Goal: Task Accomplishment & Management: Manage account settings

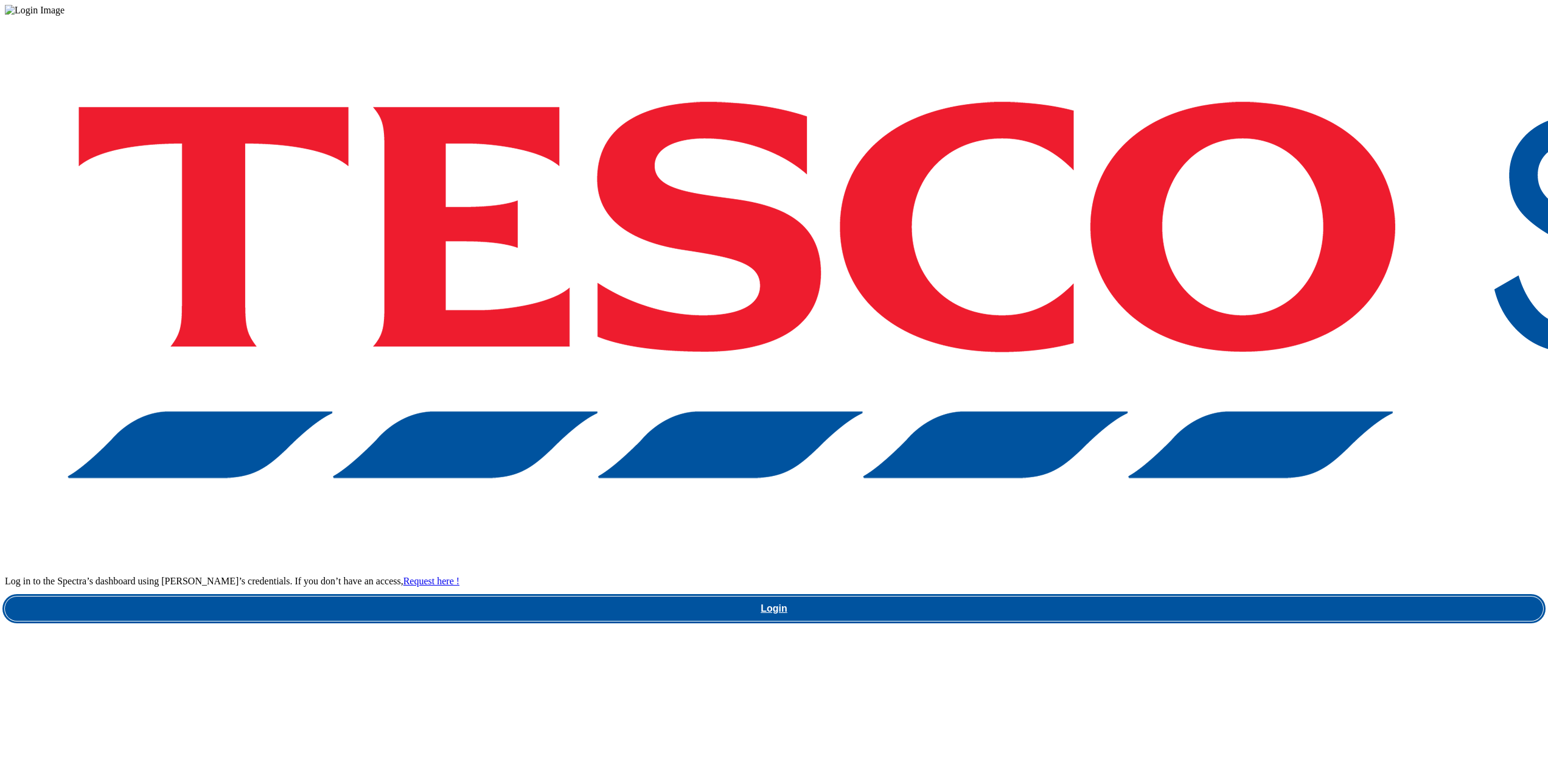
click at [1149, 596] on link "Login" at bounding box center [774, 608] width 1539 height 24
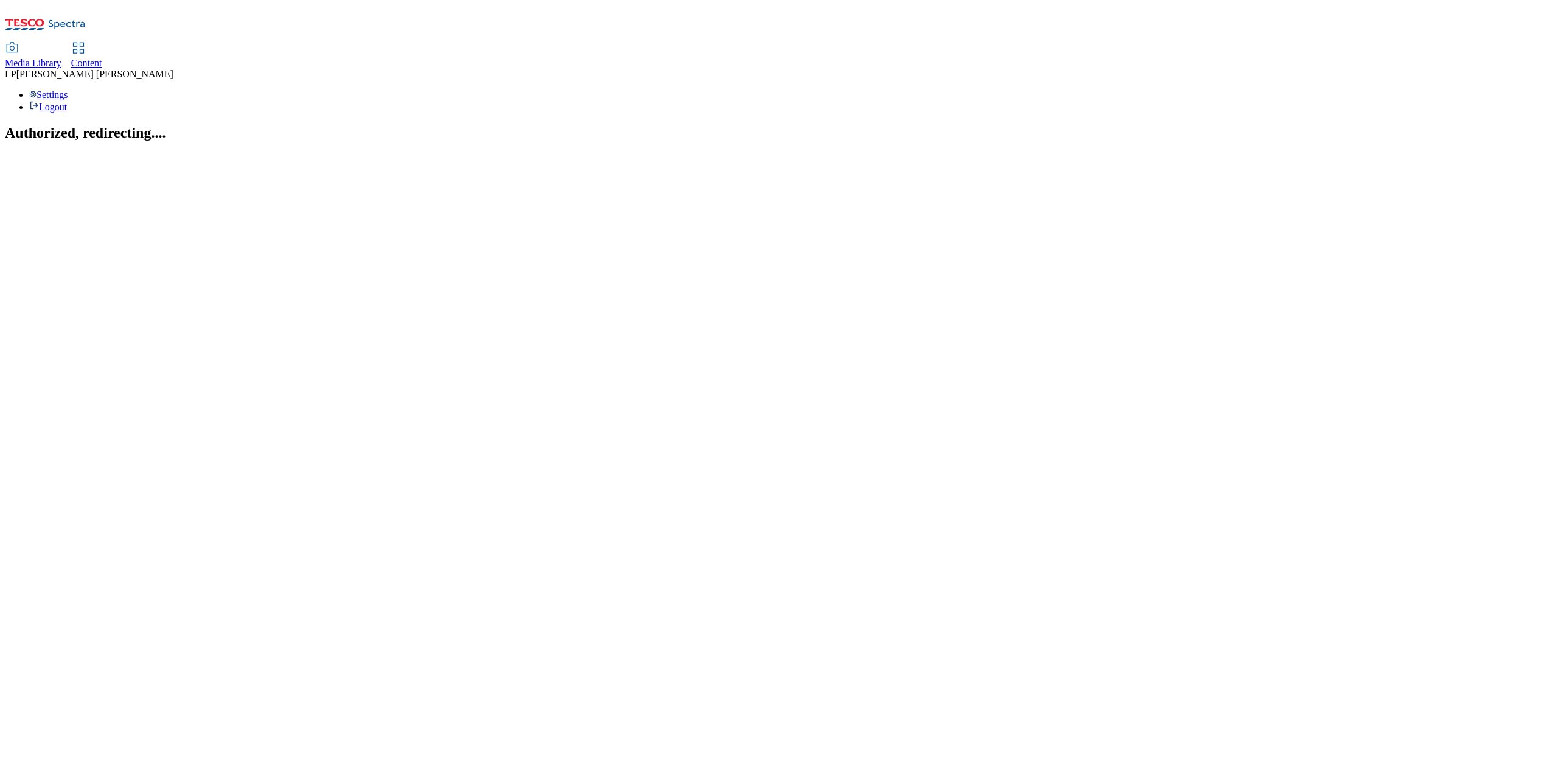
click at [102, 58] on span "Content" at bounding box center [86, 63] width 31 height 10
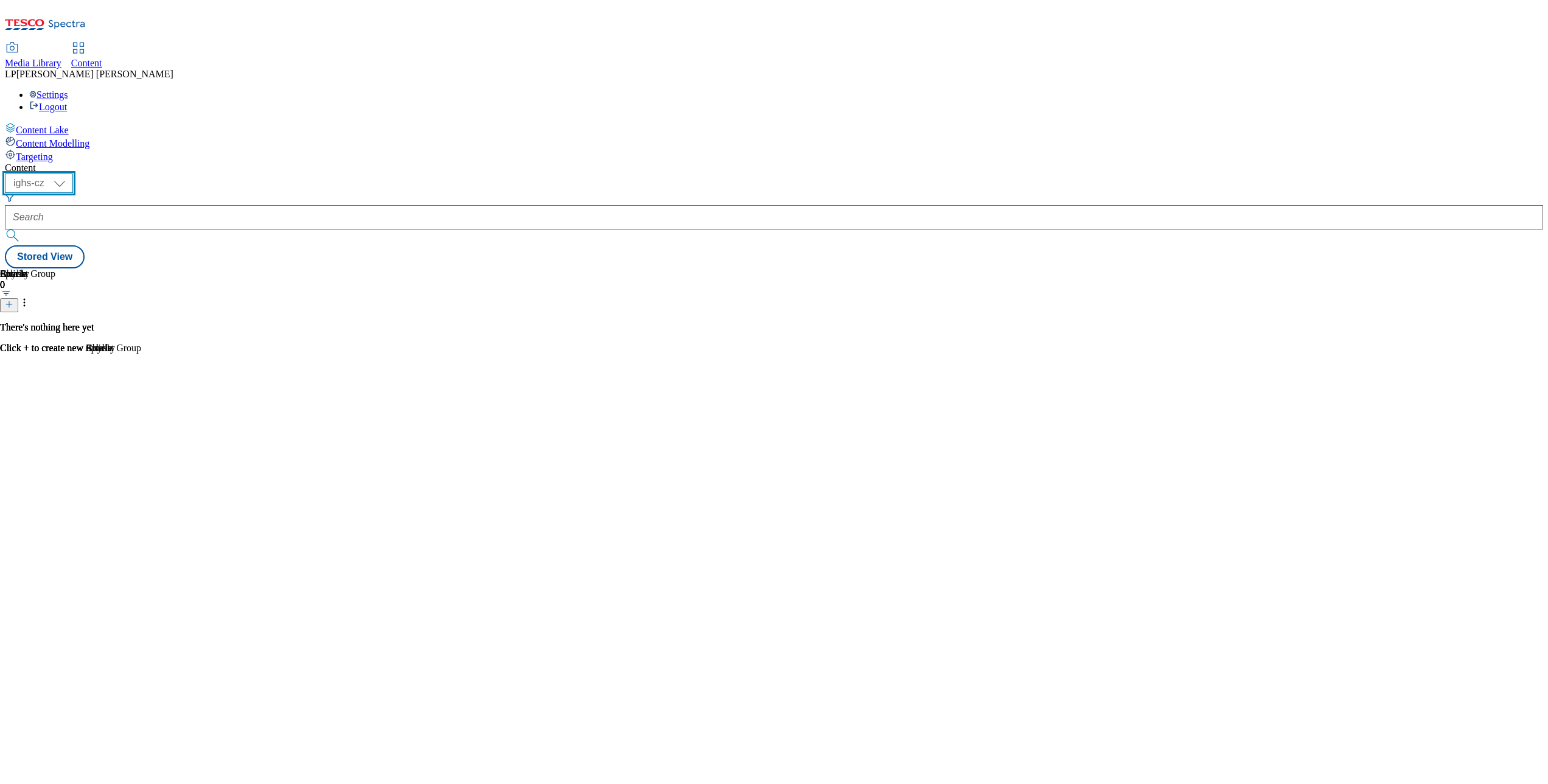
click at [73, 173] on select "ighs-cz ighs-hu ighs-sk" at bounding box center [39, 183] width 68 height 19
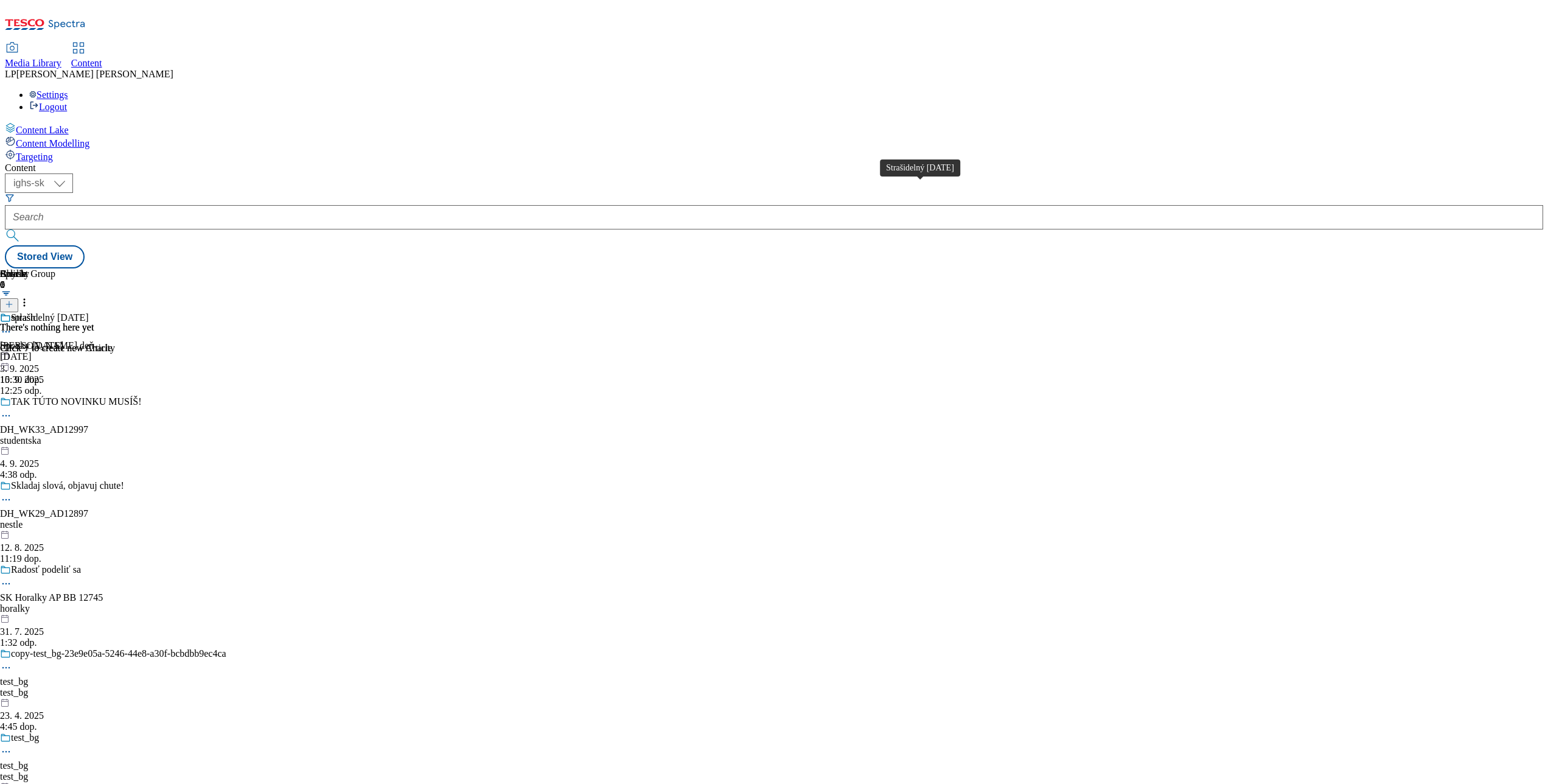
click at [227, 312] on div "Strašidelný Halloween Spooky Halloween halloween 15. 9. 2025 12:25 odp." at bounding box center [113, 354] width 227 height 84
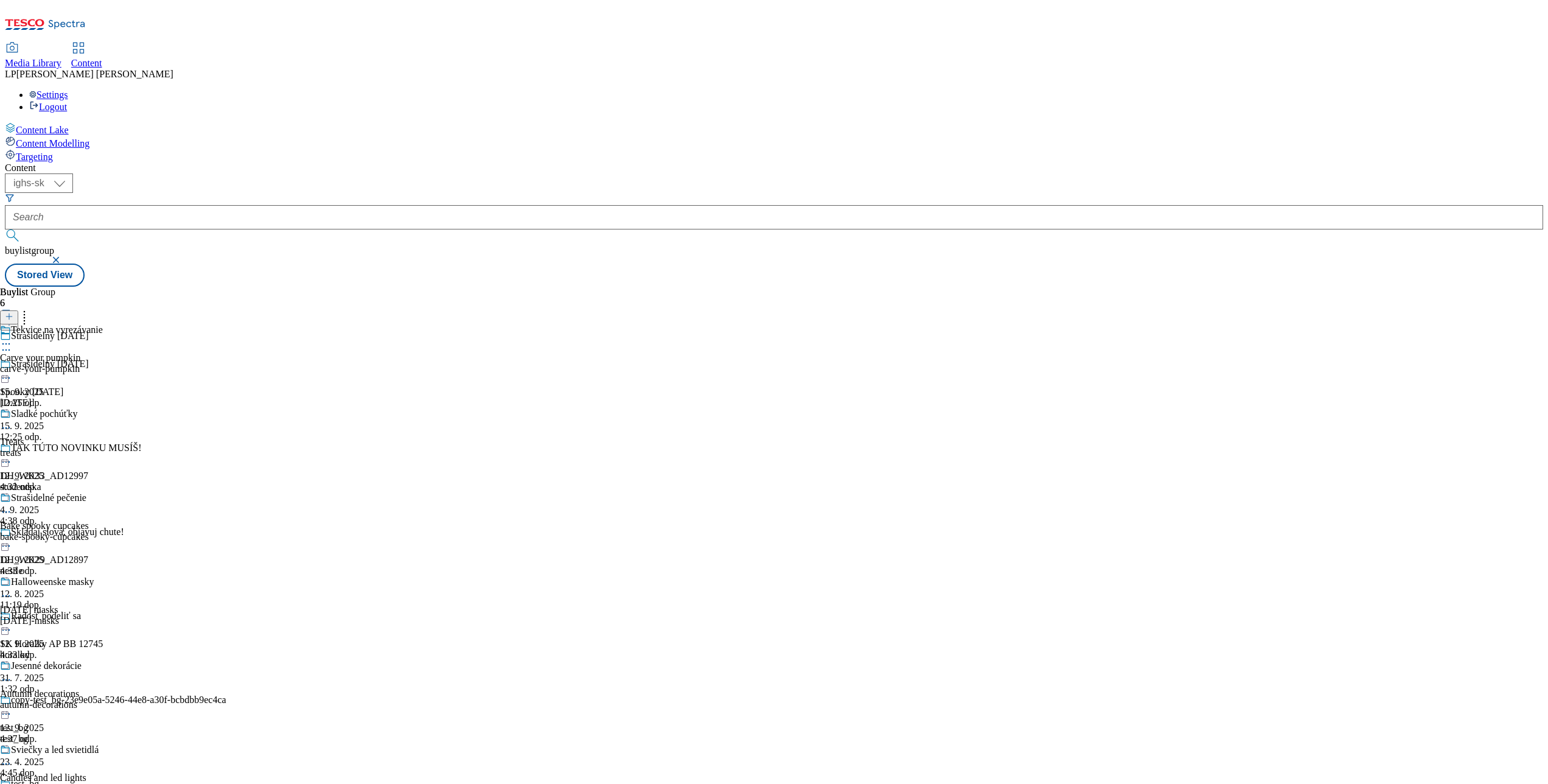
click at [103, 325] on div "Tekvice na vyrezávanie Carve your pumpkin carve-your-pumpkin 15. 9. 2025 12:25 …" at bounding box center [51, 367] width 103 height 84
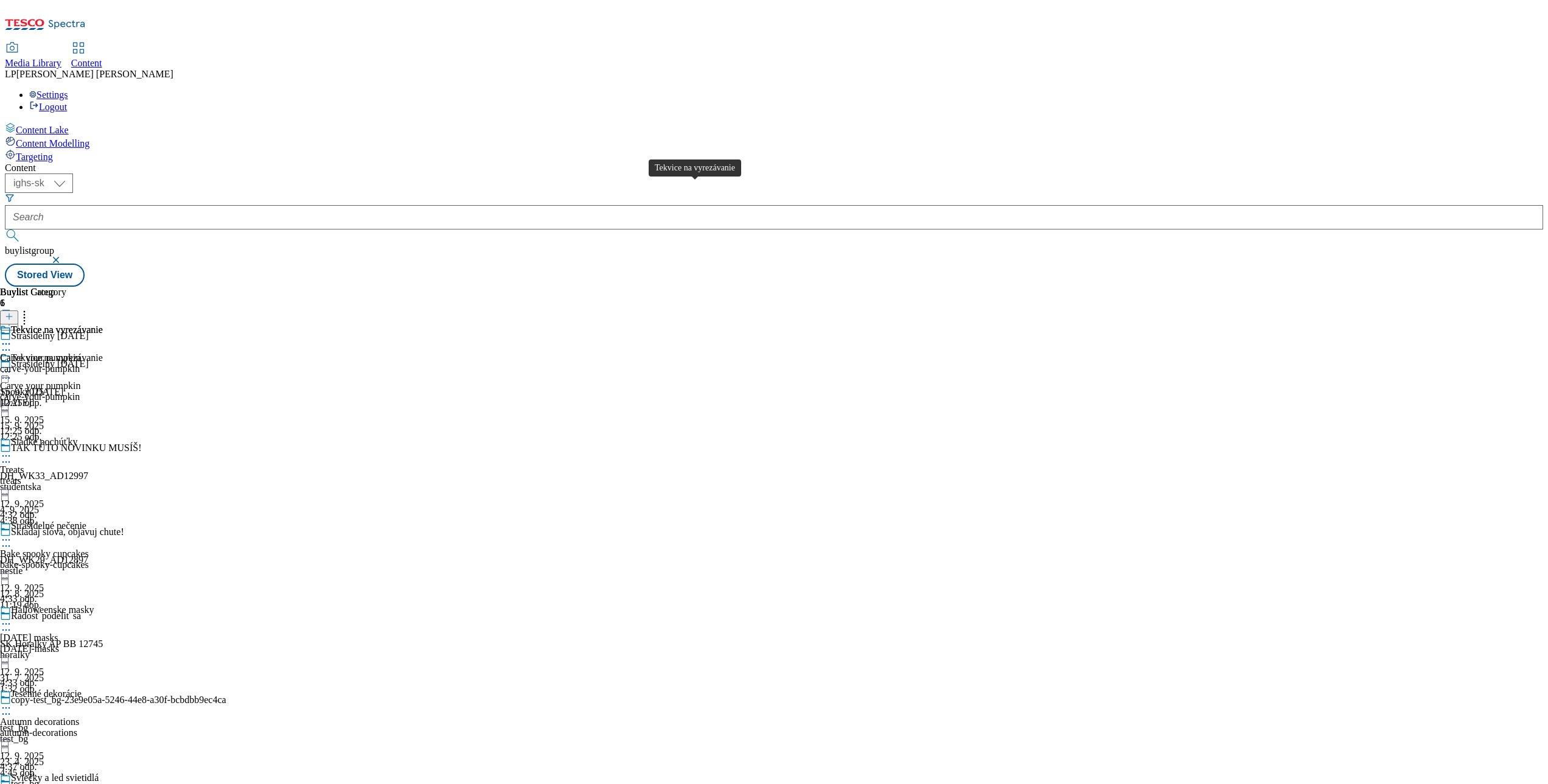
click at [103, 325] on div "Tekvice na vyrezávanie" at bounding box center [56, 330] width 92 height 11
click at [12, 366] on icon at bounding box center [6, 372] width 12 height 12
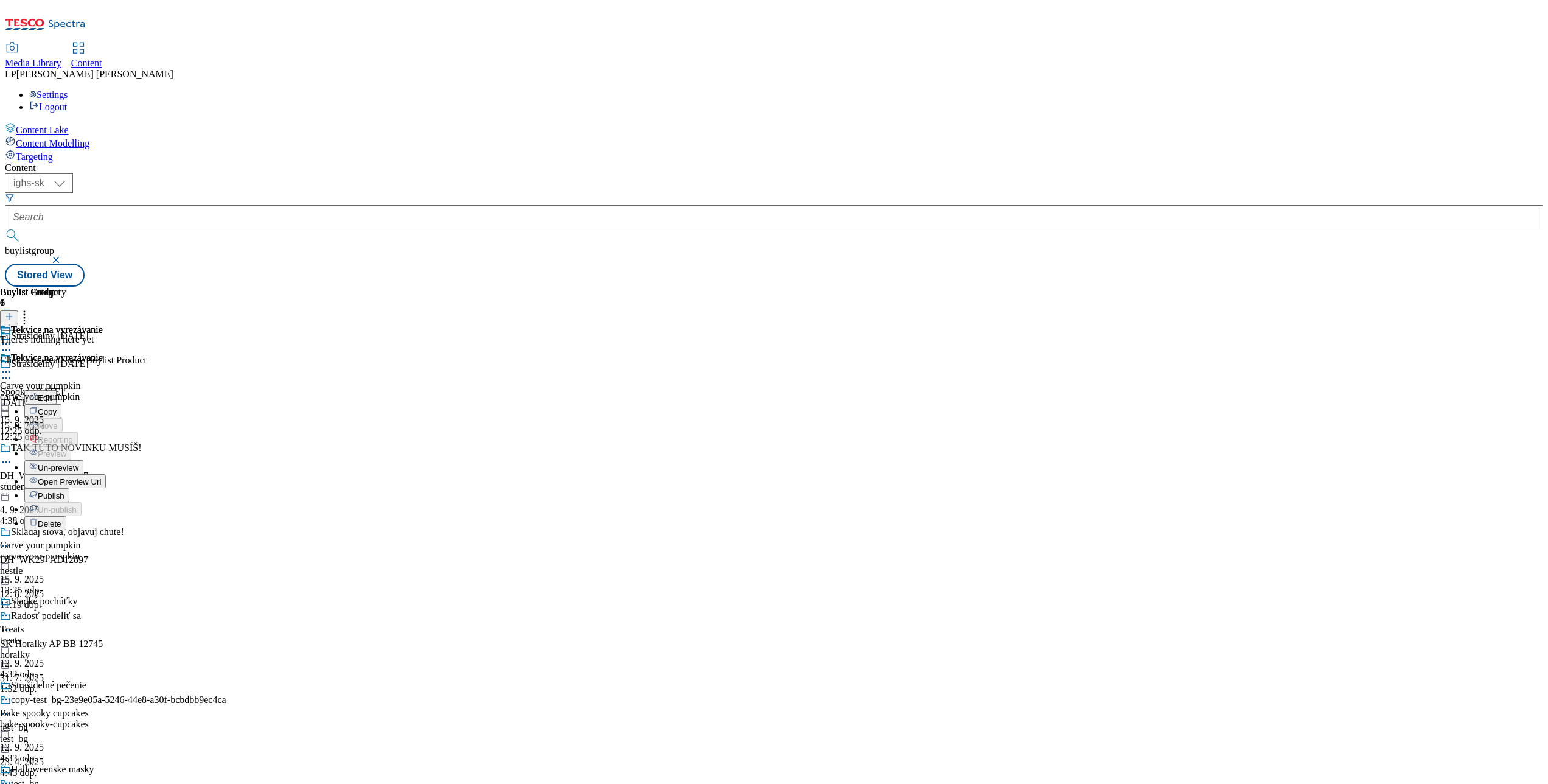
click at [101, 477] on span "Open Preview Url" at bounding box center [69, 481] width 63 height 9
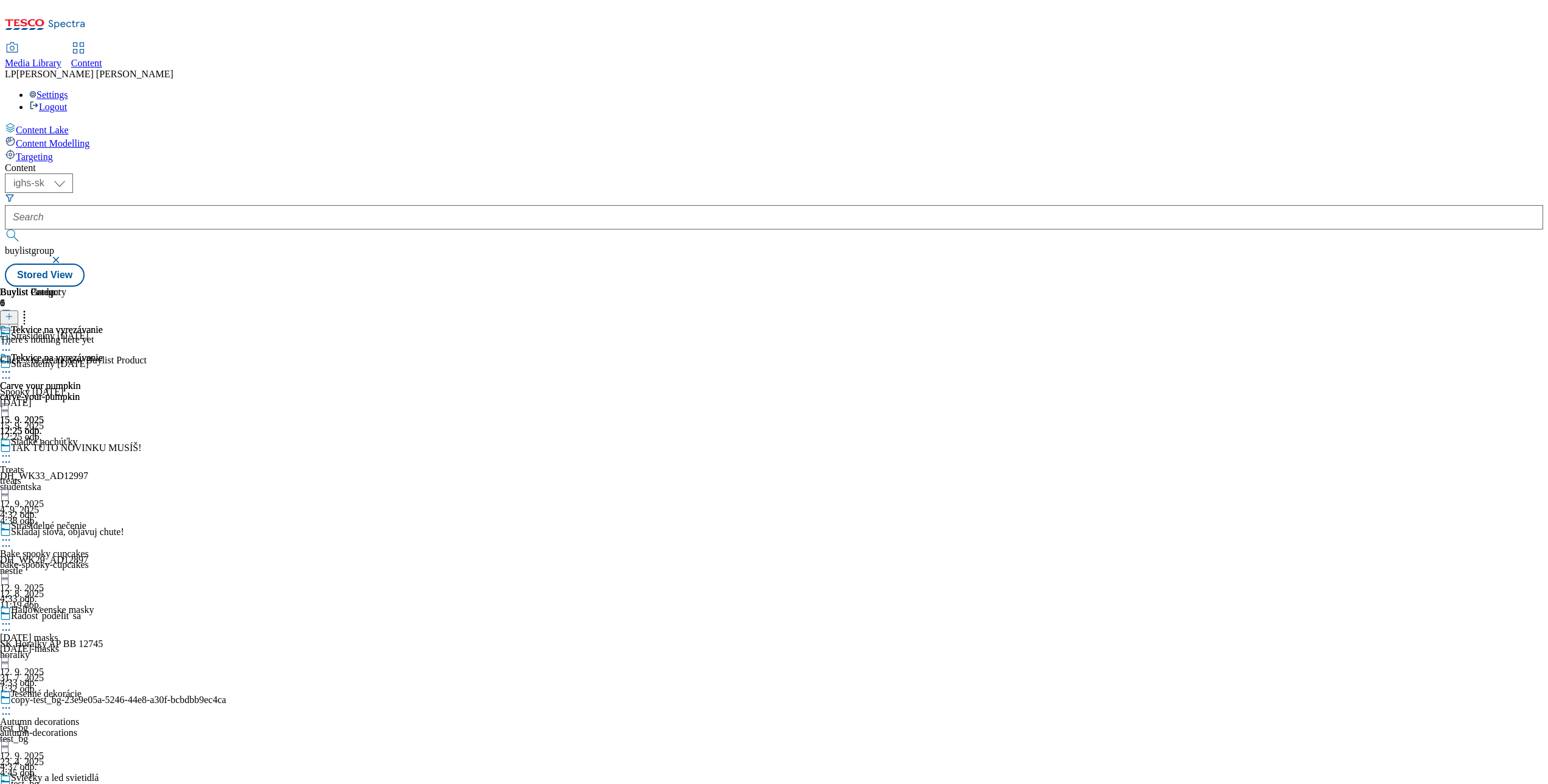
click at [12, 372] on icon at bounding box center [6, 377] width 12 height 12
click at [0, 291] on html "Icons icon_account icon_add icon_backward_link icon_basket icon_benefits icon_c…" at bounding box center [774, 146] width 1548 height 291
click at [30, 308] on icon at bounding box center [24, 314] width 12 height 12
click at [35, 163] on div "Content Lake Content Modelling Targeting" at bounding box center [774, 142] width 1539 height 40
click at [103, 352] on div "Tekvice na vyrezávanie Carve your pumpkin carve-your-pumpkin 15. 9. 2025 12:25 …" at bounding box center [51, 394] width 103 height 84
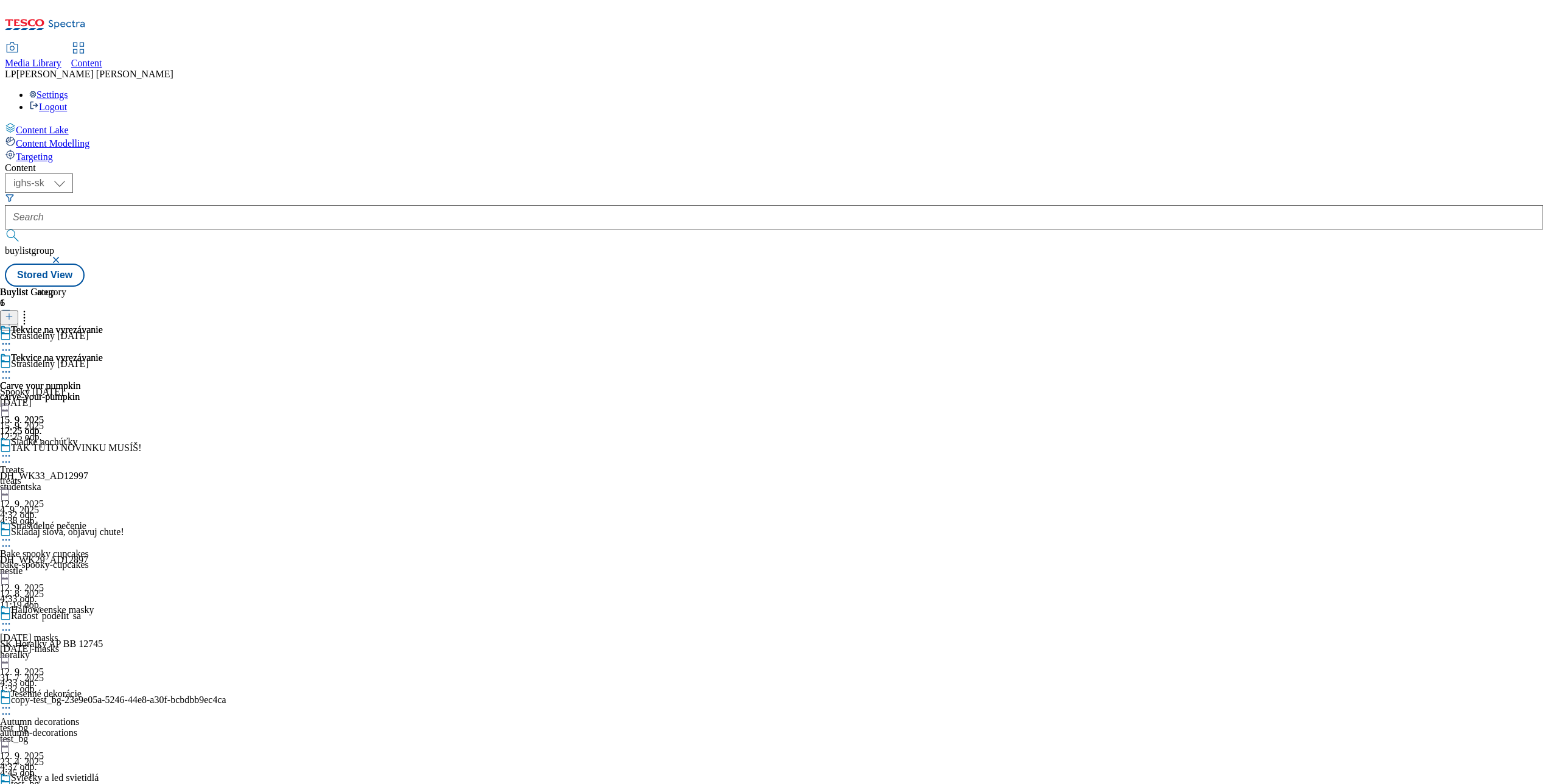
click at [12, 366] on icon at bounding box center [6, 372] width 12 height 12
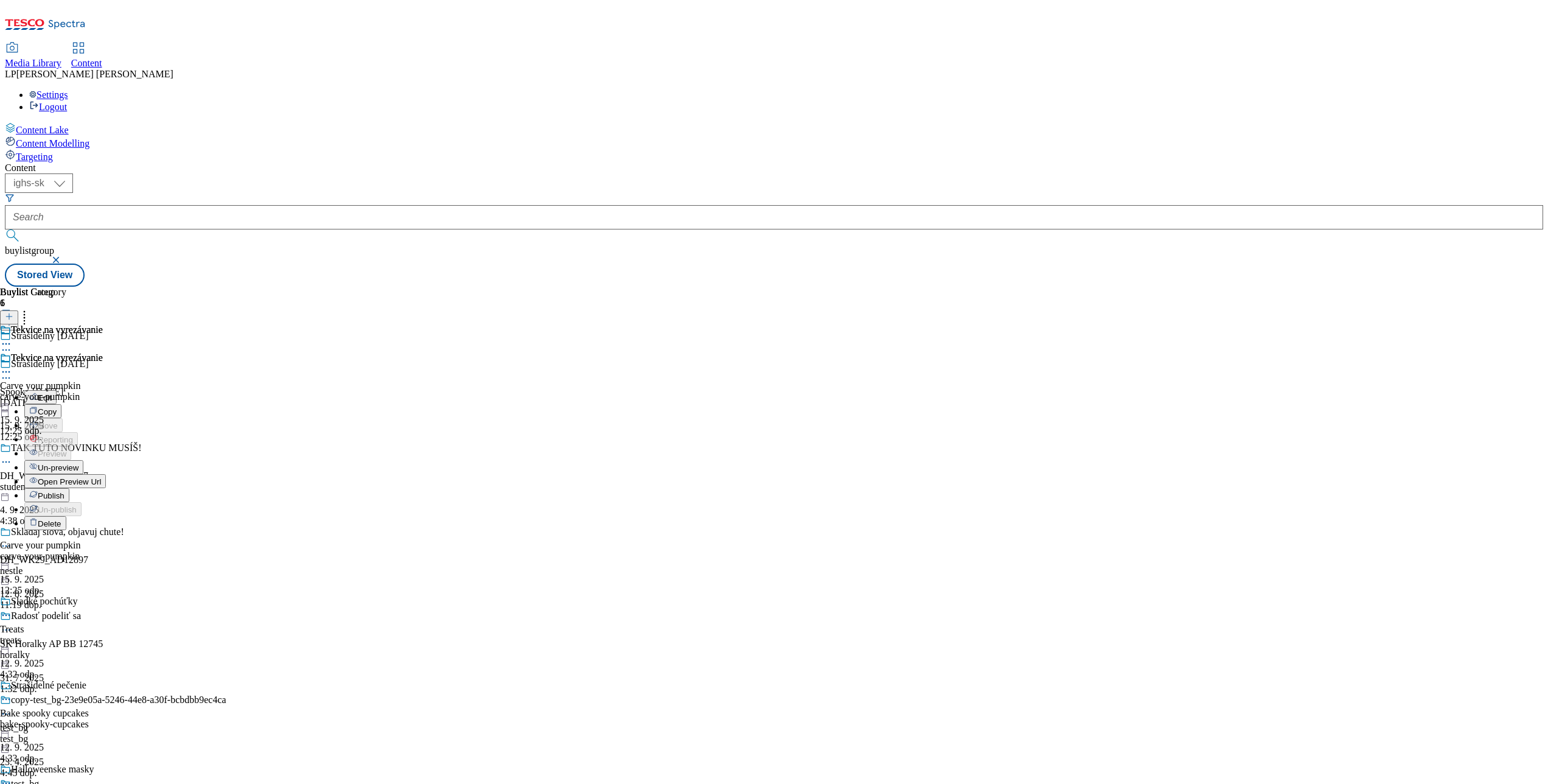
click at [65, 491] on span "Publish" at bounding box center [51, 495] width 27 height 9
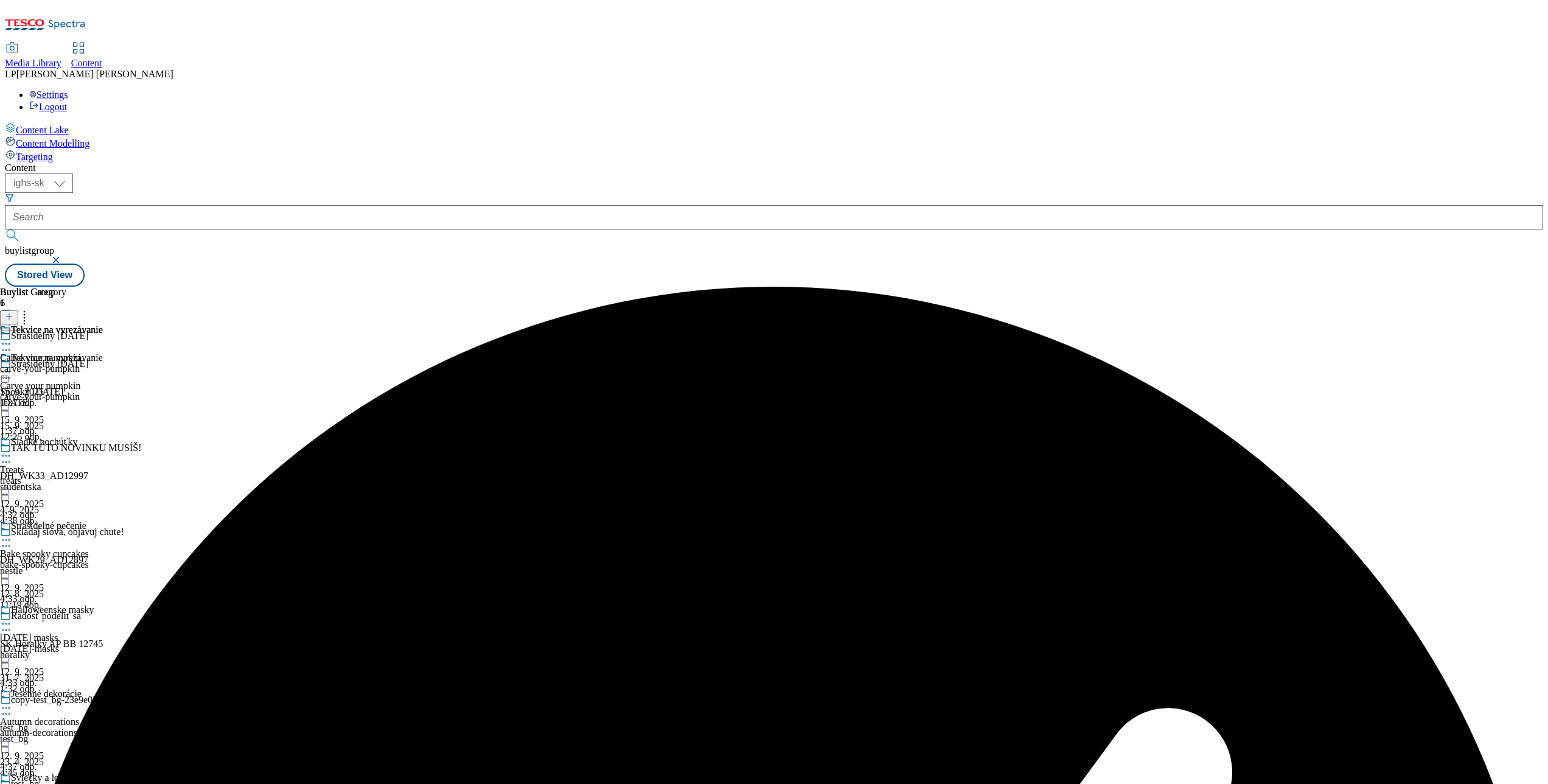
click at [103, 436] on div "Sladké pochúťky Treats treats 12. 9. 2025 4:32 odp." at bounding box center [51, 478] width 103 height 84
click at [12, 449] on icon at bounding box center [6, 455] width 12 height 12
click at [65, 575] on span "Publish" at bounding box center [51, 579] width 27 height 9
click at [12, 534] on icon at bounding box center [6, 539] width 12 height 12
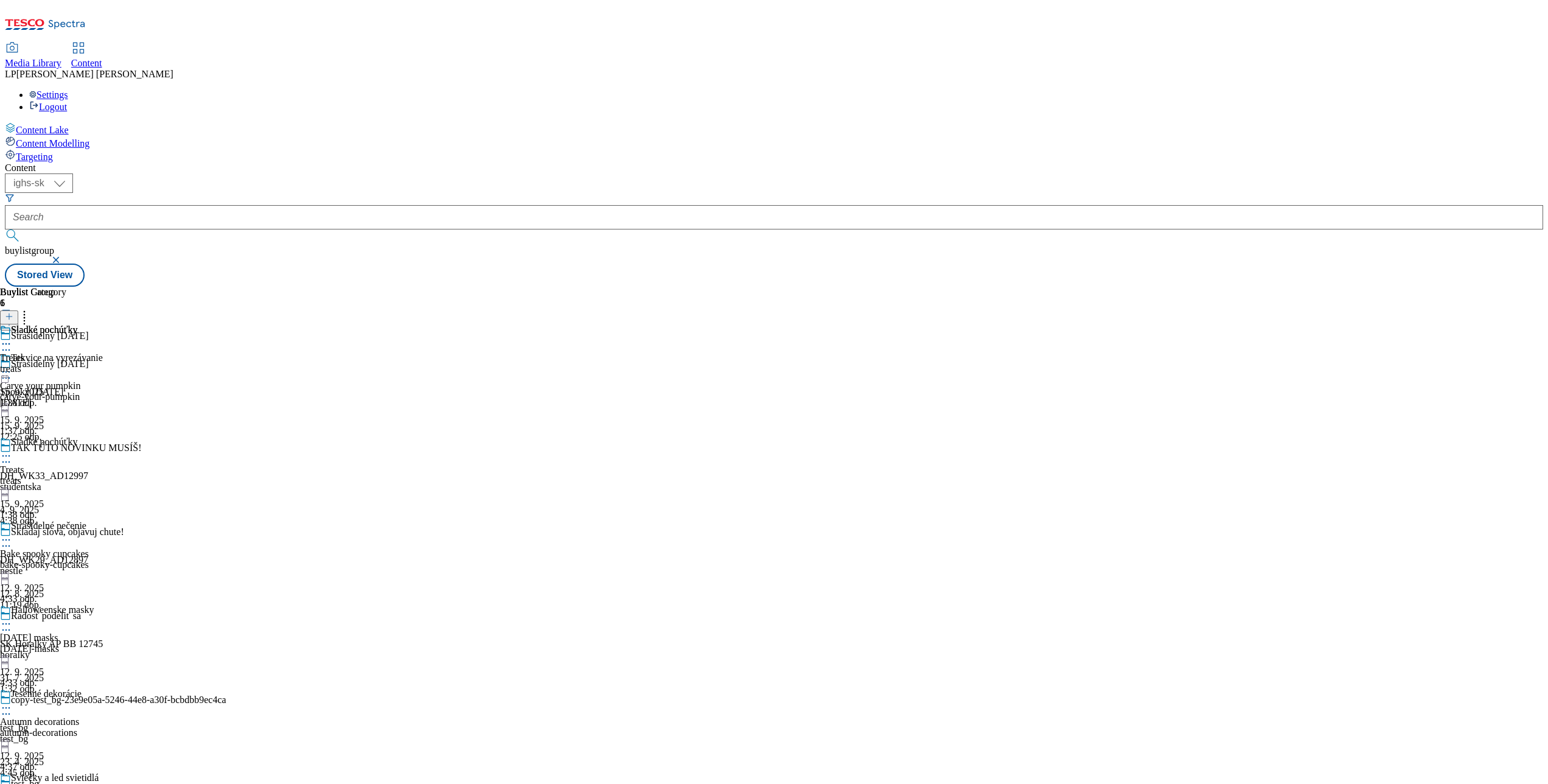
scroll to position [157, 0]
click at [103, 534] on div at bounding box center [51, 540] width 103 height 14
click at [70, 658] on div "Publish" at bounding box center [47, 663] width 45 height 10
click at [12, 534] on icon at bounding box center [6, 539] width 12 height 12
click at [65, 659] on span "Publish" at bounding box center [51, 663] width 27 height 9
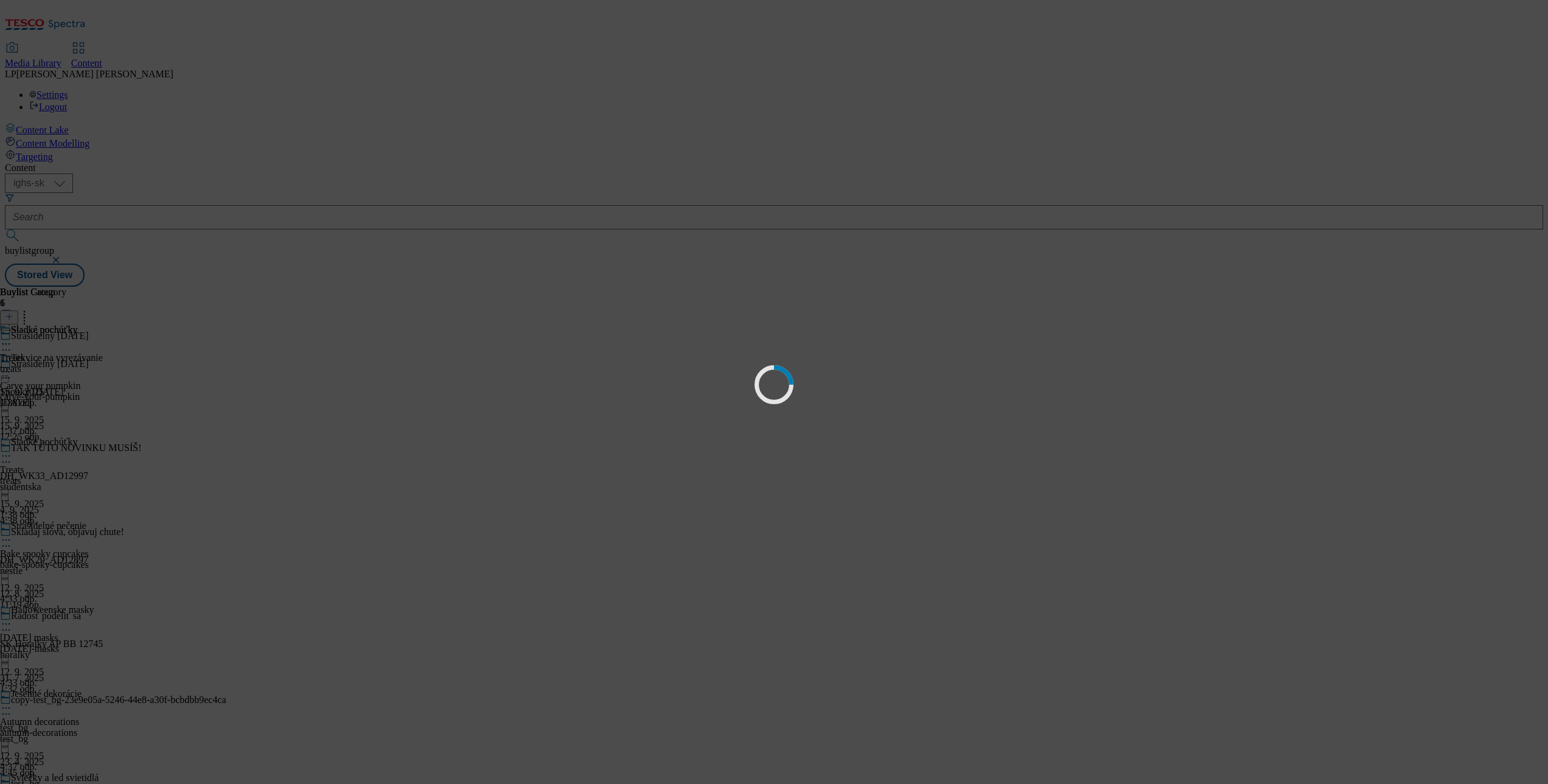
scroll to position [0, 0]
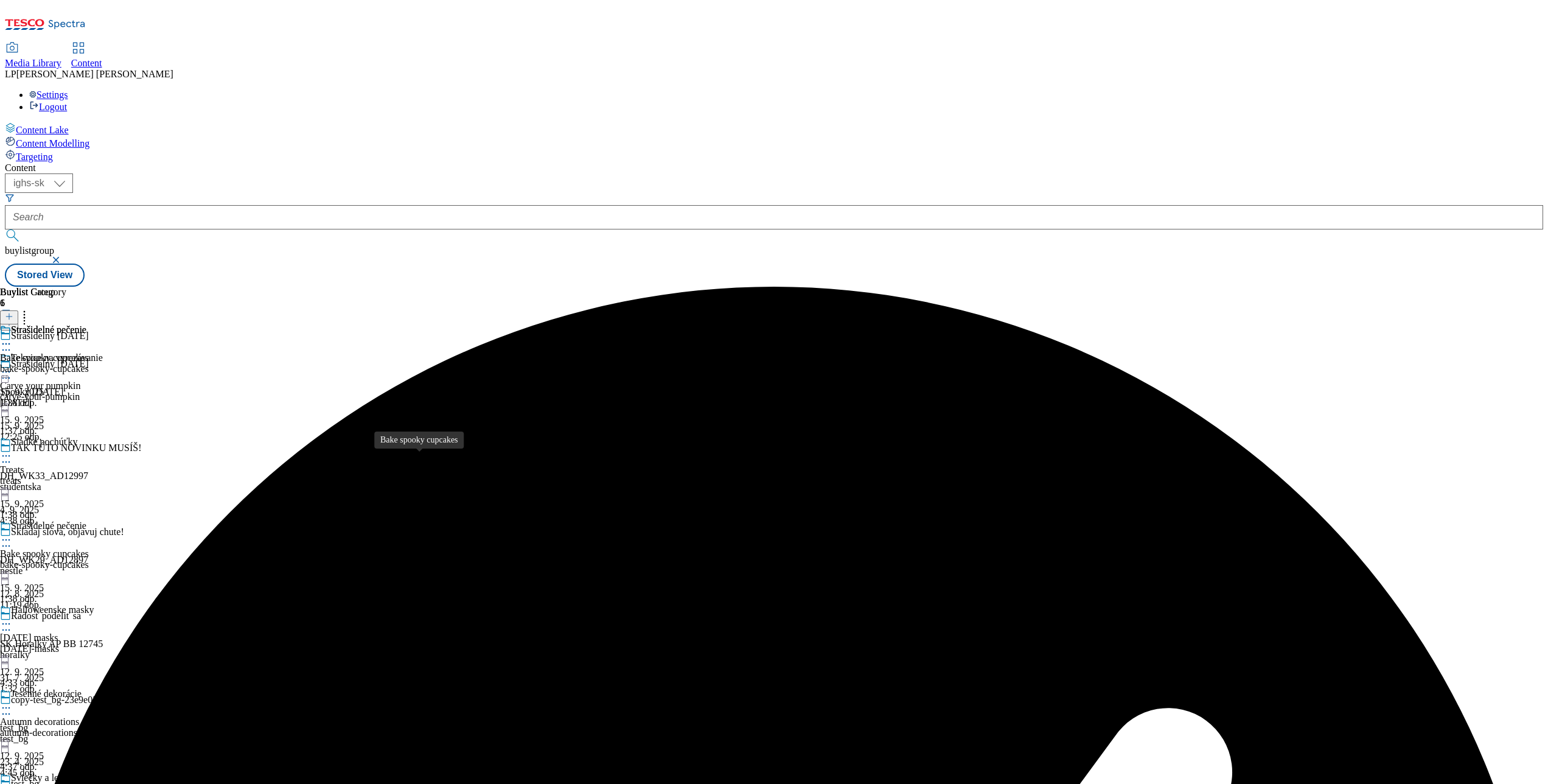
scroll to position [373, 0]
click at [103, 604] on div "Halloweenske masky Halloween masks halloween-masks 12. 9. 2025 4:33 odp." at bounding box center [51, 647] width 103 height 84
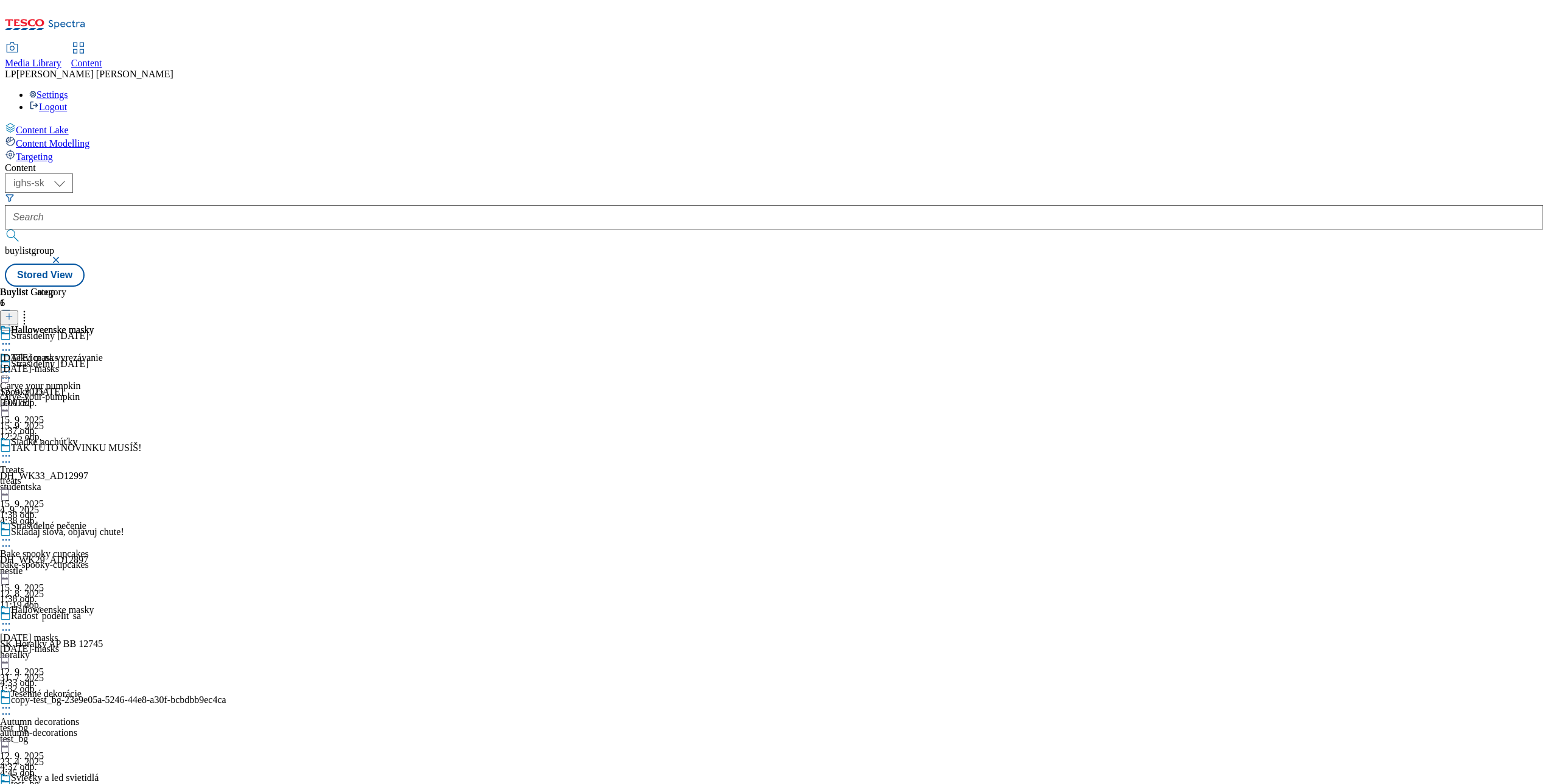
click at [12, 618] on icon at bounding box center [6, 623] width 12 height 12
click at [106, 740] on li "Publish" at bounding box center [65, 747] width 82 height 14
click at [4, 707] on circle at bounding box center [3, 707] width 2 height 2
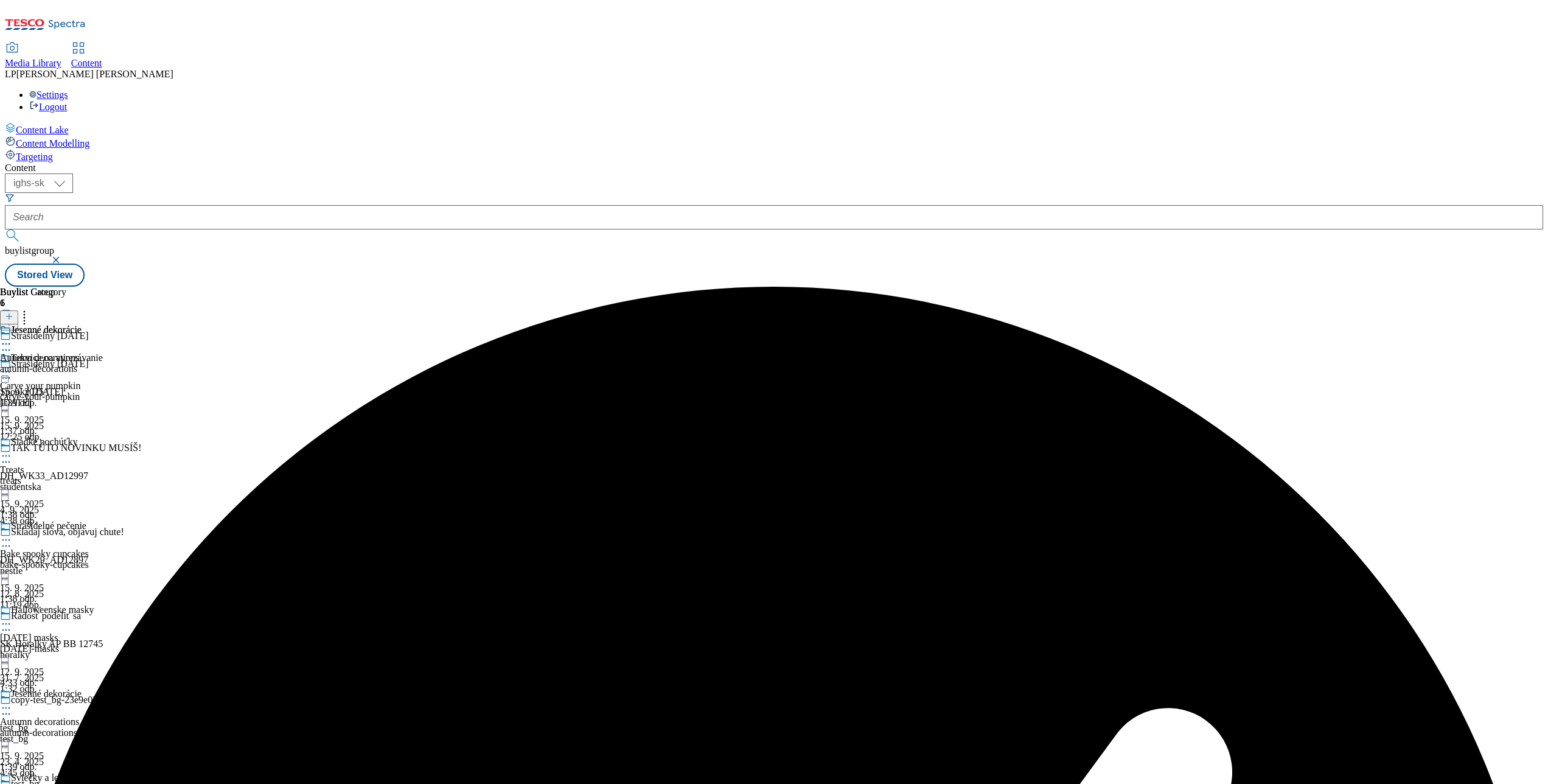
scroll to position [373, 0]
click at [103, 618] on div at bounding box center [51, 625] width 103 height 14
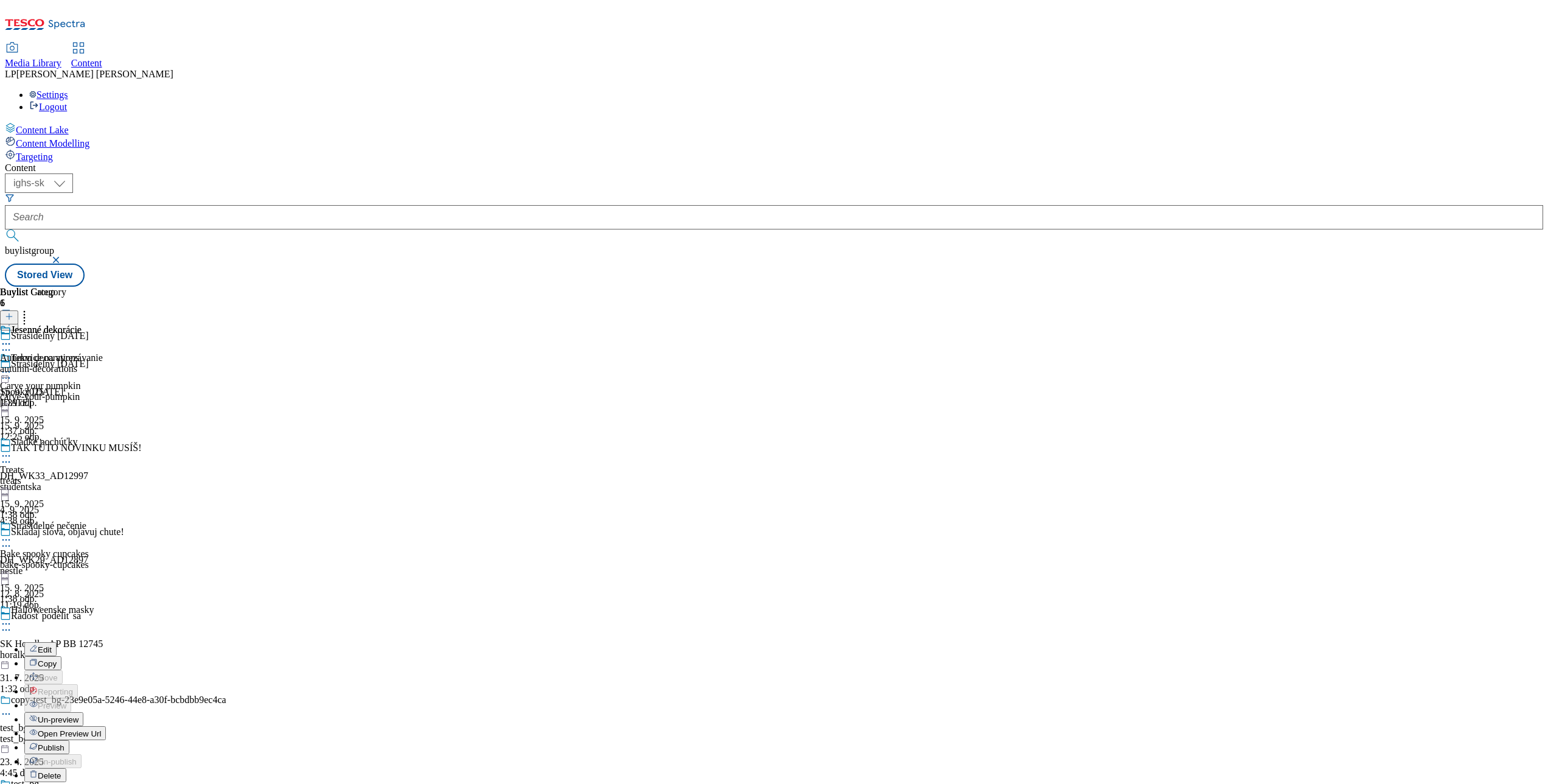
click at [65, 743] on span "Publish" at bounding box center [51, 748] width 27 height 9
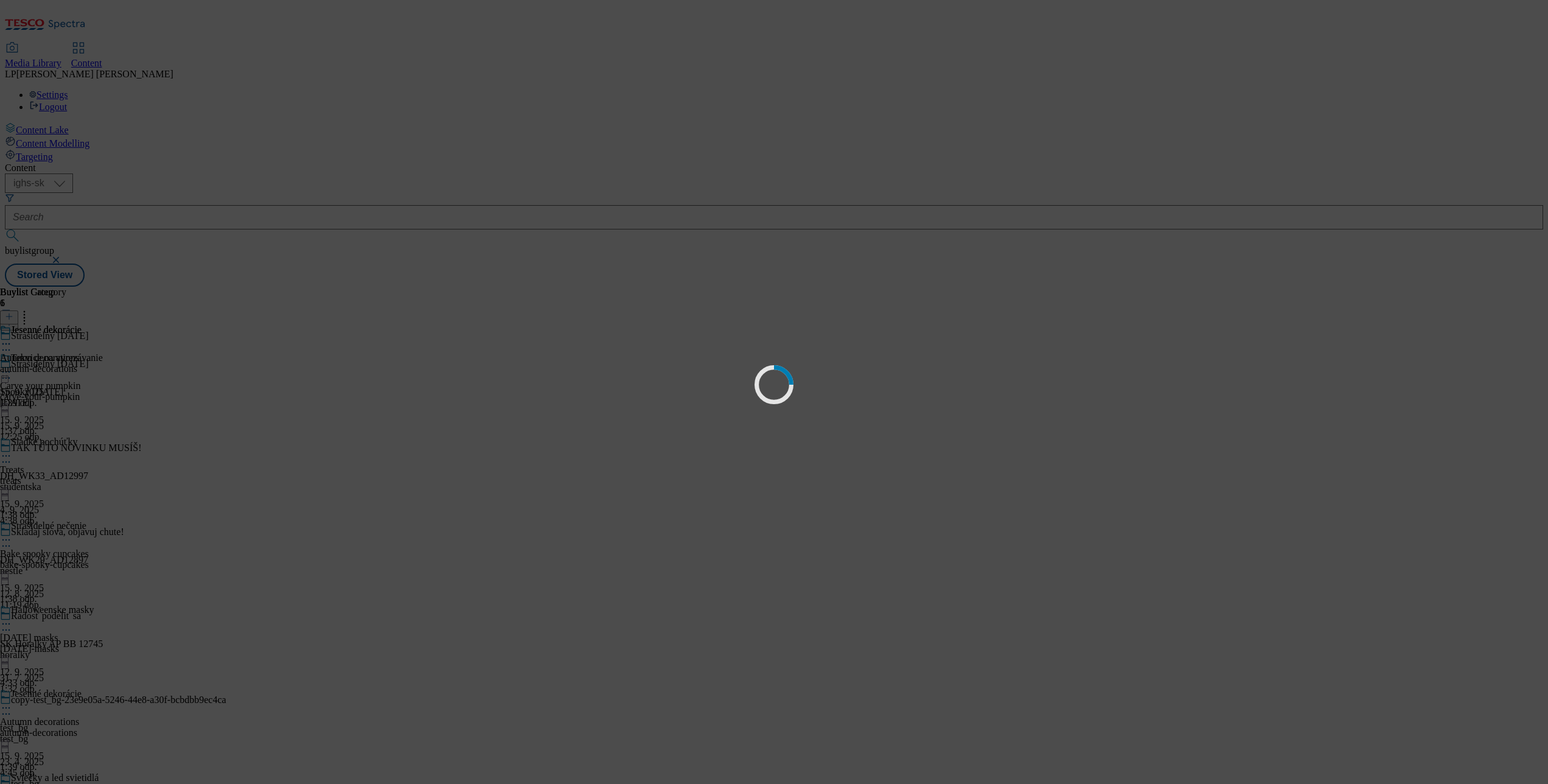
scroll to position [0, 0]
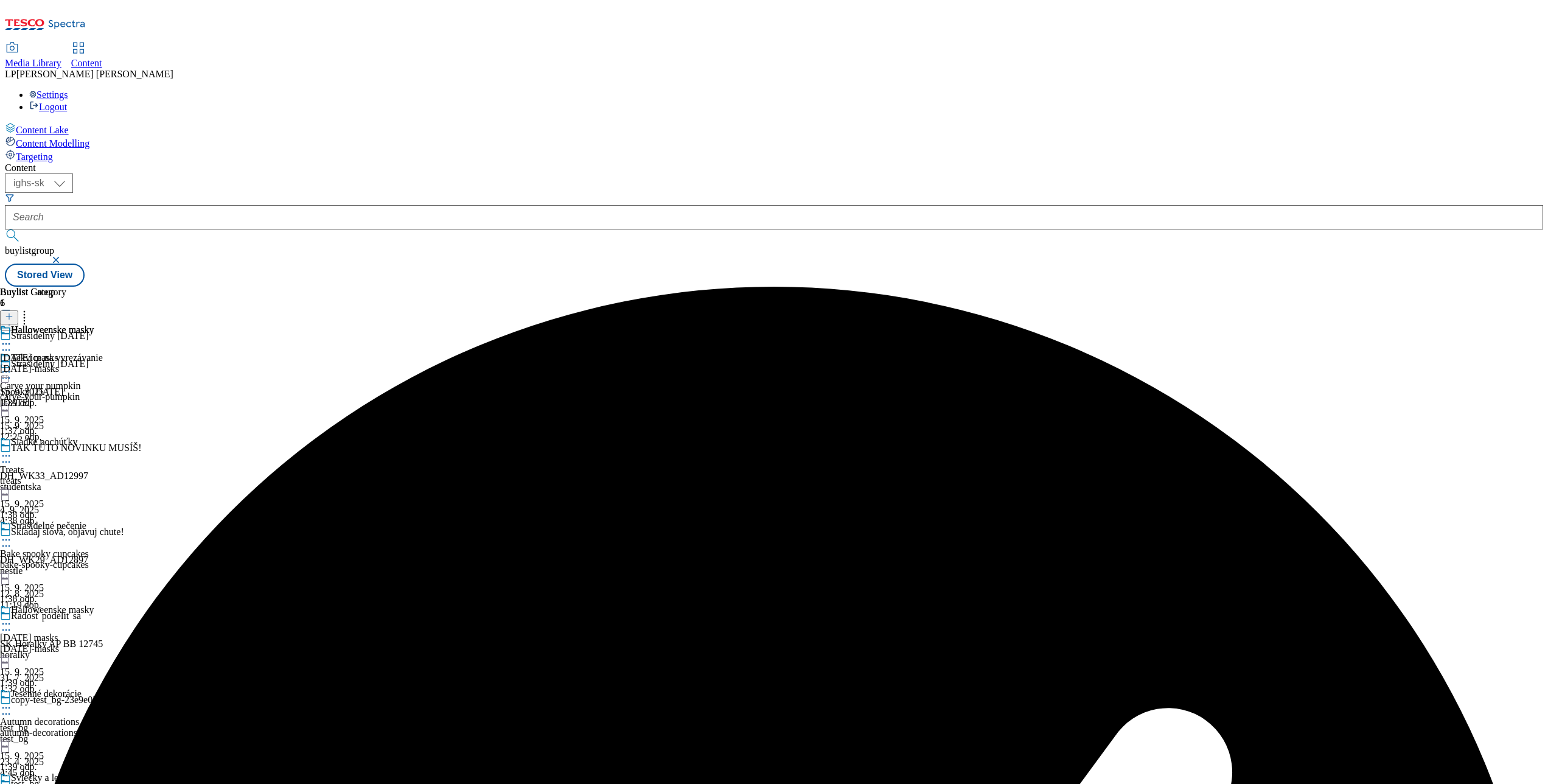
scroll to position [373, 0]
click at [12, 783] on icon at bounding box center [6, 791] width 12 height 12
click at [94, 408] on div "Halloweenske masky Halloween masks halloween-masks 15. 9. 2025 1:39 odp." at bounding box center [46, 367] width 94 height 84
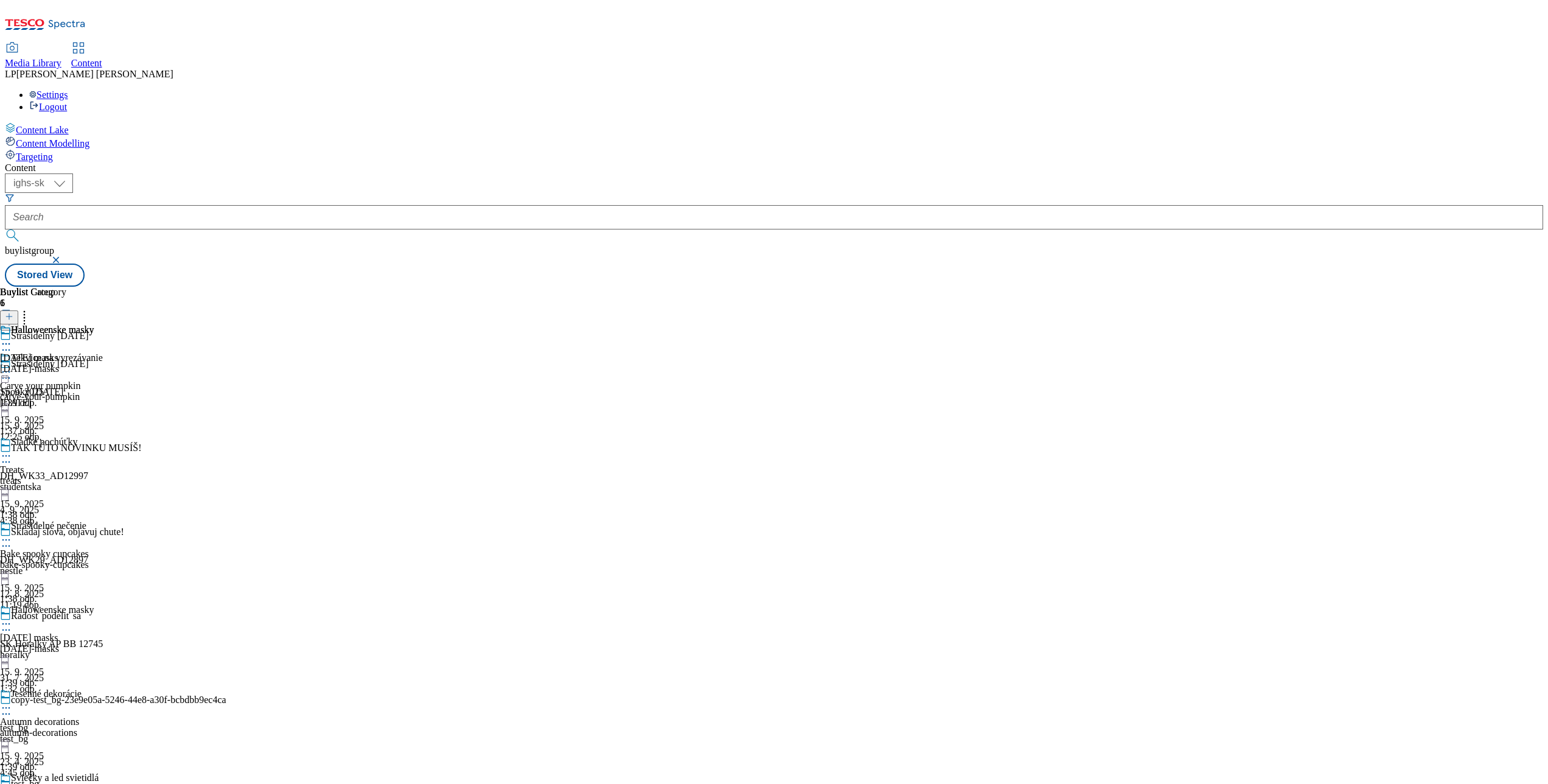
click at [12, 783] on icon at bounding box center [6, 791] width 12 height 12
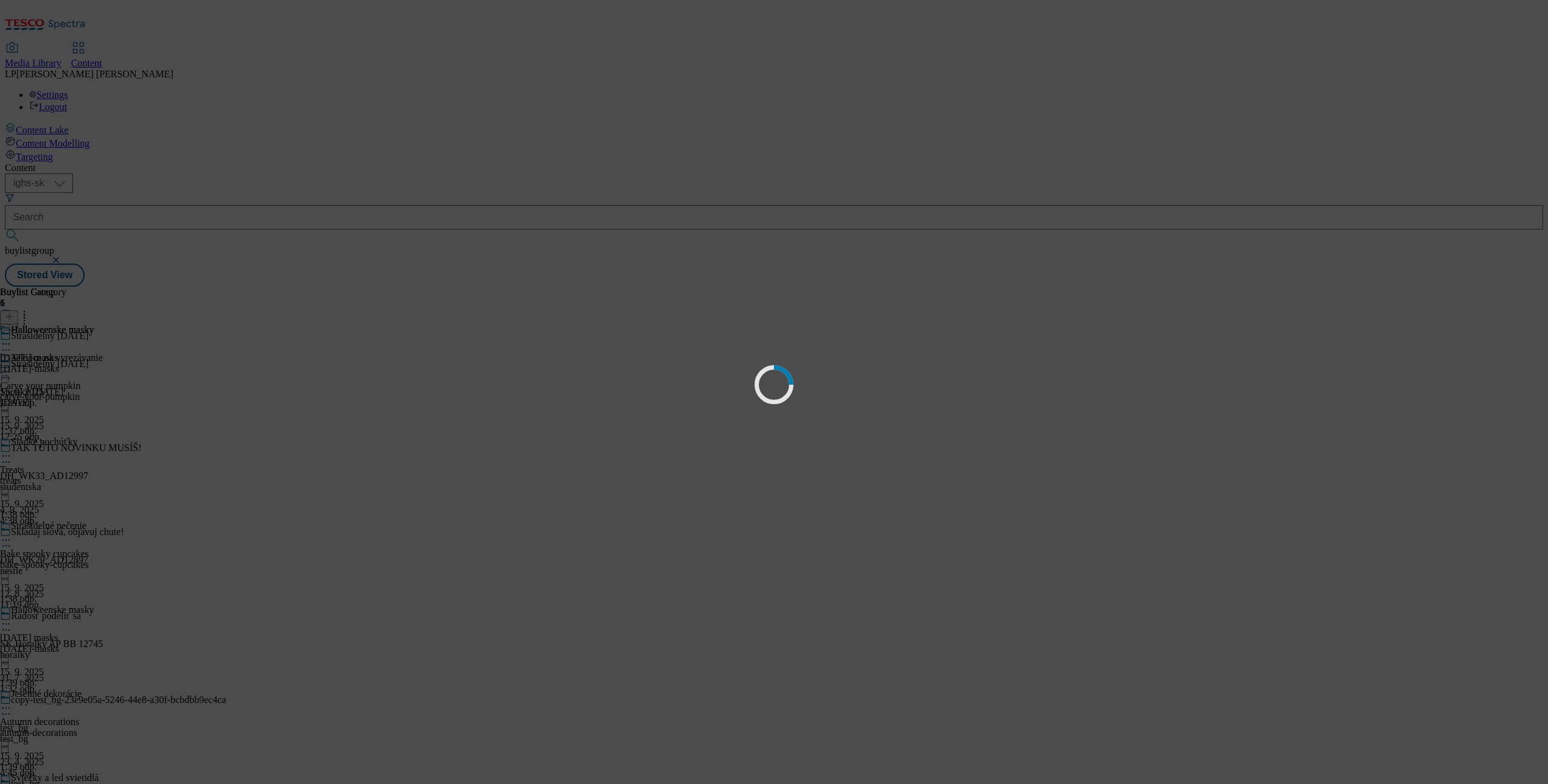
scroll to position [0, 0]
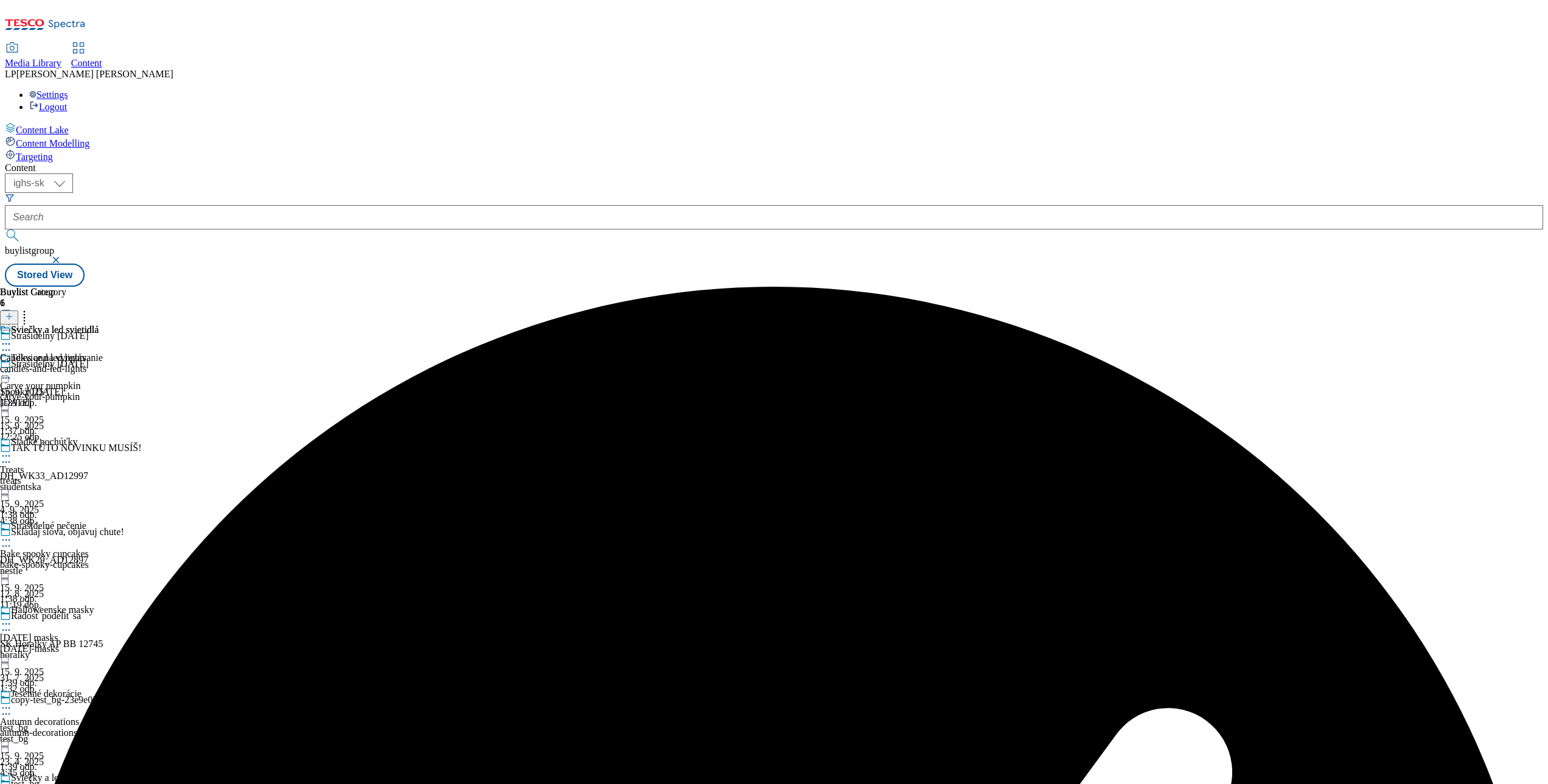
click at [99, 325] on div "Sviečky a led svietidlá Candles and led lights candles-and-led-lights 15. 9. 20…" at bounding box center [49, 367] width 99 height 84
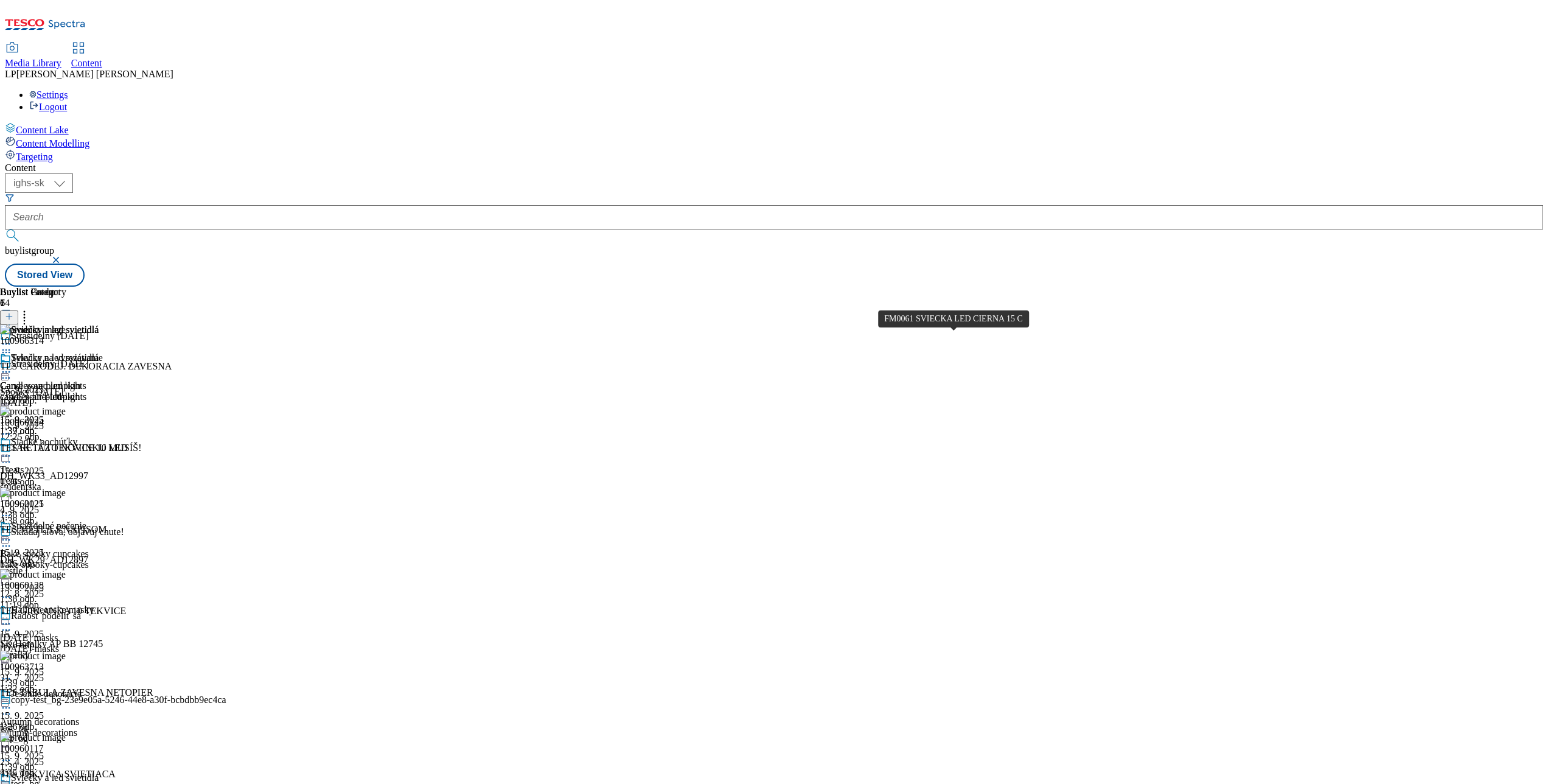
scroll to position [901, 0]
click at [77, 436] on div "Sladké pochúťky" at bounding box center [44, 441] width 67 height 11
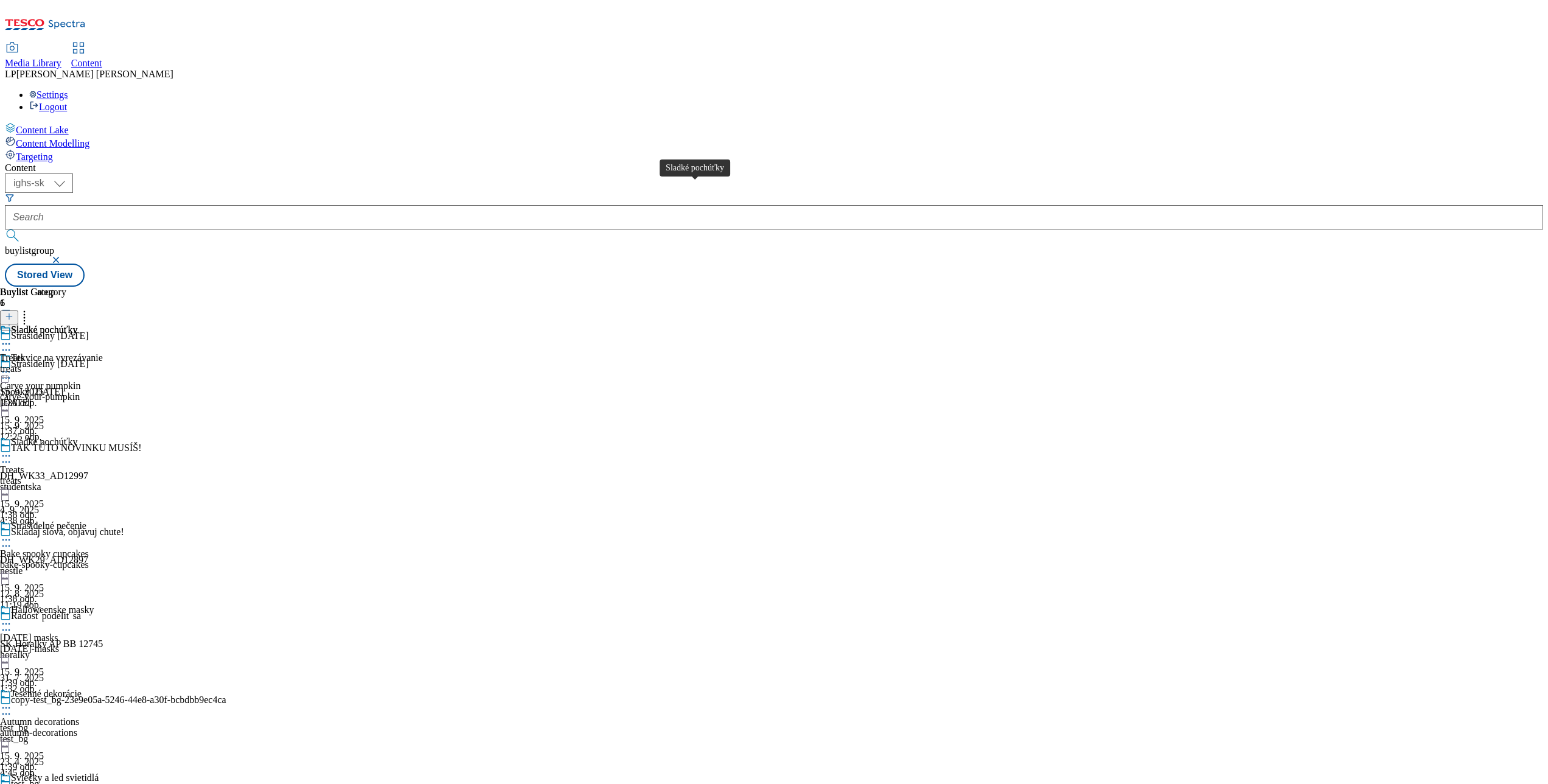
click at [77, 325] on div "Sladké pochúťky" at bounding box center [44, 330] width 67 height 11
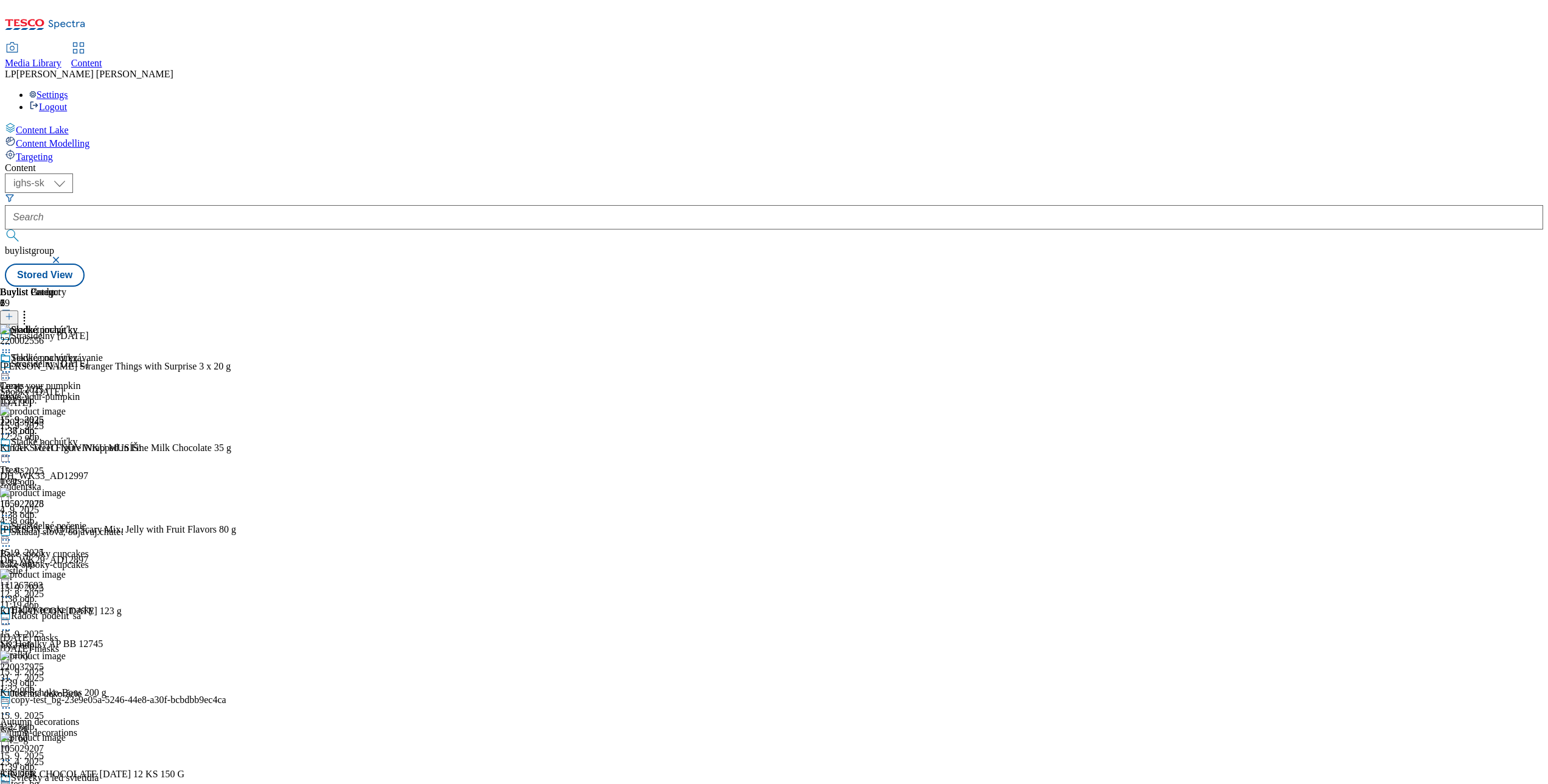
click at [227, 443] on div "TAK TÚTO NOVINKU MUSÍŠ! DH_WK33_AD12997 studentska 4. 9. 2025 4:38 odp." at bounding box center [113, 485] width 227 height 84
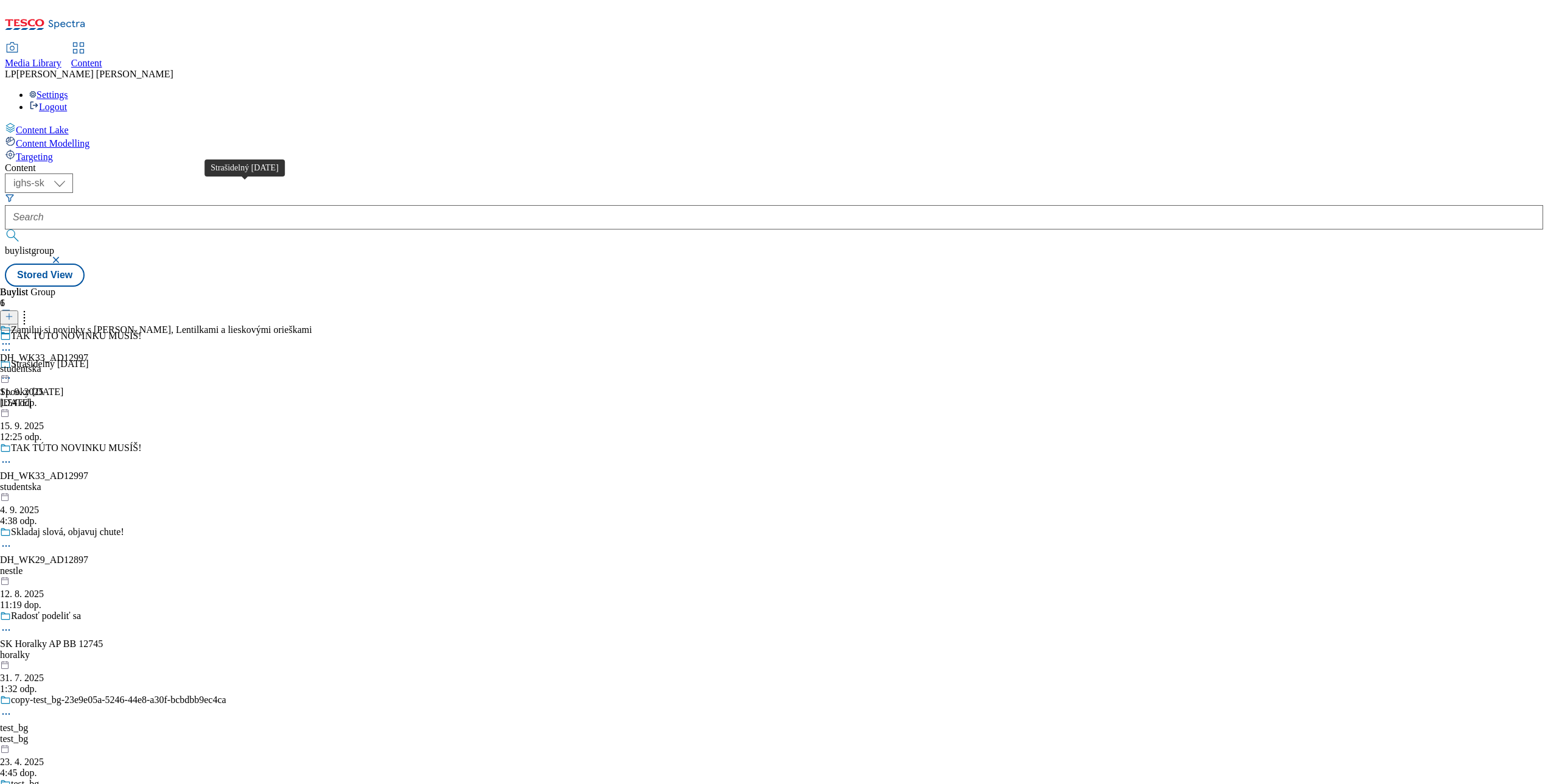
click at [89, 358] on div "Strašidelný Halloween" at bounding box center [50, 363] width 78 height 11
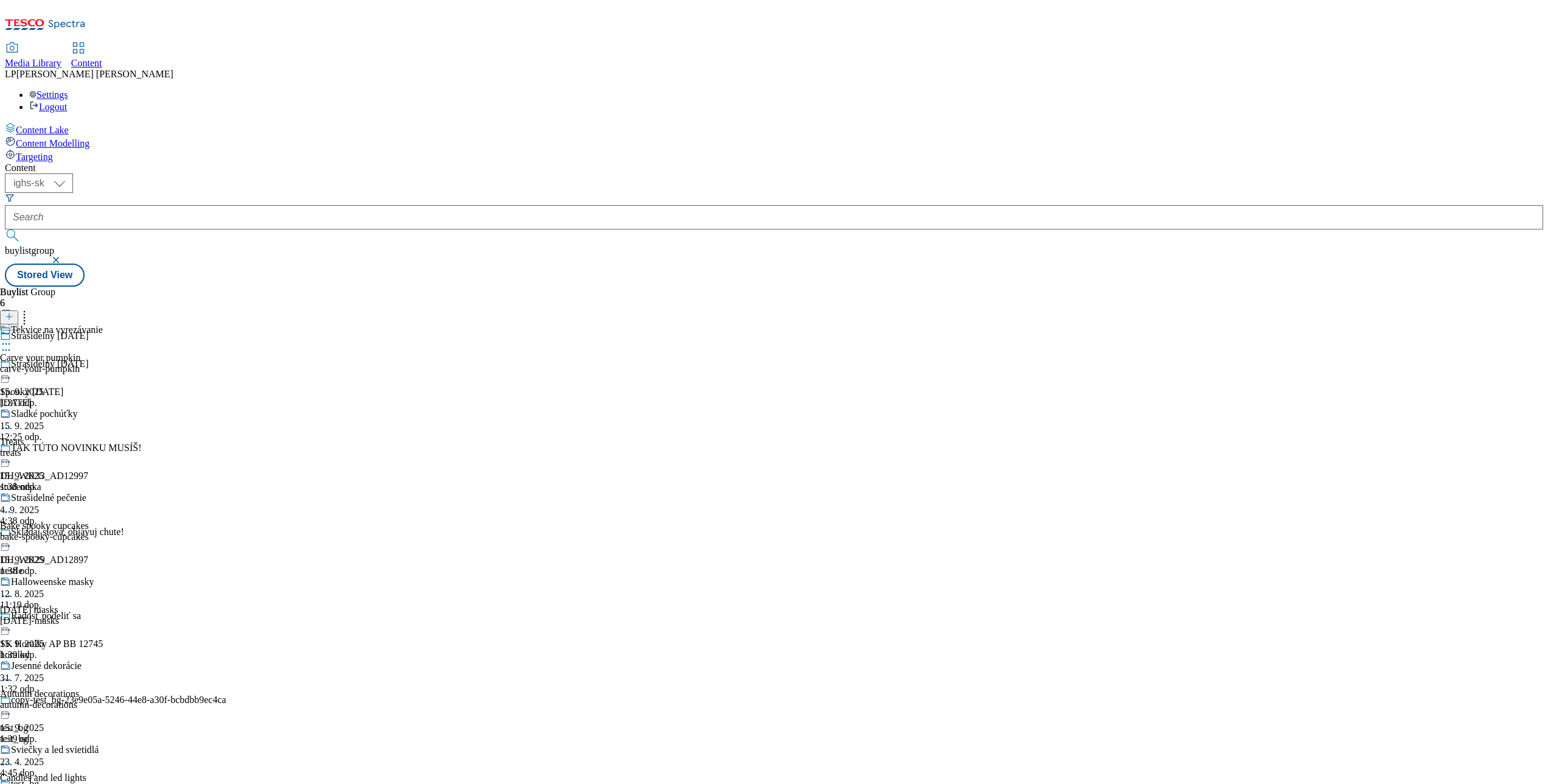
click at [12, 338] on icon at bounding box center [6, 343] width 12 height 12
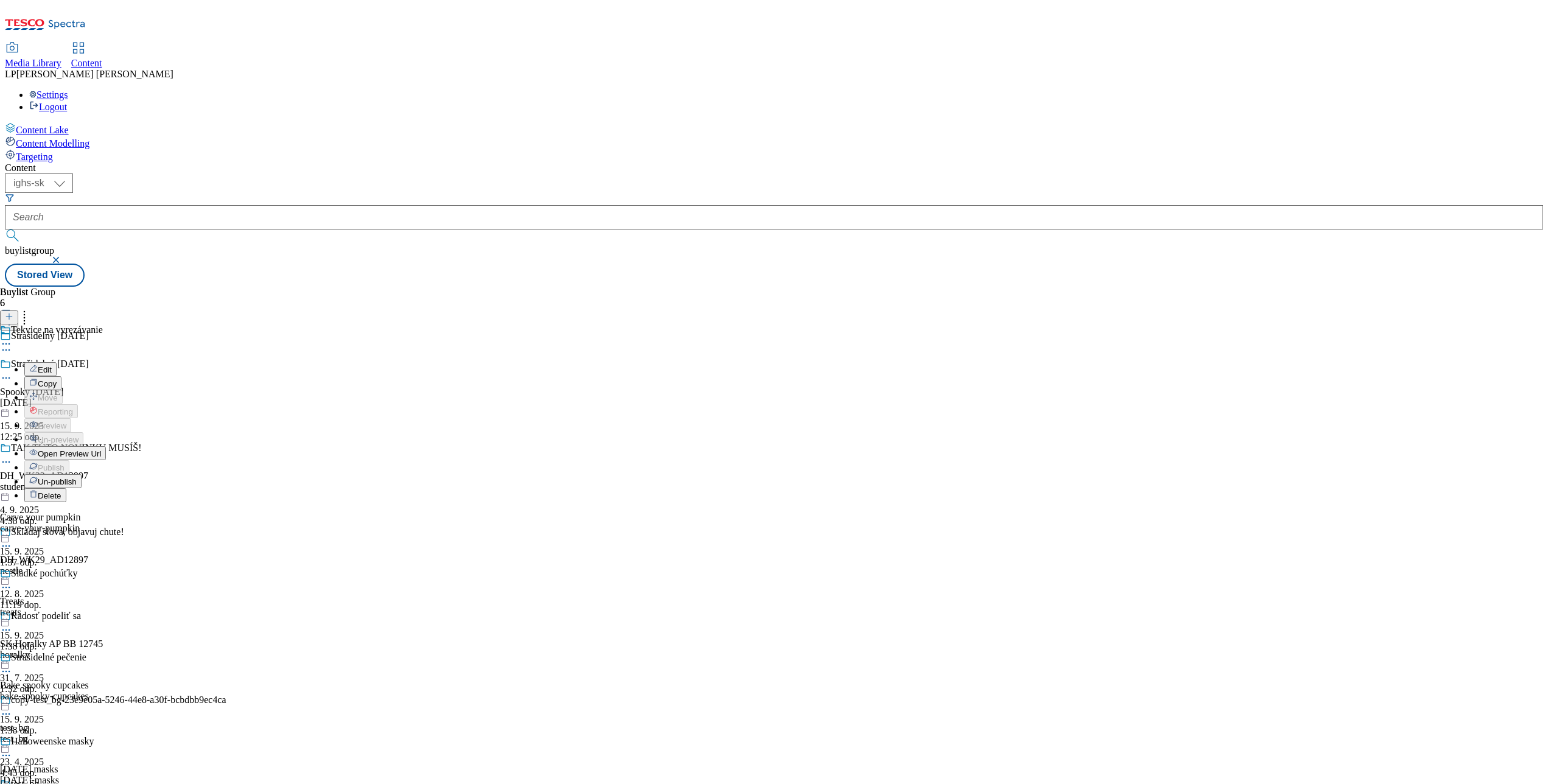
click at [101, 449] on span "Open Preview Url" at bounding box center [69, 453] width 63 height 9
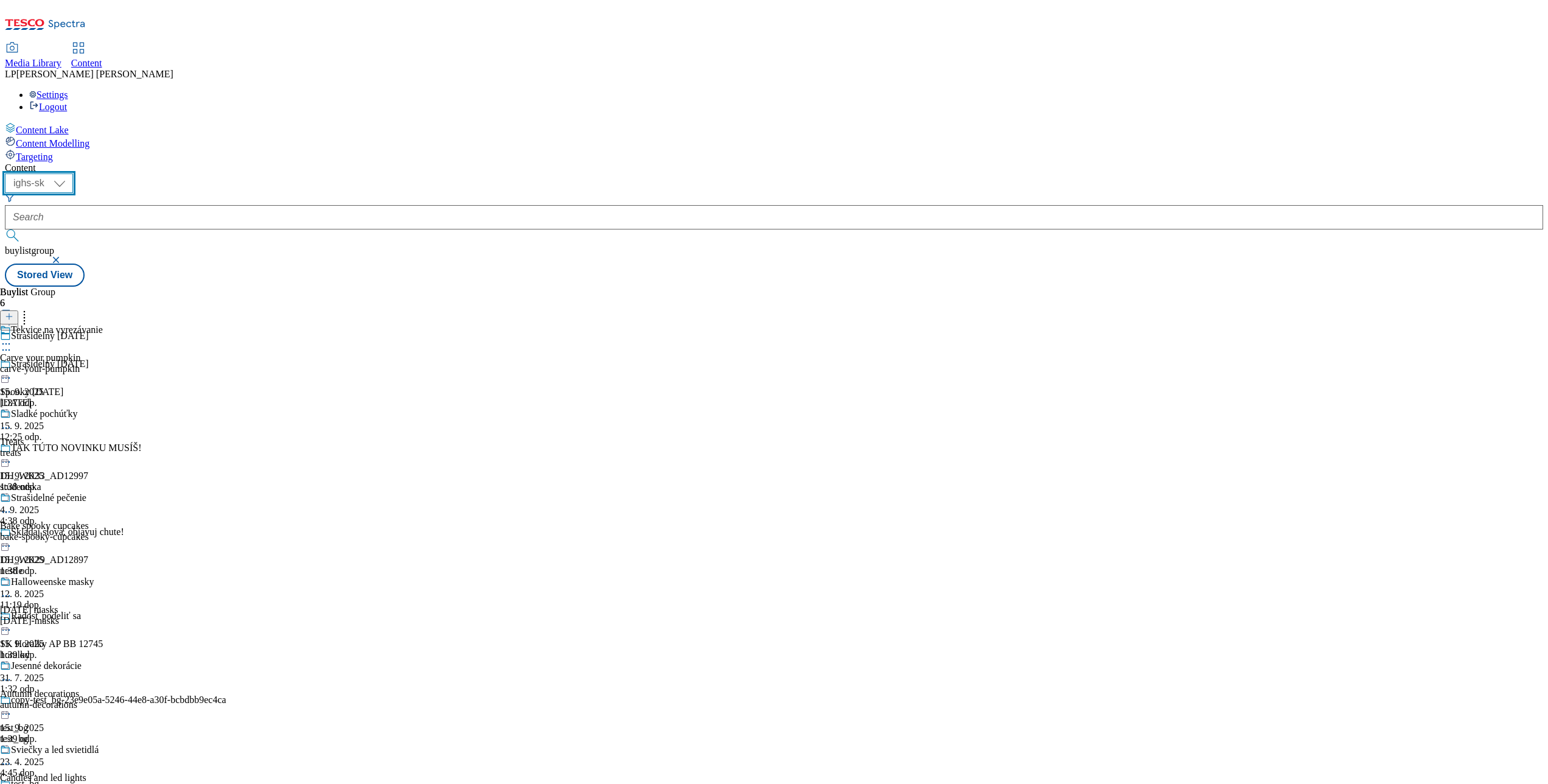
click at [73, 173] on select "ighs-cz ighs-hu ighs-sk" at bounding box center [39, 183] width 68 height 19
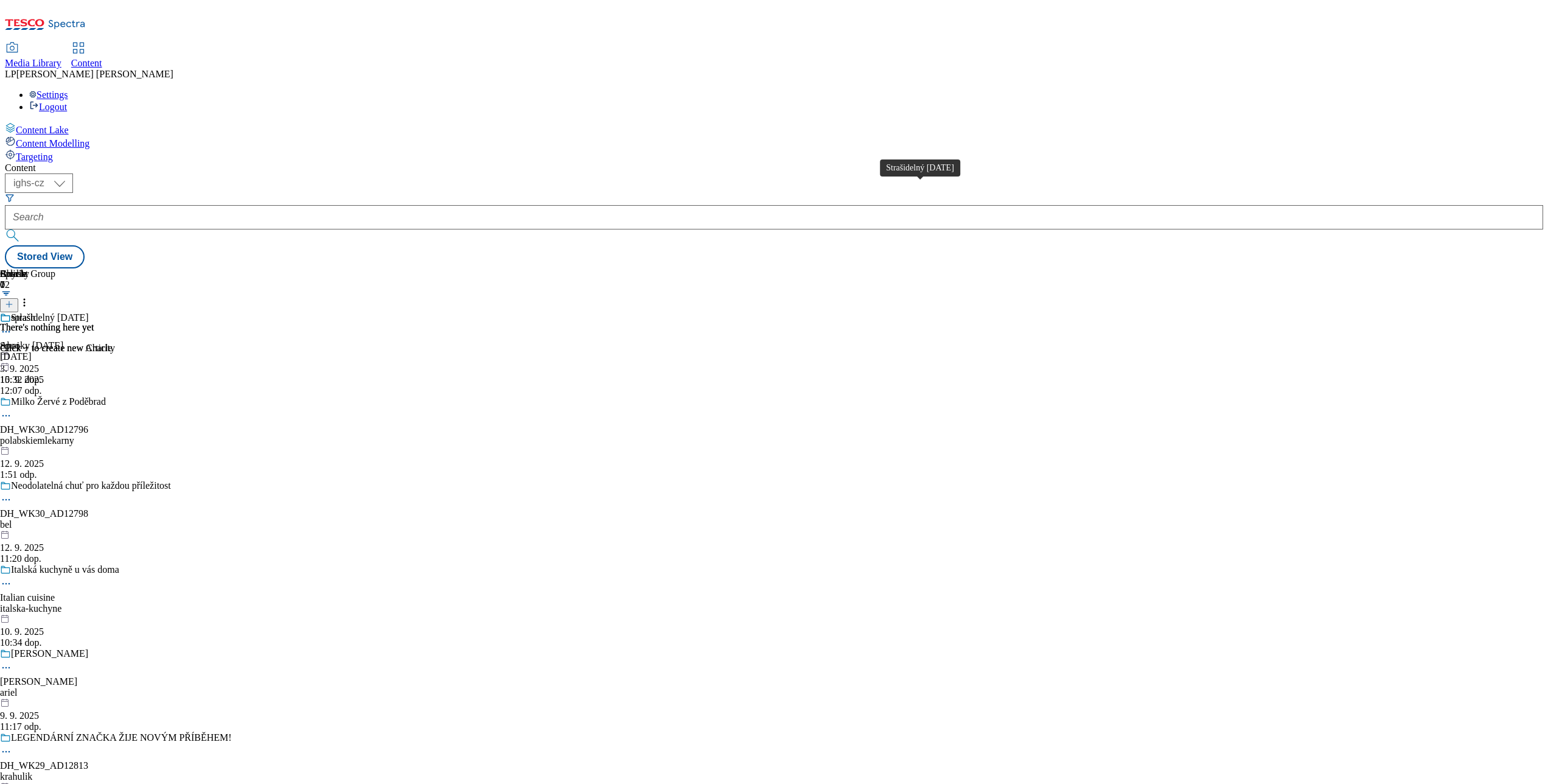
click at [89, 312] on div "Strašidelný Halloween" at bounding box center [50, 317] width 78 height 11
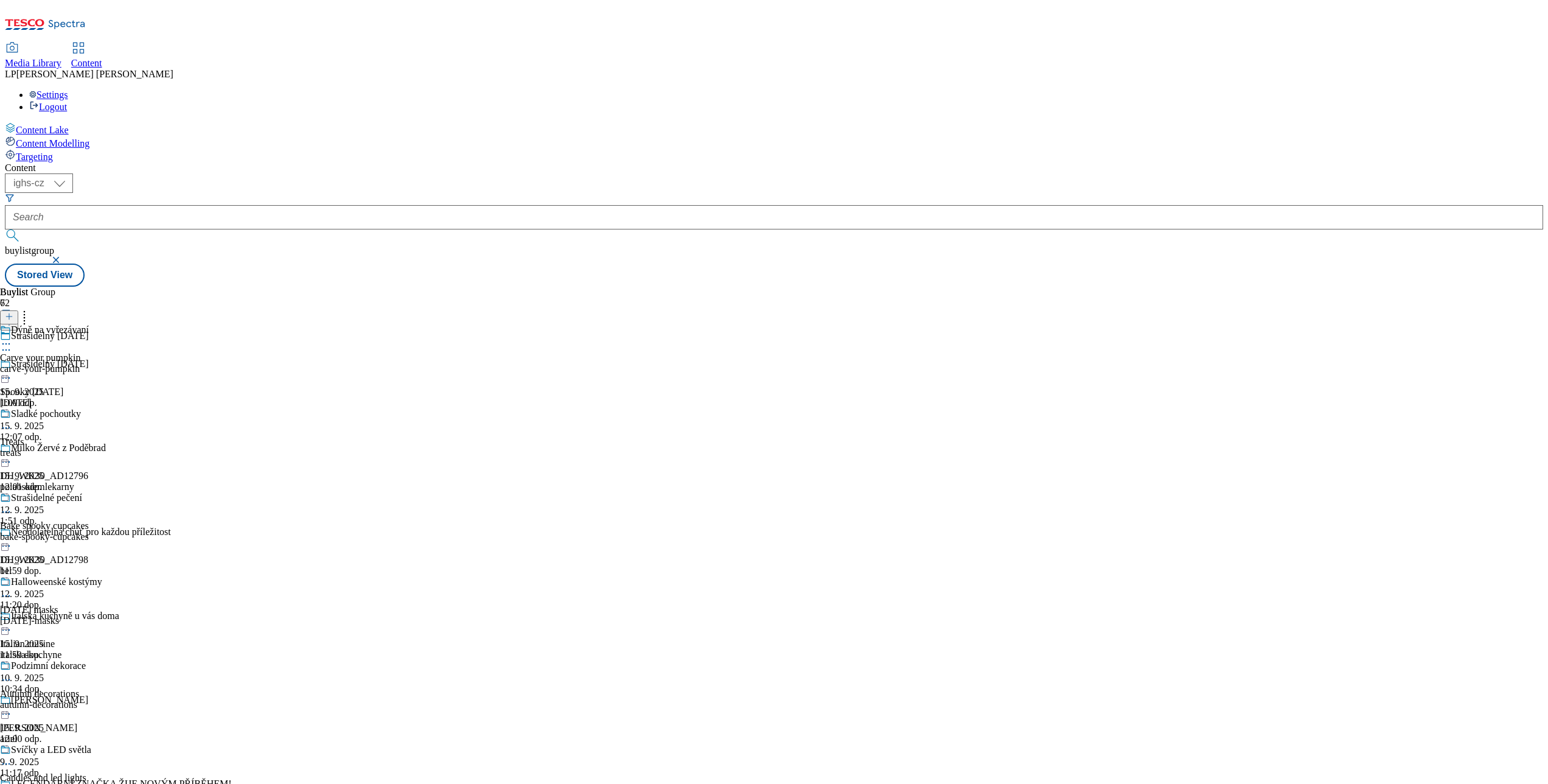
click at [12, 338] on icon at bounding box center [6, 343] width 12 height 12
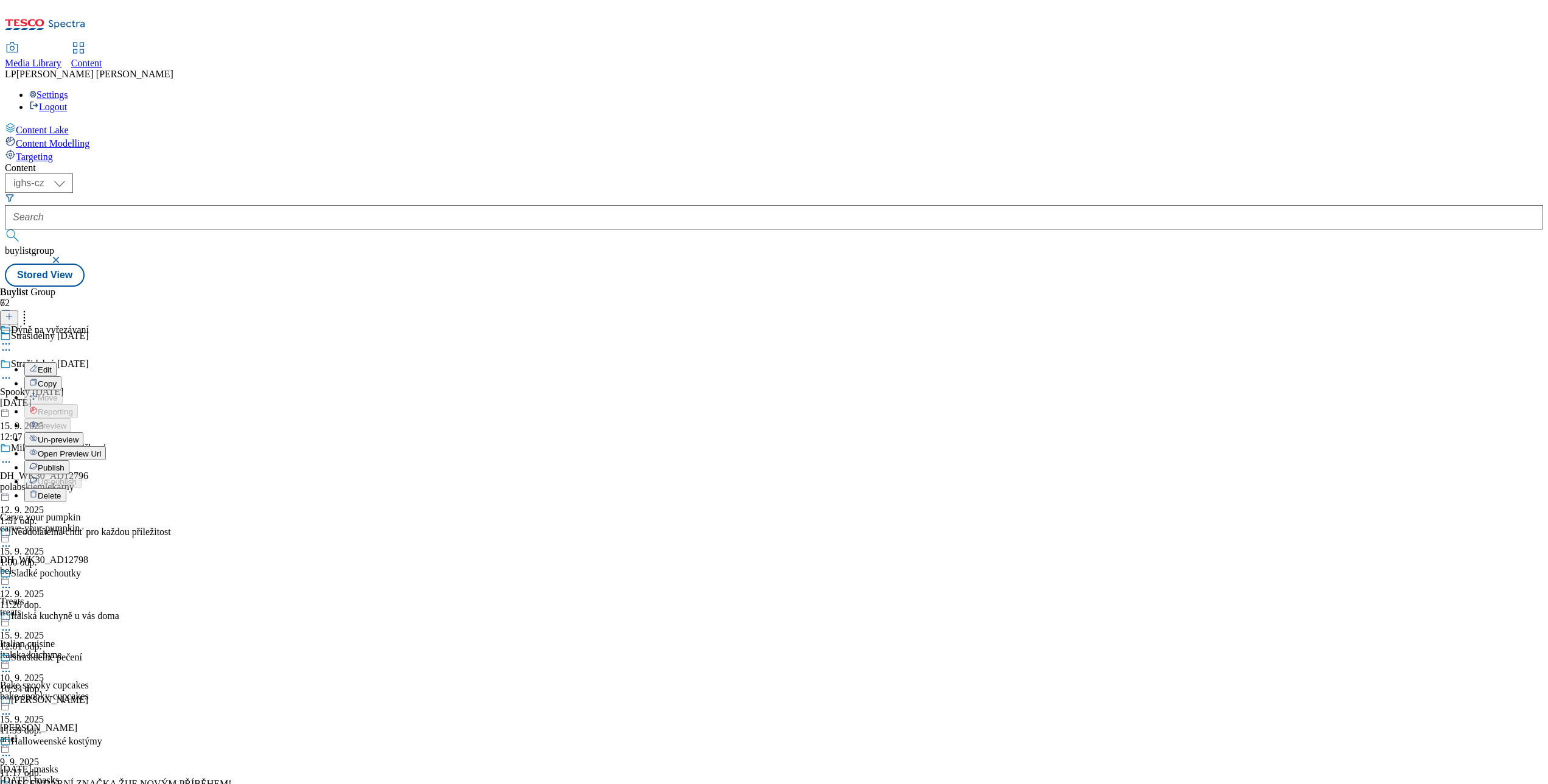
click at [106, 446] on button "Open Preview Url" at bounding box center [65, 453] width 82 height 14
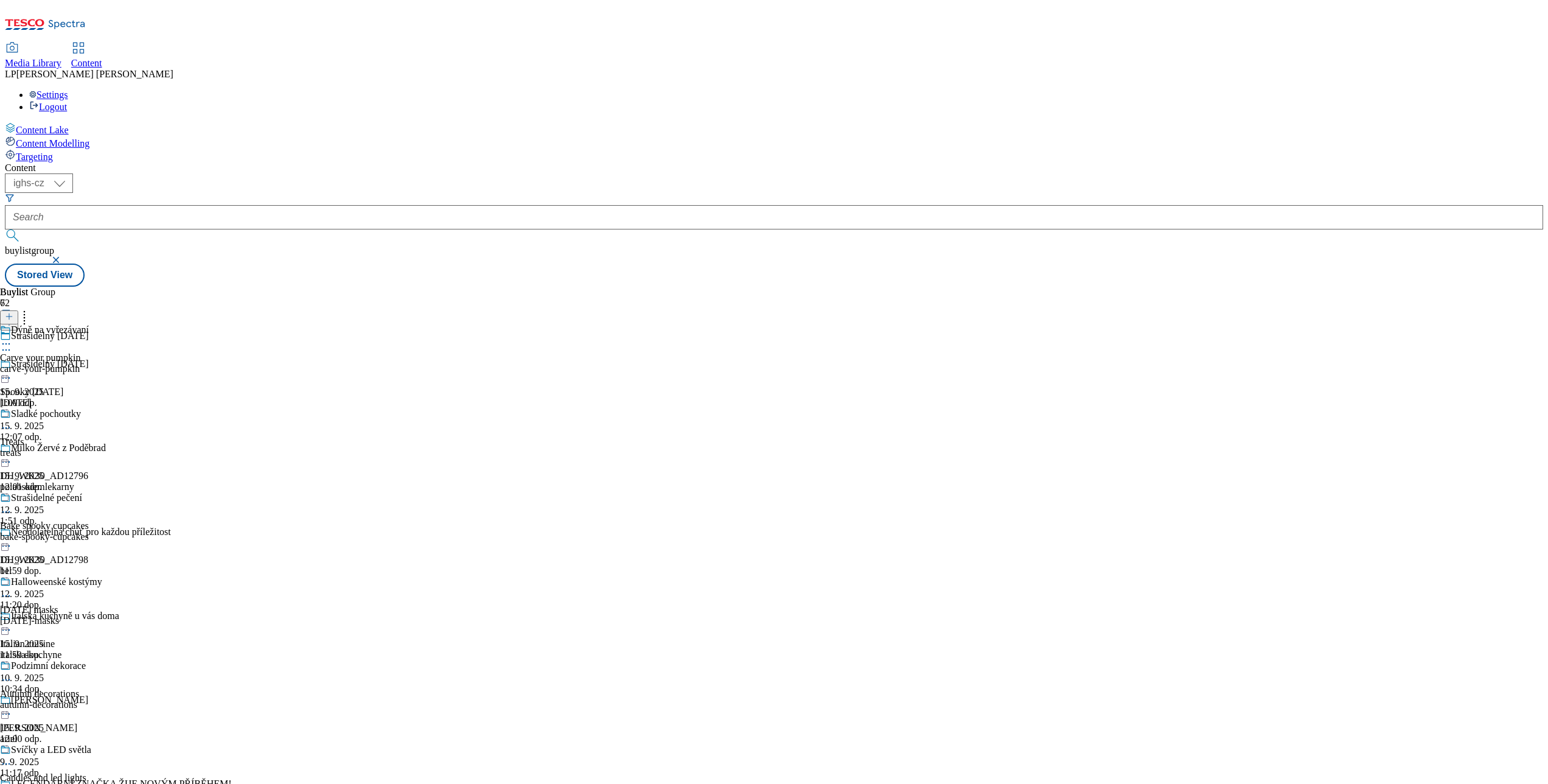
click at [102, 325] on div "Dýně na vyřezávaní Carve your pumpkin carve-your-pumpkin 15. 9. 2025 1:00 odp." at bounding box center [51, 367] width 102 height 84
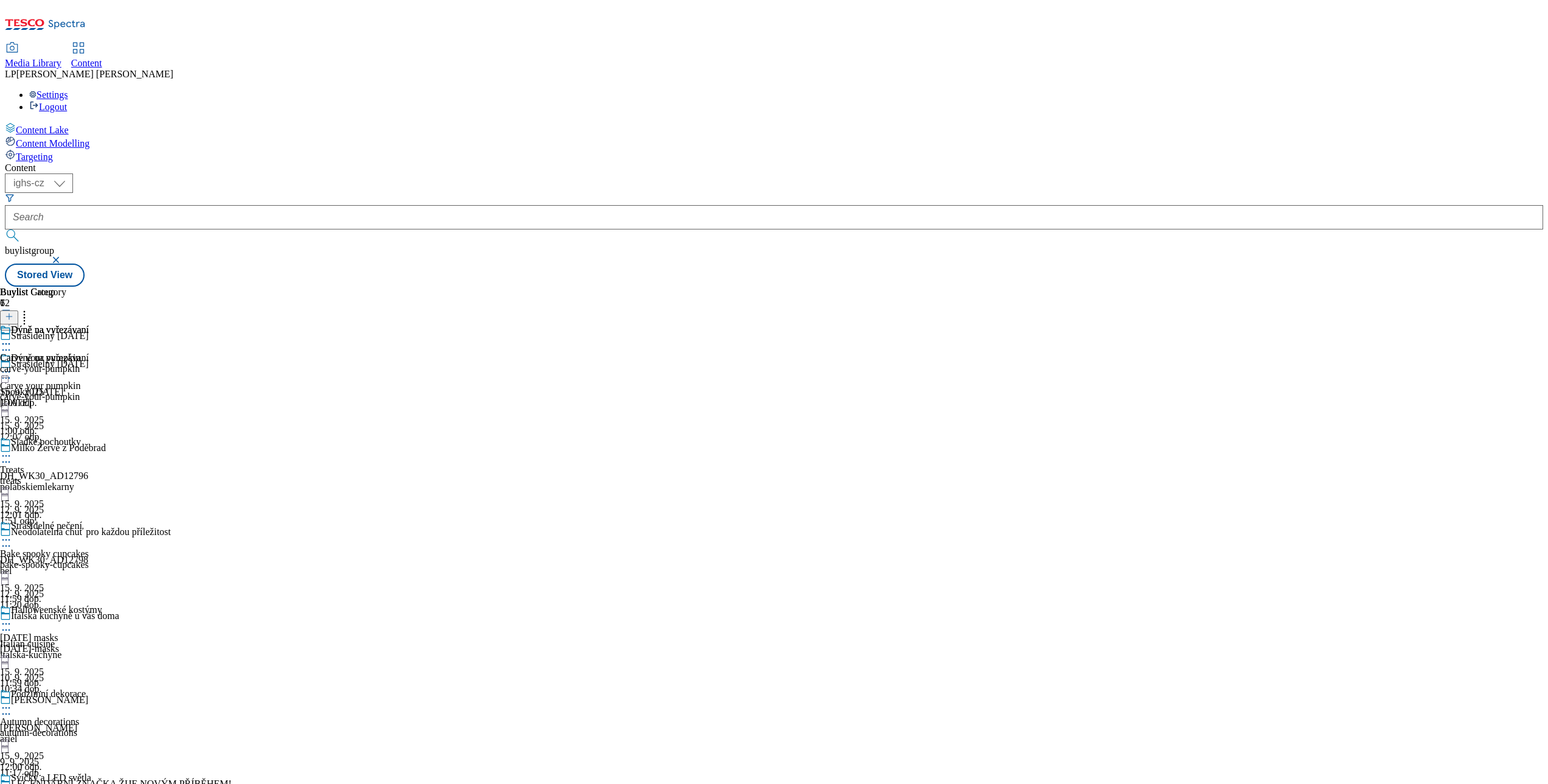
click at [12, 366] on icon at bounding box center [6, 372] width 12 height 12
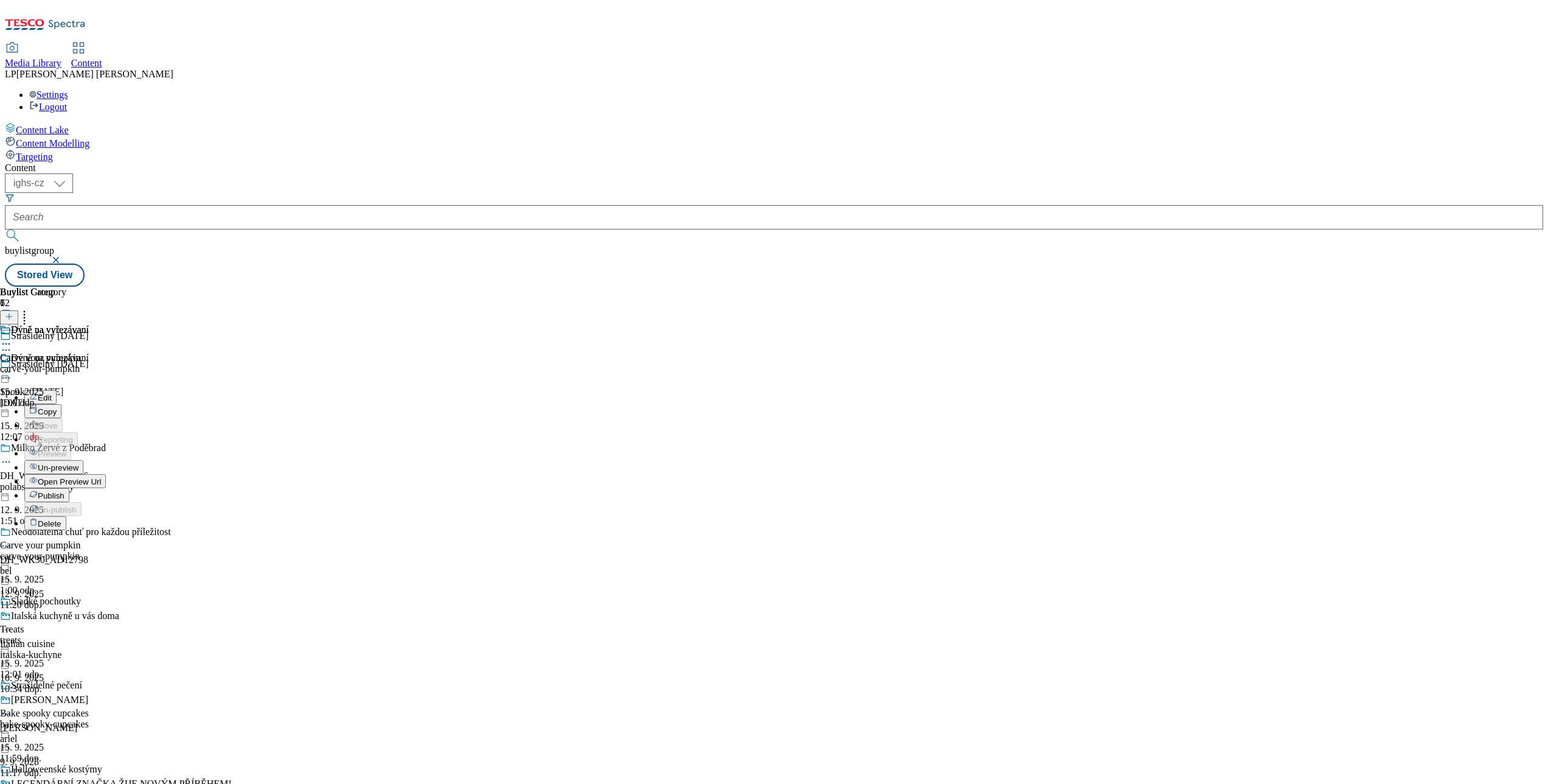
click at [65, 491] on span "Publish" at bounding box center [51, 495] width 27 height 9
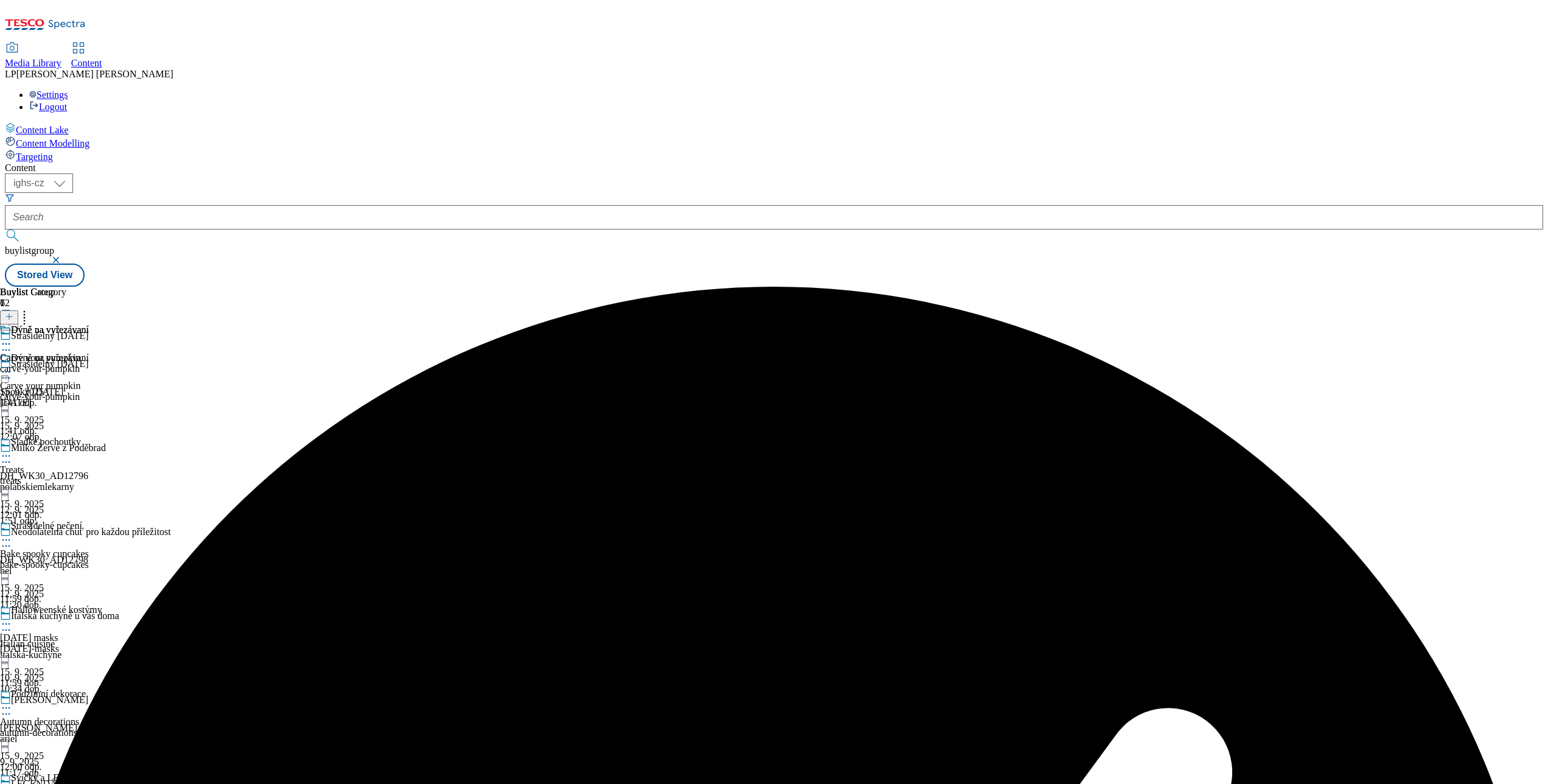
click at [12, 449] on icon at bounding box center [6, 455] width 12 height 12
click at [65, 575] on span "Publish" at bounding box center [51, 579] width 27 height 9
click at [12, 534] on icon at bounding box center [6, 539] width 12 height 12
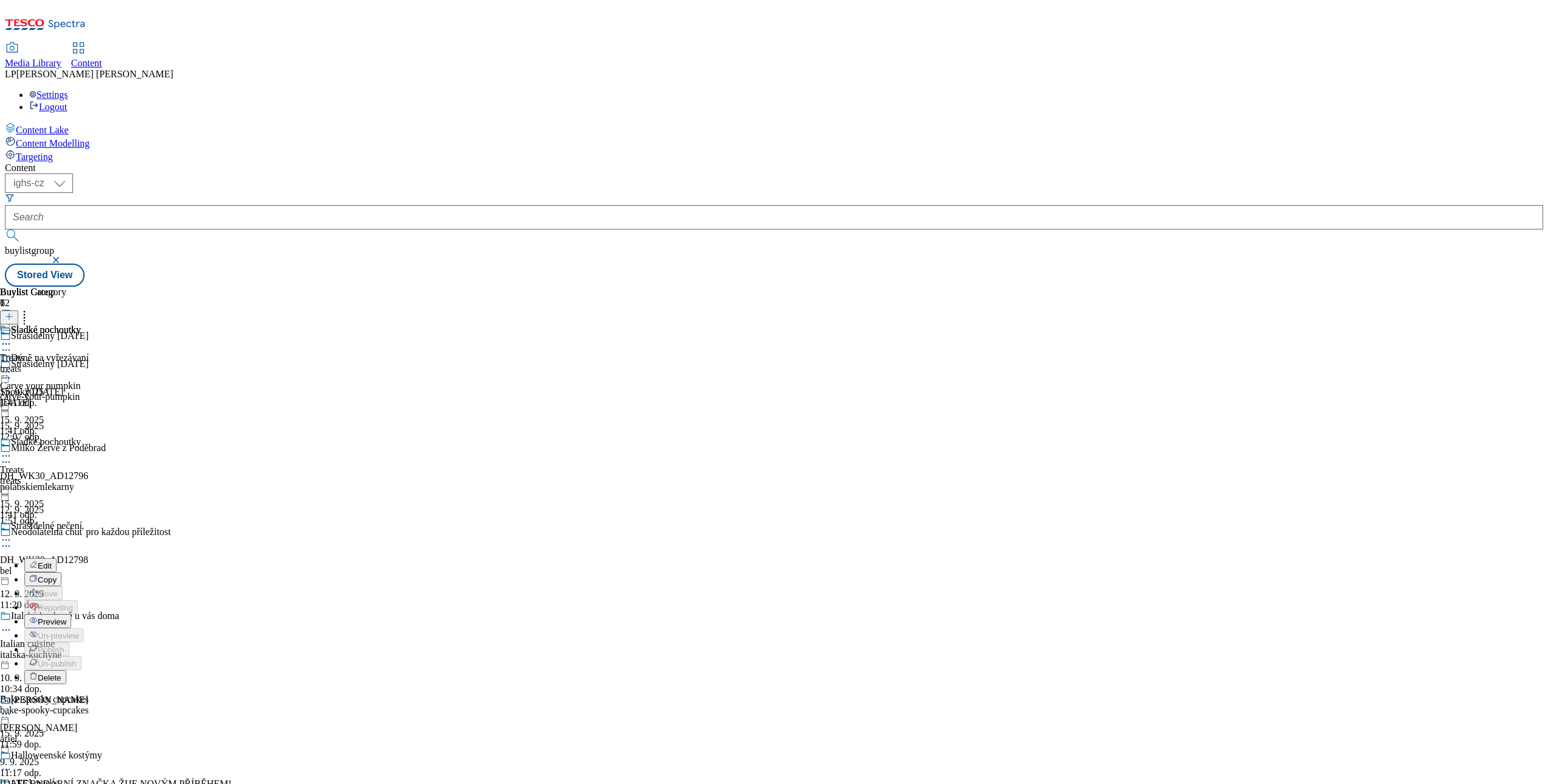
click at [81, 408] on div "Sladké pochoutky Treats treats 15. 9. 2025 1:41 odp." at bounding box center [40, 367] width 81 height 84
click at [8, 783] on circle at bounding box center [6, 792] width 2 height 2
click at [81, 408] on div "Sladké pochoutky Treats treats 15. 9. 2025 1:41 odp." at bounding box center [40, 367] width 81 height 84
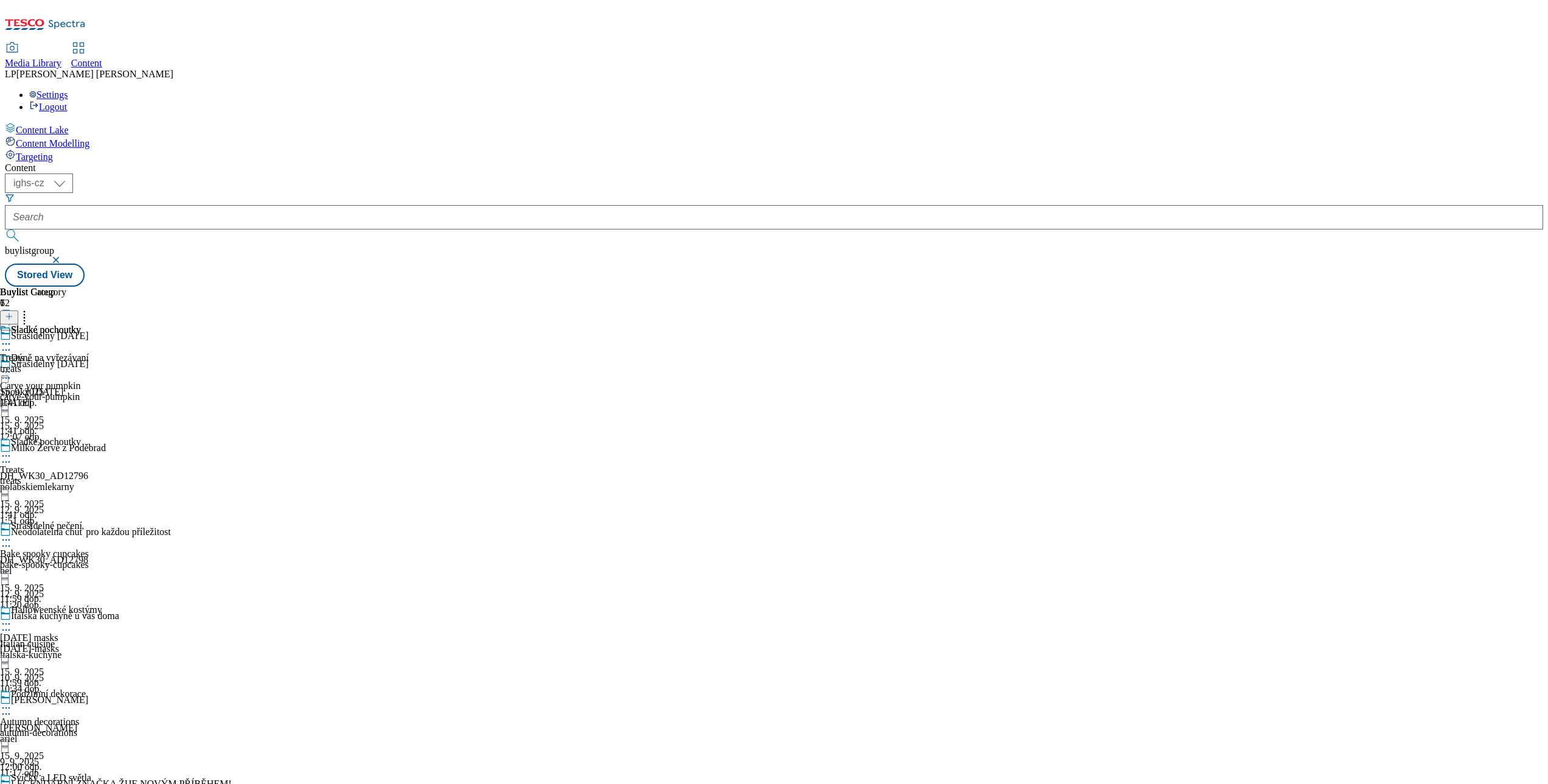
scroll to position [0, 0]
click at [12, 366] on icon at bounding box center [6, 372] width 12 height 12
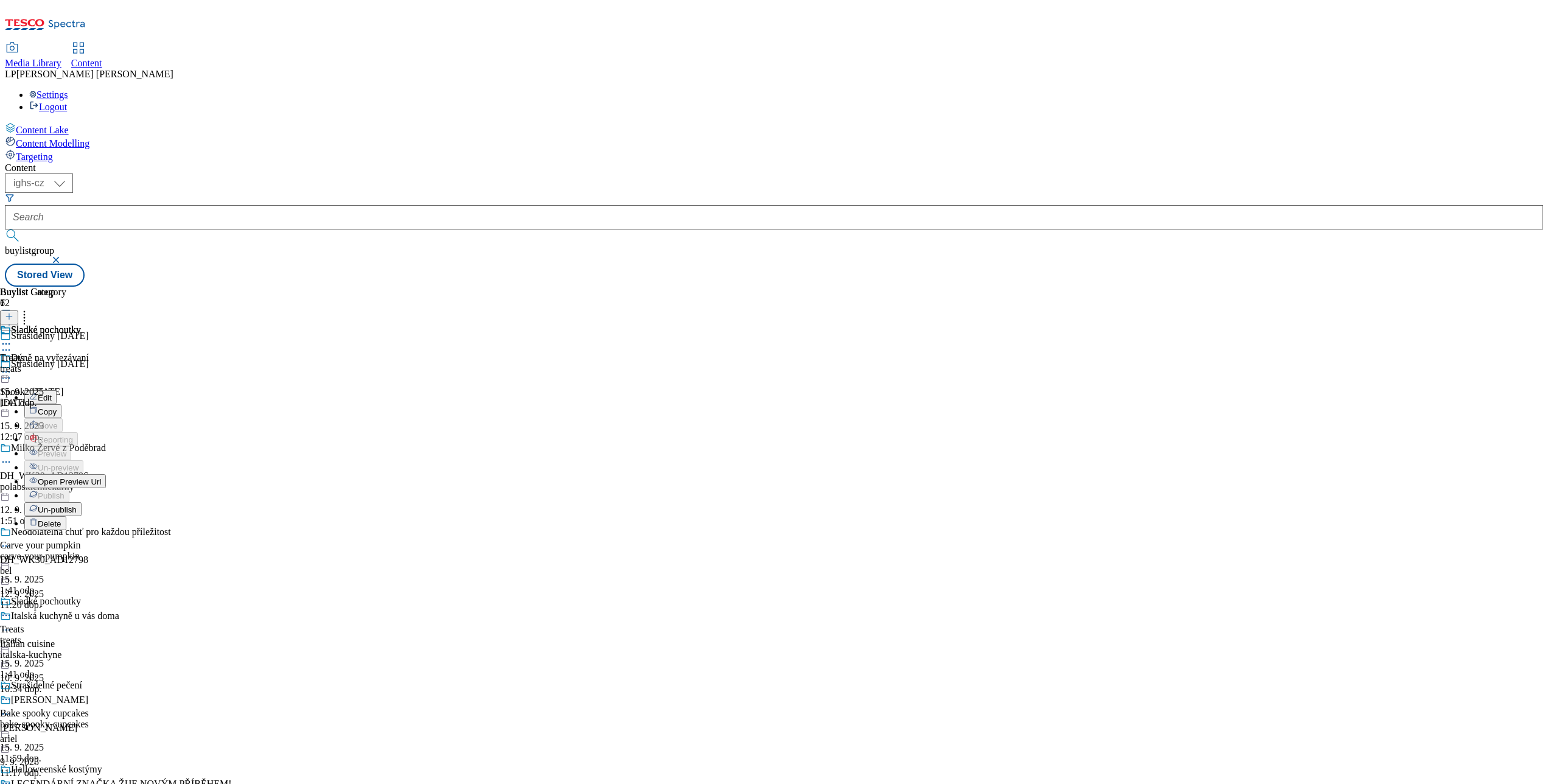
click at [101, 477] on span "Open Preview Url" at bounding box center [69, 481] width 63 height 9
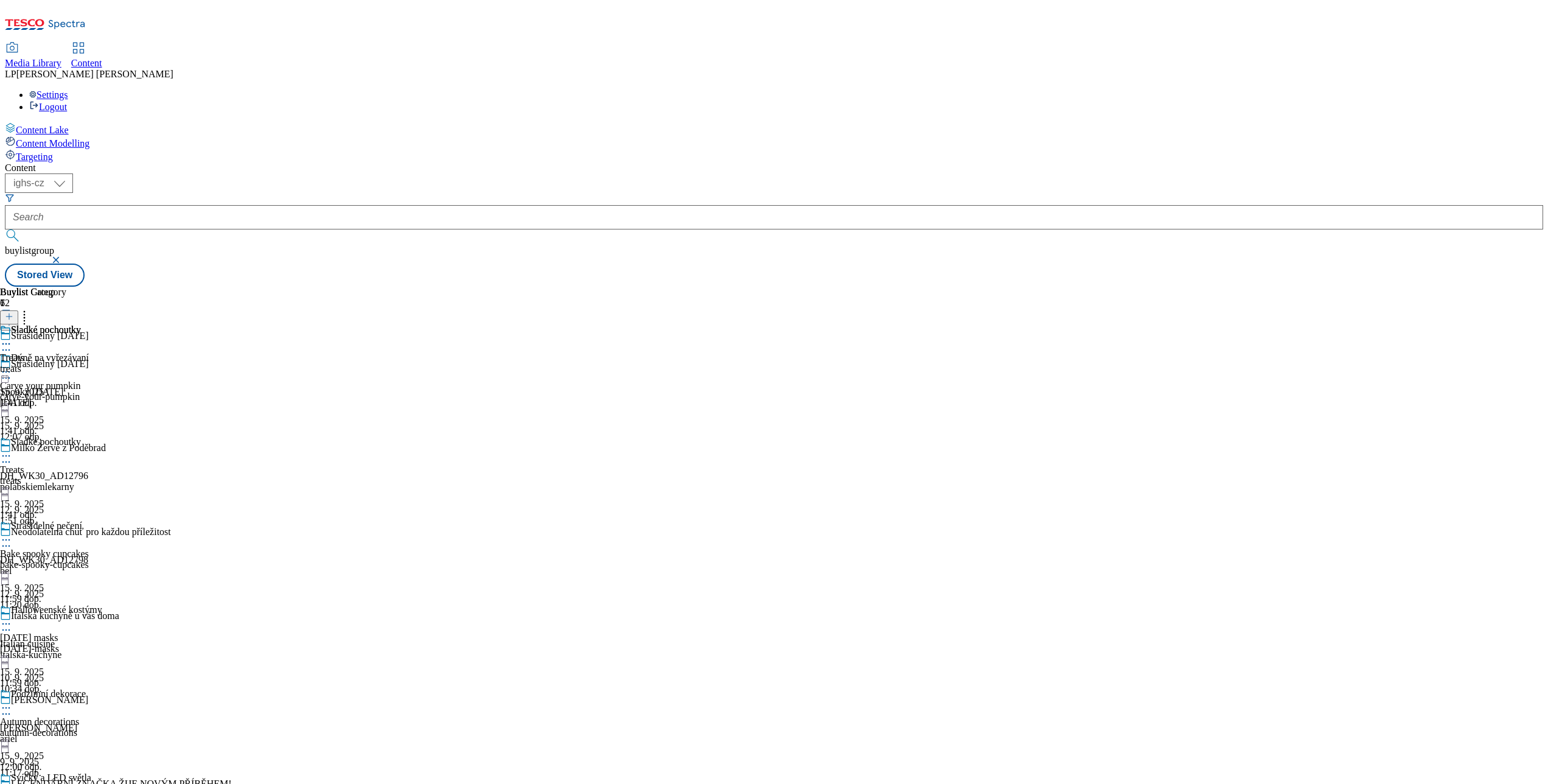
click at [102, 436] on div "Sladké pochoutky Treats treats 15. 9. 2025 1:41 odp." at bounding box center [51, 478] width 102 height 84
click at [82, 520] on div "Strašidelné pečení" at bounding box center [46, 525] width 71 height 11
click at [89, 338] on div at bounding box center [45, 345] width 89 height 14
click at [65, 463] on span "Publish" at bounding box center [51, 468] width 27 height 9
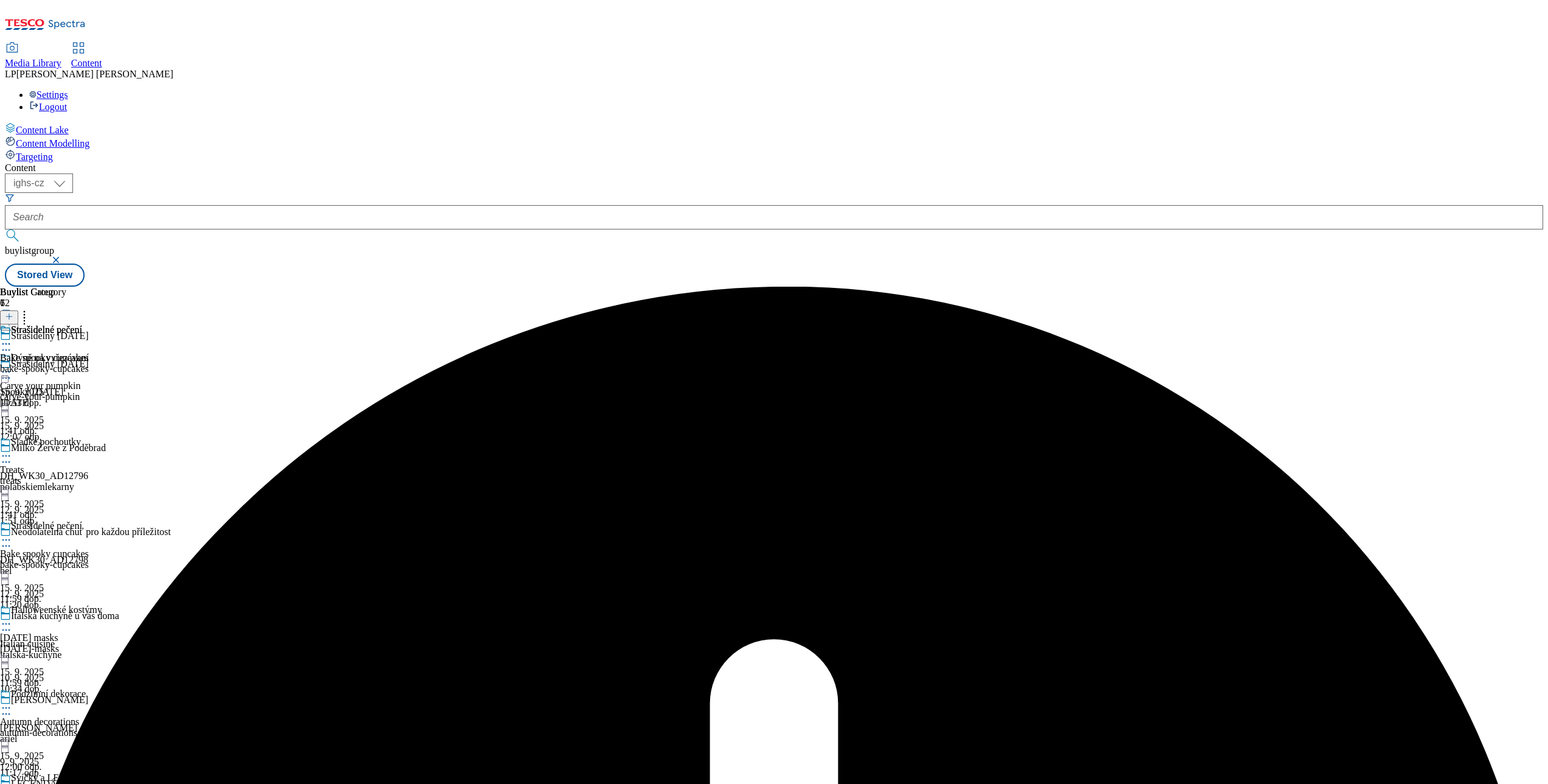
click at [12, 534] on icon at bounding box center [6, 539] width 12 height 12
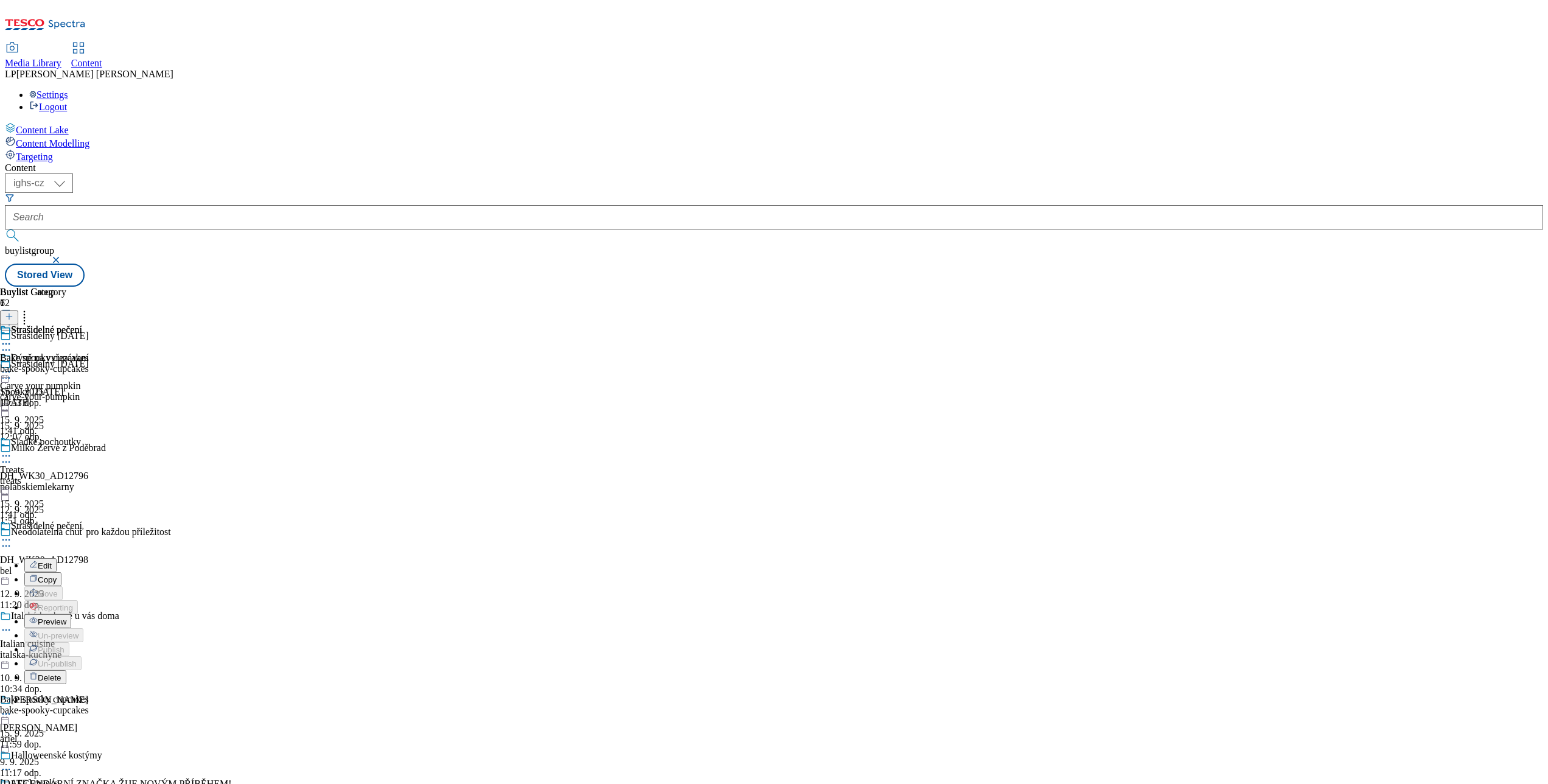
scroll to position [122, 0]
click at [102, 614] on li "Preview" at bounding box center [63, 621] width 78 height 14
click at [12, 534] on icon at bounding box center [6, 539] width 12 height 12
click at [67, 617] on span "Preview" at bounding box center [52, 621] width 29 height 9
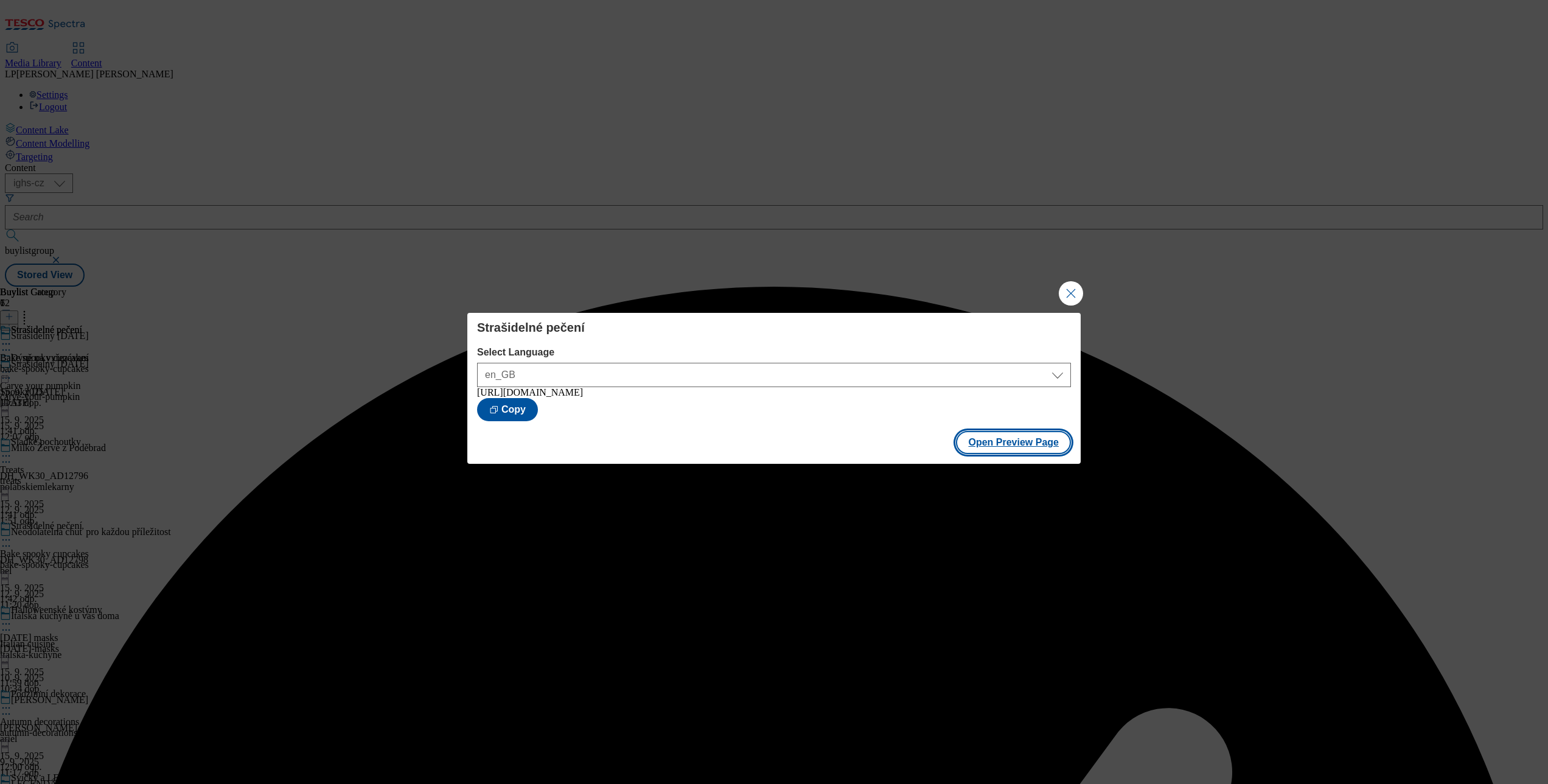
click at [1001, 451] on button "Open Preview Page" at bounding box center [1013, 442] width 115 height 23
click at [1078, 296] on button "Close Modal" at bounding box center [1071, 293] width 24 height 24
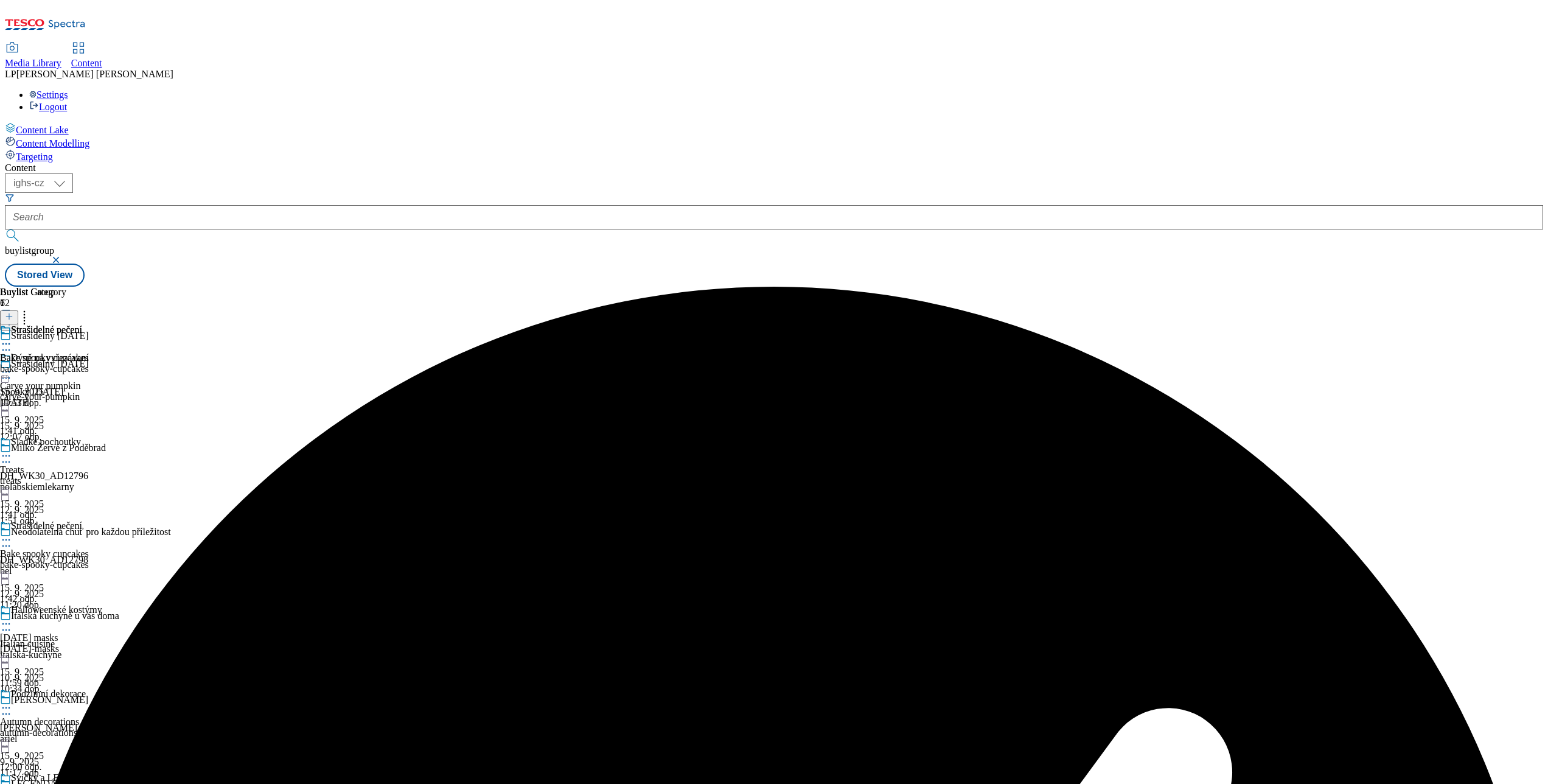
scroll to position [122, 0]
click at [12, 618] on icon at bounding box center [6, 623] width 12 height 12
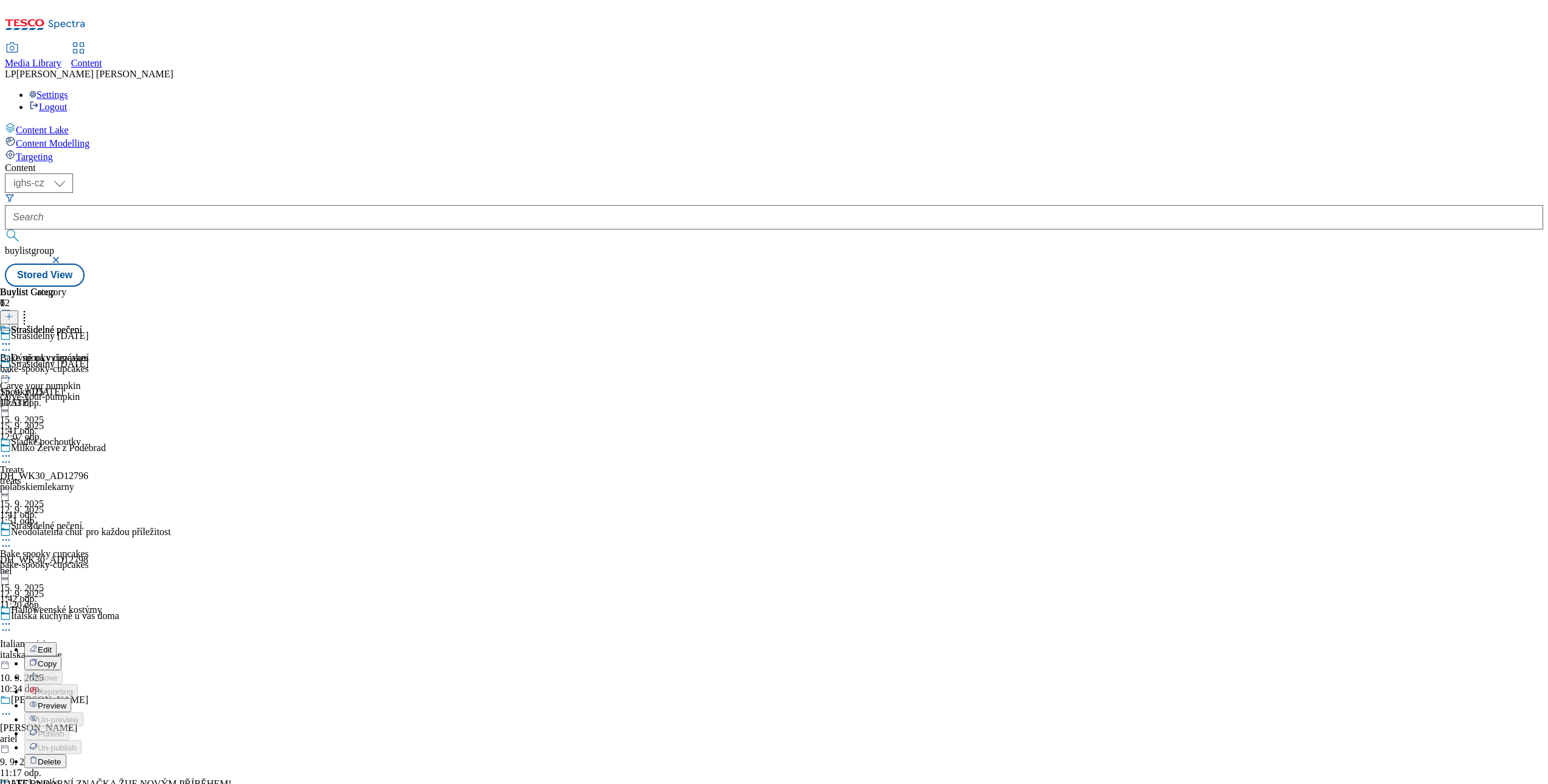
scroll to position [244, 0]
click at [67, 701] on span "Preview" at bounding box center [52, 706] width 29 height 9
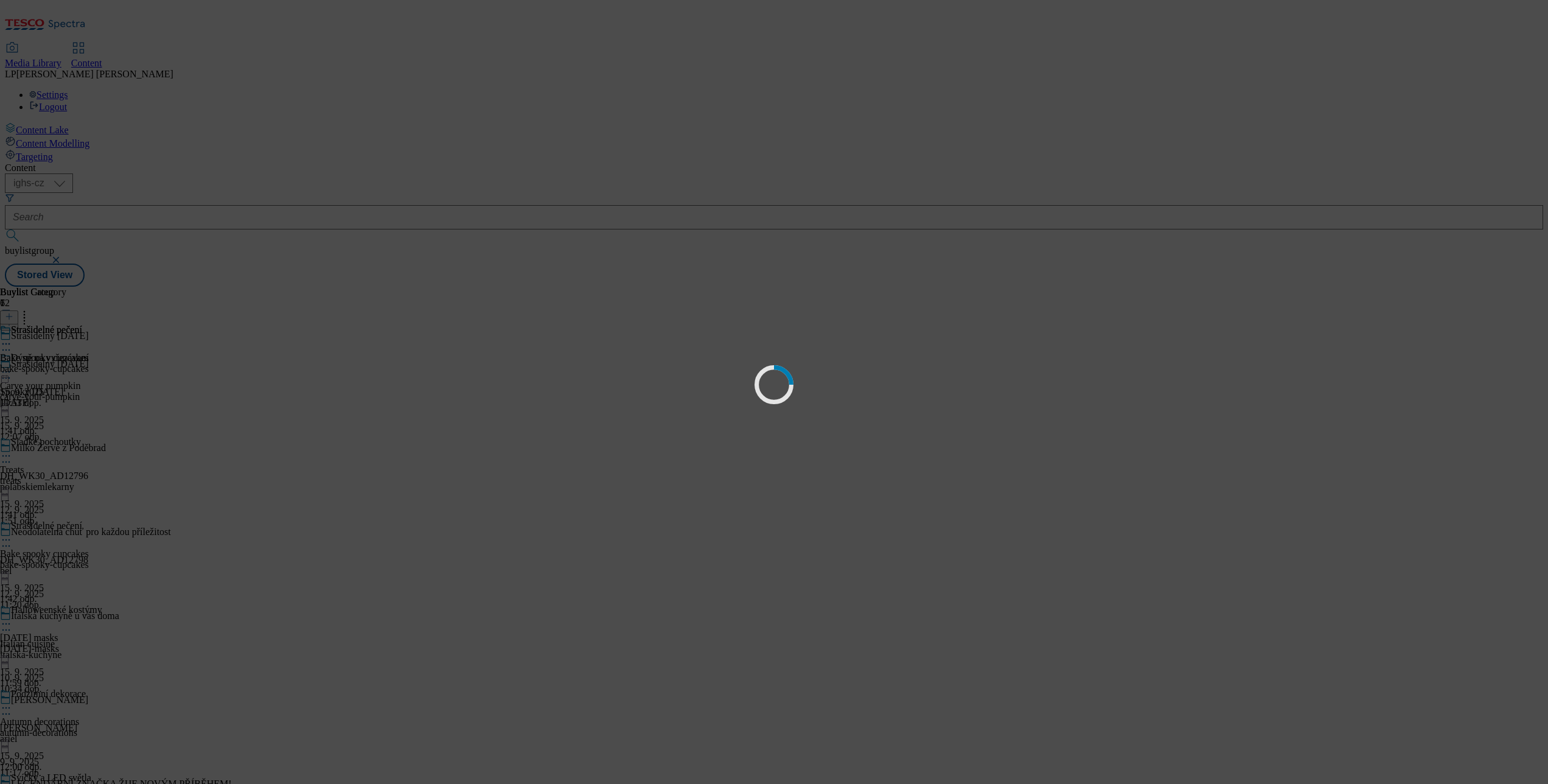
scroll to position [0, 0]
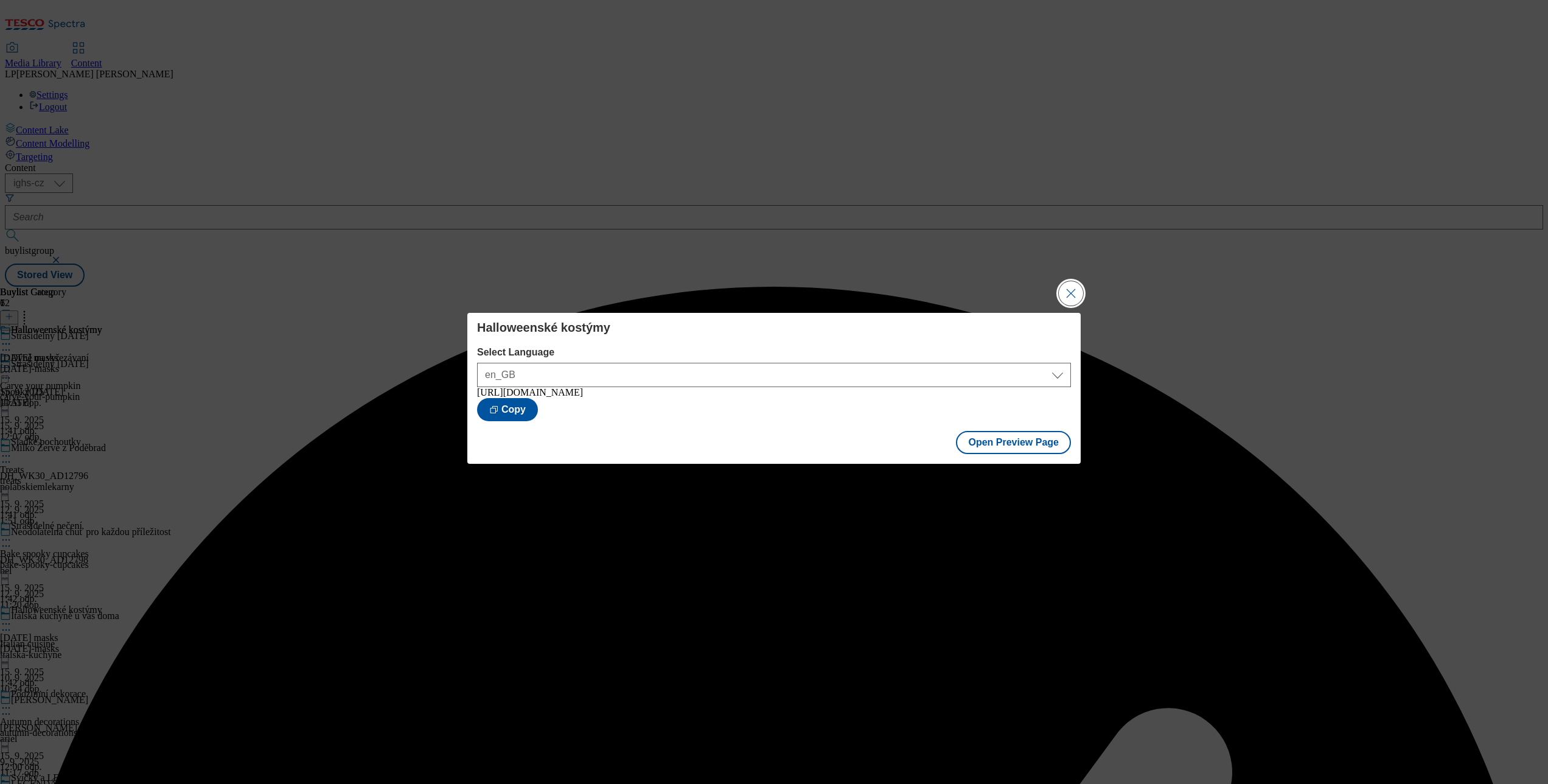
drag, startPoint x: 1077, startPoint y: 286, endPoint x: 684, endPoint y: 321, distance: 394.6
click at [1073, 288] on button "Close Modal" at bounding box center [1071, 293] width 24 height 24
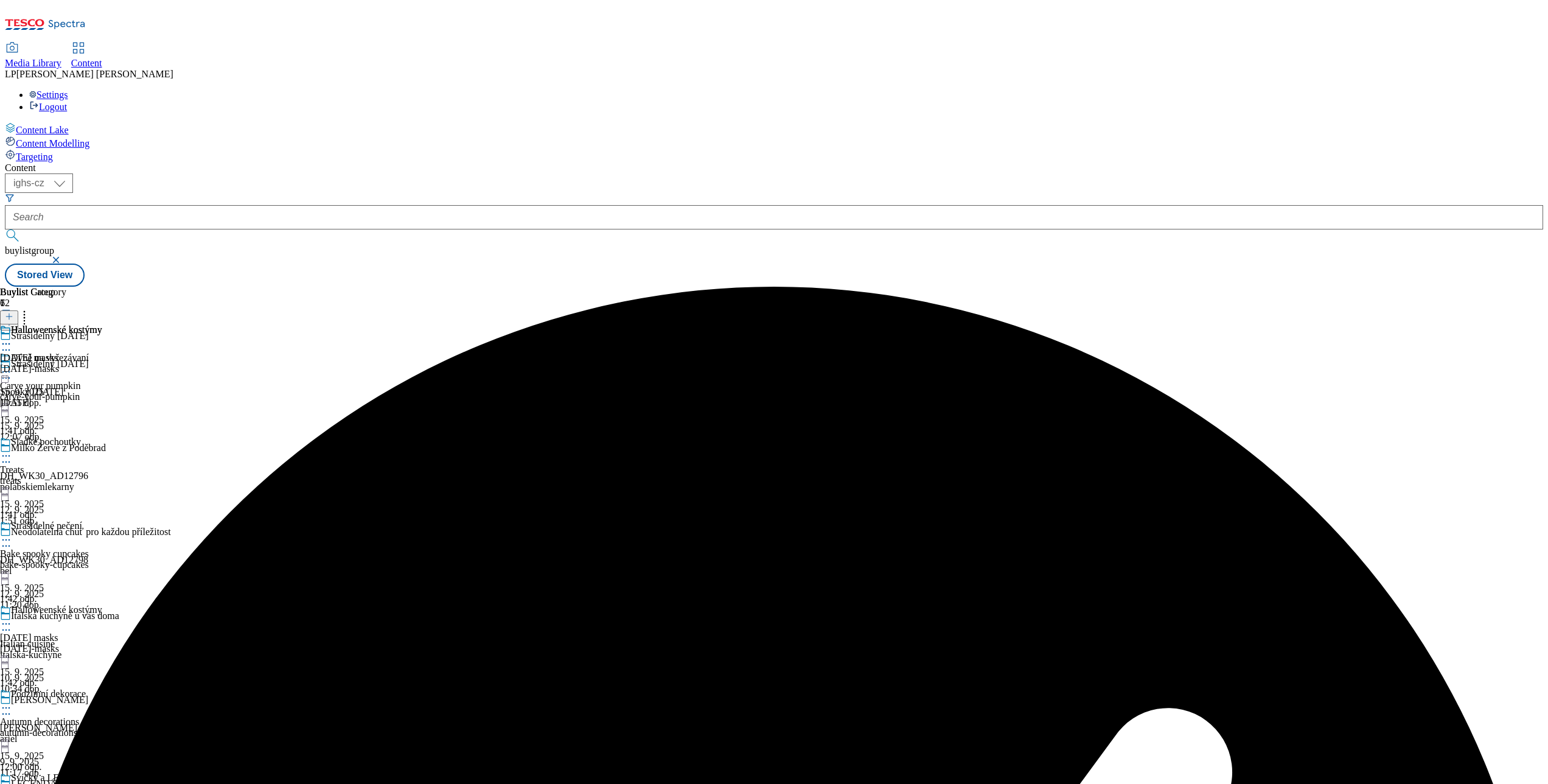
click at [12, 534] on icon at bounding box center [6, 539] width 12 height 12
click at [12, 618] on icon at bounding box center [6, 623] width 12 height 12
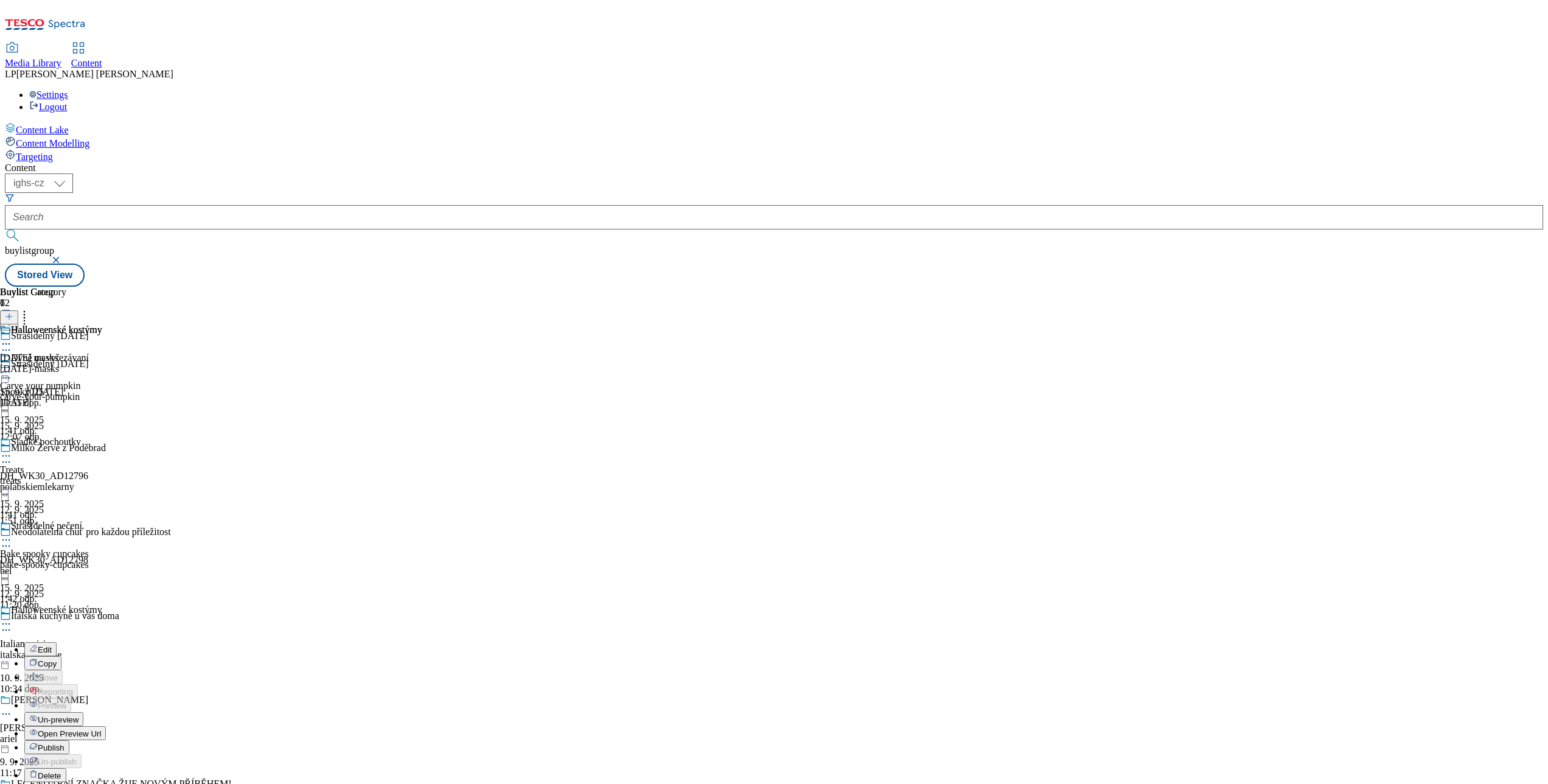
click at [65, 743] on span "Publish" at bounding box center [51, 748] width 27 height 9
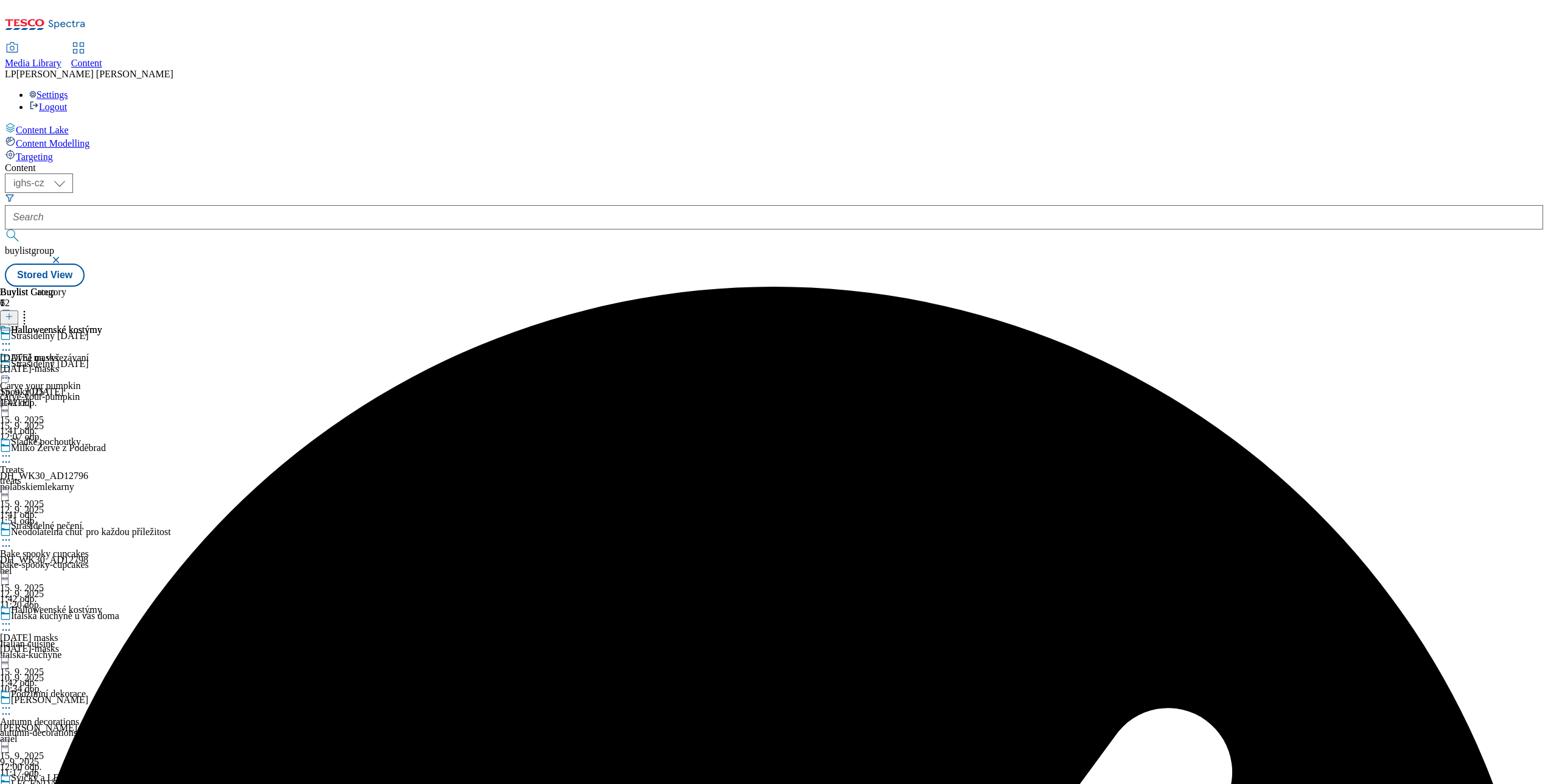
click at [12, 449] on icon at bounding box center [6, 455] width 12 height 12
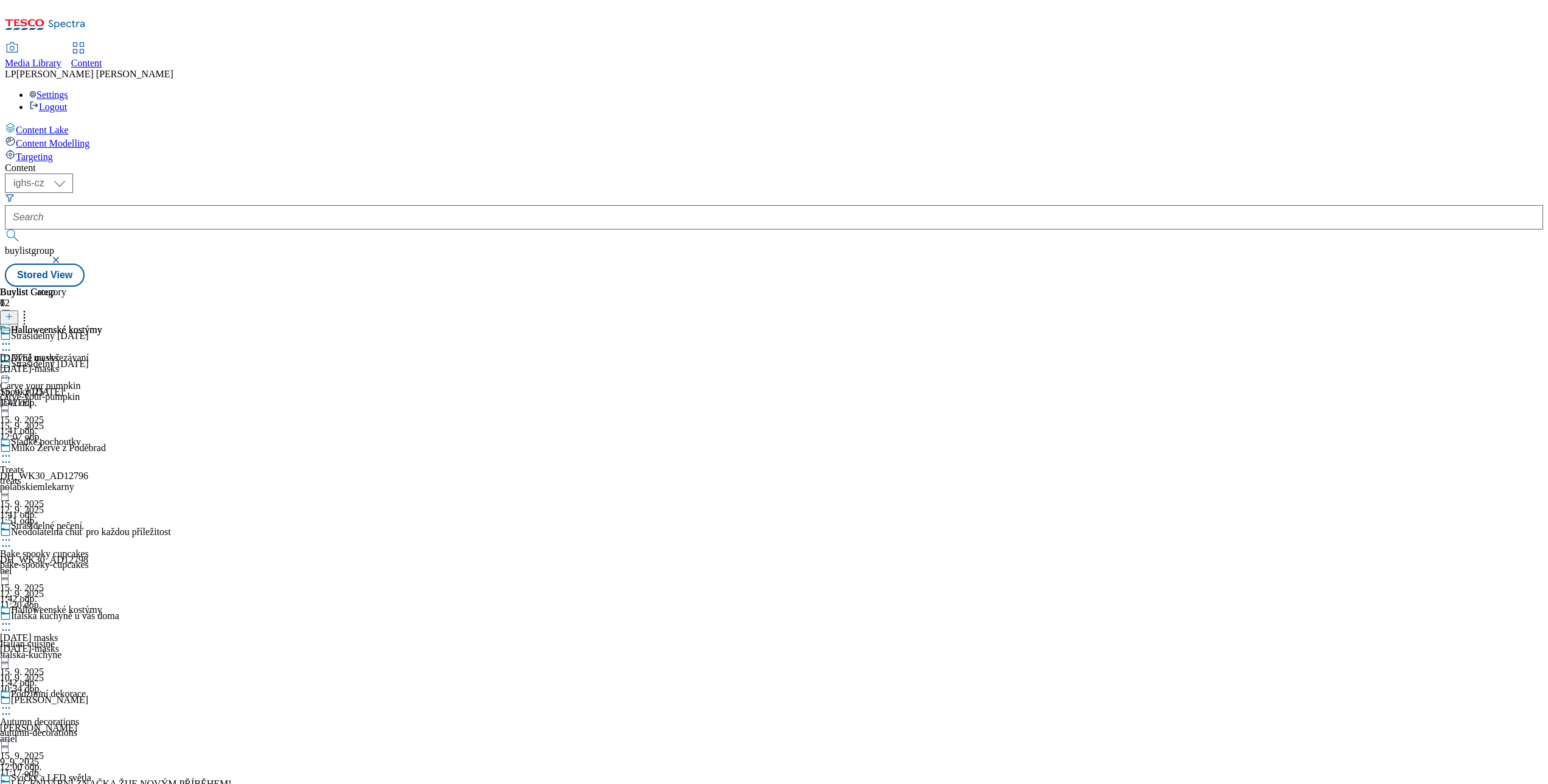
click at [12, 783] on icon at bounding box center [6, 791] width 12 height 12
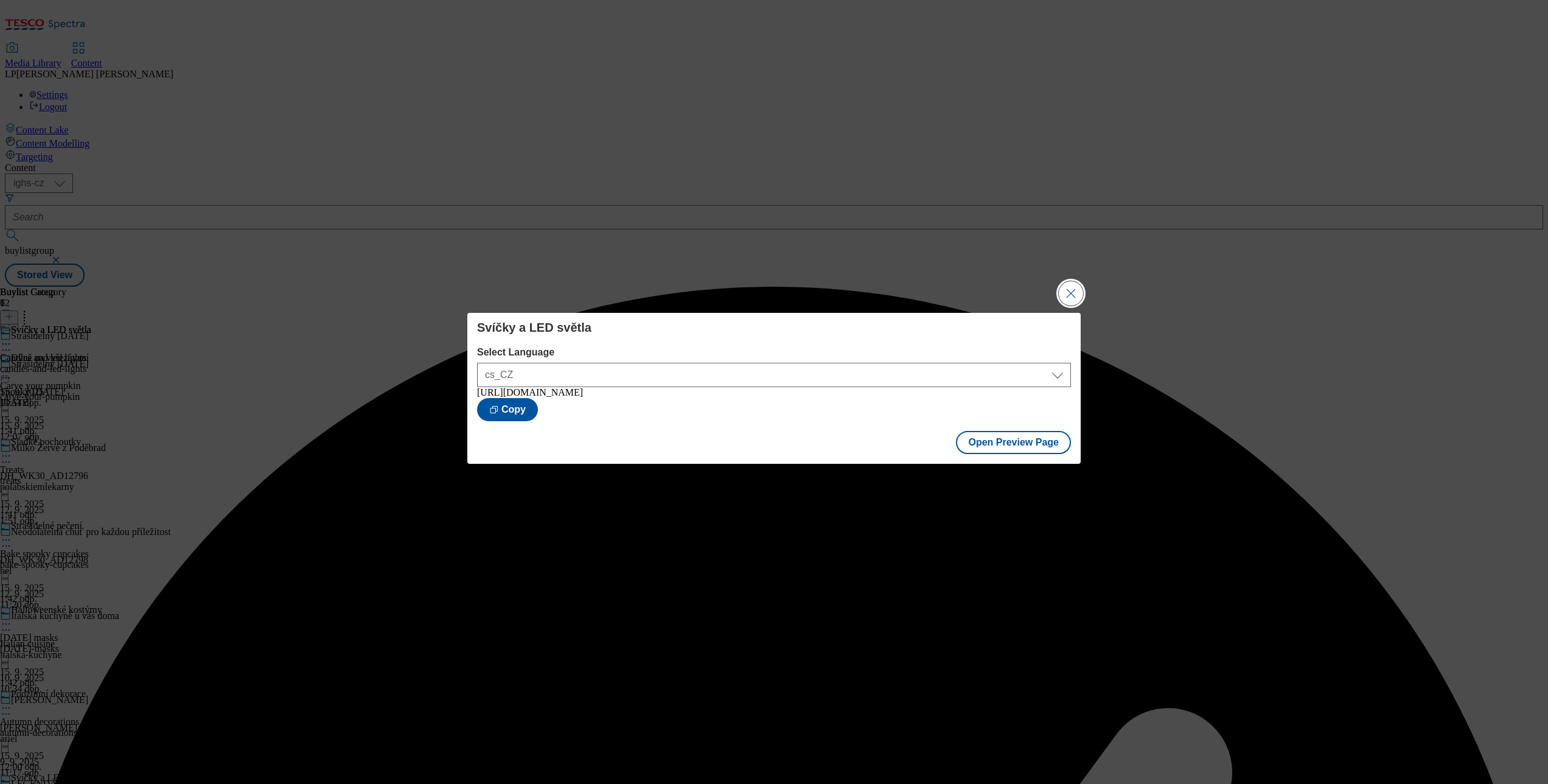
click at [1077, 289] on button "Close Modal" at bounding box center [1071, 293] width 24 height 24
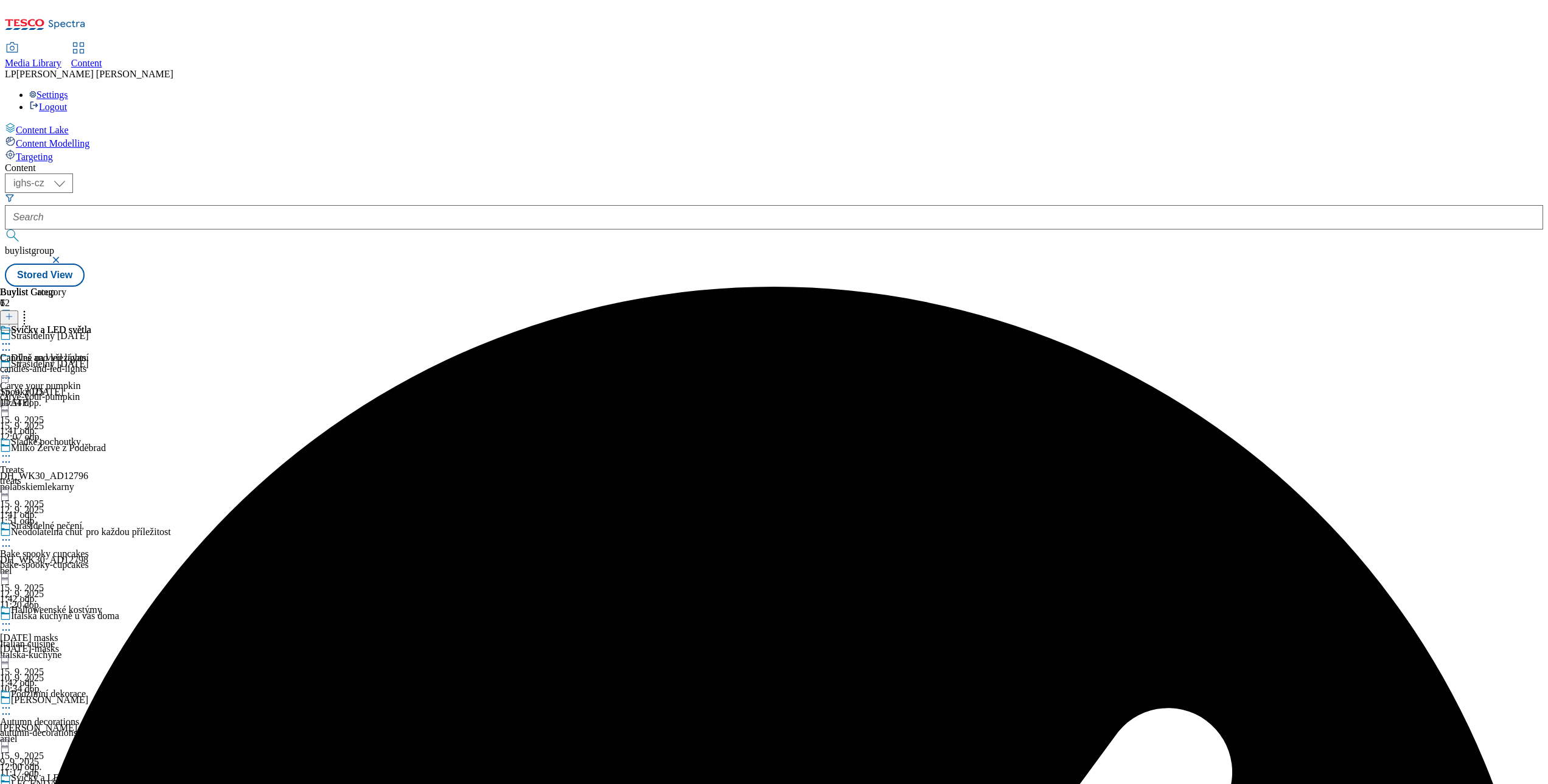
scroll to position [373, 0]
click at [12, 783] on icon at bounding box center [6, 791] width 12 height 12
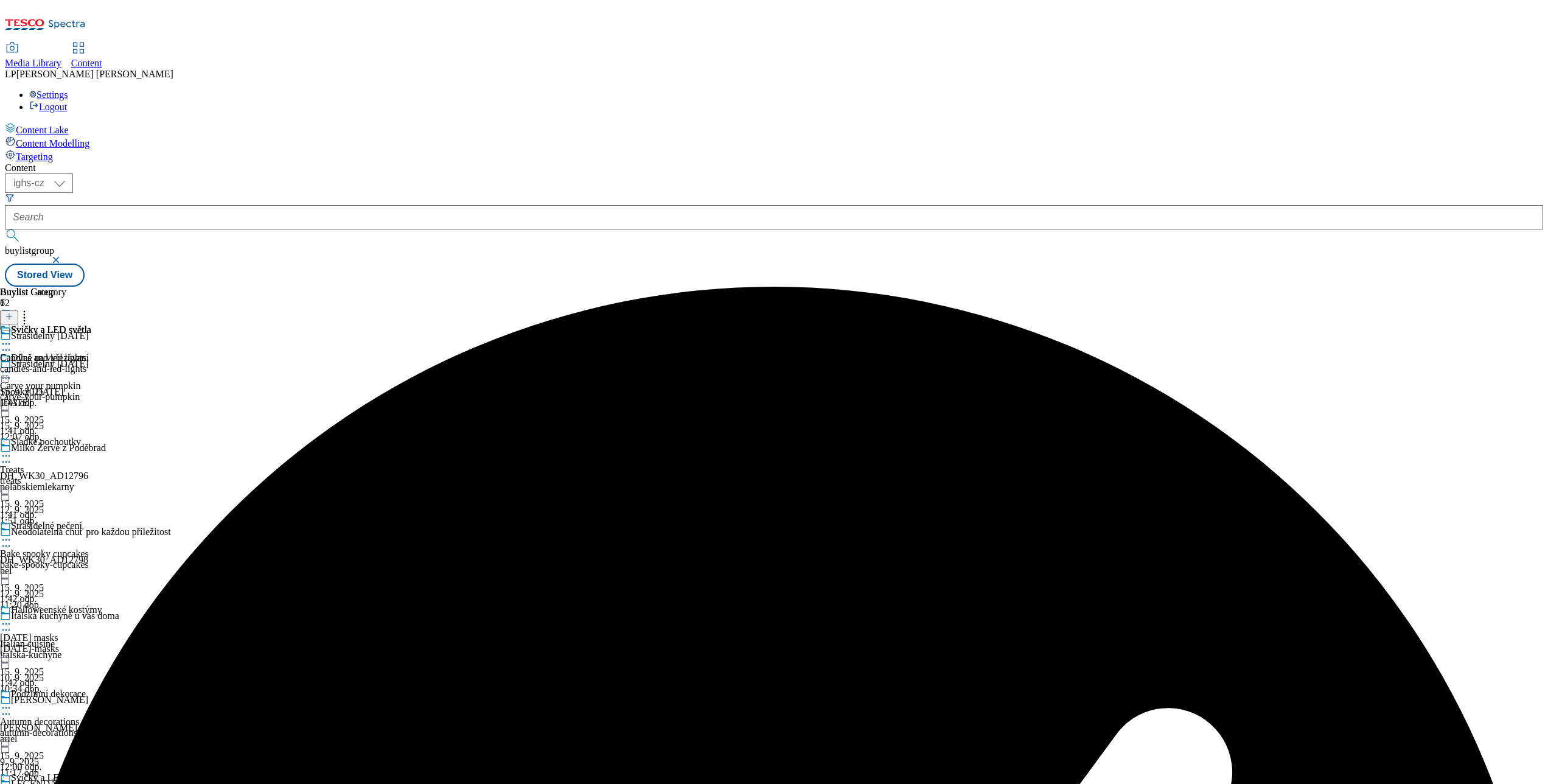
scroll to position [373, 0]
click at [12, 702] on icon at bounding box center [6, 707] width 12 height 12
click at [67, 783] on span "Preview" at bounding box center [52, 789] width 29 height 9
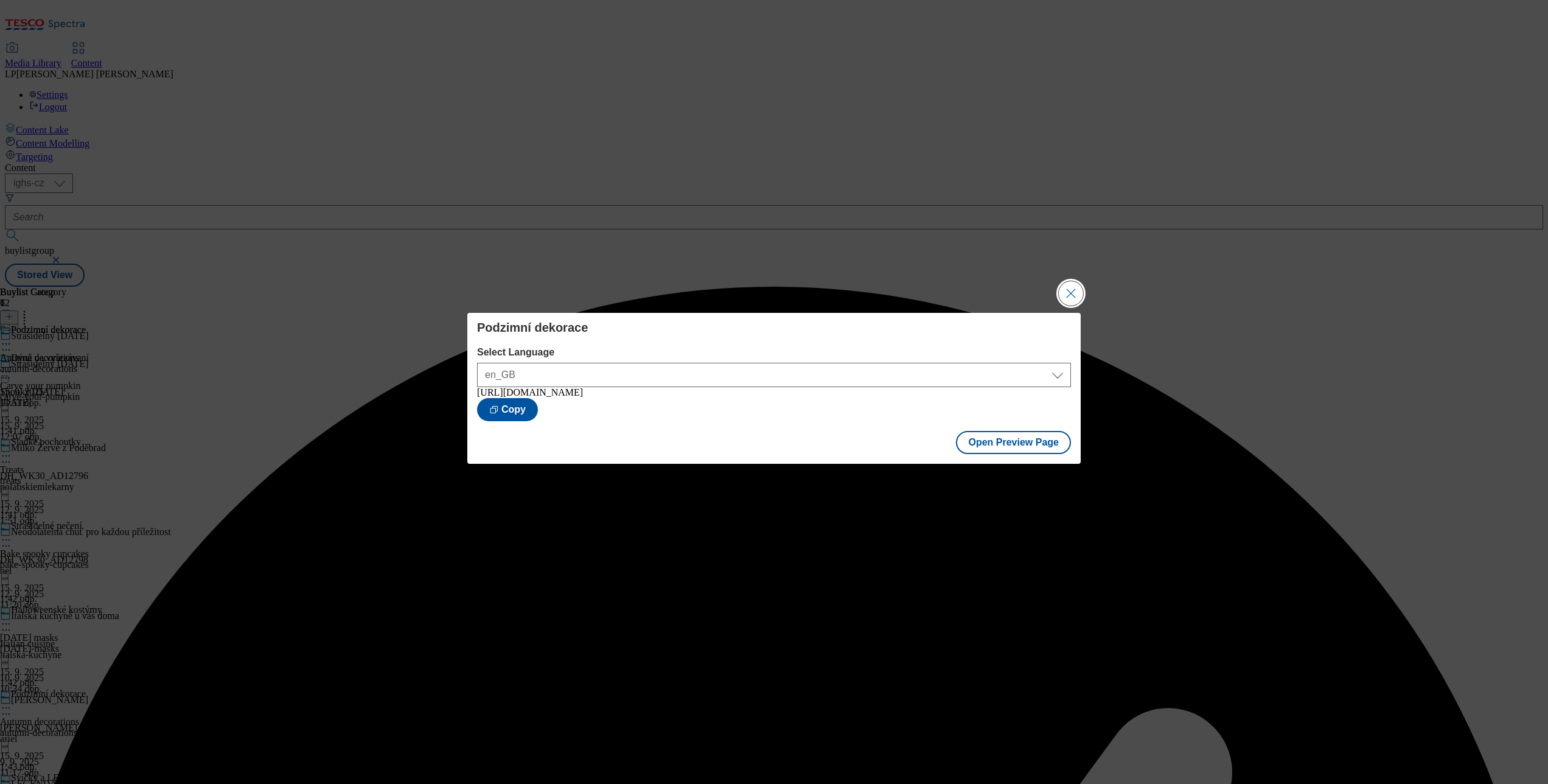
click at [1071, 293] on button "Close Modal" at bounding box center [1071, 293] width 24 height 24
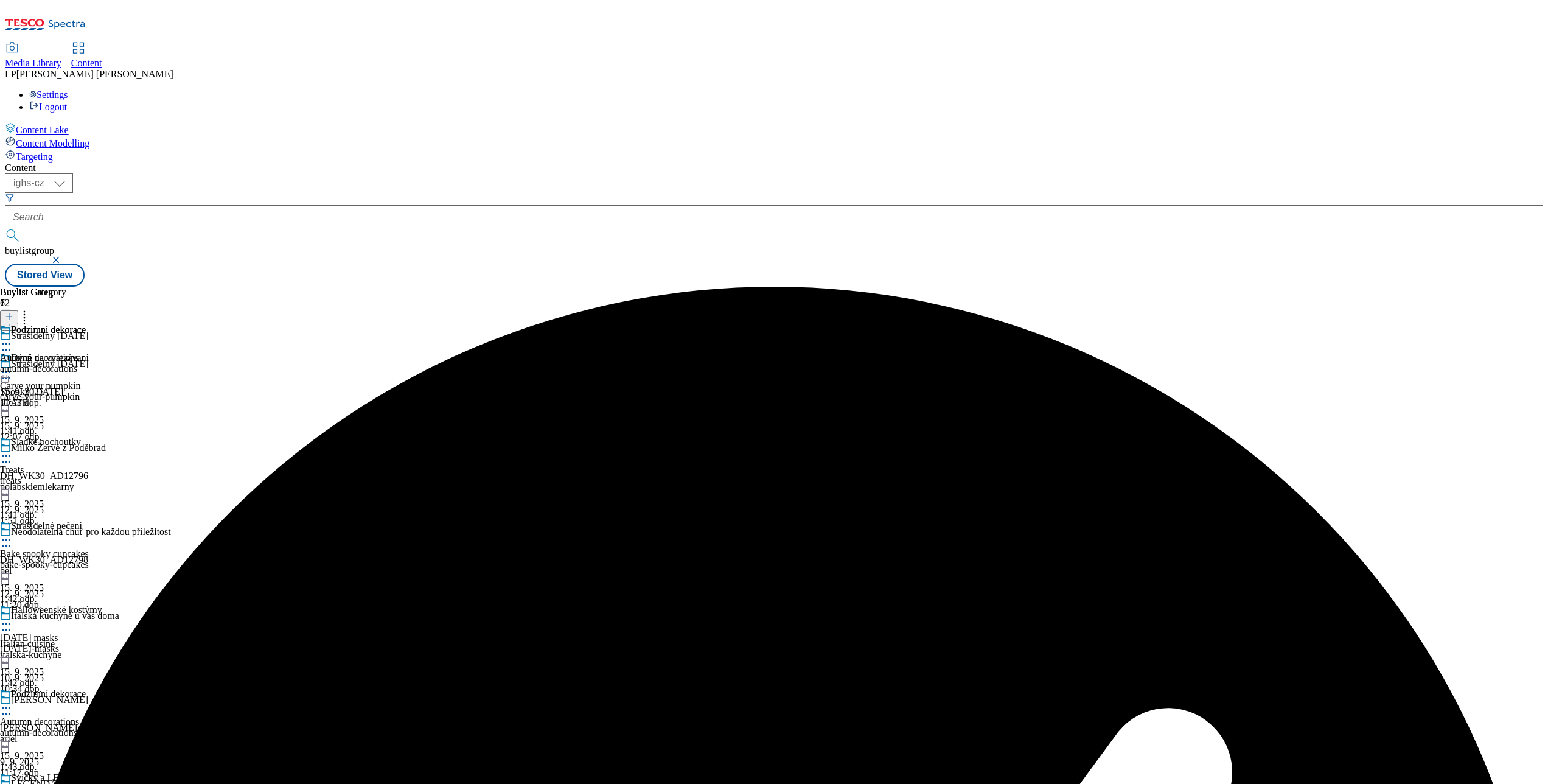
scroll to position [373, 0]
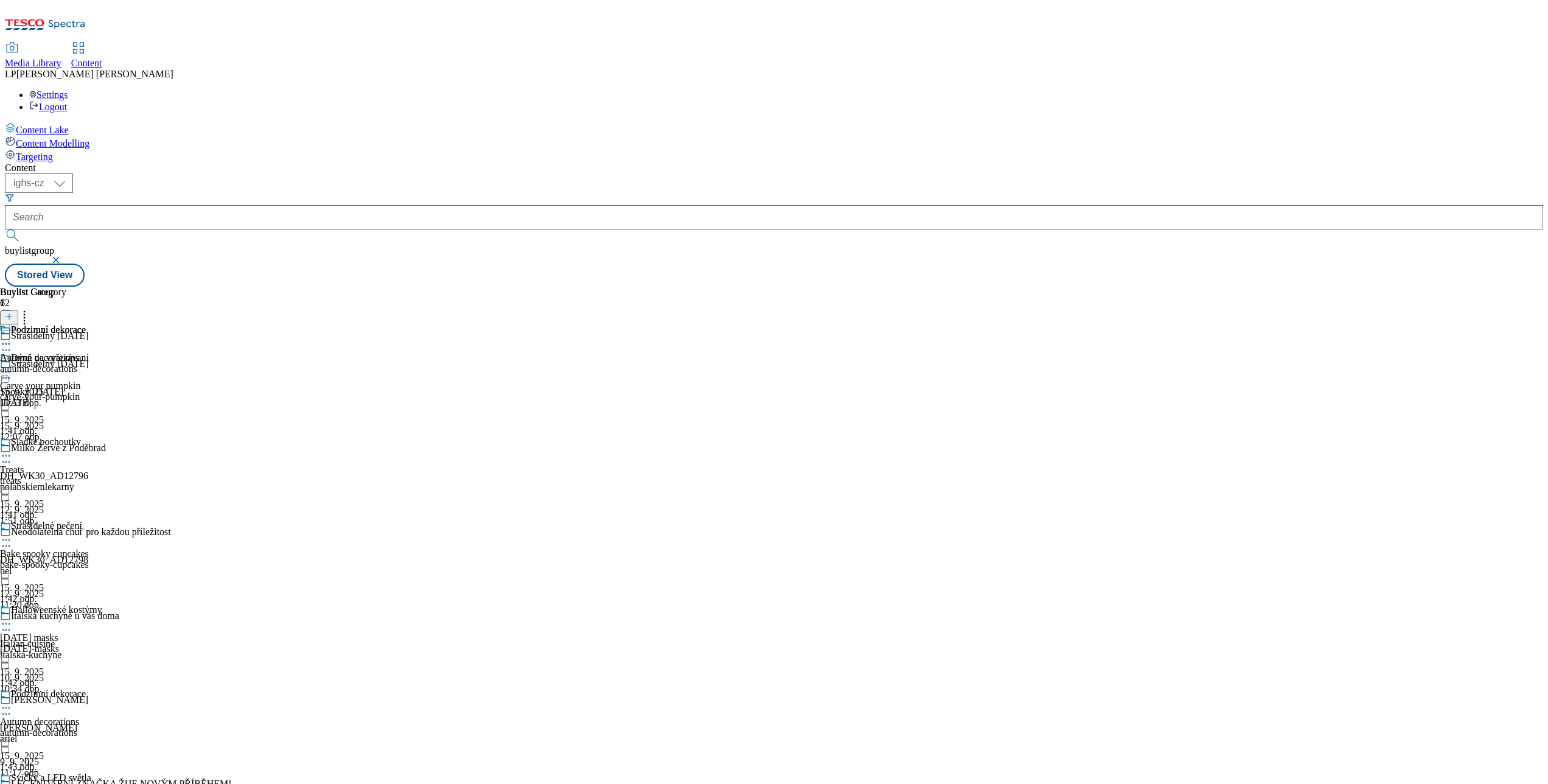
click at [12, 702] on icon at bounding box center [6, 707] width 12 height 12
click at [86, 688] on div "Podzimní dekorace" at bounding box center [48, 693] width 75 height 11
click at [91, 772] on div "Svíčky a LED světla" at bounding box center [51, 777] width 80 height 11
click at [89, 358] on div "Strašidelný Halloween" at bounding box center [50, 363] width 78 height 11
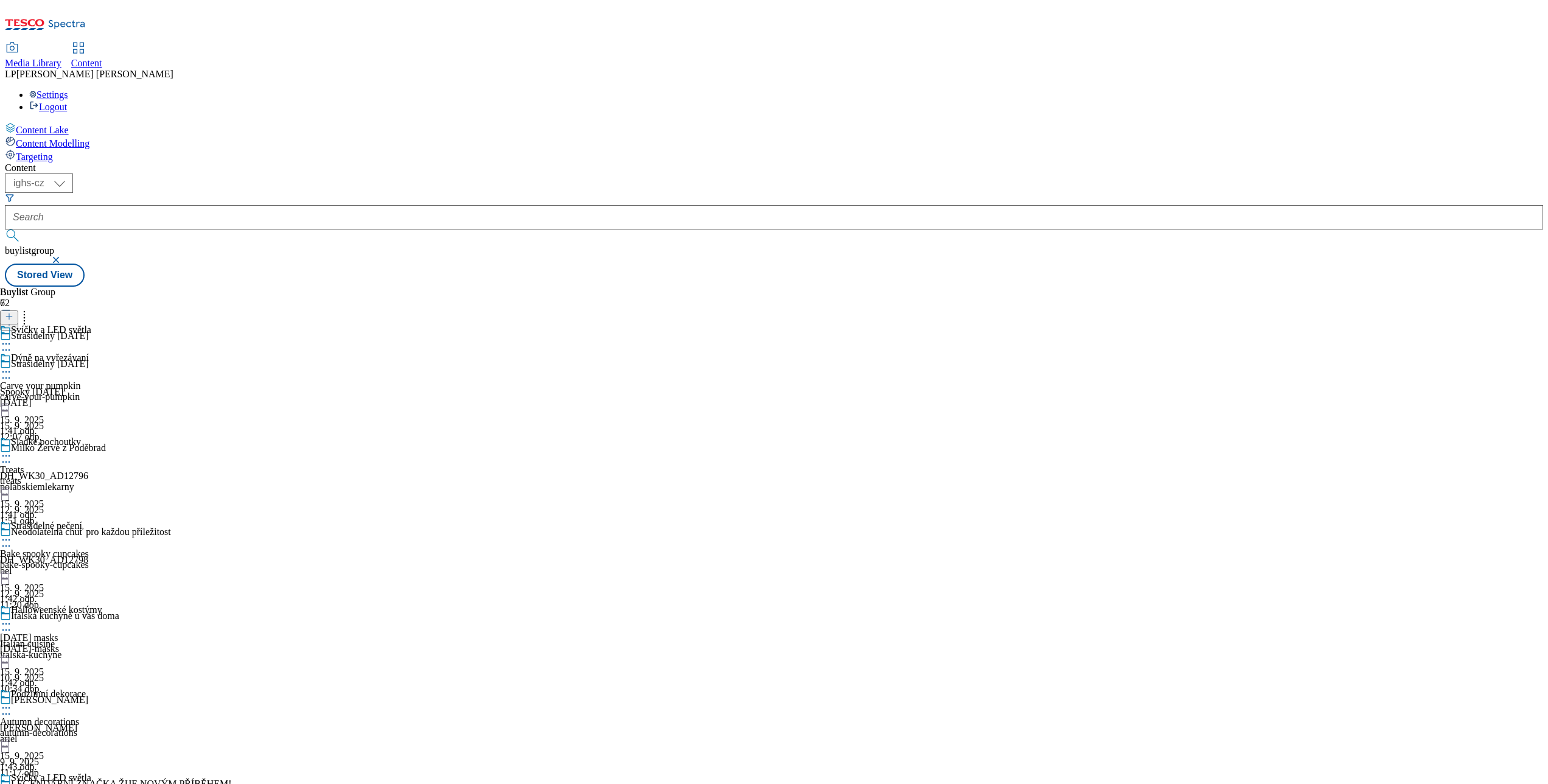
click at [12, 372] on icon at bounding box center [6, 377] width 12 height 12
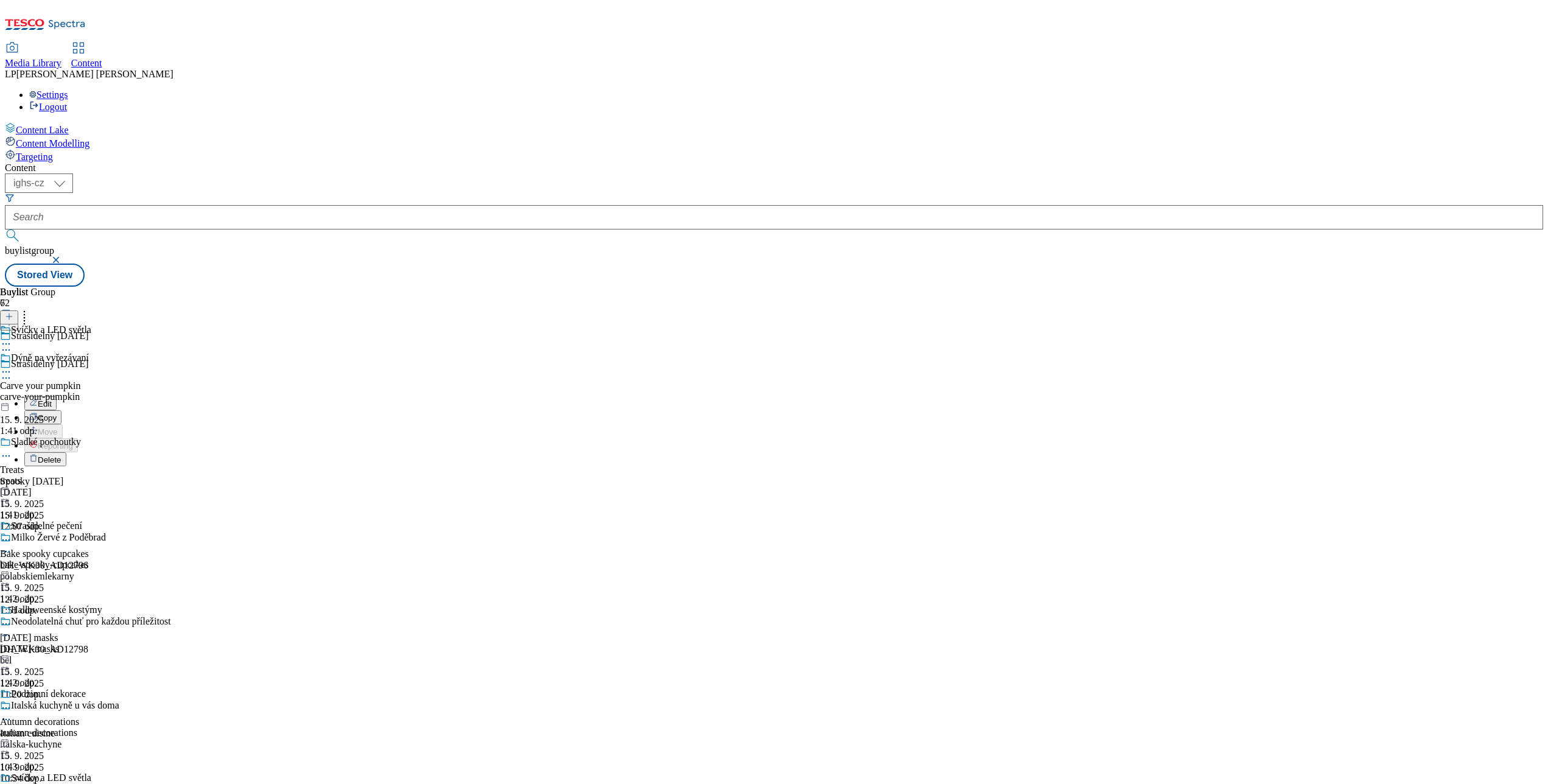
click at [100, 163] on div "Content Lake Content Modelling Targeting" at bounding box center [774, 142] width 1539 height 40
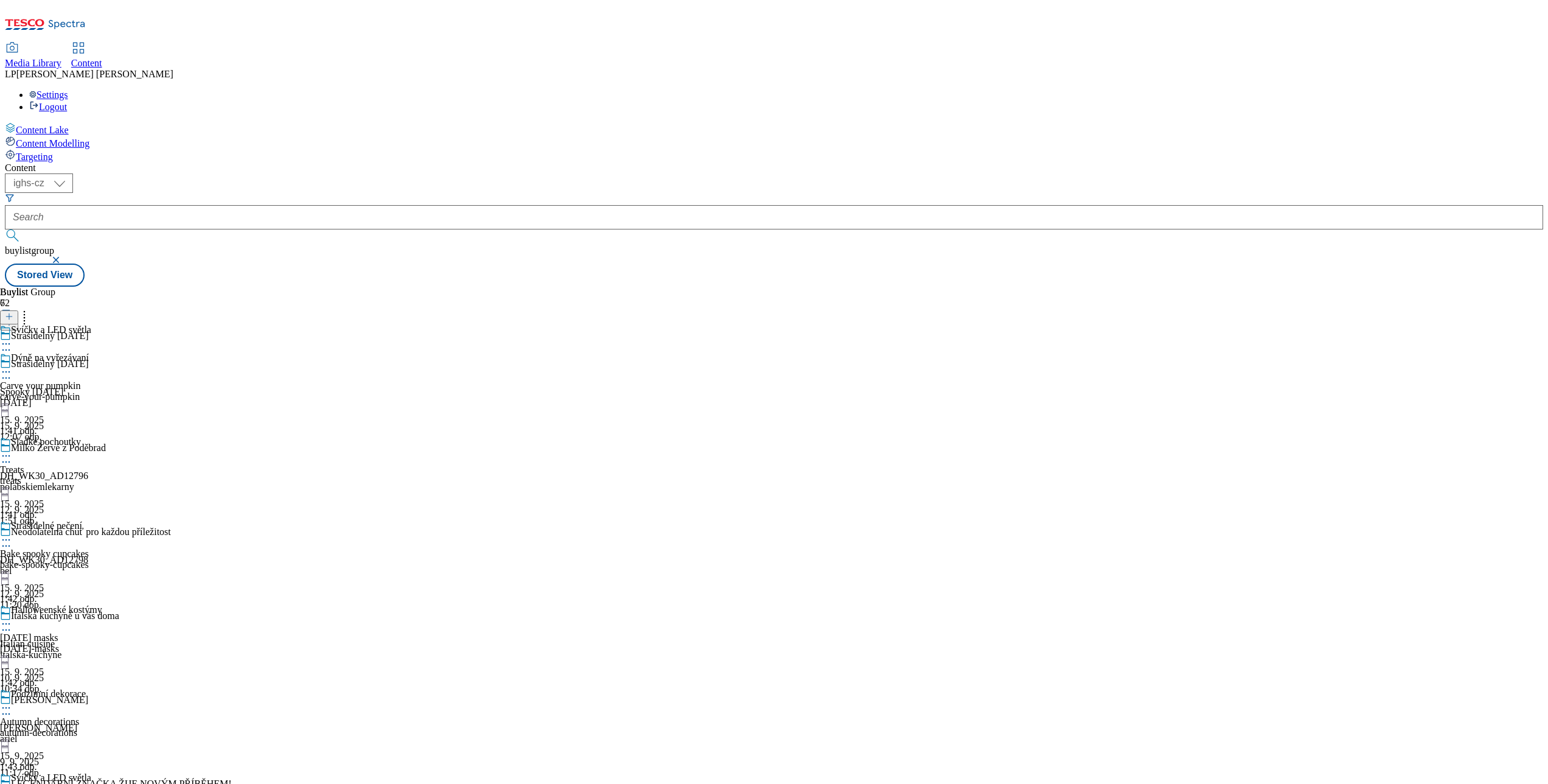
click at [12, 338] on icon at bounding box center [6, 343] width 12 height 12
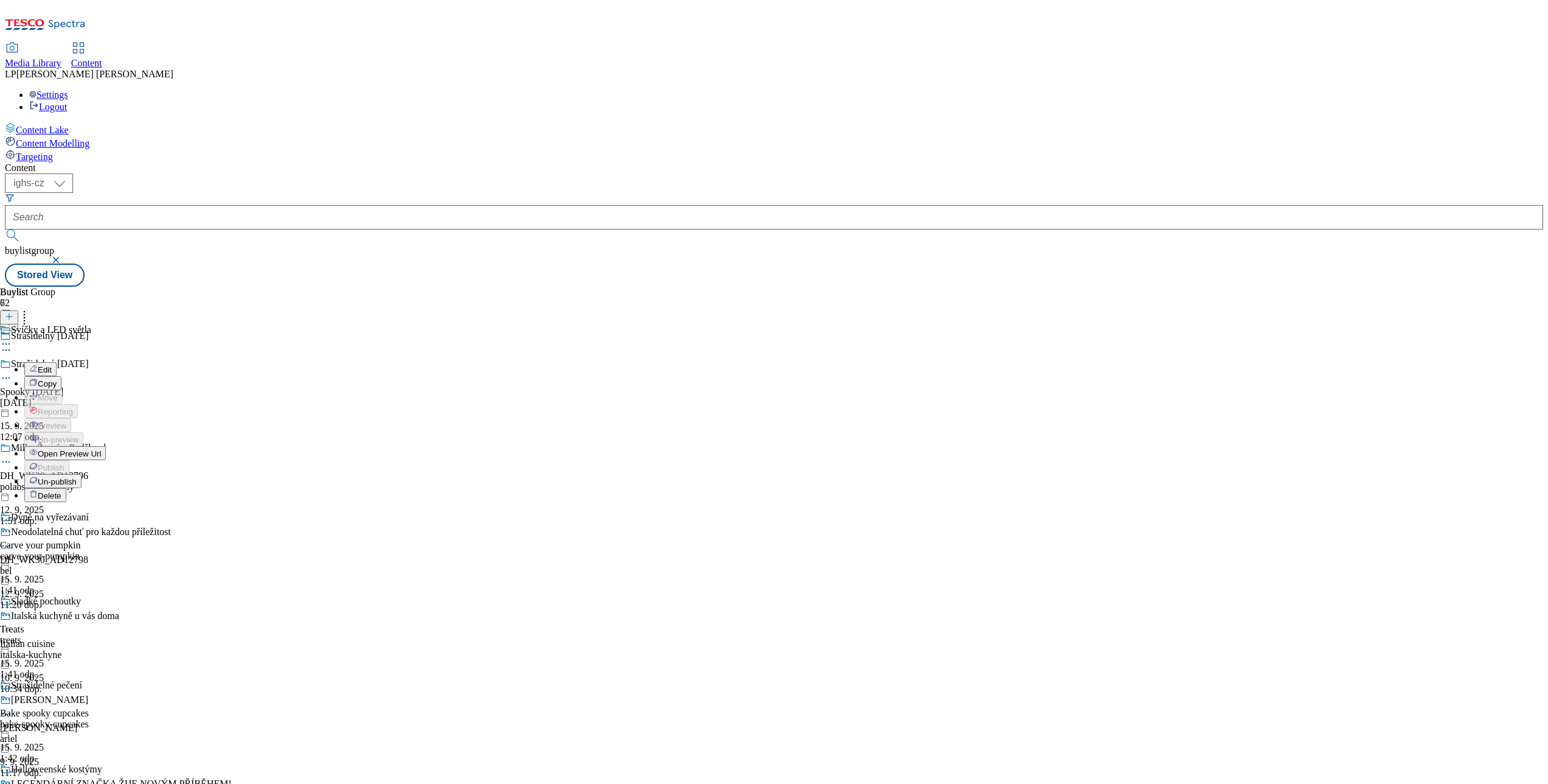
click at [101, 449] on span "Open Preview Url" at bounding box center [69, 453] width 63 height 9
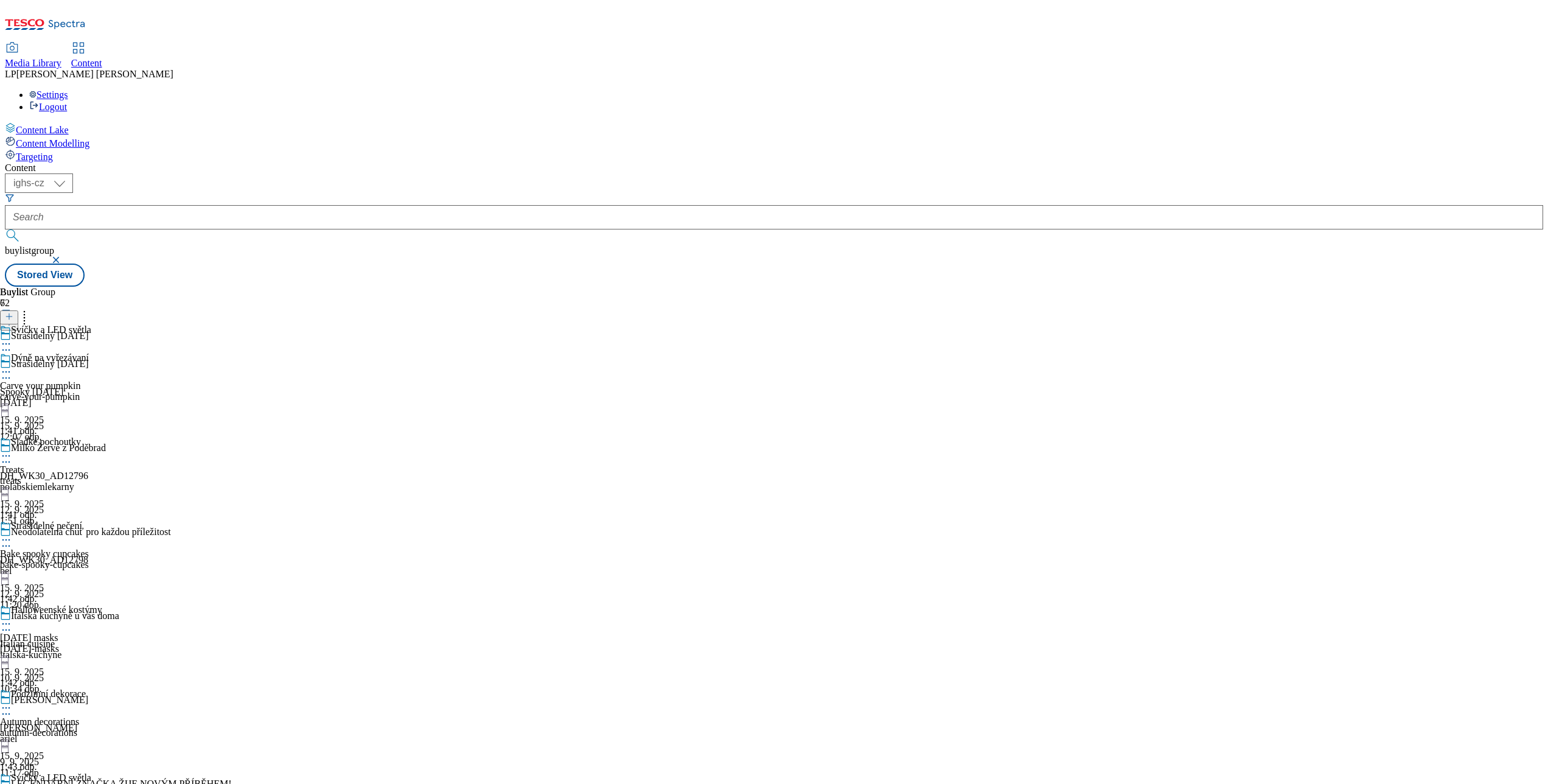
click at [12, 338] on icon at bounding box center [6, 343] width 12 height 12
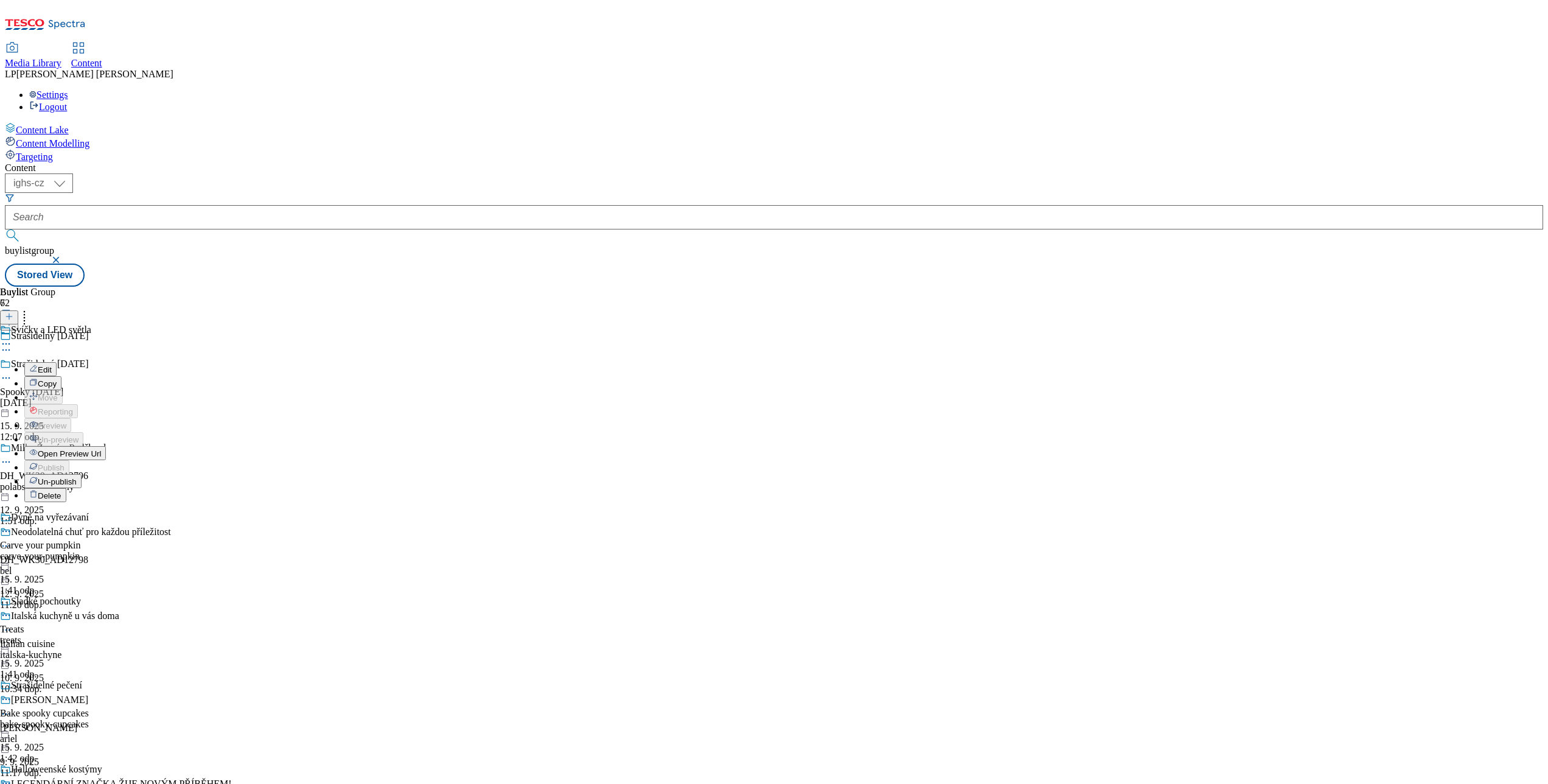
click at [101, 449] on span "Open Preview Url" at bounding box center [69, 453] width 63 height 9
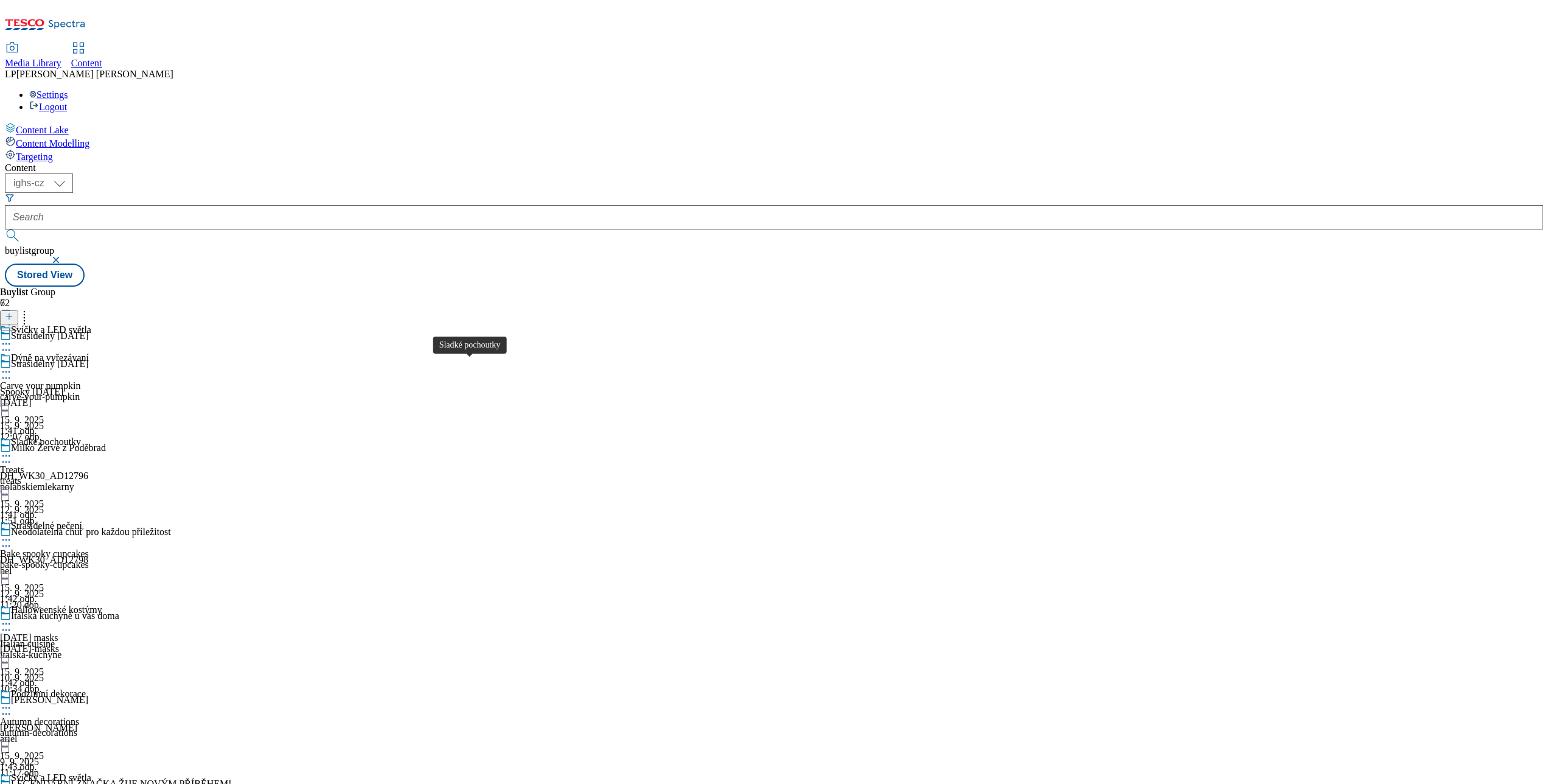
click at [81, 436] on div "Sladké pochoutky" at bounding box center [45, 441] width 70 height 11
click at [81, 325] on div "Sladké pochoutky" at bounding box center [45, 330] width 70 height 11
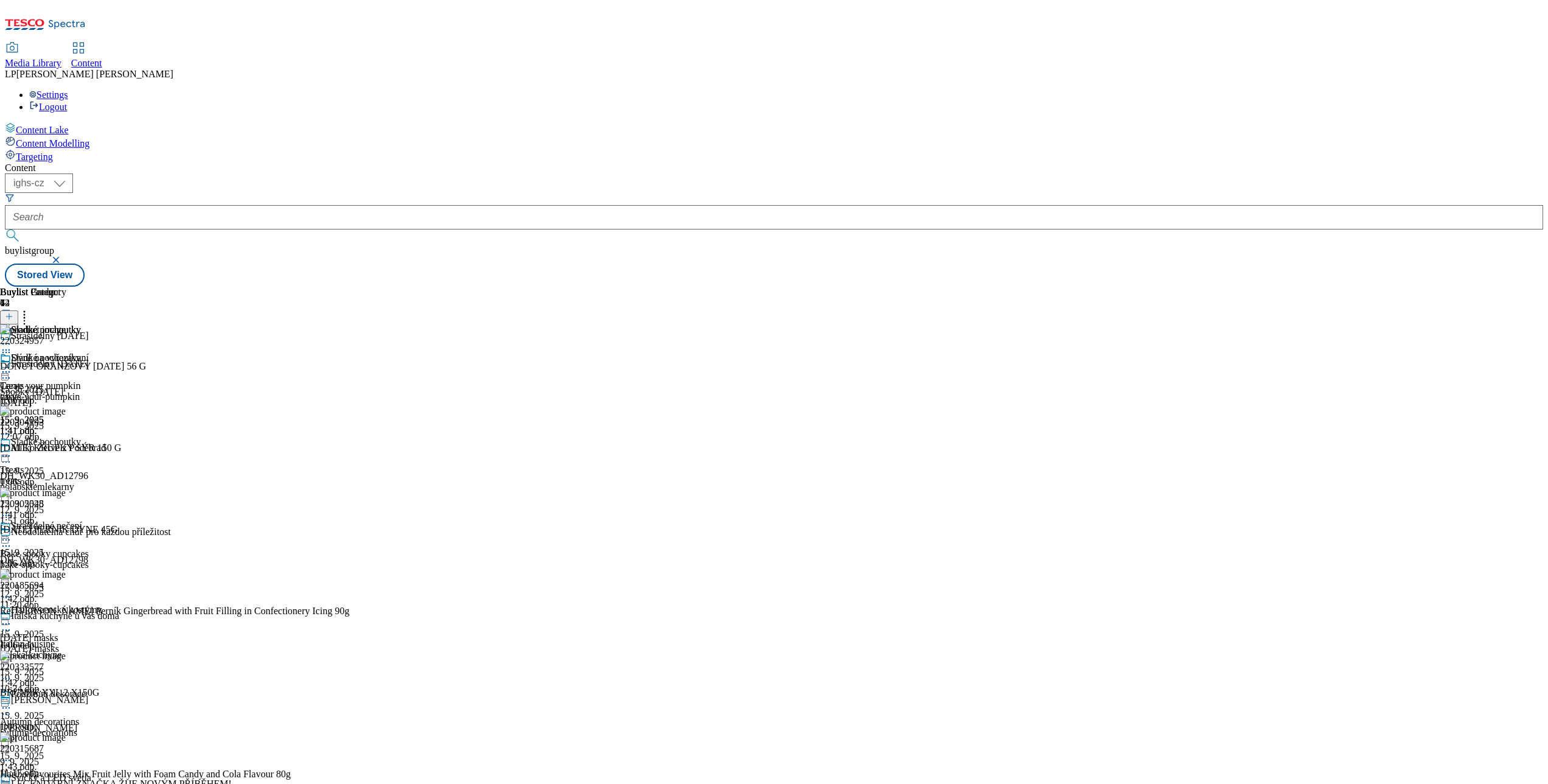
click at [12, 346] on icon at bounding box center [6, 352] width 12 height 12
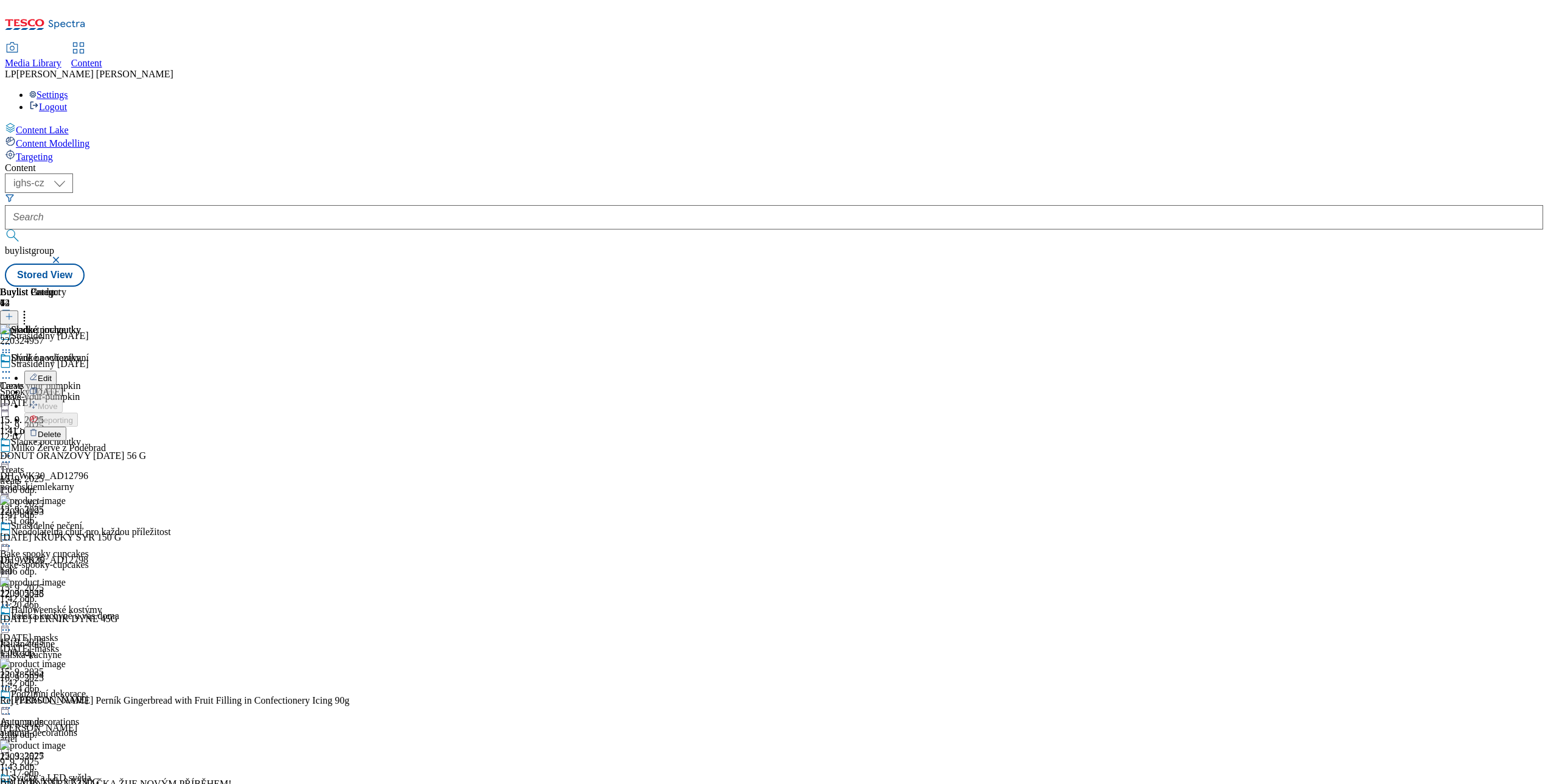
click at [81, 361] on div "Sladké pochoutky Treats treats 15. 9. 2025 1:41 odp." at bounding box center [40, 394] width 81 height 84
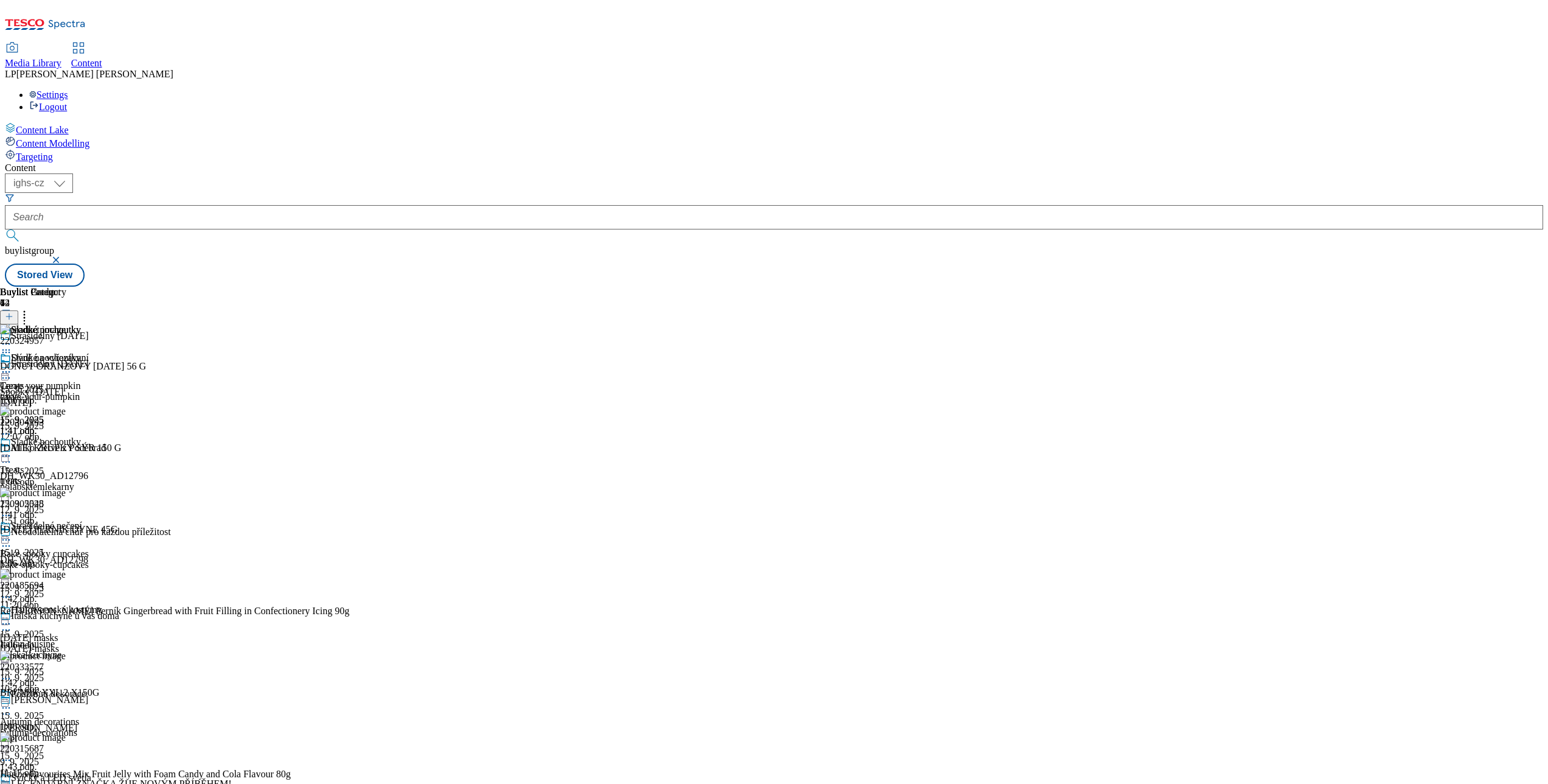
click at [81, 352] on div "Sladké pochoutky Treats treats 15. 9. 2025 1:41 odp." at bounding box center [40, 394] width 81 height 84
click at [81, 366] on div at bounding box center [40, 373] width 81 height 14
click at [101, 477] on span "Open Preview Url" at bounding box center [69, 481] width 63 height 9
click at [12, 366] on icon at bounding box center [6, 372] width 12 height 12
click at [12, 449] on icon at bounding box center [6, 455] width 12 height 12
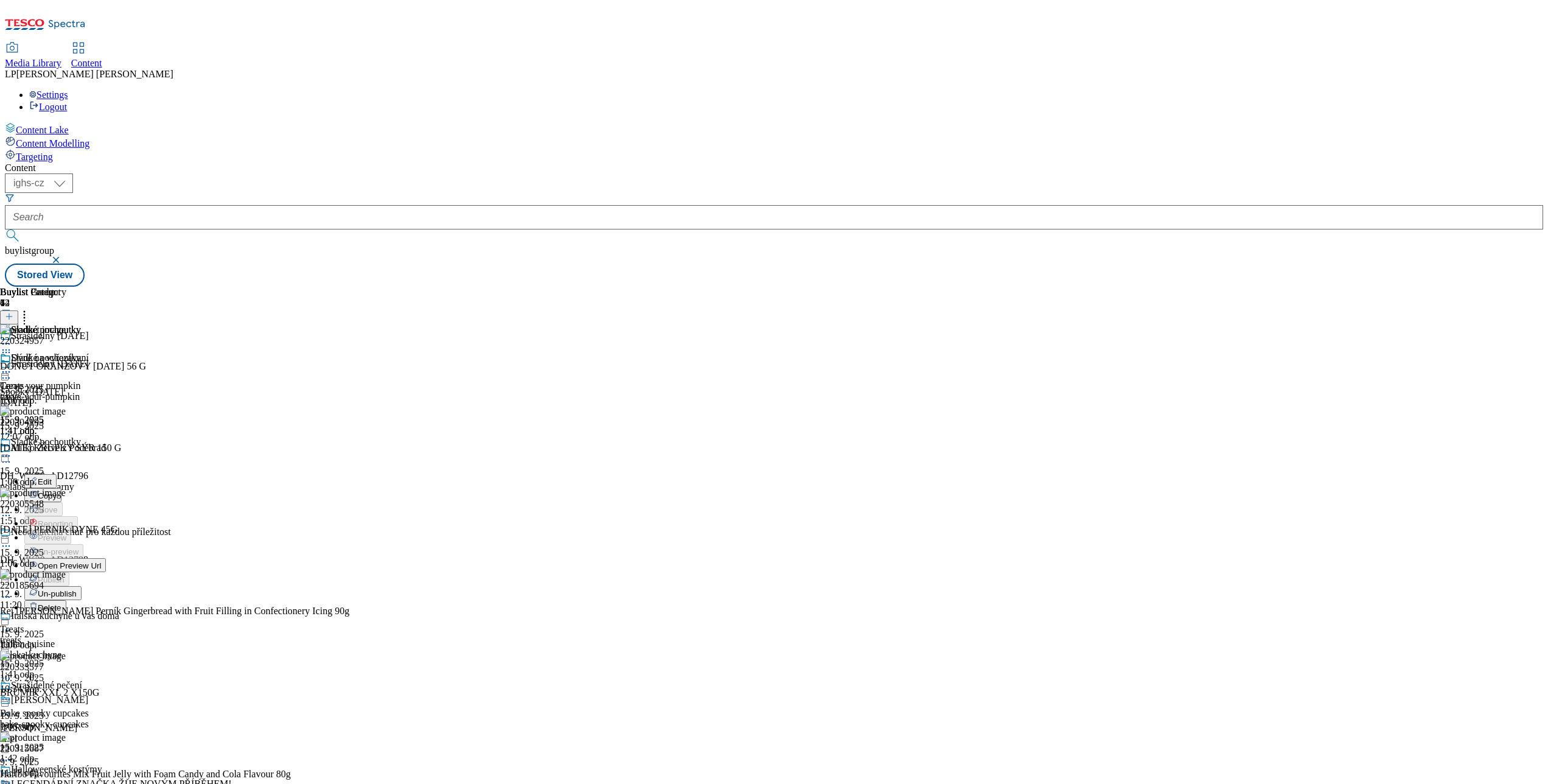
click at [77, 589] on span "Un-publish" at bounding box center [57, 593] width 39 height 9
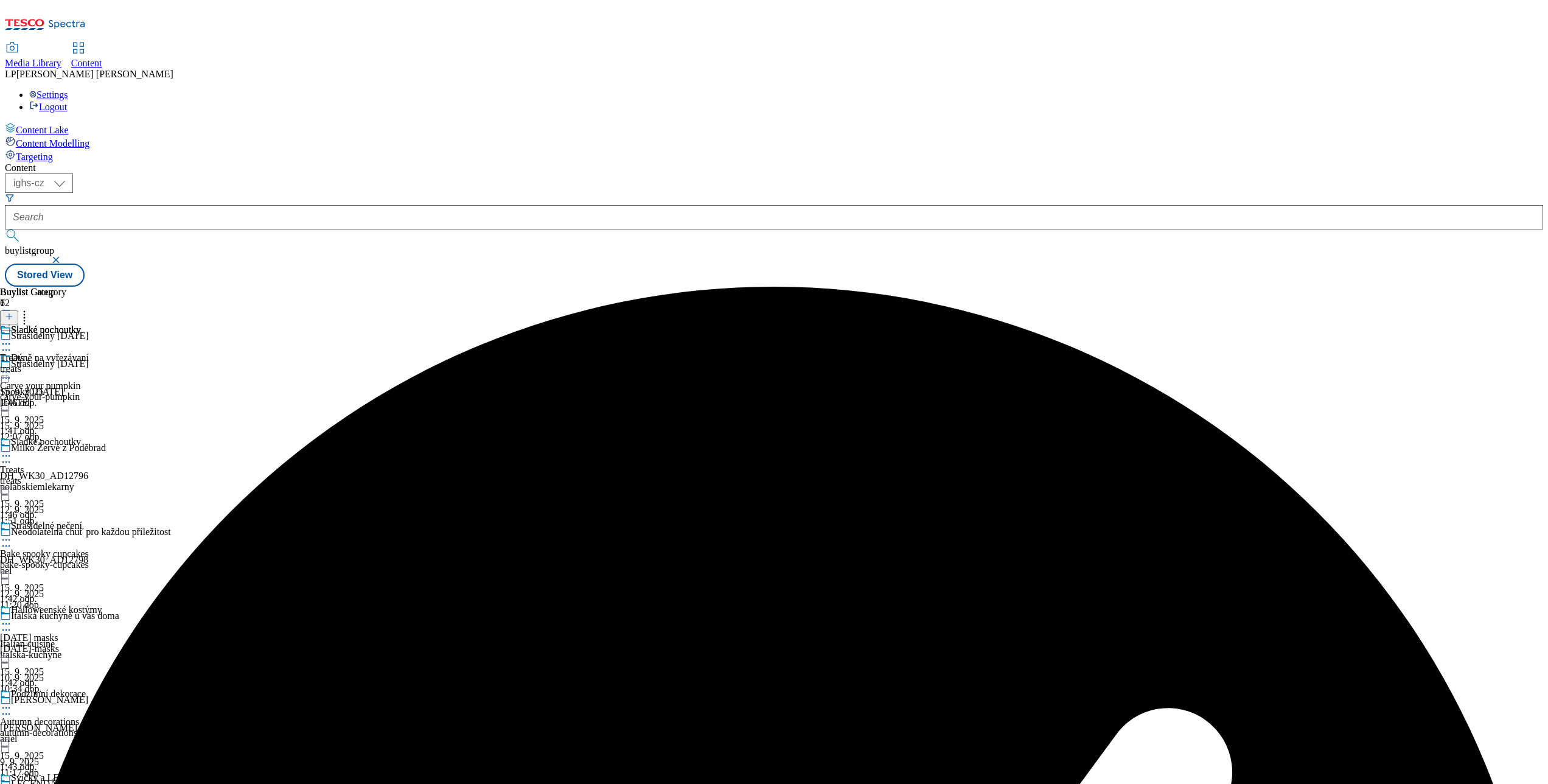
click at [102, 436] on div "Sladké pochoutky" at bounding box center [51, 450] width 102 height 28
click at [12, 449] on icon at bounding box center [6, 455] width 12 height 12
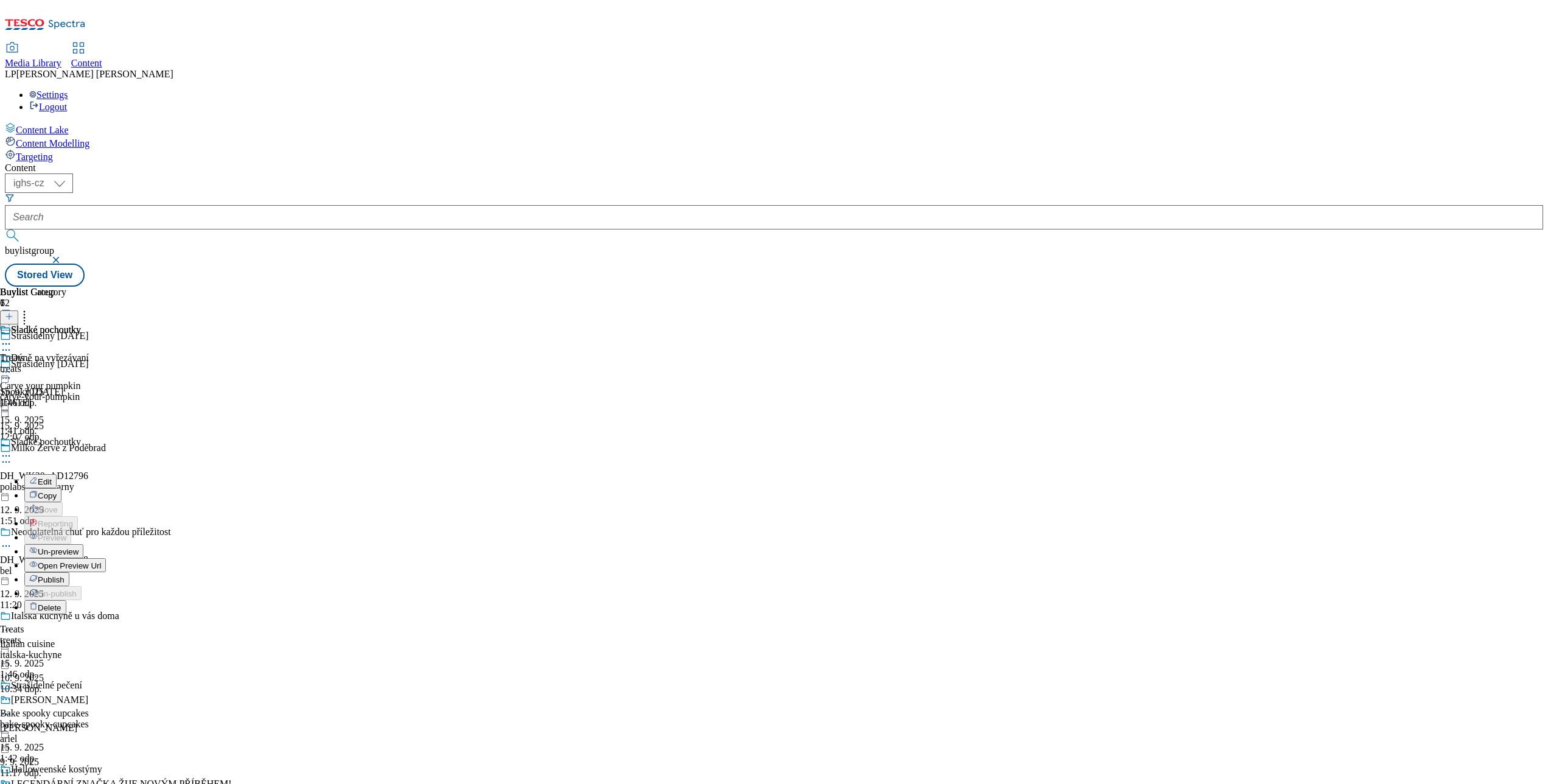
click at [78, 547] on span "Un-preview" at bounding box center [58, 551] width 41 height 9
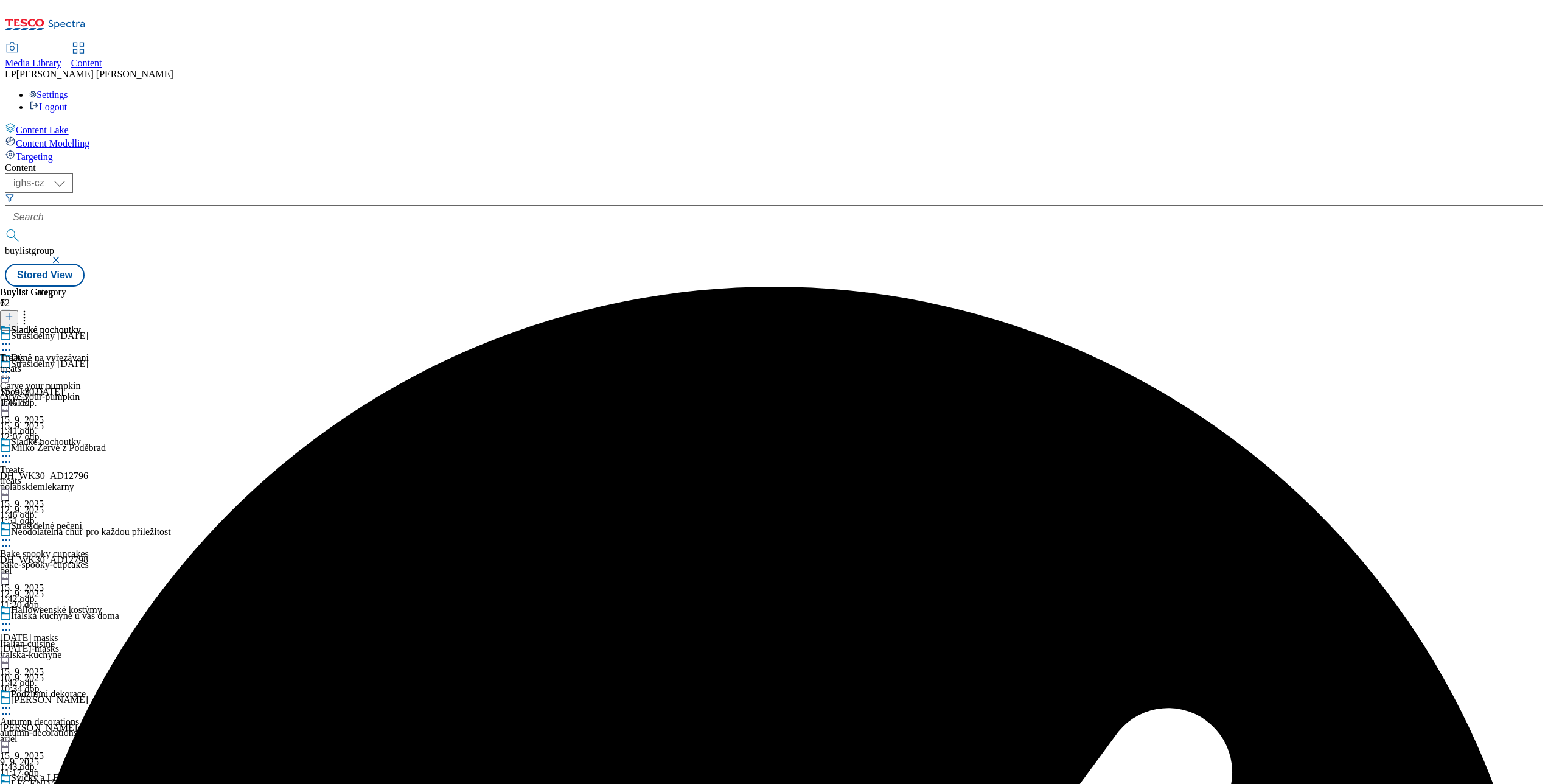
click at [12, 449] on icon at bounding box center [6, 455] width 12 height 12
click at [102, 530] on li "Preview" at bounding box center [63, 537] width 78 height 14
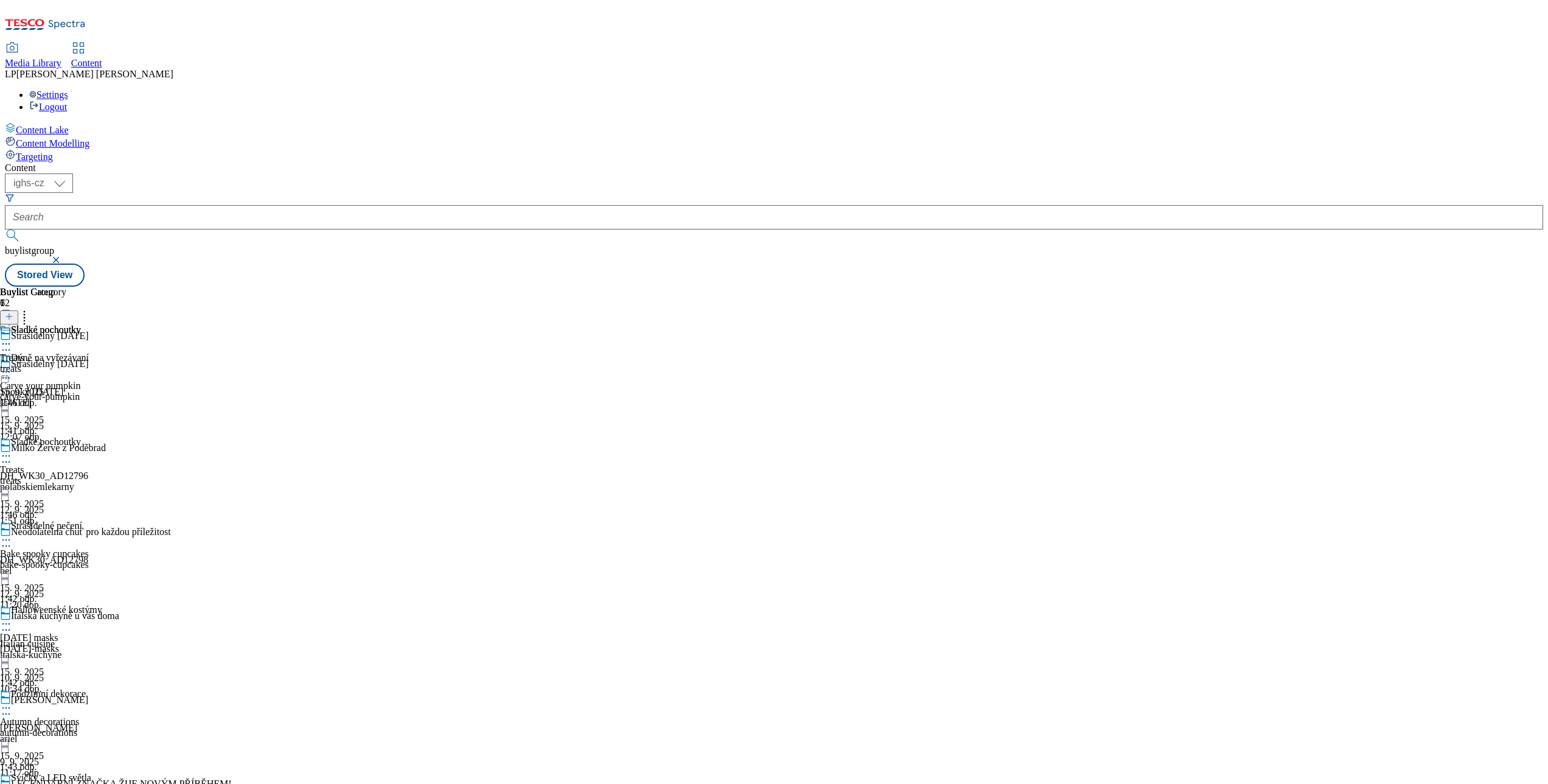
click at [12, 449] on icon at bounding box center [6, 455] width 12 height 12
click at [67, 533] on span "Preview" at bounding box center [52, 537] width 29 height 9
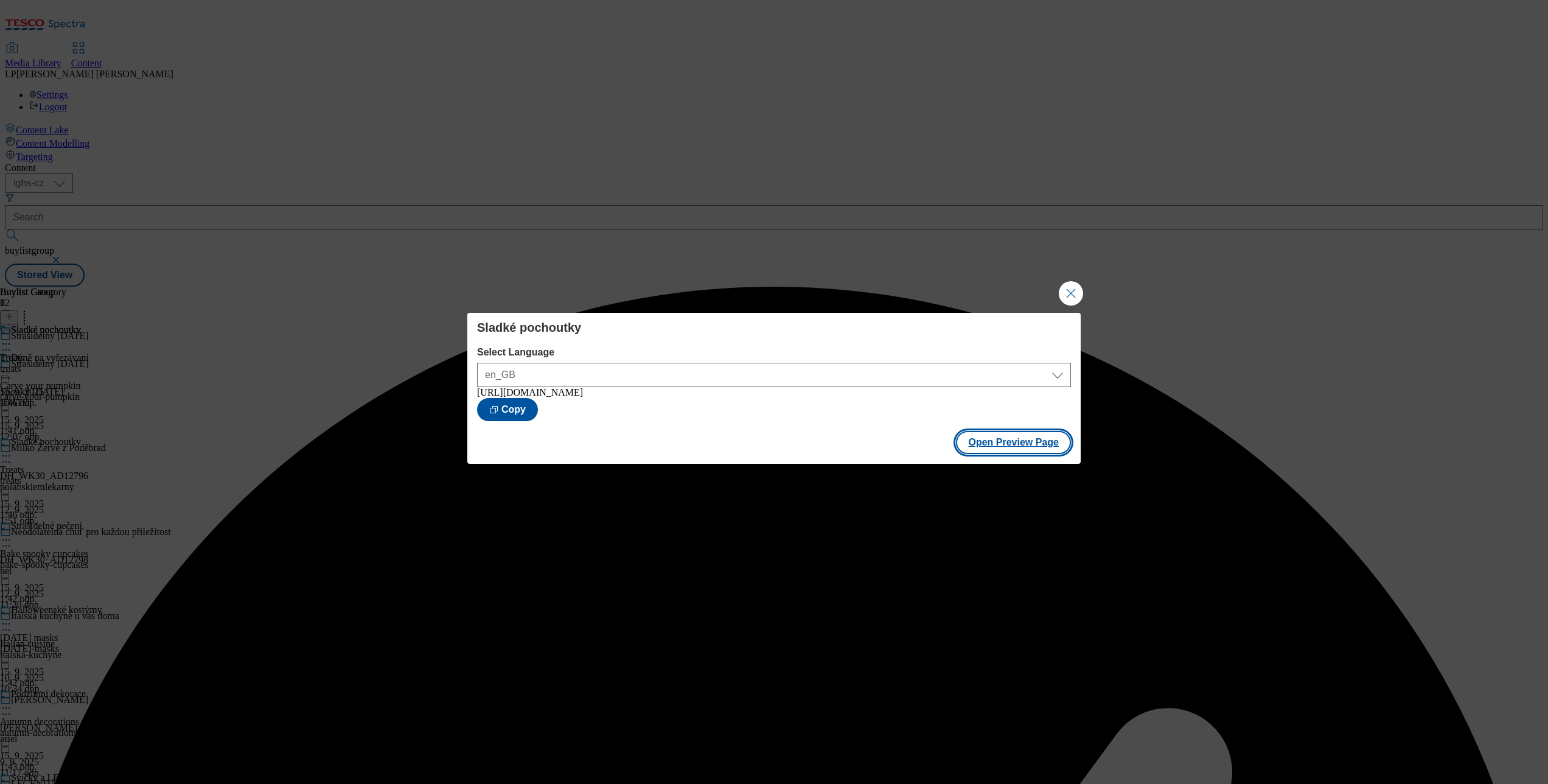
click at [1008, 454] on button "Open Preview Page" at bounding box center [1013, 442] width 115 height 23
click at [1066, 299] on button "Close Modal" at bounding box center [1071, 293] width 24 height 24
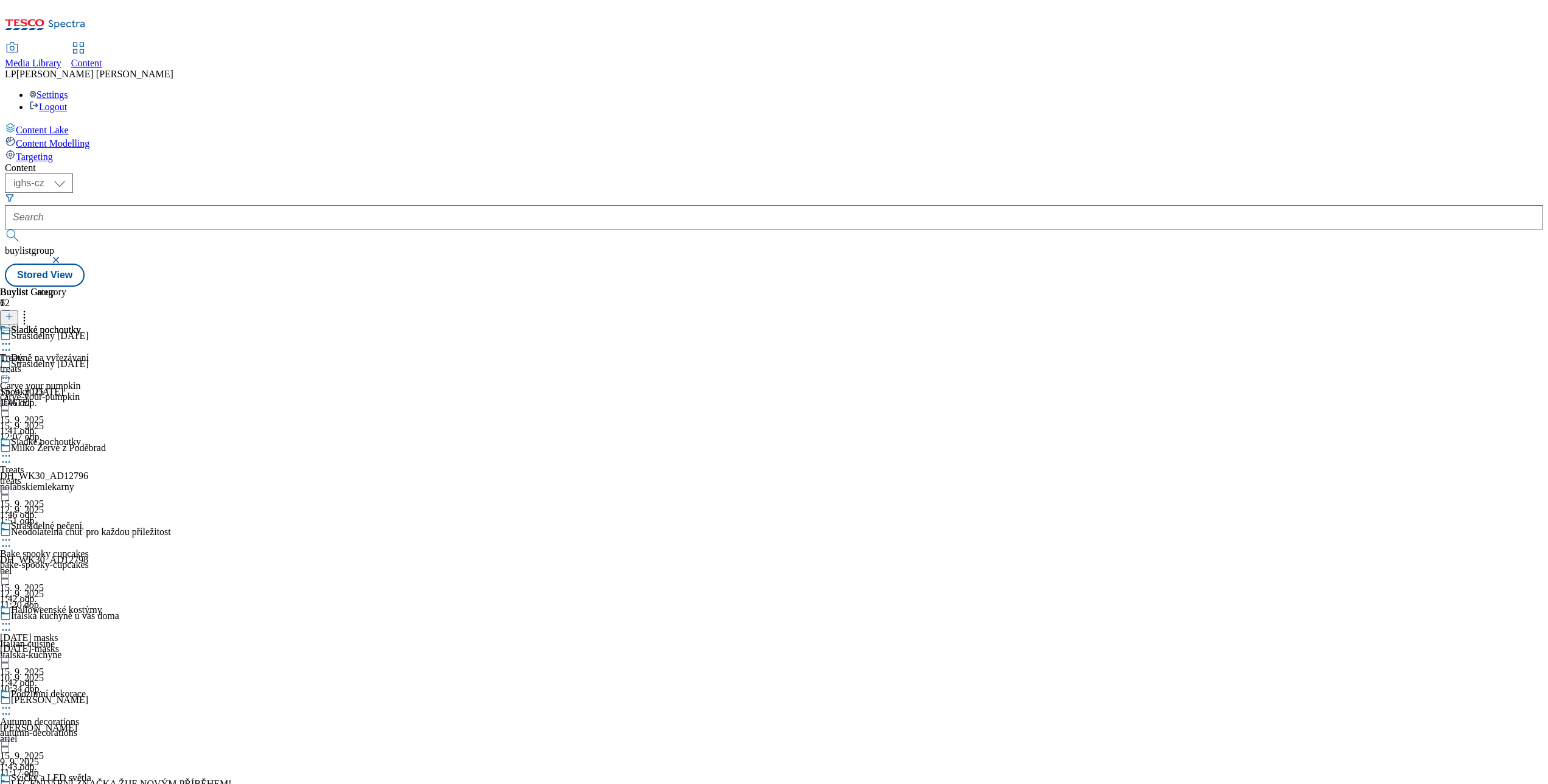
click at [102, 436] on div "Sladké pochoutky Treats treats 15. 9. 2025 1:46 odp." at bounding box center [51, 478] width 102 height 84
click at [12, 449] on icon at bounding box center [6, 455] width 12 height 12
click at [65, 575] on span "Publish" at bounding box center [51, 579] width 27 height 9
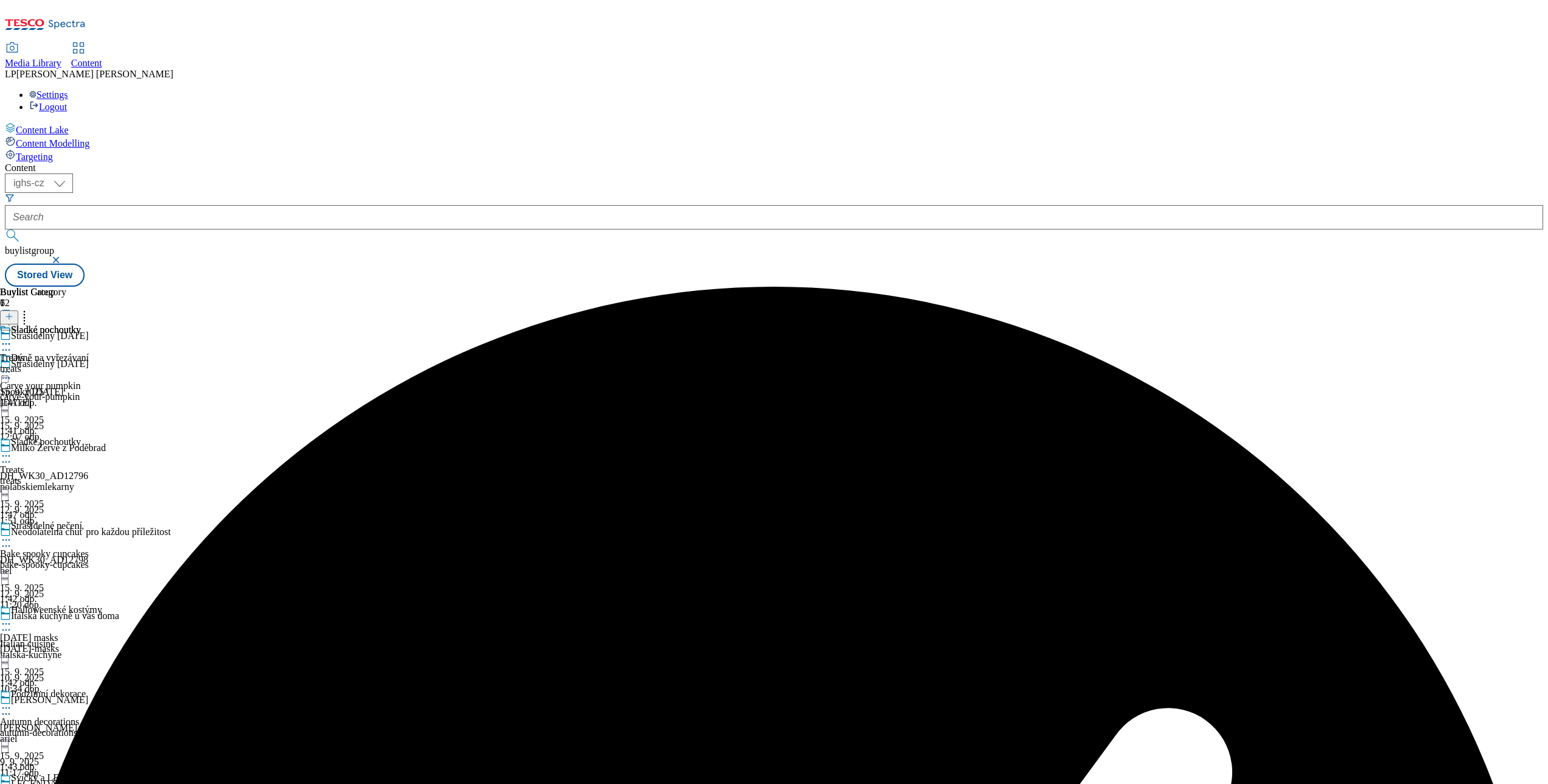
click at [12, 366] on icon at bounding box center [6, 372] width 12 height 12
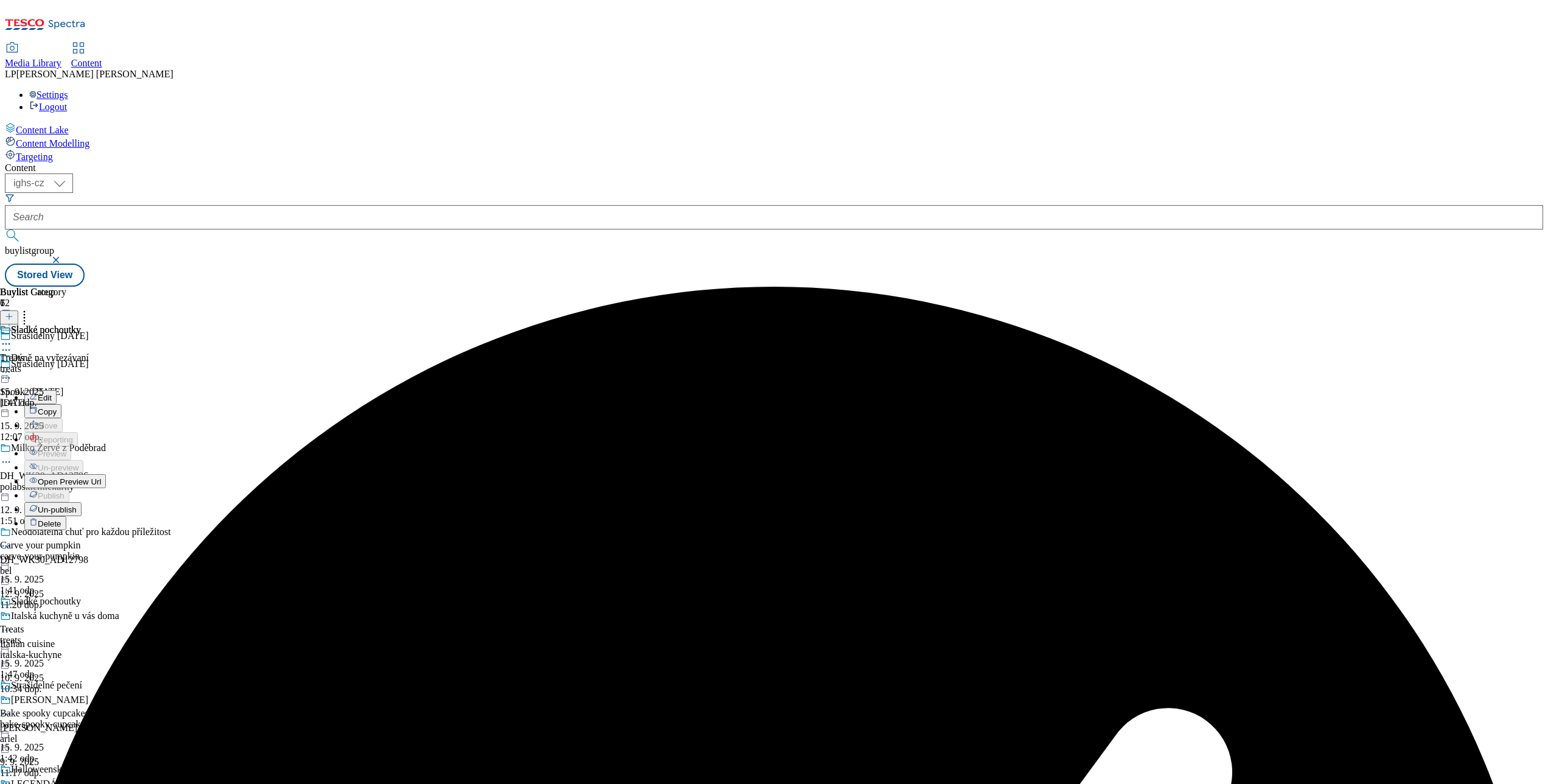
click at [101, 477] on span "Open Preview Url" at bounding box center [69, 481] width 63 height 9
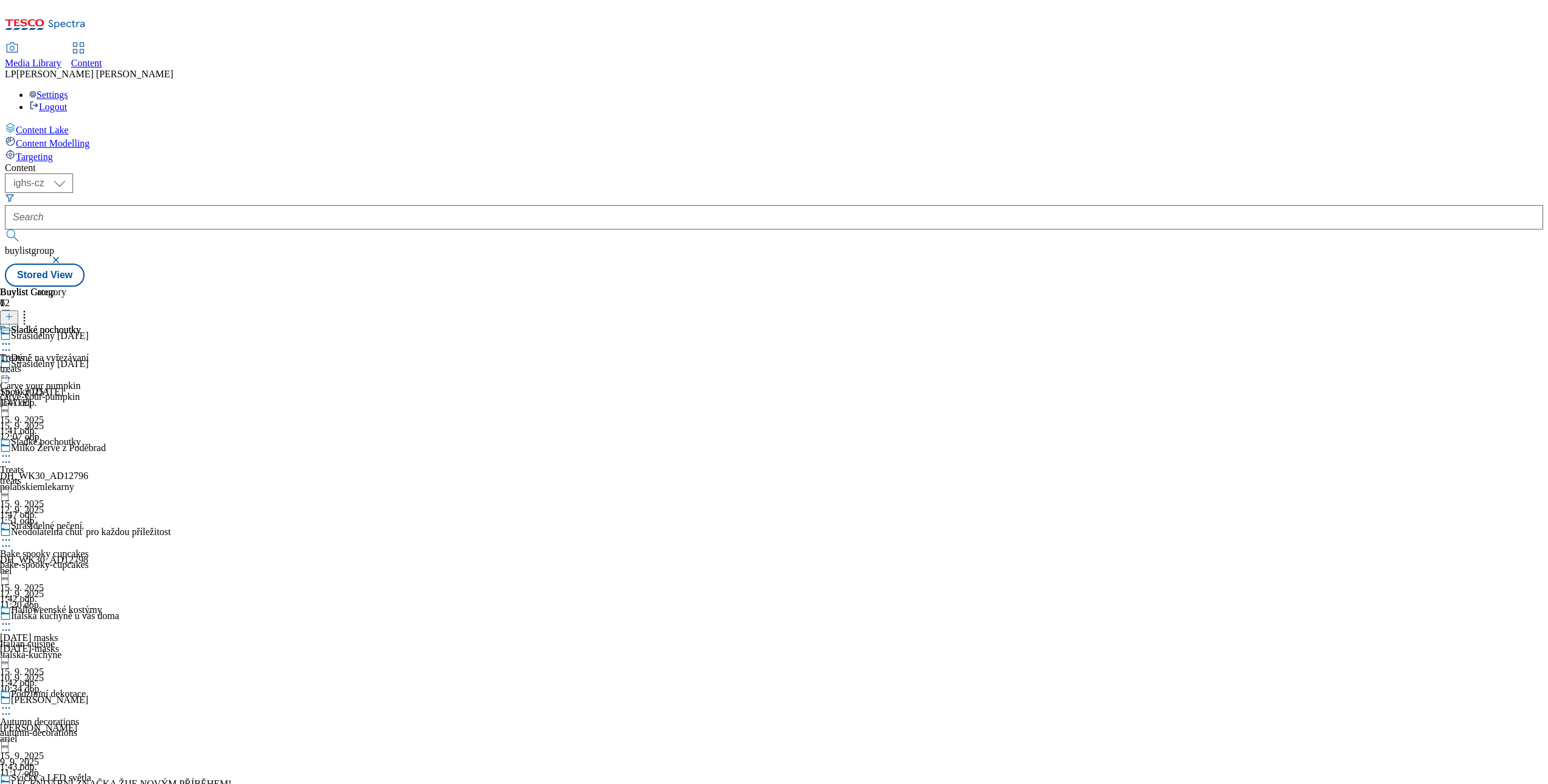
scroll to position [122, 0]
click at [102, 604] on div "Halloweenské kostýmy Halloween masks halloween-masks 15. 9. 2025 1:42 odp." at bounding box center [51, 647] width 102 height 84
click at [102, 325] on div "Halloweenské kostýmy" at bounding box center [56, 330] width 91 height 11
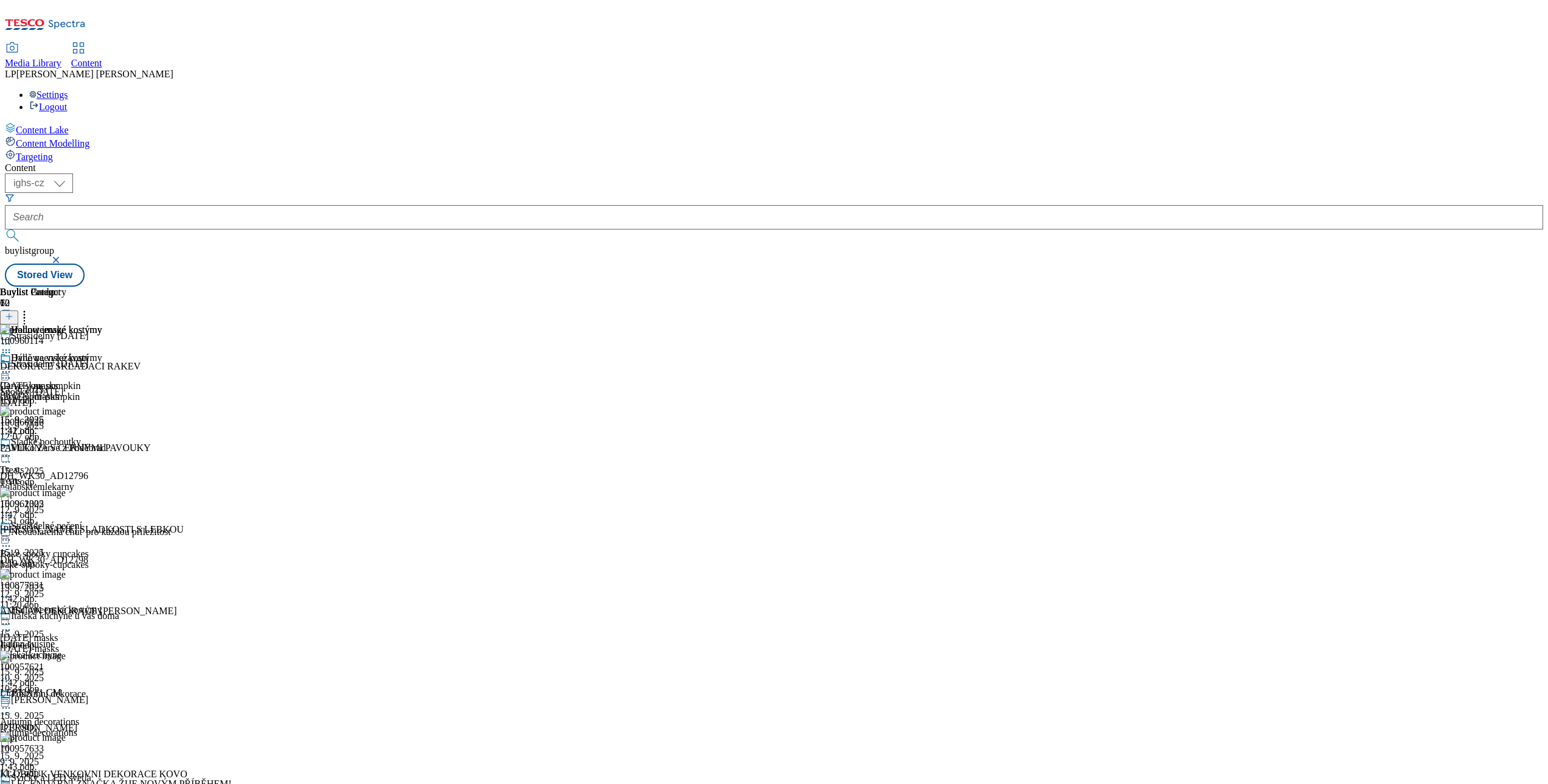
click at [12, 618] on icon at bounding box center [6, 623] width 12 height 12
click at [82, 756] on div "Un-publish" at bounding box center [53, 761] width 57 height 10
click at [12, 618] on icon at bounding box center [6, 623] width 12 height 12
click at [77, 757] on span "Un-publish" at bounding box center [57, 761] width 39 height 9
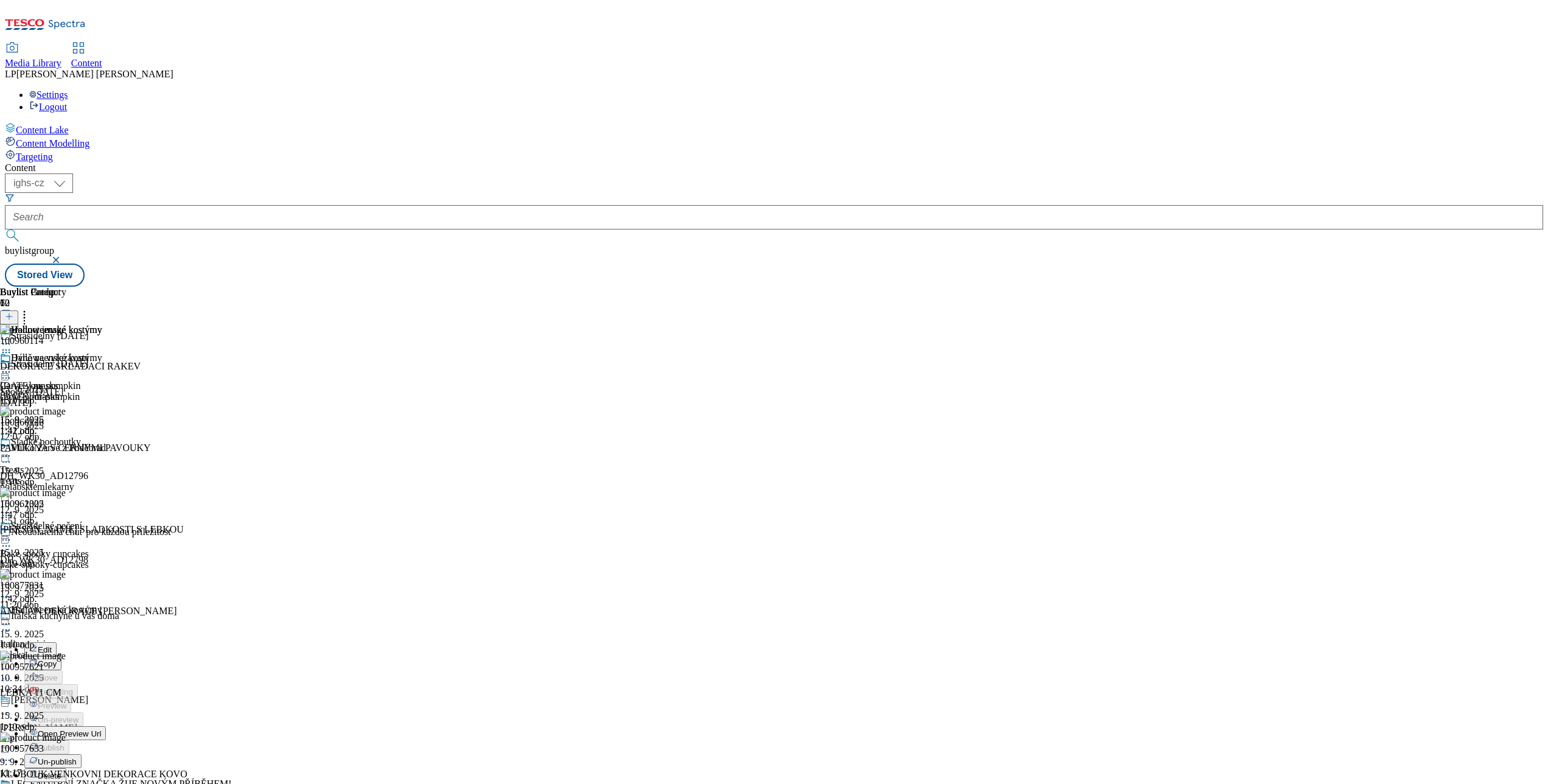
scroll to position [0, 0]
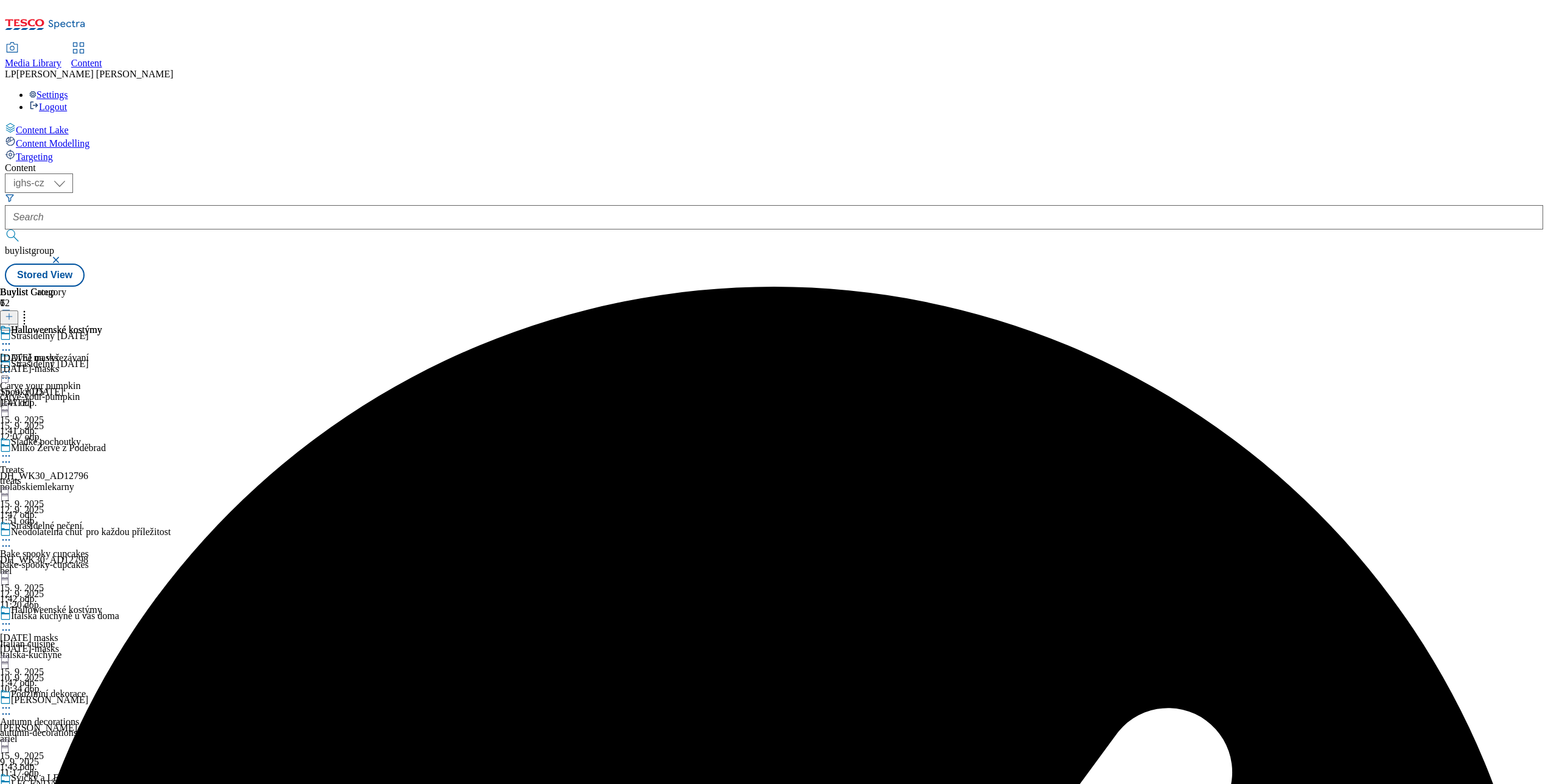
click at [102, 325] on div "Halloweenské kostýmy" at bounding box center [51, 338] width 102 height 28
click at [12, 338] on icon at bounding box center [6, 343] width 12 height 12
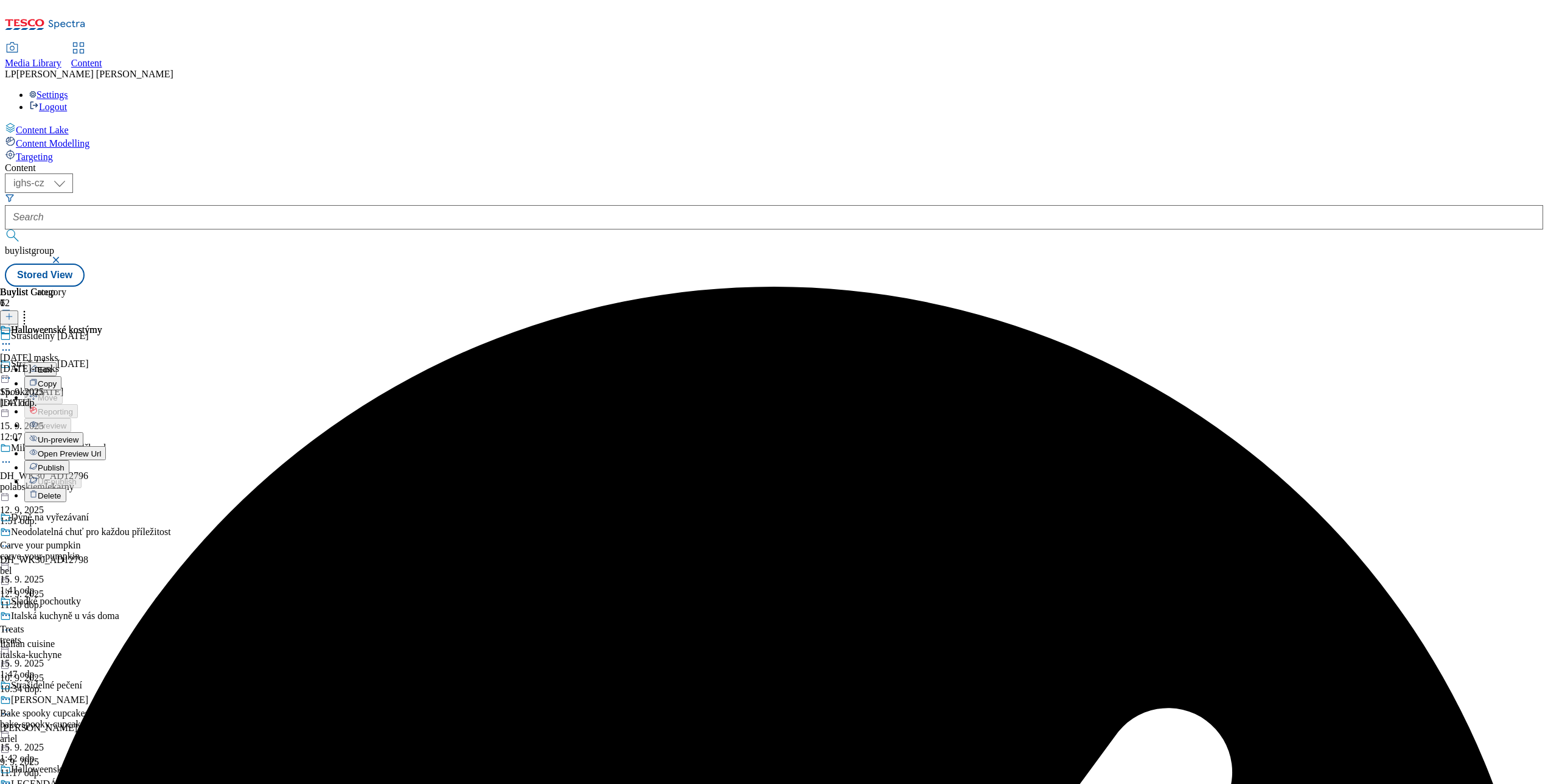
click at [78, 435] on span "Un-preview" at bounding box center [58, 439] width 41 height 9
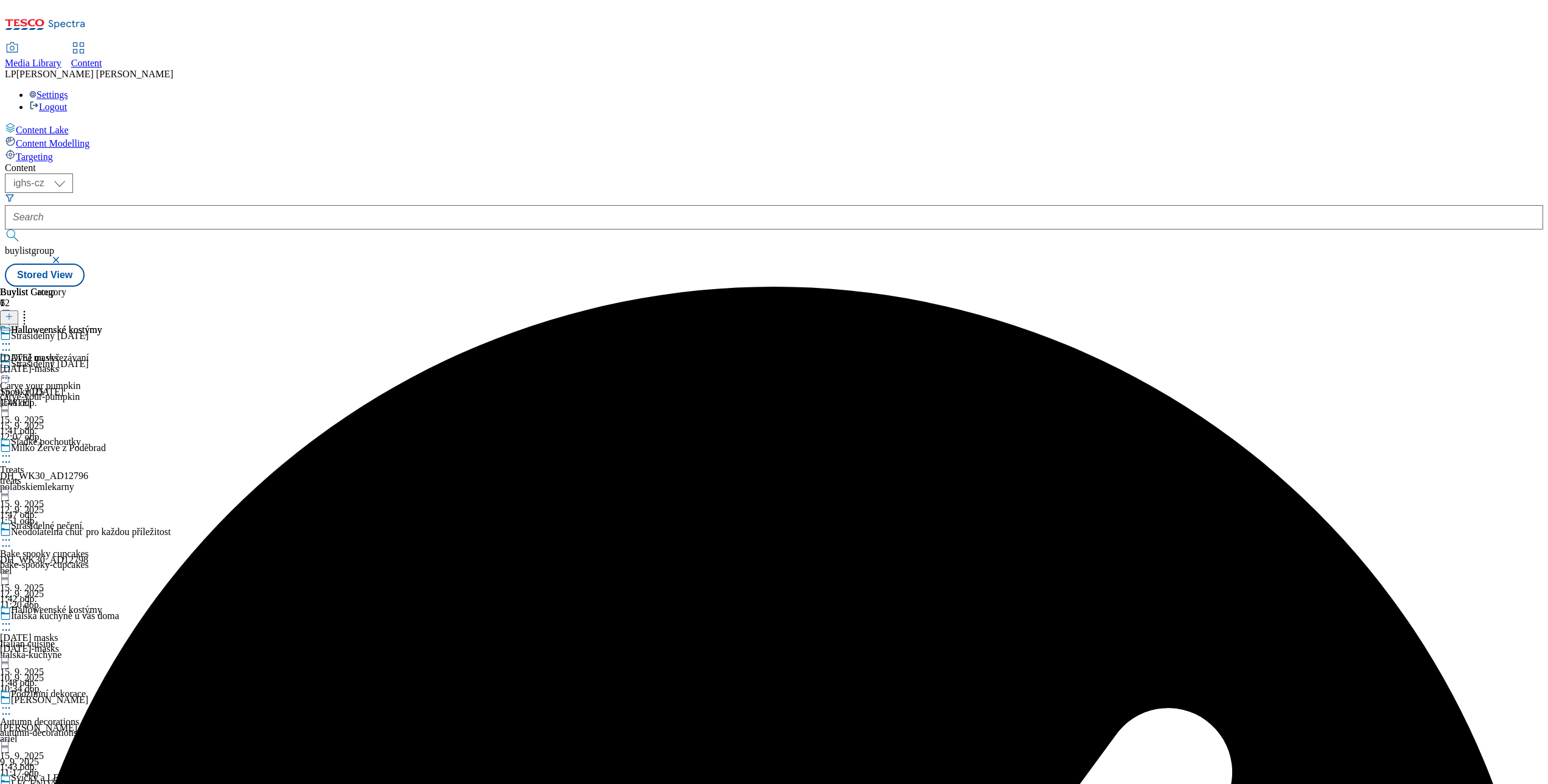
click at [12, 338] on icon at bounding box center [6, 343] width 12 height 12
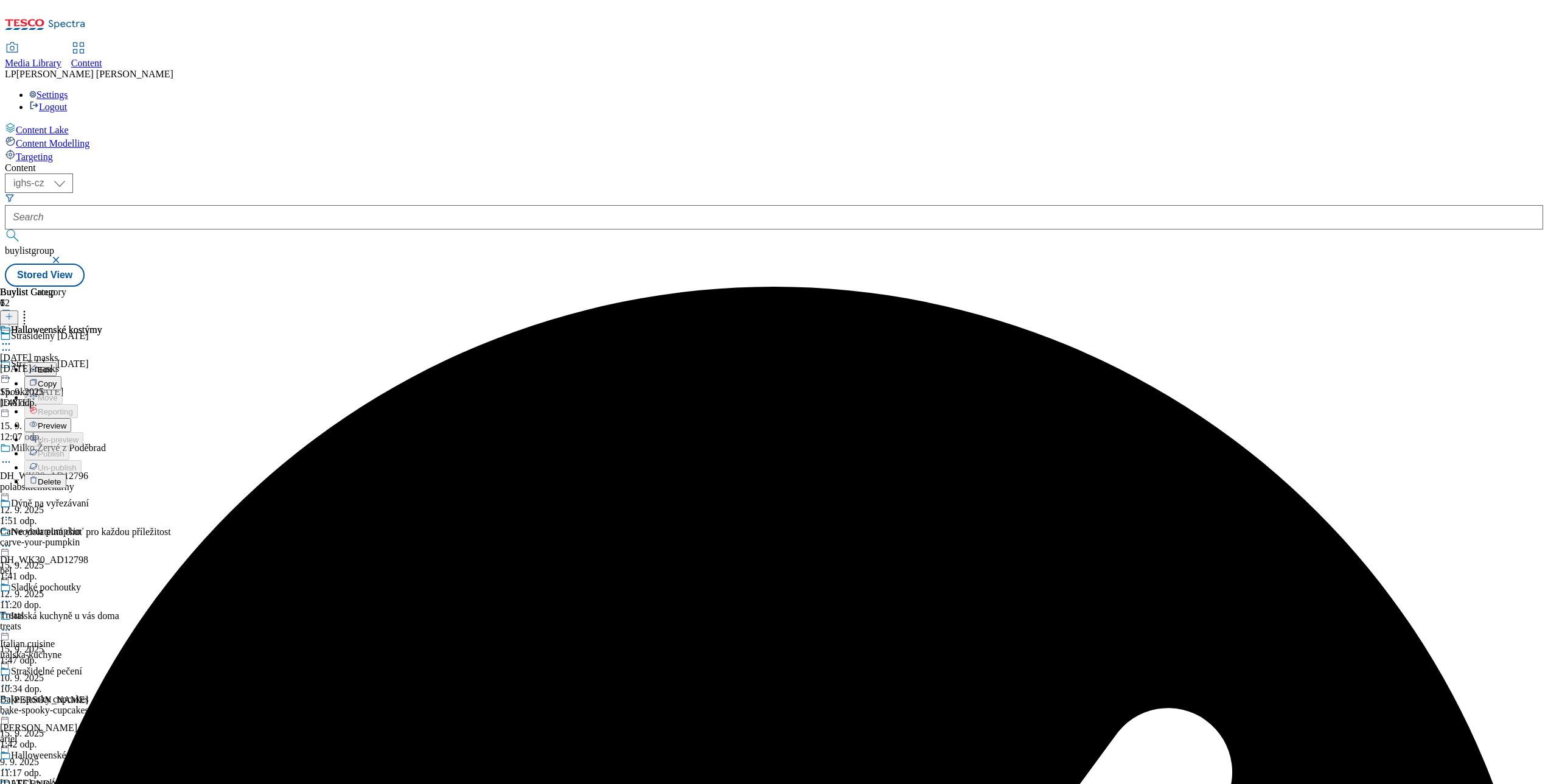
click at [67, 421] on span "Preview" at bounding box center [52, 426] width 29 height 9
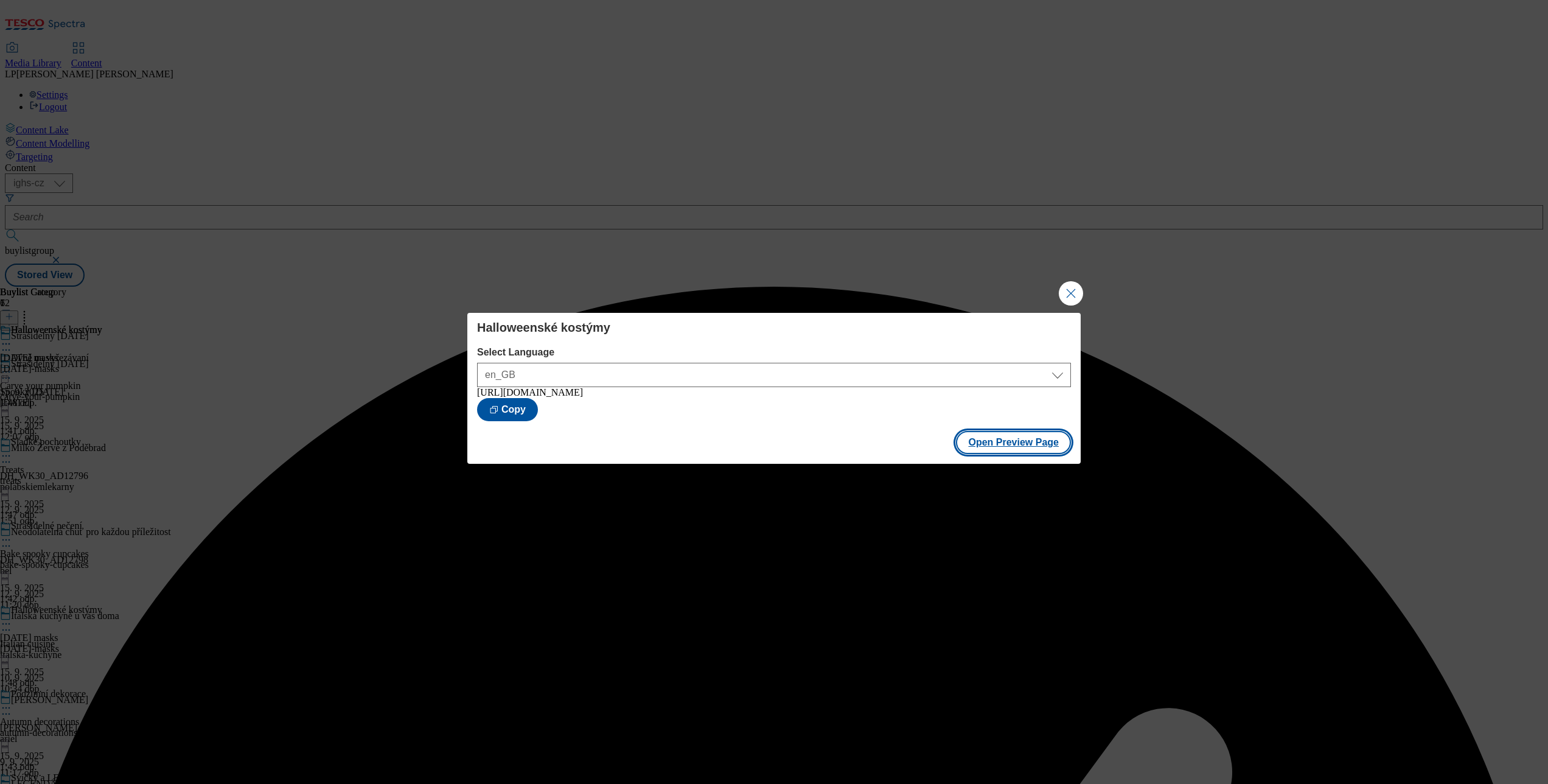
click at [986, 446] on button "Open Preview Page" at bounding box center [1013, 442] width 115 height 23
click at [997, 442] on button "Open Preview Page" at bounding box center [1013, 442] width 115 height 23
click at [1059, 303] on div "Halloweenské kostýmy Select Language en_GB cs_CZ en_GB https://nakup.itesco.cz/…" at bounding box center [774, 392] width 1548 height 784
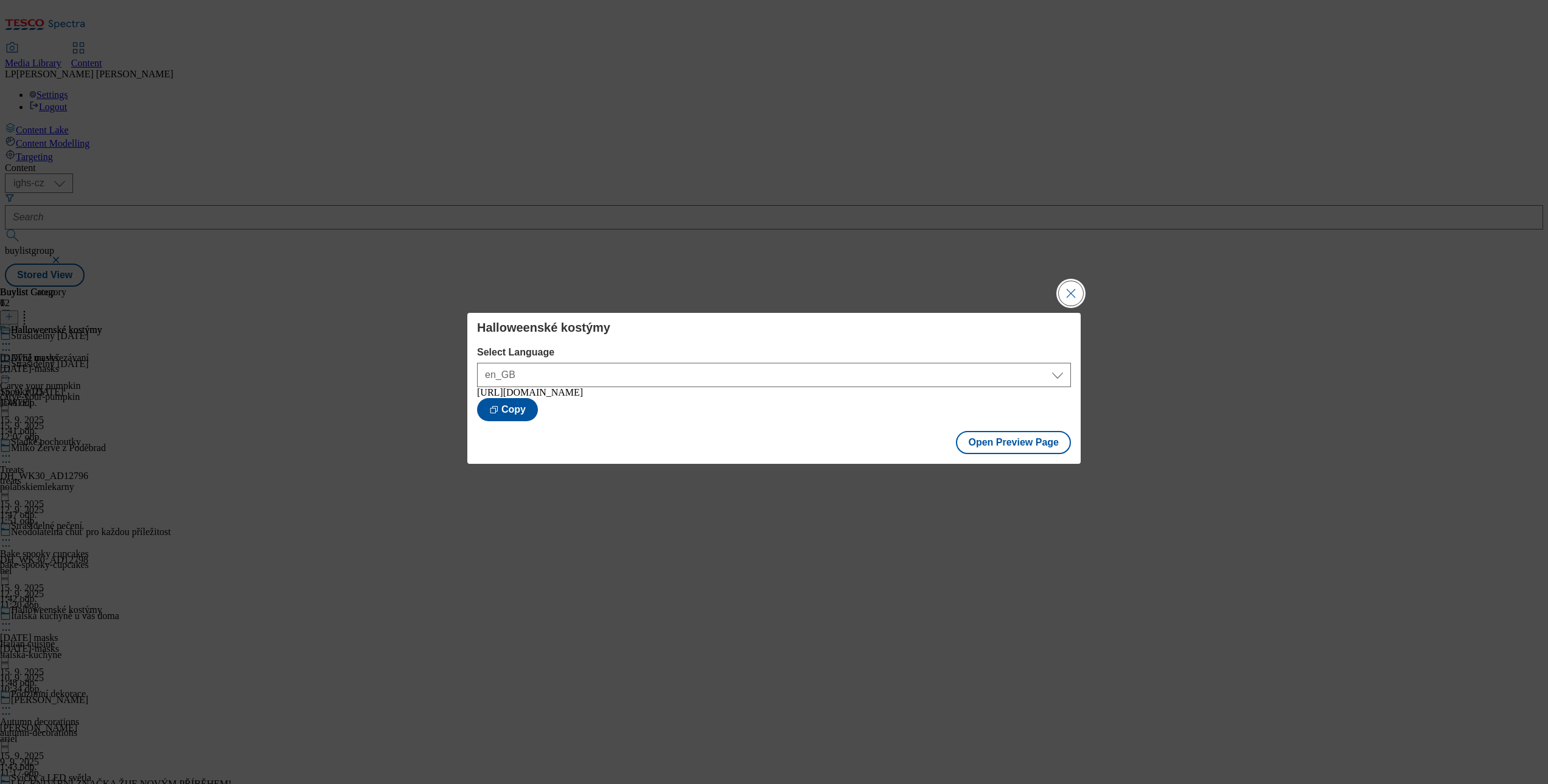
click at [1062, 293] on button "Close Modal" at bounding box center [1071, 293] width 24 height 24
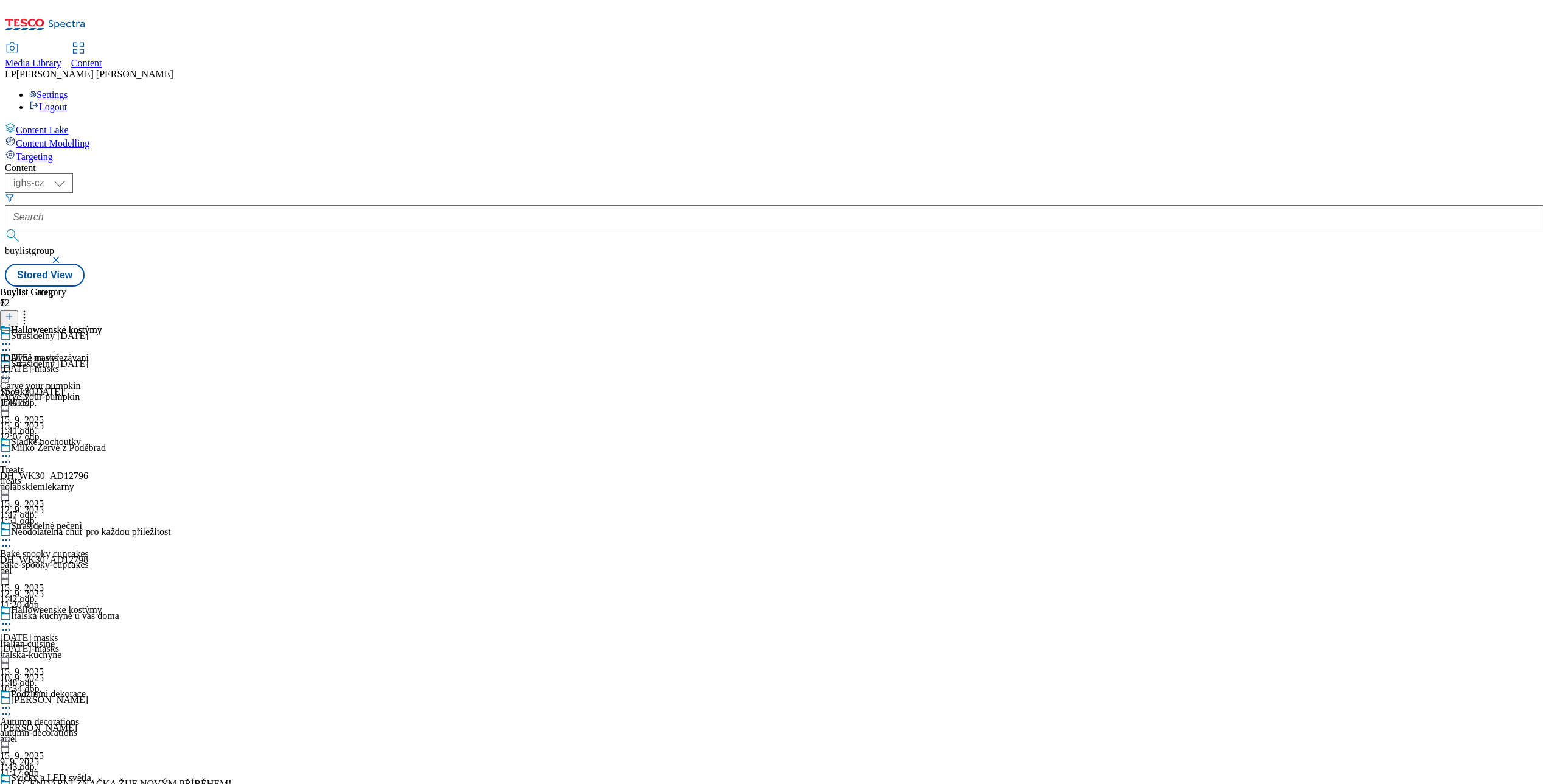
click at [102, 325] on div "Halloweenské kostýmy Halloween masks halloween-masks 15. 9. 2025 1:48 odp." at bounding box center [51, 367] width 102 height 84
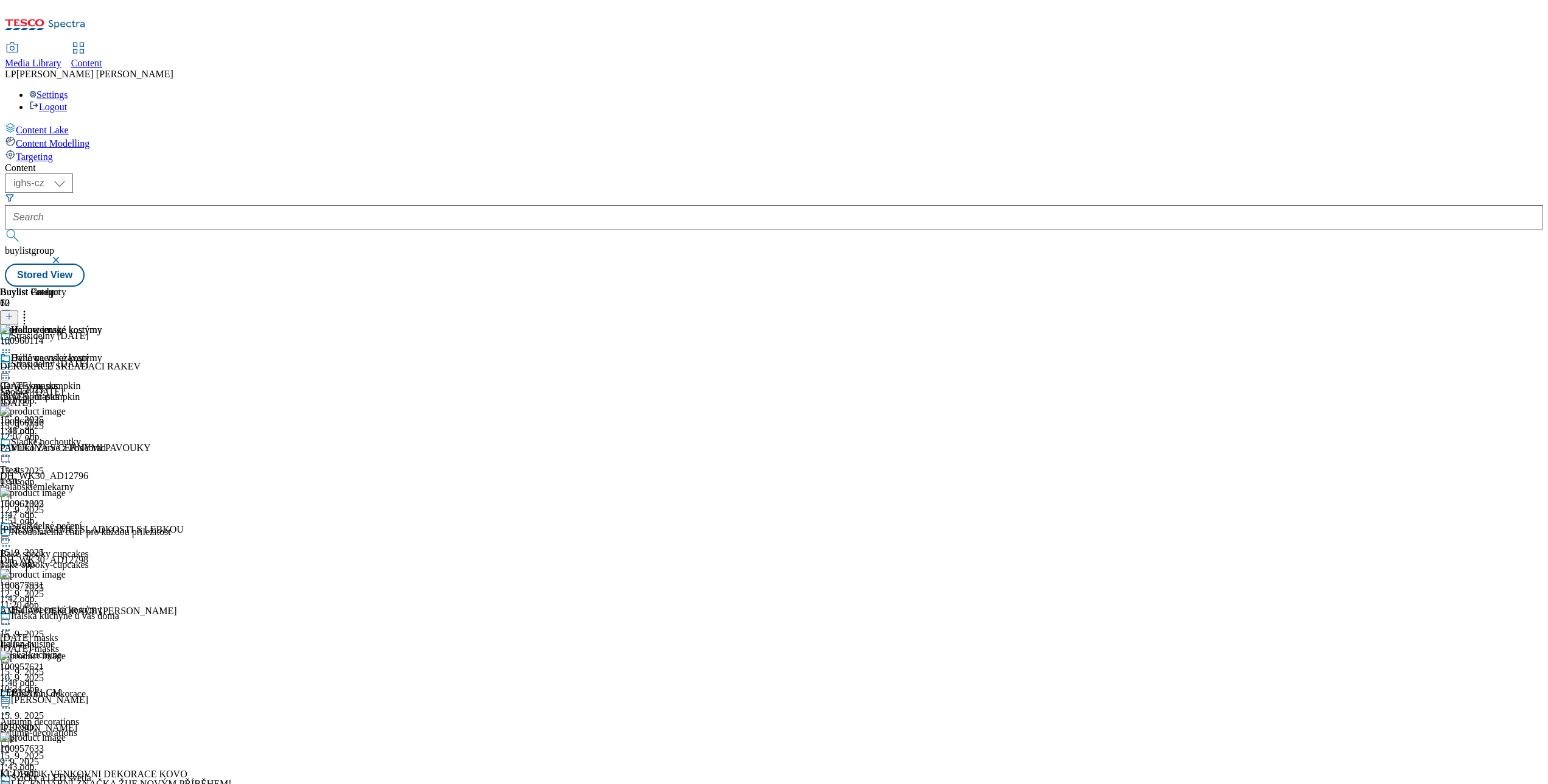
click at [66, 325] on img at bounding box center [33, 330] width 66 height 11
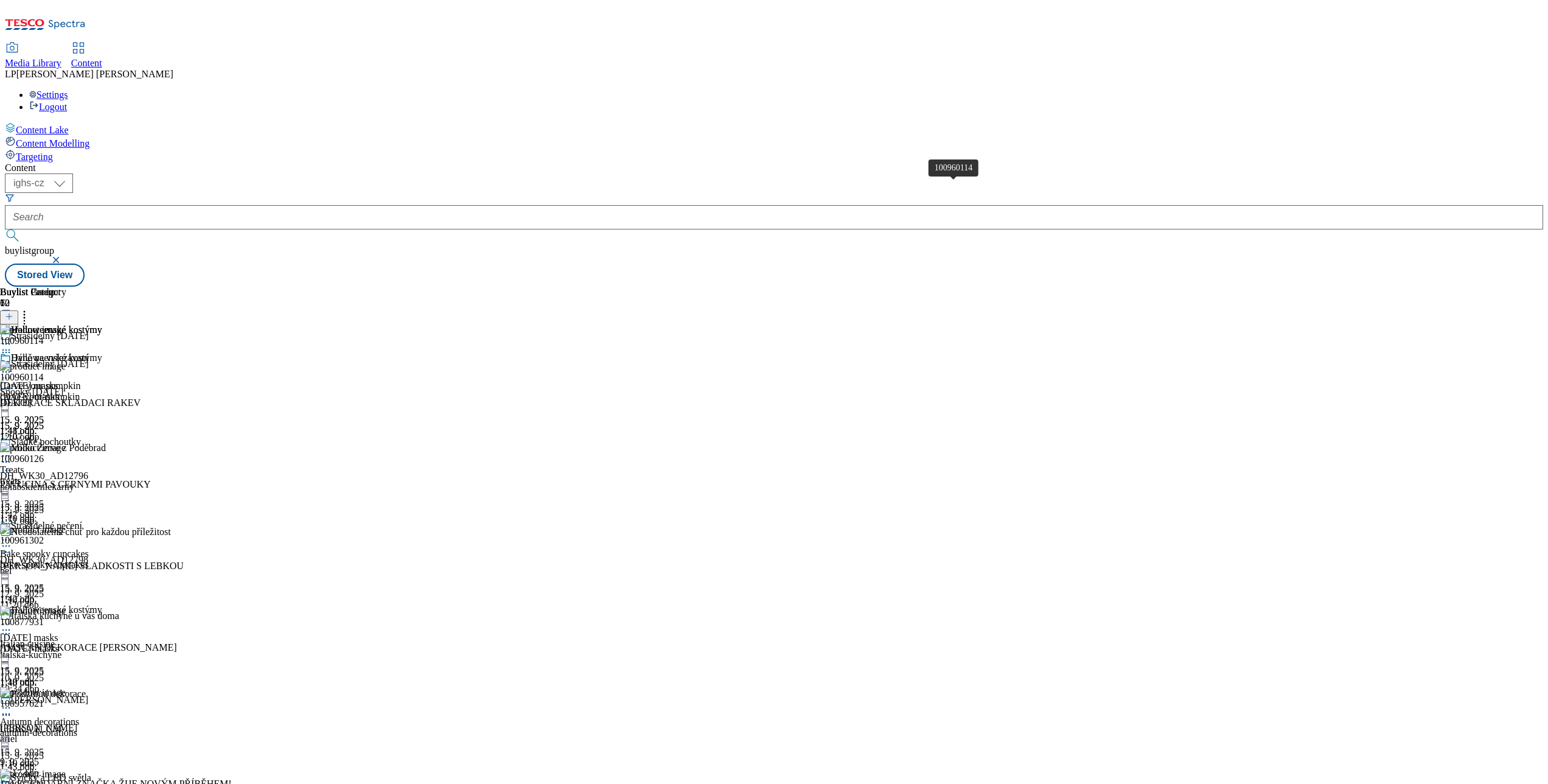
click at [43, 372] on div "100960114" at bounding box center [21, 377] width 43 height 11
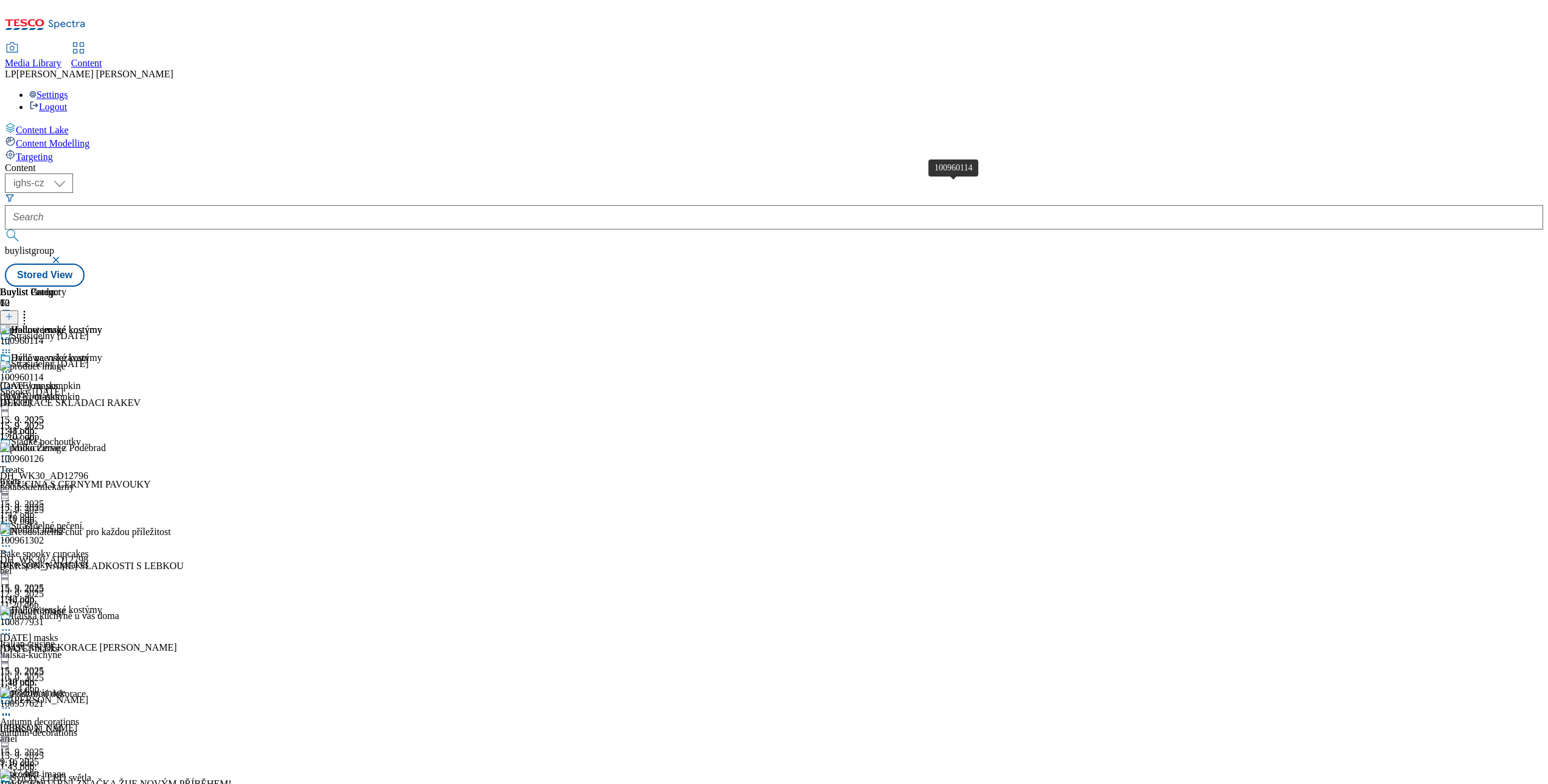
click at [43, 372] on div "100960114" at bounding box center [21, 377] width 43 height 11
drag, startPoint x: 963, startPoint y: 193, endPoint x: 906, endPoint y: 190, distance: 57.1
click at [188, 361] on div "100960114 DEKORACE SKLADACI RAKEV 15. 9. 2025 1:10 odp." at bounding box center [94, 402] width 188 height 82
copy div "100960114"
drag, startPoint x: 918, startPoint y: 190, endPoint x: 943, endPoint y: 188, distance: 25.1
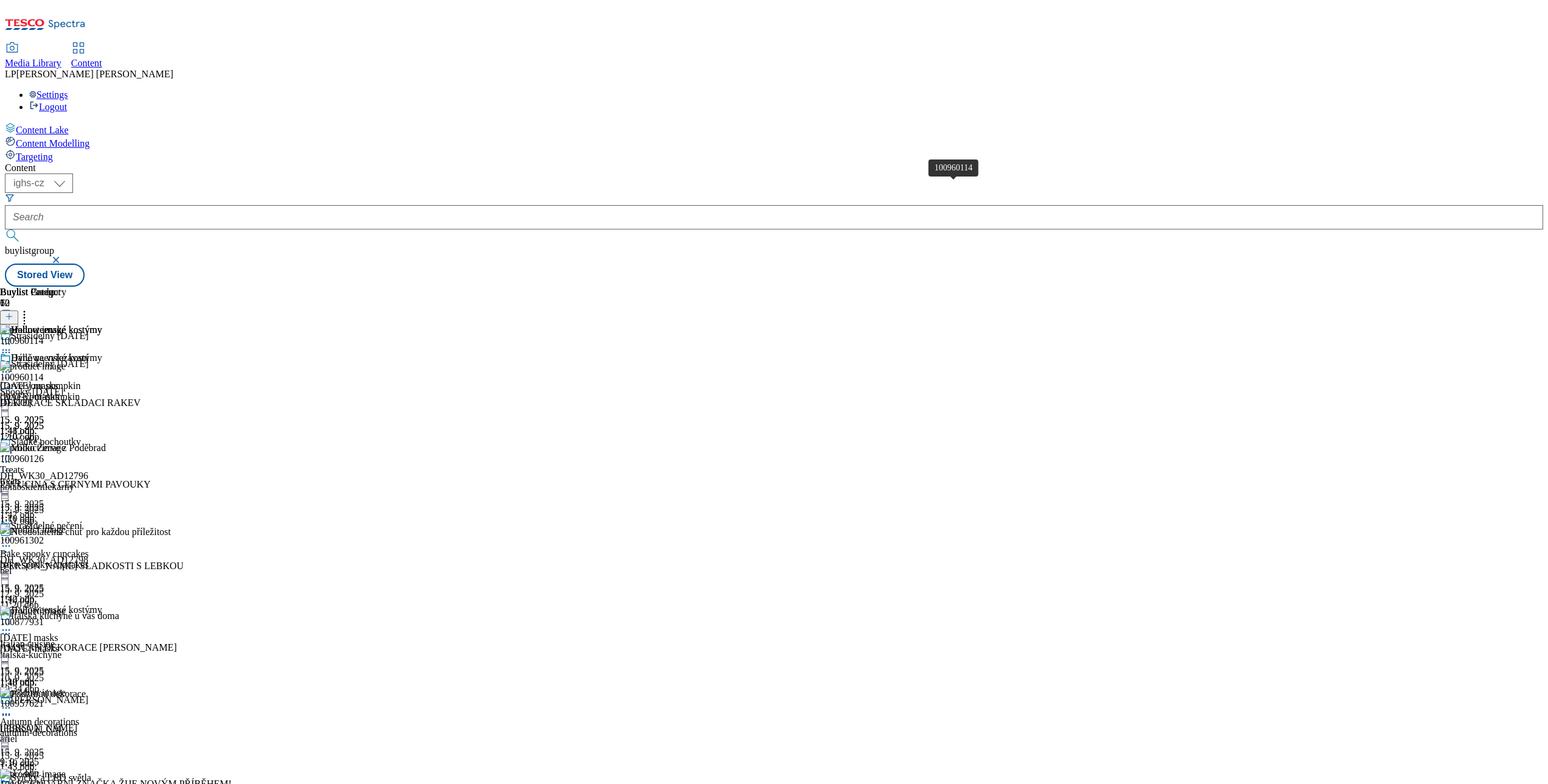
drag, startPoint x: 943, startPoint y: 188, endPoint x: 925, endPoint y: 183, distance: 18.7
click at [43, 372] on div "100960114" at bounding box center [21, 377] width 43 height 11
drag, startPoint x: 925, startPoint y: 183, endPoint x: 1093, endPoint y: 123, distance: 178.4
click at [1106, 287] on div "Buylist Group 72 Strašidelný Halloween Strašidelný Halloween Spooky Halloween h…" at bounding box center [774, 287] width 1539 height 0
click at [12, 383] on icon at bounding box center [6, 389] width 12 height 12
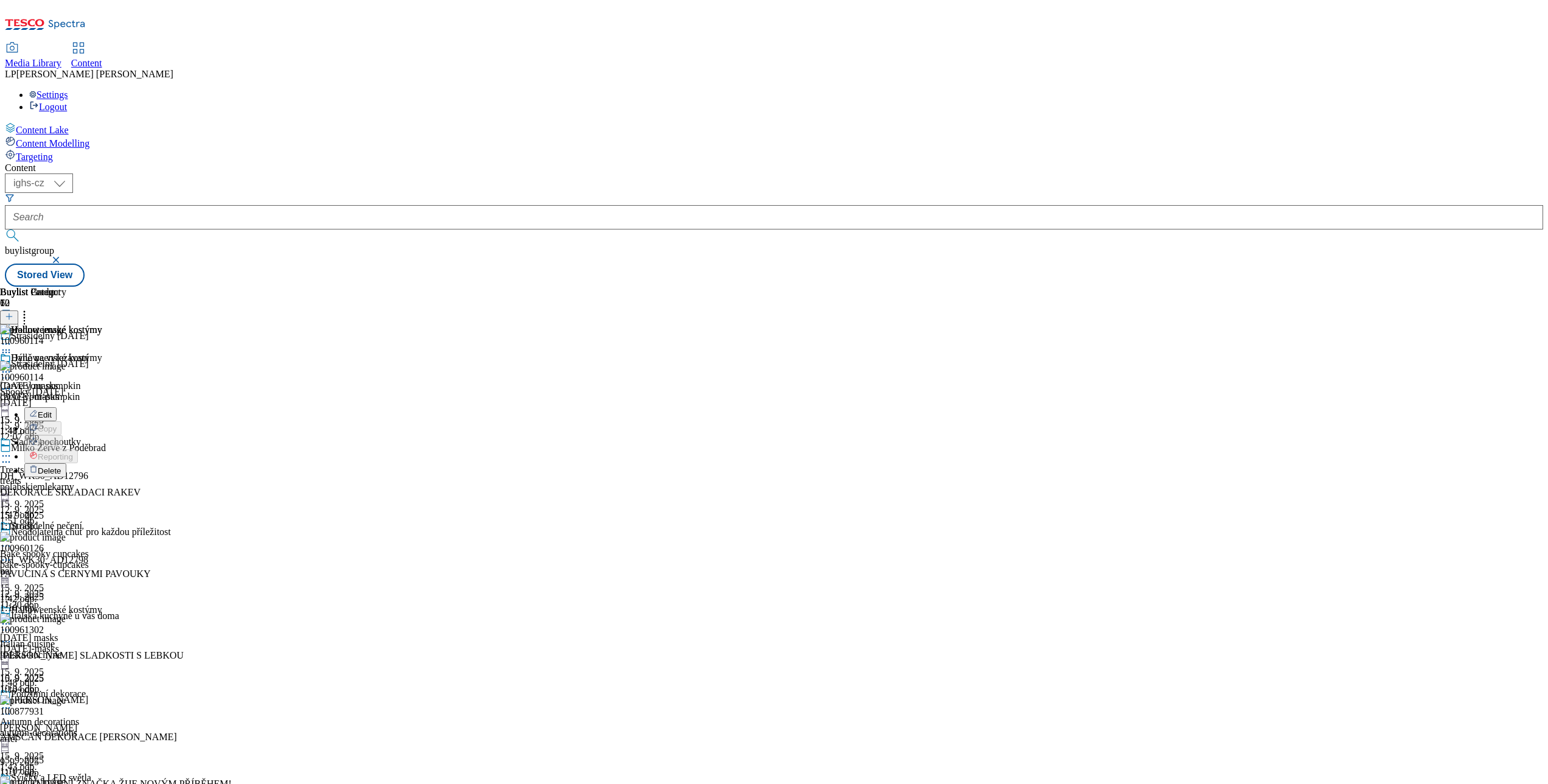
click at [188, 407] on li "Edit" at bounding box center [106, 414] width 163 height 14
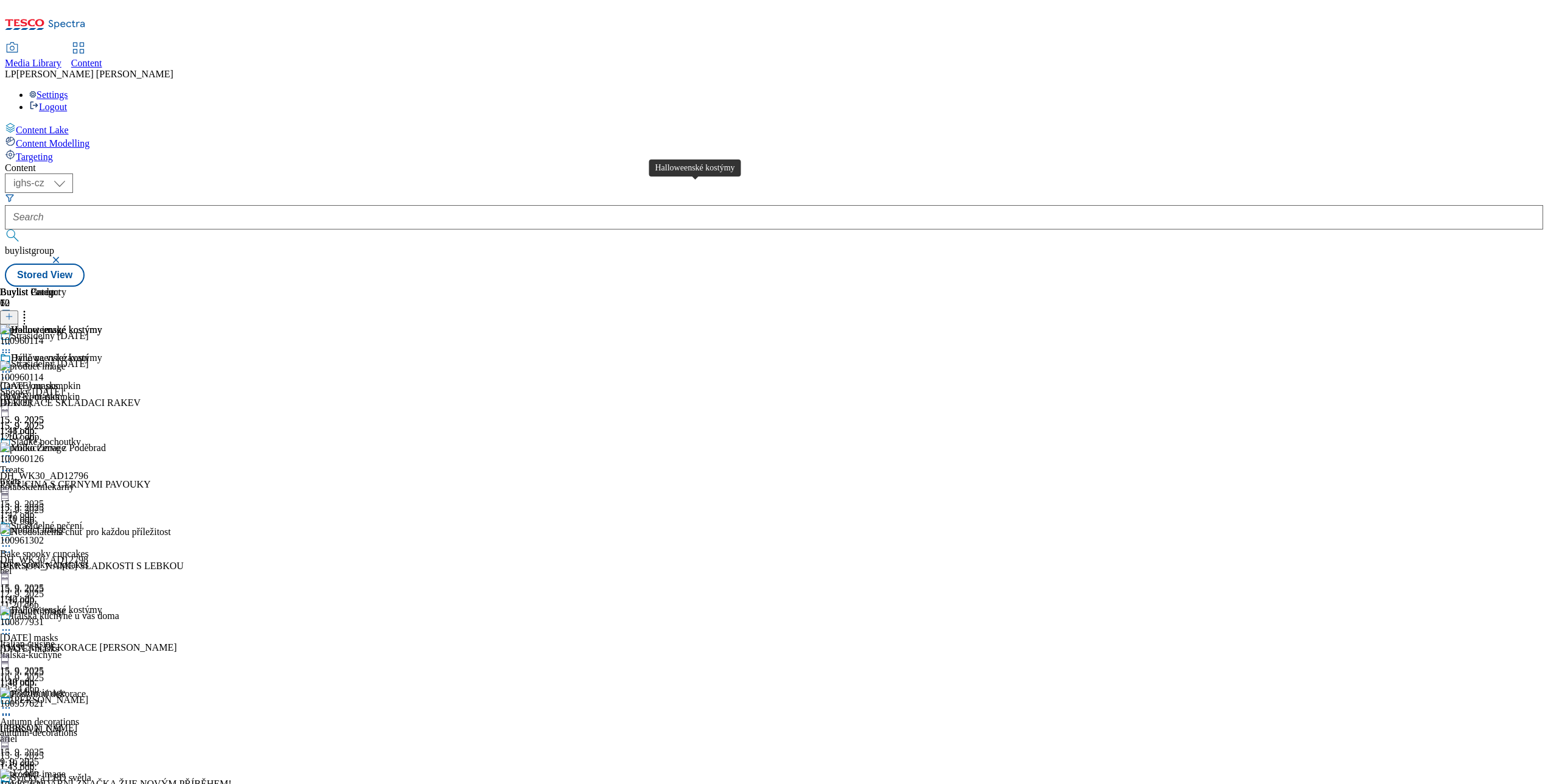
click at [102, 352] on div "Halloweenské kostýmy" at bounding box center [56, 357] width 91 height 11
click at [43, 372] on div "100960114" at bounding box center [21, 377] width 43 height 11
click at [12, 383] on icon at bounding box center [6, 389] width 12 height 12
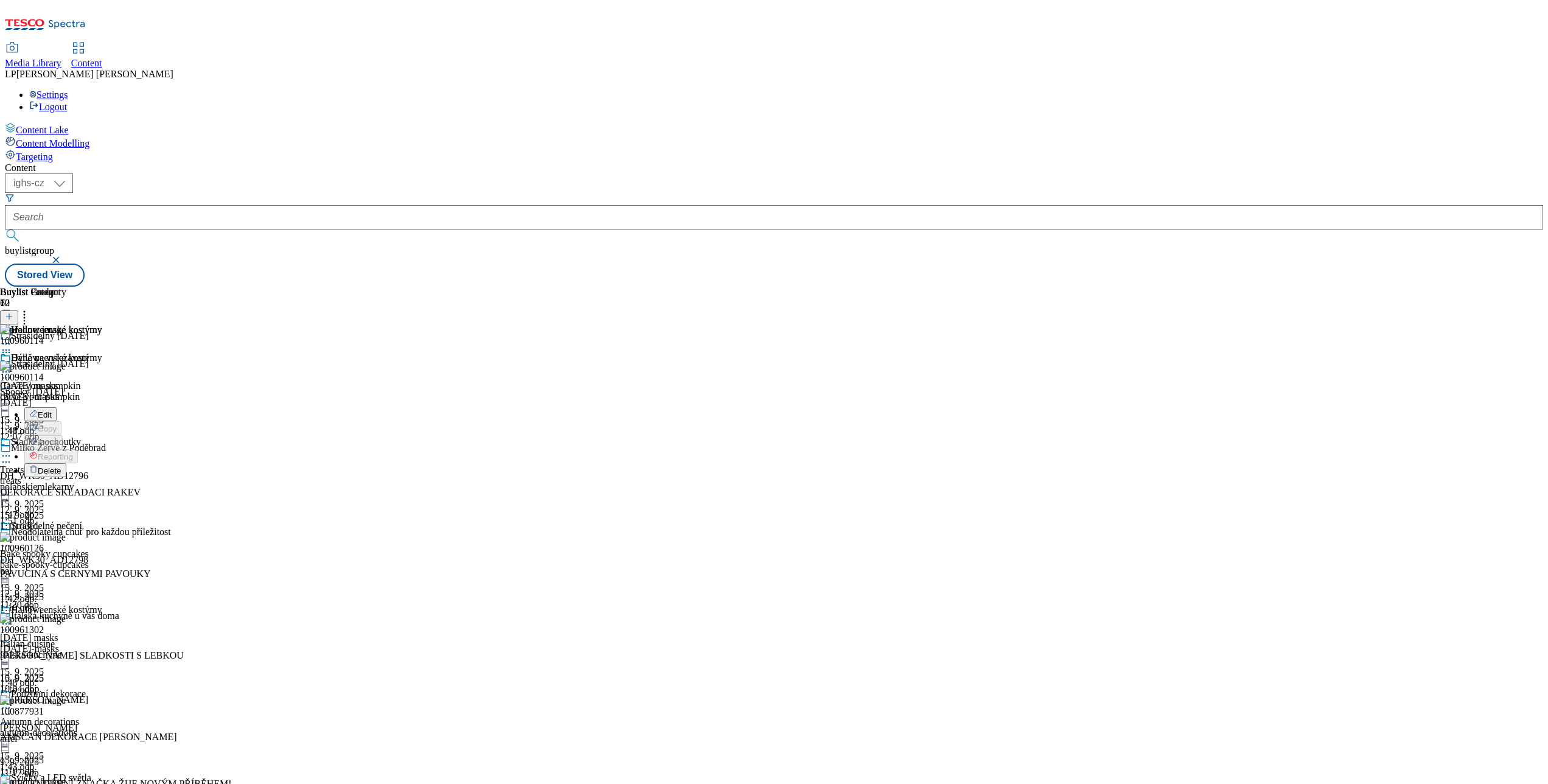
click at [51, 410] on span "Edit" at bounding box center [45, 414] width 14 height 9
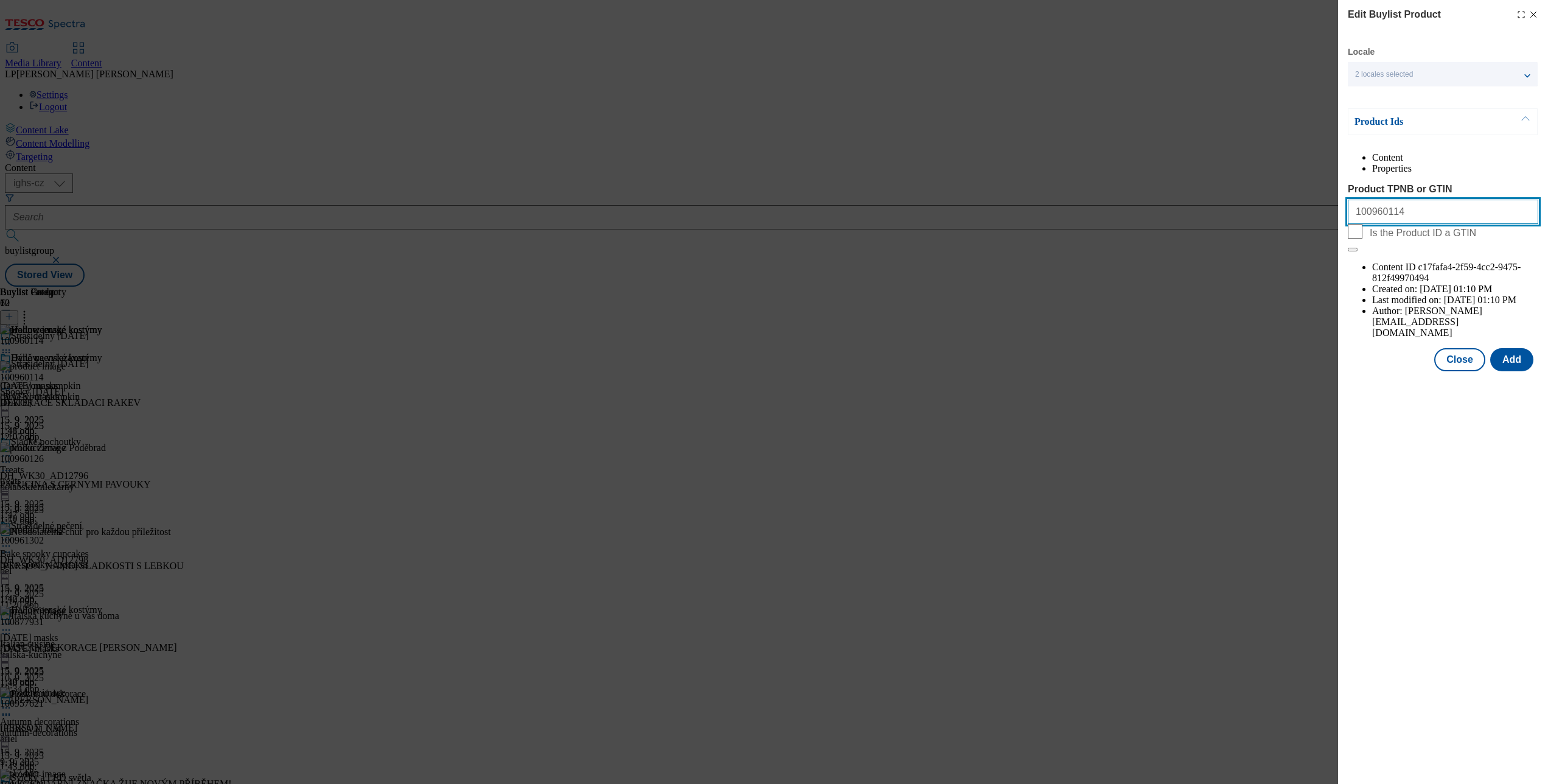
click at [1386, 224] on input "100960114" at bounding box center [1443, 212] width 190 height 24
click at [1531, 8] on div "Edit Buylist Product" at bounding box center [1443, 14] width 190 height 14
click at [1535, 18] on icon "Modal" at bounding box center [1534, 15] width 10 height 10
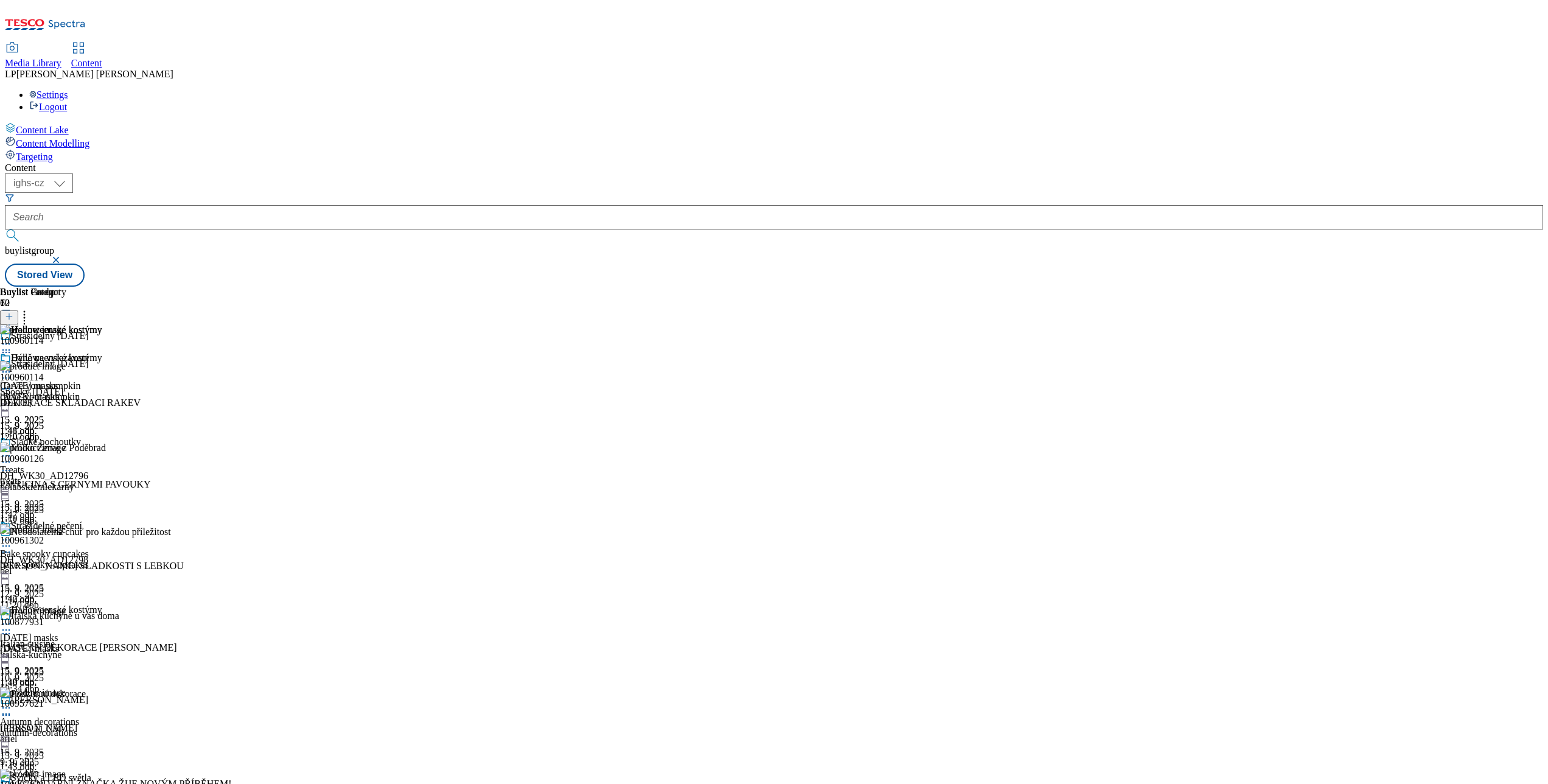
scroll to position [365, 0]
click at [12, 702] on icon at bounding box center [6, 707] width 12 height 12
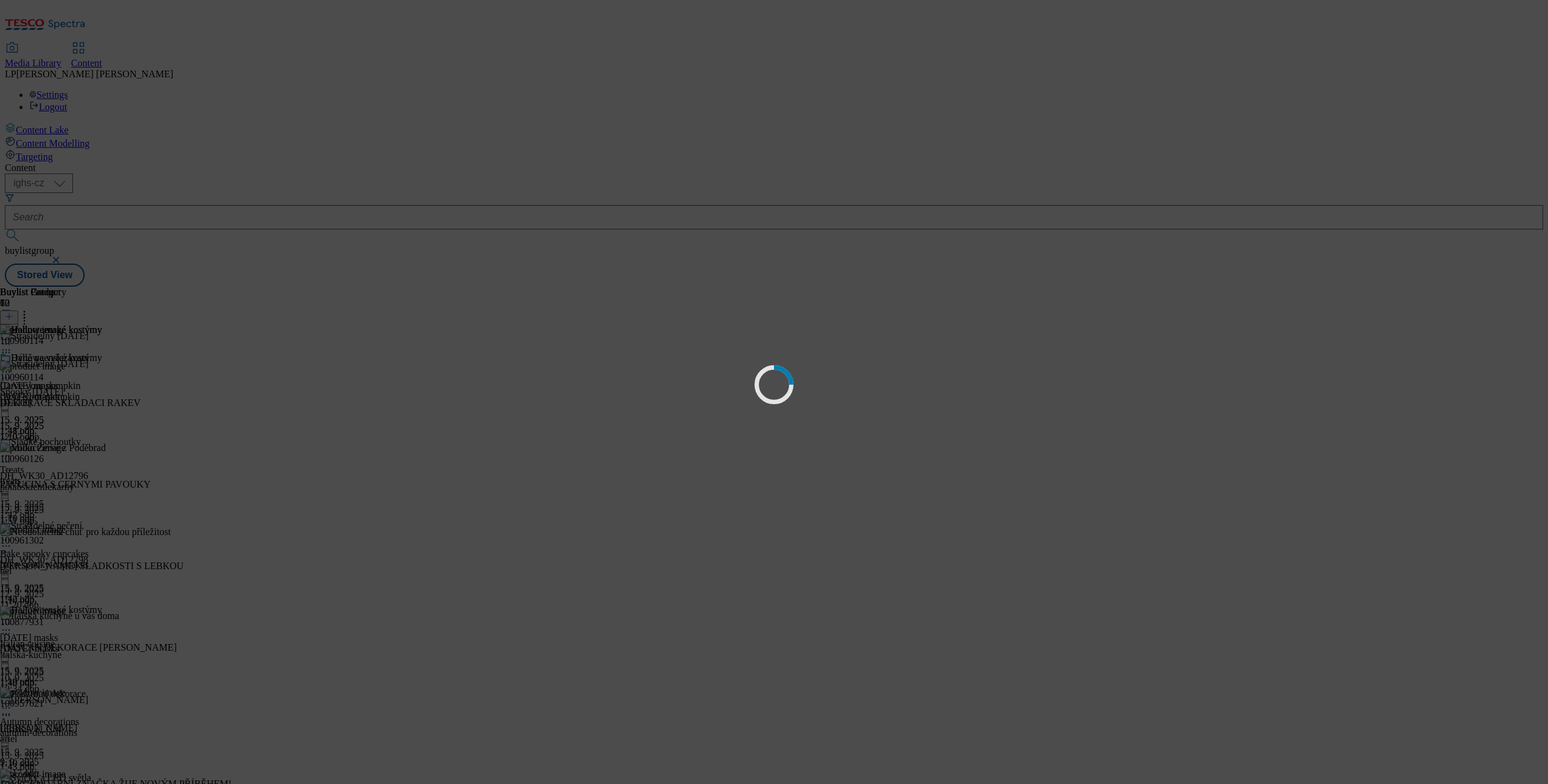
scroll to position [0, 0]
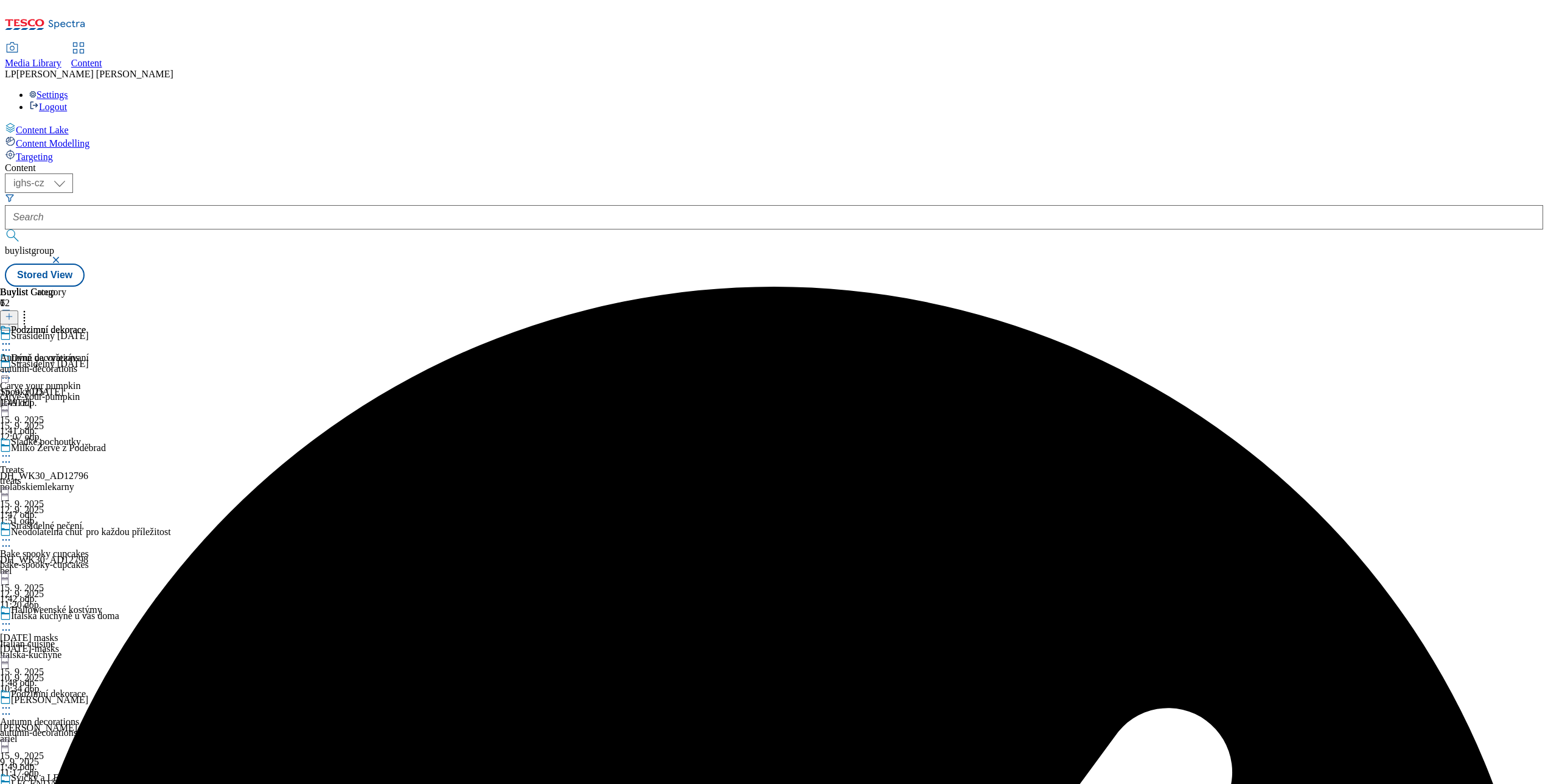
scroll to position [373, 0]
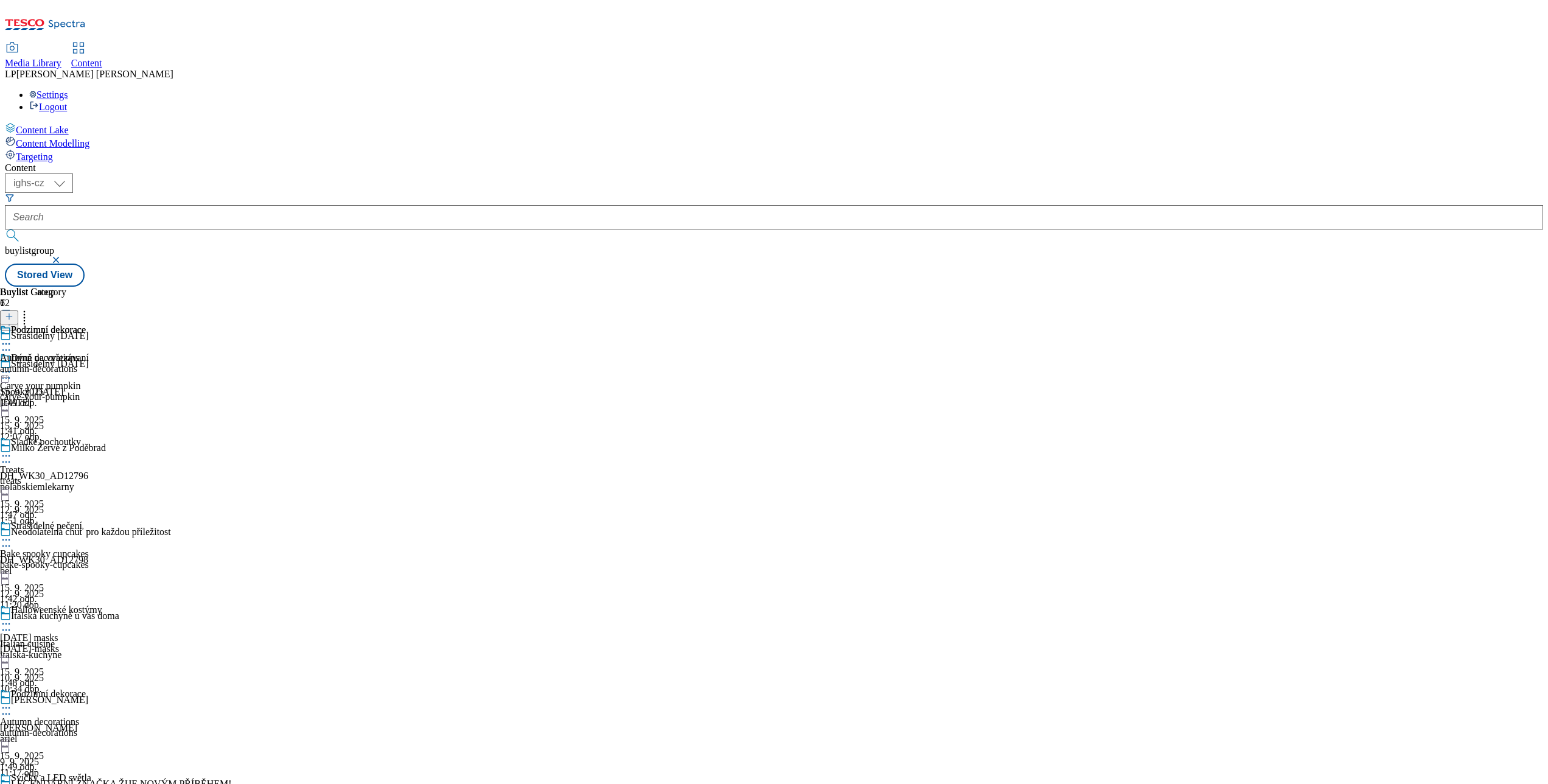
click at [12, 702] on icon at bounding box center [6, 707] width 12 height 12
click at [102, 702] on div at bounding box center [51, 709] width 102 height 14
click at [67, 783] on span "Preview" at bounding box center [52, 789] width 29 height 9
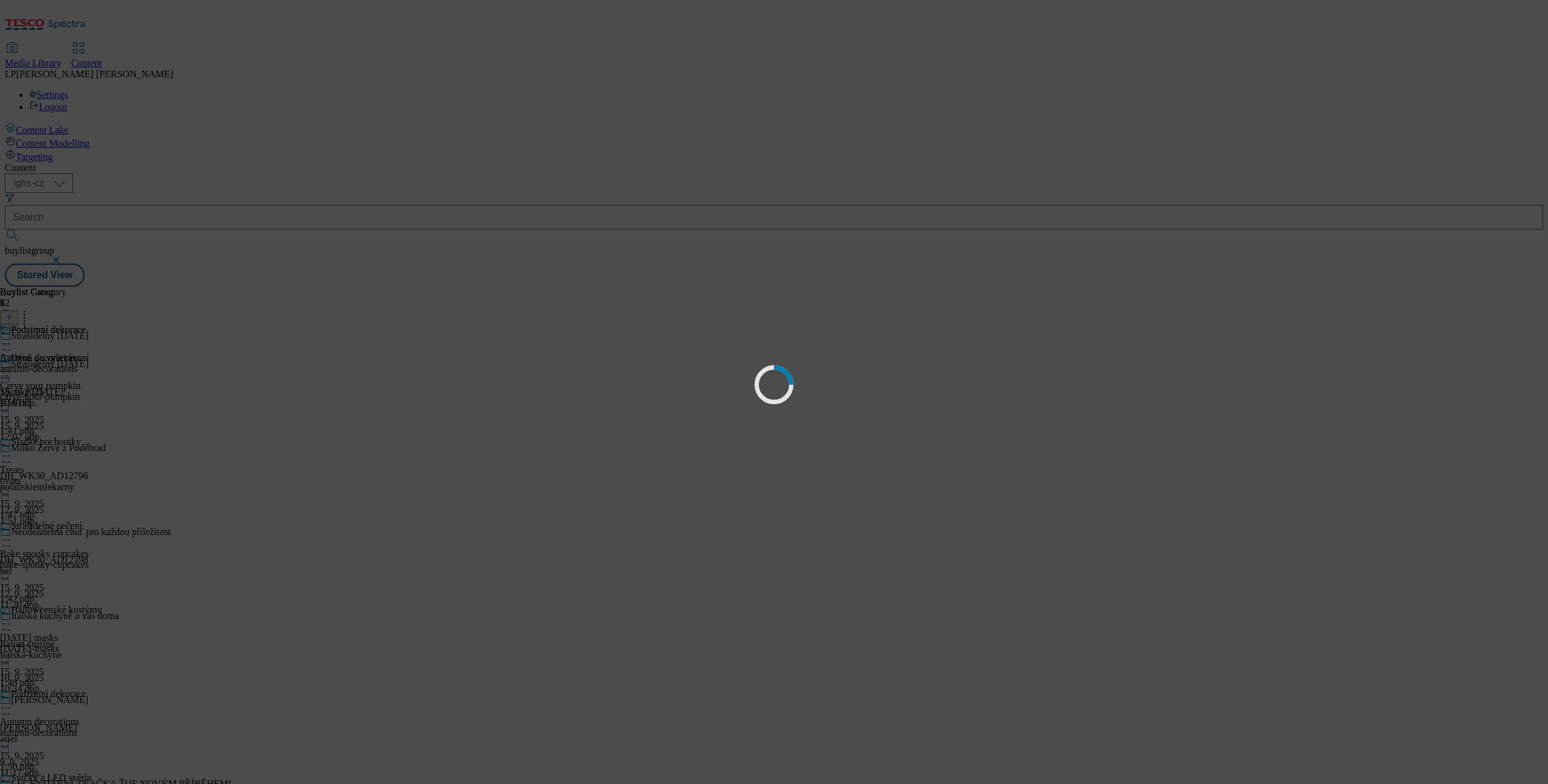
scroll to position [0, 0]
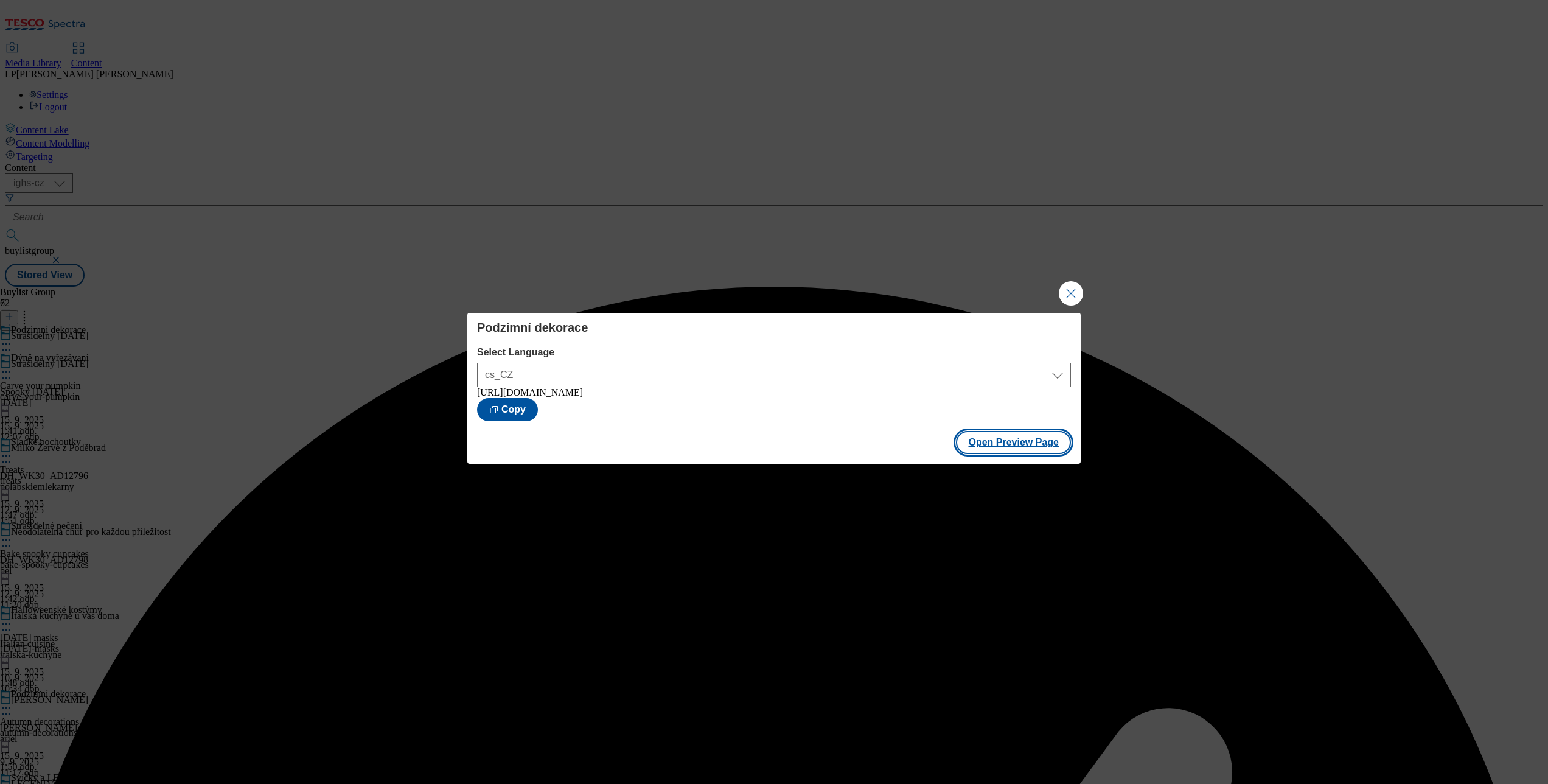
click at [1004, 439] on button "Open Preview Page" at bounding box center [1013, 442] width 115 height 23
click at [1069, 293] on button "Close Modal" at bounding box center [1071, 293] width 24 height 24
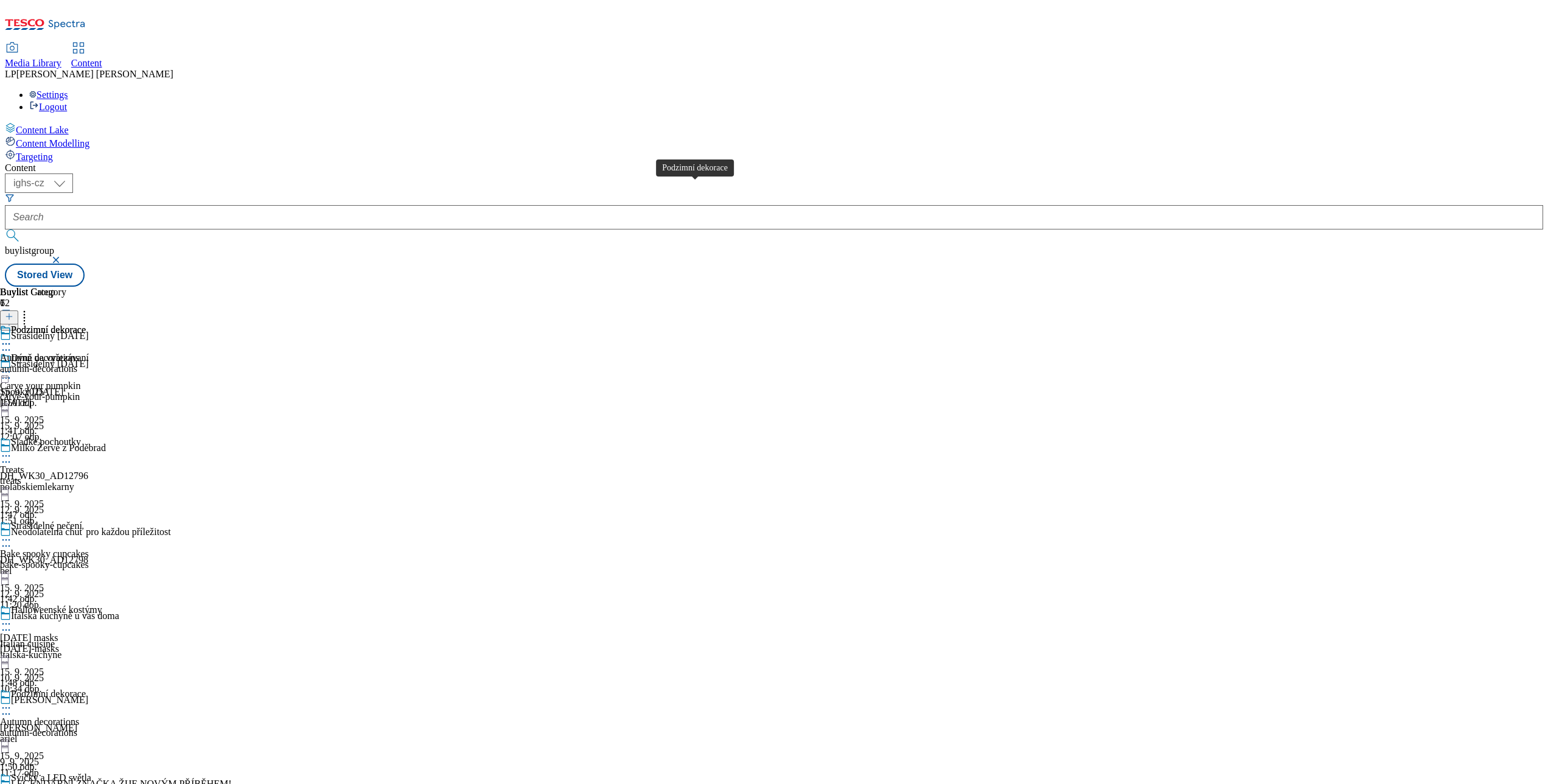
click at [86, 325] on div "Podzimní dekorace" at bounding box center [48, 330] width 75 height 11
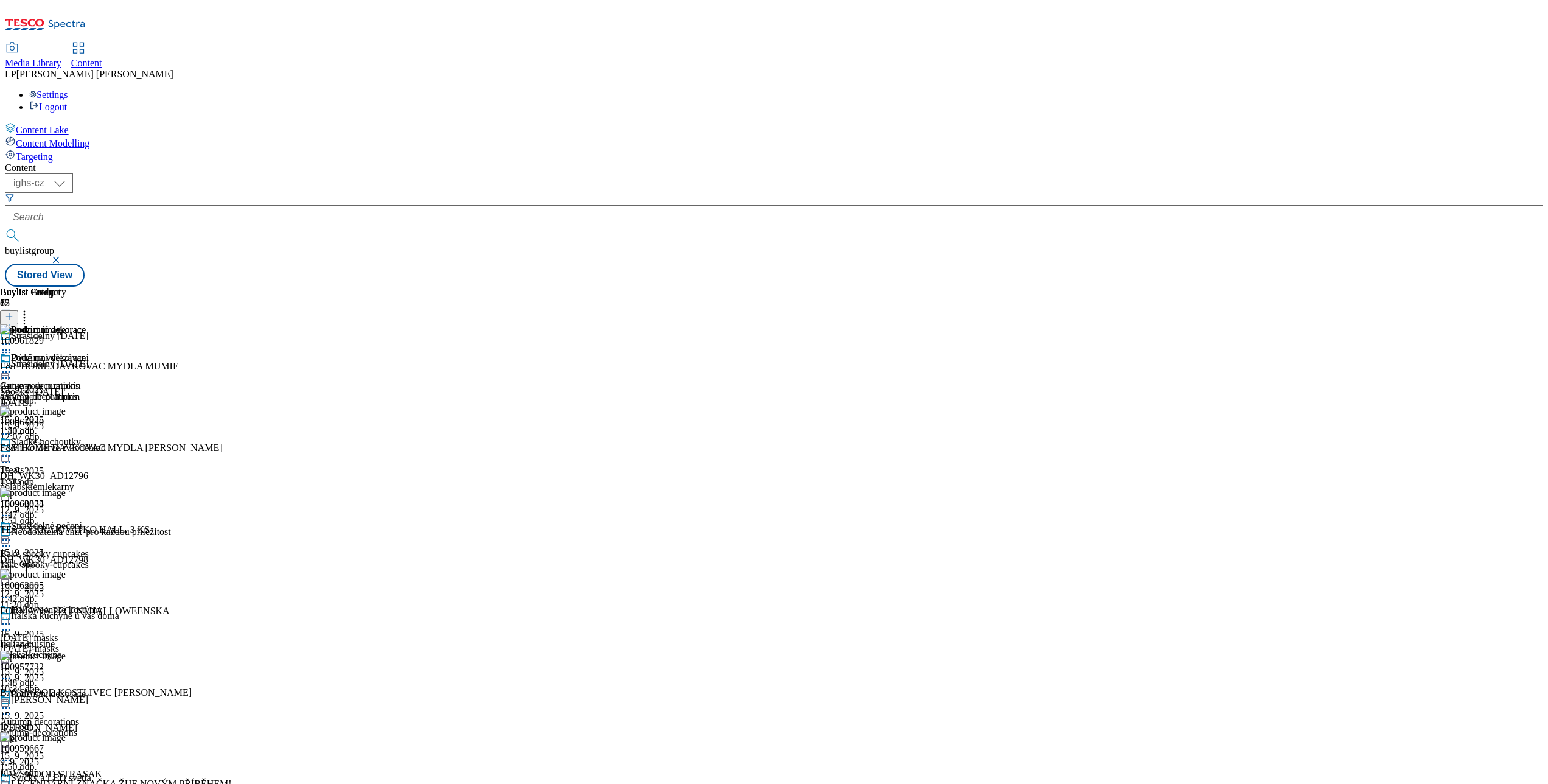
scroll to position [10378, 0]
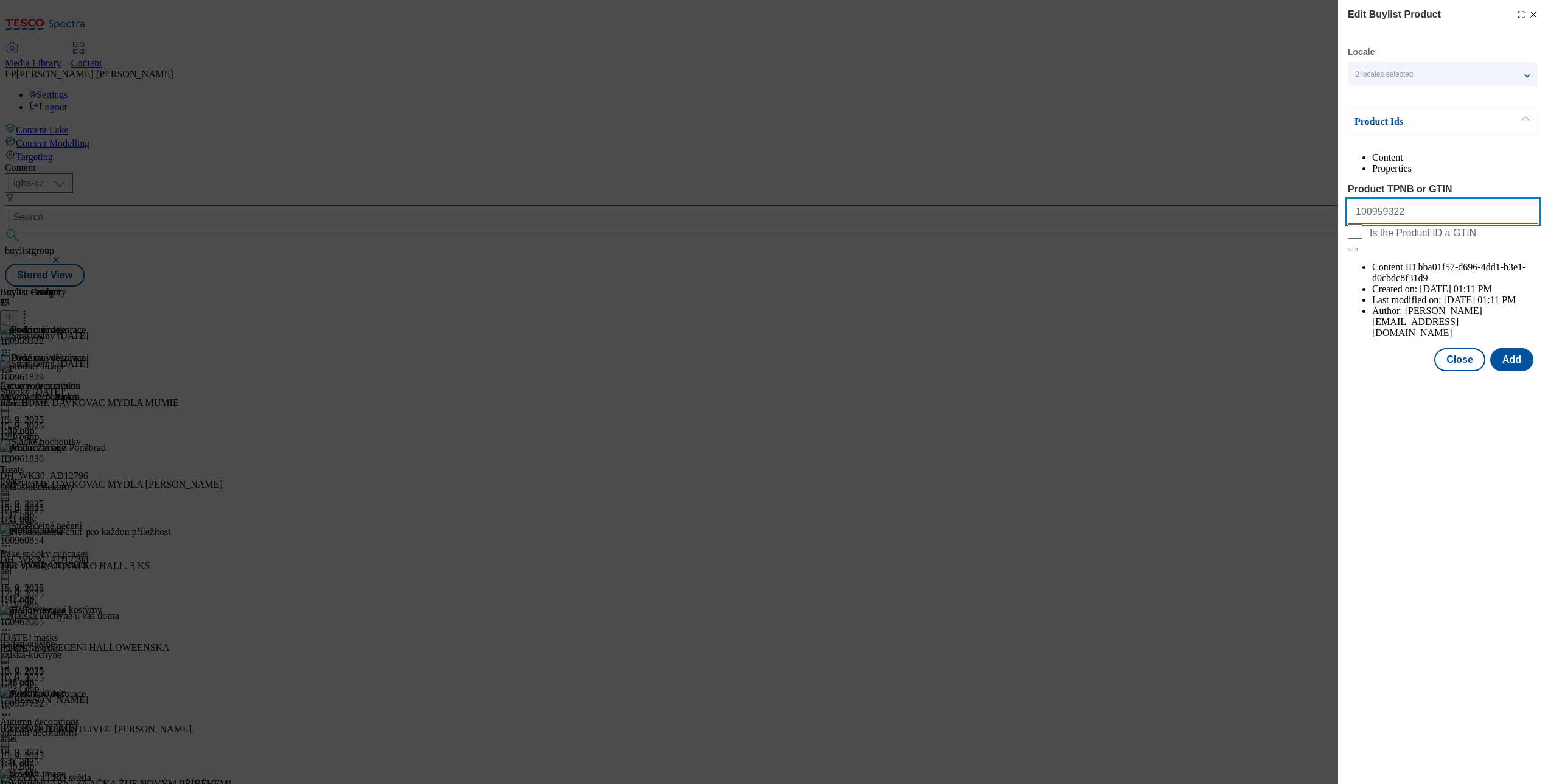
click at [1379, 224] on input "100959322" at bounding box center [1443, 212] width 190 height 24
click at [1536, 18] on icon "Modal" at bounding box center [1534, 15] width 10 height 10
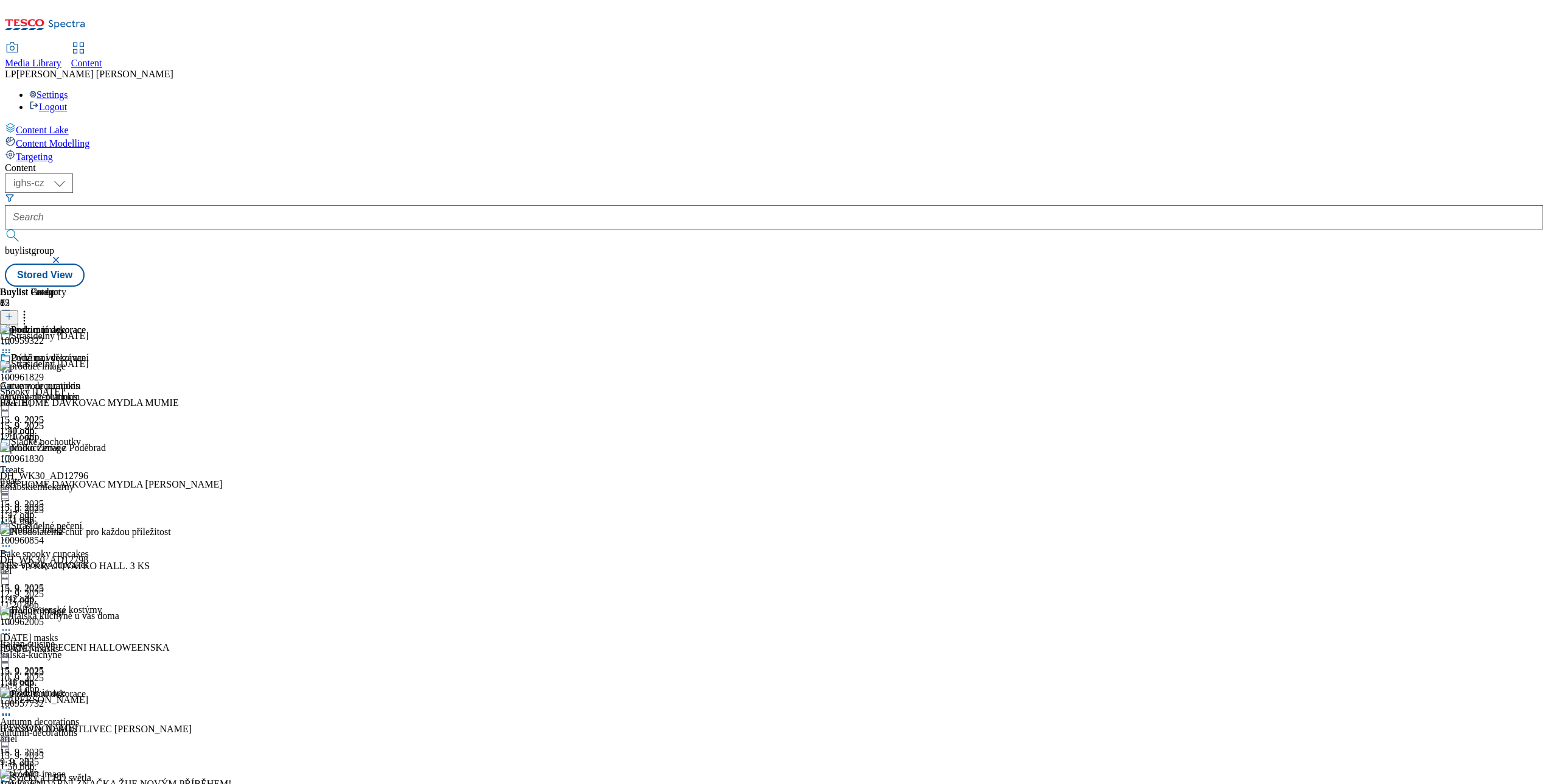
scroll to position [9162, 0]
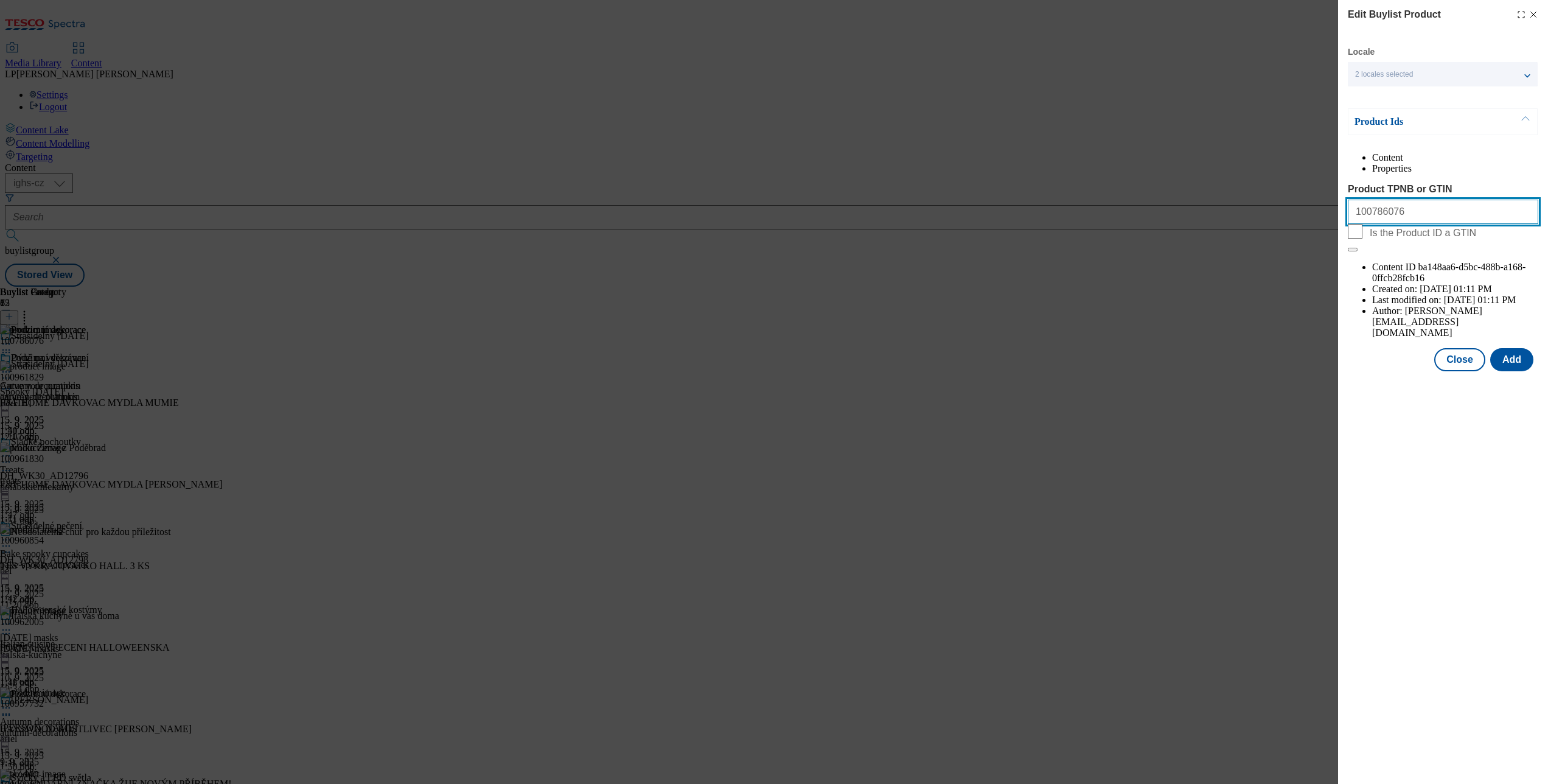
click at [1382, 224] on input "100786076" at bounding box center [1443, 212] width 190 height 24
click at [1144, 286] on div "Edit Buylist Product Locale 2 locales selected English Czech Product Ids Conten…" at bounding box center [774, 392] width 1548 height 784
click at [1531, 10] on icon "Modal" at bounding box center [1534, 15] width 10 height 10
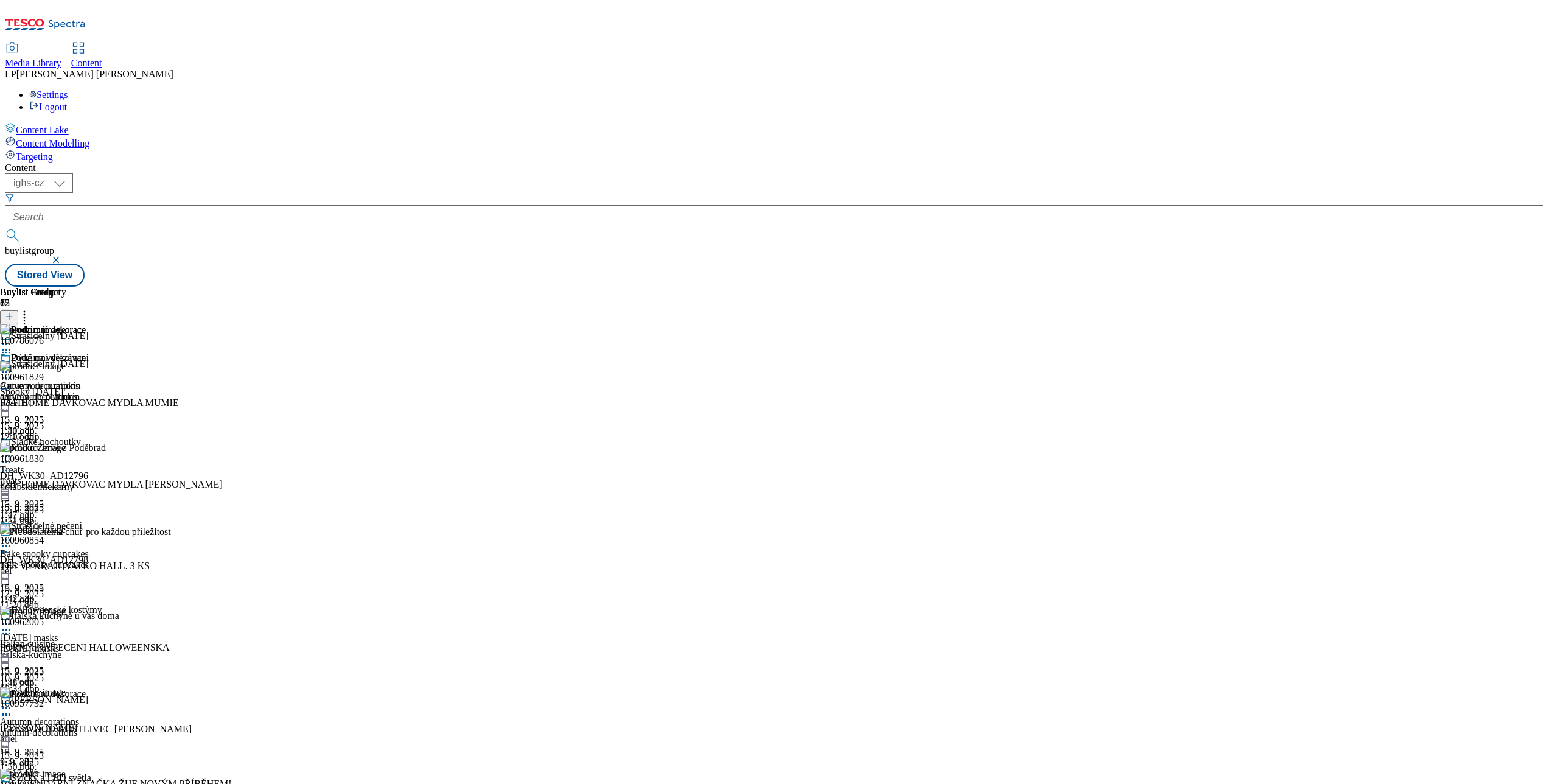
scroll to position [5355, 0]
click at [82, 520] on div "Strašidelné pečení" at bounding box center [46, 525] width 71 height 11
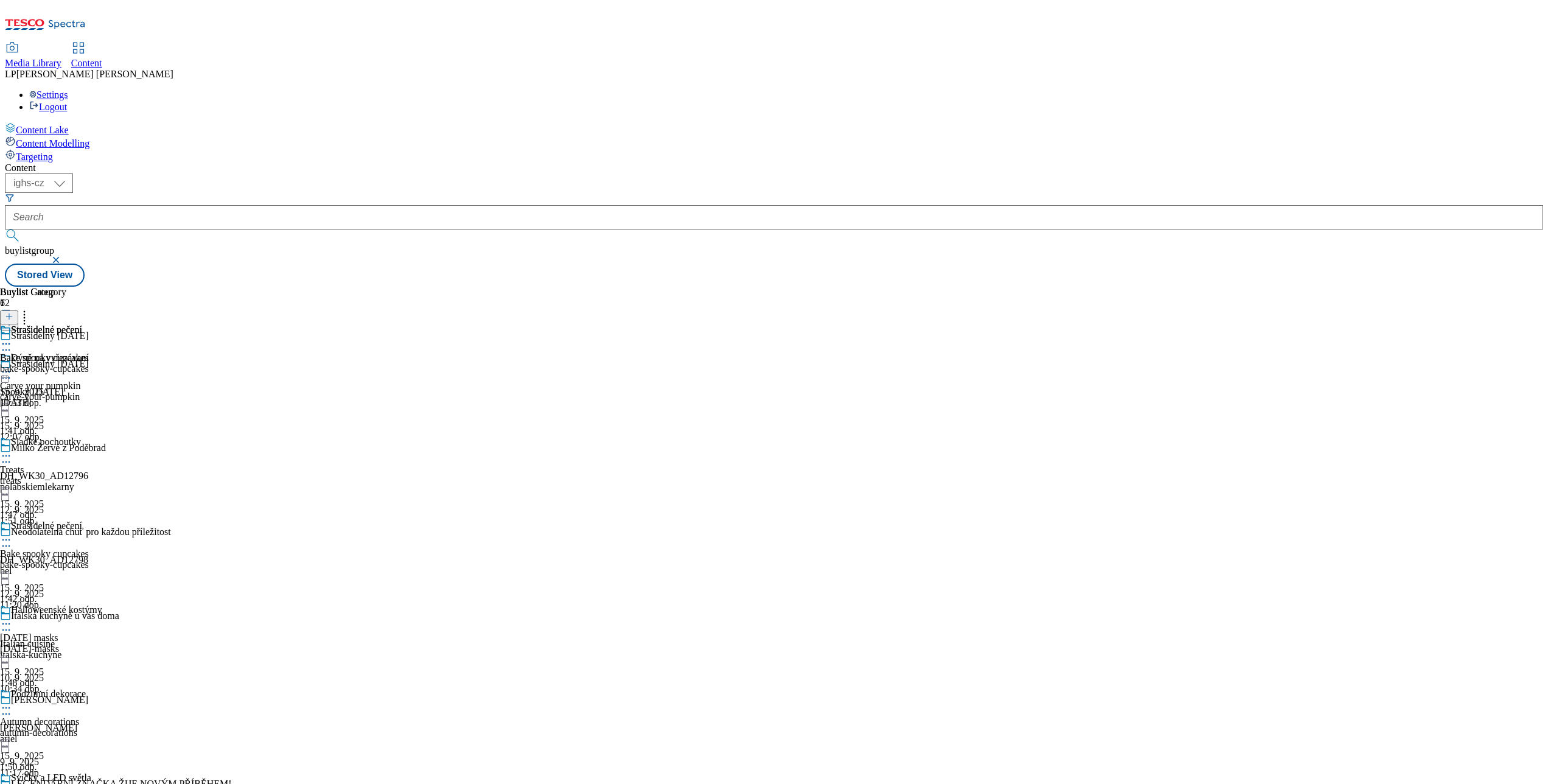
click at [89, 325] on div "Strašidelné pečení Bake spooky cupcakes bake-spooky-cupcakes 15. 9. 2025 11:53 …" at bounding box center [45, 367] width 89 height 84
click at [82, 352] on div "Strašidelné pečení" at bounding box center [46, 357] width 71 height 11
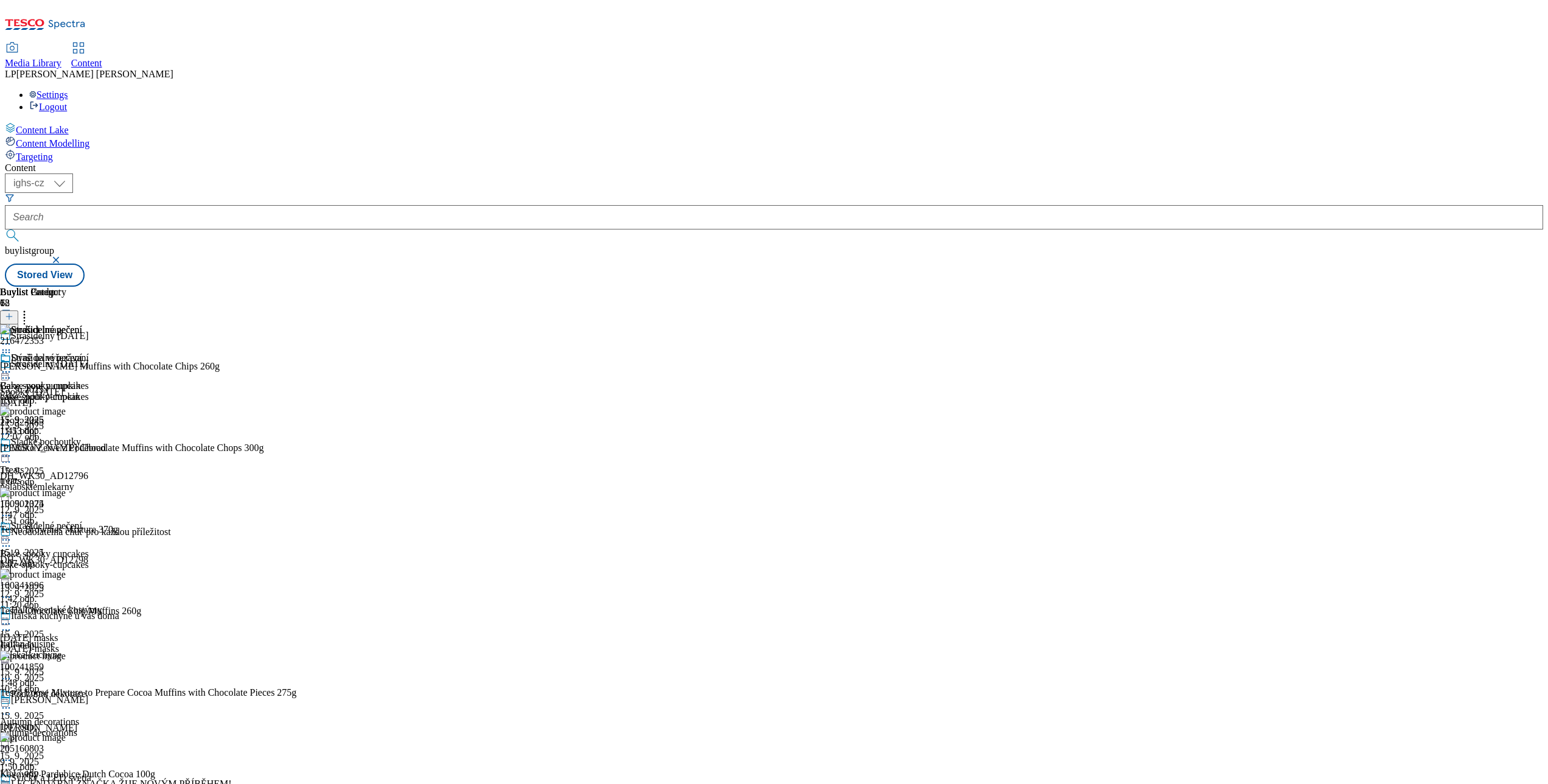
scroll to position [373, 0]
click at [73, 173] on select "ighs-cz ighs-hu ighs-sk" at bounding box center [39, 183] width 68 height 19
select select "ighs-sk"
click at [73, 173] on select "ighs-cz ighs-hu ighs-sk" at bounding box center [39, 183] width 68 height 19
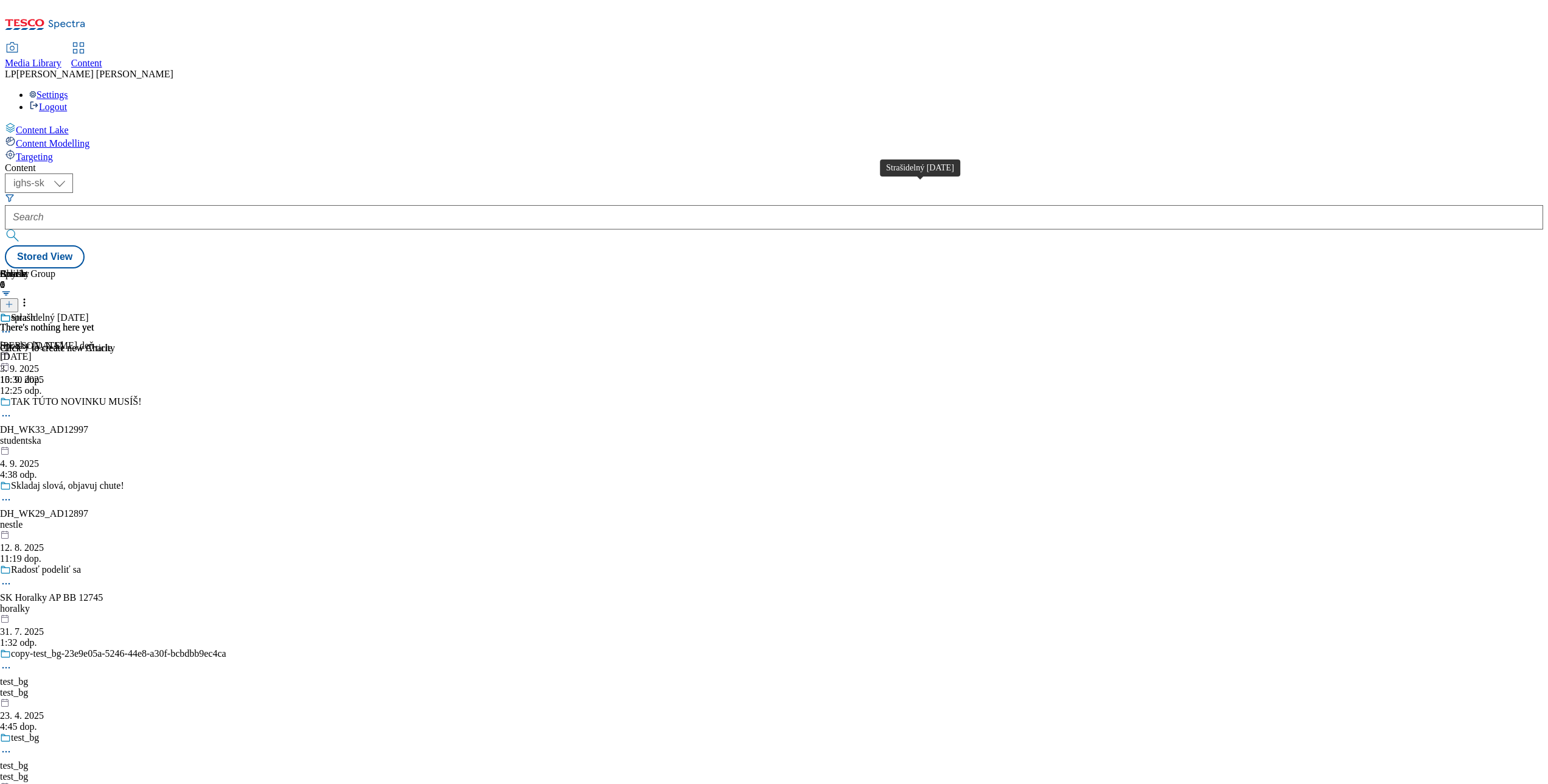
click at [89, 312] on div "Strašidelný Halloween" at bounding box center [50, 317] width 78 height 11
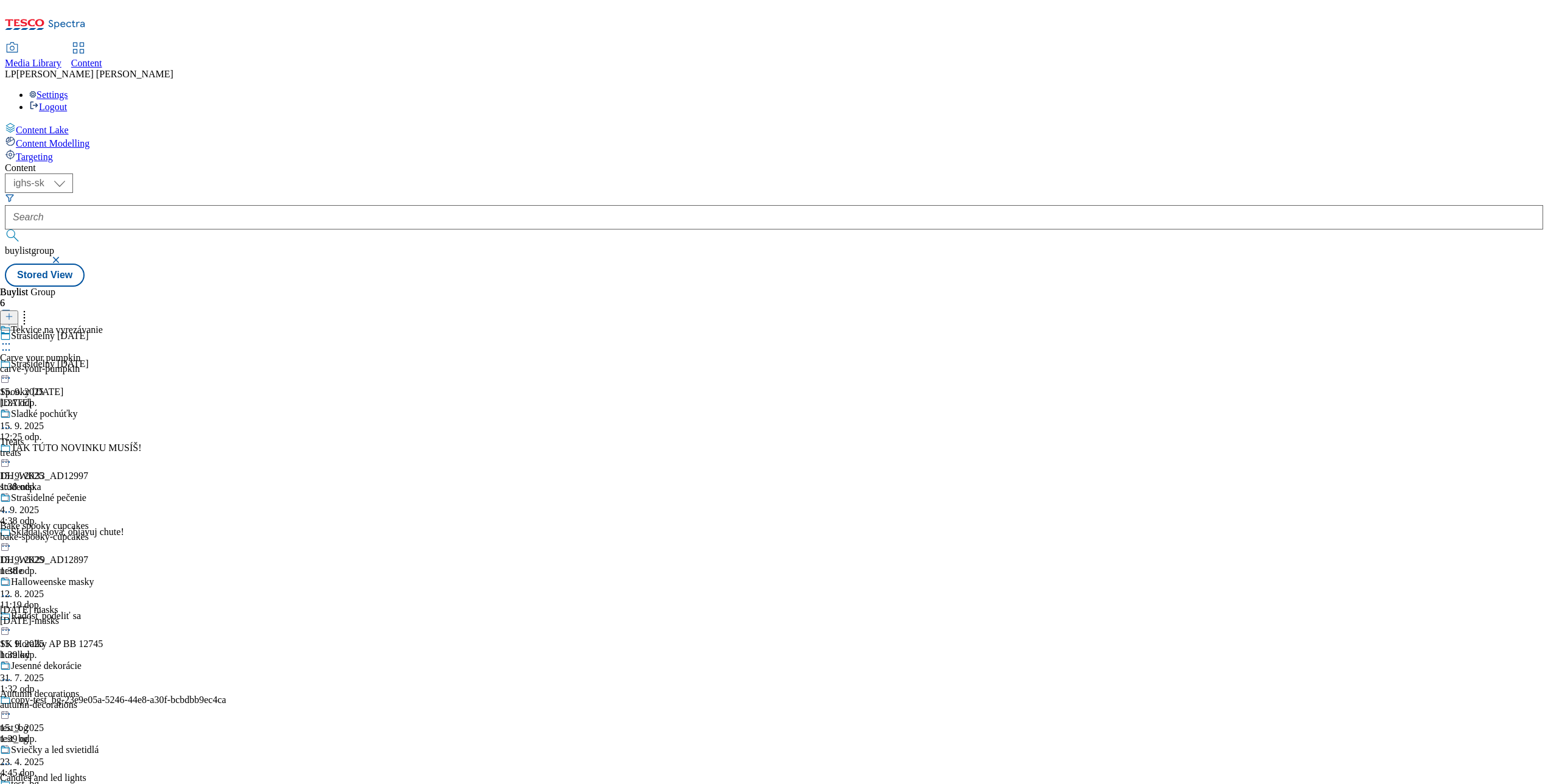
click at [12, 338] on icon at bounding box center [6, 343] width 12 height 12
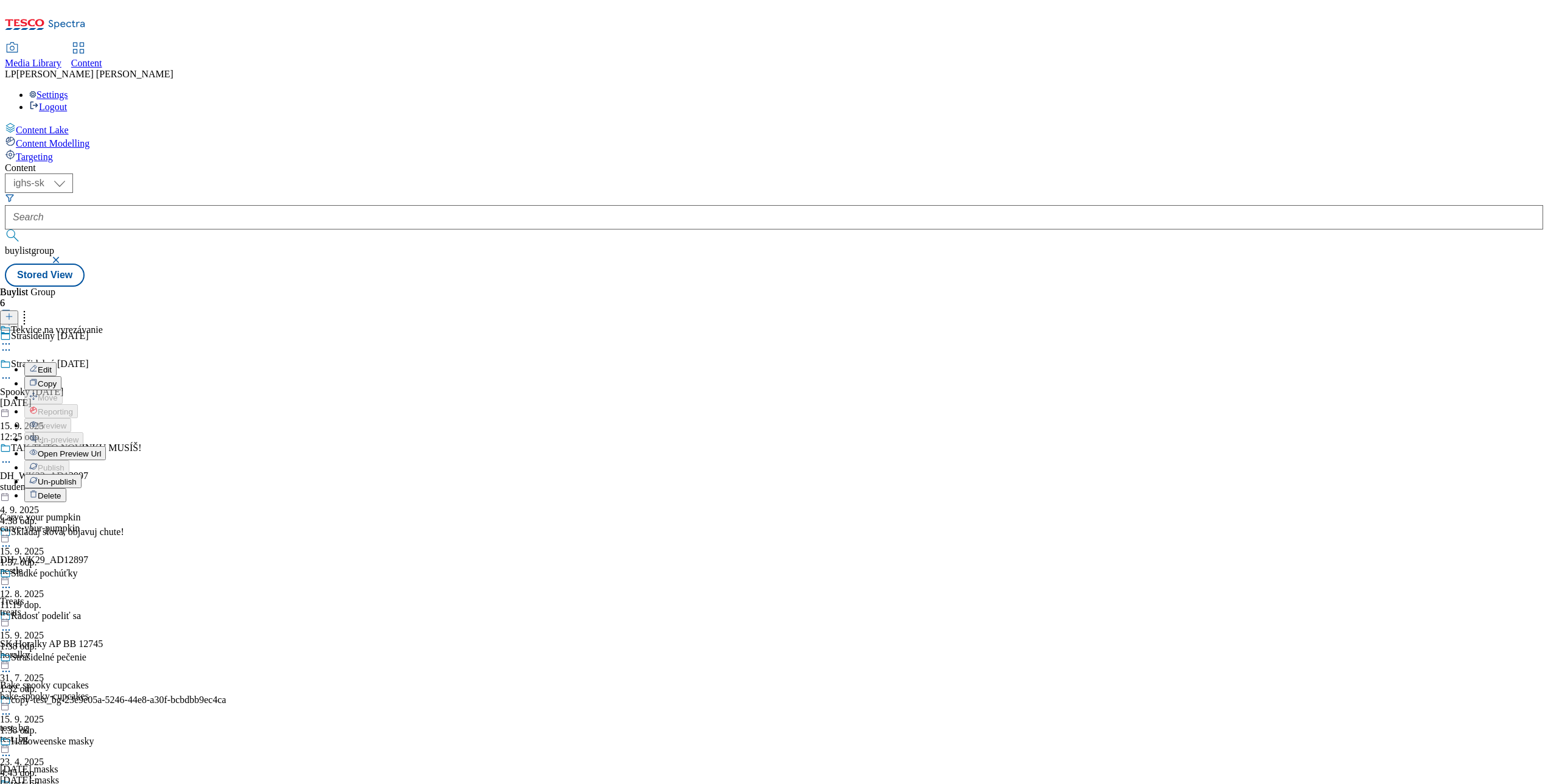
click at [101, 449] on span "Open Preview Url" at bounding box center [69, 453] width 63 height 9
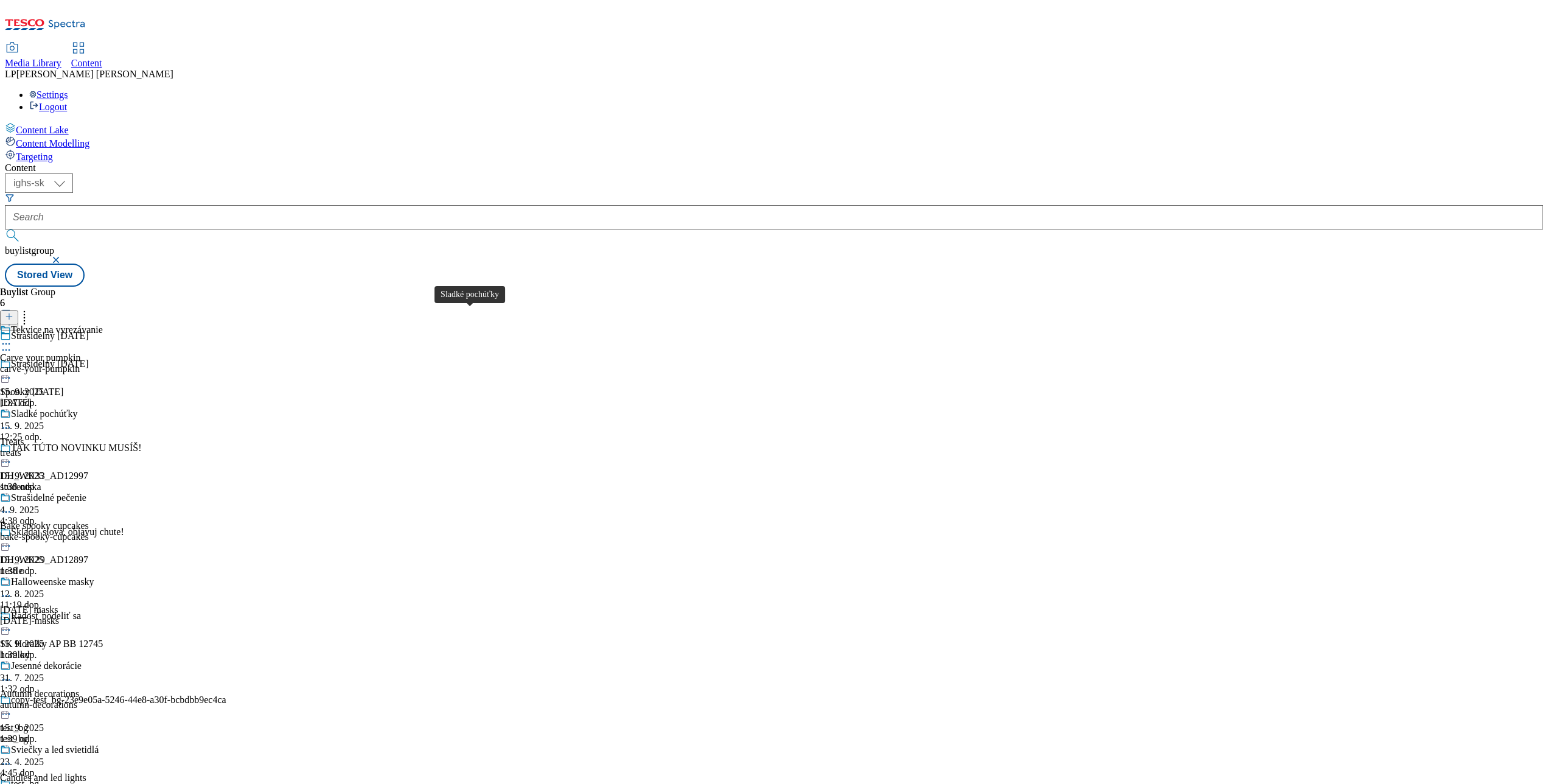
click at [77, 408] on div "Sladké pochúťky" at bounding box center [44, 413] width 67 height 11
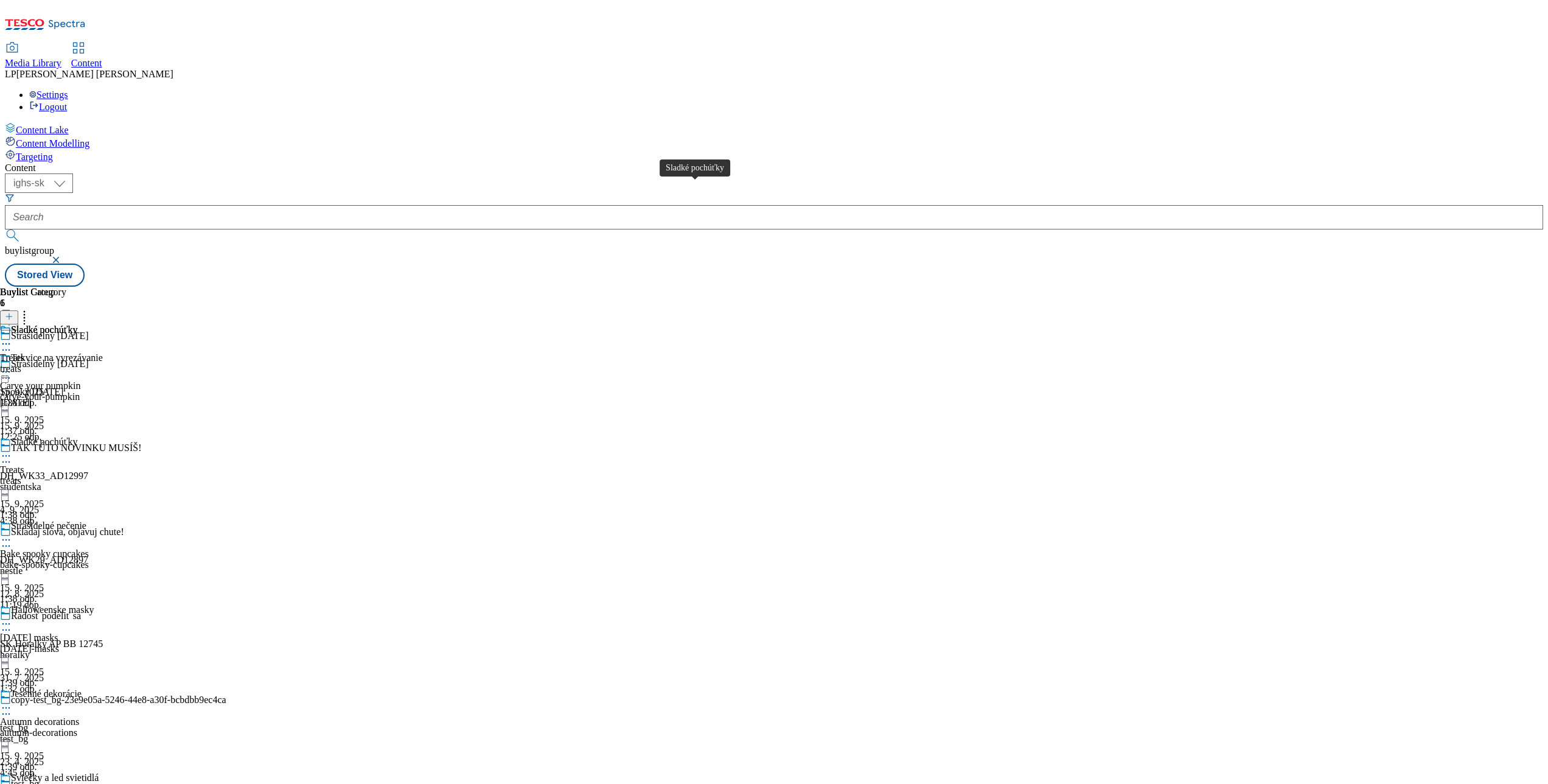
click at [77, 325] on span "Sladké pochúťky" at bounding box center [44, 331] width 67 height 13
click at [77, 352] on div "Sladké pochúťky" at bounding box center [44, 357] width 67 height 11
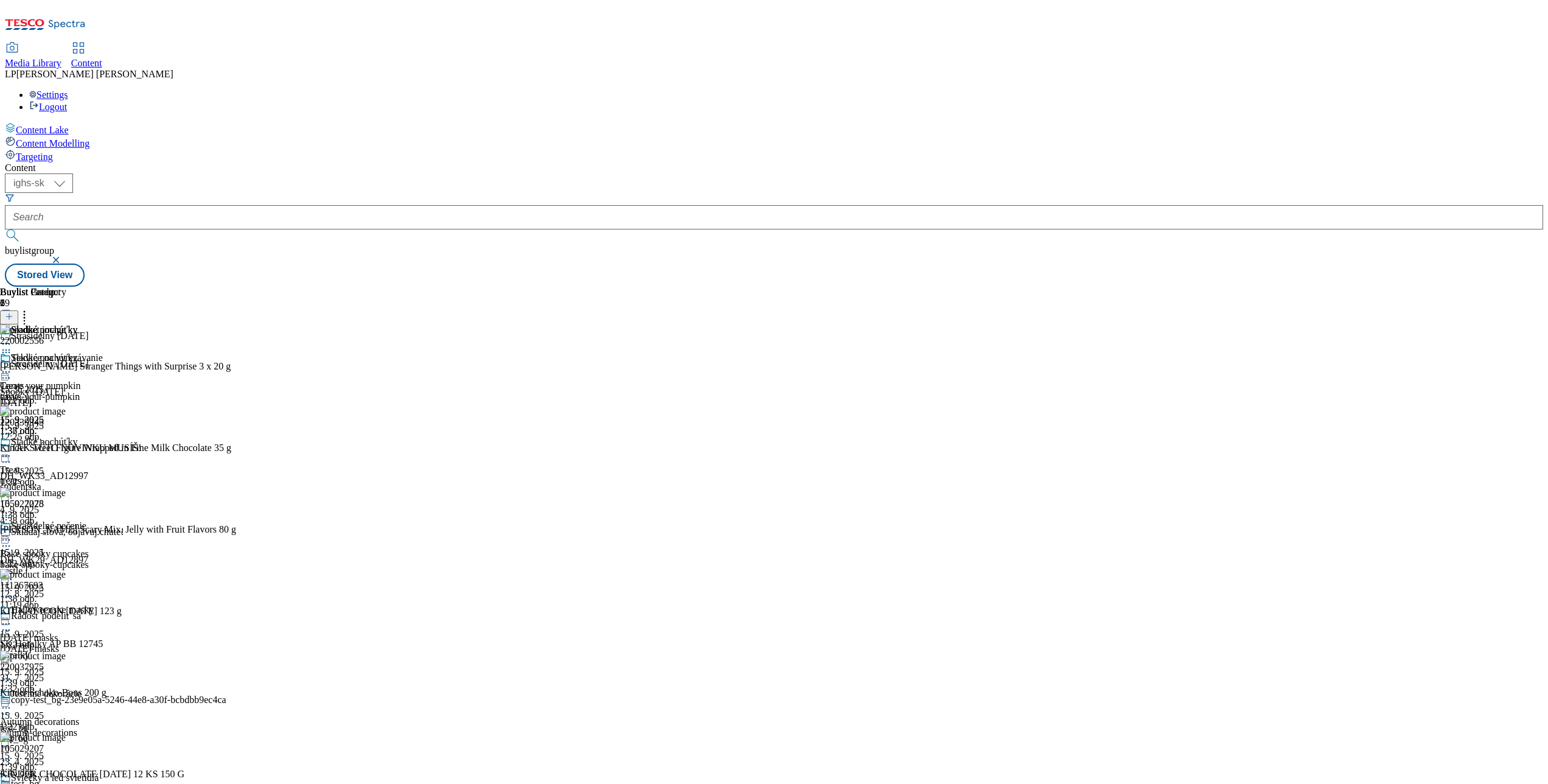
scroll to position [879, 0]
click at [12, 449] on icon at bounding box center [6, 455] width 12 height 12
click at [77, 589] on span "Un-publish" at bounding box center [57, 593] width 39 height 9
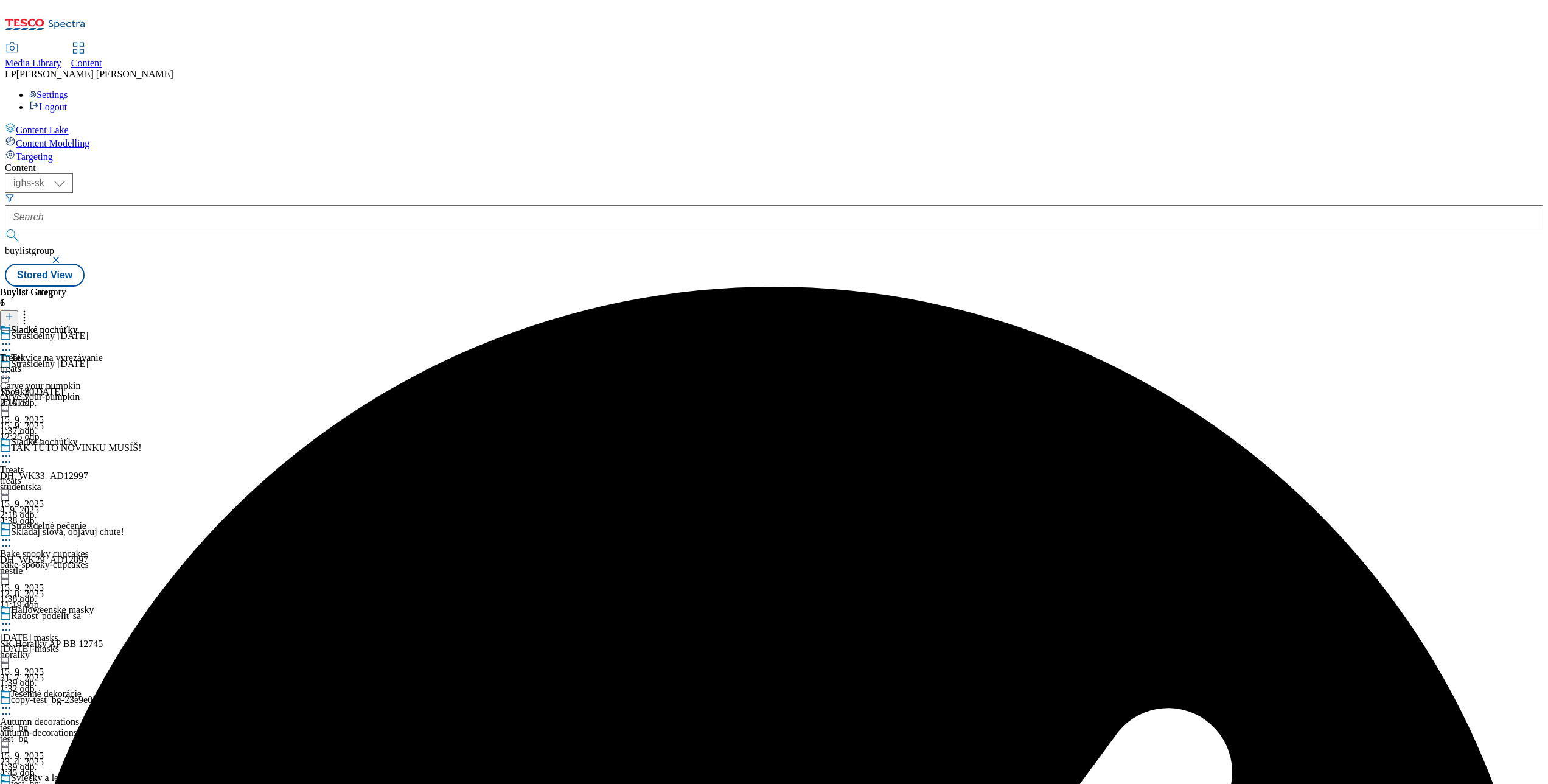
click at [12, 449] on icon at bounding box center [6, 455] width 12 height 12
click at [78, 547] on span "Un-preview" at bounding box center [58, 551] width 41 height 9
click at [12, 449] on icon at bounding box center [6, 455] width 12 height 12
click at [67, 533] on span "Preview" at bounding box center [52, 537] width 29 height 9
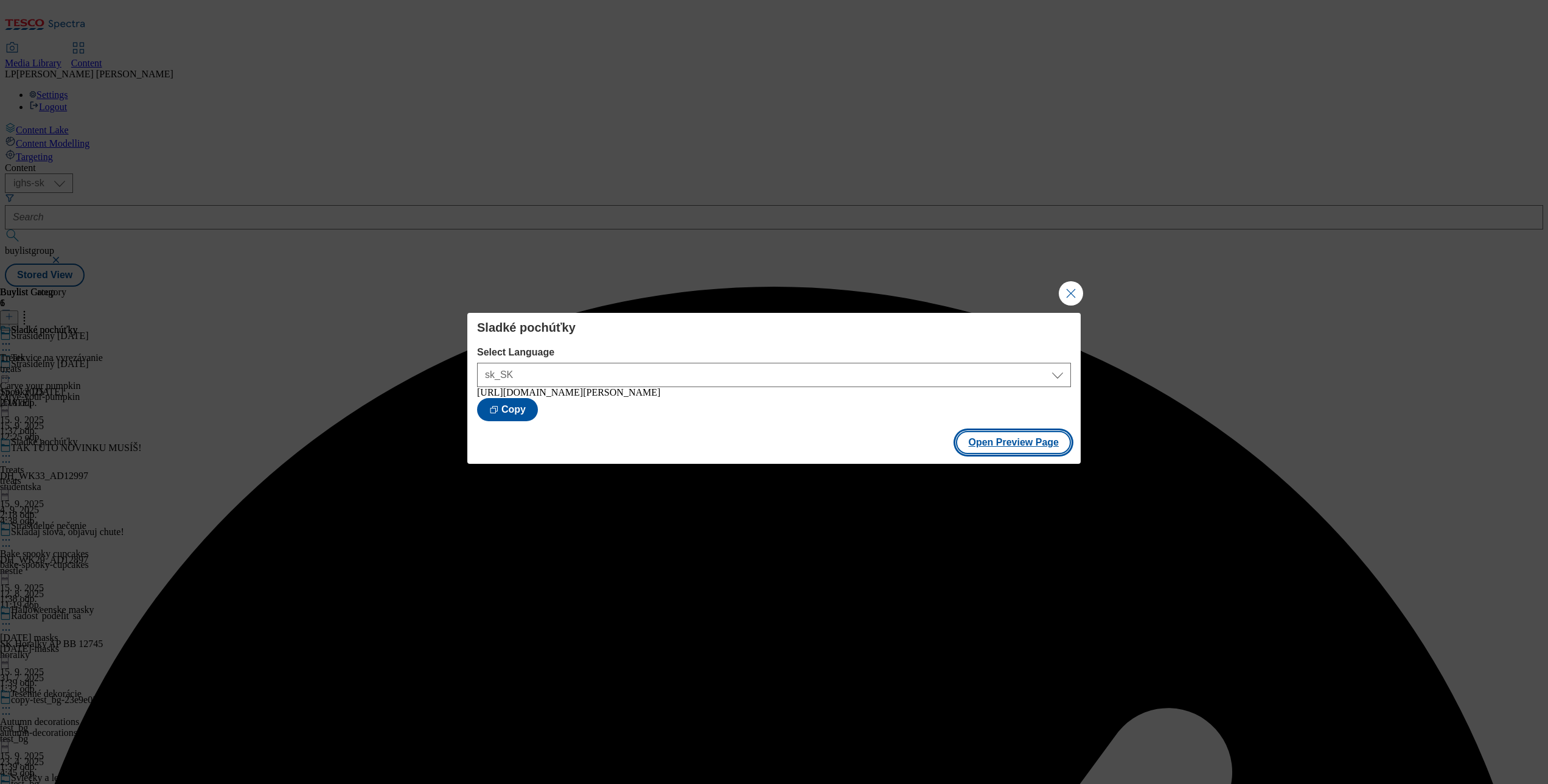
click at [1014, 453] on button "Open Preview Page" at bounding box center [1013, 442] width 115 height 23
click at [1066, 297] on button "Close Modal" at bounding box center [1071, 293] width 24 height 24
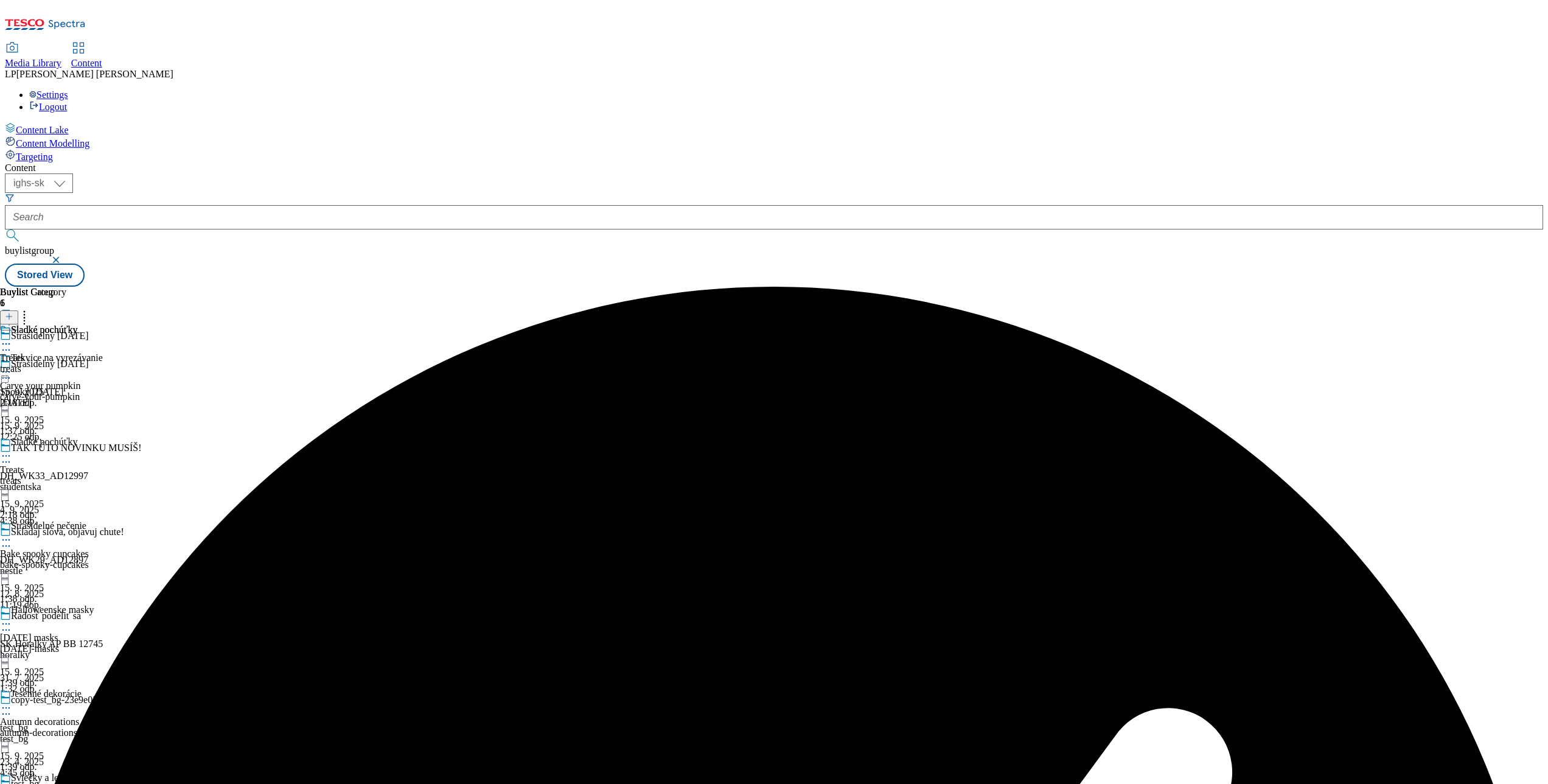
click at [77, 325] on div "Sladké pochúťky" at bounding box center [44, 330] width 67 height 11
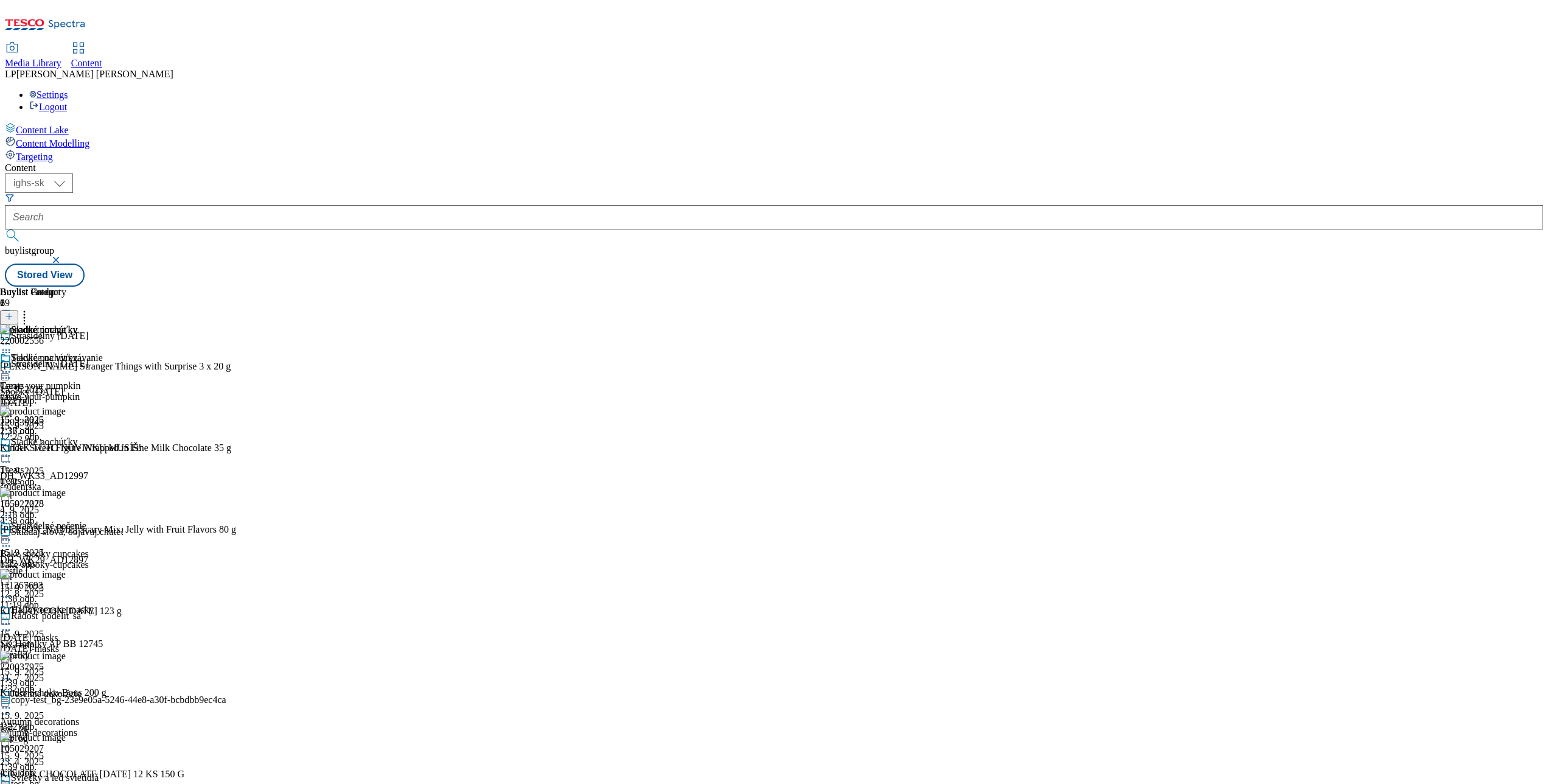
click at [12, 366] on icon at bounding box center [6, 372] width 12 height 12
click at [101, 477] on span "Open Preview Url" at bounding box center [69, 481] width 63 height 9
click at [12, 346] on icon at bounding box center [6, 352] width 12 height 12
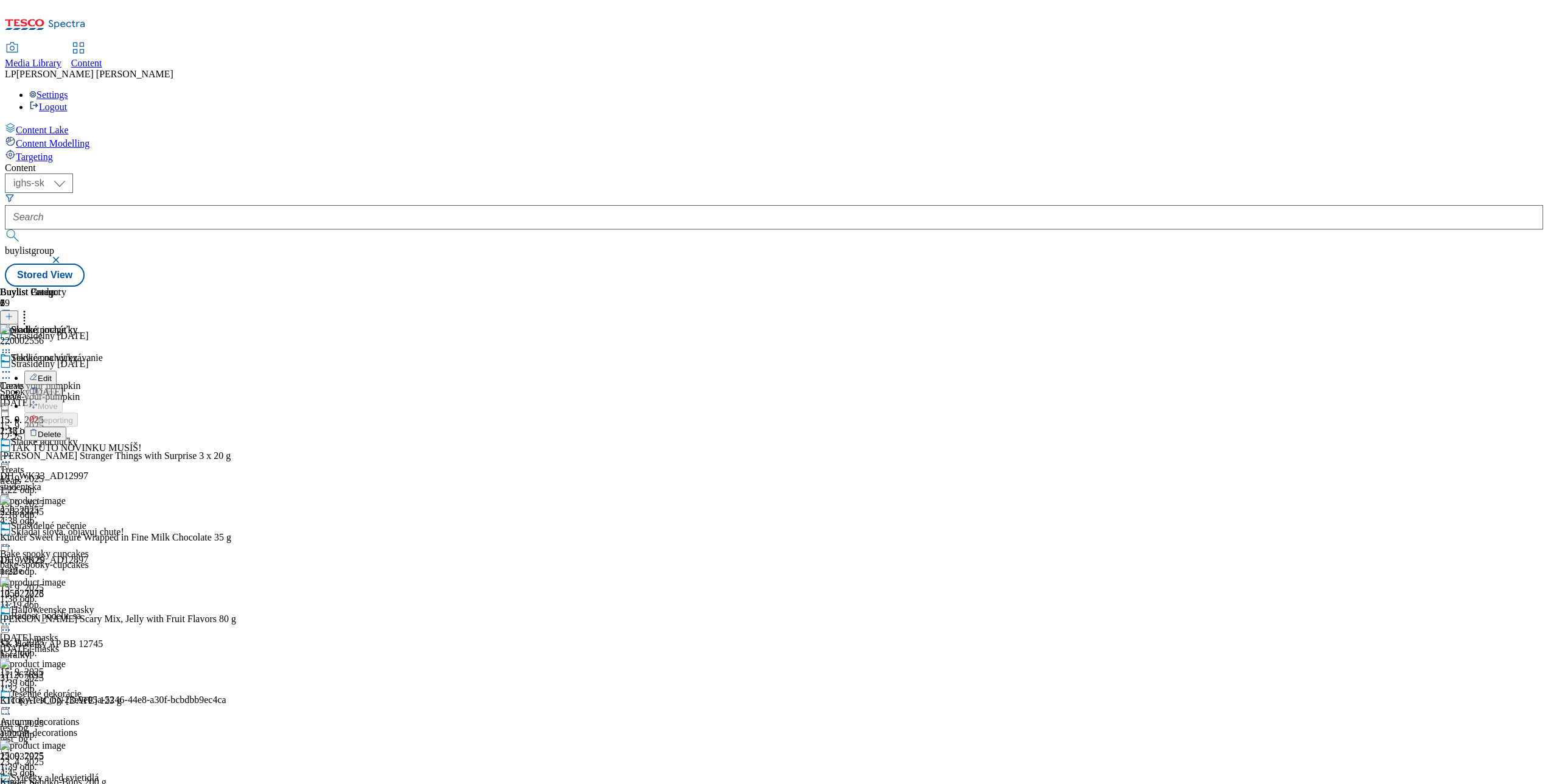
click at [398, 370] on li "Edit" at bounding box center [211, 377] width 374 height 14
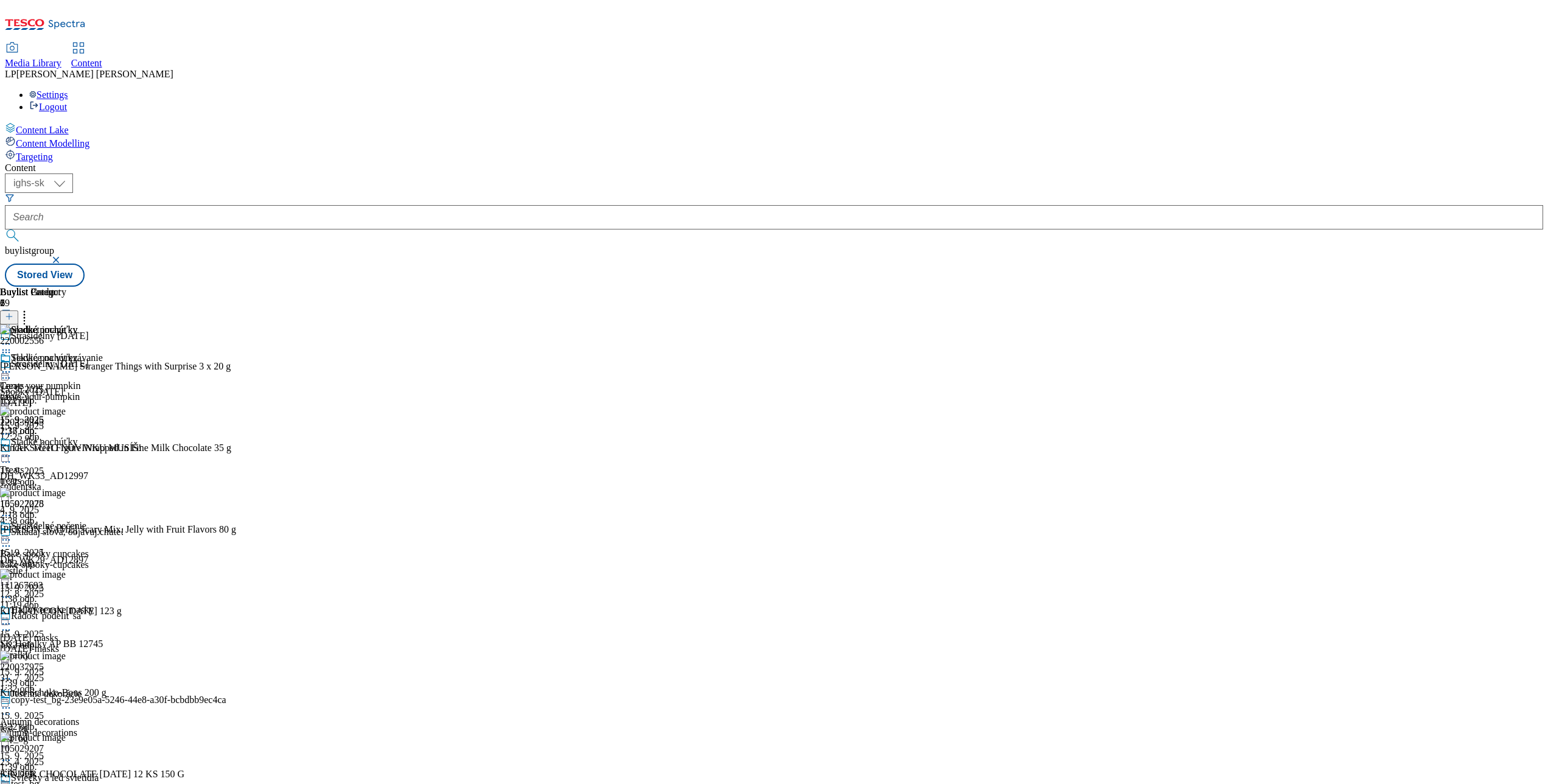
click at [12, 346] on icon at bounding box center [6, 352] width 12 height 12
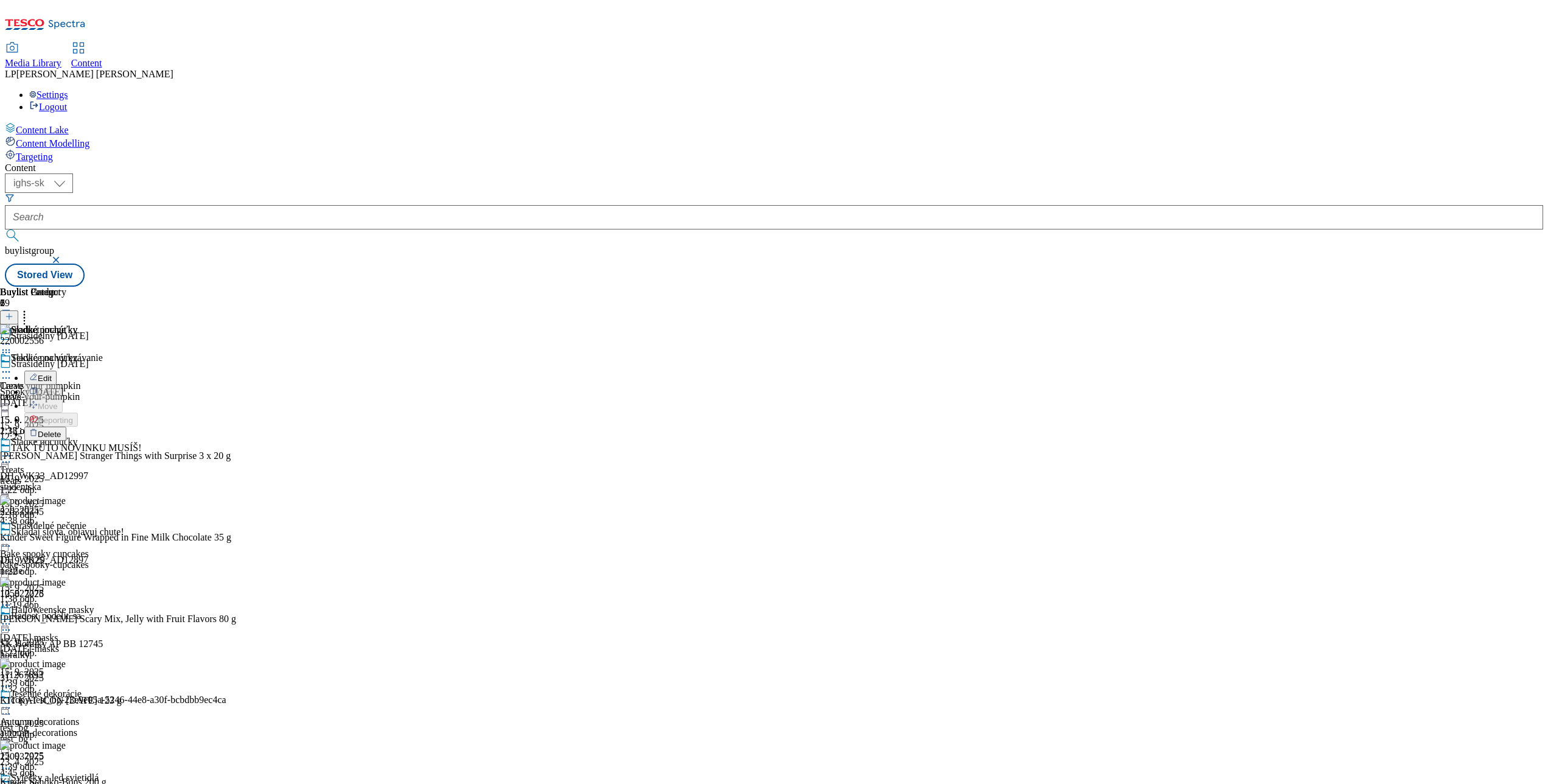
click at [56, 370] on button "Edit" at bounding box center [40, 377] width 32 height 14
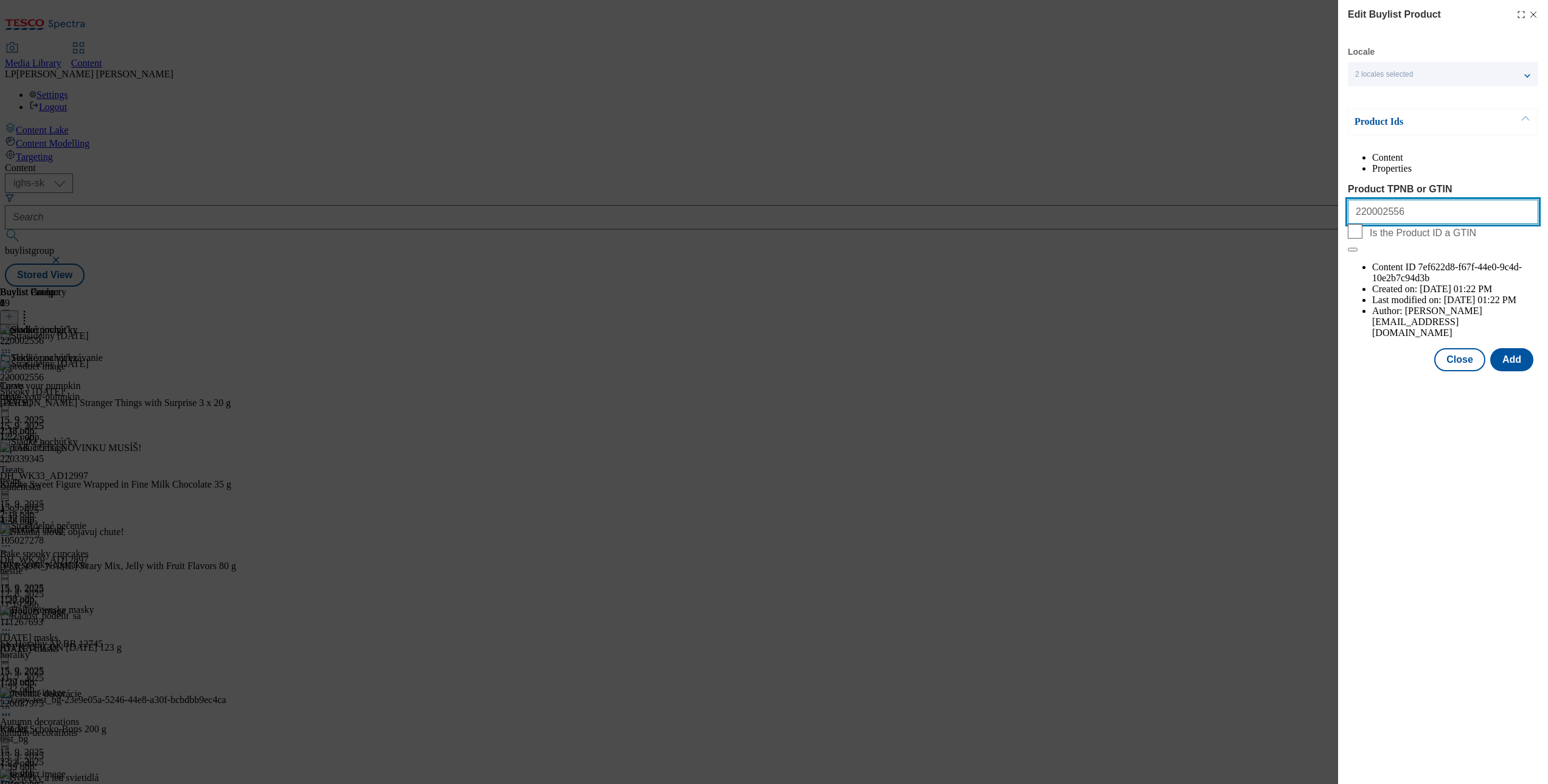
click at [1375, 224] on input "220002556" at bounding box center [1443, 212] width 190 height 24
click at [1112, 245] on div "Edit Buylist Product Locale 2 locales selected Slovak English Product Ids Conte…" at bounding box center [774, 392] width 1548 height 784
click at [1532, 15] on line "Modal" at bounding box center [1534, 14] width 6 height 6
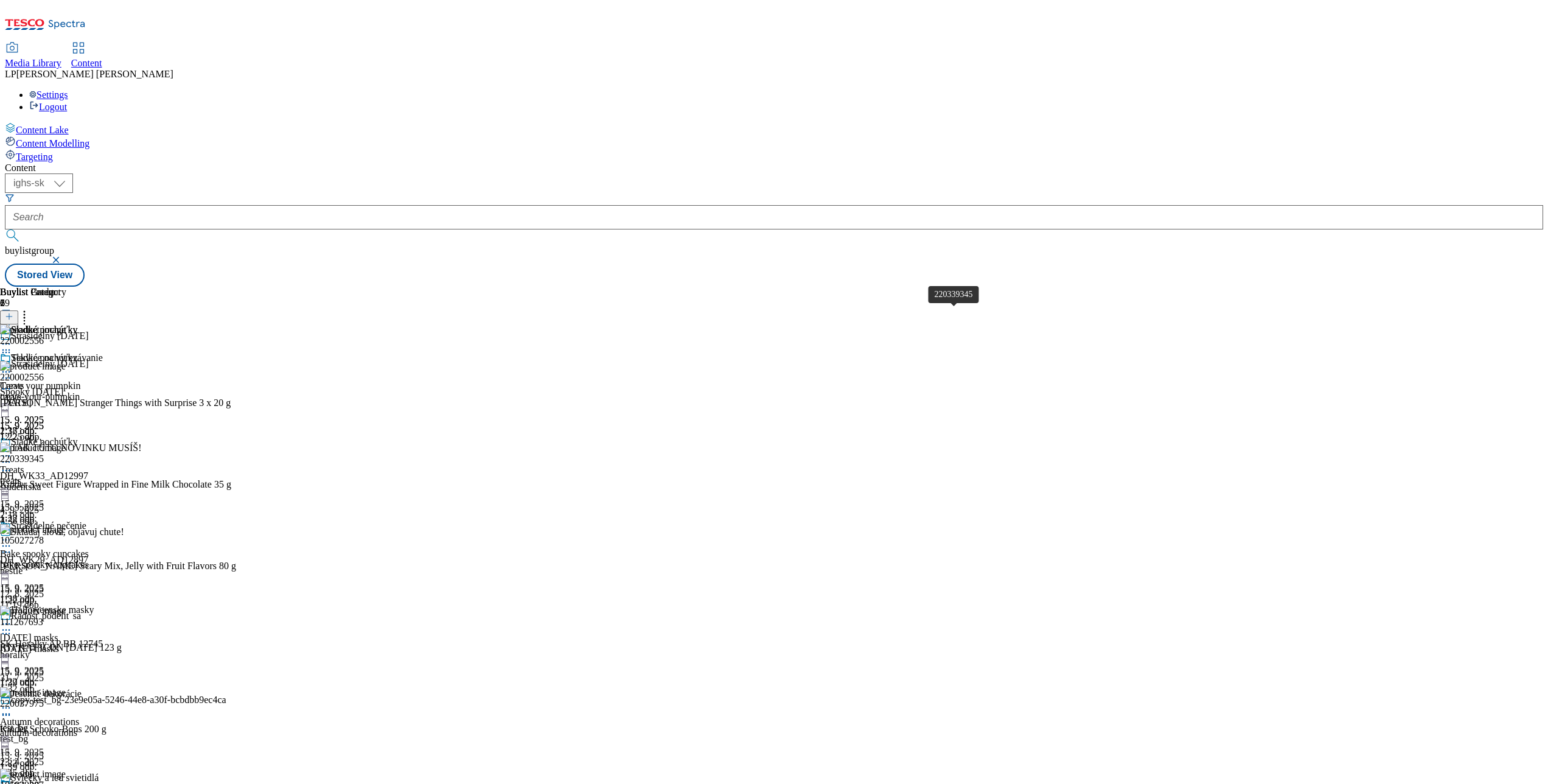
click at [44, 453] on div "220339345" at bounding box center [22, 458] width 44 height 11
click at [12, 464] on icon at bounding box center [6, 470] width 12 height 12
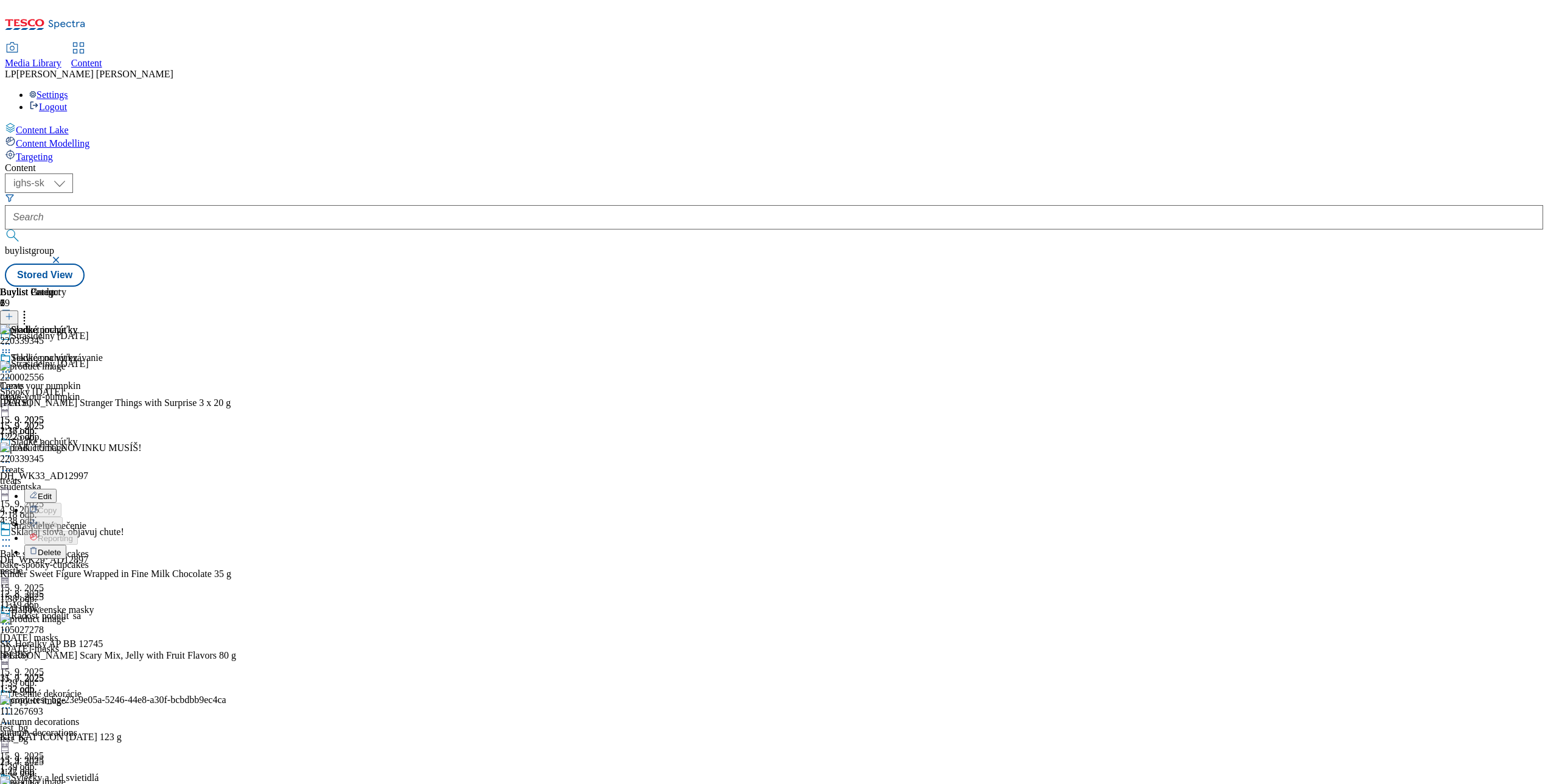
click at [56, 488] on button "Edit" at bounding box center [40, 495] width 32 height 14
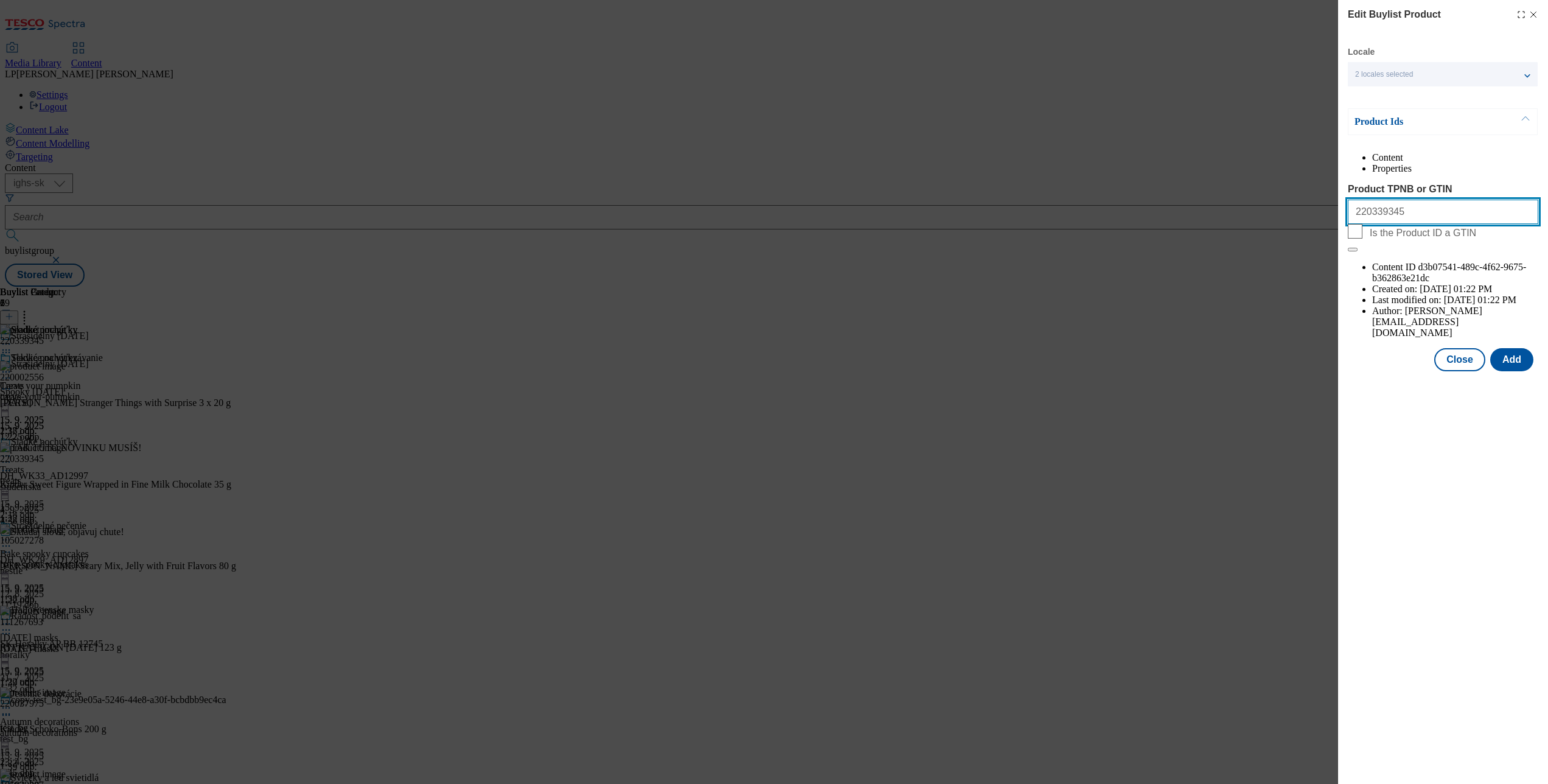
click at [1375, 224] on input "220339345" at bounding box center [1443, 212] width 190 height 24
click at [1159, 276] on div "Edit Buylist Product Locale 2 locales selected Slovak English Product Ids Conte…" at bounding box center [774, 392] width 1548 height 784
click at [1536, 16] on icon "Modal" at bounding box center [1534, 15] width 10 height 10
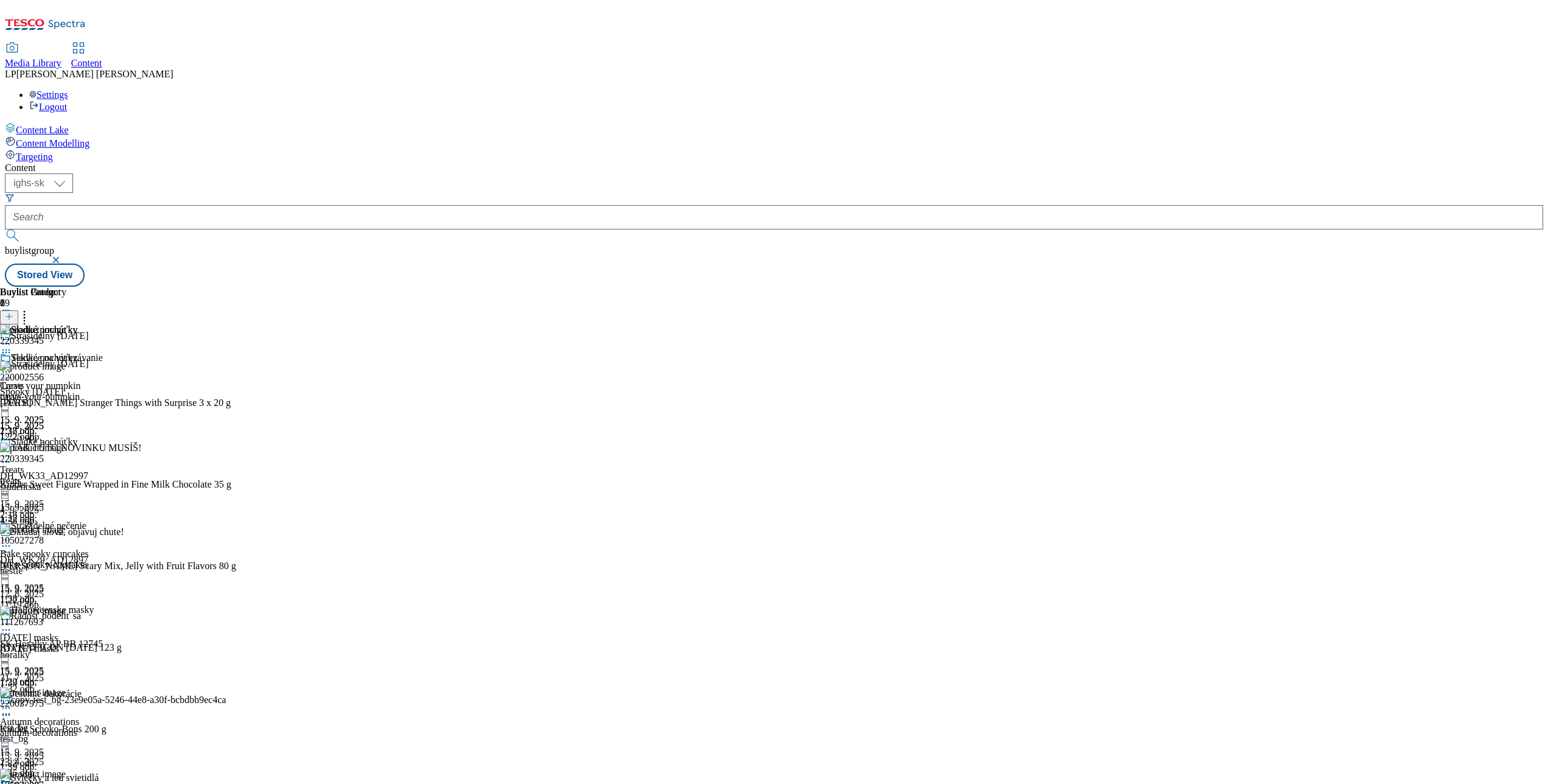
click at [103, 352] on div "Tekvice na vyrezávanie Carve your pumpkin carve-your-pumpkin 15. 9. 2025 1:37 o…" at bounding box center [51, 394] width 103 height 84
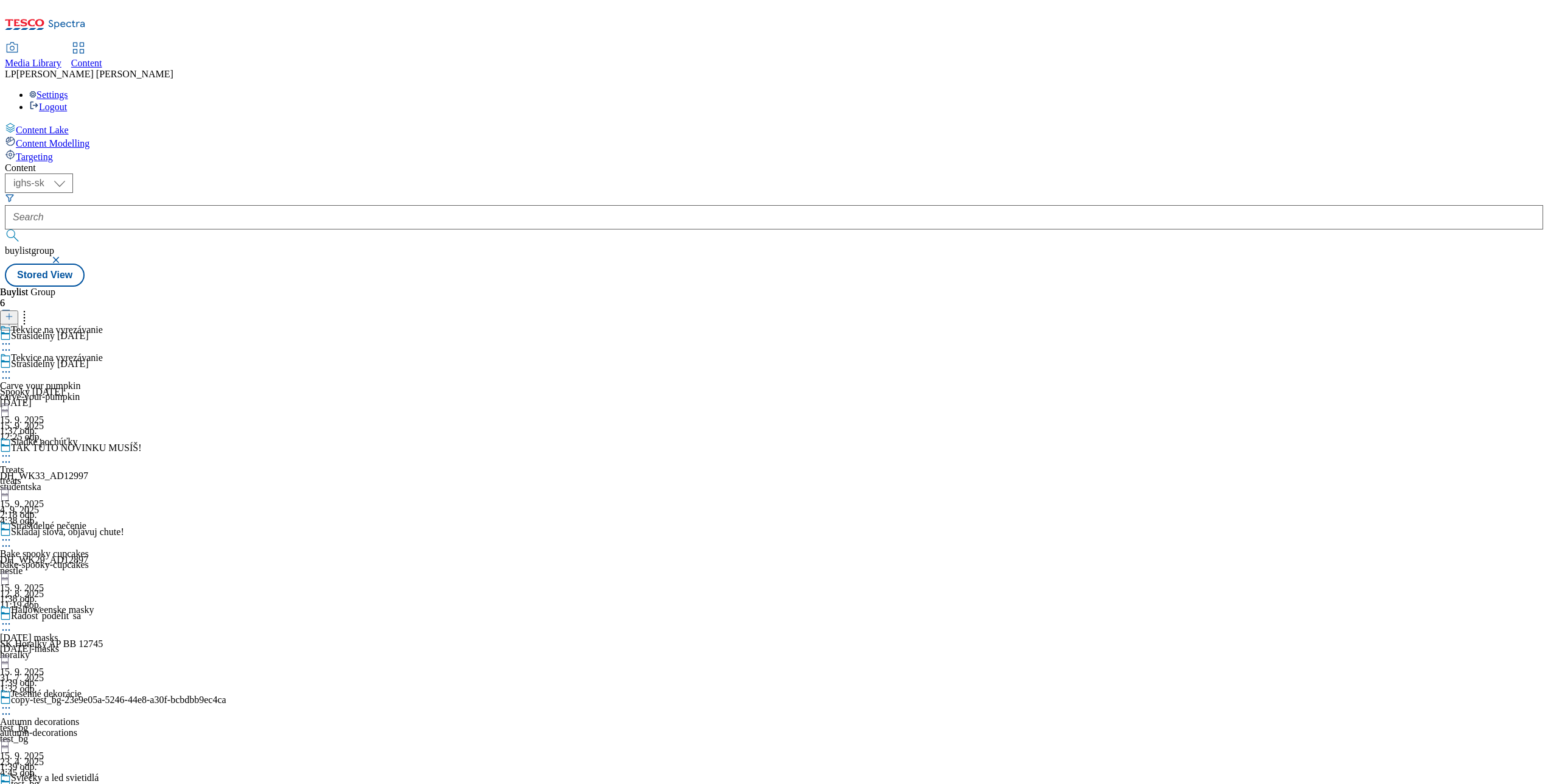
click at [12, 366] on icon at bounding box center [6, 372] width 12 height 12
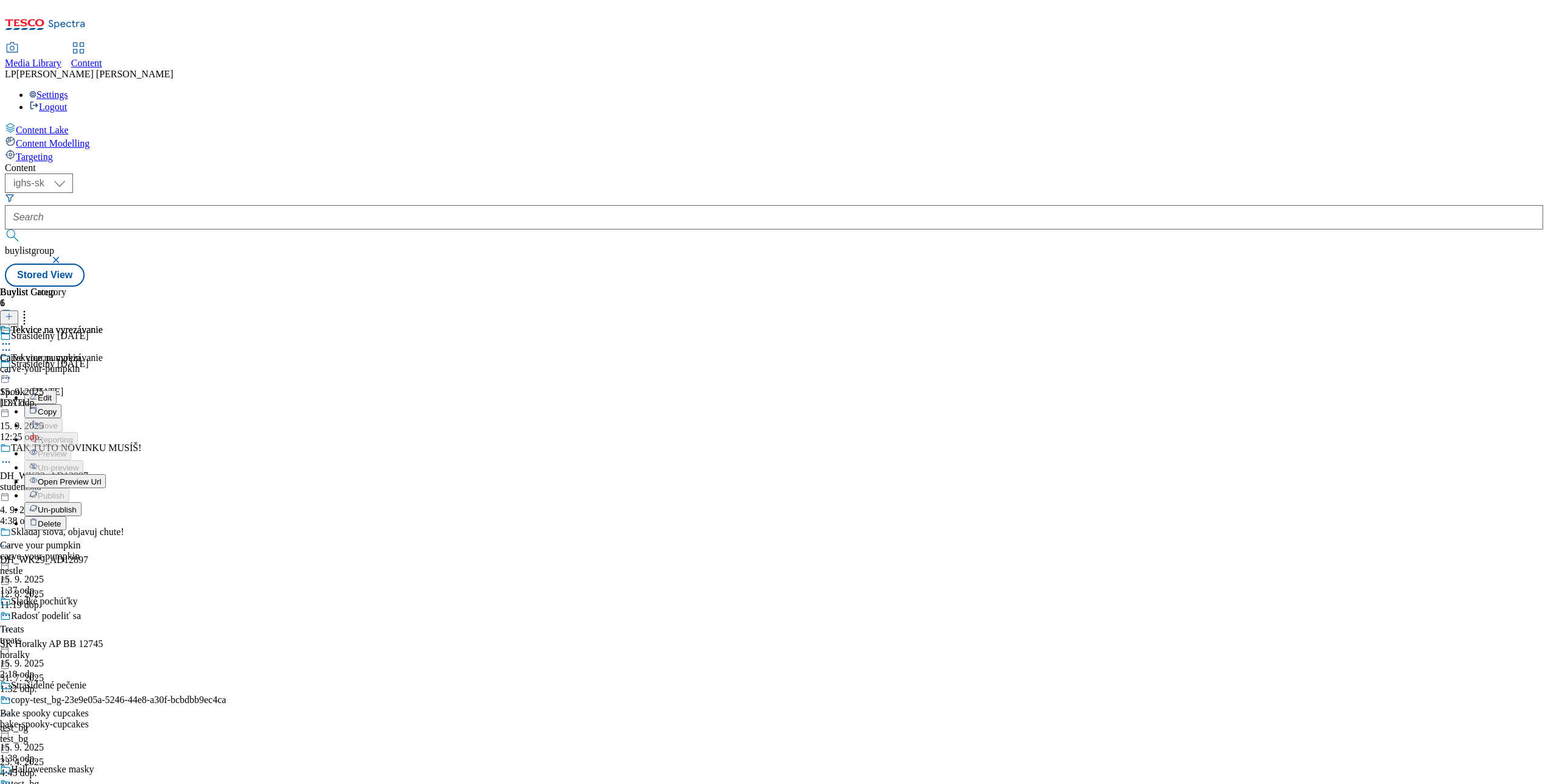
click at [106, 474] on li "Open Preview Url" at bounding box center [65, 481] width 82 height 14
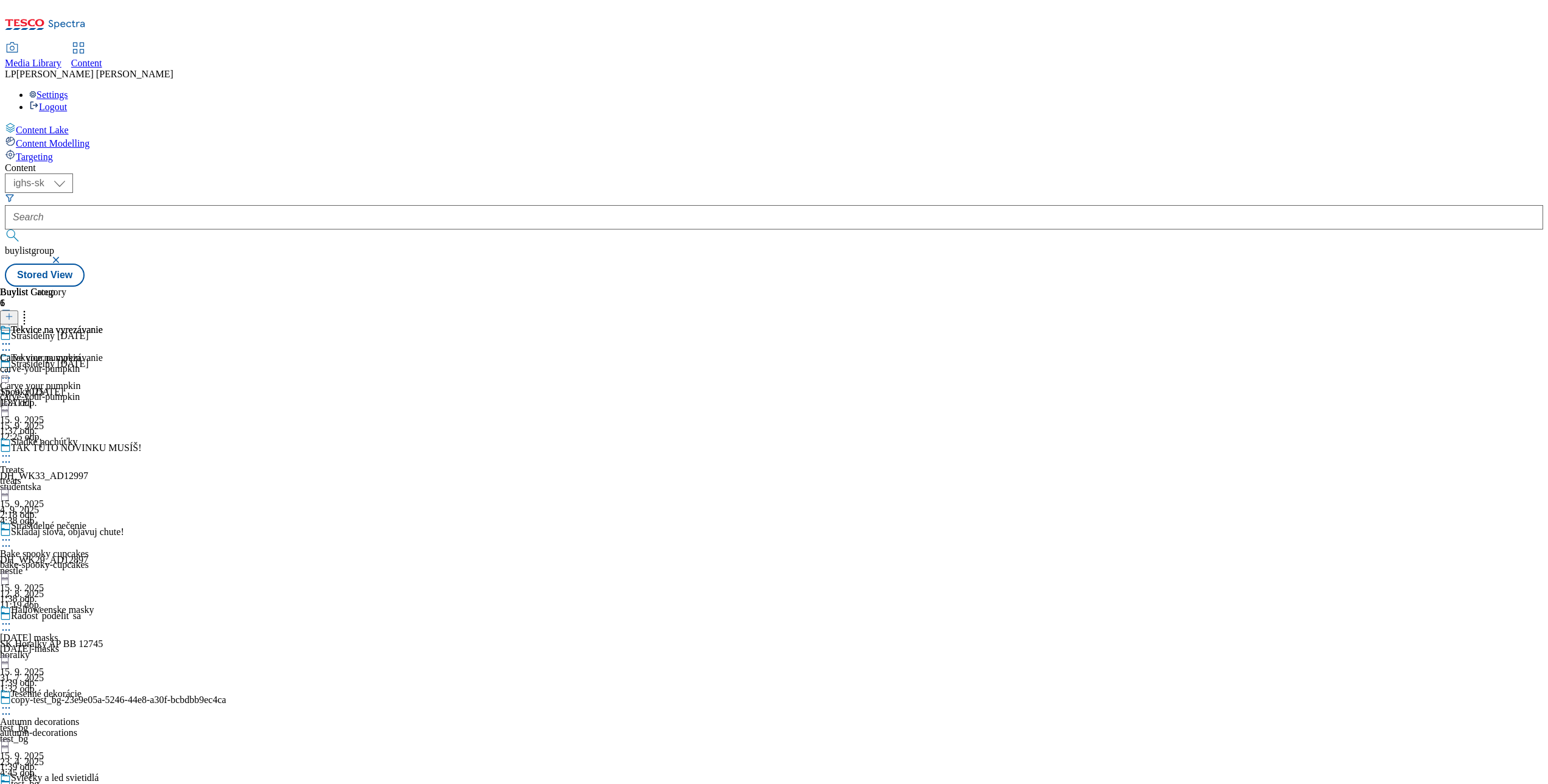
click at [12, 366] on icon at bounding box center [6, 372] width 12 height 12
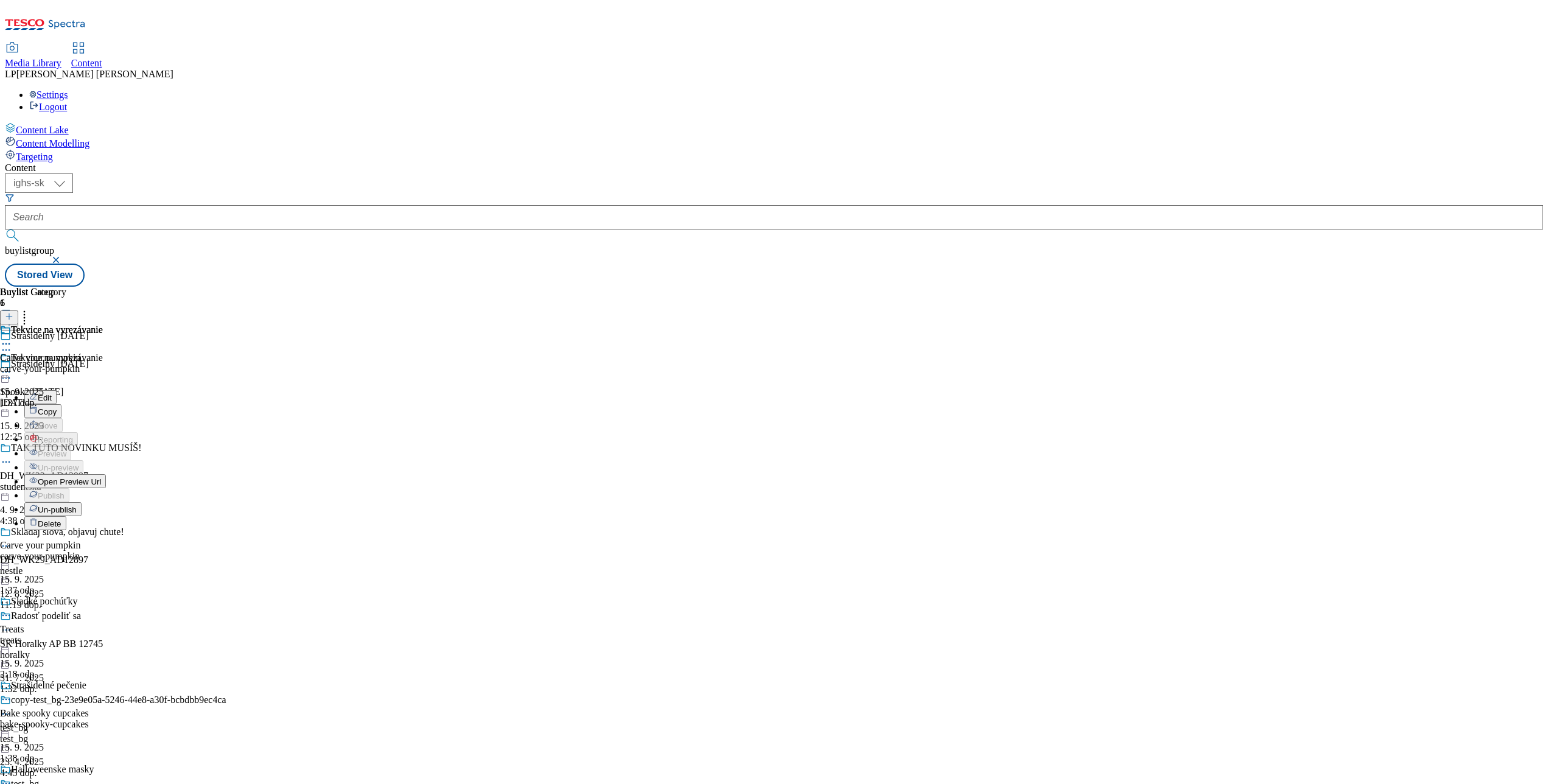
click at [101, 477] on span "Open Preview Url" at bounding box center [69, 481] width 63 height 9
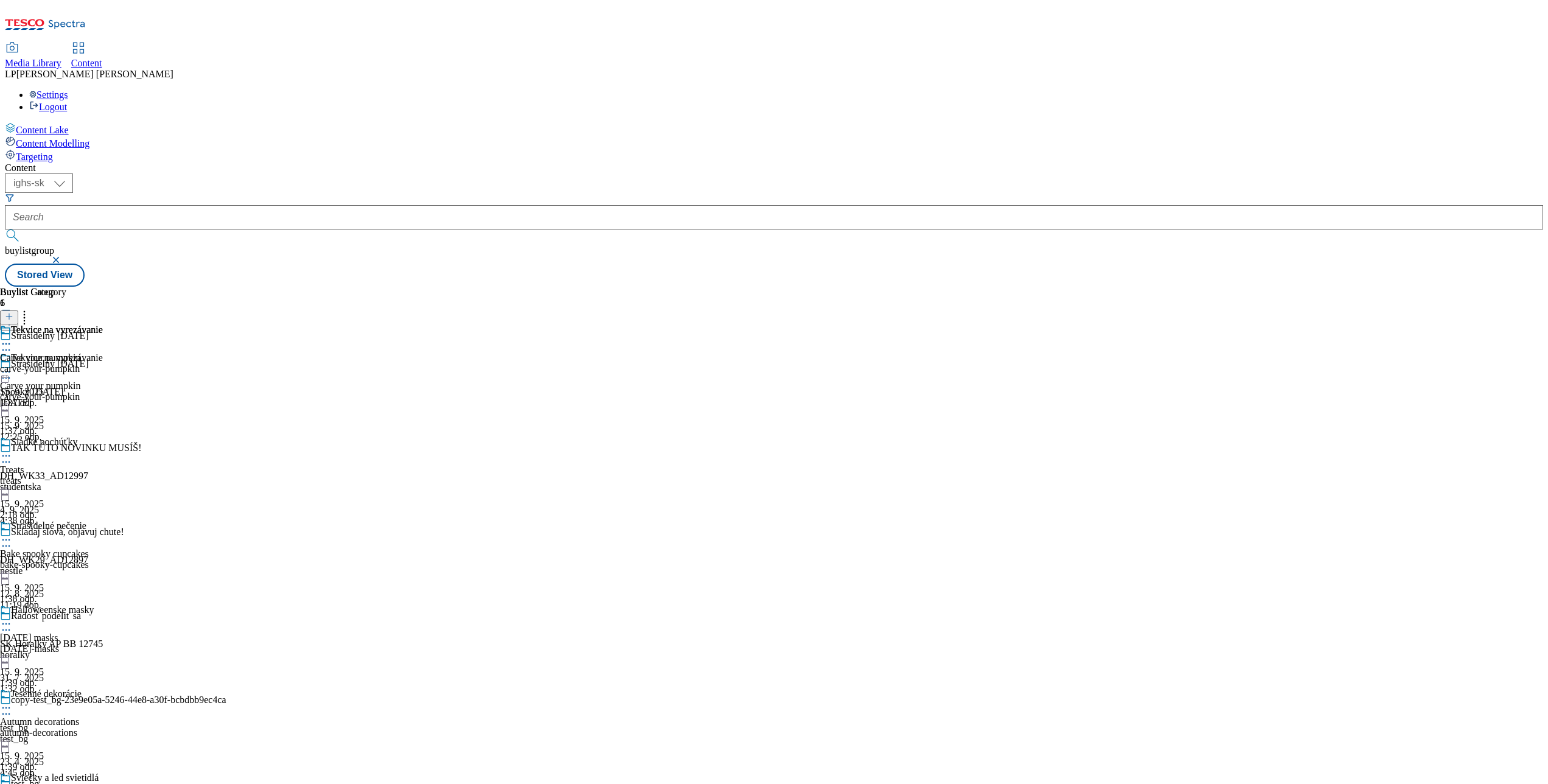
click at [103, 436] on div "Sladké pochúťky Treats treats 15. 9. 2025 2:18 odp." at bounding box center [51, 478] width 103 height 84
click at [103, 449] on div at bounding box center [51, 456] width 103 height 14
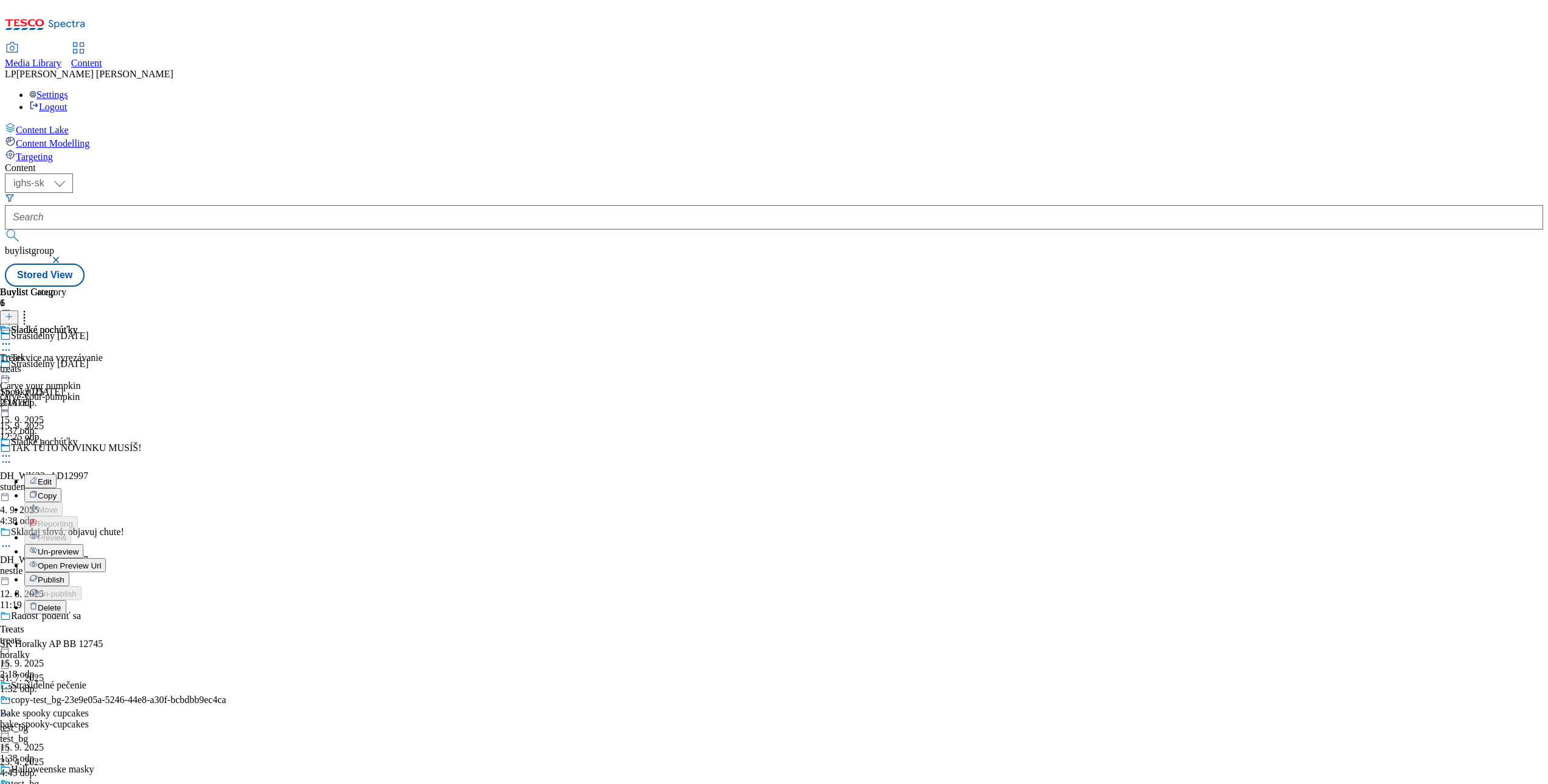
click at [65, 575] on span "Publish" at bounding box center [51, 579] width 27 height 9
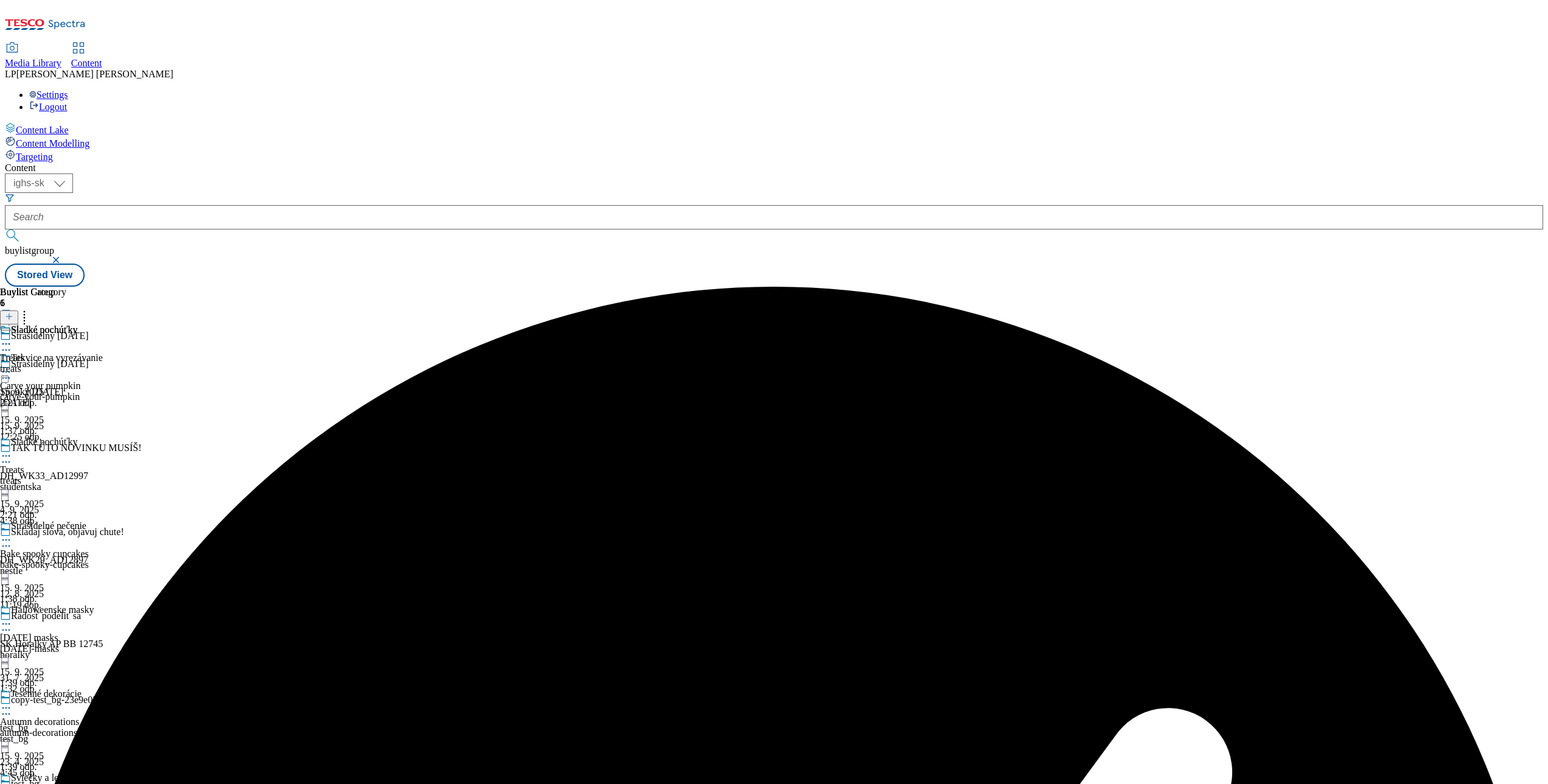
click at [12, 534] on icon at bounding box center [6, 539] width 12 height 12
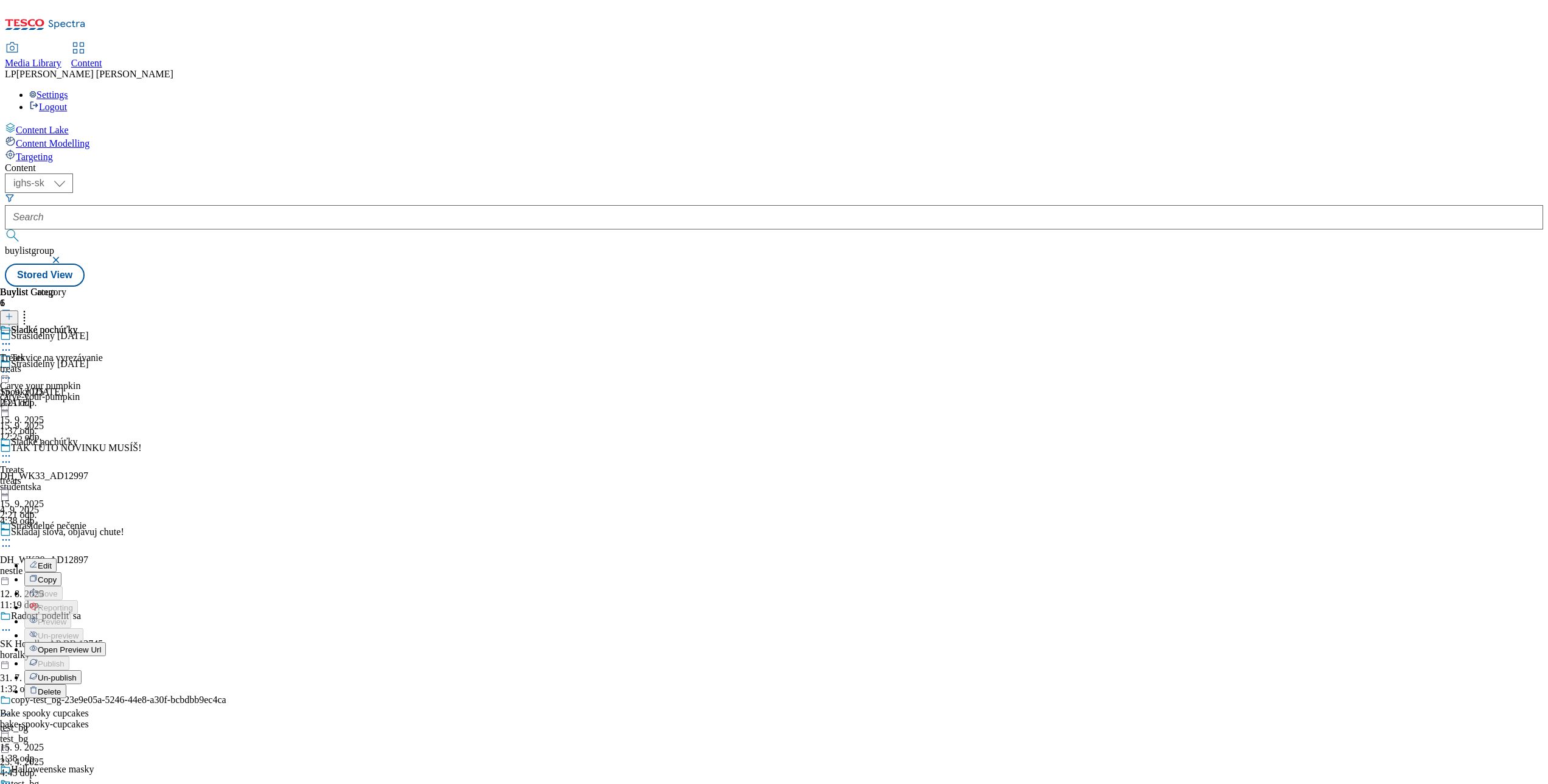
click at [106, 642] on li "Open Preview Url" at bounding box center [65, 649] width 82 height 14
click at [12, 618] on icon at bounding box center [6, 623] width 12 height 12
click at [106, 604] on div "Halloweenske masky Edit Copy Move Reporting Preview Un-preview Open Preview Url…" at bounding box center [53, 726] width 106 height 244
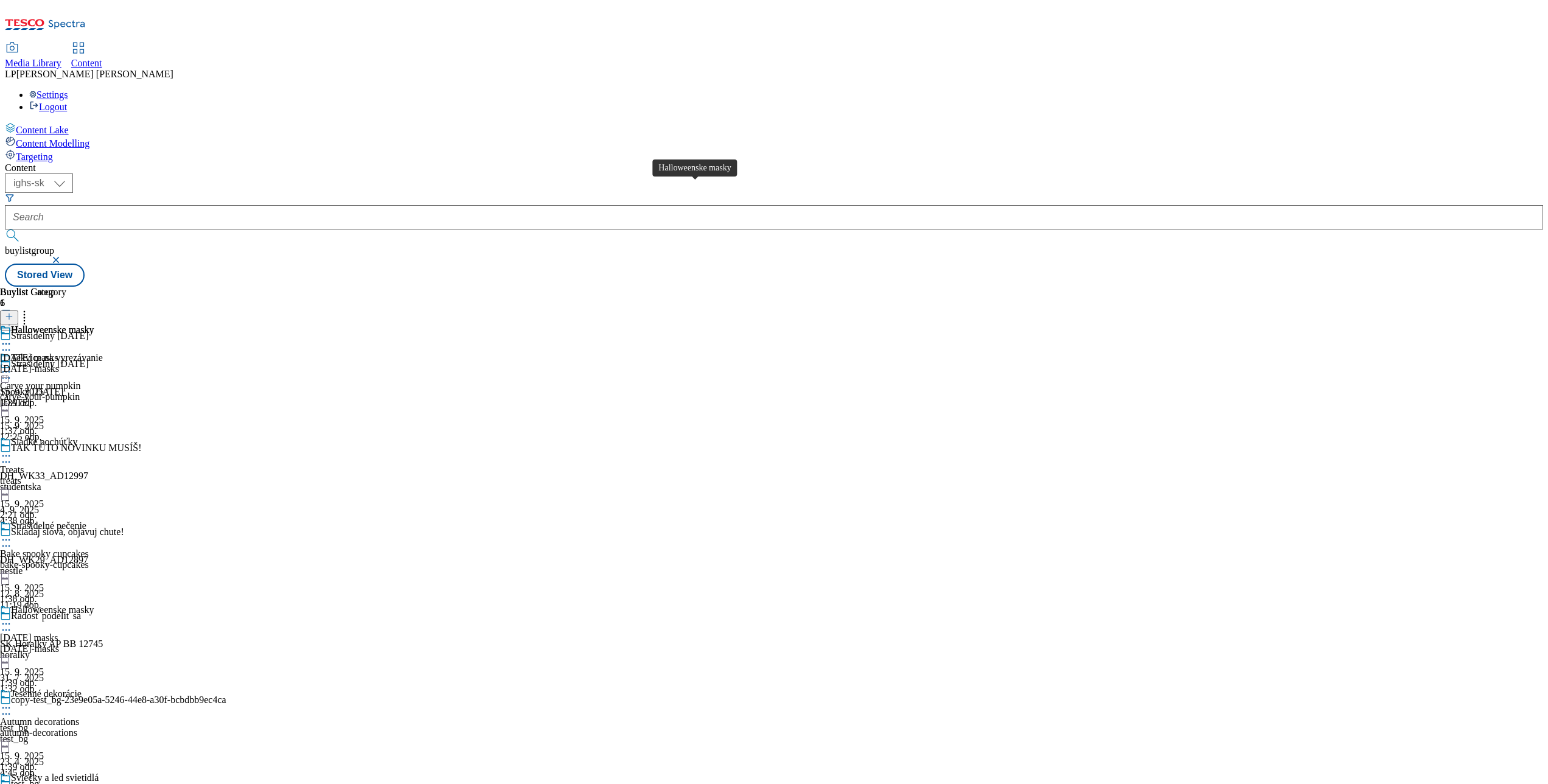
click at [94, 325] on div "Halloweenske masky" at bounding box center [52, 330] width 83 height 11
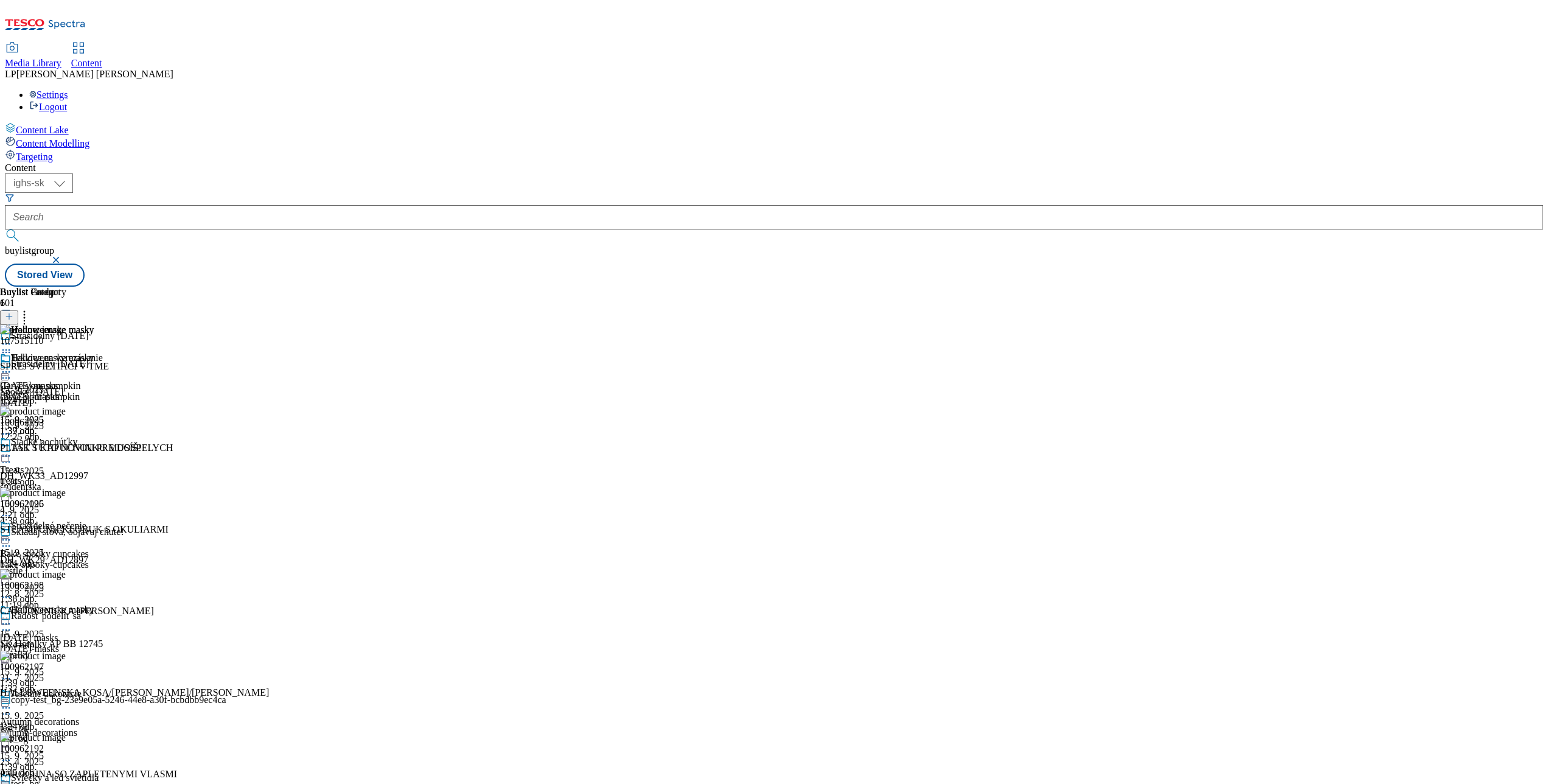
scroll to position [365, 0]
click at [103, 688] on div "Jesenné dekorácie Autumn decorations autumn-decorations 15. 9. 2025 1:39 odp." at bounding box center [51, 730] width 103 height 84
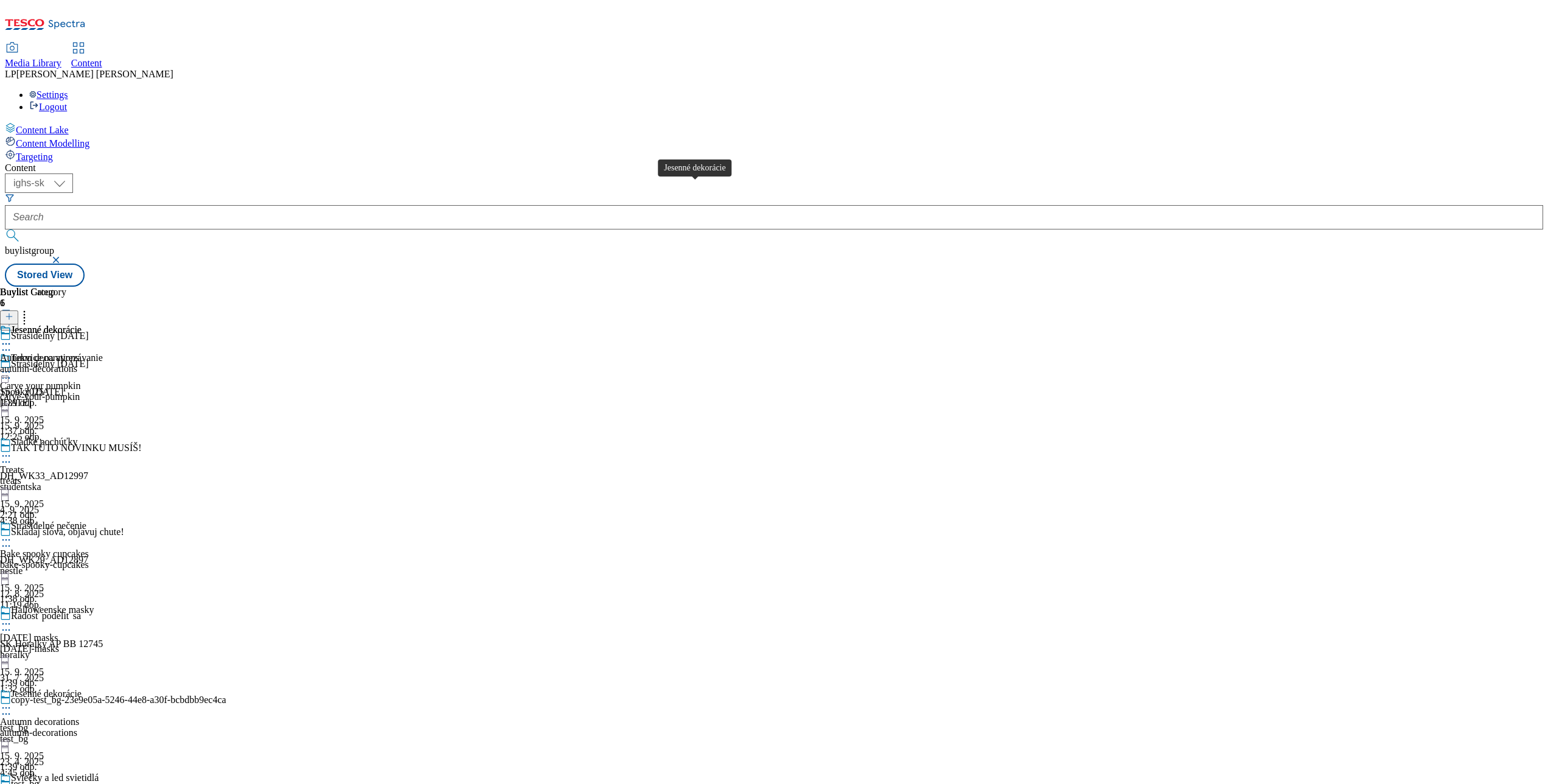
click at [82, 325] on div "Jesenné dekorácie" at bounding box center [46, 330] width 70 height 11
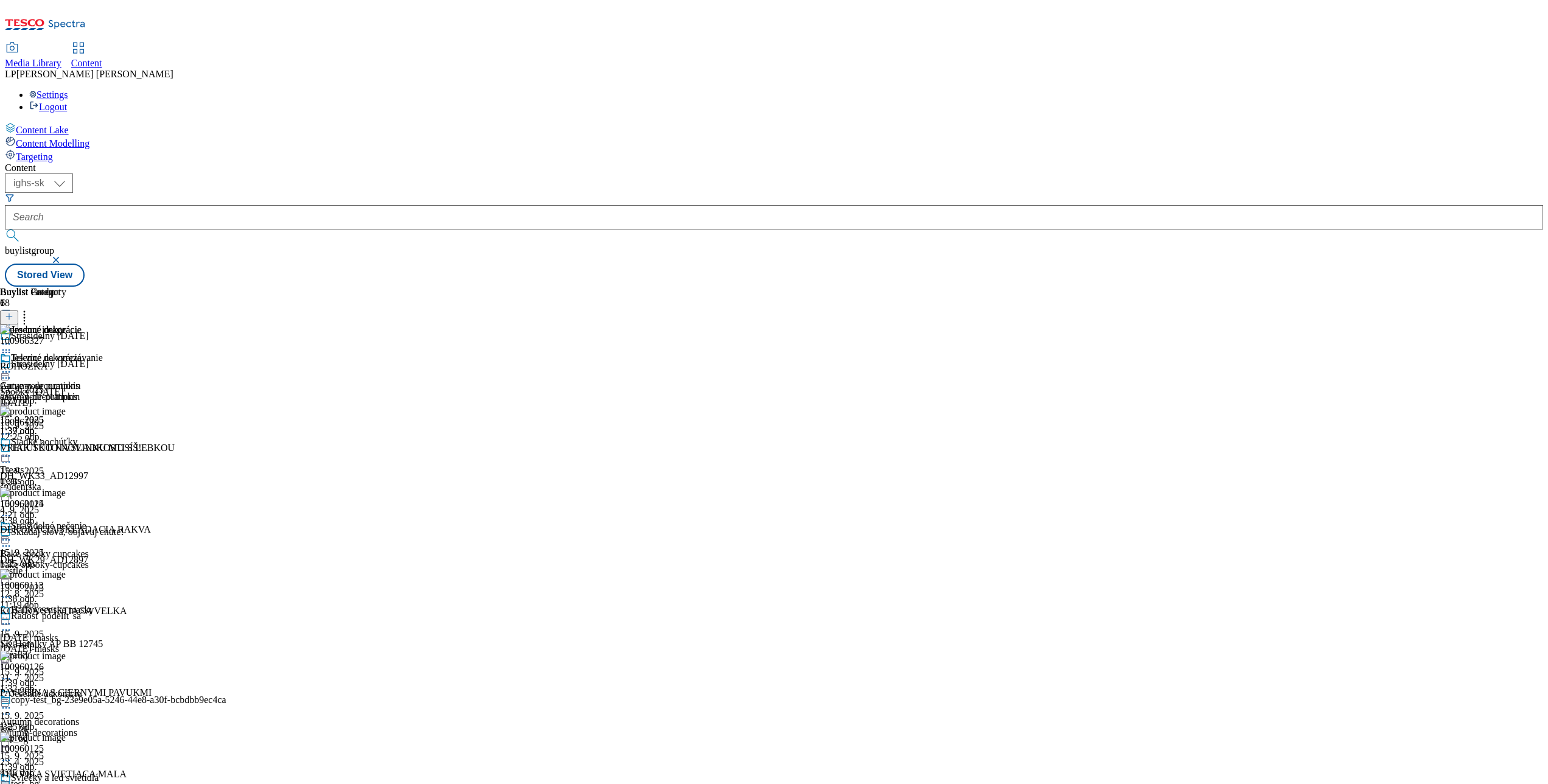
scroll to position [9493, 0]
click at [99, 772] on div "Sviečky a led svietidlá" at bounding box center [55, 777] width 88 height 11
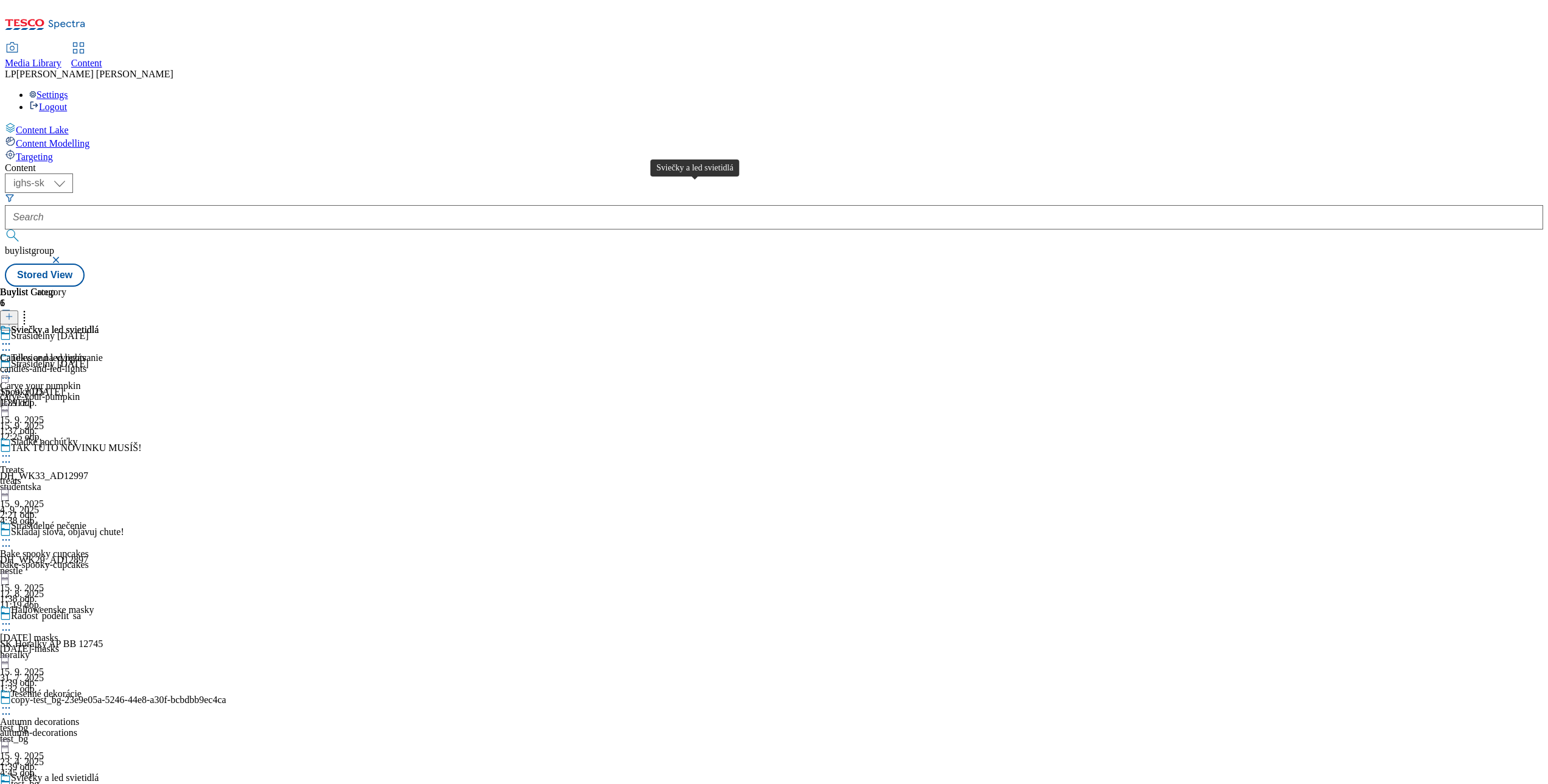
click at [99, 325] on div "Sviečky a led svietidlá" at bounding box center [55, 330] width 88 height 11
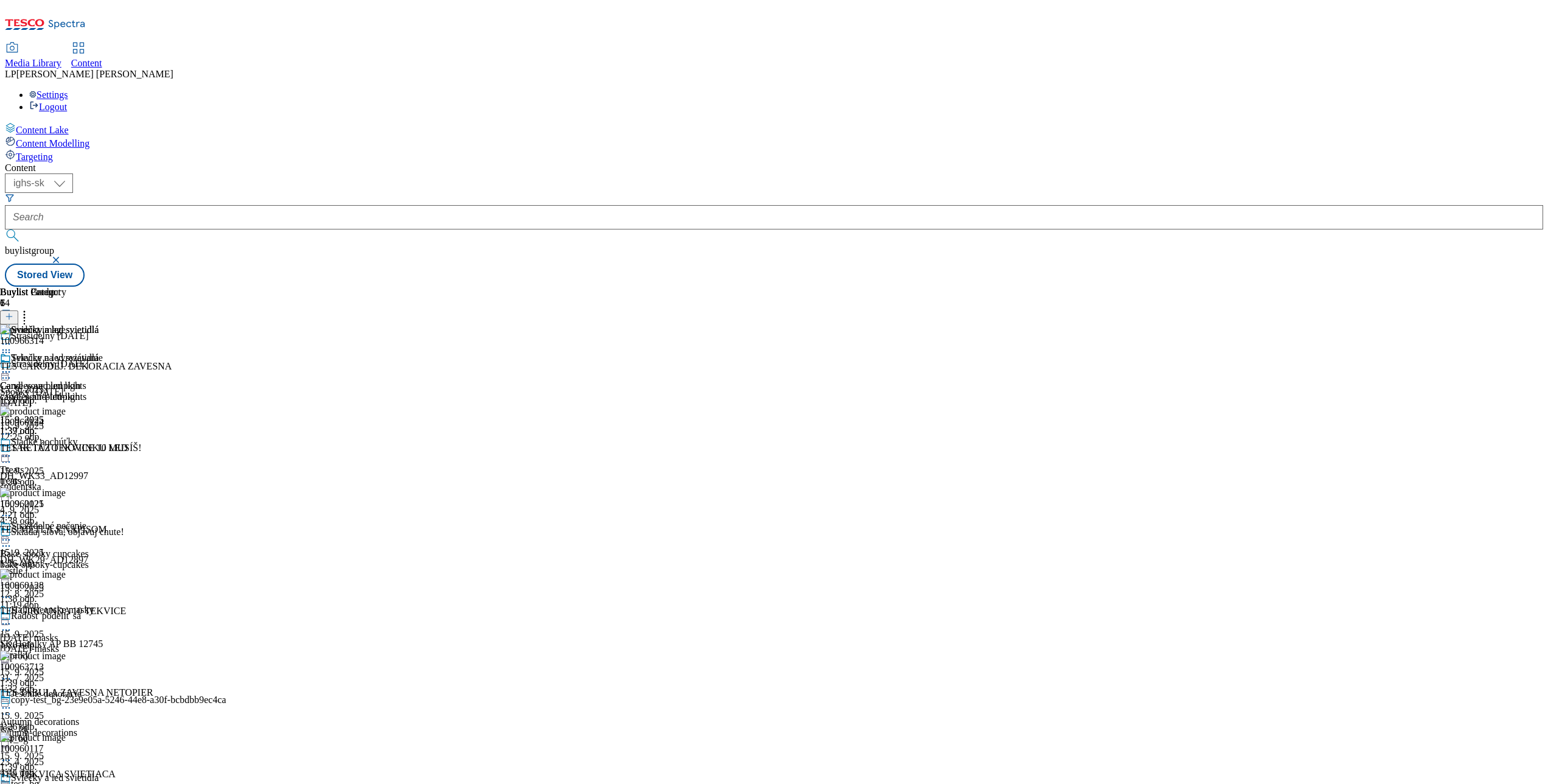
scroll to position [7124, 0]
click at [12, 783] on icon at bounding box center [6, 791] width 12 height 12
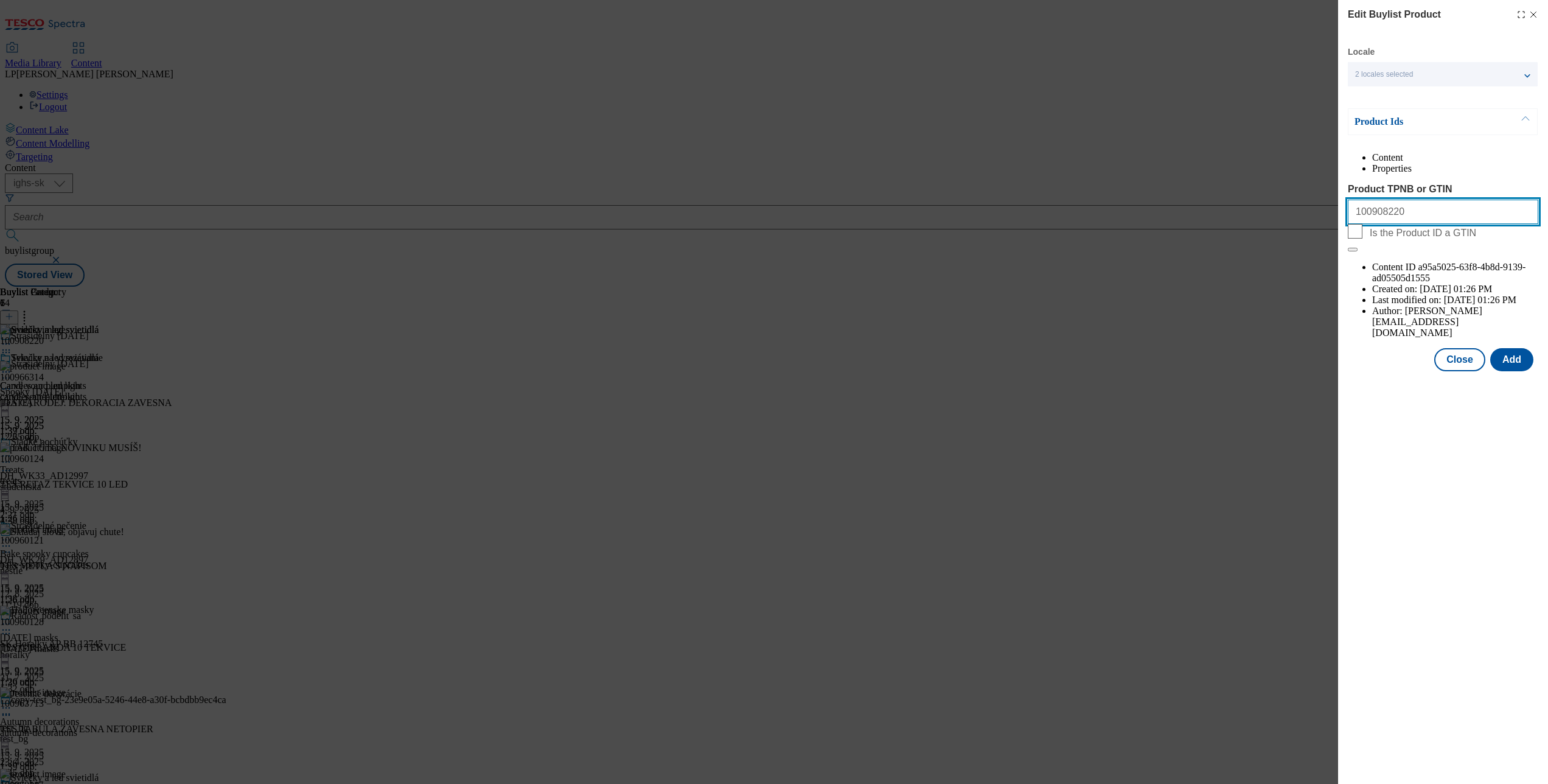
click at [1374, 224] on input "100908220" at bounding box center [1443, 212] width 190 height 24
click at [1176, 362] on div "Edit Buylist Product Locale 2 locales selected Slovak English Product Ids Conte…" at bounding box center [774, 392] width 1548 height 784
click at [1539, 15] on div "Edit Buylist Product Locale 2 locales selected Slovak English Product Ids Conte…" at bounding box center [1443, 186] width 210 height 373
click at [1539, 9] on div "Edit Buylist Product Locale 2 locales selected Slovak English Product Ids Conte…" at bounding box center [1443, 186] width 210 height 373
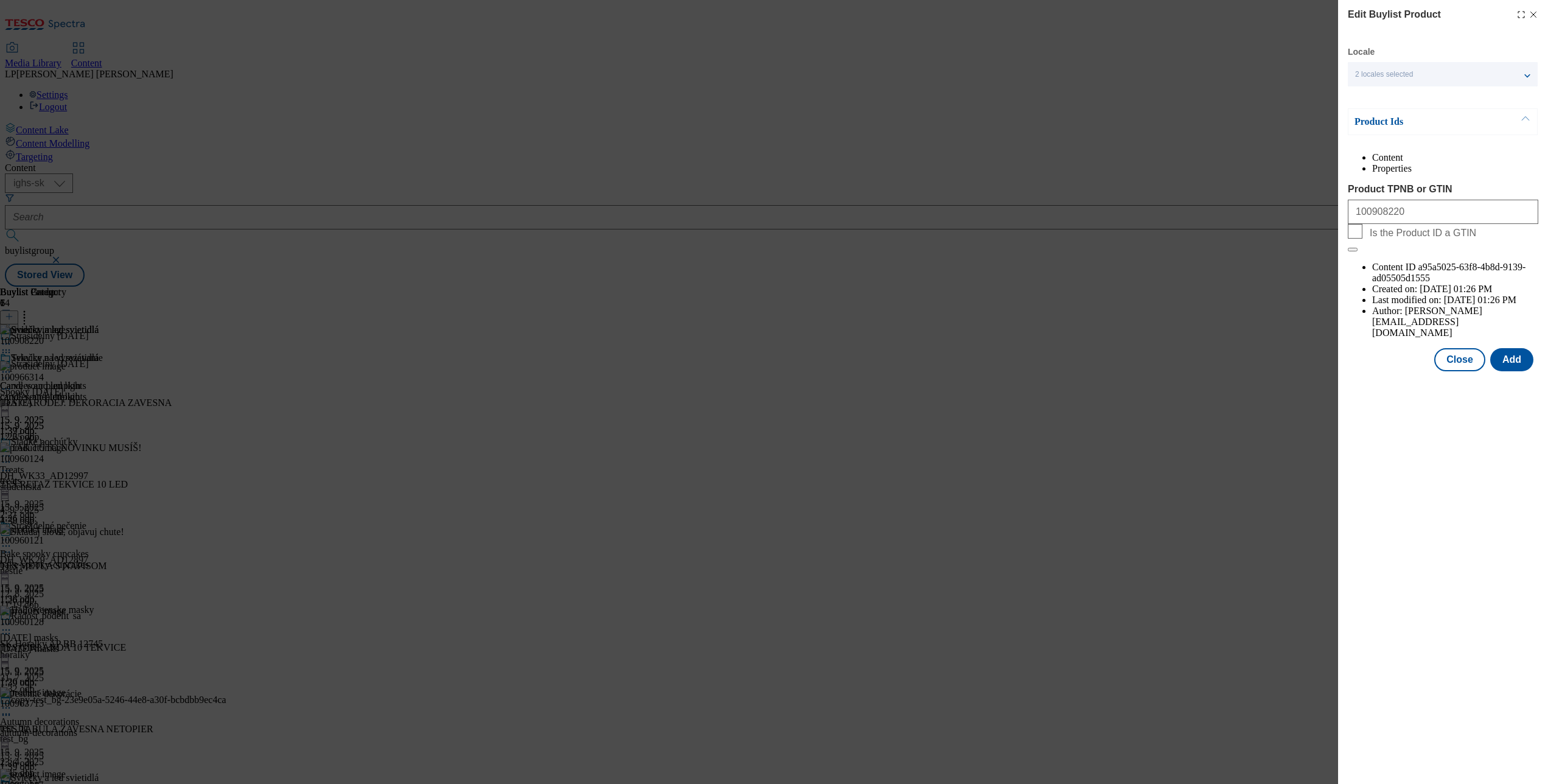
click at [1537, 10] on icon "Modal" at bounding box center [1534, 15] width 10 height 10
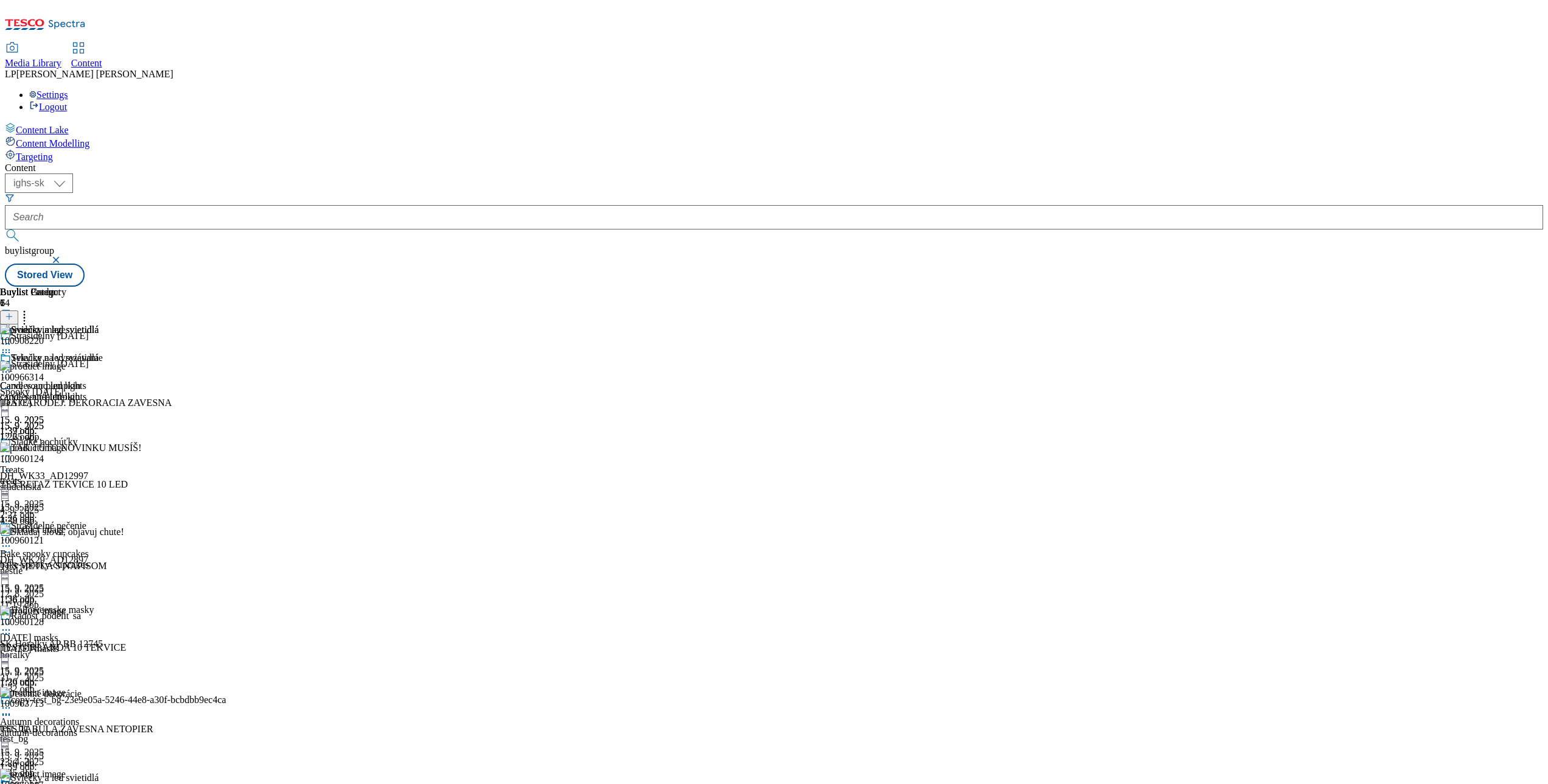
click at [12, 783] on icon at bounding box center [6, 791] width 12 height 12
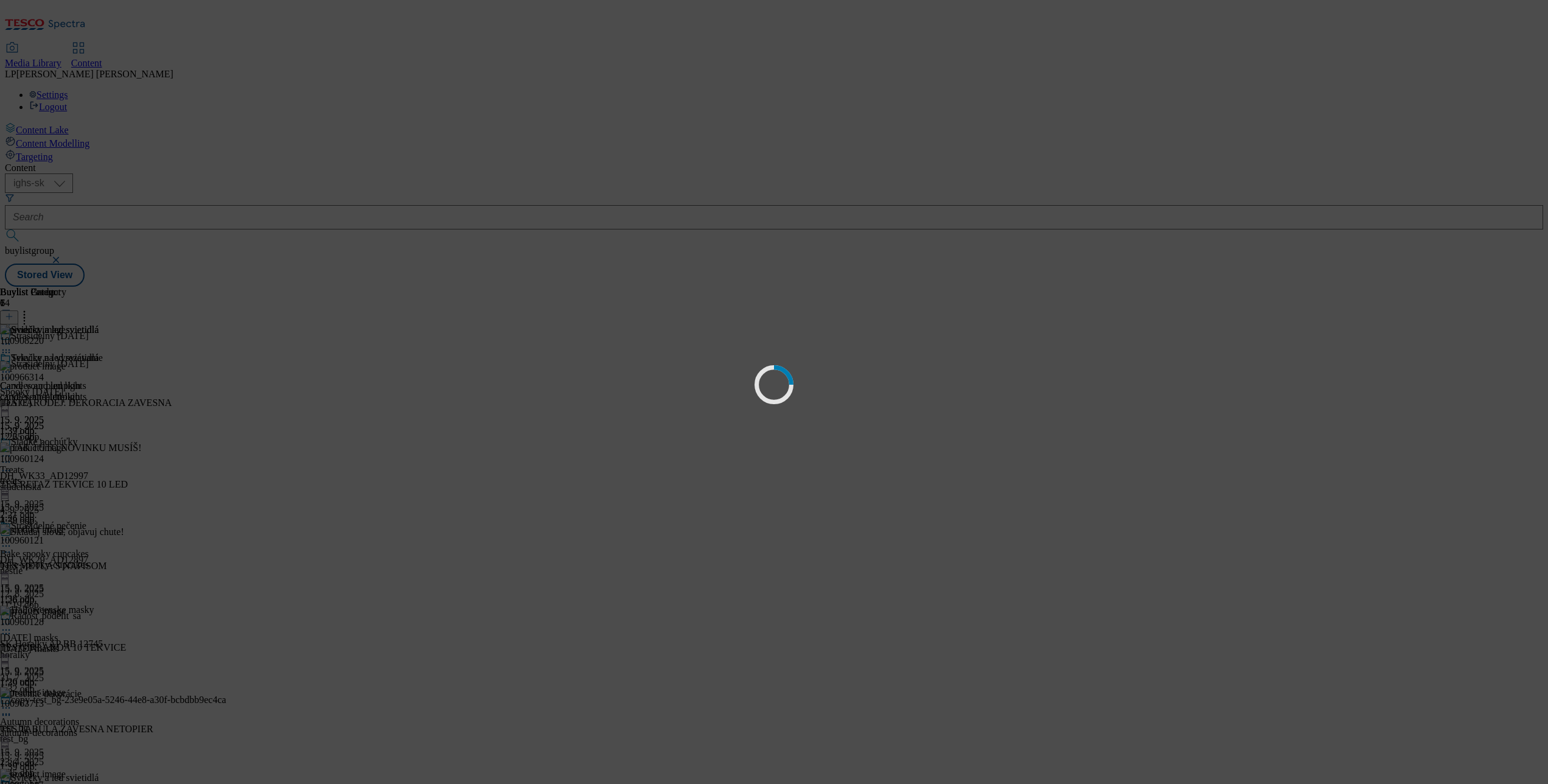
scroll to position [0, 0]
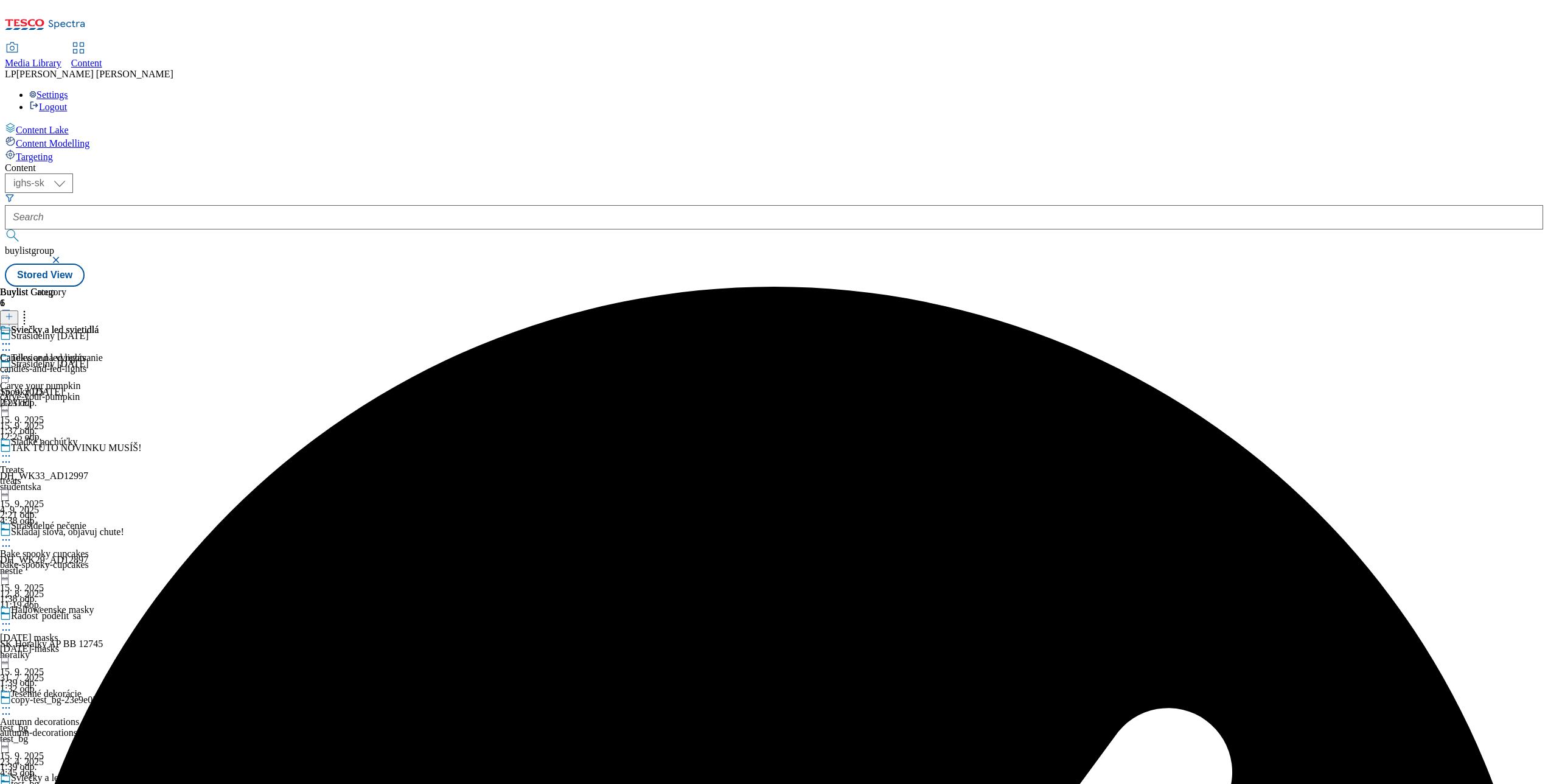
click at [12, 338] on icon at bounding box center [6, 343] width 12 height 12
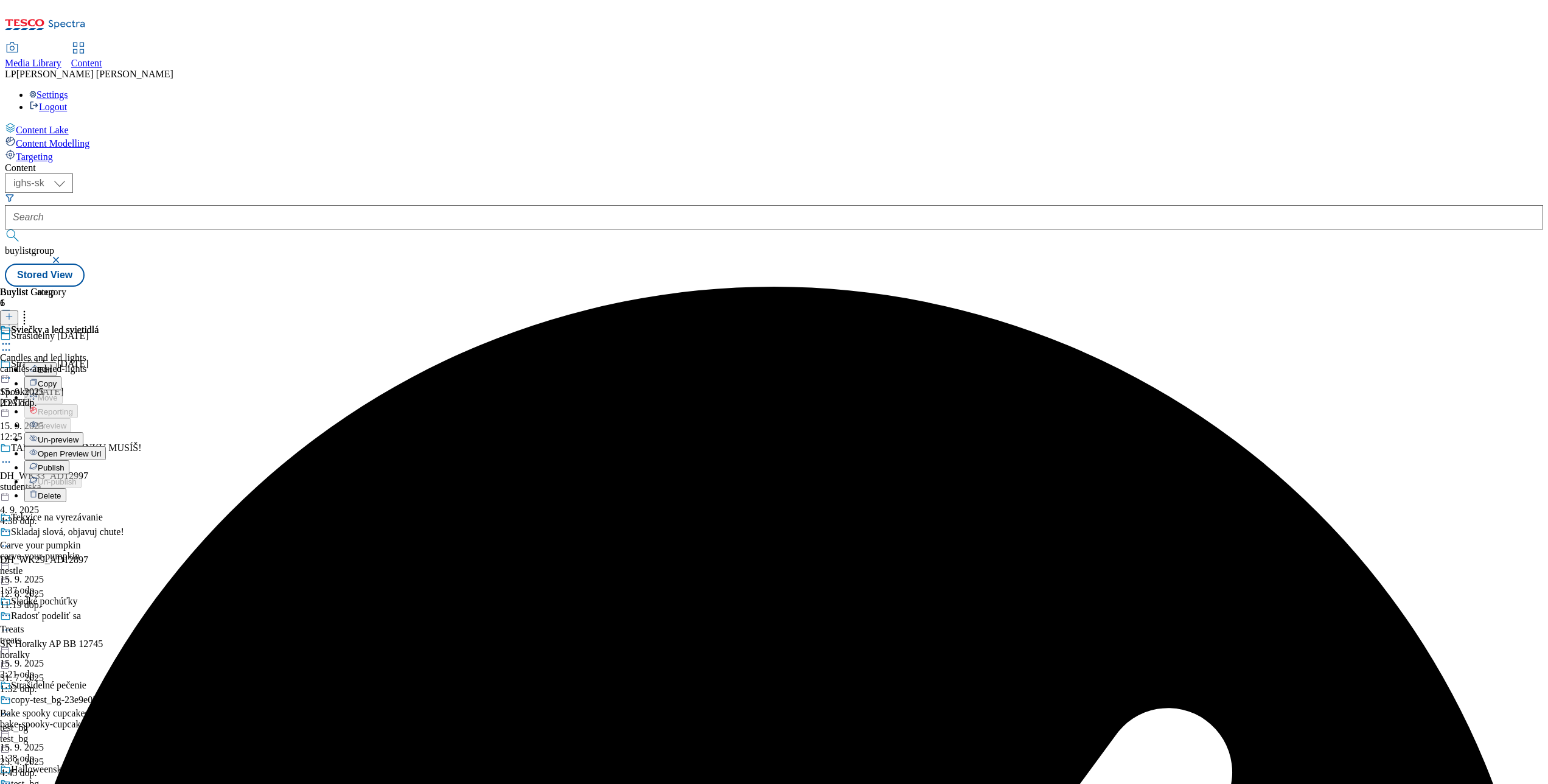
click at [78, 435] on span "Un-preview" at bounding box center [58, 439] width 41 height 9
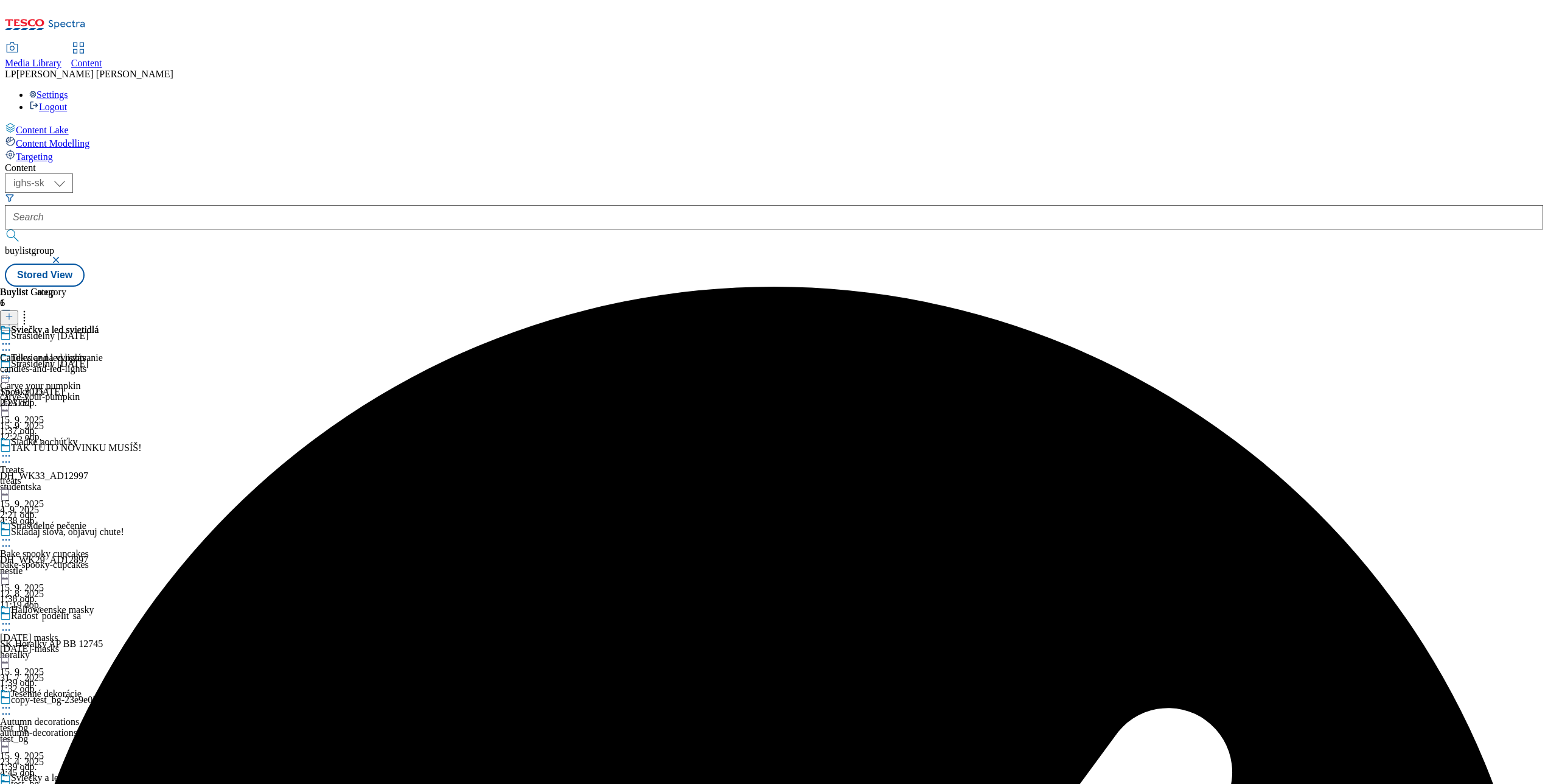
click at [12, 338] on icon at bounding box center [6, 343] width 12 height 12
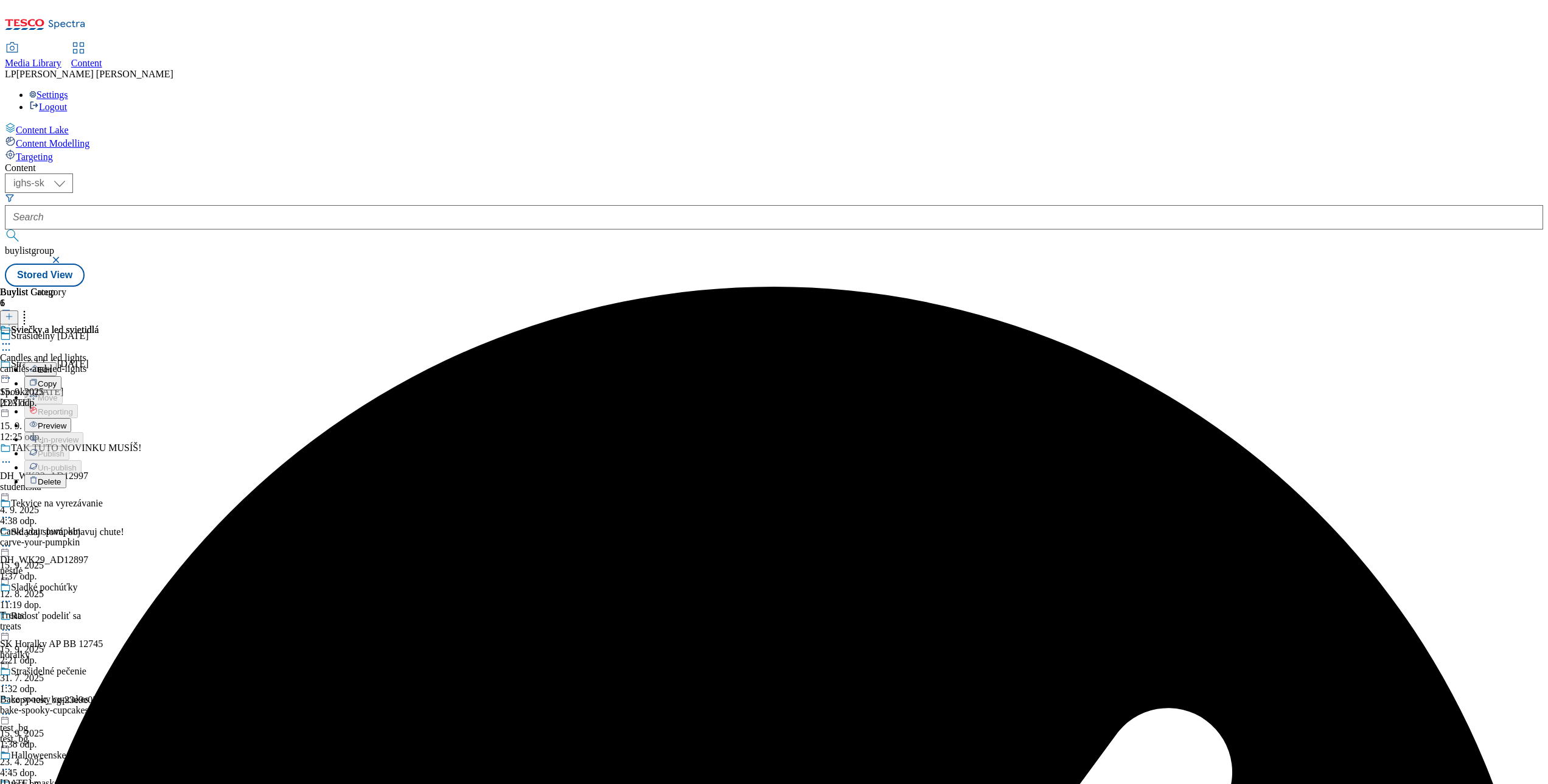
click at [67, 421] on span "Preview" at bounding box center [52, 426] width 29 height 9
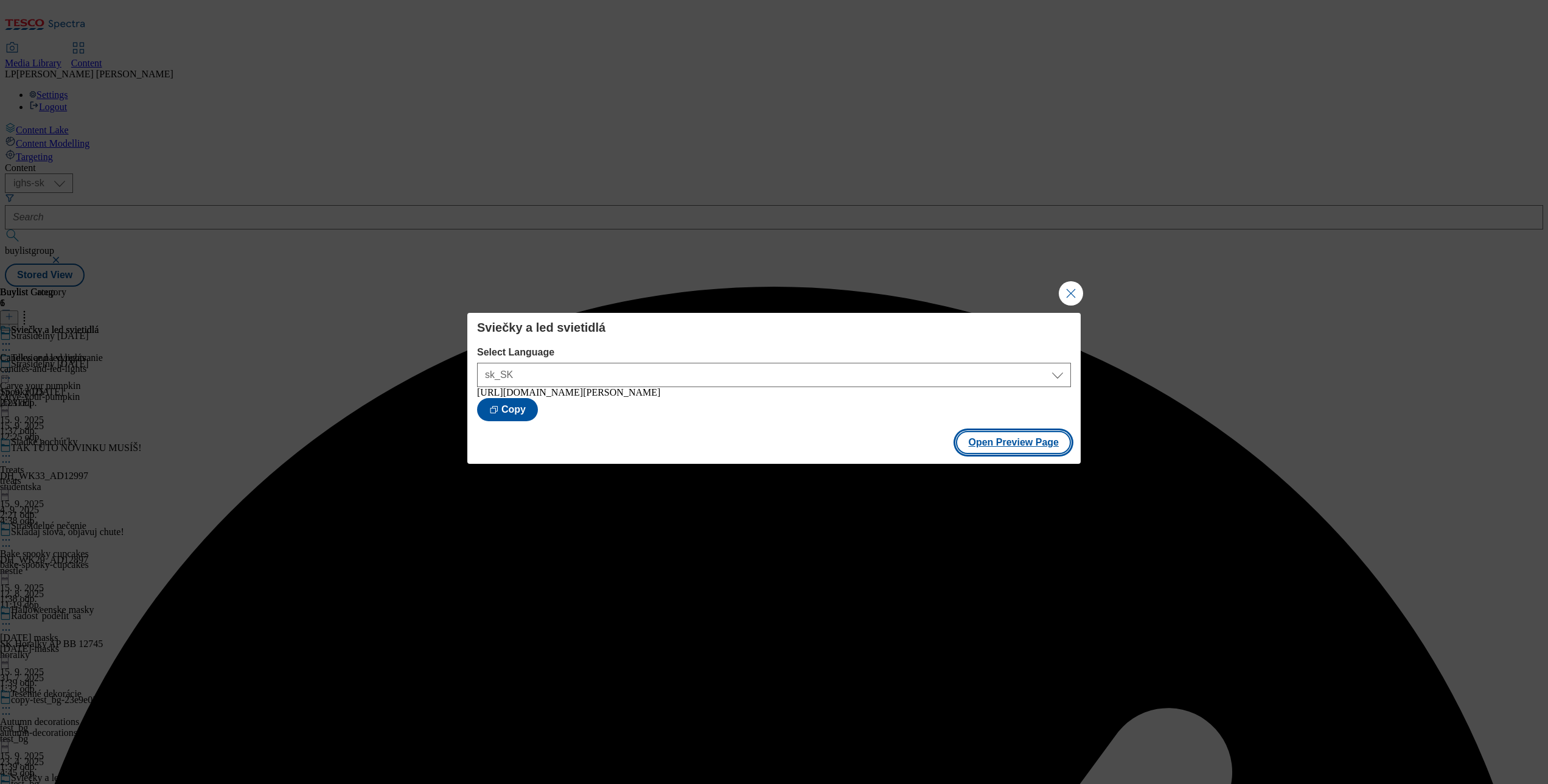
click at [1006, 453] on button "Open Preview Page" at bounding box center [1013, 442] width 115 height 23
click at [1067, 290] on button "Close Modal" at bounding box center [1071, 293] width 24 height 24
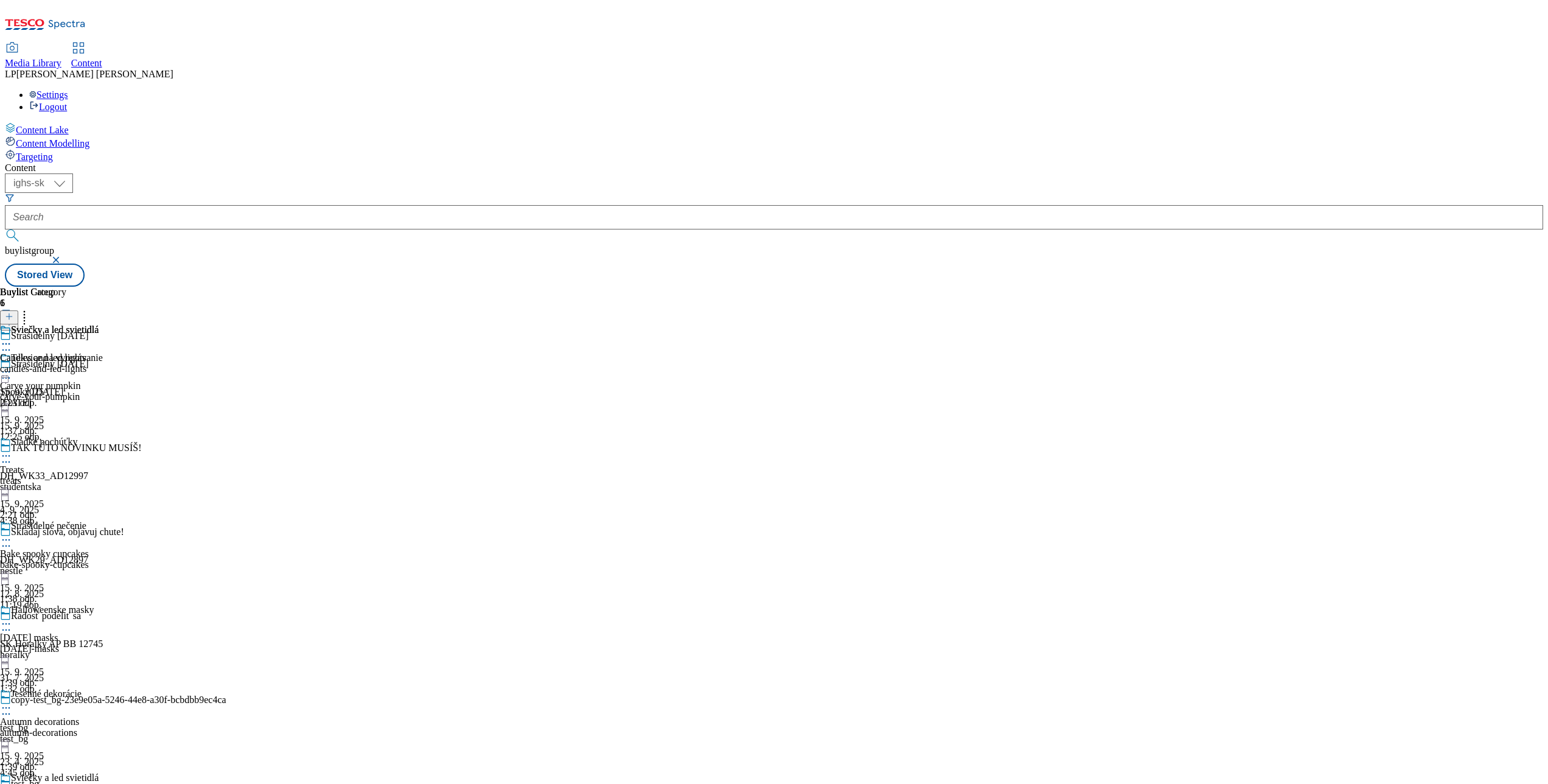
scroll to position [373, 0]
click at [103, 783] on div at bounding box center [51, 792] width 103 height 14
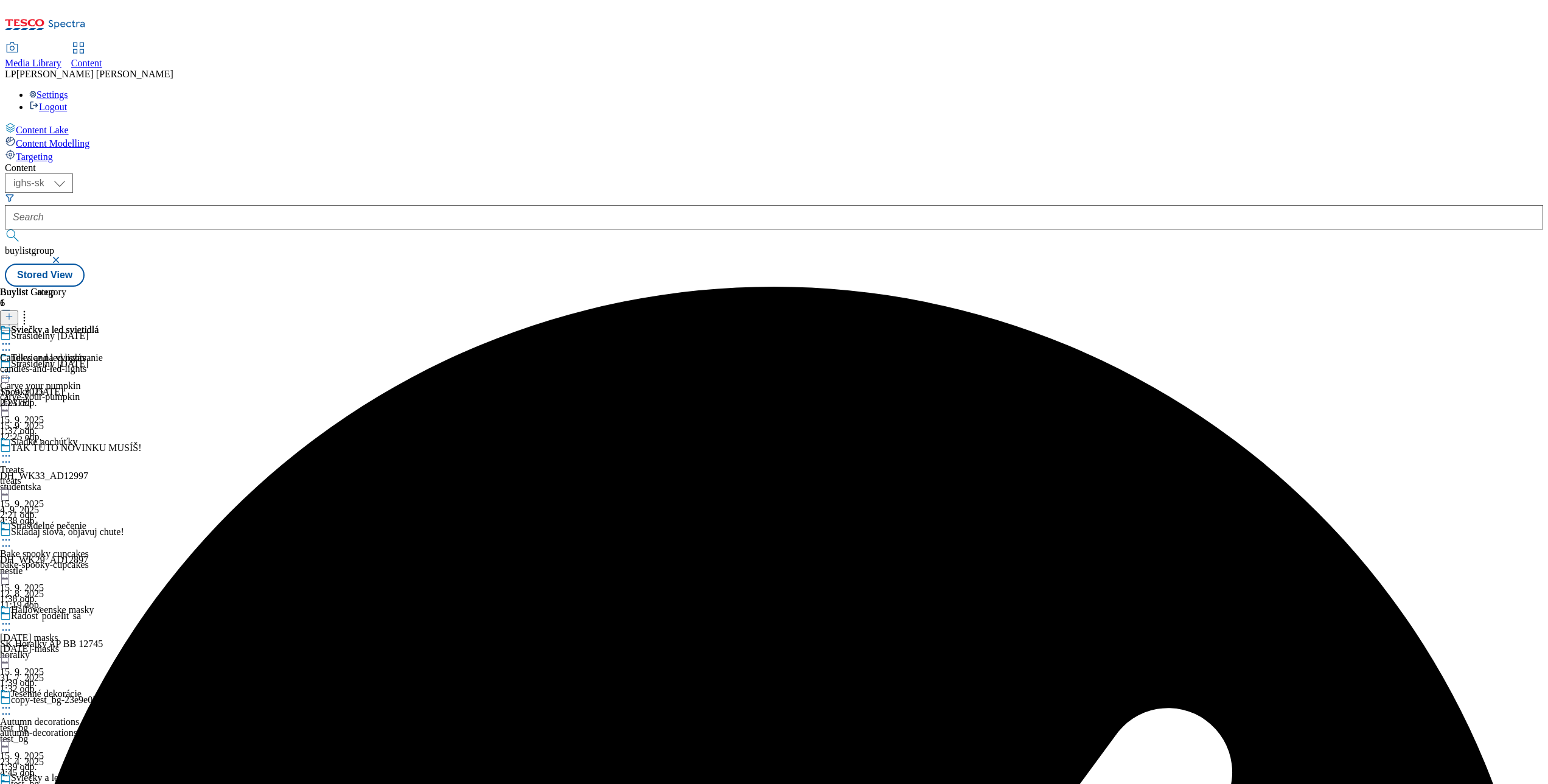
scroll to position [373, 0]
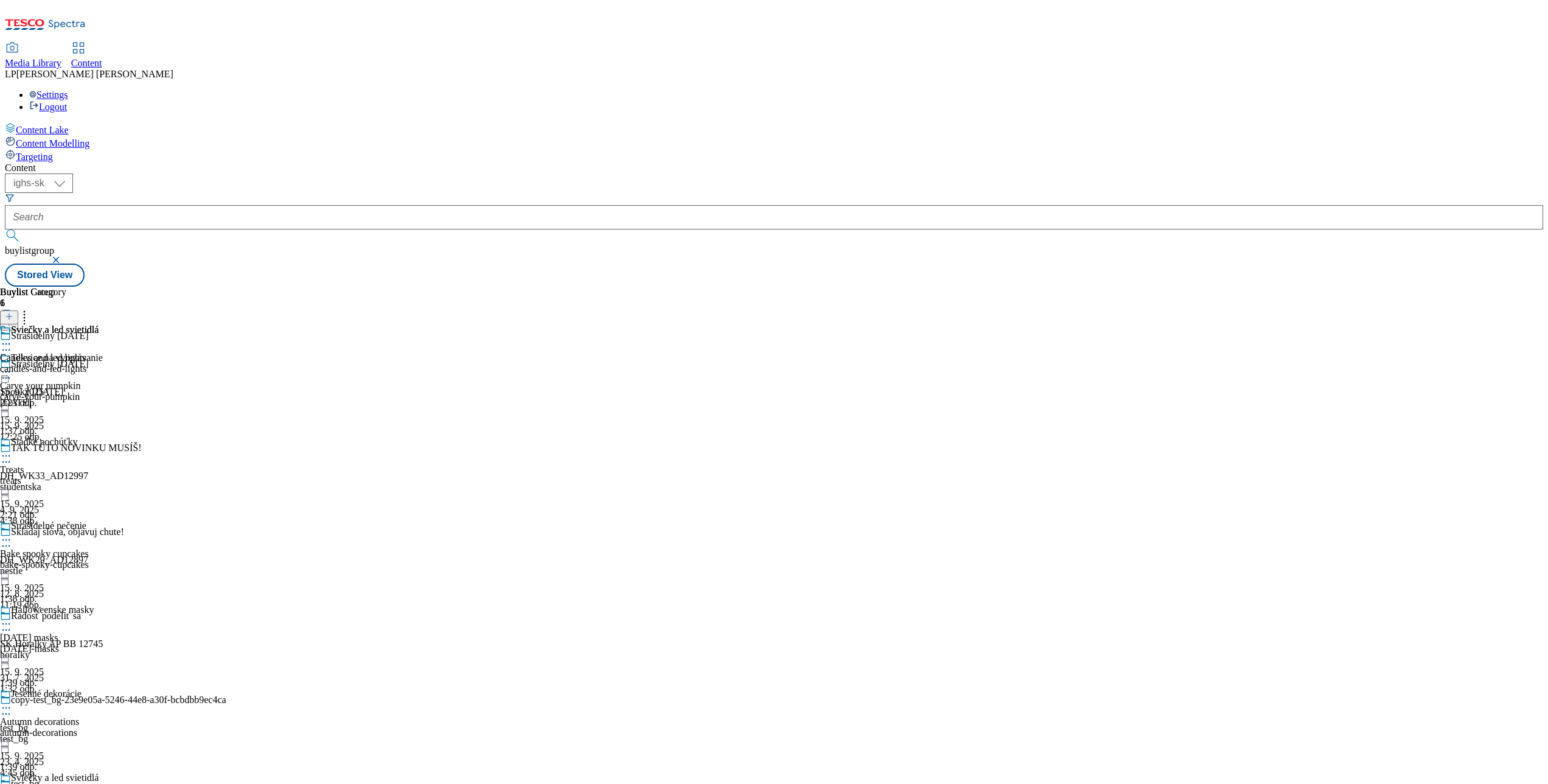
click at [12, 372] on icon at bounding box center [6, 377] width 12 height 12
click at [836, 287] on div "Buylist Group 6 Strašidelný Halloween Strašidelný Halloween Edit Copy Move Repo…" at bounding box center [774, 287] width 1539 height 0
click at [12, 338] on icon at bounding box center [6, 343] width 12 height 12
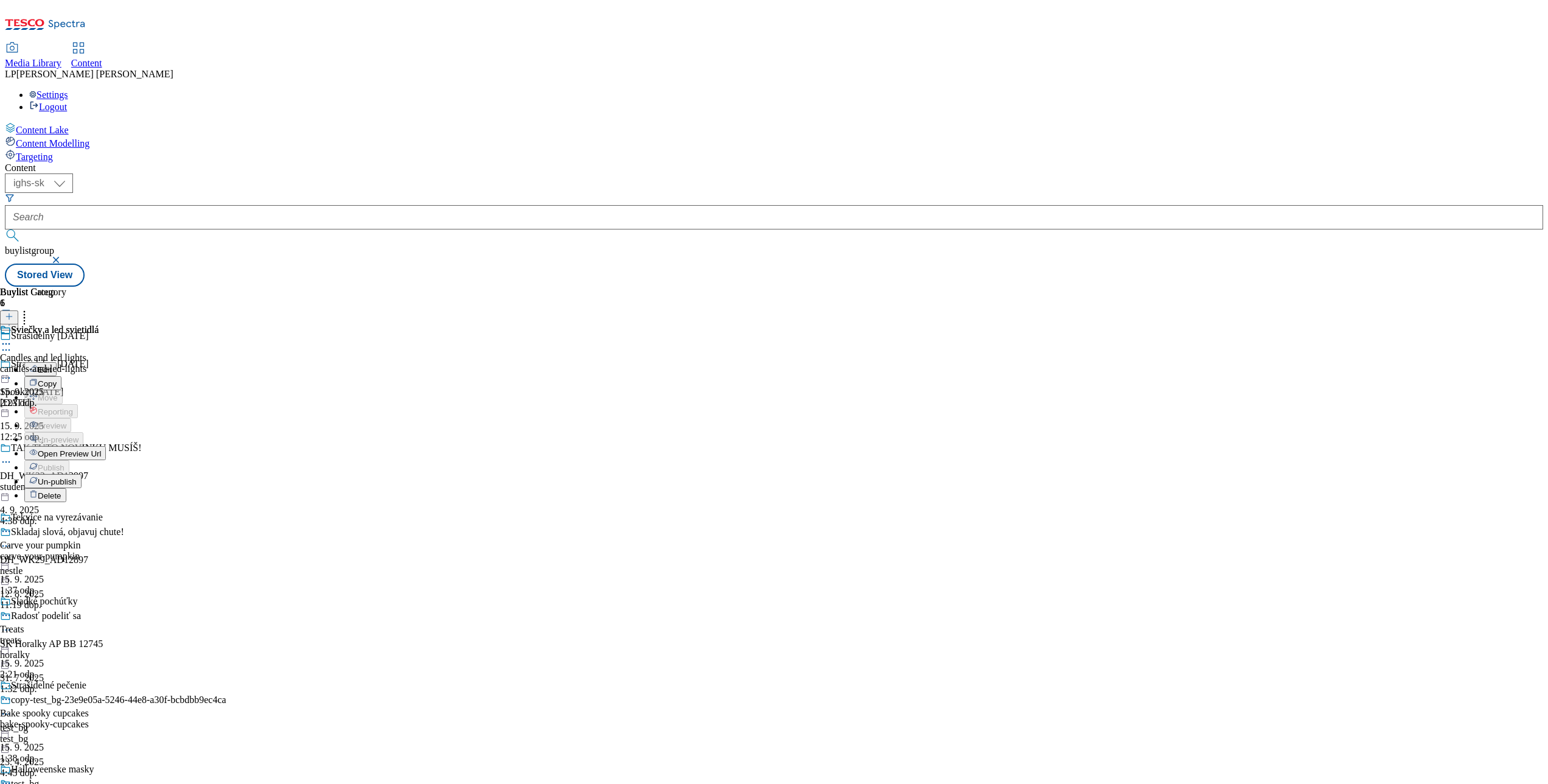
click at [106, 446] on li "Open Preview Url" at bounding box center [65, 453] width 82 height 14
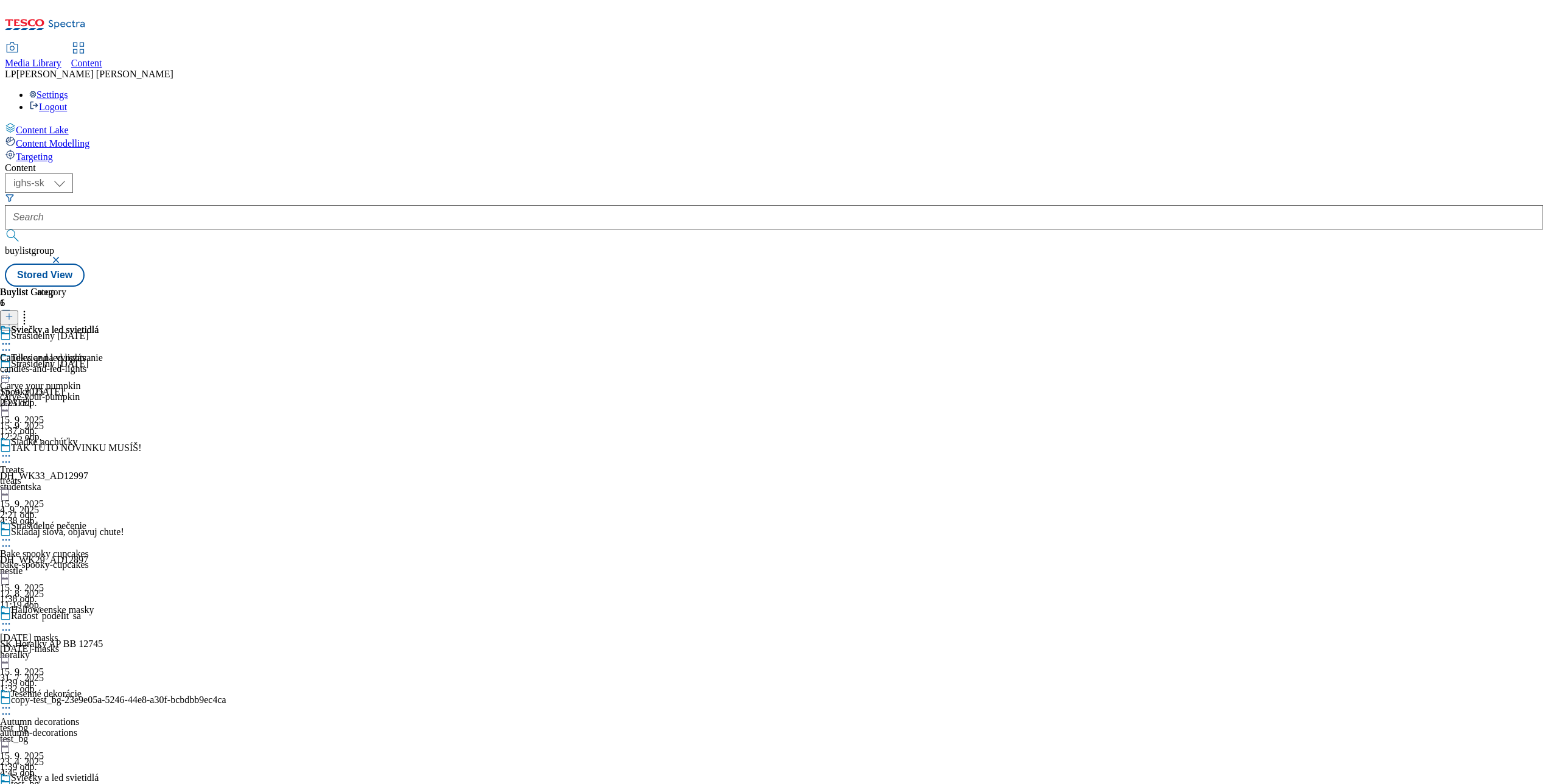
click at [12, 338] on icon at bounding box center [6, 343] width 12 height 12
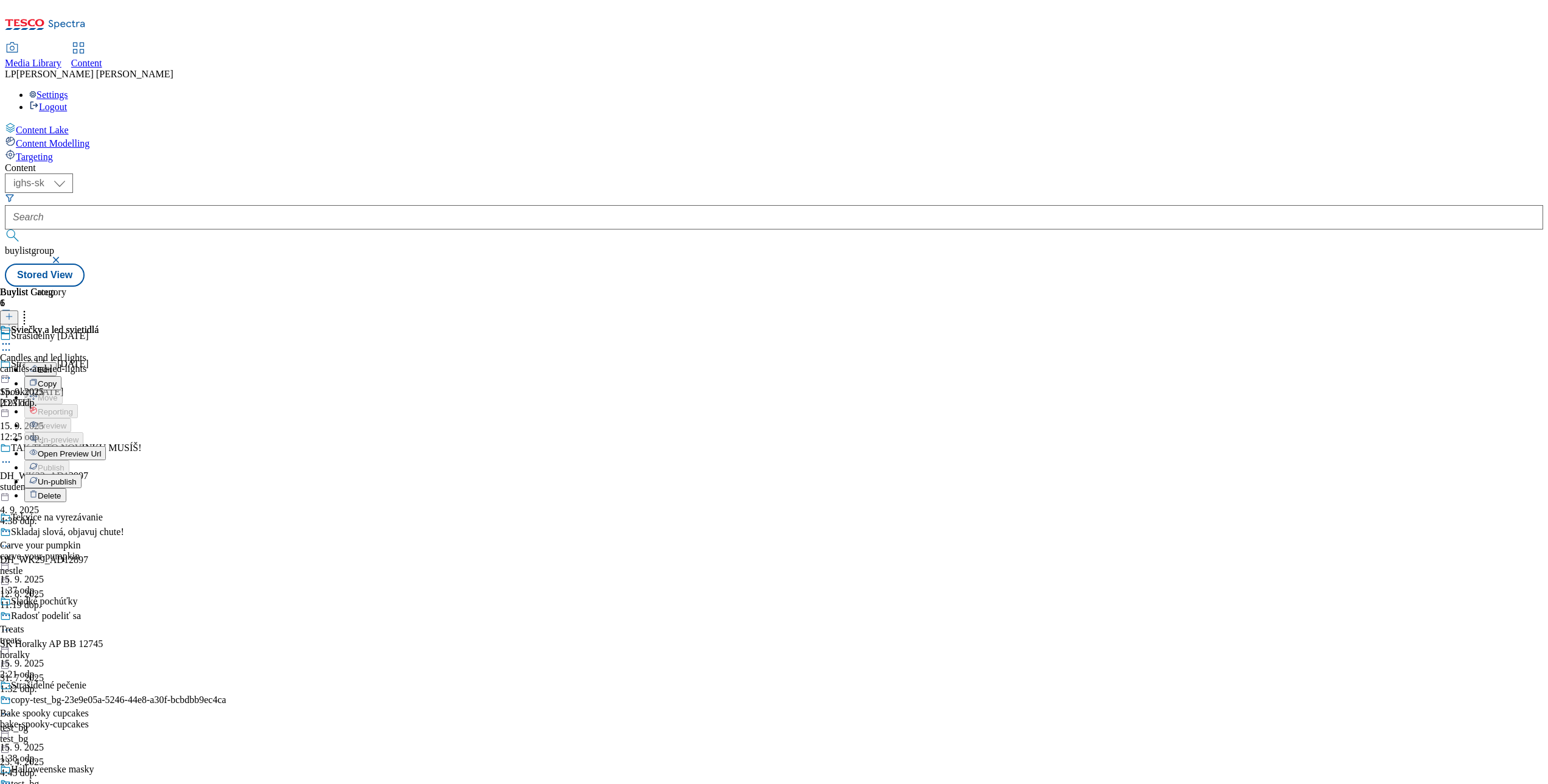
click at [101, 449] on span "Open Preview Url" at bounding box center [69, 453] width 63 height 9
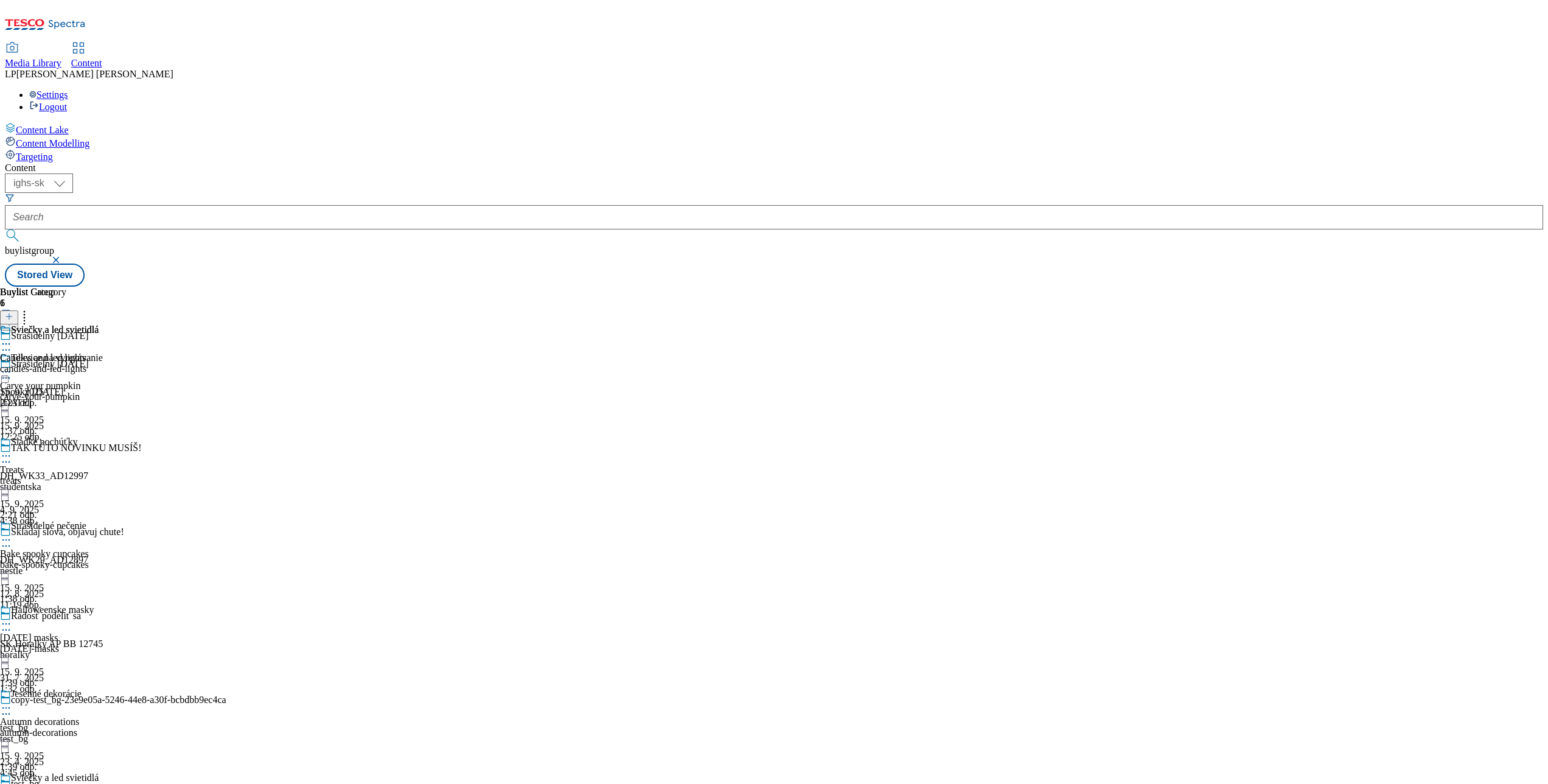
click at [12, 372] on icon at bounding box center [6, 377] width 12 height 12
click at [56, 396] on button "Edit" at bounding box center [40, 403] width 32 height 14
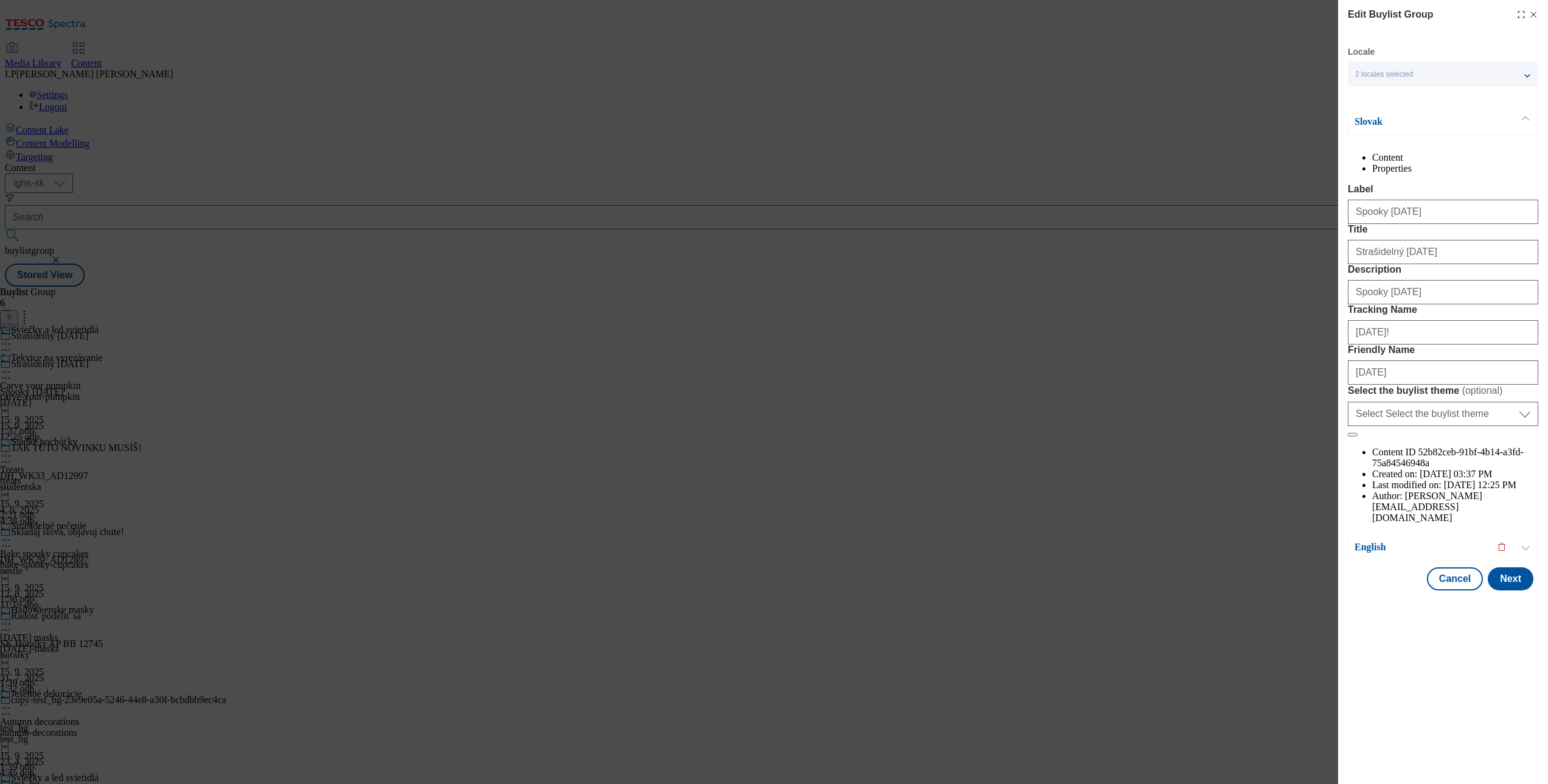
click at [1537, 10] on icon "Modal" at bounding box center [1534, 15] width 10 height 10
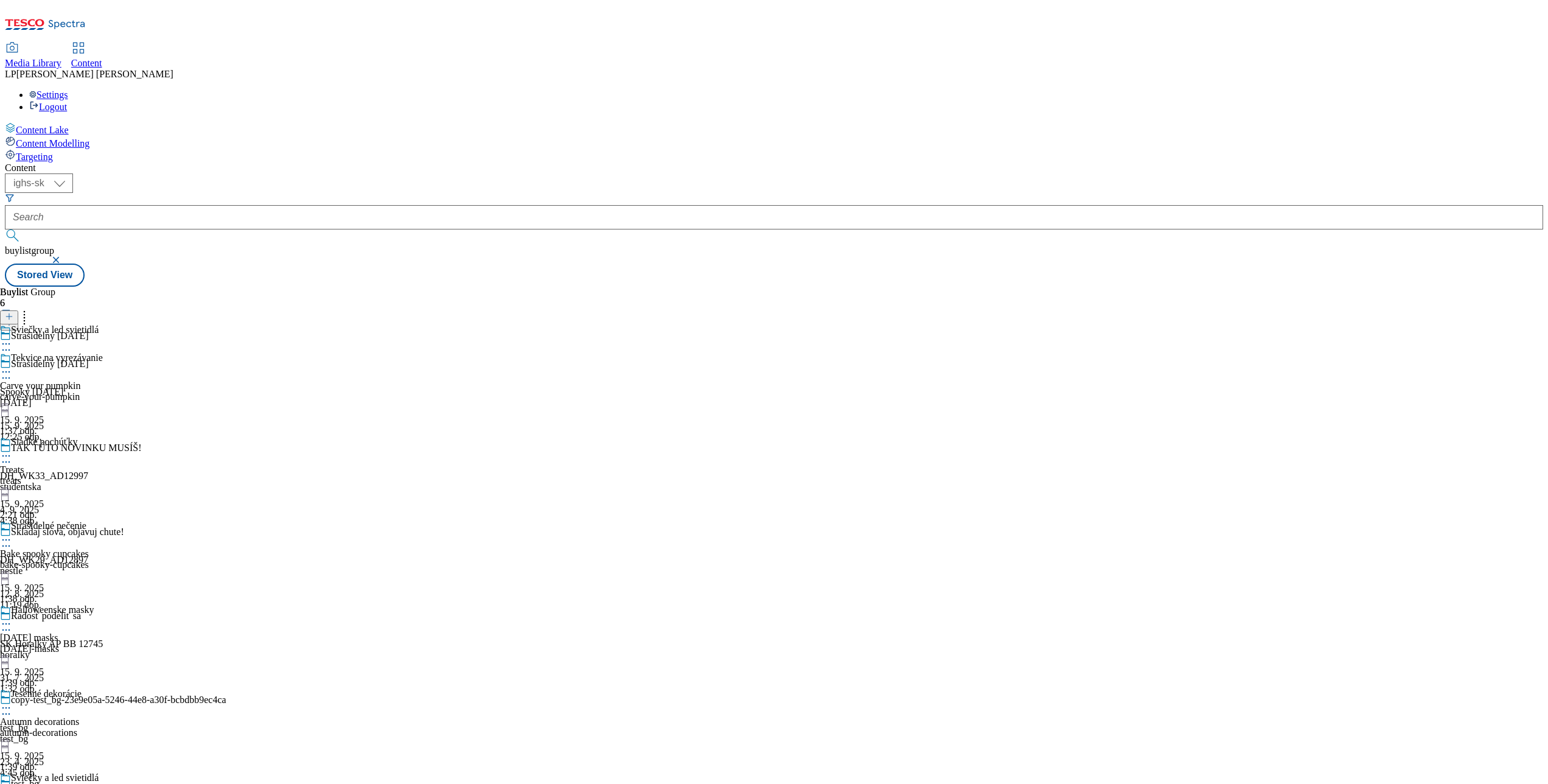
click at [12, 338] on icon at bounding box center [6, 343] width 12 height 12
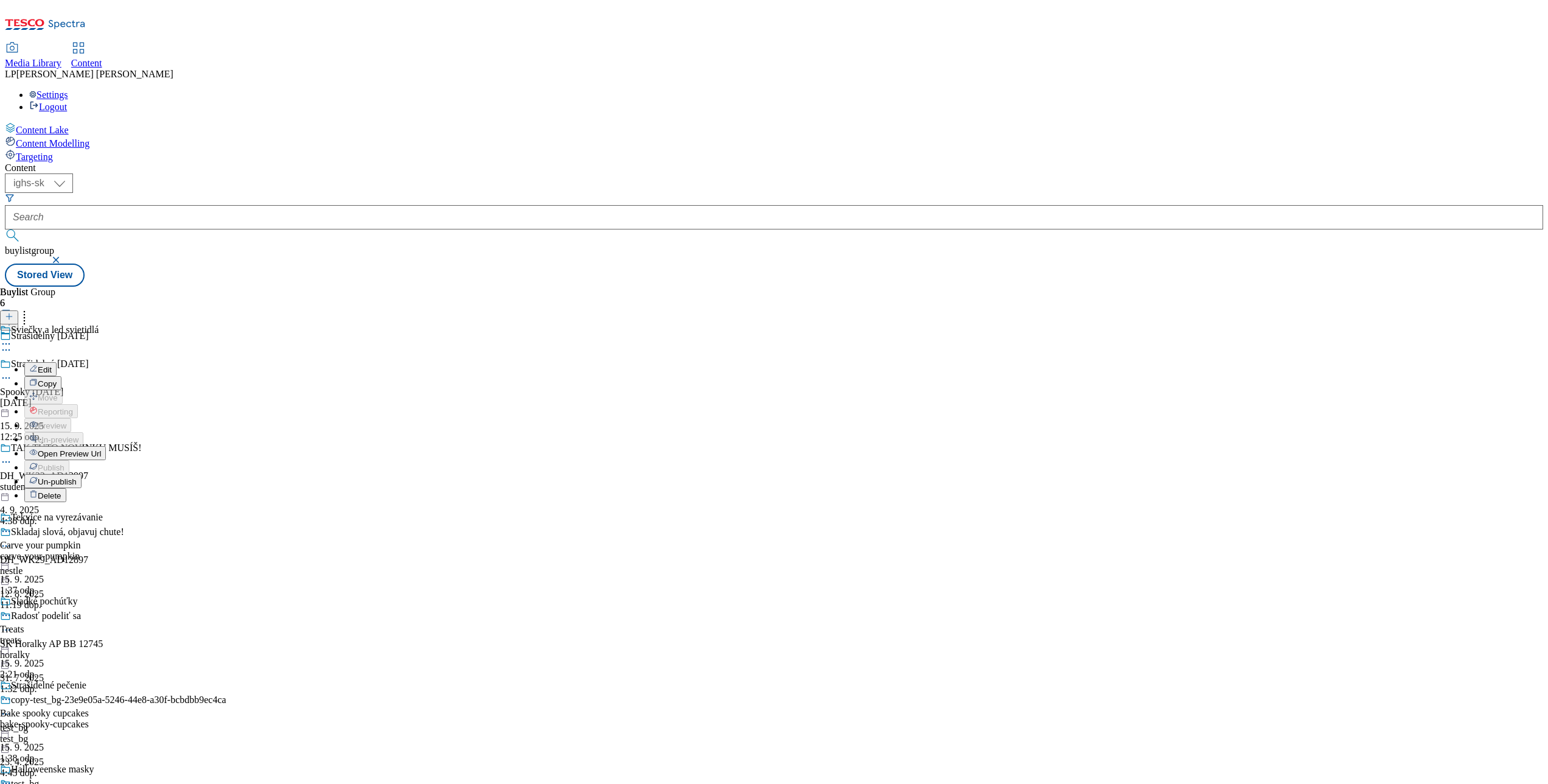
click at [51, 365] on span "Edit" at bounding box center [45, 370] width 14 height 9
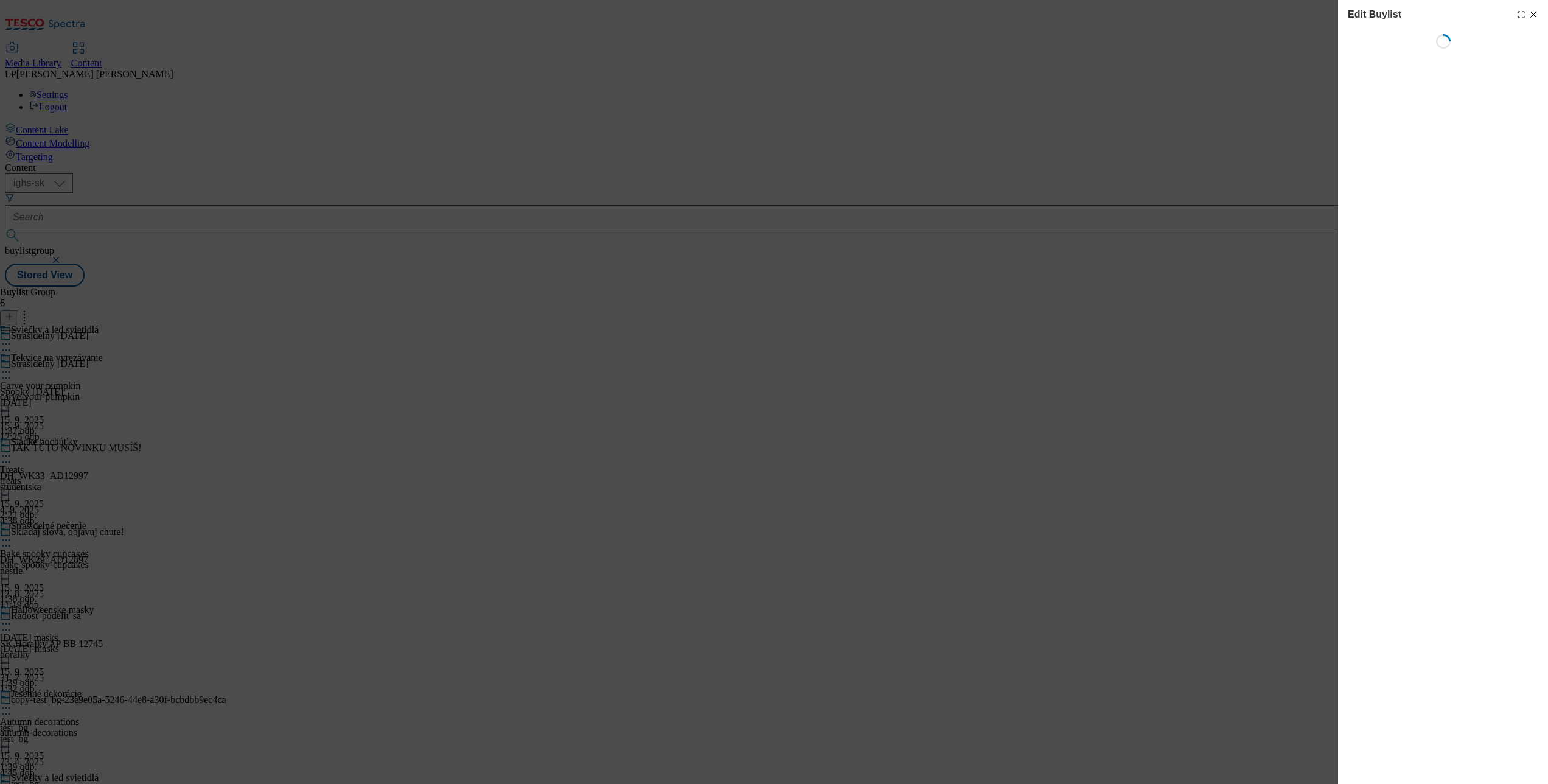
select select "evergreen"
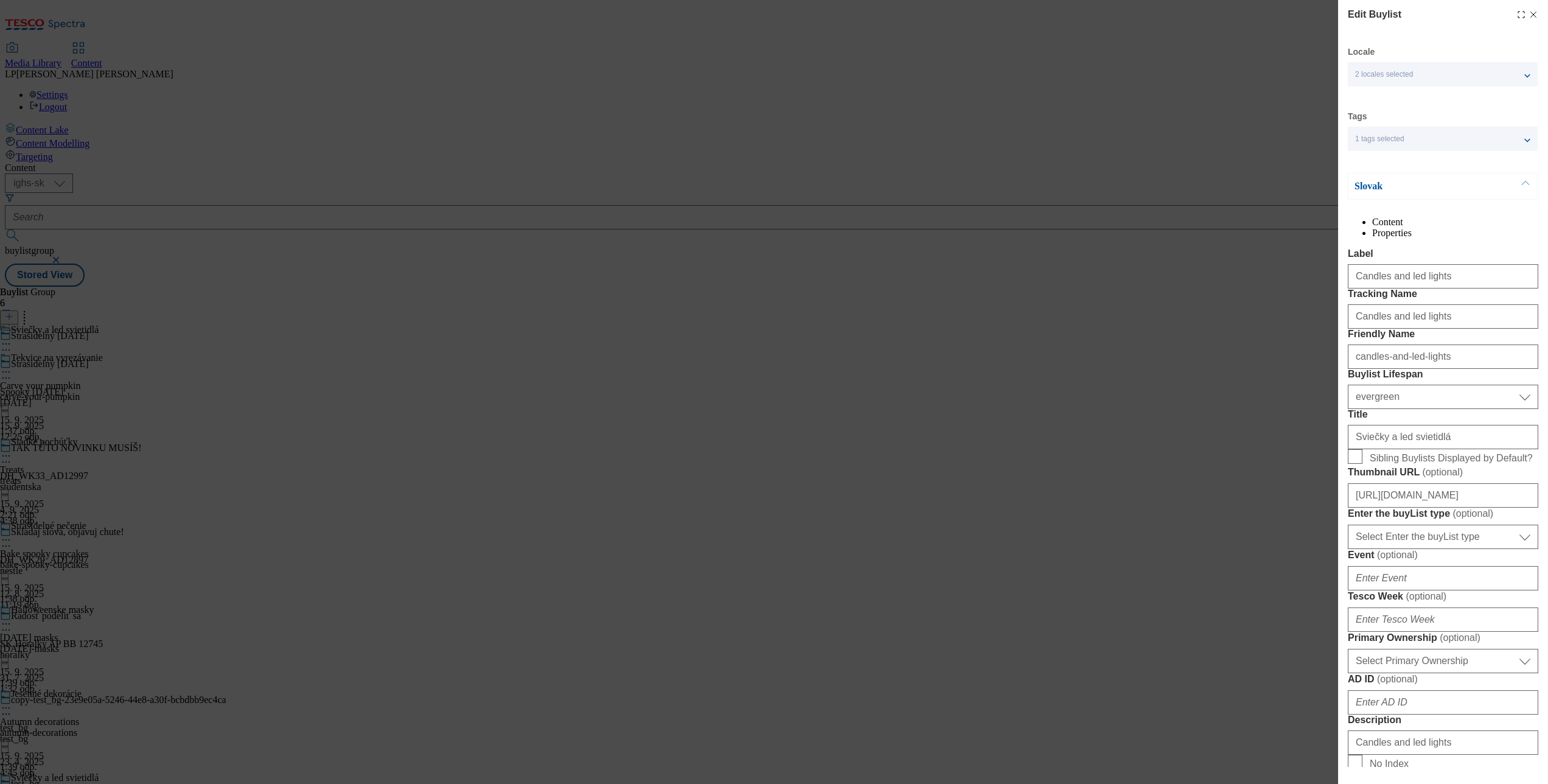
select select "Banner"
click at [1356, 464] on input "Sibling Buylists Displayed by Default?" at bounding box center [1355, 456] width 14 height 14
checkbox input "true"
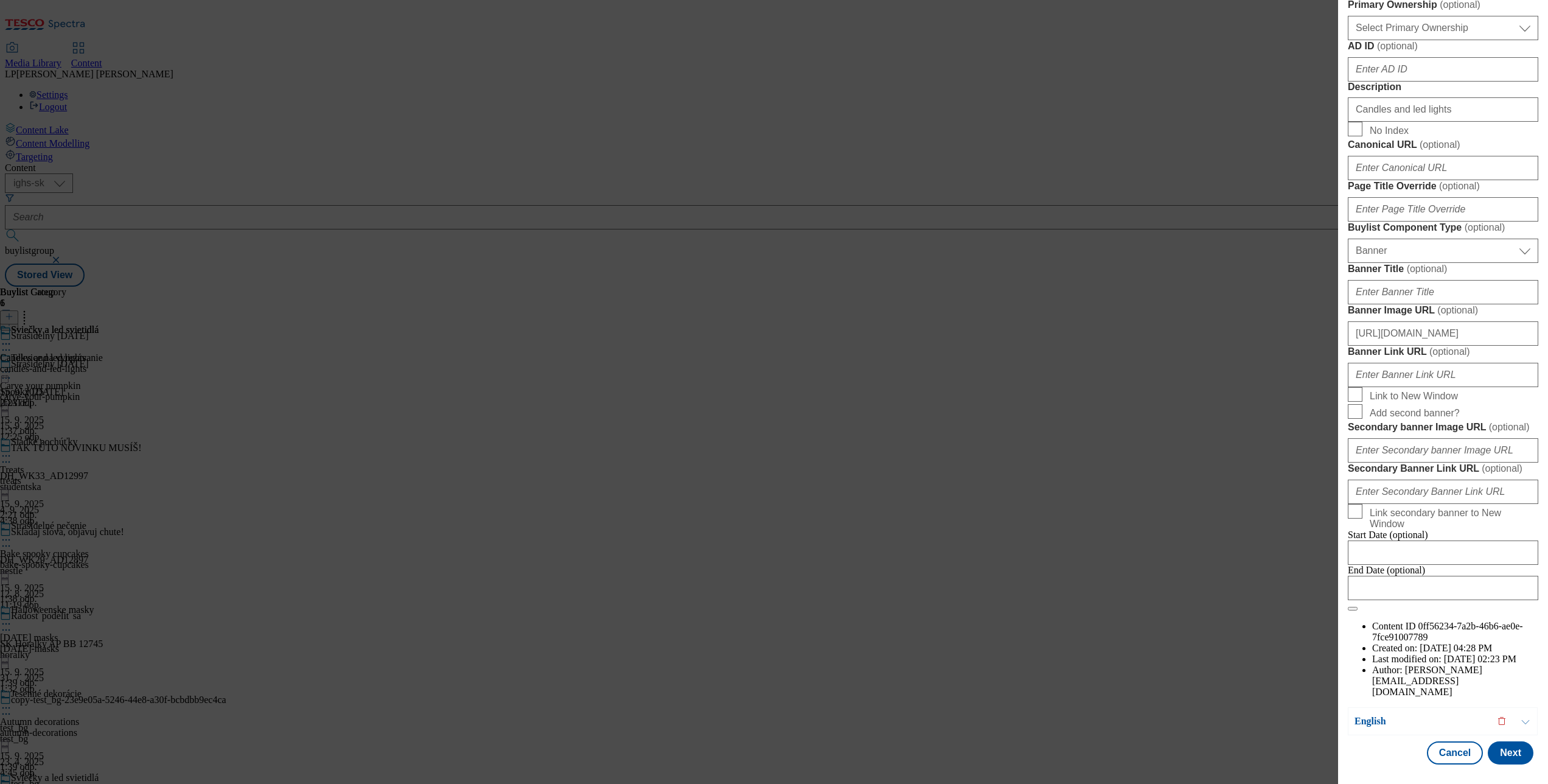
scroll to position [1107, 0]
click at [1488, 741] on button "Next" at bounding box center [1510, 753] width 46 height 23
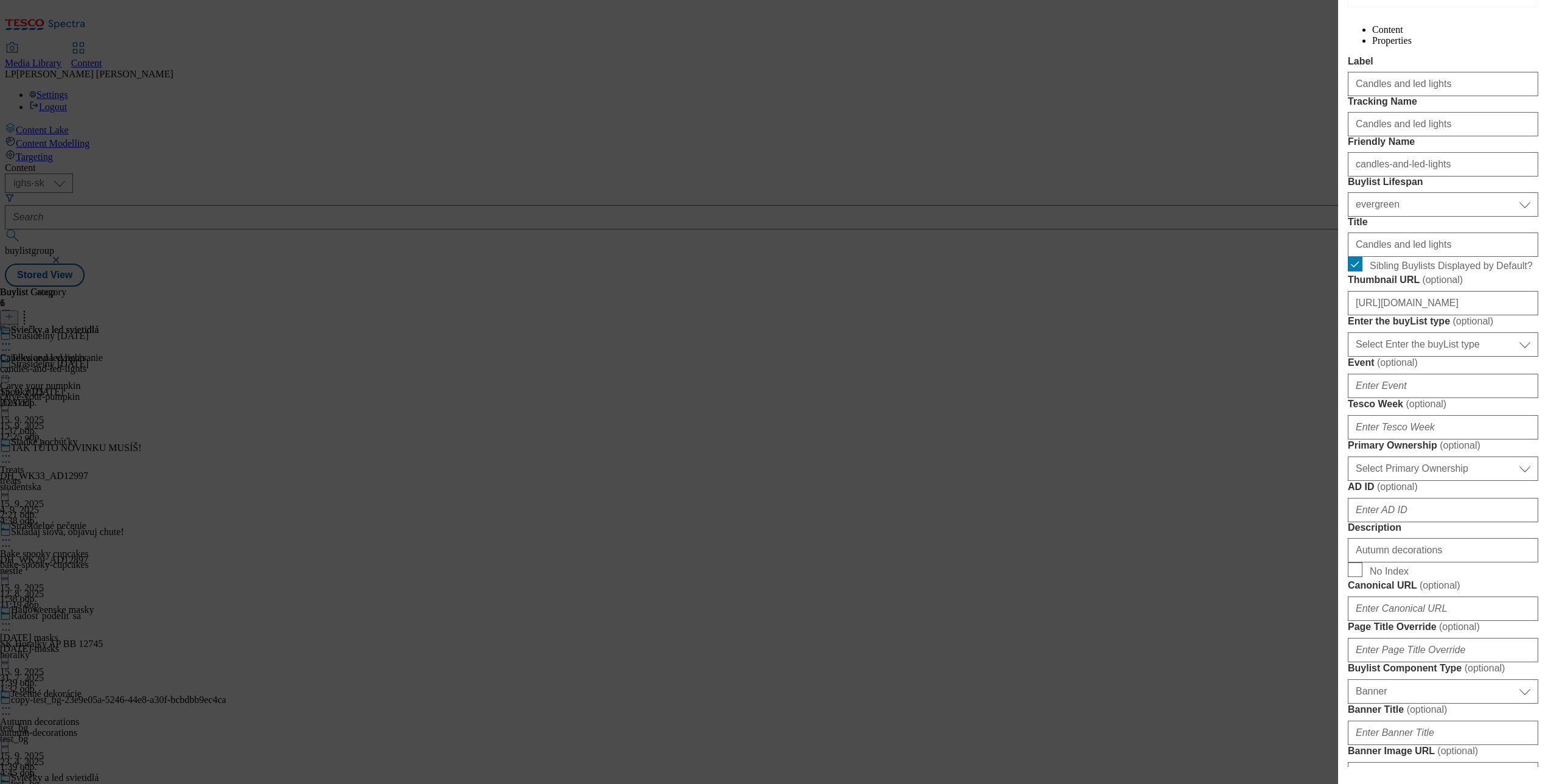
scroll to position [0, 0]
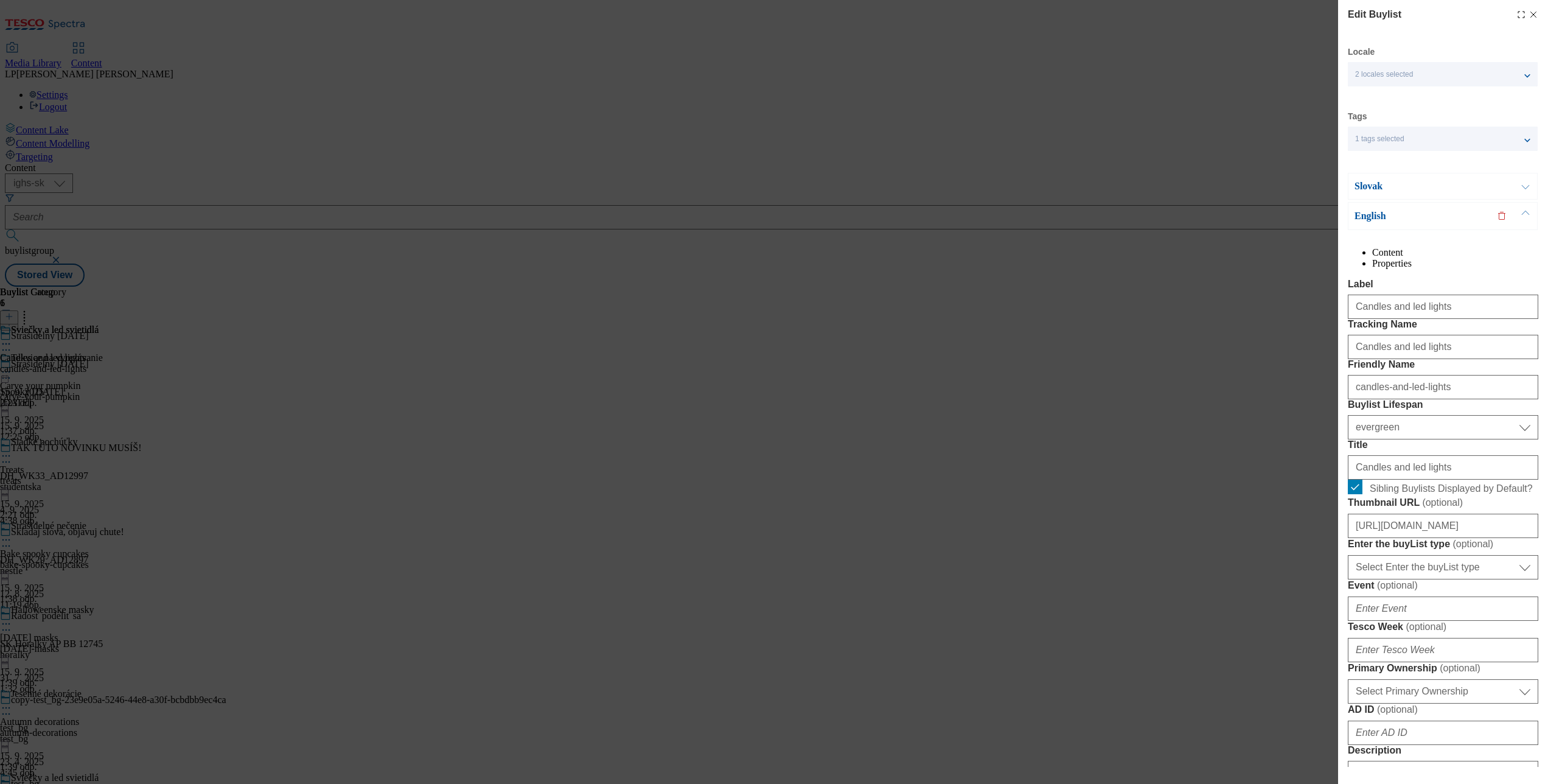
click at [1368, 186] on p "Slovak" at bounding box center [1419, 186] width 128 height 12
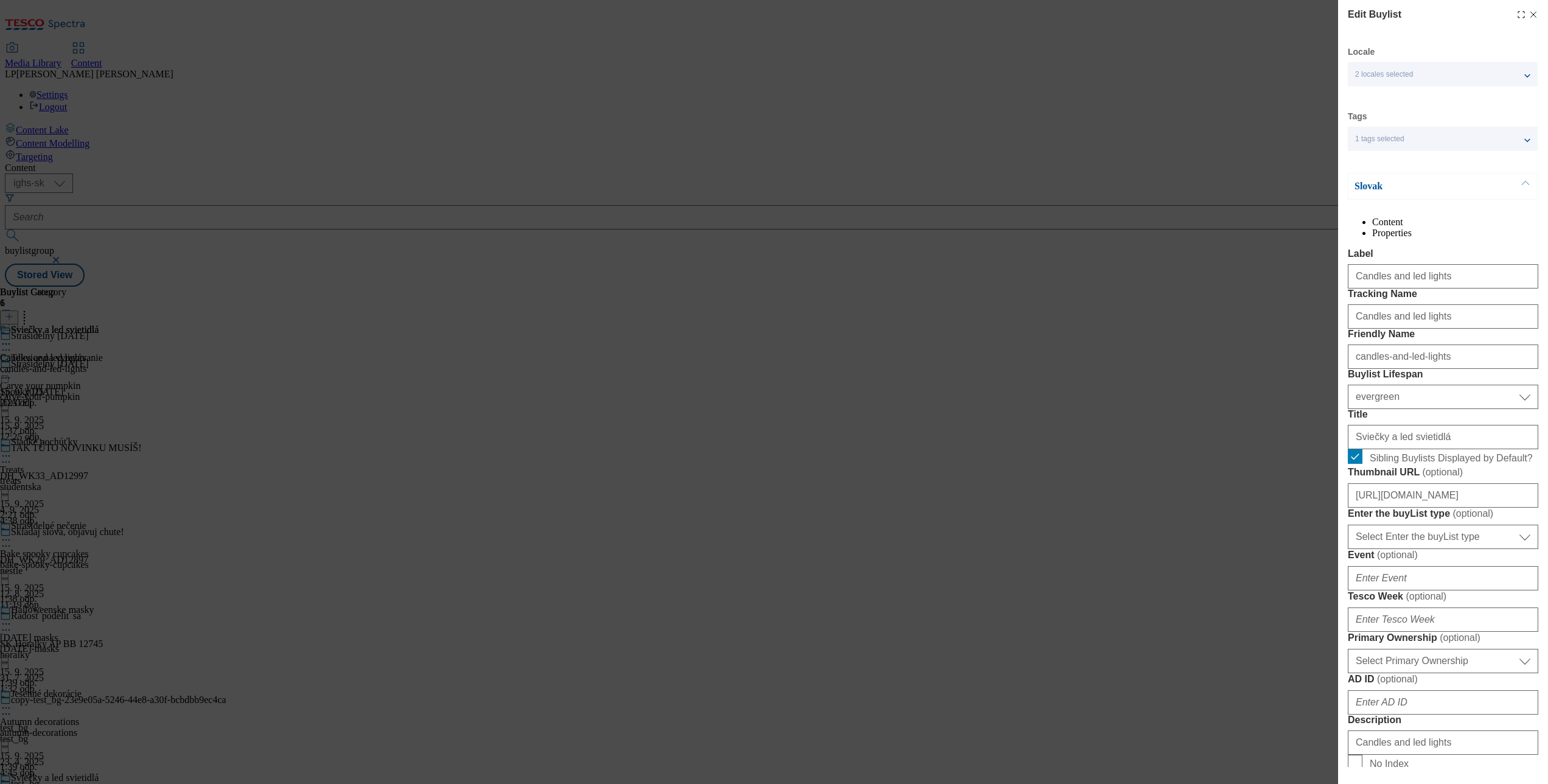
click at [1368, 188] on p "Slovak" at bounding box center [1419, 186] width 128 height 12
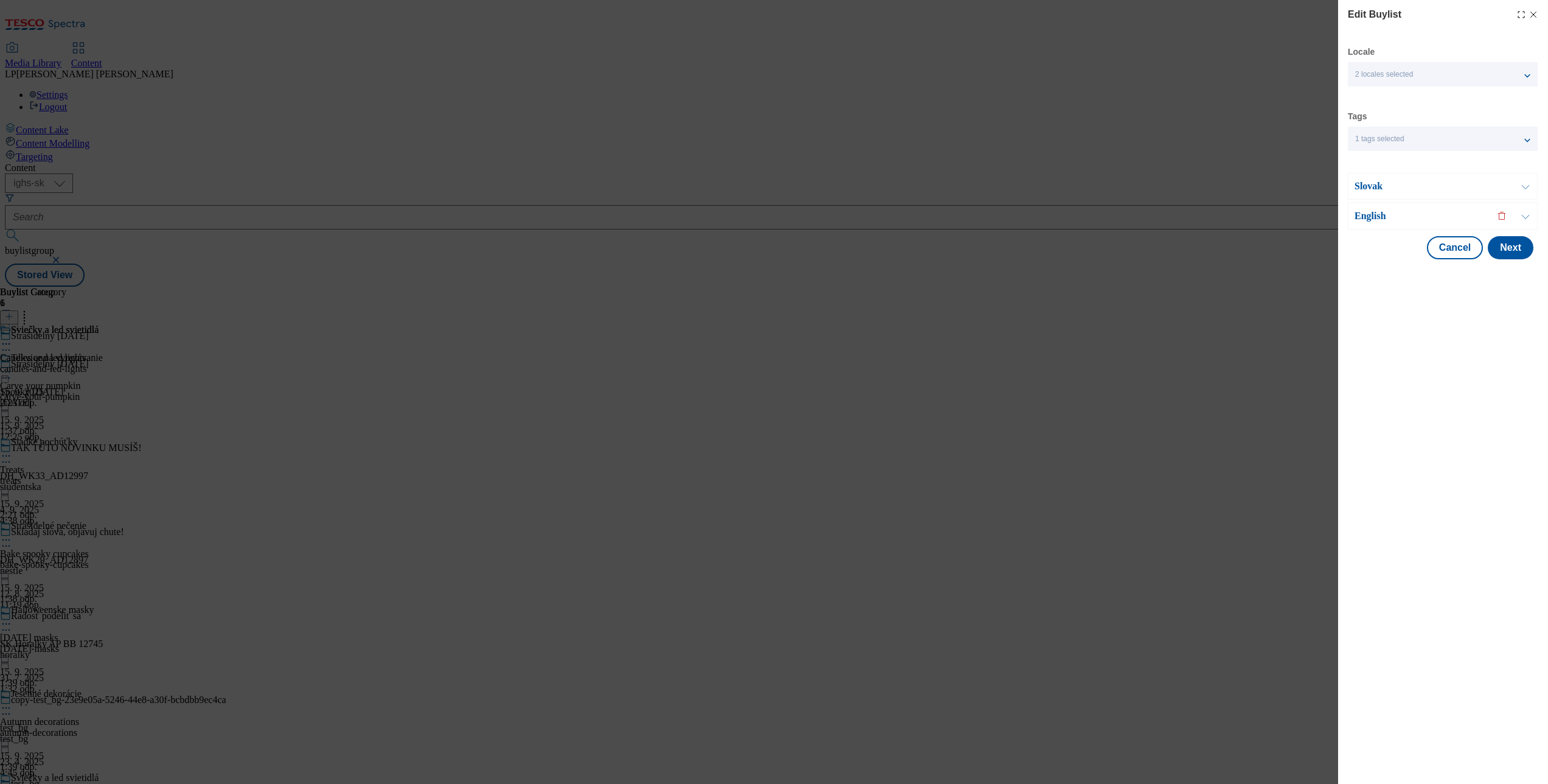
click at [1370, 212] on p "English" at bounding box center [1419, 215] width 128 height 12
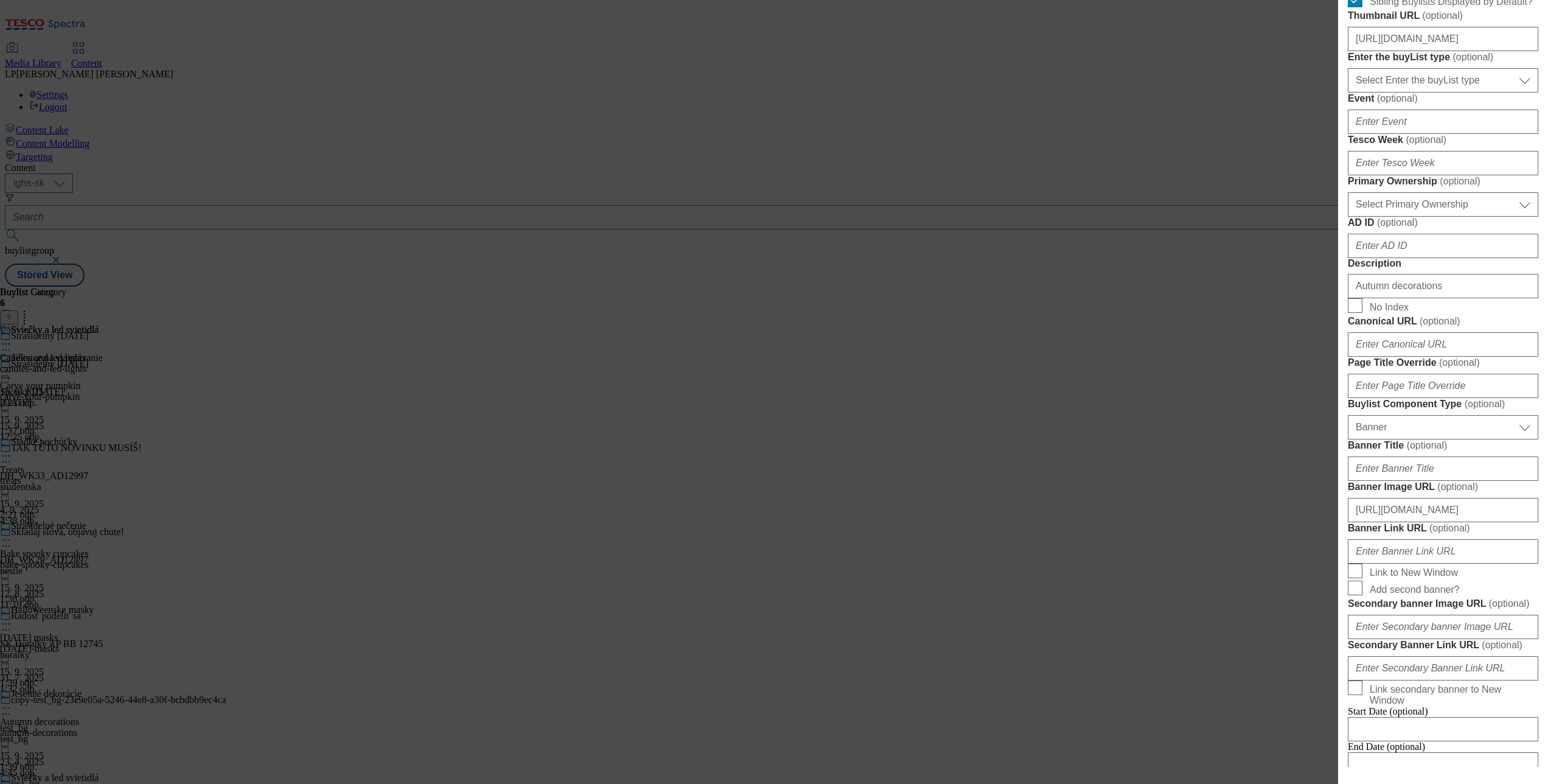
scroll to position [1110, 0]
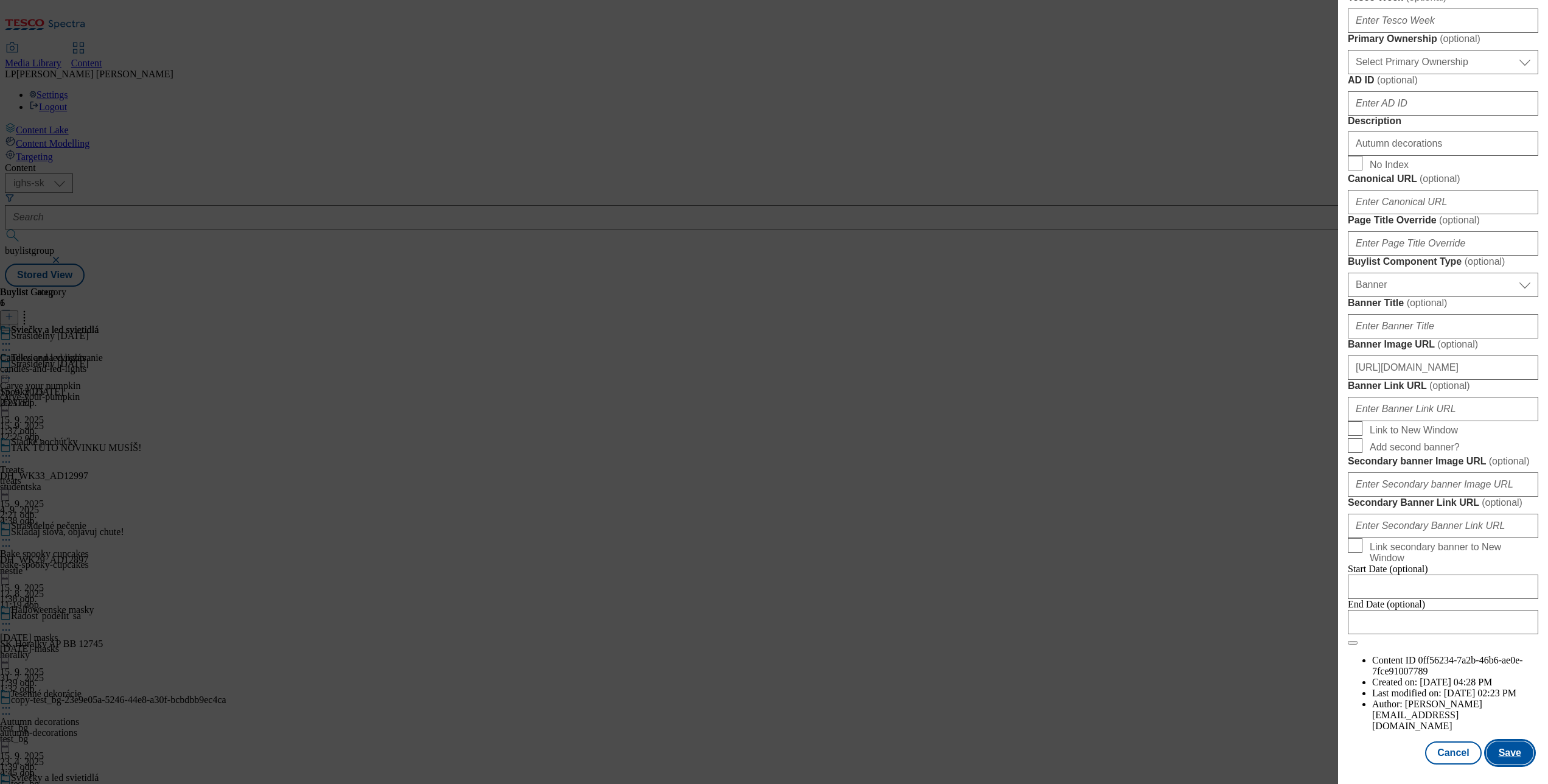
click at [1498, 741] on button "Save" at bounding box center [1510, 753] width 47 height 23
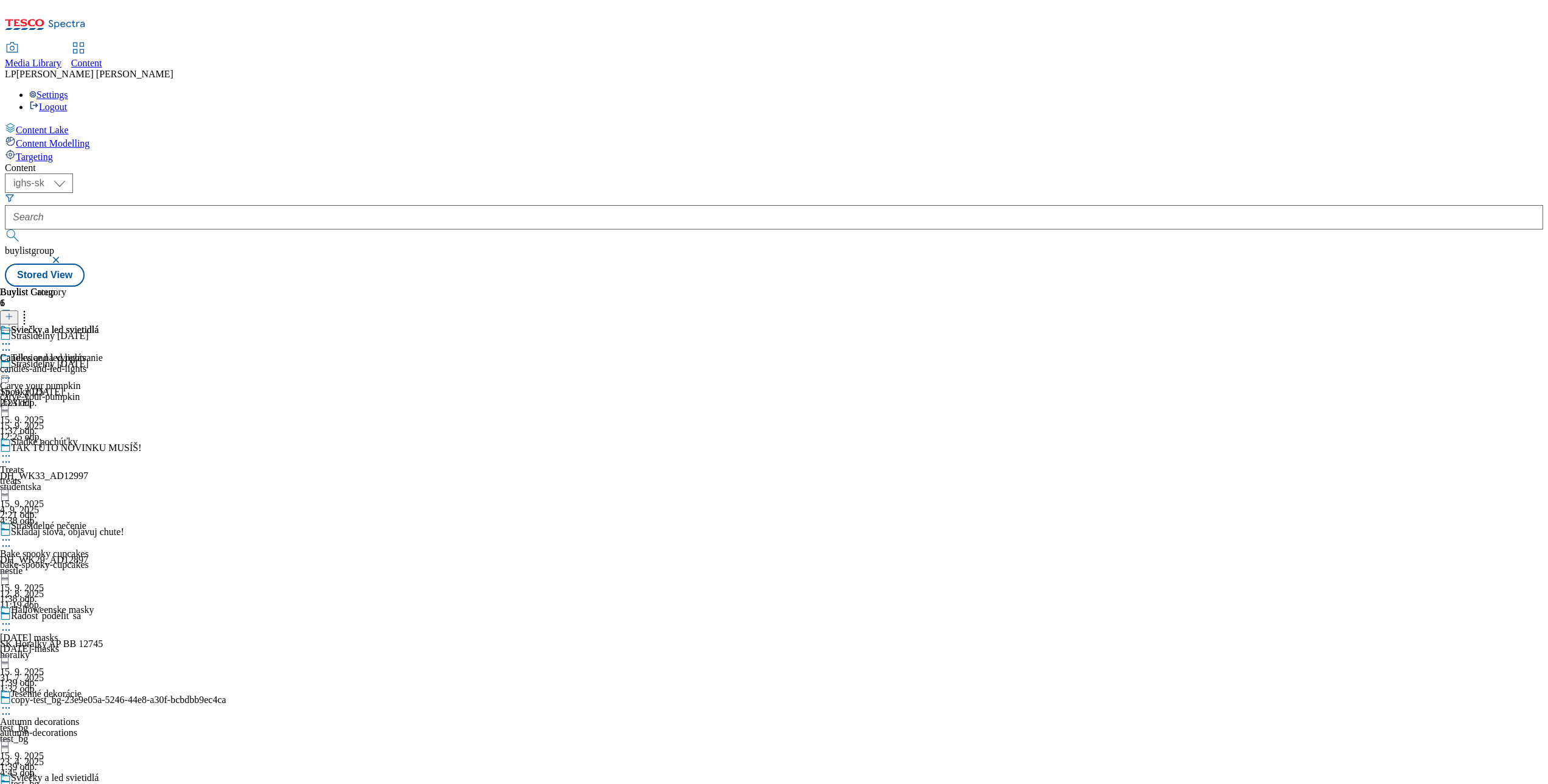
click at [12, 366] on icon at bounding box center [6, 372] width 12 height 12
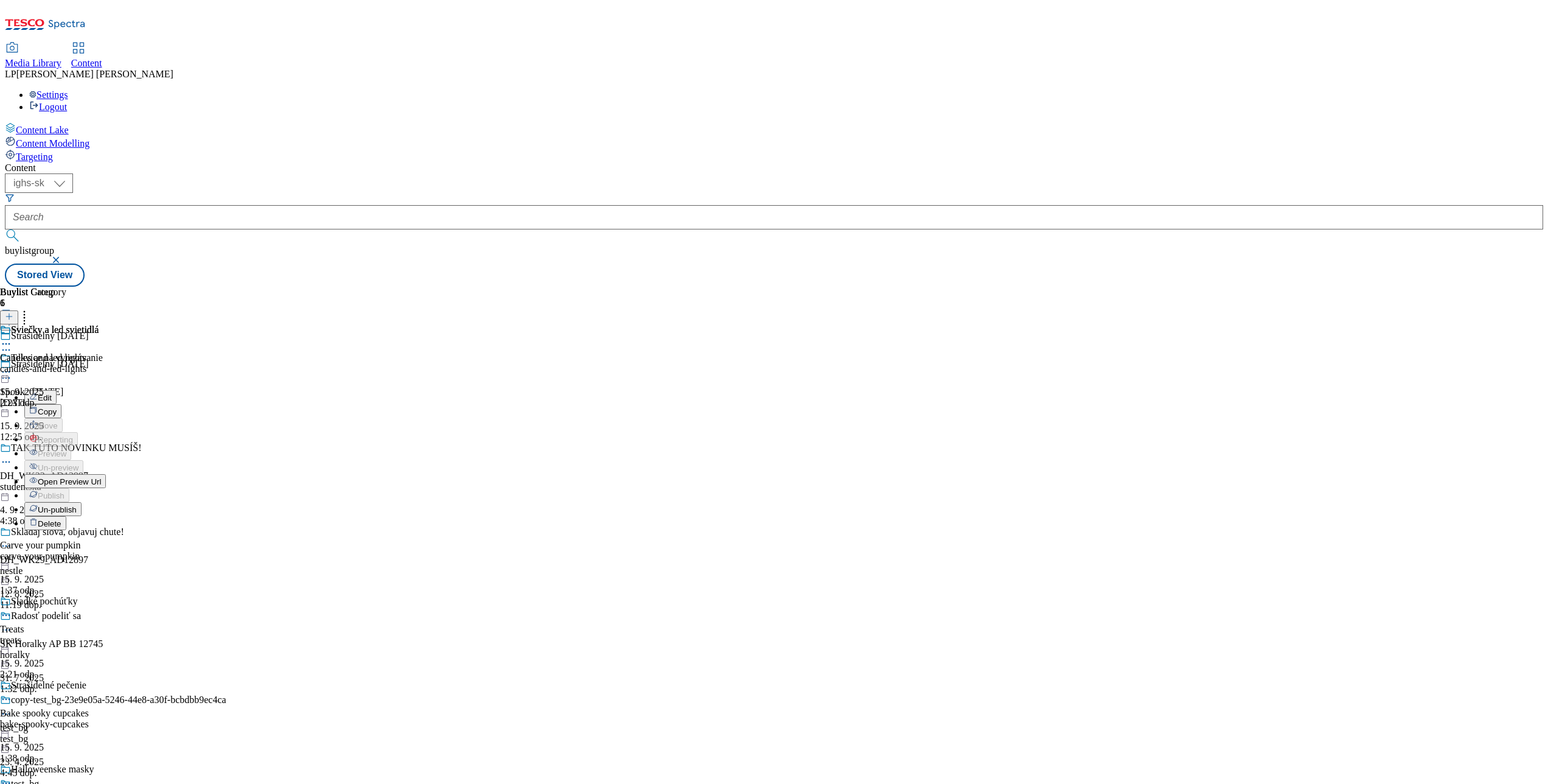
click at [51, 393] on span "Edit" at bounding box center [45, 397] width 14 height 9
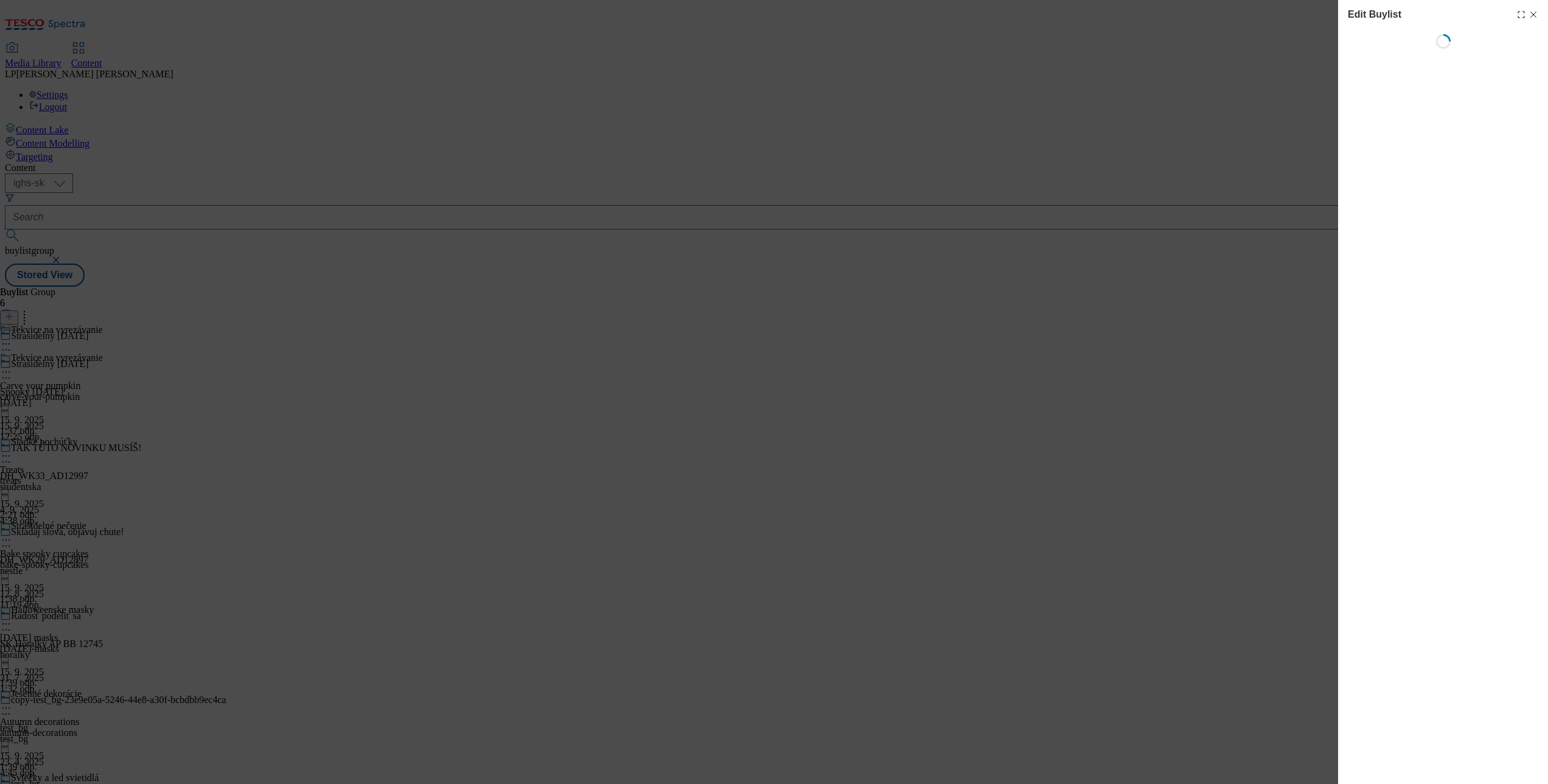
select select "evergreen"
select select "Banner"
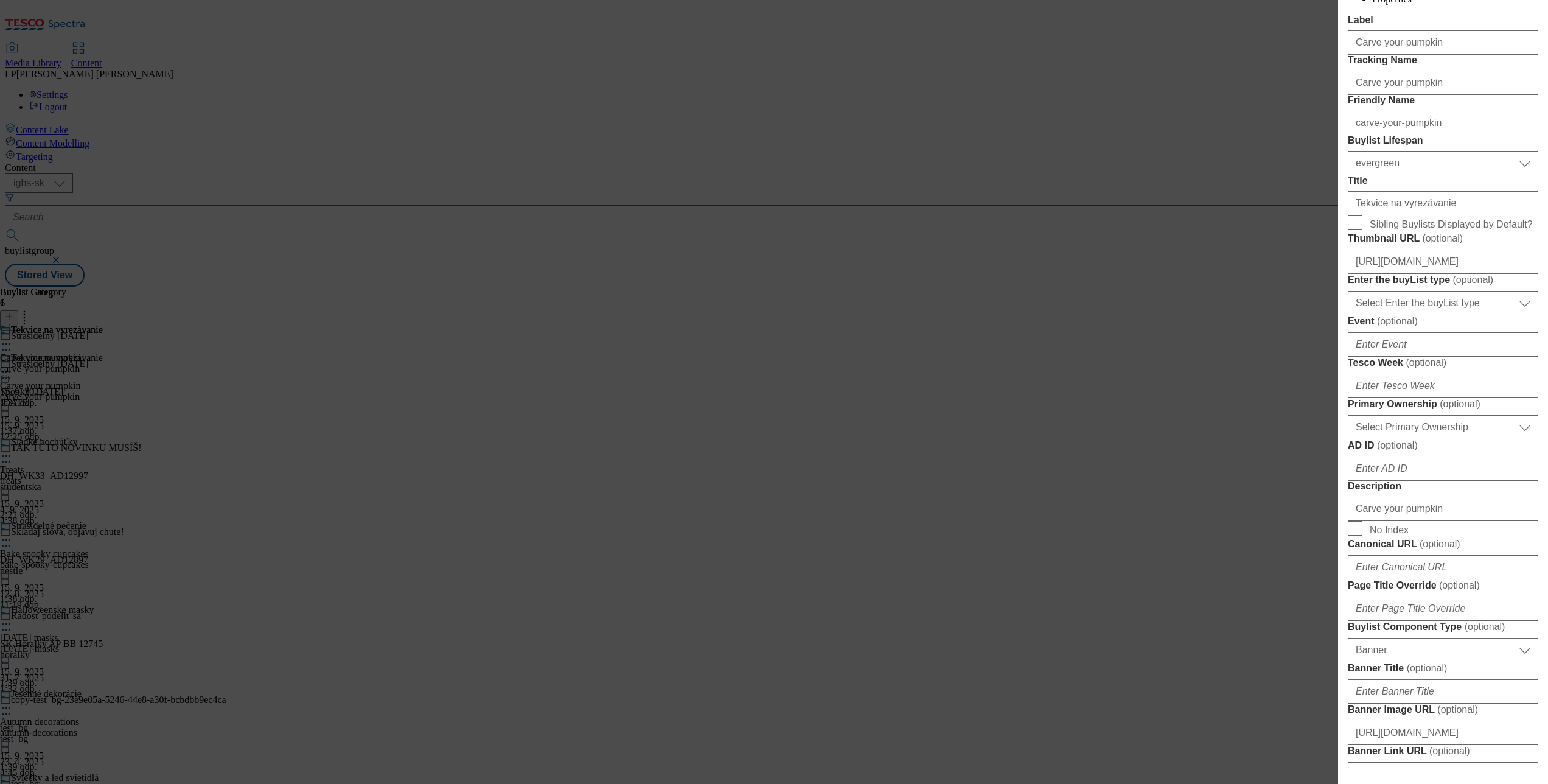
scroll to position [365, 0]
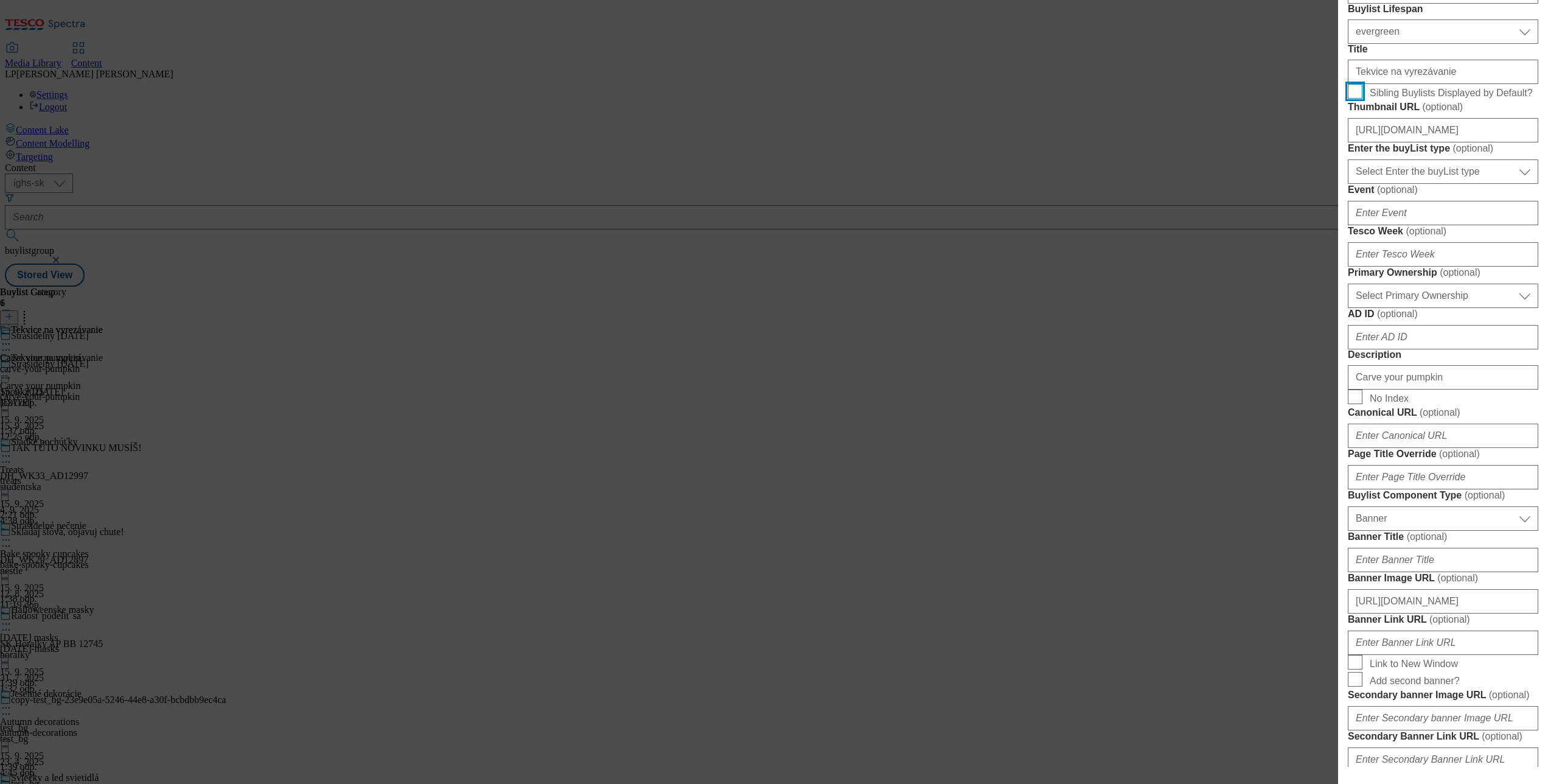
click at [1351, 99] on input "Sibling Buylists Displayed by Default?" at bounding box center [1355, 91] width 14 height 14
checkbox input "true"
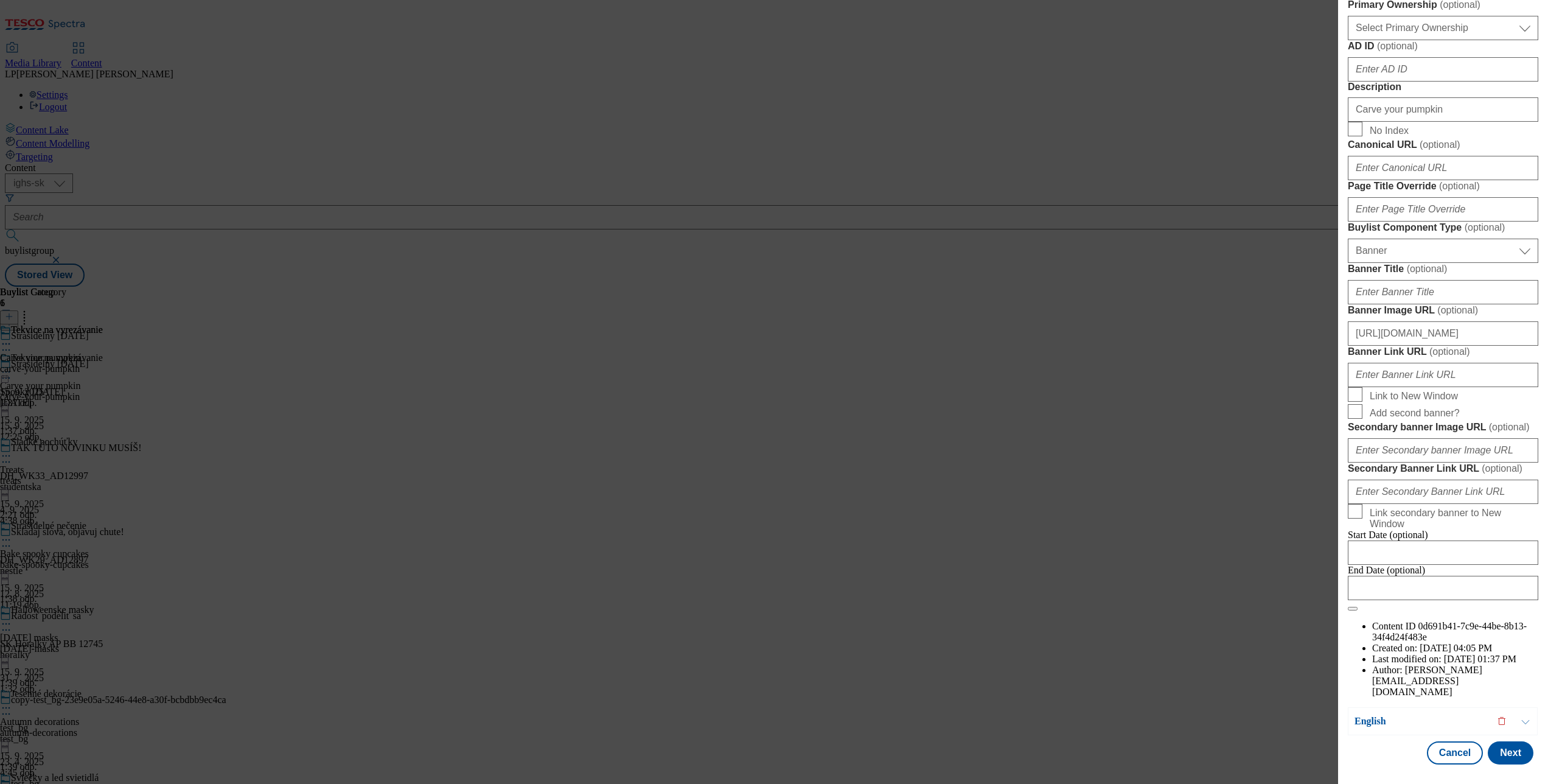
scroll to position [1107, 0]
click at [1495, 741] on button "Next" at bounding box center [1510, 753] width 46 height 23
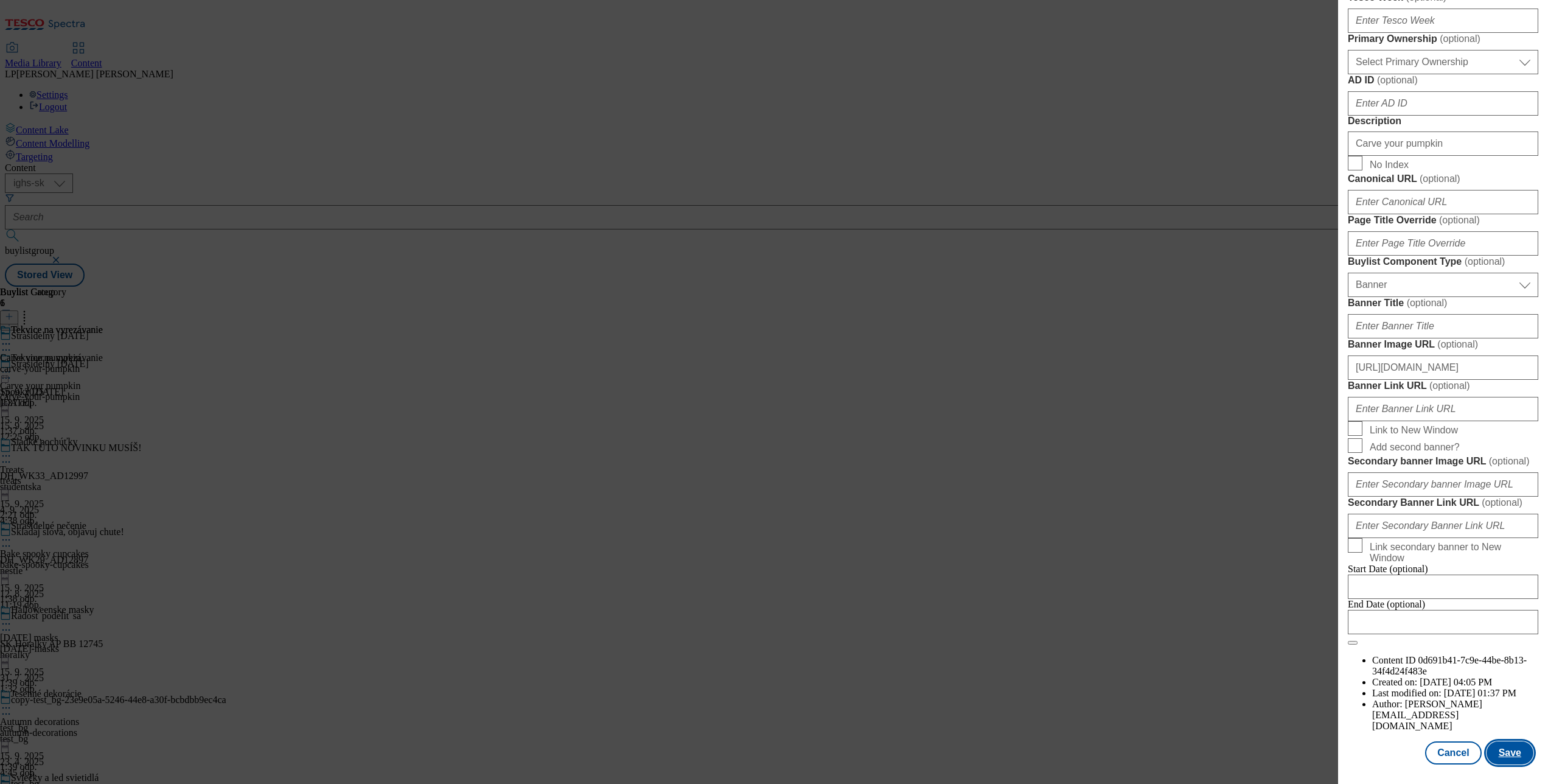
scroll to position [1110, 0]
click at [1491, 741] on button "Save" at bounding box center [1510, 753] width 47 height 23
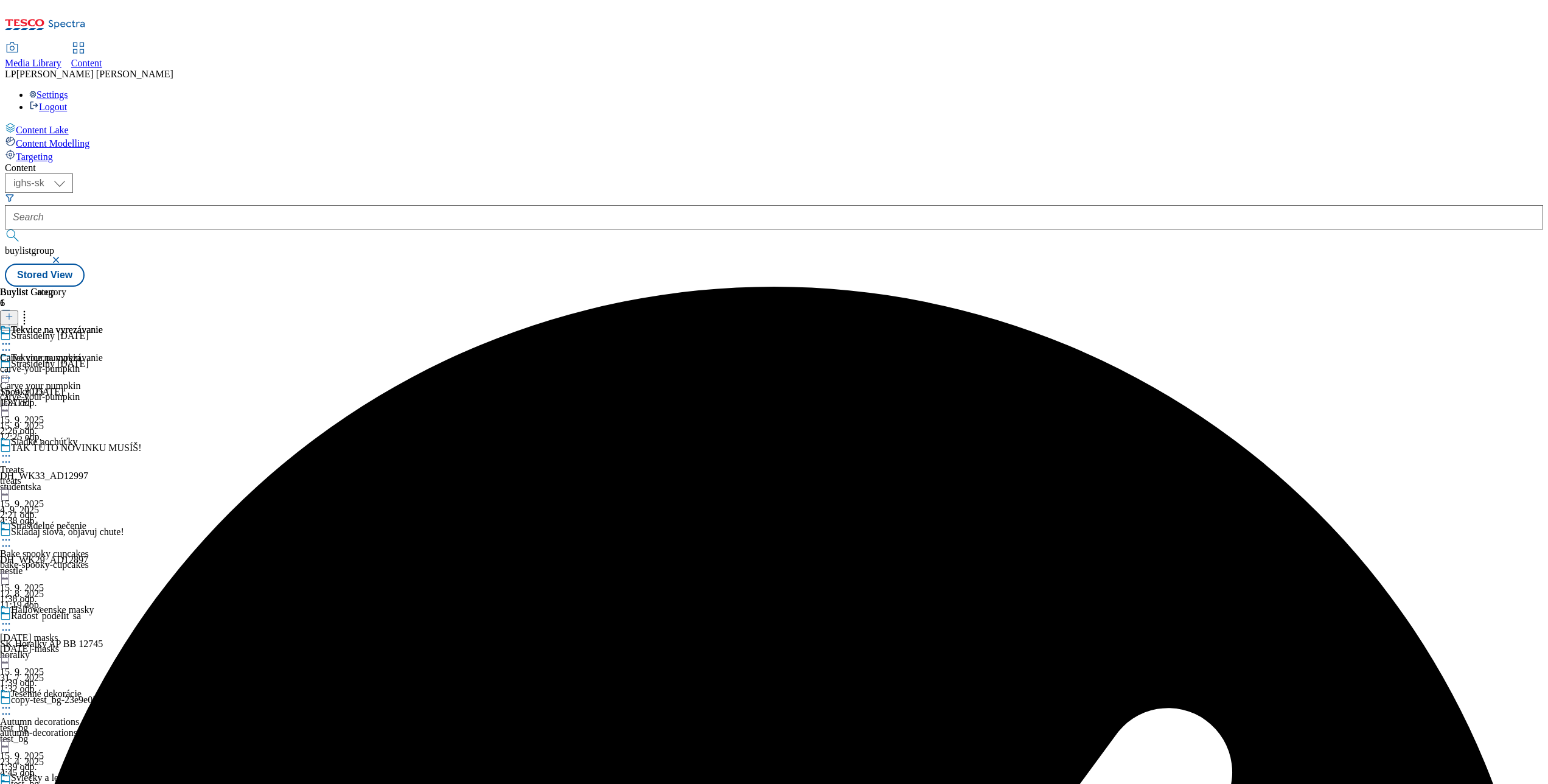
click at [12, 366] on icon at bounding box center [6, 372] width 12 height 12
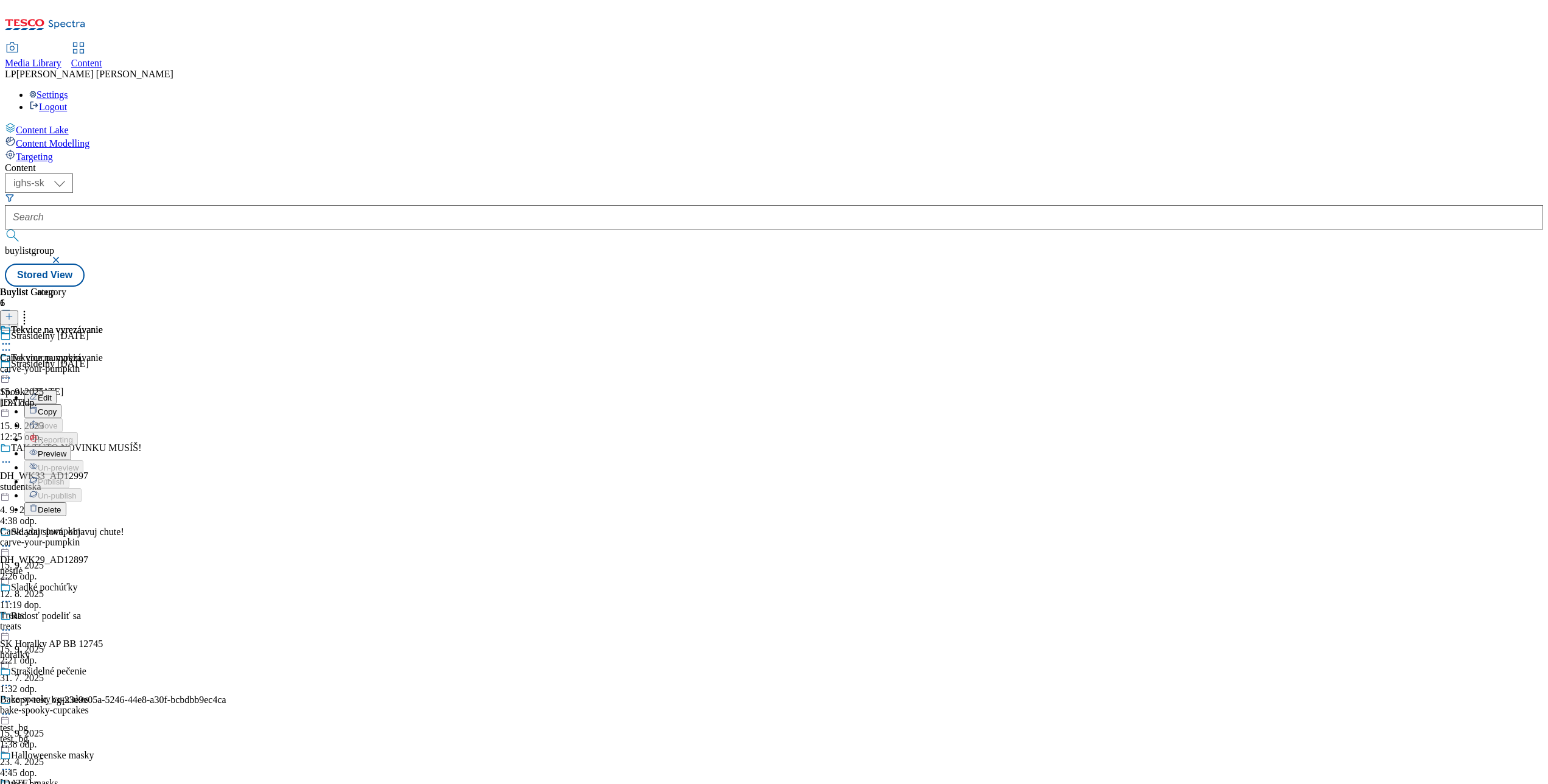
click at [67, 449] on span "Preview" at bounding box center [52, 453] width 29 height 9
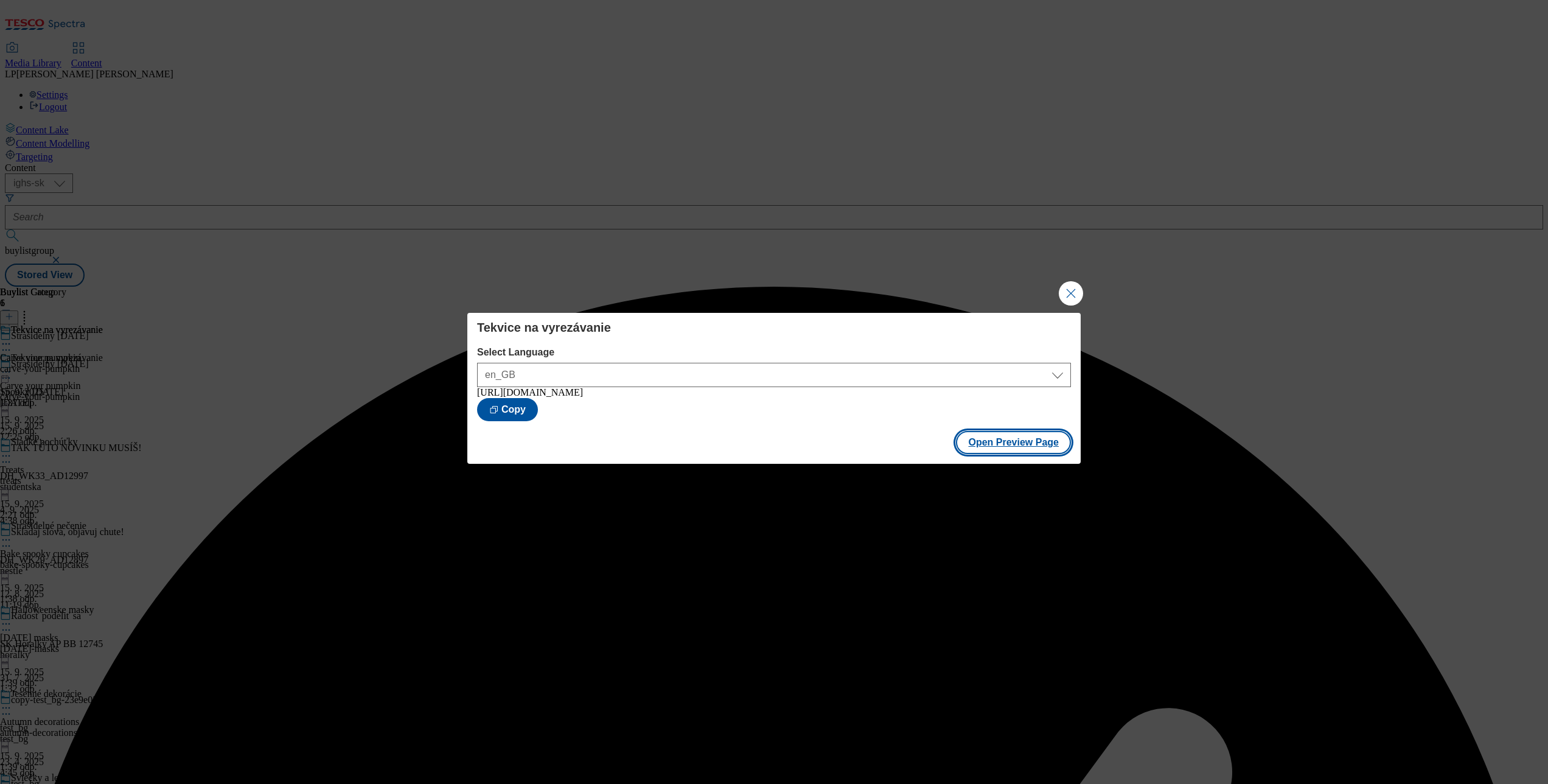
click at [1008, 449] on button "Open Preview Page" at bounding box center [1013, 442] width 115 height 23
click at [1065, 285] on button "Close Modal" at bounding box center [1071, 293] width 24 height 24
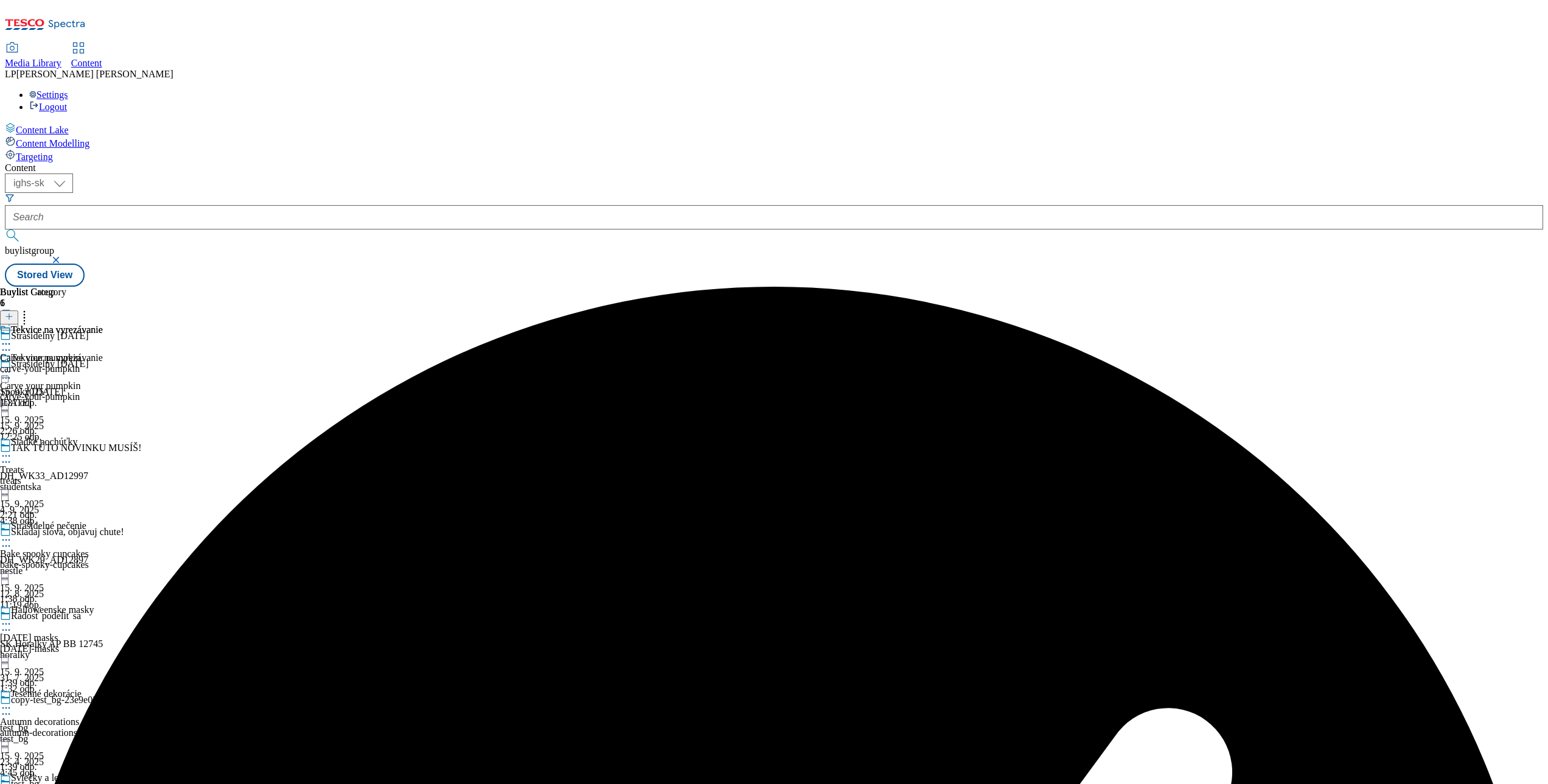
scroll to position [424, 0]
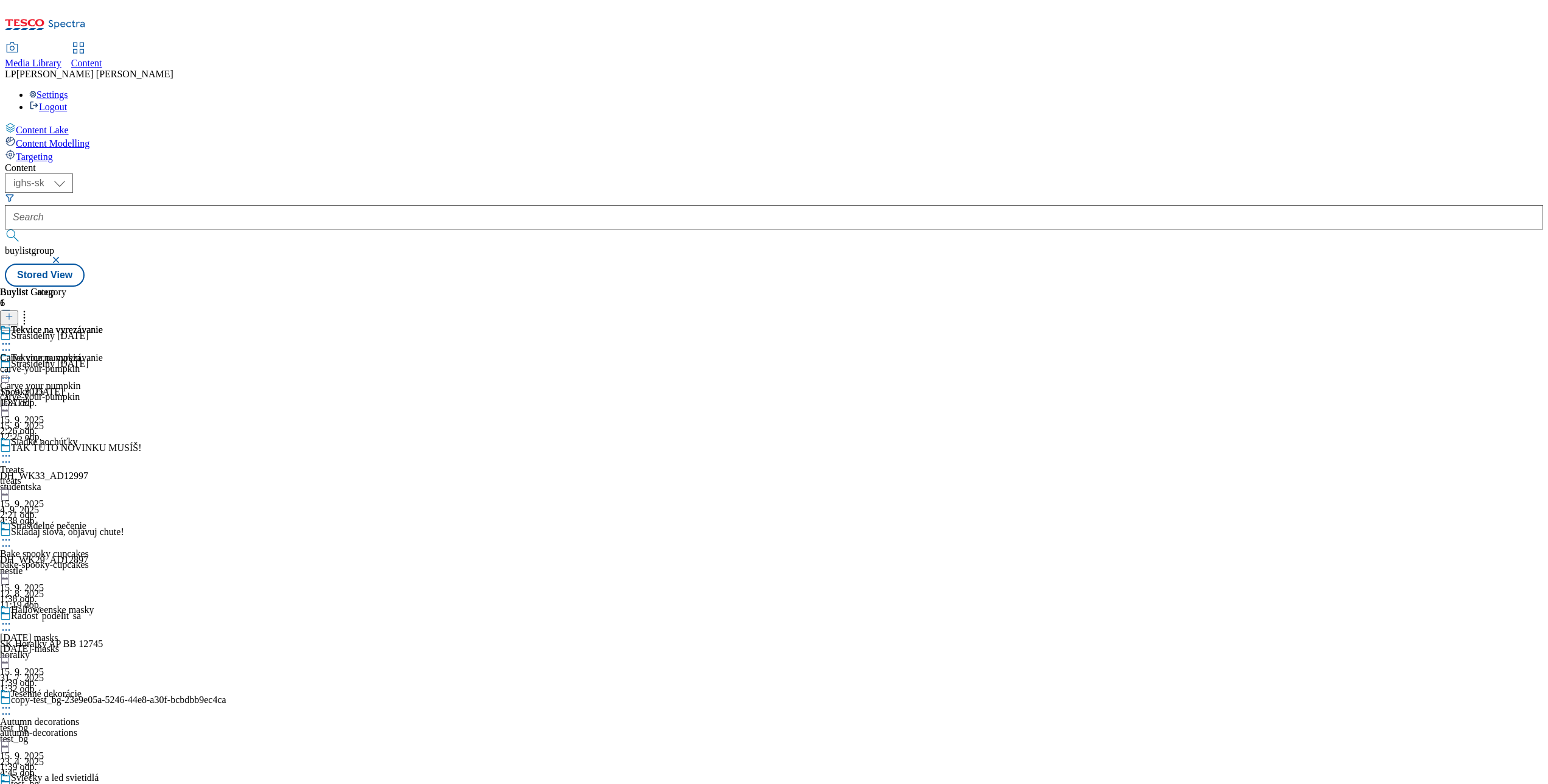
click at [12, 783] on icon at bounding box center [6, 791] width 12 height 12
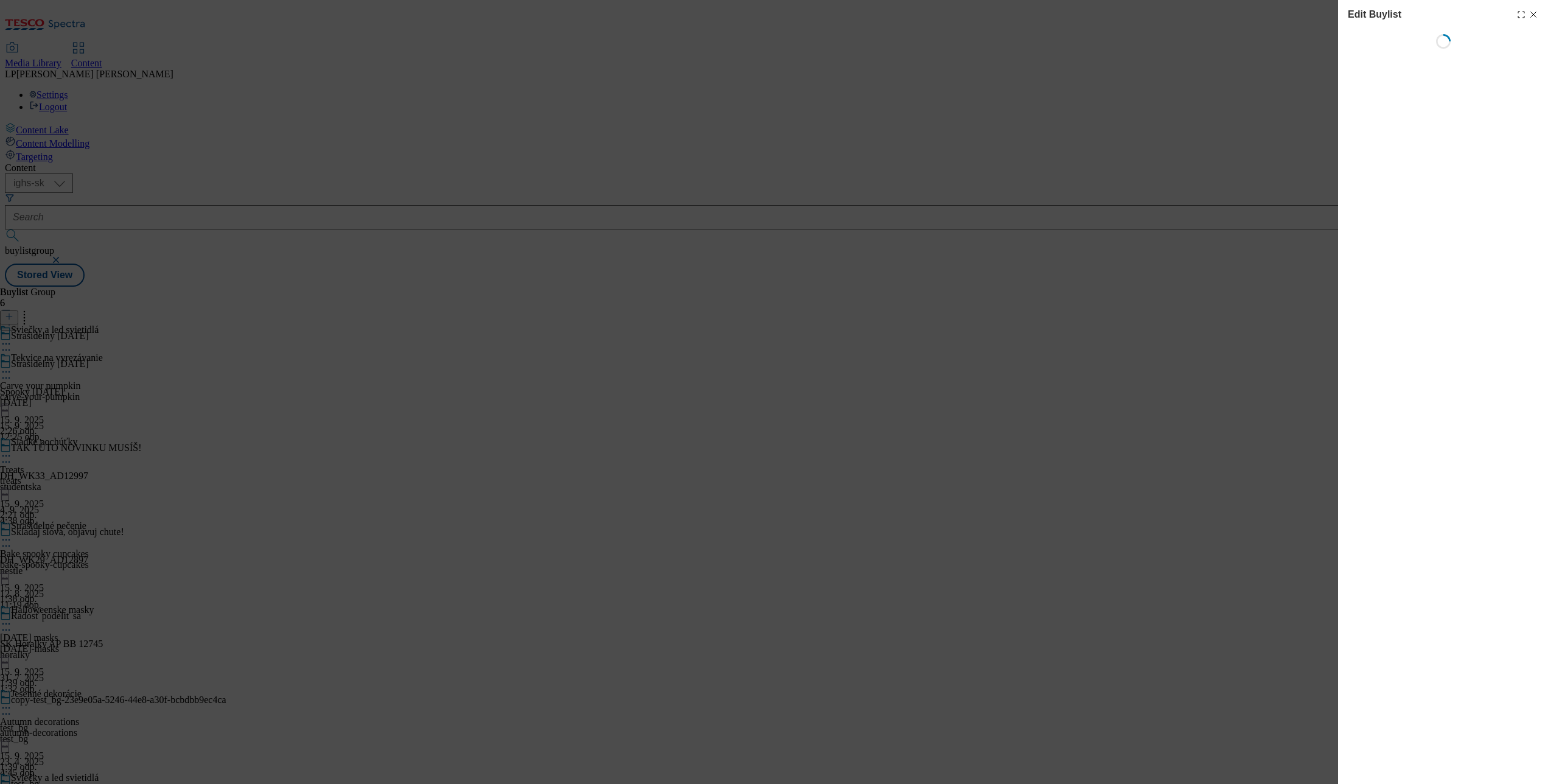
select select "evergreen"
select select "Banner"
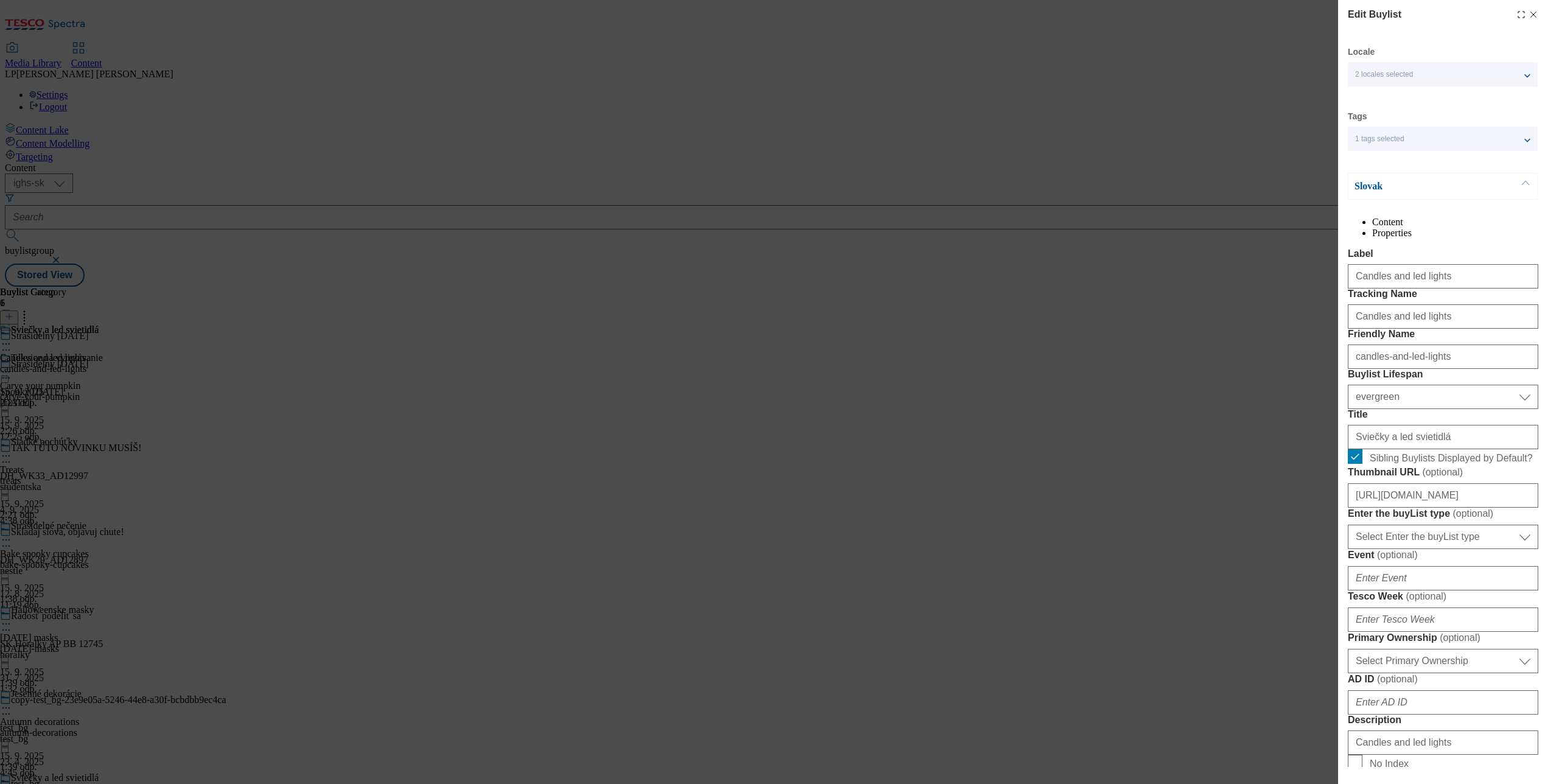
click at [1368, 190] on p "Slovak" at bounding box center [1419, 186] width 128 height 12
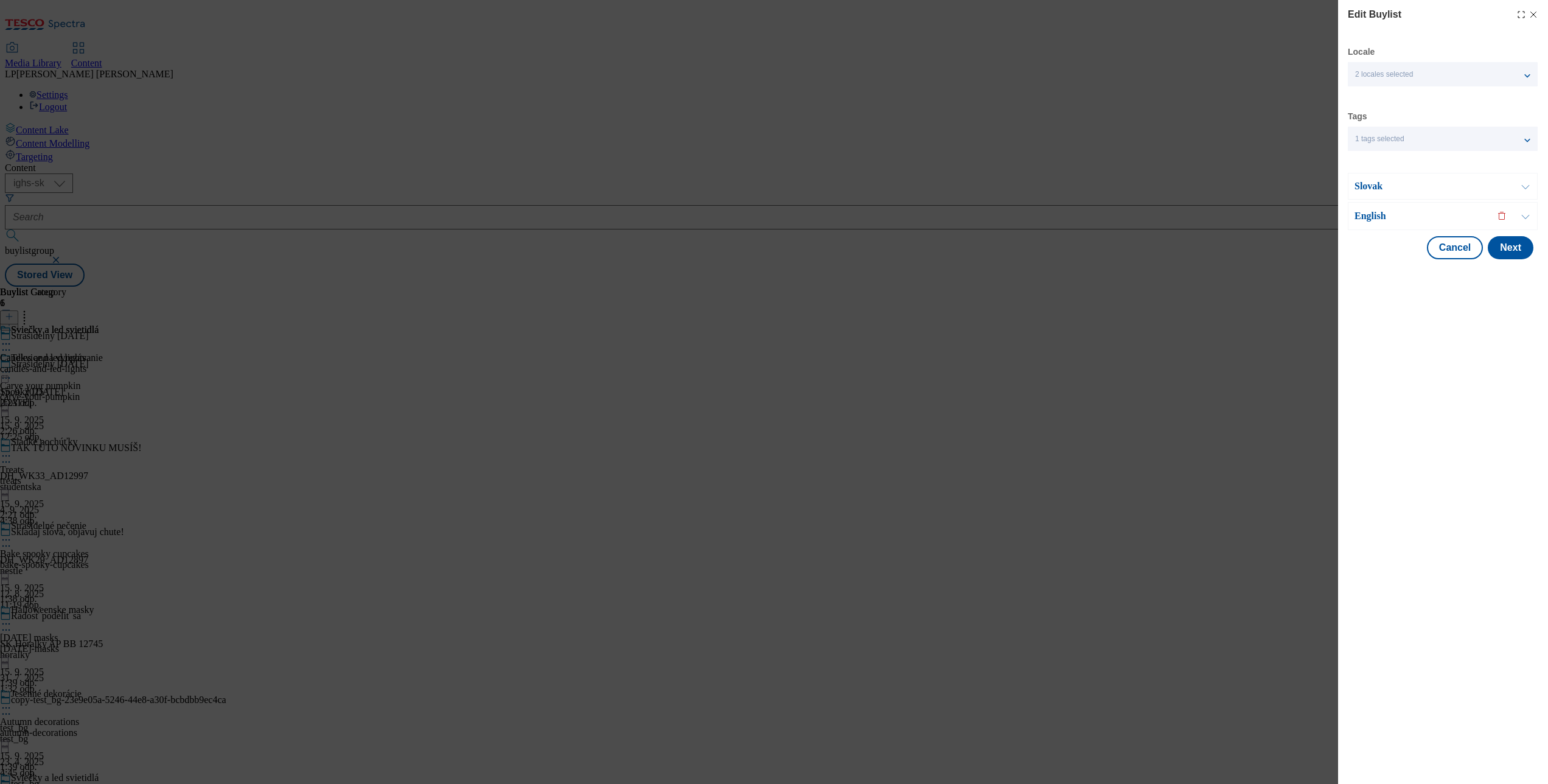
click at [1364, 217] on p "English" at bounding box center [1419, 215] width 128 height 12
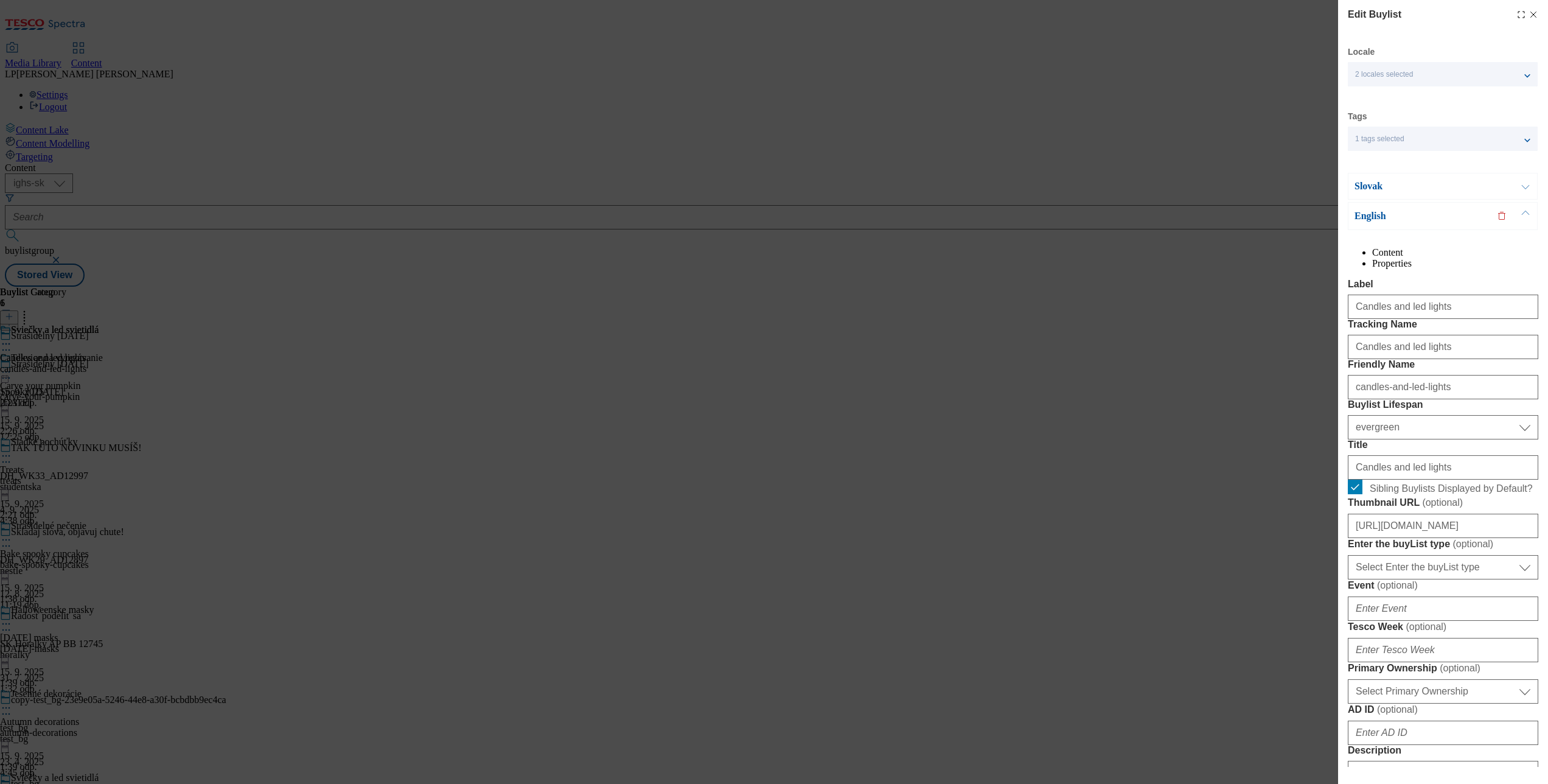
click at [1367, 179] on div "Slovak" at bounding box center [1443, 186] width 190 height 27
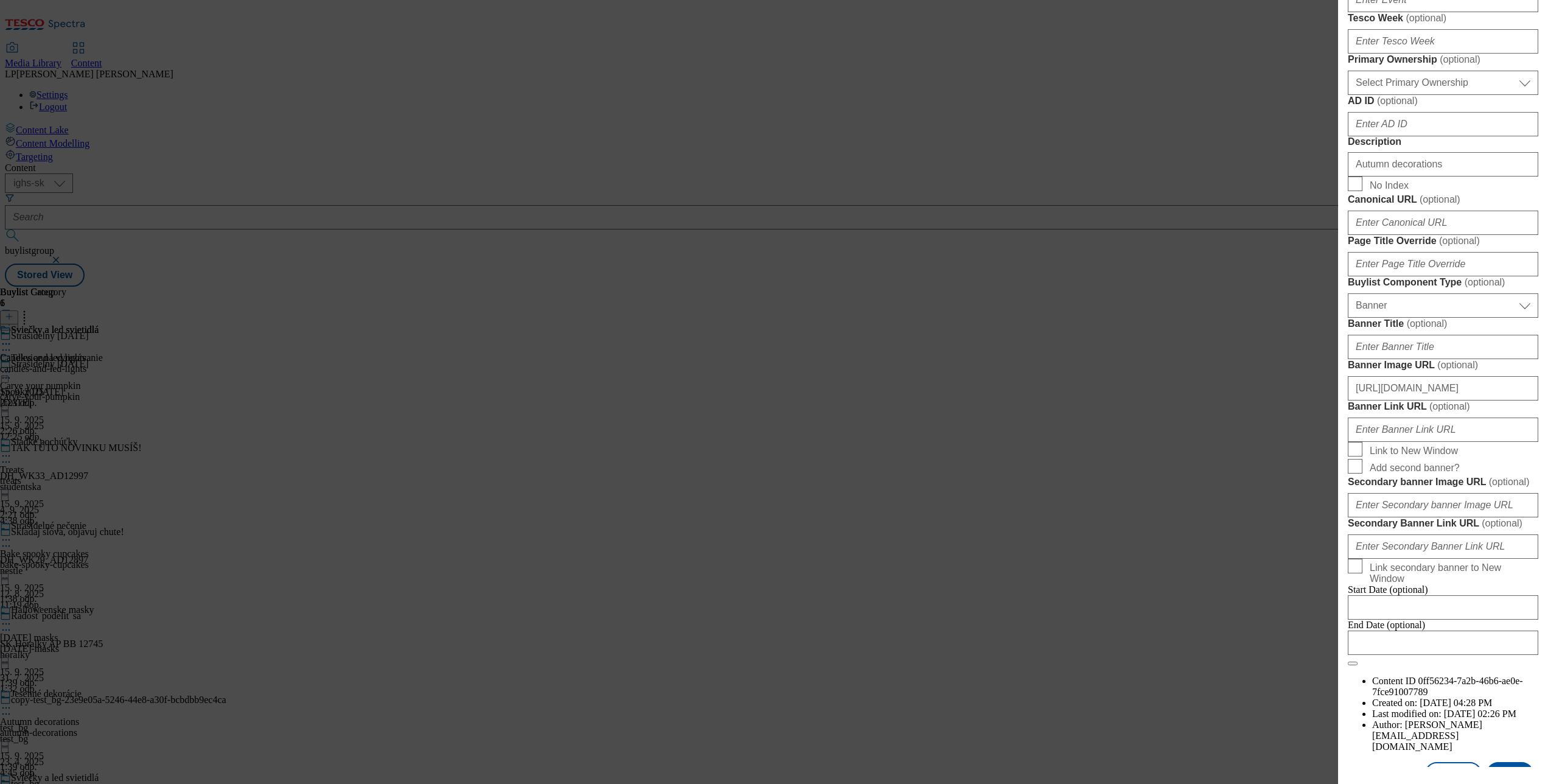
scroll to position [1110, 0]
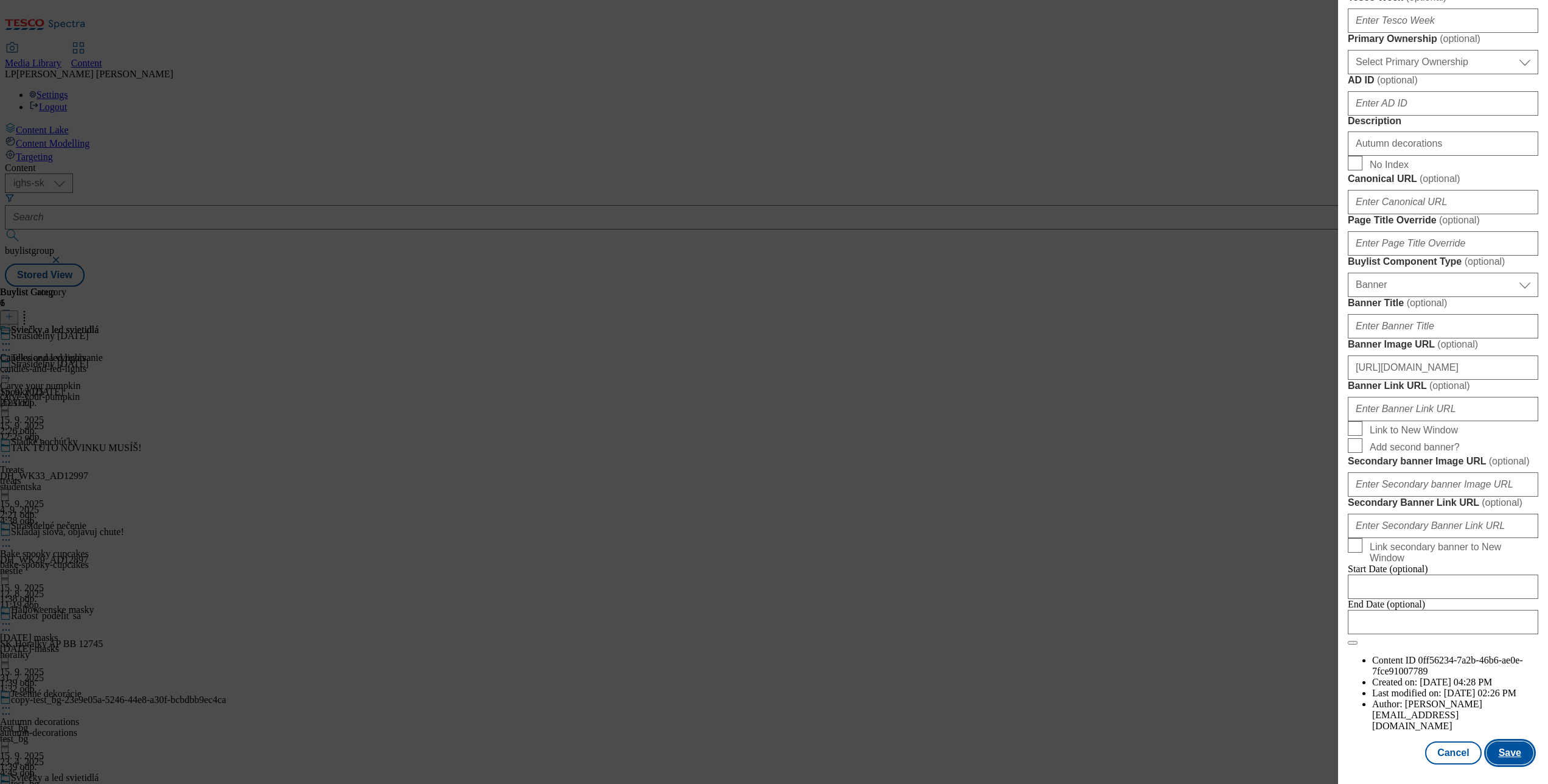
drag, startPoint x: 1495, startPoint y: 736, endPoint x: 1474, endPoint y: 726, distance: 23.3
click at [1495, 741] on button "Save" at bounding box center [1510, 753] width 47 height 23
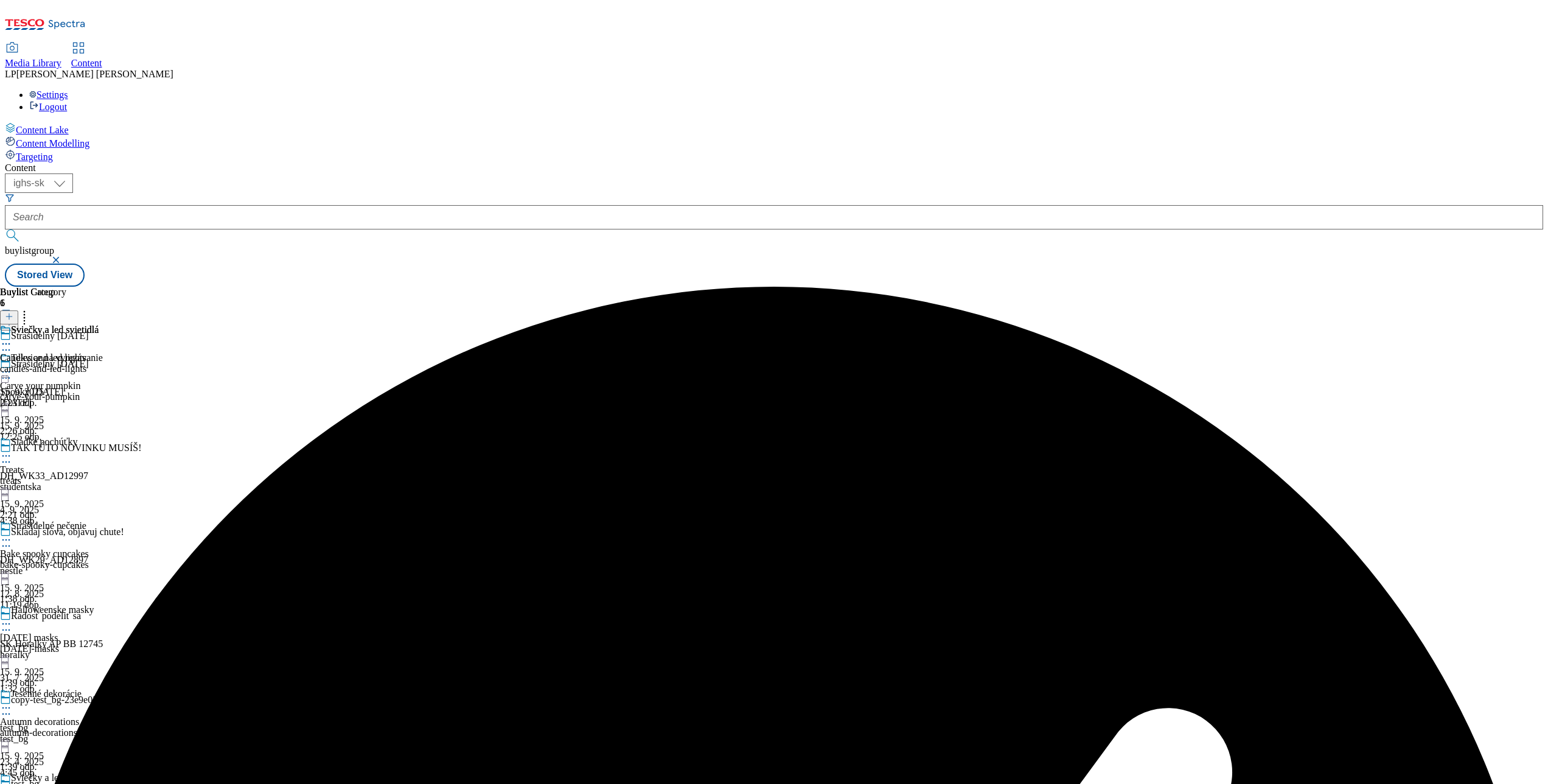
scroll to position [373, 0]
click at [12, 702] on icon at bounding box center [6, 707] width 12 height 12
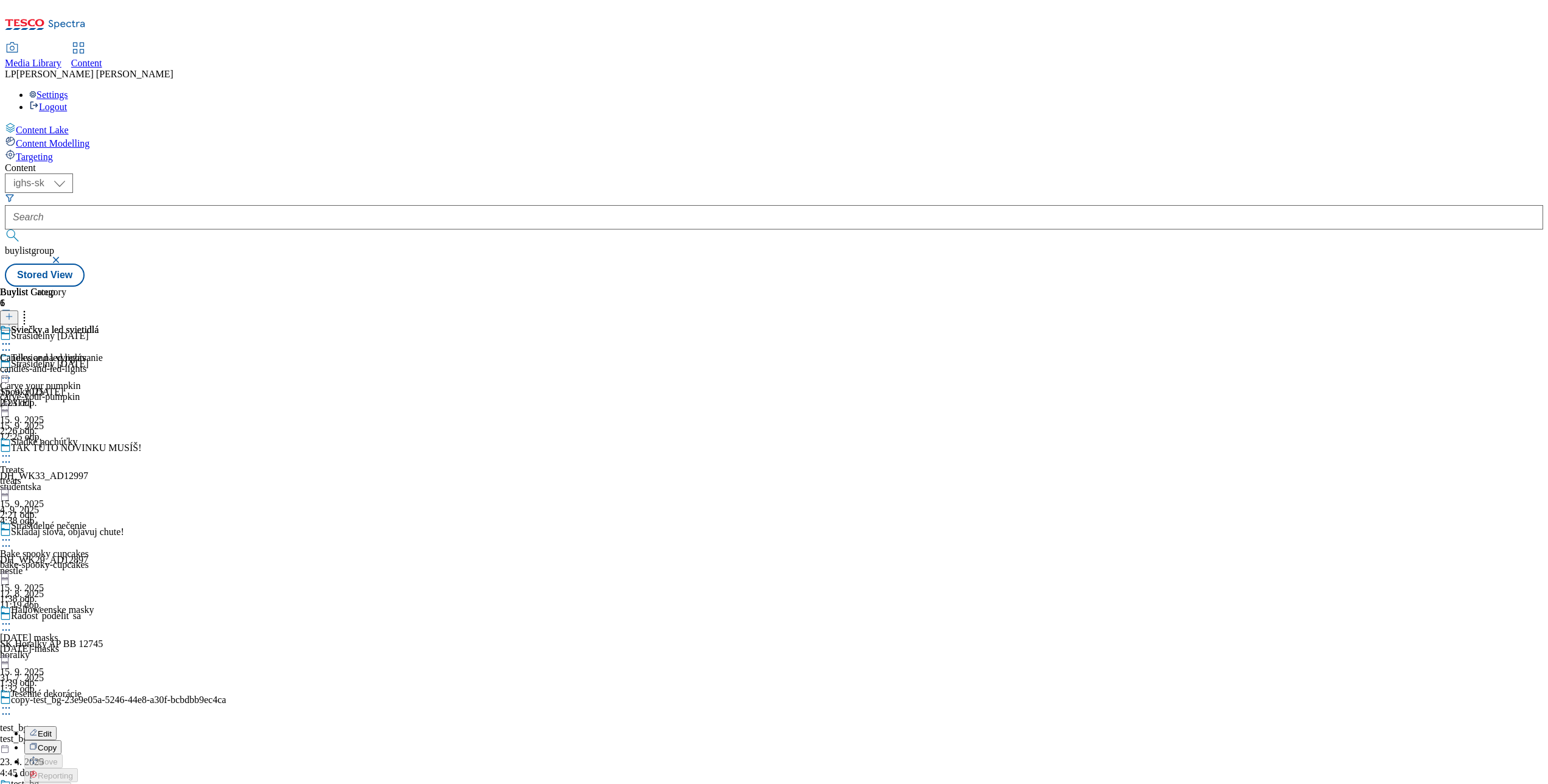
click at [51, 729] on span "Edit" at bounding box center [45, 733] width 14 height 9
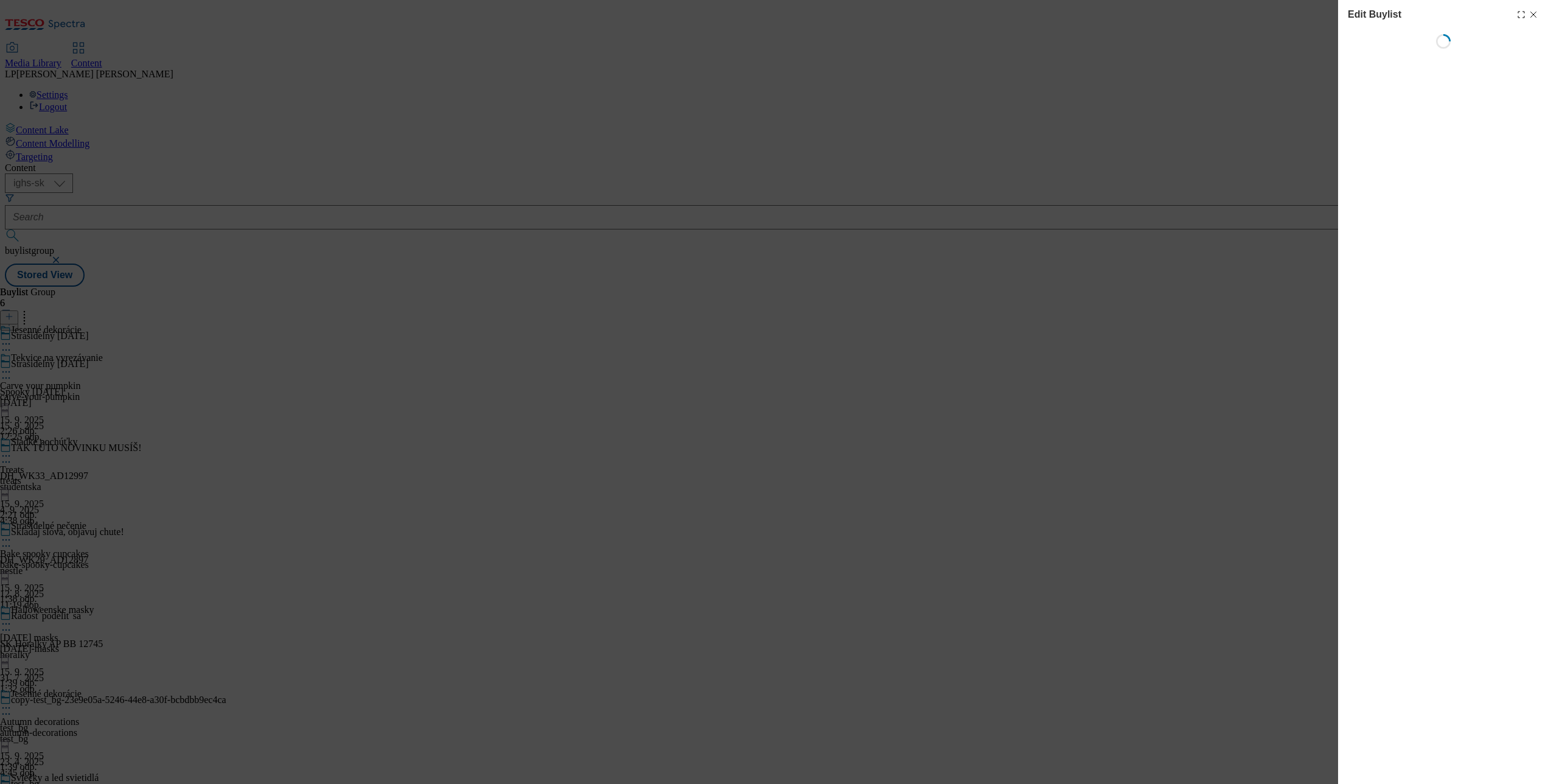
select select "evergreen"
select select "Banner"
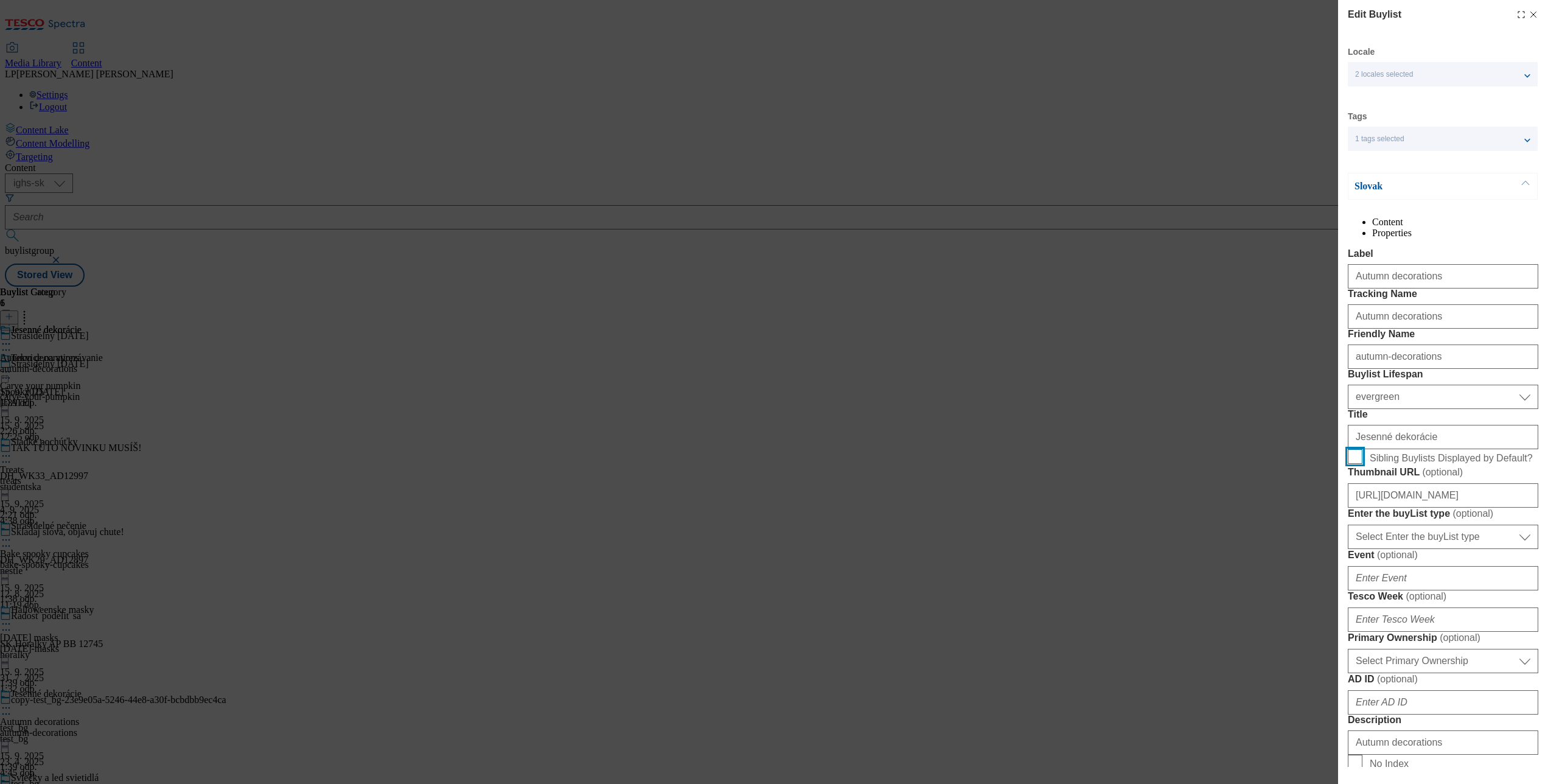
click at [1352, 464] on input "Sibling Buylists Displayed by Default?" at bounding box center [1355, 456] width 14 height 14
checkbox input "true"
click at [1372, 190] on p "Slovak" at bounding box center [1419, 186] width 128 height 12
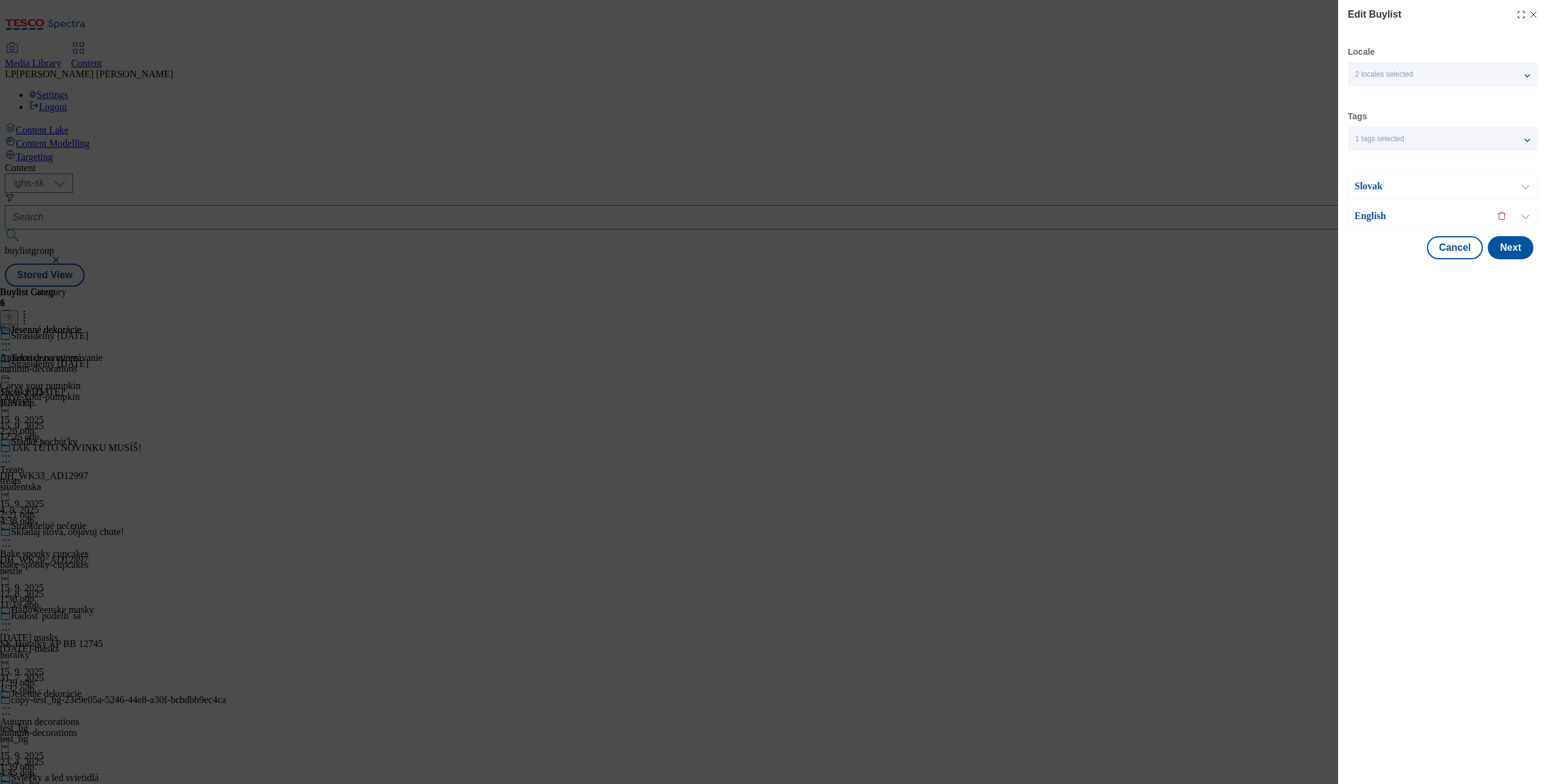
click at [1364, 217] on p "English" at bounding box center [1419, 215] width 128 height 12
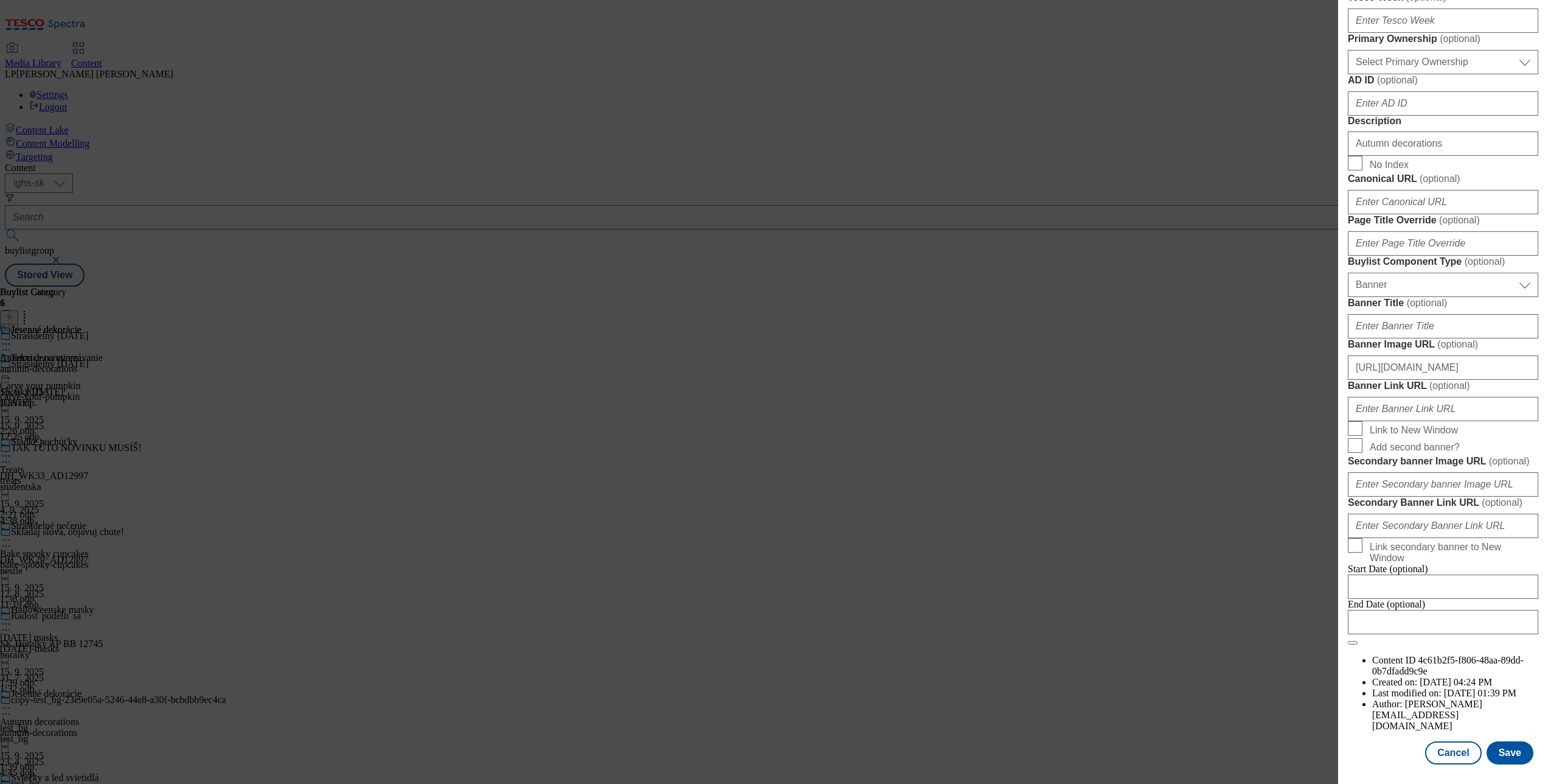
scroll to position [1110, 0]
click at [1502, 741] on button "Save" at bounding box center [1510, 753] width 47 height 23
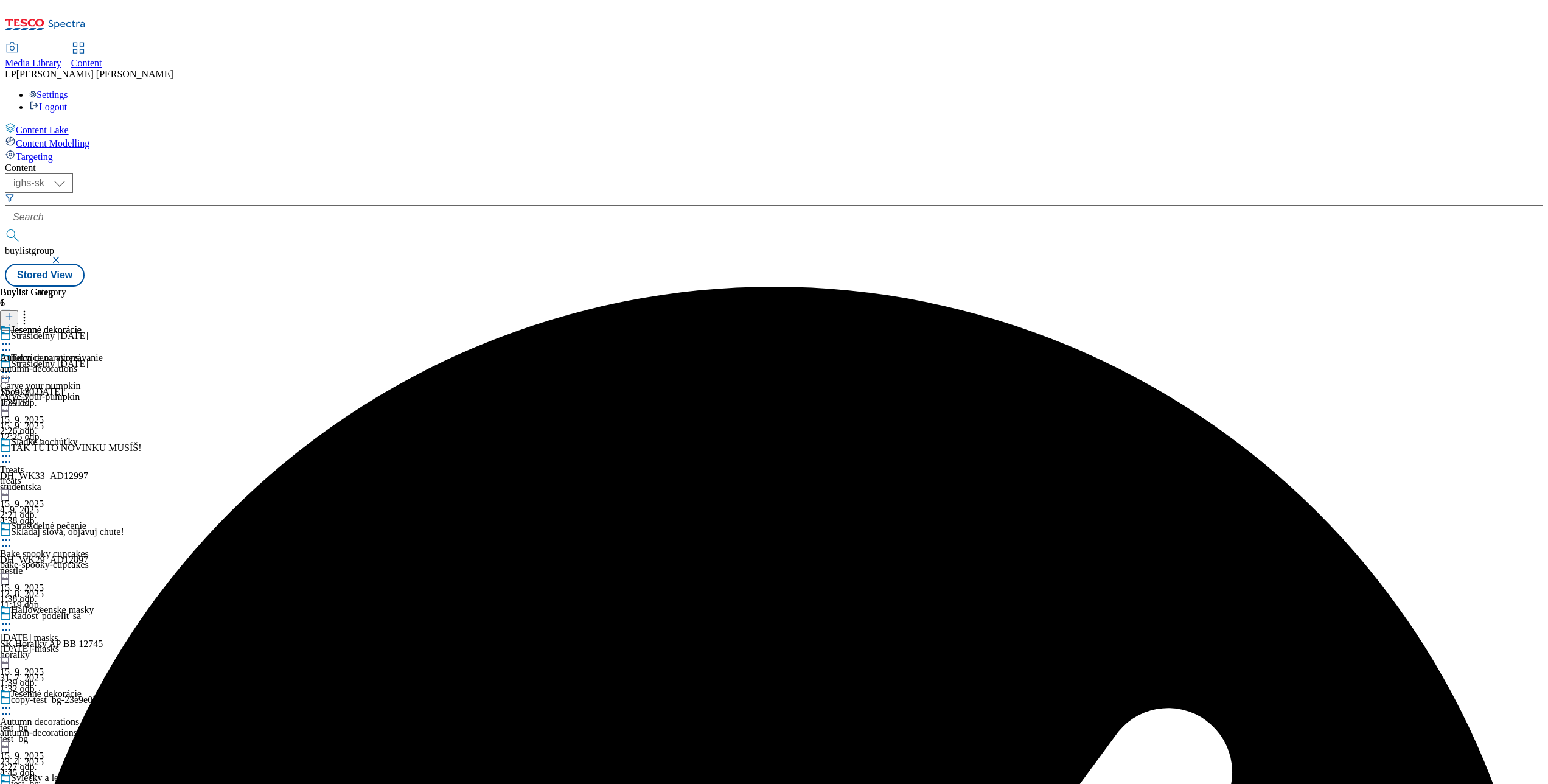
scroll to position [252, 0]
click at [12, 618] on icon at bounding box center [6, 623] width 12 height 12
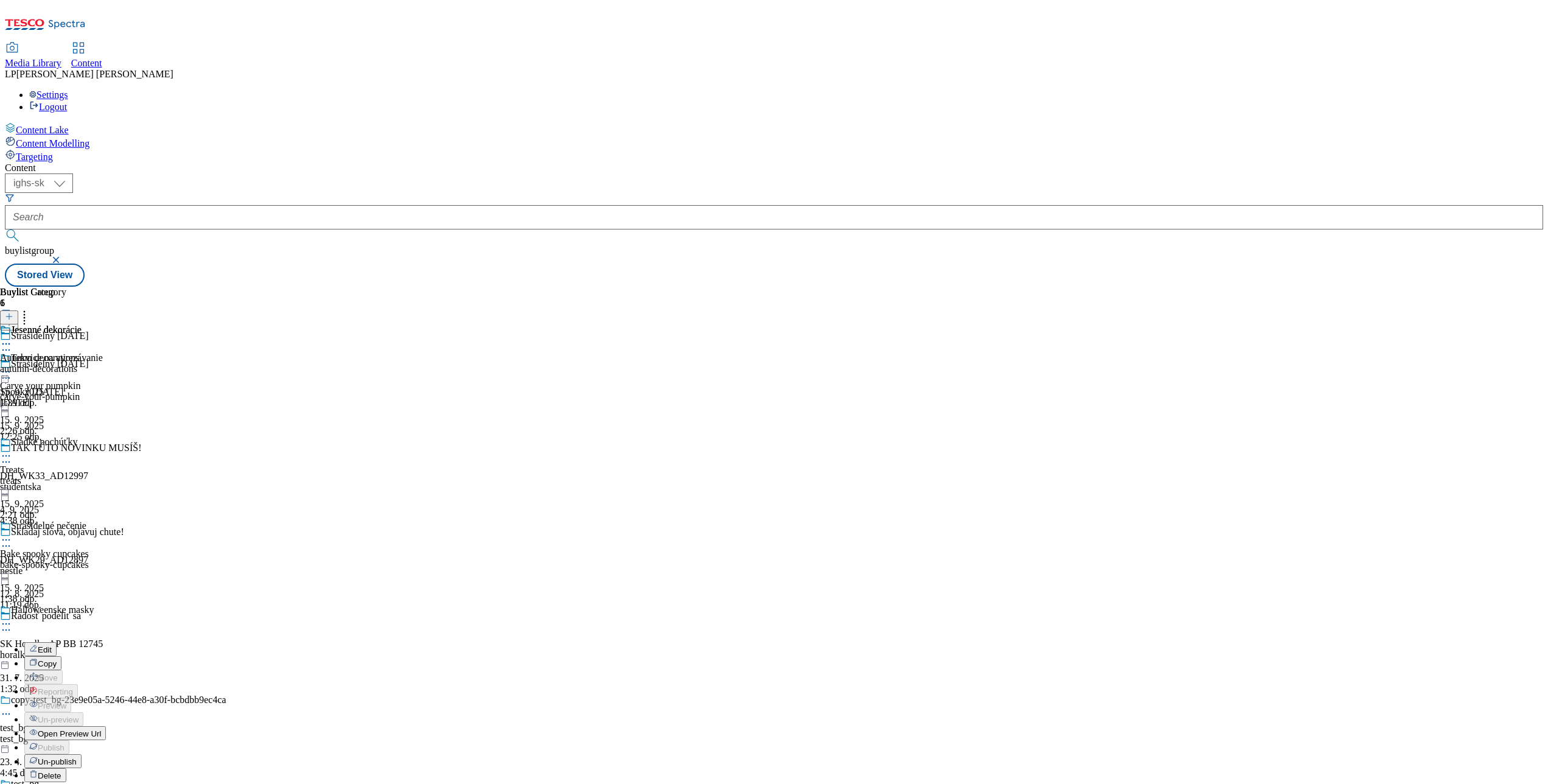
click at [56, 642] on button "Edit" at bounding box center [40, 649] width 32 height 14
select select "evergreen"
select select "Banner"
select select "evergreen"
select select "Banner"
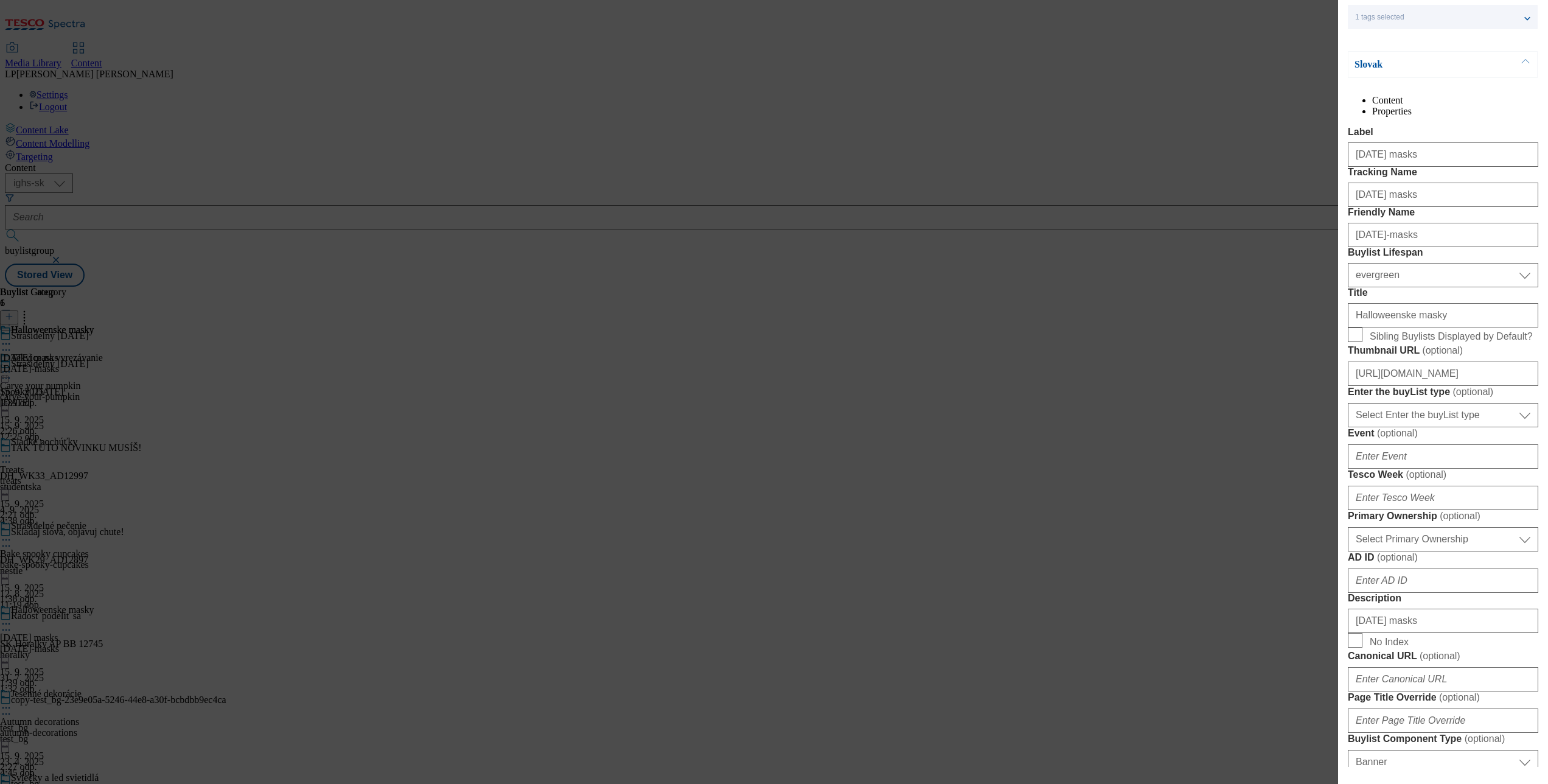
click at [1395, 342] on span "Sibling Buylists Displayed by Default?" at bounding box center [1451, 336] width 163 height 11
click at [1362, 342] on input "Sibling Buylists Displayed by Default?" at bounding box center [1355, 335] width 14 height 14
checkbox input "true"
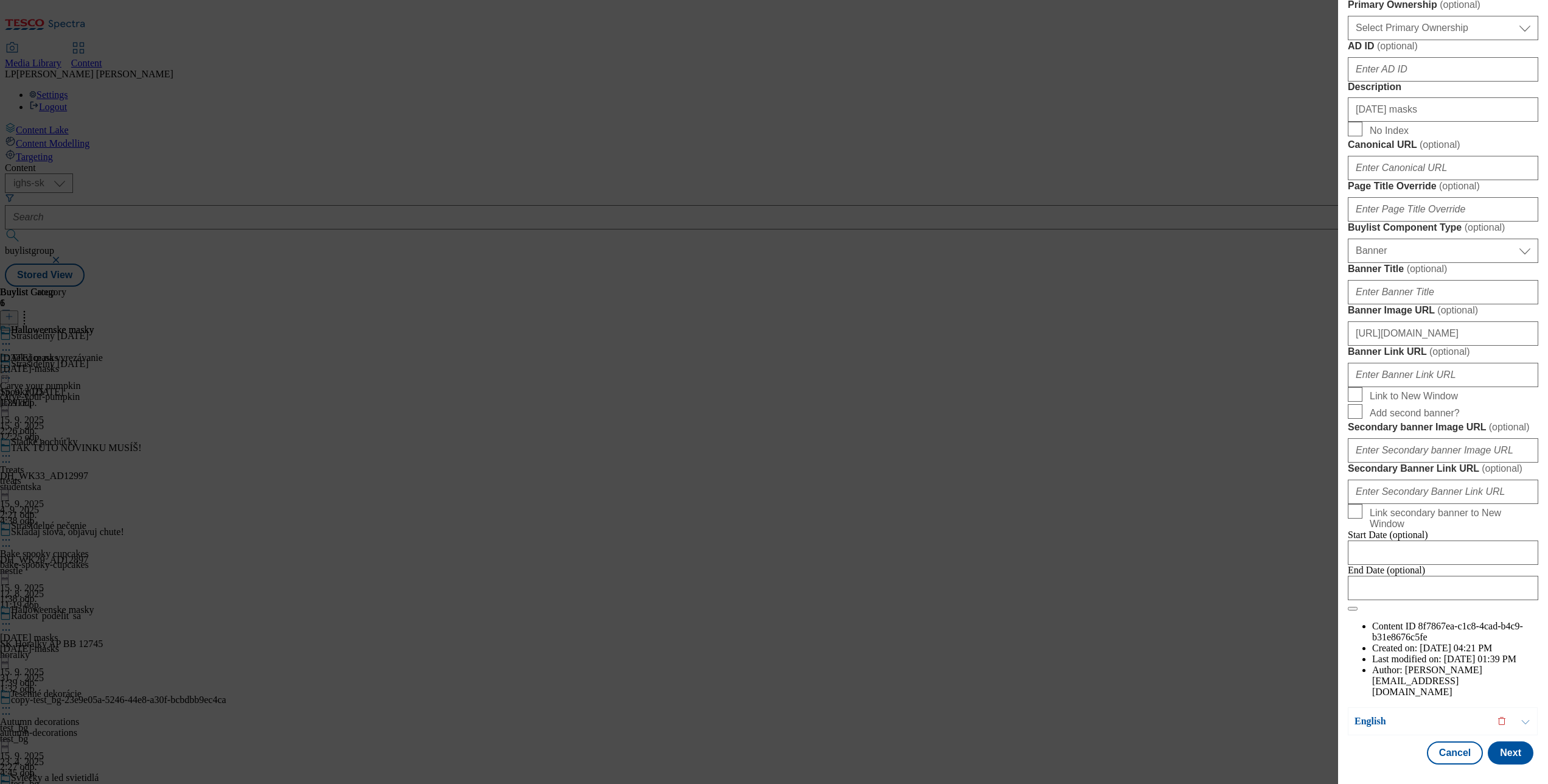
scroll to position [1107, 0]
click at [1500, 741] on button "Next" at bounding box center [1510, 753] width 46 height 23
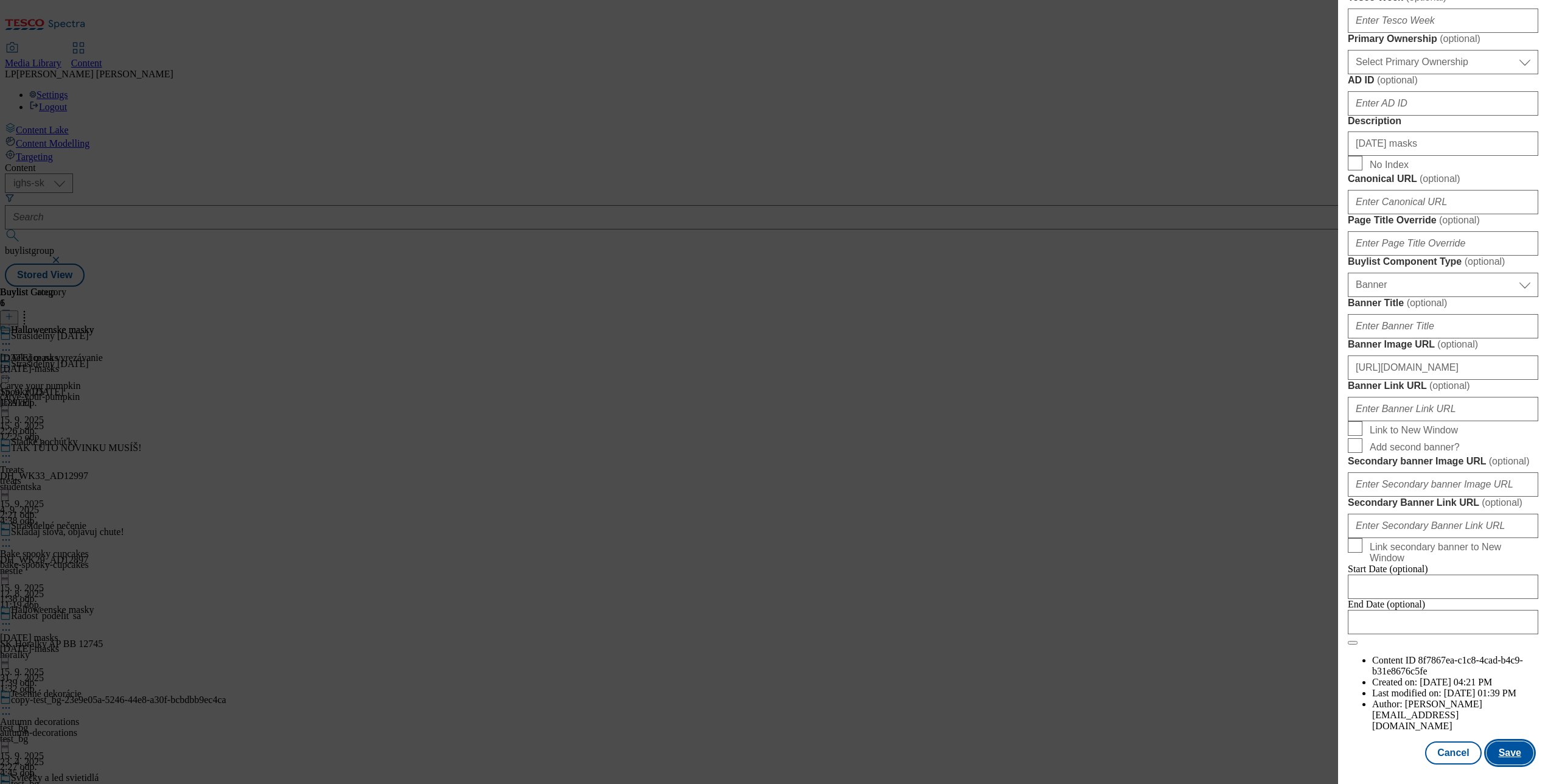
scroll to position [1110, 0]
click at [1493, 741] on button "Save" at bounding box center [1510, 753] width 47 height 23
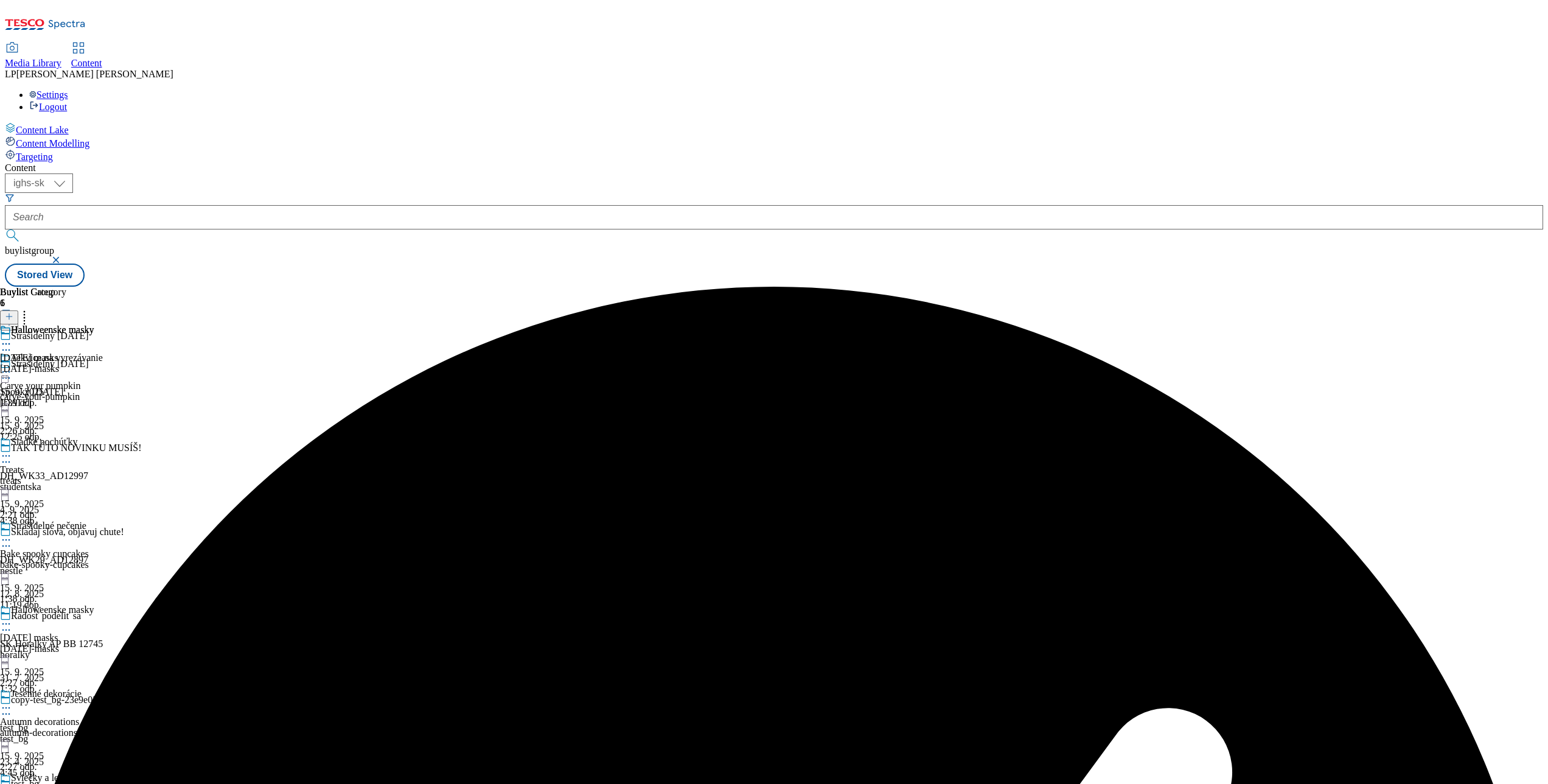
scroll to position [130, 0]
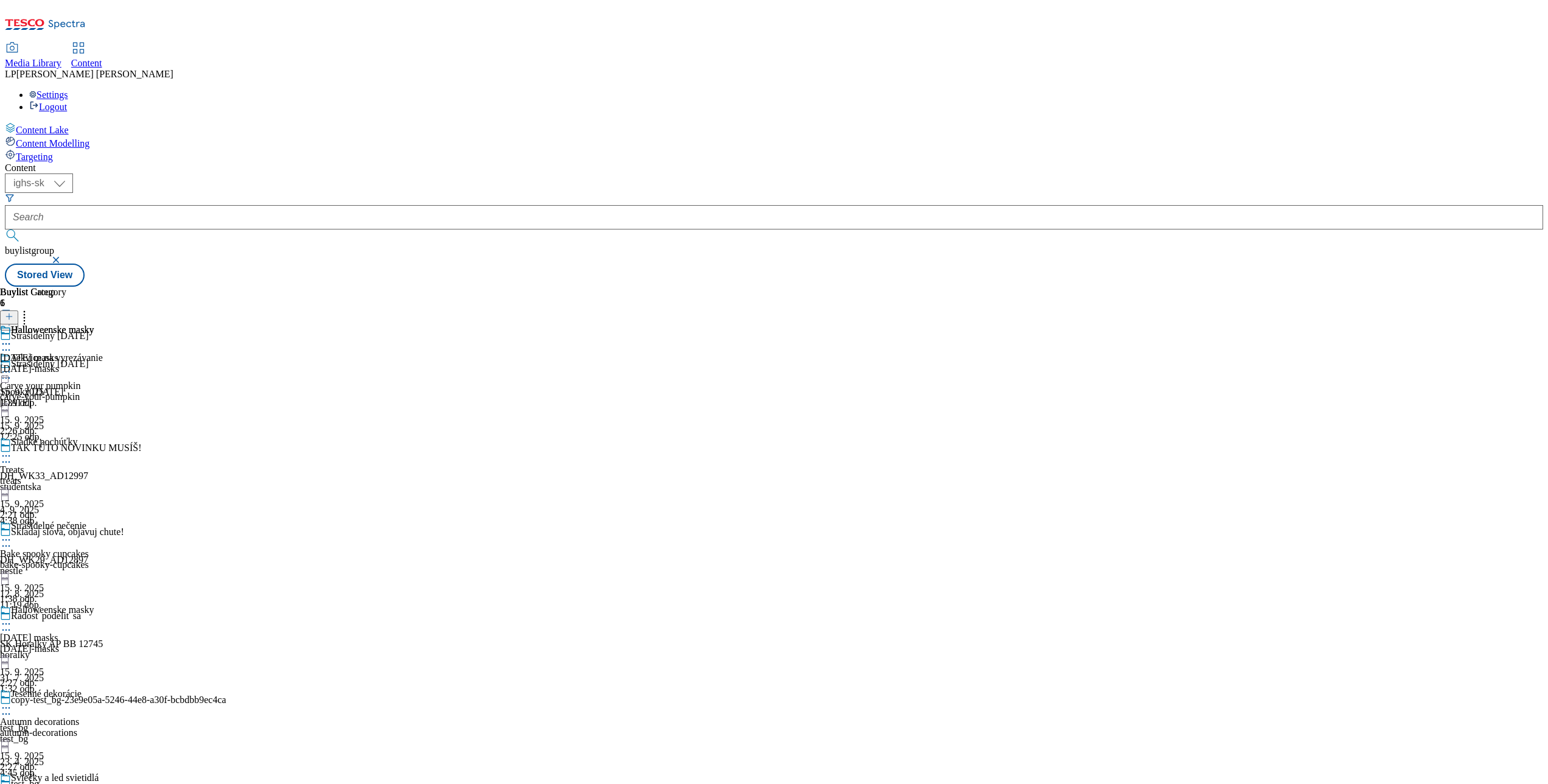
click at [103, 534] on div at bounding box center [51, 540] width 103 height 14
click at [106, 642] on li "Open Preview Url" at bounding box center [65, 649] width 82 height 14
click at [12, 534] on icon at bounding box center [6, 539] width 12 height 12
click at [106, 558] on li "Edit" at bounding box center [65, 565] width 82 height 14
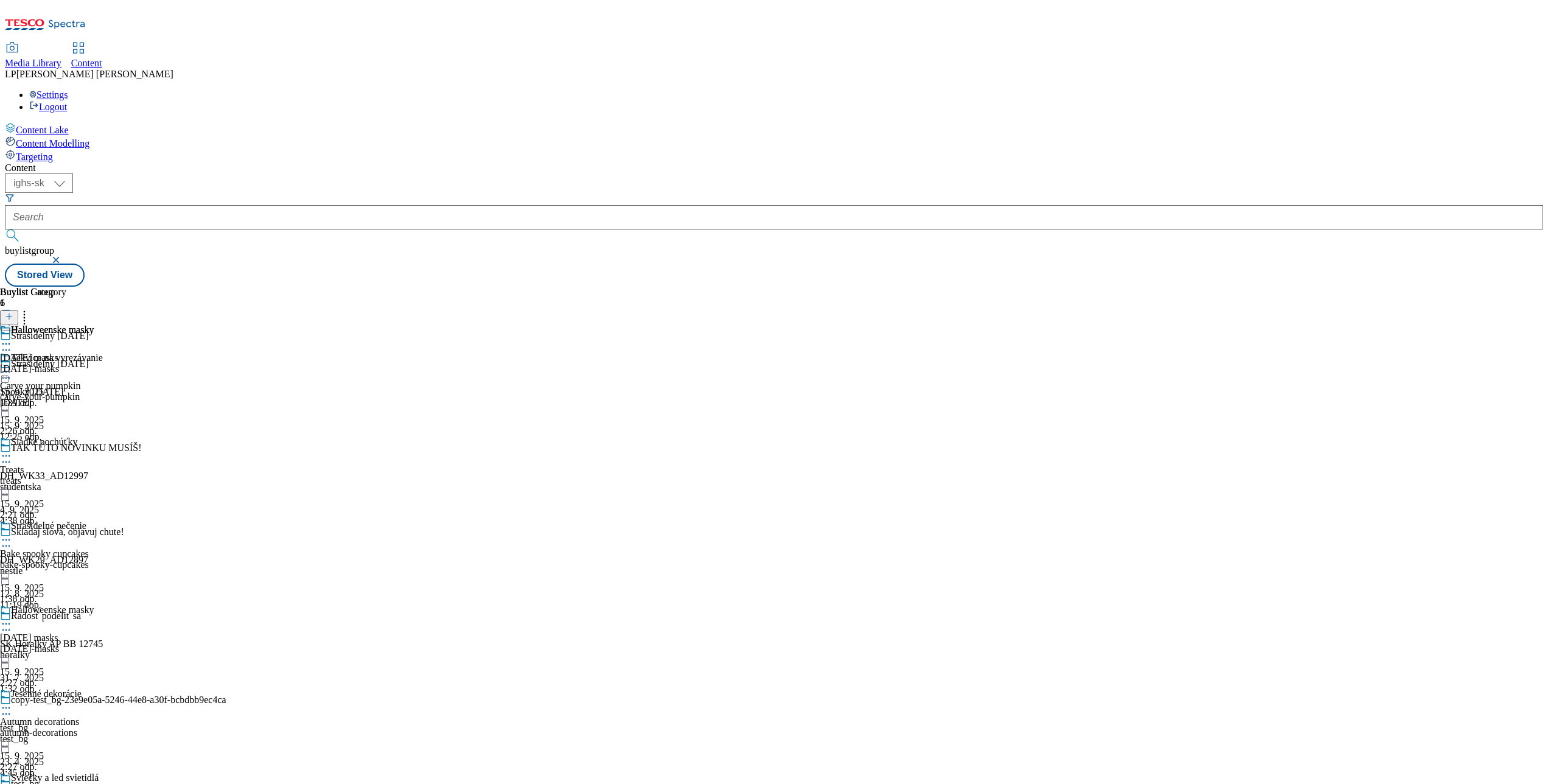
click at [12, 534] on icon at bounding box center [6, 539] width 12 height 12
click at [51, 561] on span "Edit" at bounding box center [45, 566] width 14 height 9
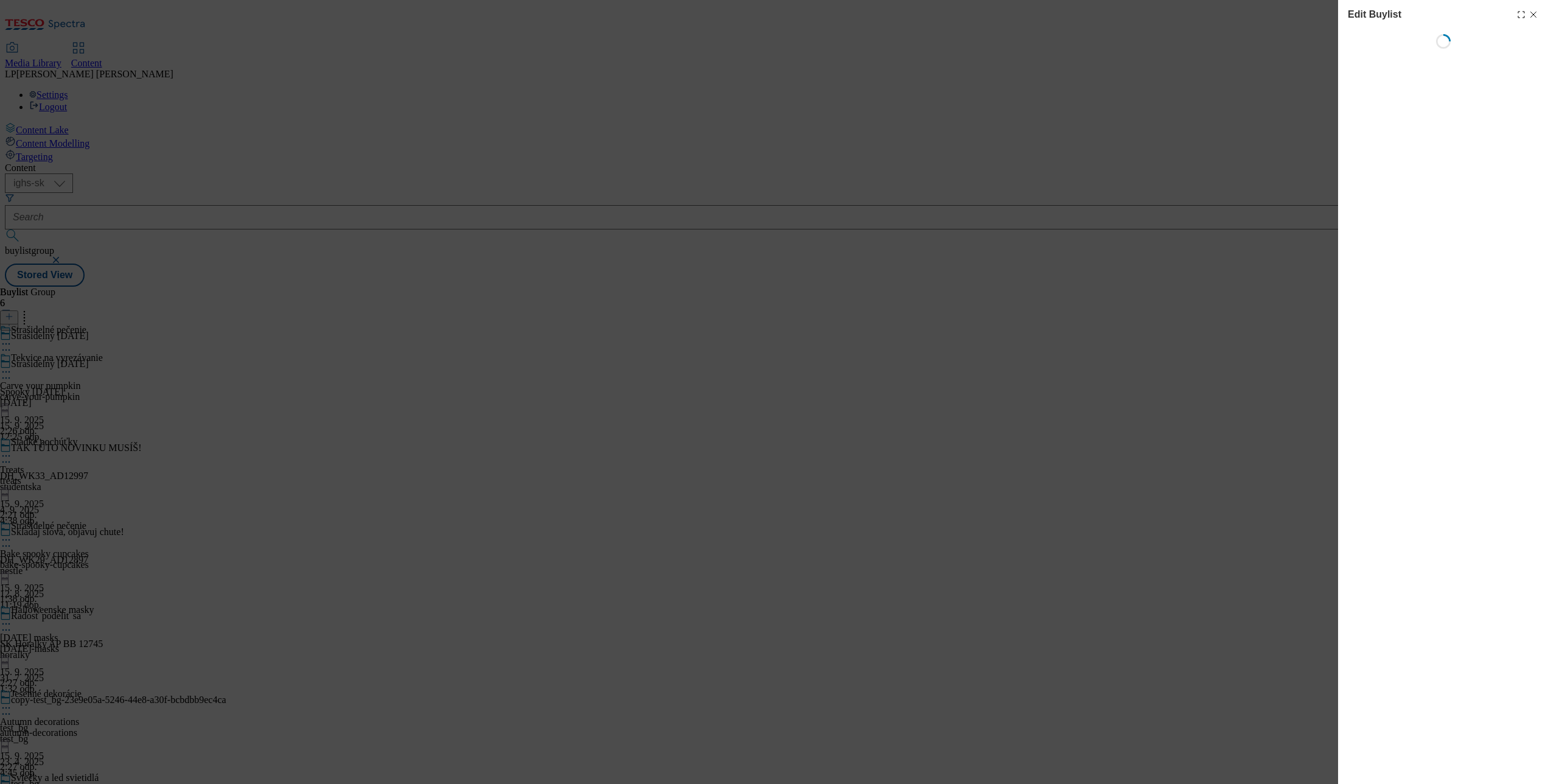
select select "evergreen"
select select "Banner"
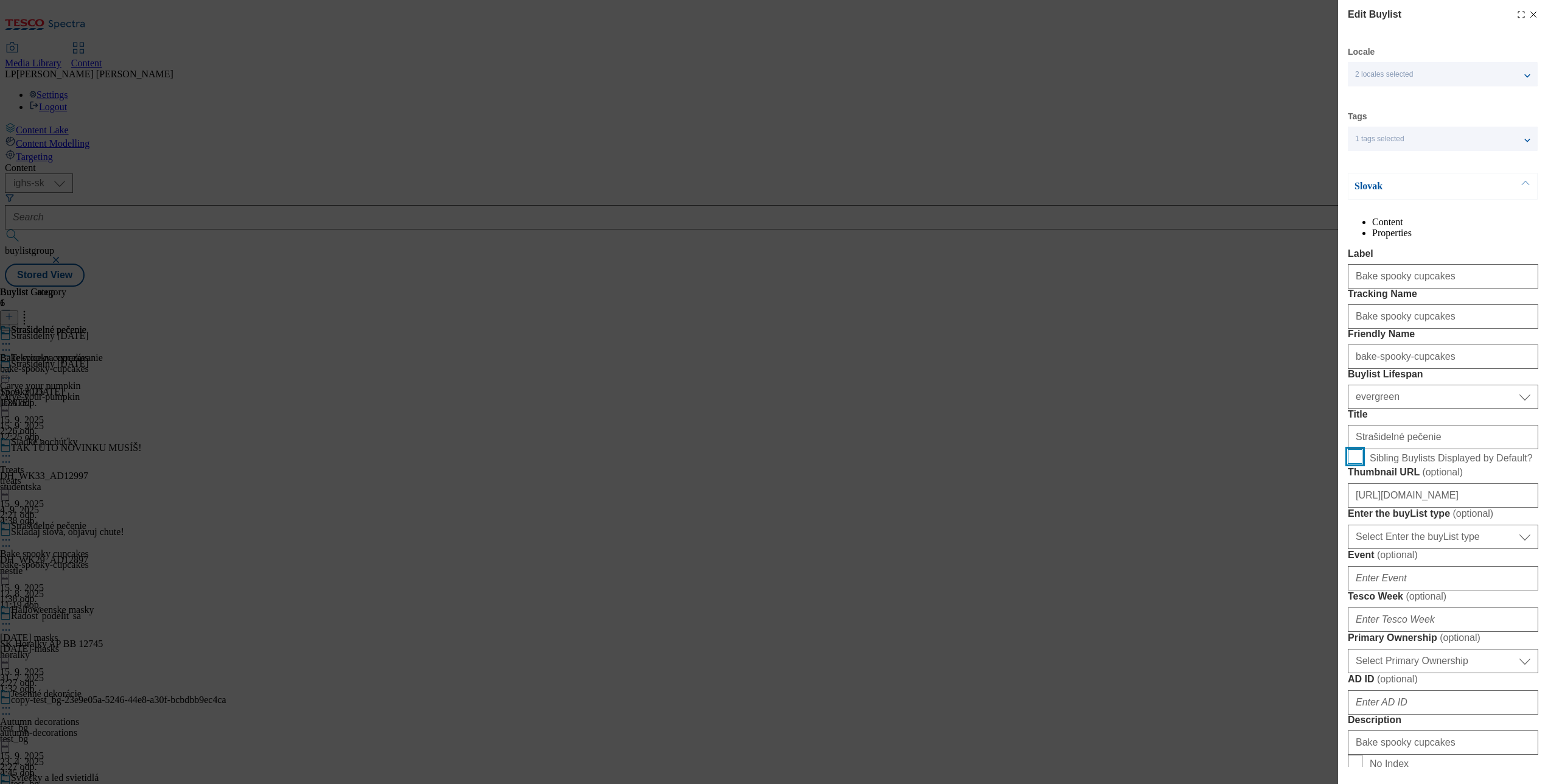
click at [1353, 464] on input "Sibling Buylists Displayed by Default?" at bounding box center [1355, 456] width 14 height 14
checkbox input "true"
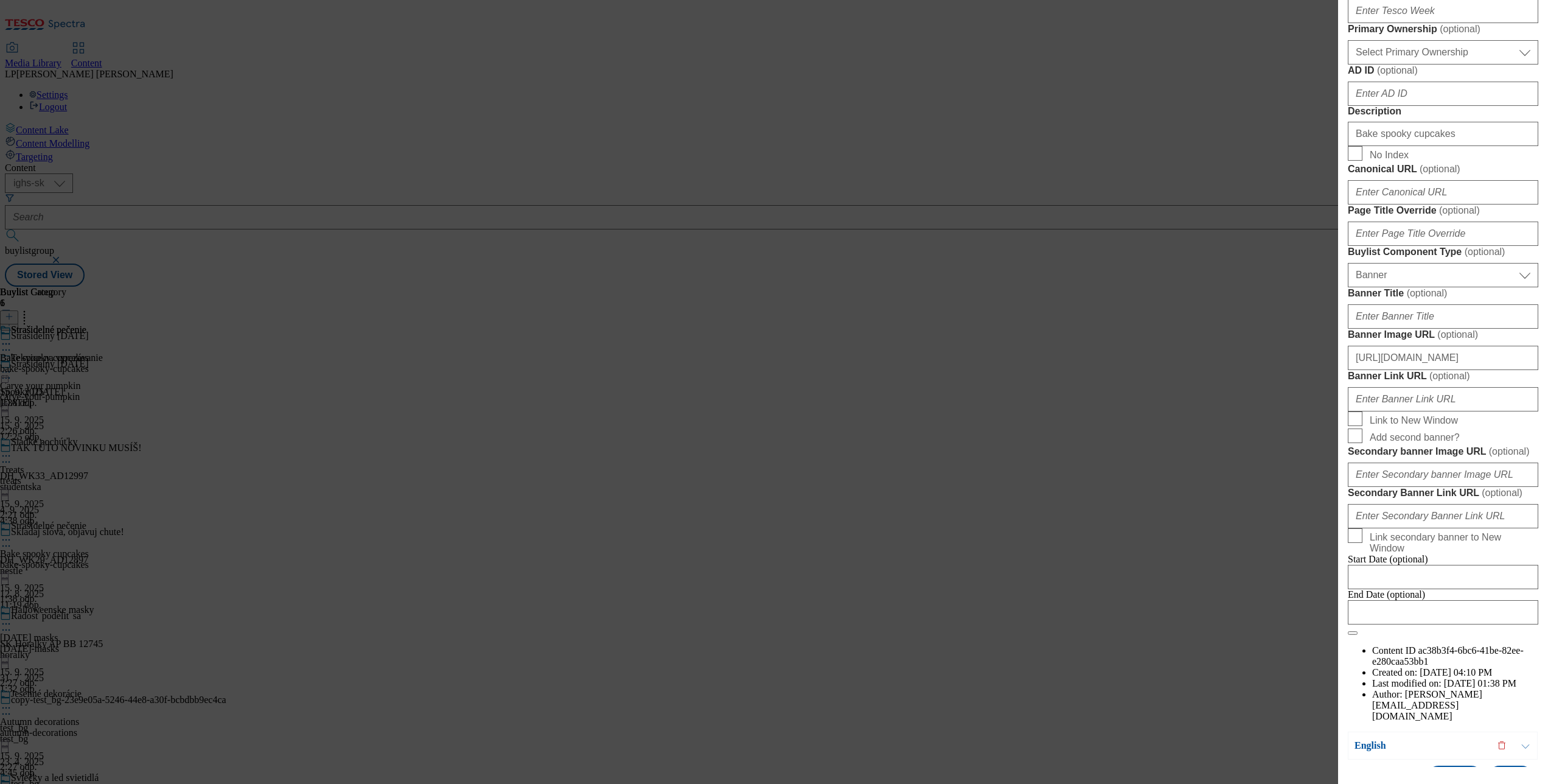
scroll to position [1107, 0]
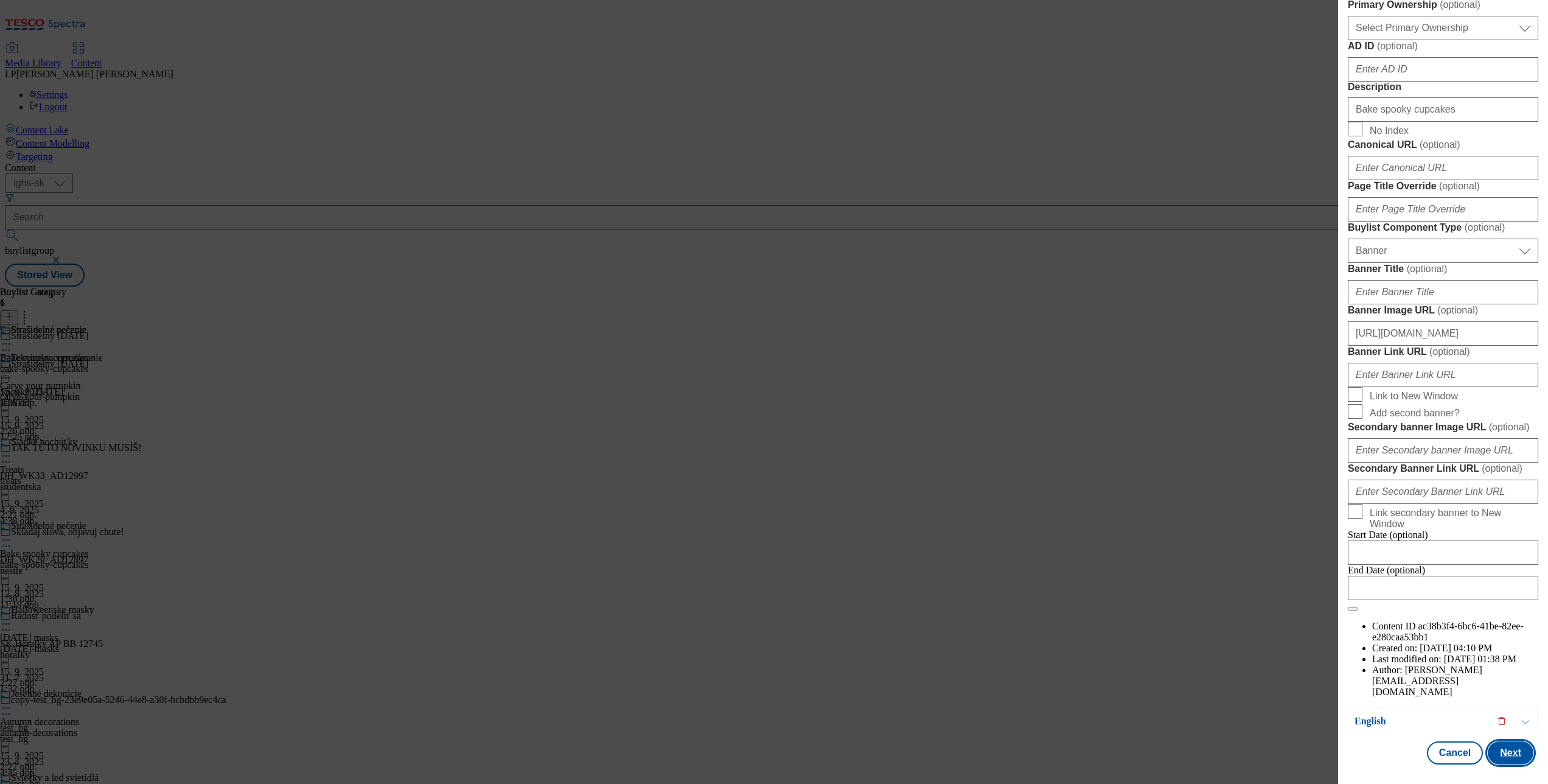
click at [1500, 741] on button "Next" at bounding box center [1510, 753] width 46 height 23
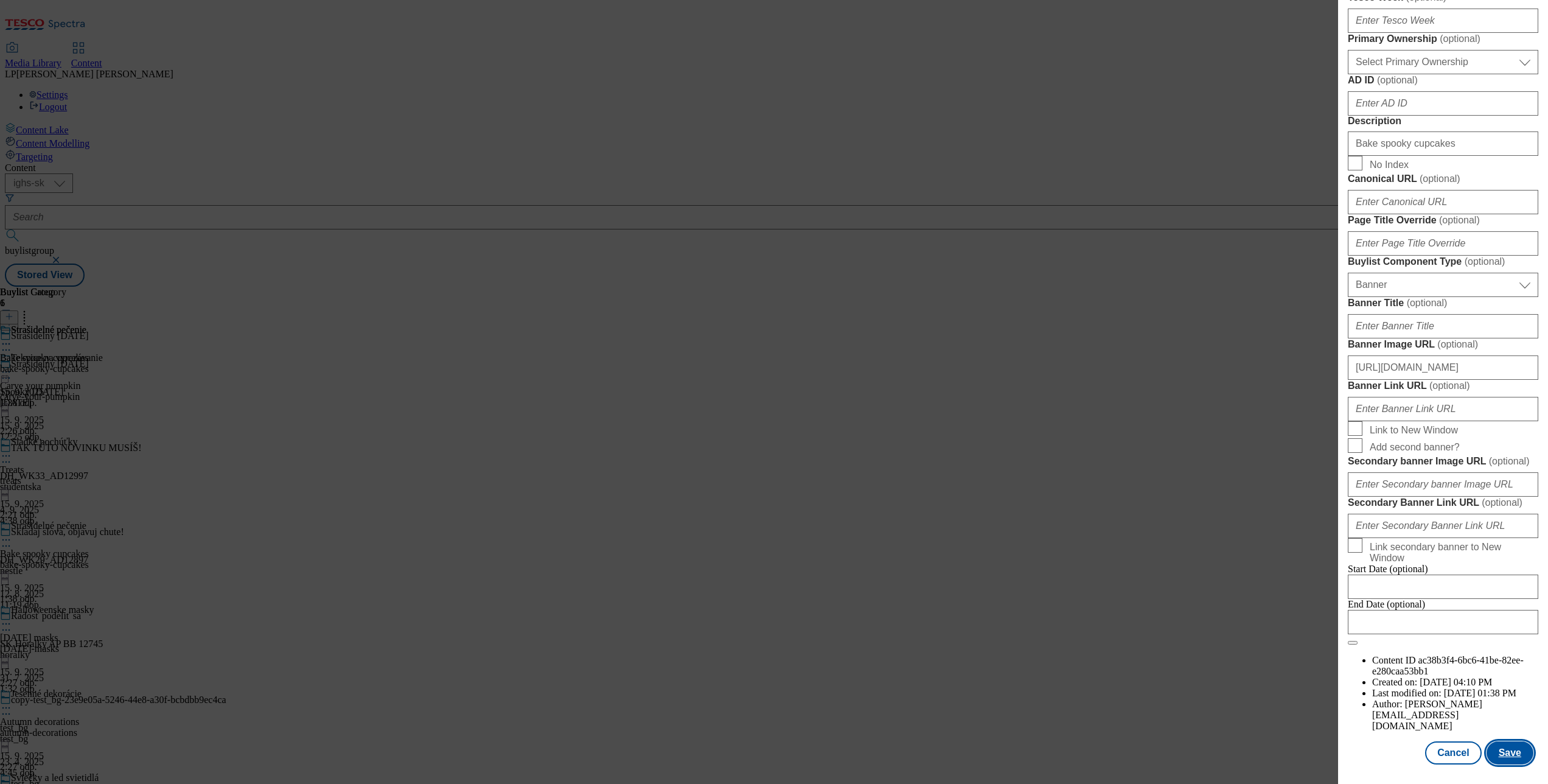
scroll to position [1110, 0]
click at [1492, 741] on button "Save" at bounding box center [1510, 753] width 47 height 23
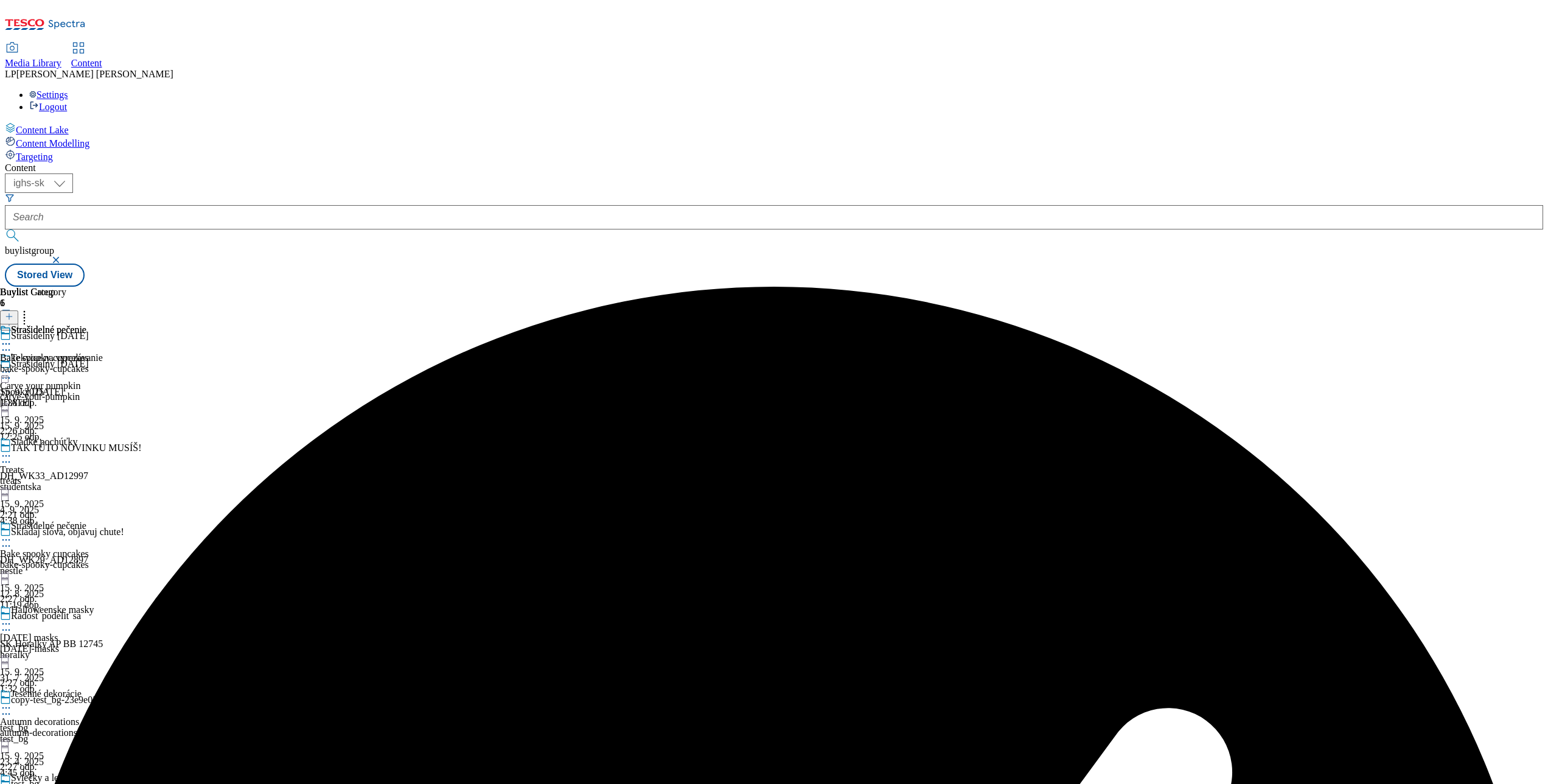
click at [12, 449] on icon at bounding box center [6, 455] width 12 height 12
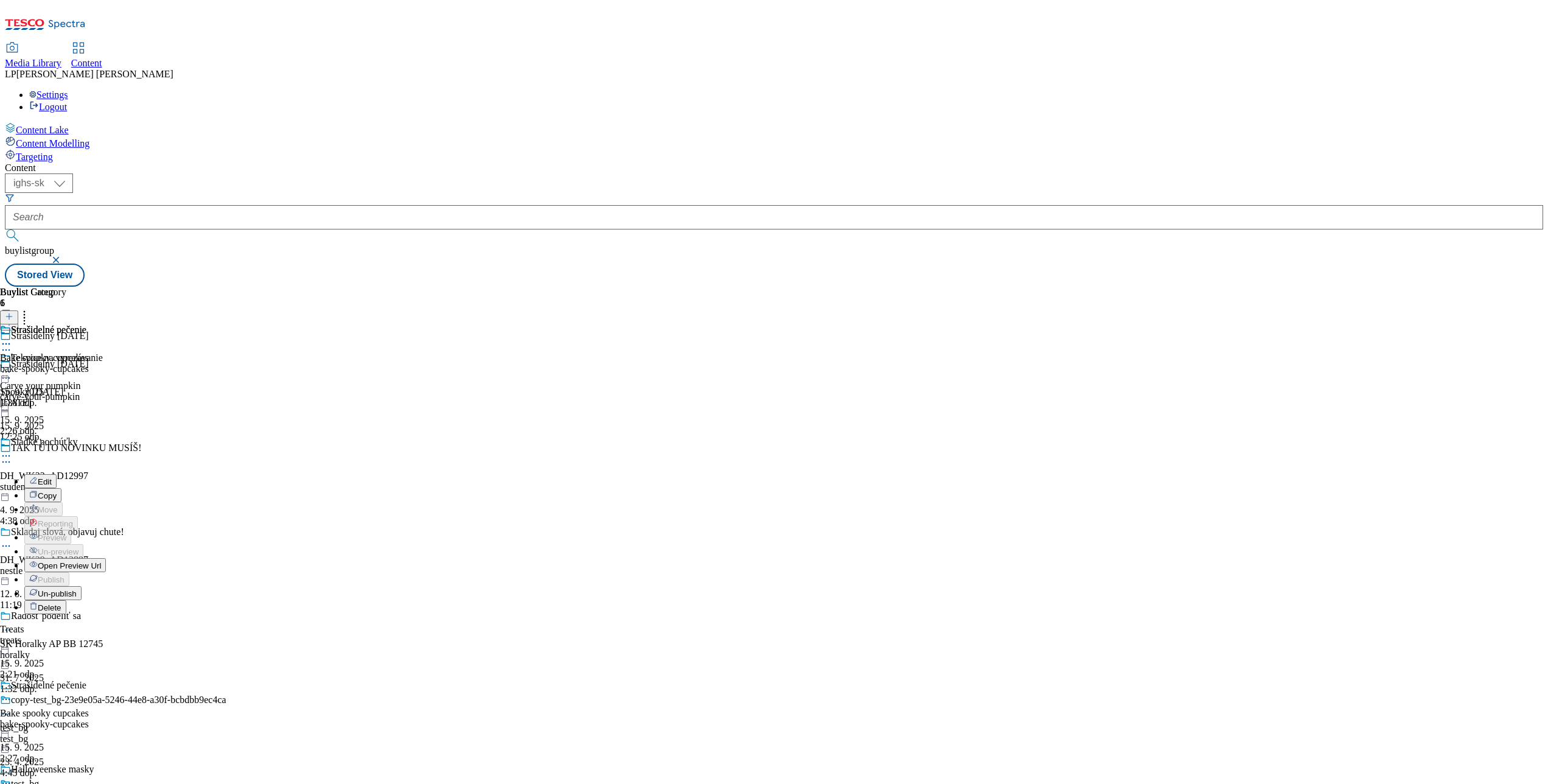
click at [51, 477] on span "Edit" at bounding box center [45, 481] width 14 height 9
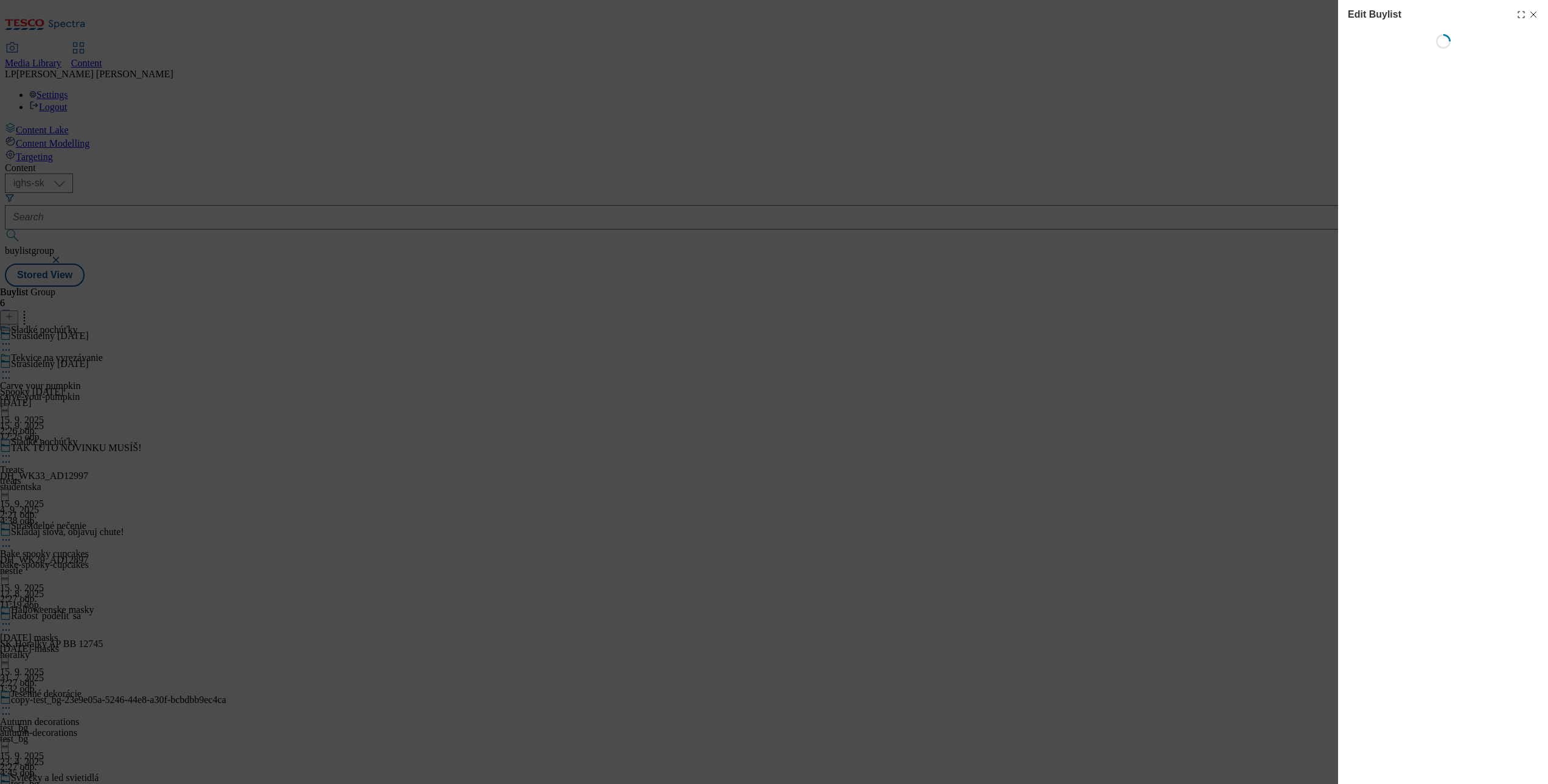
select select "evergreen"
select select "Banner"
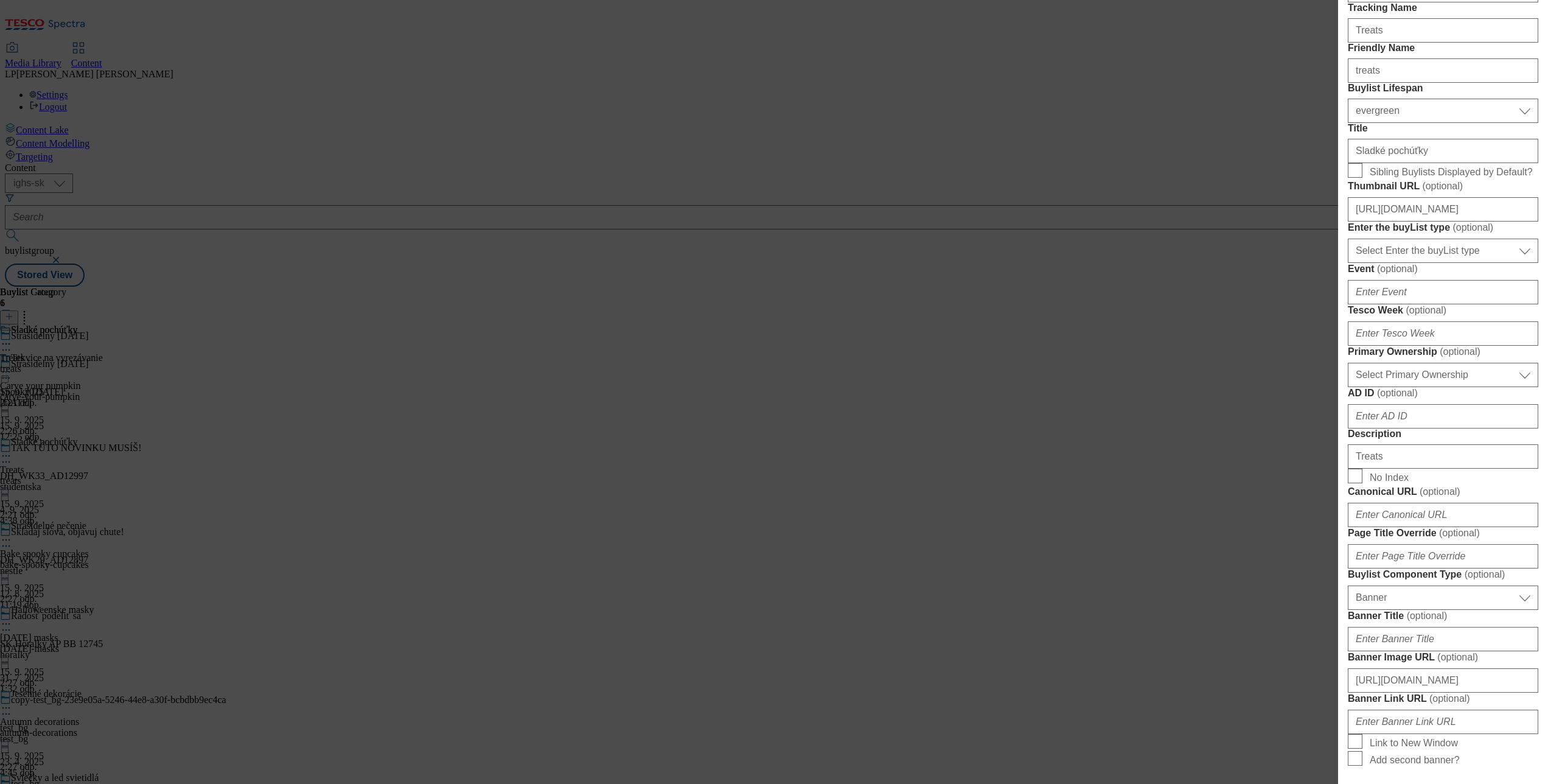
scroll to position [122, 0]
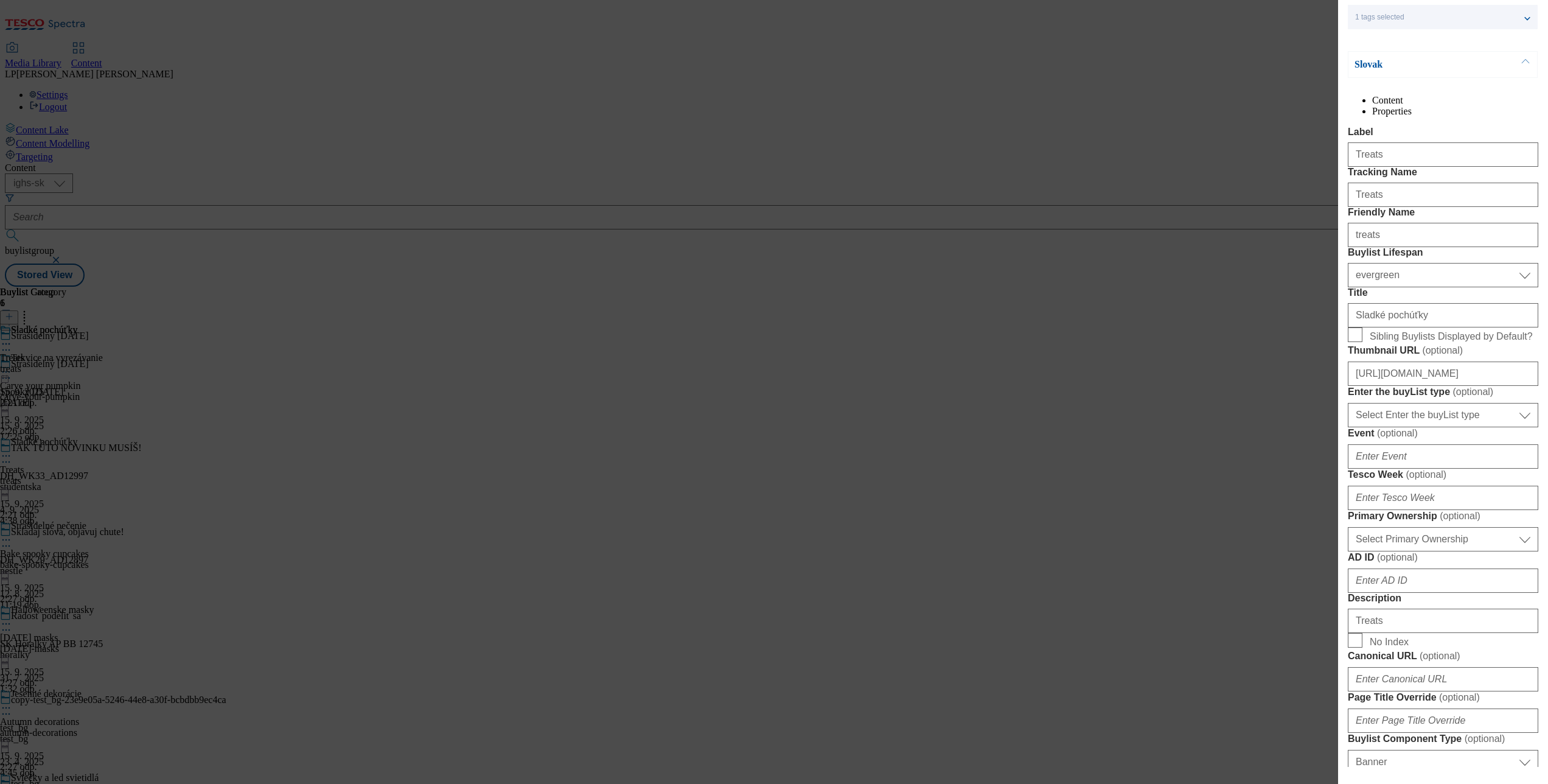
click at [1390, 342] on span "Sibling Buylists Displayed by Default?" at bounding box center [1451, 336] width 163 height 11
click at [1362, 342] on input "Sibling Buylists Displayed by Default?" at bounding box center [1355, 335] width 14 height 14
checkbox input "true"
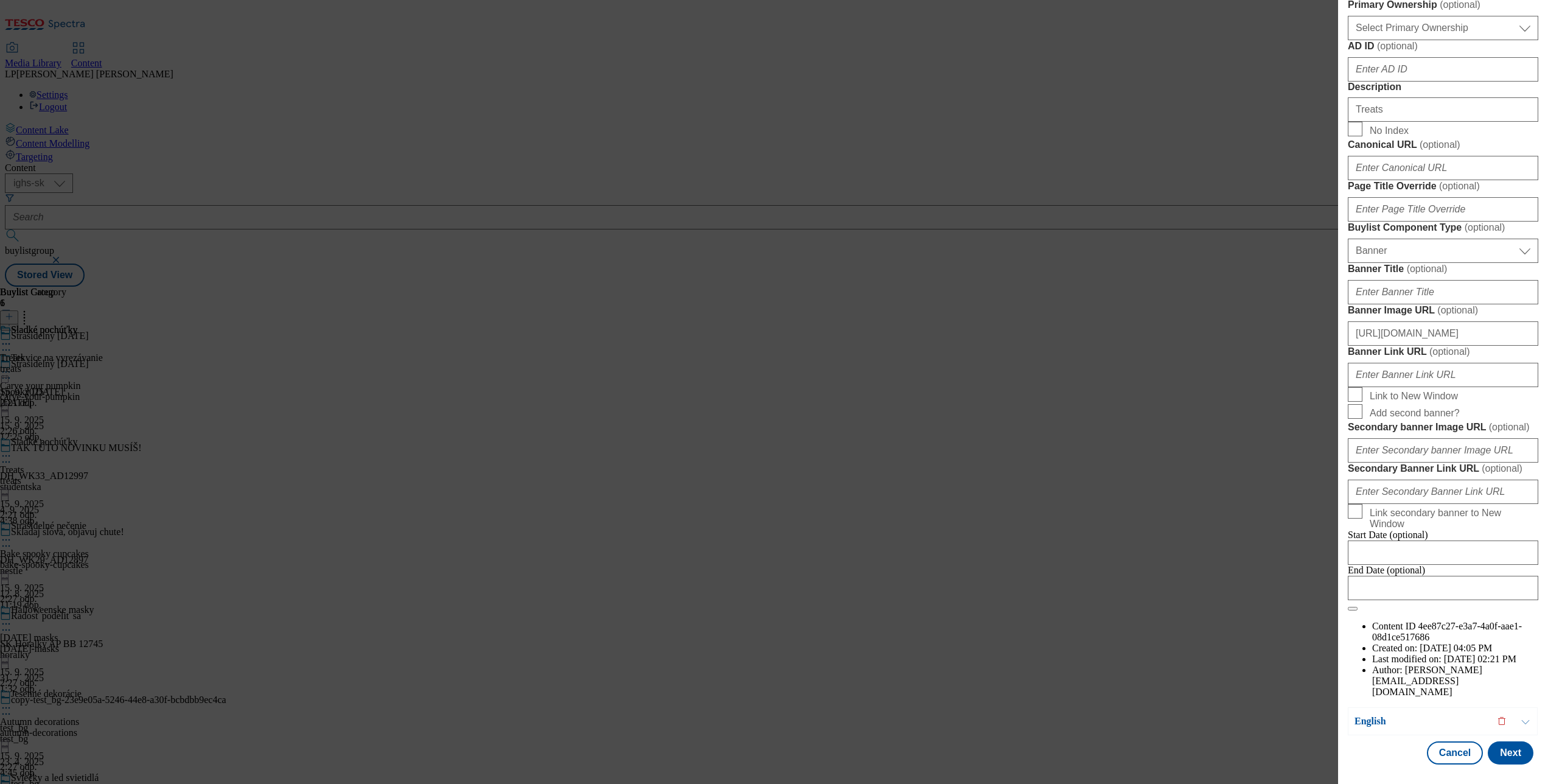
scroll to position [1107, 0]
drag, startPoint x: 1500, startPoint y: 734, endPoint x: 1497, endPoint y: 714, distance: 20.2
click at [1500, 741] on button "Next" at bounding box center [1510, 753] width 46 height 23
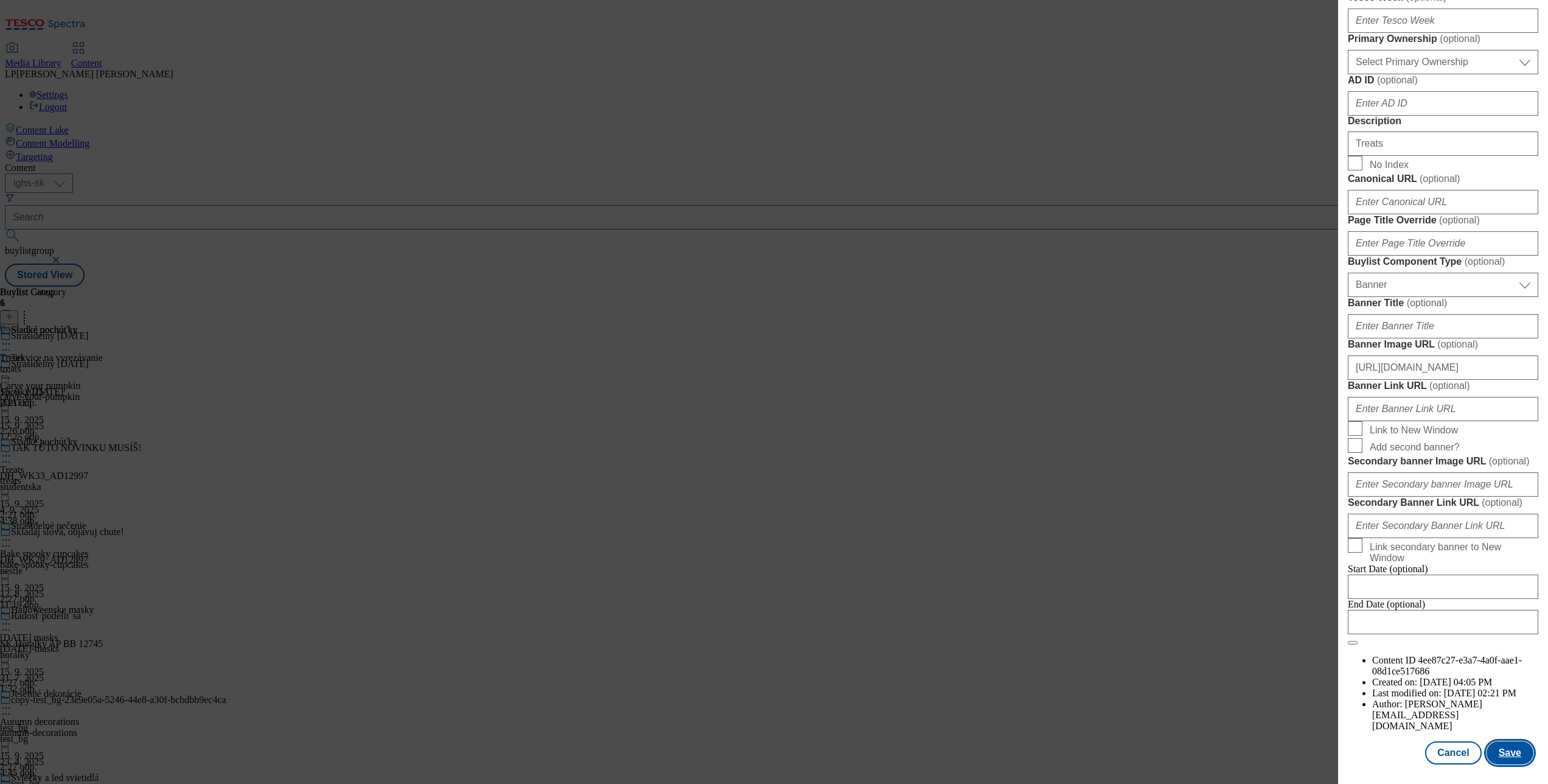
scroll to position [1110, 0]
click at [1492, 741] on button "Save" at bounding box center [1510, 753] width 47 height 23
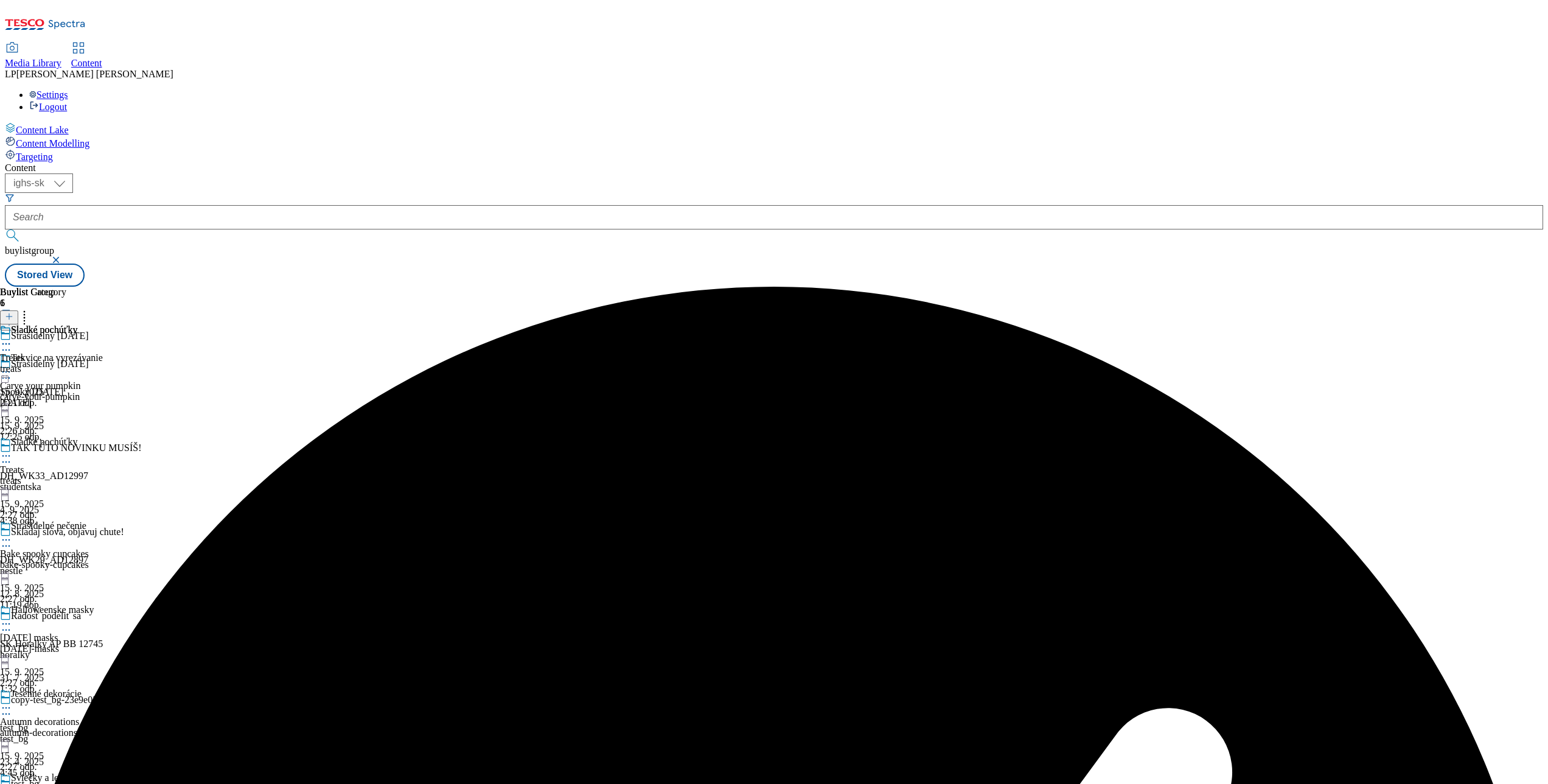
click at [12, 366] on icon at bounding box center [6, 372] width 12 height 12
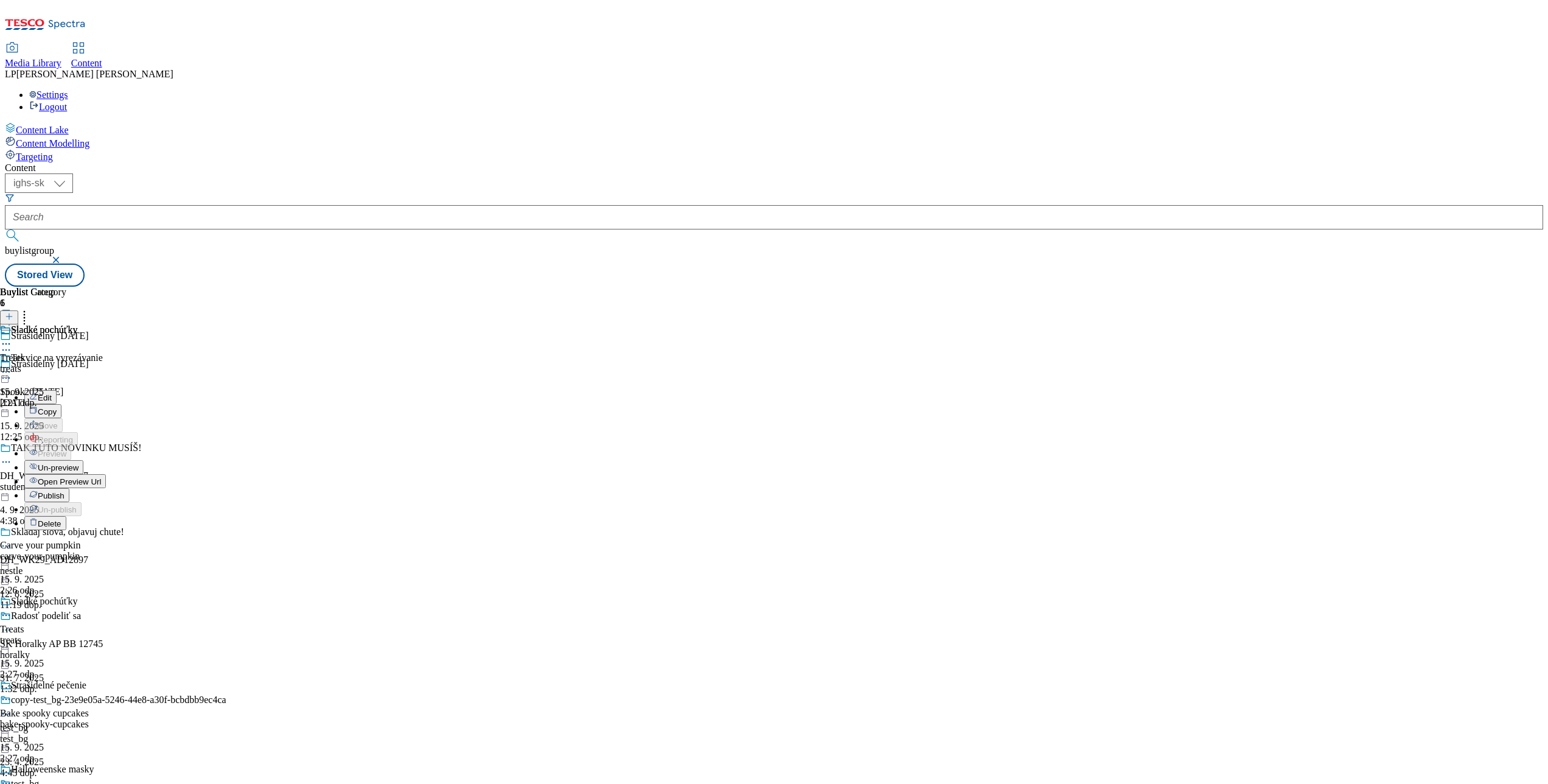
click at [106, 390] on div "Edit Copy Move Reporting Preview Un-preview Open Preview Url Publish Un-publish…" at bounding box center [53, 459] width 106 height 140
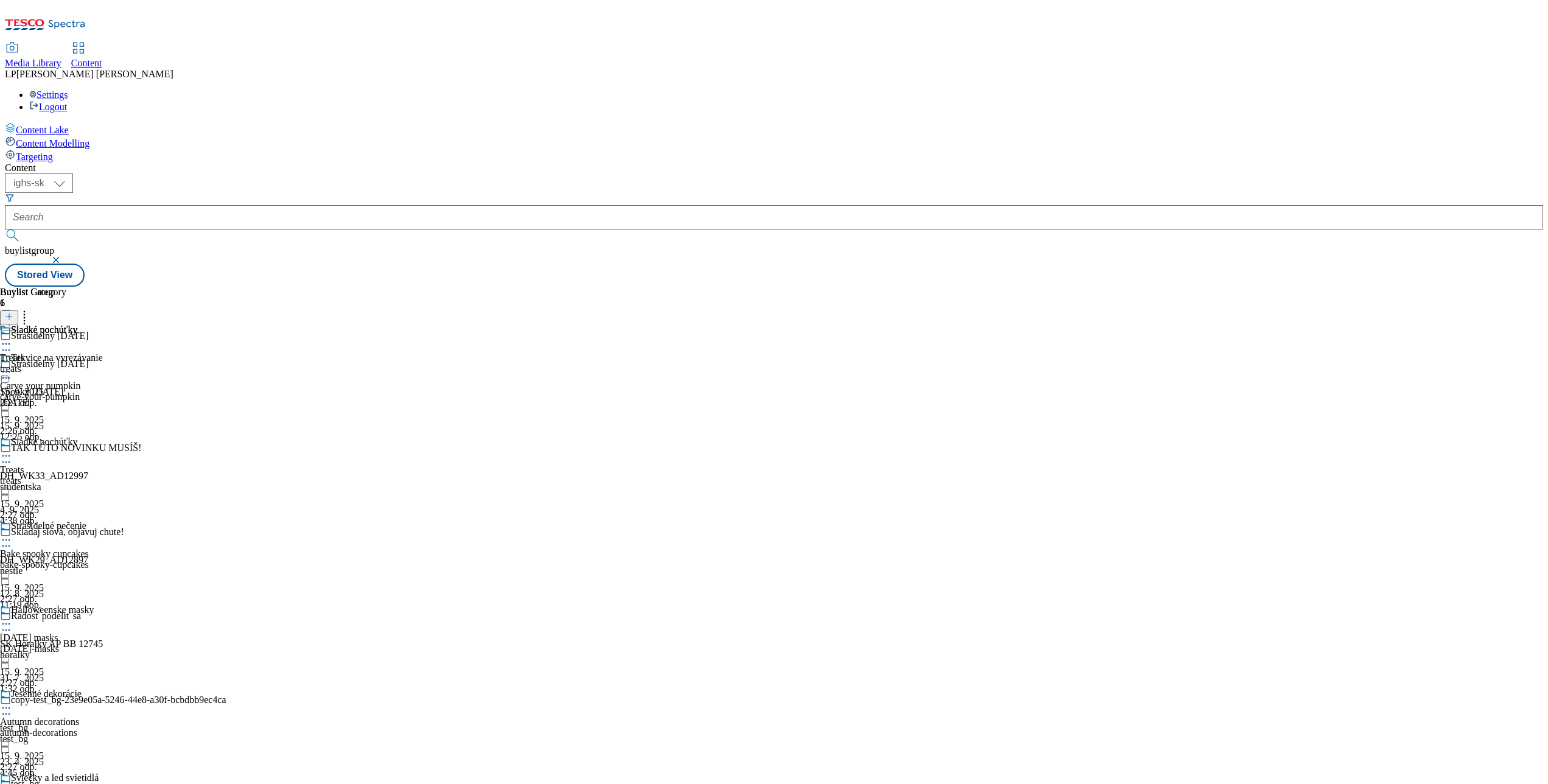
click at [103, 366] on div at bounding box center [51, 373] width 103 height 14
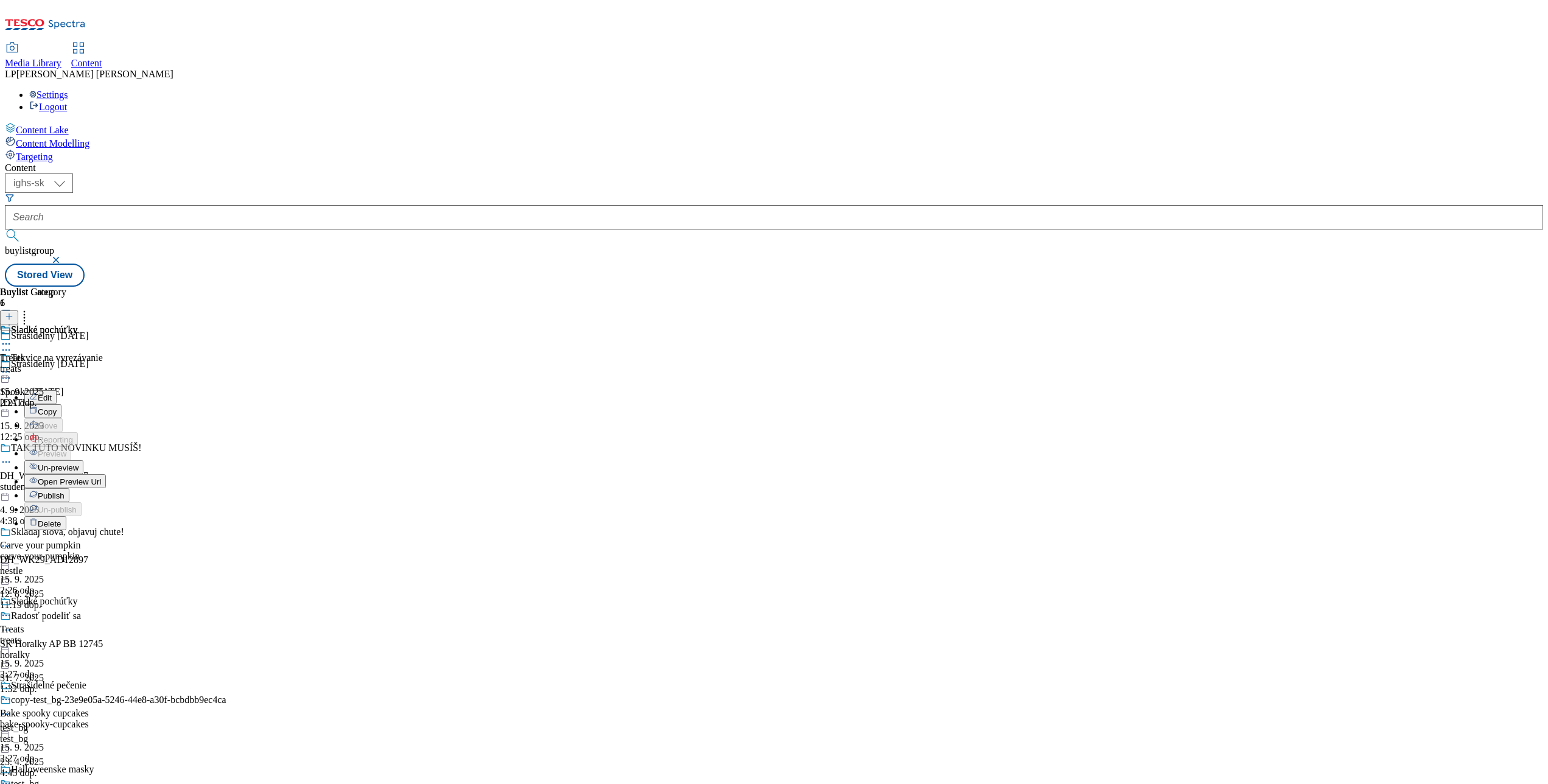
click at [56, 390] on button "Edit" at bounding box center [40, 397] width 32 height 14
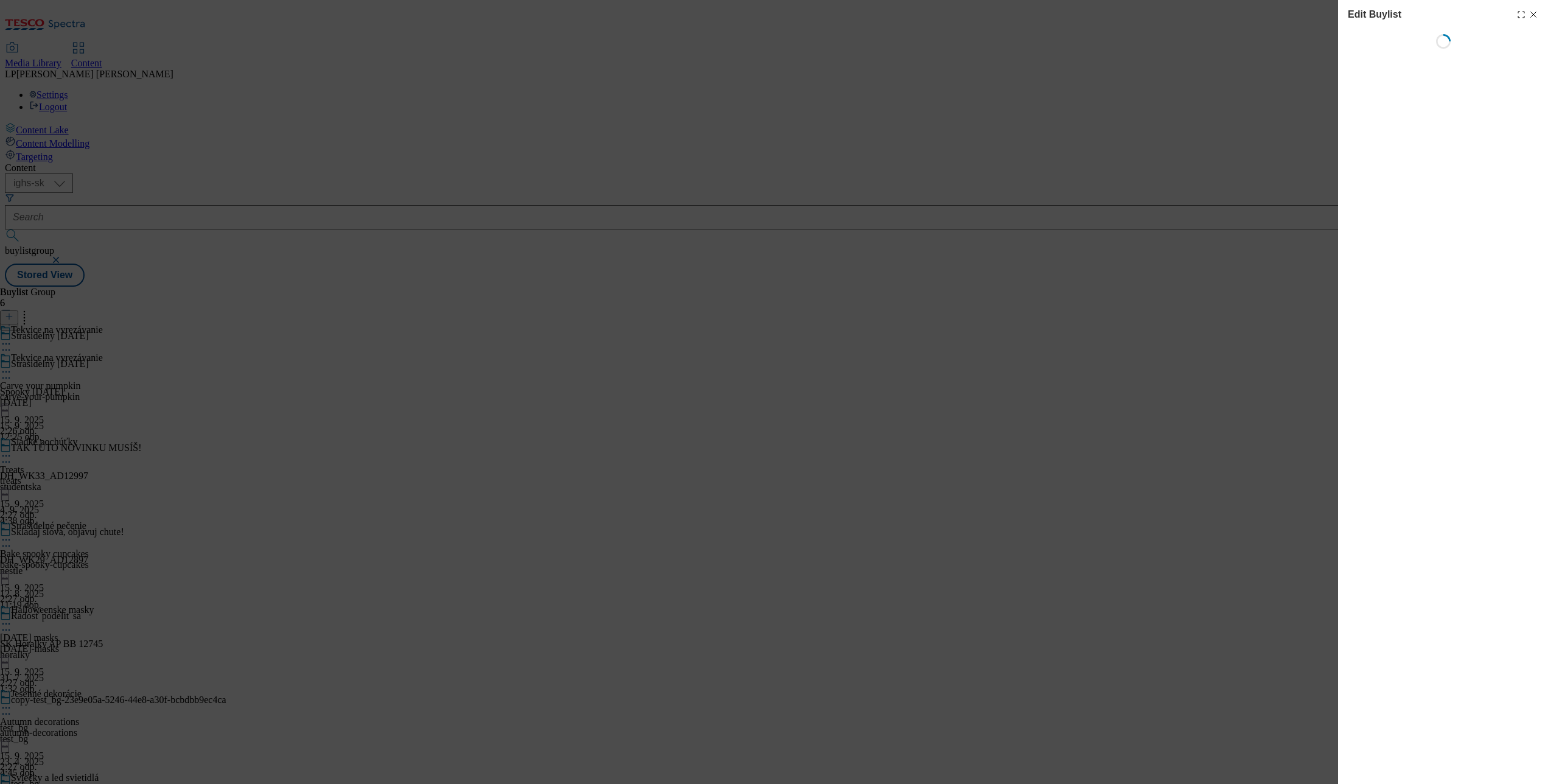
select select "evergreen"
select select "Banner"
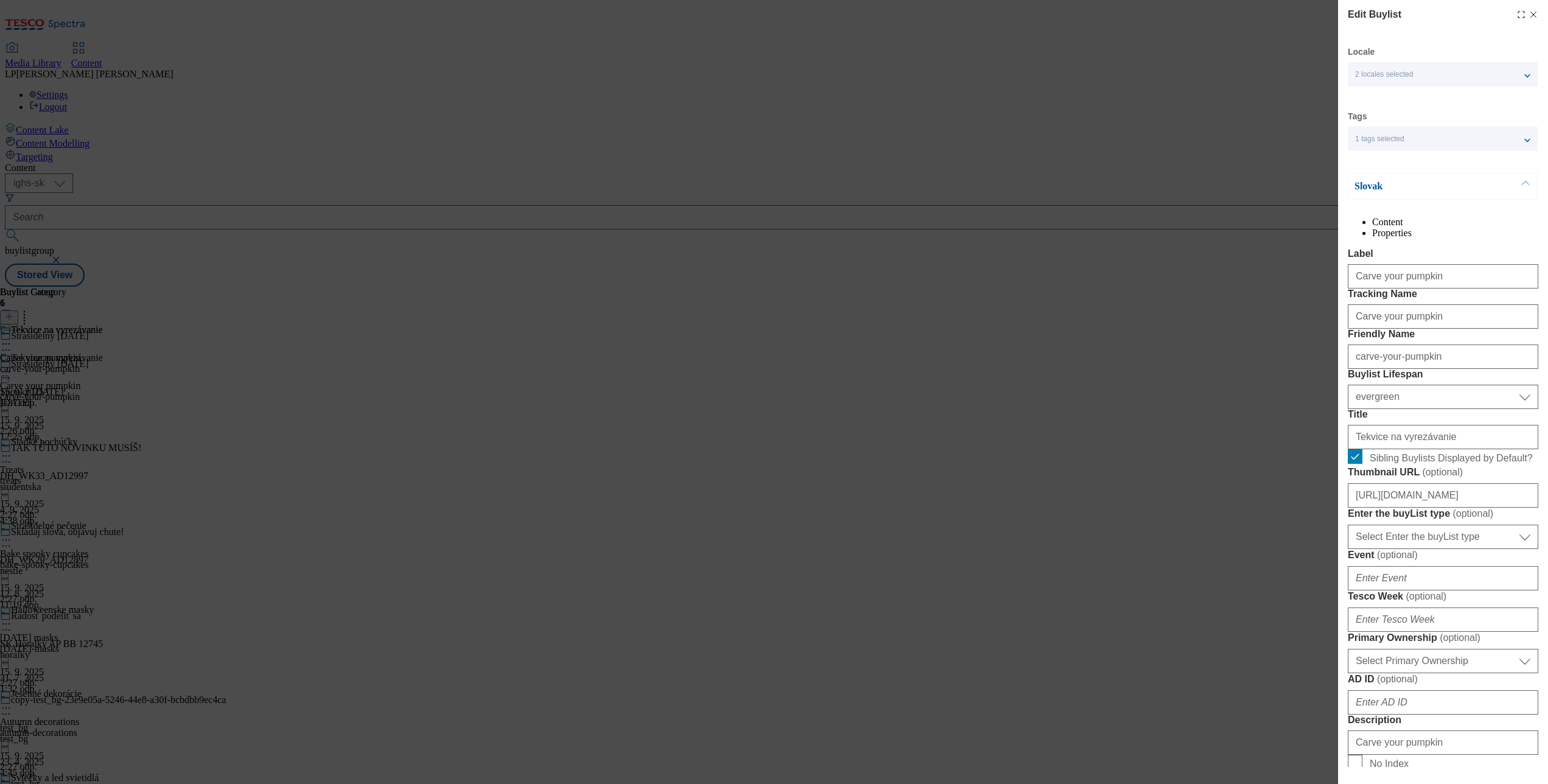
click at [1529, 15] on icon "Modal" at bounding box center [1534, 15] width 10 height 10
select select "evergreen"
select select "Banner"
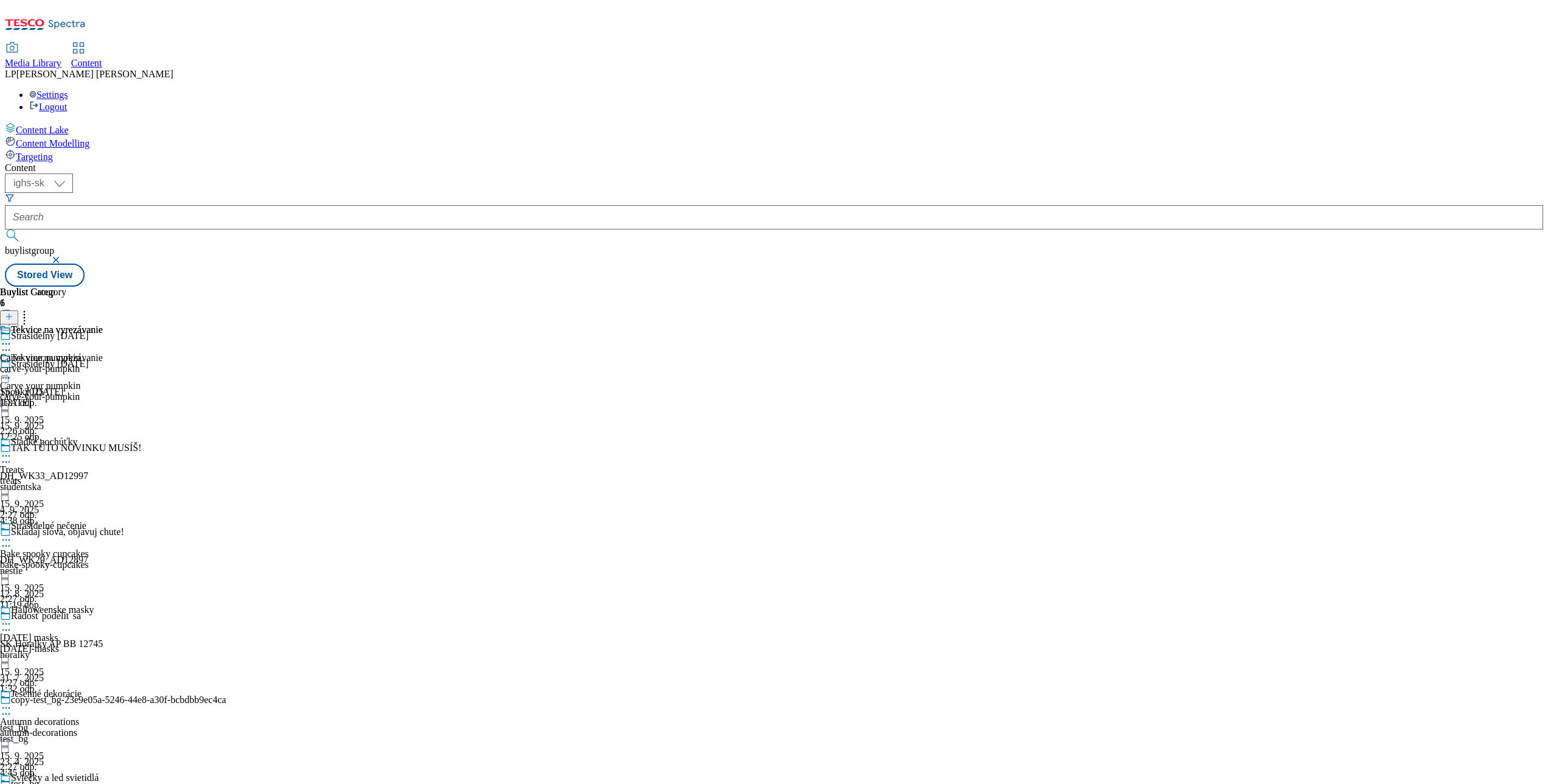
click at [12, 366] on icon at bounding box center [6, 372] width 12 height 12
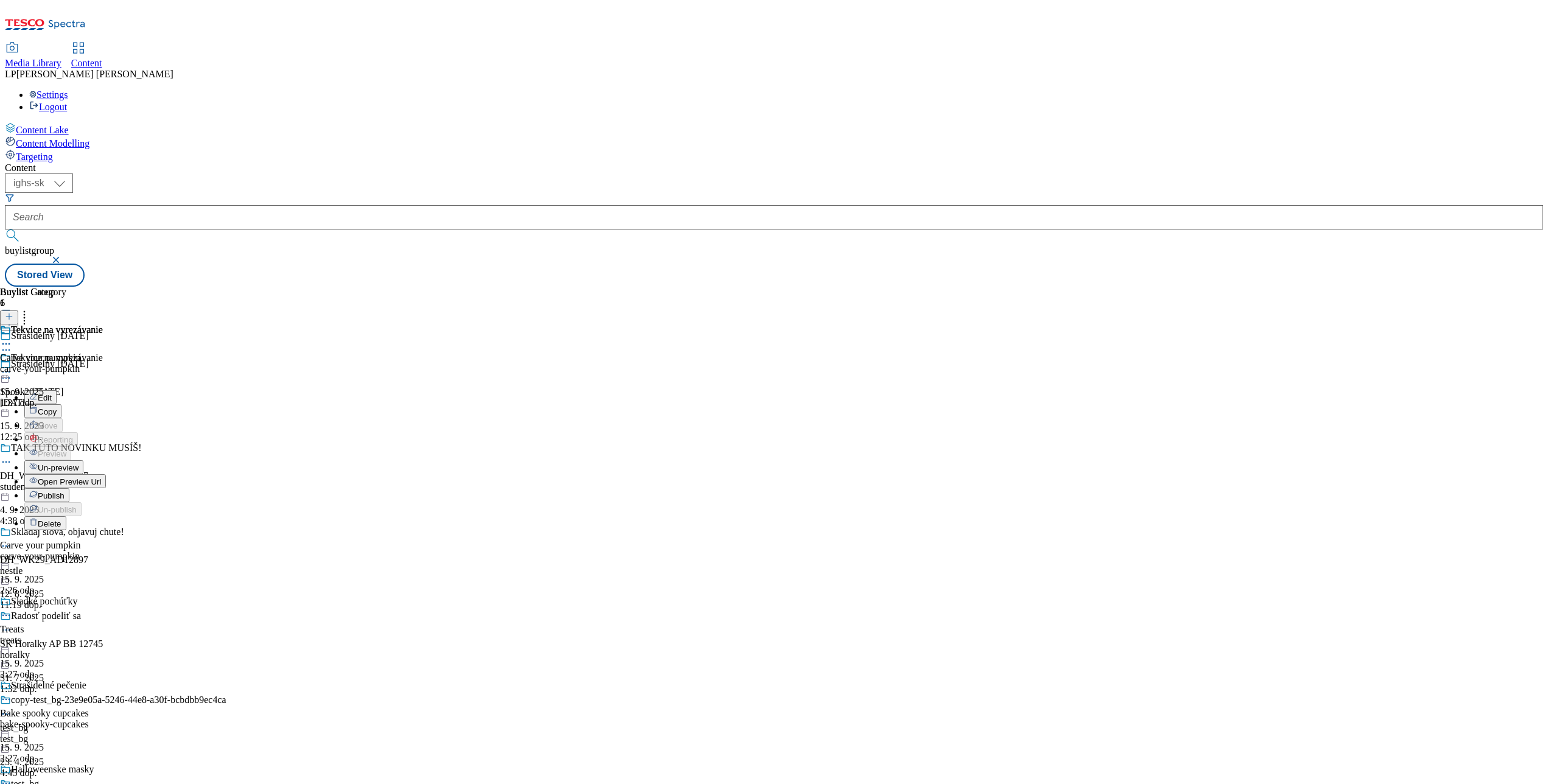
click at [103, 408] on div "Tekvice na vyrezávanie Carve your pumpkin carve-your-pumpkin 15. 9. 2025 1:37 o…" at bounding box center [51, 367] width 103 height 84
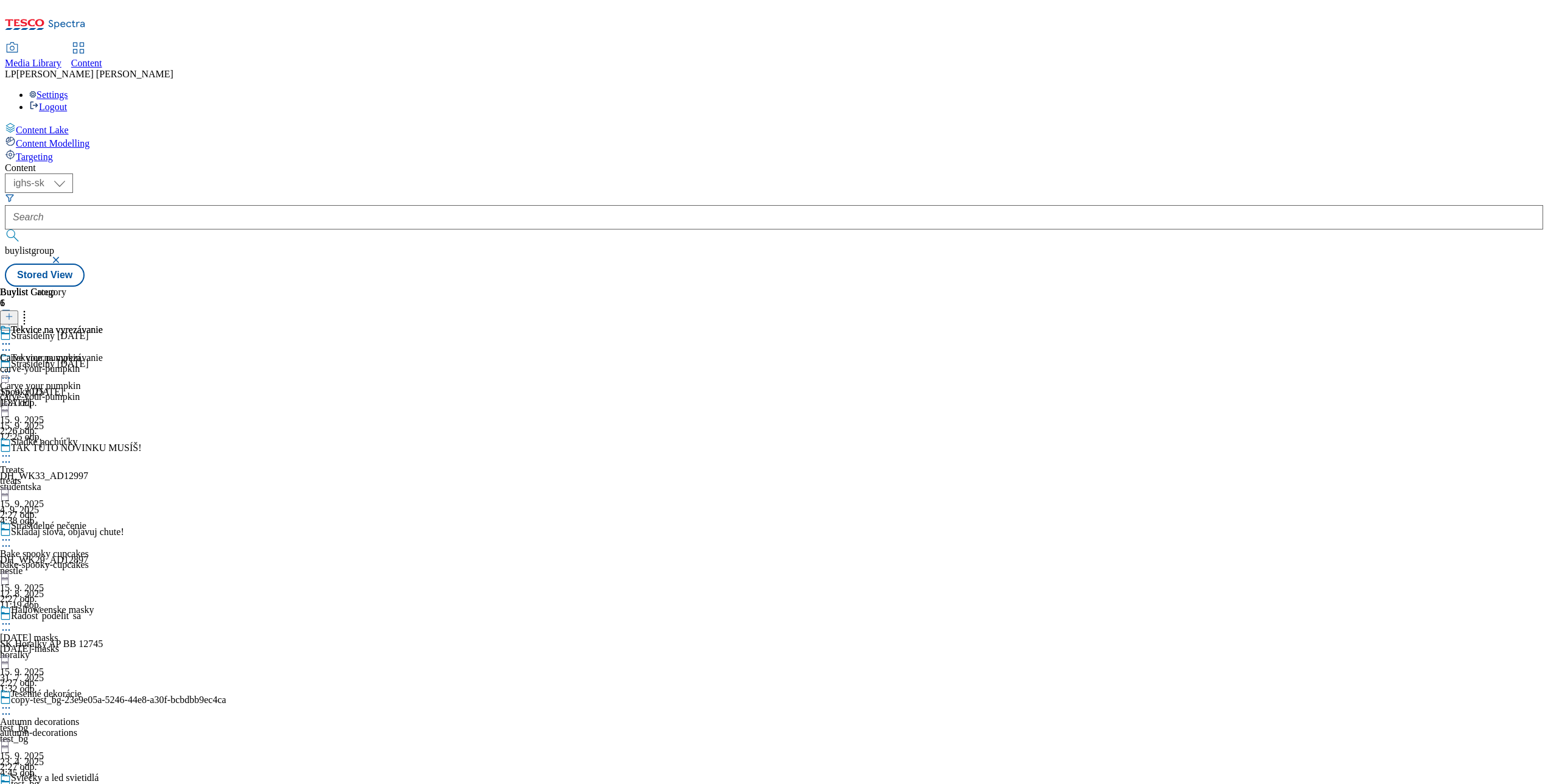
click at [12, 366] on icon at bounding box center [6, 372] width 12 height 12
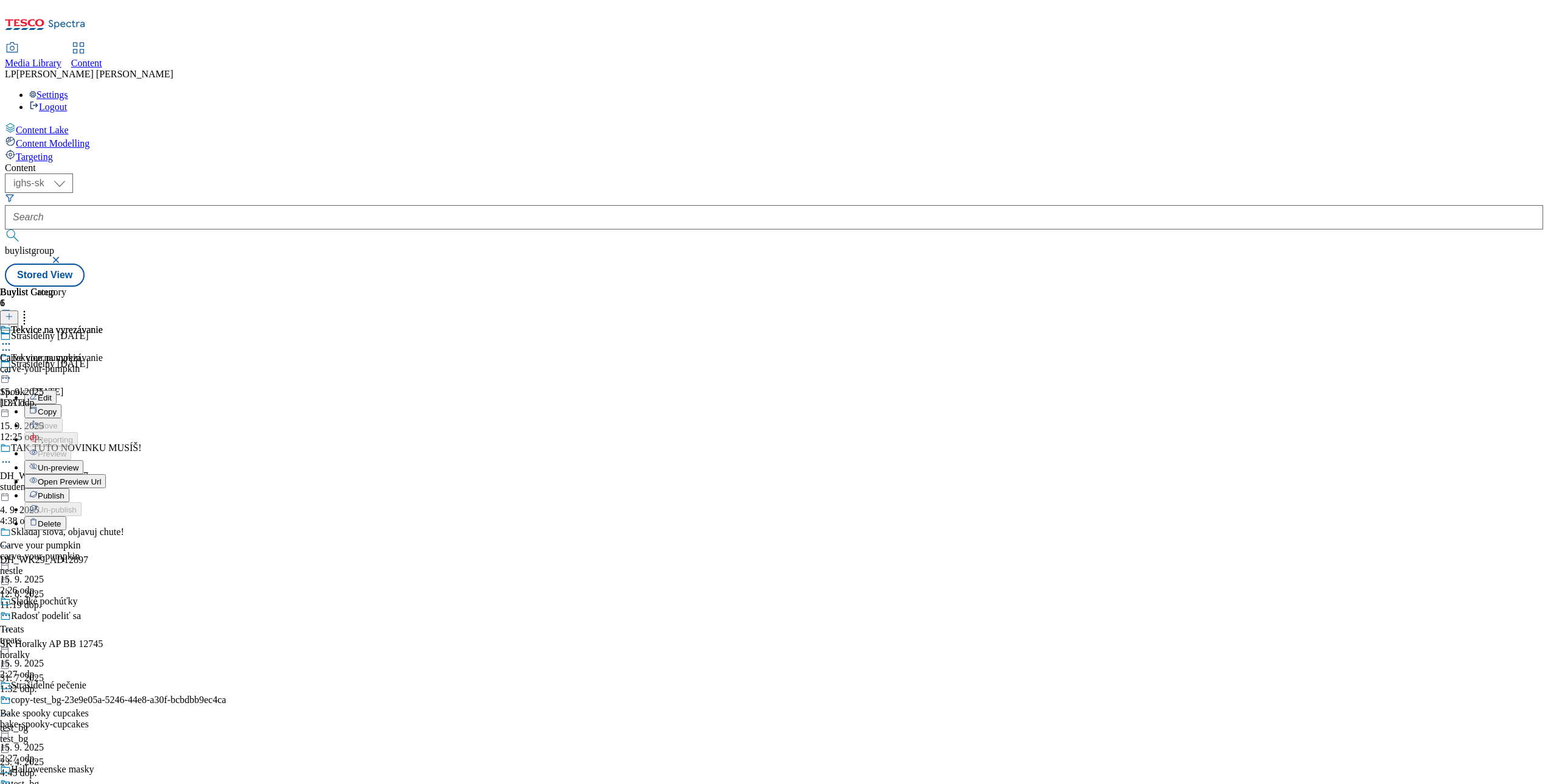
click at [106, 460] on li "Un-preview" at bounding box center [65, 467] width 82 height 14
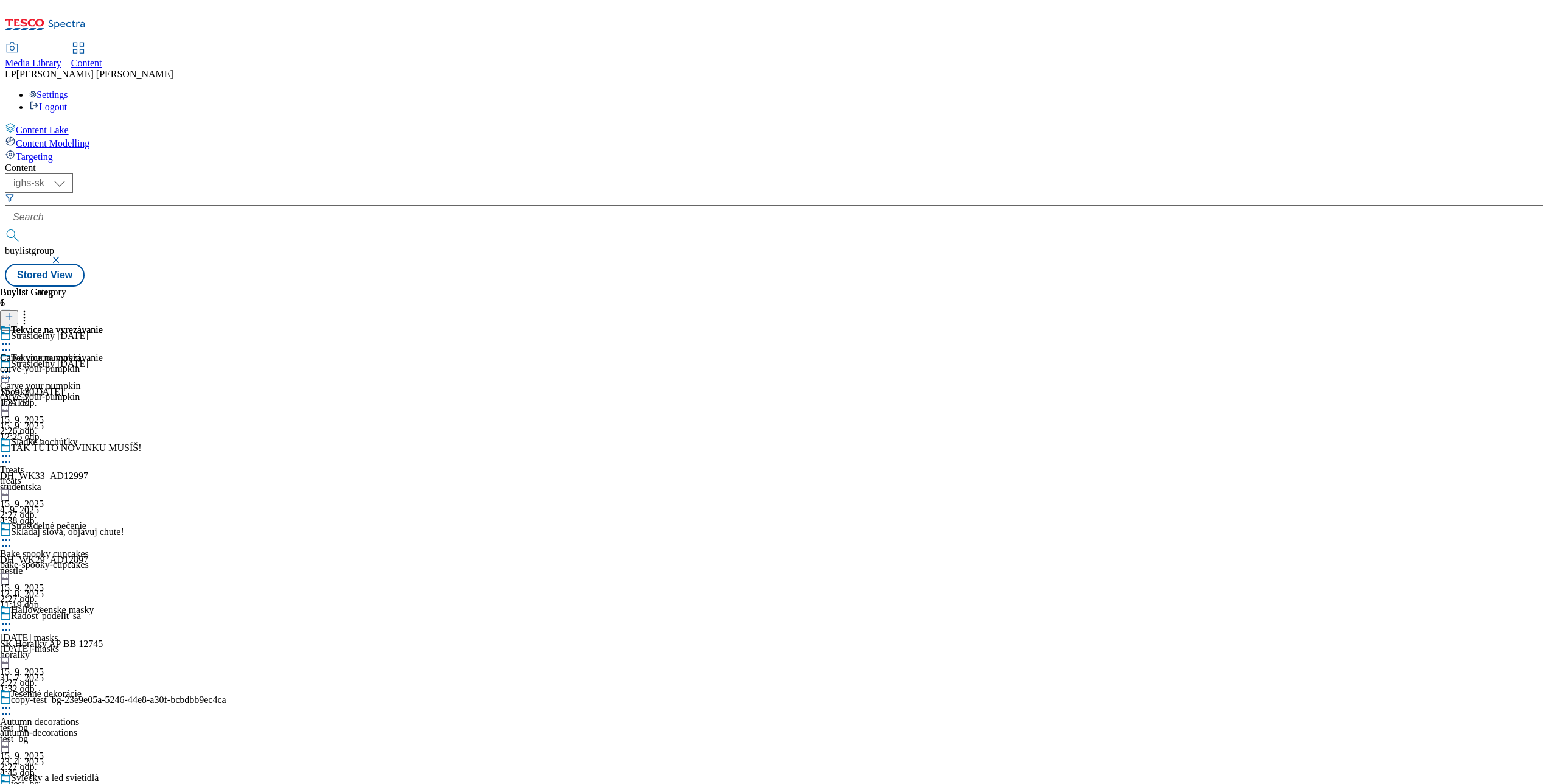
click at [103, 366] on div at bounding box center [51, 373] width 103 height 14
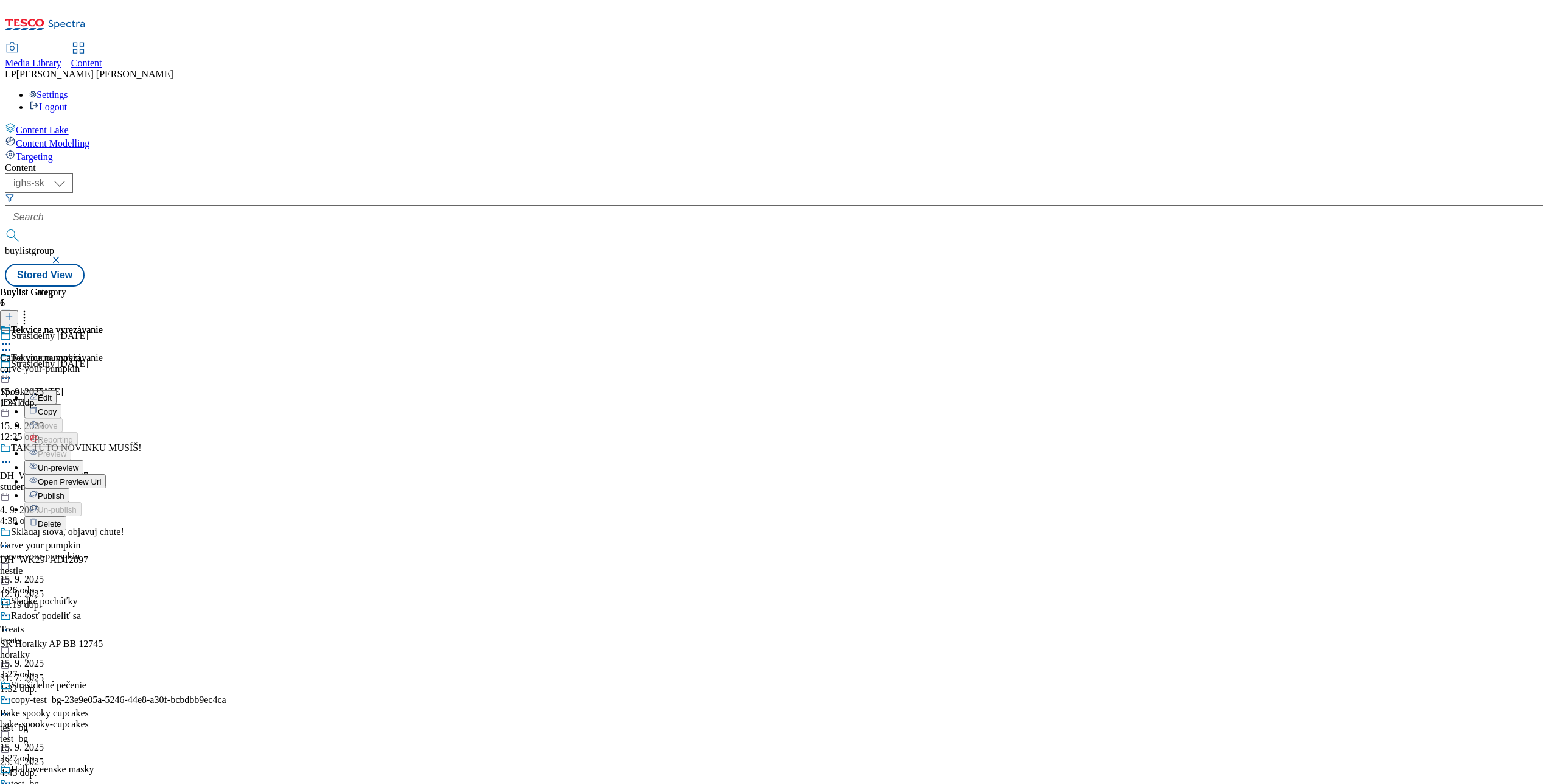
click at [78, 463] on span "Un-preview" at bounding box center [58, 468] width 41 height 9
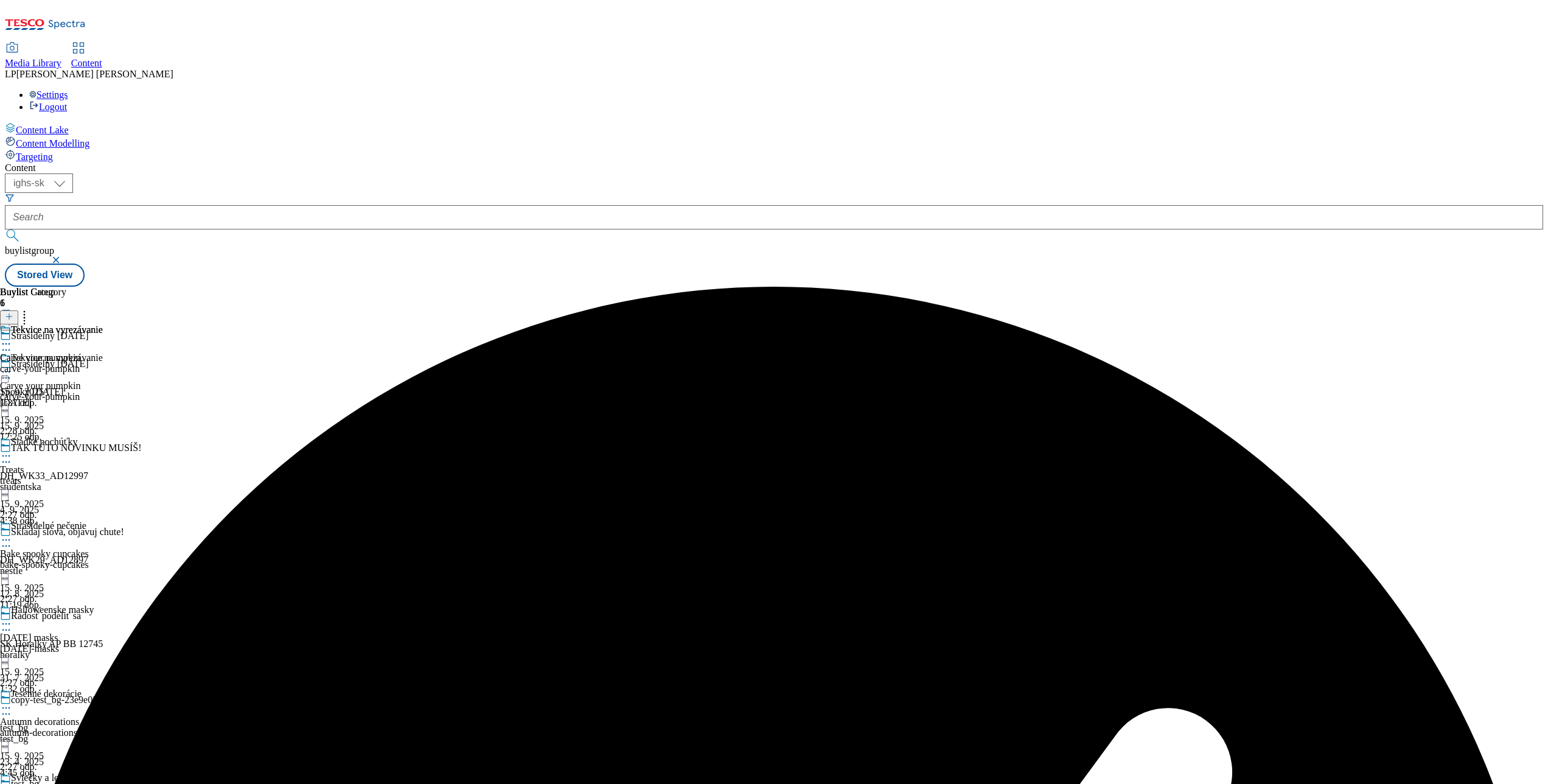
click at [103, 366] on div at bounding box center [51, 373] width 103 height 14
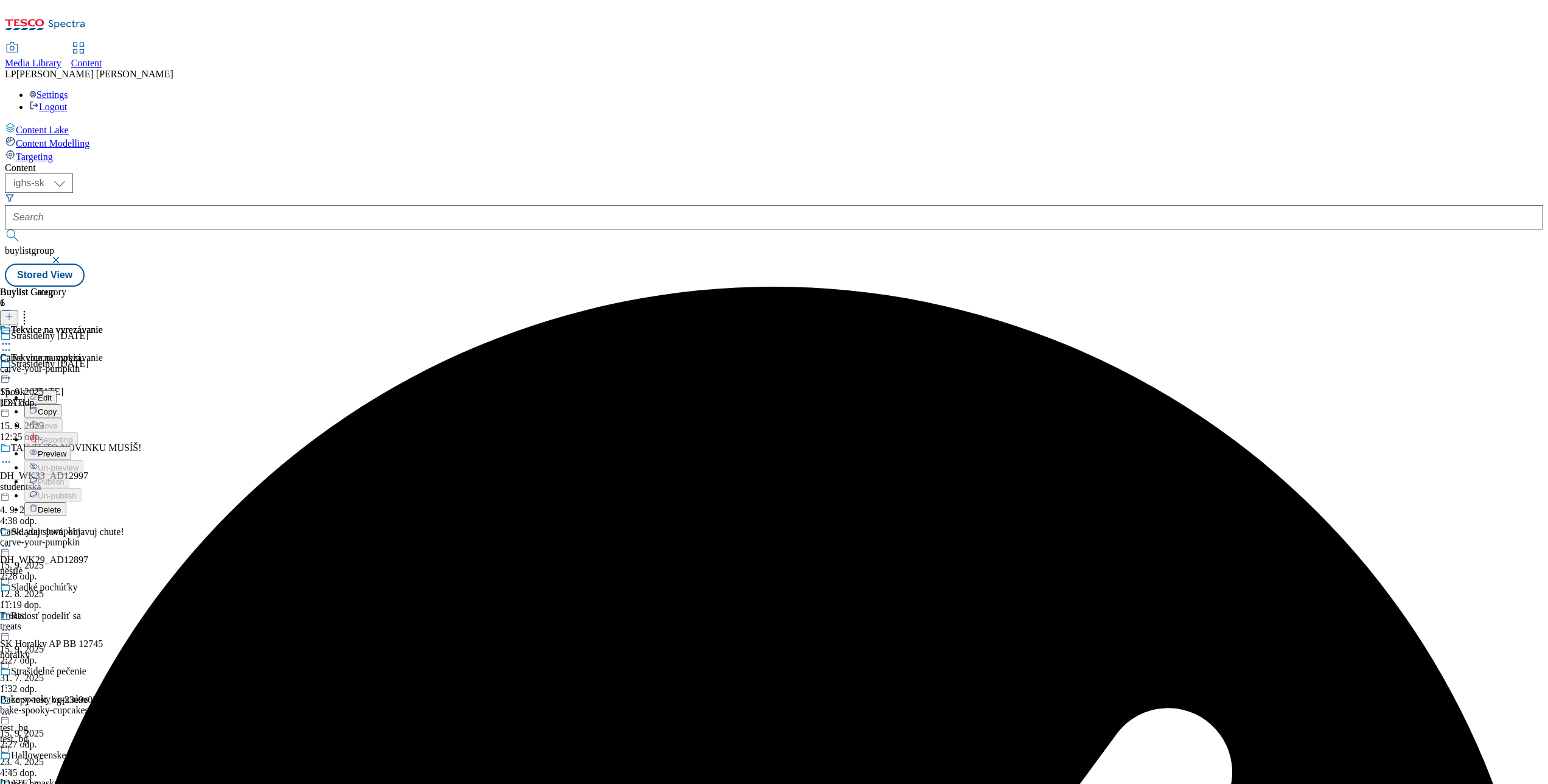
click at [67, 449] on span "Preview" at bounding box center [52, 453] width 29 height 9
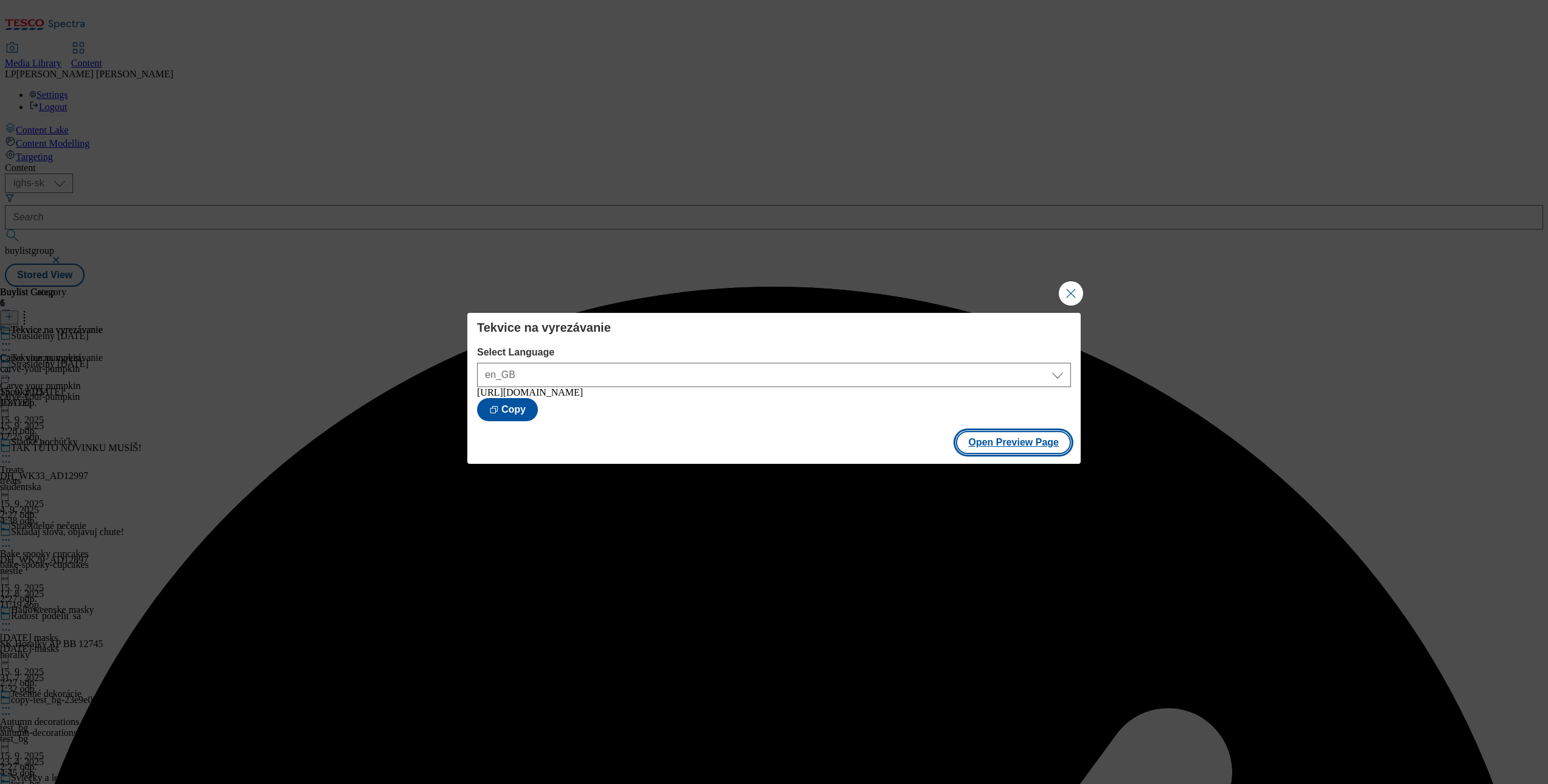
click at [979, 436] on button "Open Preview Page" at bounding box center [1013, 442] width 115 height 23
drag, startPoint x: 1065, startPoint y: 276, endPoint x: 714, endPoint y: 217, distance: 355.9
click at [1056, 272] on div "Tekvice na vyrezávanie Select Language en_GB sk_SK en_GB https://potravinydomov…" at bounding box center [774, 392] width 1548 height 784
click at [1059, 285] on button "Close Modal" at bounding box center [1071, 293] width 24 height 24
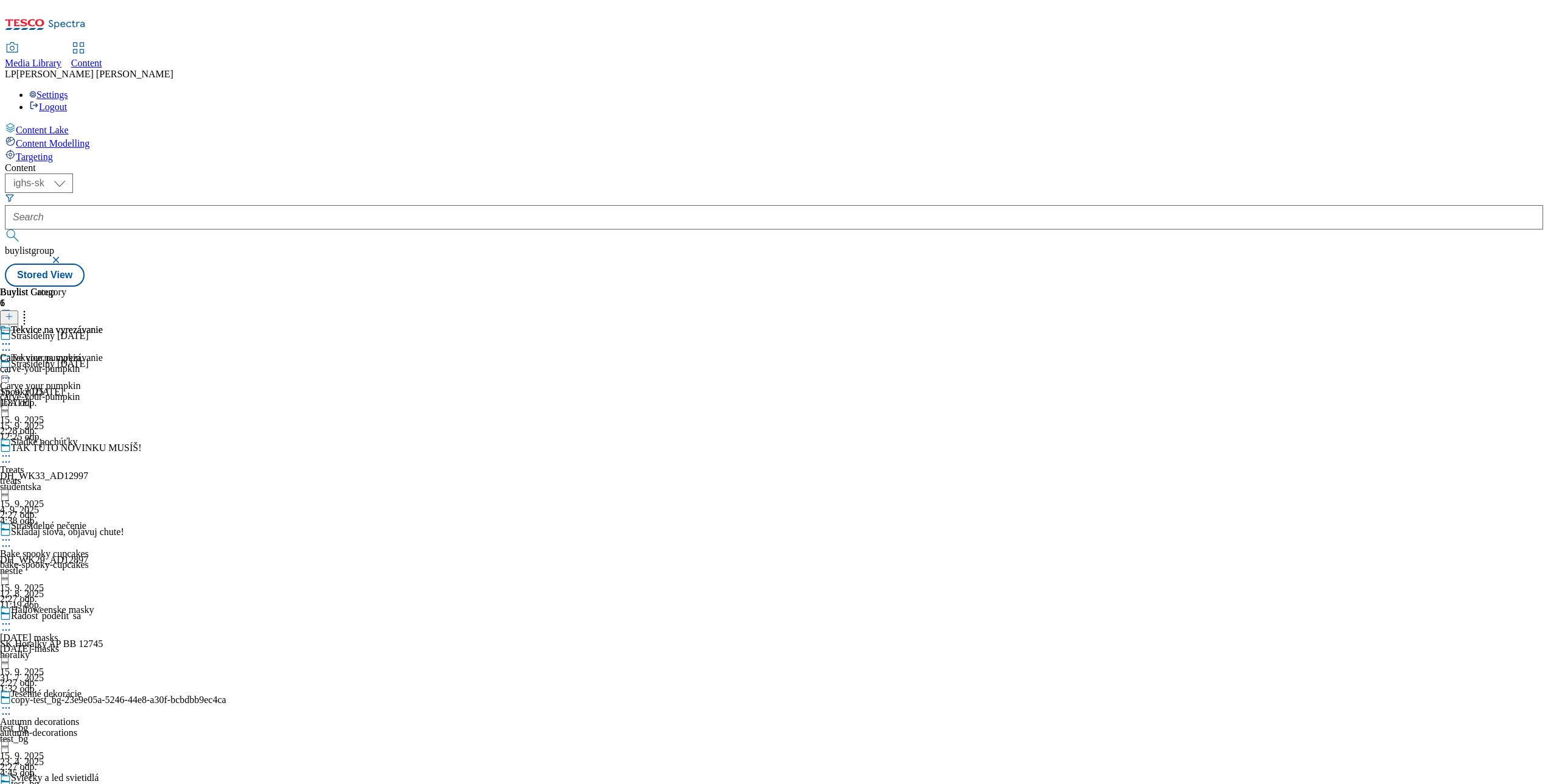
click at [103, 366] on div at bounding box center [51, 373] width 103 height 14
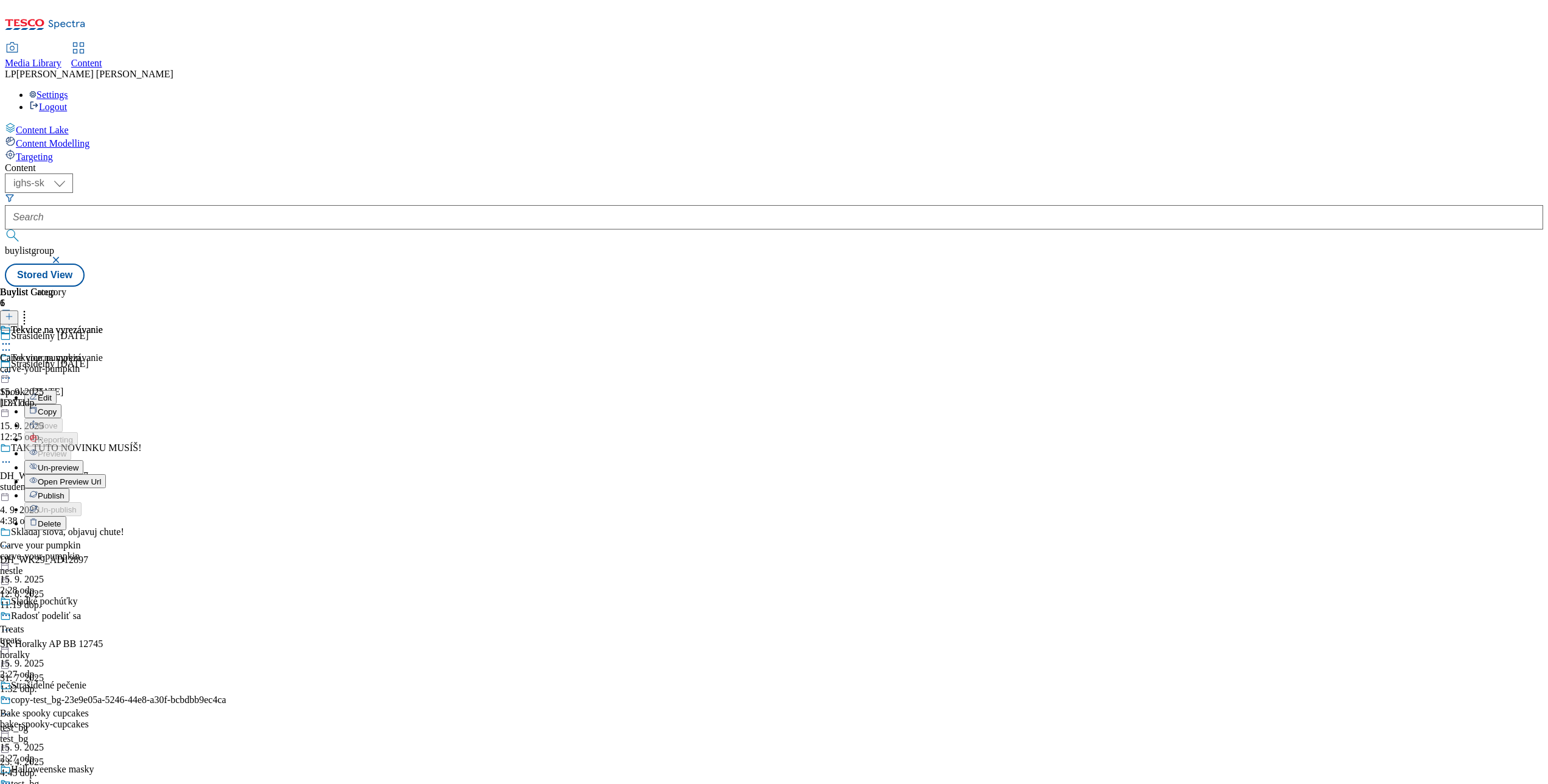
click at [65, 491] on span "Publish" at bounding box center [51, 495] width 27 height 9
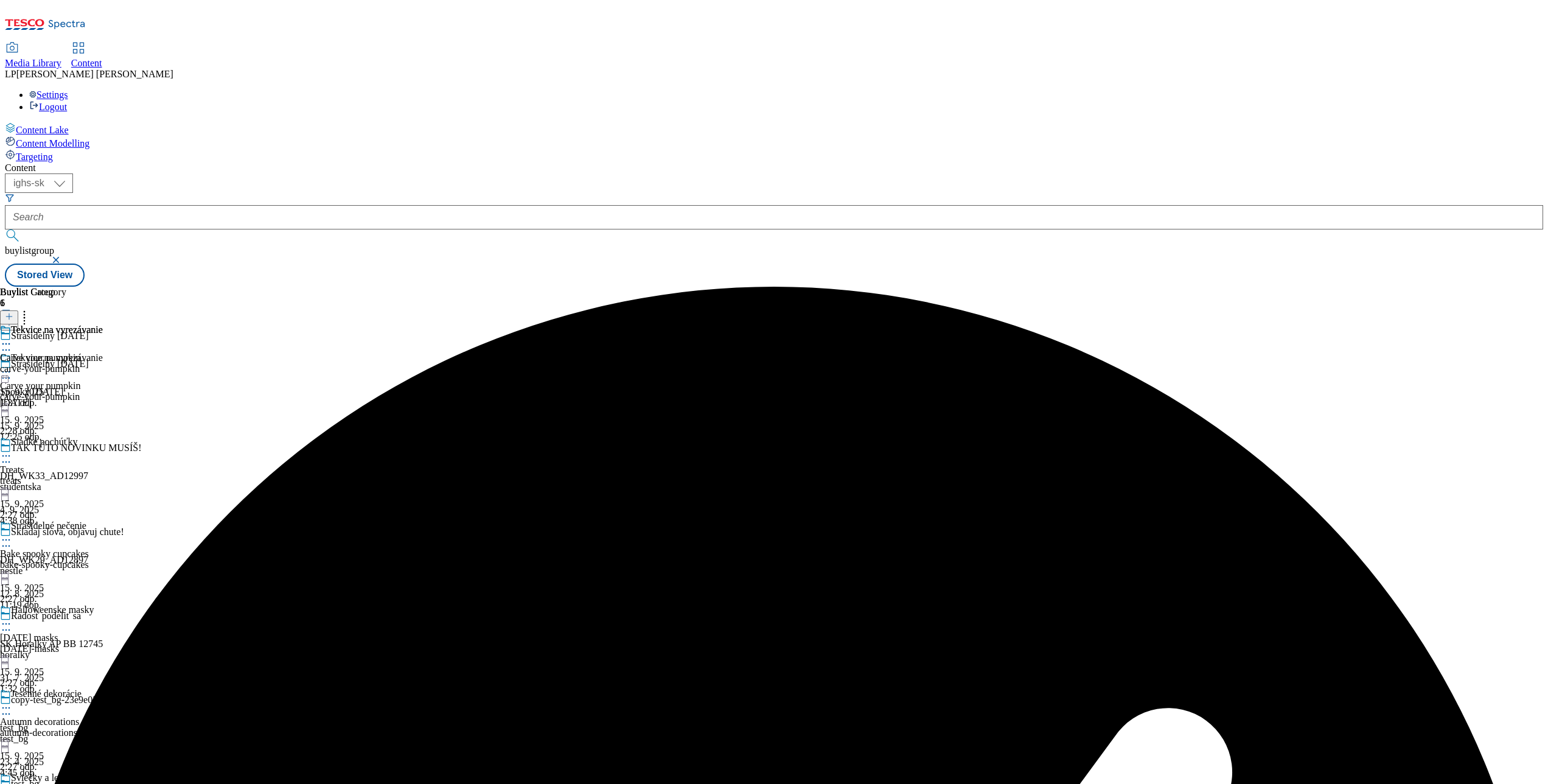
click at [12, 449] on icon at bounding box center [6, 455] width 12 height 12
click at [103, 530] on li "Preview" at bounding box center [63, 537] width 78 height 14
click at [12, 449] on icon at bounding box center [6, 455] width 12 height 12
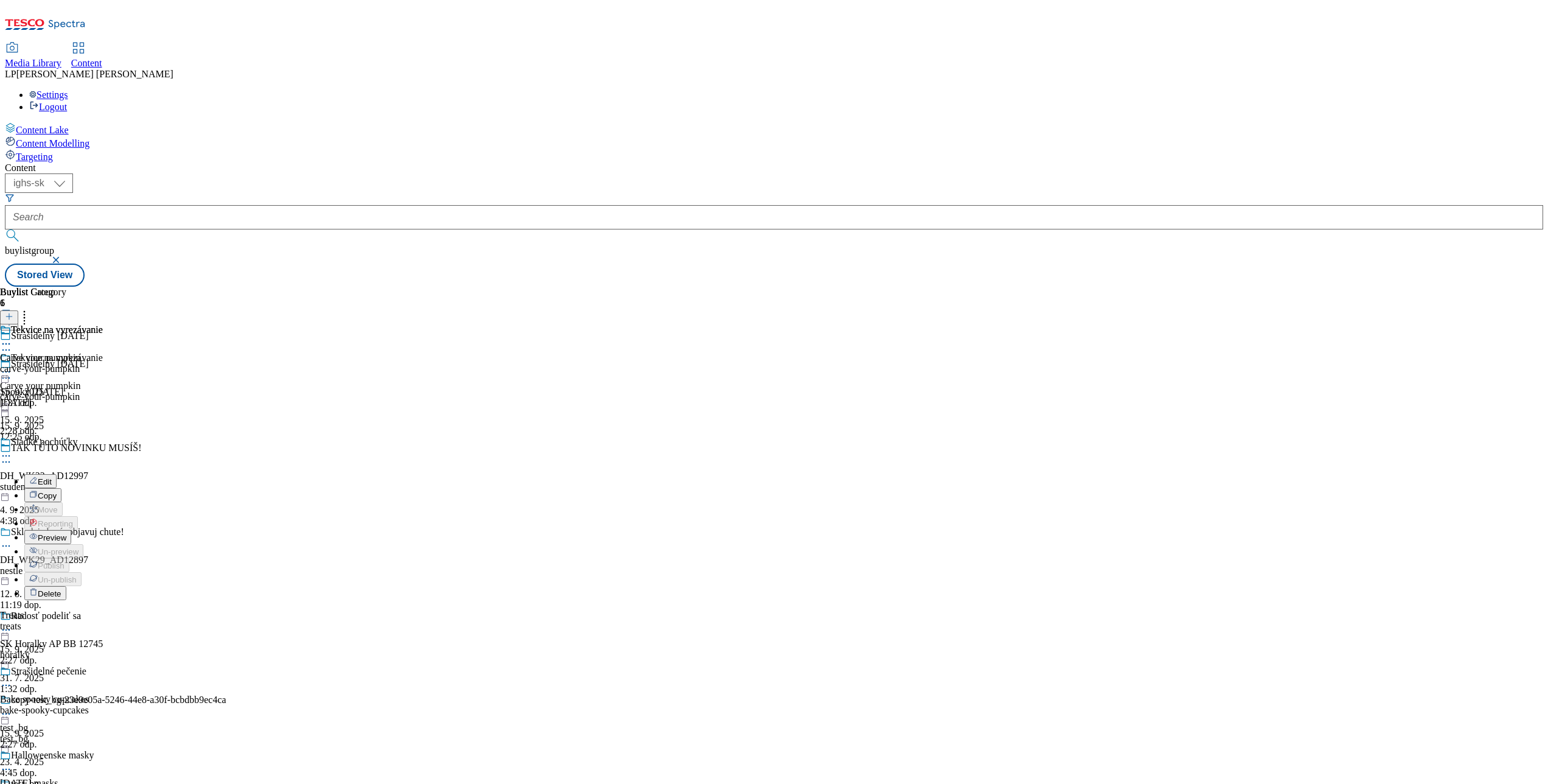
click at [67, 533] on span "Preview" at bounding box center [52, 537] width 29 height 9
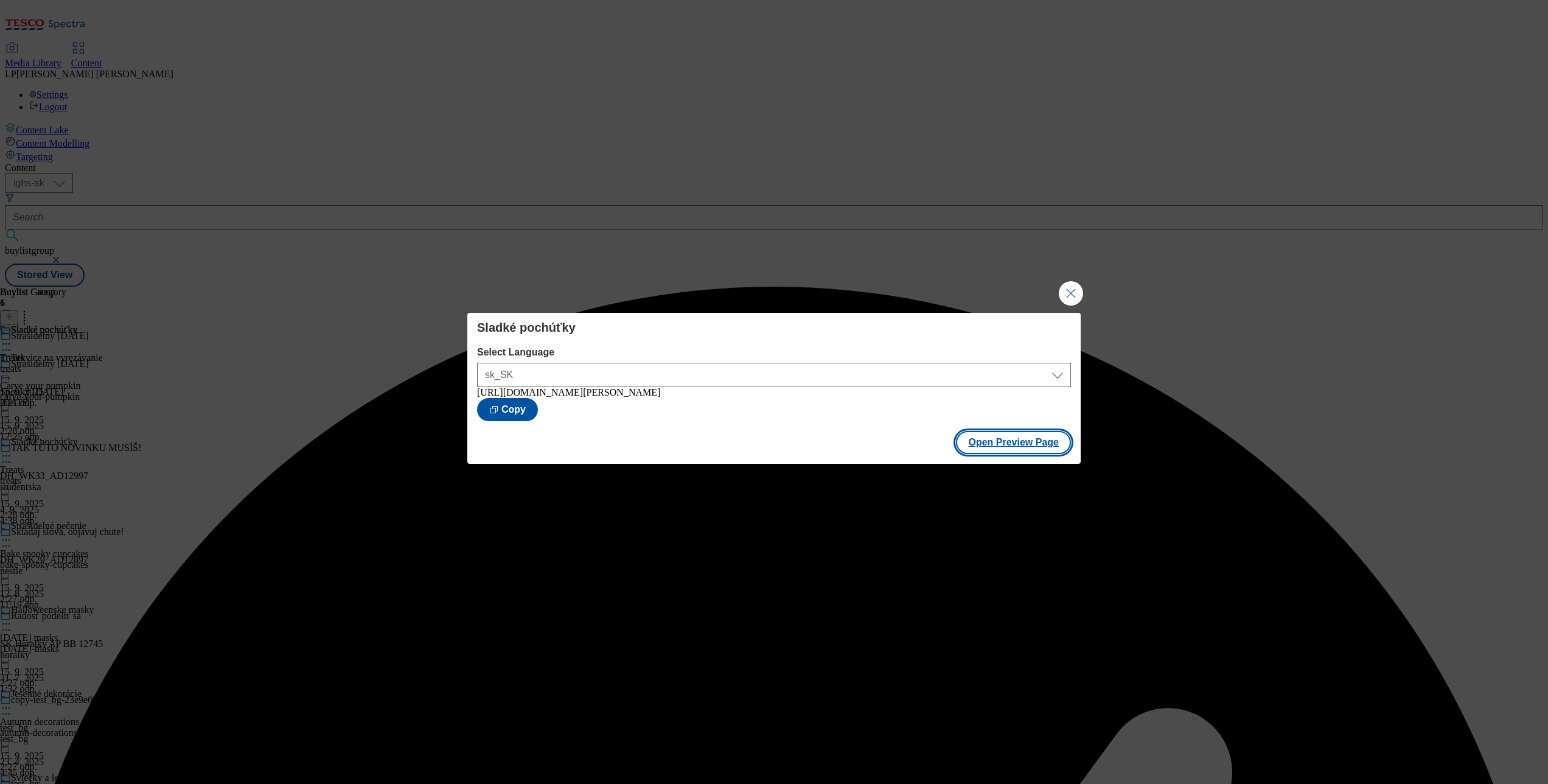
click at [1023, 451] on button "Open Preview Page" at bounding box center [1013, 442] width 115 height 23
click at [1072, 285] on button "Close Modal" at bounding box center [1071, 293] width 24 height 24
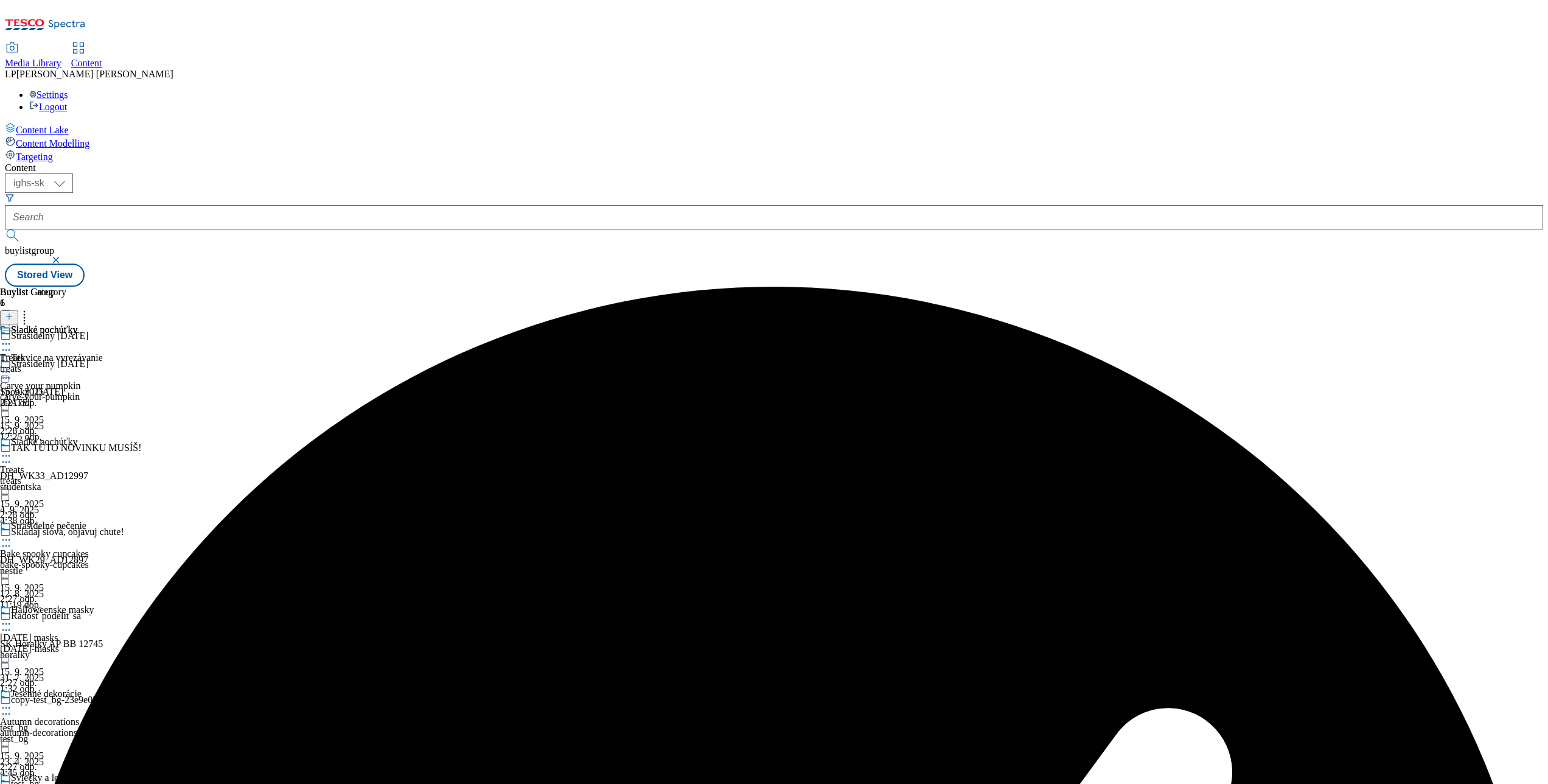
click at [12, 449] on icon at bounding box center [6, 455] width 12 height 12
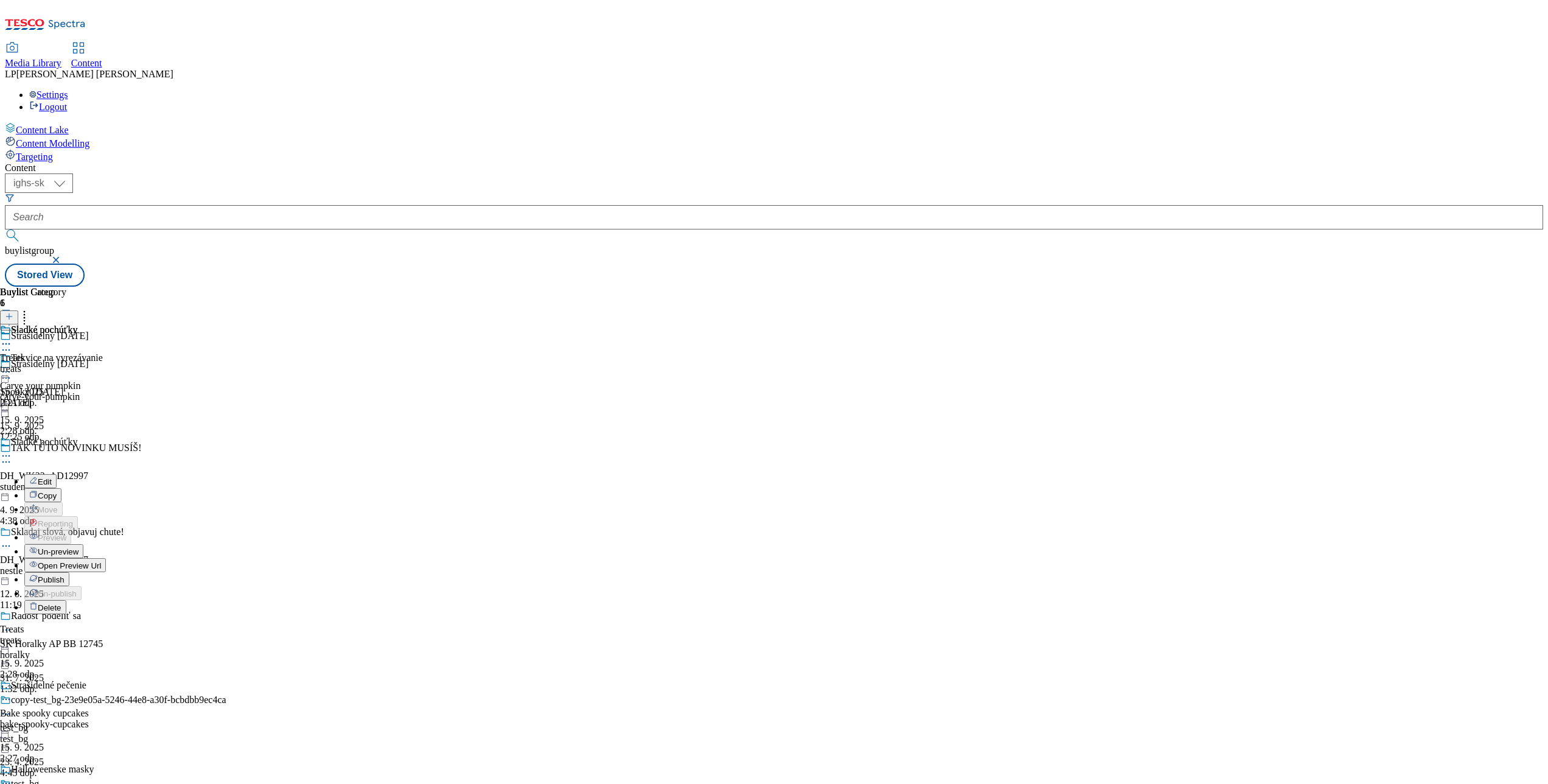
click at [65, 575] on span "Publish" at bounding box center [51, 579] width 27 height 9
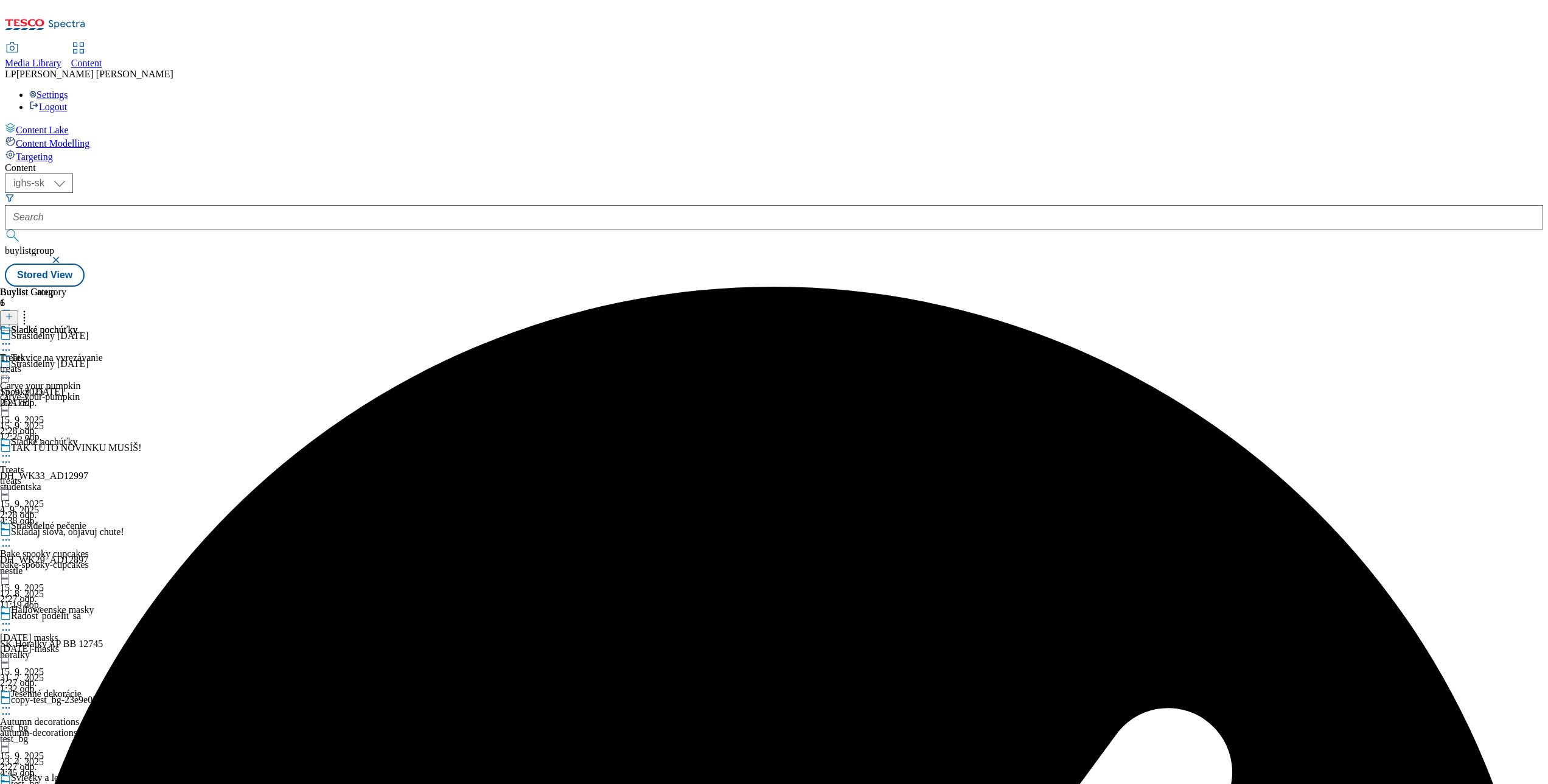
click at [12, 534] on icon at bounding box center [6, 539] width 12 height 12
click at [71, 614] on button "Preview" at bounding box center [48, 621] width 47 height 14
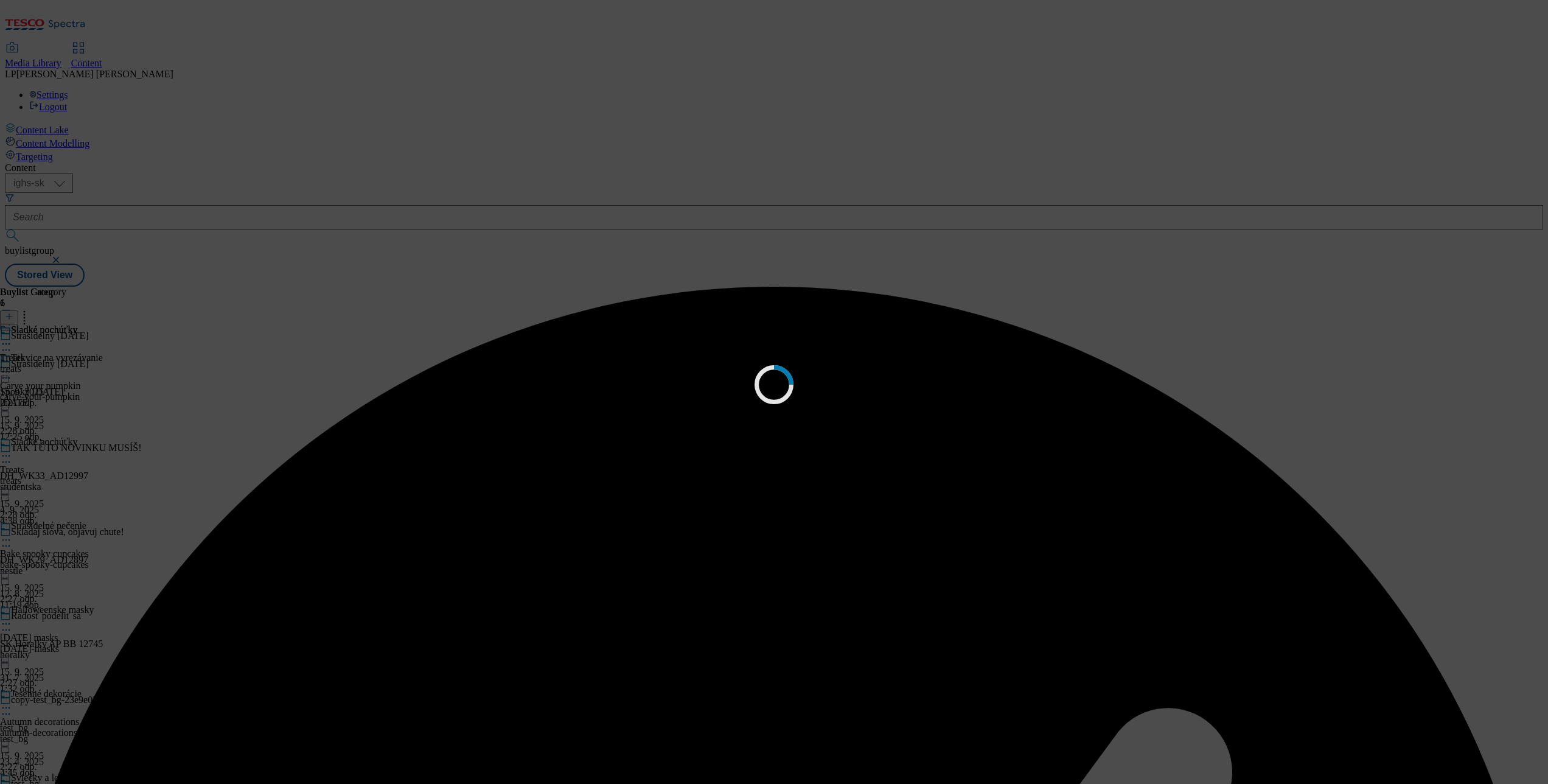
scroll to position [0, 0]
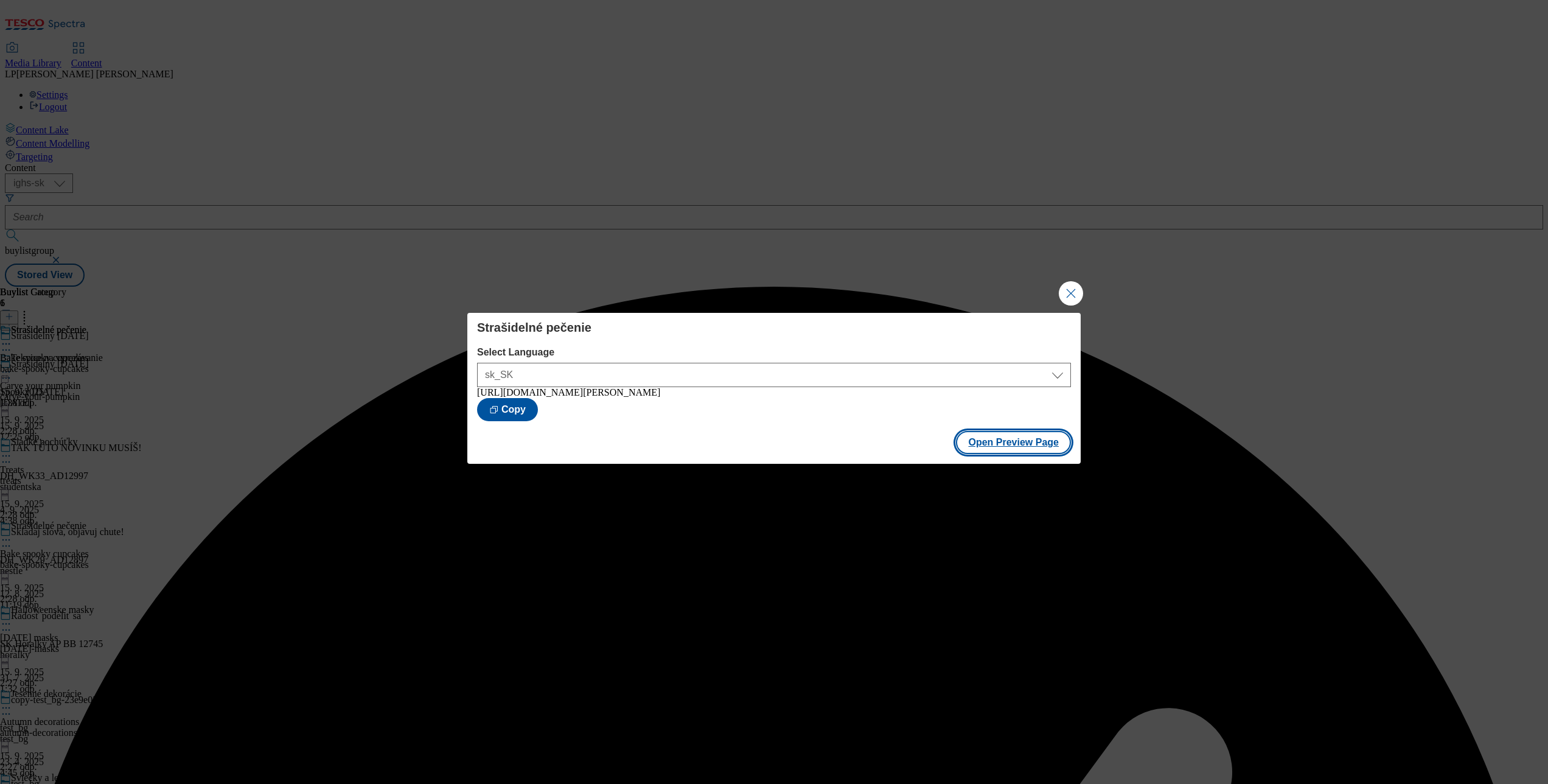
click at [1001, 447] on button "Open Preview Page" at bounding box center [1013, 442] width 115 height 23
click at [1071, 293] on button "Close Modal" at bounding box center [1071, 293] width 24 height 24
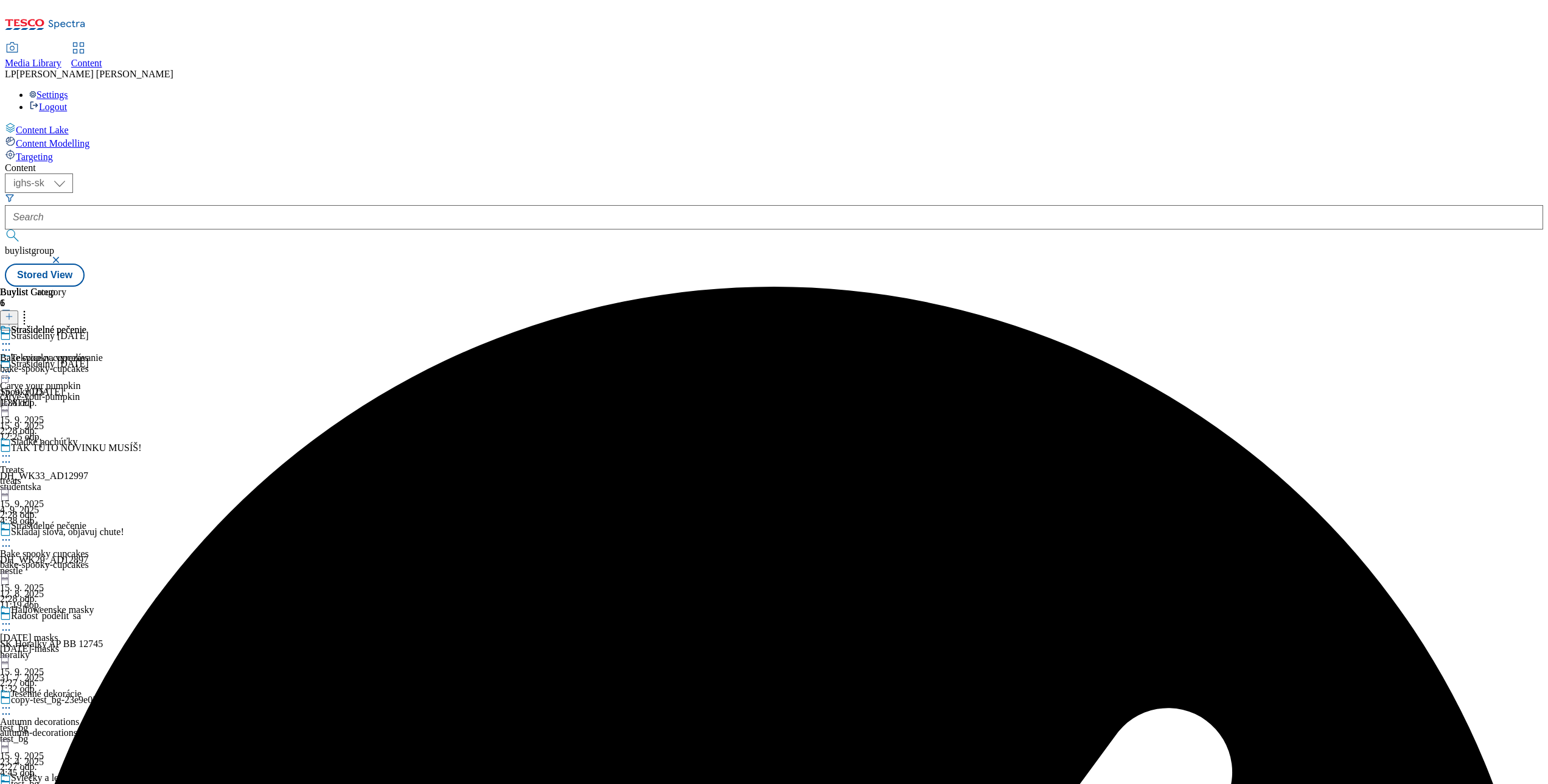
click at [12, 534] on icon at bounding box center [6, 539] width 12 height 12
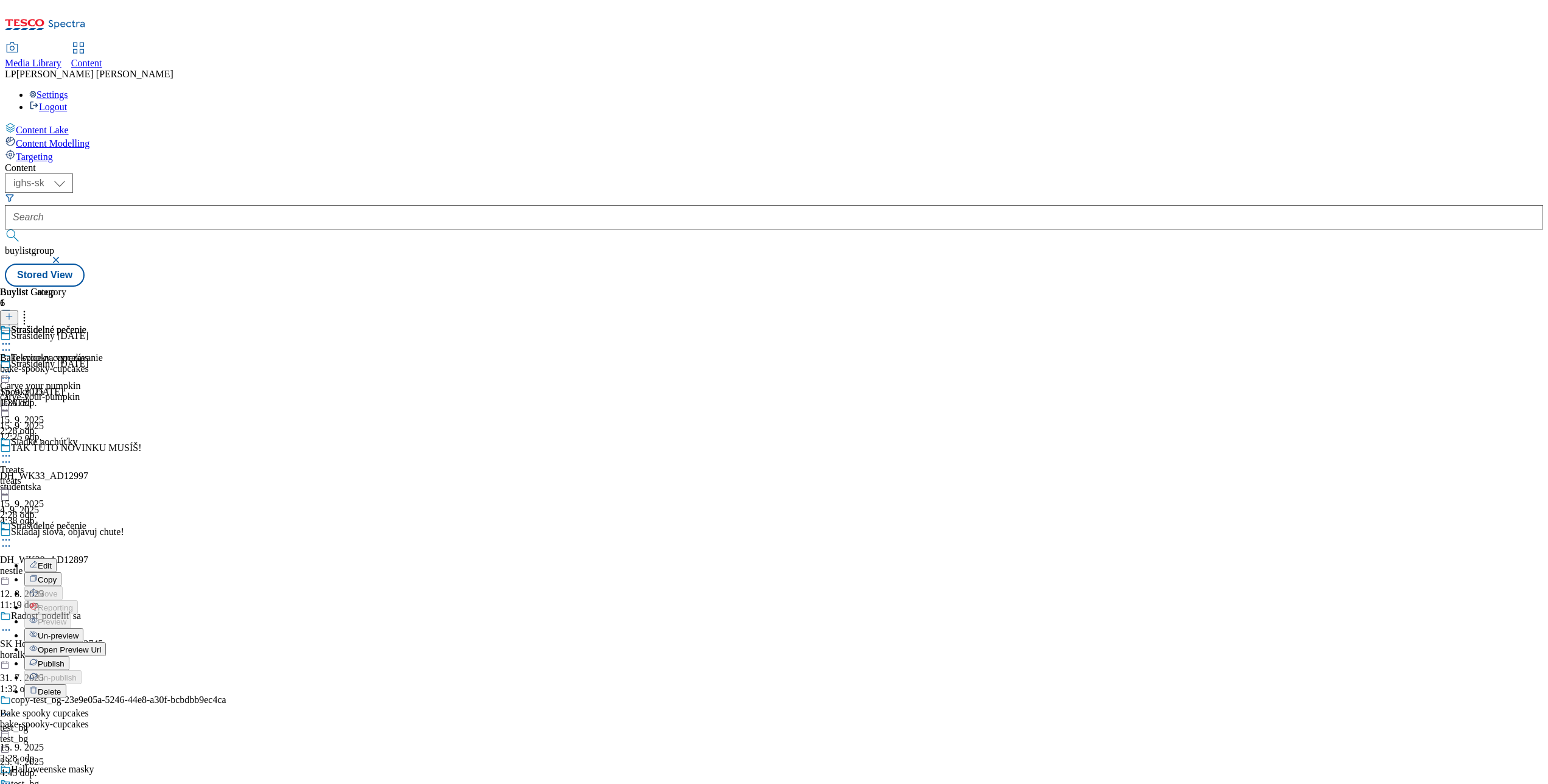
scroll to position [122, 0]
click at [65, 659] on span "Publish" at bounding box center [51, 663] width 27 height 9
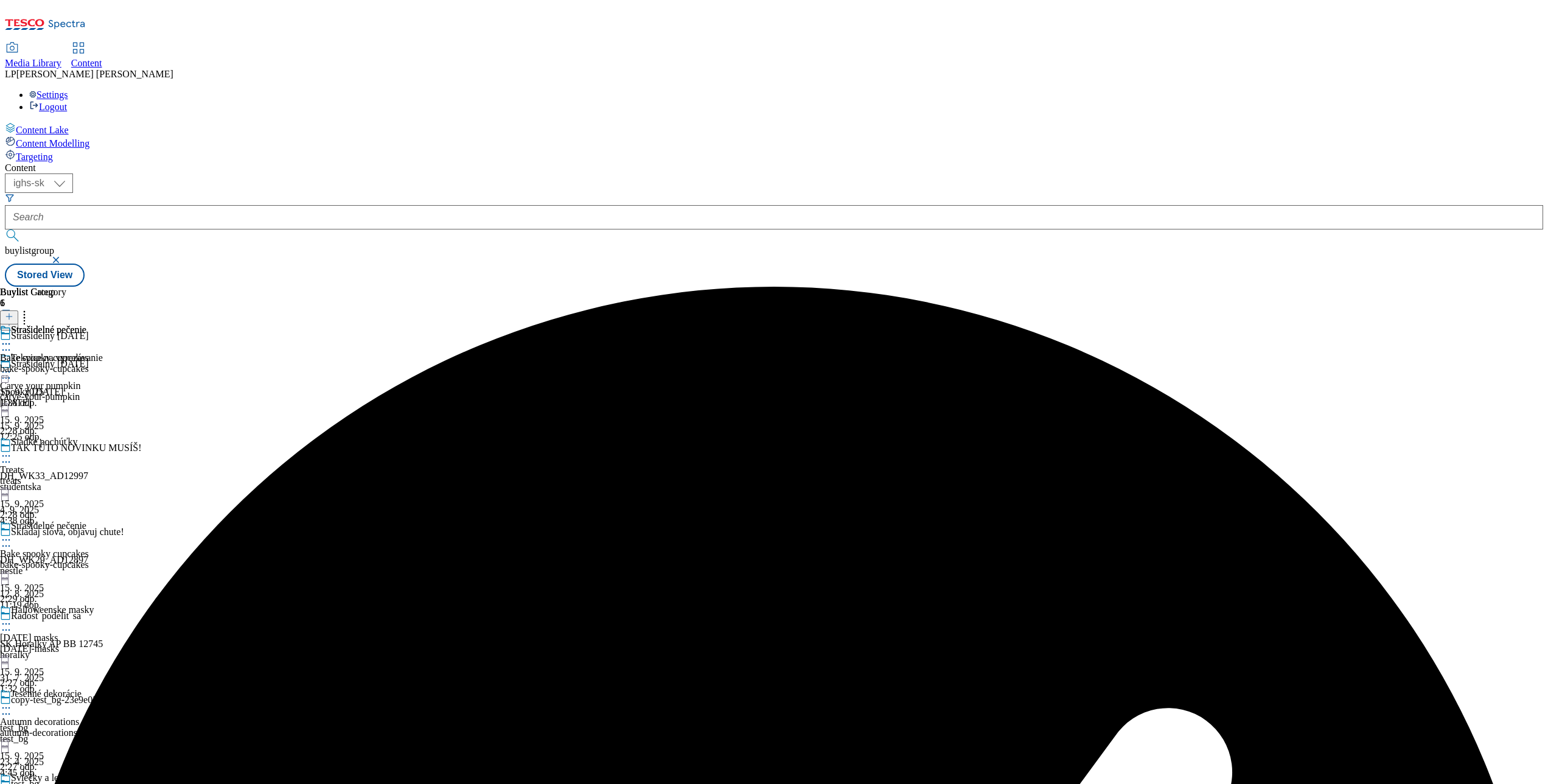
scroll to position [244, 0]
click at [12, 618] on icon at bounding box center [6, 623] width 12 height 12
click at [67, 701] on span "Preview" at bounding box center [52, 706] width 29 height 9
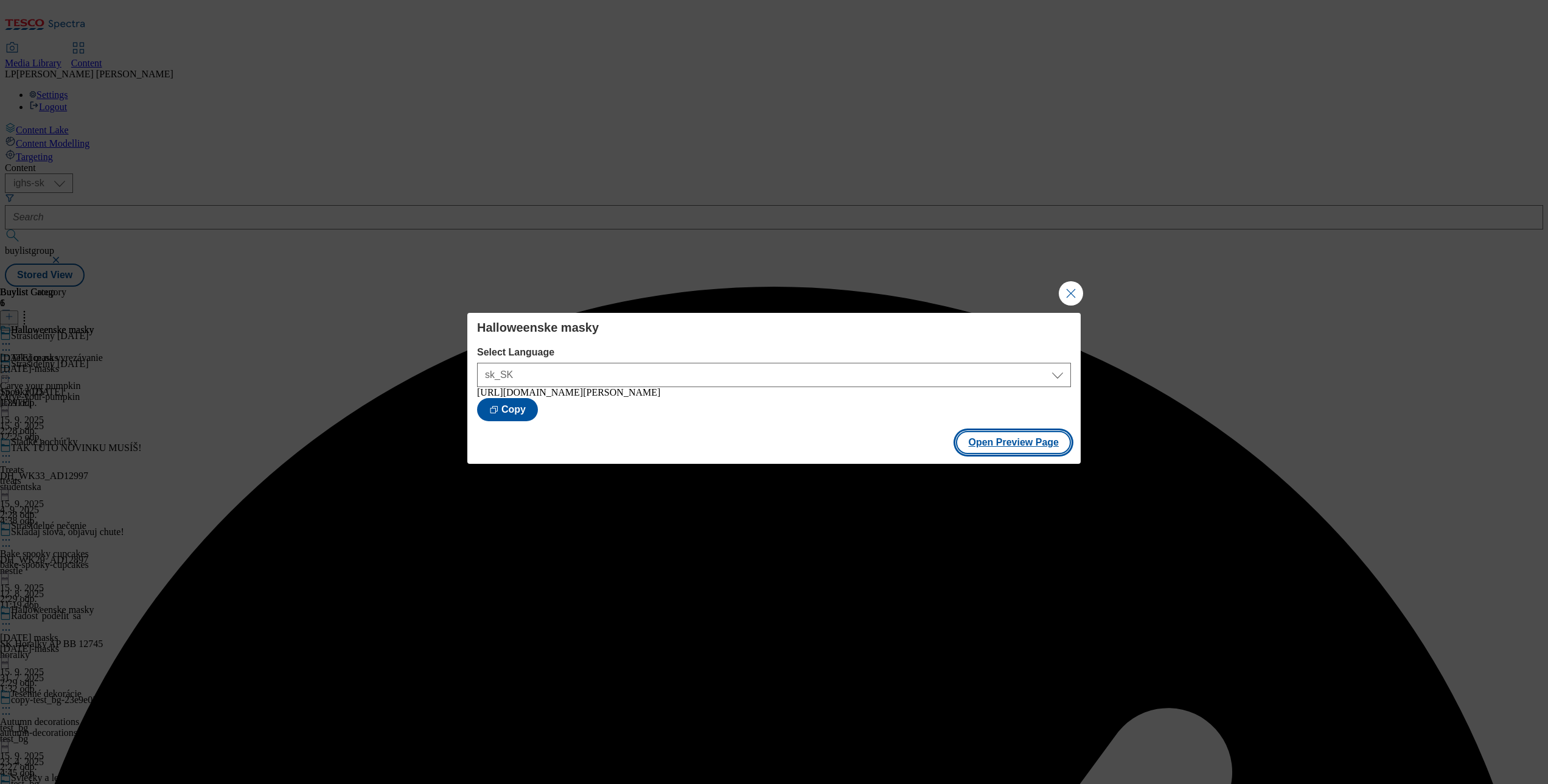
click at [984, 448] on button "Open Preview Page" at bounding box center [1013, 442] width 115 height 23
click at [1067, 287] on button "Close Modal" at bounding box center [1071, 293] width 24 height 24
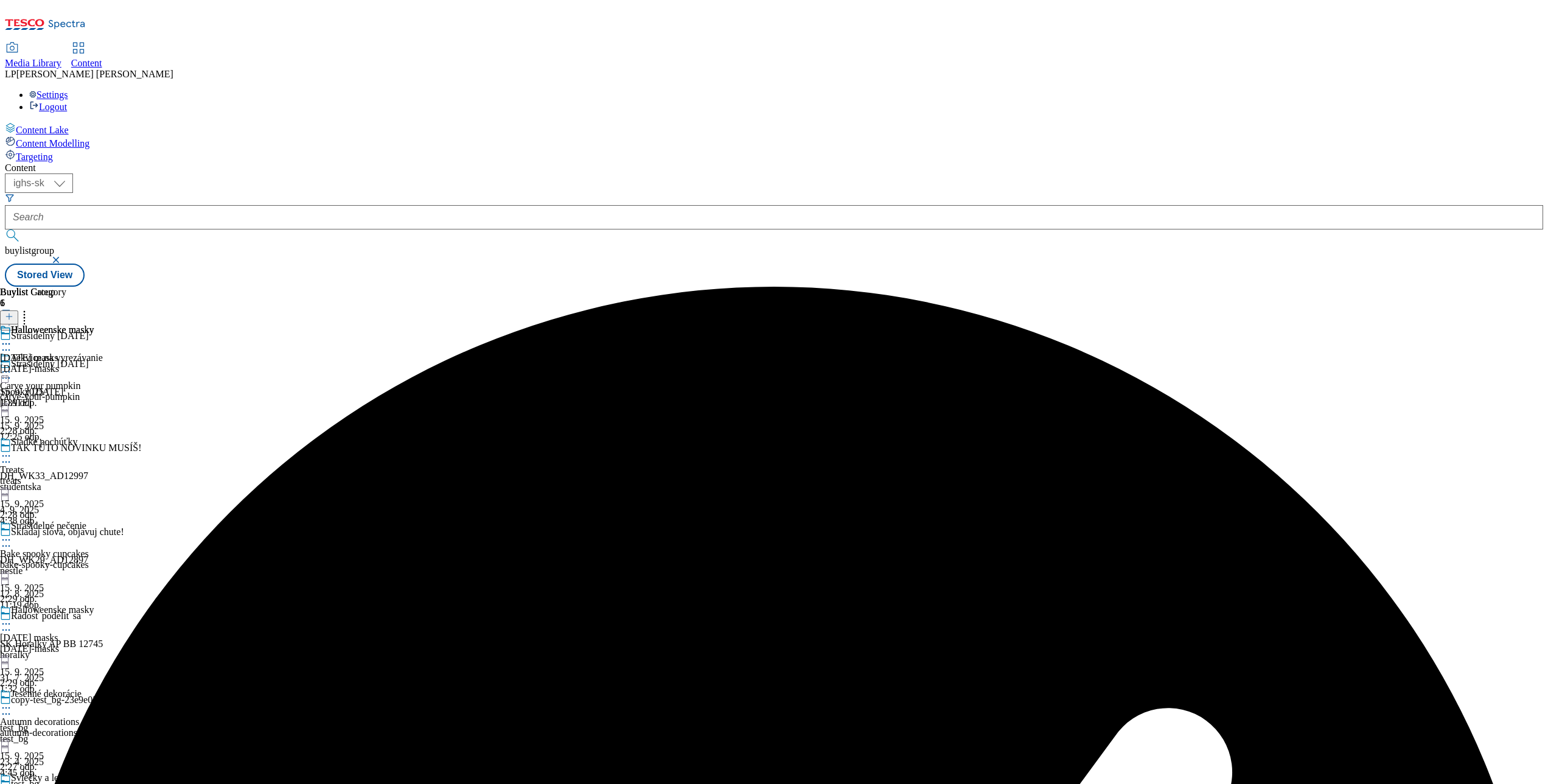
click at [12, 338] on icon at bounding box center [6, 343] width 12 height 12
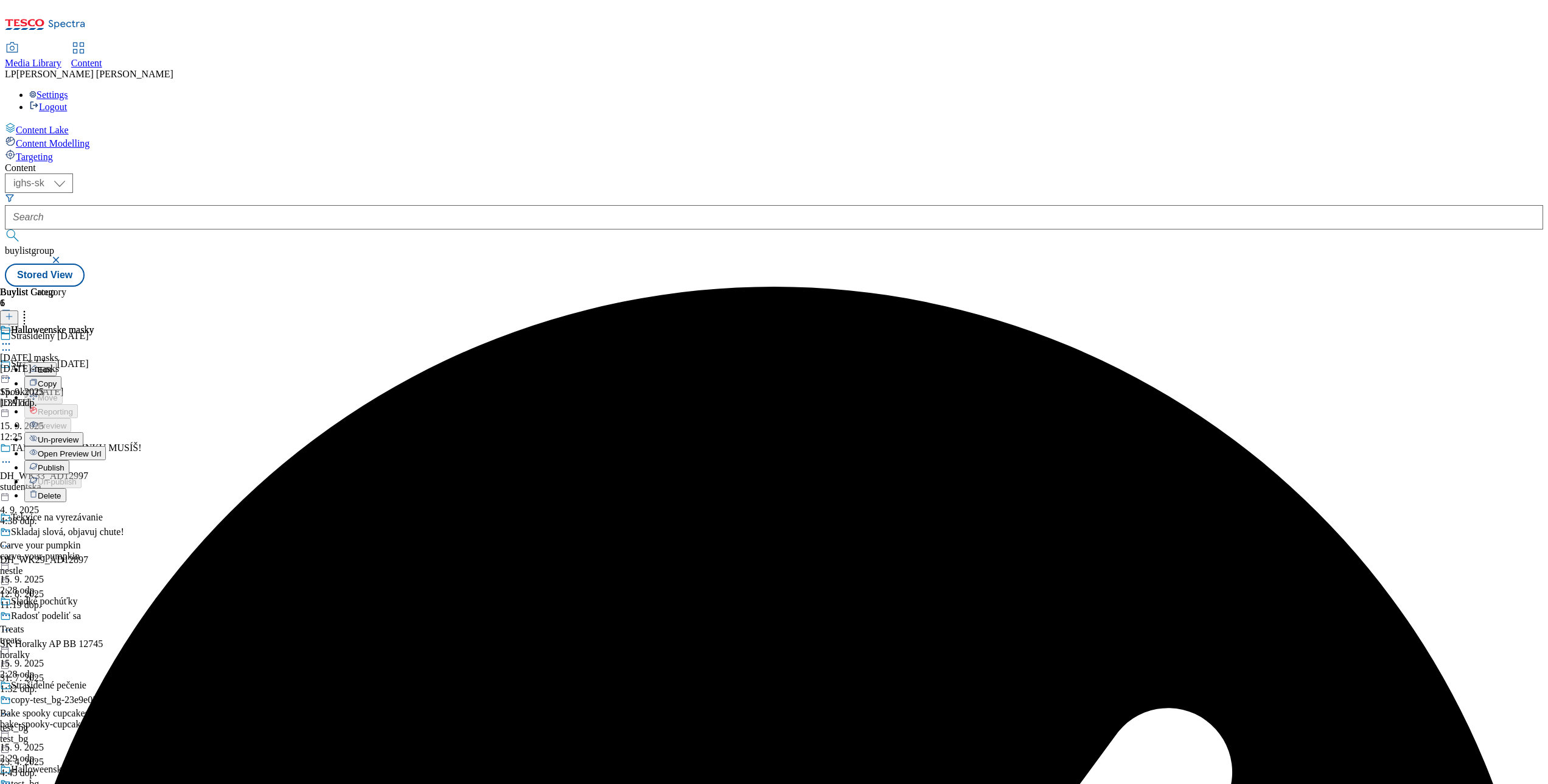
click at [65, 463] on span "Publish" at bounding box center [51, 468] width 27 height 9
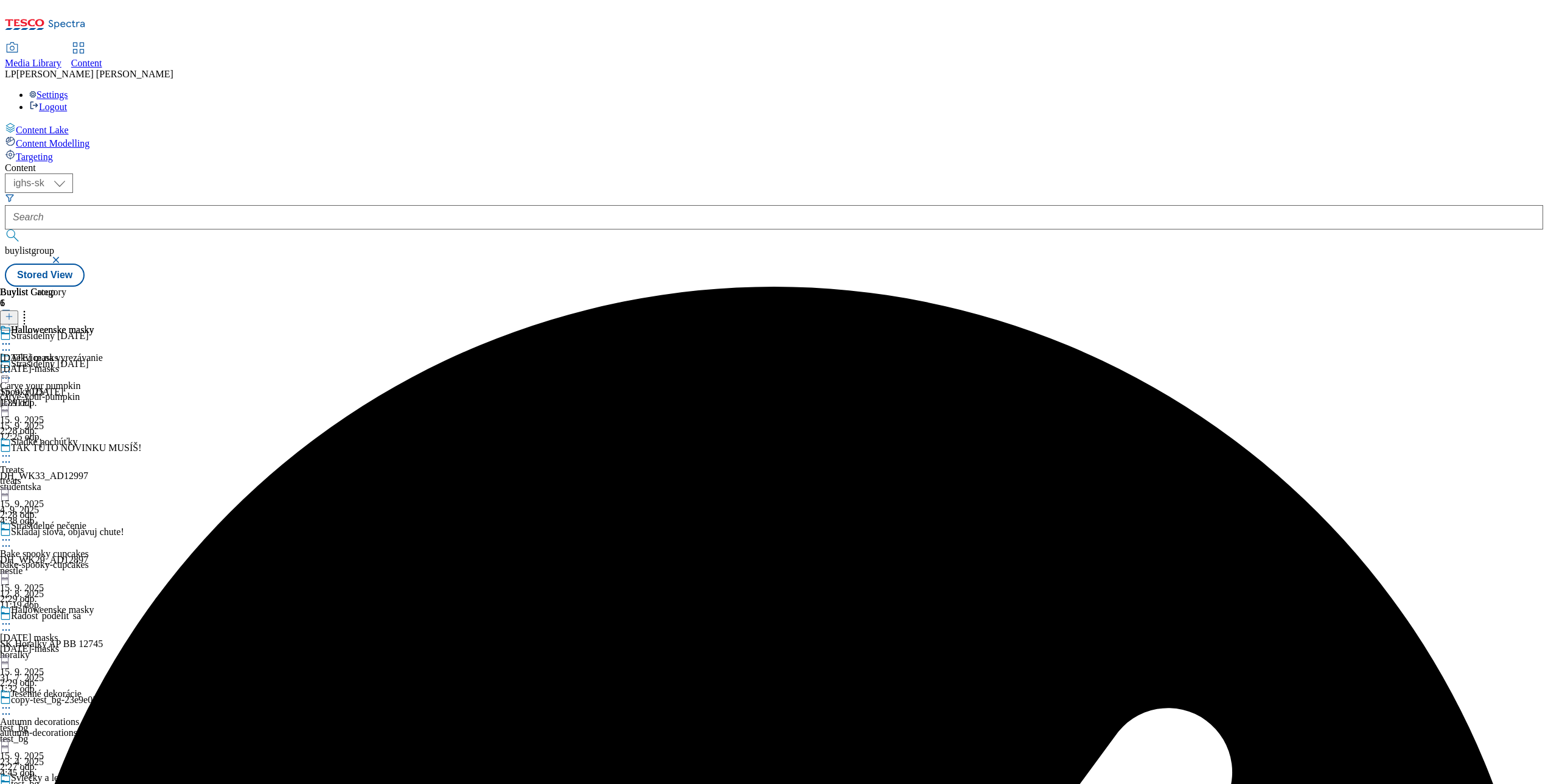
scroll to position [373, 0]
click at [10, 707] on circle at bounding box center [9, 707] width 2 height 2
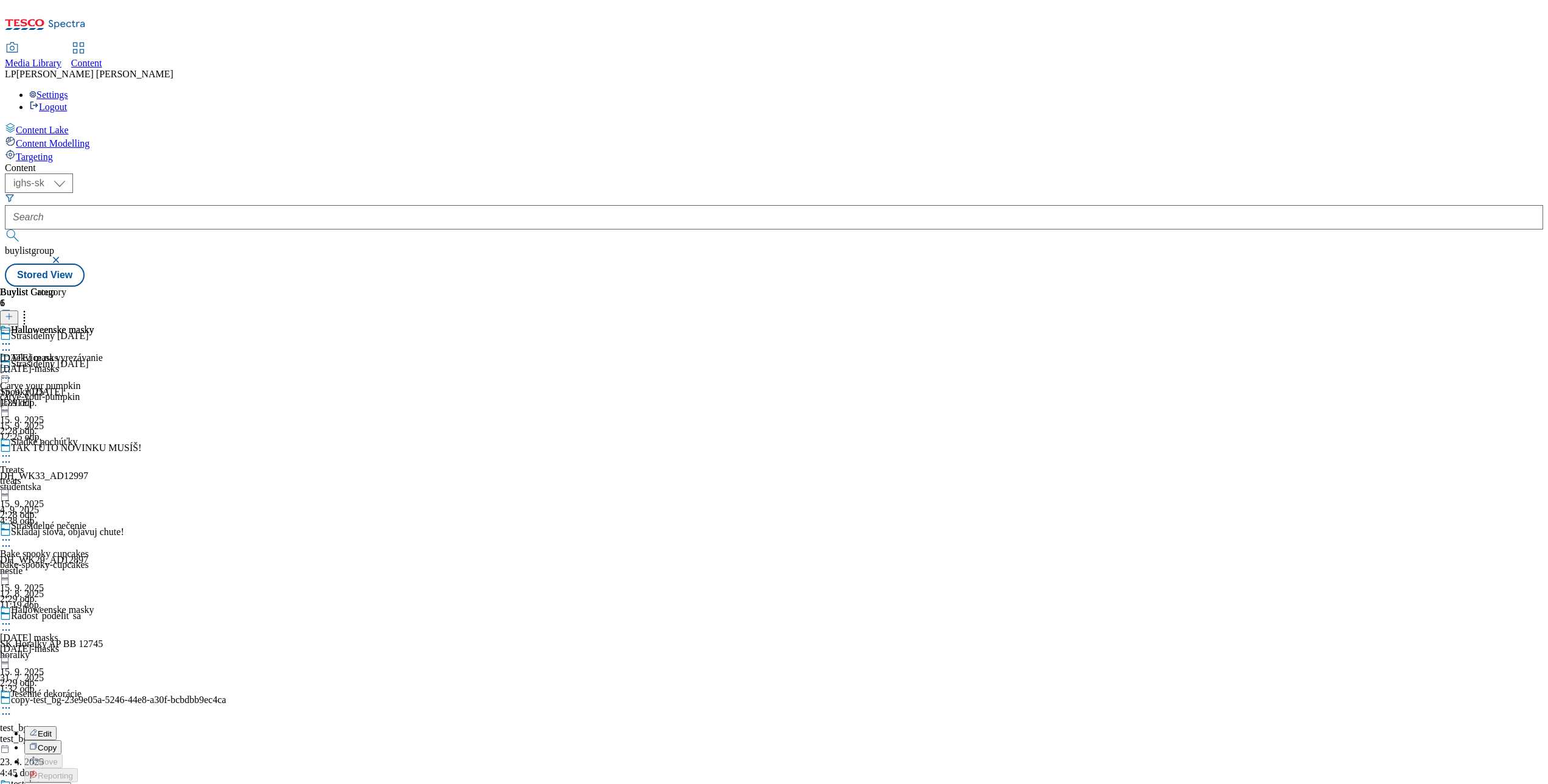
click at [67, 783] on span "Preview" at bounding box center [52, 789] width 29 height 9
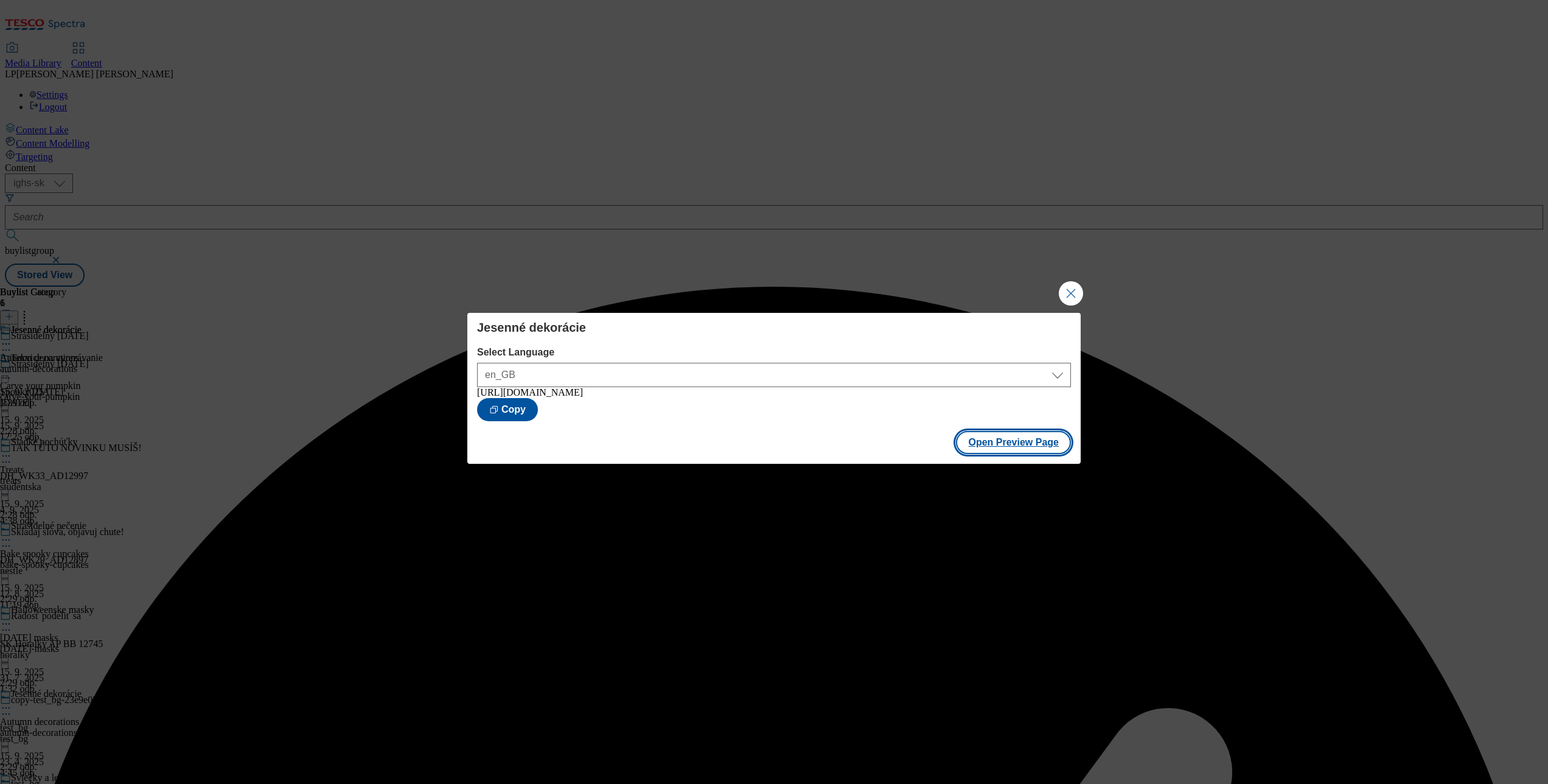
click at [1021, 454] on button "Open Preview Page" at bounding box center [1013, 442] width 115 height 23
click at [1067, 293] on button "Close Modal" at bounding box center [1071, 293] width 24 height 24
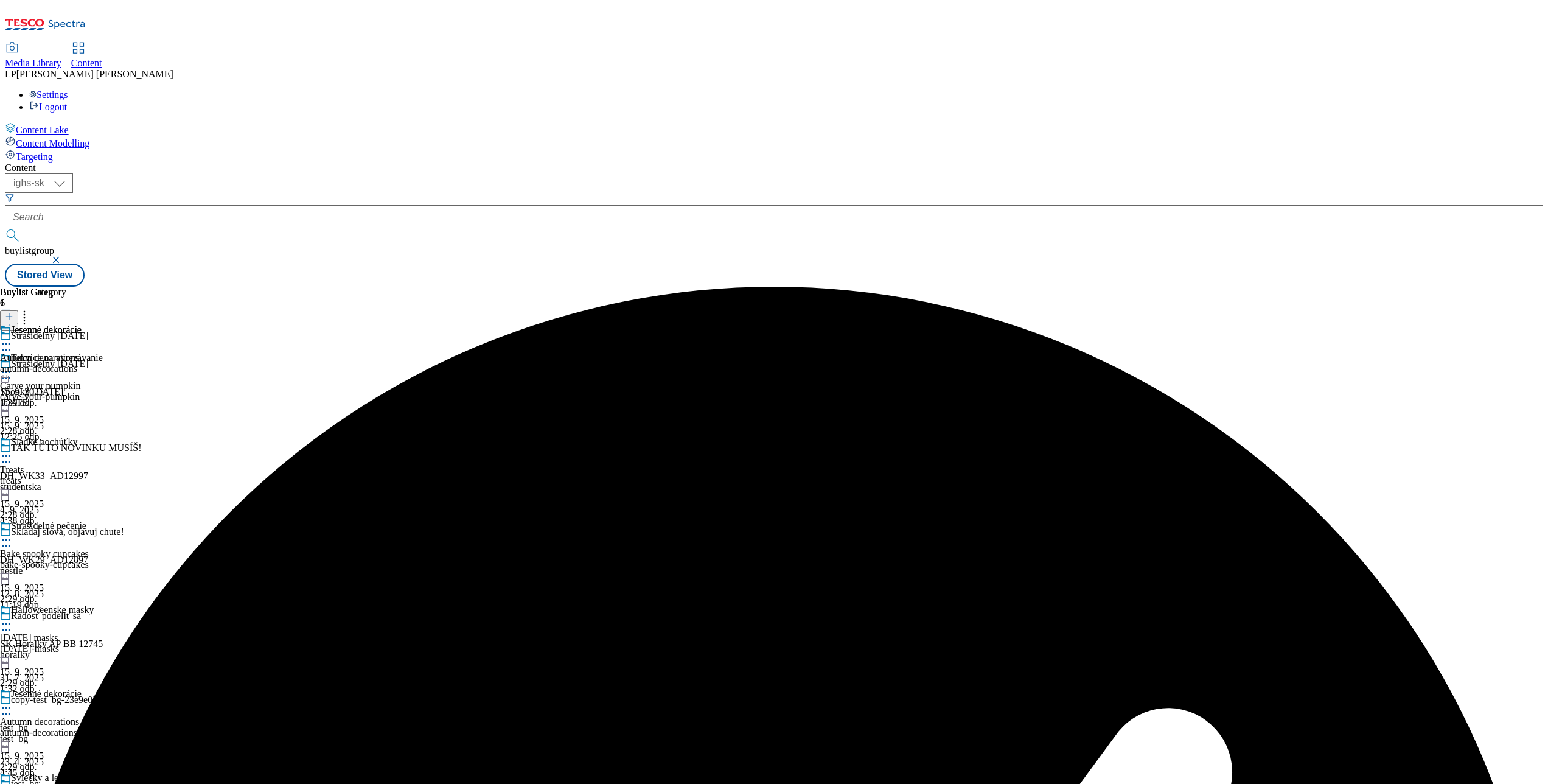
click at [82, 325] on div "Jesenné dekorácie Autumn decorations autumn-decorations 15. 9. 2025 1:39 odp." at bounding box center [41, 367] width 82 height 84
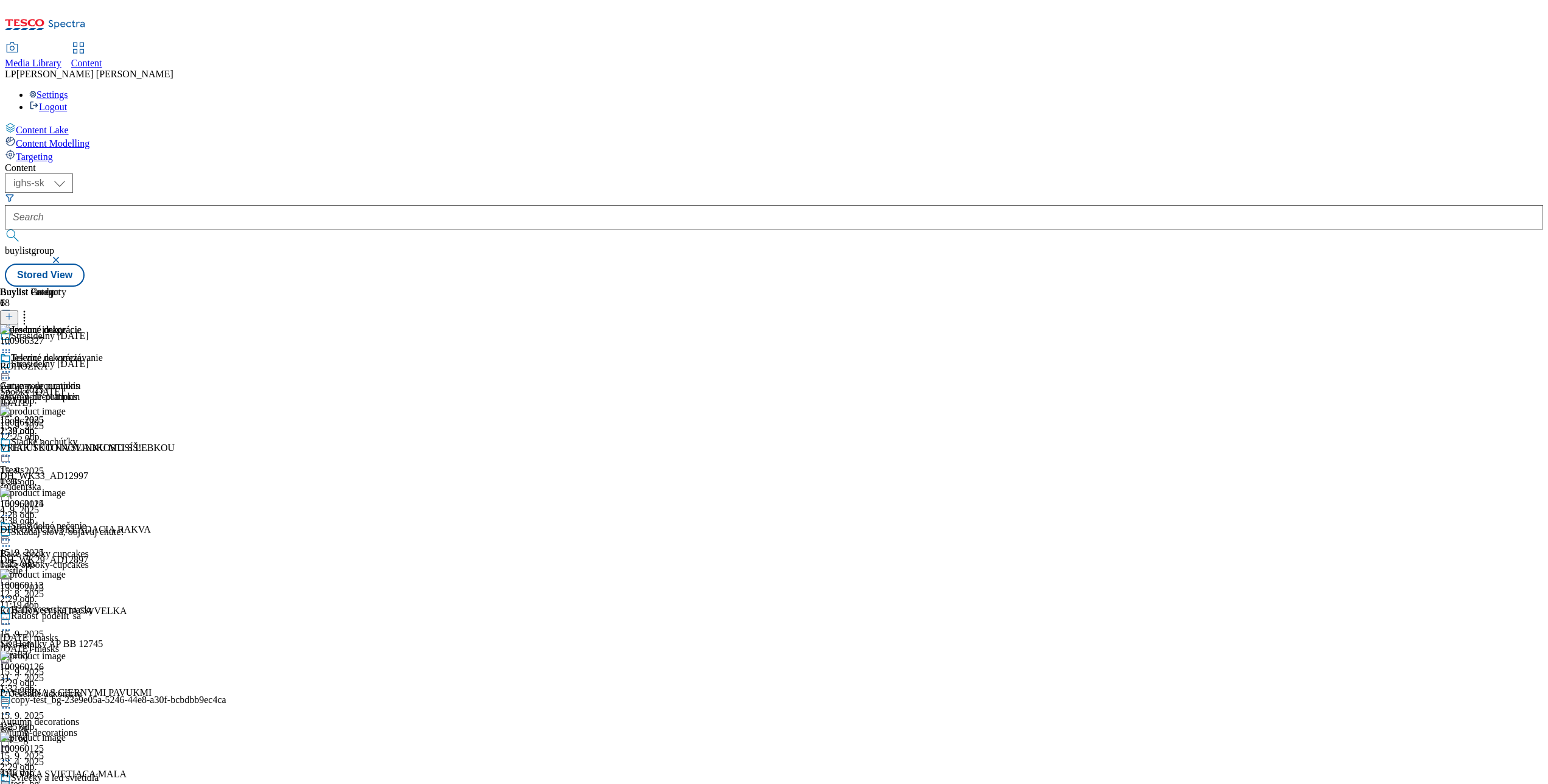
click at [103, 338] on div at bounding box center [51, 345] width 103 height 14
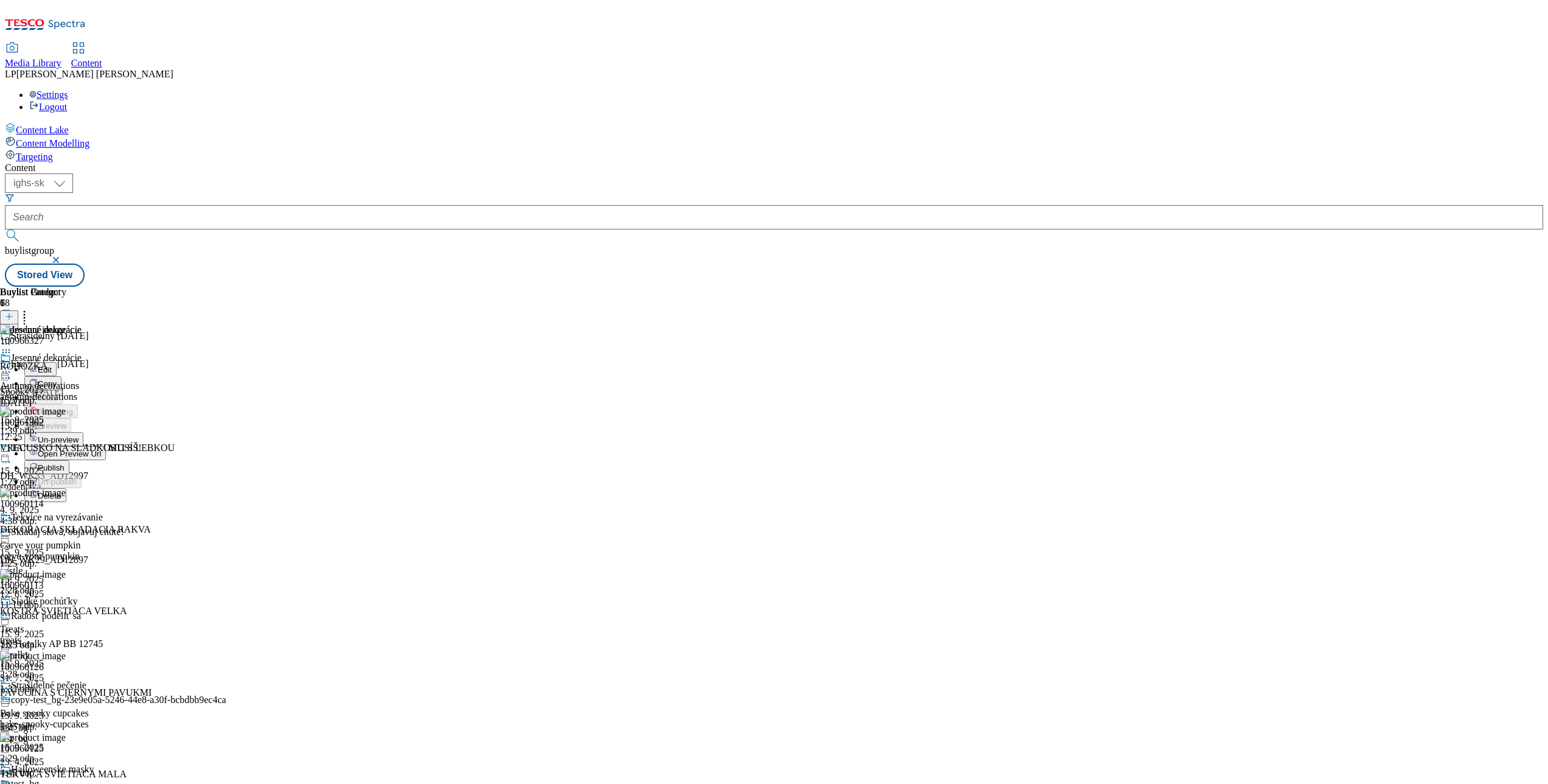
click at [101, 449] on span "Open Preview Url" at bounding box center [69, 453] width 63 height 9
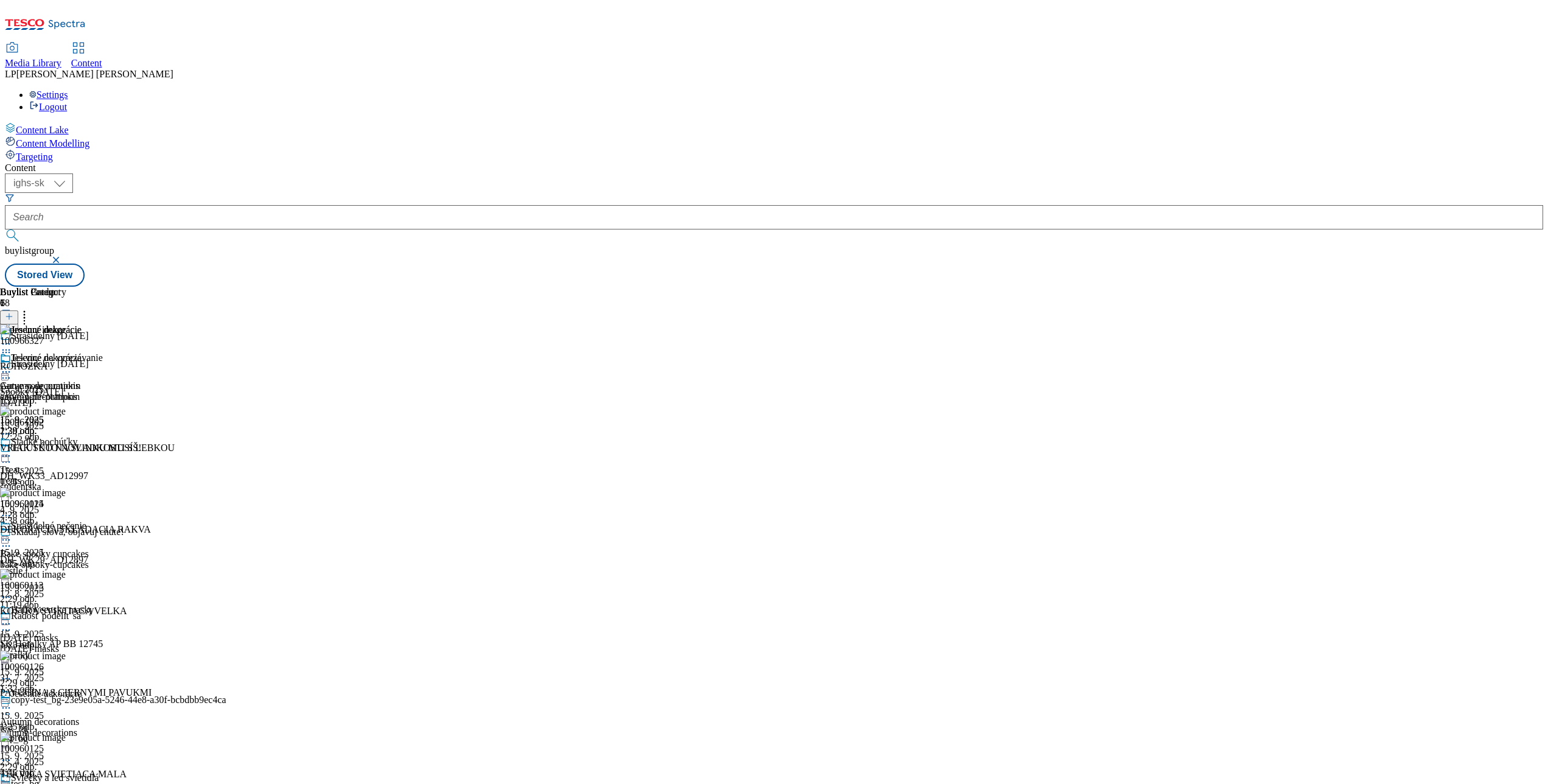
click at [12, 338] on icon at bounding box center [6, 343] width 12 height 12
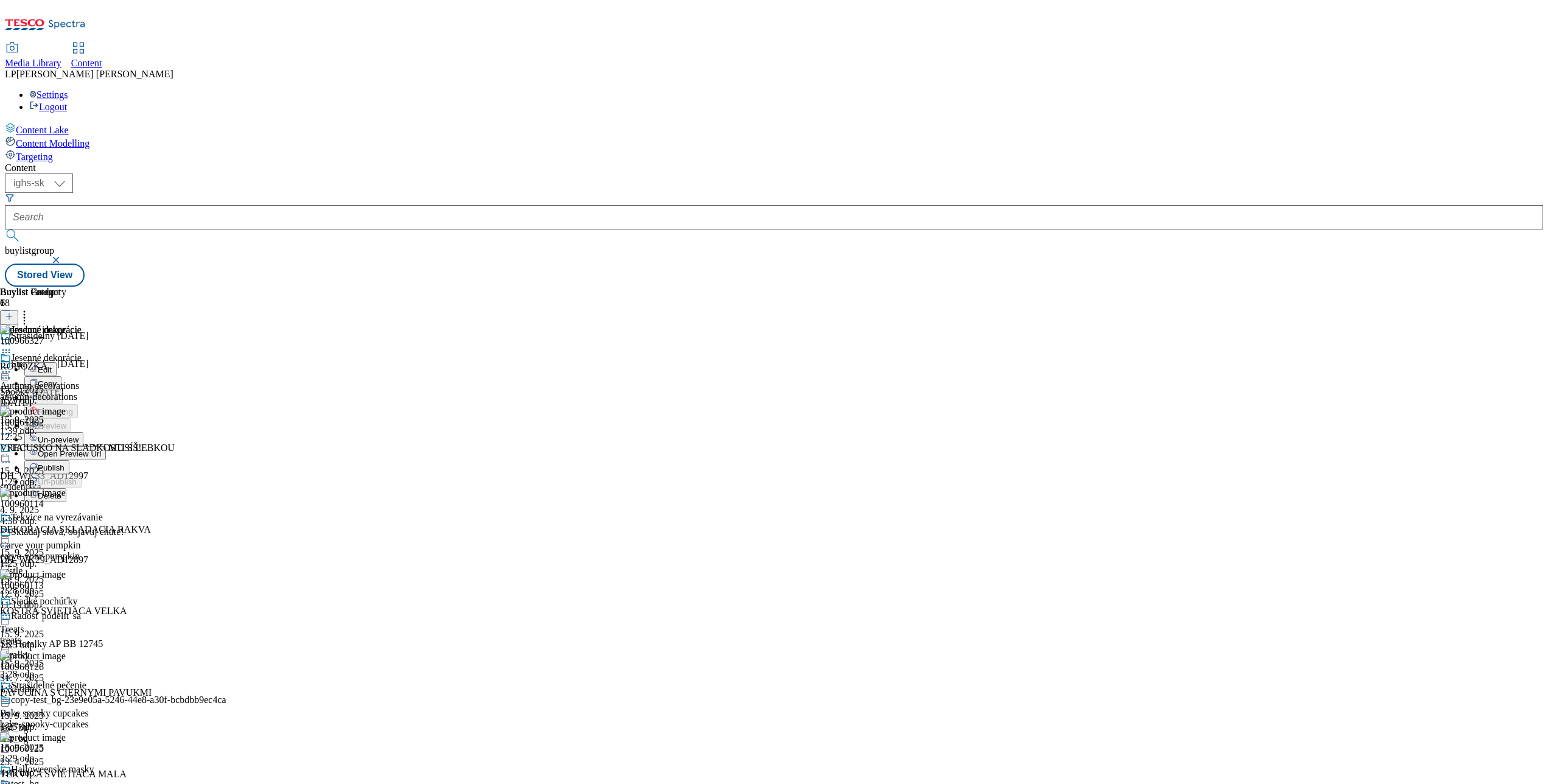
click at [65, 463] on span "Publish" at bounding box center [51, 468] width 27 height 9
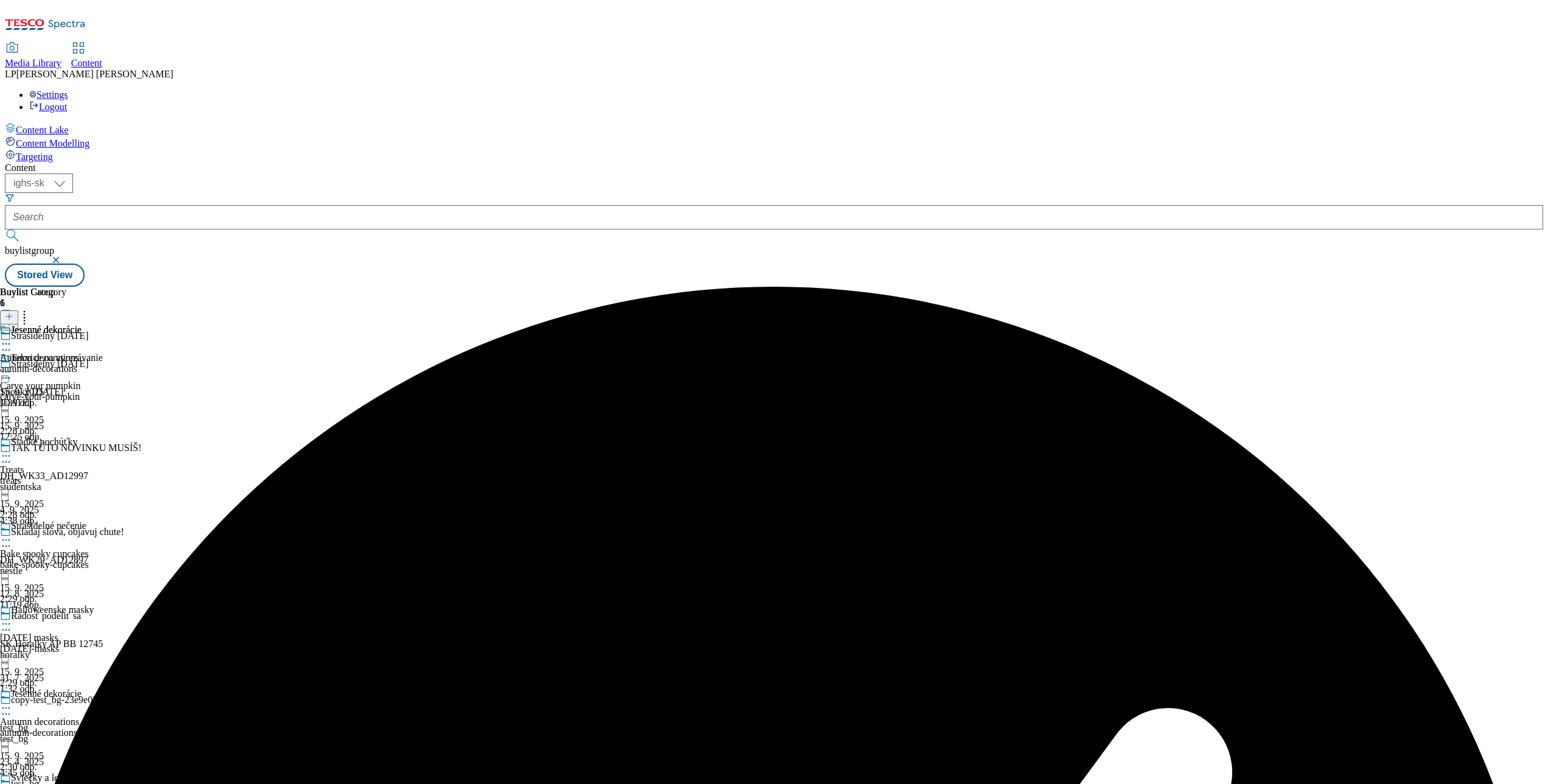
scroll to position [373, 0]
click at [12, 783] on icon at bounding box center [6, 791] width 12 height 12
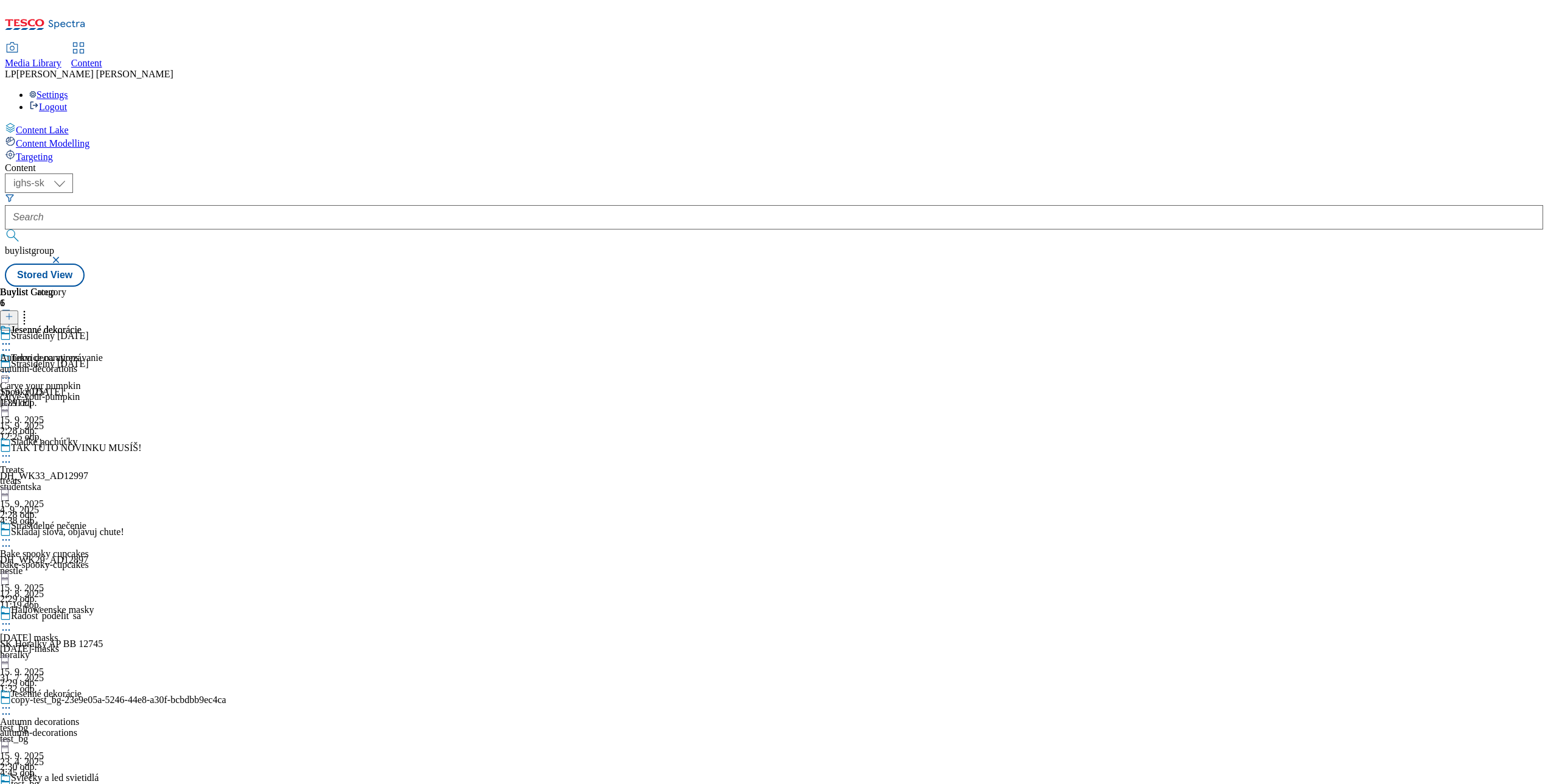
scroll to position [475, 0]
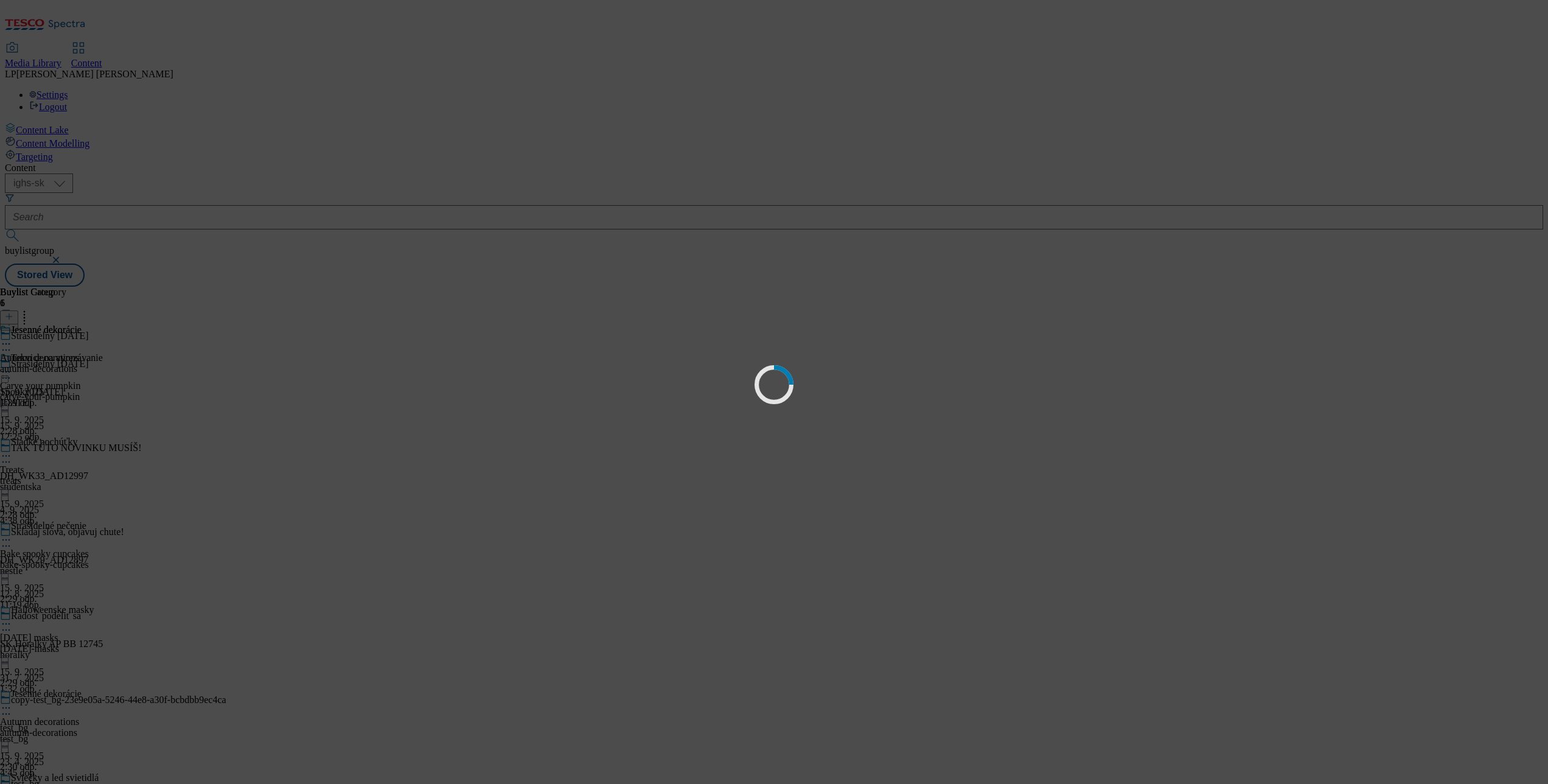
scroll to position [0, 0]
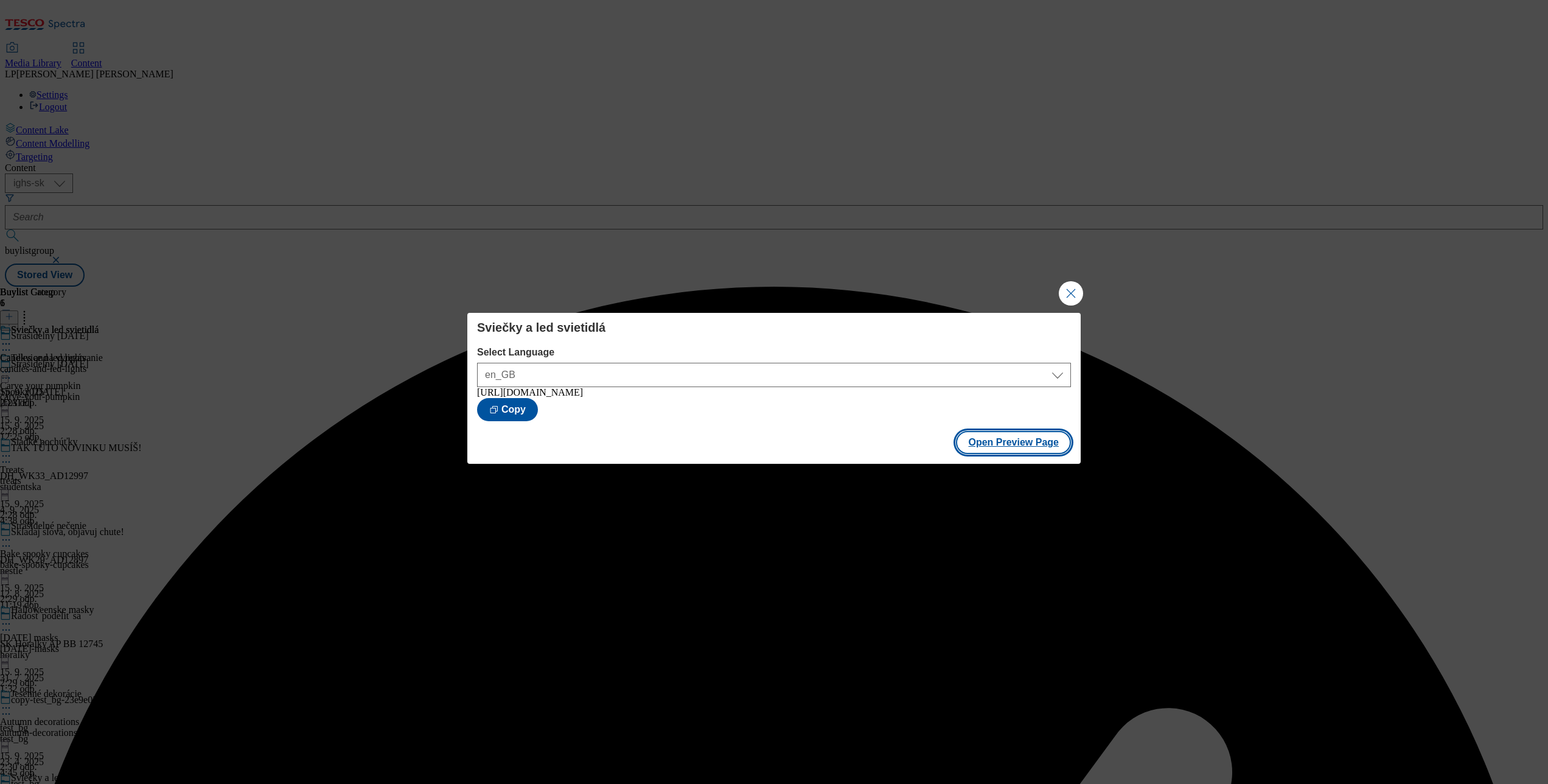
click at [1006, 451] on button "Open Preview Page" at bounding box center [1013, 442] width 115 height 23
click at [1067, 286] on button "Close Modal" at bounding box center [1071, 293] width 24 height 24
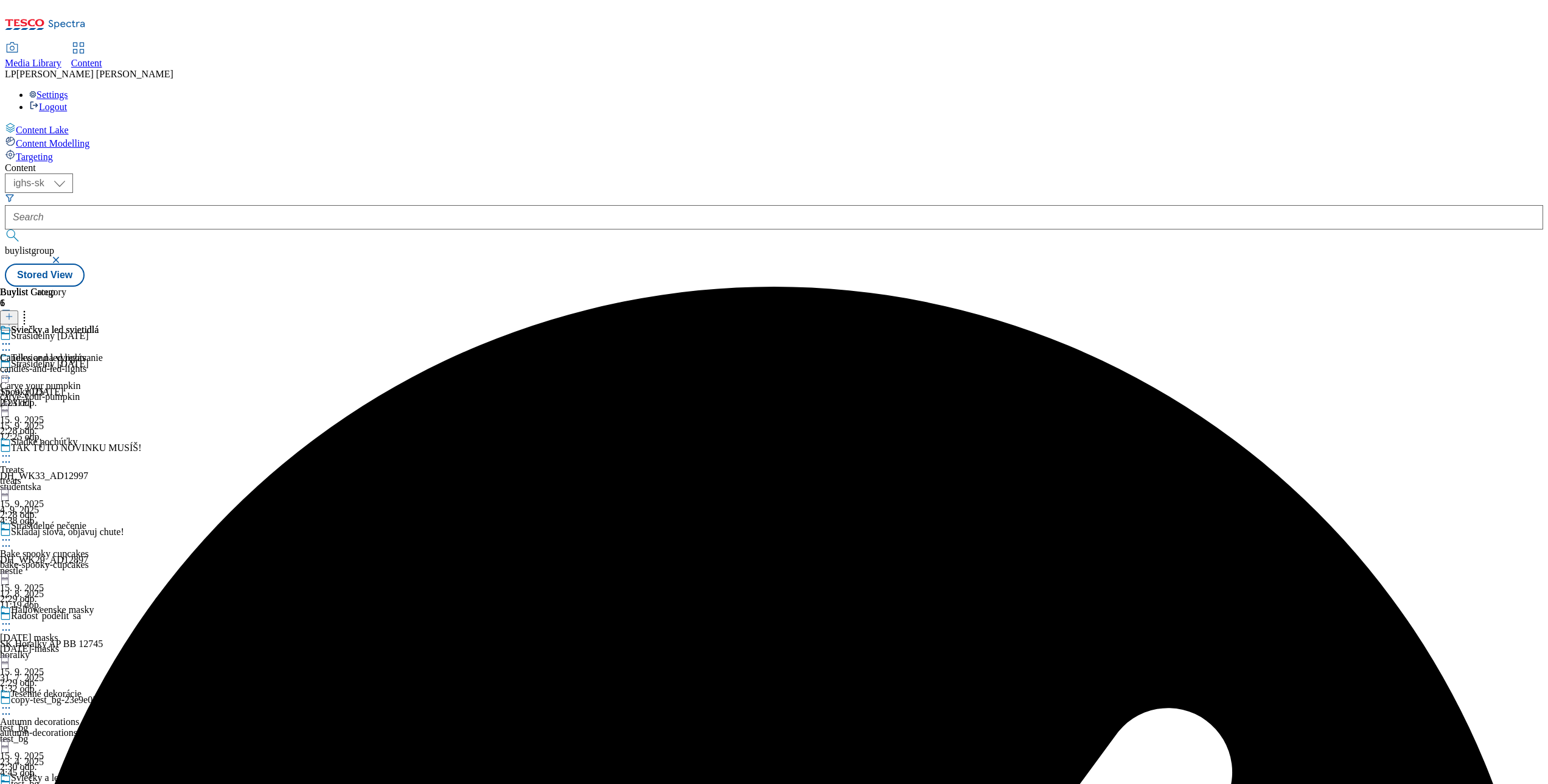
scroll to position [373, 0]
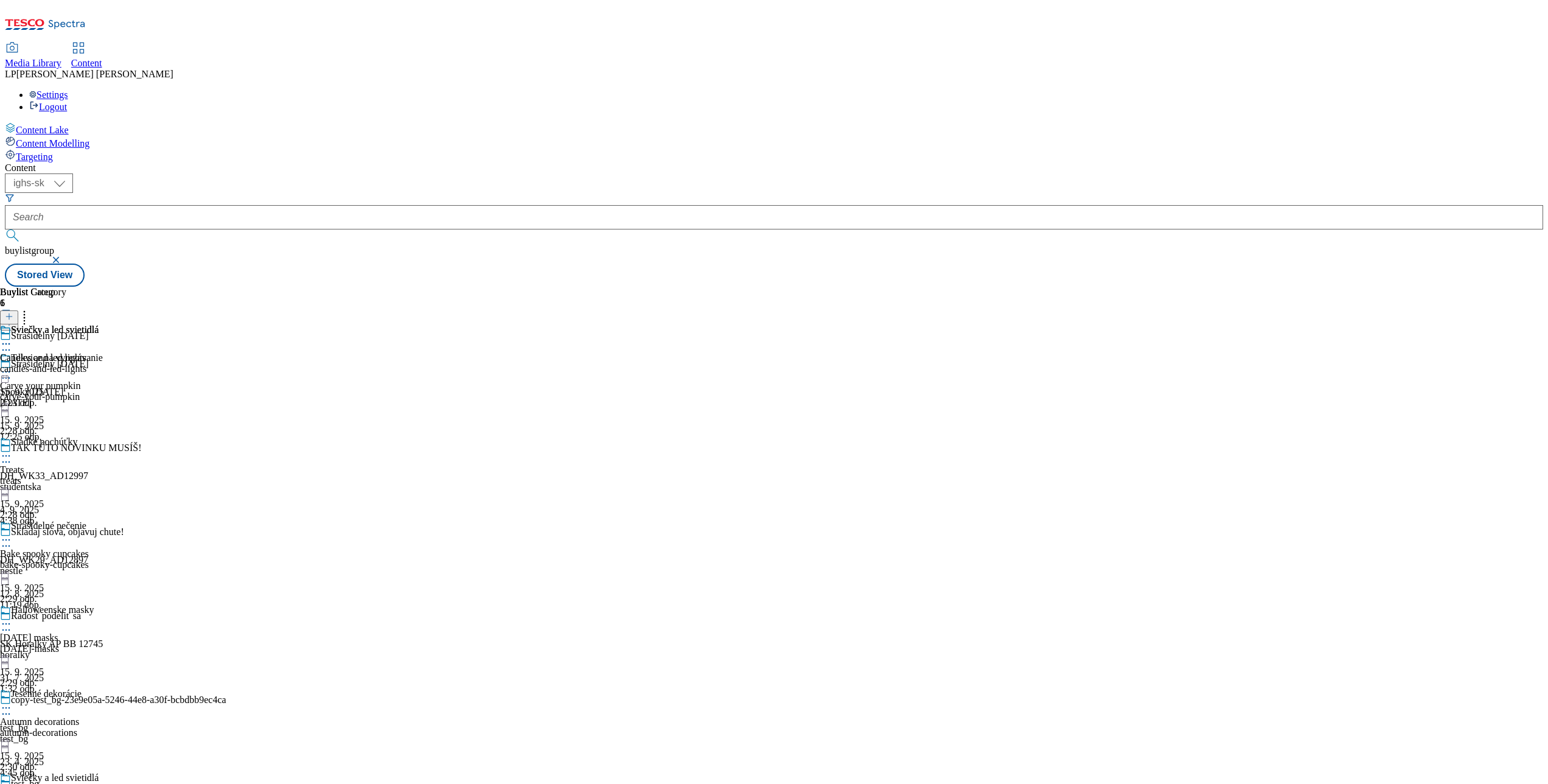
click at [103, 783] on div at bounding box center [51, 792] width 103 height 14
click at [102, 43] on link "Content" at bounding box center [86, 56] width 31 height 26
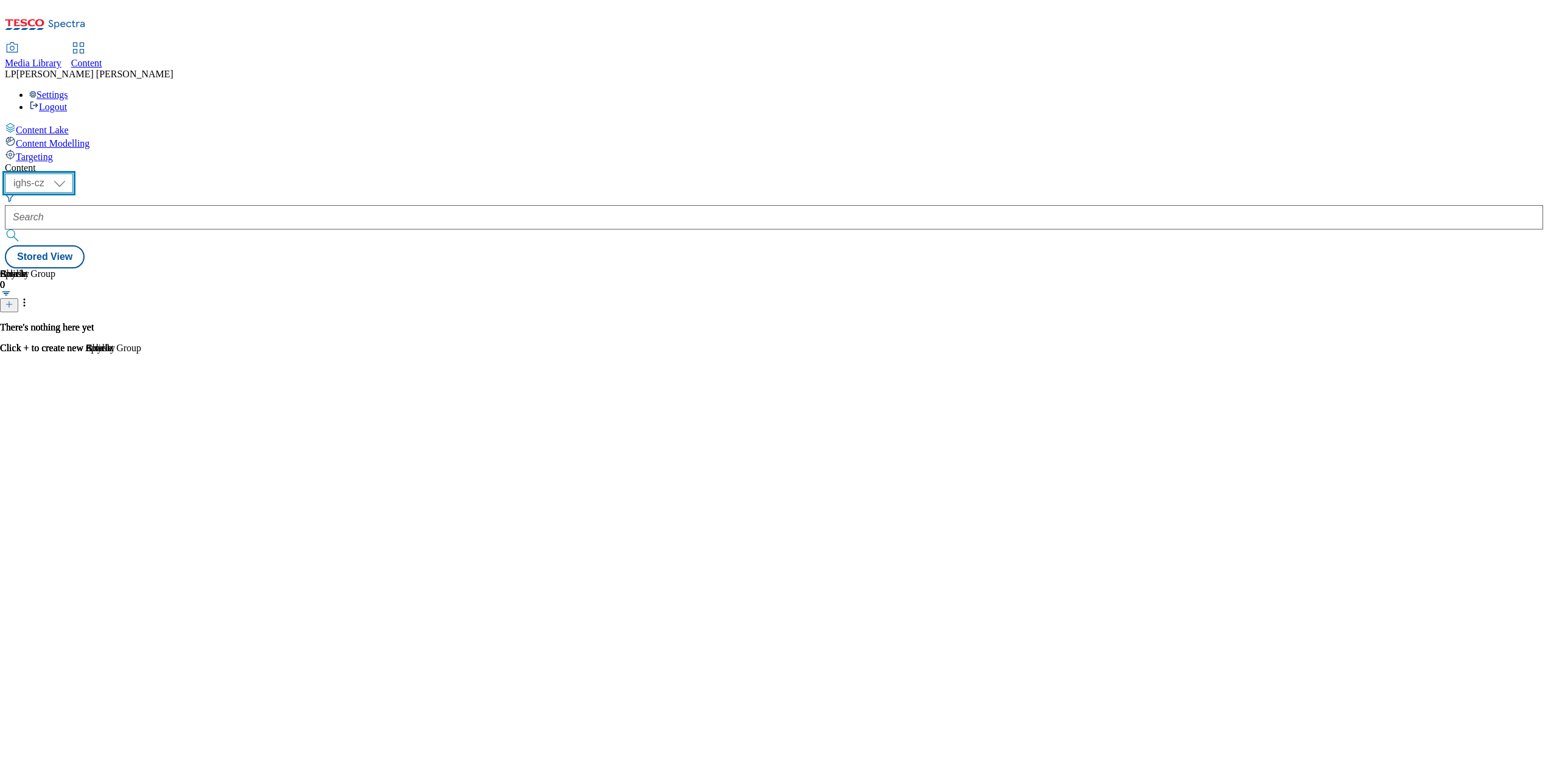
click at [73, 173] on select "ighs-cz ighs-hu ighs-sk" at bounding box center [39, 183] width 68 height 19
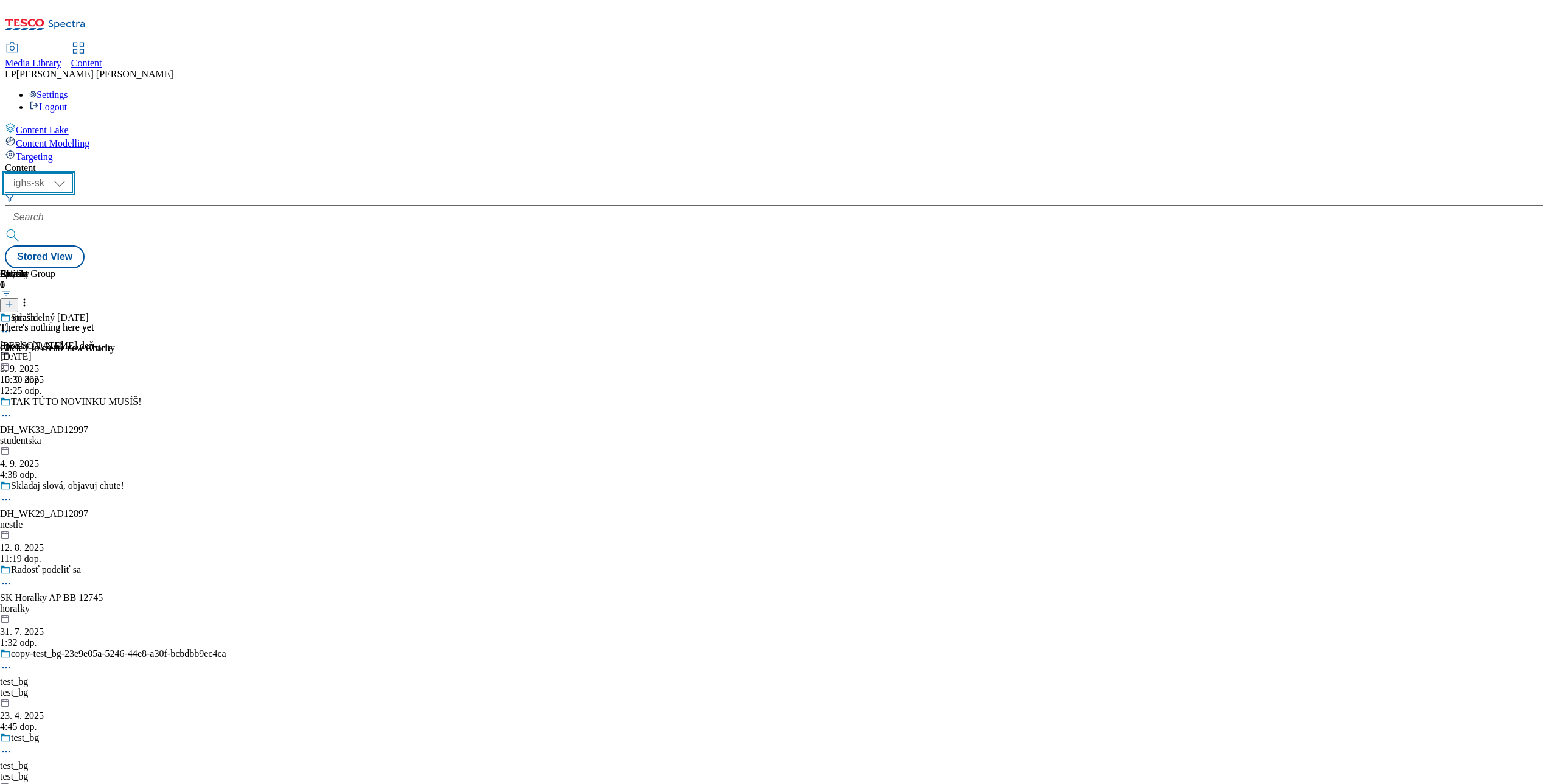
click at [73, 173] on select "ighs-cz ighs-hu ighs-sk" at bounding box center [39, 183] width 68 height 19
select select "ighs-cz"
click at [73, 173] on select "ighs-cz ighs-hu ighs-sk" at bounding box center [39, 183] width 68 height 19
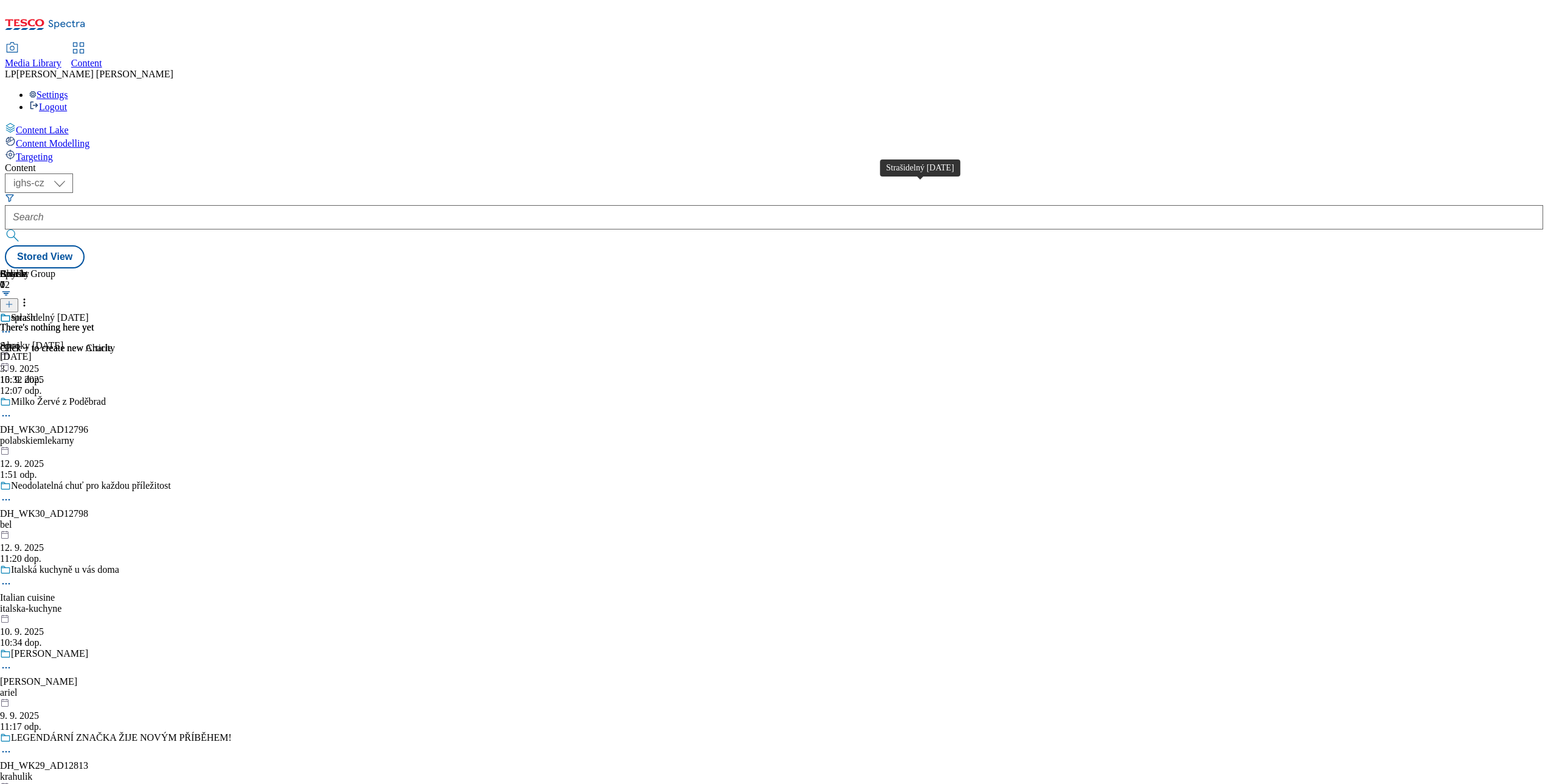
click at [89, 312] on div "Strašidelný Halloween" at bounding box center [50, 317] width 78 height 11
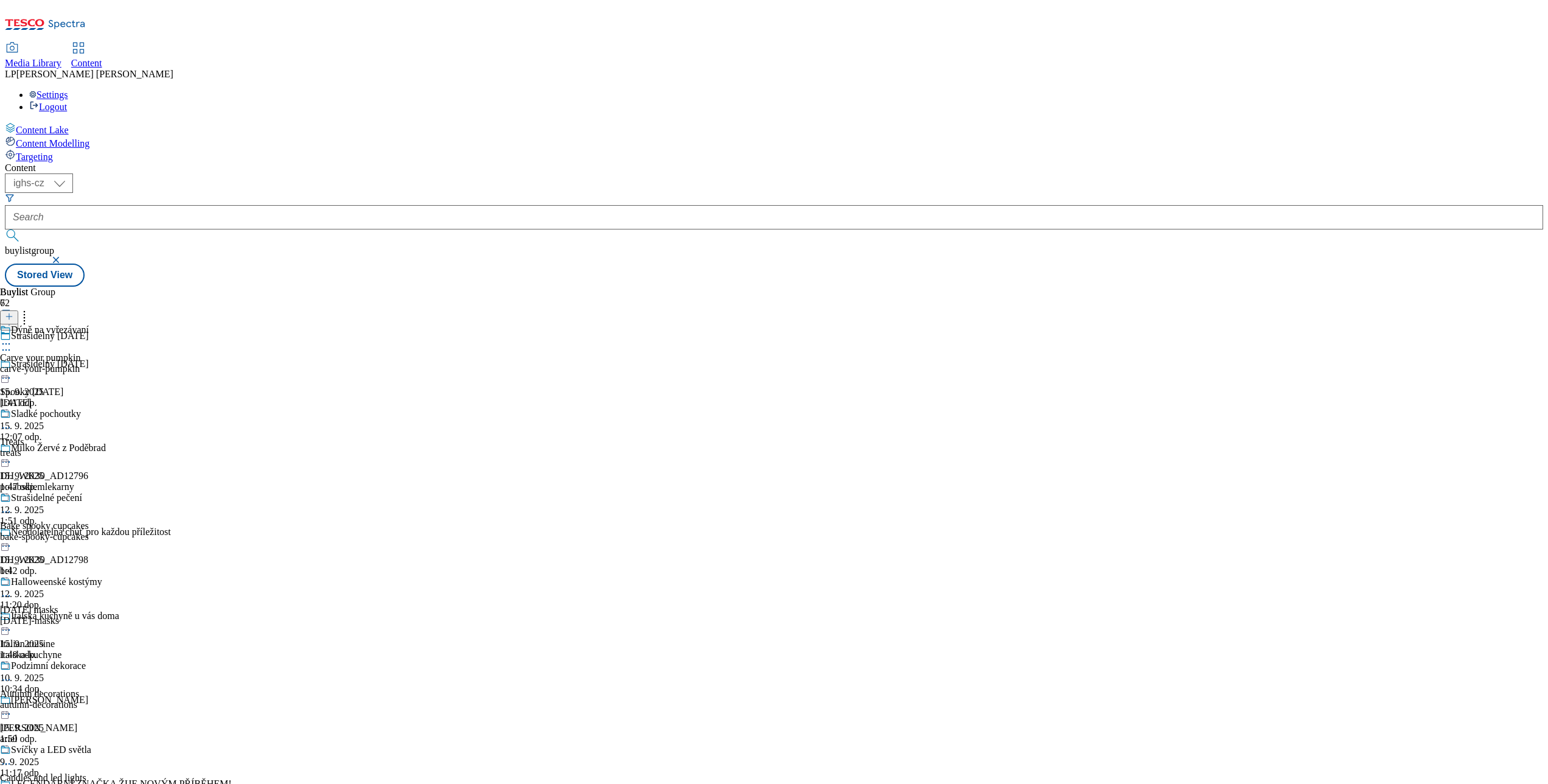
click at [12, 338] on icon at bounding box center [6, 343] width 12 height 12
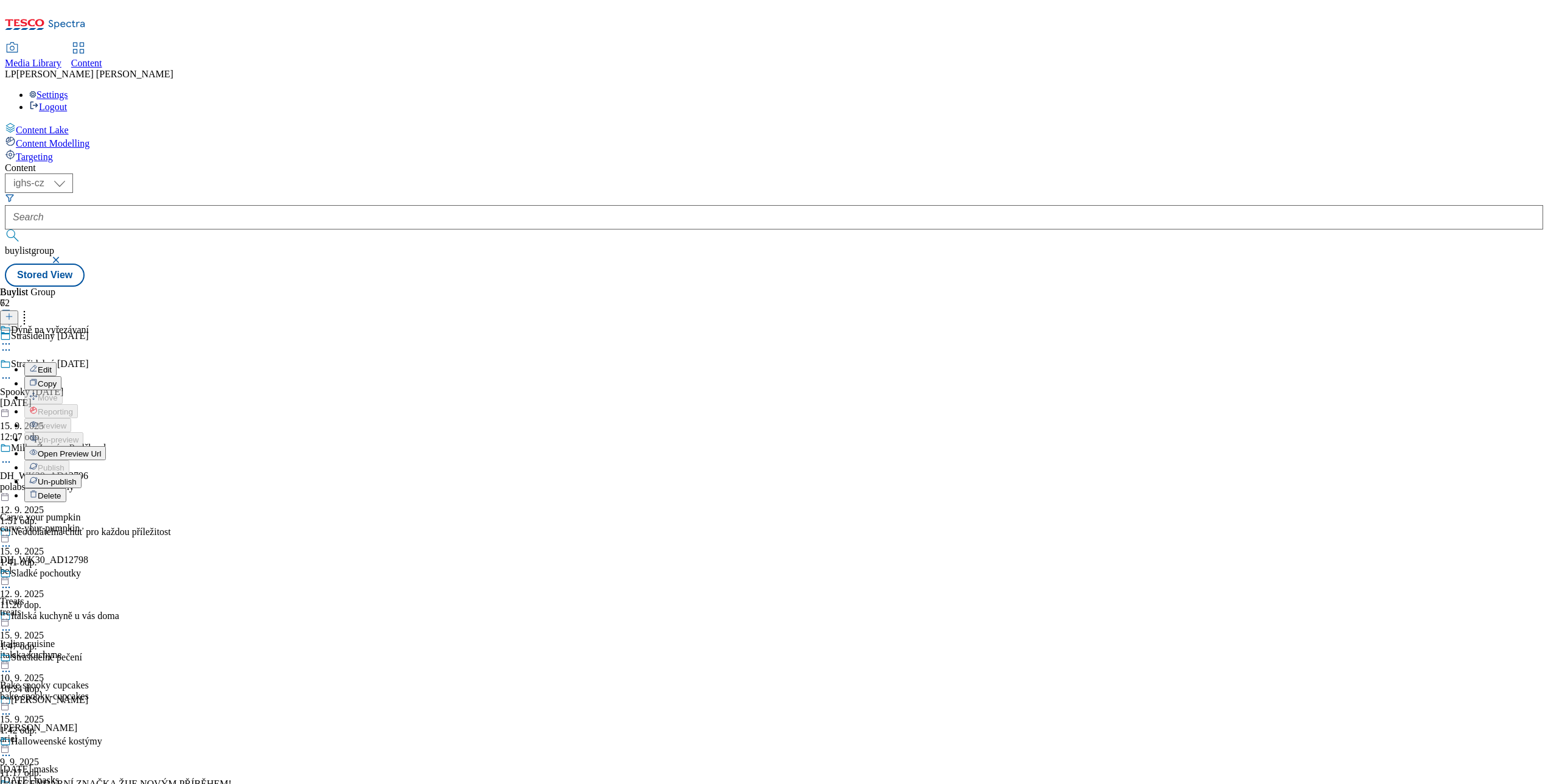
click at [106, 362] on li "Edit" at bounding box center [65, 369] width 82 height 14
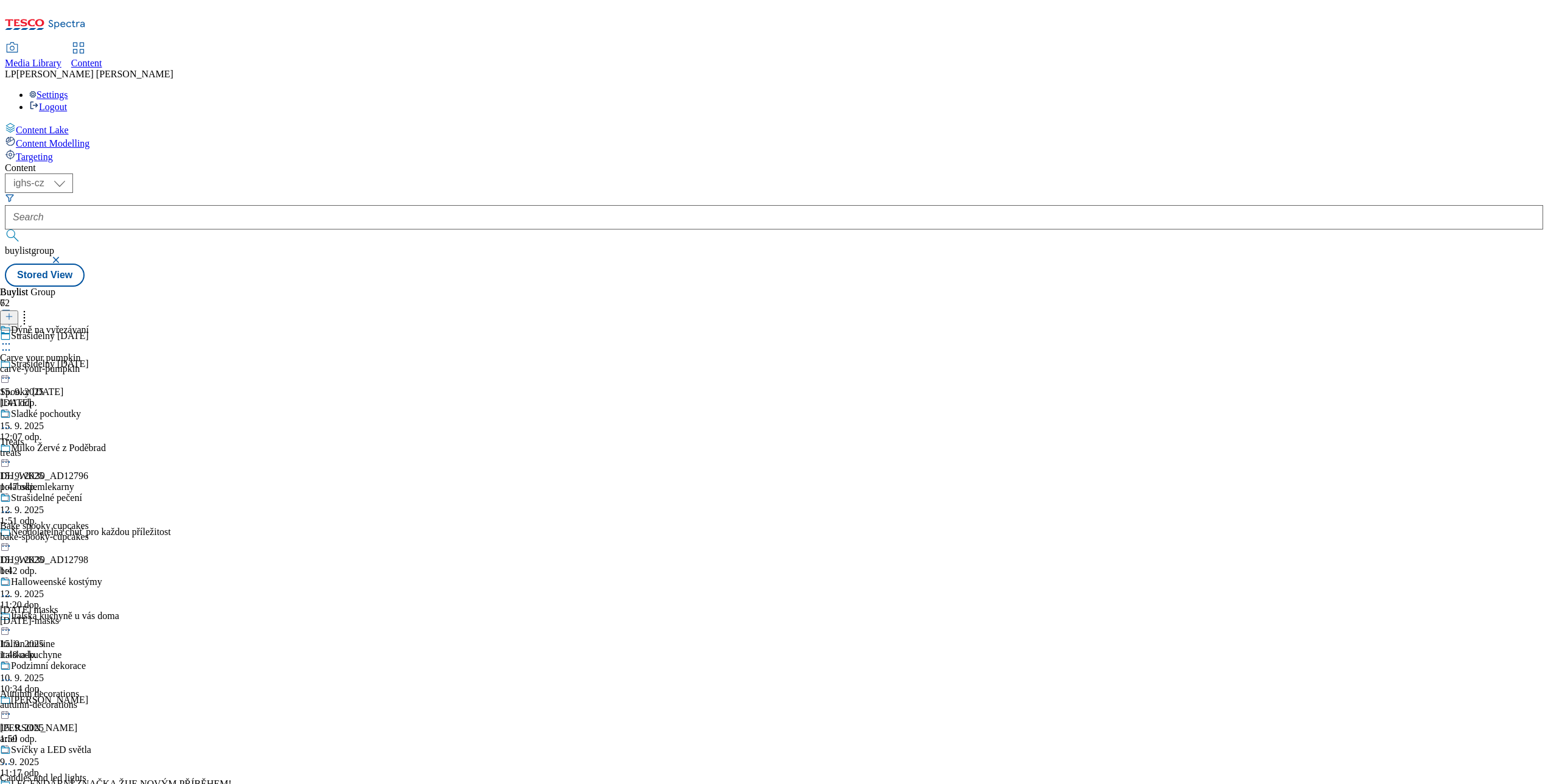
click at [102, 338] on div at bounding box center [51, 345] width 102 height 14
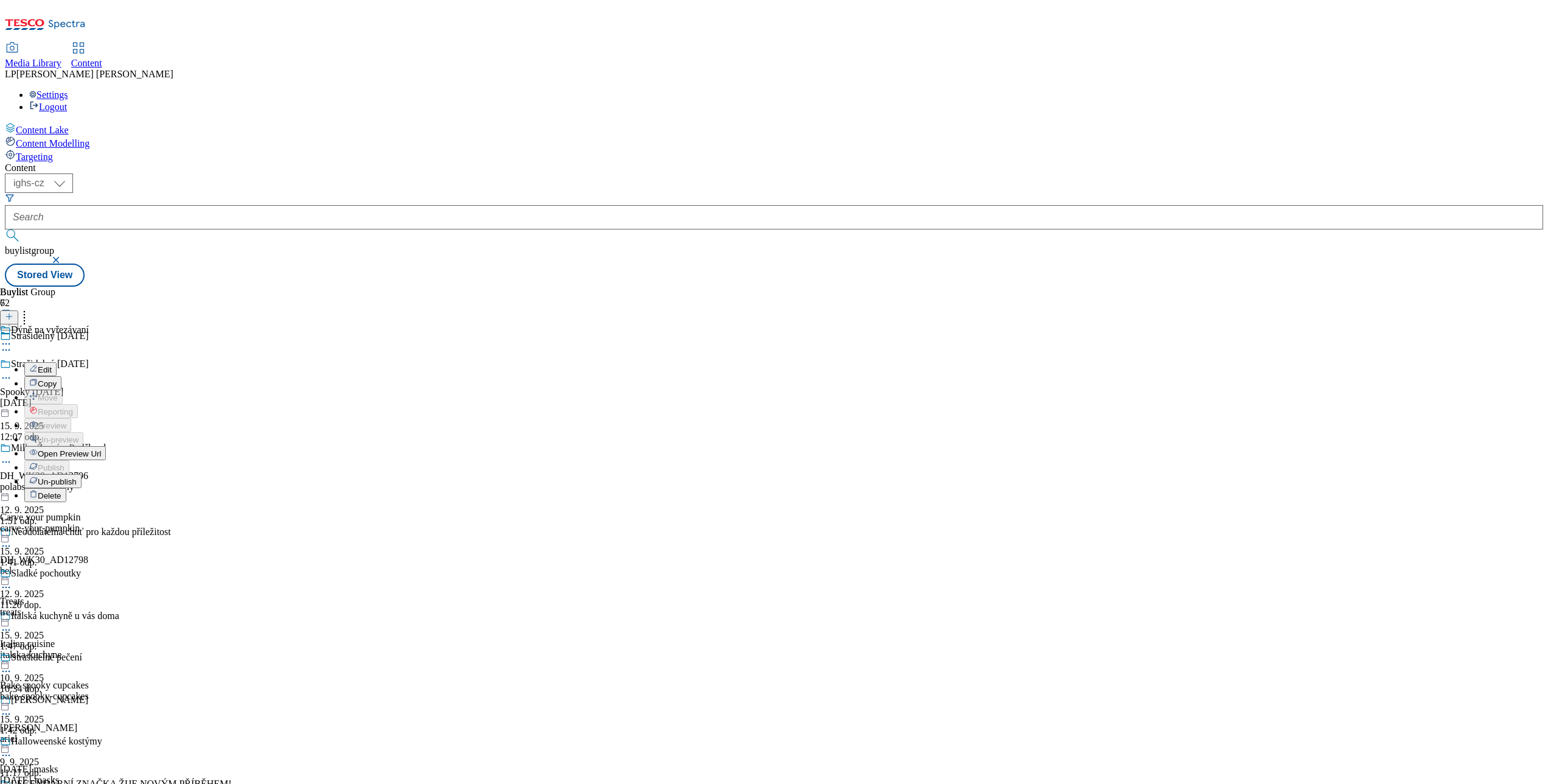
click at [51, 365] on span "Edit" at bounding box center [45, 370] width 14 height 9
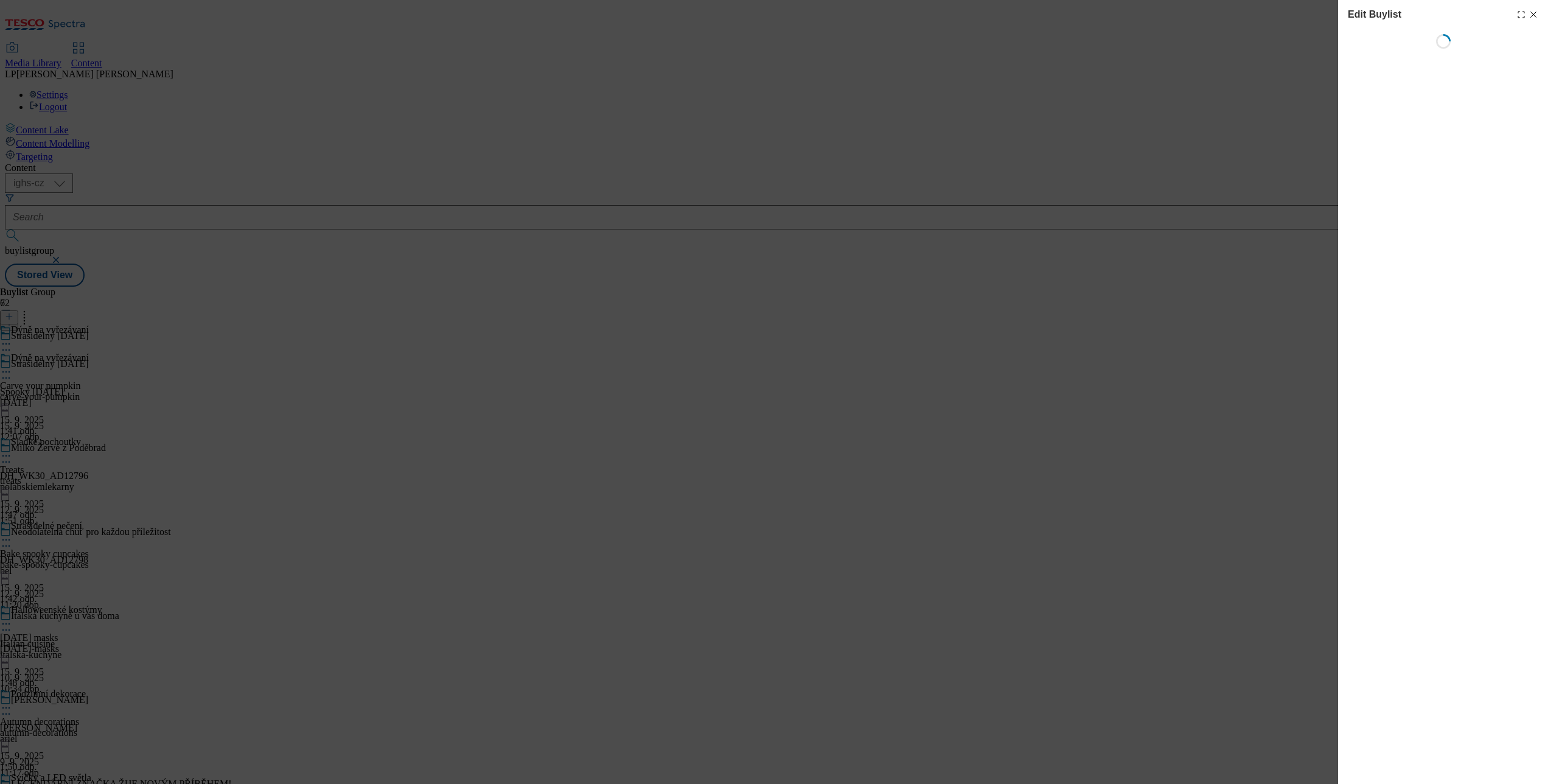
select select "evergreen"
select select "Banner"
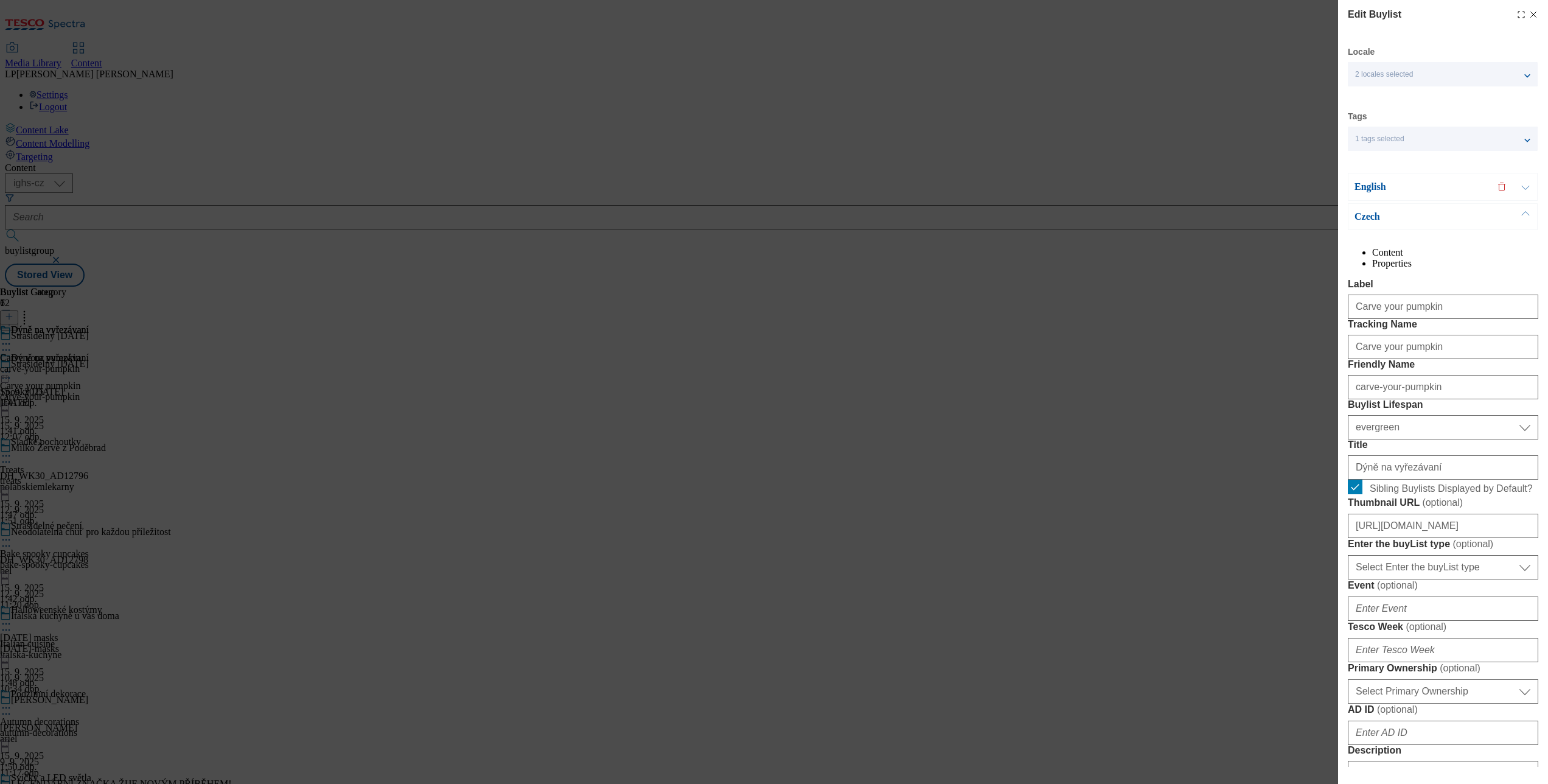
drag, startPoint x: 1513, startPoint y: 14, endPoint x: 1385, endPoint y: 81, distance: 144.5
click at [1529, 13] on icon "Modal" at bounding box center [1534, 15] width 10 height 10
select select "evergreen"
select select "Banner"
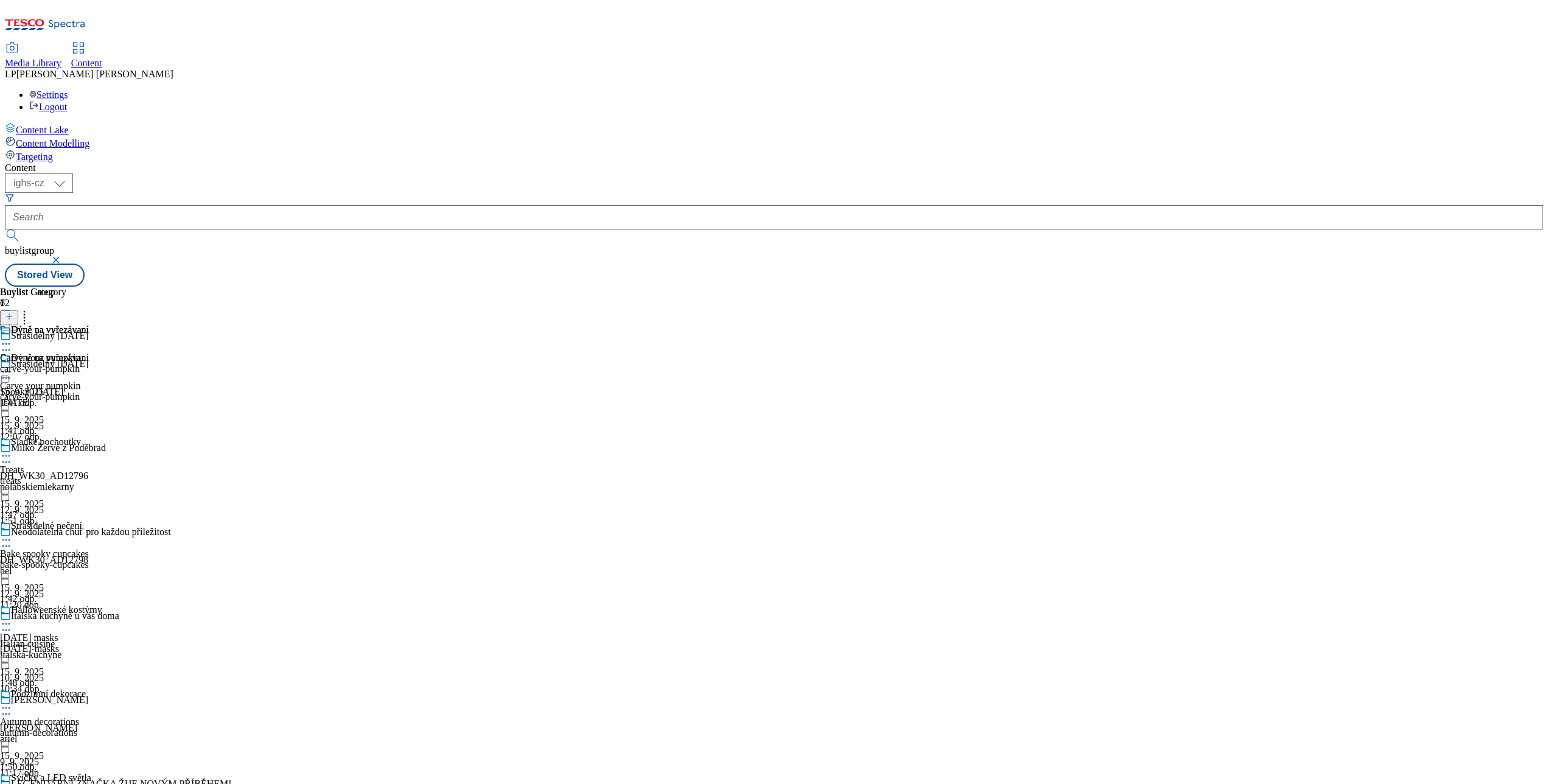
click at [12, 449] on icon at bounding box center [6, 455] width 12 height 12
click at [56, 474] on button "Edit" at bounding box center [40, 481] width 32 height 14
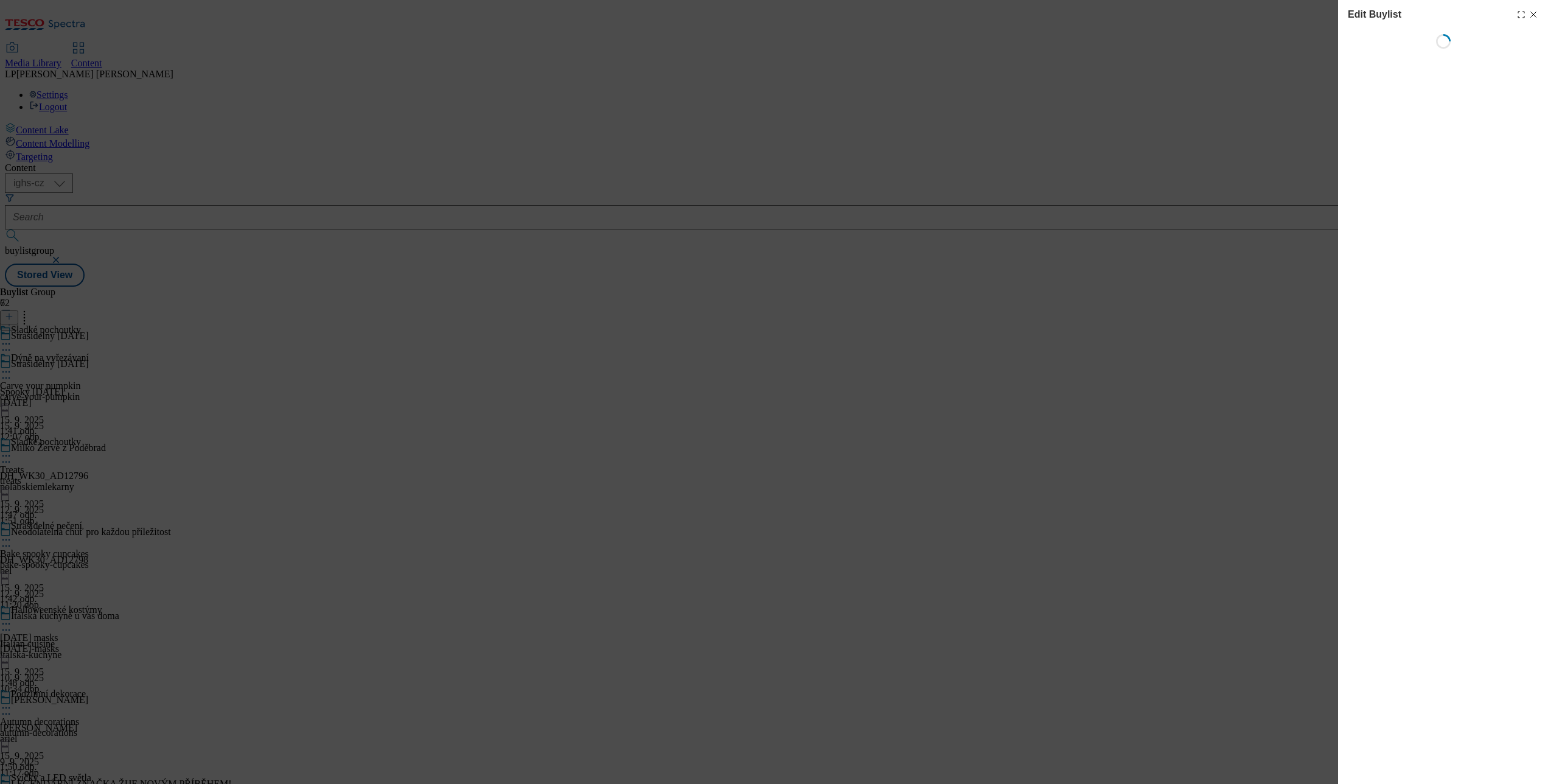
select select "evergreen"
select select "Banner"
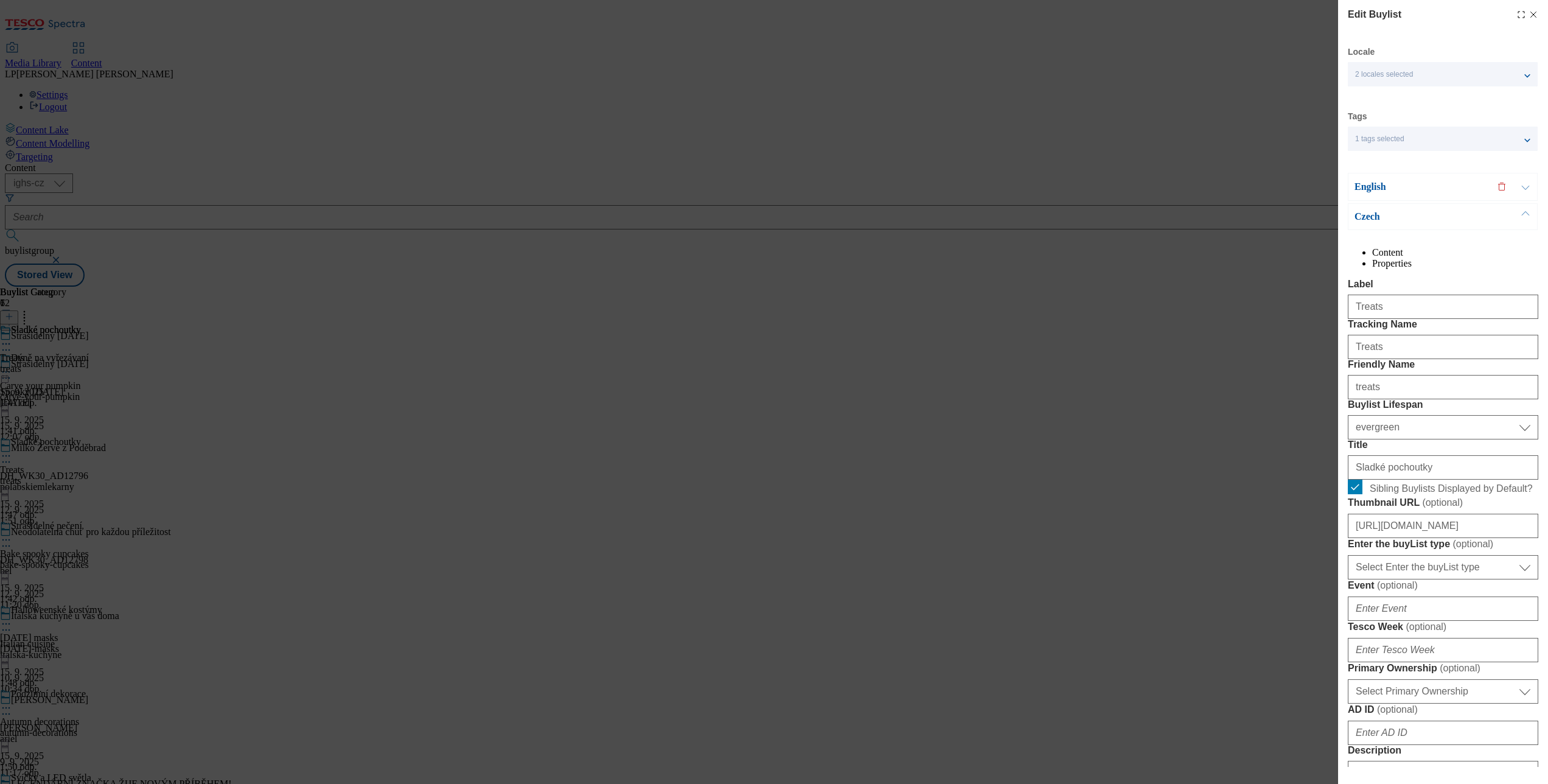
click at [1529, 10] on icon "Modal" at bounding box center [1534, 15] width 10 height 10
select select "evergreen"
select select "Banner"
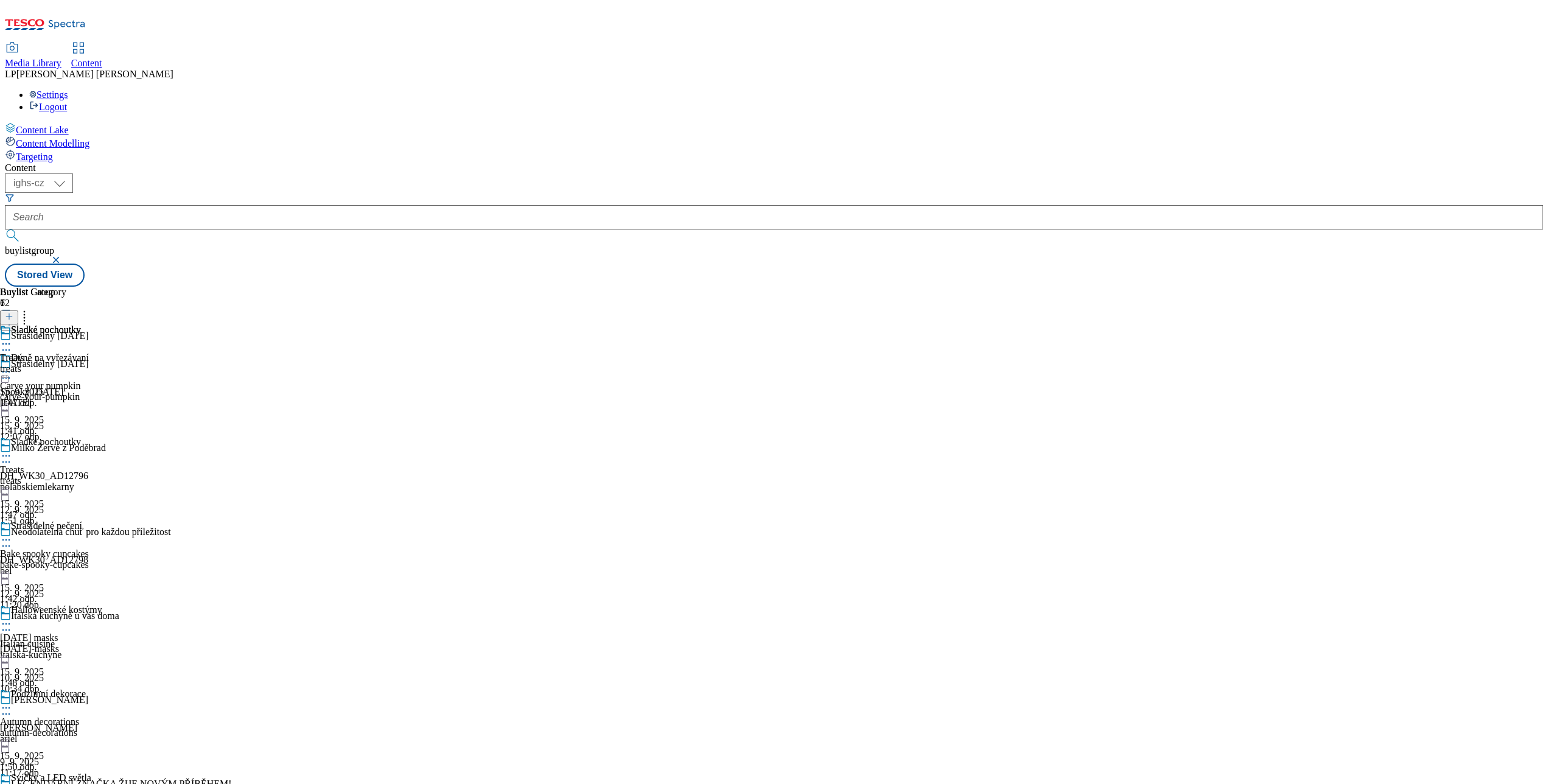
click at [12, 534] on icon at bounding box center [6, 539] width 12 height 12
click at [56, 558] on button "Edit" at bounding box center [40, 565] width 32 height 14
select select "evergreen"
select select "Banner"
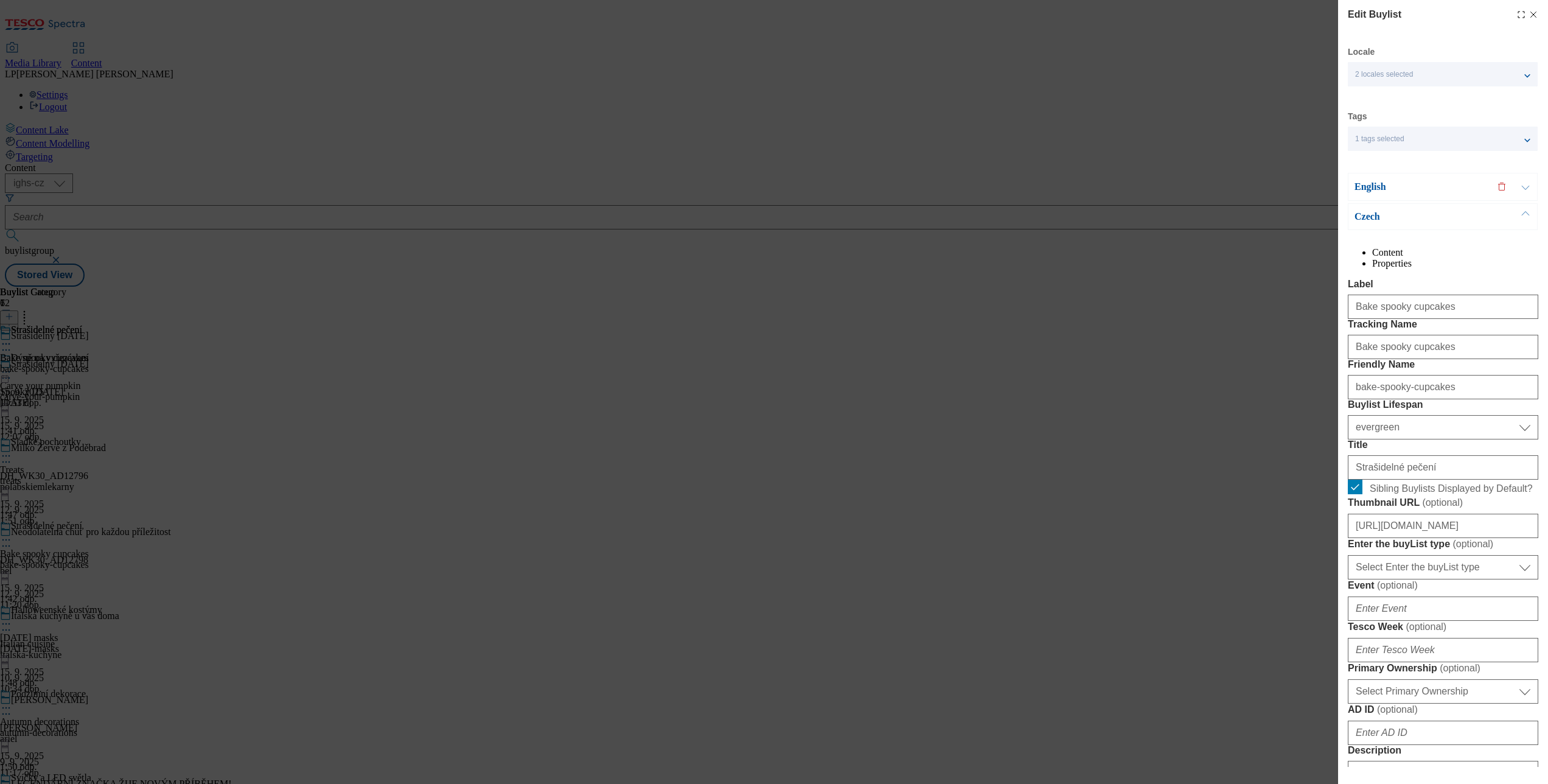
click at [1515, 19] on div "Edit Buylist" at bounding box center [1443, 14] width 190 height 14
click at [1517, 13] on div "Modal" at bounding box center [1527, 15] width 22 height 10
click at [1531, 12] on line "Modal" at bounding box center [1534, 14] width 6 height 6
select select "evergreen"
select select "Banner"
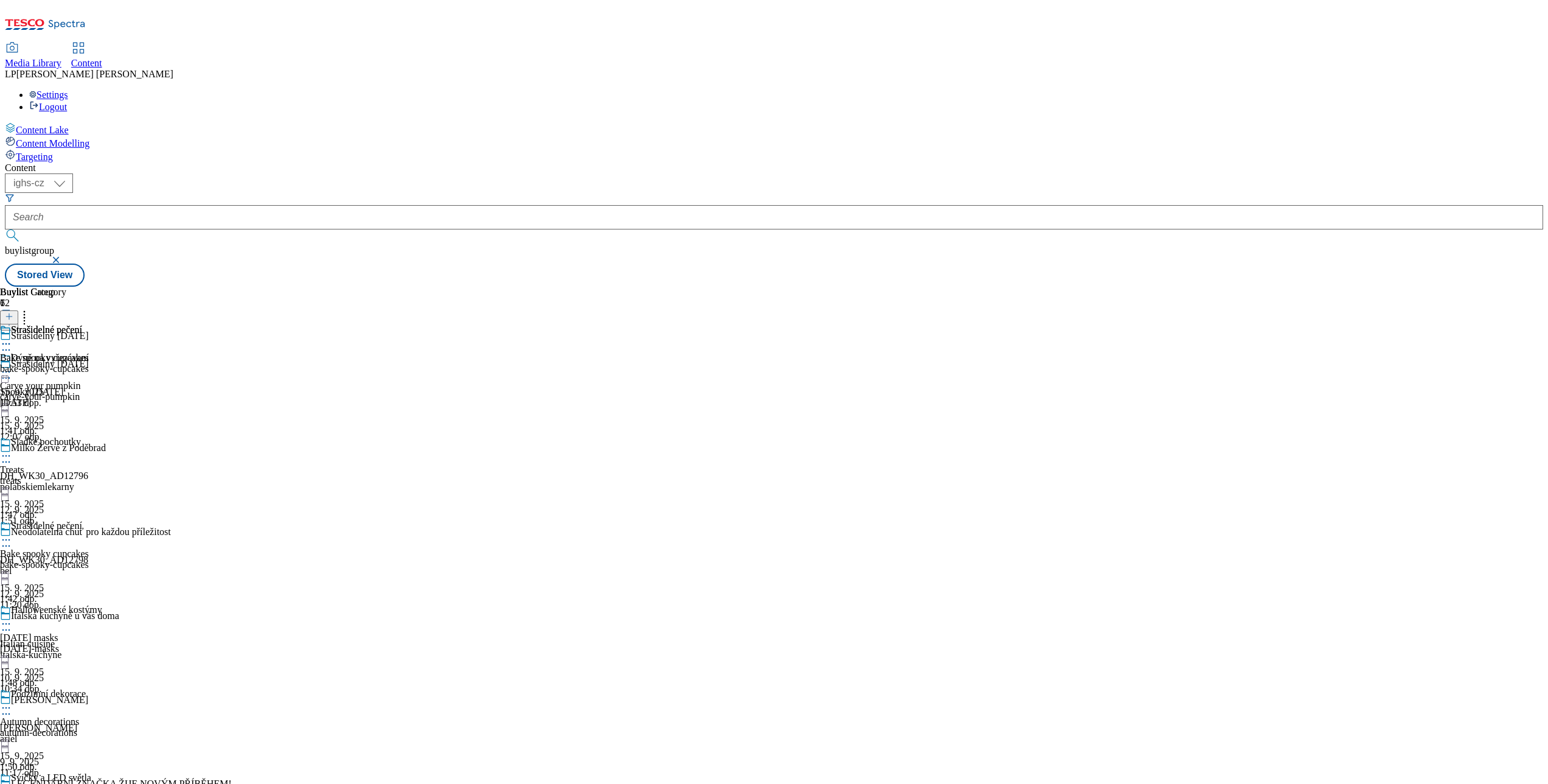
scroll to position [244, 0]
click at [12, 618] on icon at bounding box center [6, 623] width 12 height 12
click at [56, 642] on button "Edit" at bounding box center [40, 649] width 32 height 14
select select "evergreen"
select select "Banner"
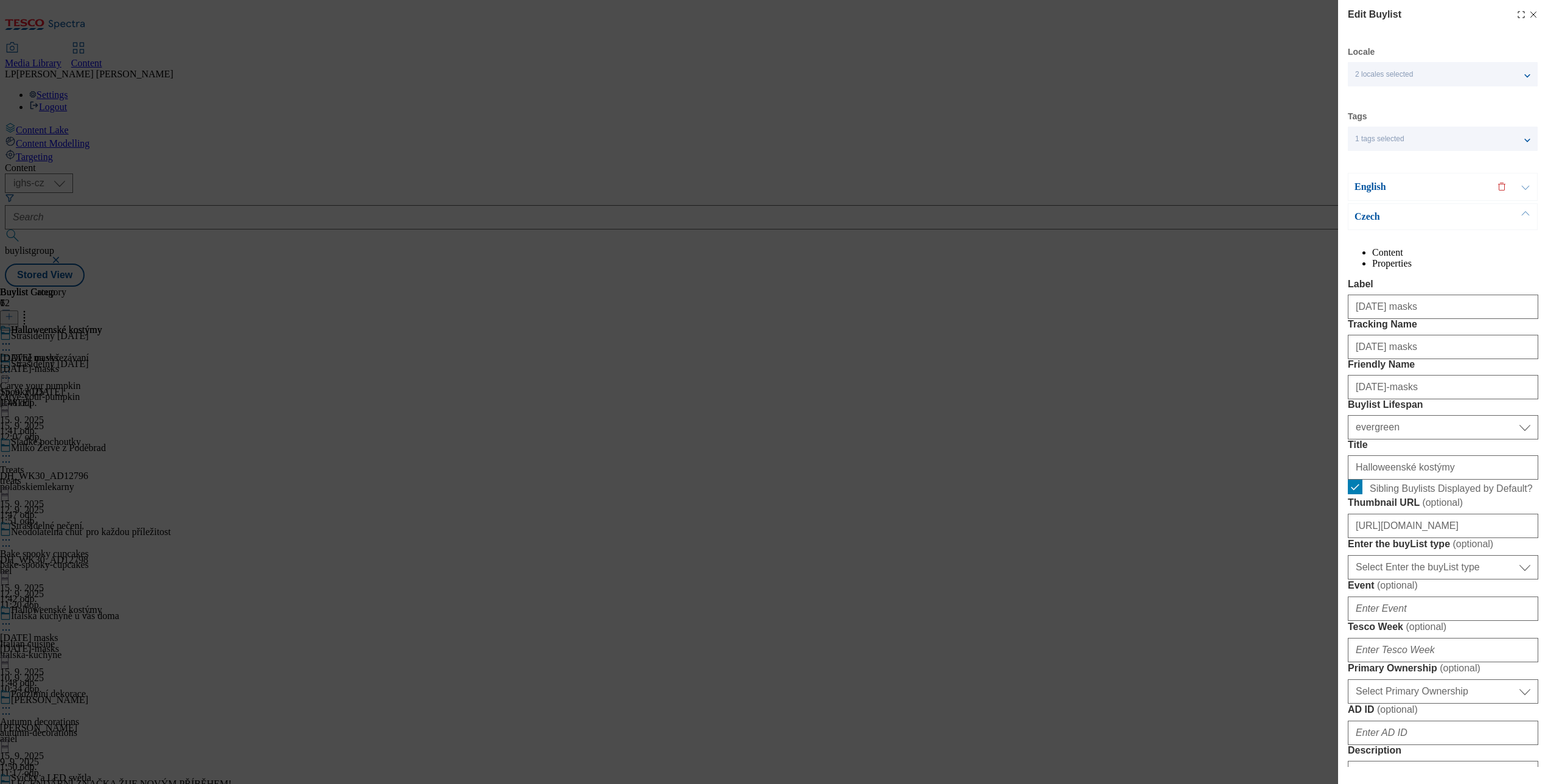
click at [1520, 18] on div "Edit Buylist Locale 2 locales selected English Czech Tags 1 tags selected buyli…" at bounding box center [1443, 383] width 210 height 766
click at [1529, 14] on icon "Modal" at bounding box center [1534, 15] width 10 height 10
select select "evergreen"
select select "Banner"
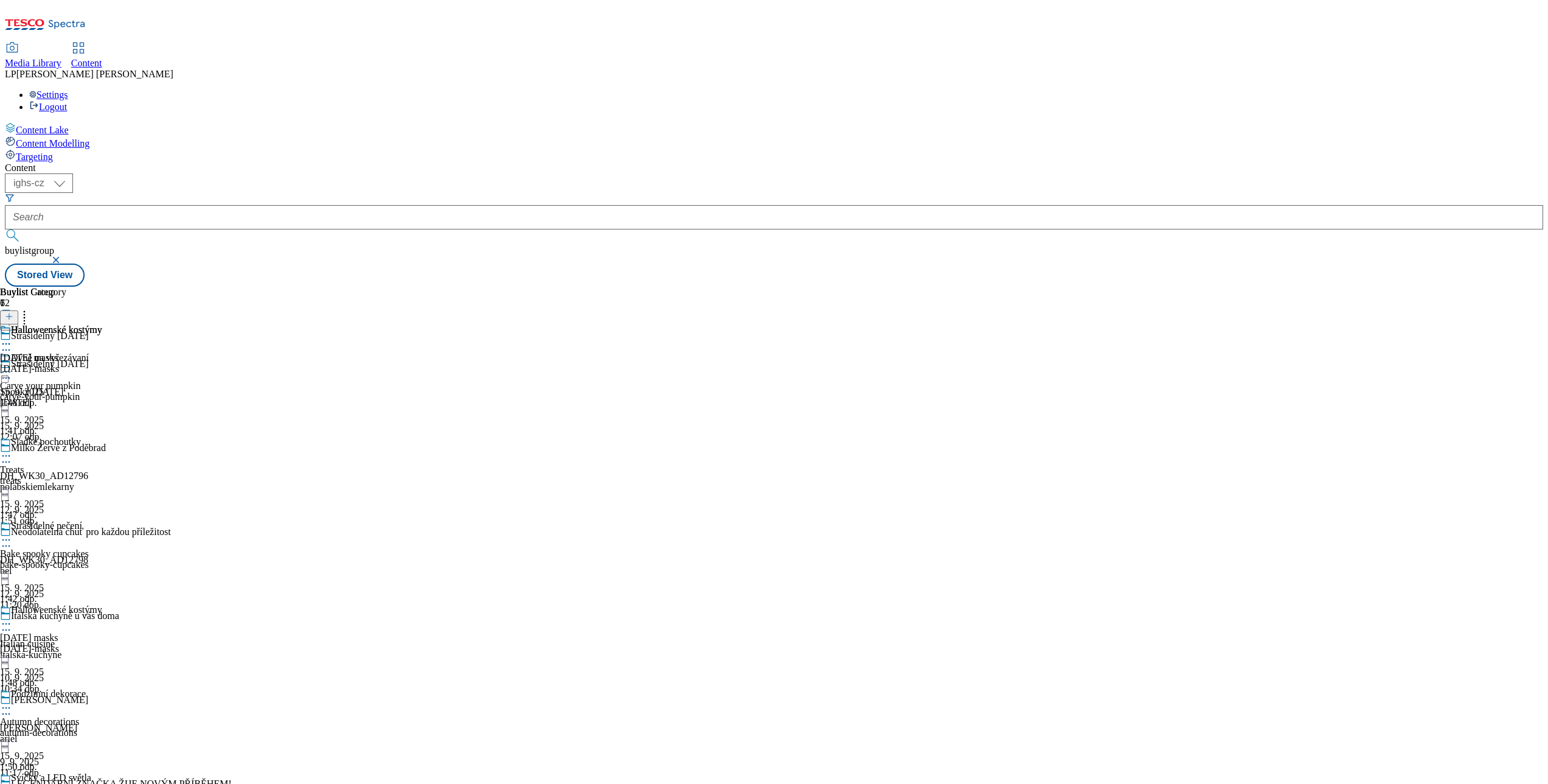
scroll to position [244, 0]
click at [12, 618] on icon at bounding box center [6, 623] width 12 height 12
click at [51, 645] on span "Edit" at bounding box center [45, 650] width 14 height 9
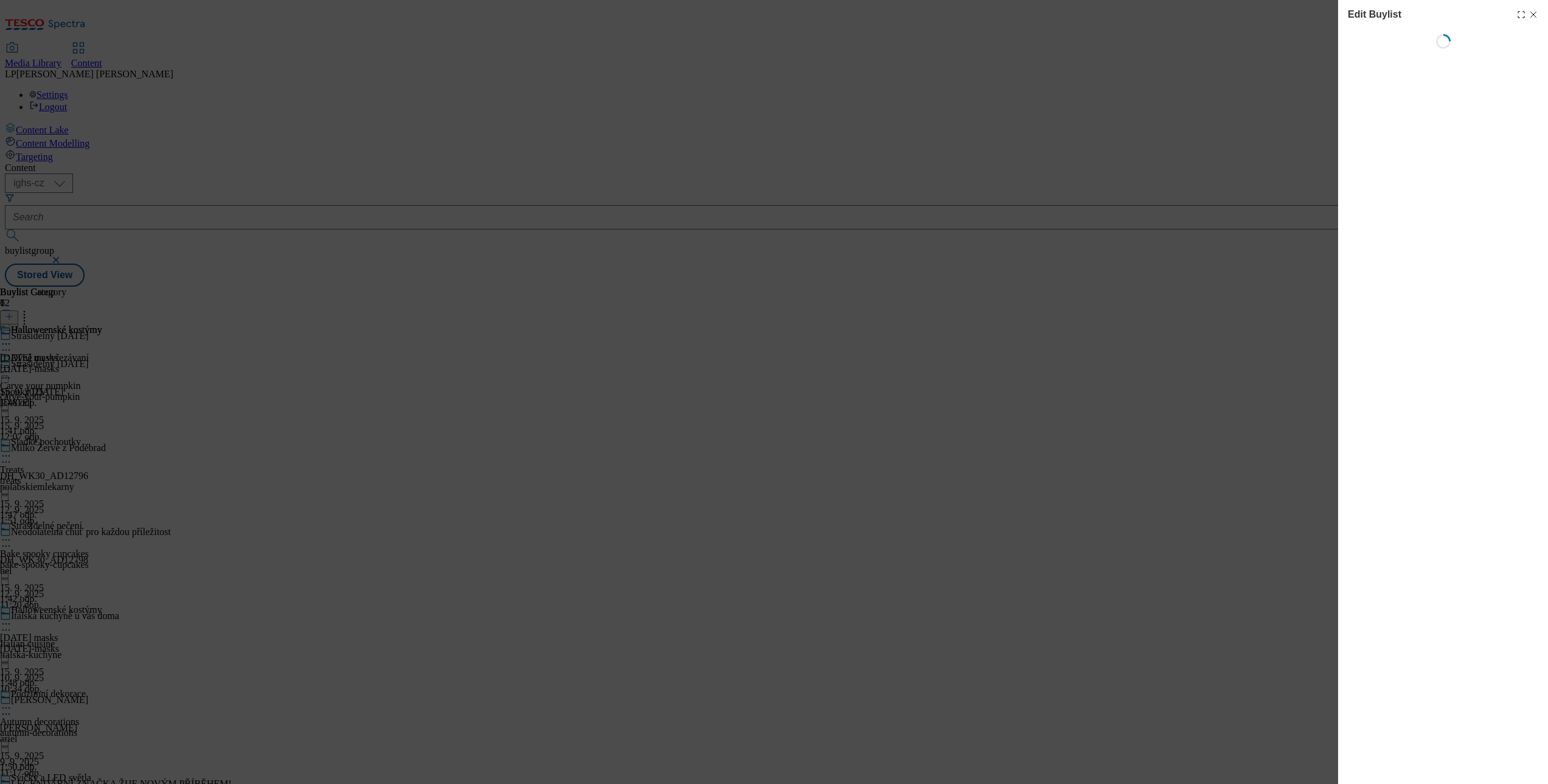
select select "evergreen"
select select "Banner"
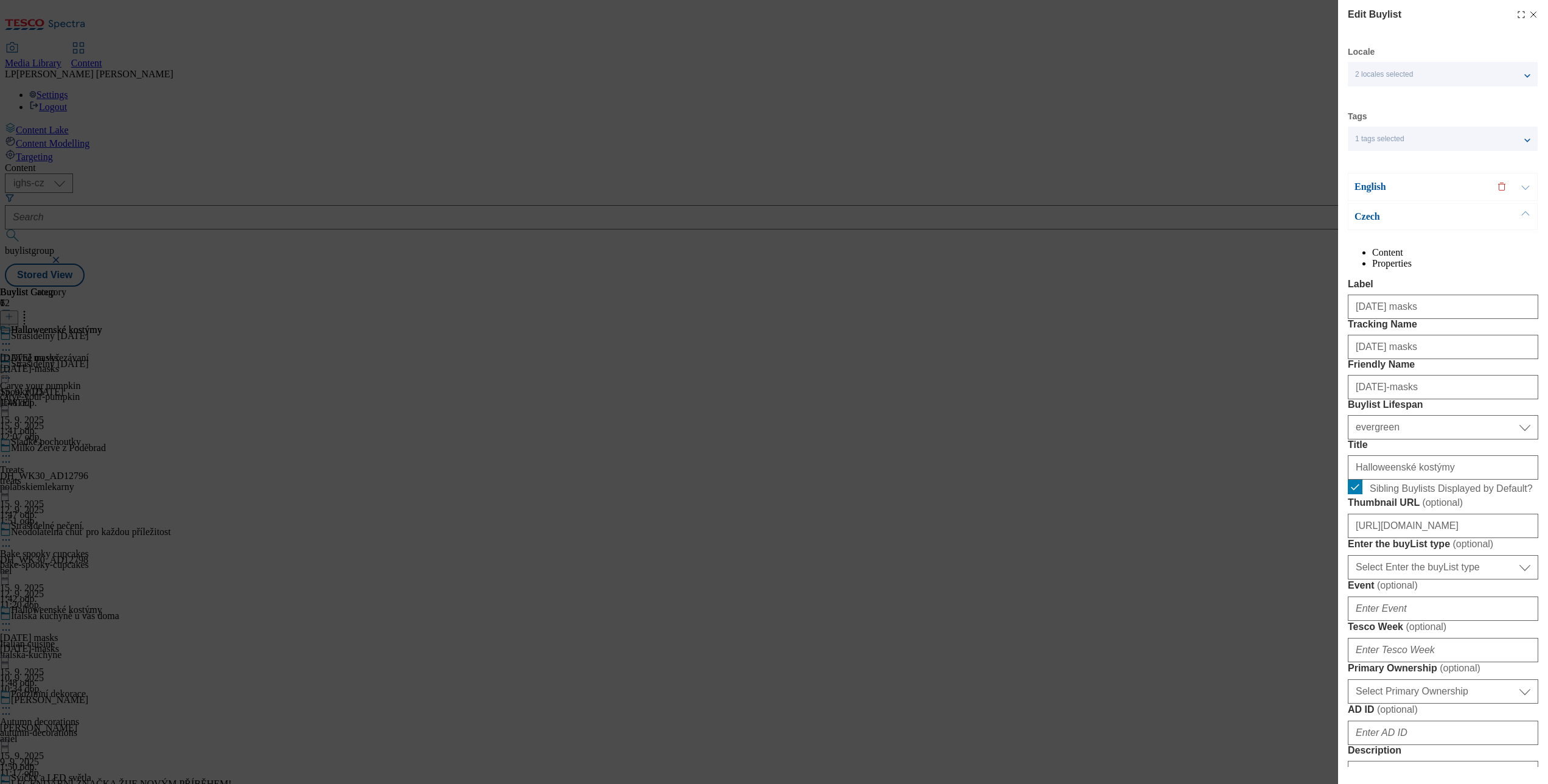
click at [1531, 13] on line "Modal" at bounding box center [1534, 14] width 6 height 6
select select "evergreen"
select select "Banner"
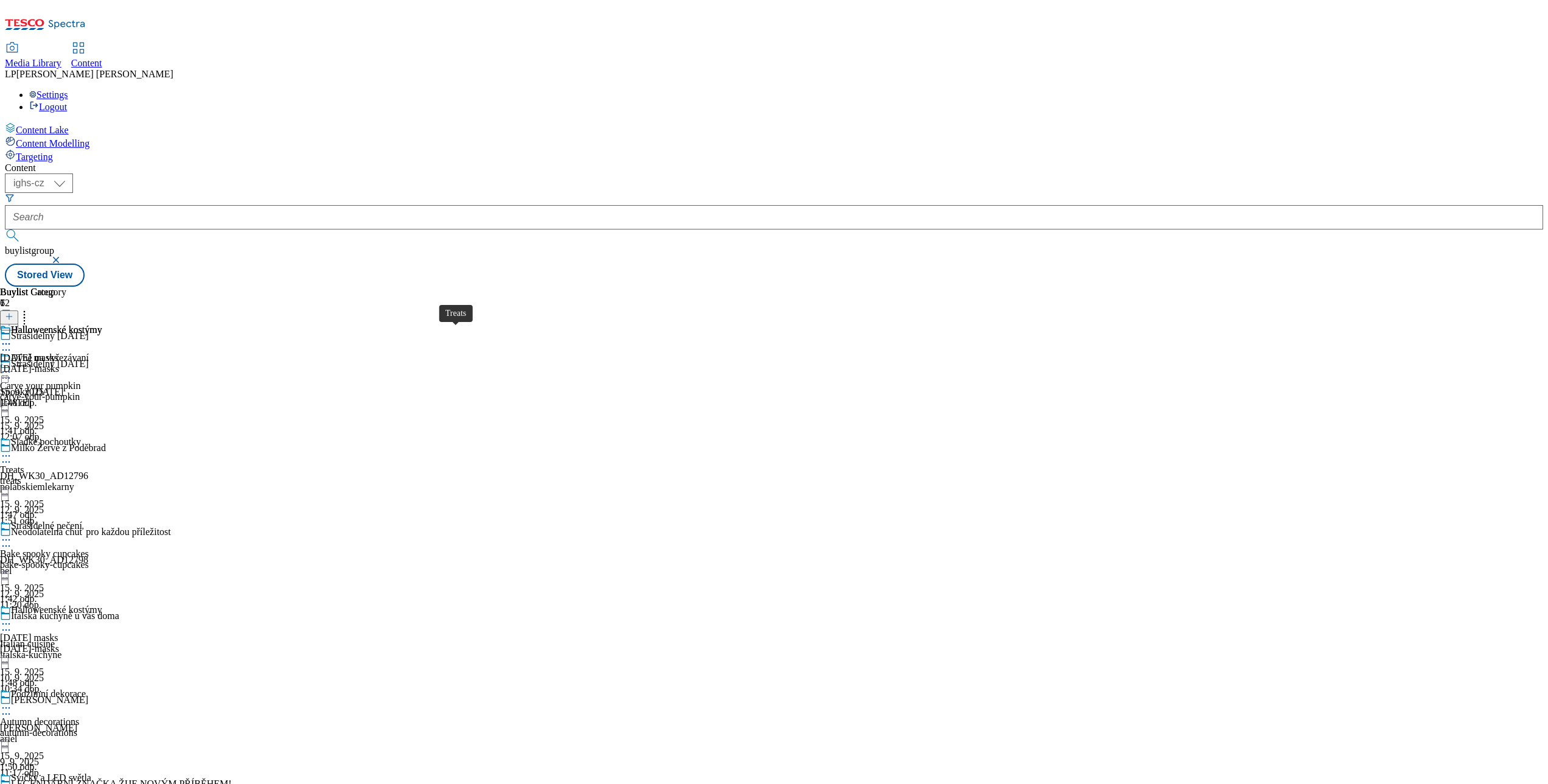
scroll to position [122, 0]
click at [102, 534] on div at bounding box center [51, 540] width 102 height 14
click at [56, 558] on button "Edit" at bounding box center [40, 565] width 32 height 14
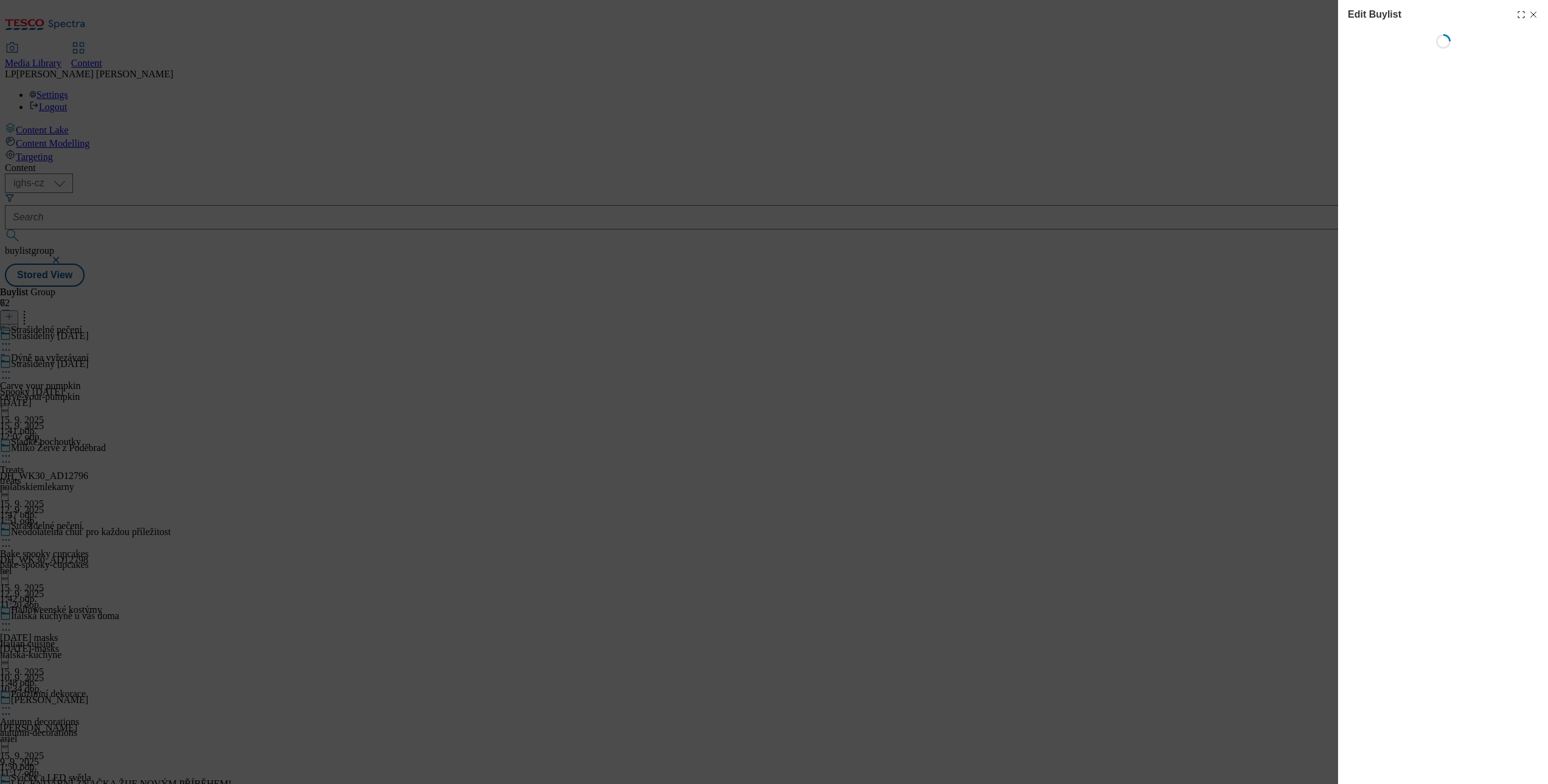
select select "evergreen"
select select "Banner"
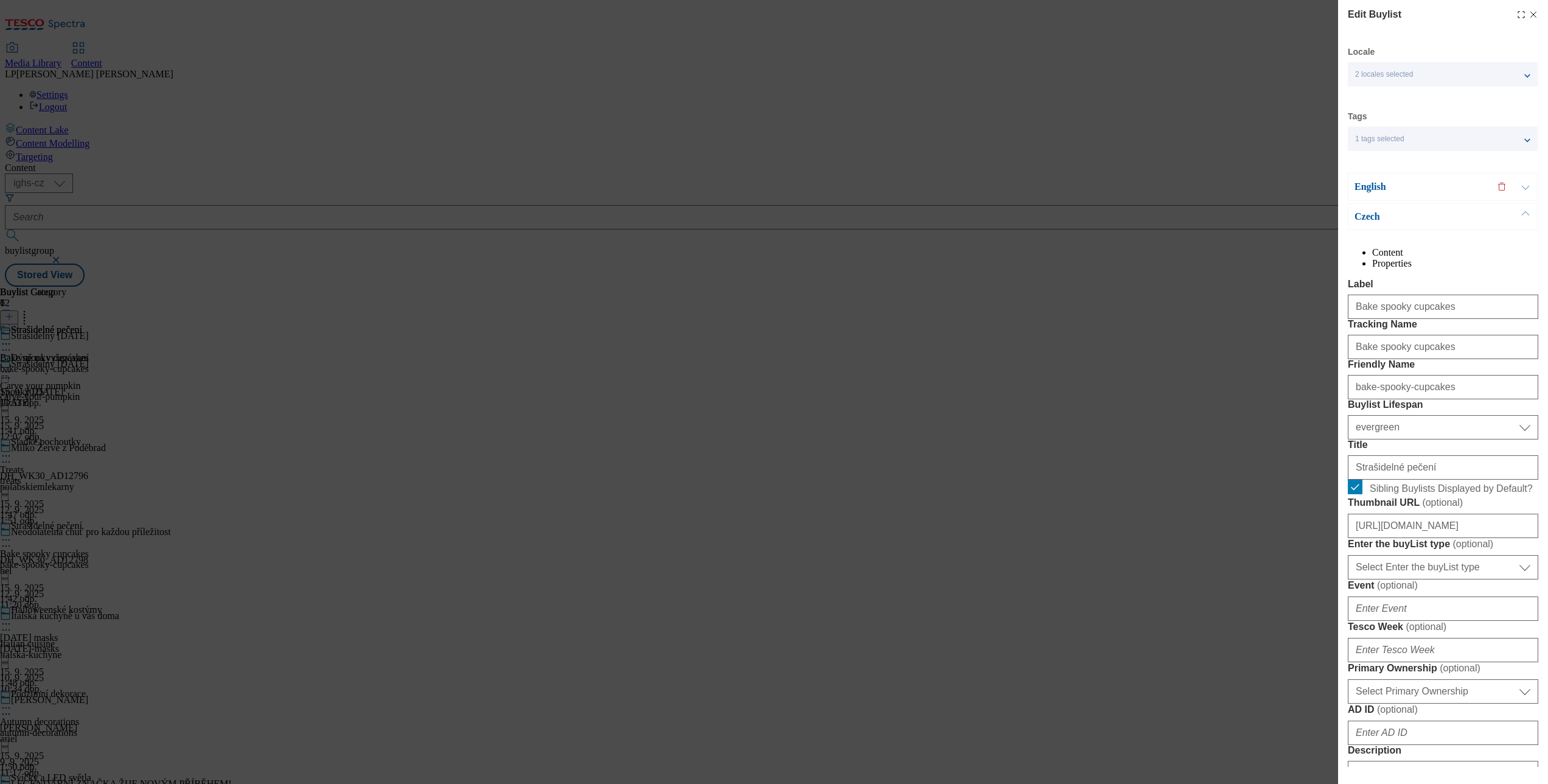
click at [1529, 13] on icon "Modal" at bounding box center [1534, 15] width 10 height 10
select select "evergreen"
select select "Banner"
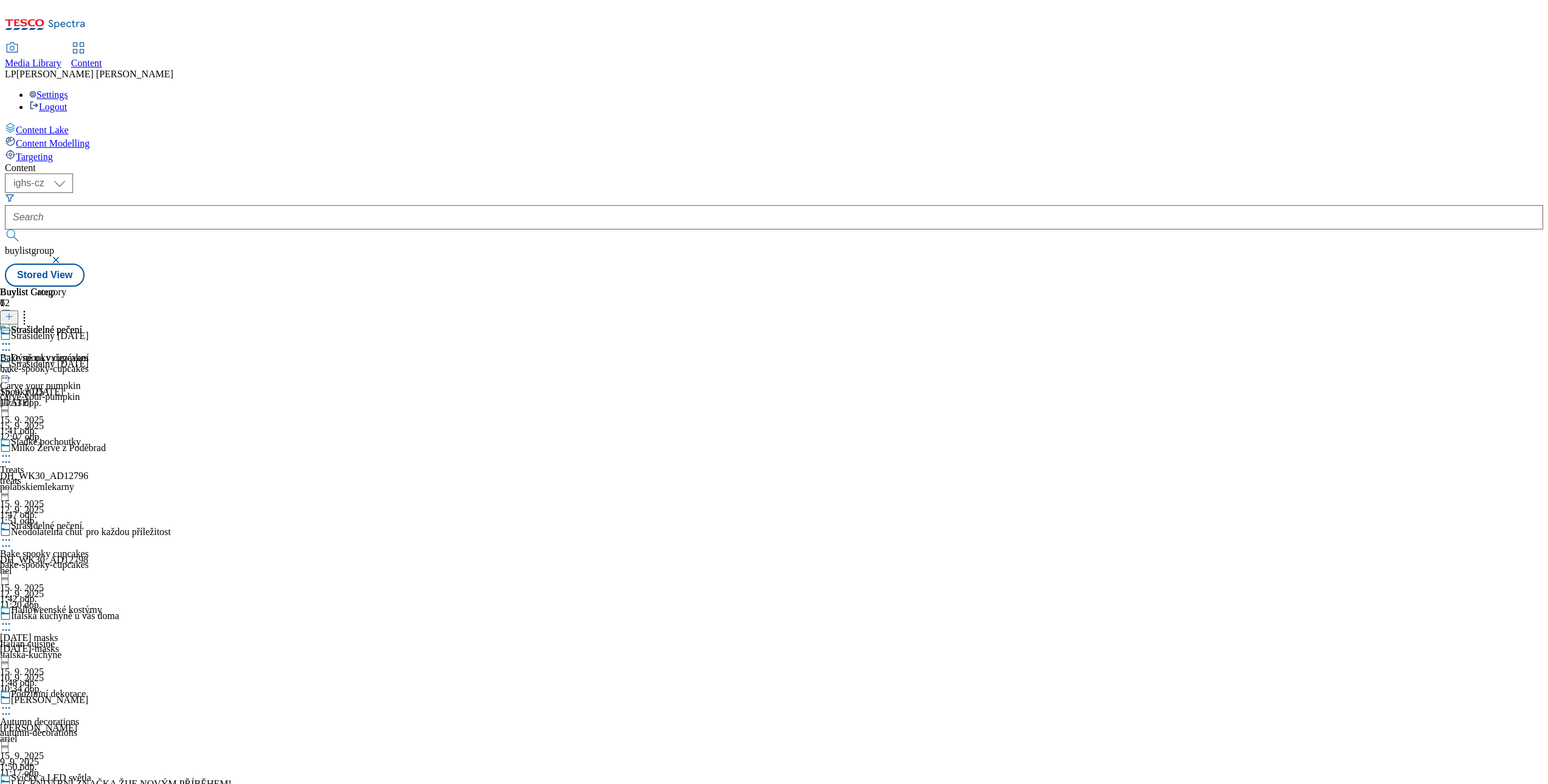
scroll to position [365, 0]
click at [102, 702] on div at bounding box center [51, 709] width 102 height 14
click at [51, 729] on span "Edit" at bounding box center [45, 733] width 14 height 9
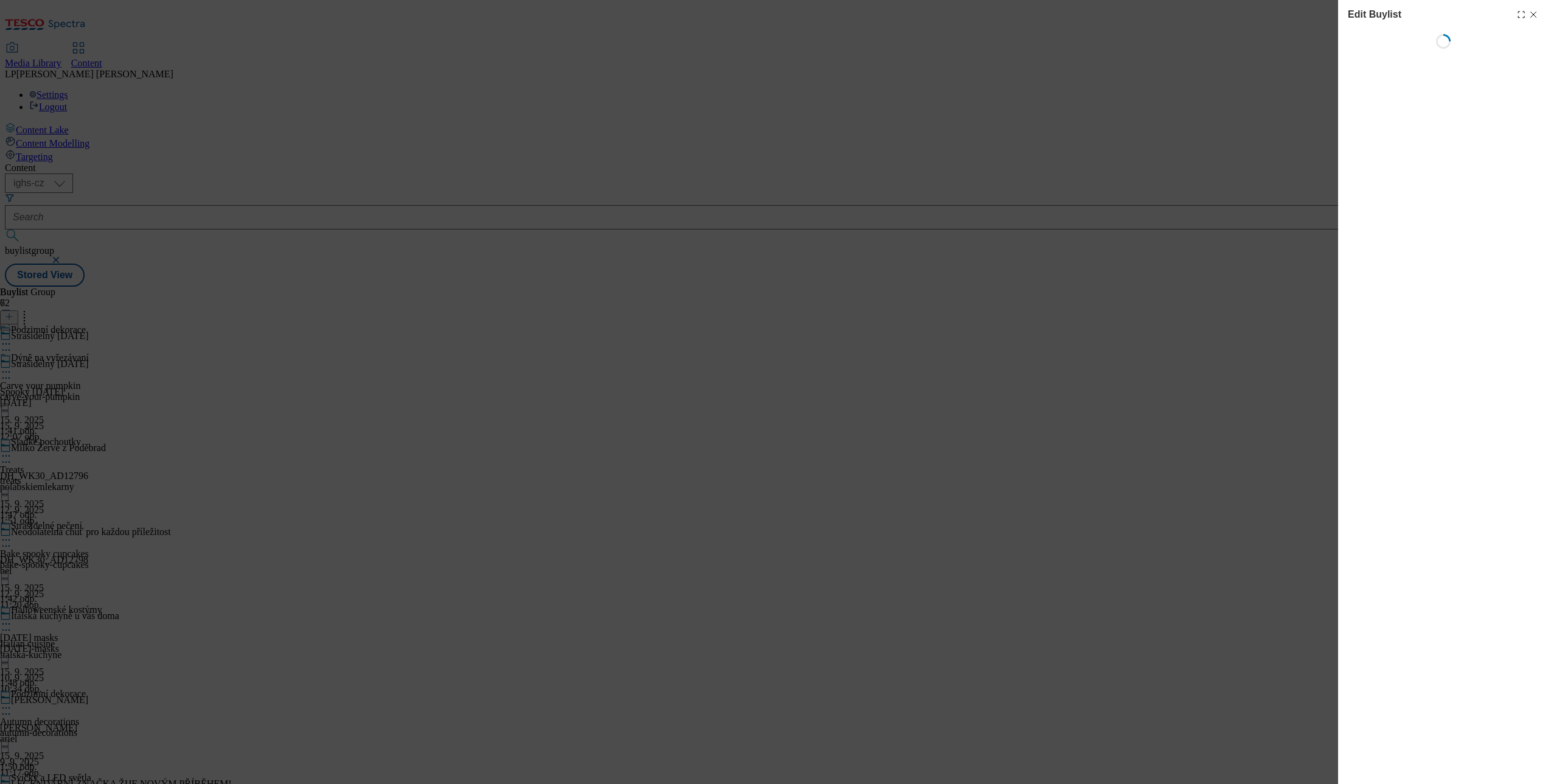
select select "evergreen"
select select "Banner"
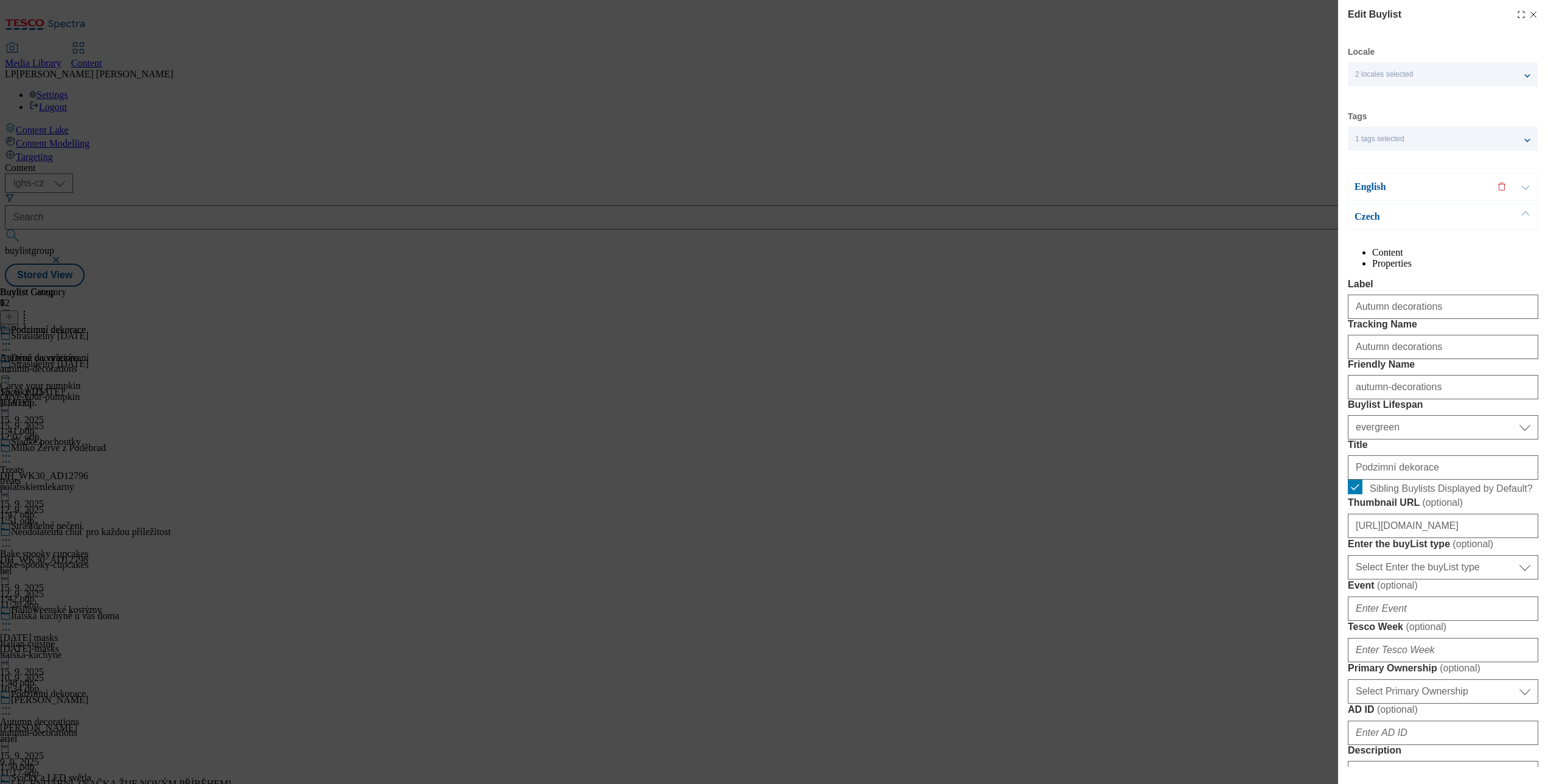
click at [1529, 14] on icon "Modal" at bounding box center [1534, 15] width 10 height 10
select select "evergreen"
select select "Banner"
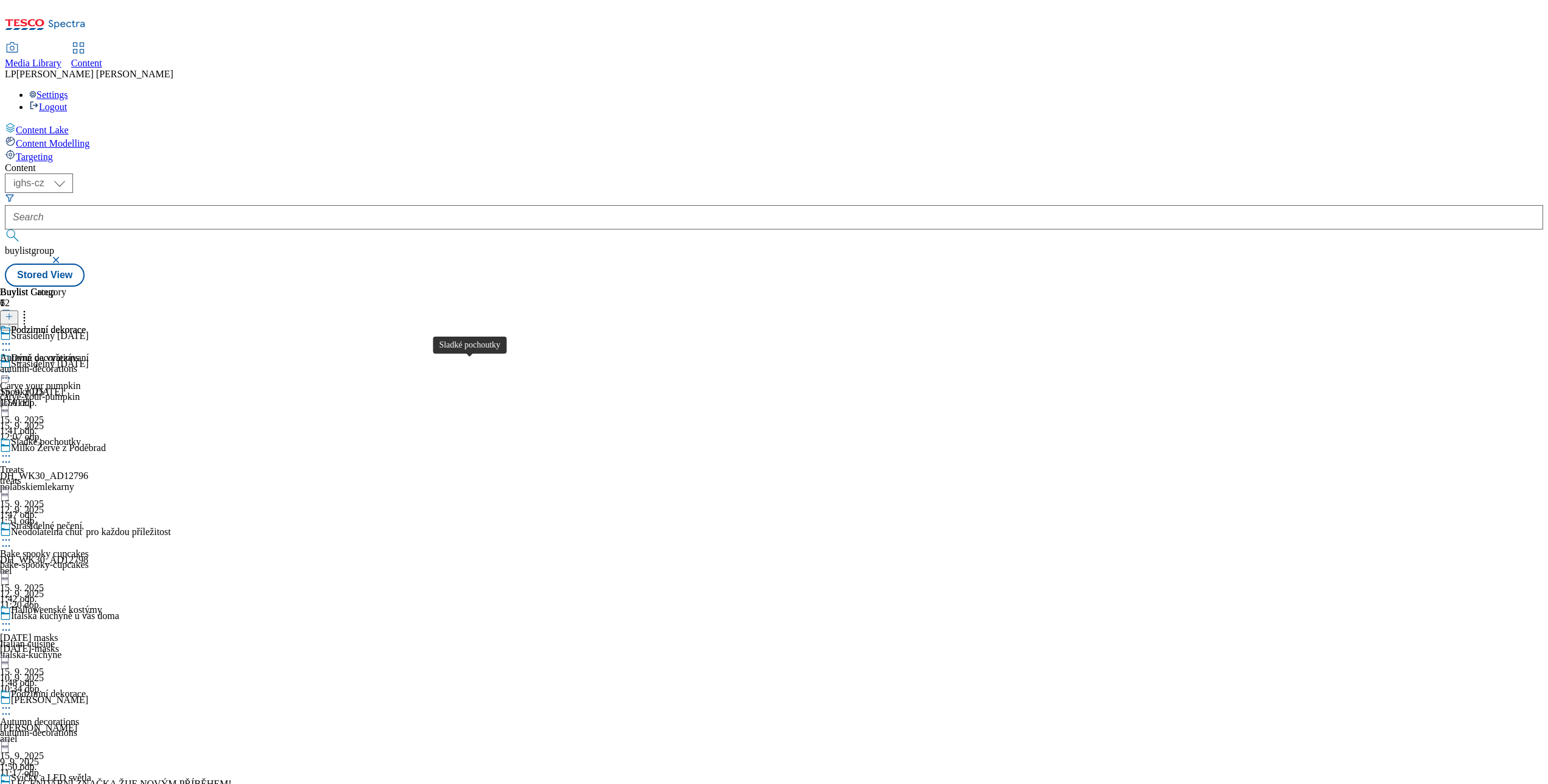
scroll to position [373, 0]
click at [12, 783] on icon at bounding box center [6, 791] width 12 height 12
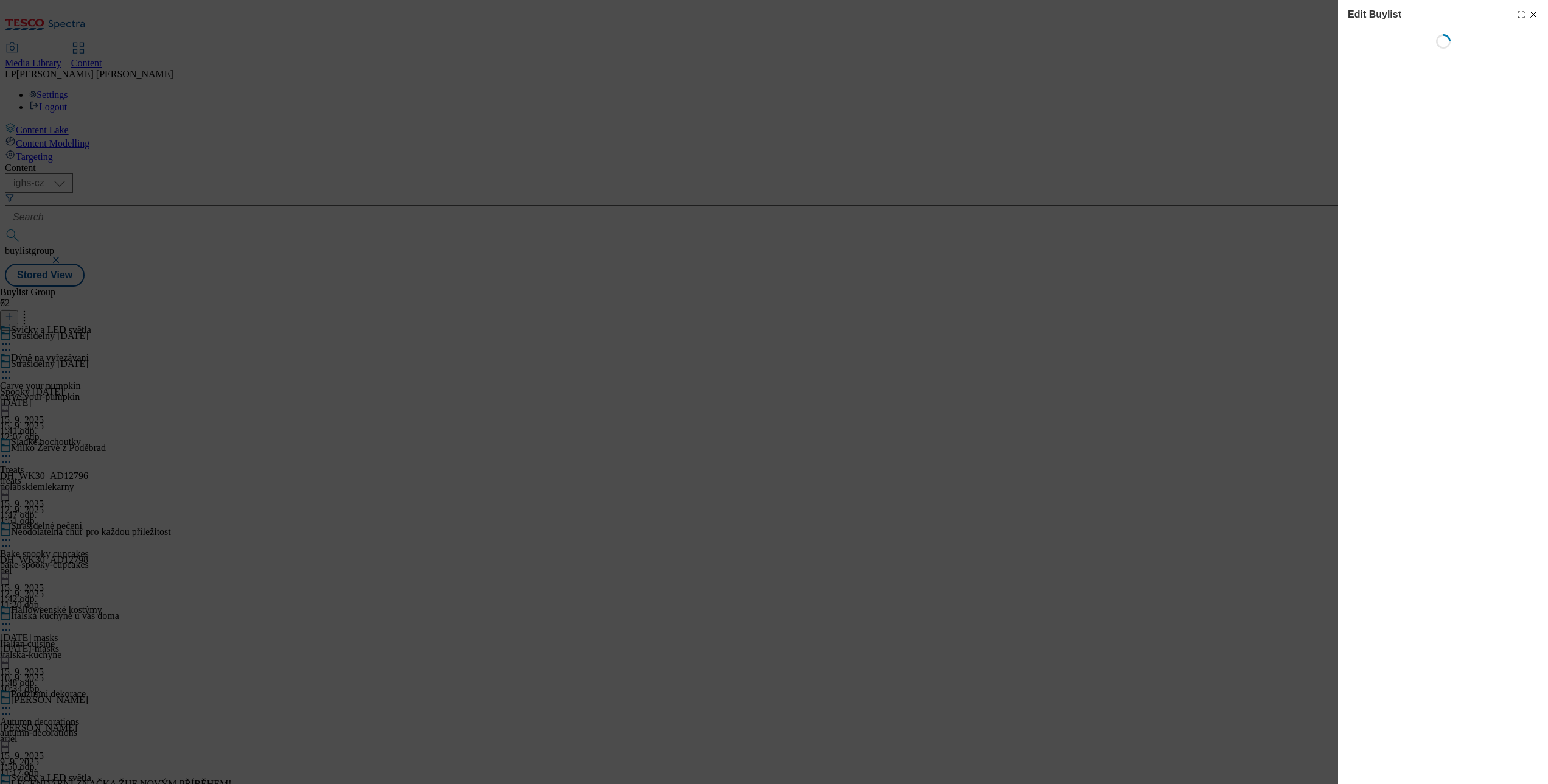
select select "evergreen"
select select "Banner"
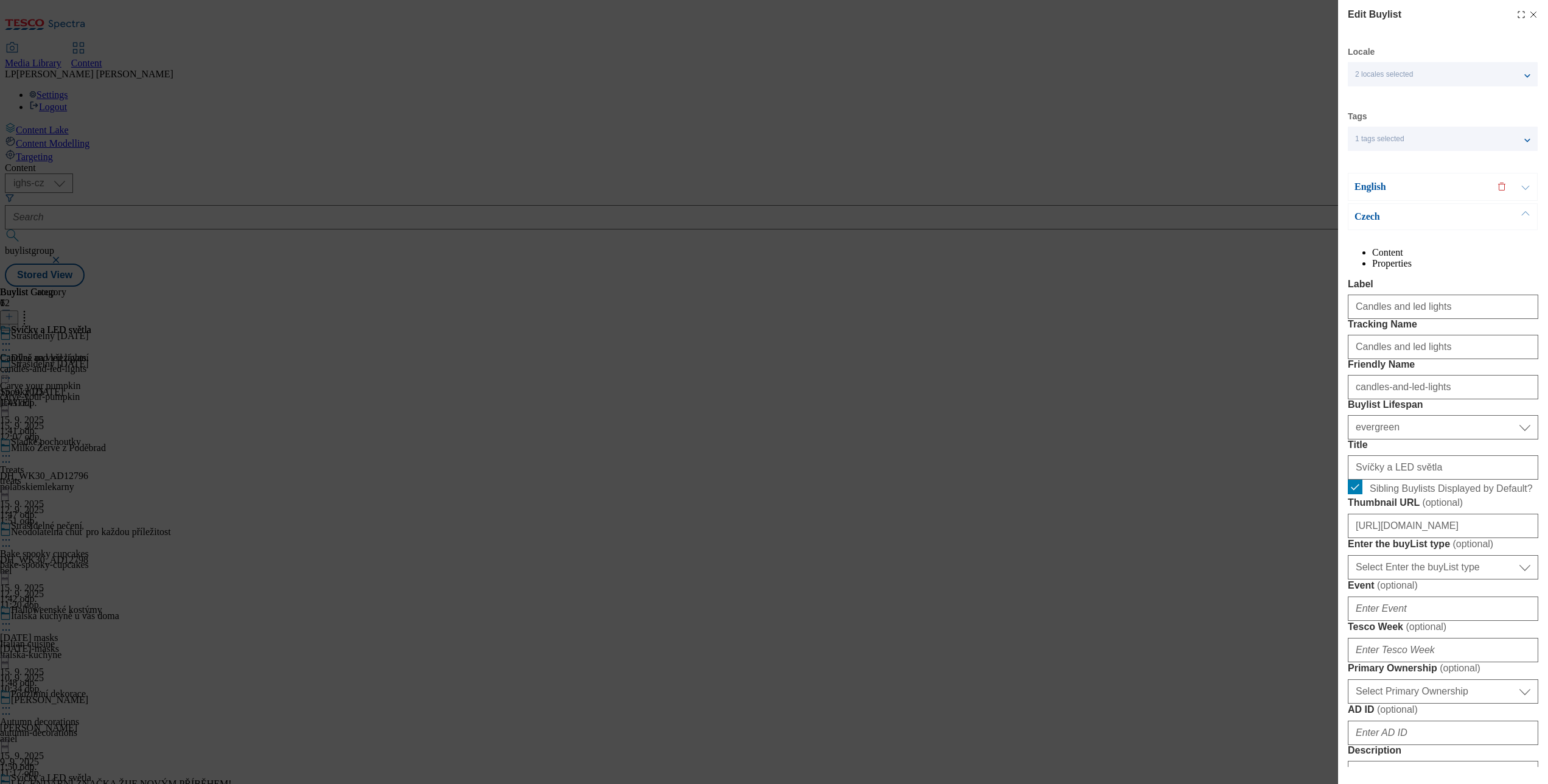
click at [1529, 12] on icon "Modal" at bounding box center [1534, 15] width 10 height 10
select select "evergreen"
select select "Banner"
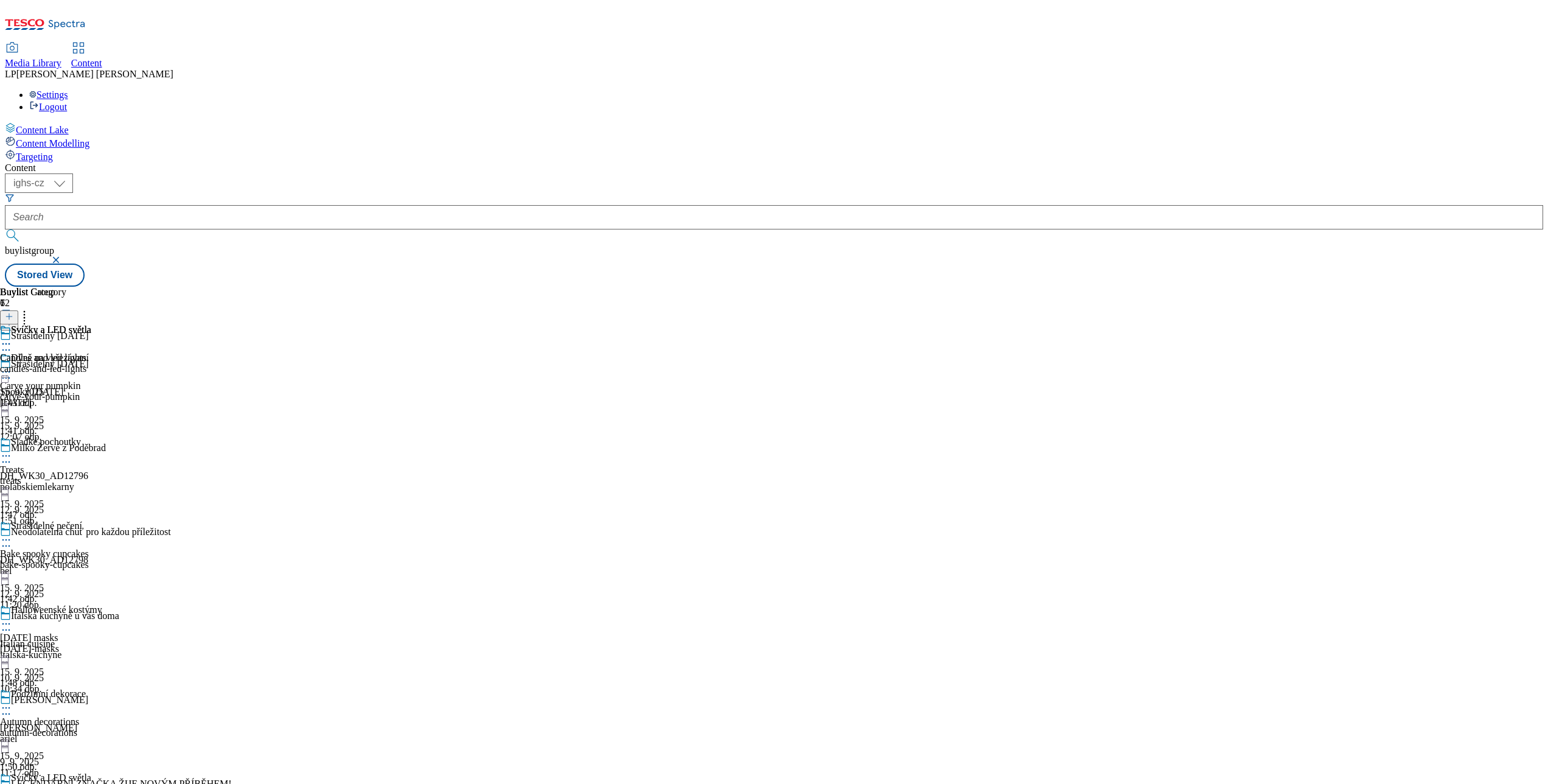
click at [12, 366] on icon at bounding box center [6, 372] width 12 height 12
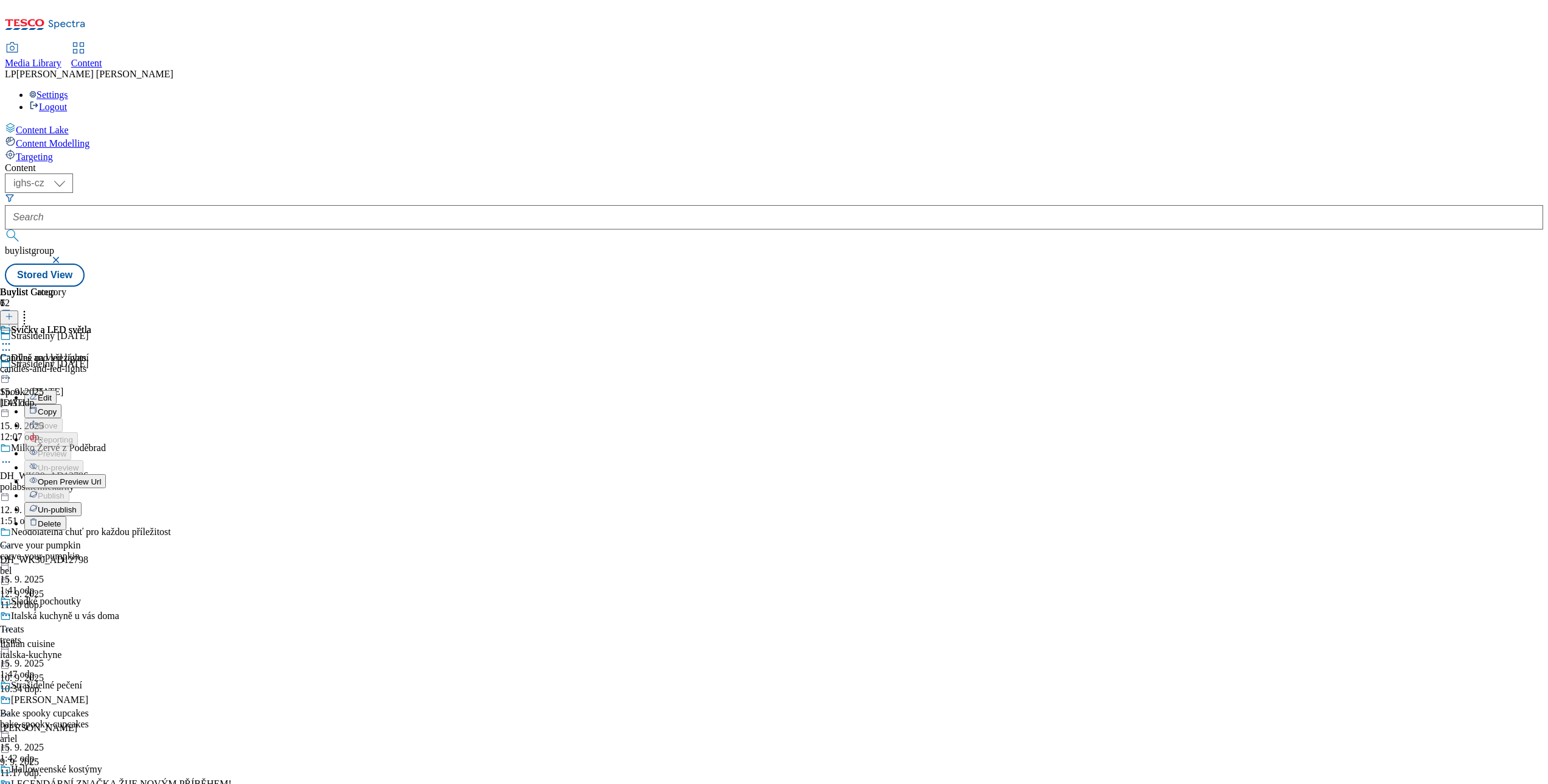
click at [101, 477] on span "Open Preview Url" at bounding box center [69, 481] width 63 height 9
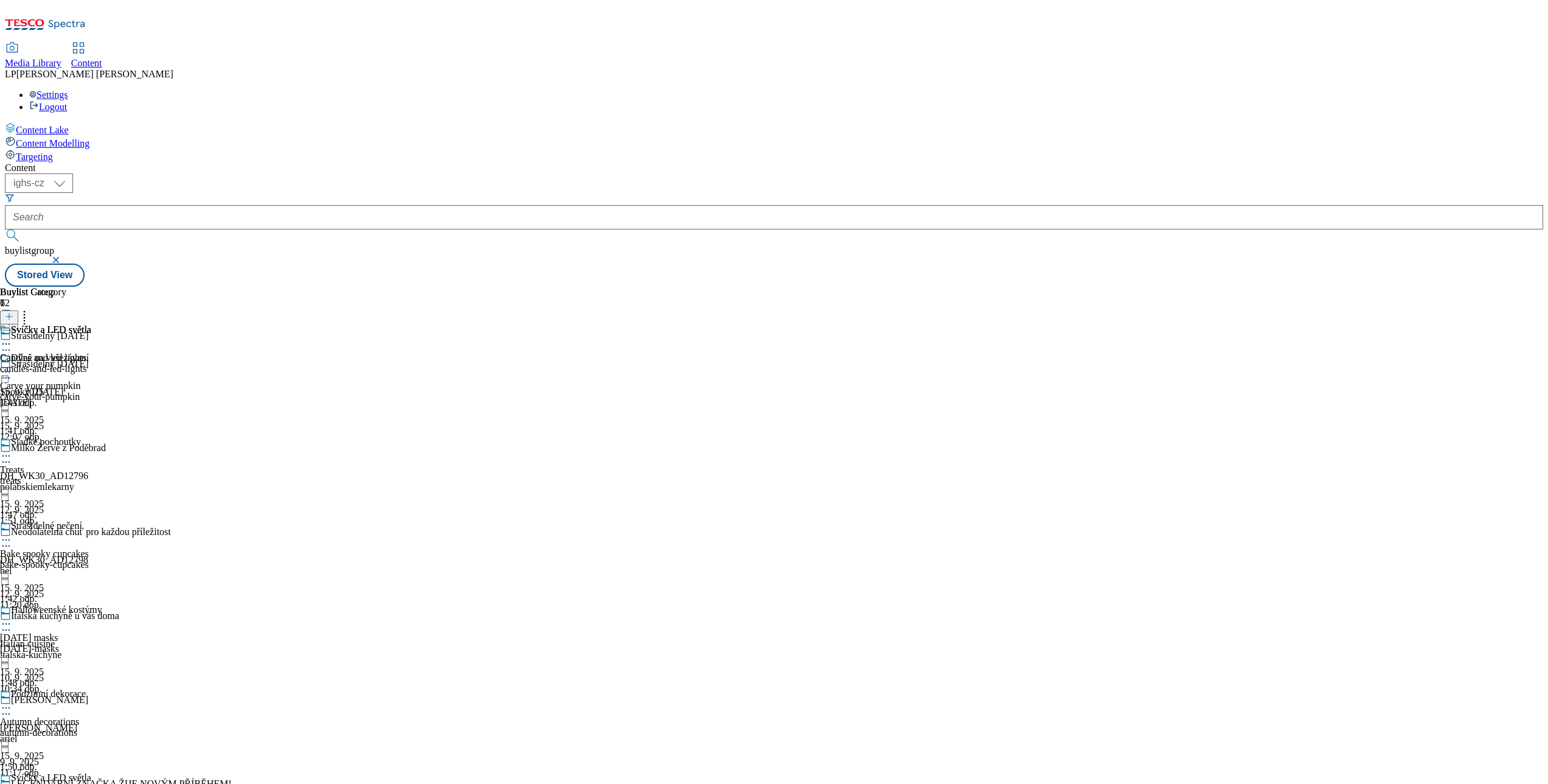
click at [12, 338] on icon at bounding box center [6, 343] width 12 height 12
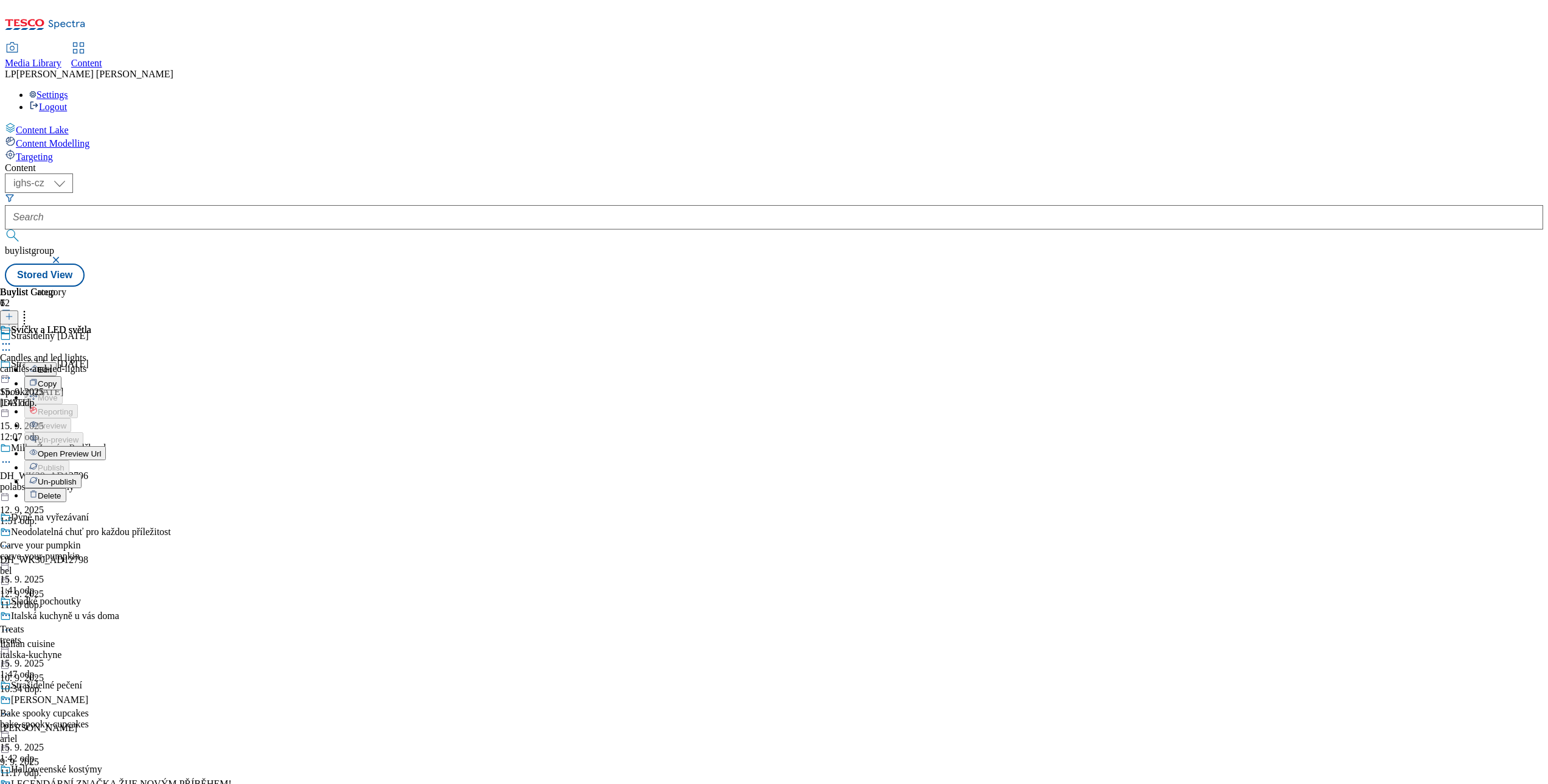
click at [1206, 287] on div "Buylist Group 72 Strašidelný Halloween Strašidelný Halloween Spooky Halloween h…" at bounding box center [774, 287] width 1539 height 0
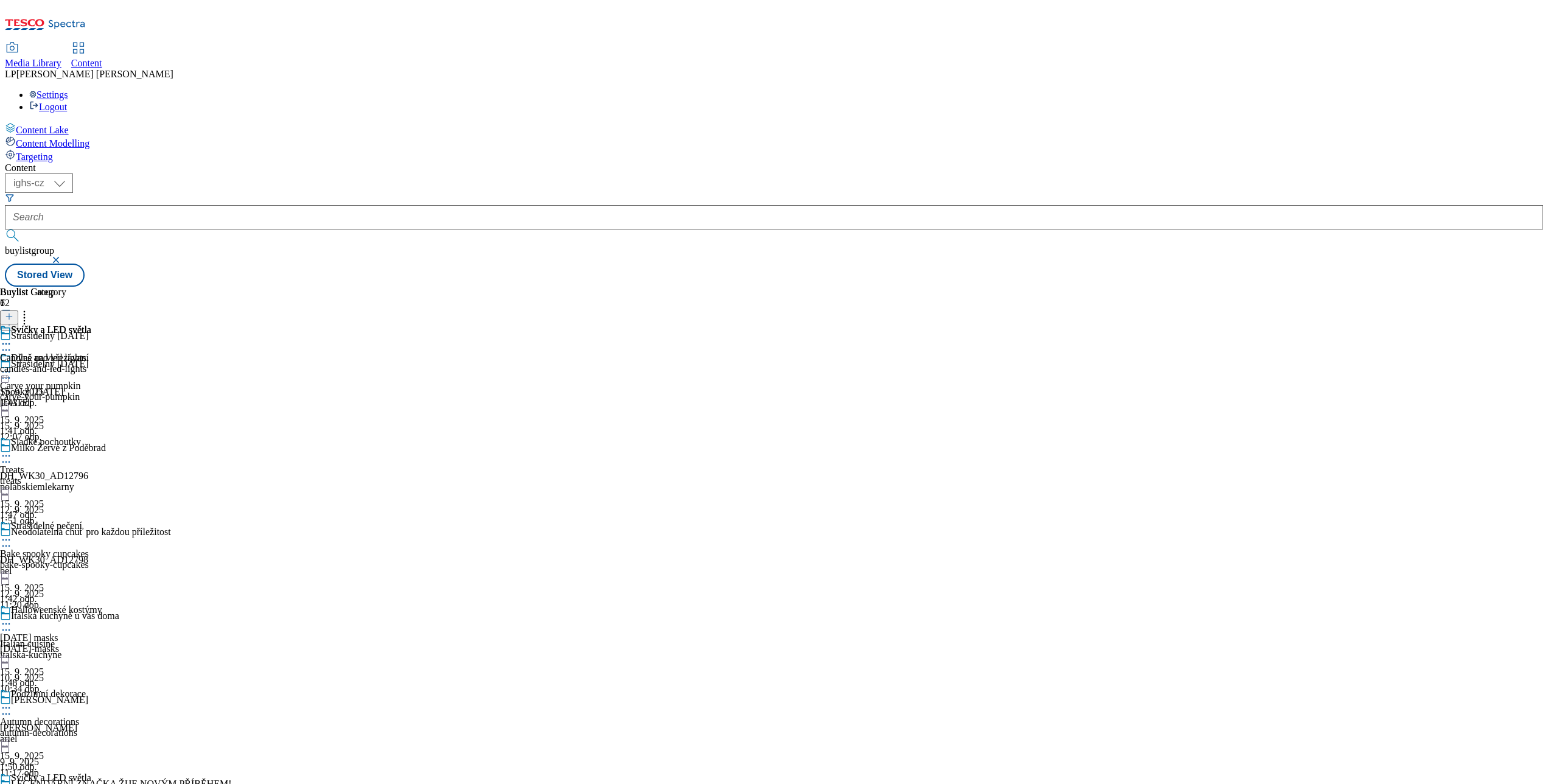
click at [102, 352] on div "Dýně na vyřezávaní Carve your pumpkin carve-your-pumpkin 15. 9. 2025 1:41 odp." at bounding box center [51, 394] width 102 height 84
click at [12, 366] on icon at bounding box center [6, 372] width 12 height 12
click at [863, 287] on div "Buylist Group 72 Strašidelný Halloween Strašidelný Halloween Spooky Halloween h…" at bounding box center [774, 287] width 1539 height 0
click at [102, 436] on div "Sladké pochoutky Treats treats 15. 9. 2025 1:47 odp." at bounding box center [51, 478] width 102 height 84
click at [102, 449] on div at bounding box center [51, 456] width 102 height 14
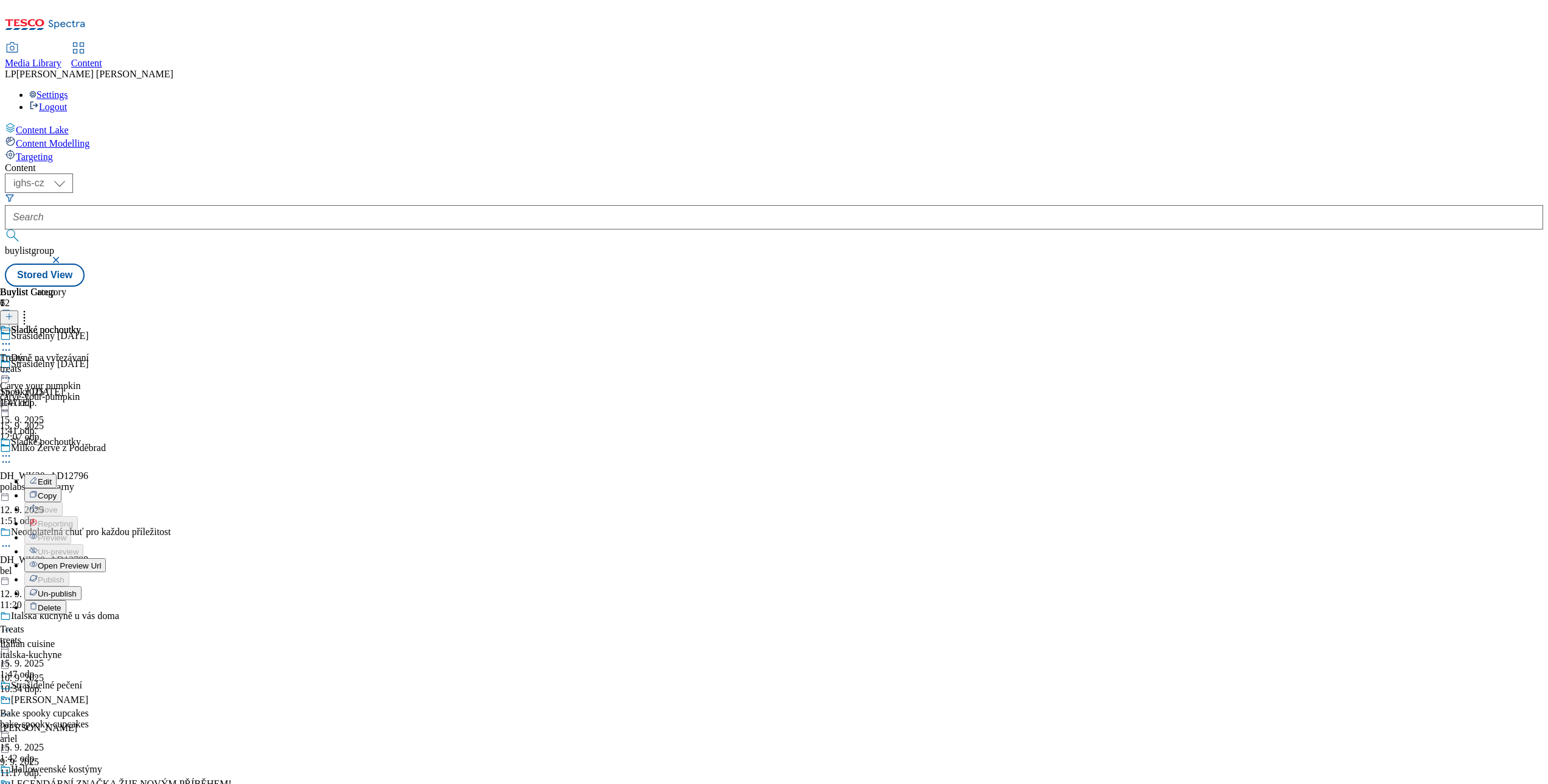
click at [862, 287] on div "Buylist Group 72 Strašidelný Halloween Strašidelný Halloween Spooky Halloween h…" at bounding box center [774, 287] width 1539 height 0
click at [12, 534] on icon at bounding box center [6, 539] width 12 height 12
click at [65, 659] on span "Publish" at bounding box center [51, 663] width 27 height 9
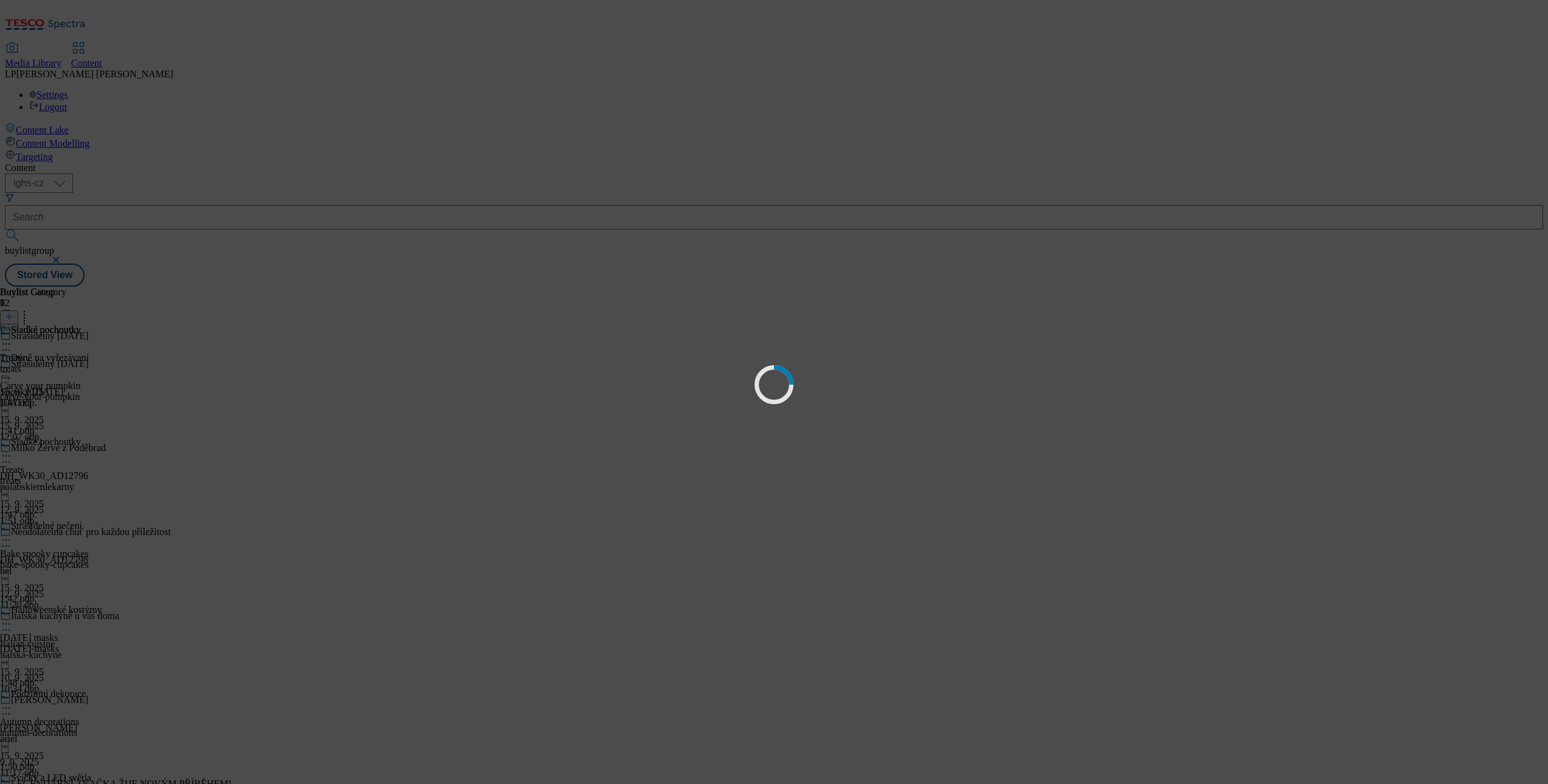
scroll to position [0, 0]
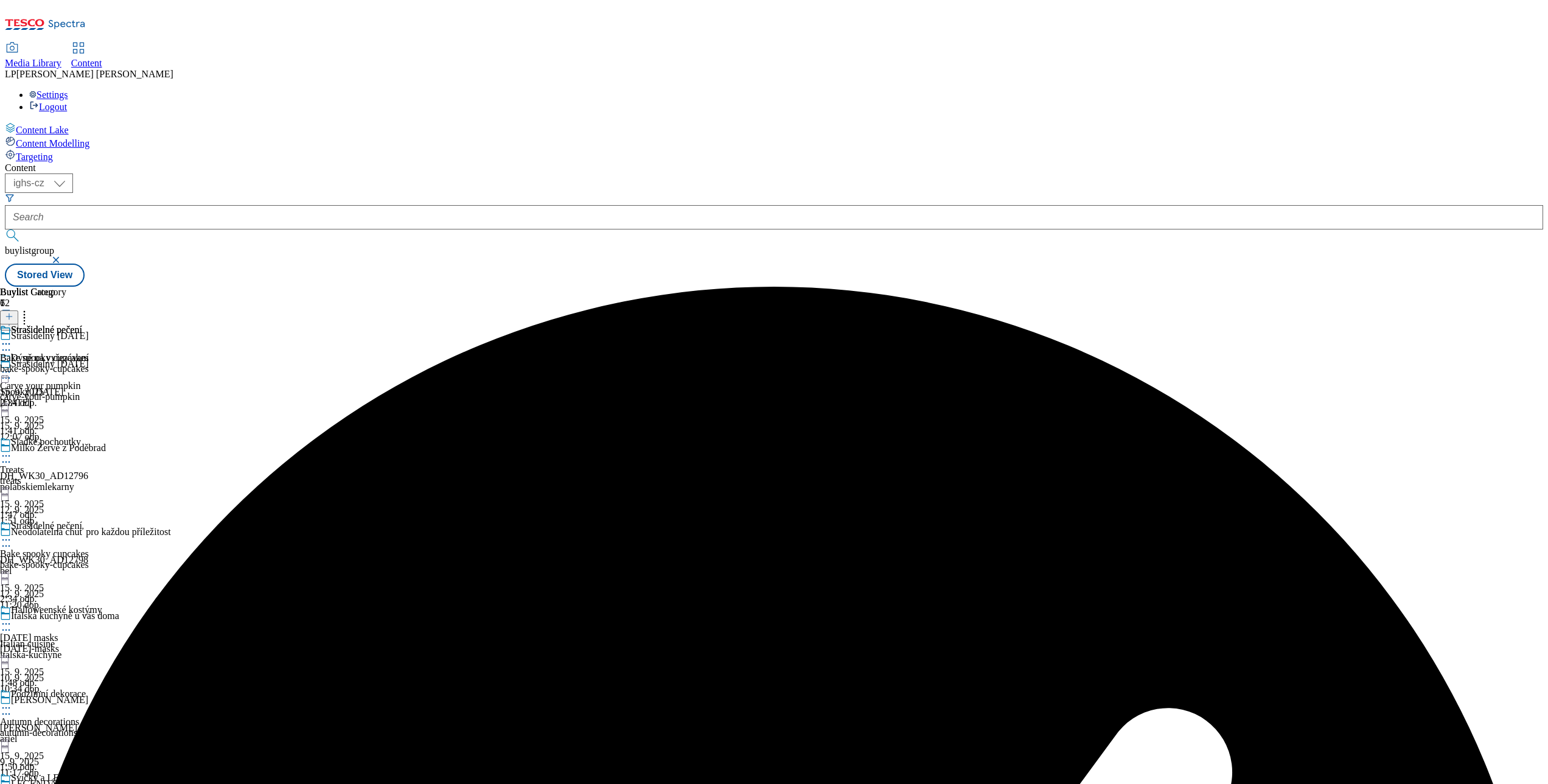
click at [12, 534] on icon at bounding box center [6, 539] width 12 height 12
click at [89, 408] on div "Strašidelné pečení Bake spooky cupcakes bake-spooky-cupcakes 15. 9. 2025 2:34 o…" at bounding box center [45, 367] width 89 height 84
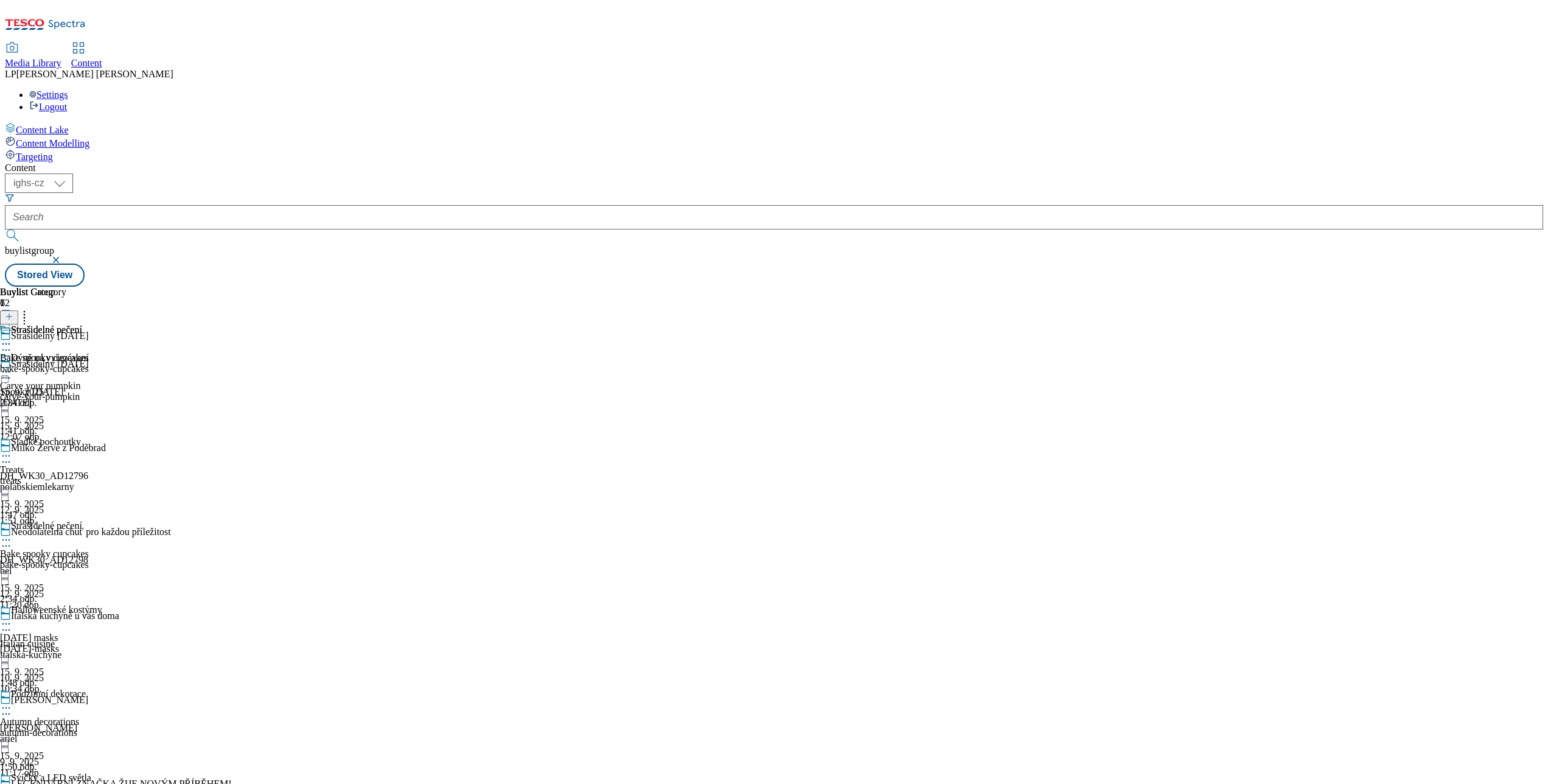
scroll to position [244, 0]
click at [12, 618] on icon at bounding box center [6, 623] width 12 height 12
click at [65, 743] on span "Publish" at bounding box center [51, 748] width 27 height 9
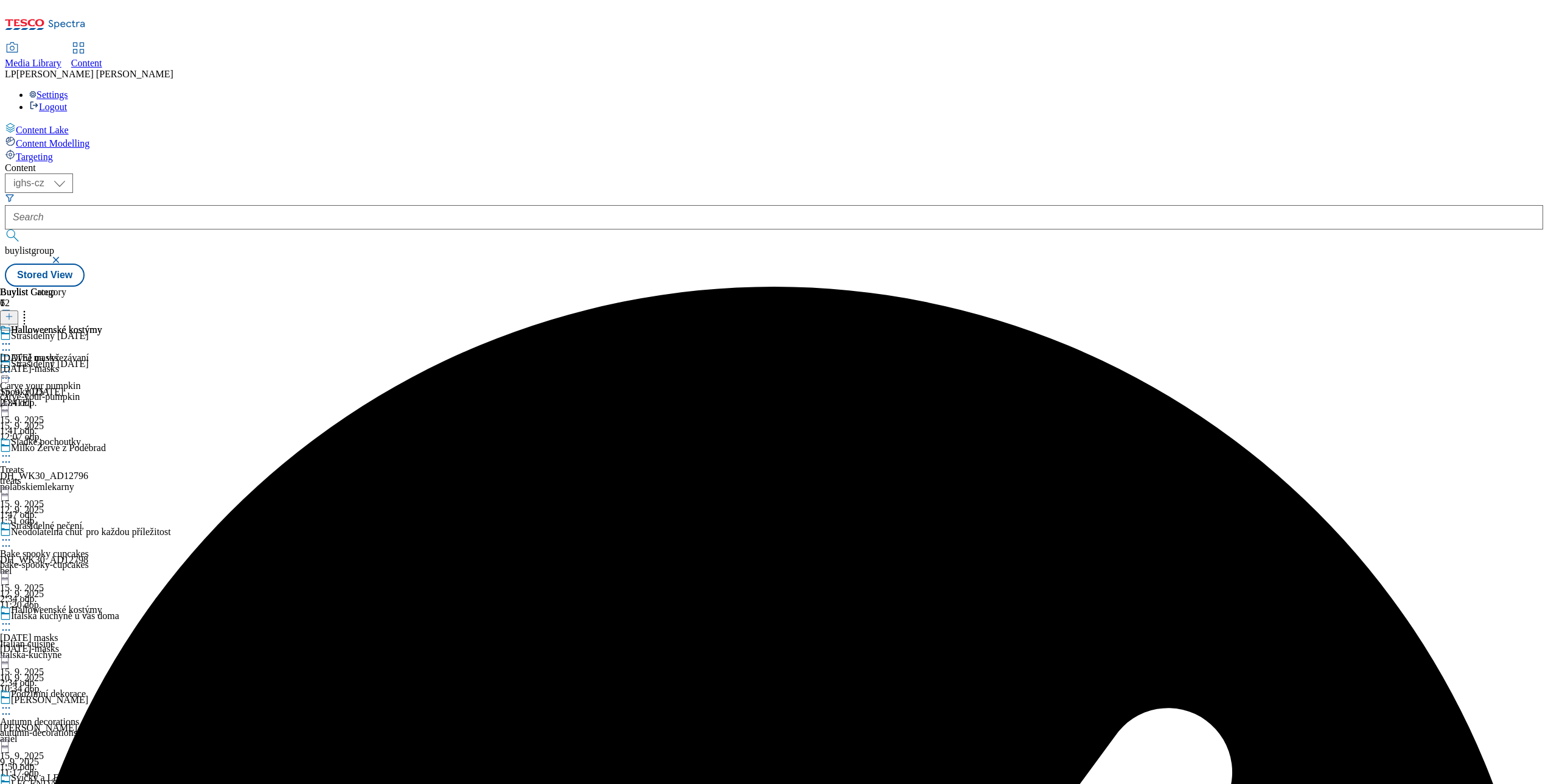
scroll to position [373, 0]
click at [12, 783] on icon at bounding box center [6, 791] width 12 height 12
click at [897, 287] on div "Buylist Group 72 Strašidelný Halloween Strašidelný Halloween Spooky Halloween h…" at bounding box center [774, 287] width 1539 height 0
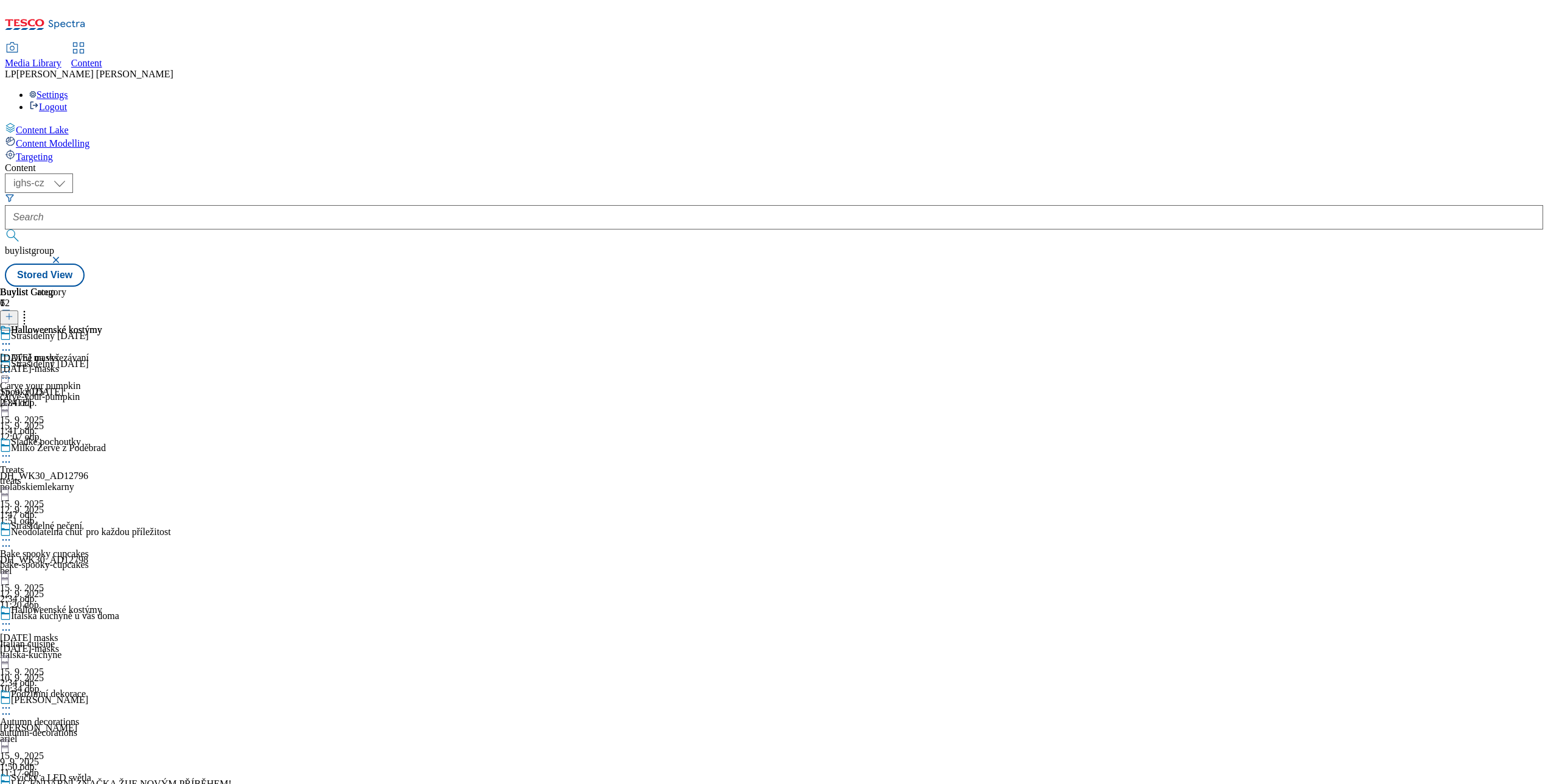
click at [12, 702] on icon at bounding box center [6, 707] width 12 height 12
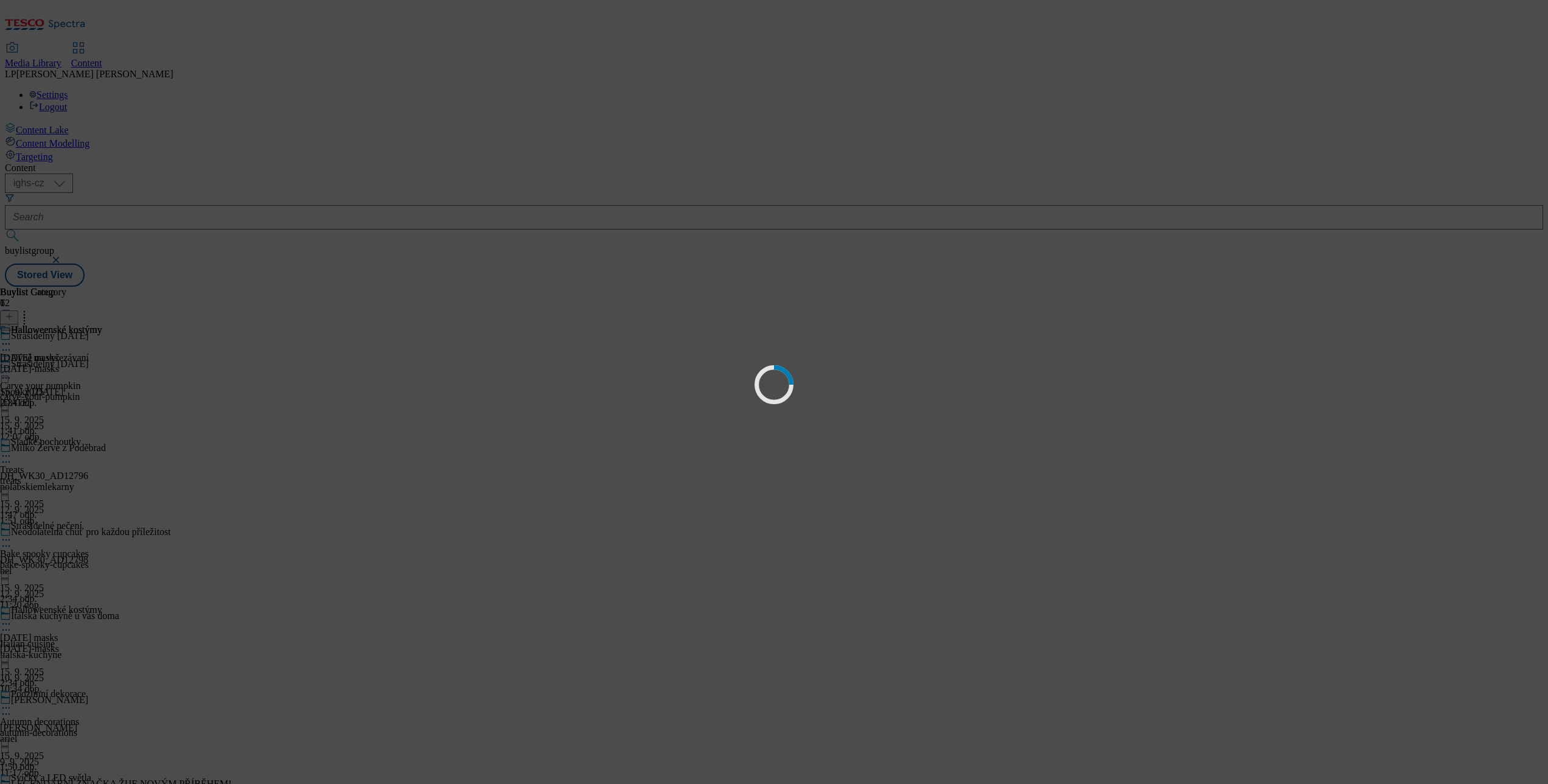
scroll to position [0, 0]
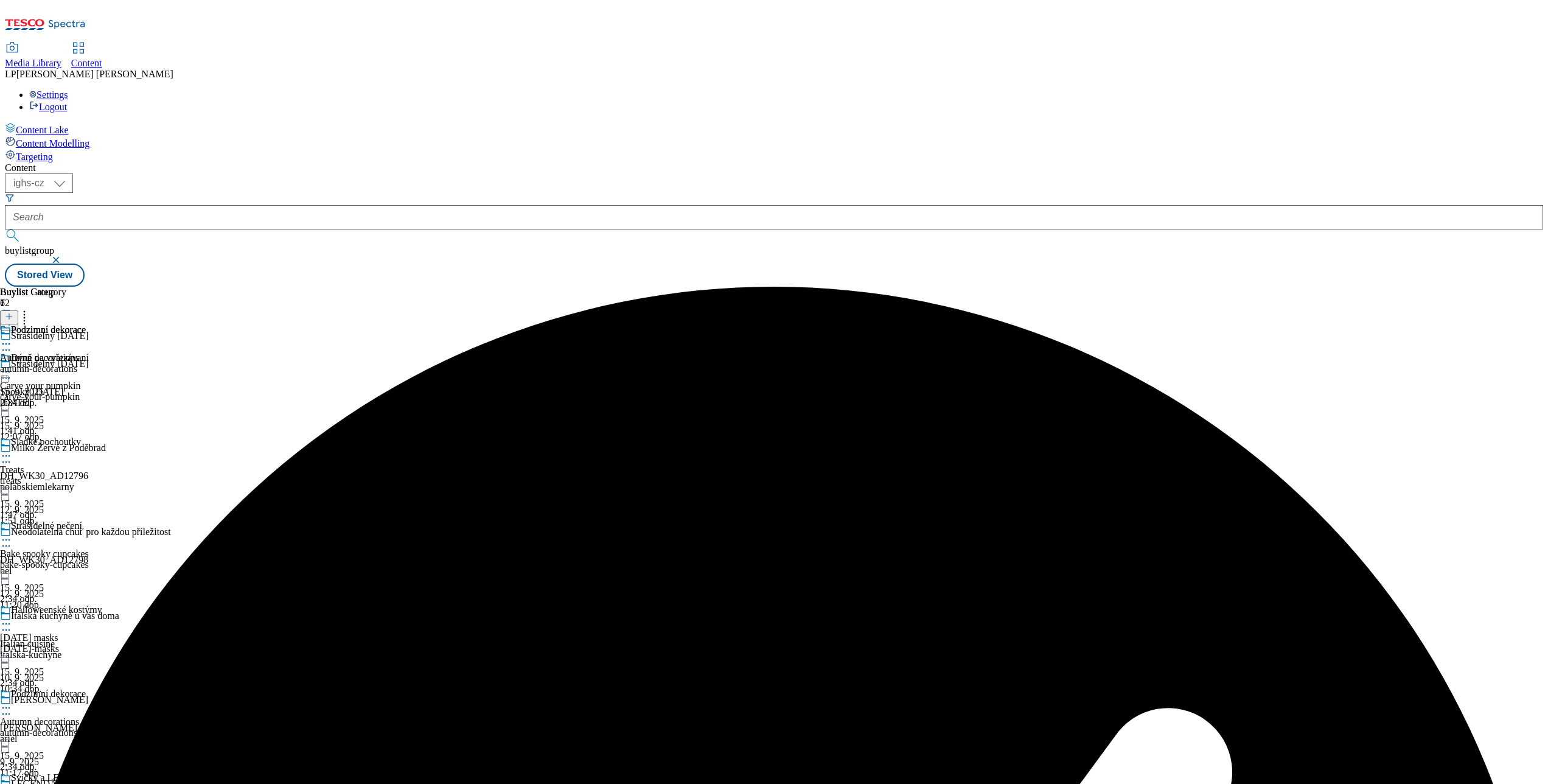
scroll to position [373, 0]
click at [102, 618] on div at bounding box center [51, 625] width 102 height 14
click at [86, 408] on div "Podzimní dekorace Autumn decorations autumn-decorations 15. 9. 2025 2:34 odp." at bounding box center [43, 367] width 86 height 84
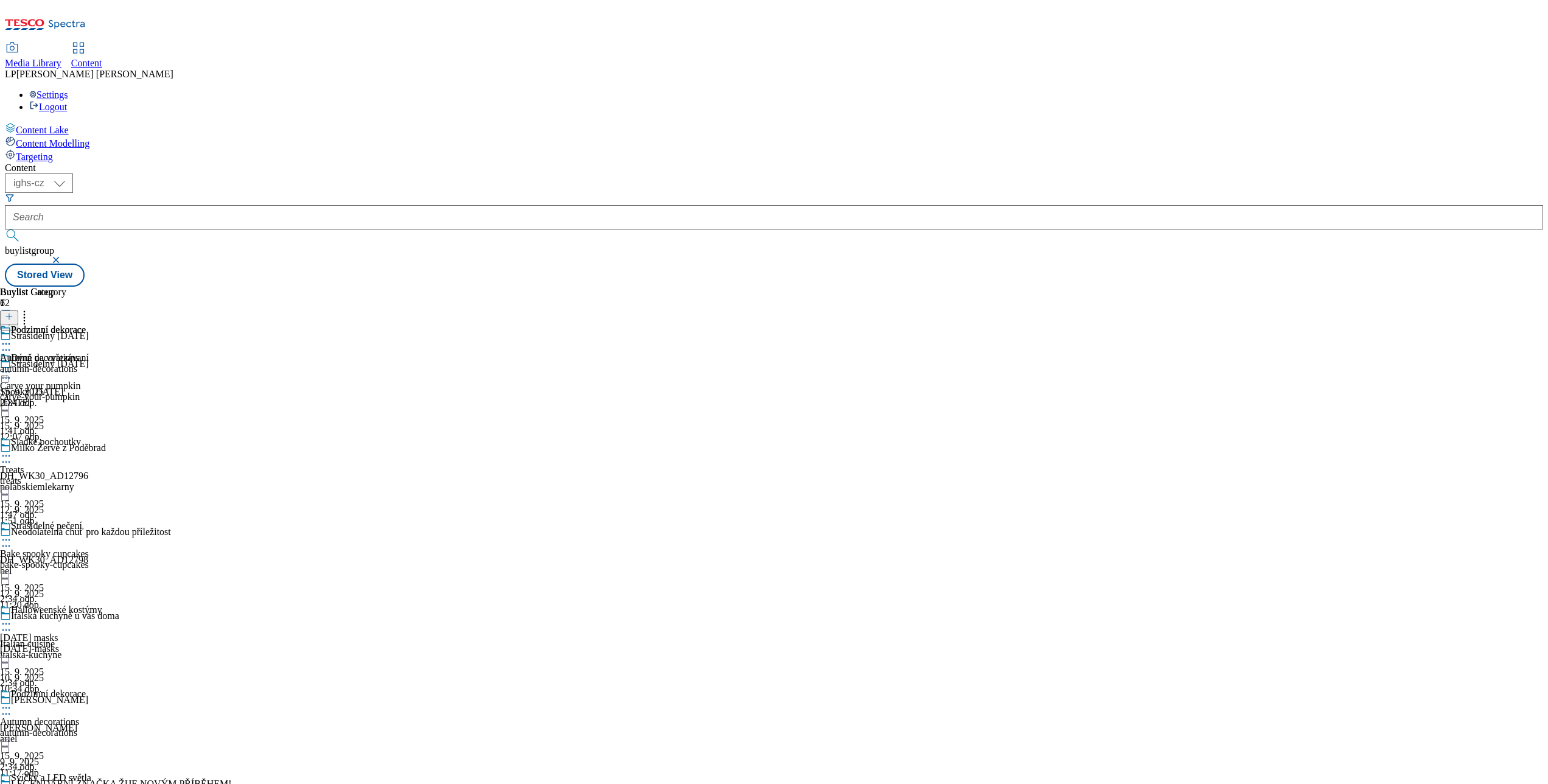
click at [12, 783] on icon at bounding box center [6, 791] width 12 height 12
click at [86, 408] on div "Podzimní dekorace Autumn decorations autumn-decorations 15. 9. 2025 2:34 odp." at bounding box center [43, 367] width 86 height 84
click at [102, 352] on div "Dýně na vyřezávaní Carve your pumpkin carve-your-pumpkin 15. 9. 2025 1:41 odp." at bounding box center [51, 394] width 102 height 84
click at [12, 366] on icon at bounding box center [6, 372] width 12 height 12
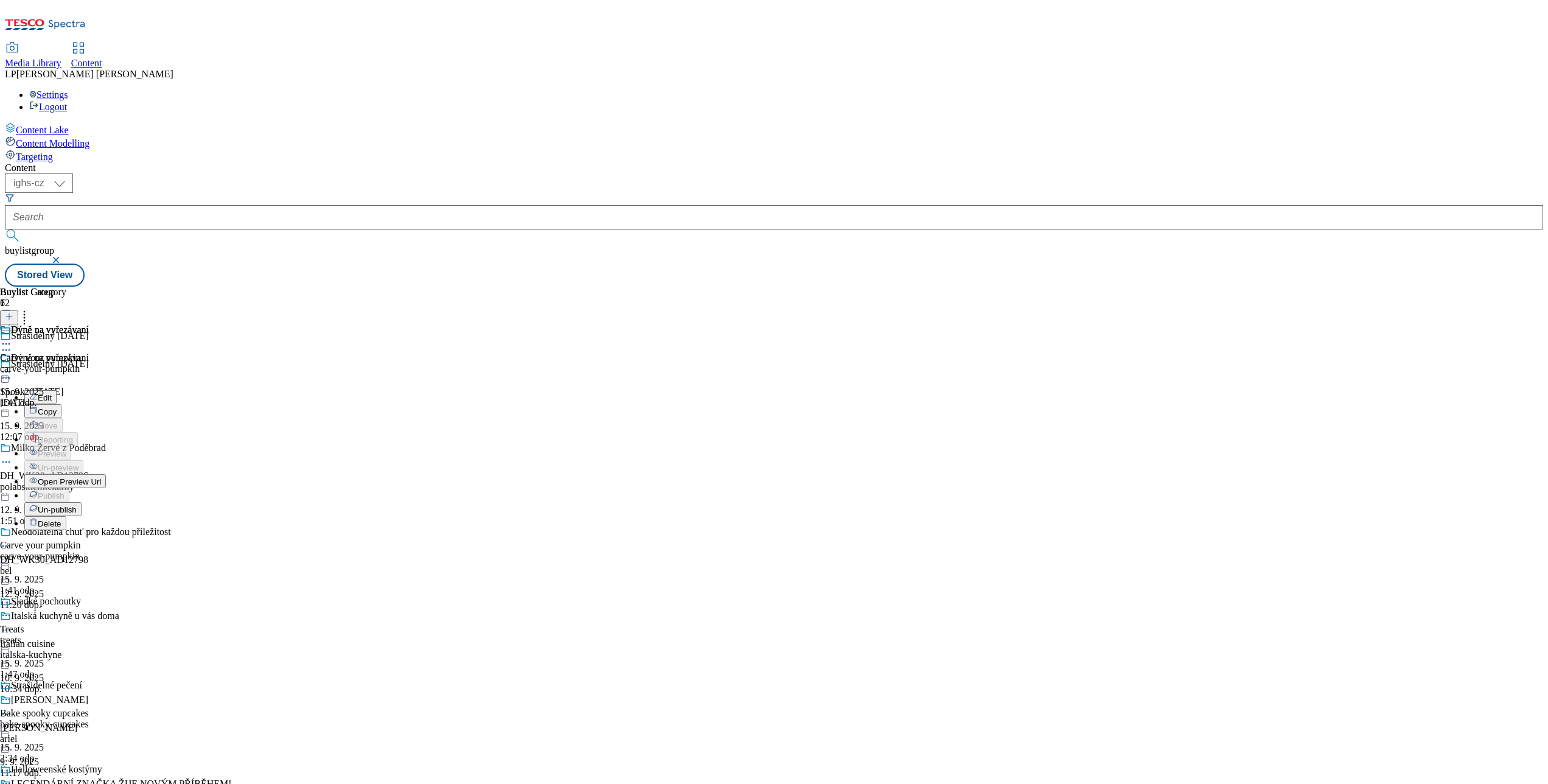
click at [101, 477] on span "Open Preview Url" at bounding box center [69, 481] width 63 height 9
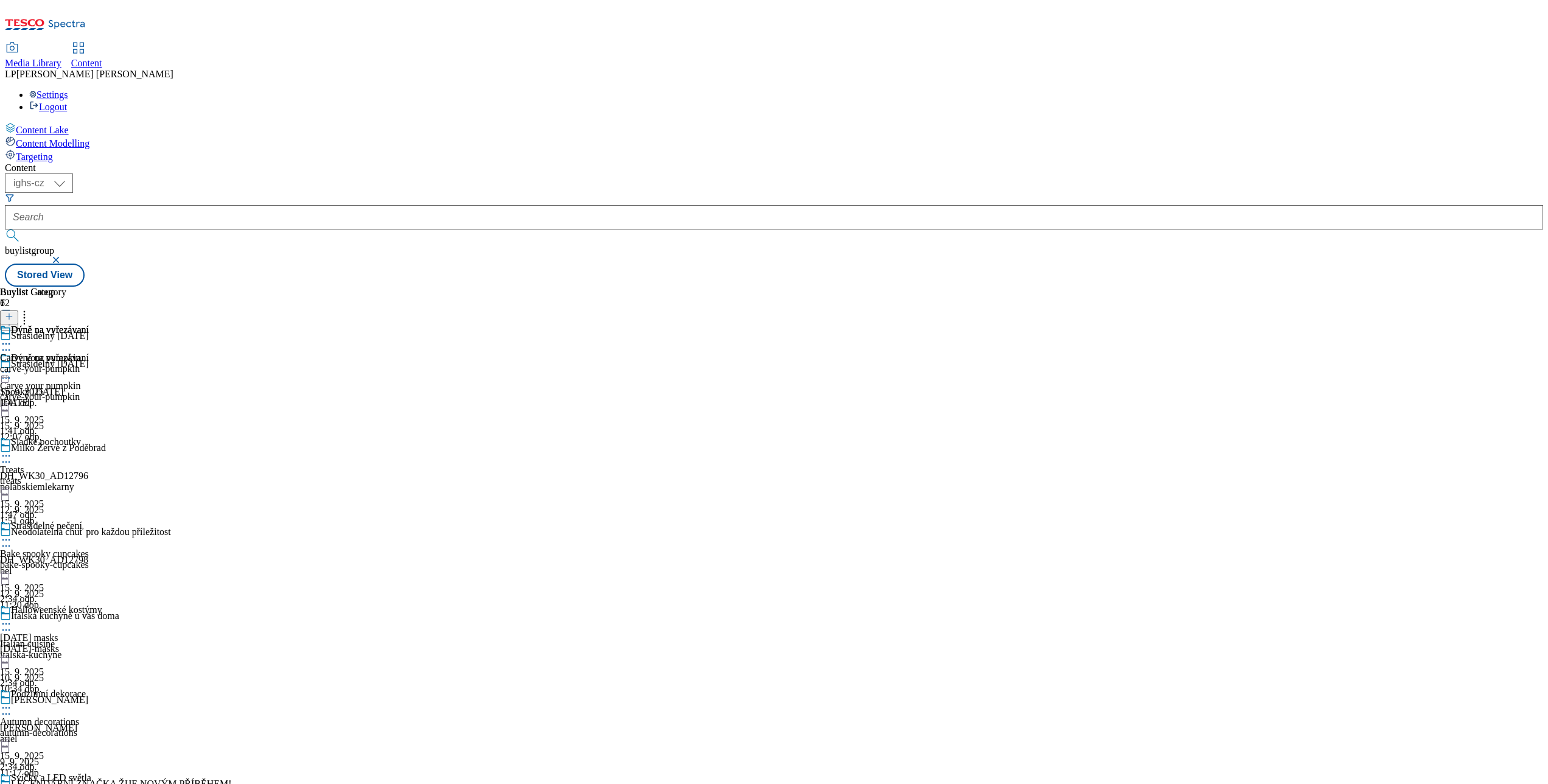
scroll to position [424, 0]
click at [89, 325] on div "Dýně na vyřezávaní" at bounding box center [50, 330] width 78 height 11
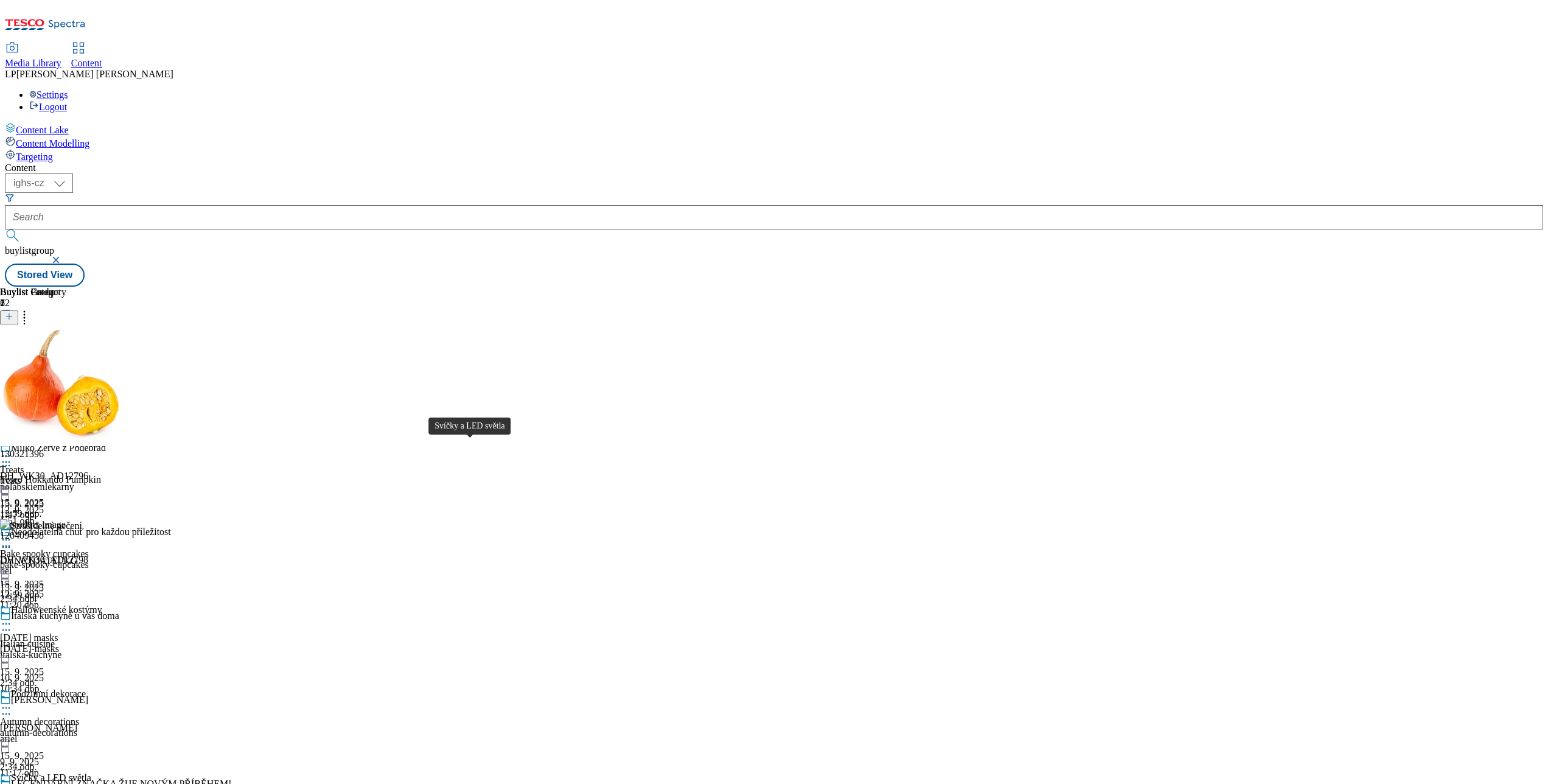
click at [91, 772] on div "Svíčky a LED světla" at bounding box center [51, 777] width 80 height 11
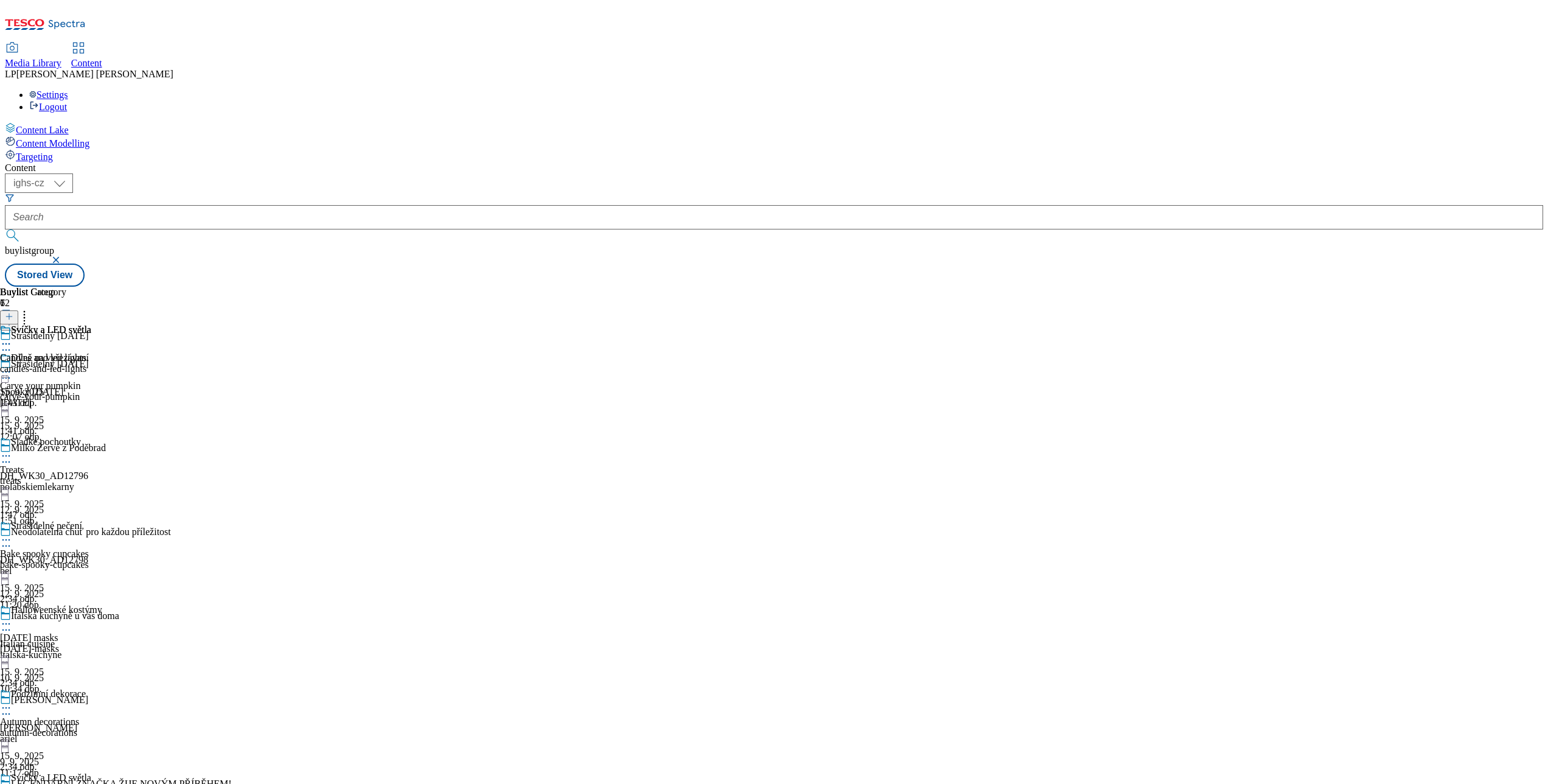
click at [12, 338] on icon at bounding box center [6, 343] width 12 height 12
click at [86, 688] on div "Podzimní dekorace" at bounding box center [48, 693] width 75 height 11
click at [86, 325] on div "Podzimní dekorace" at bounding box center [48, 330] width 75 height 11
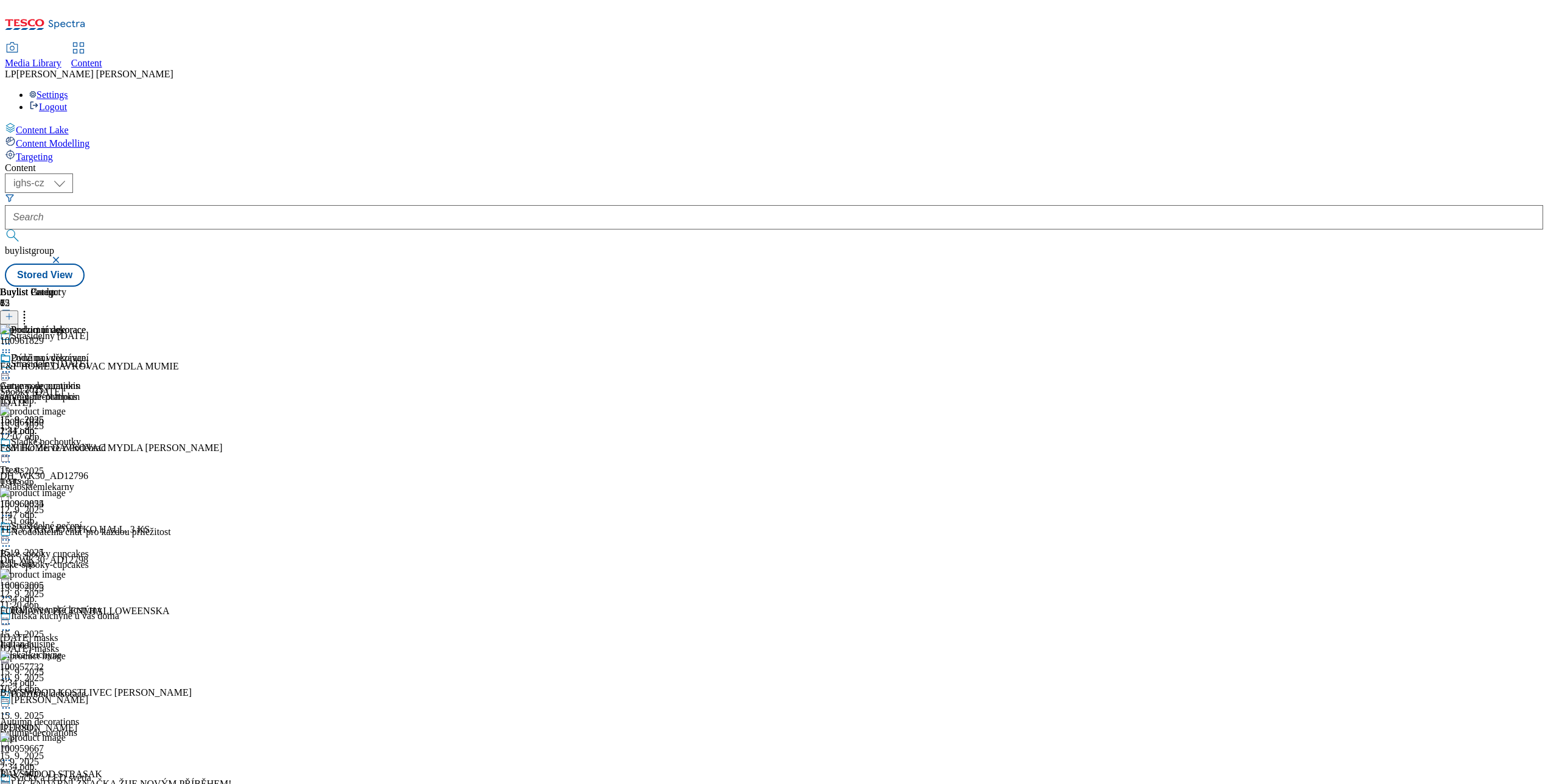
click at [86, 366] on div at bounding box center [43, 373] width 86 height 14
click at [102, 604] on div "Halloweenské kostýmy" at bounding box center [56, 609] width 91 height 11
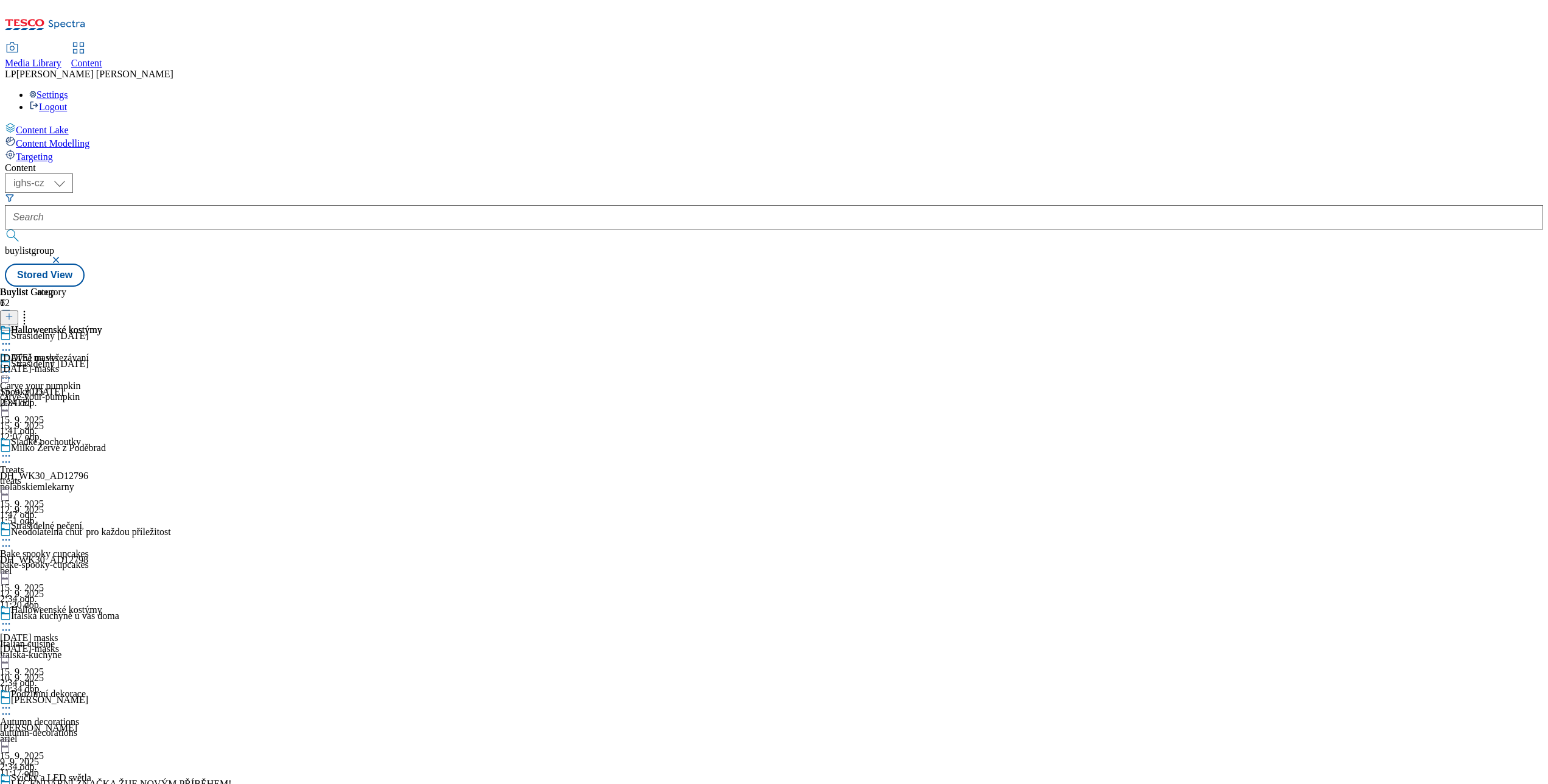
click at [102, 338] on div at bounding box center [51, 345] width 102 height 14
click at [102, 408] on div "Halloweenské kostýmy Halloween masks halloween-masks 15. 9. 2025 2:34 odp." at bounding box center [51, 367] width 102 height 84
click at [82, 520] on div "Strašidelné pečení" at bounding box center [46, 525] width 71 height 11
click at [82, 325] on div "Strašidelné pečení" at bounding box center [46, 330] width 71 height 11
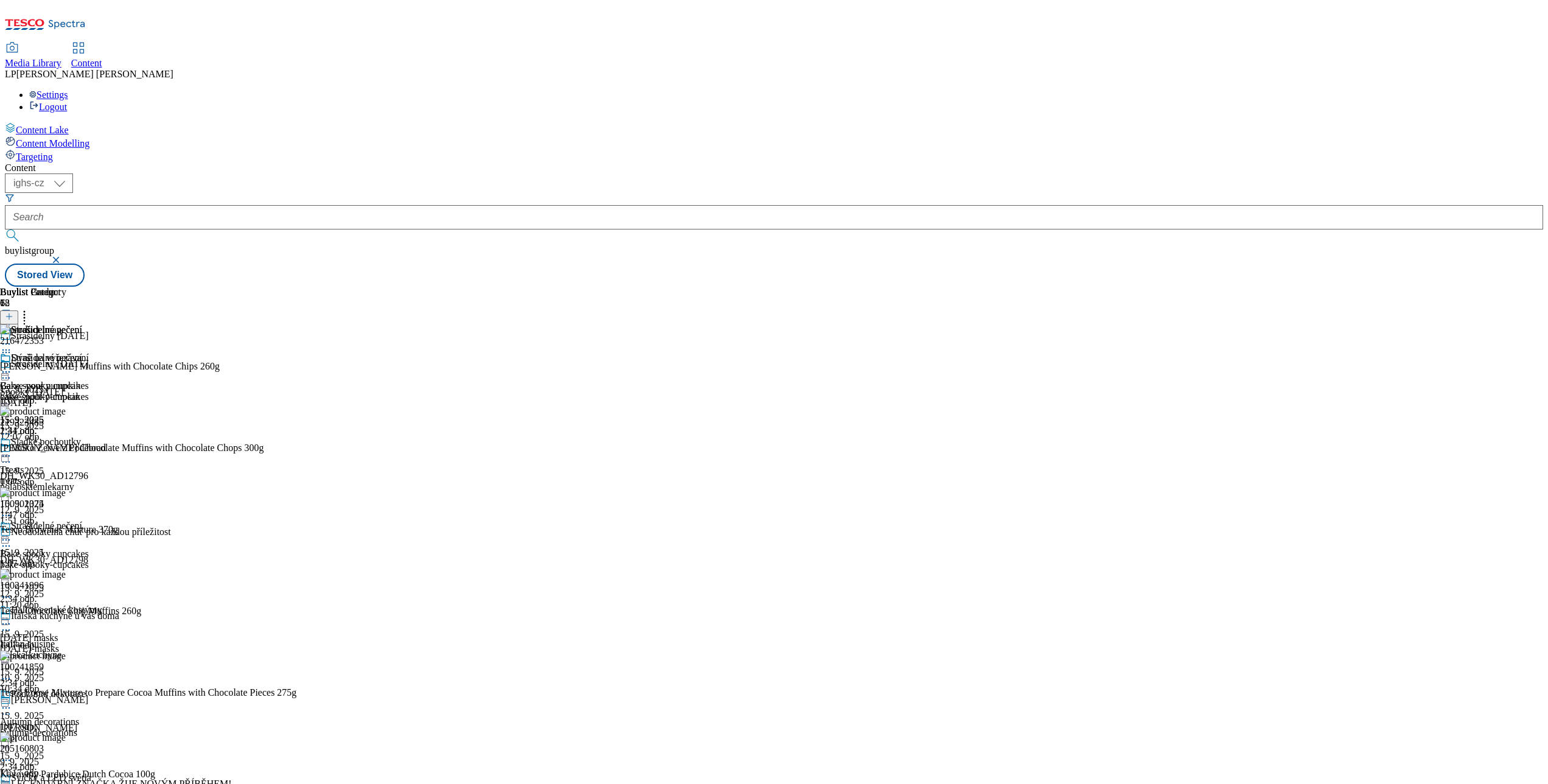
click at [12, 366] on icon at bounding box center [6, 372] width 12 height 12
click at [102, 449] on div at bounding box center [51, 456] width 102 height 14
click at [106, 436] on div "Sladké pochoutky Edit Copy Move Reporting Preview Un-preview Open Preview Url P…" at bounding box center [53, 558] width 106 height 244
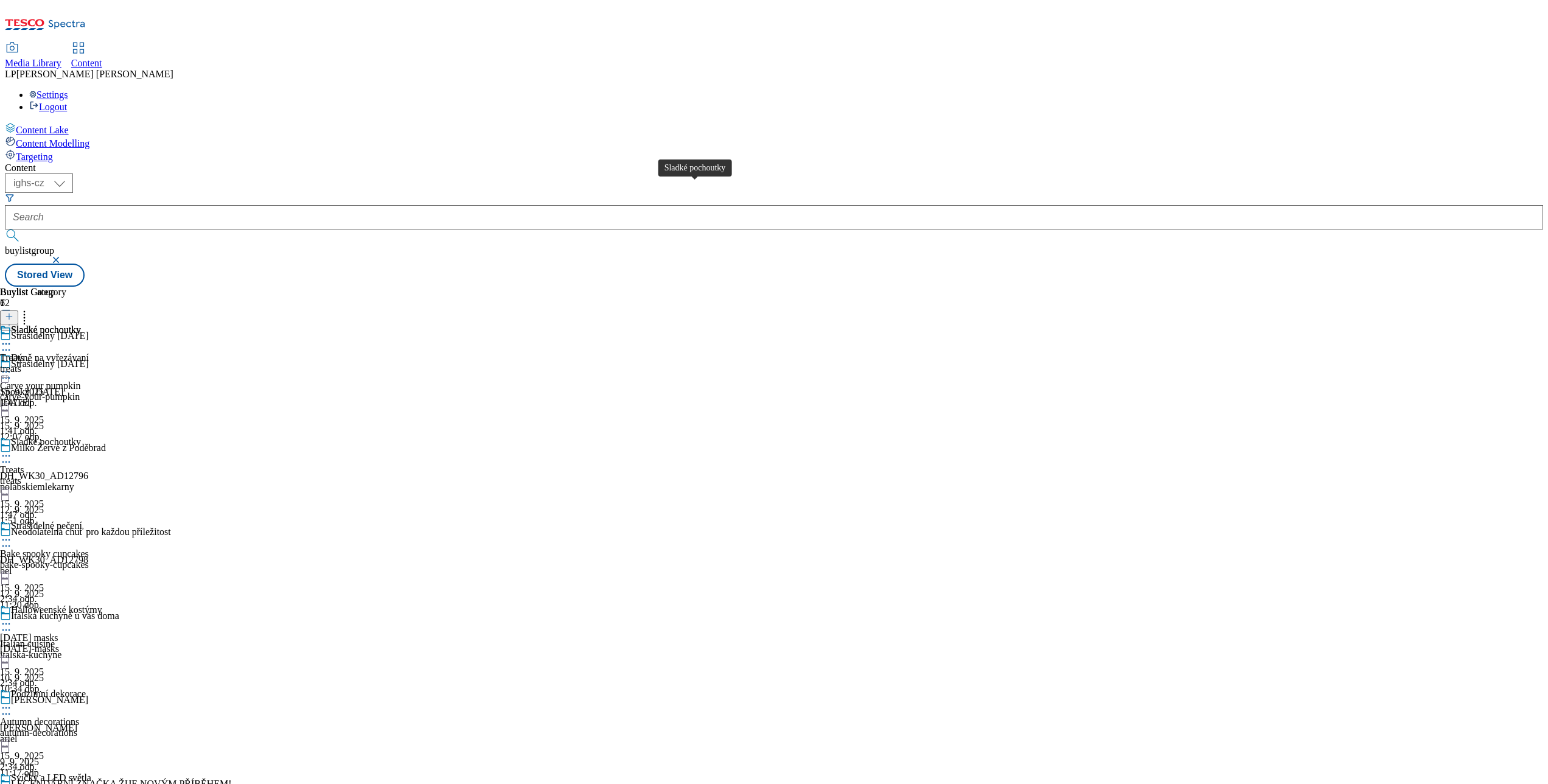
click at [81, 325] on div "Sladké pochoutky" at bounding box center [45, 330] width 70 height 11
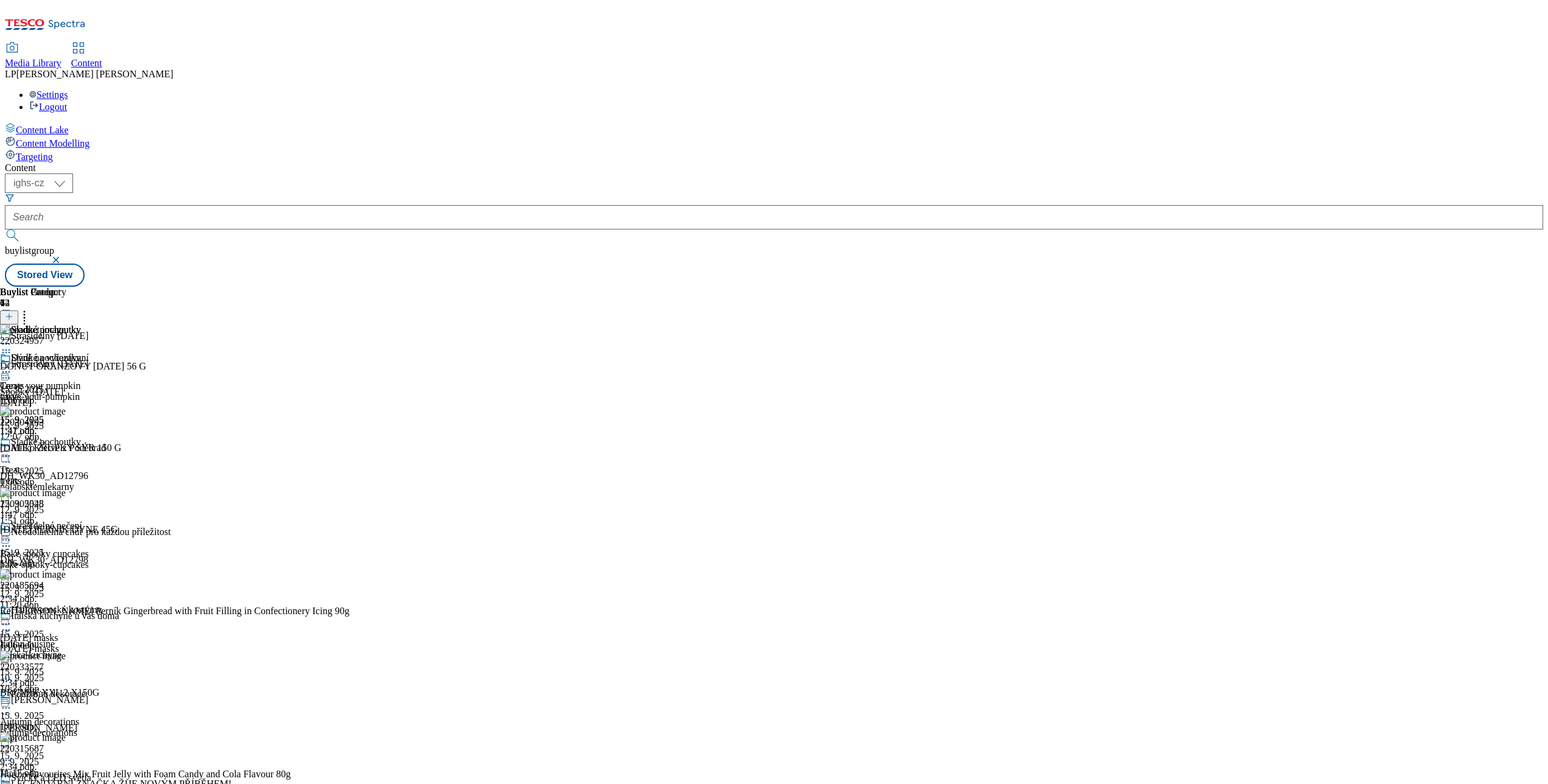
click at [680, 287] on div "Content ( optional ) ighs-cz ighs-hu ighs-sk ighs-cz buylistgroup Stored View B…" at bounding box center [774, 225] width 1539 height 124
click at [12, 534] on icon at bounding box center [6, 539] width 12 height 12
drag, startPoint x: 589, startPoint y: 611, endPoint x: 579, endPoint y: 602, distance: 13.5
click at [579, 287] on div "Content ( optional ) ighs-cz ighs-hu ighs-sk ighs-cz buylistgroup Stored View B…" at bounding box center [774, 225] width 1539 height 124
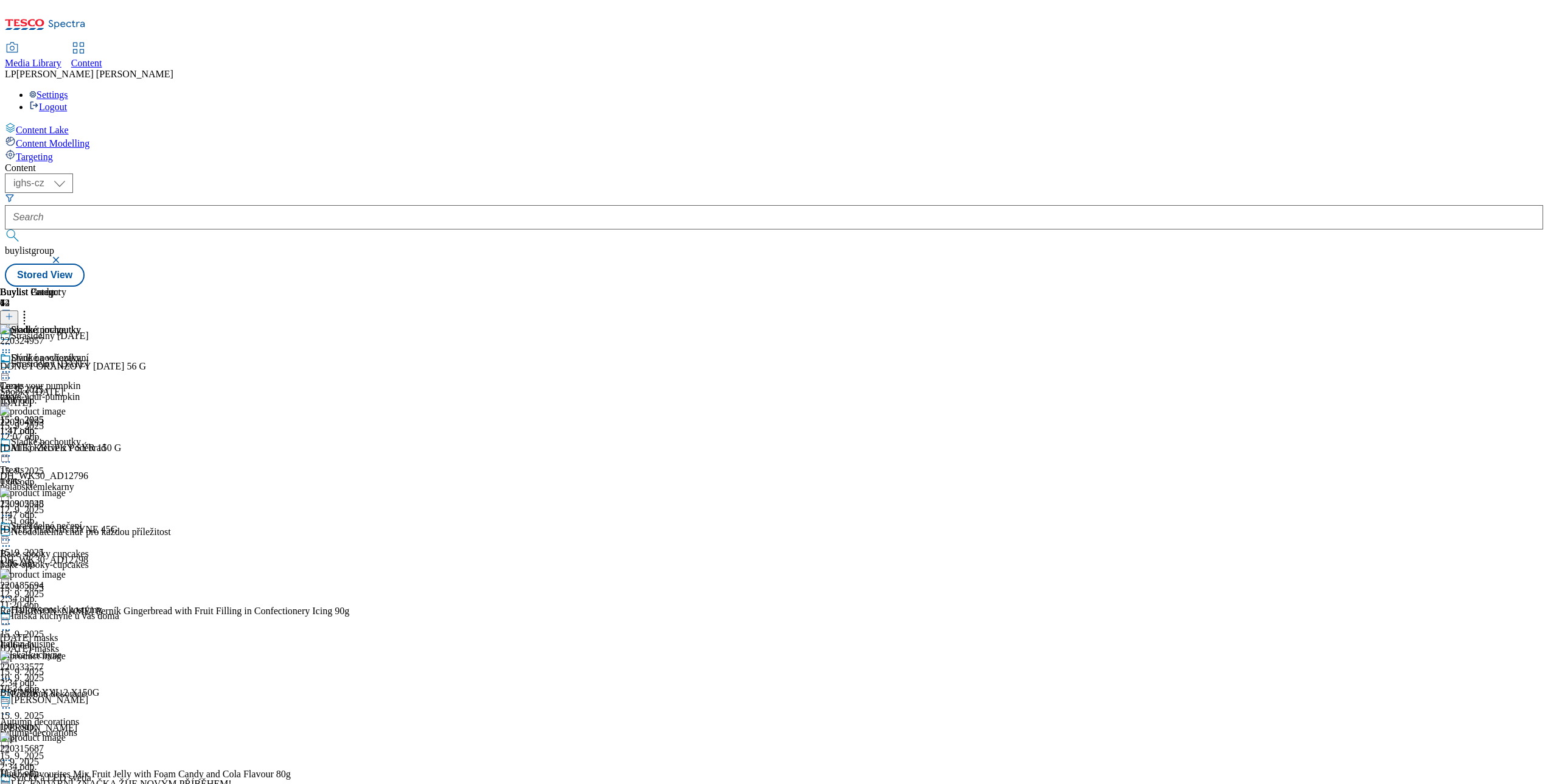
drag, startPoint x: 579, startPoint y: 602, endPoint x: 549, endPoint y: 327, distance: 276.6
click at [12, 618] on icon at bounding box center [6, 623] width 12 height 12
click at [101, 729] on span "Open Preview Url" at bounding box center [69, 733] width 63 height 9
click at [12, 366] on icon at bounding box center [6, 372] width 12 height 12
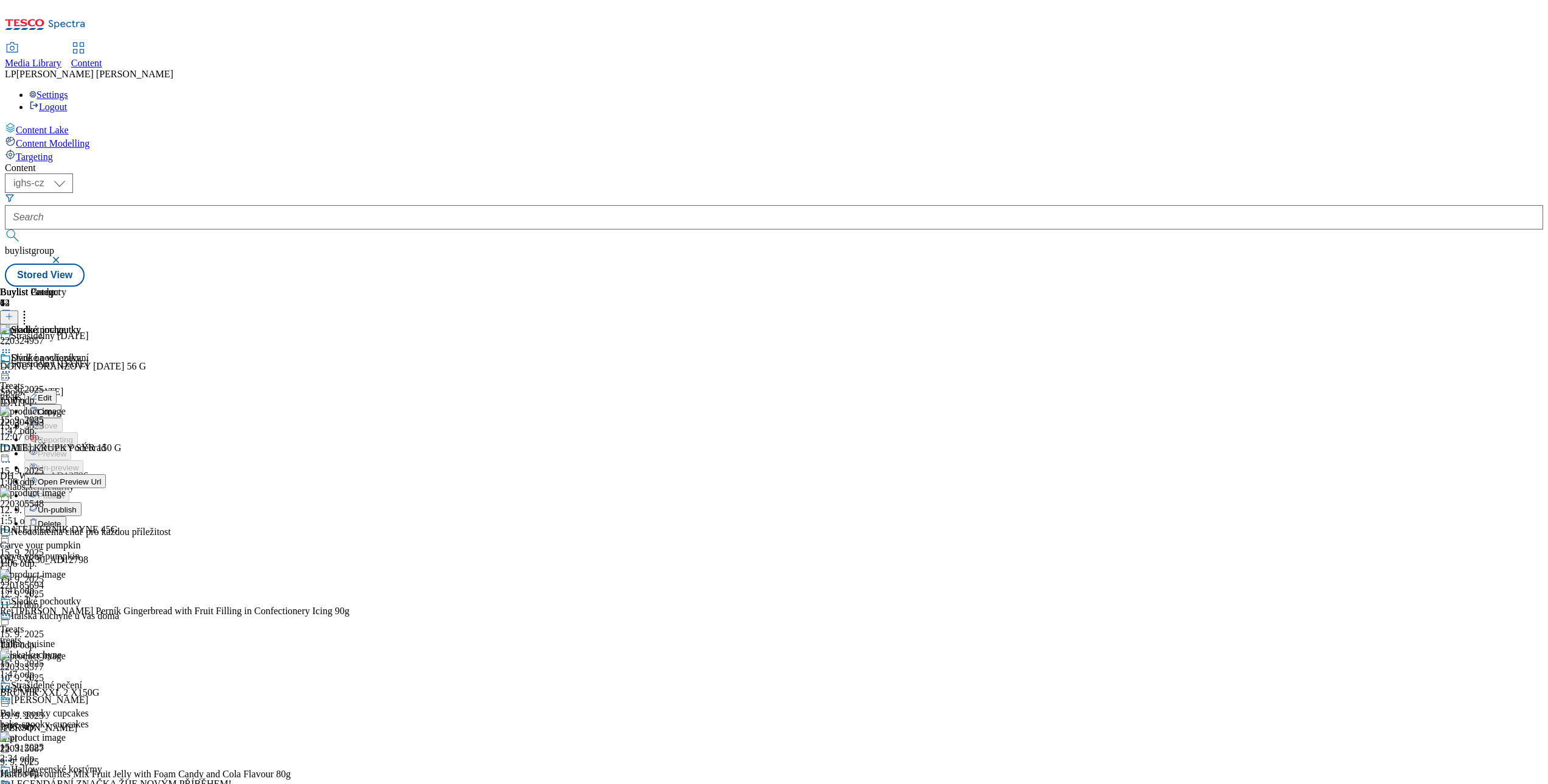
click at [56, 390] on button "Edit" at bounding box center [40, 397] width 32 height 14
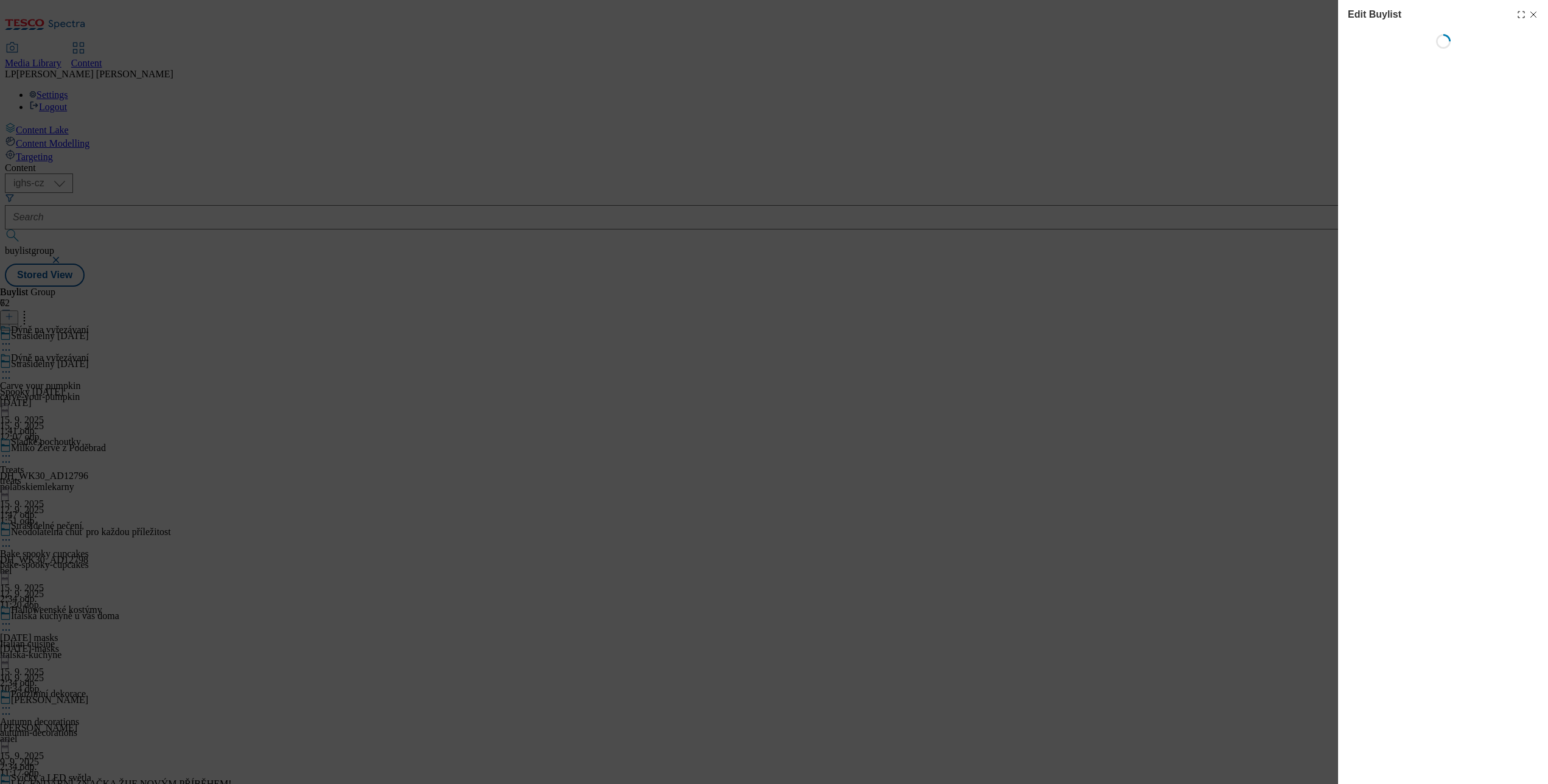
select select "evergreen"
select select "Banner"
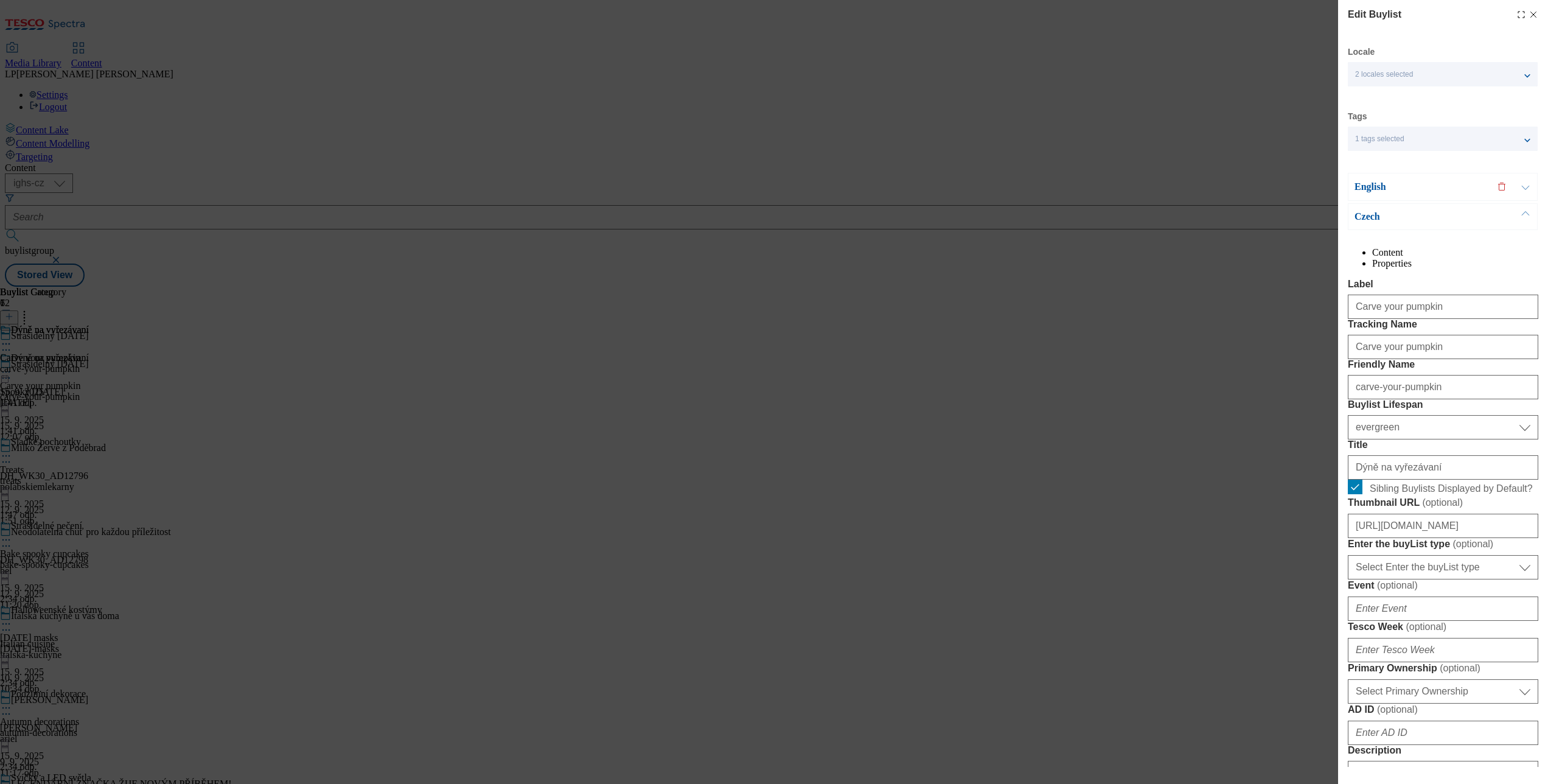
click at [1364, 223] on p "Czech" at bounding box center [1419, 216] width 128 height 12
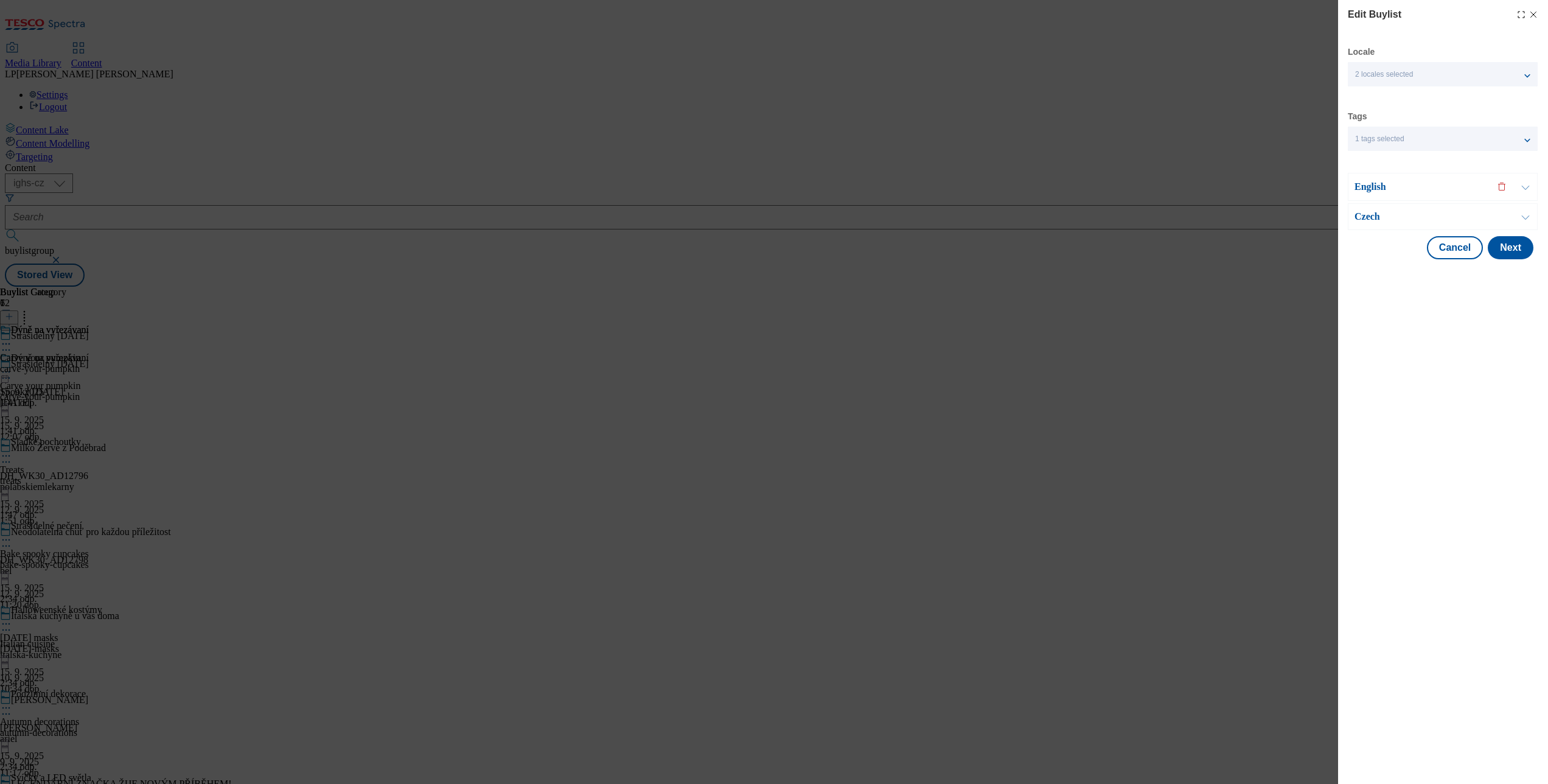
click at [1368, 213] on p "Czech" at bounding box center [1419, 216] width 128 height 12
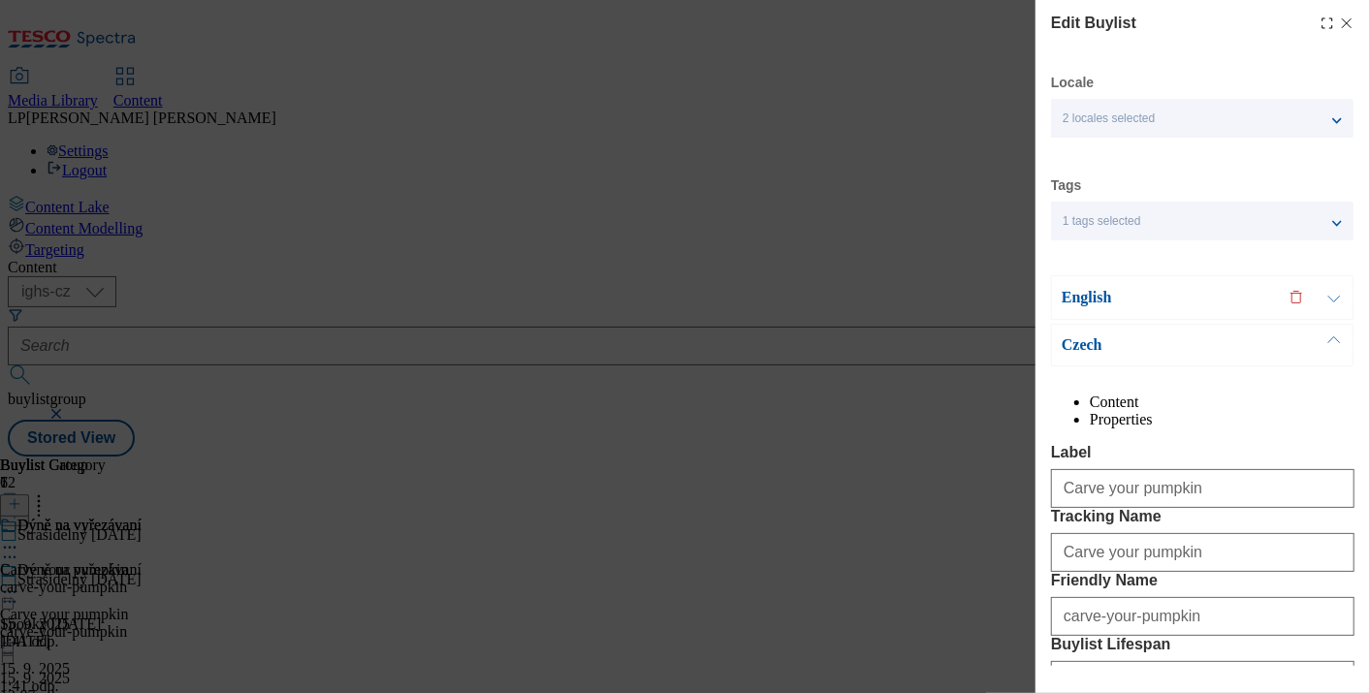
drag, startPoint x: 2348, startPoint y: 1, endPoint x: 770, endPoint y: 193, distance: 1589.8
click at [761, 194] on div "Edit Buylist Locale 2 locales selected English Czech Tags 1 tags selected buyli…" at bounding box center [685, 346] width 1370 height 693
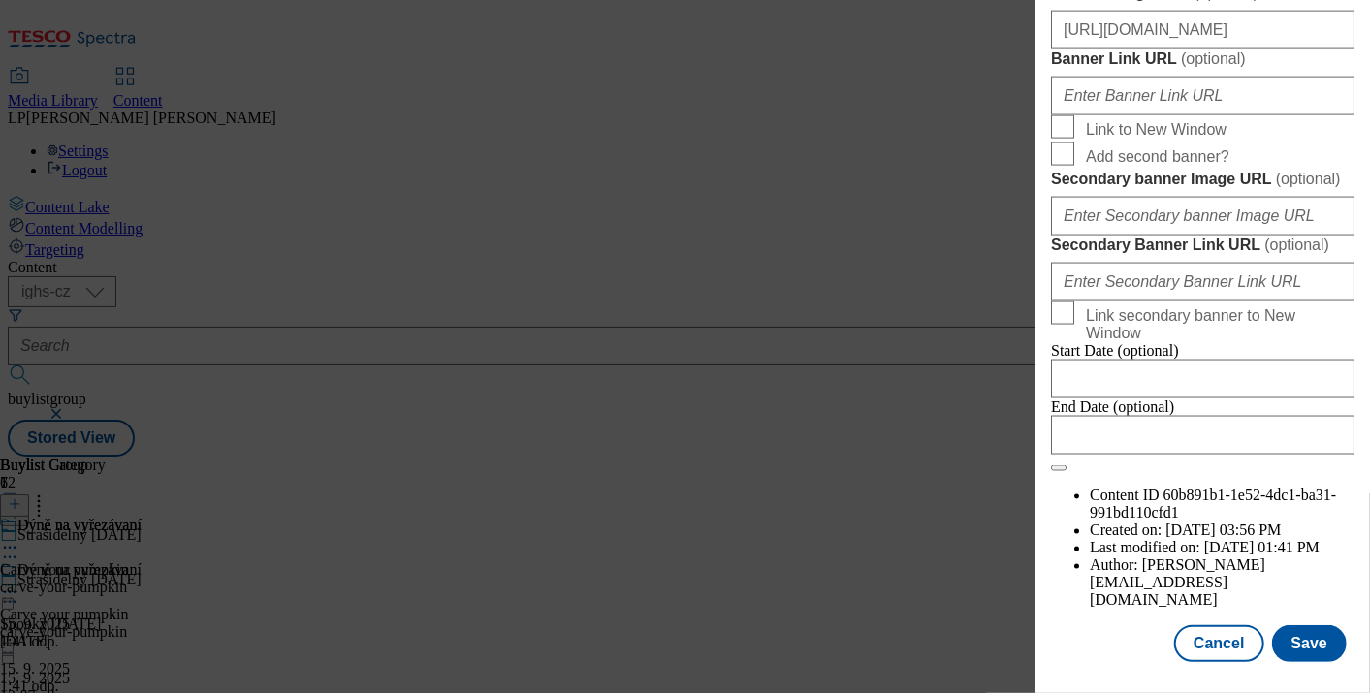
scroll to position [2290, 0]
click at [1214, 625] on button "Cancel" at bounding box center [1218, 643] width 89 height 37
select select "evergreen"
select select "Banner"
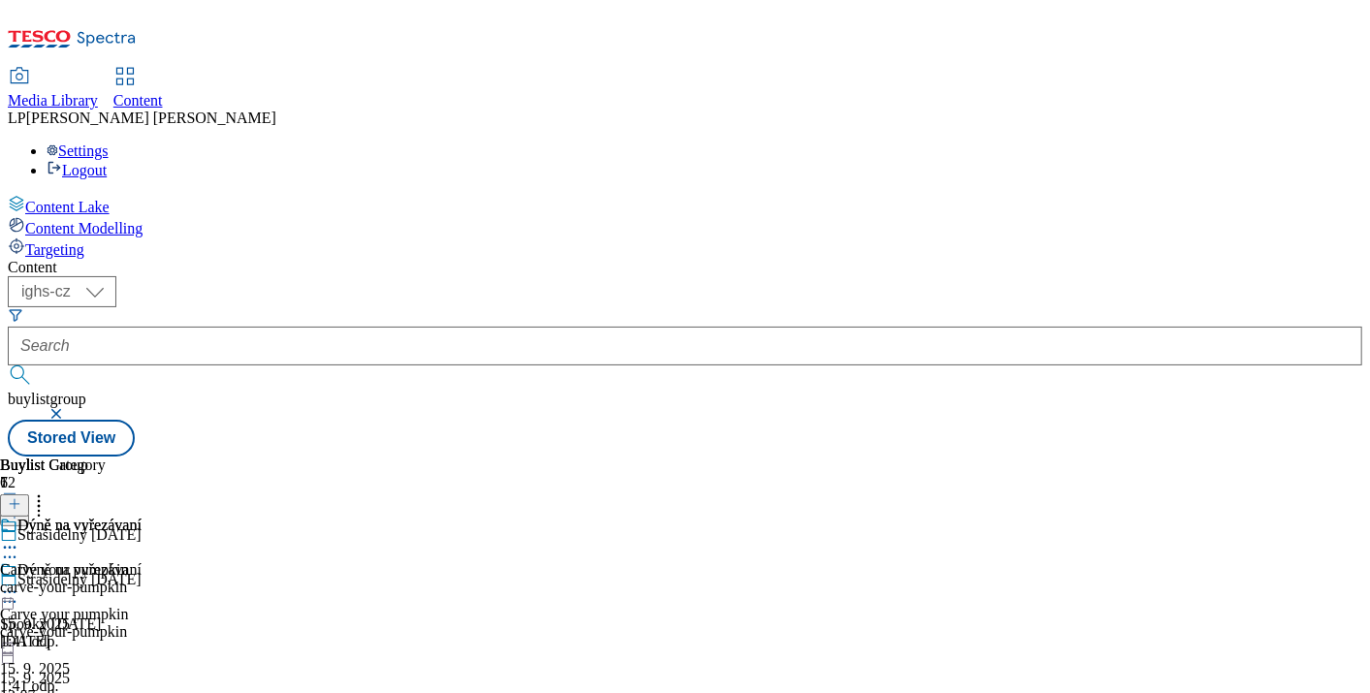
click at [19, 583] on icon at bounding box center [9, 592] width 19 height 19
click at [82, 626] on span "Edit" at bounding box center [71, 633] width 22 height 15
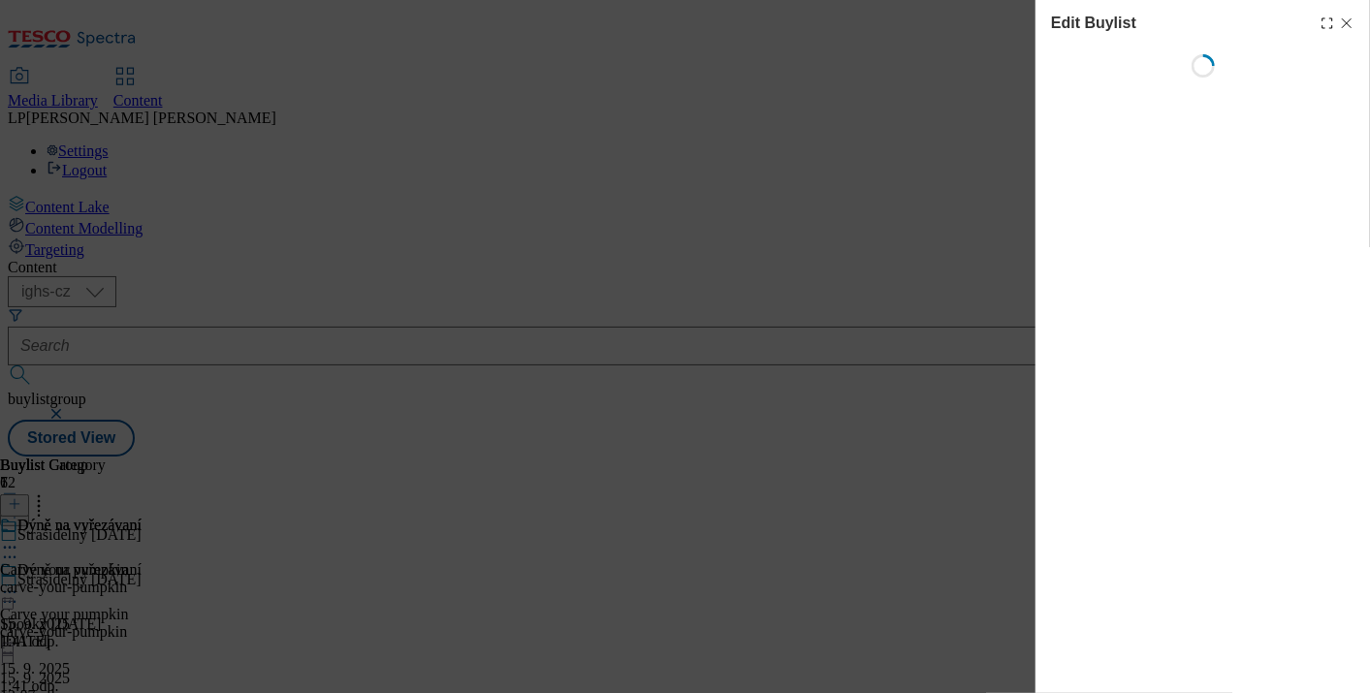
select select "evergreen"
select select "Banner"
select select "evergreen"
select select "Banner"
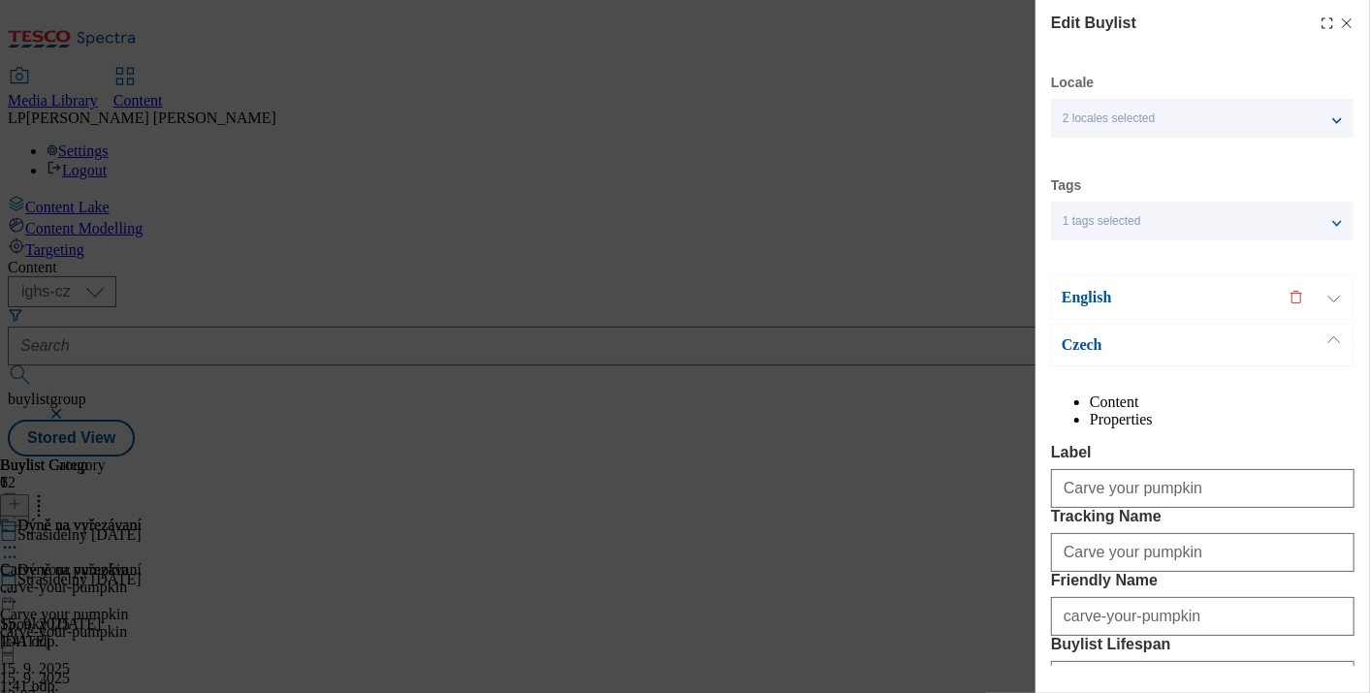
click at [1078, 296] on p "English" at bounding box center [1163, 297] width 204 height 19
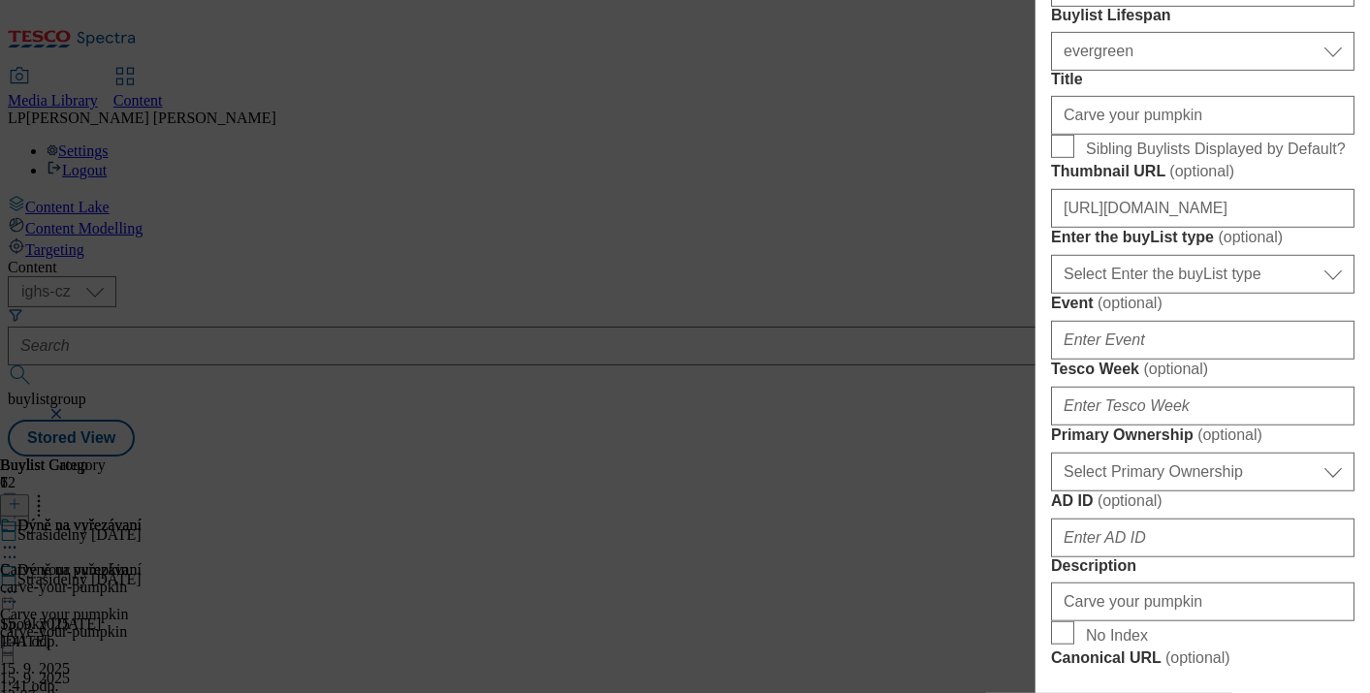
scroll to position [753, 0]
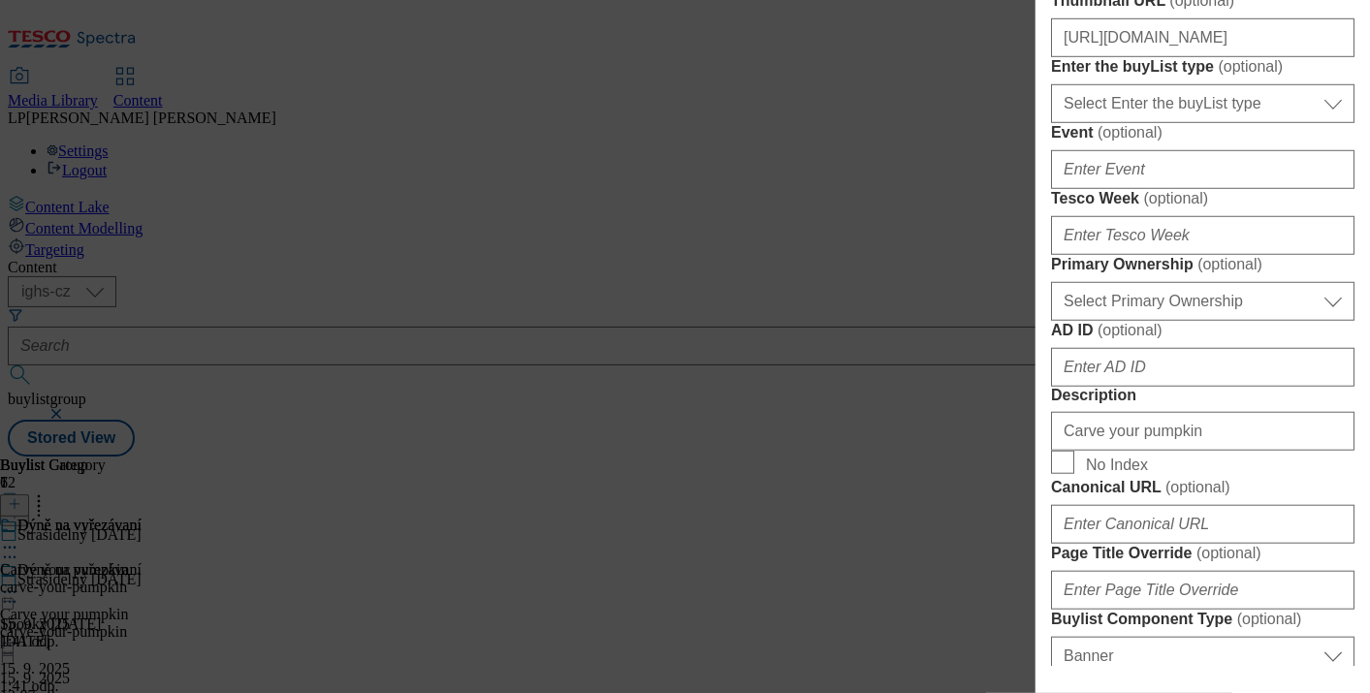
checkbox input "true"
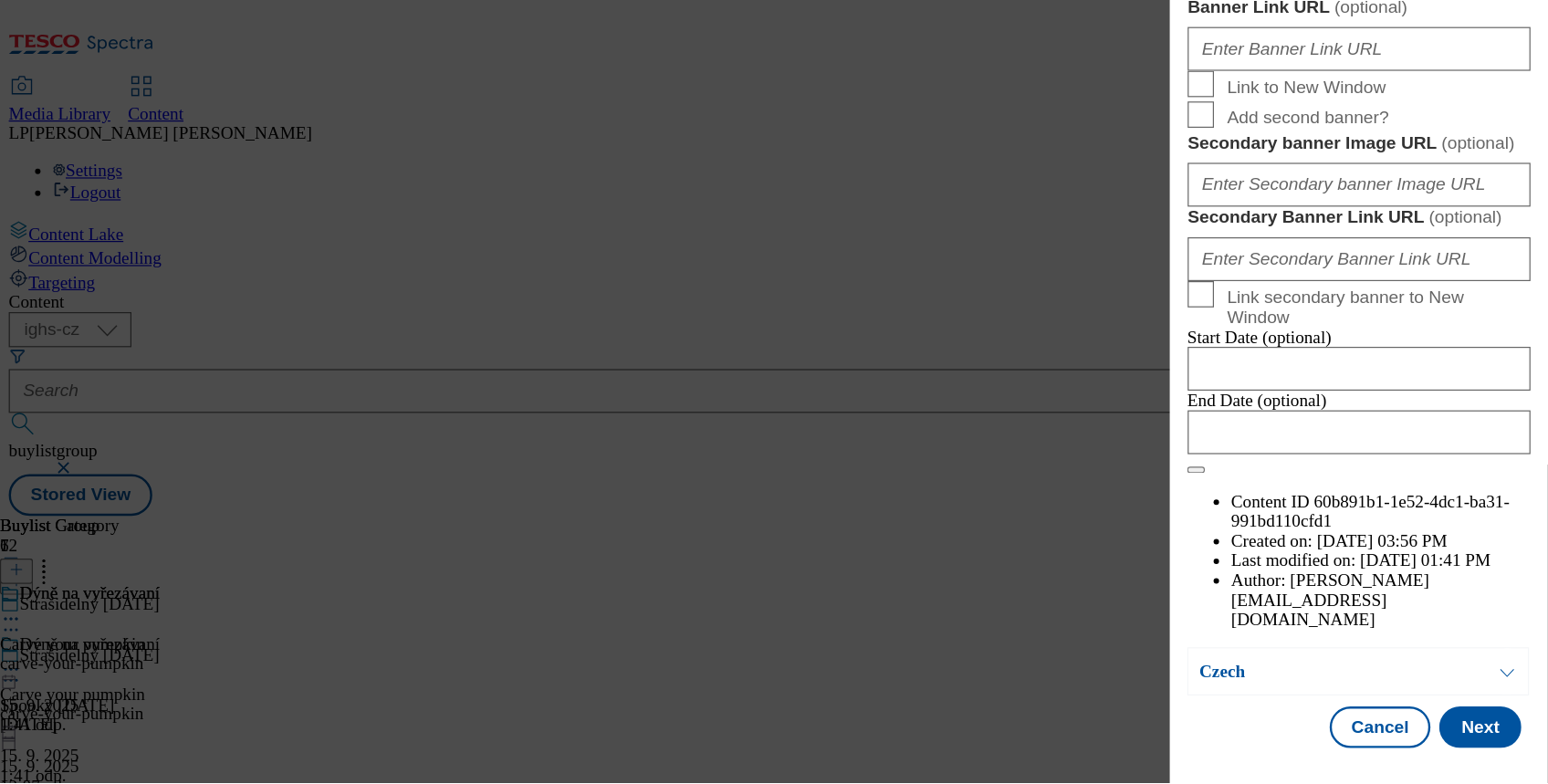
scroll to position [2152, 0]
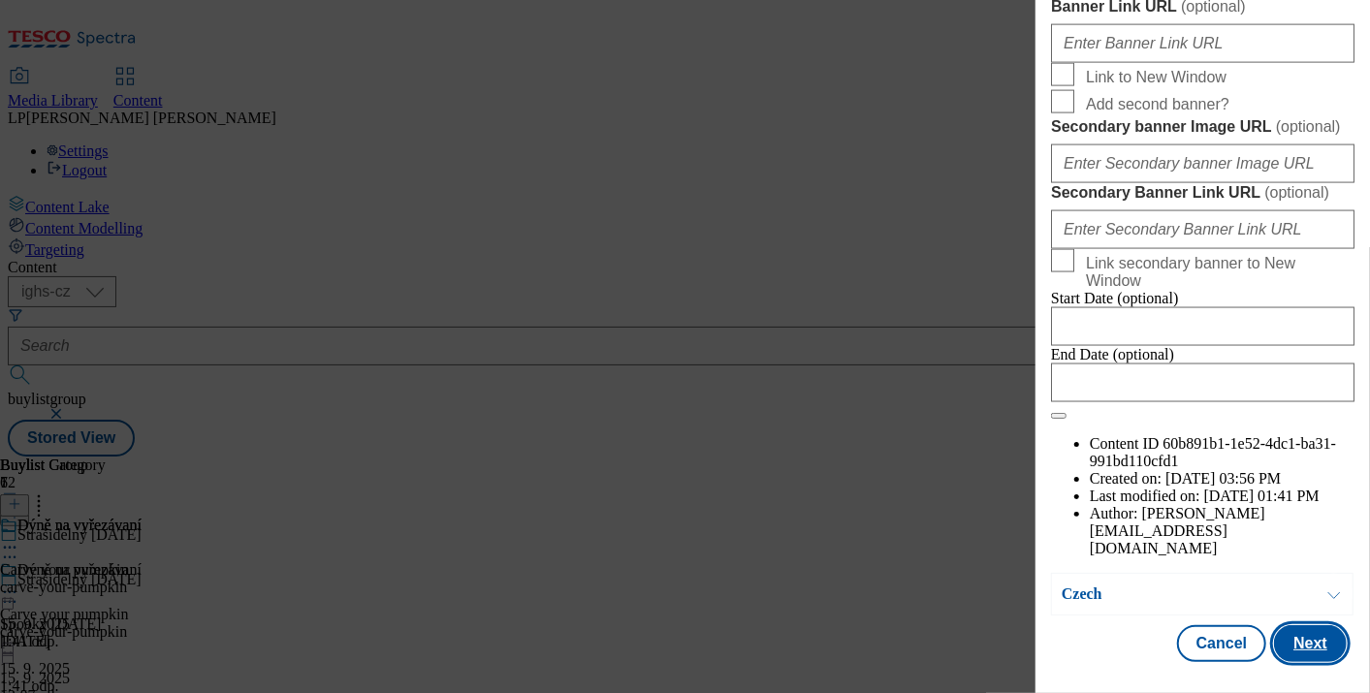
click at [1281, 625] on button "Next" at bounding box center [1310, 643] width 73 height 37
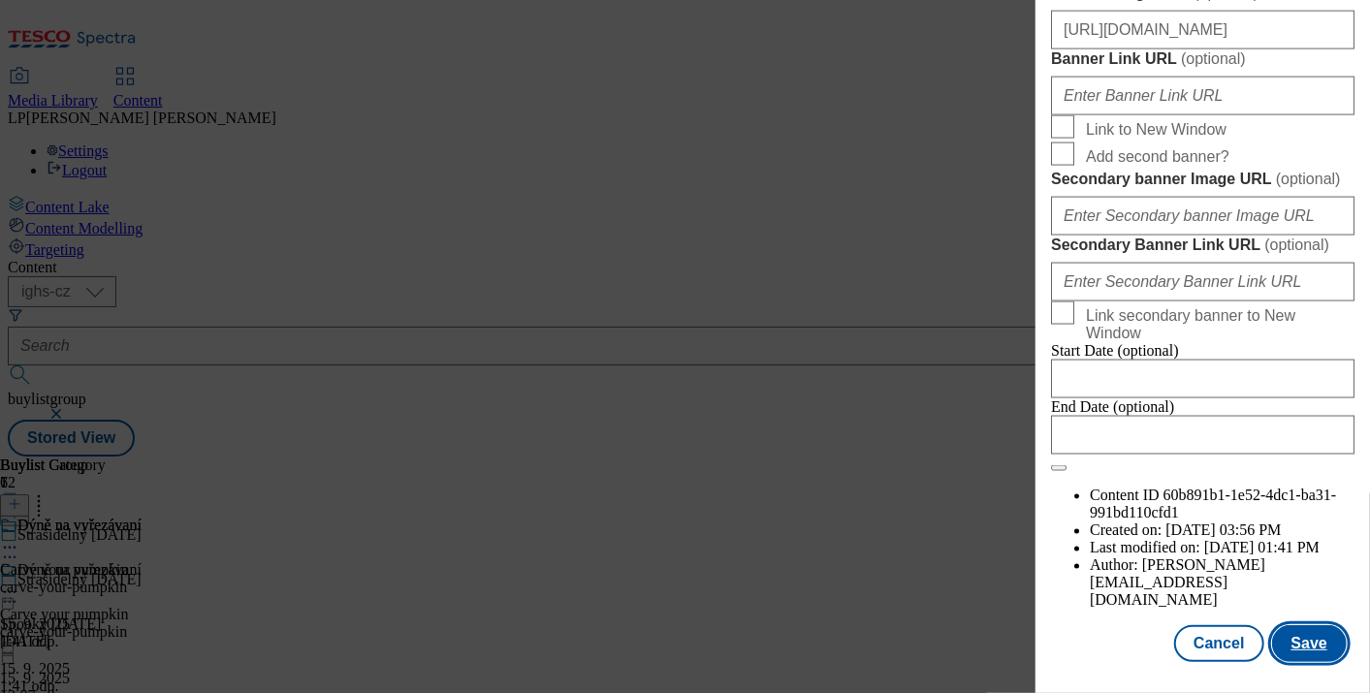
click at [1292, 627] on button "Save" at bounding box center [1309, 643] width 75 height 37
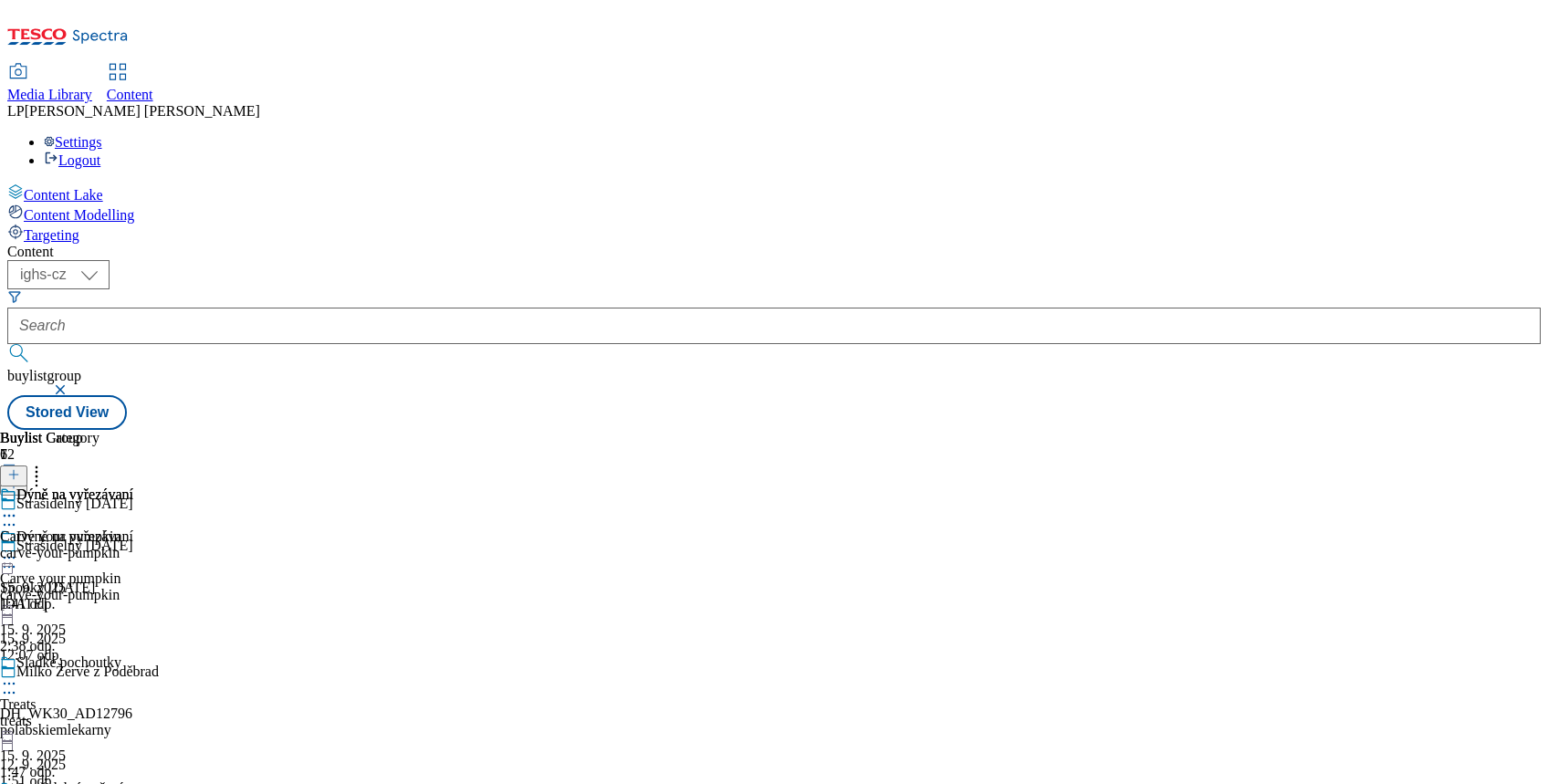
click at [18, 674] on icon at bounding box center [8, 682] width 18 height 18
click at [77, 715] on span "Edit" at bounding box center [67, 722] width 21 height 14
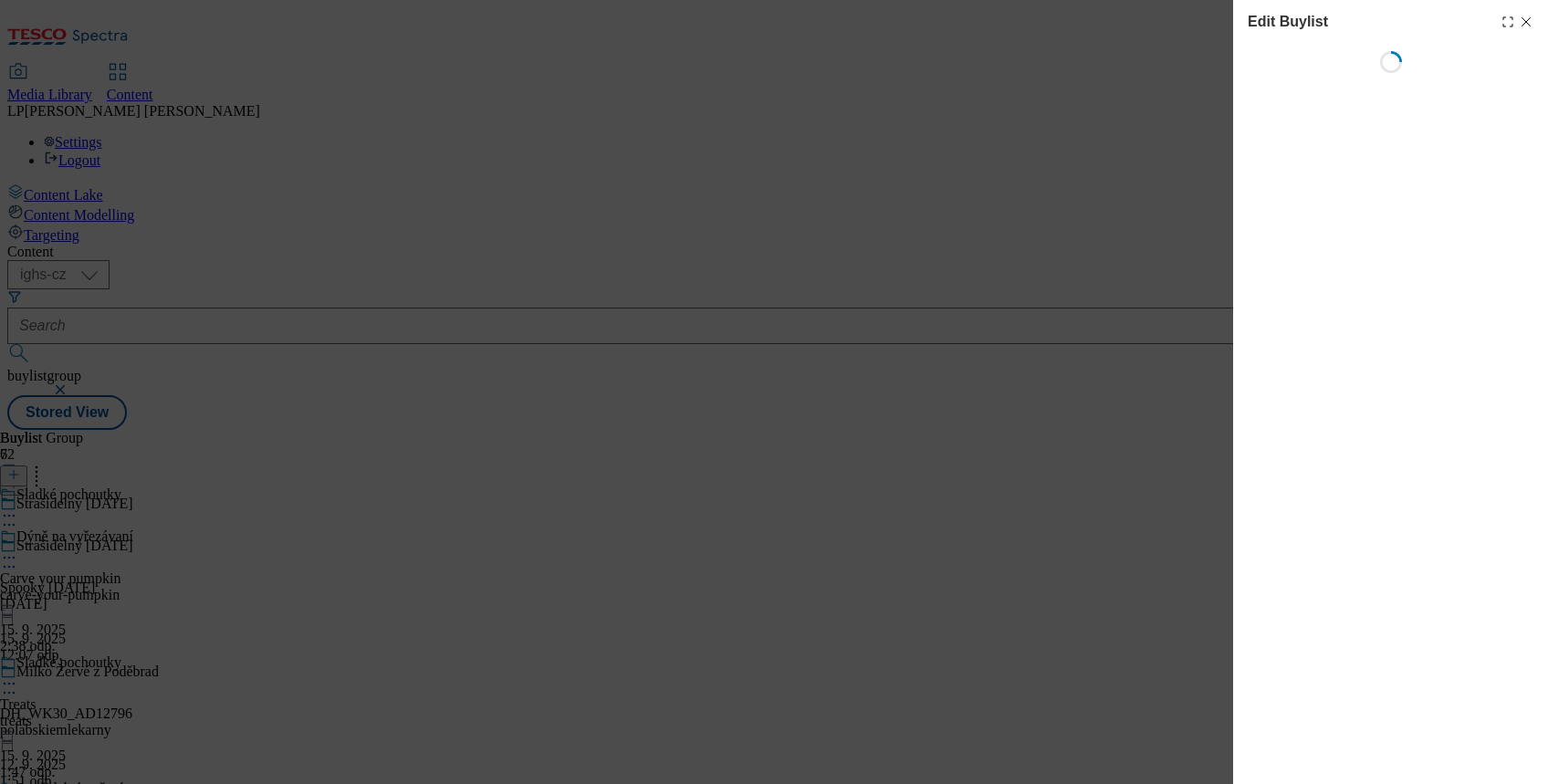
select select "evergreen"
select select "Banner"
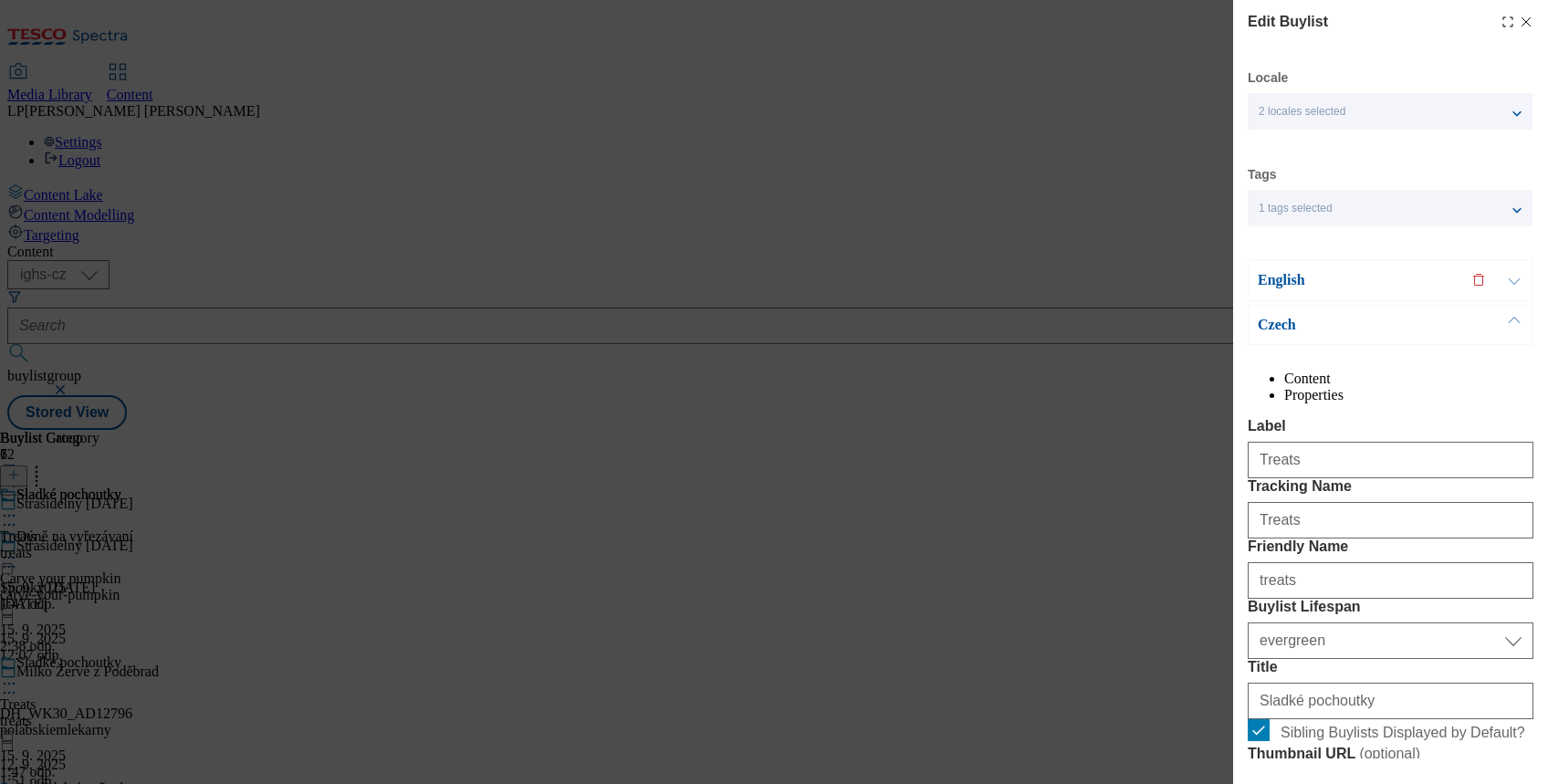
click at [1285, 276] on p "English" at bounding box center [1354, 280] width 192 height 18
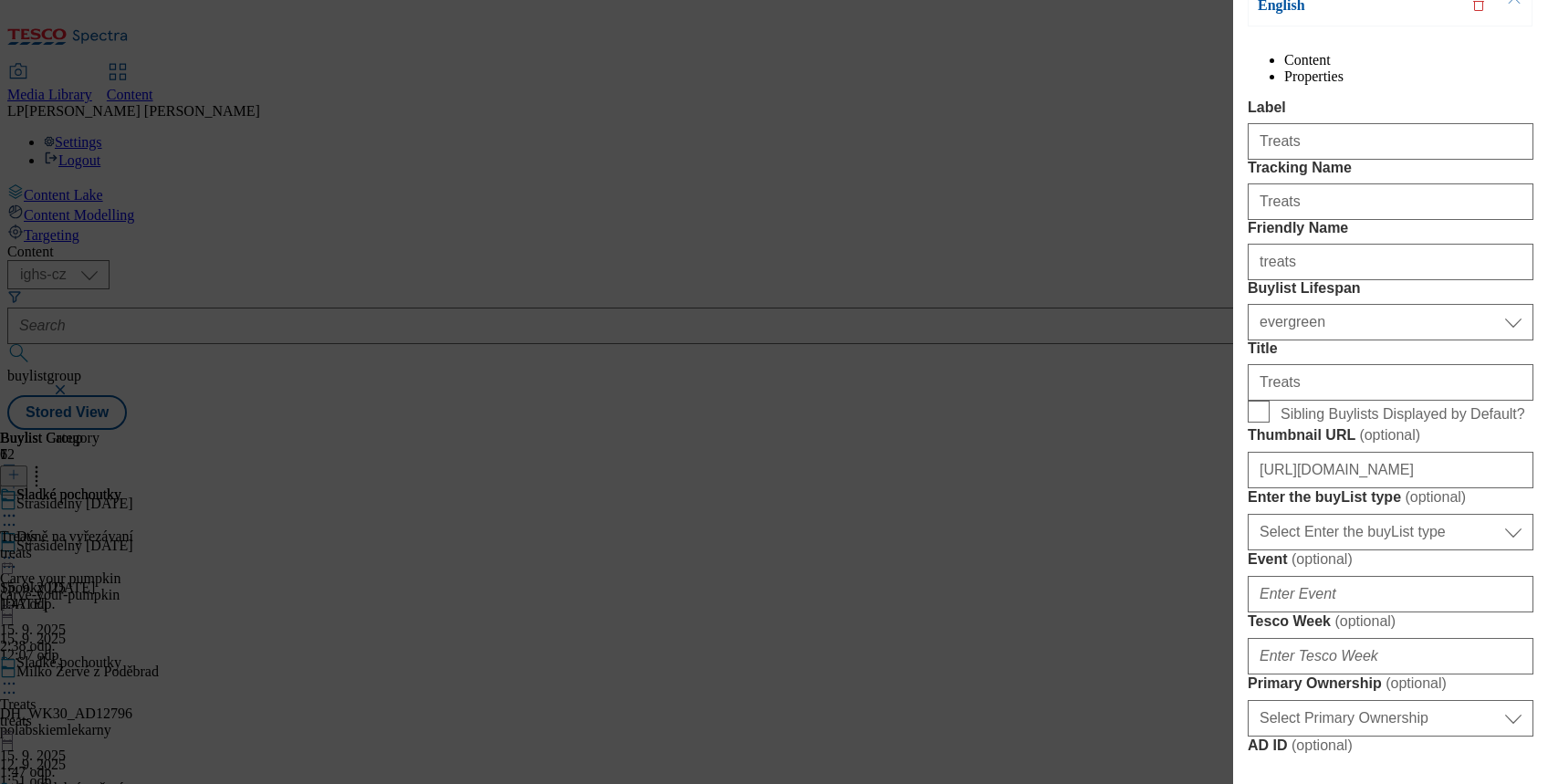
scroll to position [487, 0]
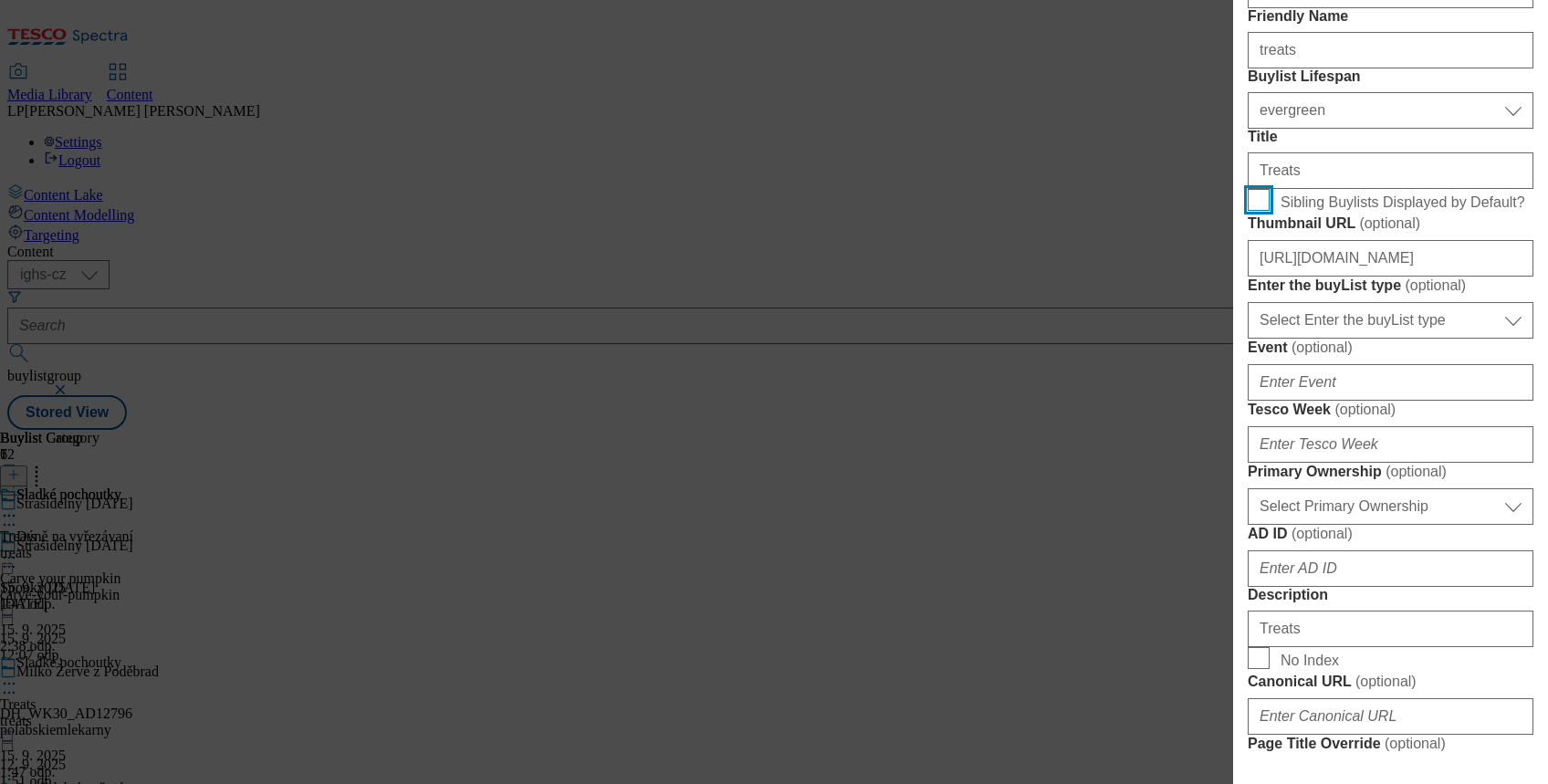
click at [1258, 211] on input "Sibling Buylists Displayed by Default?" at bounding box center [1258, 200] width 22 height 22
checkbox input "true"
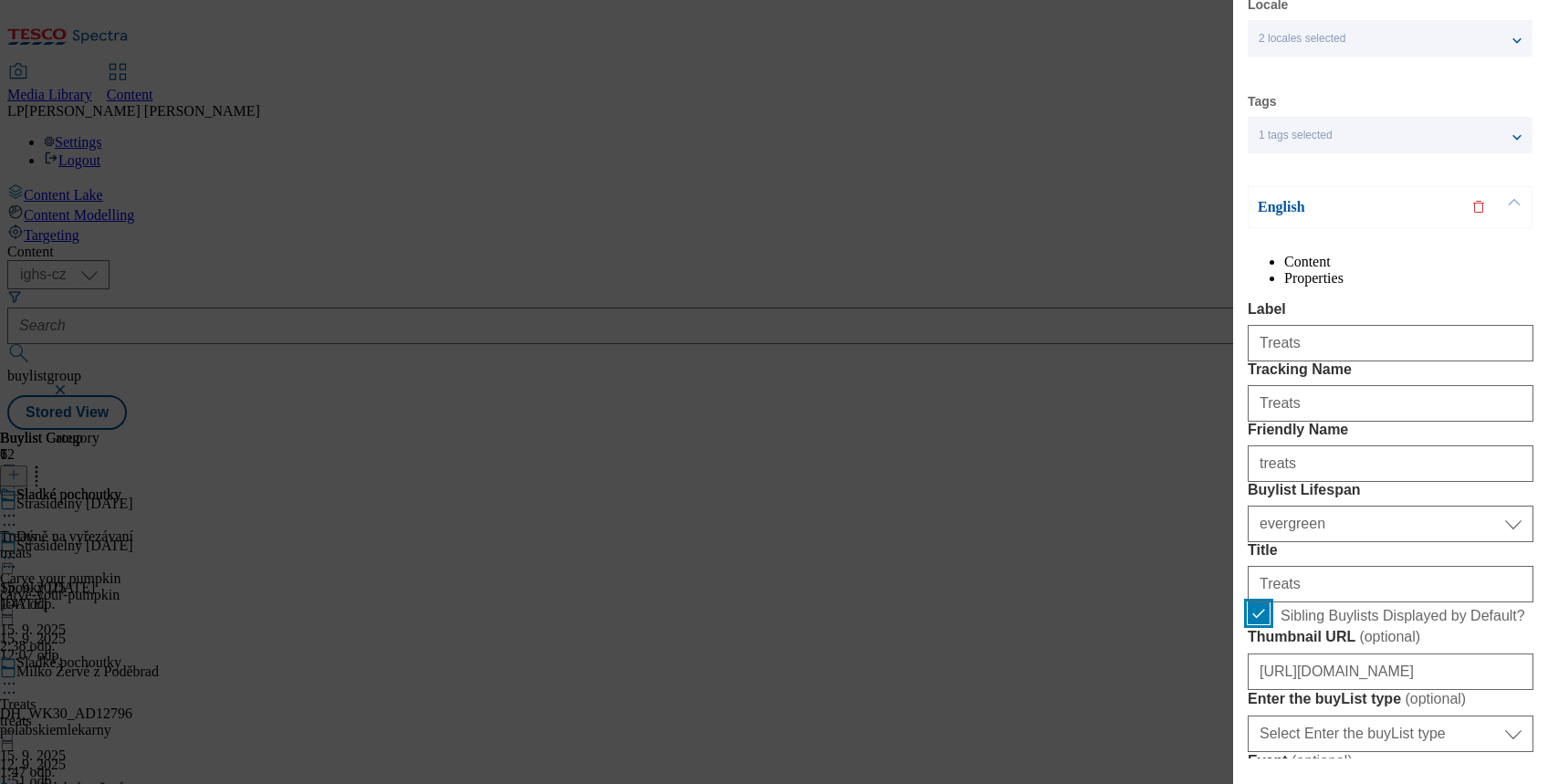
scroll to position [0, 0]
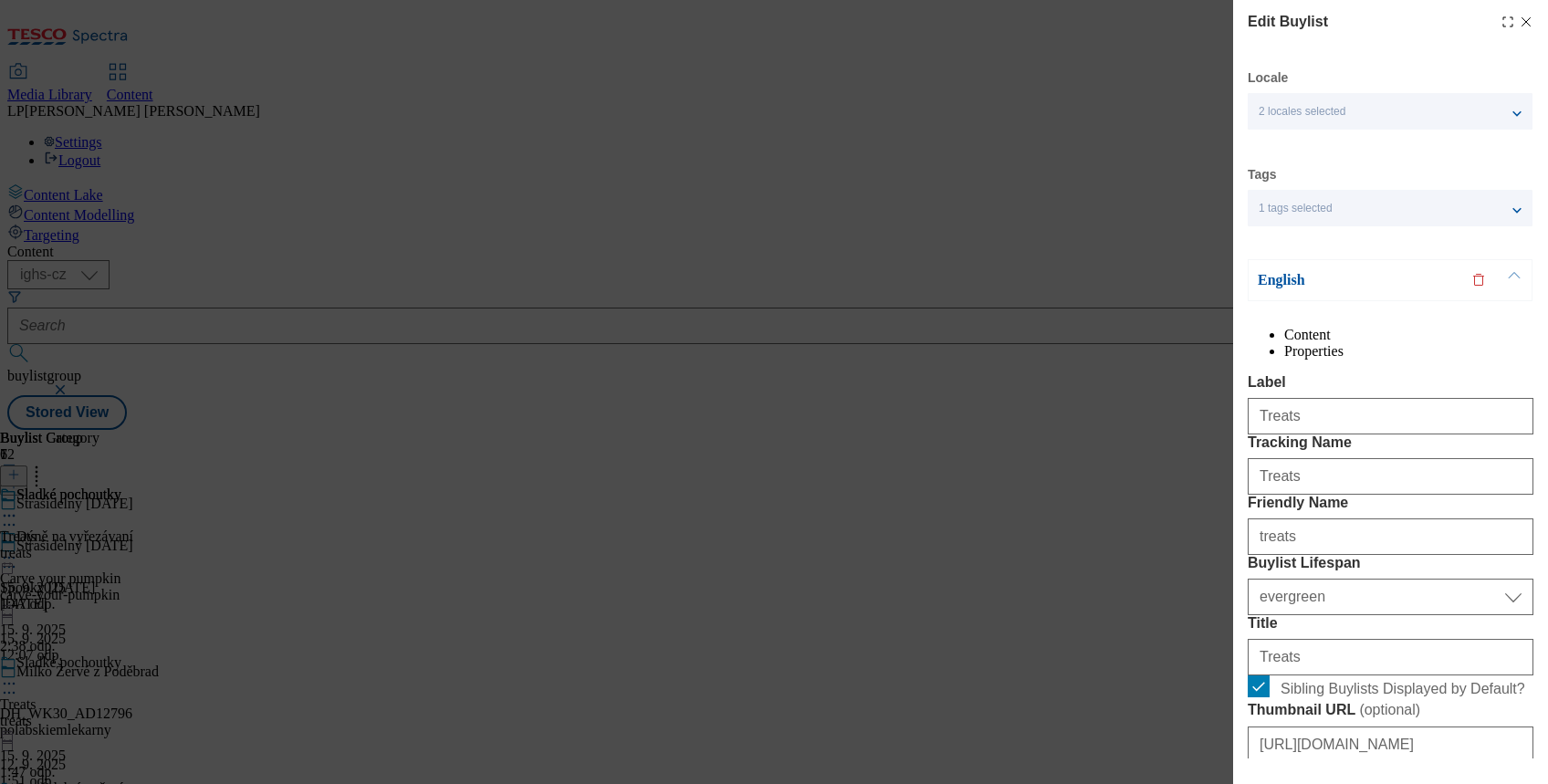
click at [1282, 278] on p "English" at bounding box center [1354, 280] width 192 height 18
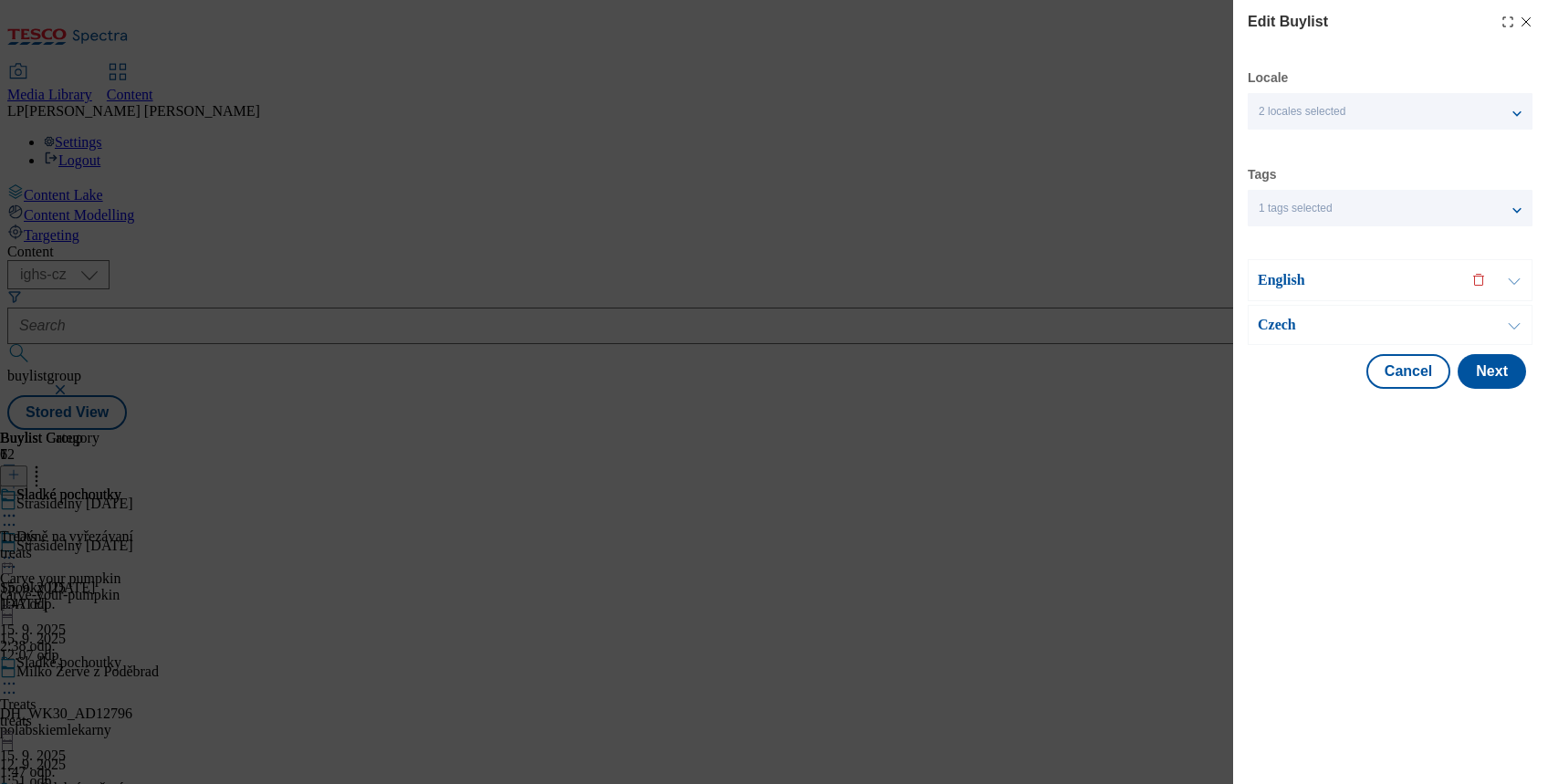
click at [1278, 315] on p "Czech" at bounding box center [1354, 324] width 192 height 18
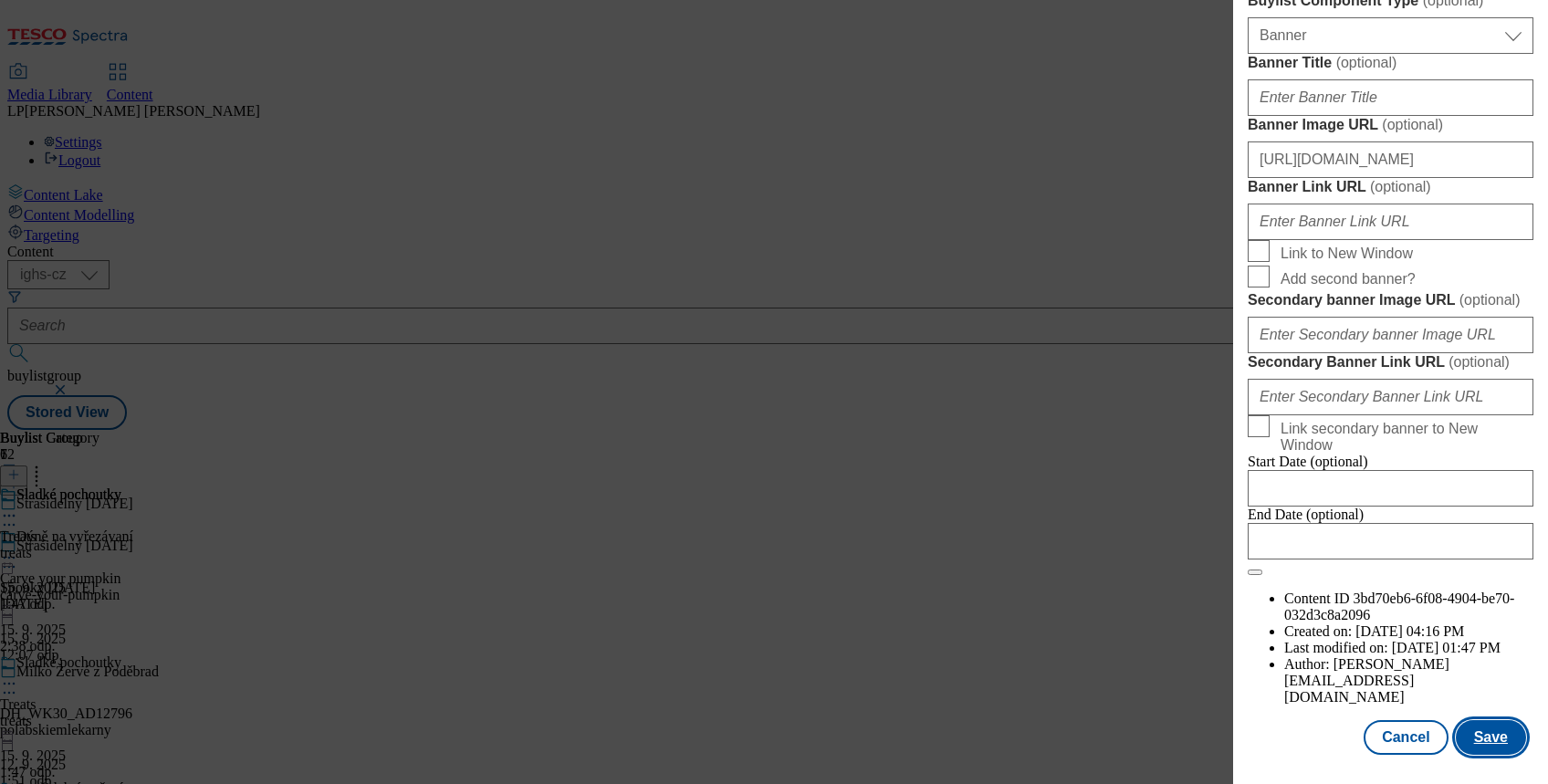
scroll to position [2030, 0]
click at [1488, 720] on button "Save" at bounding box center [1491, 737] width 71 height 35
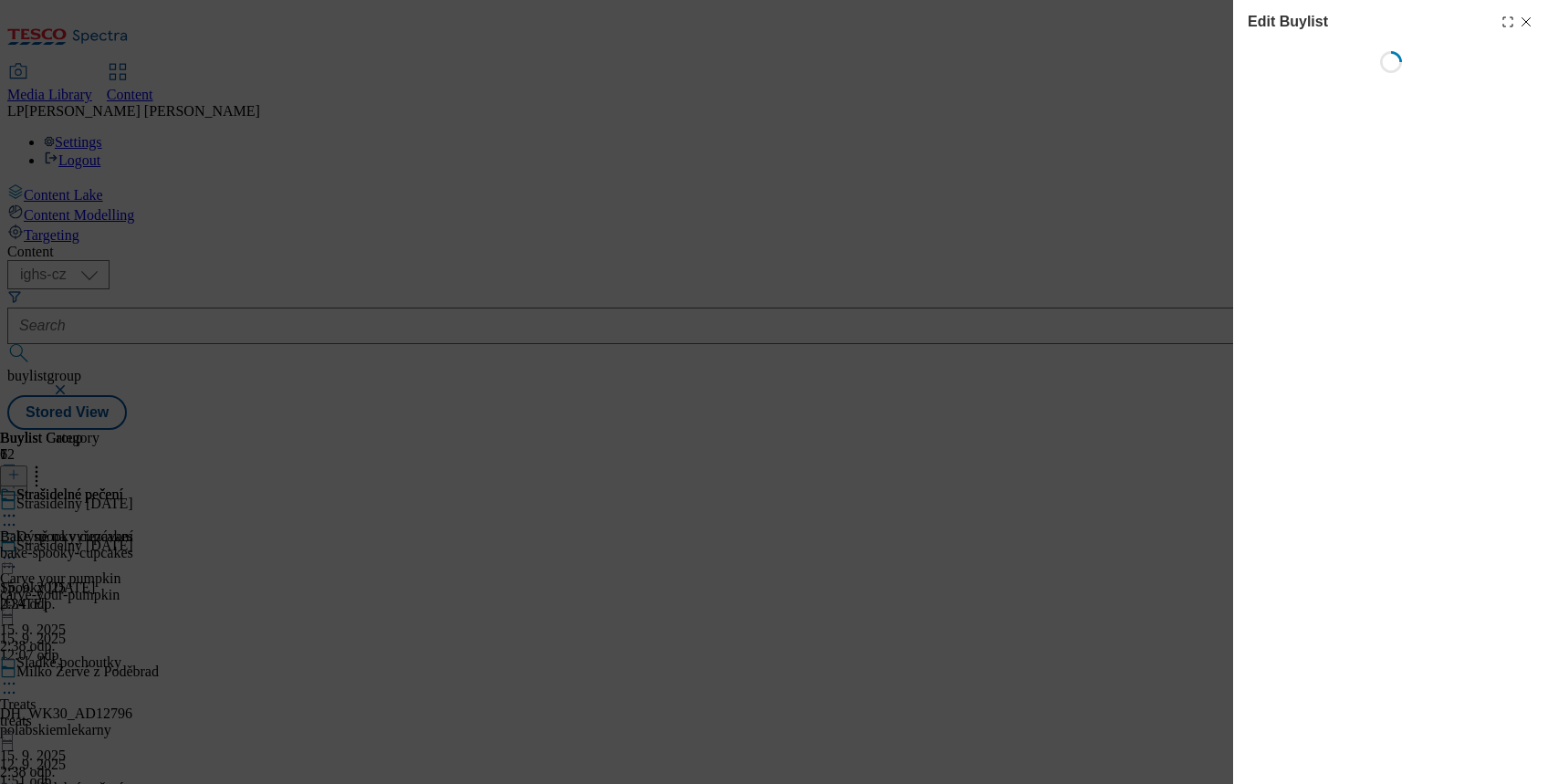
select select "evergreen"
select select "Banner"
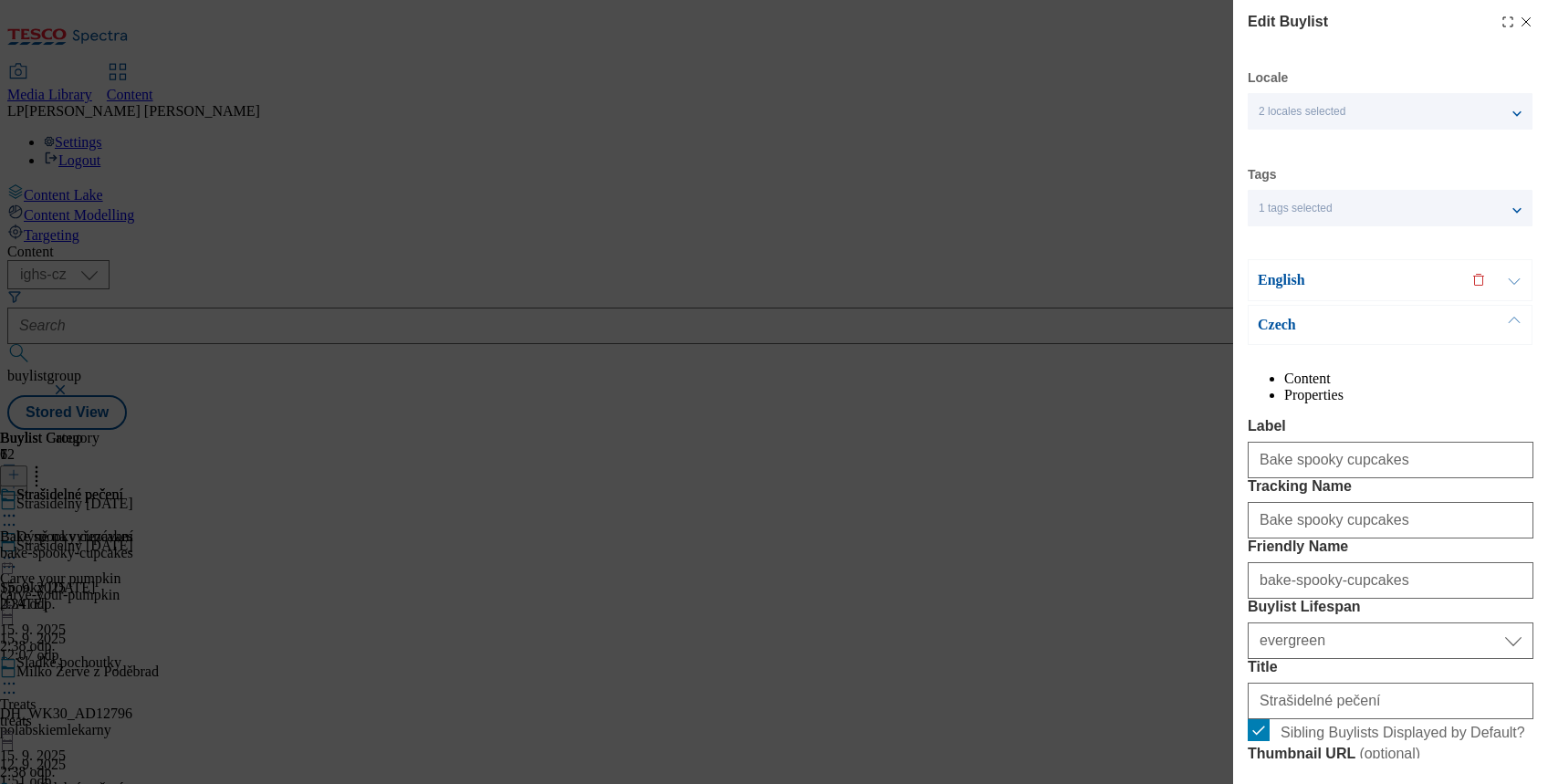
click at [1256, 283] on div "English" at bounding box center [1390, 280] width 284 height 42
click at [1298, 324] on p "Czech" at bounding box center [1354, 324] width 192 height 18
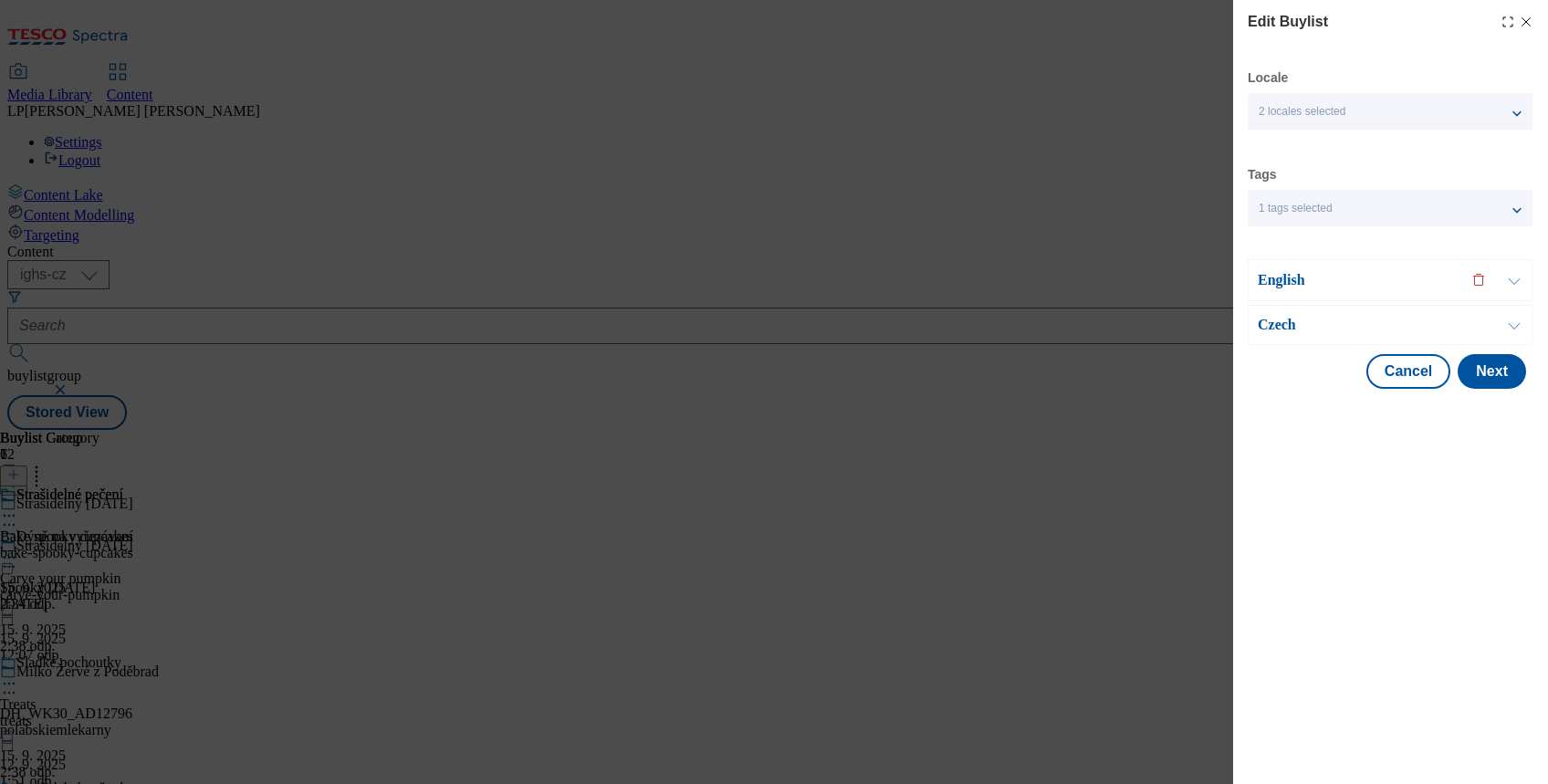
click at [1279, 321] on p "Czech" at bounding box center [1354, 324] width 192 height 18
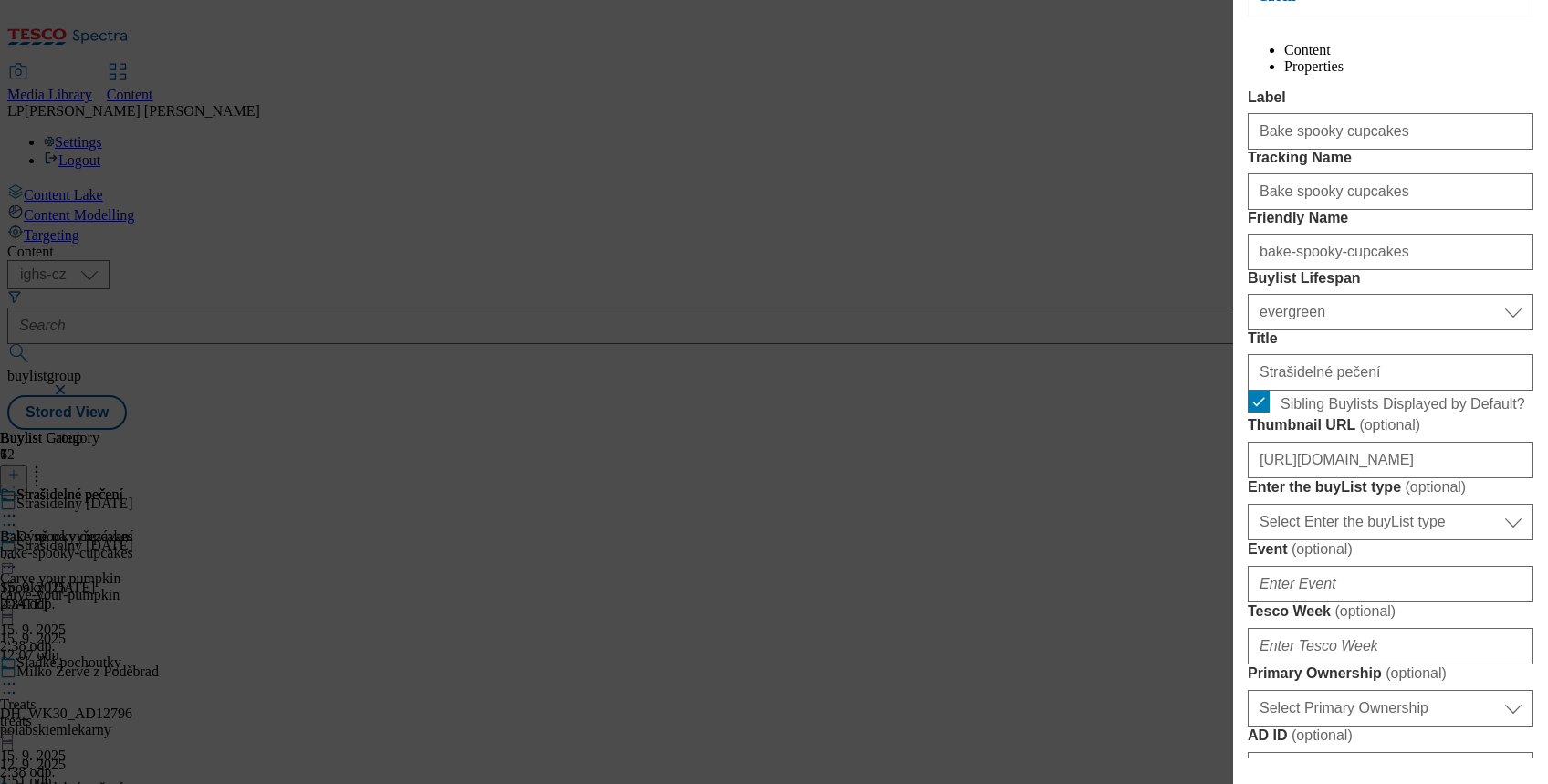
scroll to position [121, 0]
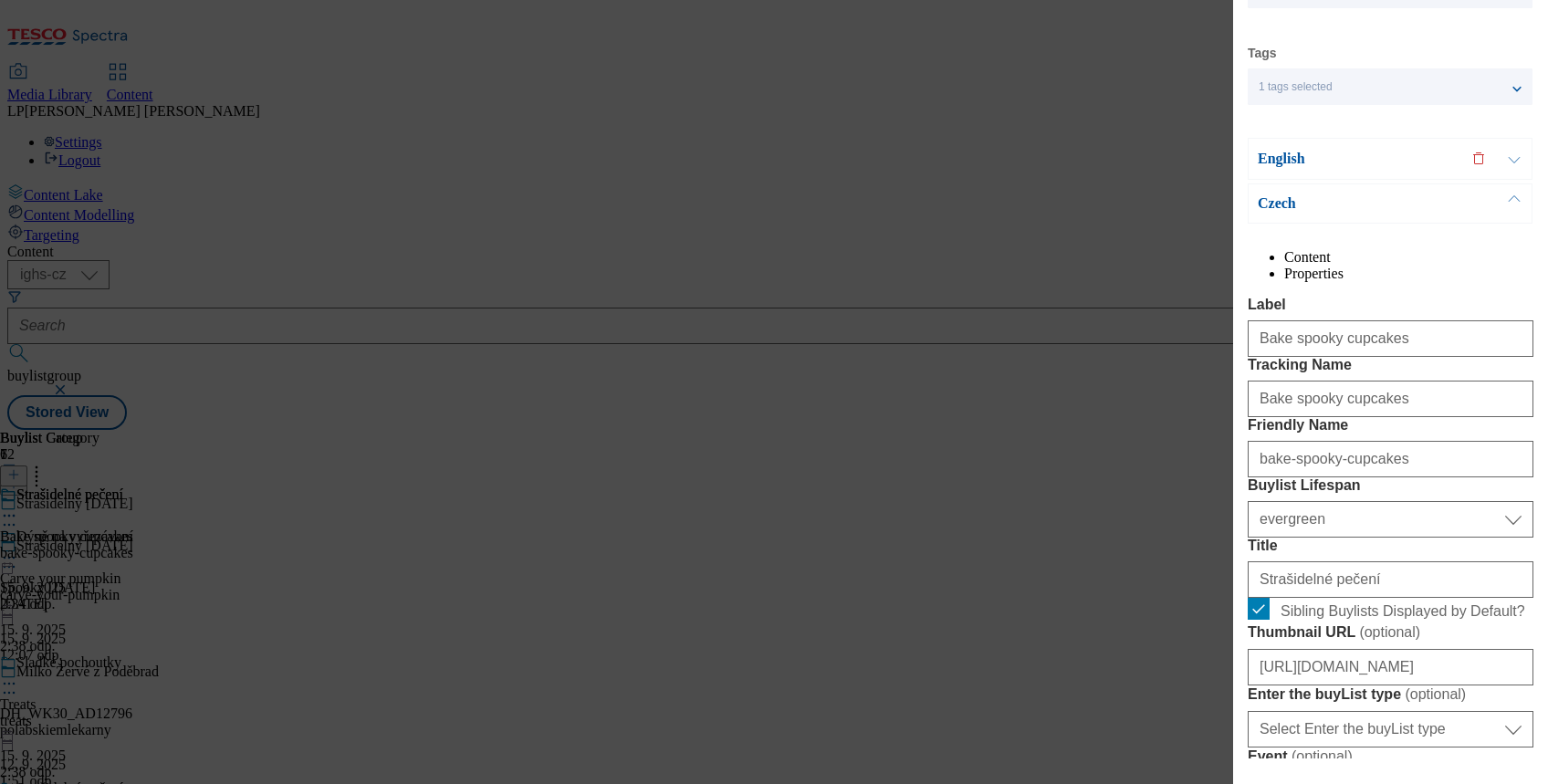
click at [1274, 164] on p "English" at bounding box center [1354, 158] width 192 height 18
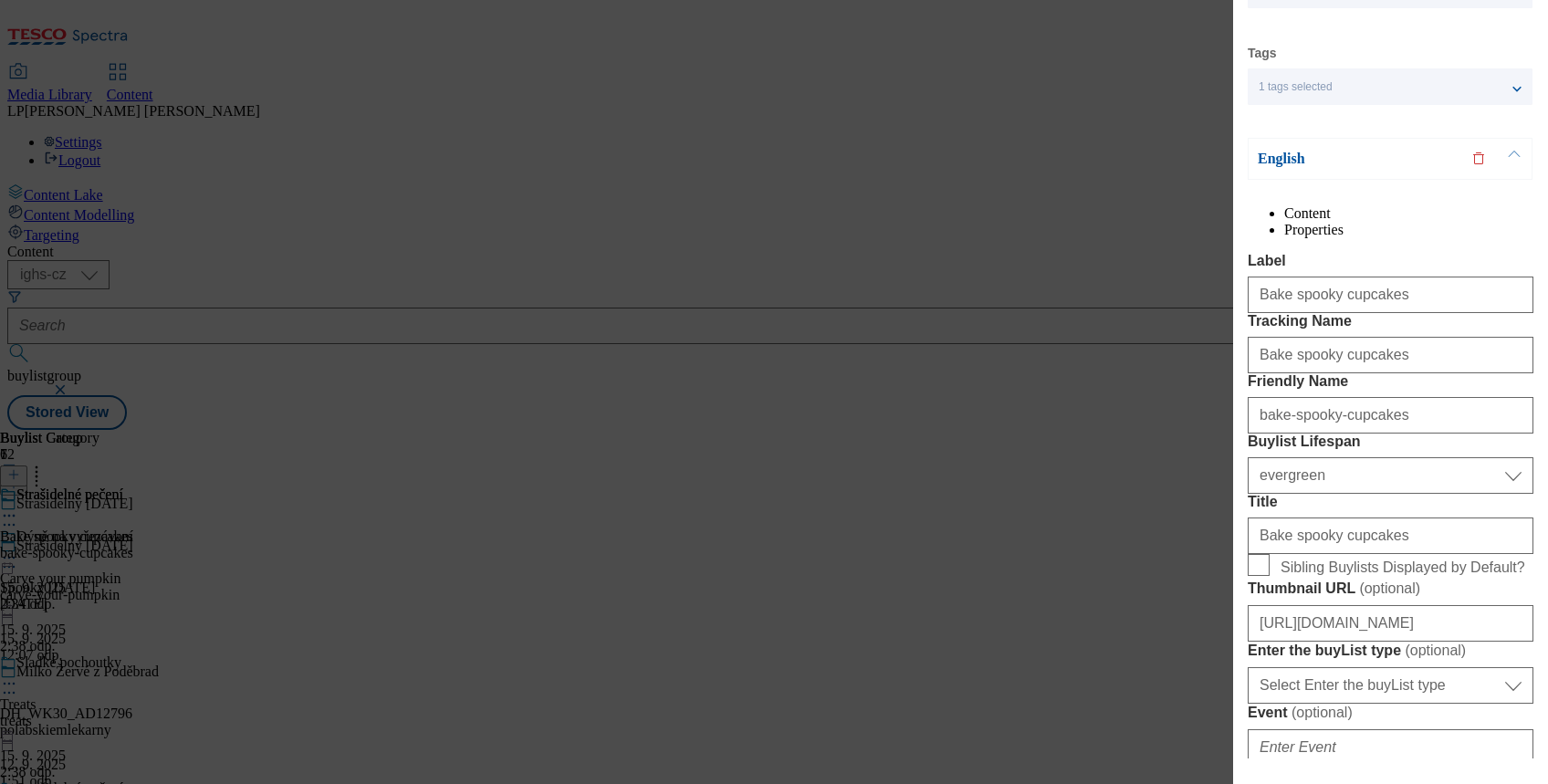
scroll to position [487, 0]
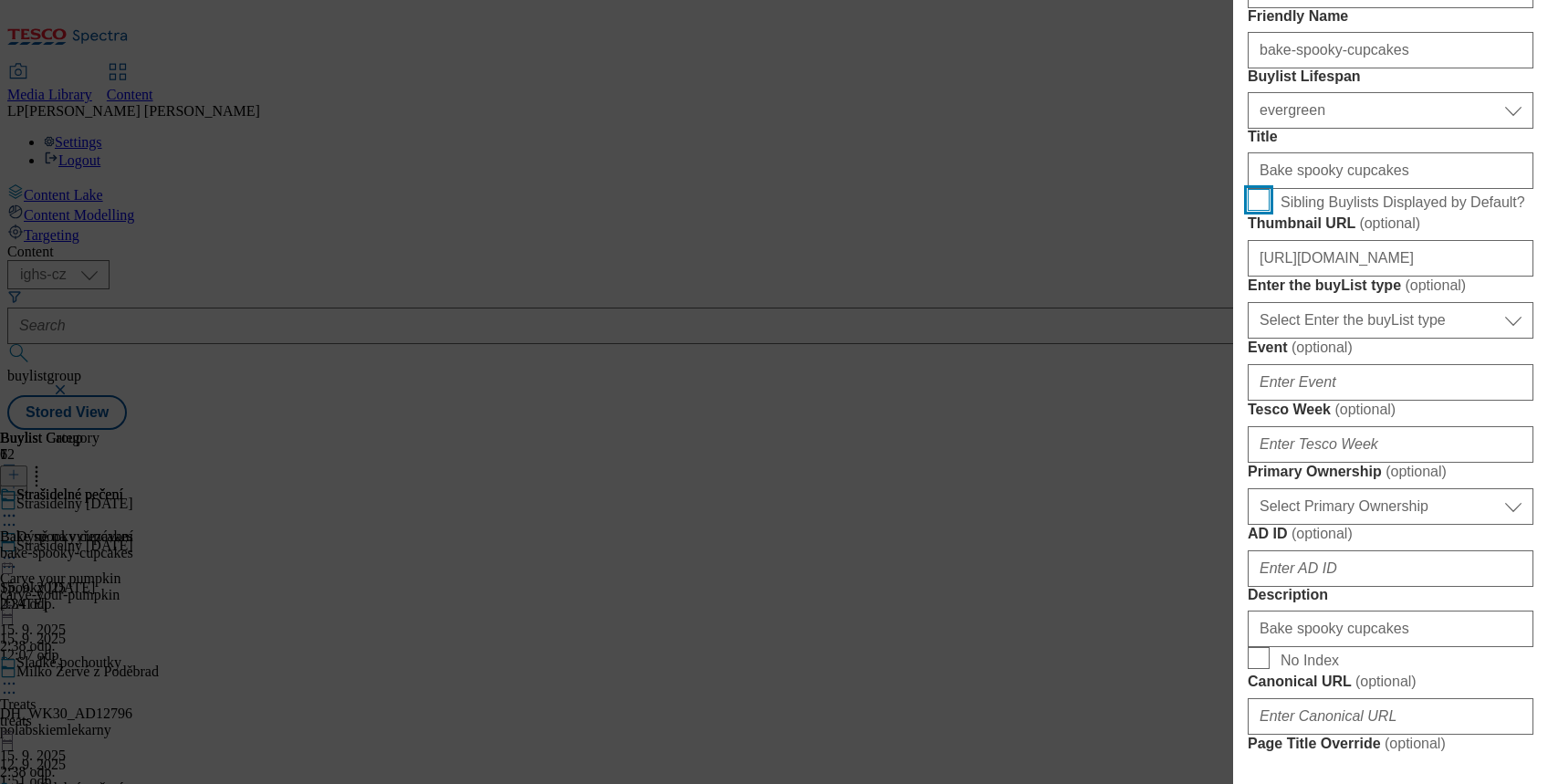
click at [1256, 211] on input "Sibling Buylists Displayed by Default?" at bounding box center [1258, 200] width 22 height 22
checkbox input "true"
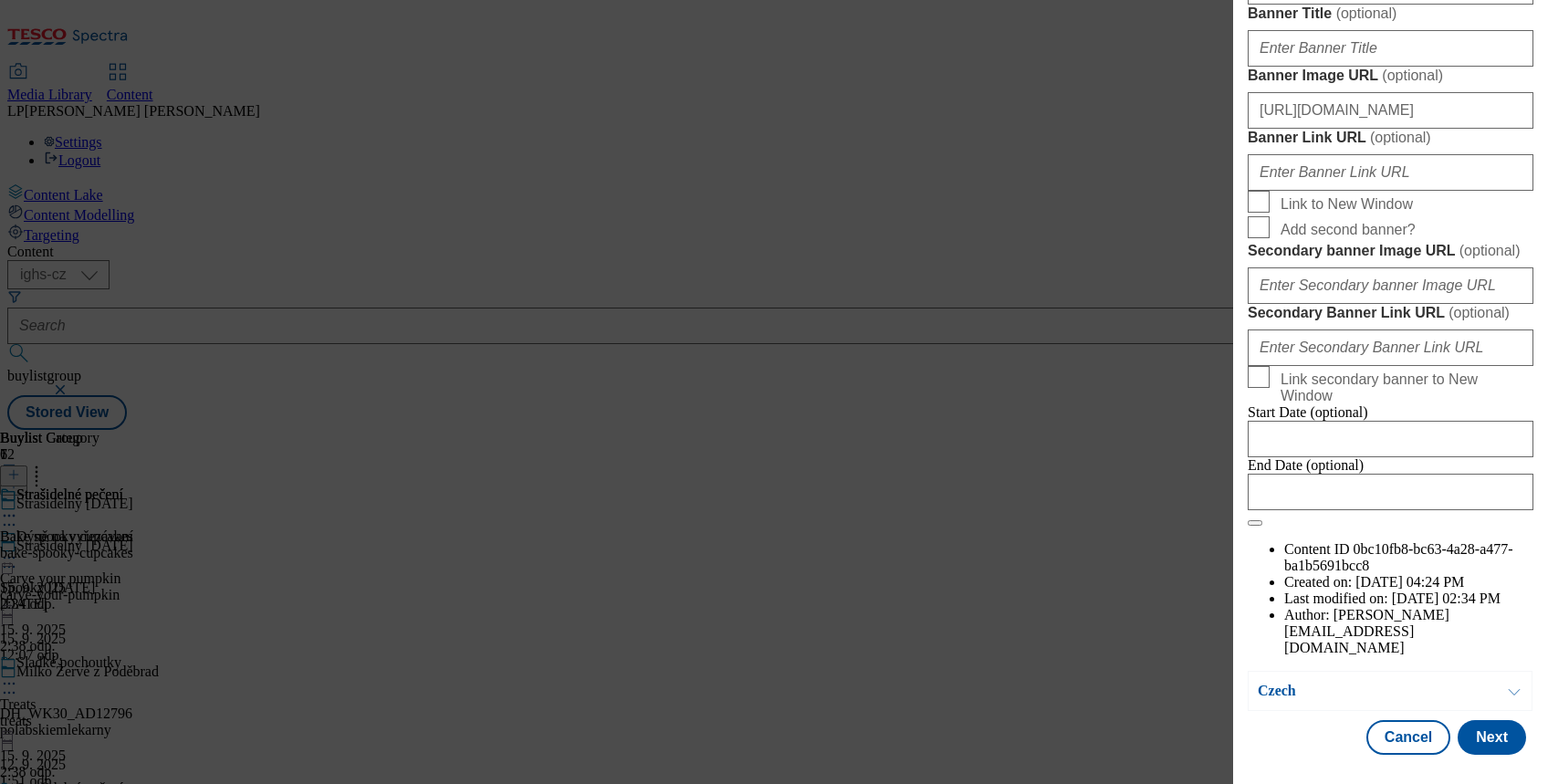
scroll to position [2026, 0]
click at [1475, 733] on button "Next" at bounding box center [1492, 737] width 69 height 35
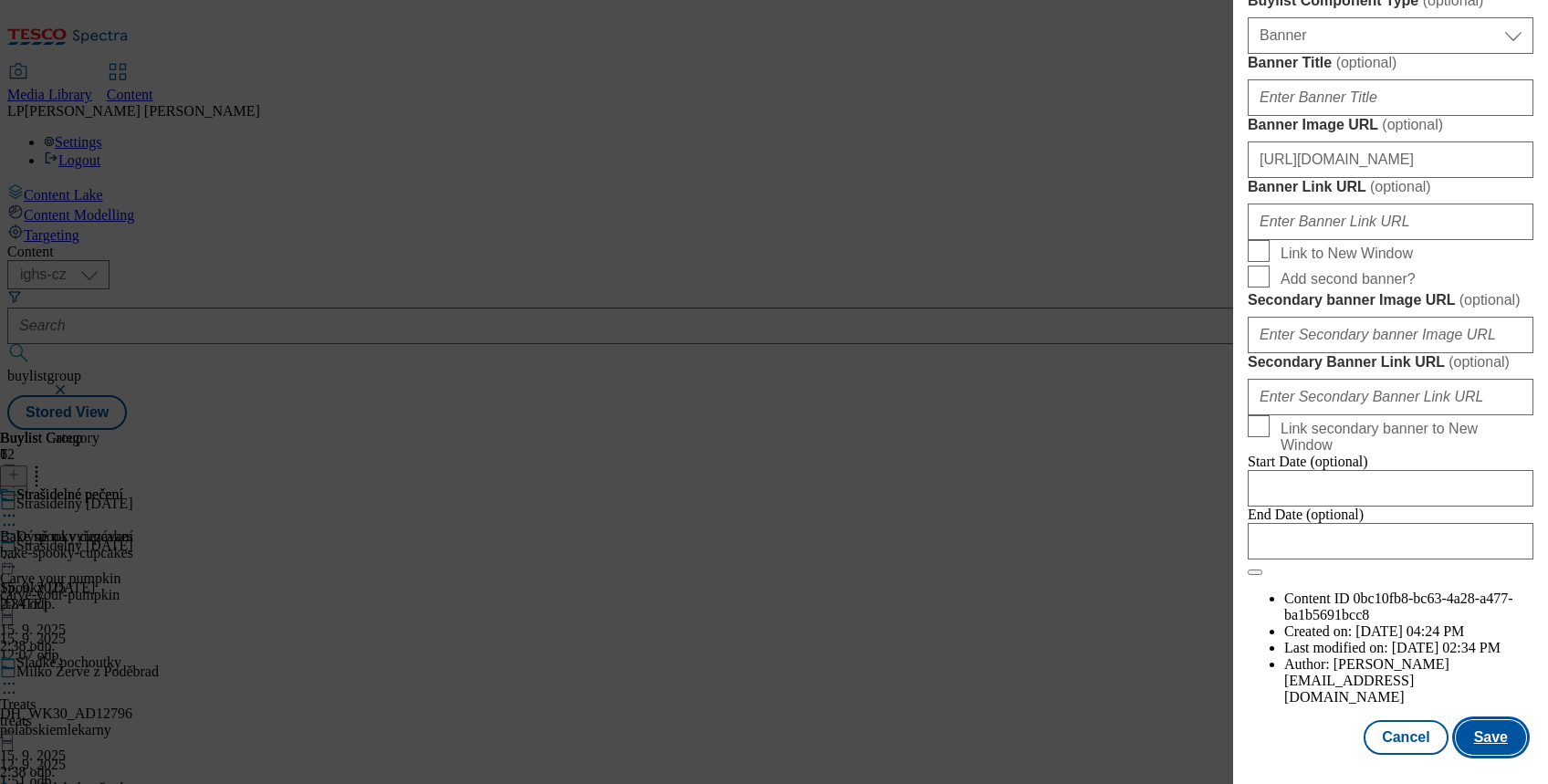
click at [1475, 725] on button "Save" at bounding box center [1491, 737] width 71 height 35
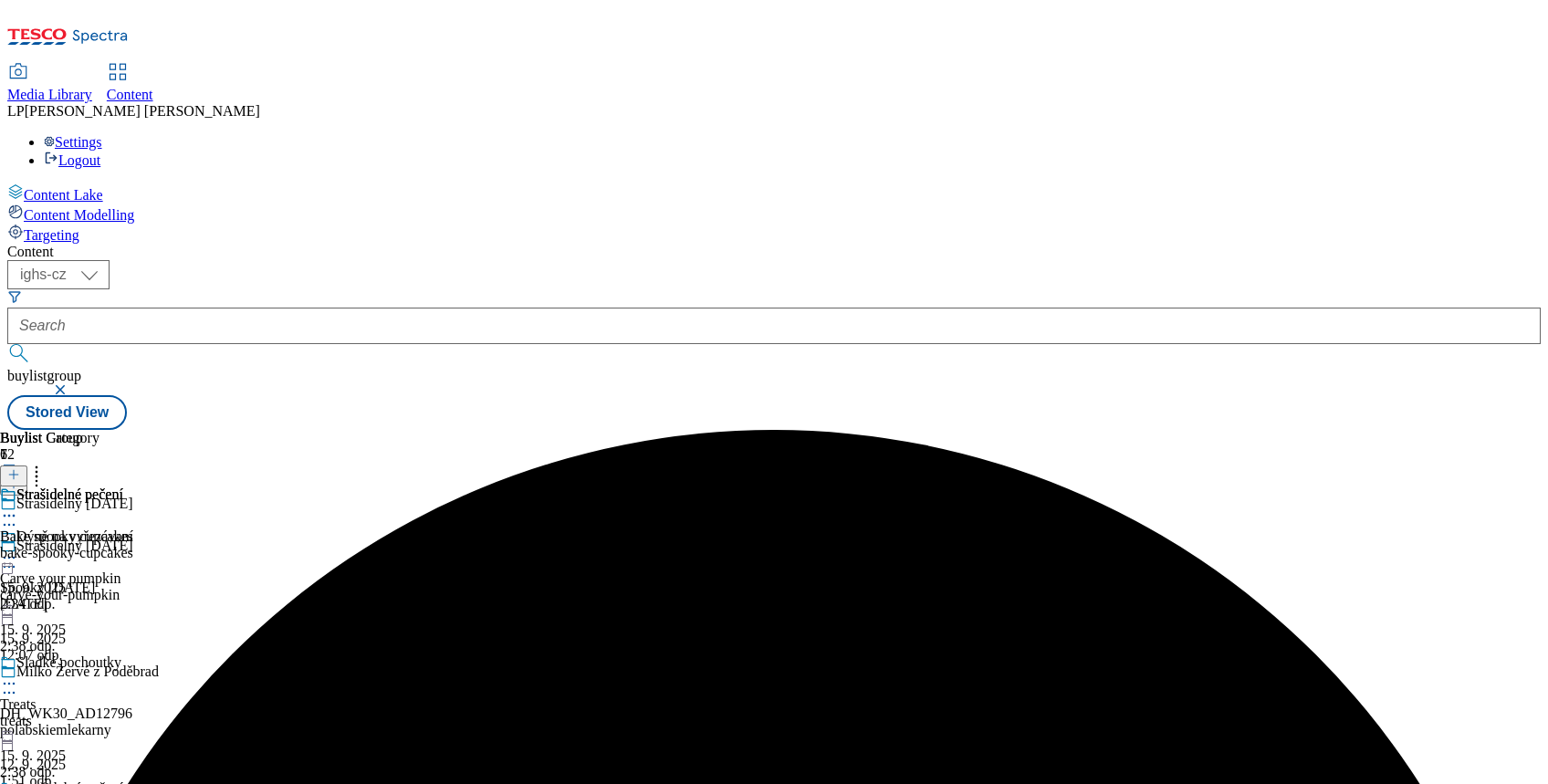
scroll to position [243, 0]
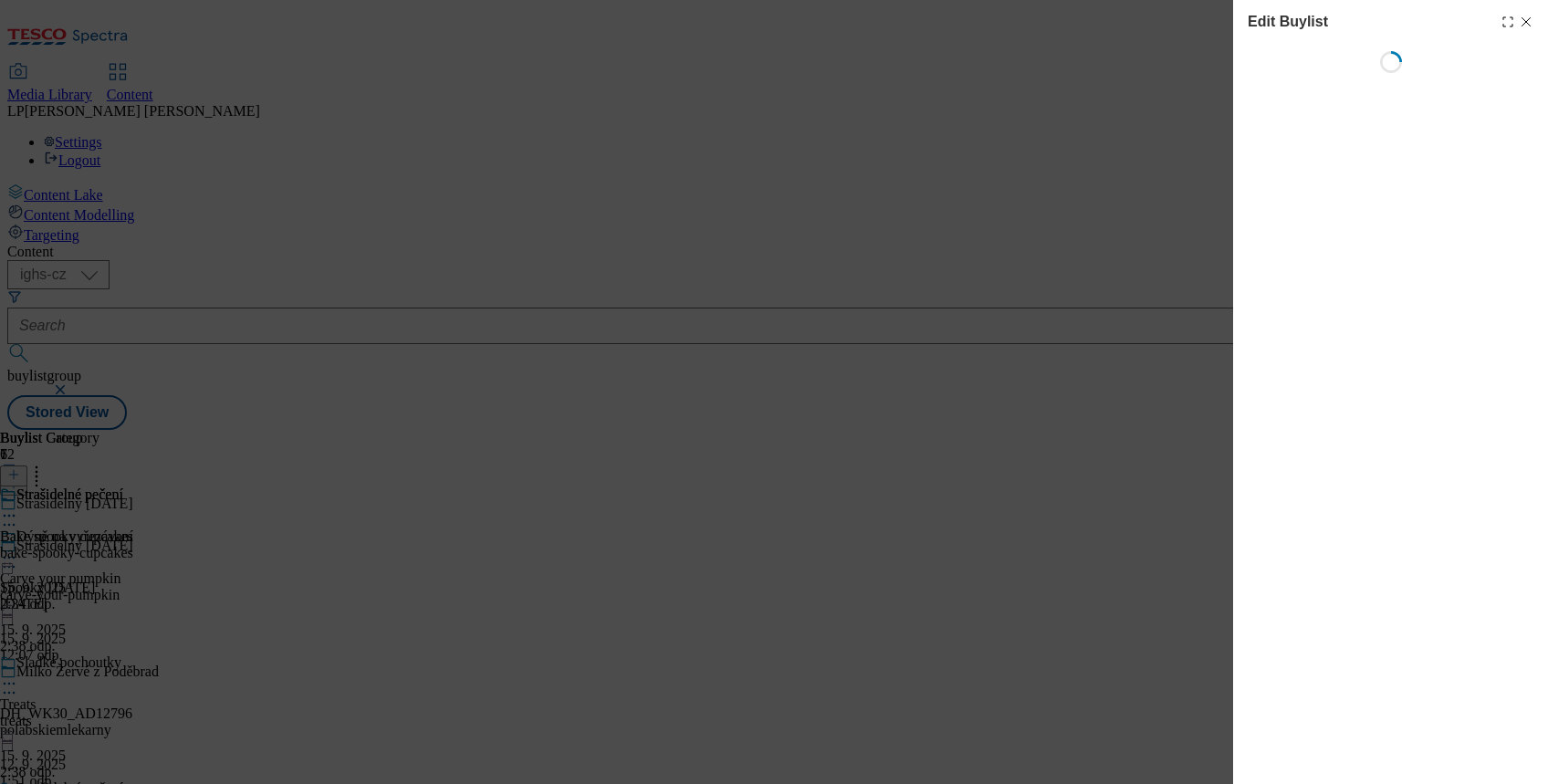
scroll to position [0, 0]
select select "evergreen"
select select "Banner"
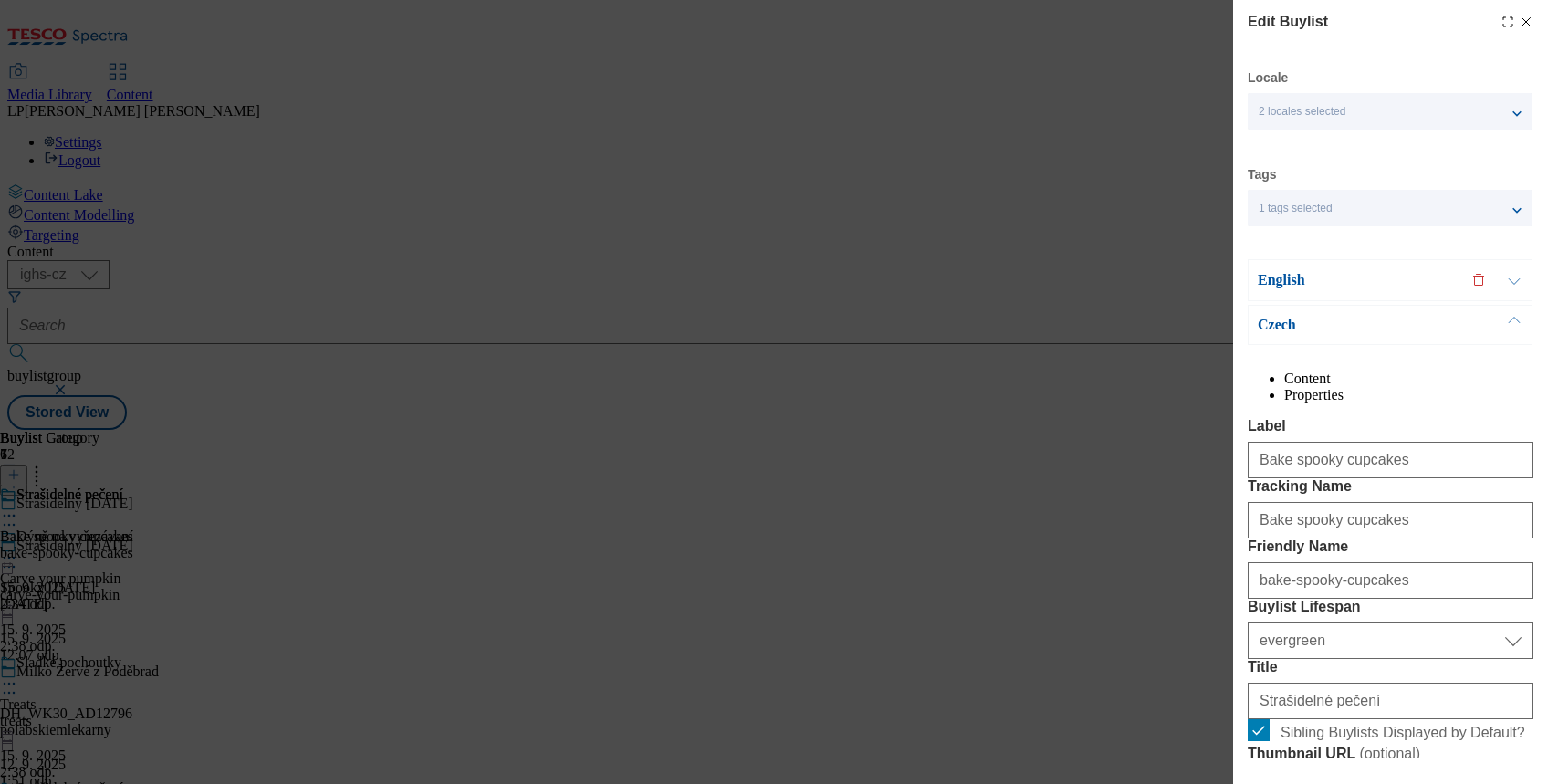
click at [1293, 290] on div "English" at bounding box center [1390, 280] width 284 height 42
click at [1278, 330] on p "Czech" at bounding box center [1354, 324] width 192 height 18
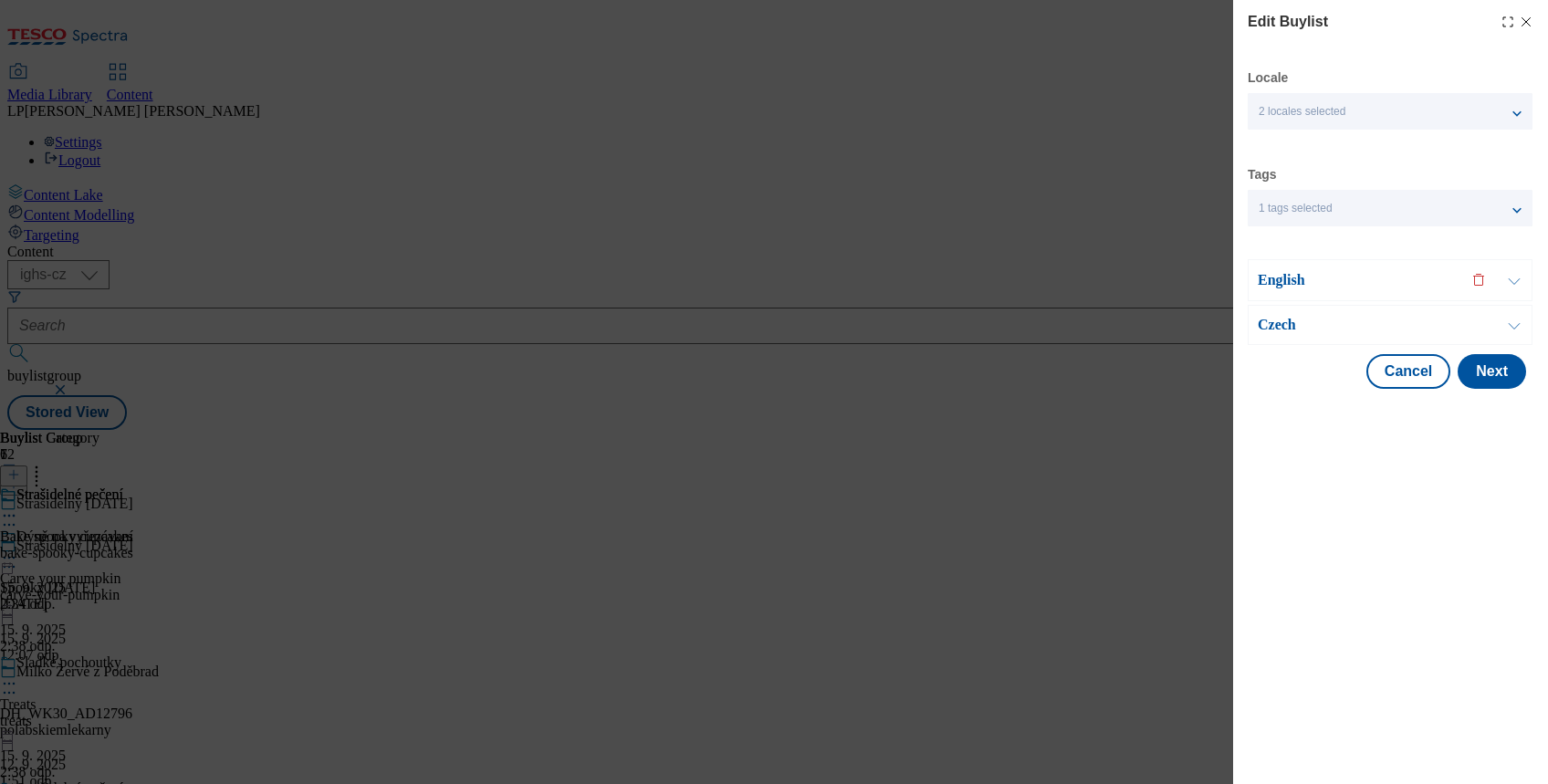
click at [1278, 330] on p "Czech" at bounding box center [1354, 324] width 192 height 18
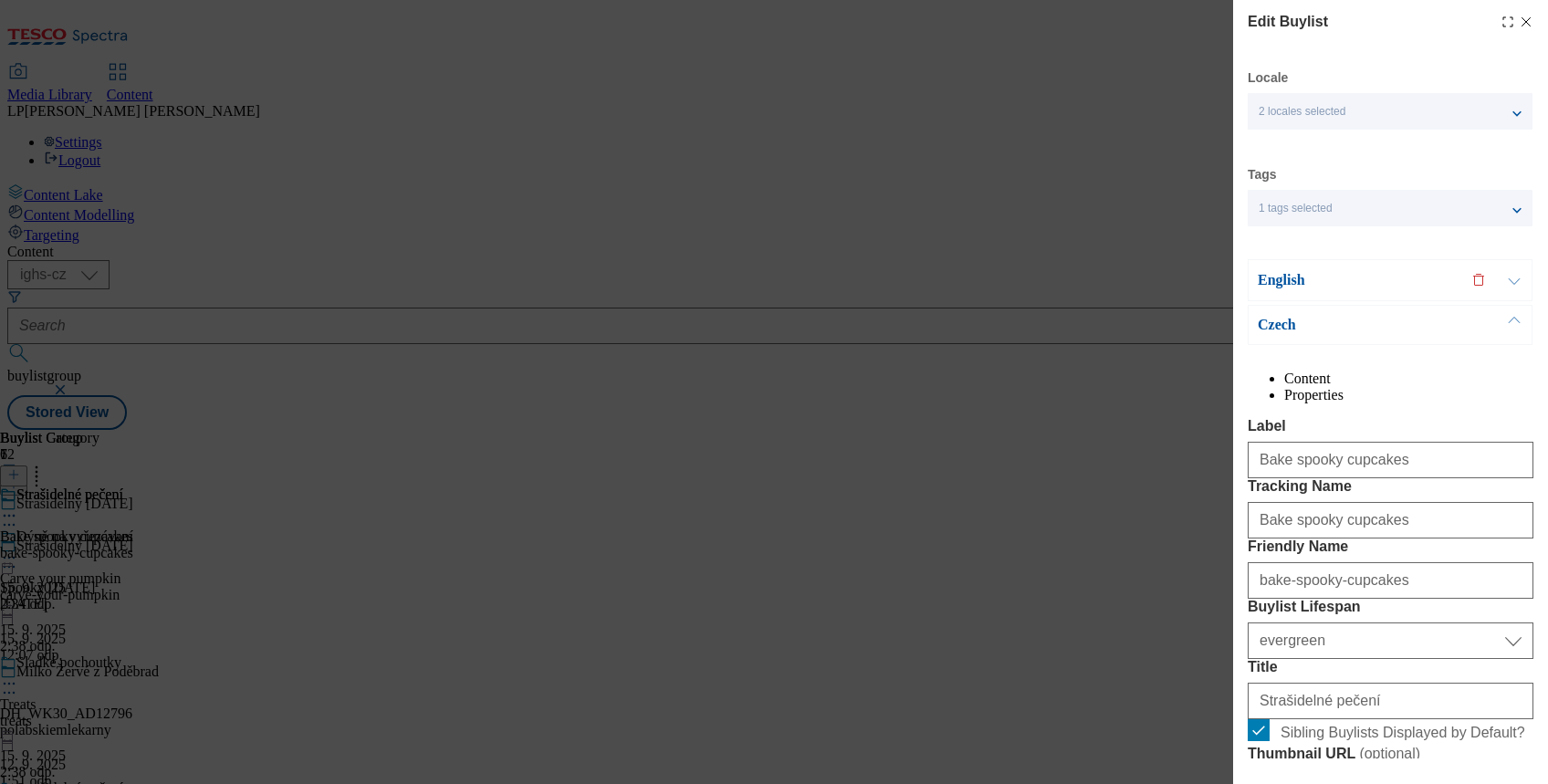
click at [1282, 289] on div "English" at bounding box center [1390, 280] width 284 height 42
click at [1284, 278] on p "English" at bounding box center [1354, 280] width 192 height 18
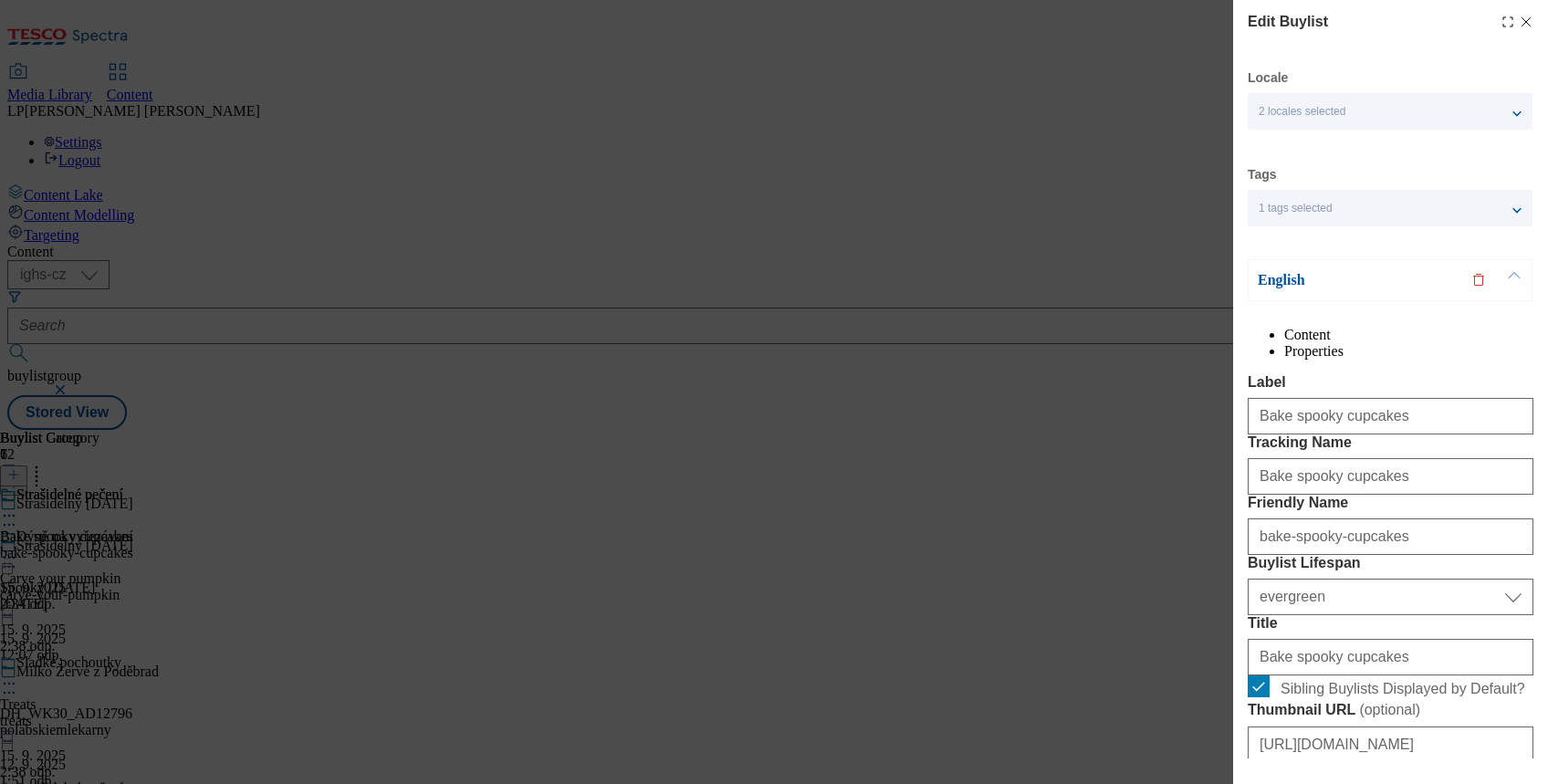
click at [1282, 288] on p "English" at bounding box center [1354, 280] width 192 height 18
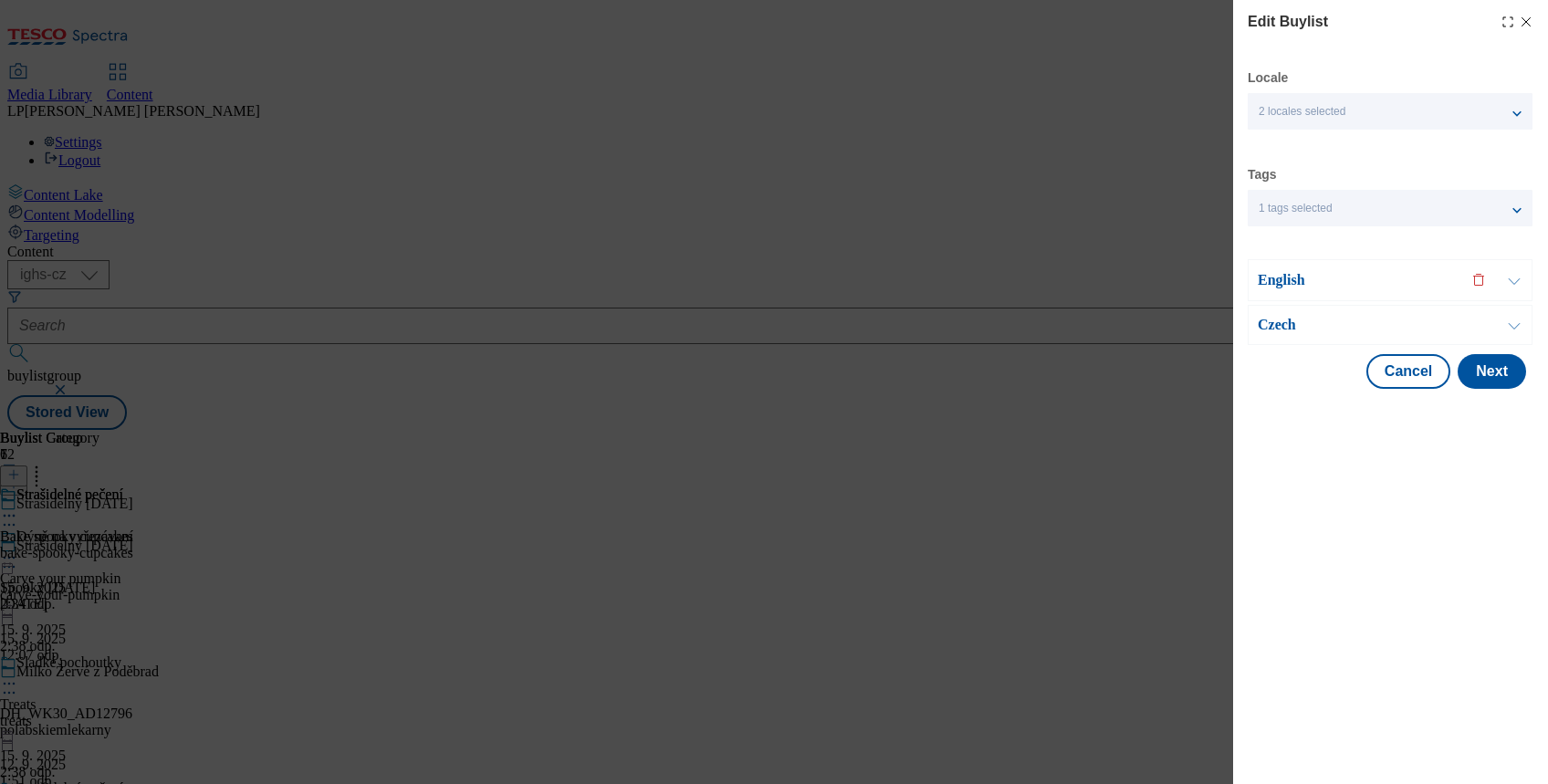
click at [1266, 332] on p "Czech" at bounding box center [1354, 324] width 192 height 18
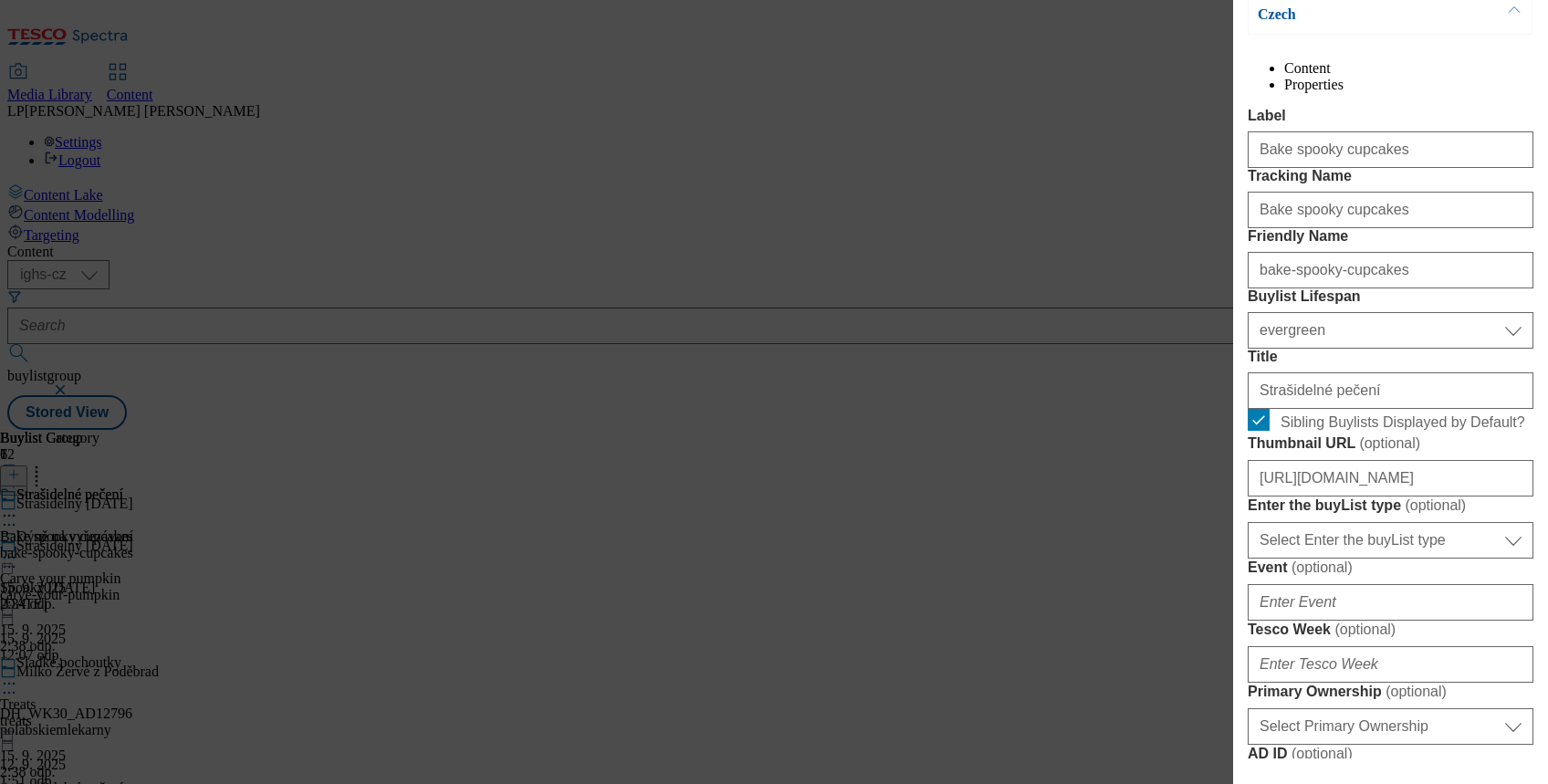
scroll to position [487, 0]
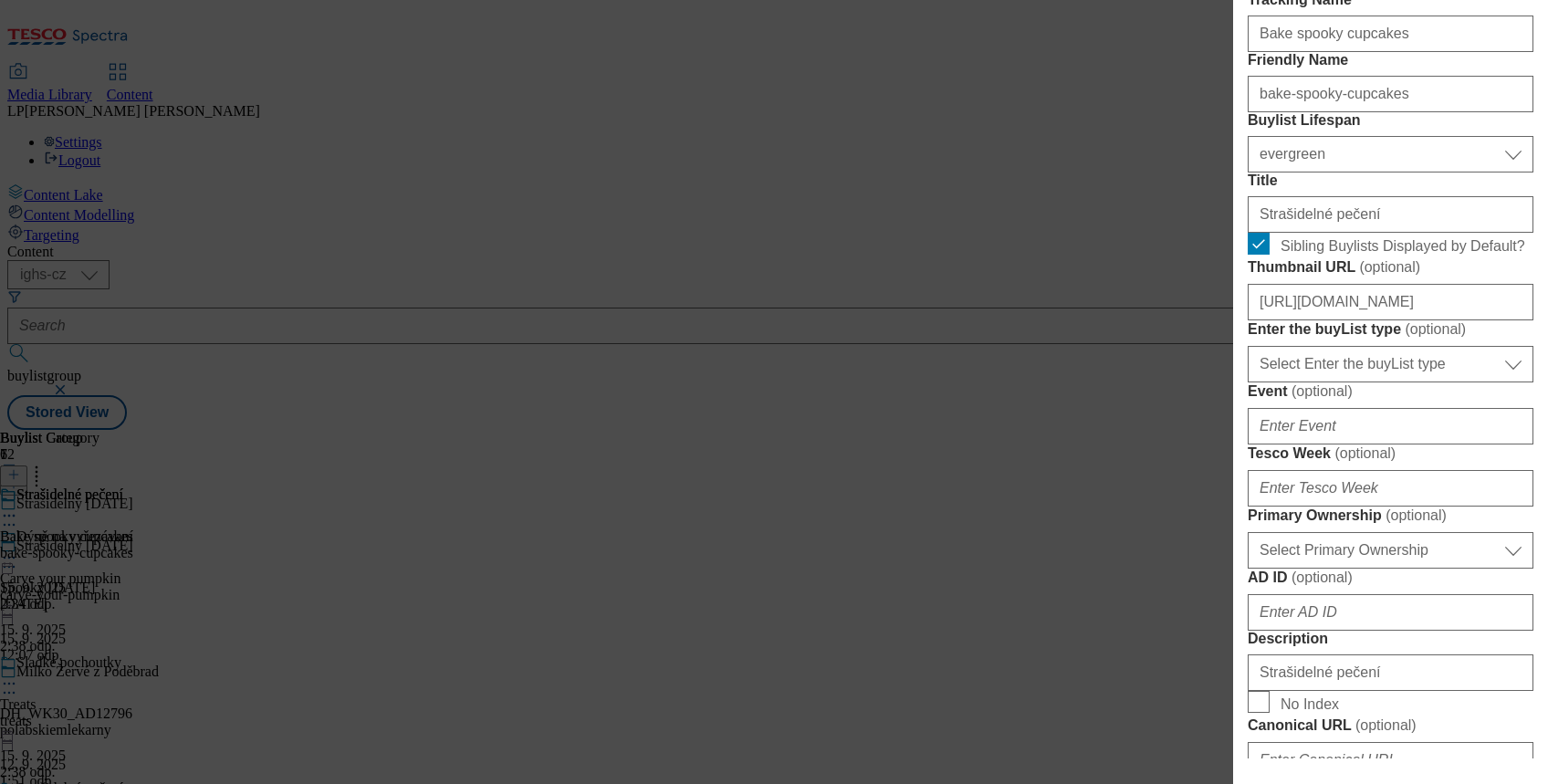
click at [1044, 557] on div "Edit Buylist Locale 2 locales selected English Czech Tags 1 tags selected buyli…" at bounding box center [774, 392] width 1548 height 784
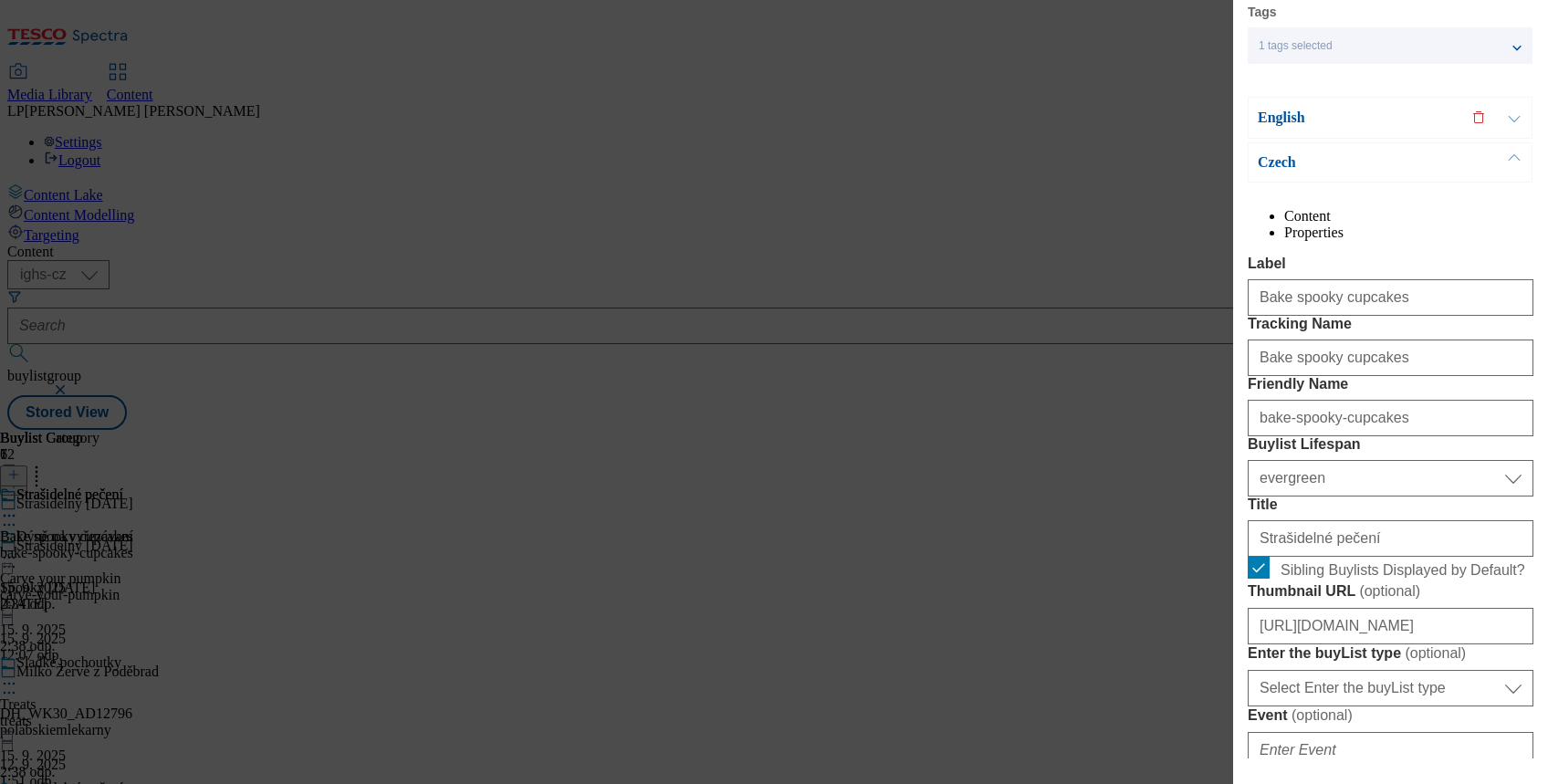
scroll to position [0, 0]
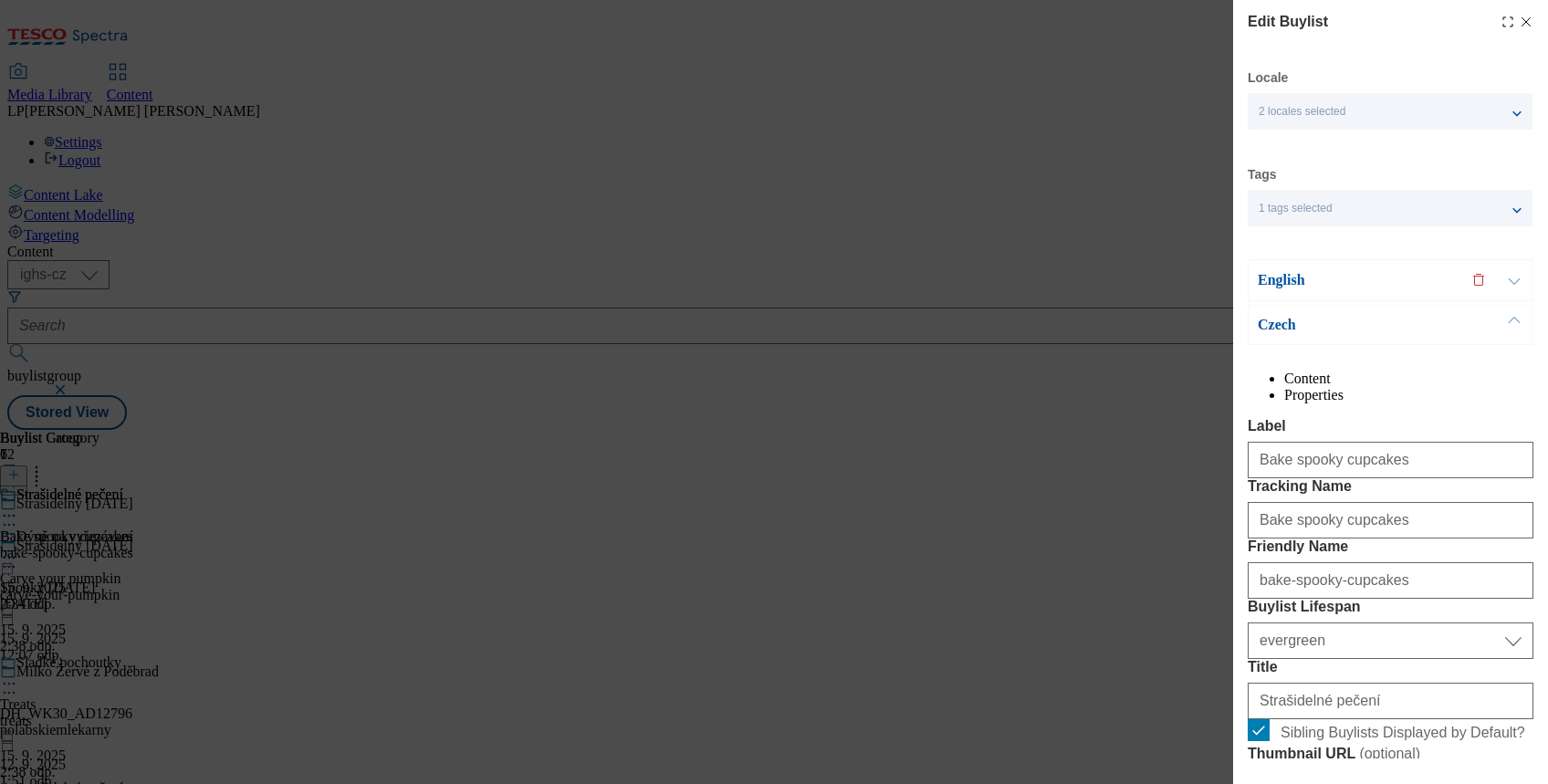
drag, startPoint x: 1507, startPoint y: 19, endPoint x: 1425, endPoint y: 169, distance: 171.0
click at [1519, 18] on icon "Modal" at bounding box center [1526, 23] width 15 height 15
select select "evergreen"
select select "Banner"
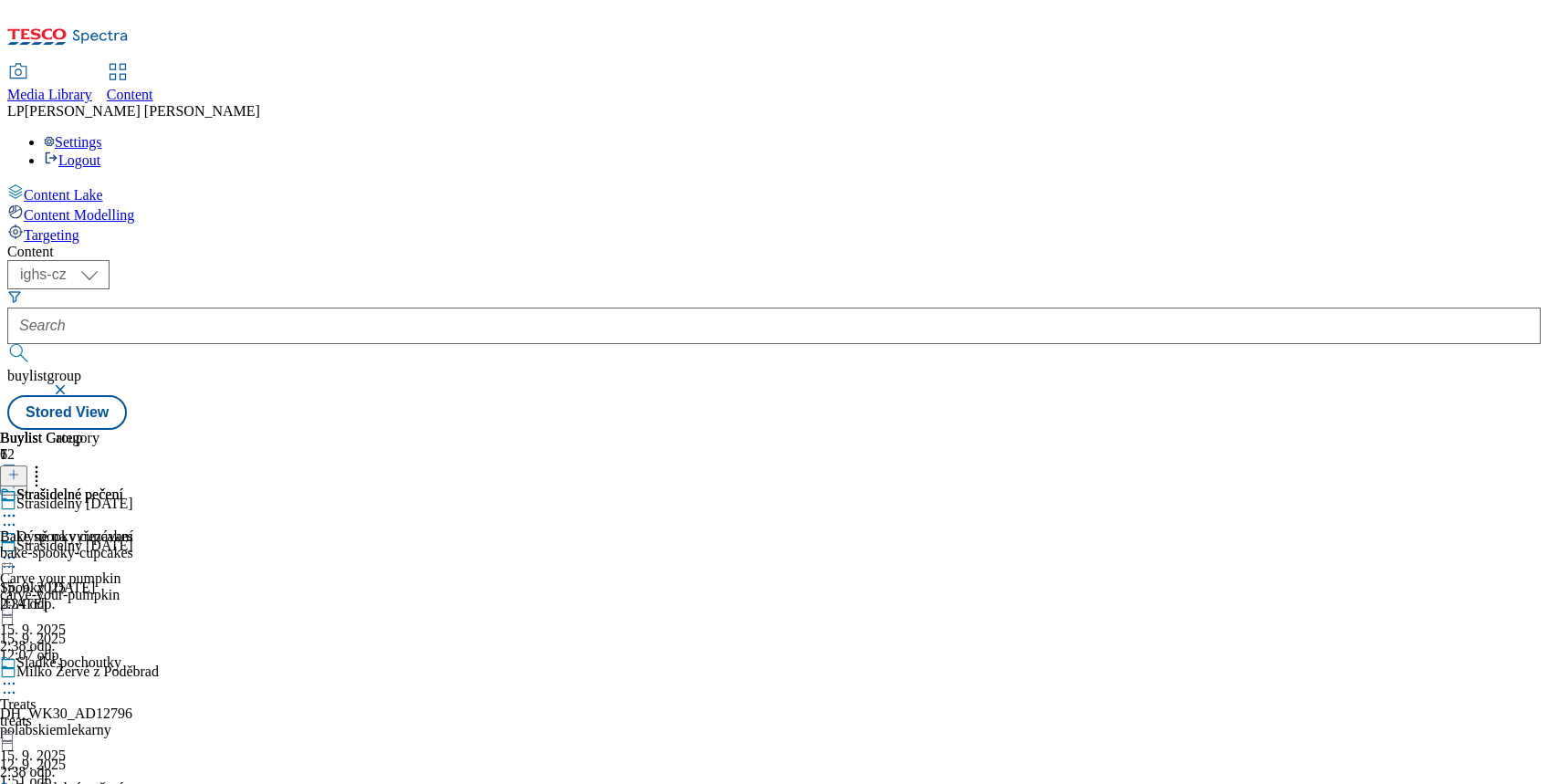
scroll to position [365, 0]
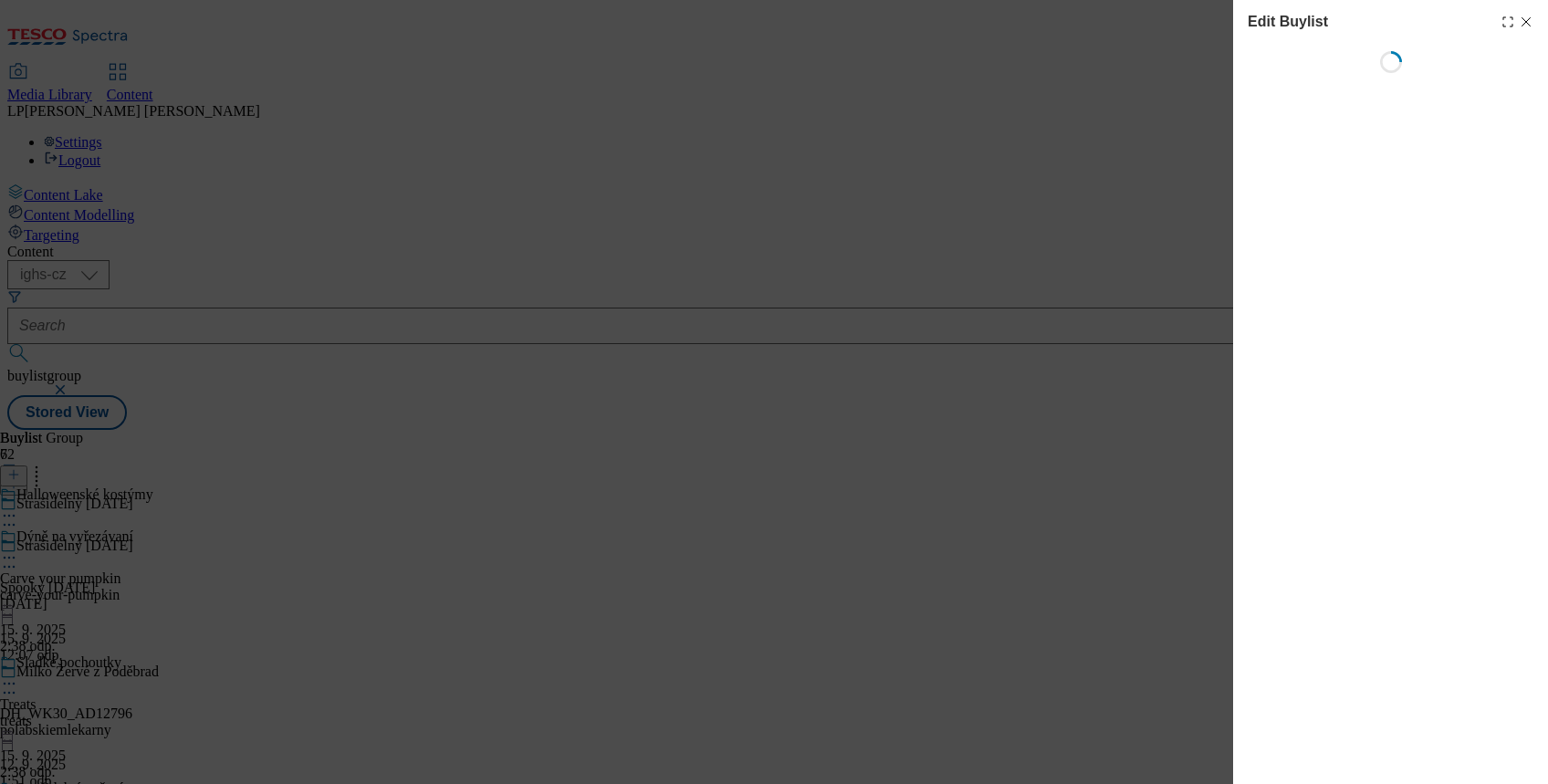
select select "evergreen"
select select "Banner"
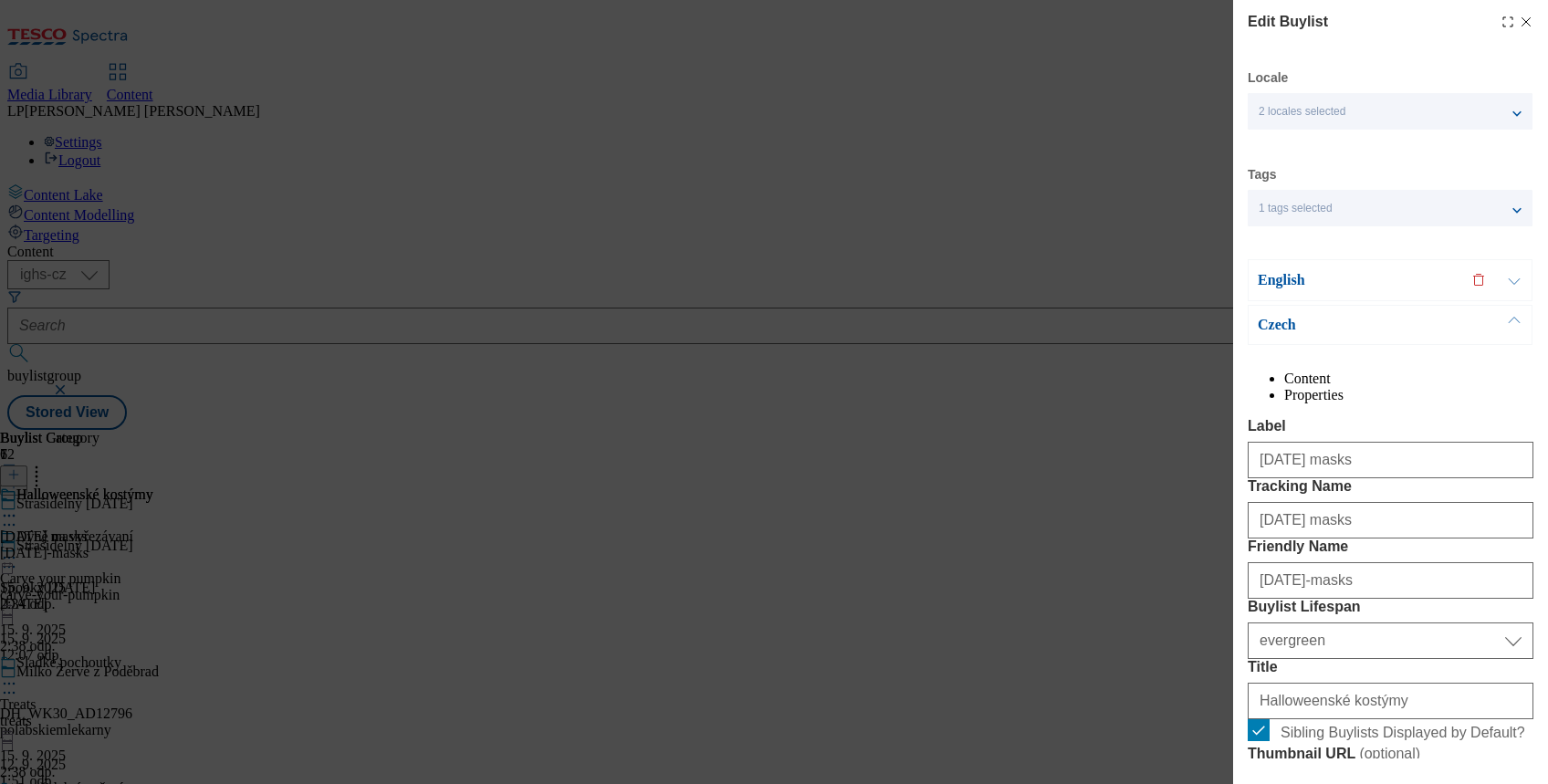
click at [1278, 312] on div "Czech" at bounding box center [1390, 325] width 284 height 40
click at [1276, 331] on p "Czech" at bounding box center [1354, 324] width 192 height 18
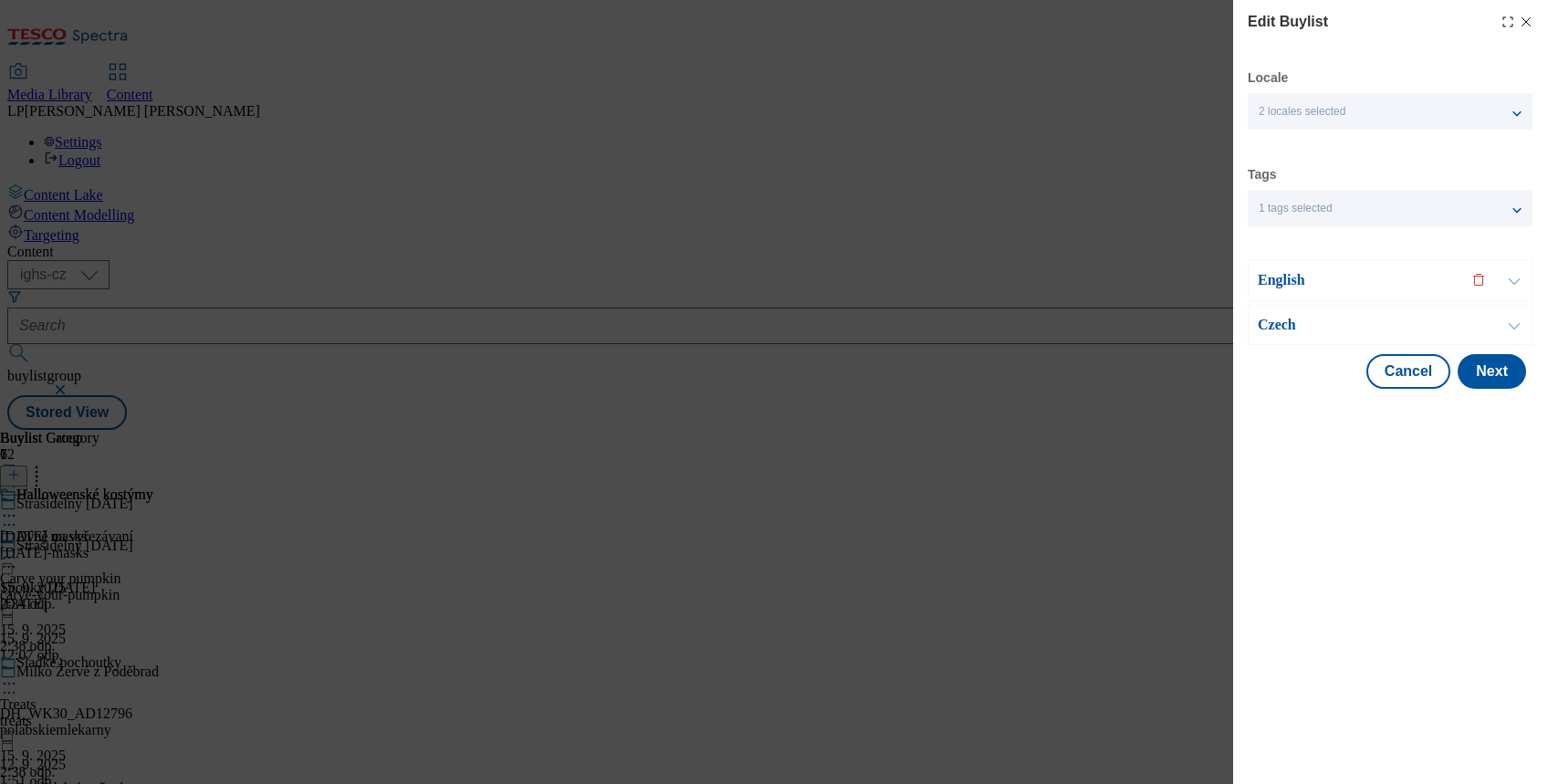
click at [1270, 318] on p "Czech" at bounding box center [1354, 324] width 192 height 18
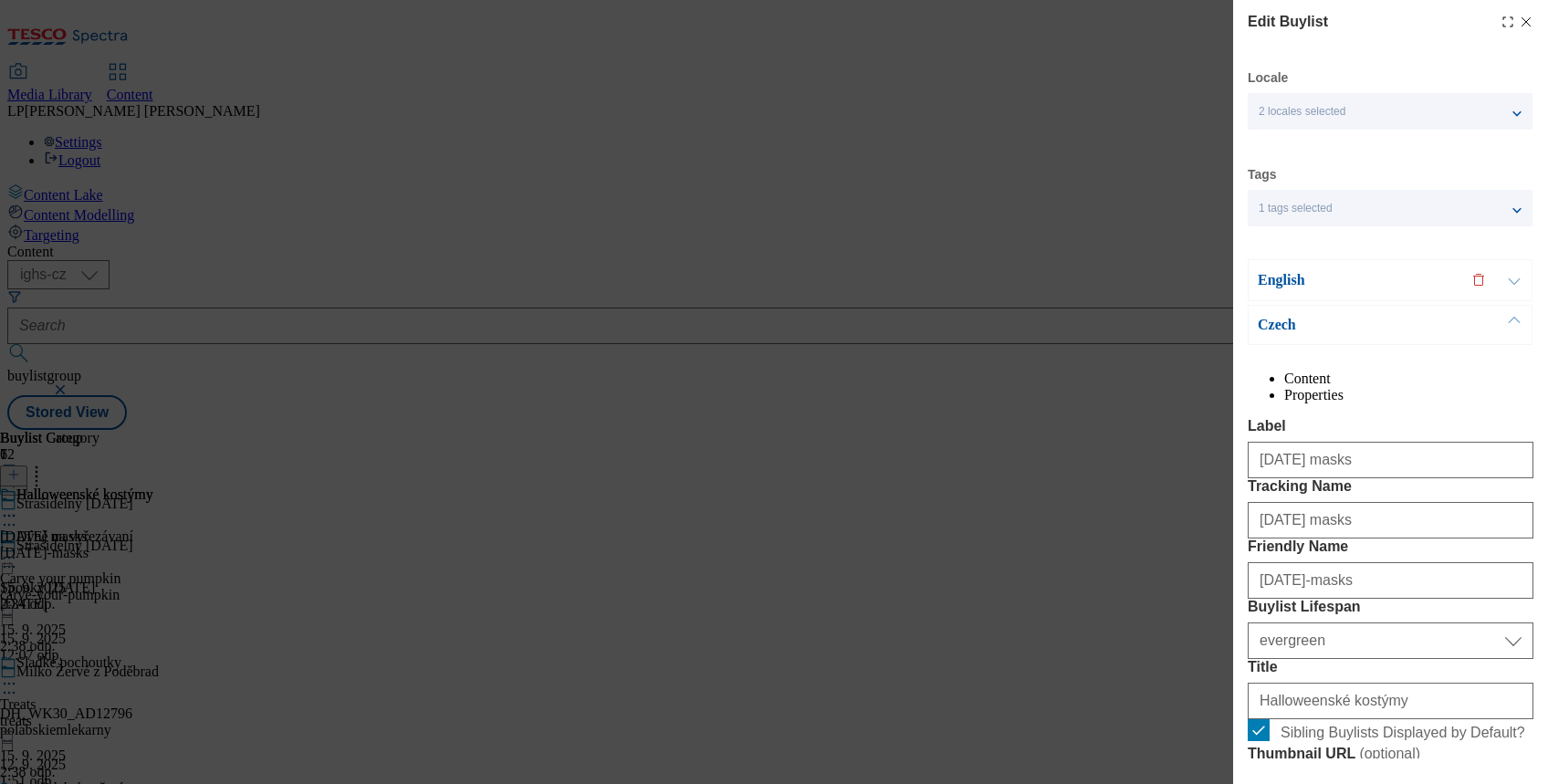
click at [1282, 280] on p "English" at bounding box center [1354, 280] width 192 height 18
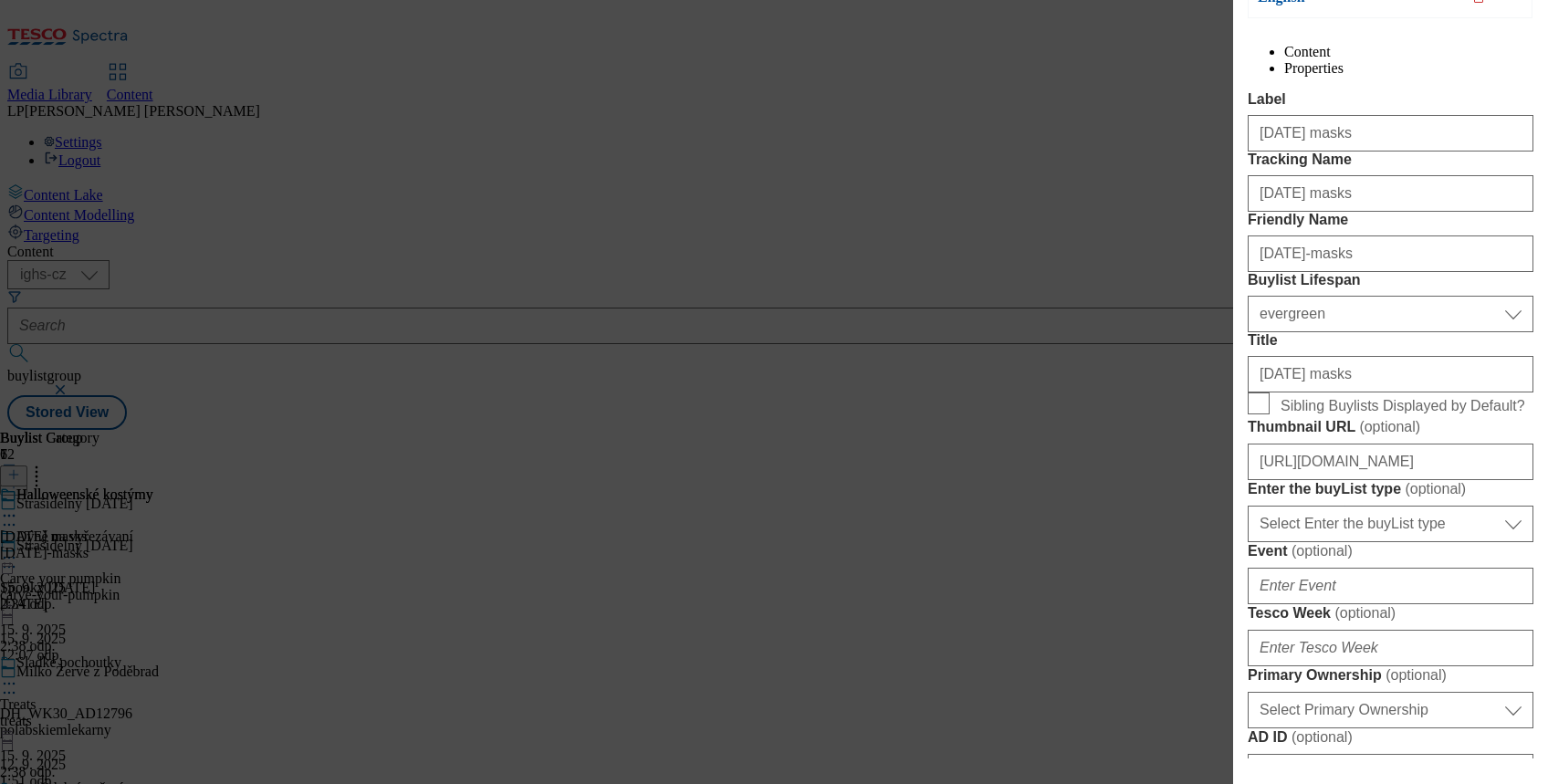
scroll to position [487, 0]
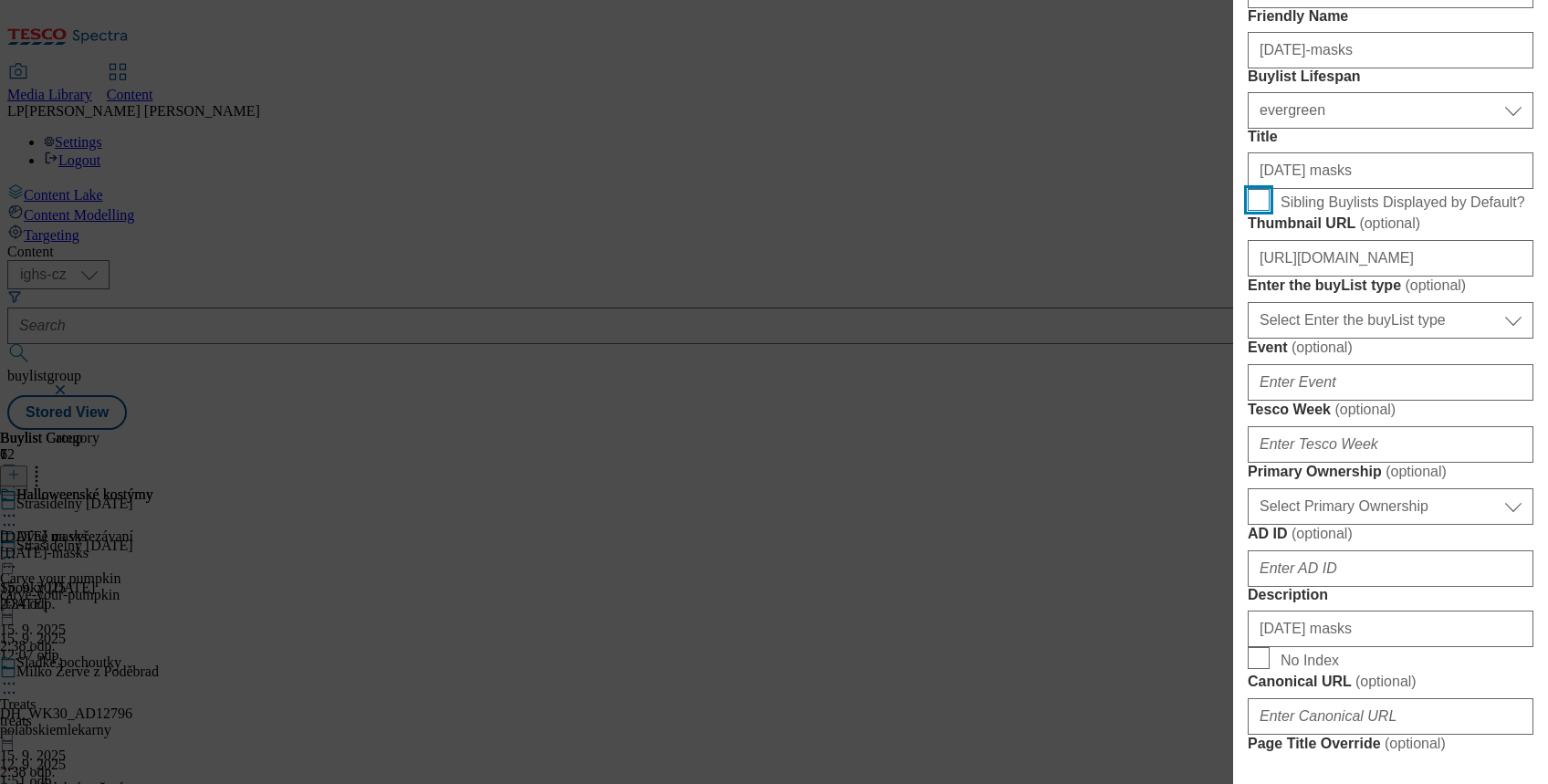
click at [1253, 211] on input "Sibling Buylists Displayed by Default?" at bounding box center [1258, 200] width 22 height 22
checkbox input "true"
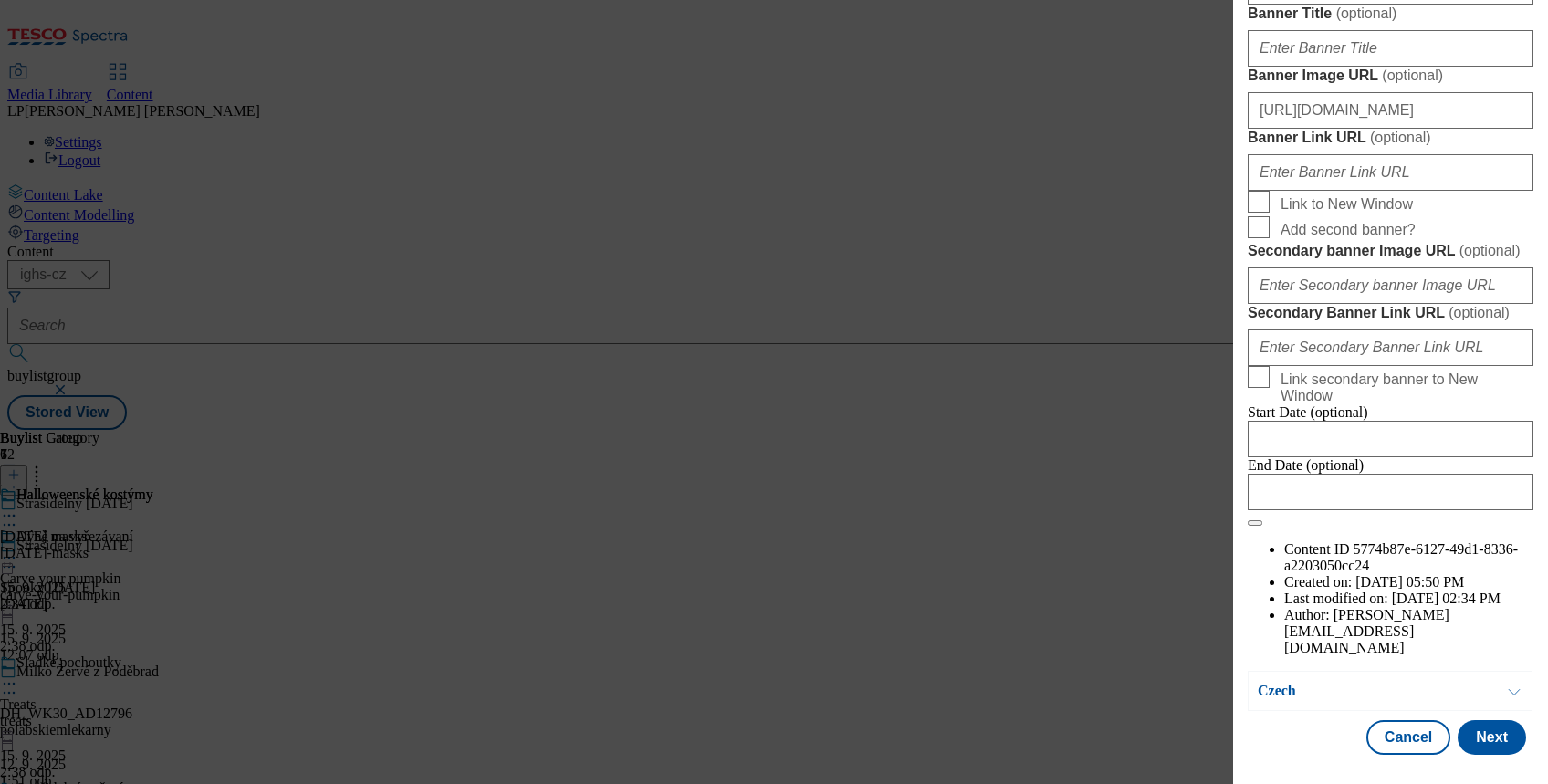
scroll to position [2026, 0]
click at [1468, 720] on button "Next" at bounding box center [1492, 737] width 69 height 35
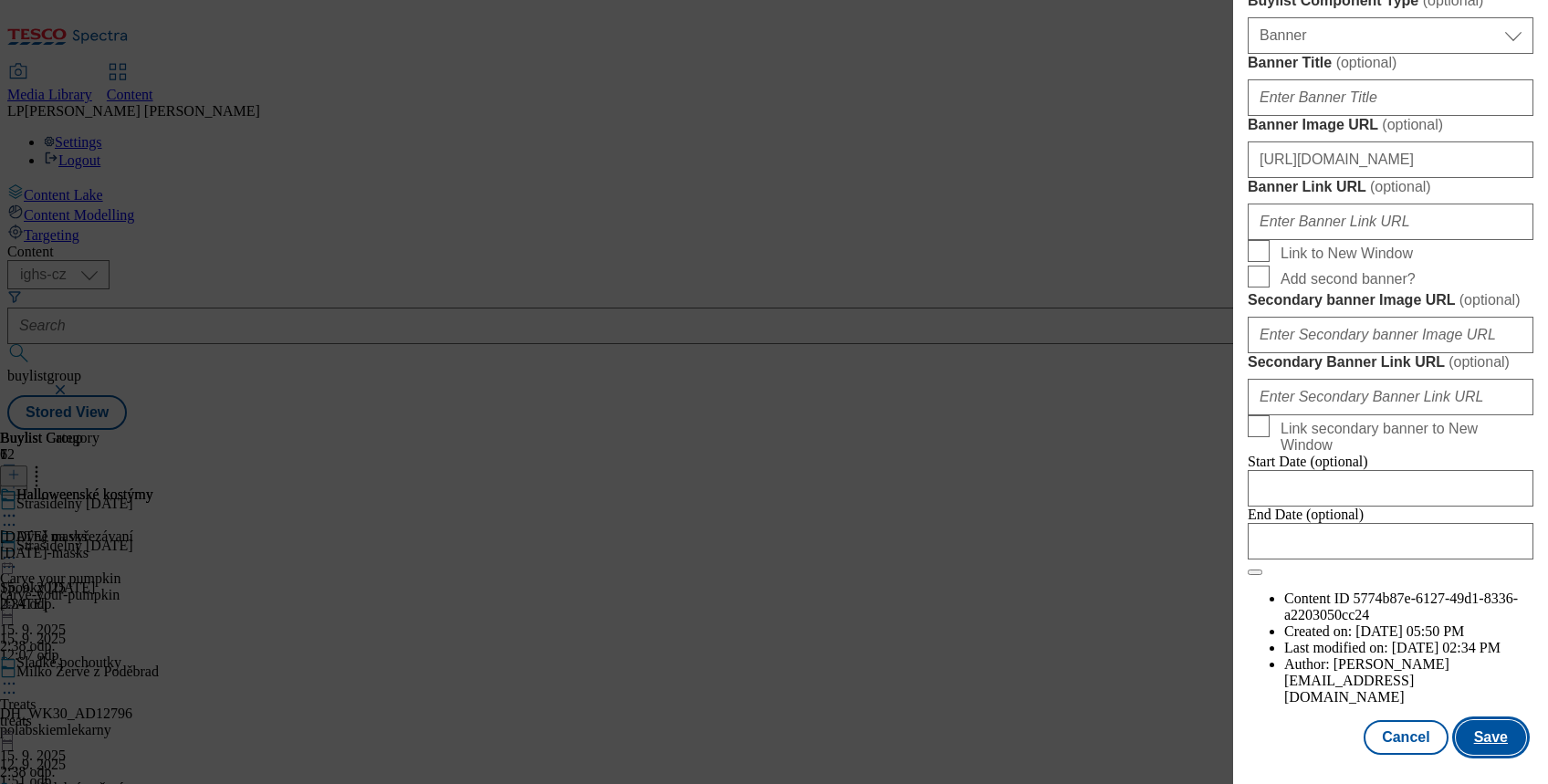
click at [1468, 723] on button "Save" at bounding box center [1491, 737] width 71 height 35
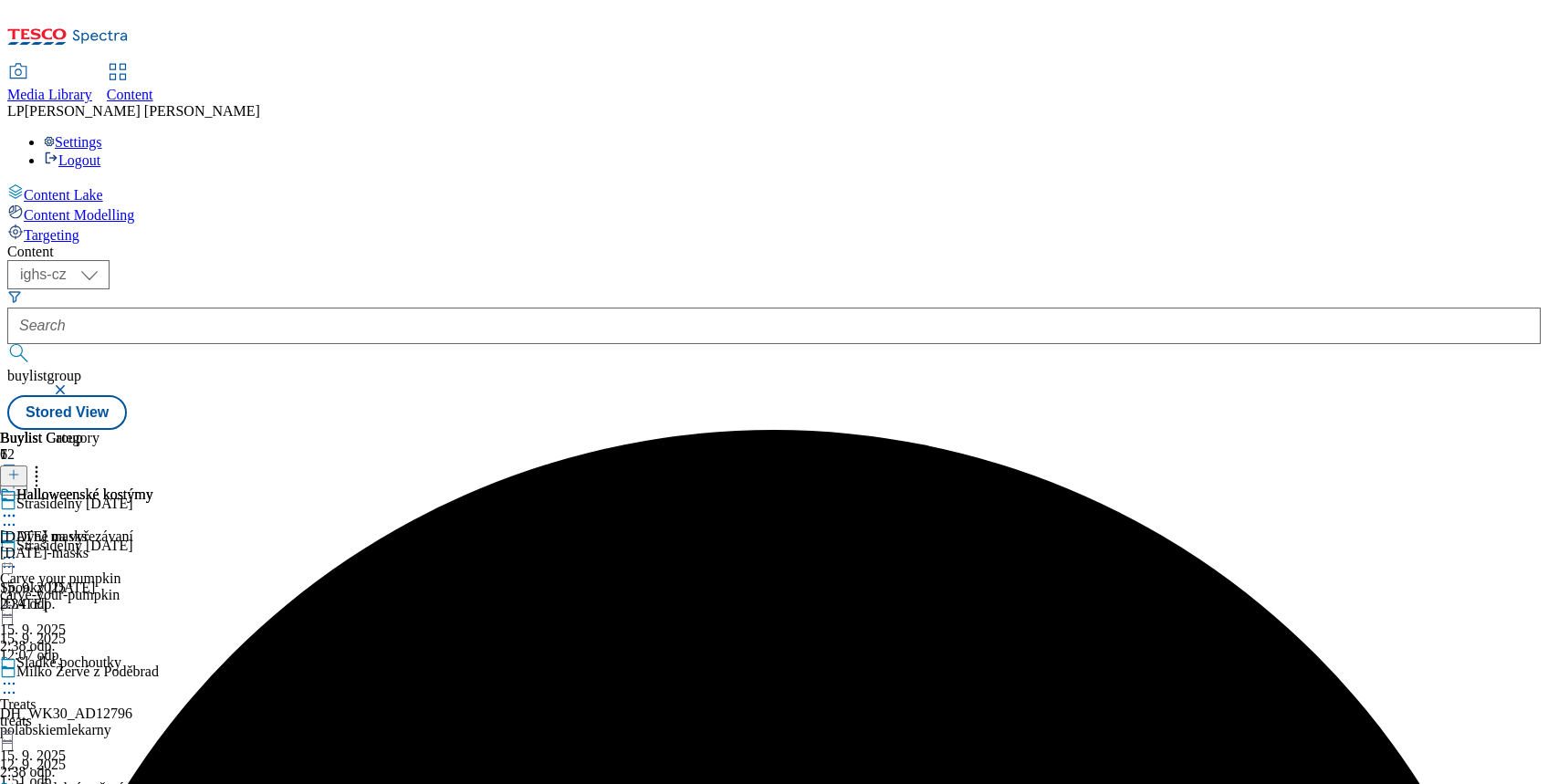
scroll to position [552, 0]
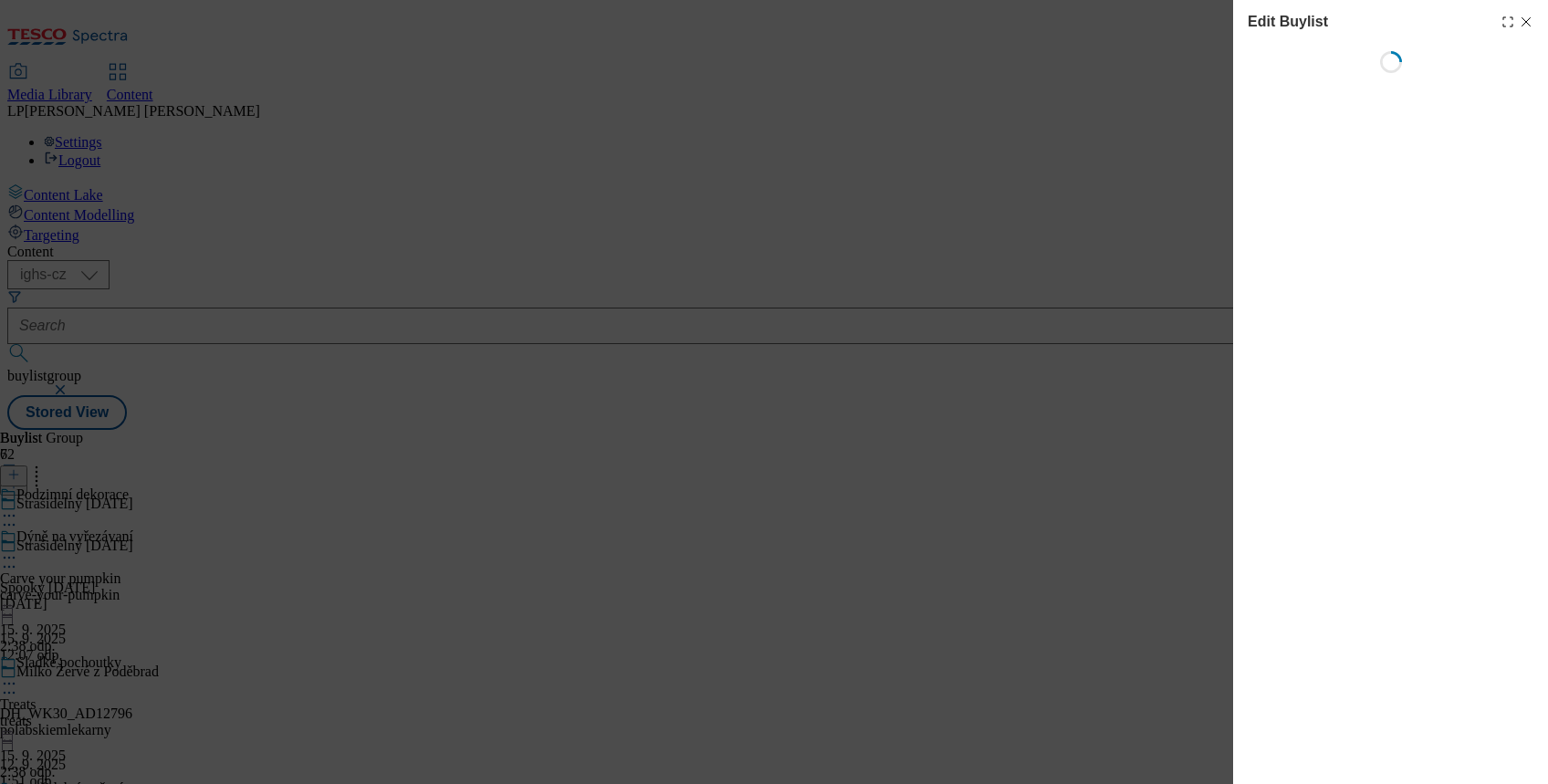
select select "evergreen"
select select "Banner"
select select "evergreen"
select select "Banner"
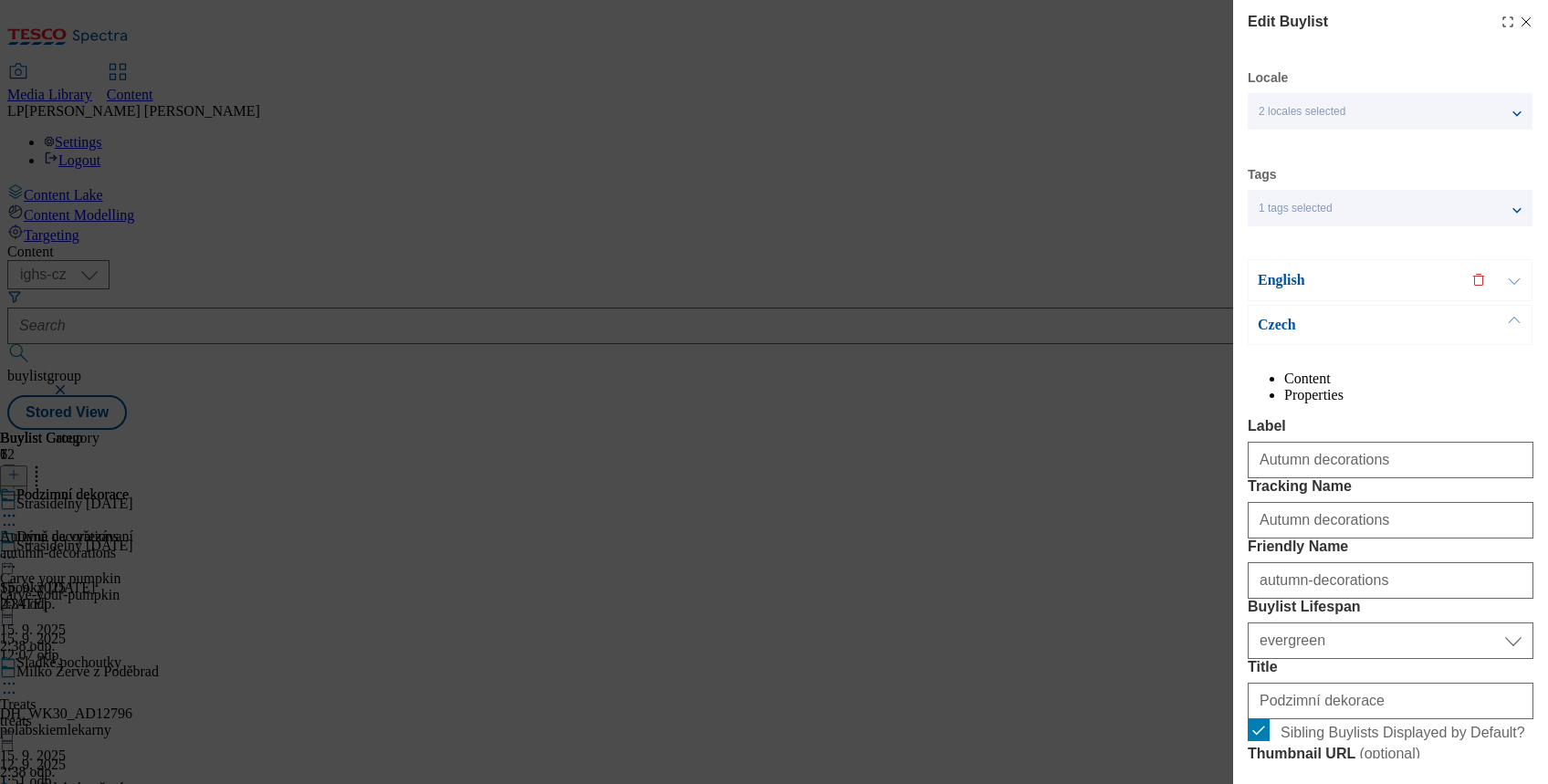
click at [1280, 276] on p "English" at bounding box center [1354, 280] width 192 height 18
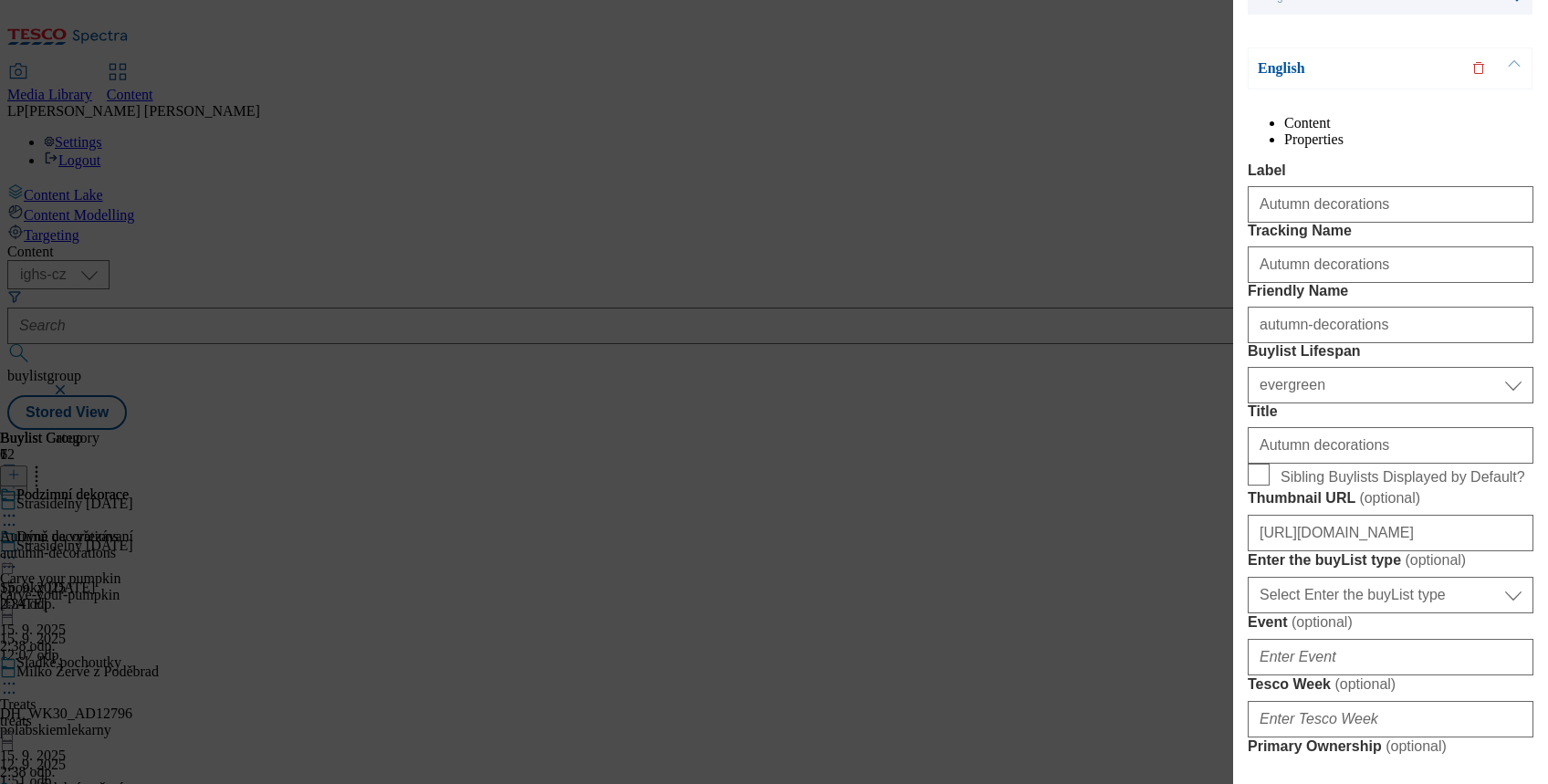
scroll to position [365, 0]
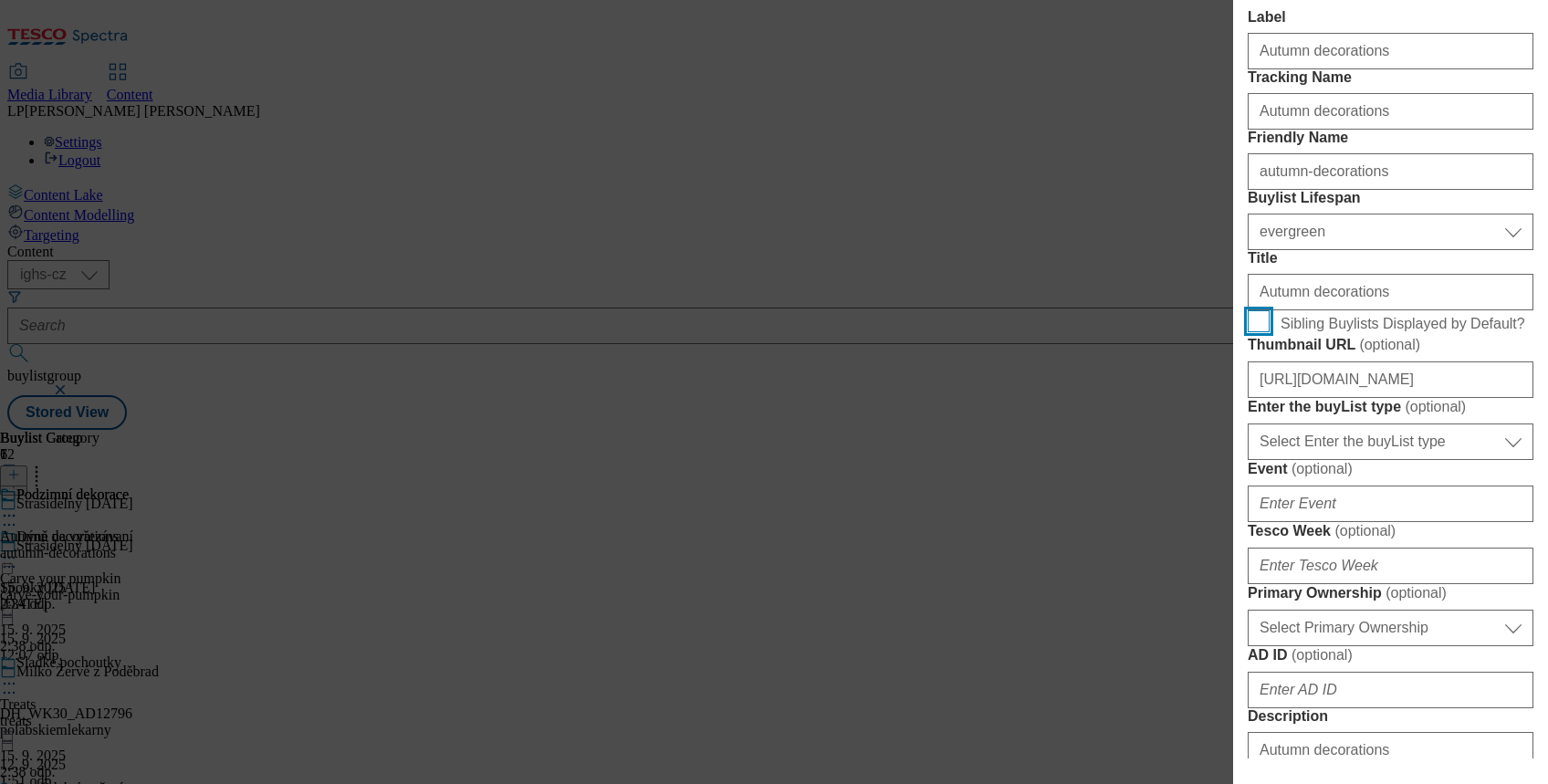
click at [1262, 332] on input "Sibling Buylists Displayed by Default?" at bounding box center [1258, 321] width 22 height 22
checkbox input "true"
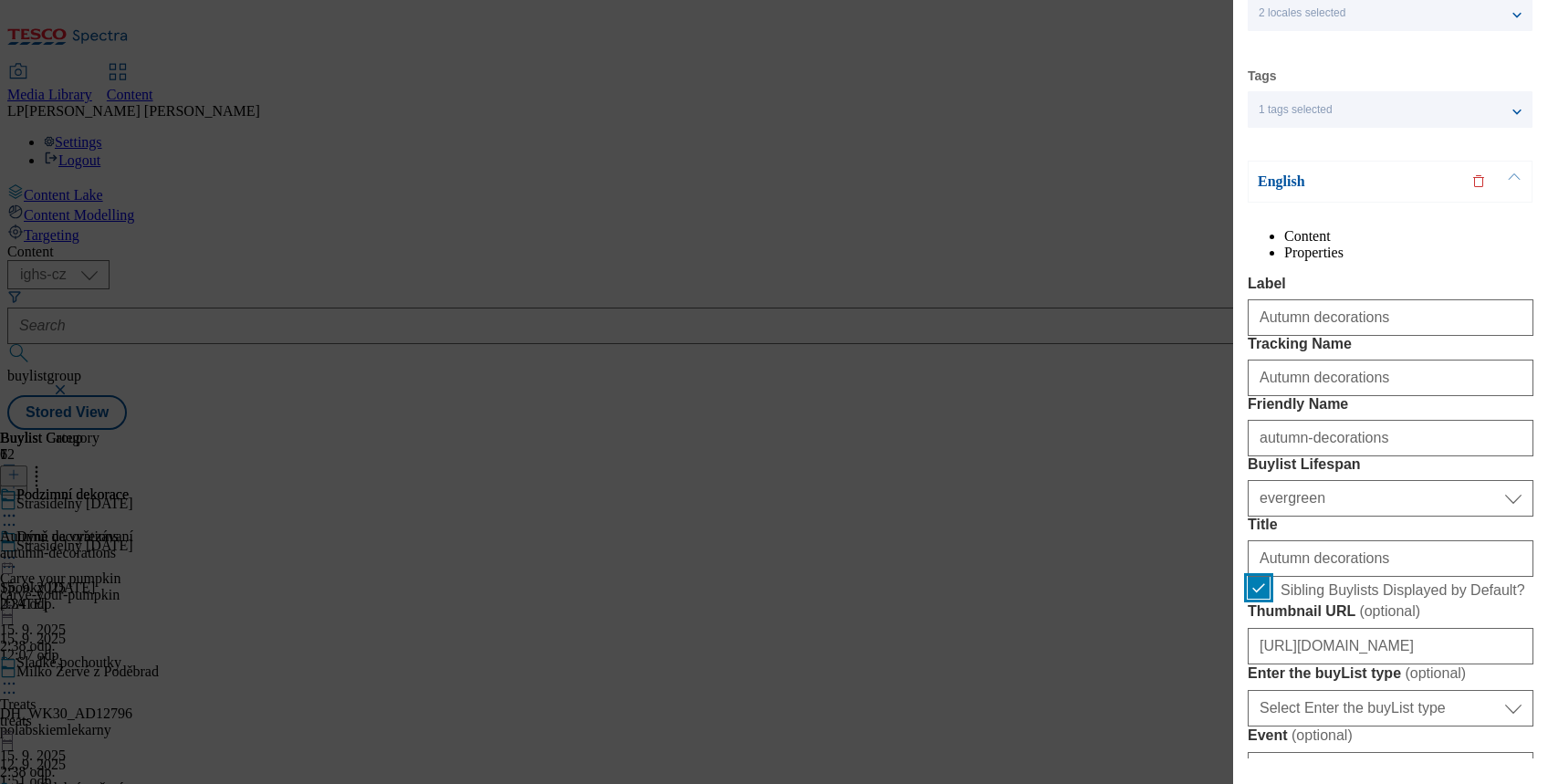
scroll to position [0, 0]
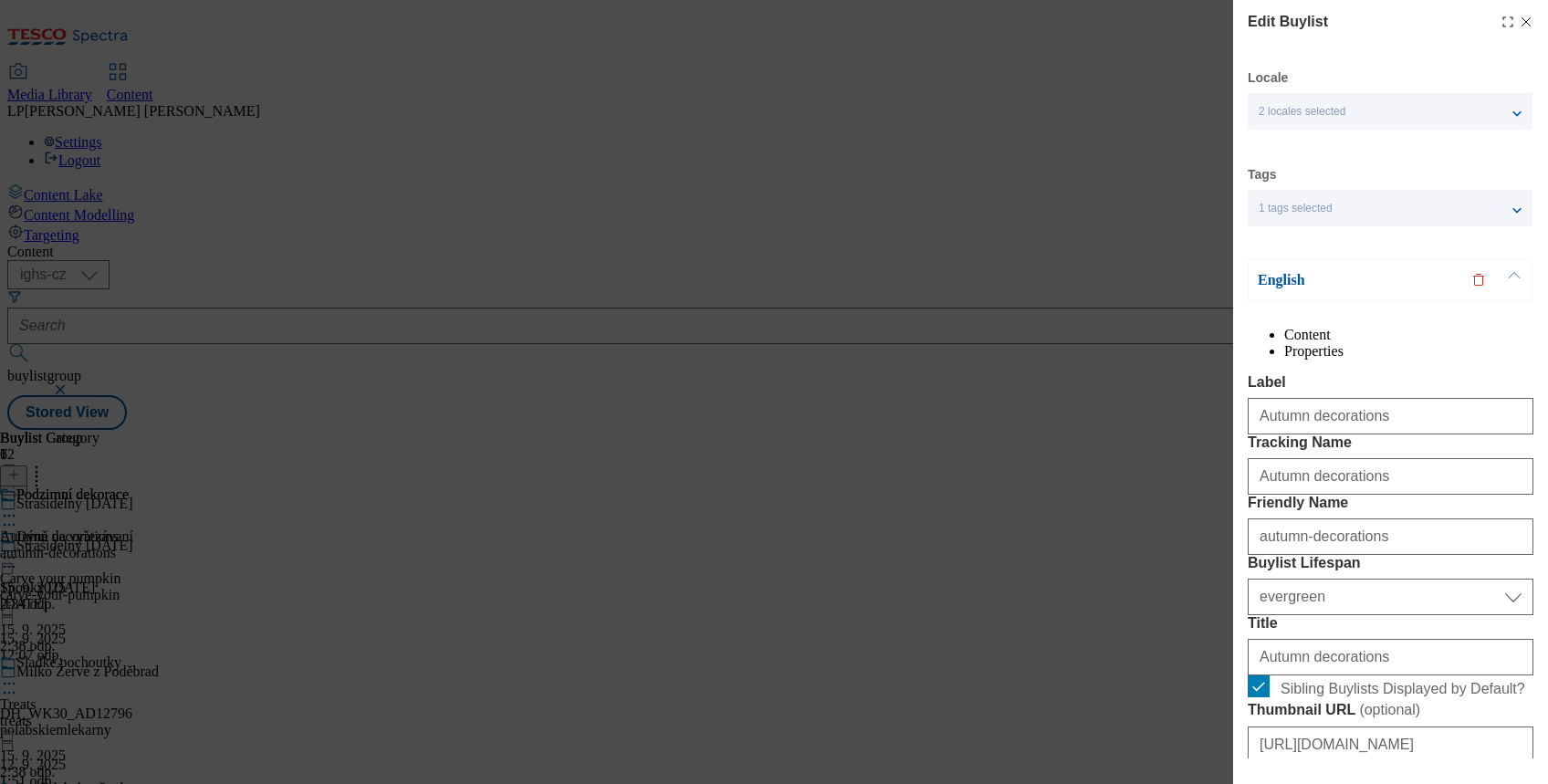
click at [1274, 278] on p "English" at bounding box center [1354, 280] width 192 height 18
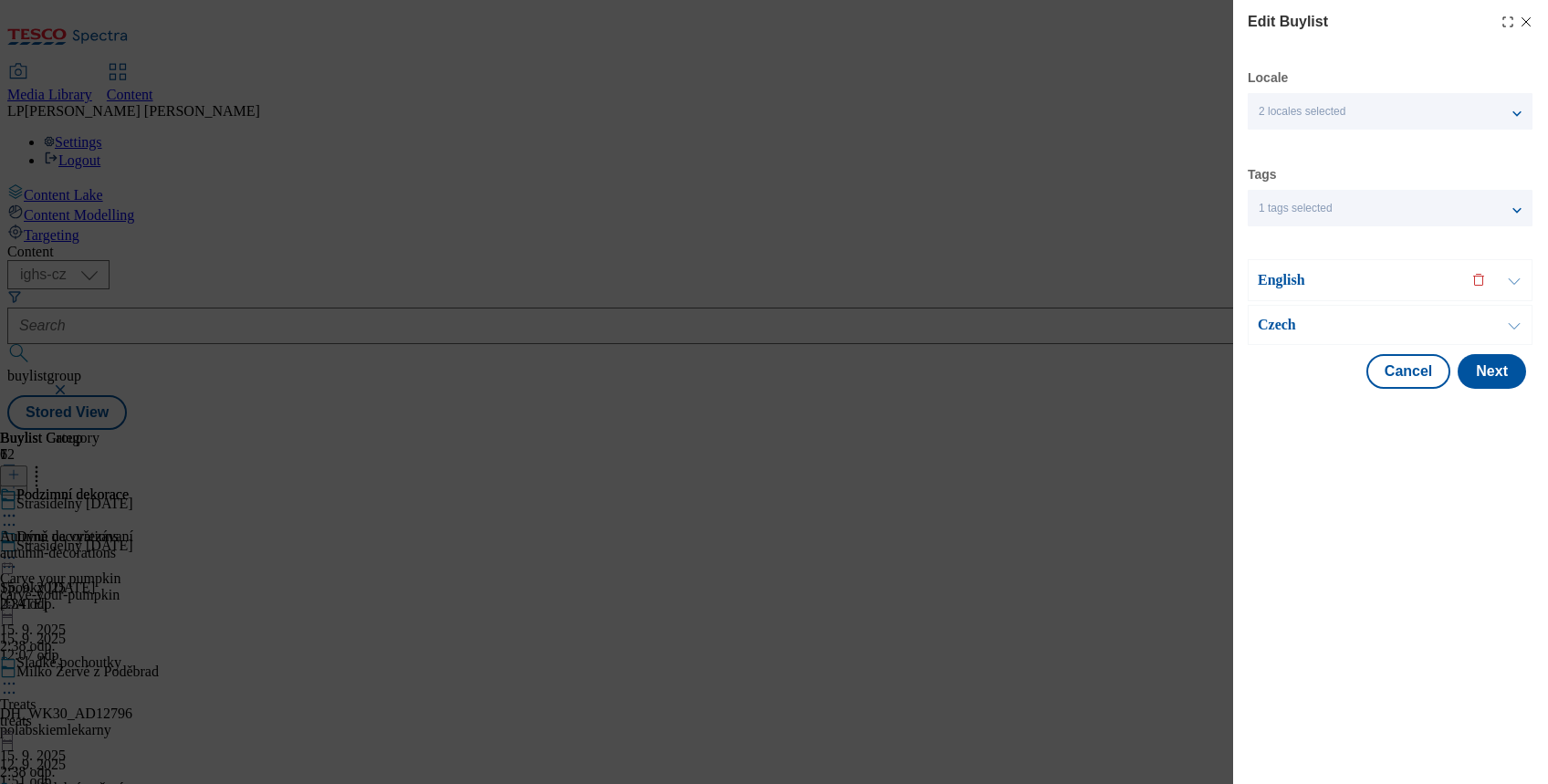
click at [1266, 323] on p "Czech" at bounding box center [1354, 324] width 192 height 18
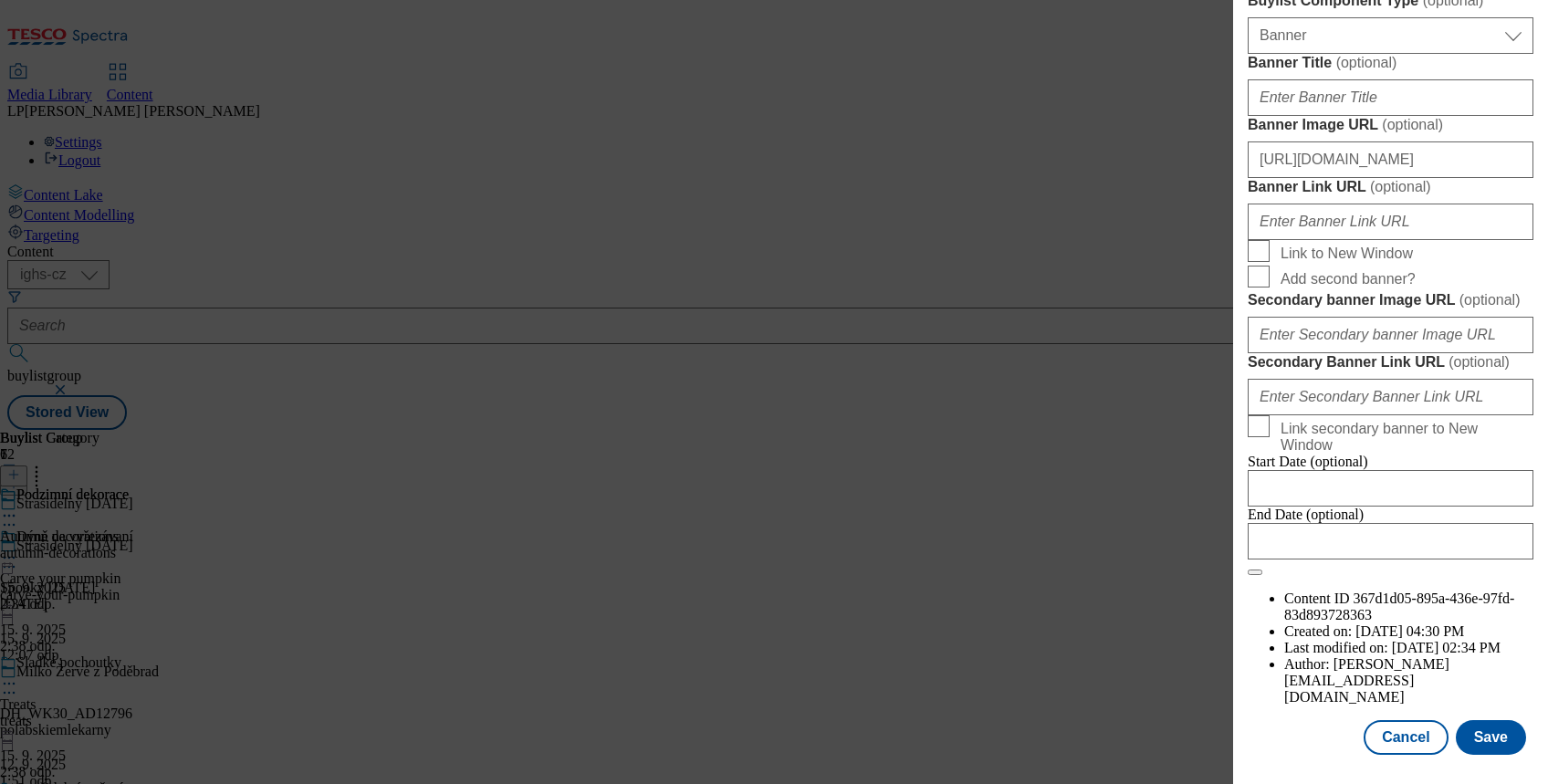
scroll to position [2030, 0]
click at [1472, 720] on button "Save" at bounding box center [1491, 737] width 71 height 35
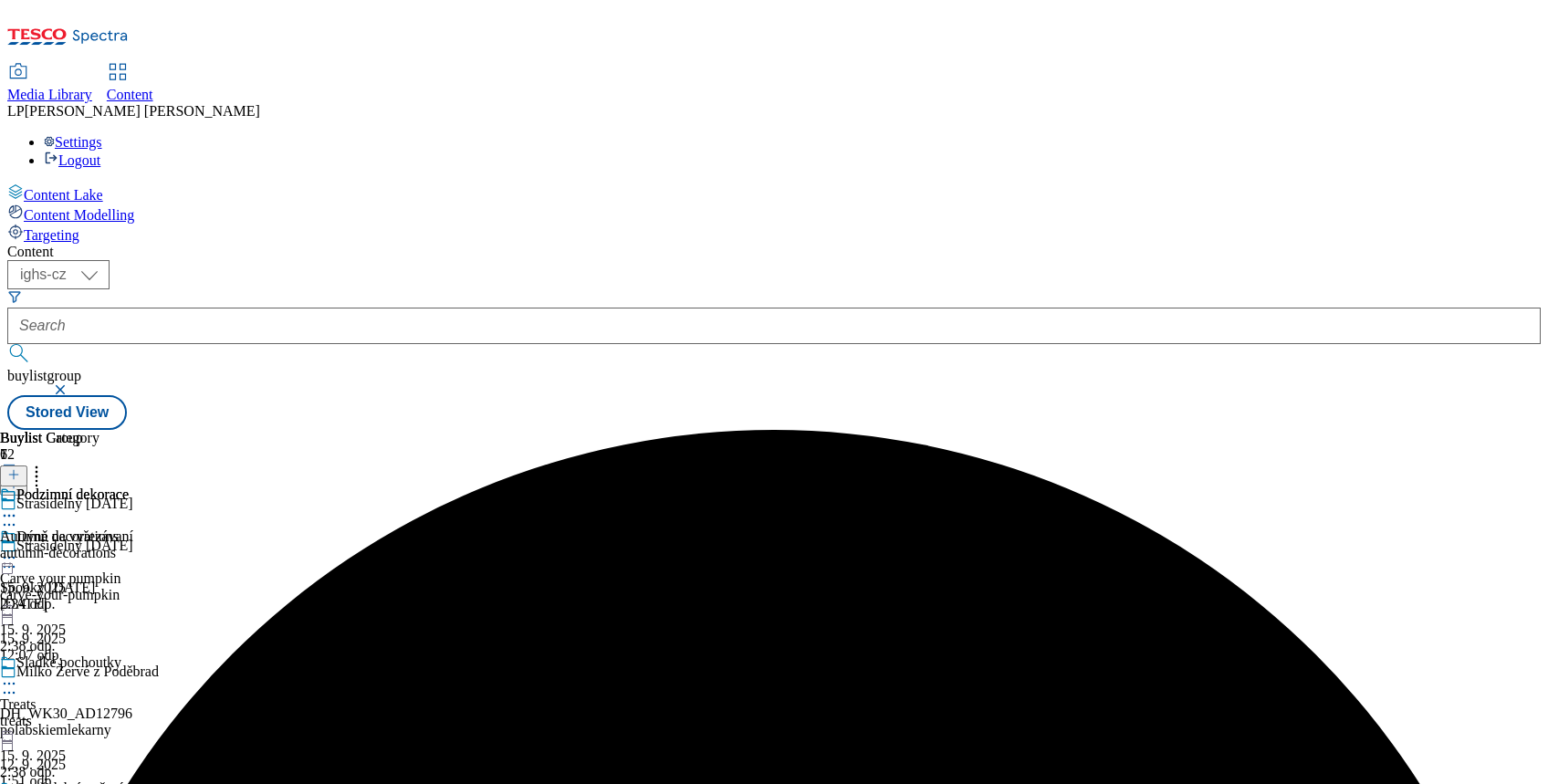
scroll to position [552, 0]
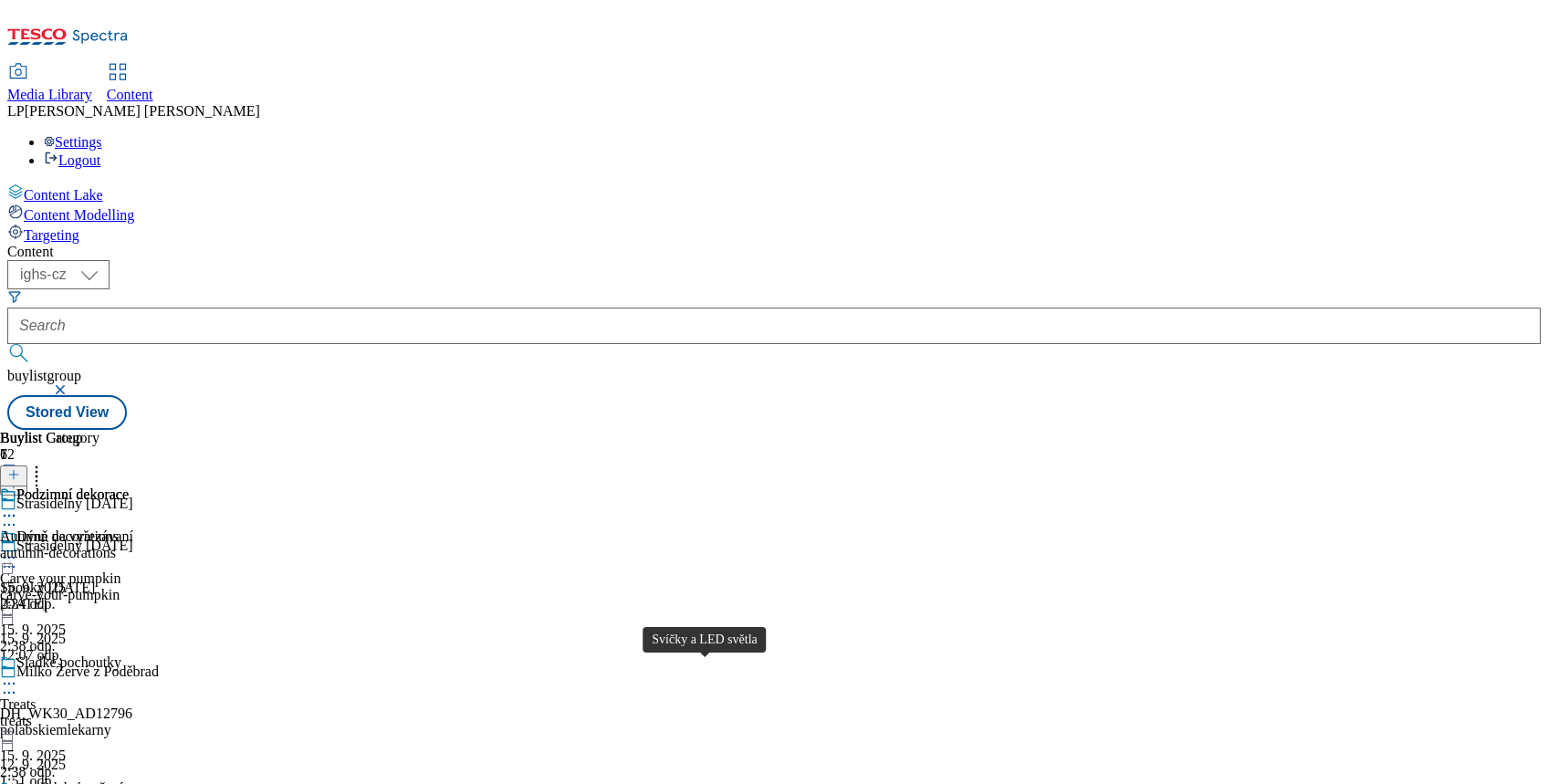
scroll to position [746, 0]
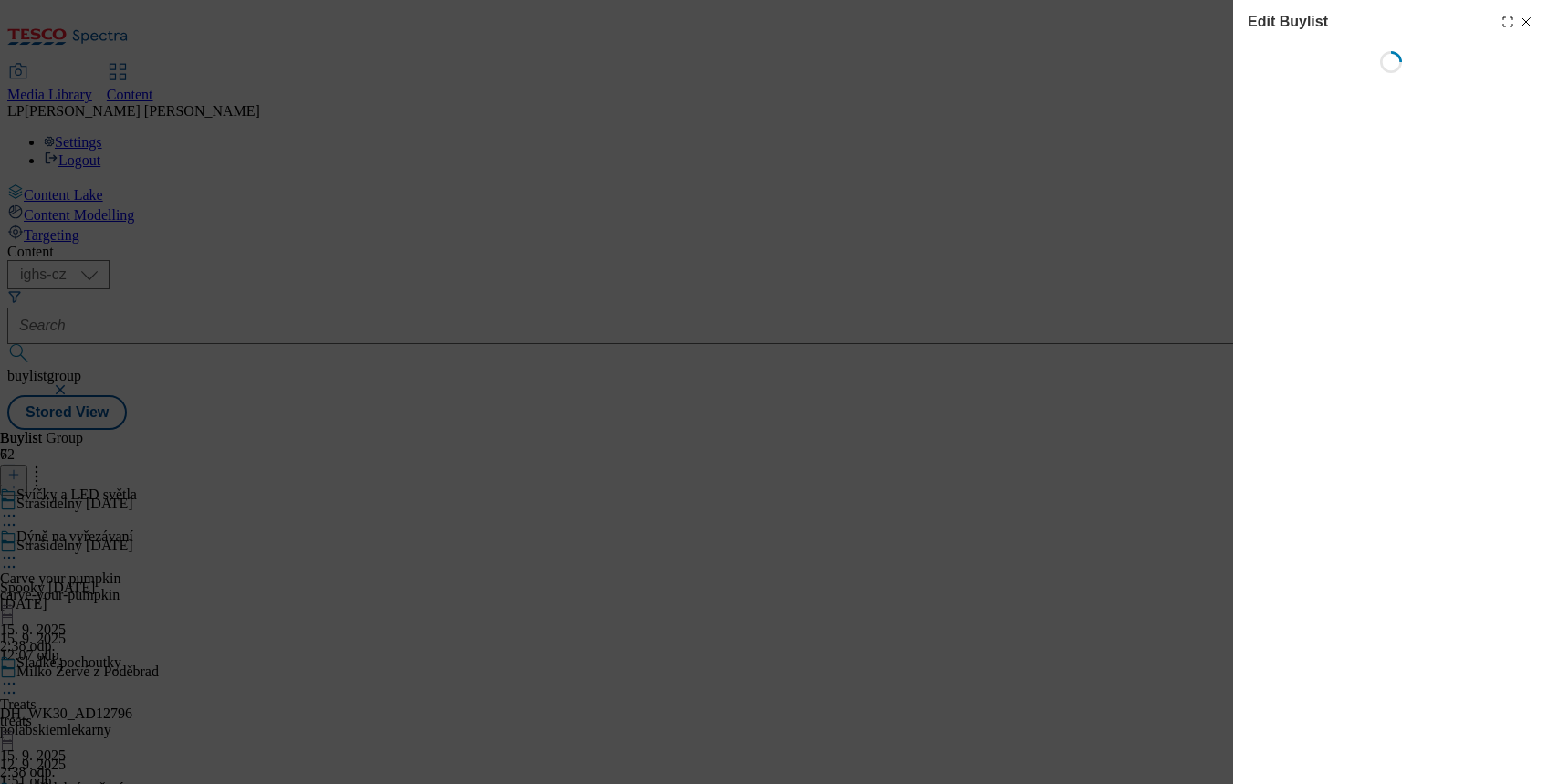
select select "evergreen"
select select "Banner"
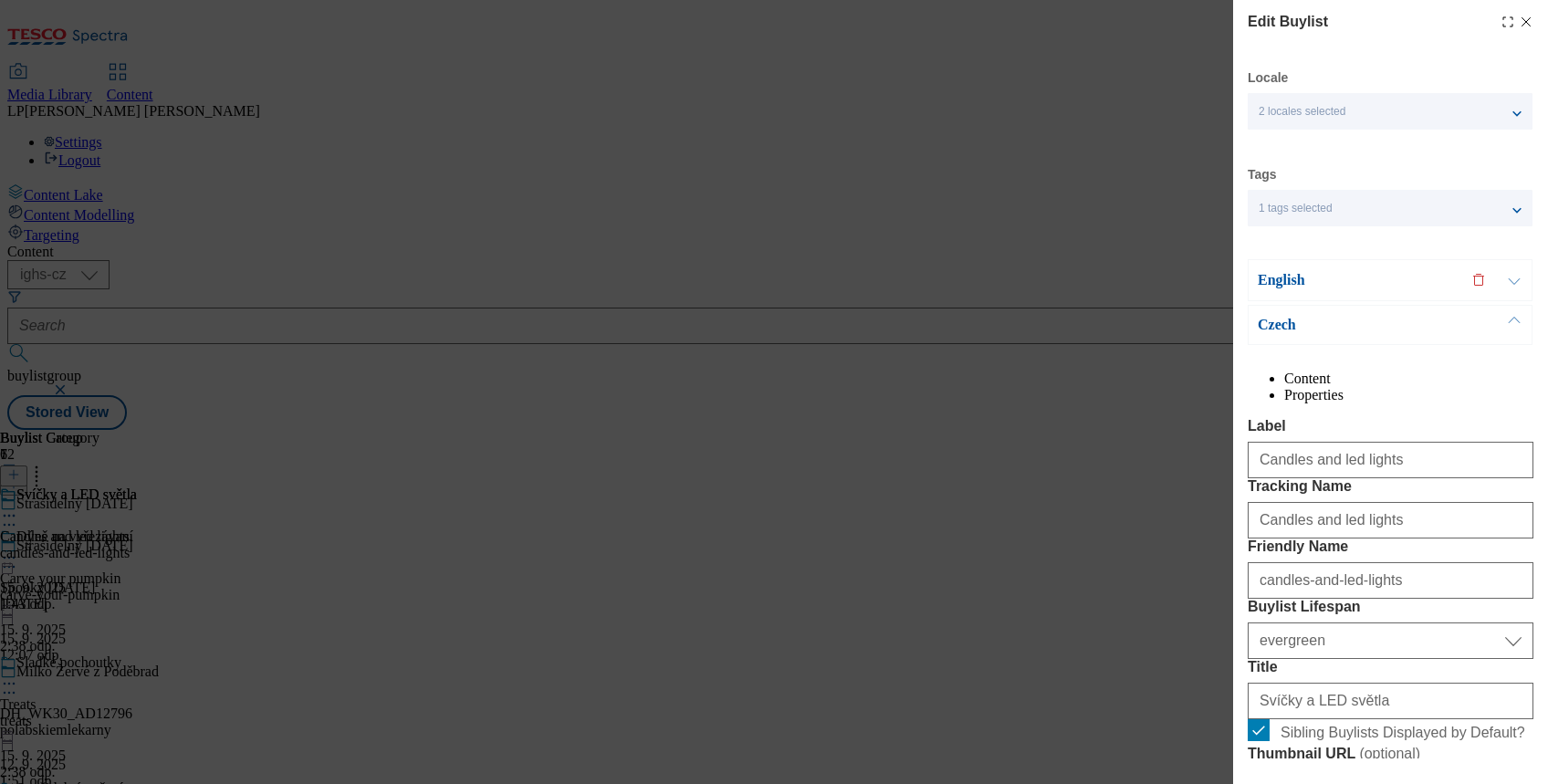
click at [1289, 278] on p "English" at bounding box center [1354, 280] width 192 height 18
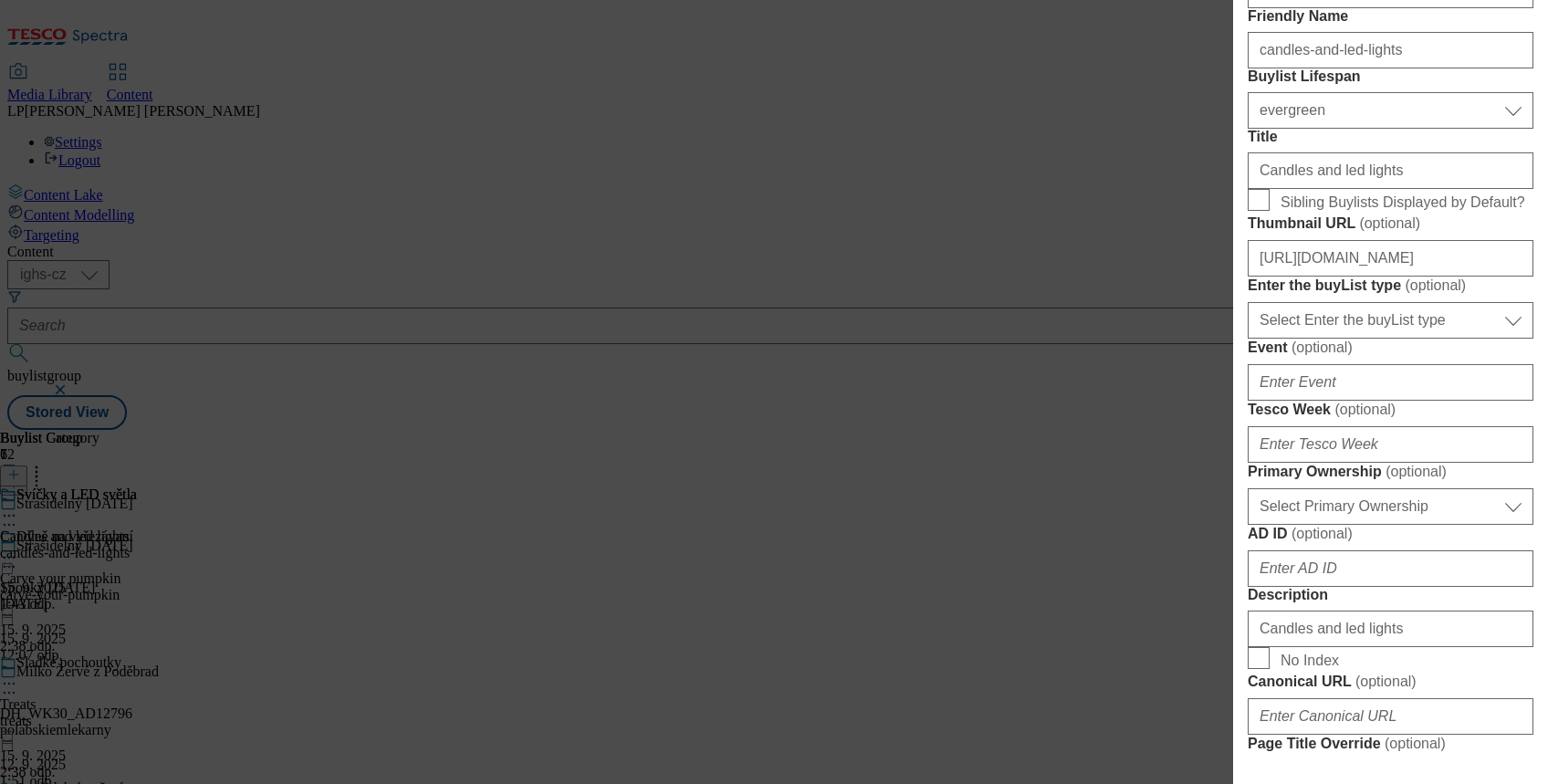
click at [1268, 364] on form "Label Candles and led lights Tracking Name Candles and led lights Friendly Name…" at bounding box center [1390, 634] width 285 height 1493
click at [1266, 211] on input "Sibling Buylists Displayed by Default?" at bounding box center [1258, 200] width 22 height 22
checkbox input "true"
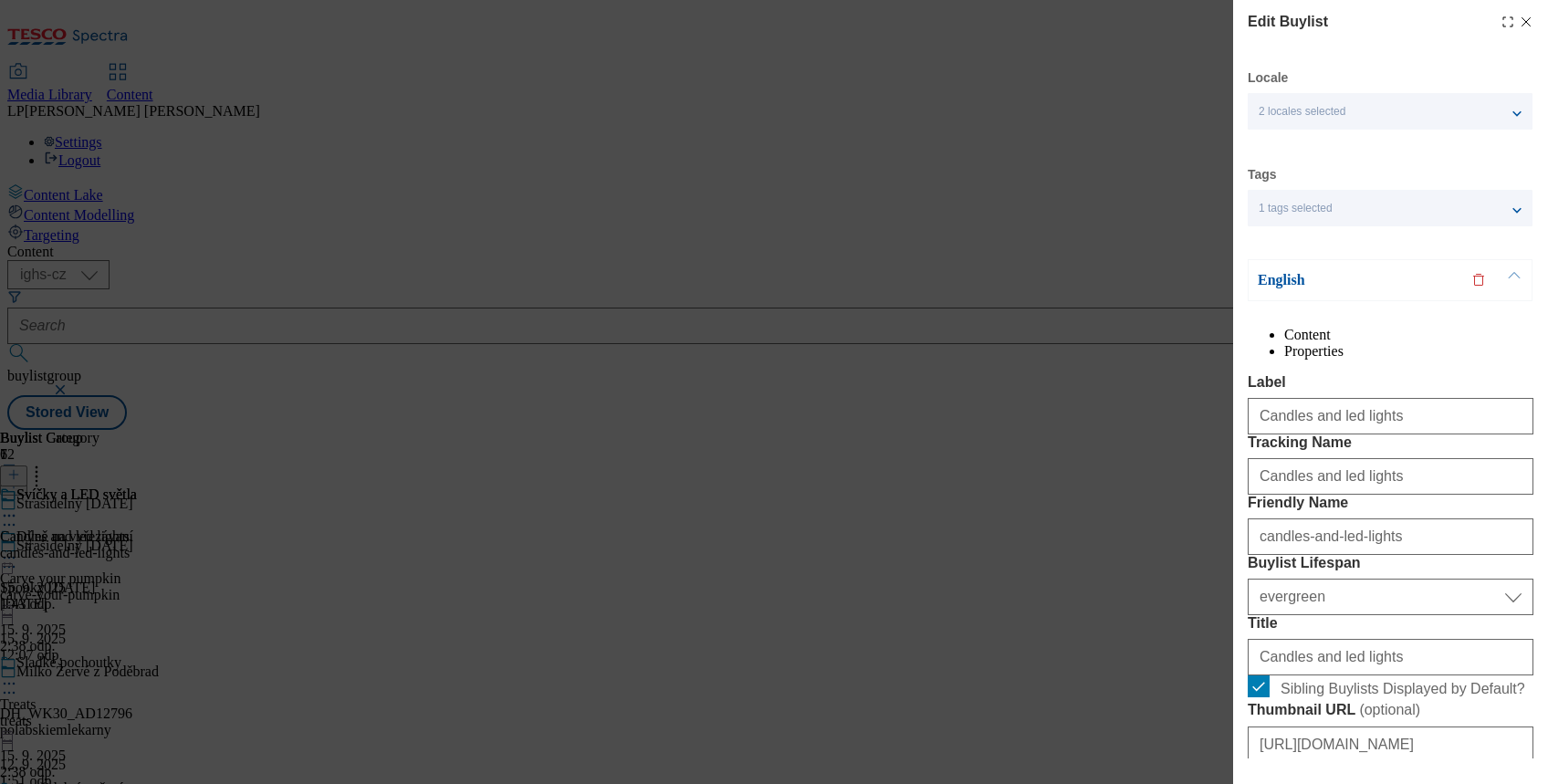
click at [1279, 284] on p "English" at bounding box center [1354, 280] width 192 height 18
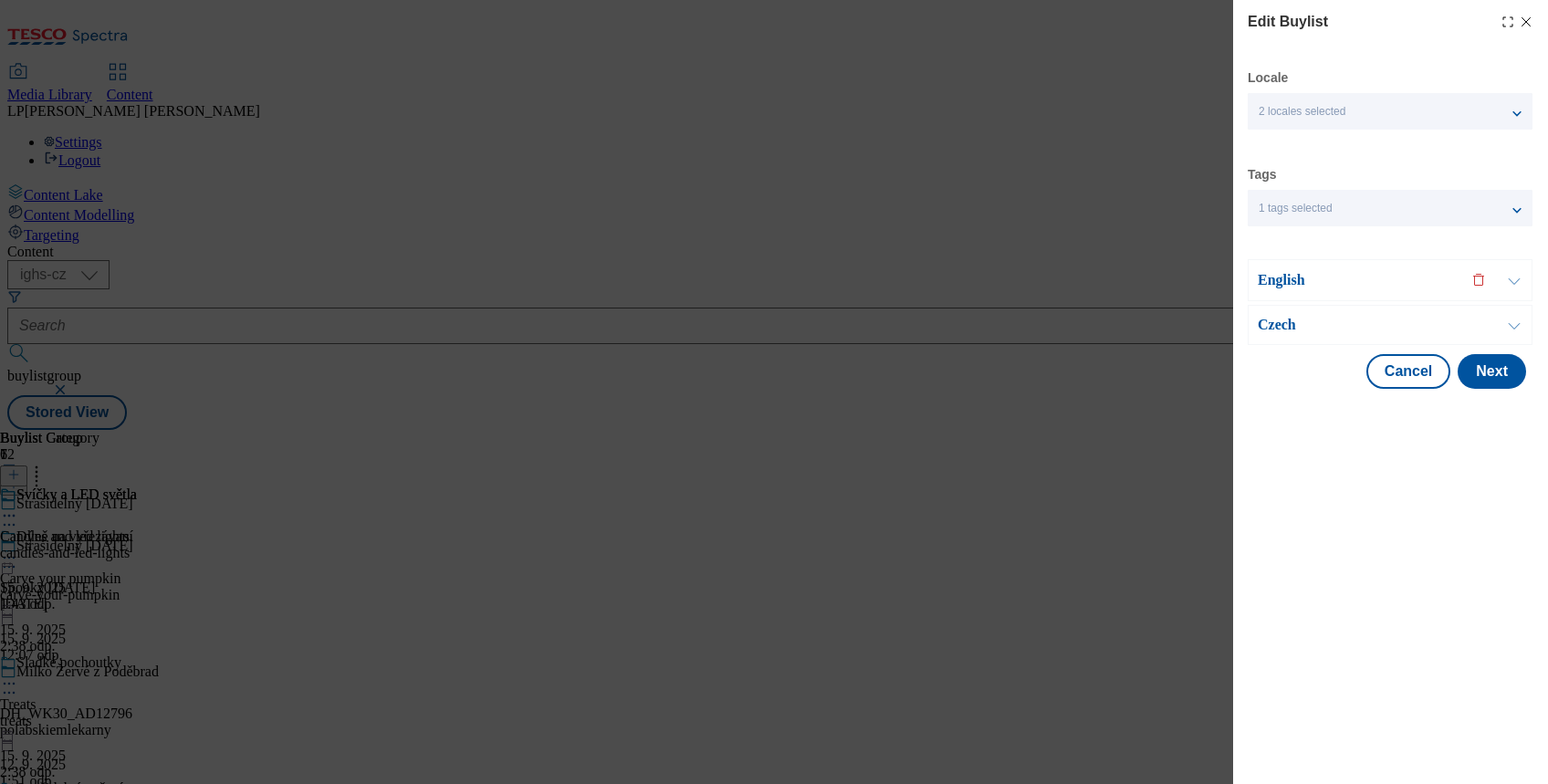
click at [1268, 323] on p "Czech" at bounding box center [1354, 324] width 192 height 18
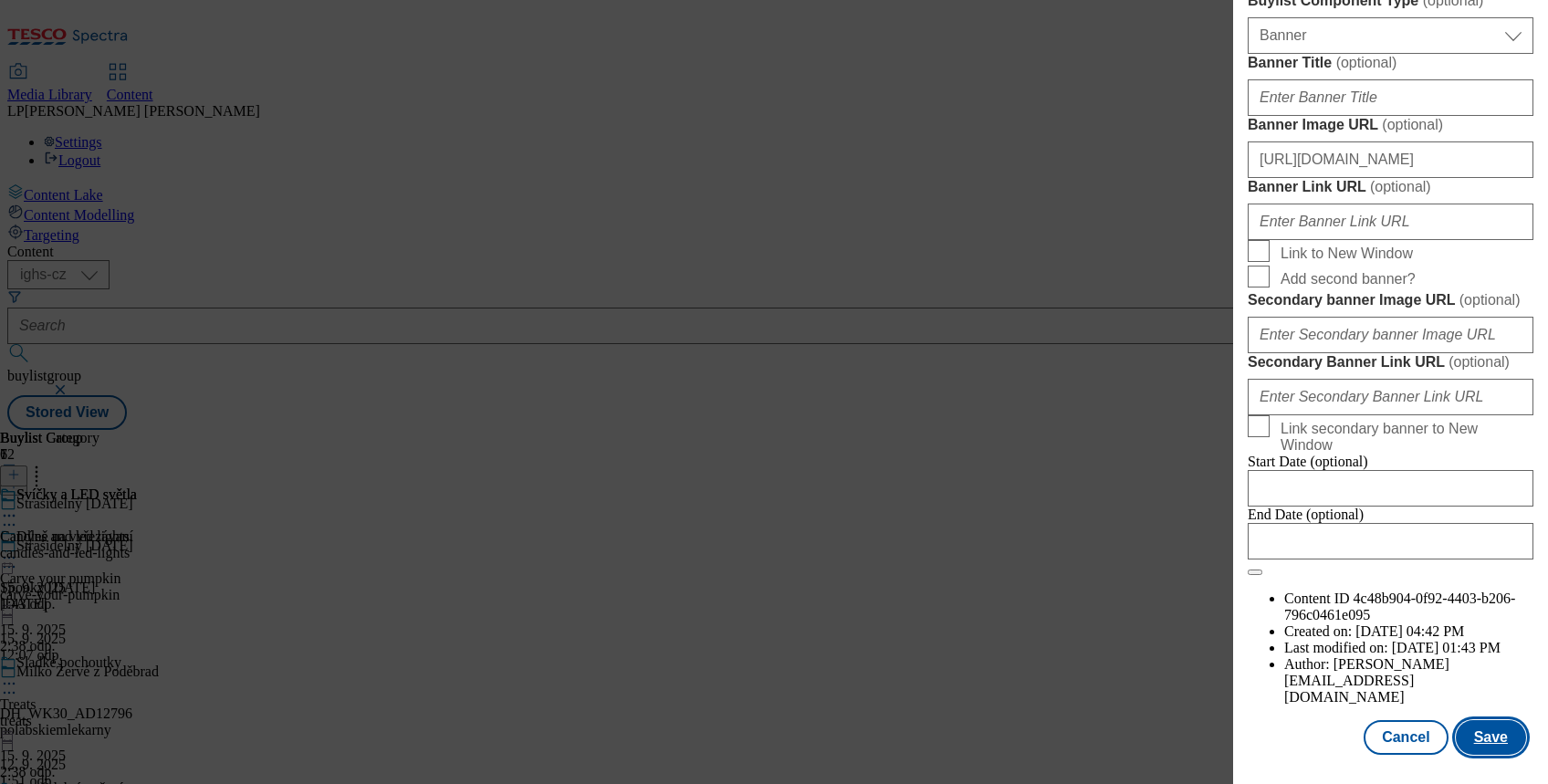
click at [1482, 720] on button "Save" at bounding box center [1491, 737] width 71 height 35
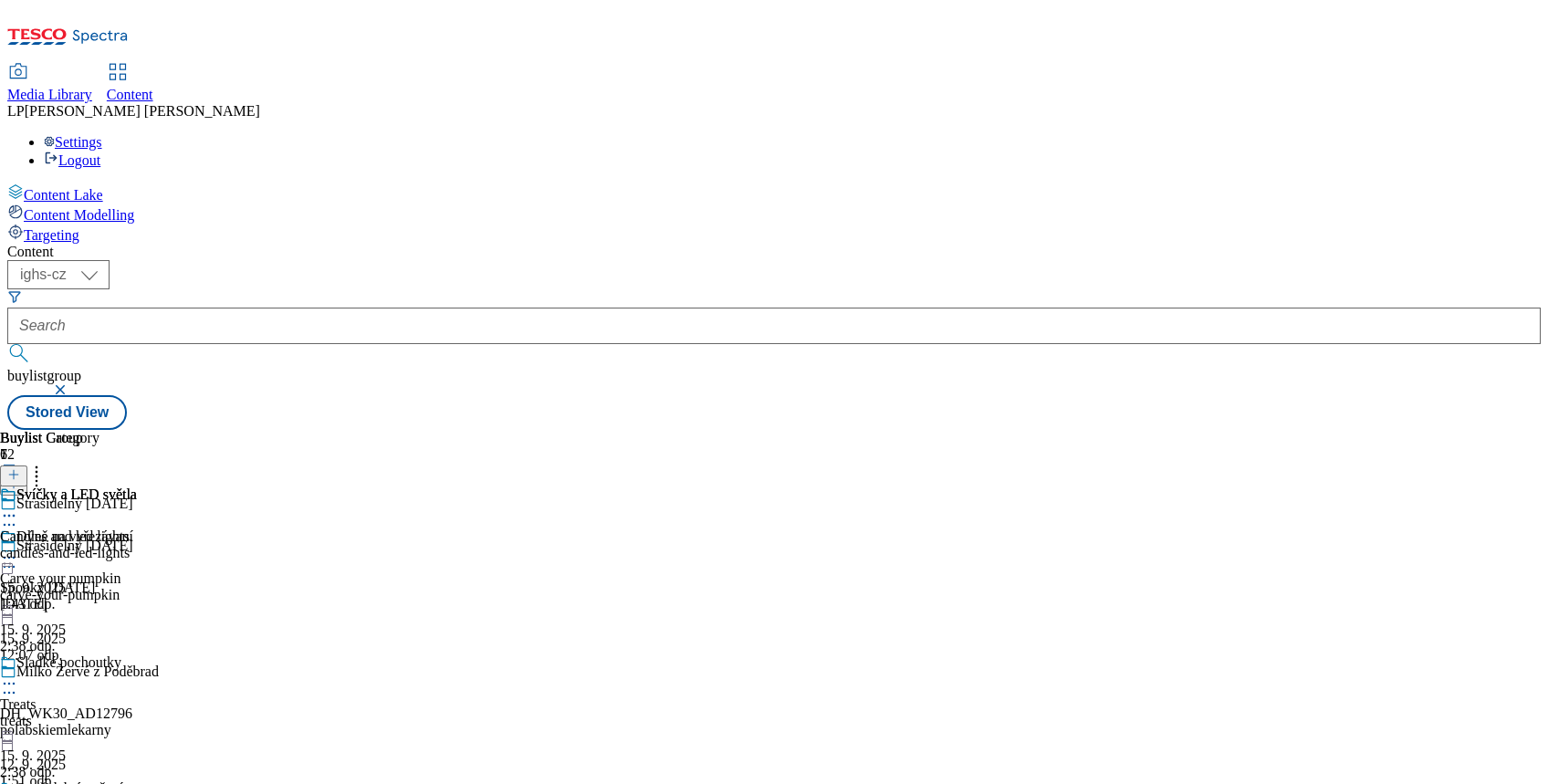
click at [18, 549] on icon at bounding box center [8, 557] width 18 height 18
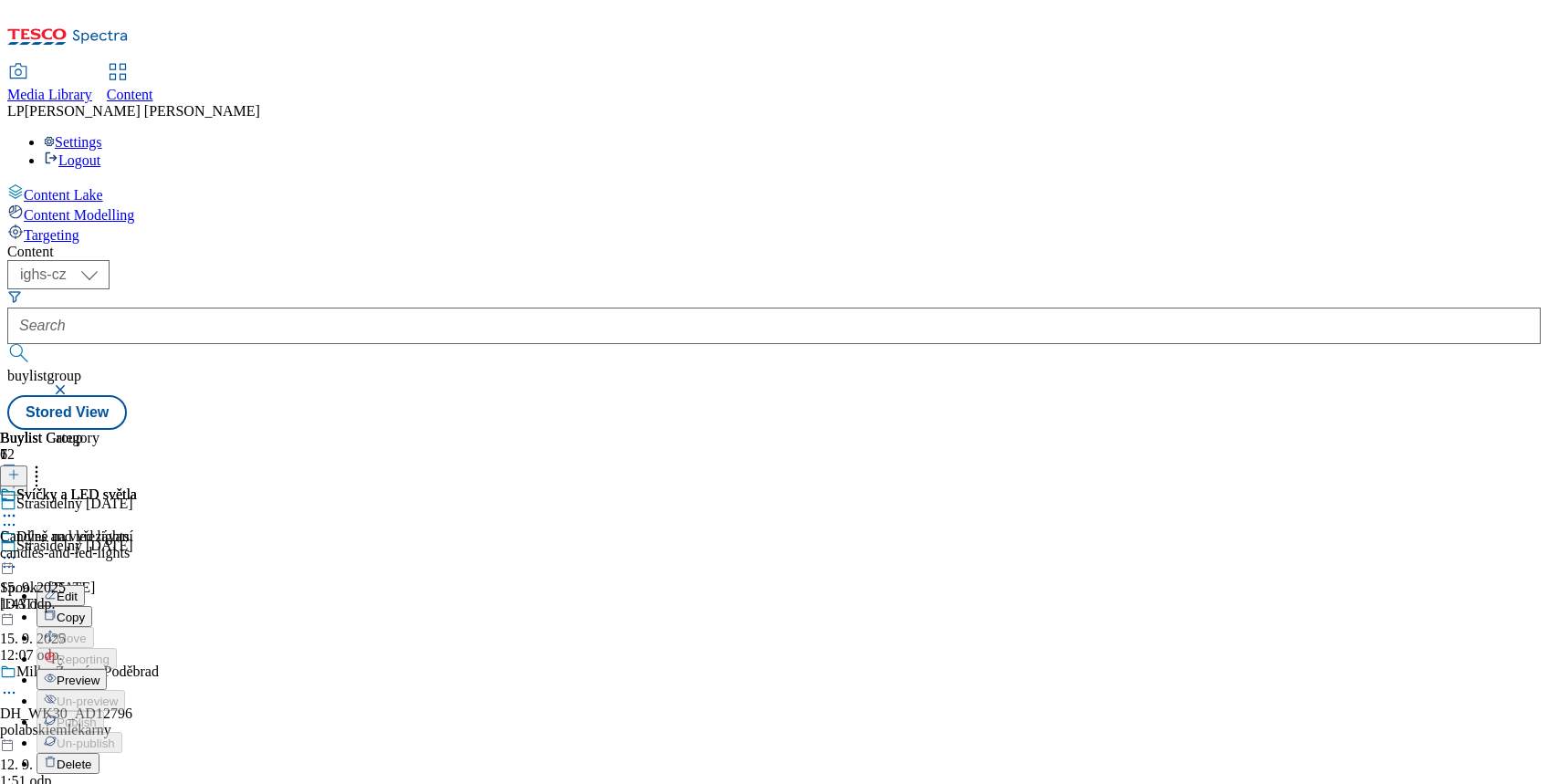
click at [100, 673] on span "Preview" at bounding box center [78, 680] width 43 height 14
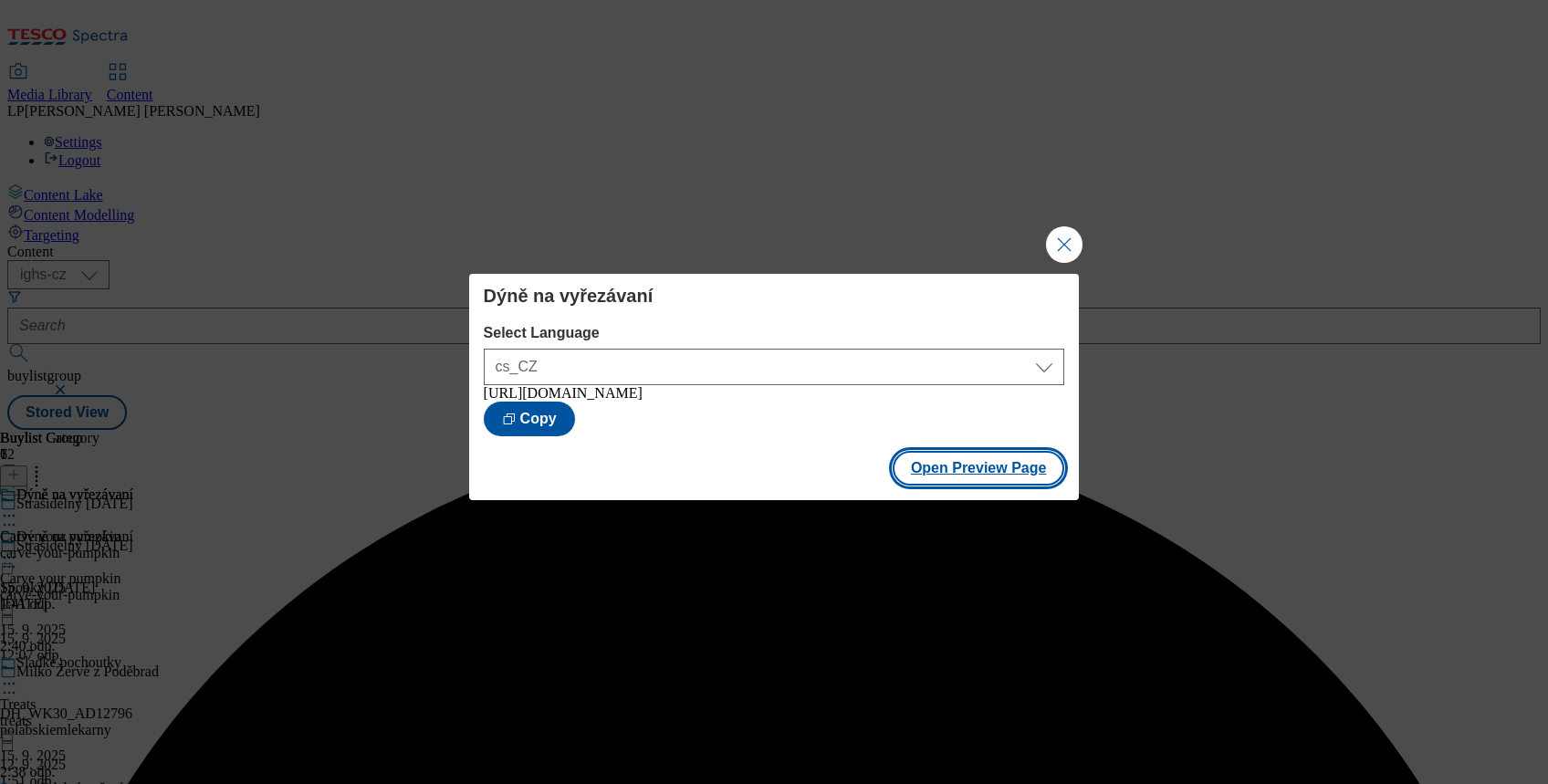
click at [927, 482] on button "Open Preview Page" at bounding box center [978, 468] width 172 height 35
click at [1054, 243] on button "Close Modal" at bounding box center [1064, 244] width 37 height 37
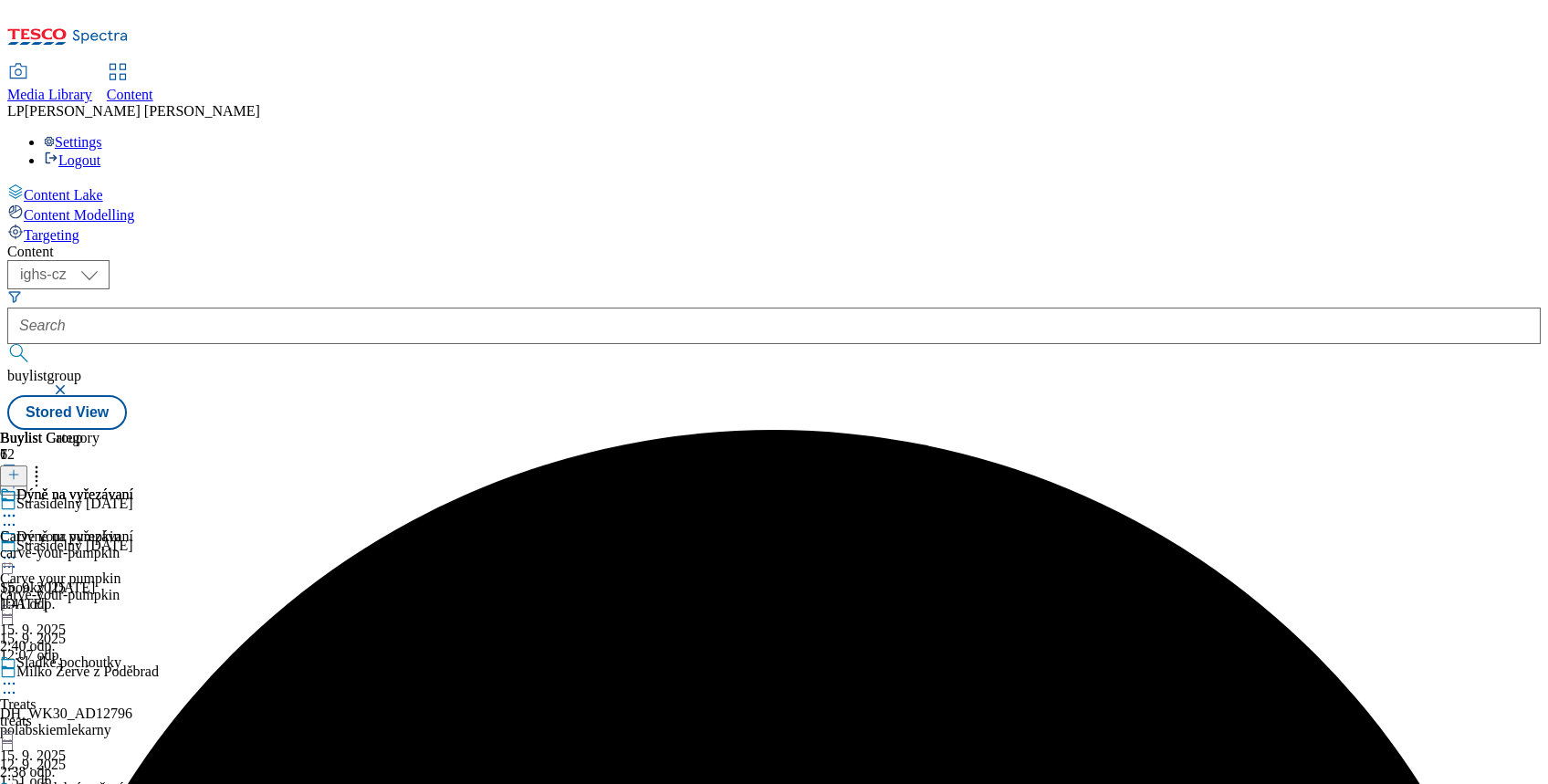
click at [18, 549] on icon at bounding box center [8, 557] width 18 height 18
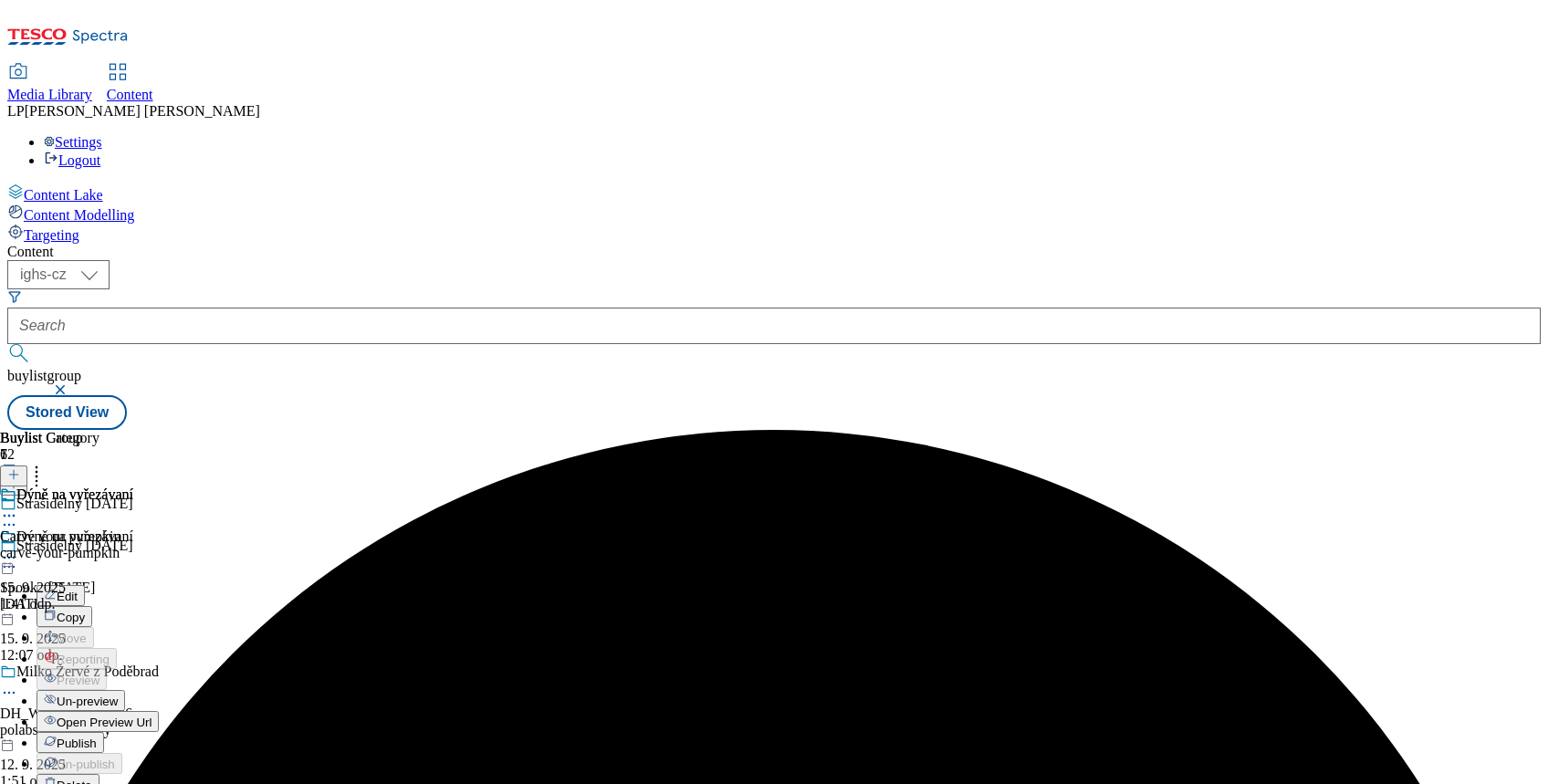
click at [97, 736] on span "Publish" at bounding box center [76, 743] width 40 height 14
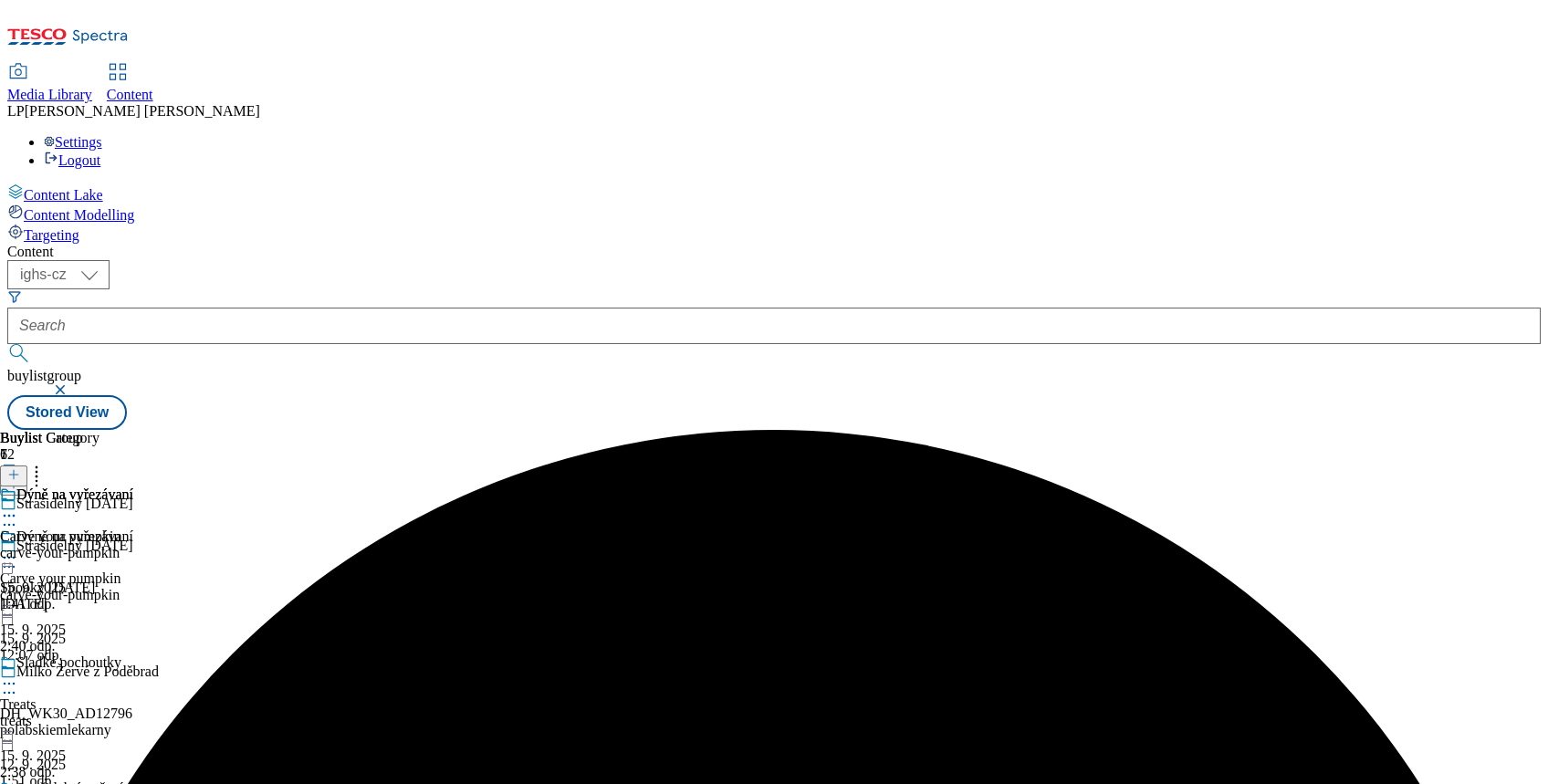
click at [18, 674] on icon at bounding box center [8, 682] width 18 height 18
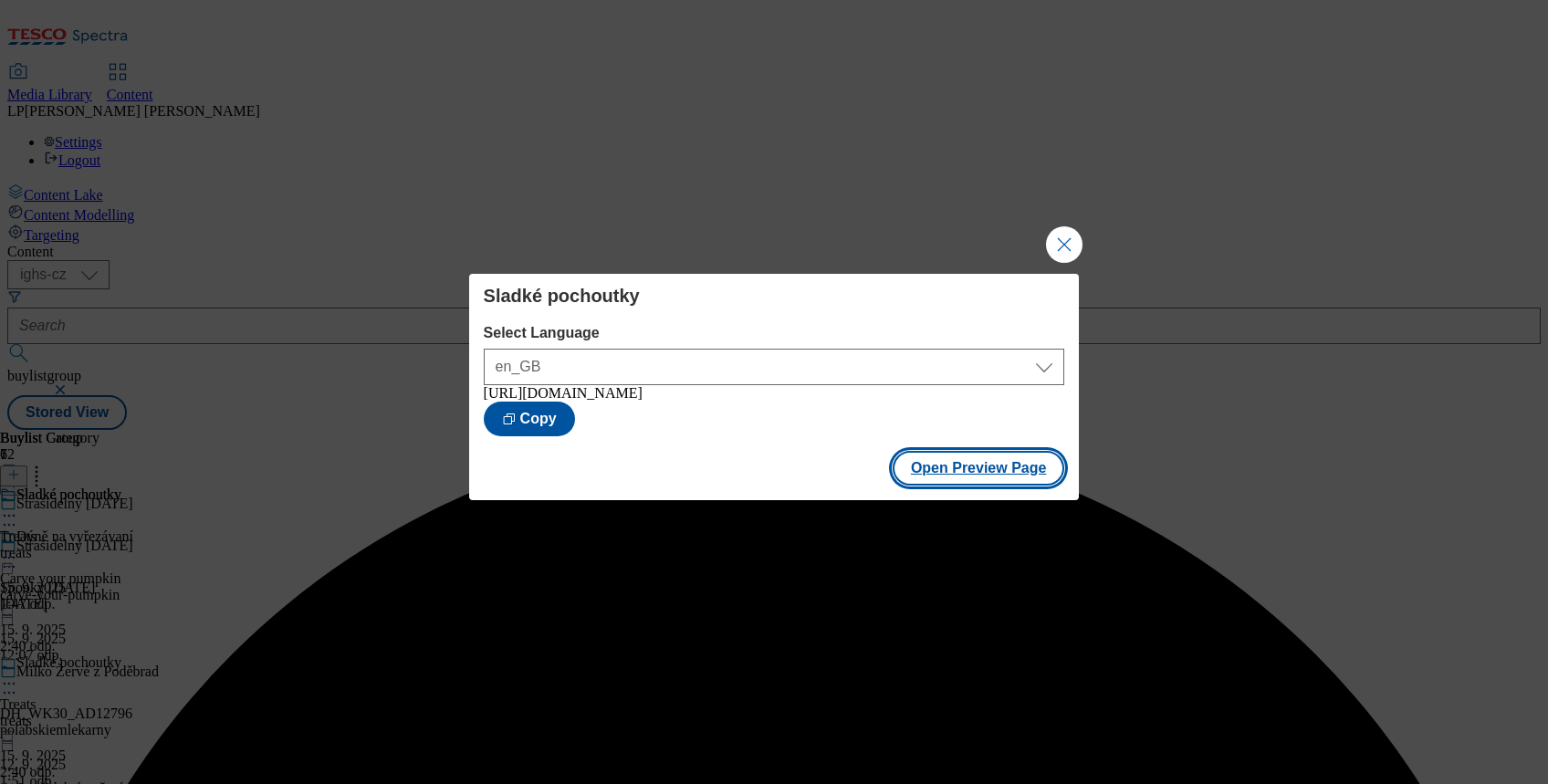
click at [946, 482] on button "Open Preview Page" at bounding box center [978, 468] width 172 height 35
click at [1052, 239] on button "Close Modal" at bounding box center [1064, 244] width 37 height 37
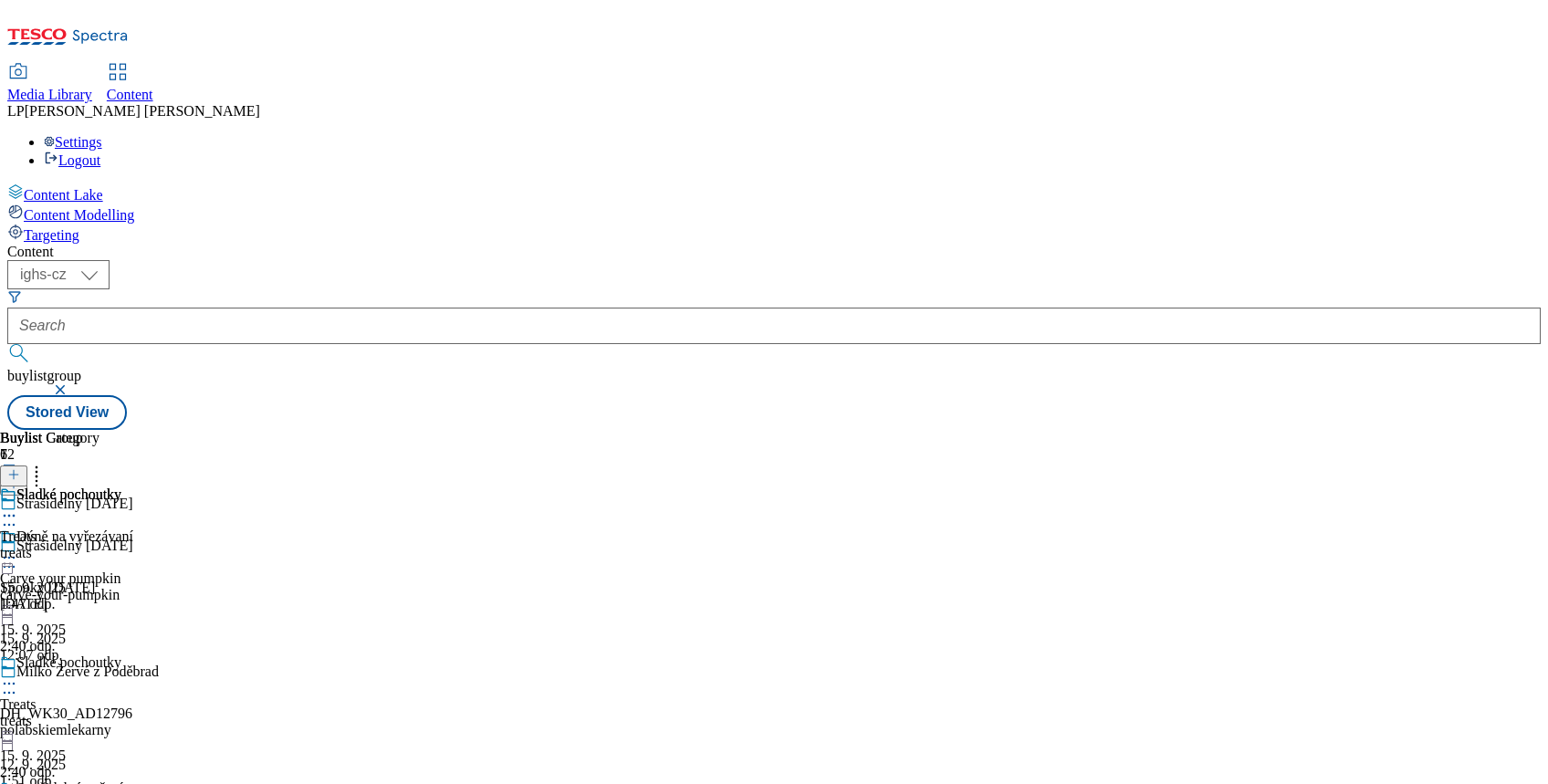
click at [18, 674] on icon at bounding box center [8, 682] width 18 height 18
click at [153, 674] on div at bounding box center [76, 684] width 153 height 22
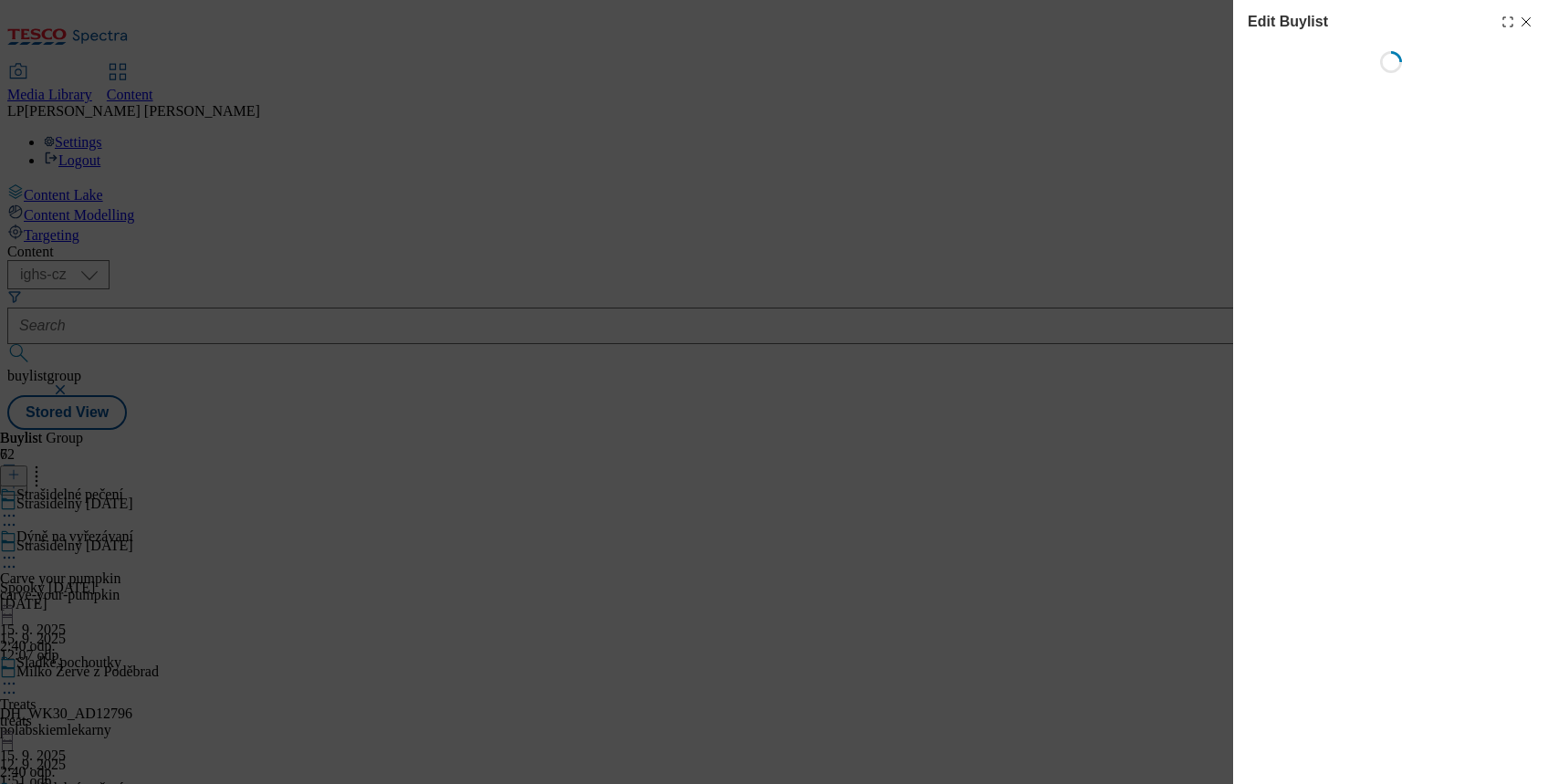
select select "evergreen"
select select "Banner"
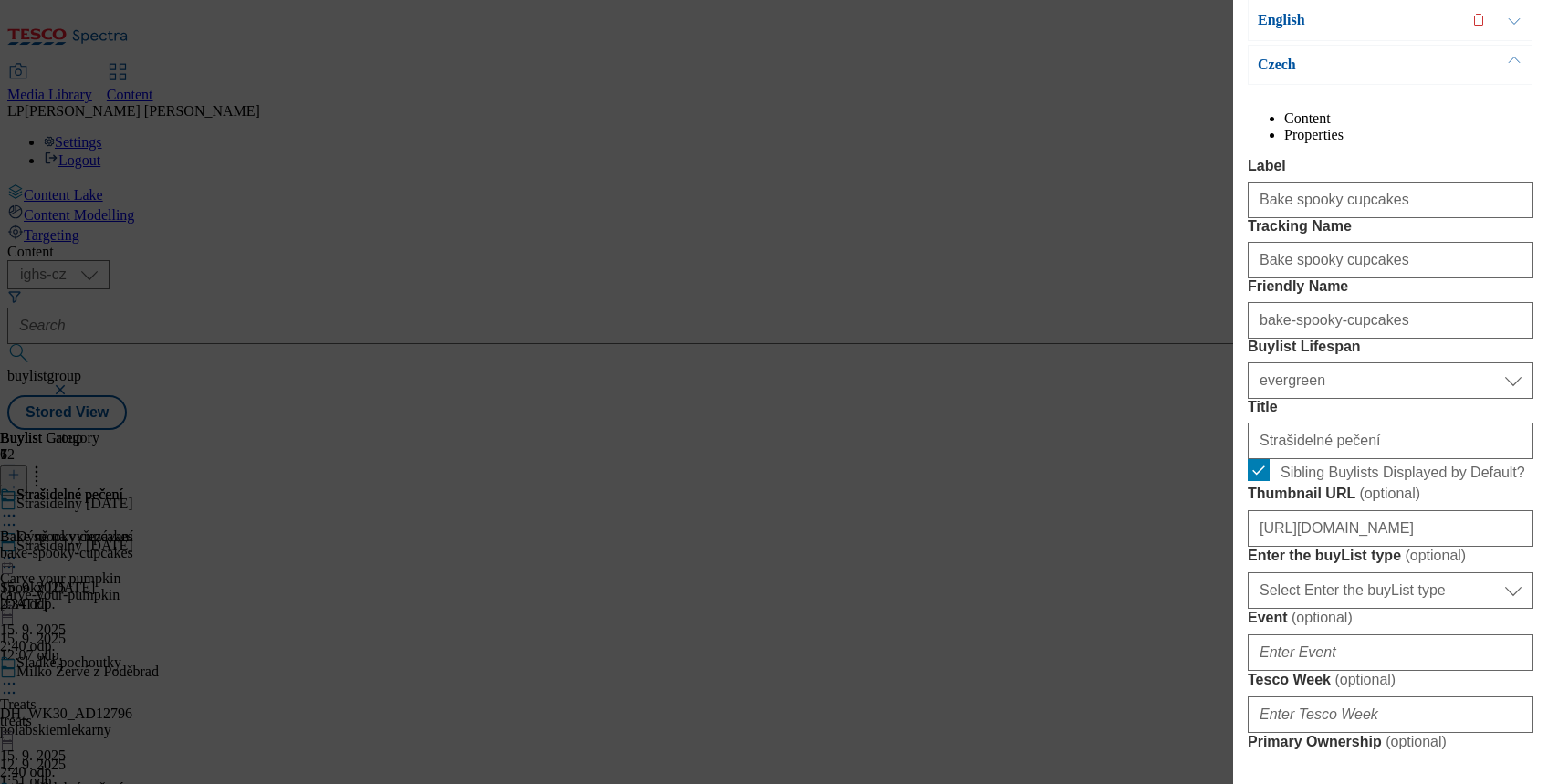
scroll to position [205, 0]
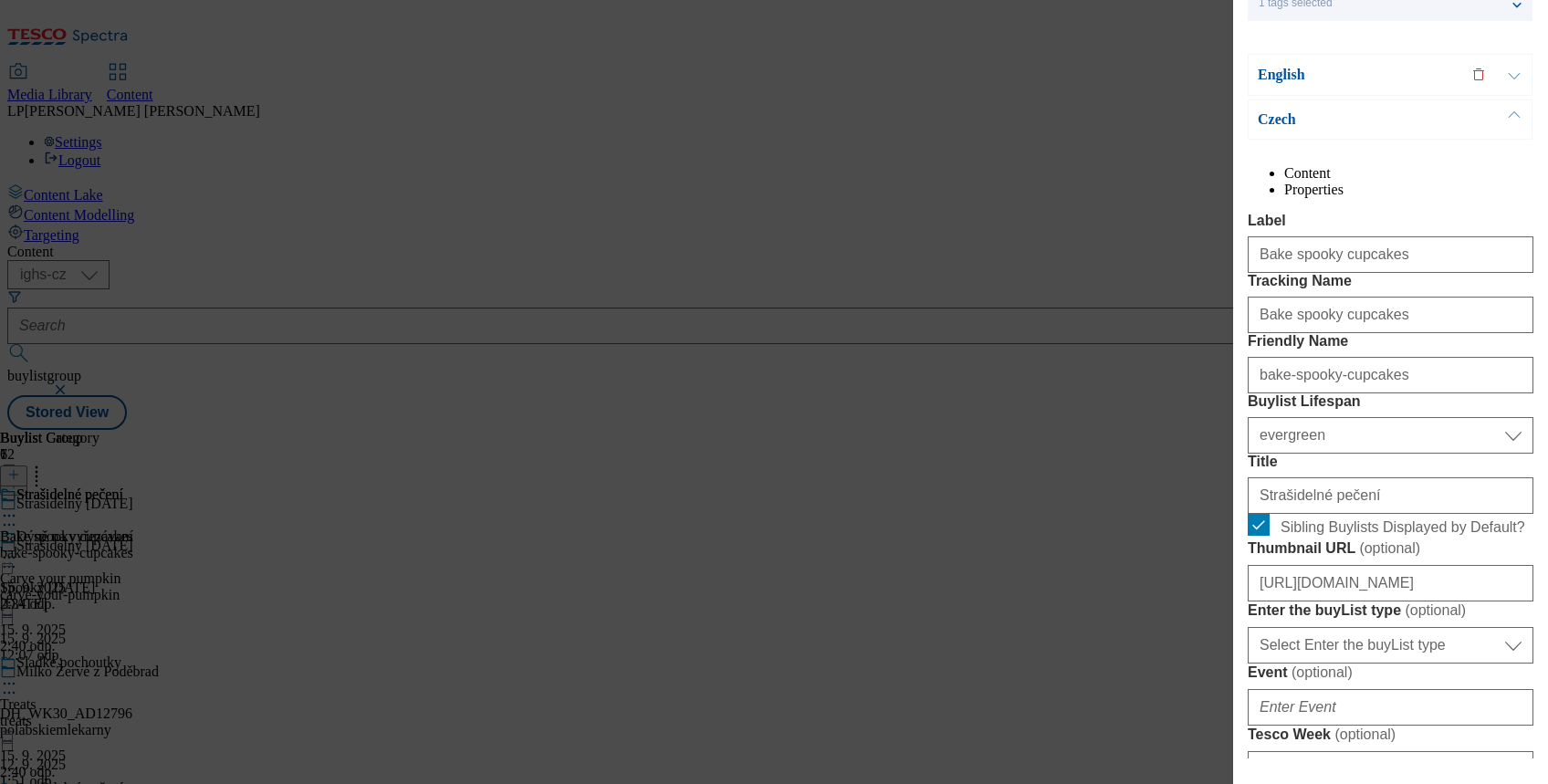
click at [1274, 72] on p "English" at bounding box center [1354, 74] width 192 height 18
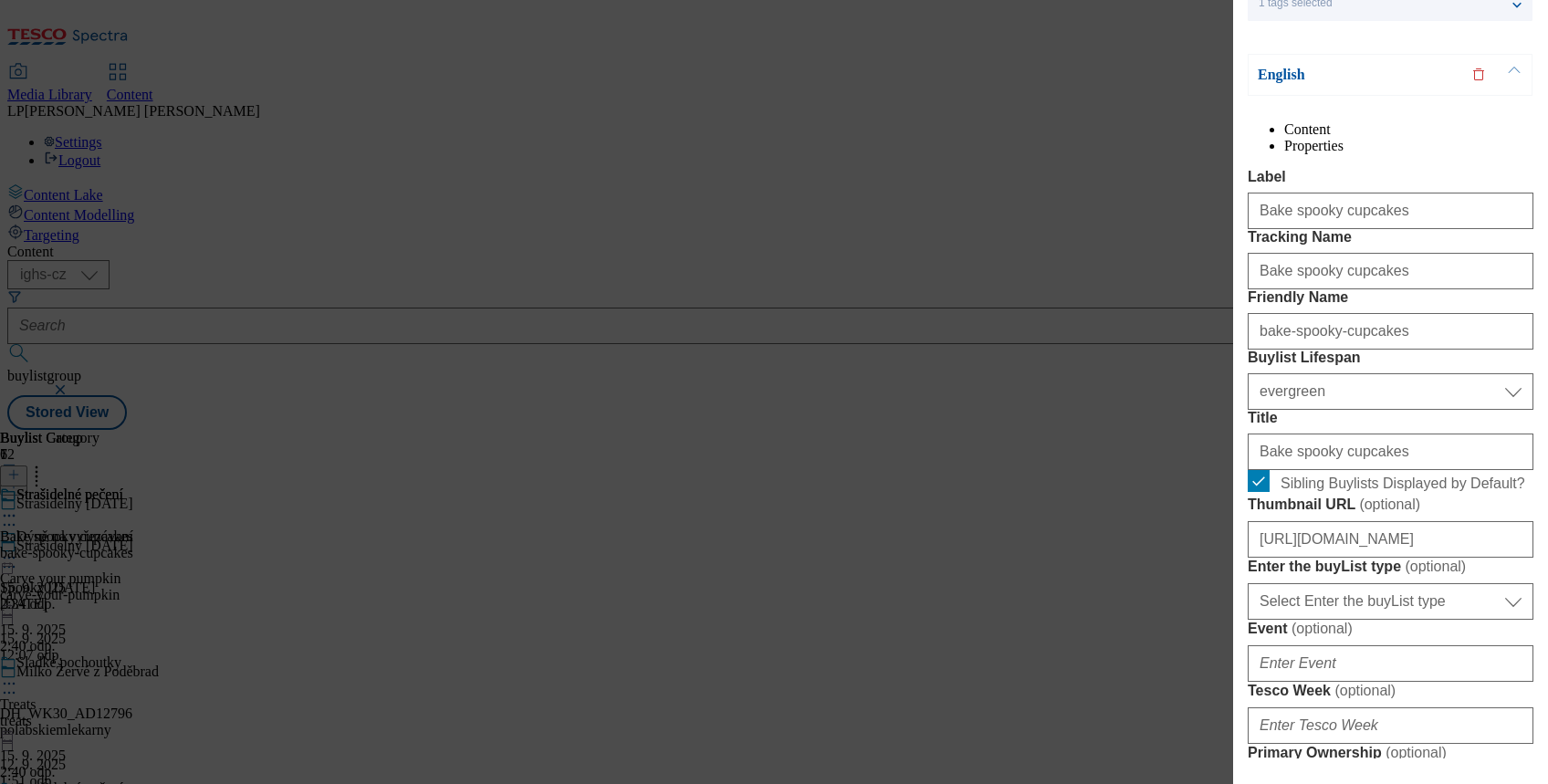
click at [1287, 73] on p "English" at bounding box center [1354, 74] width 192 height 18
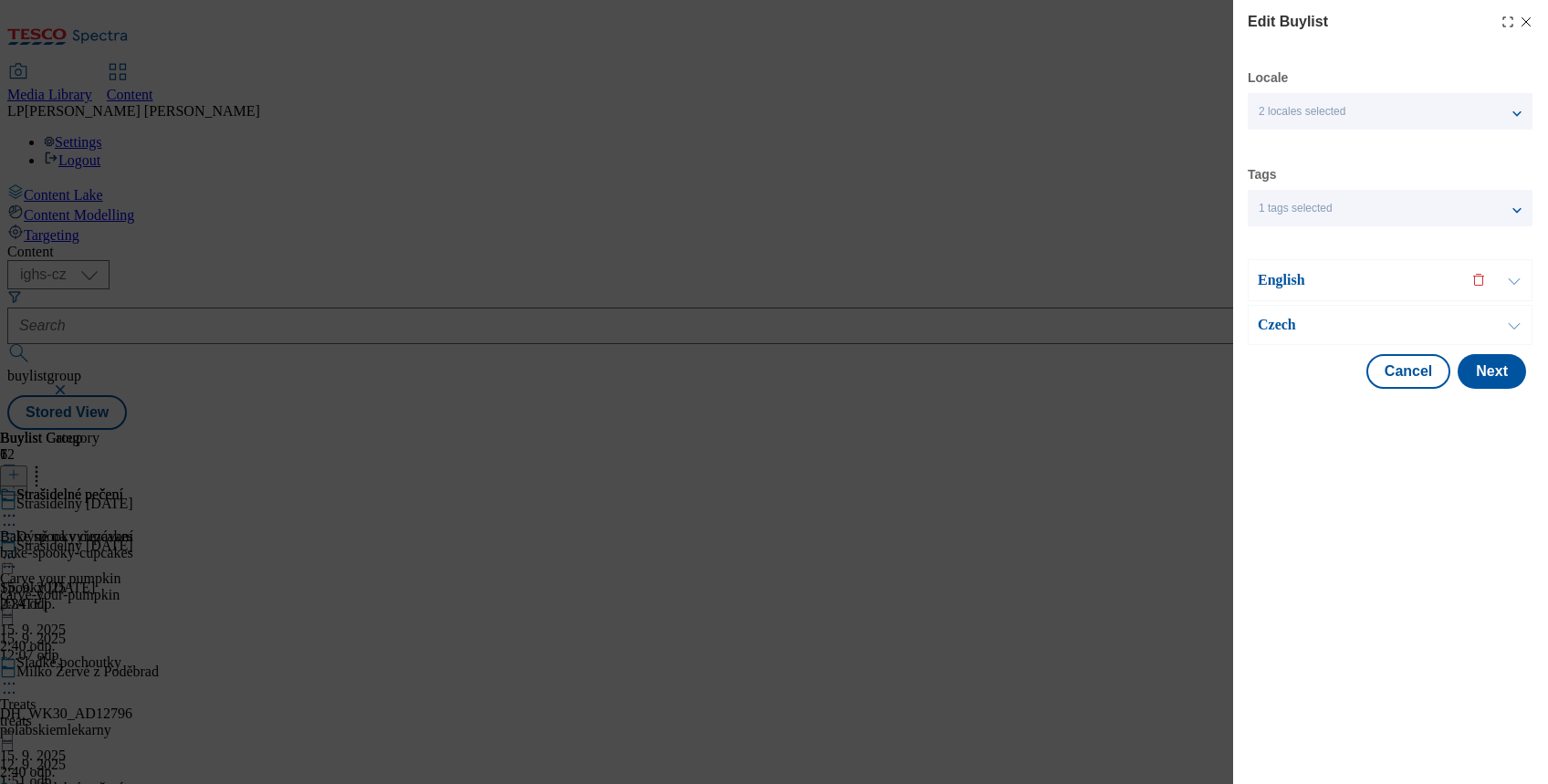
scroll to position [0, 0]
click at [1285, 315] on p "Czech" at bounding box center [1354, 324] width 192 height 18
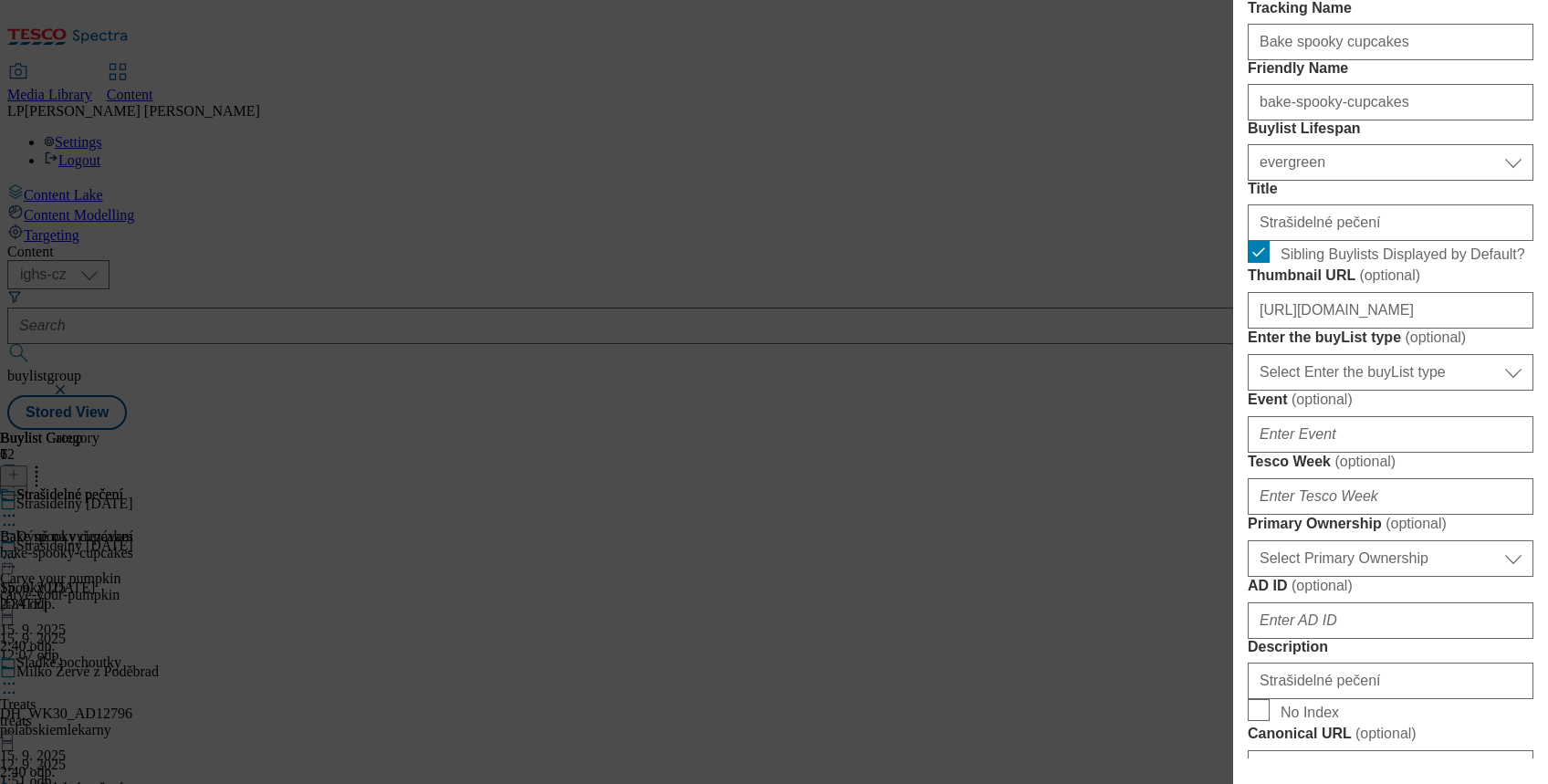
scroll to position [851, 0]
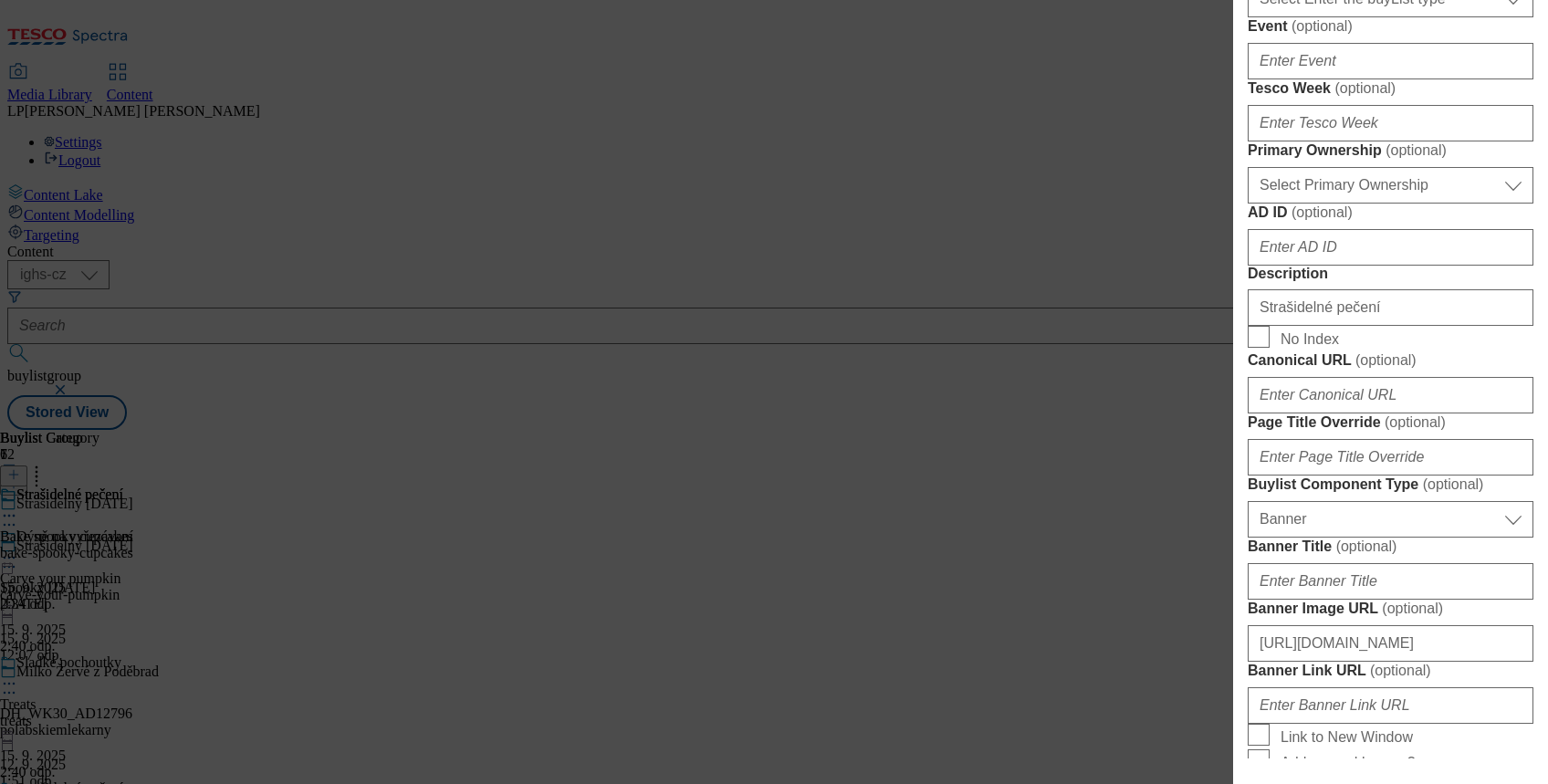
click at [1150, 542] on div "Edit Buylist Locale 2 locales selected English Czech Tags 1 tags selected buyli…" at bounding box center [774, 392] width 1548 height 784
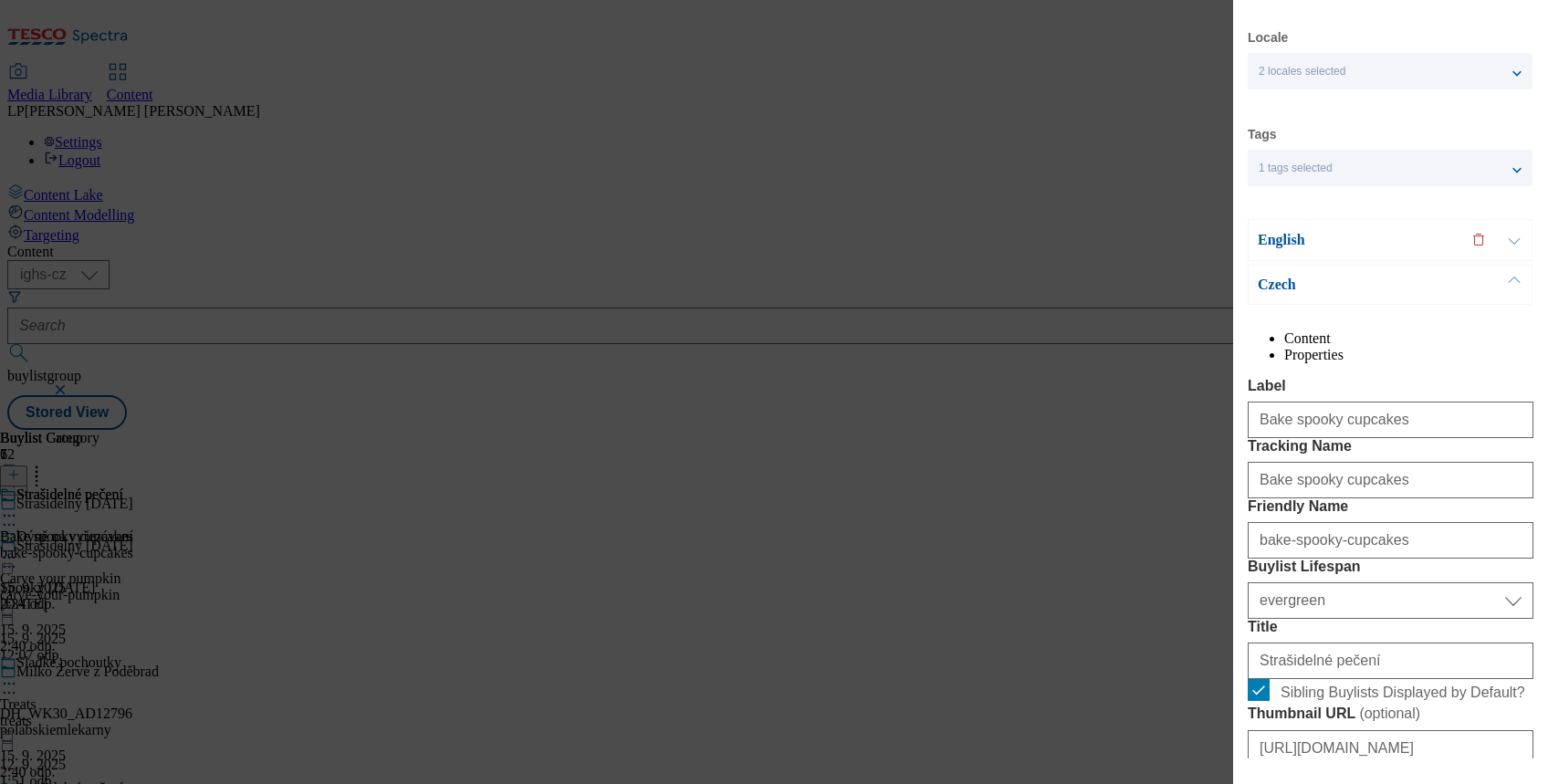
scroll to position [0, 0]
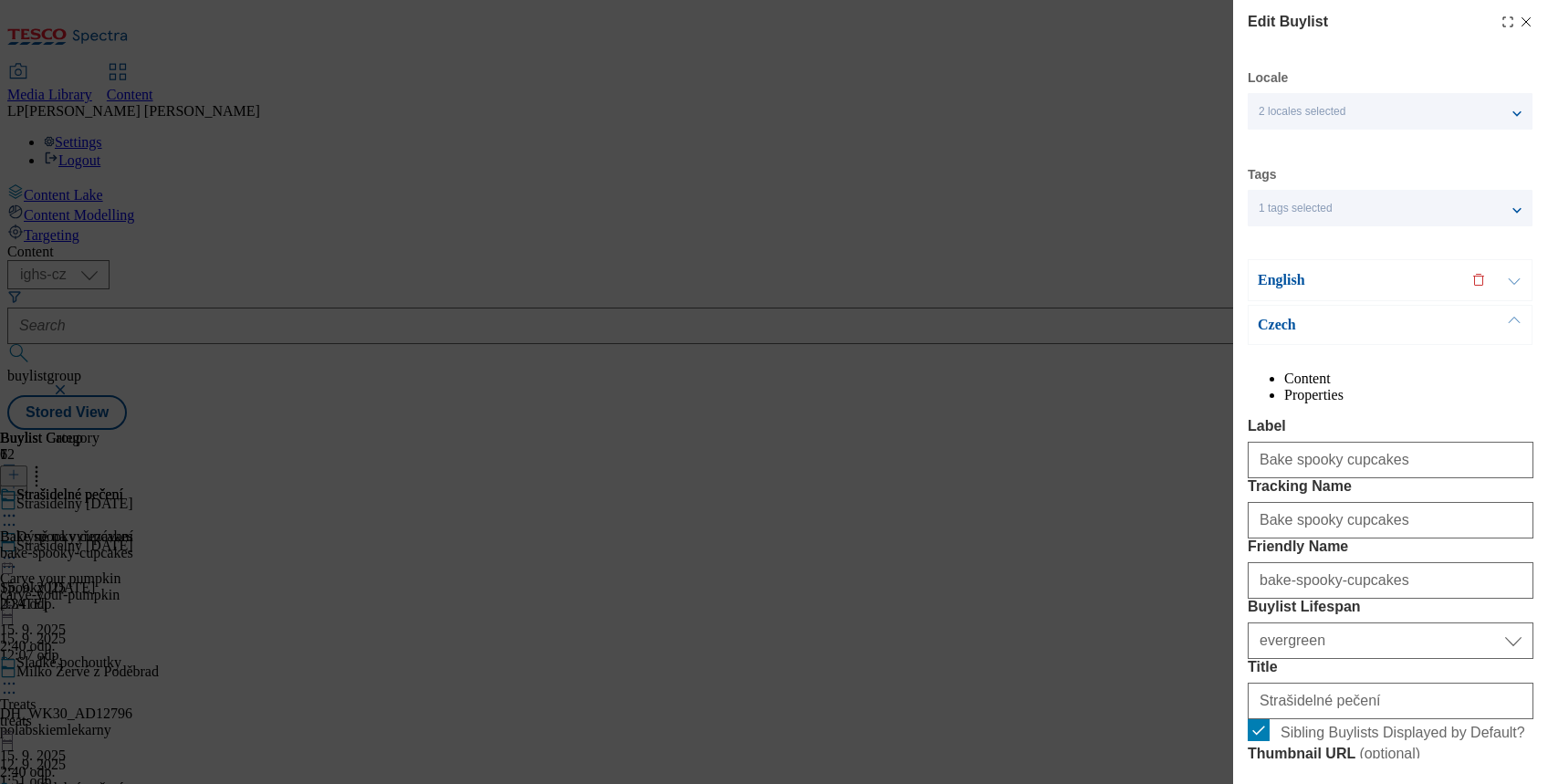
click at [1519, 23] on icon "Modal" at bounding box center [1526, 23] width 15 height 15
select select "evergreen"
select select "Banner"
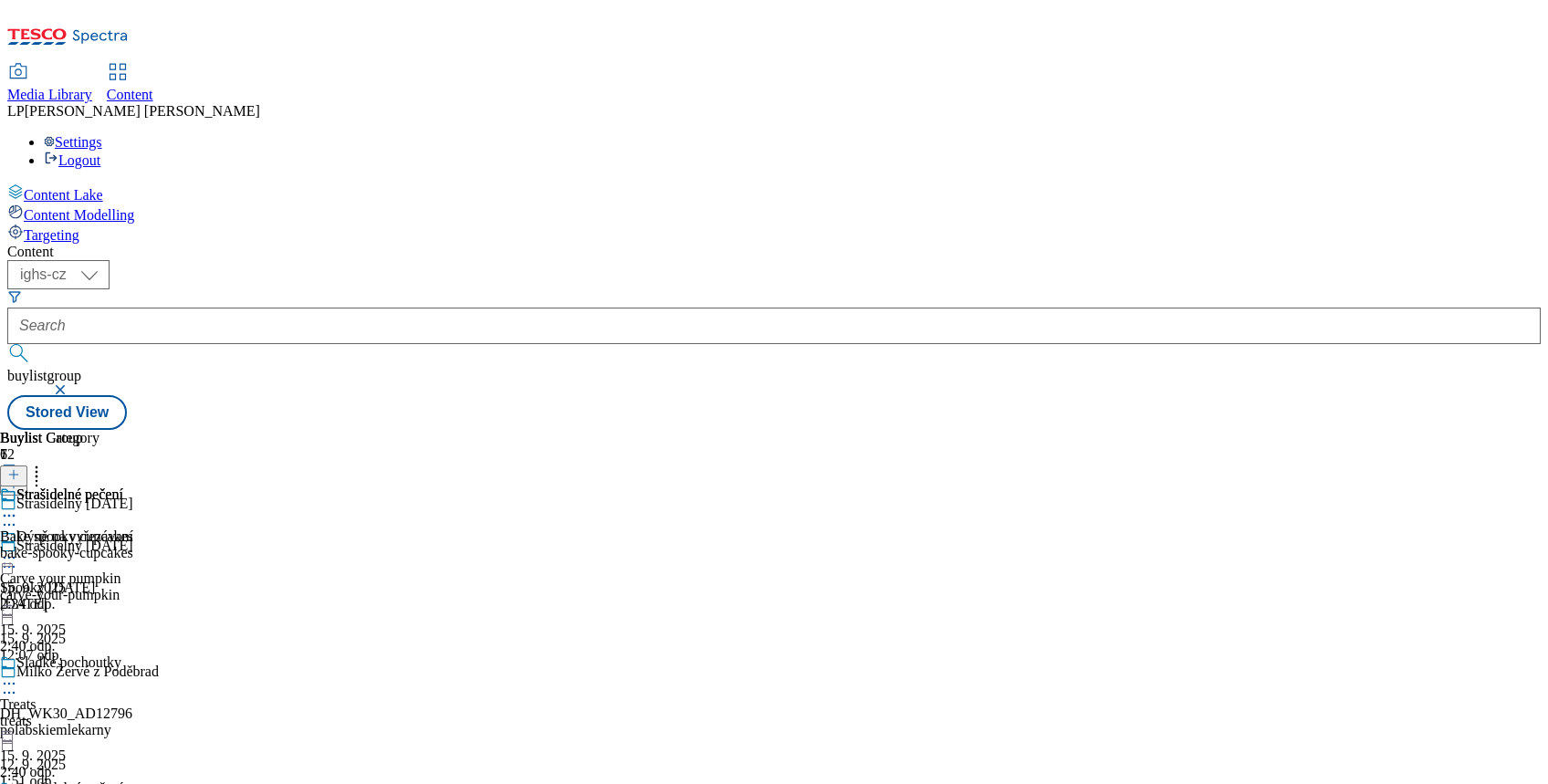
scroll to position [243, 0]
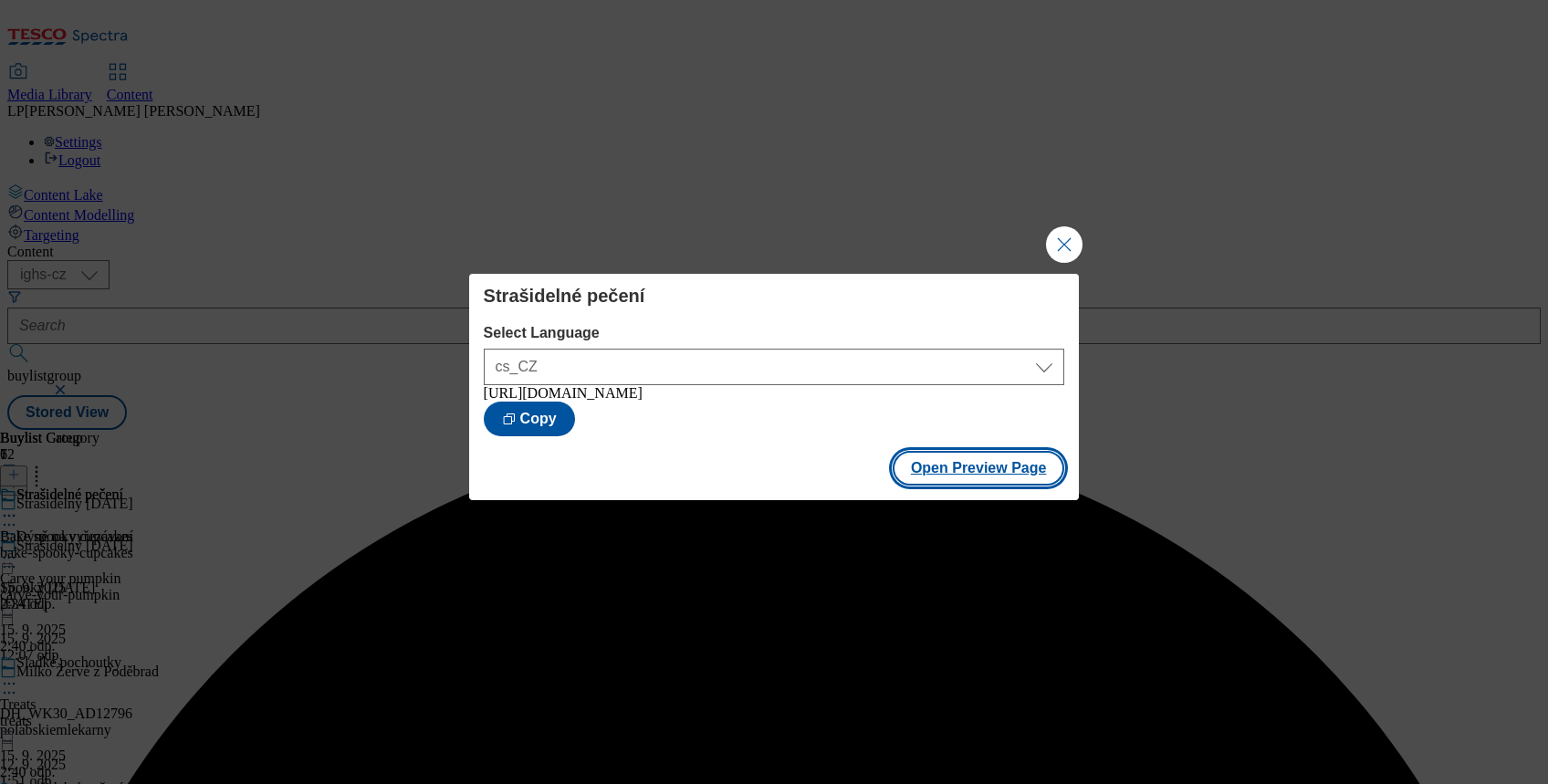
click at [942, 478] on button "Open Preview Page" at bounding box center [978, 468] width 172 height 35
click at [1066, 236] on button "Close Modal" at bounding box center [1064, 244] width 37 height 37
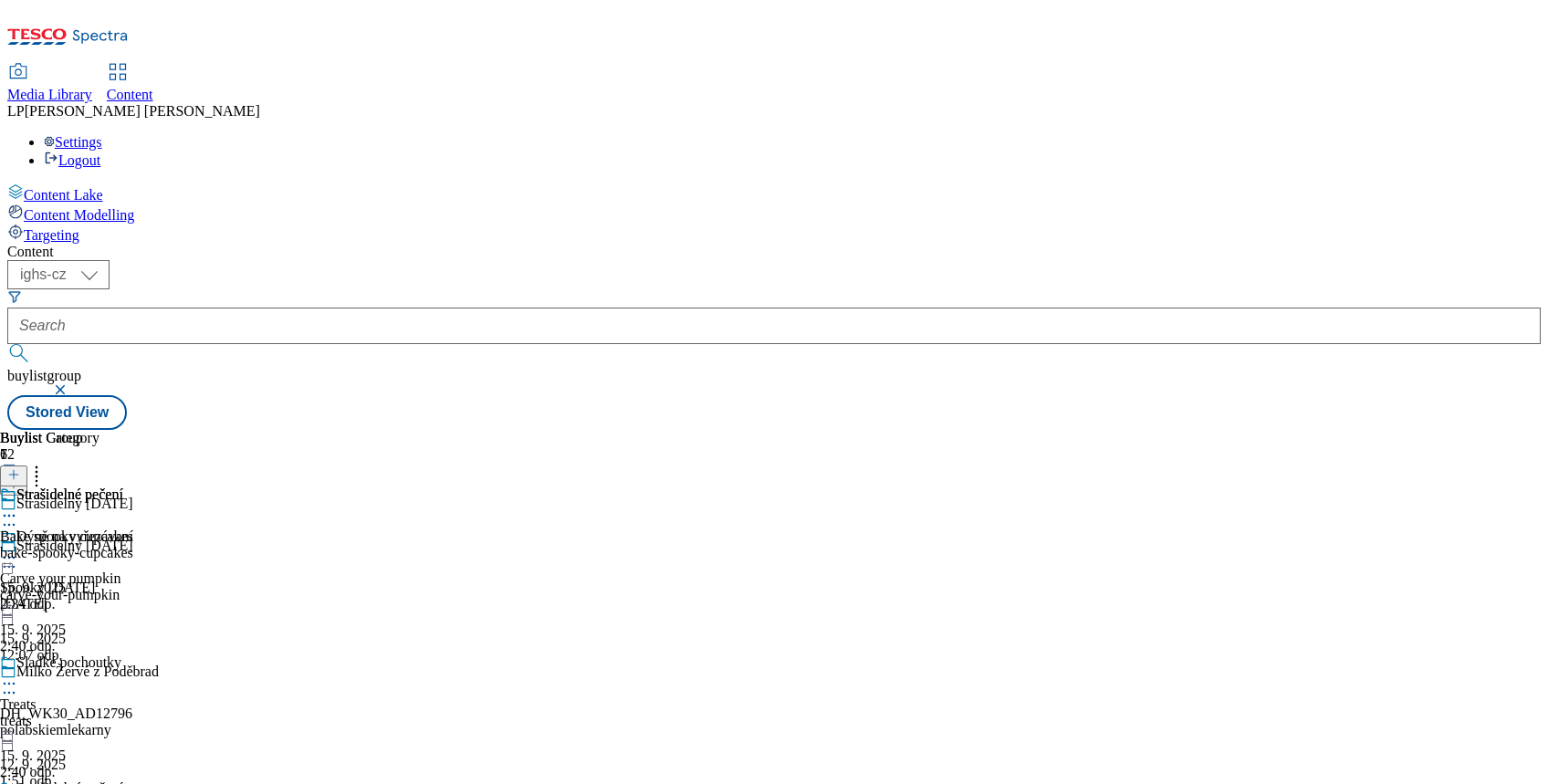
scroll to position [243, 0]
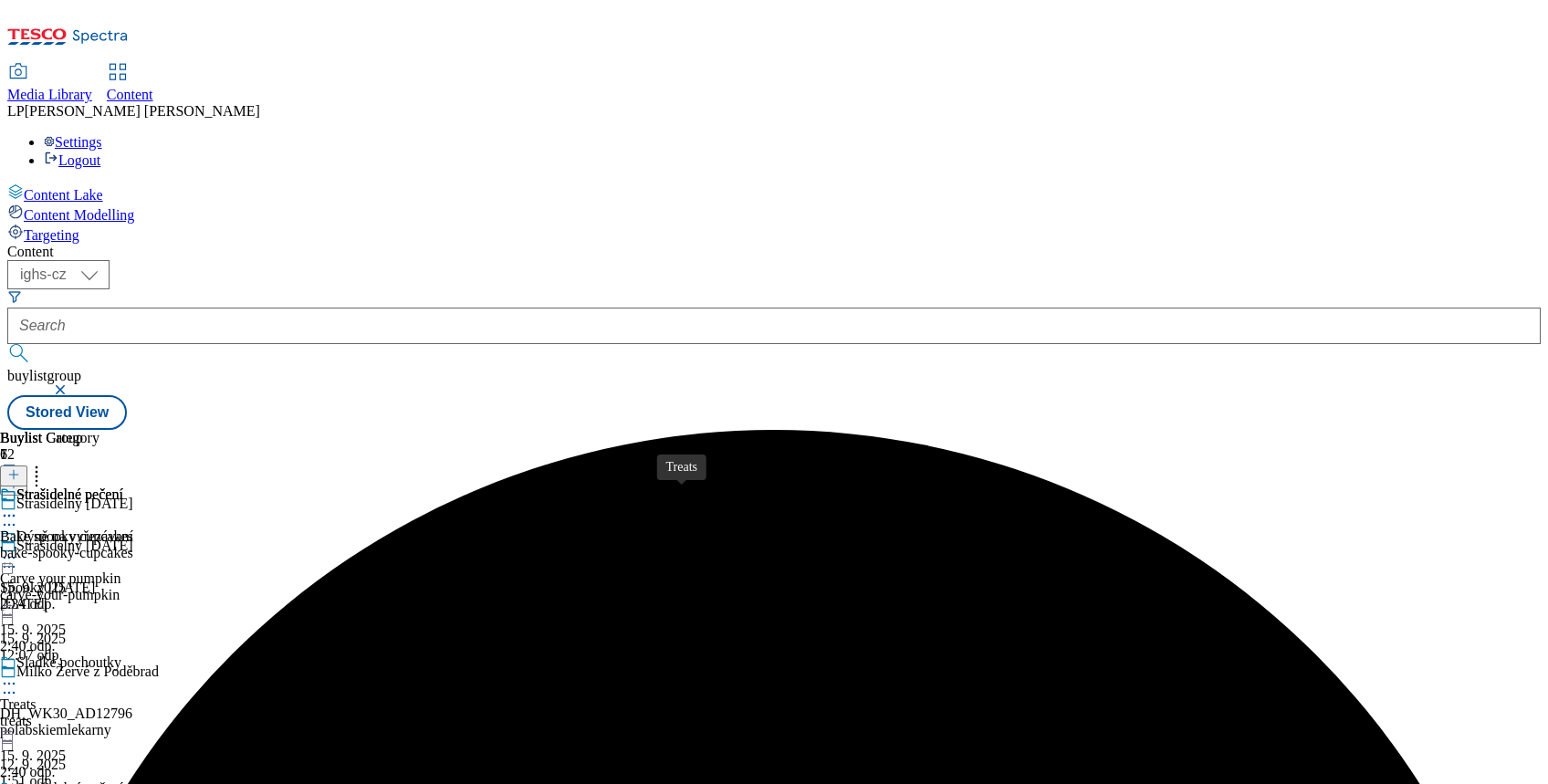
scroll to position [365, 0]
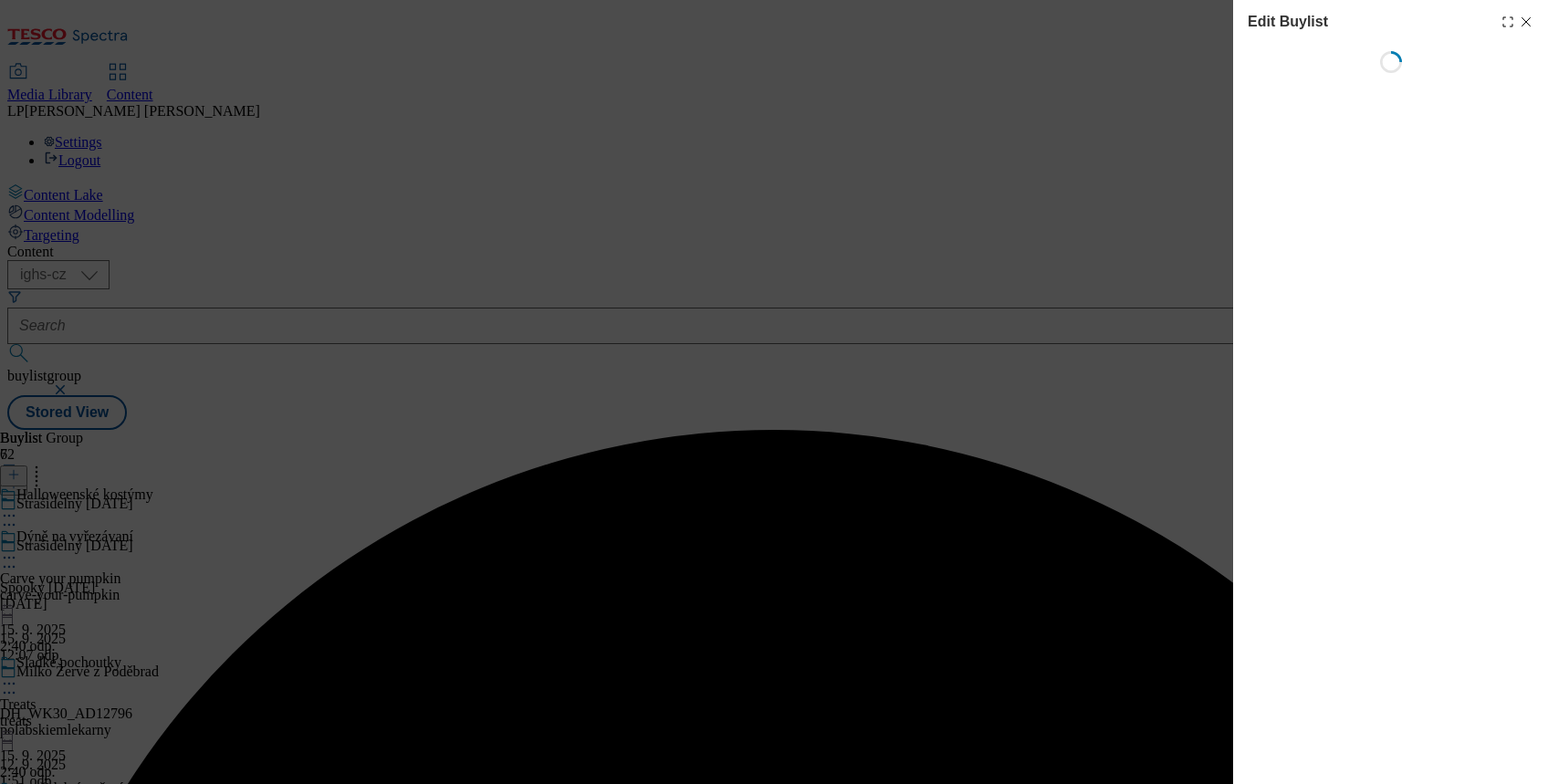
select select "evergreen"
select select "Banner"
select select "evergreen"
select select "Banner"
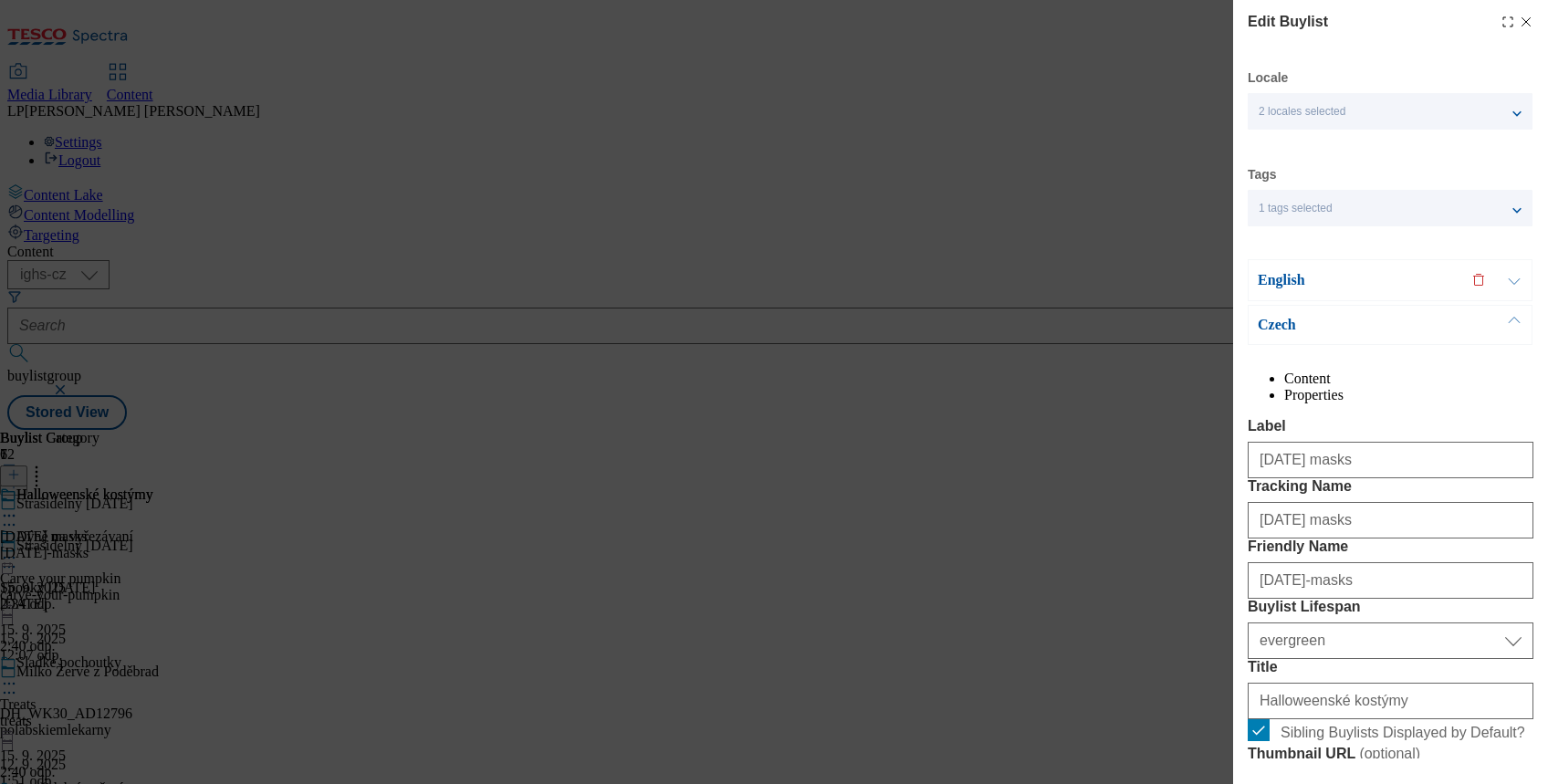
click at [1273, 280] on p "English" at bounding box center [1354, 280] width 192 height 18
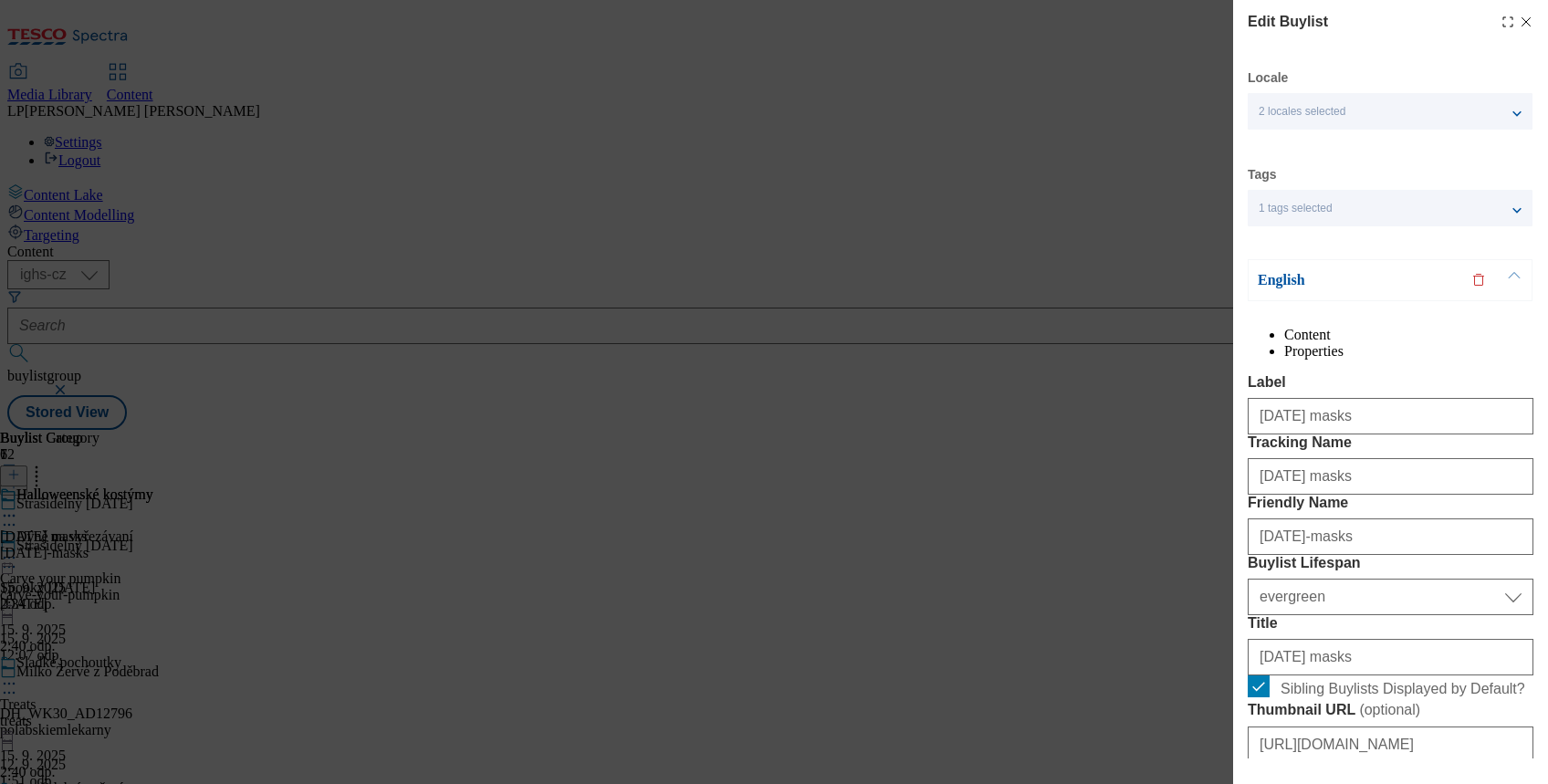
click at [1293, 284] on p "English" at bounding box center [1354, 280] width 192 height 18
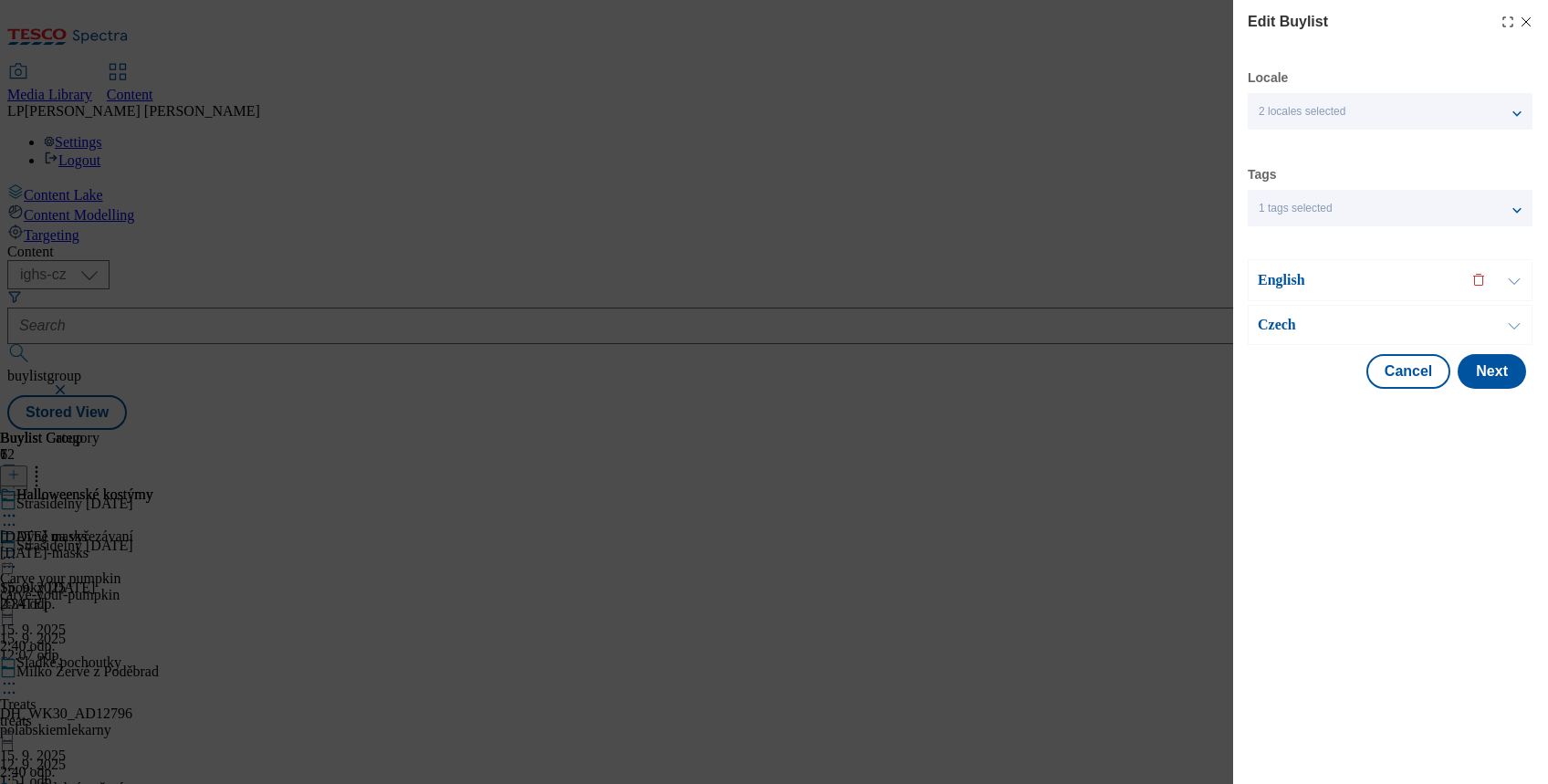
click at [1292, 315] on p "Czech" at bounding box center [1354, 324] width 192 height 18
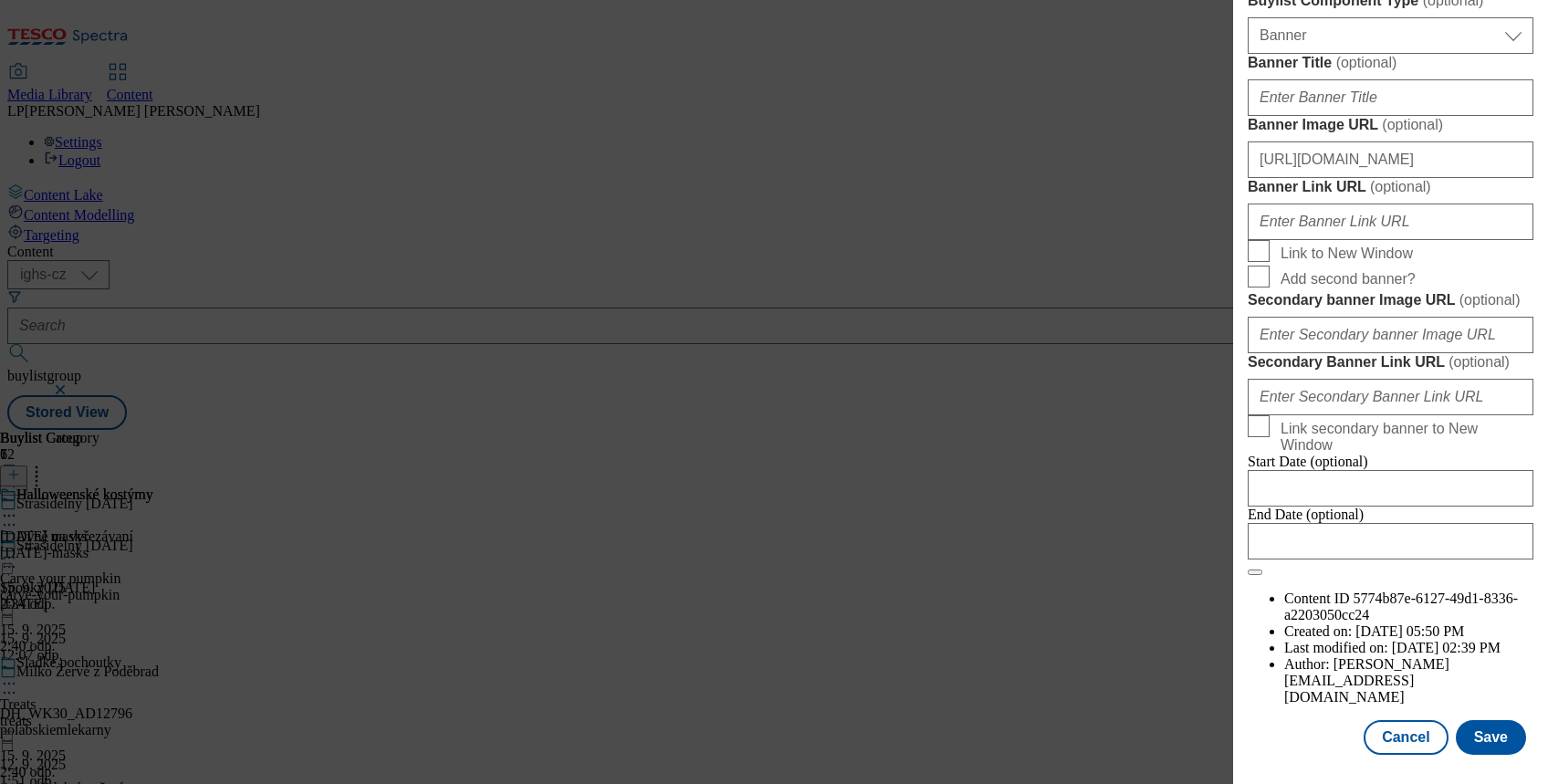
scroll to position [1946, 0]
click at [1173, 618] on div "Edit Buylist Locale 2 locales selected English Czech Tags 1 tags selected buyli…" at bounding box center [774, 392] width 1548 height 784
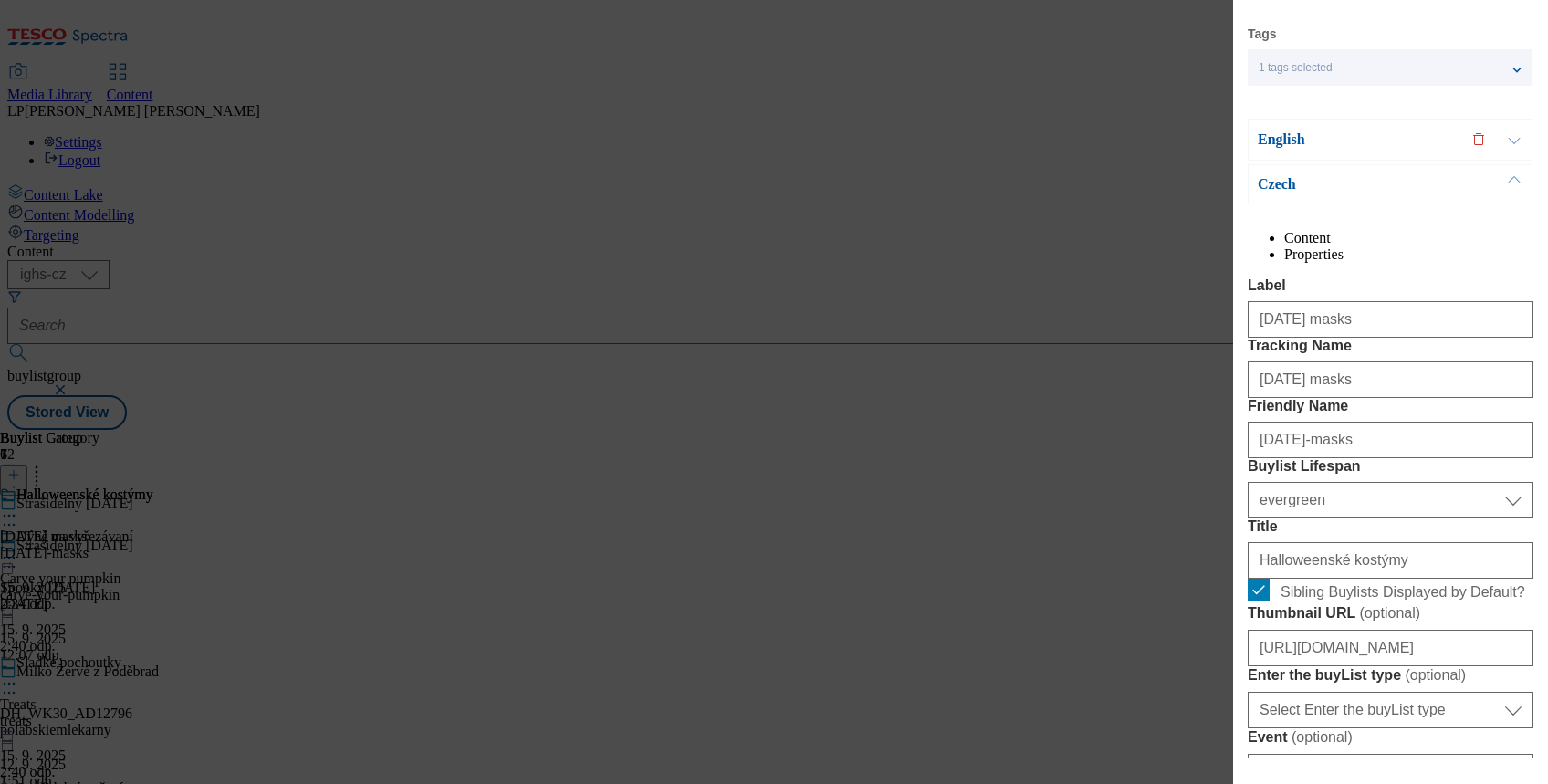
scroll to position [0, 0]
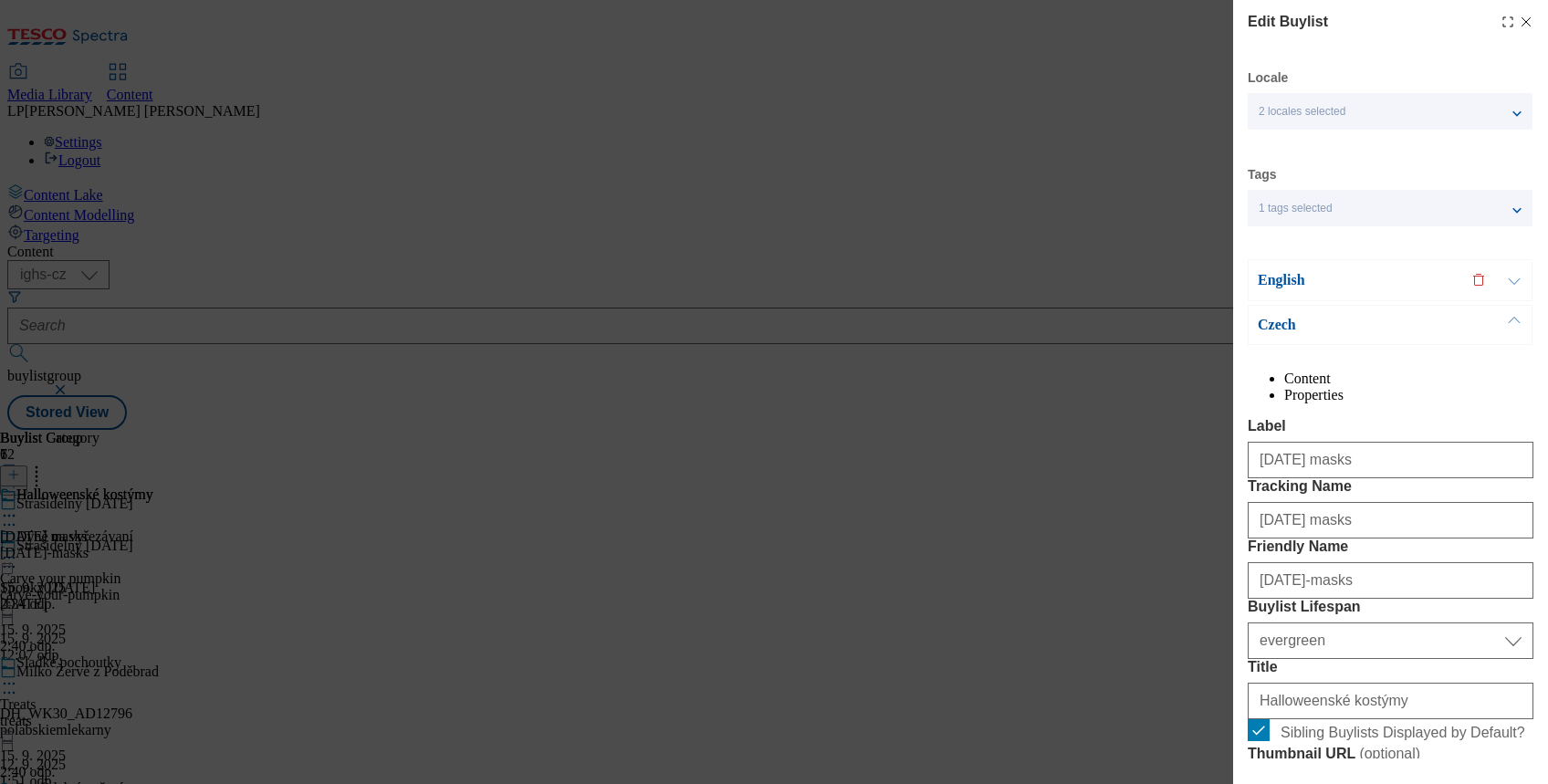
click at [1519, 22] on icon "Modal" at bounding box center [1526, 23] width 15 height 15
select select "evergreen"
select select "Banner"
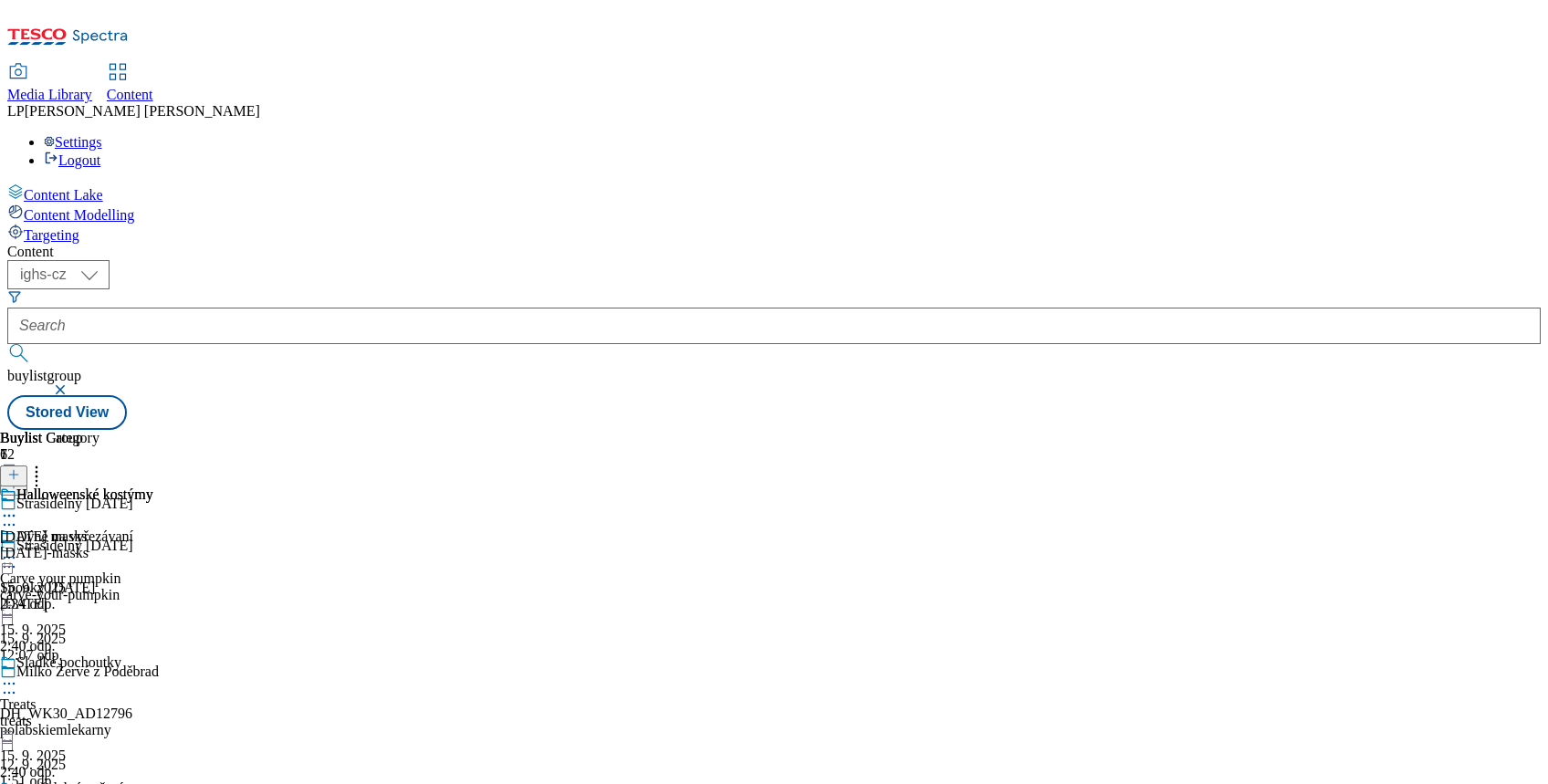
scroll to position [365, 0]
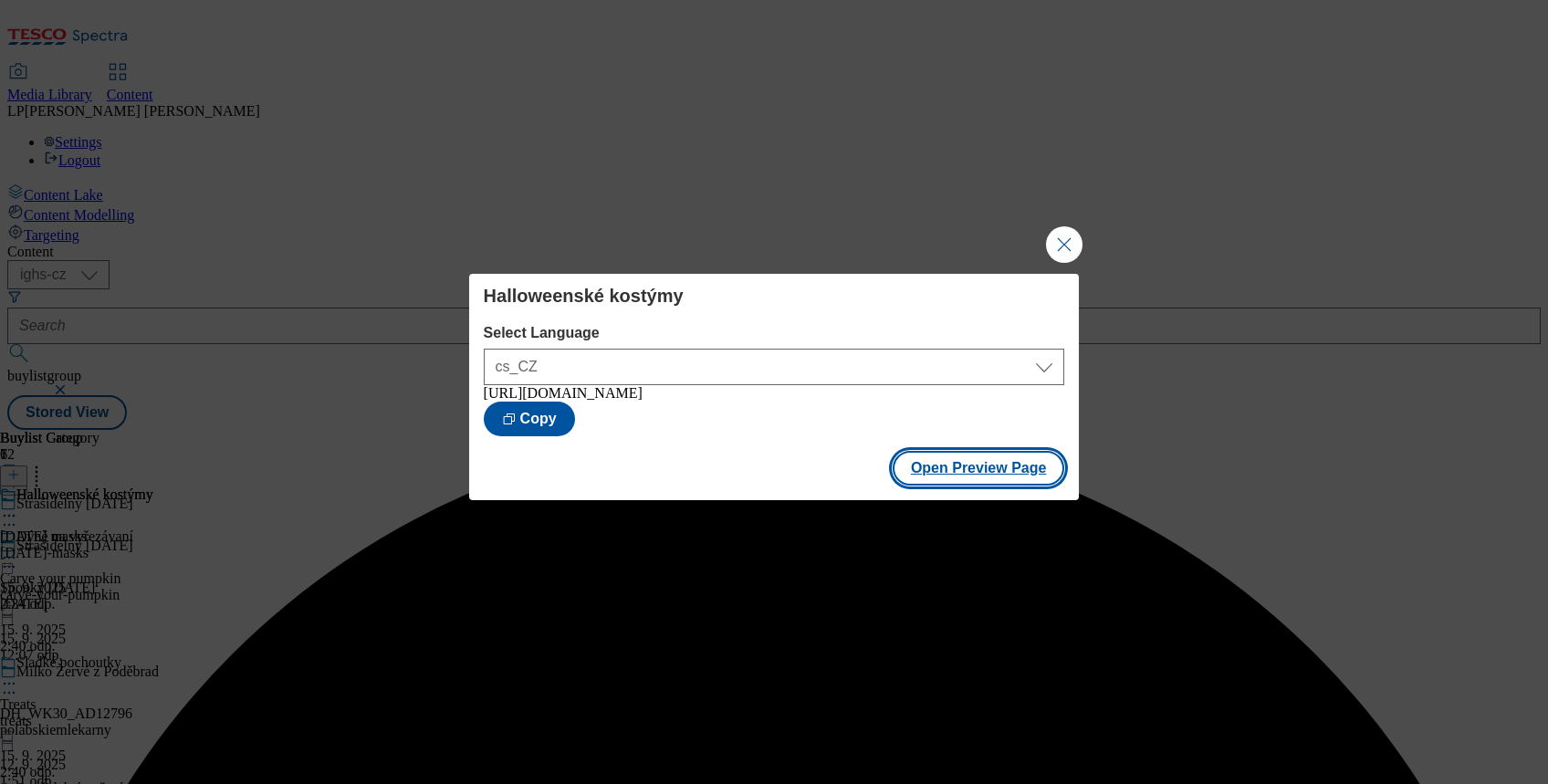
click at [986, 486] on button "Open Preview Page" at bounding box center [978, 468] width 172 height 35
click at [1065, 234] on button "Close Modal" at bounding box center [1064, 244] width 37 height 37
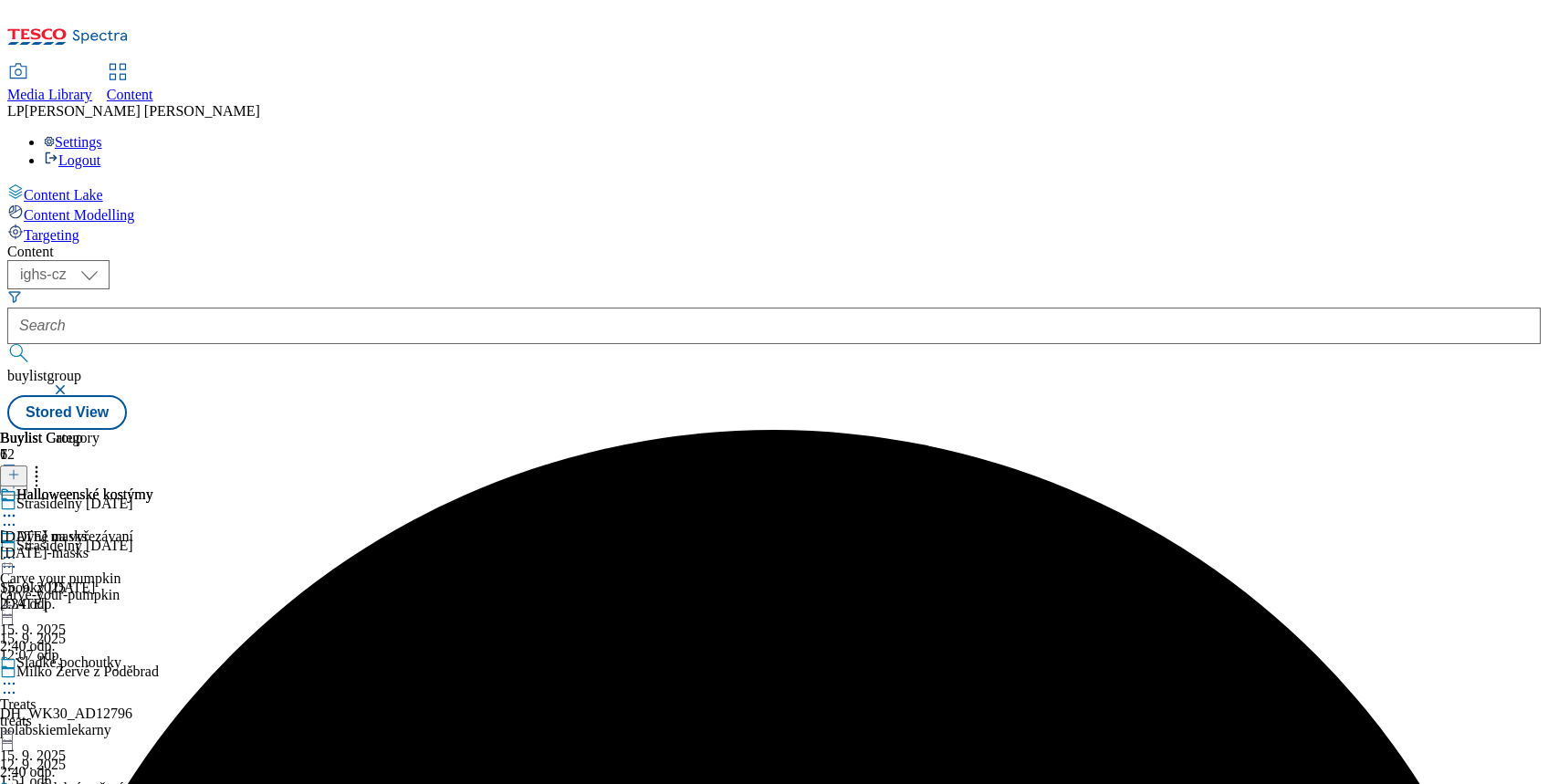
click at [153, 506] on div at bounding box center [76, 517] width 153 height 22
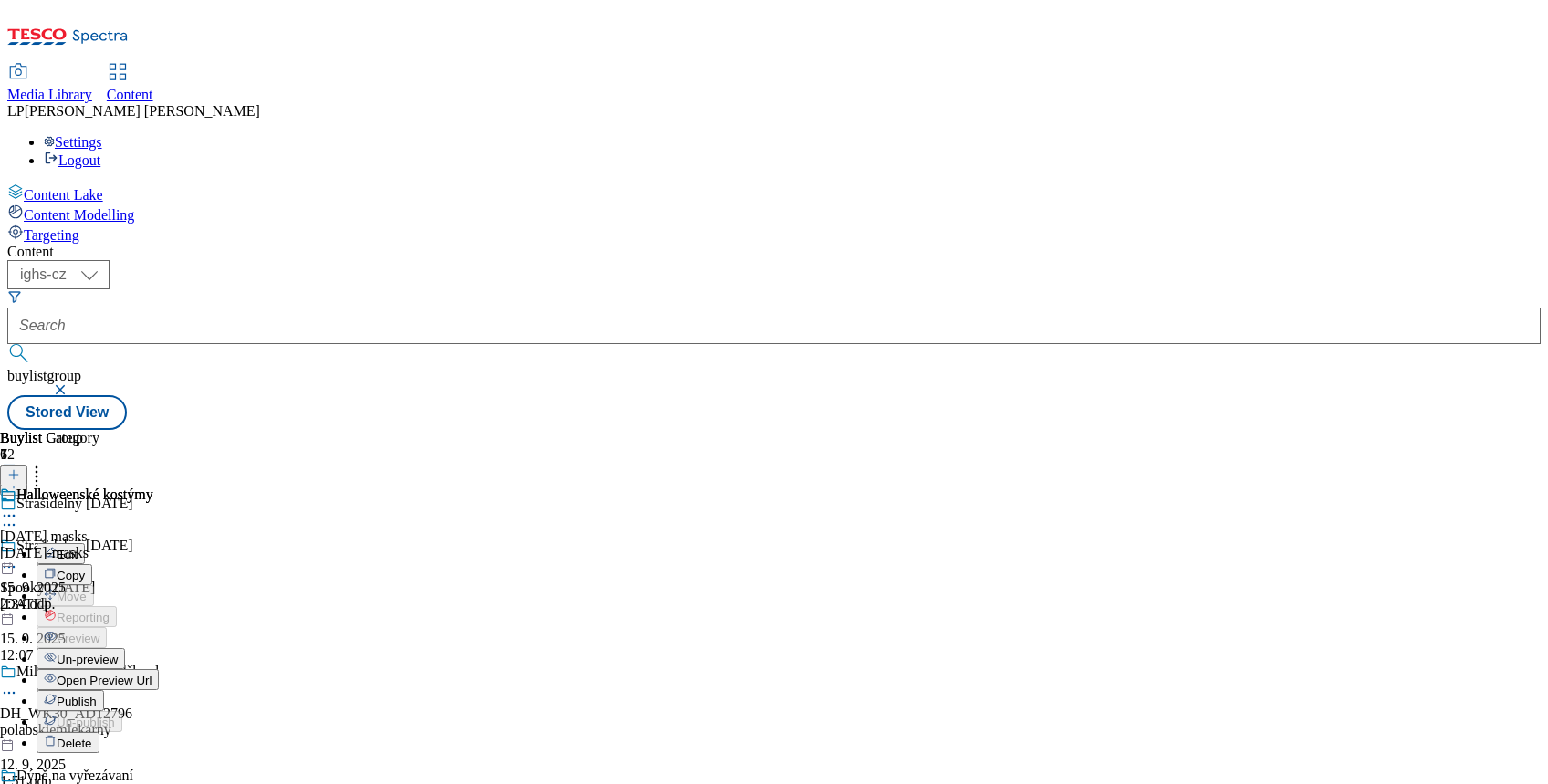
click at [97, 695] on span "Publish" at bounding box center [76, 701] width 40 height 14
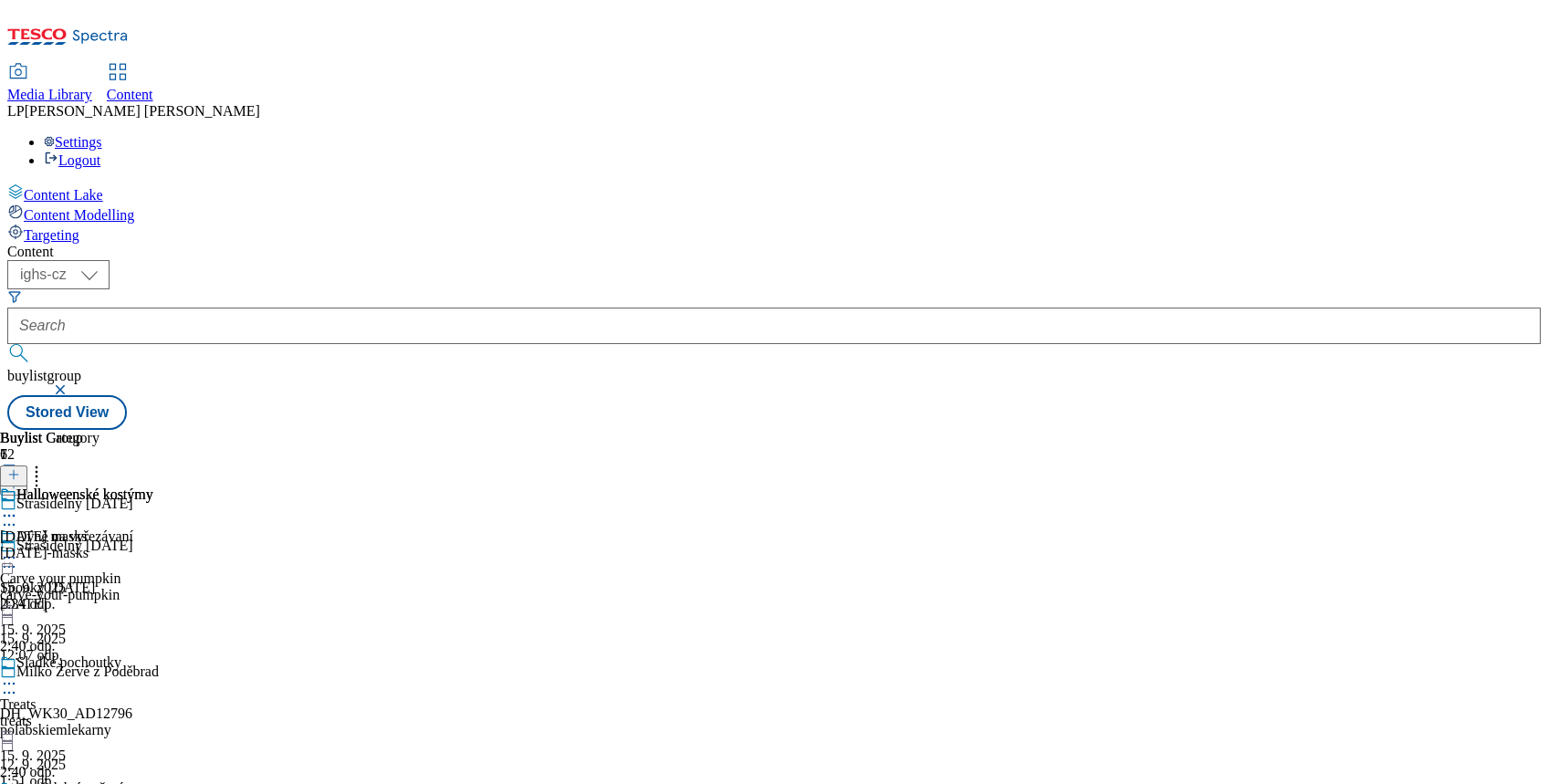
scroll to position [552, 0]
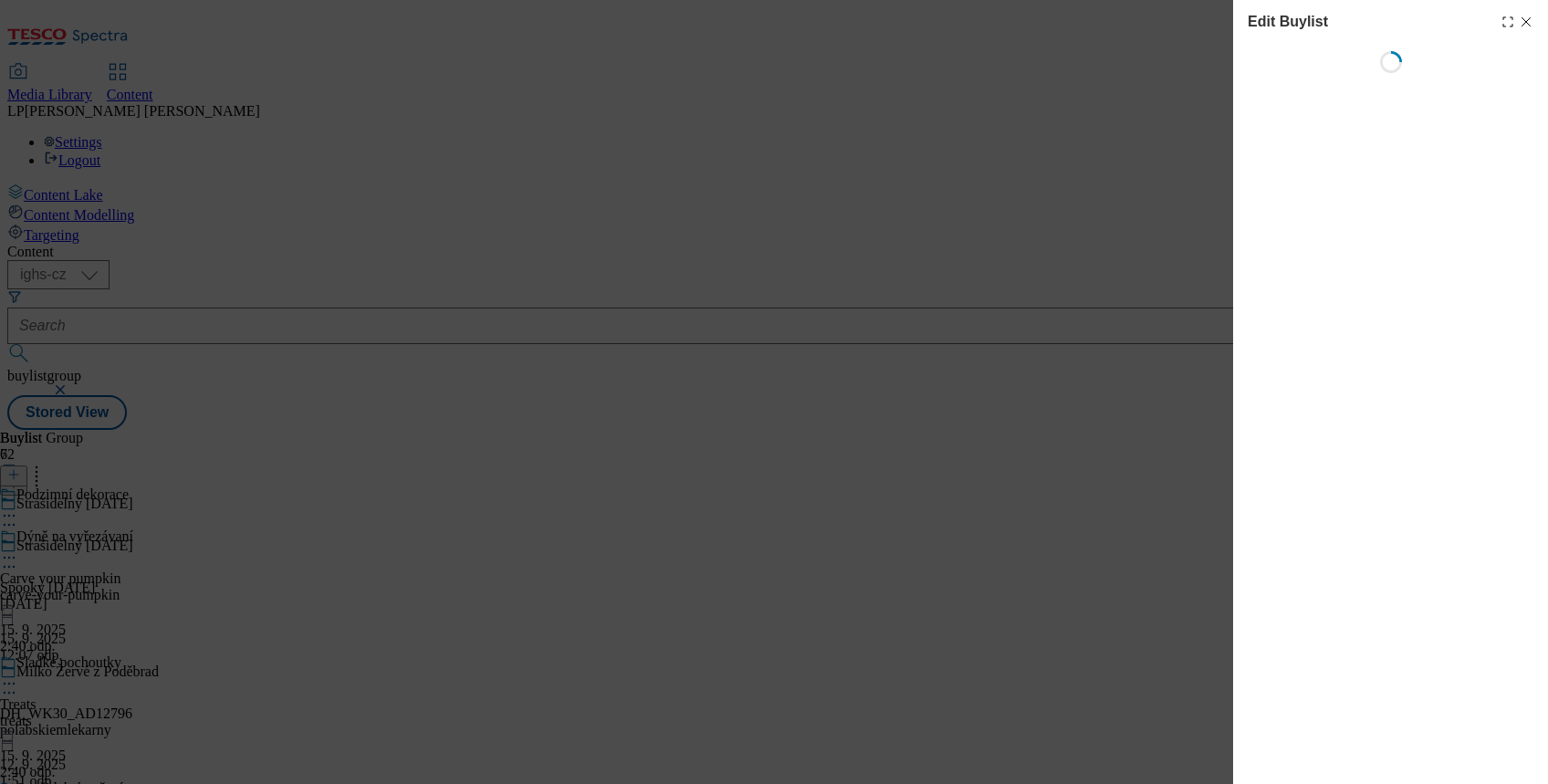
select select "evergreen"
select select "Banner"
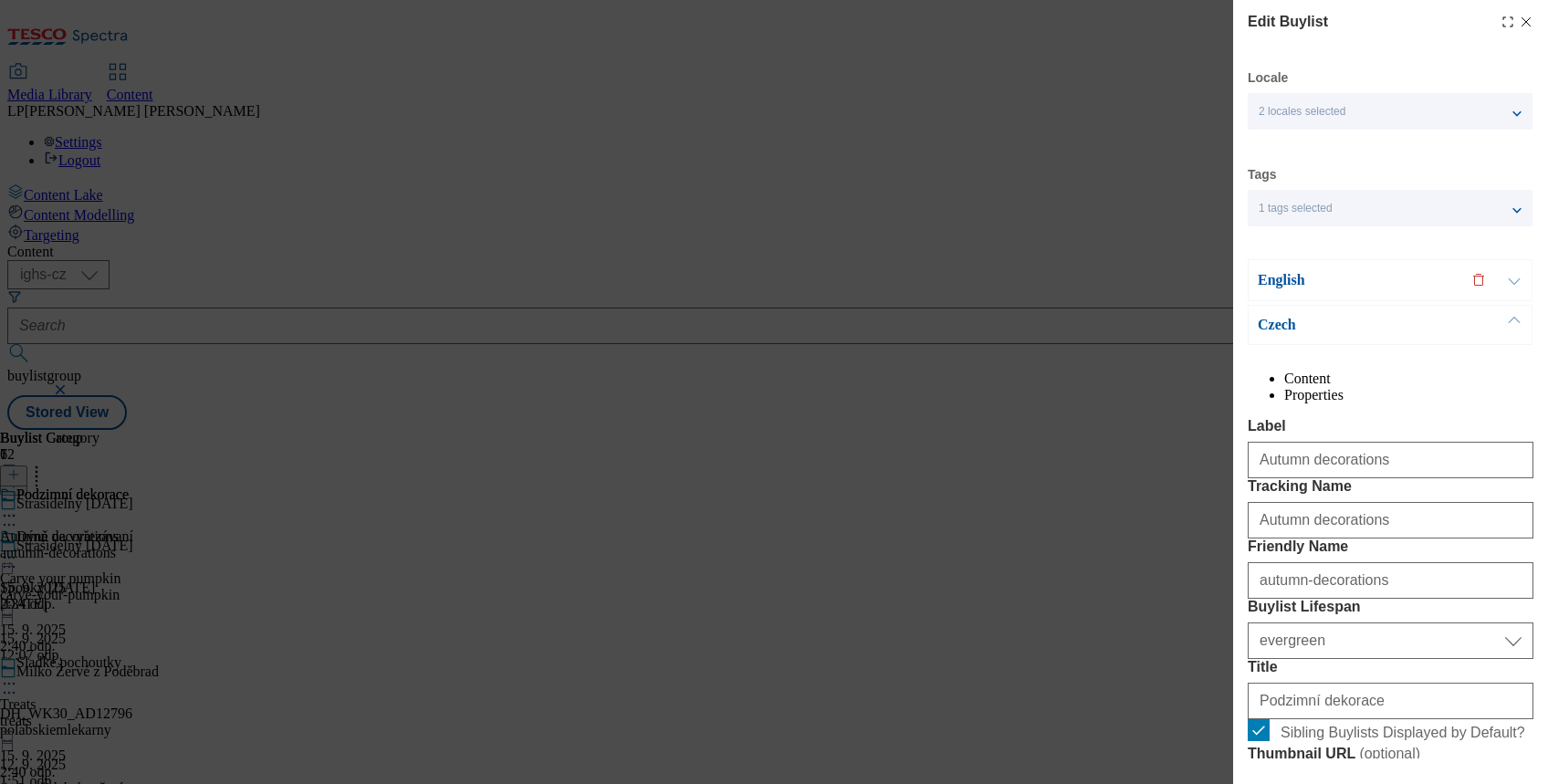
click at [1282, 324] on p "Czech" at bounding box center [1354, 324] width 192 height 18
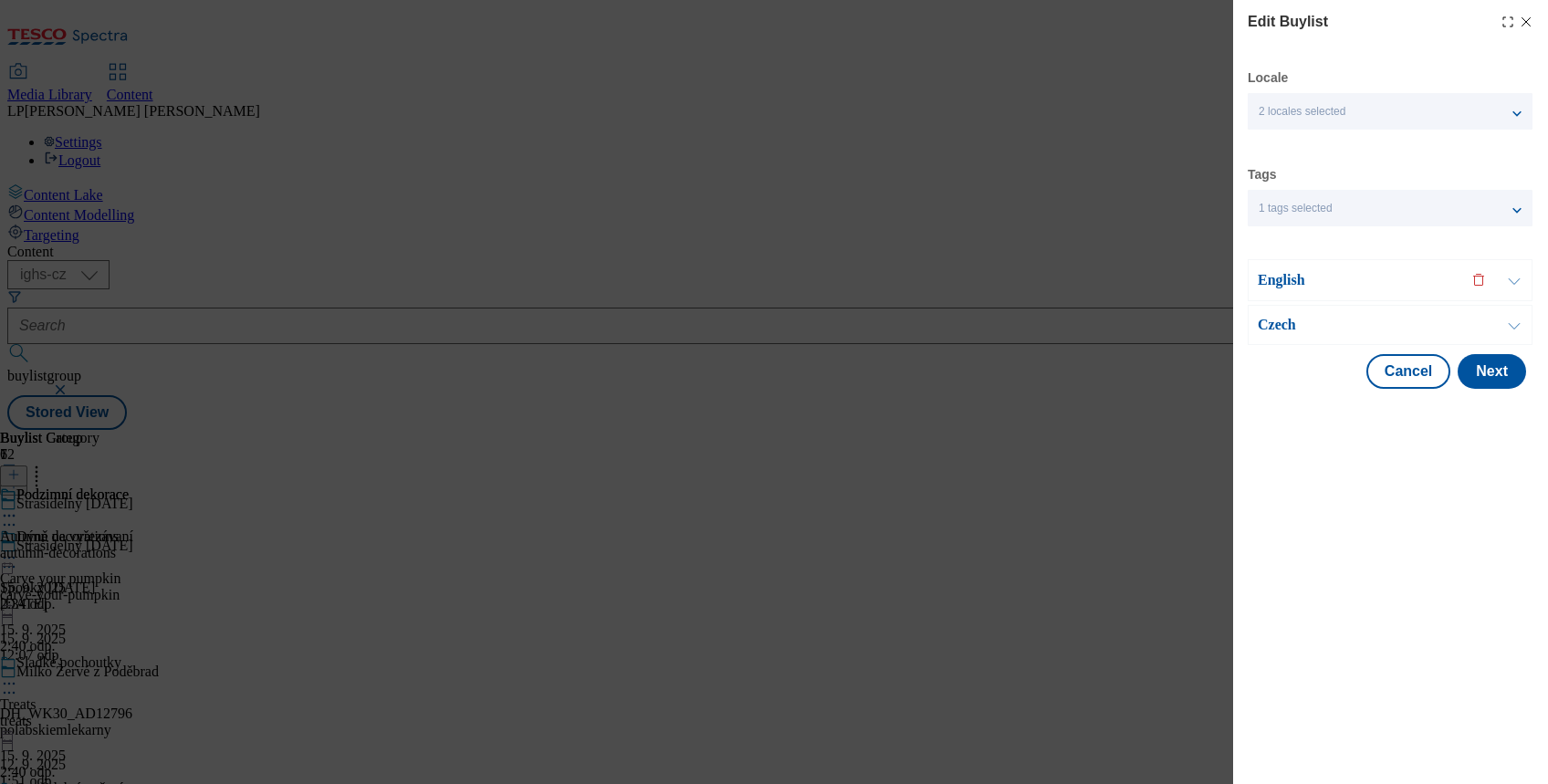
click at [1293, 275] on p "English" at bounding box center [1354, 280] width 192 height 18
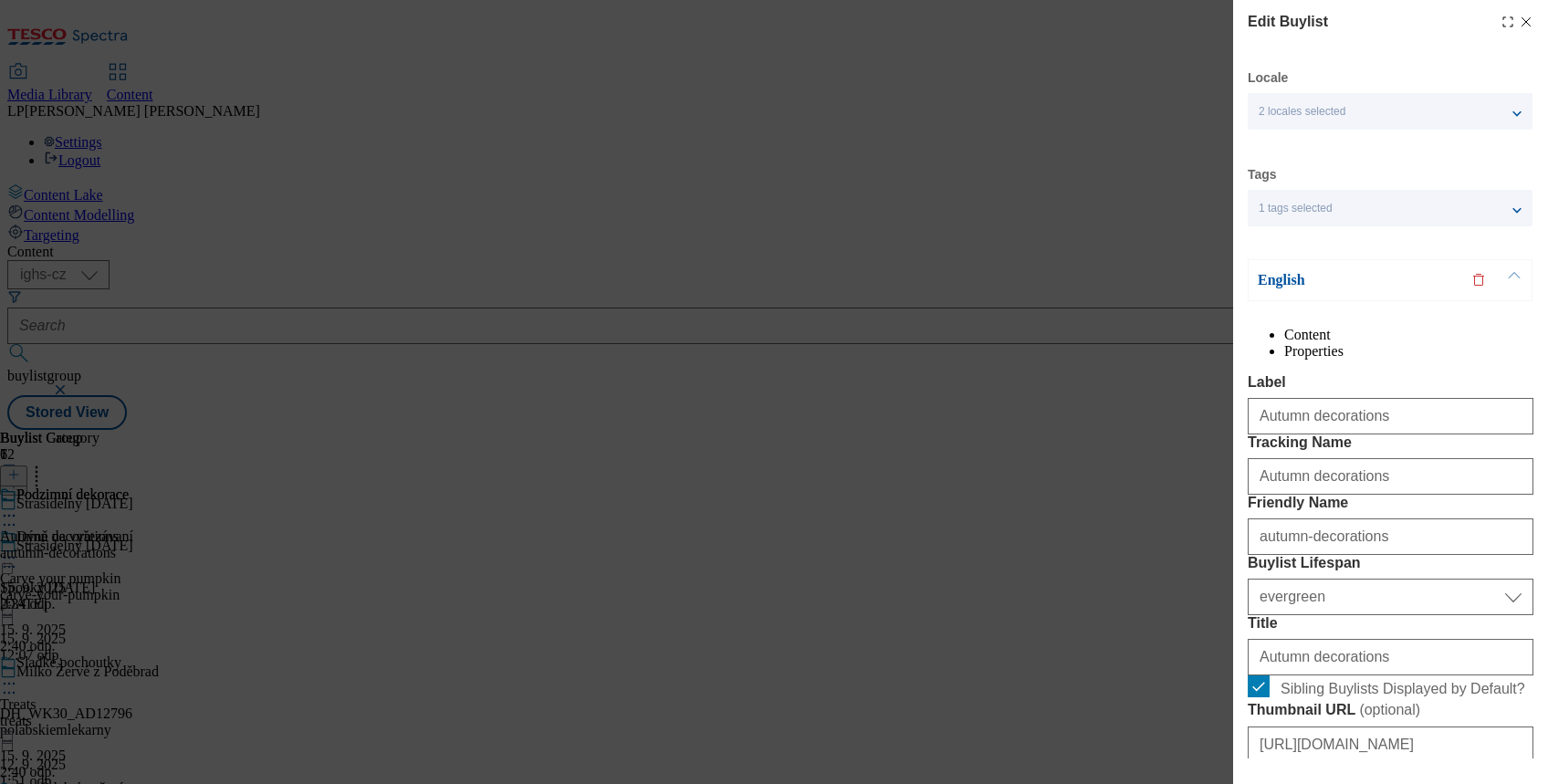
drag, startPoint x: 1507, startPoint y: 24, endPoint x: 1309, endPoint y: 193, distance: 260.3
click at [1519, 24] on icon "Modal" at bounding box center [1526, 23] width 15 height 15
select select "evergreen"
select select "Banner"
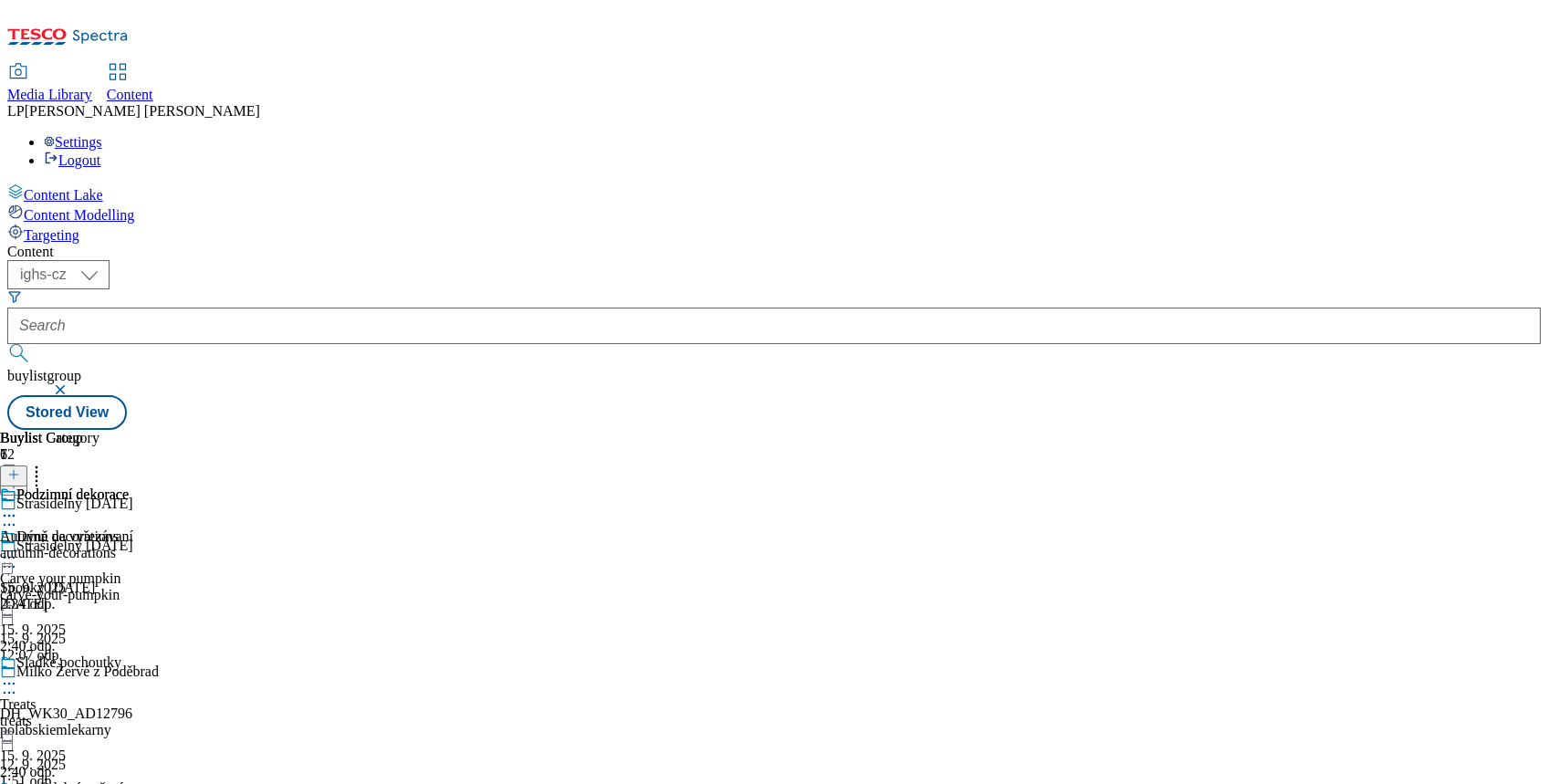
scroll to position [365, 0]
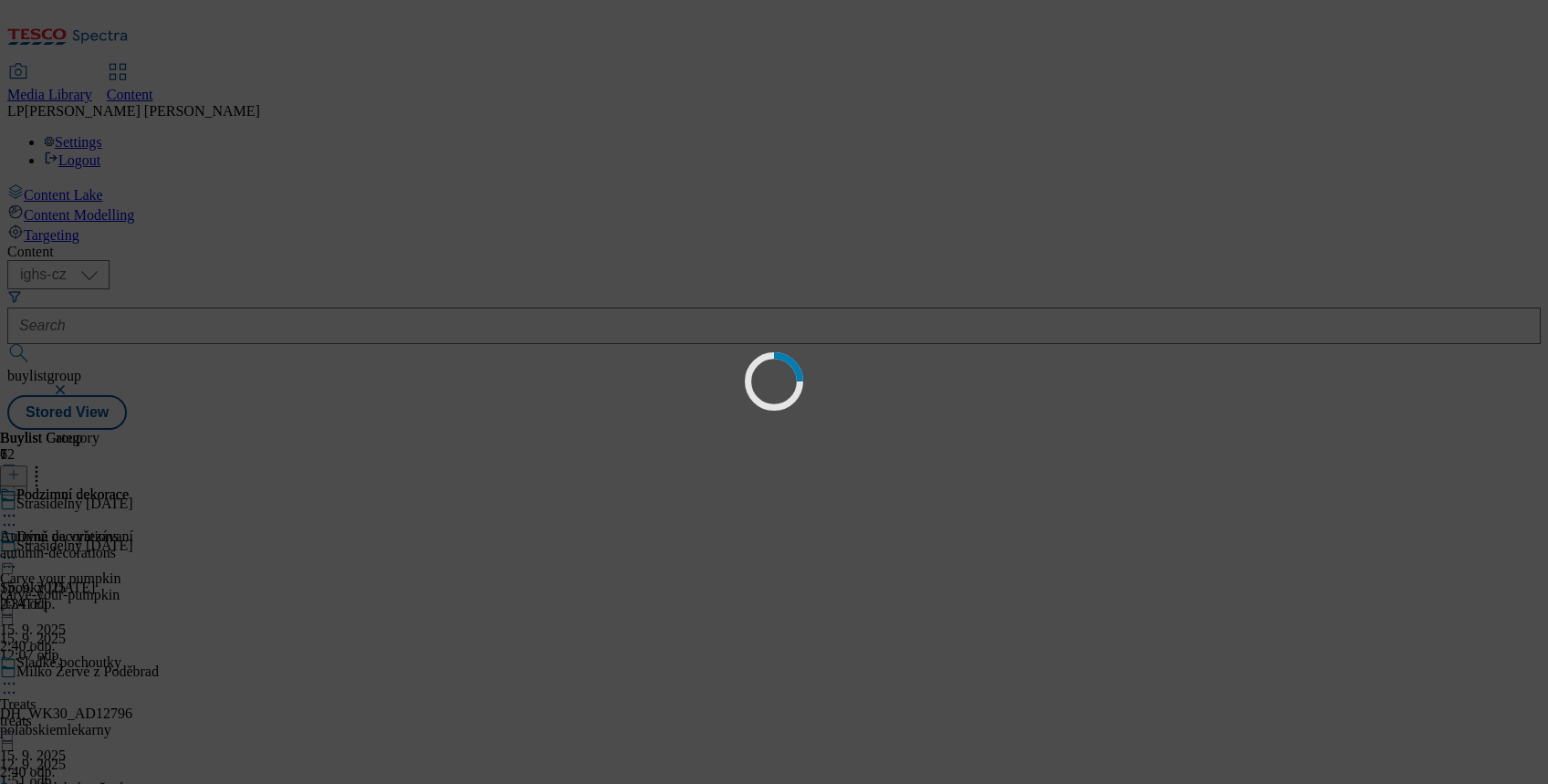
scroll to position [0, 0]
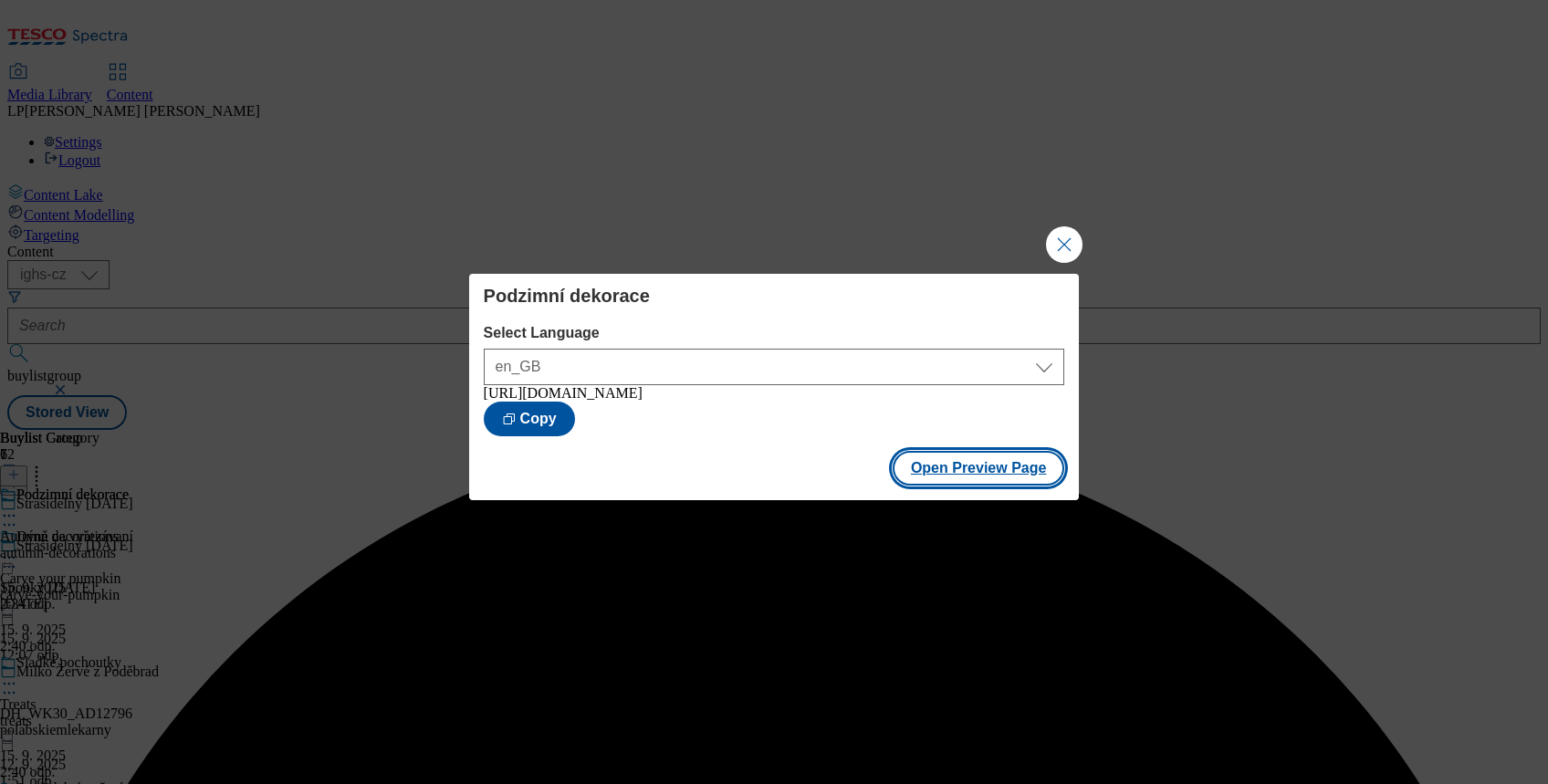
click at [943, 464] on button "Open Preview Page" at bounding box center [978, 468] width 172 height 35
click at [1064, 227] on button "Close Modal" at bounding box center [1064, 244] width 37 height 37
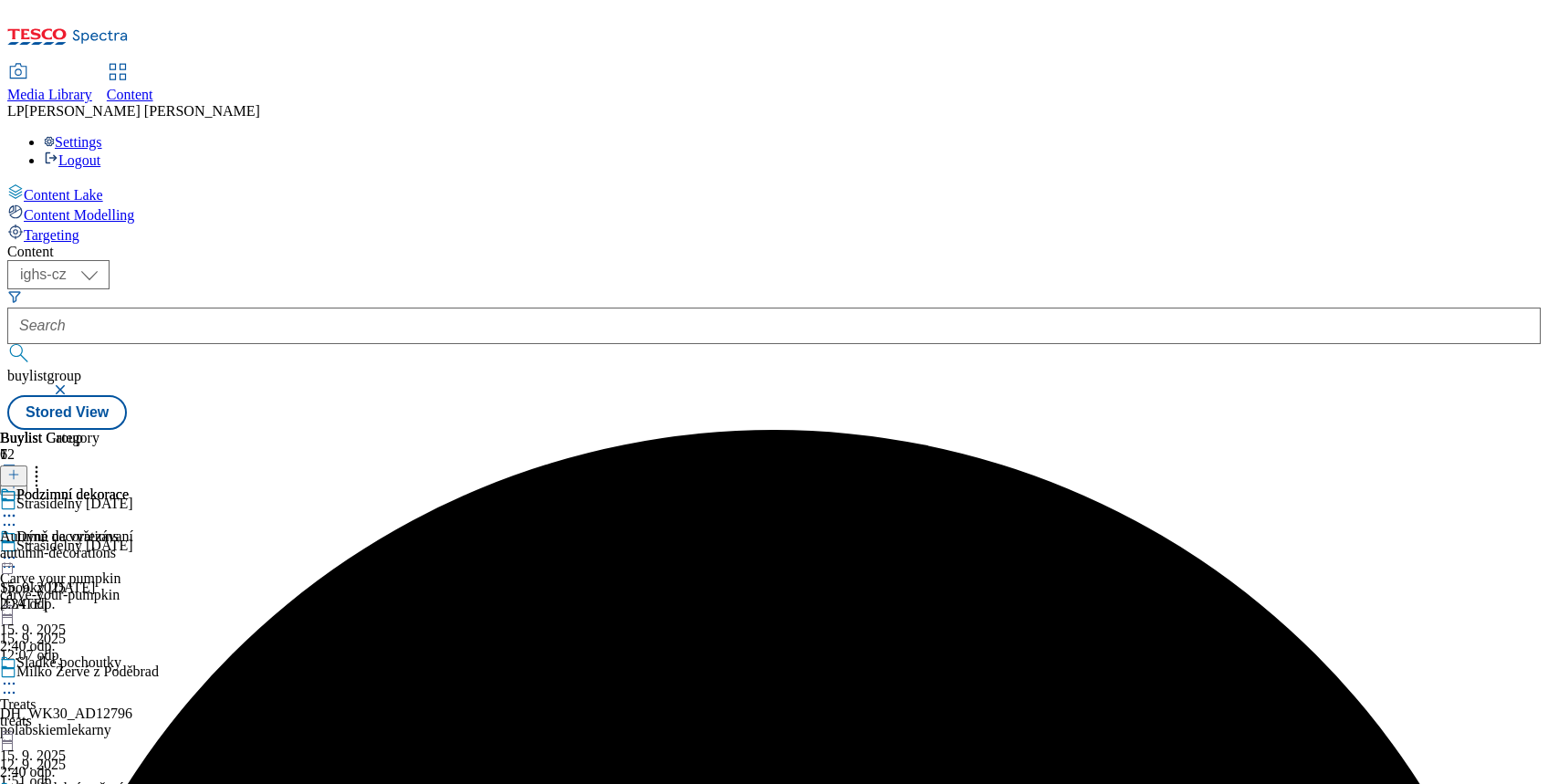
scroll to position [487, 0]
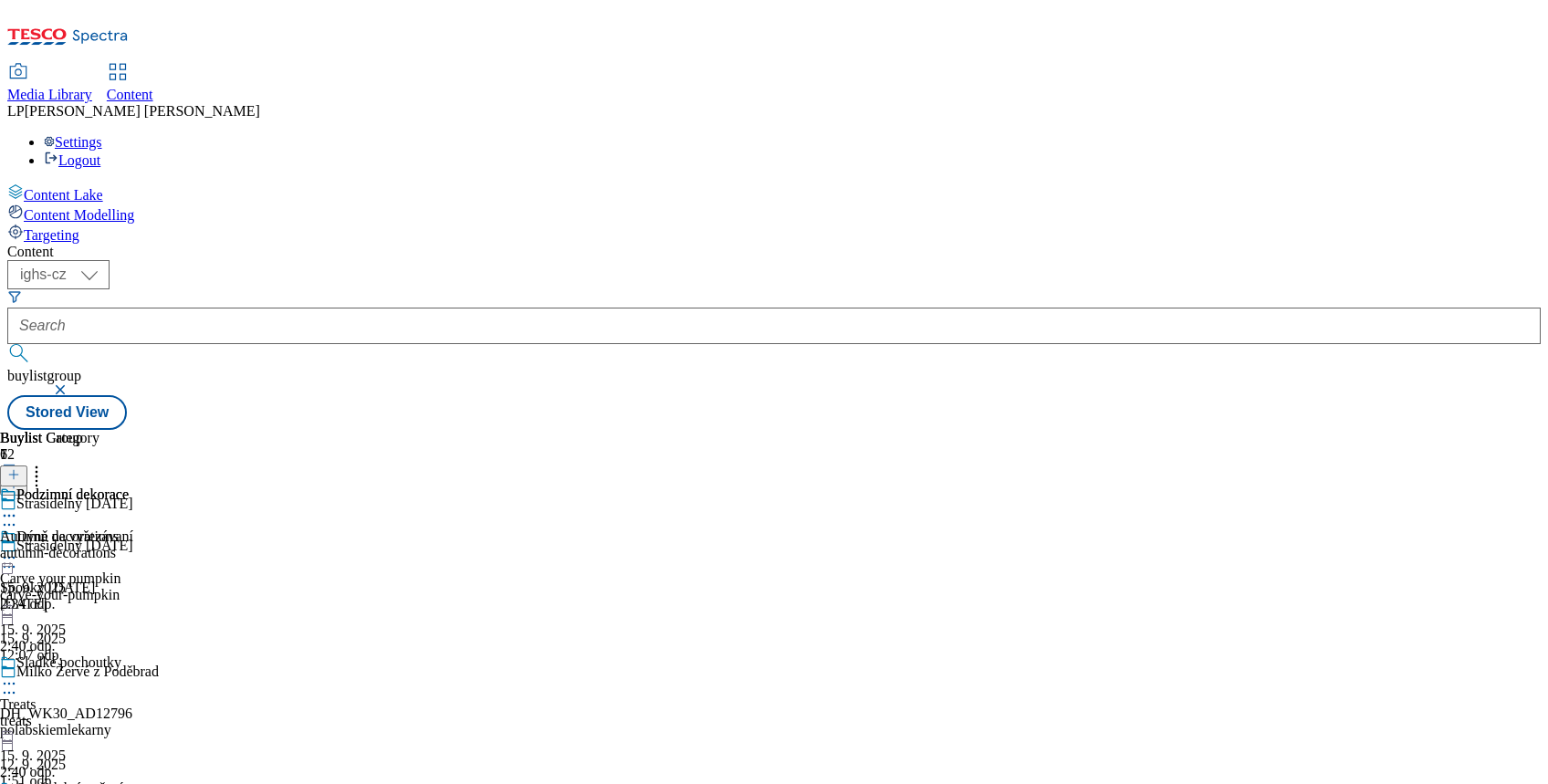
scroll to position [558, 0]
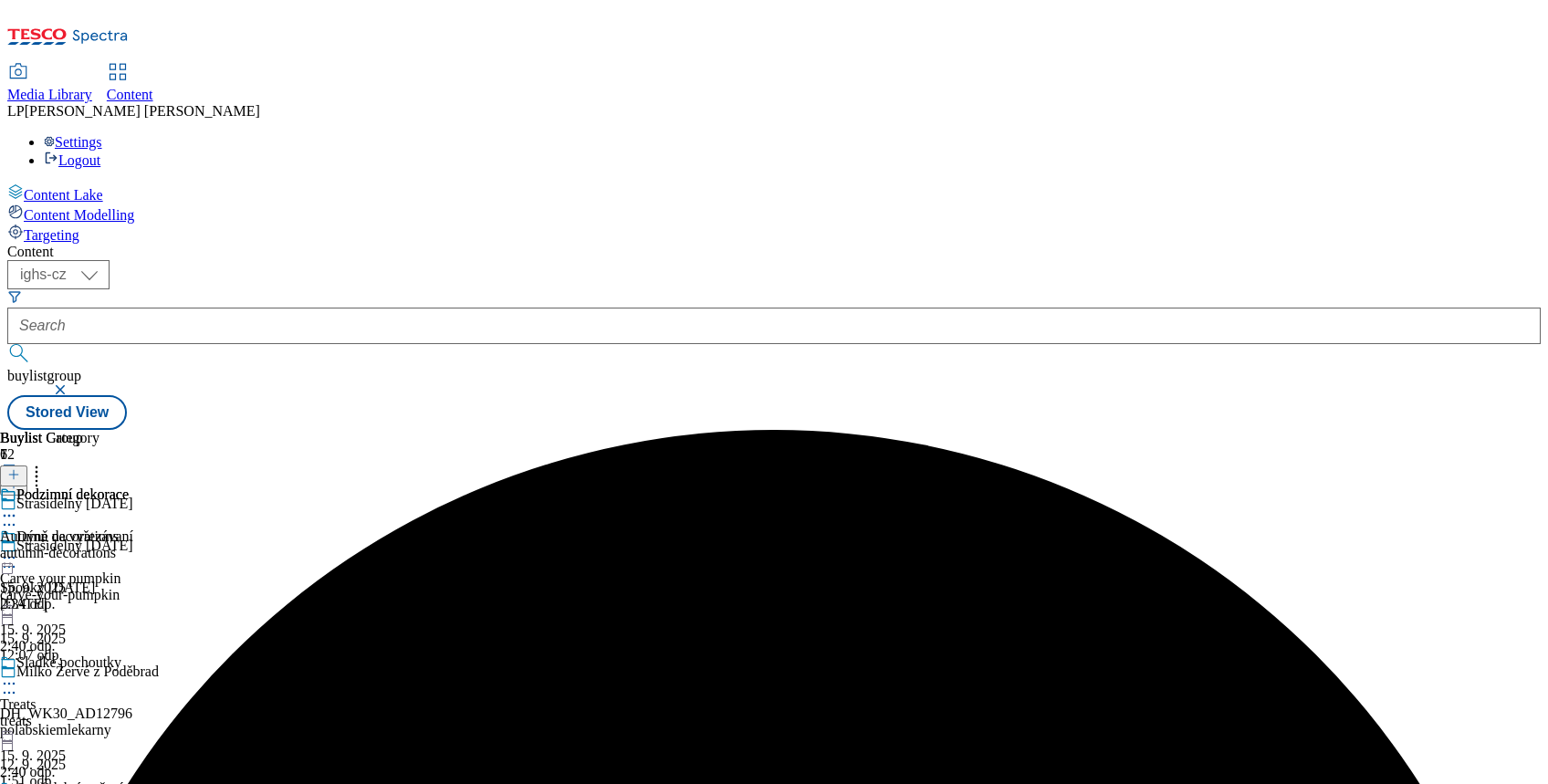
scroll to position [552, 0]
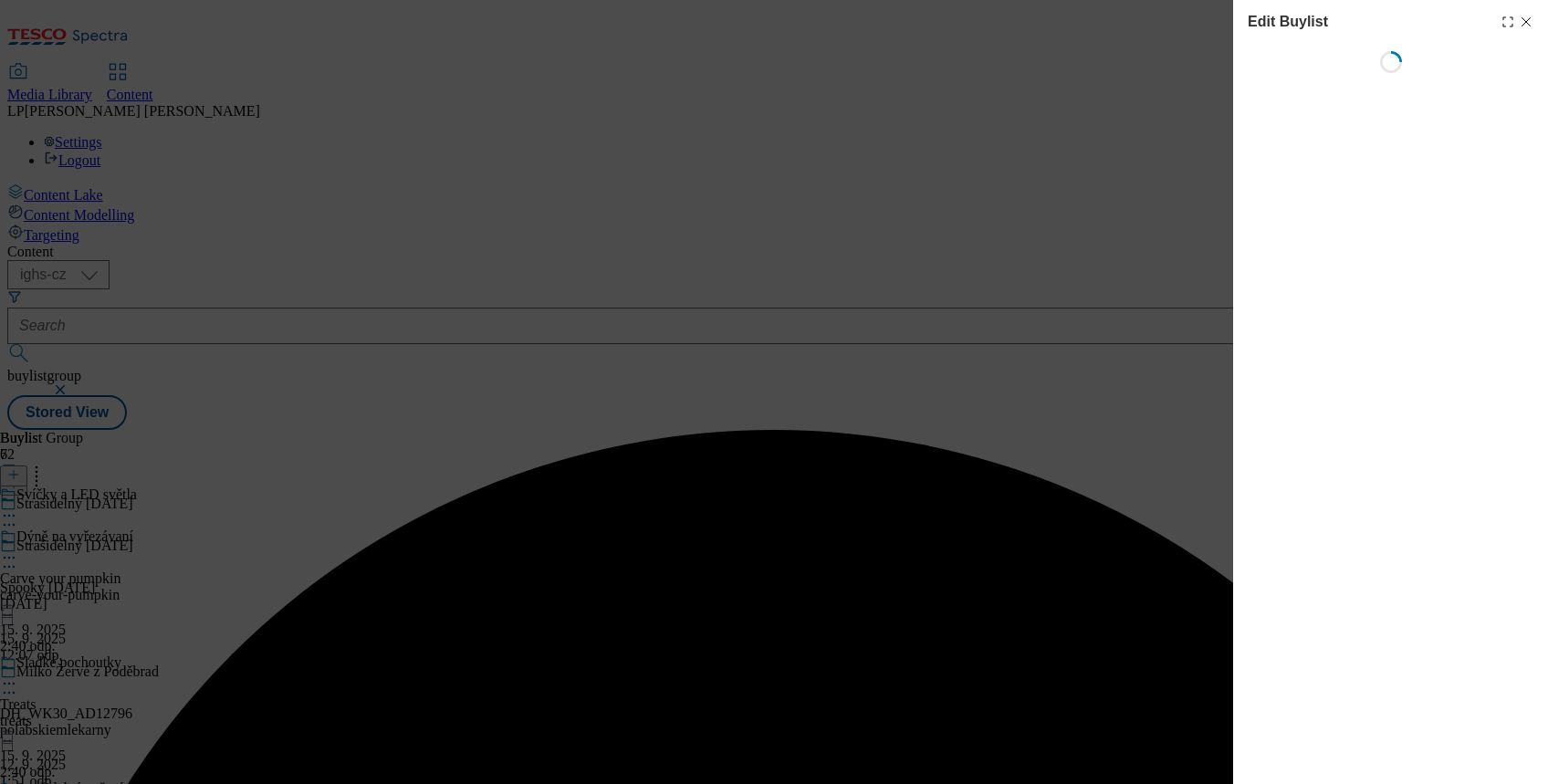
select select "evergreen"
select select "Banner"
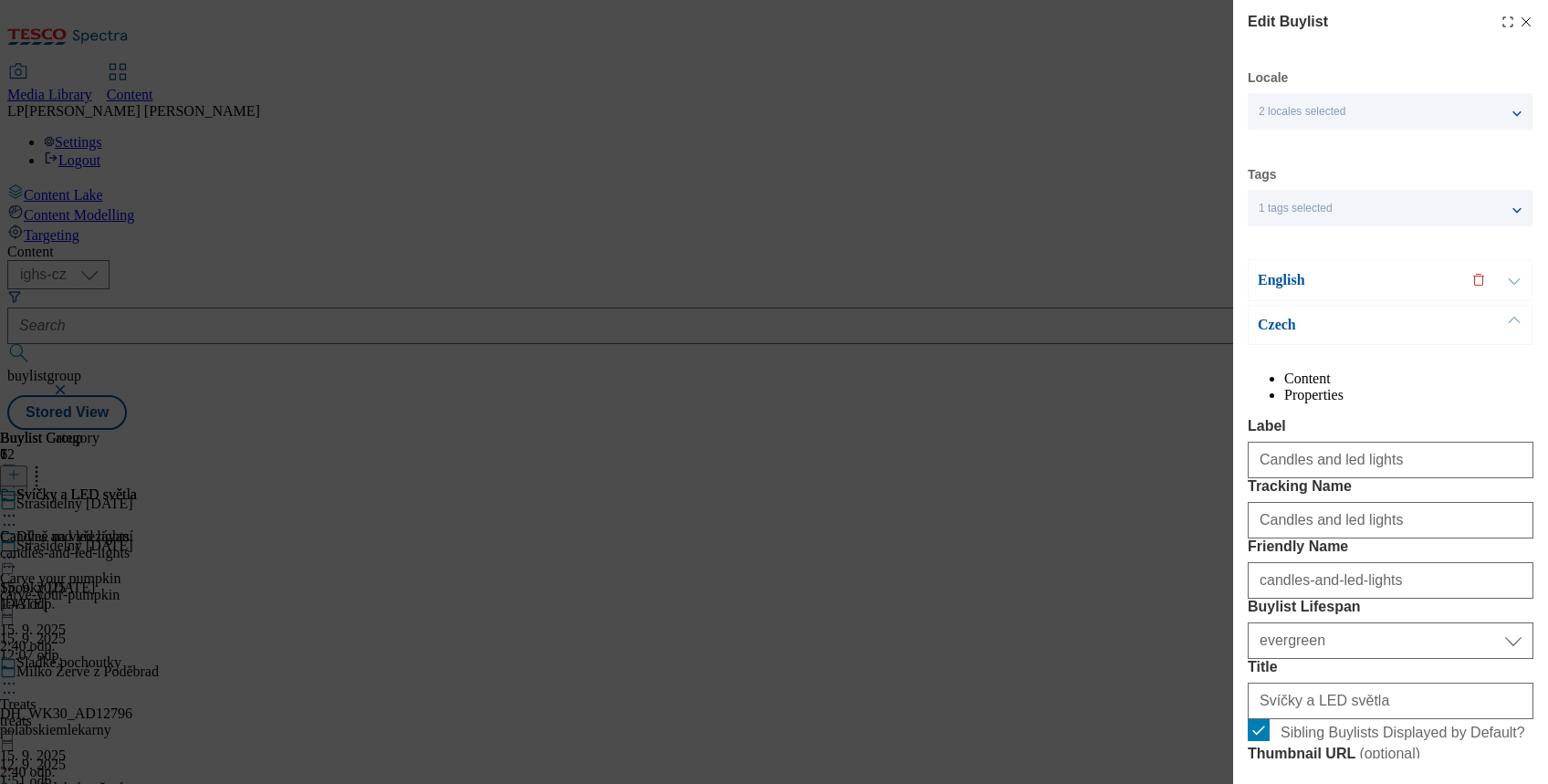
click at [1282, 275] on p "English" at bounding box center [1354, 280] width 192 height 18
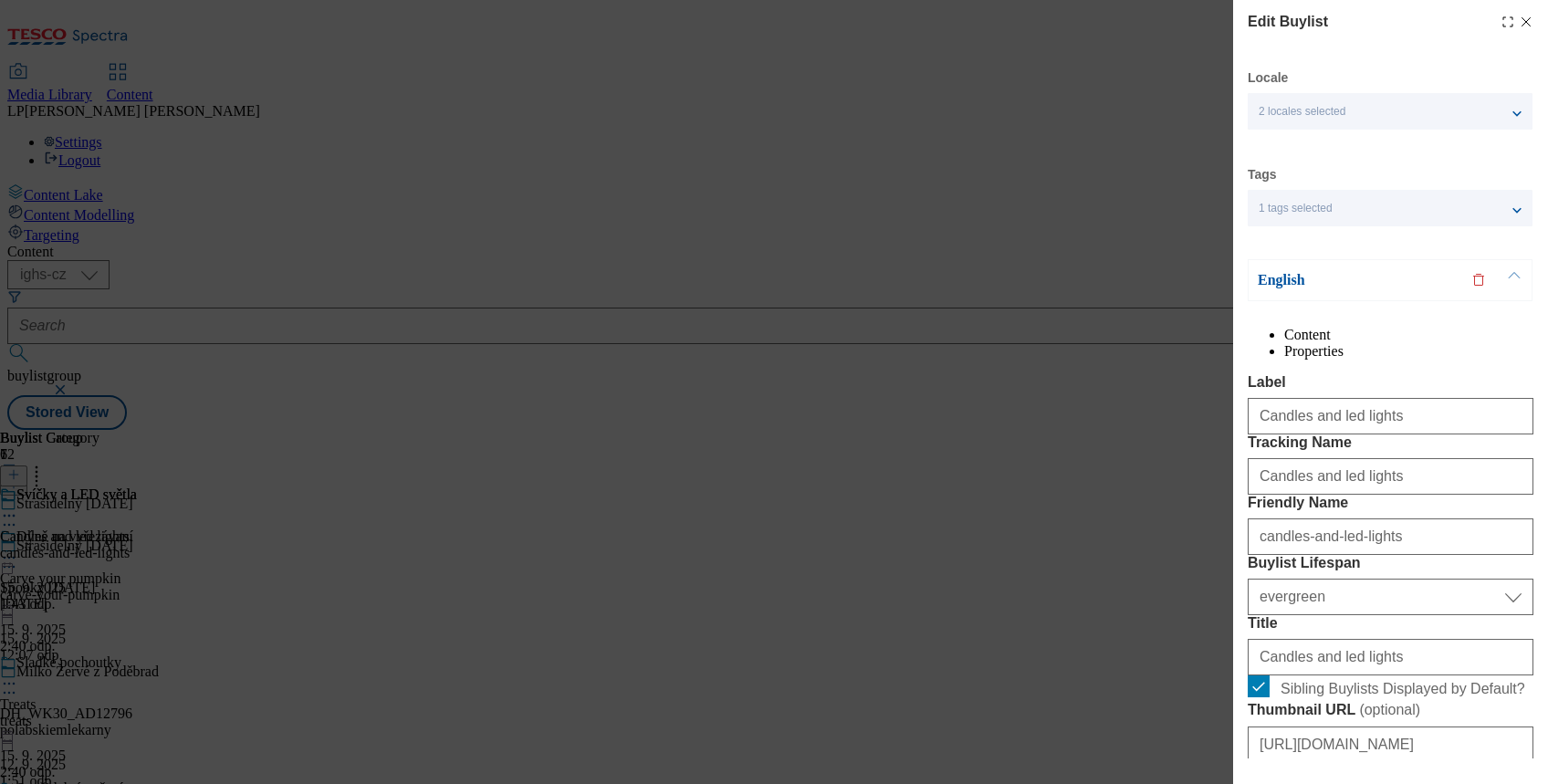
click at [1278, 281] on p "English" at bounding box center [1354, 280] width 192 height 18
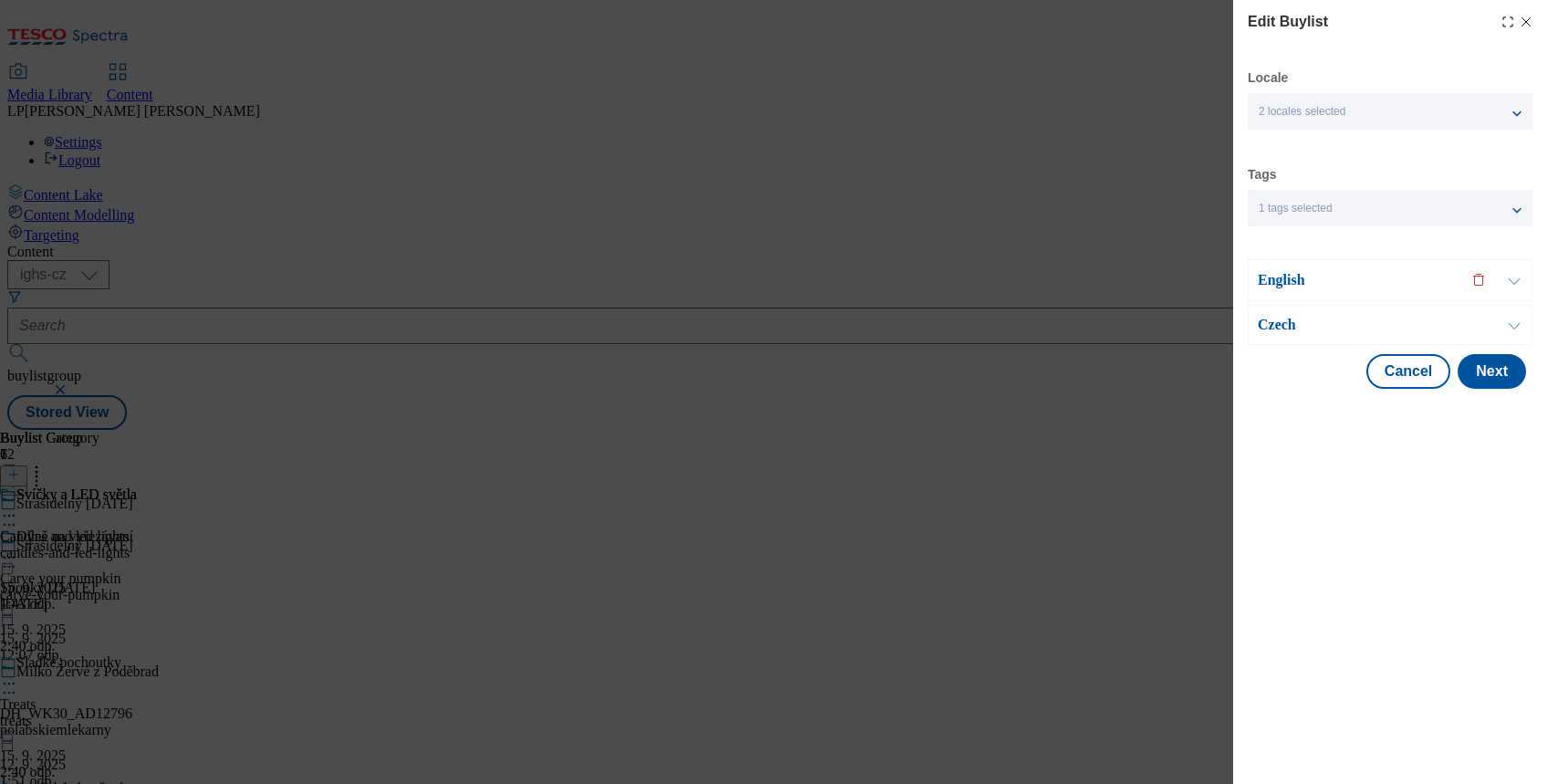
click at [1274, 316] on p "Czech" at bounding box center [1354, 324] width 192 height 18
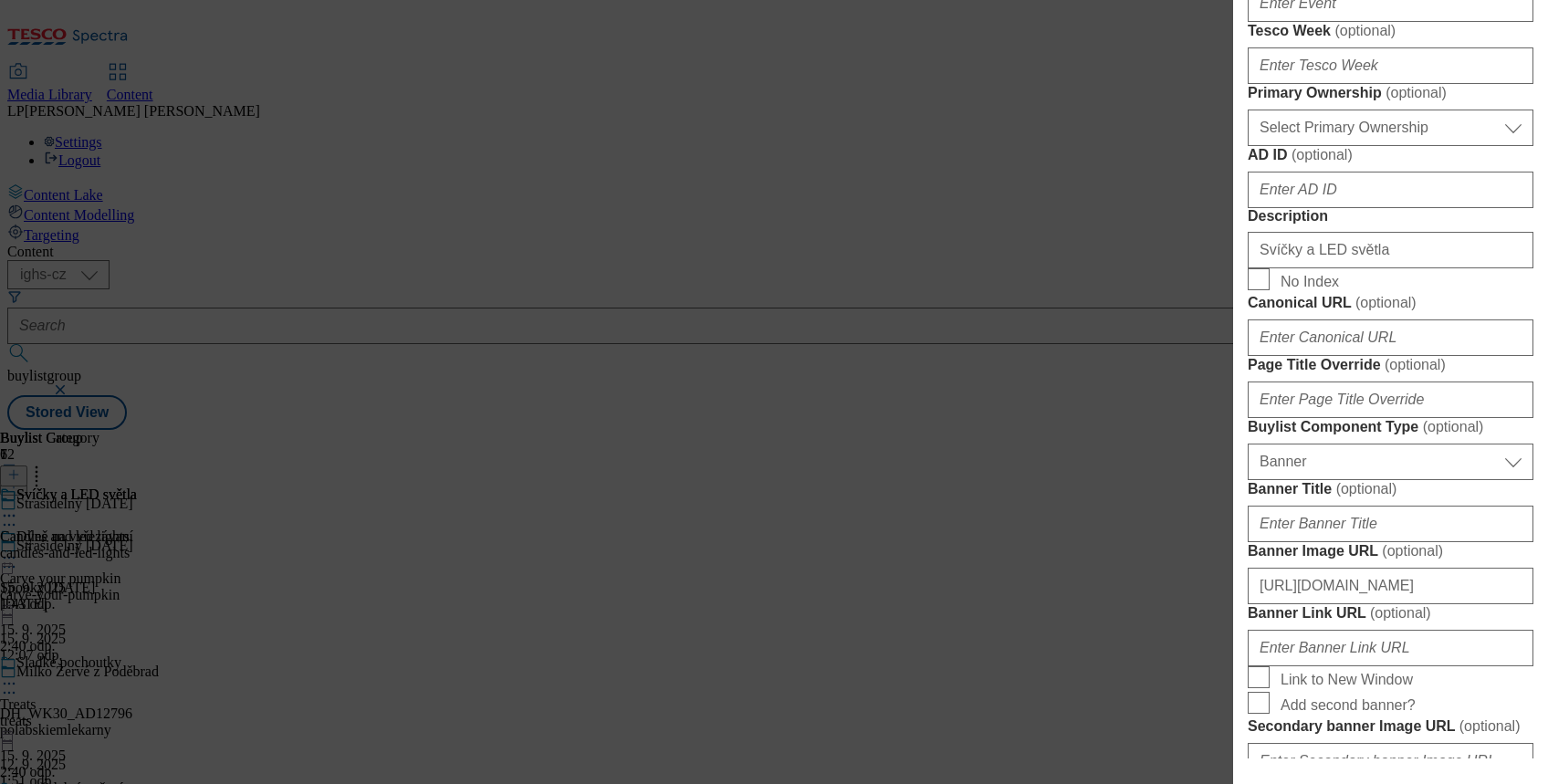
scroll to position [972, 0]
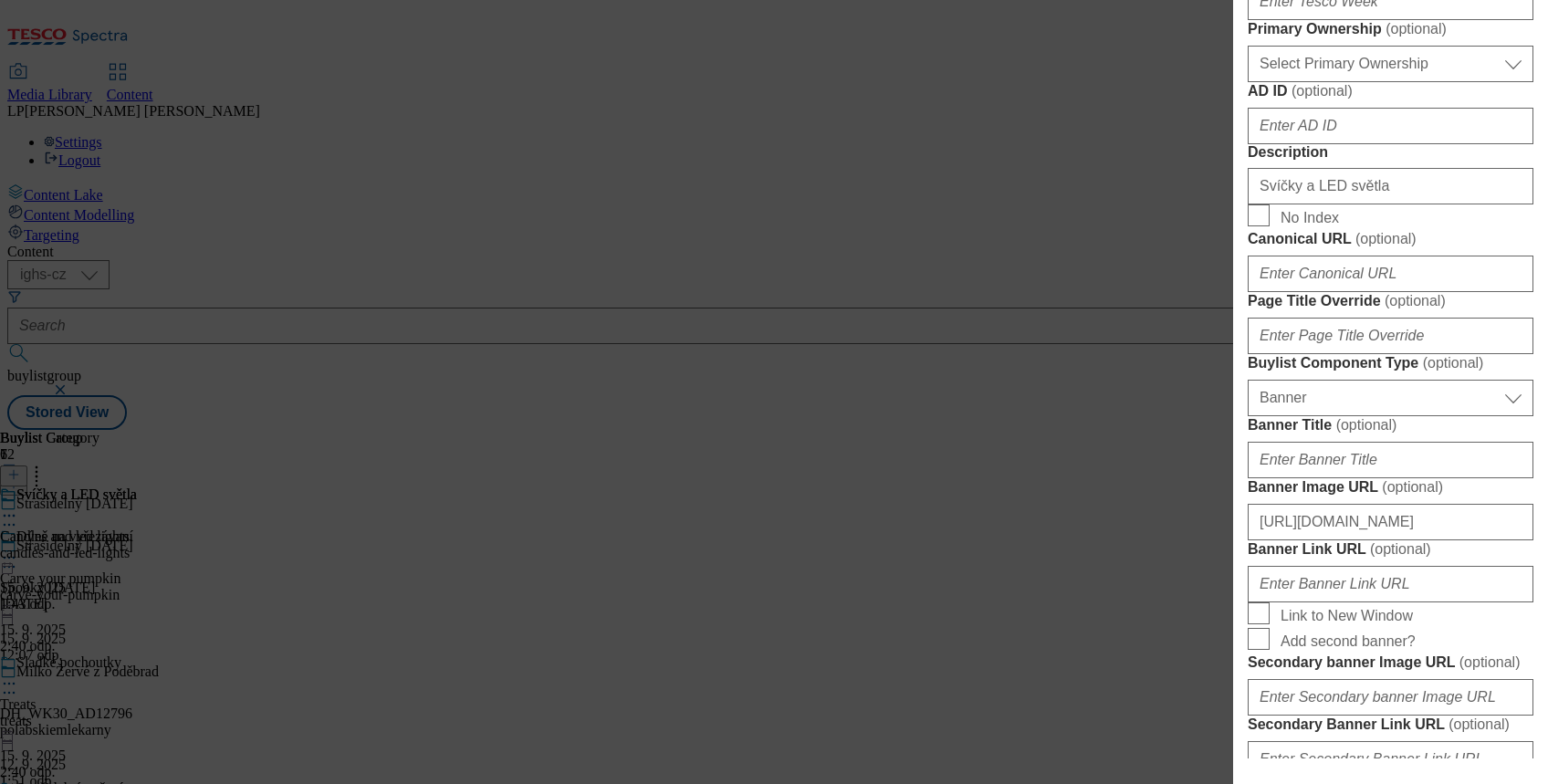
click at [1105, 605] on div "Edit Buylist Locale 2 locales selected English Czech Tags 1 tags selected buyli…" at bounding box center [774, 392] width 1548 height 784
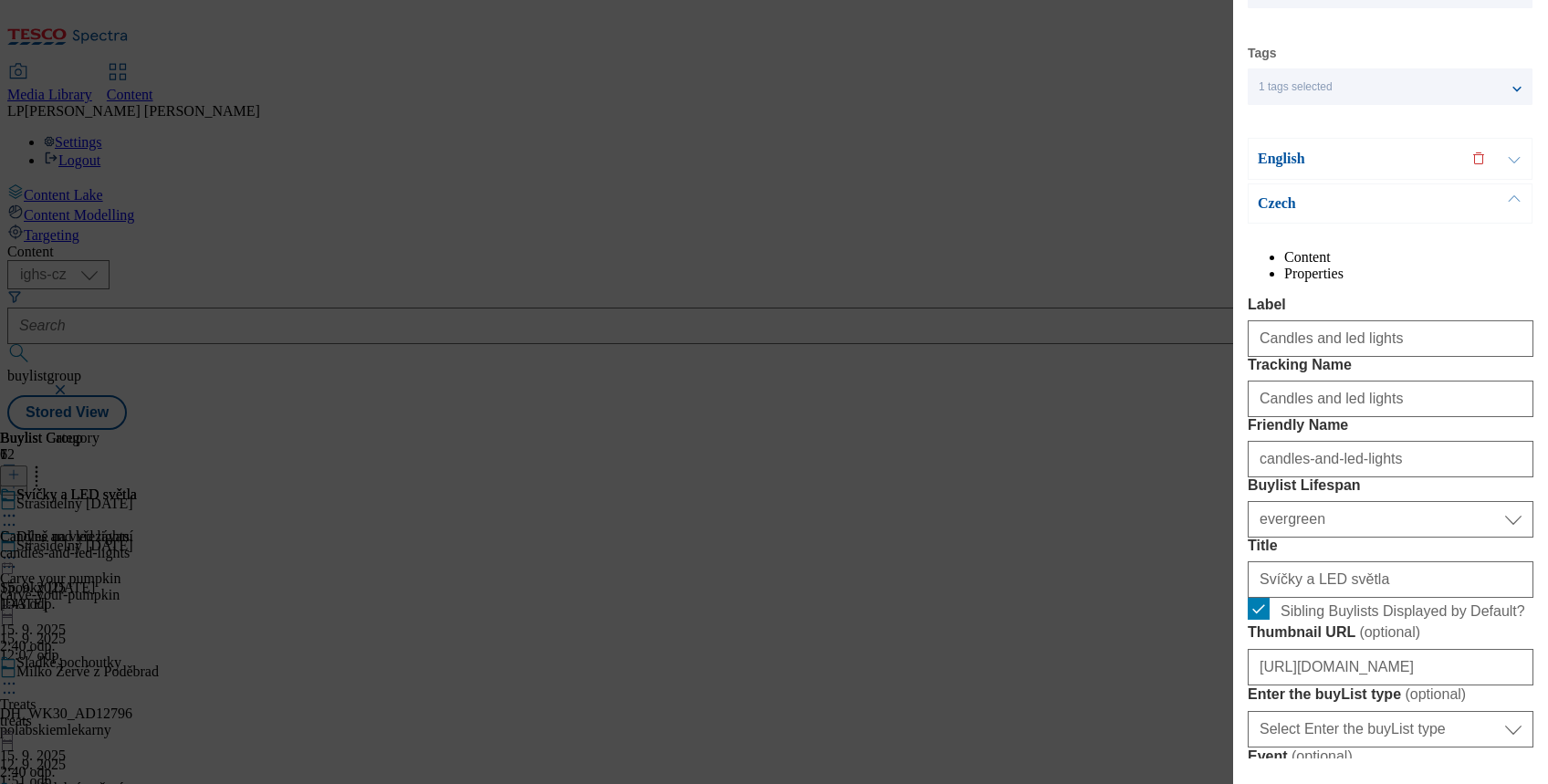
scroll to position [0, 0]
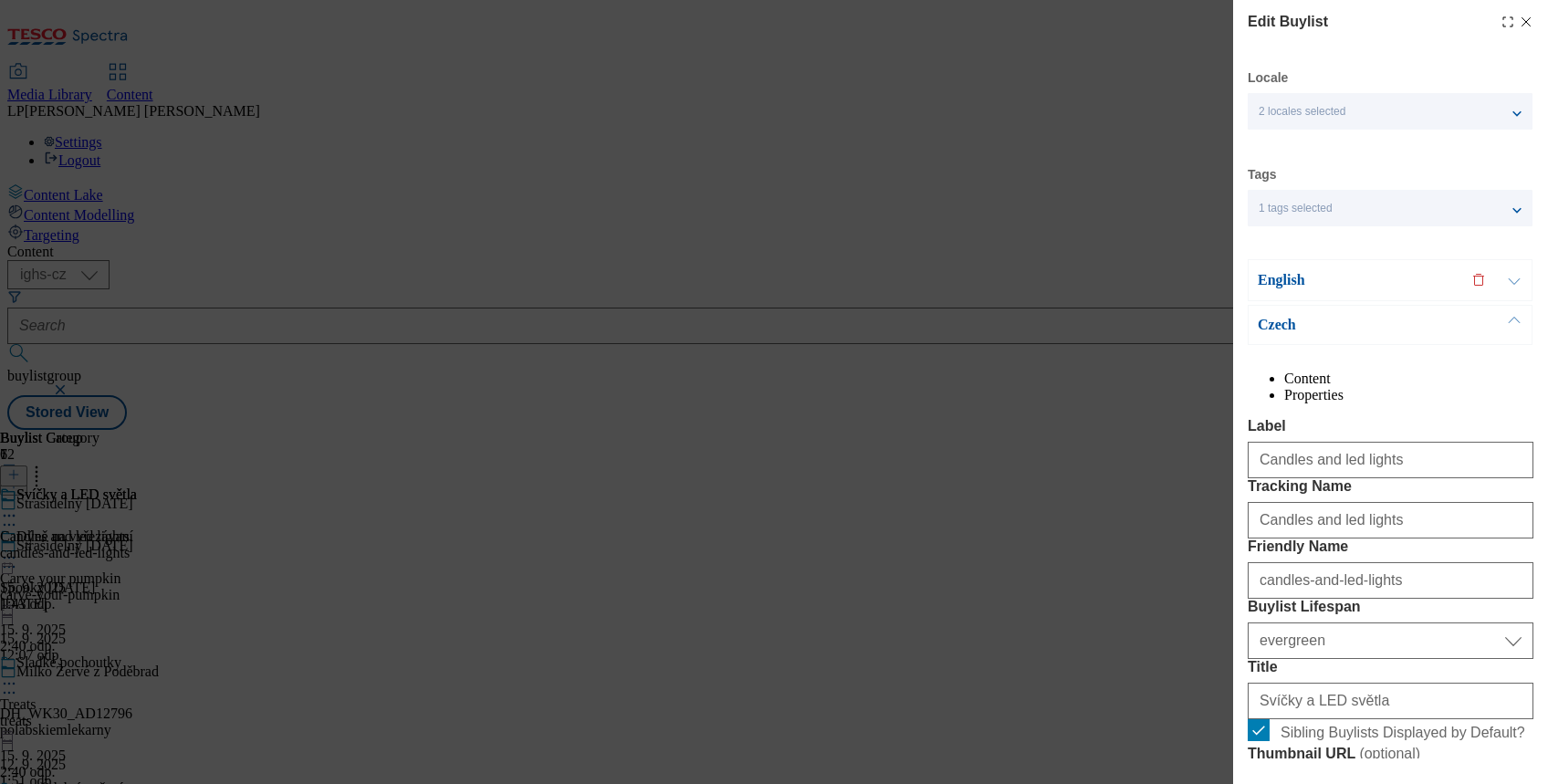
click at [1523, 20] on line "Modal" at bounding box center [1526, 22] width 8 height 8
select select "evergreen"
select select "Banner"
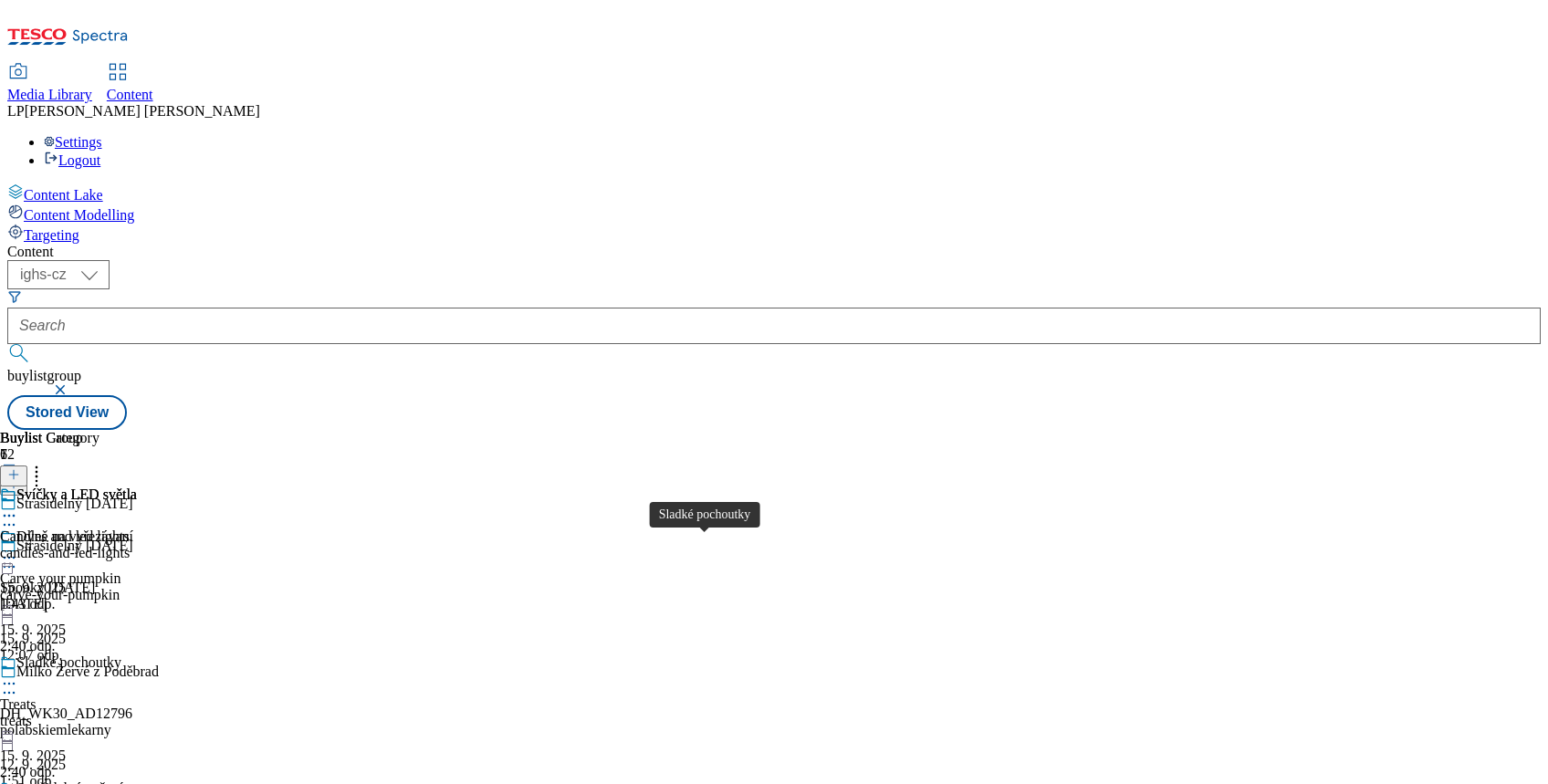
scroll to position [552, 0]
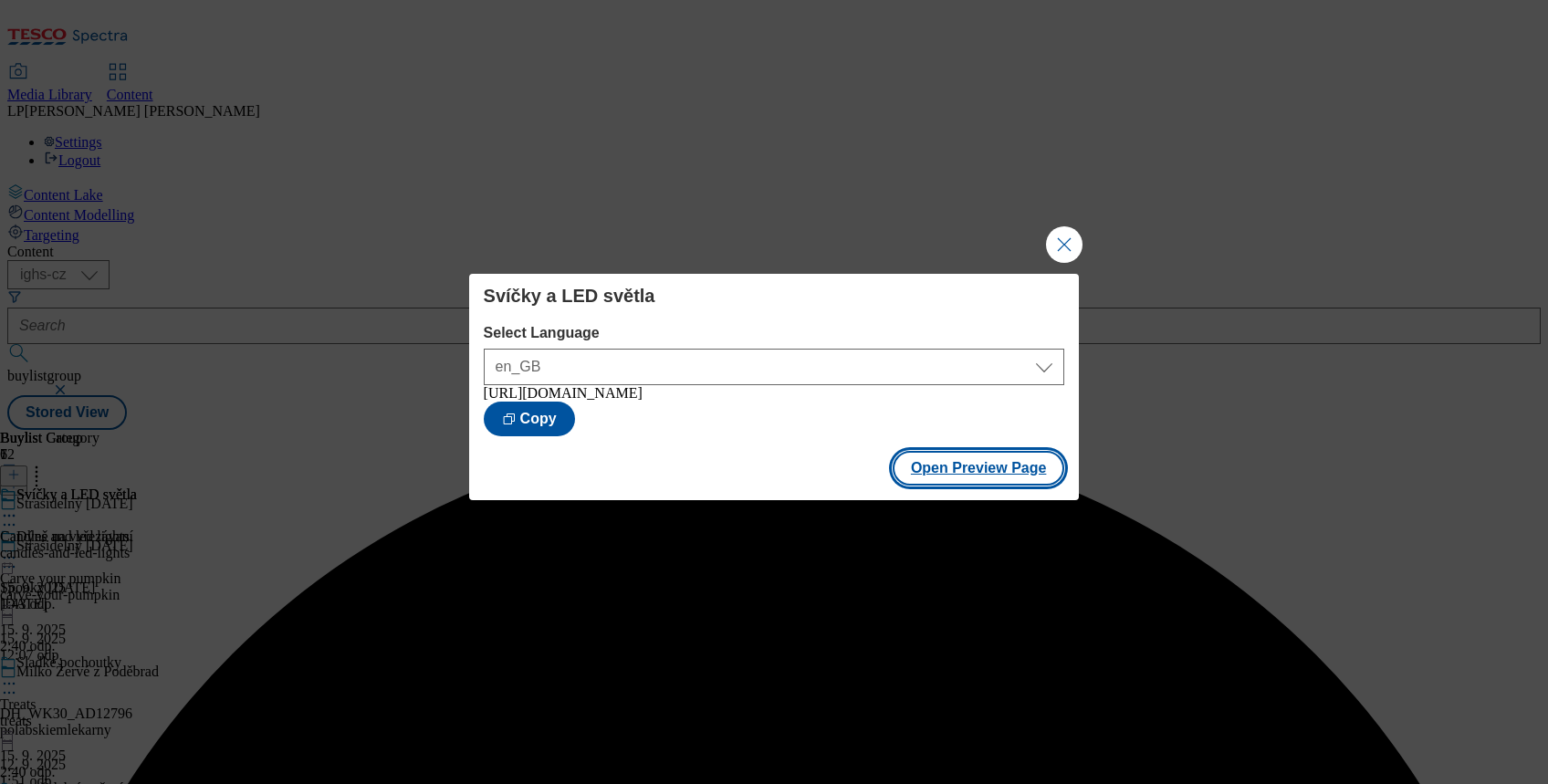
click at [997, 469] on button "Open Preview Page" at bounding box center [978, 468] width 172 height 35
click at [1056, 226] on button "Close Modal" at bounding box center [1064, 244] width 37 height 37
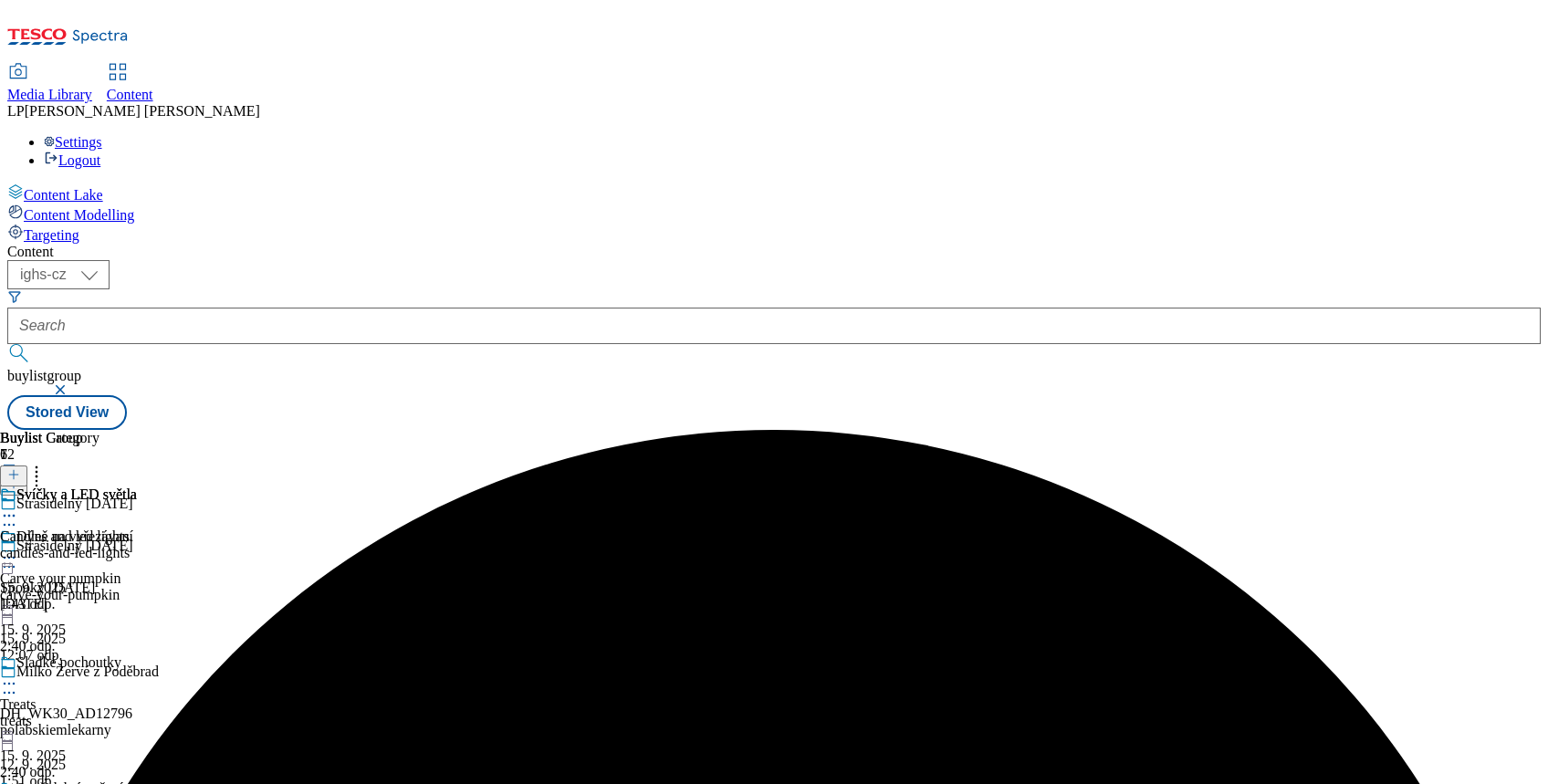
scroll to position [552, 0]
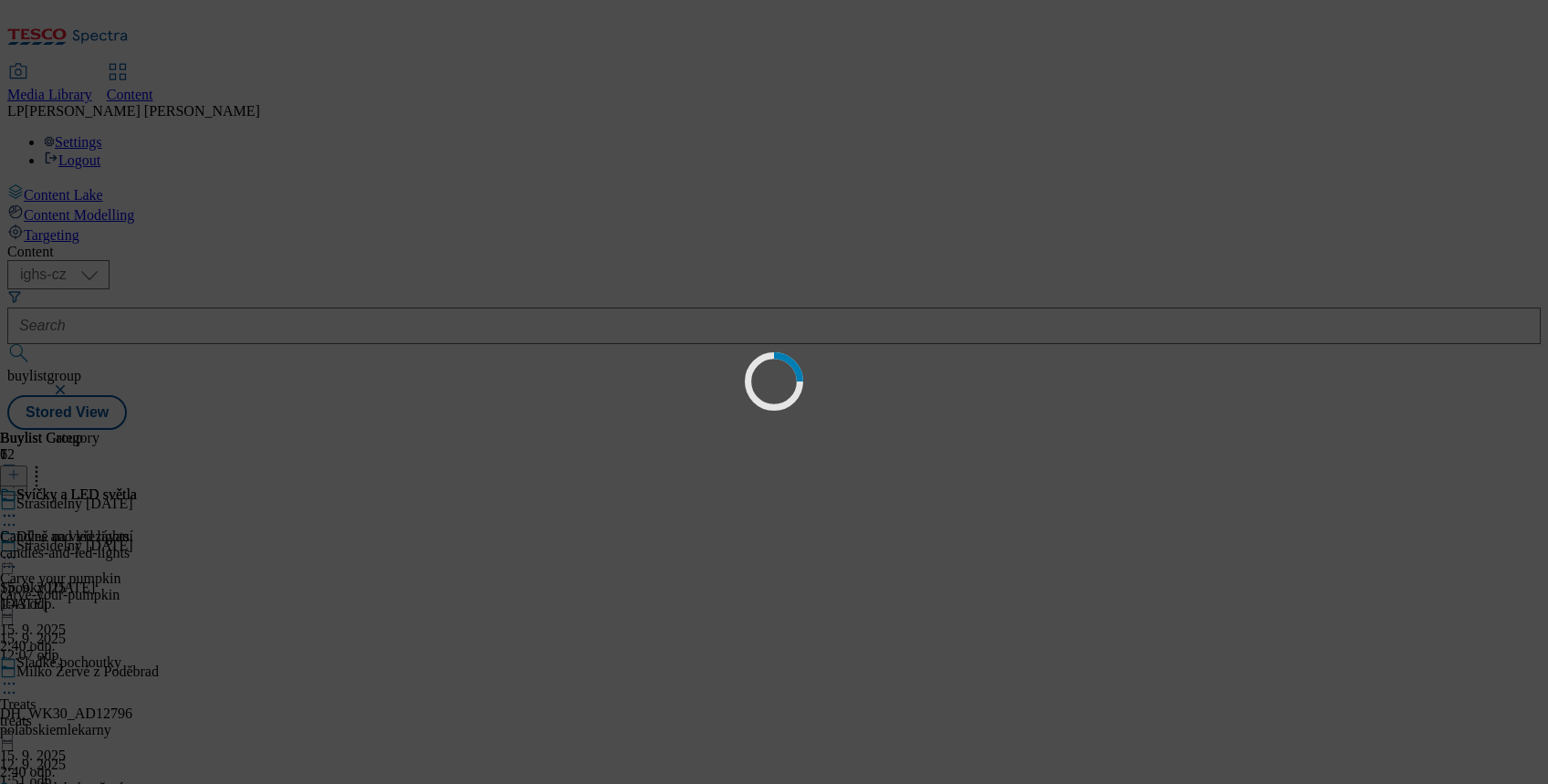
scroll to position [0, 0]
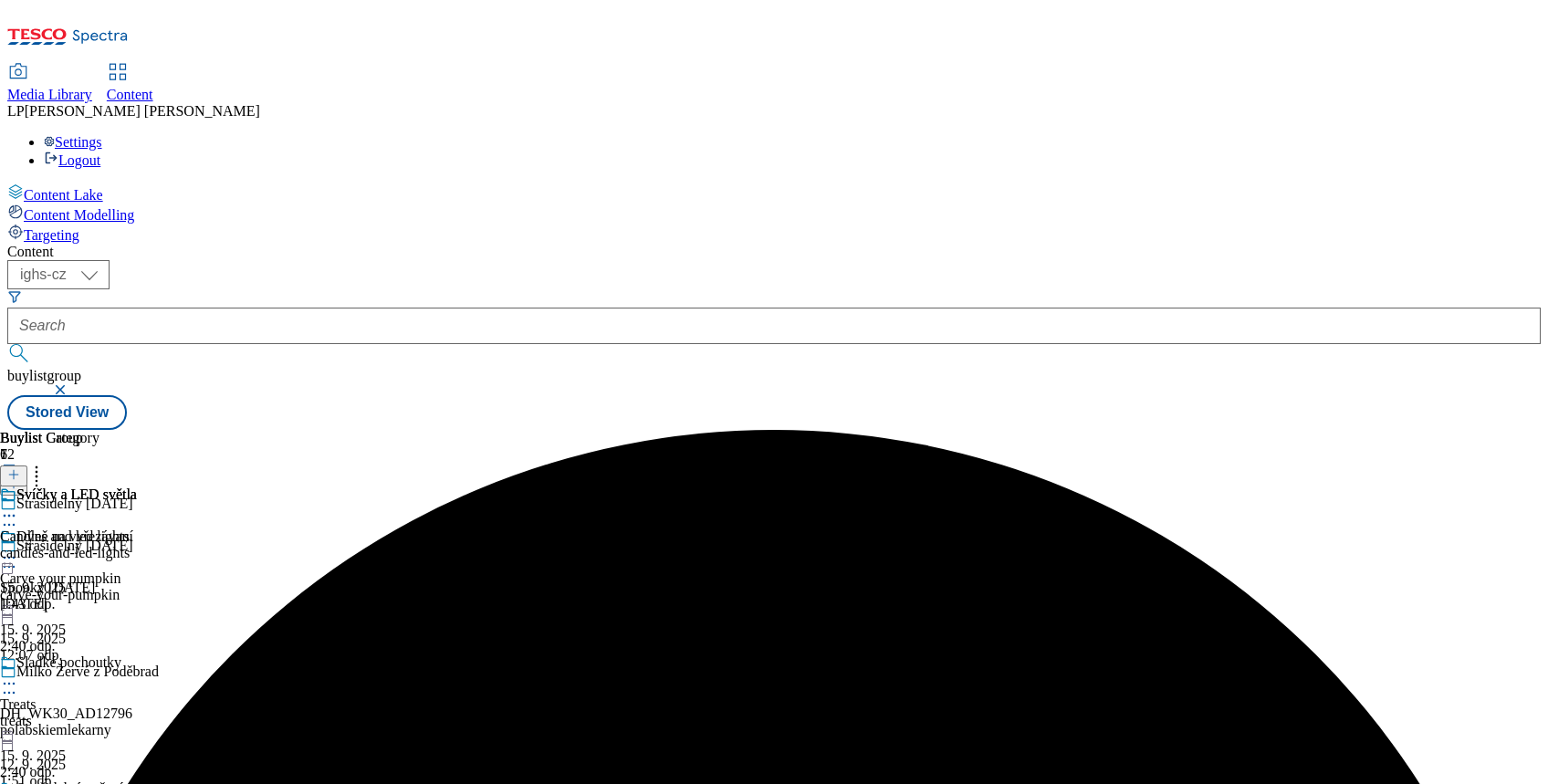
click at [18, 549] on icon at bounding box center [8, 557] width 18 height 18
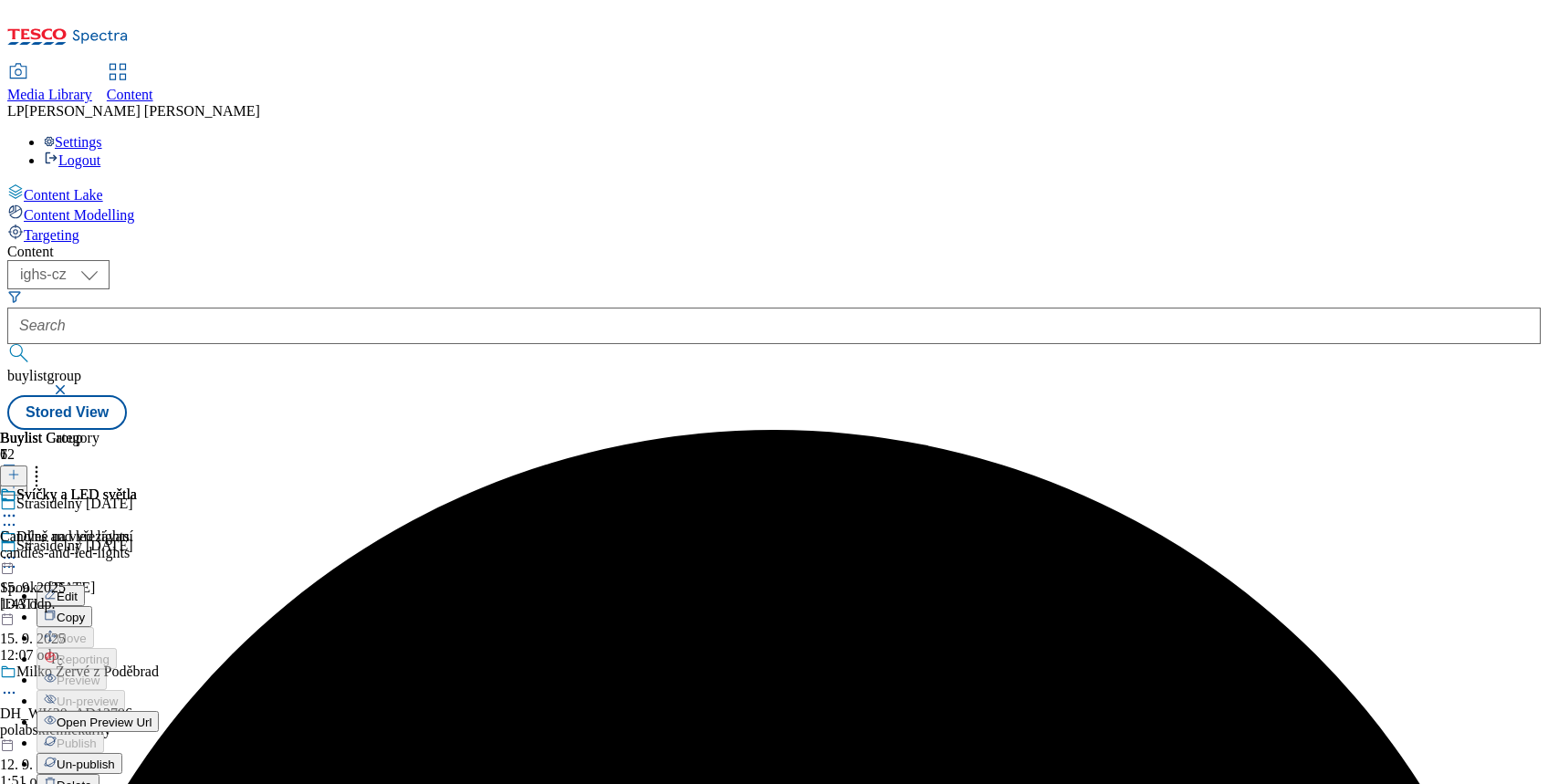
click at [152, 715] on span "Open Preview Url" at bounding box center [104, 722] width 95 height 14
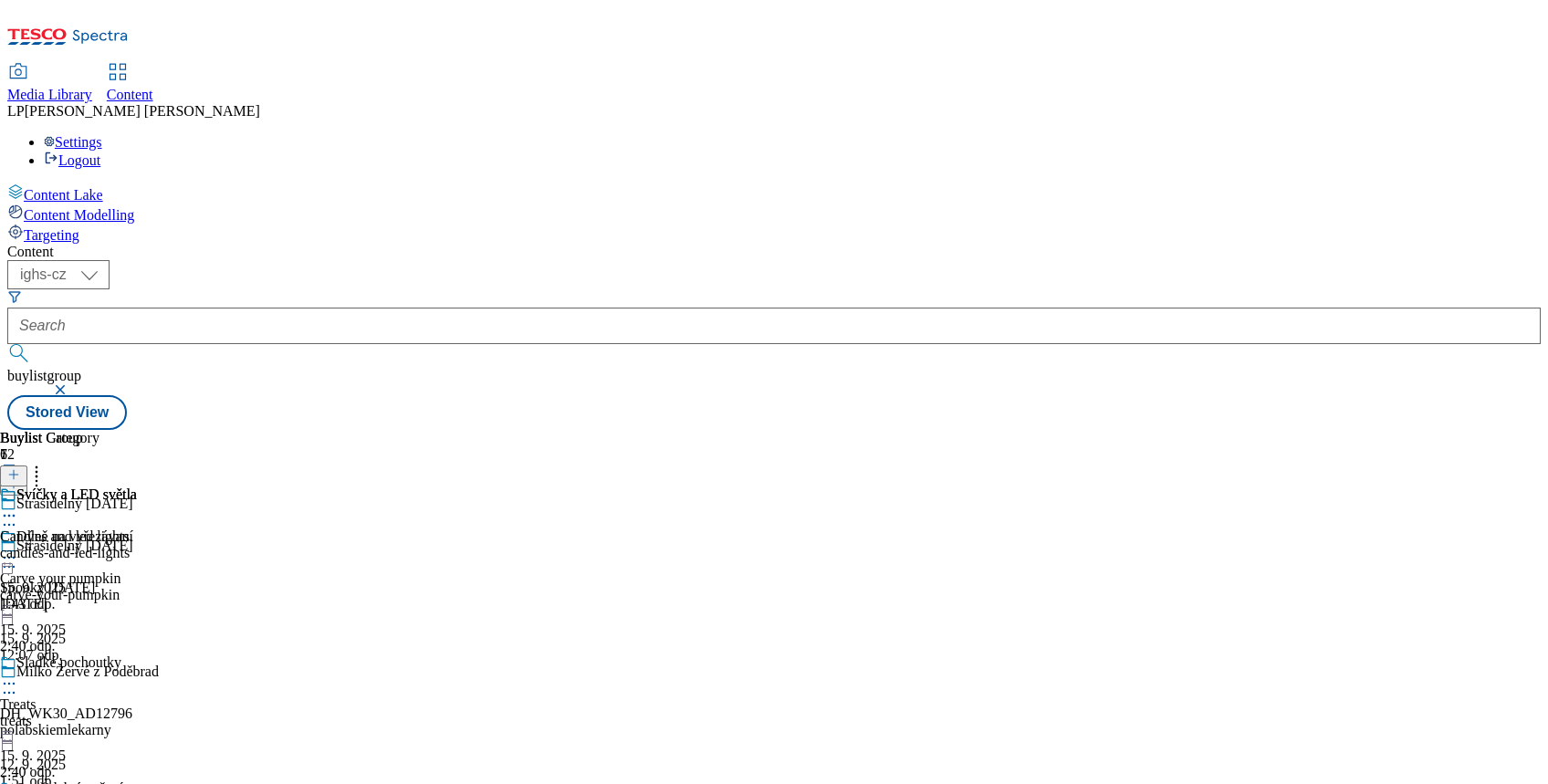
click at [18, 549] on icon at bounding box center [8, 557] width 18 height 18
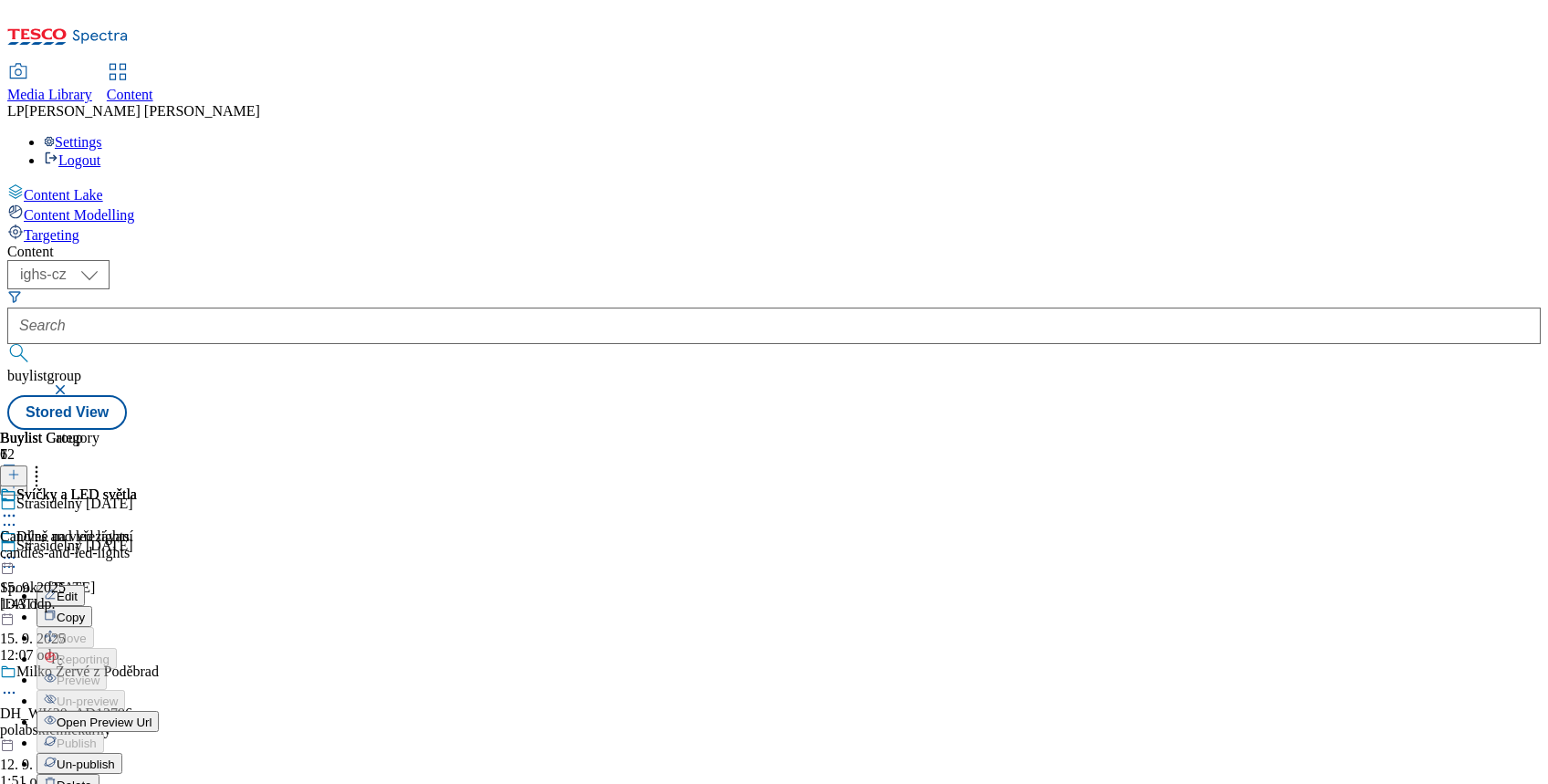
click at [77, 589] on span "Edit" at bounding box center [67, 596] width 21 height 14
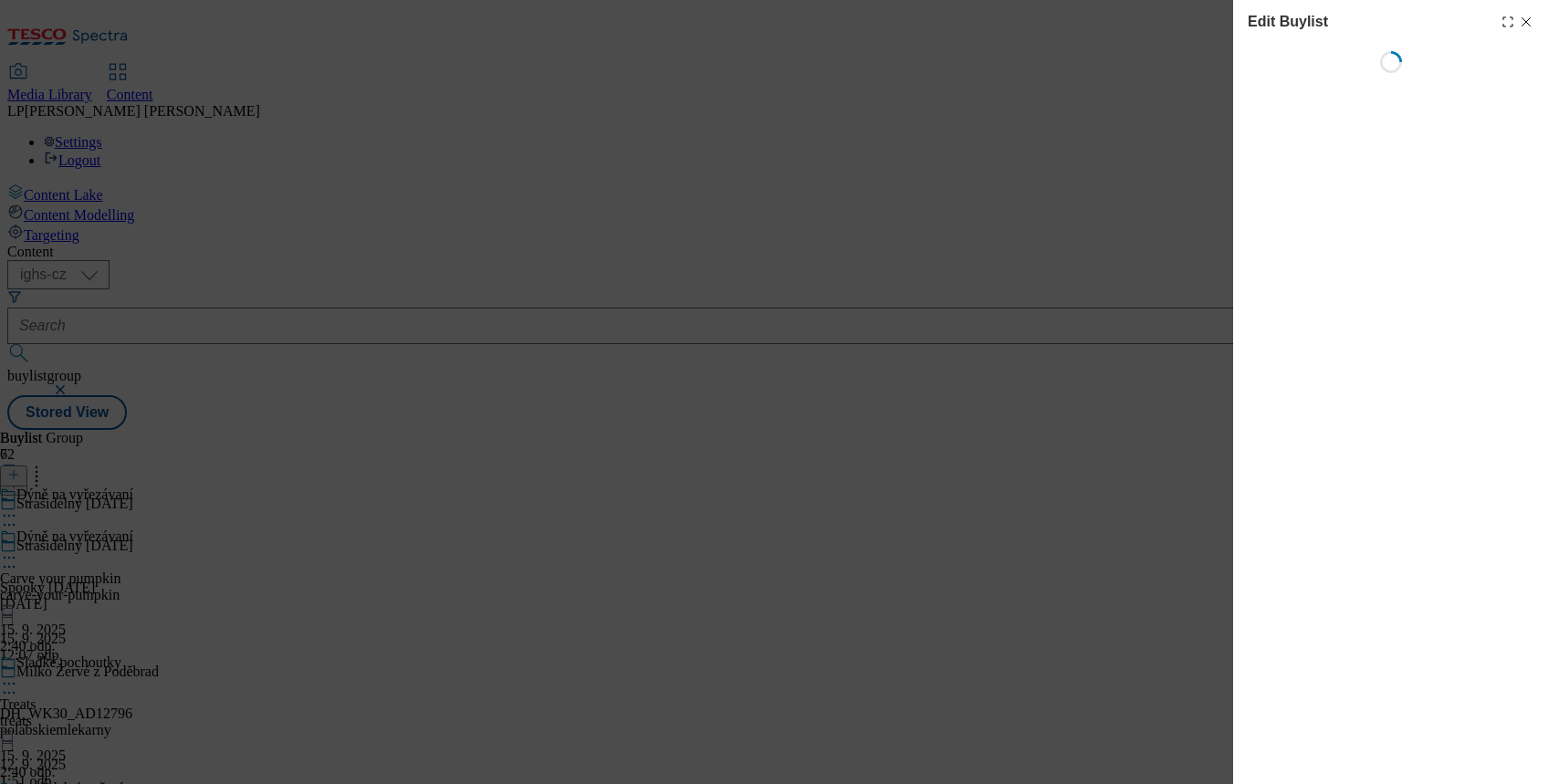
select select "evergreen"
select select "Banner"
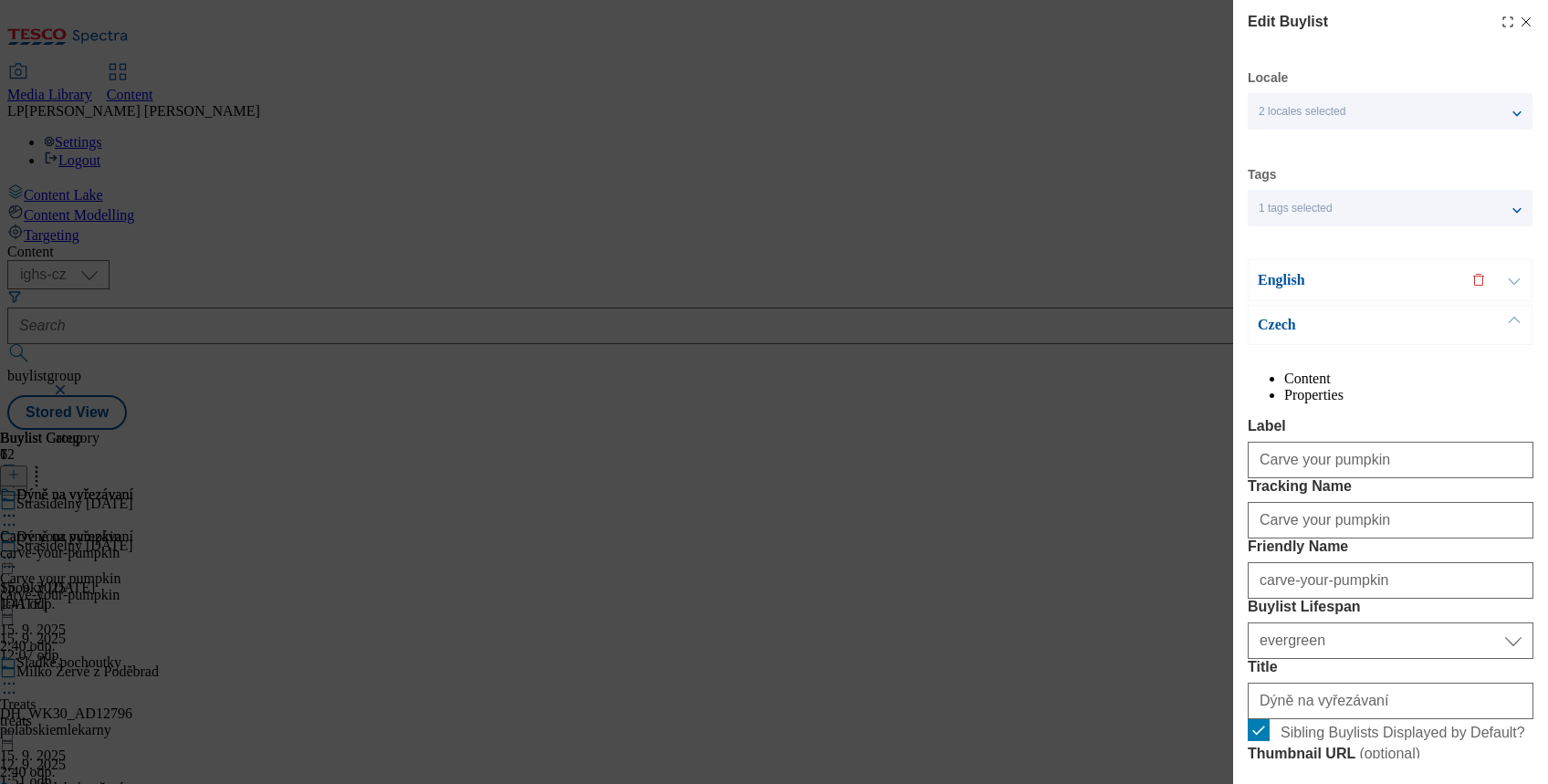
click at [1523, 23] on line "Modal" at bounding box center [1526, 22] width 8 height 8
select select "evergreen"
select select "Banner"
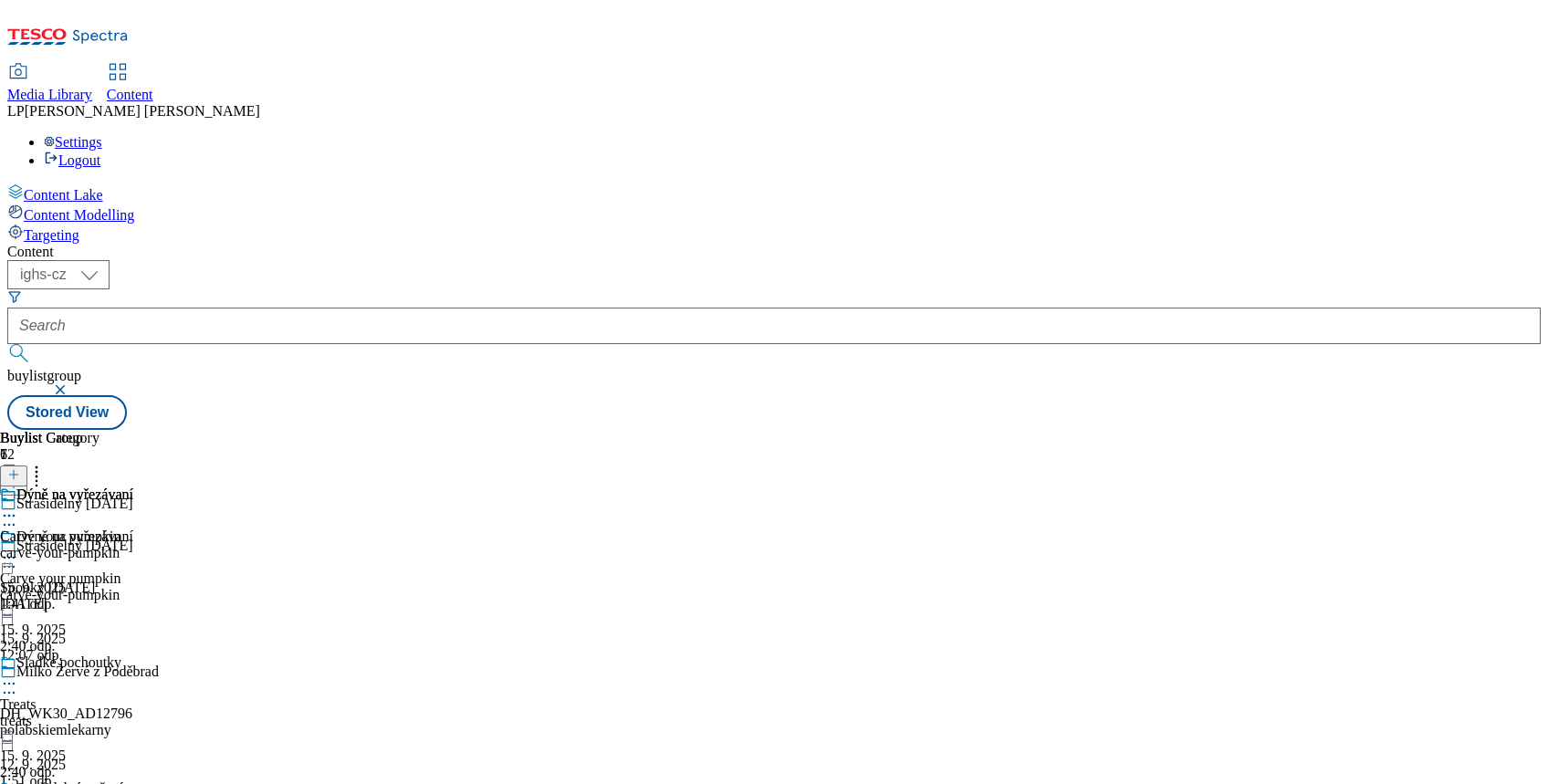
click at [134, 612] on div "Dýně na vyřezávaní Carve your pumpkin carve-your-pumpkin 15. 9. 2025 1:41 odp." at bounding box center [67, 550] width 134 height 126
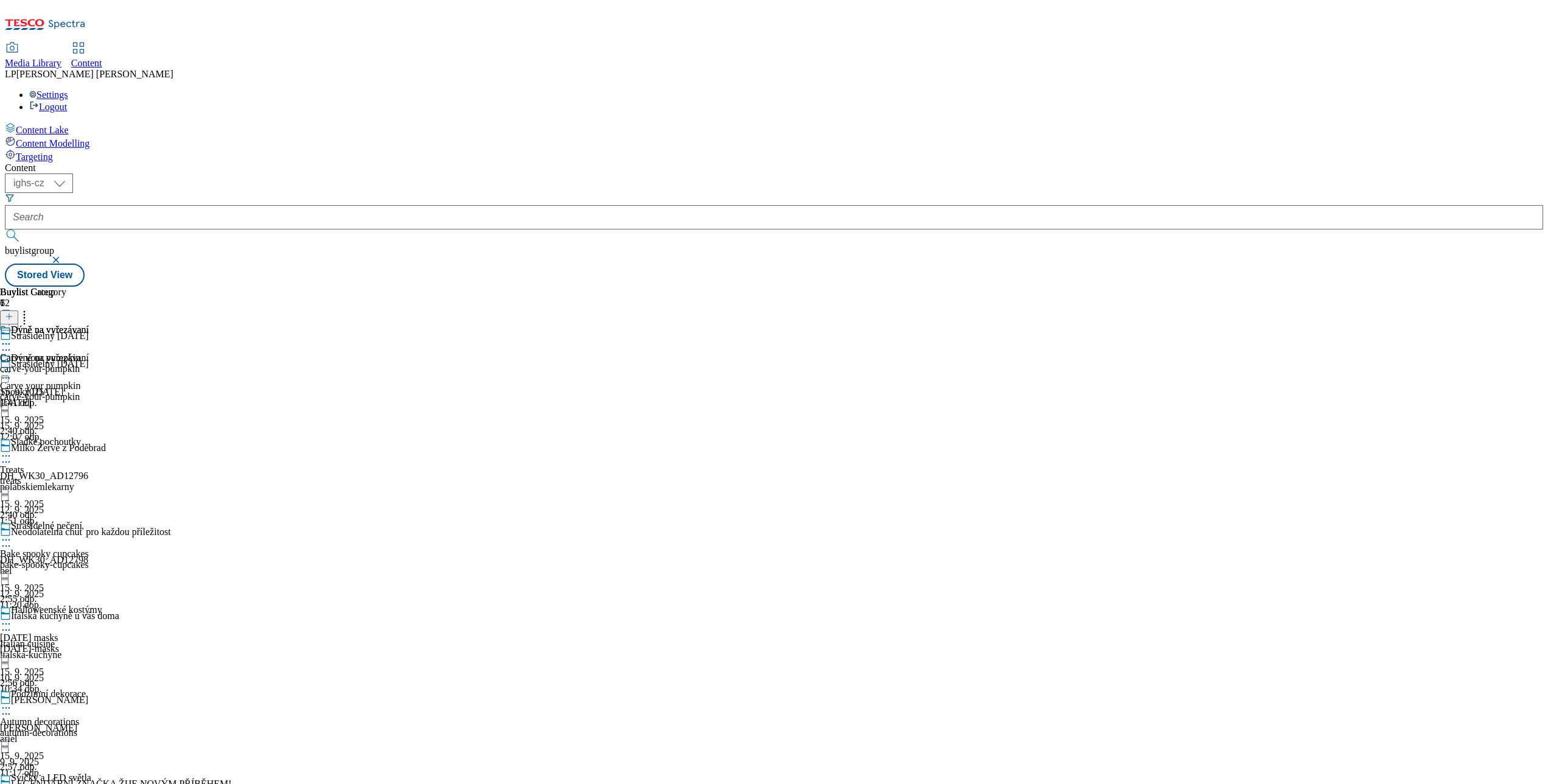
click at [102, 366] on div at bounding box center [51, 373] width 102 height 14
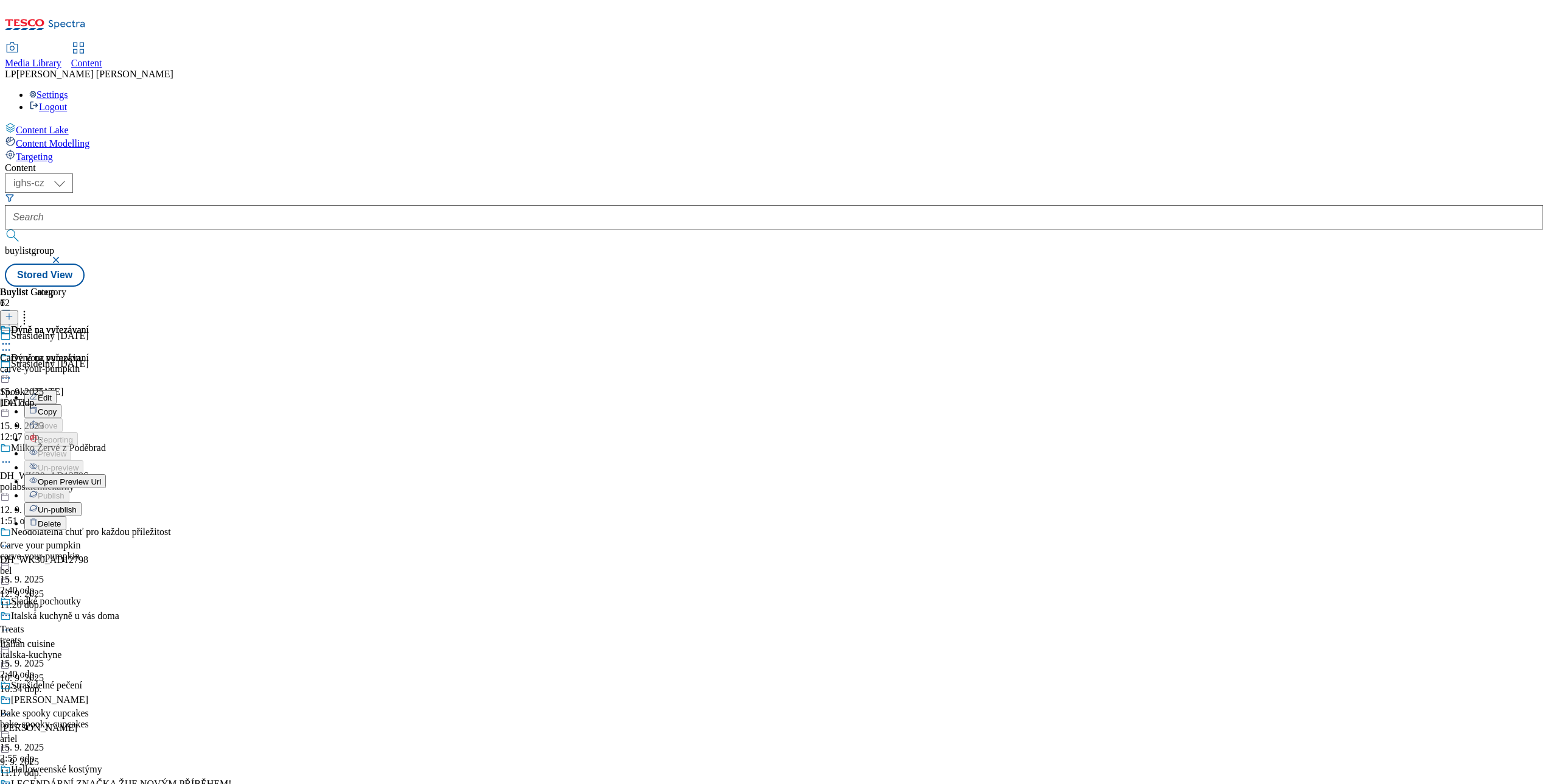
click at [101, 477] on span "Open Preview Url" at bounding box center [69, 481] width 63 height 9
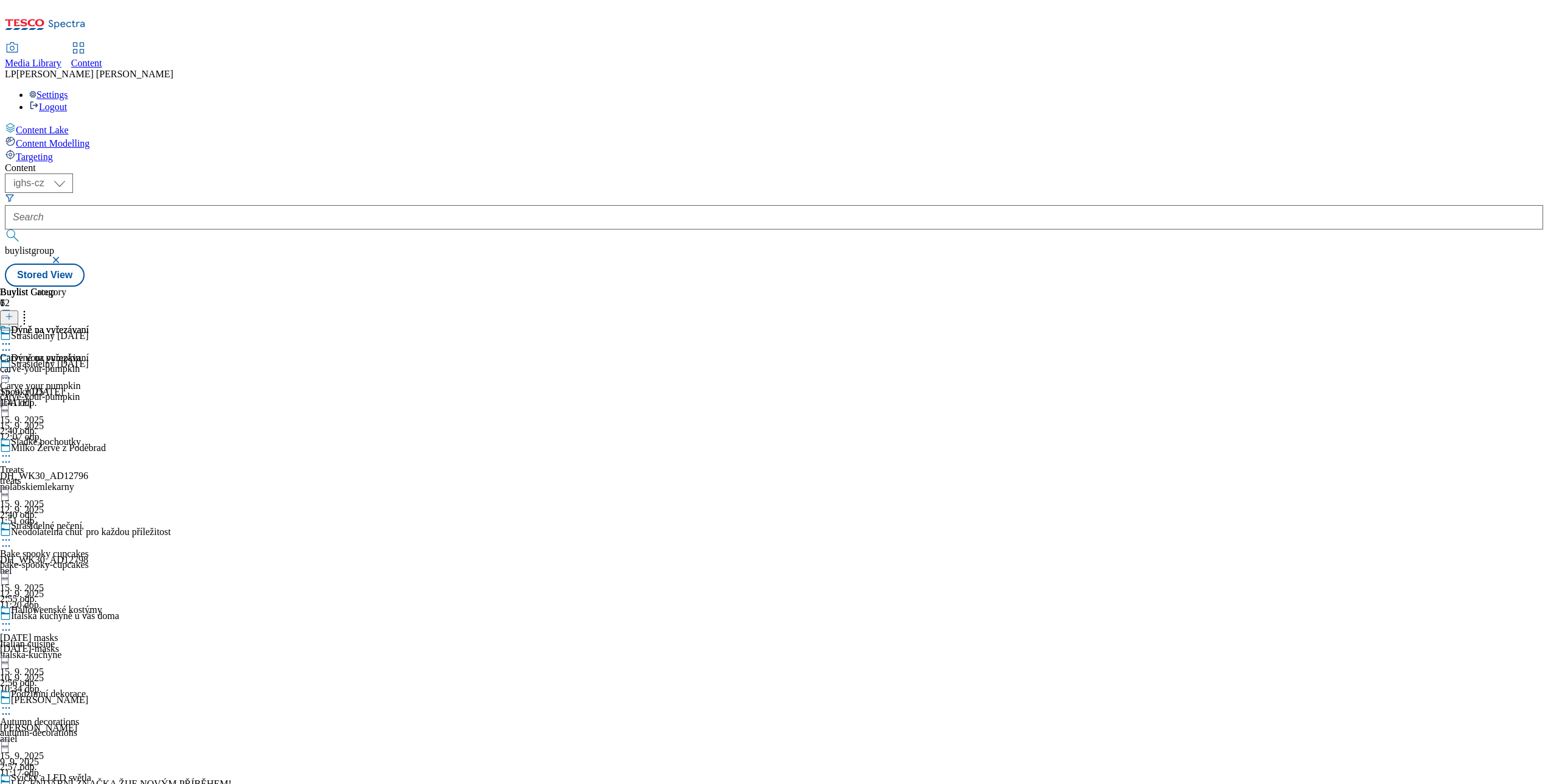
click at [12, 366] on icon at bounding box center [6, 372] width 12 height 12
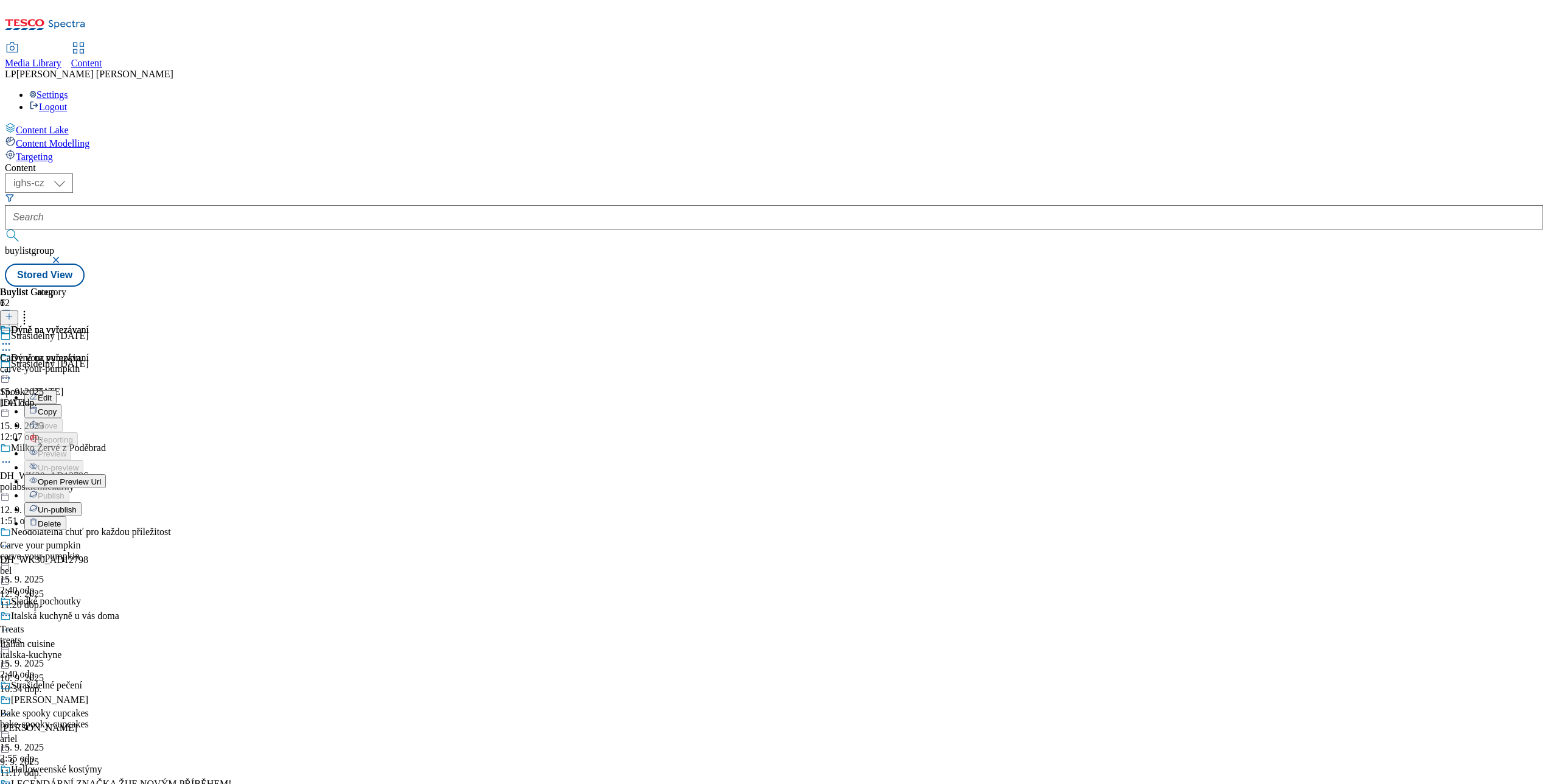
click at [106, 390] on li "Edit" at bounding box center [65, 397] width 82 height 14
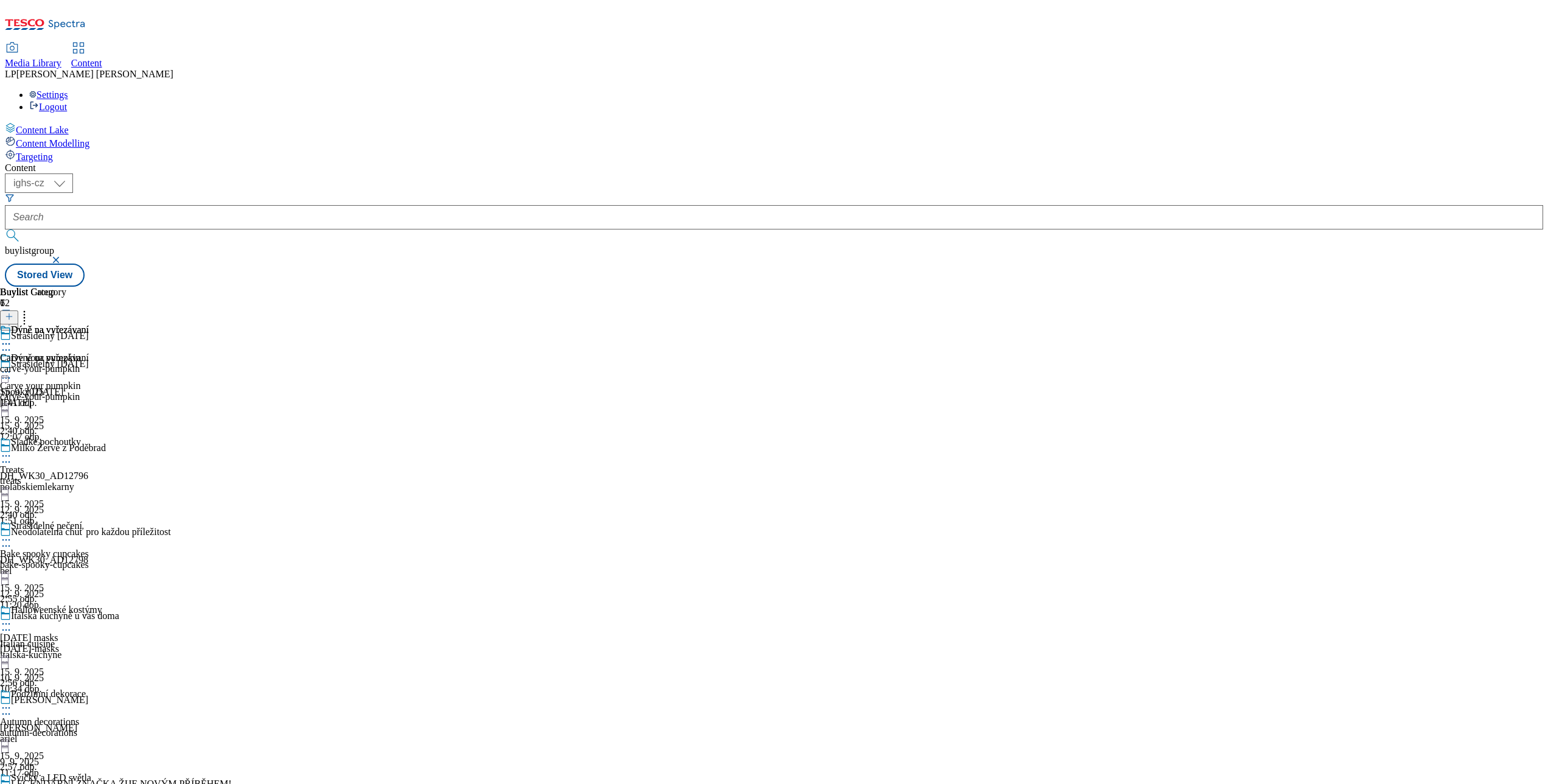
click at [12, 366] on icon at bounding box center [6, 372] width 12 height 12
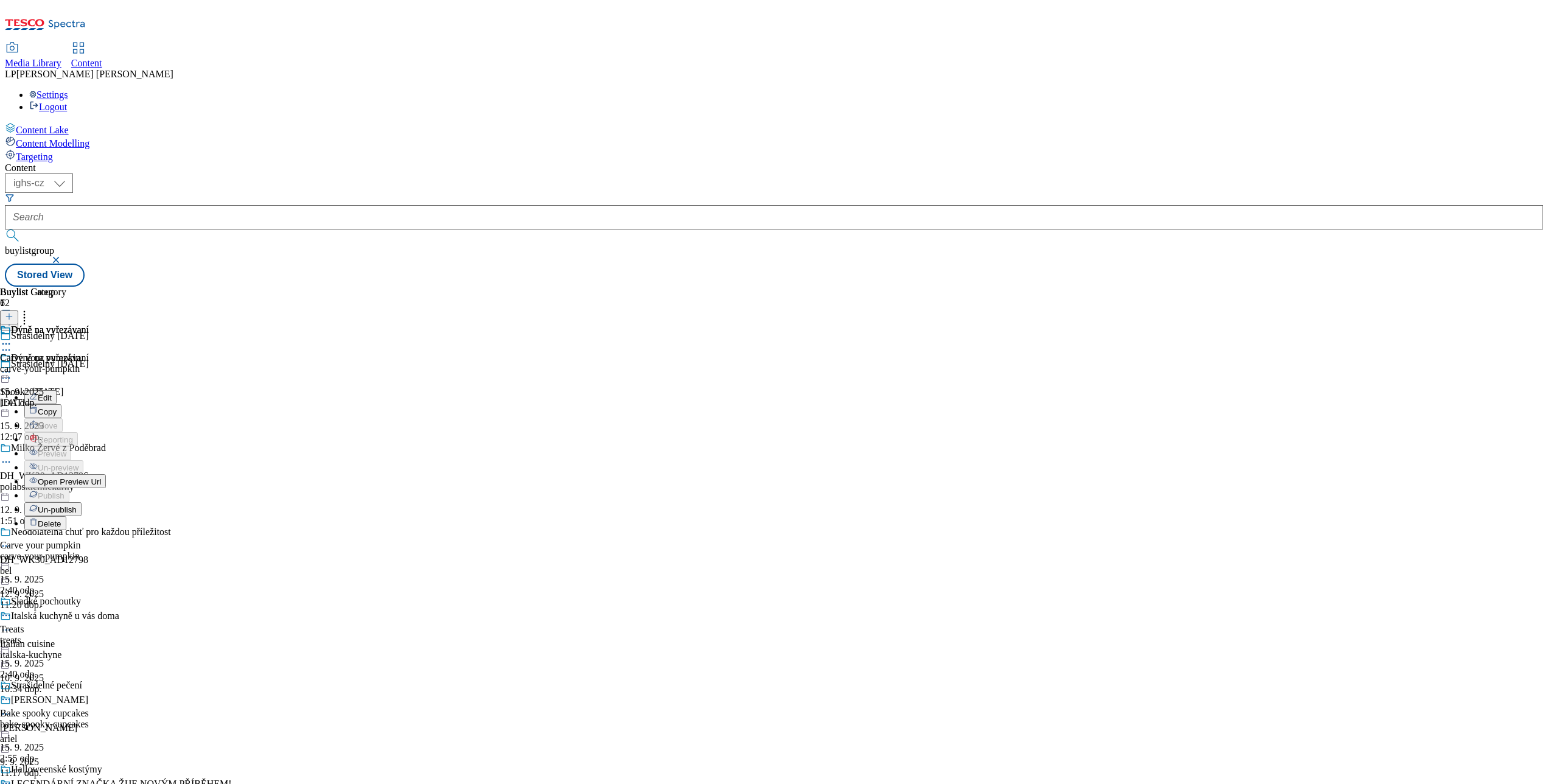
click at [56, 390] on button "Edit" at bounding box center [40, 397] width 32 height 14
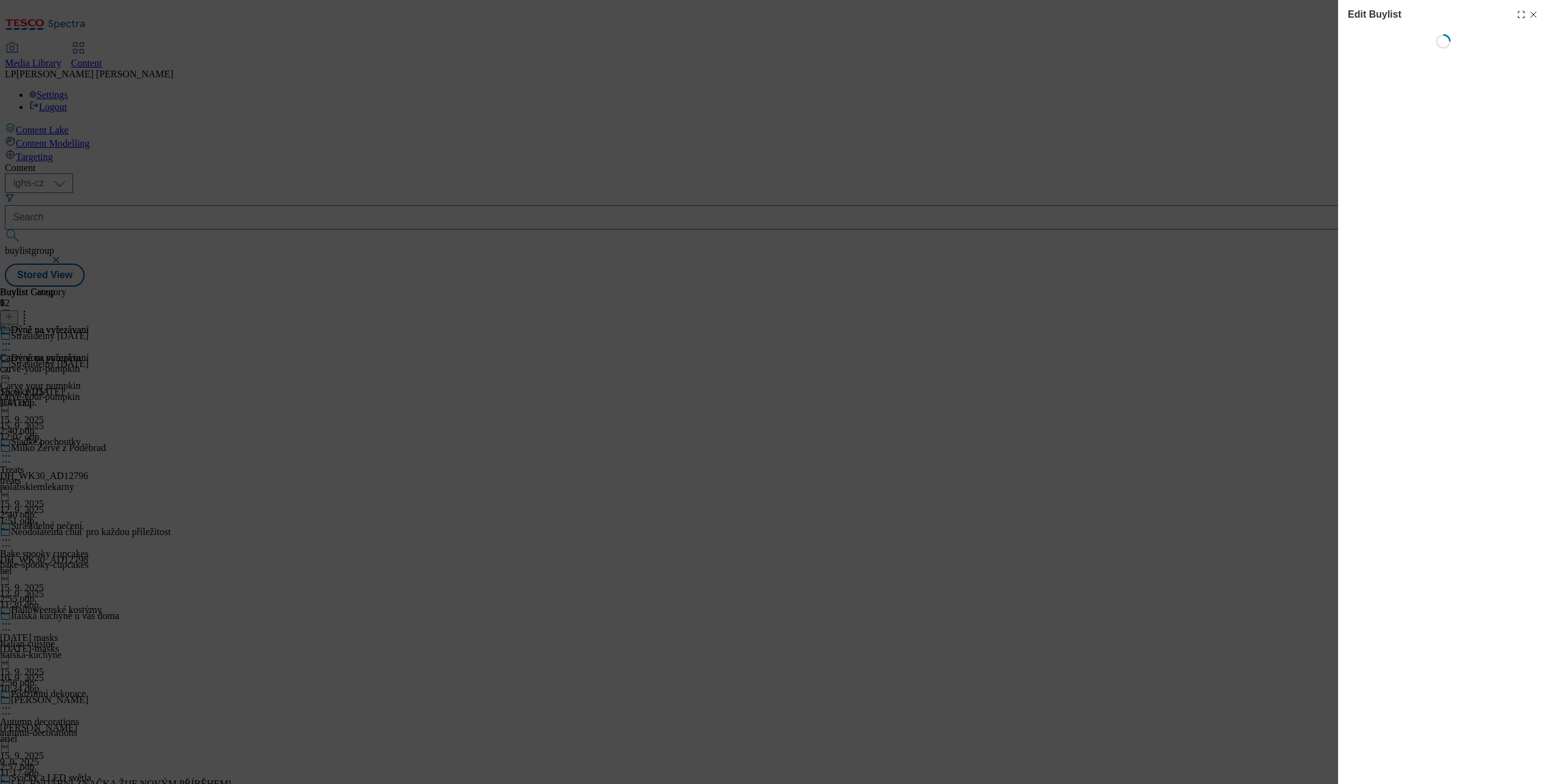
select select "evergreen"
select select "Banner"
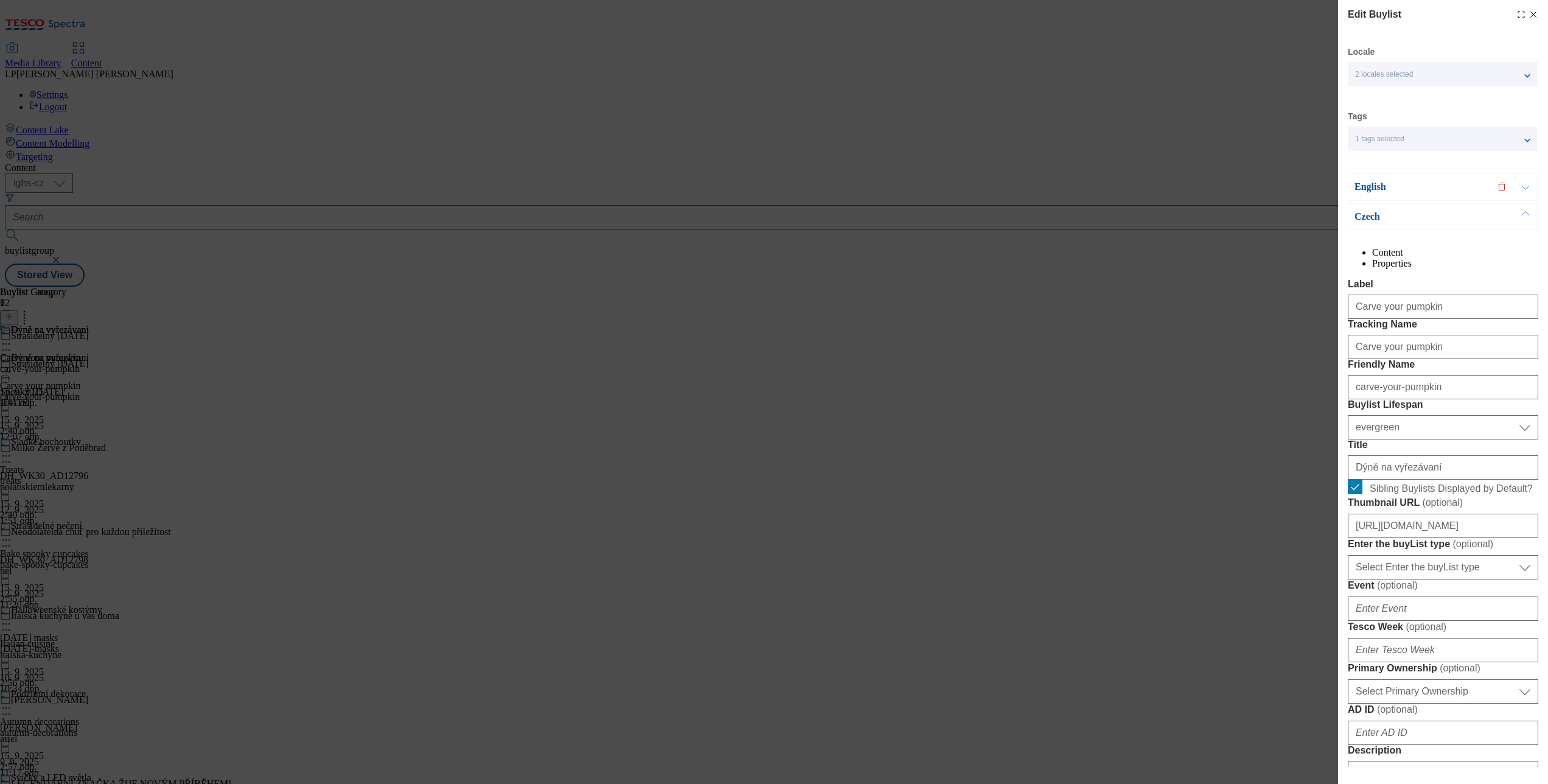
click at [1363, 217] on p "Czech" at bounding box center [1419, 216] width 128 height 12
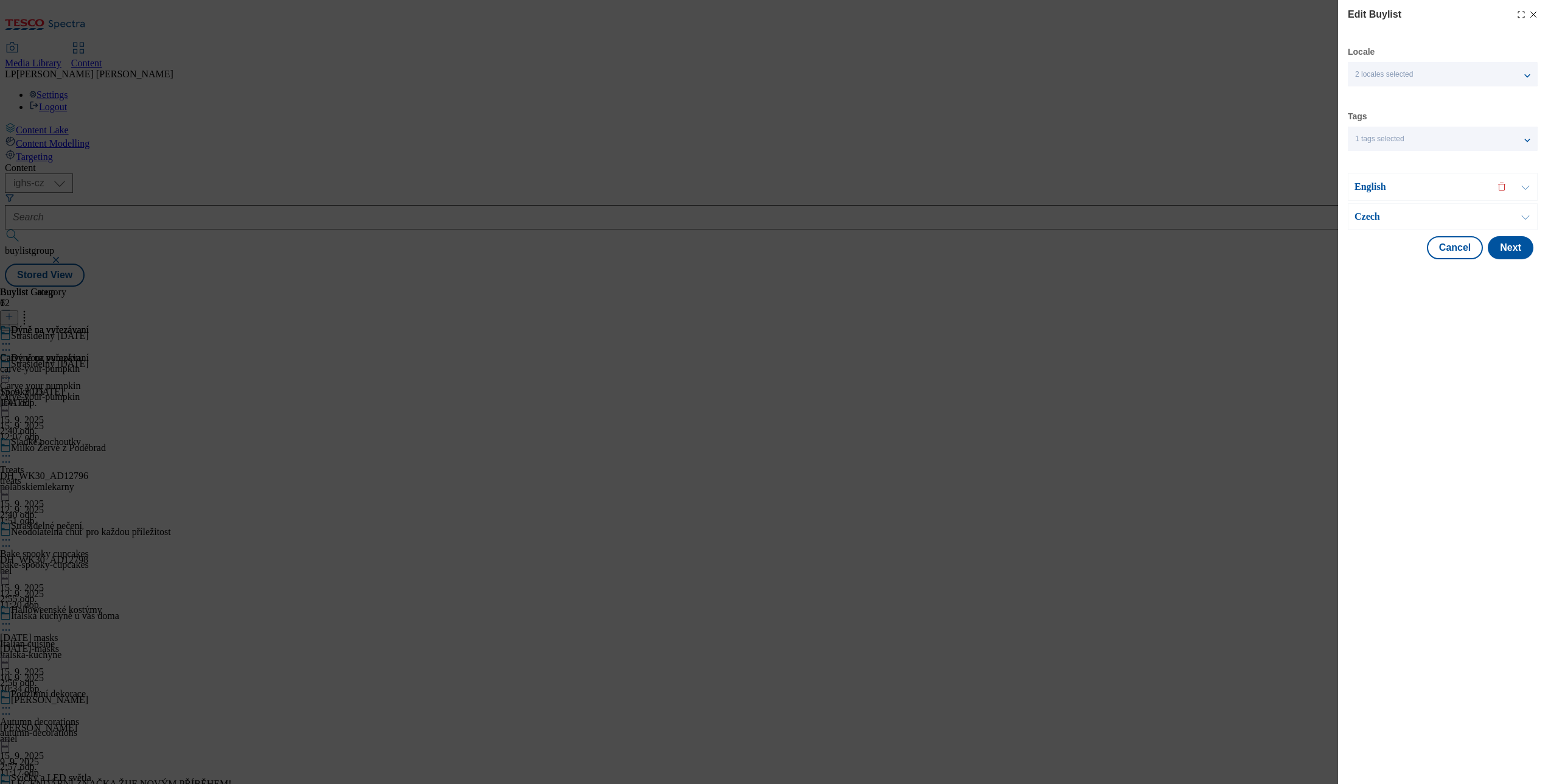
click at [1377, 209] on div "Czech" at bounding box center [1443, 217] width 190 height 27
click at [1361, 215] on p "Czech" at bounding box center [1419, 216] width 128 height 12
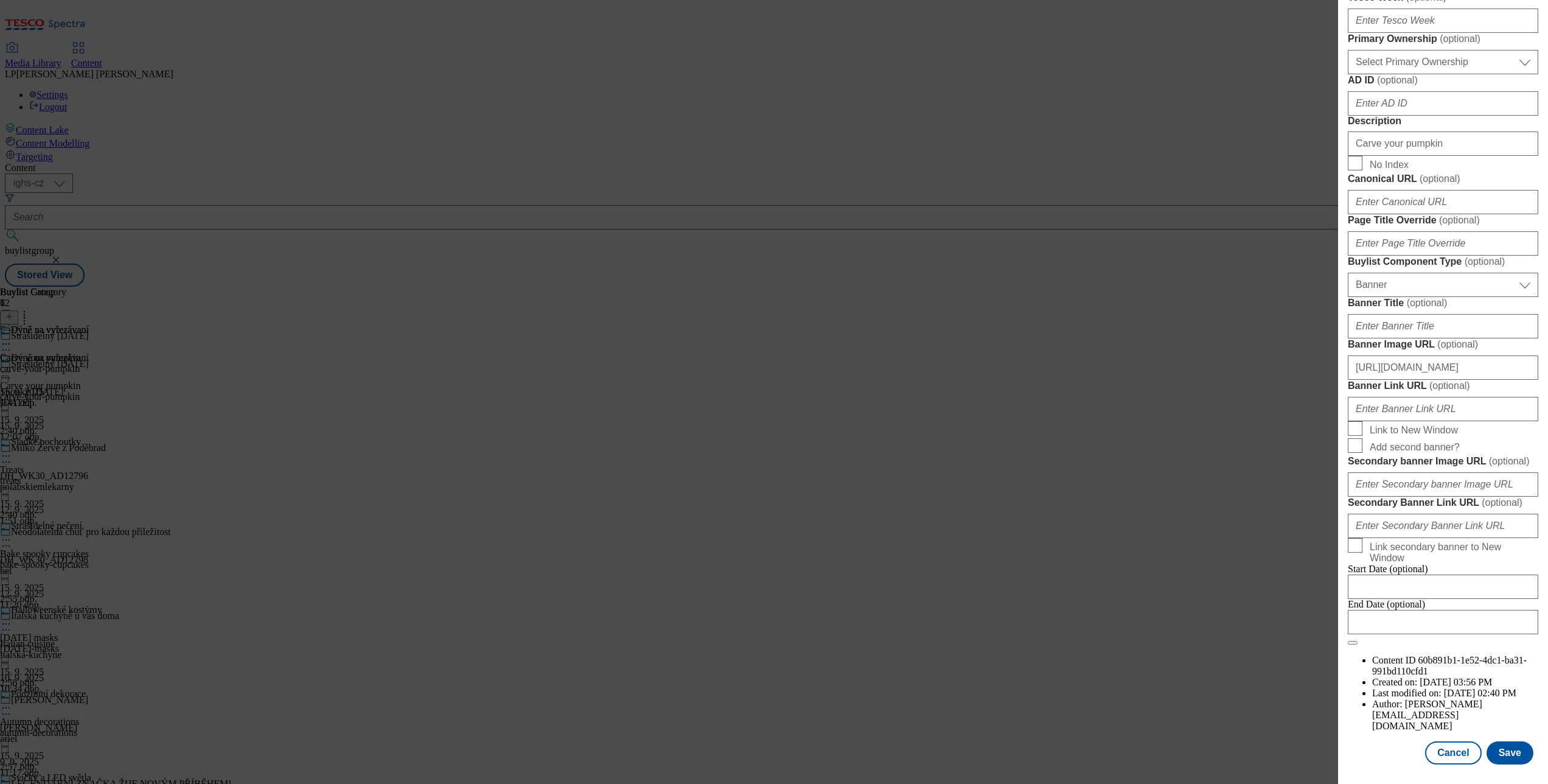
scroll to position [1110, 0]
click at [1452, 741] on button "Cancel" at bounding box center [1453, 753] width 56 height 23
select select "evergreen"
select select "Banner"
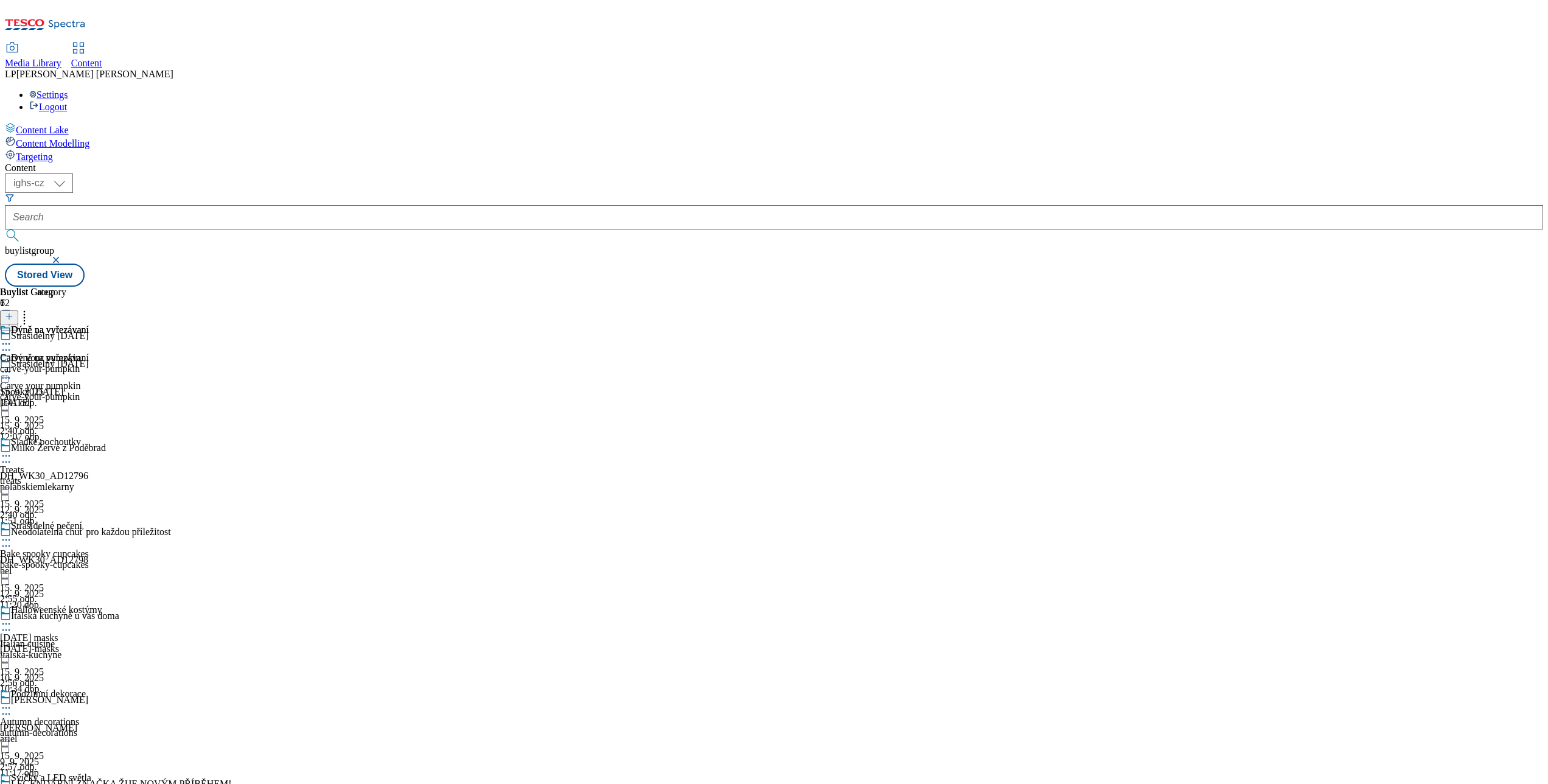
scroll to position [836, 0]
click at [12, 338] on icon at bounding box center [6, 343] width 12 height 12
click at [101, 449] on span "Open Preview Url" at bounding box center [69, 453] width 63 height 9
click at [12, 783] on icon at bounding box center [6, 791] width 12 height 12
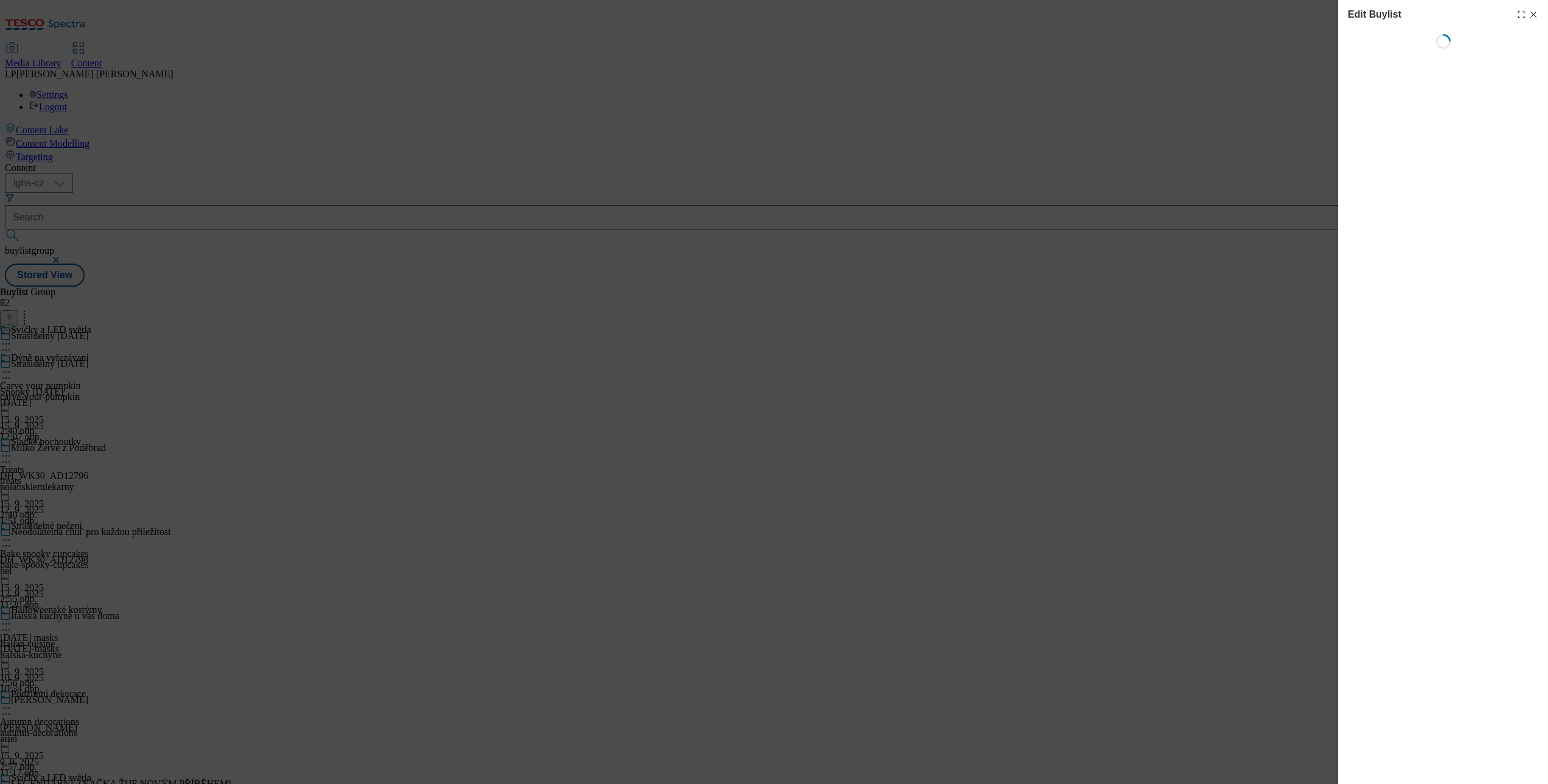
select select "evergreen"
select select "Banner"
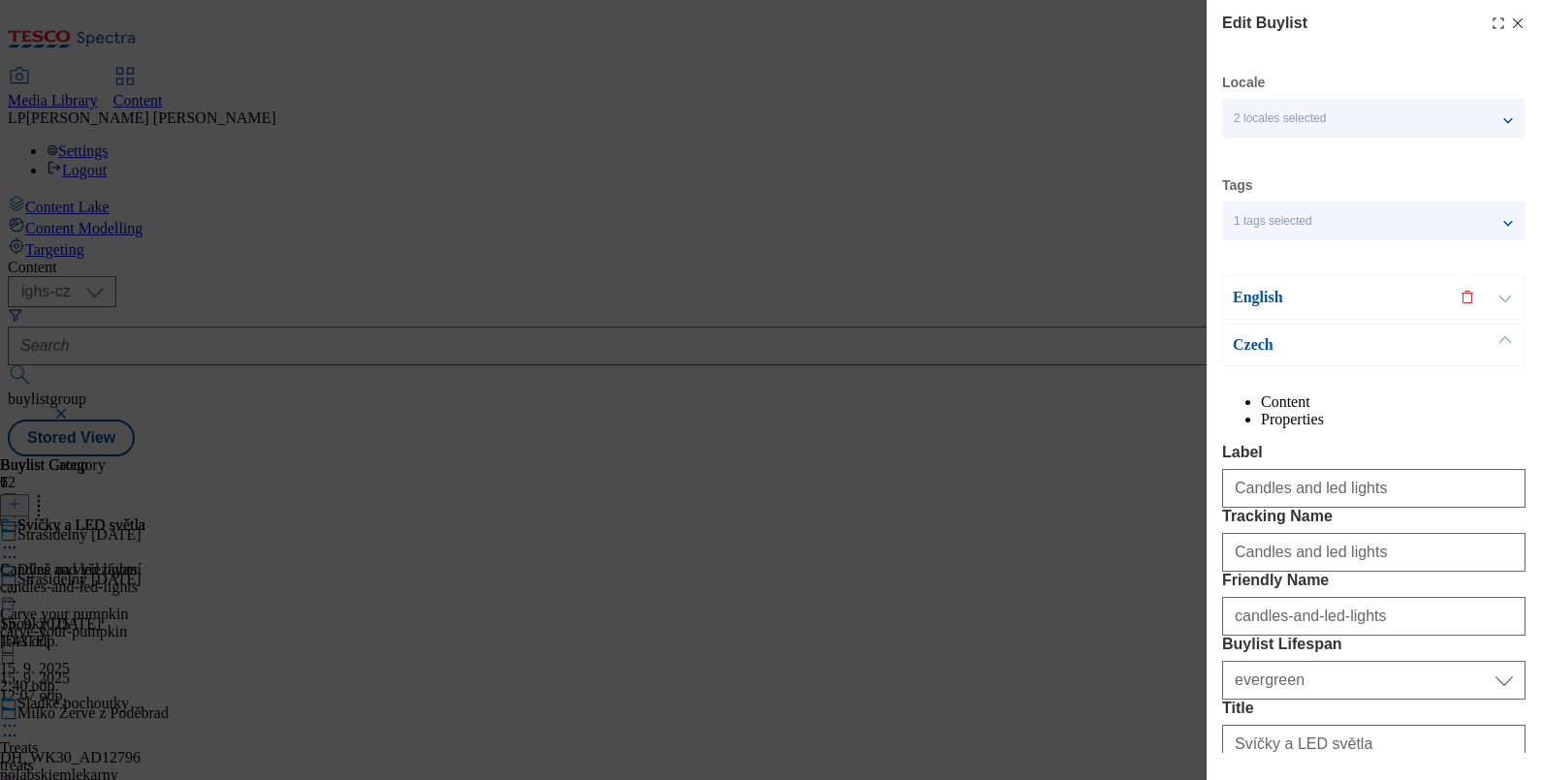
drag, startPoint x: 1202, startPoint y: 51, endPoint x: 960, endPoint y: 557, distance: 561.1
click at [960, 557] on div "Edit Buylist Locale 2 locales selected English Czech Tags 1 tags selected buyli…" at bounding box center [770, 390] width 1541 height 780
click at [1246, 343] on p "Czech" at bounding box center [1335, 344] width 204 height 19
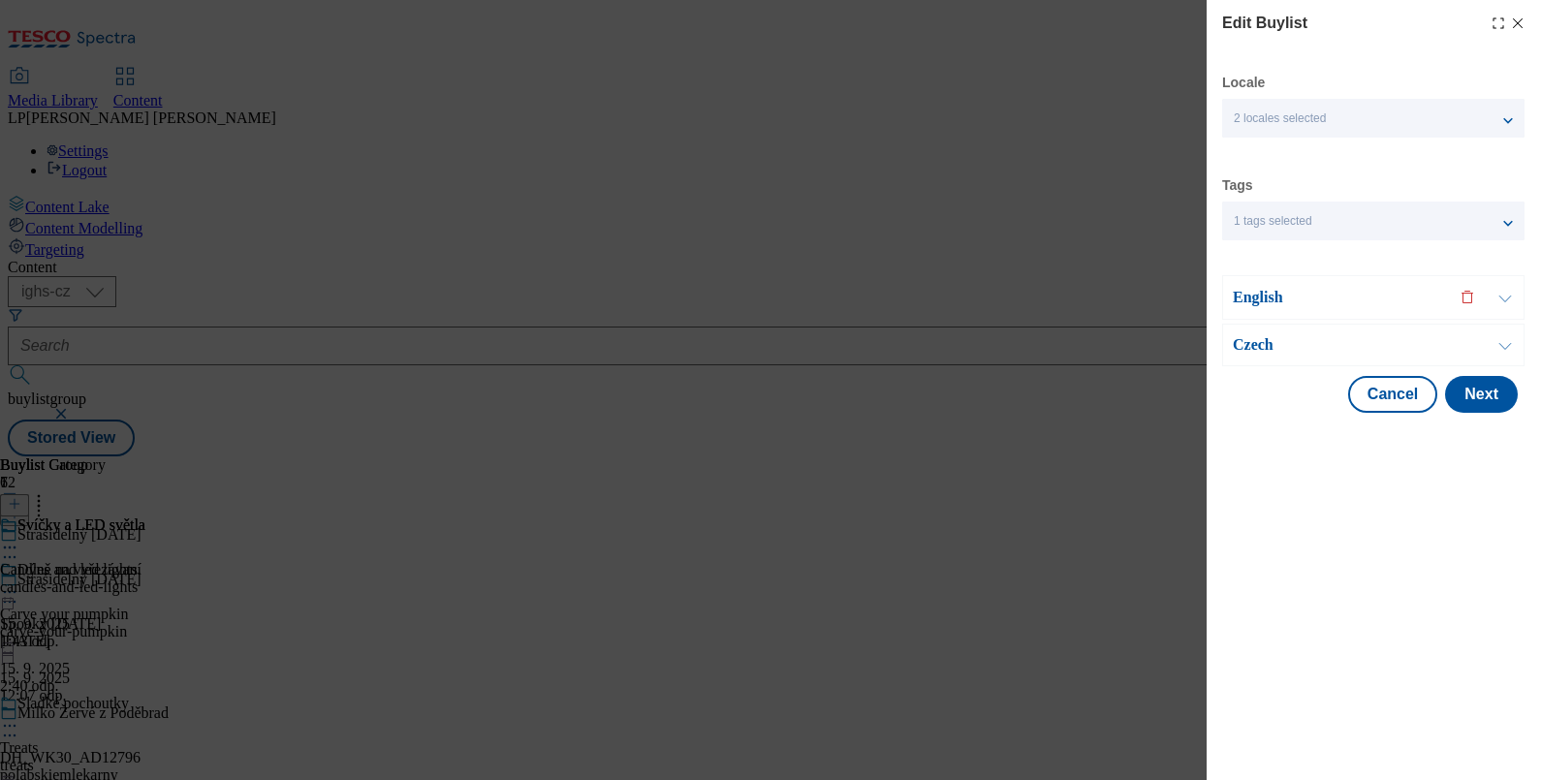
click at [1250, 298] on p "English" at bounding box center [1335, 297] width 204 height 19
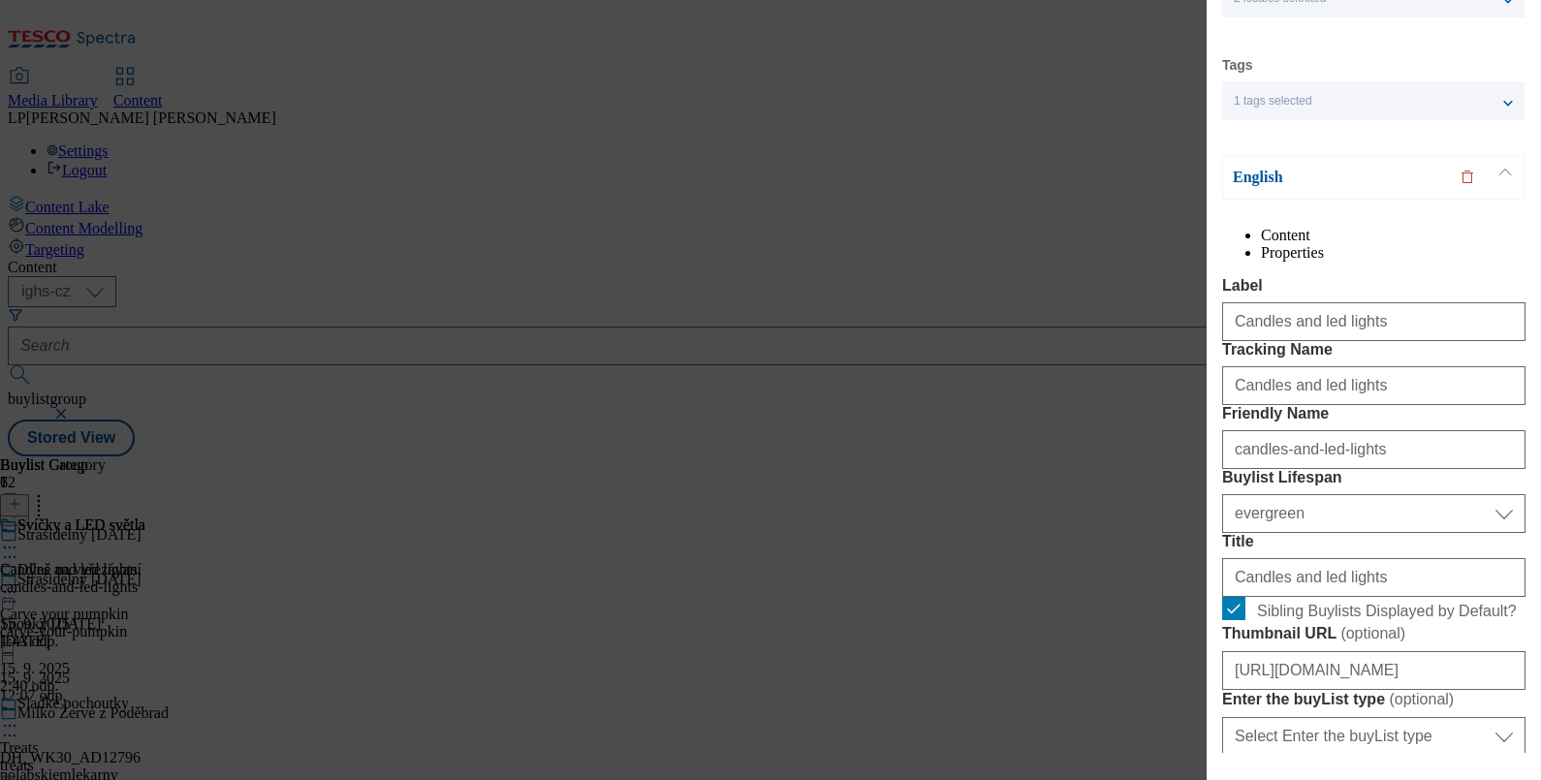
scroll to position [606, 0]
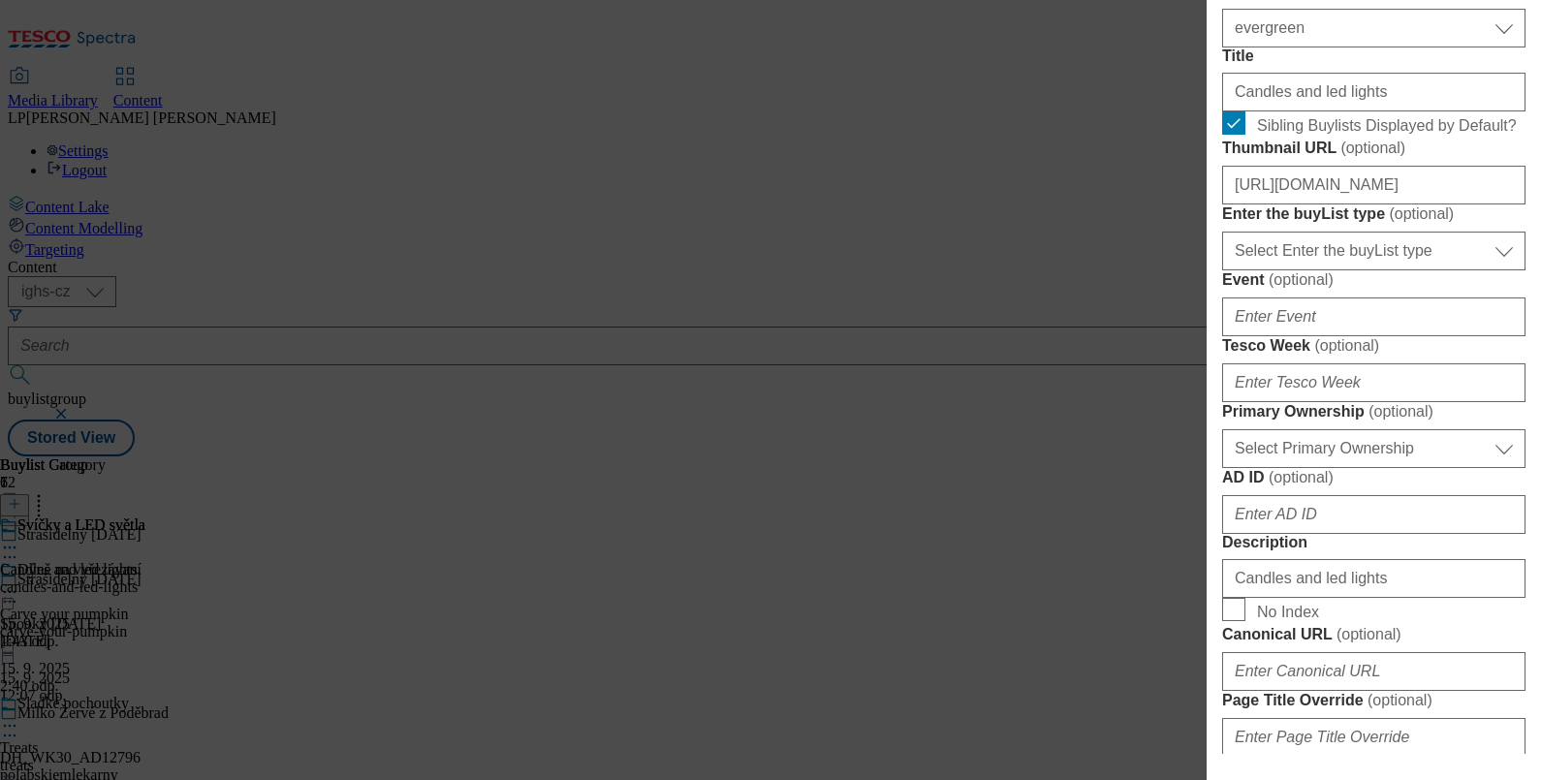
click at [880, 123] on div "Edit Buylist Locale 2 locales selected English Czech Tags 1 tags selected buyli…" at bounding box center [770, 390] width 1541 height 780
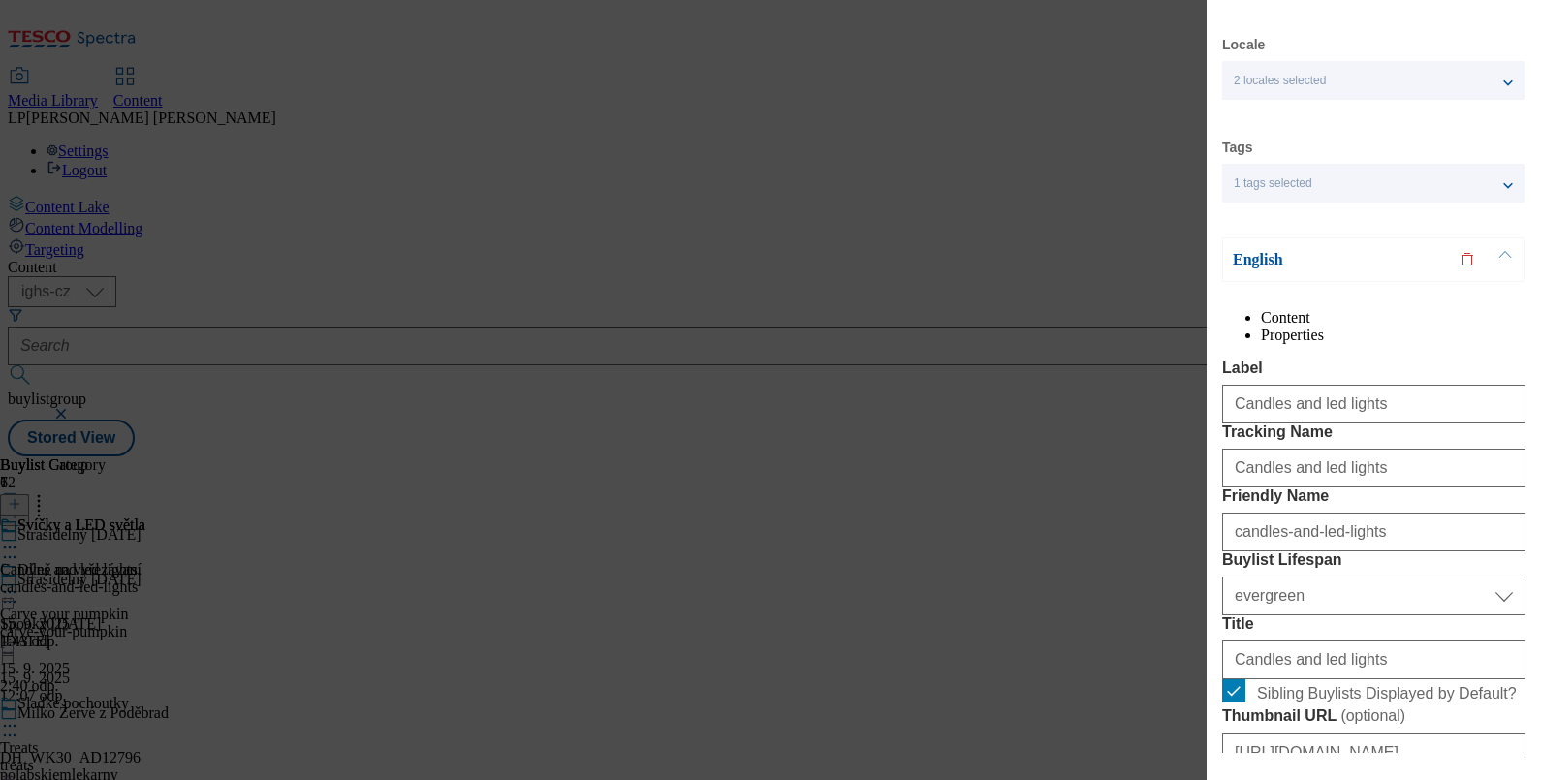
scroll to position [0, 0]
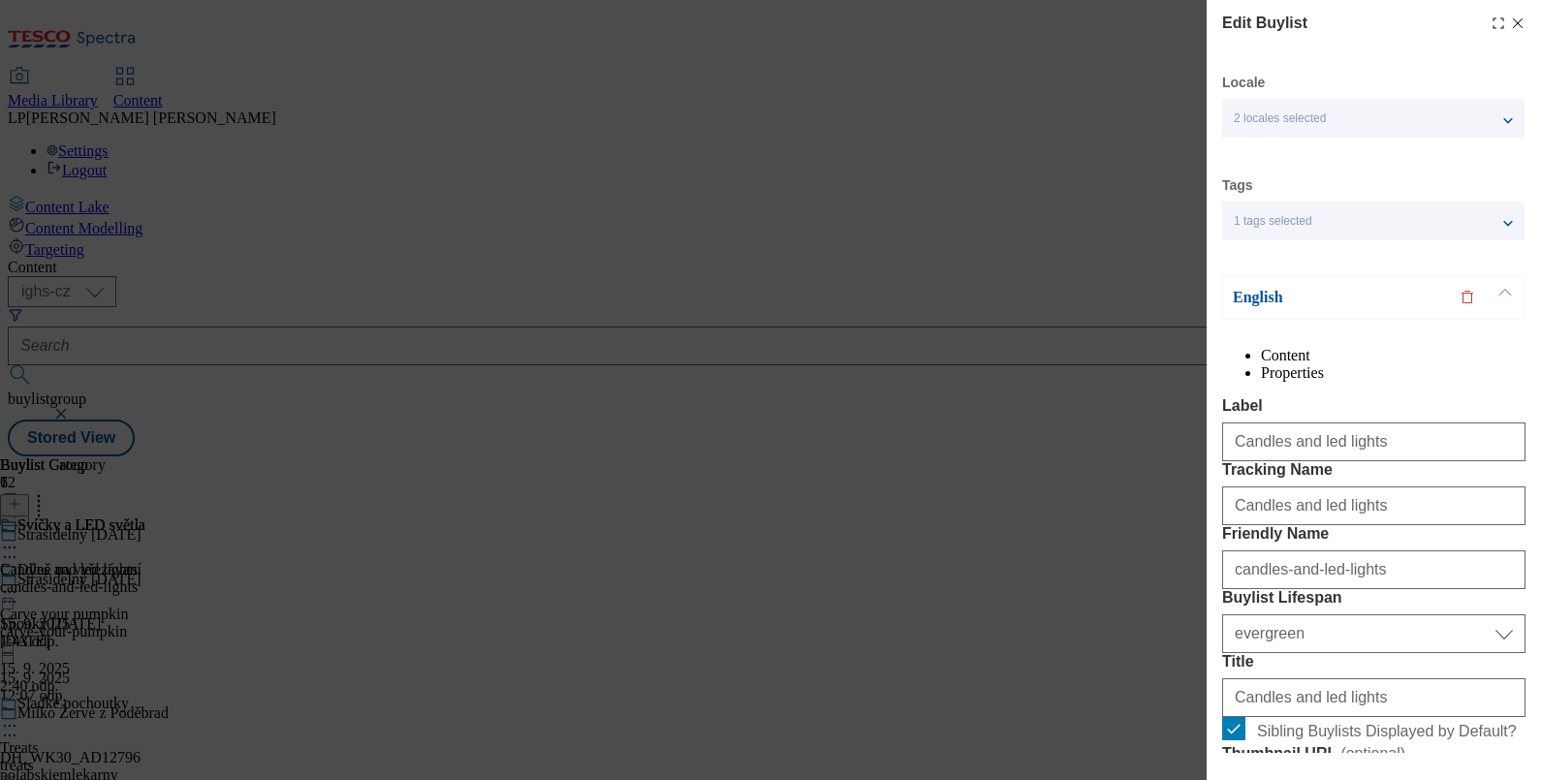
click at [1510, 18] on icon "Modal" at bounding box center [1518, 24] width 16 height 16
select select "evergreen"
select select "Banner"
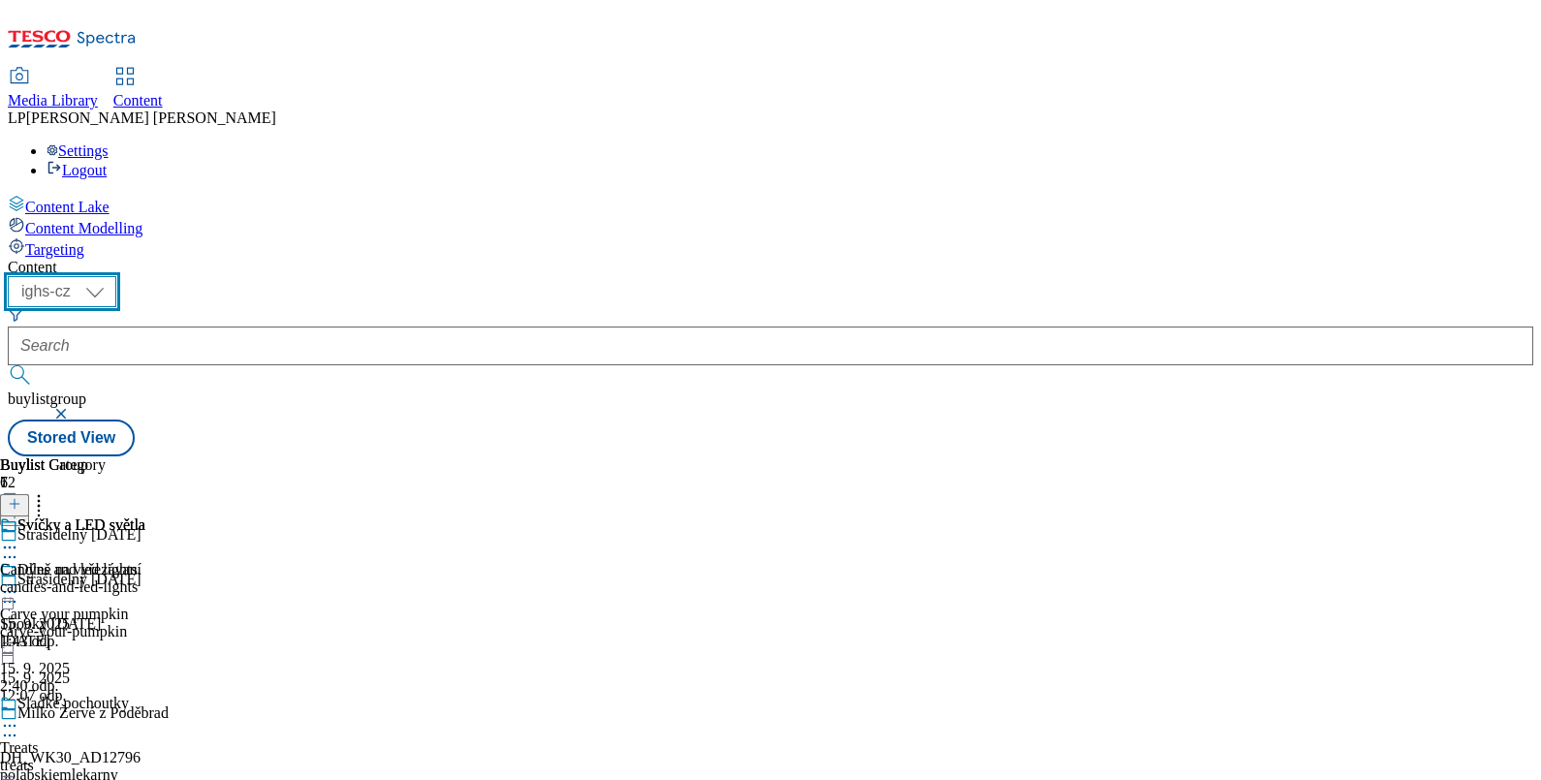
click at [116, 276] on select "ighs-cz ighs-hu ighs-sk" at bounding box center [62, 291] width 109 height 31
select select "ighs-sk"
click at [116, 276] on select "ighs-cz ighs-hu ighs-sk" at bounding box center [62, 291] width 109 height 31
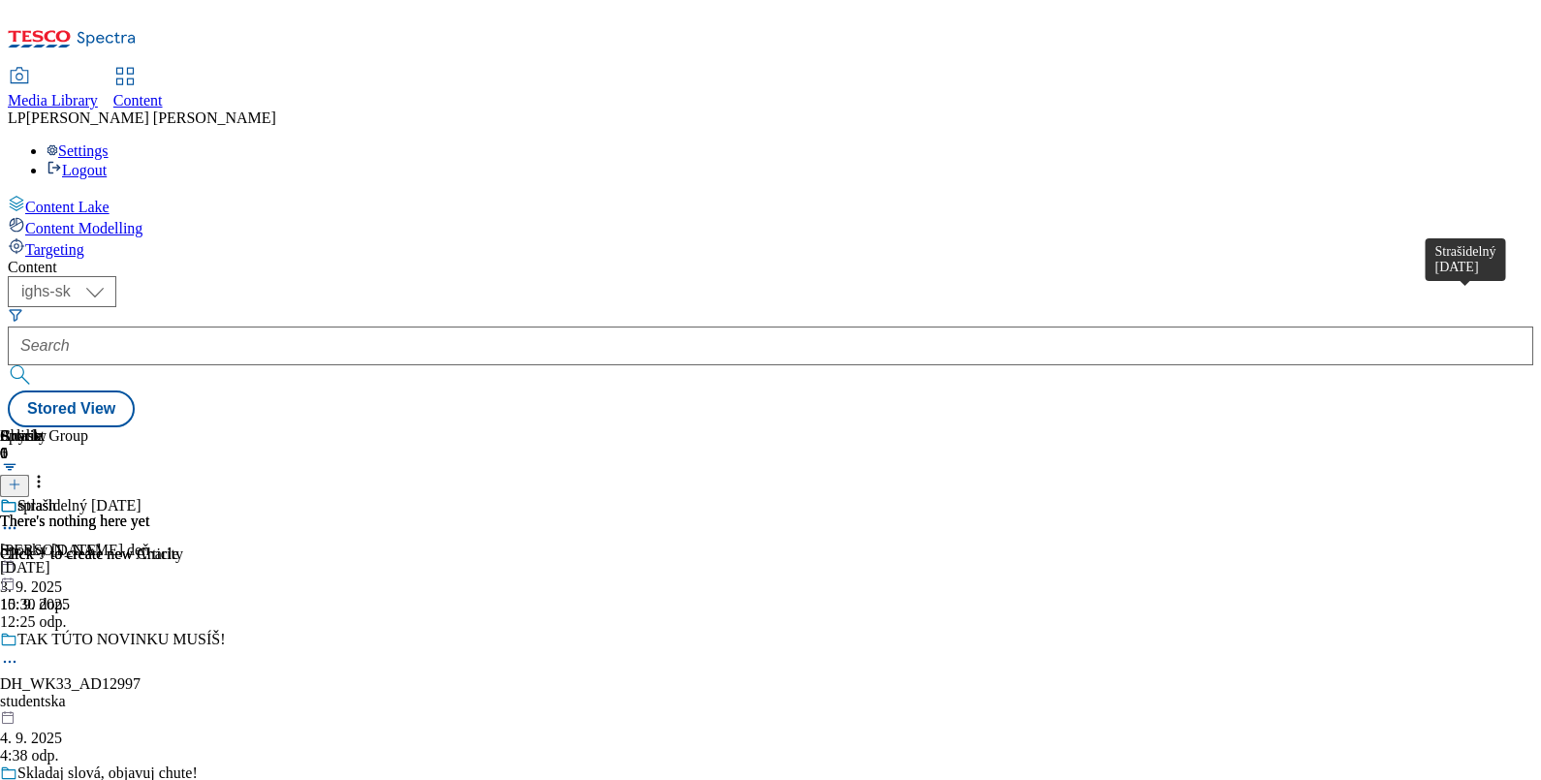
click at [142, 497] on div "Strašidelný Halloween" at bounding box center [79, 505] width 124 height 17
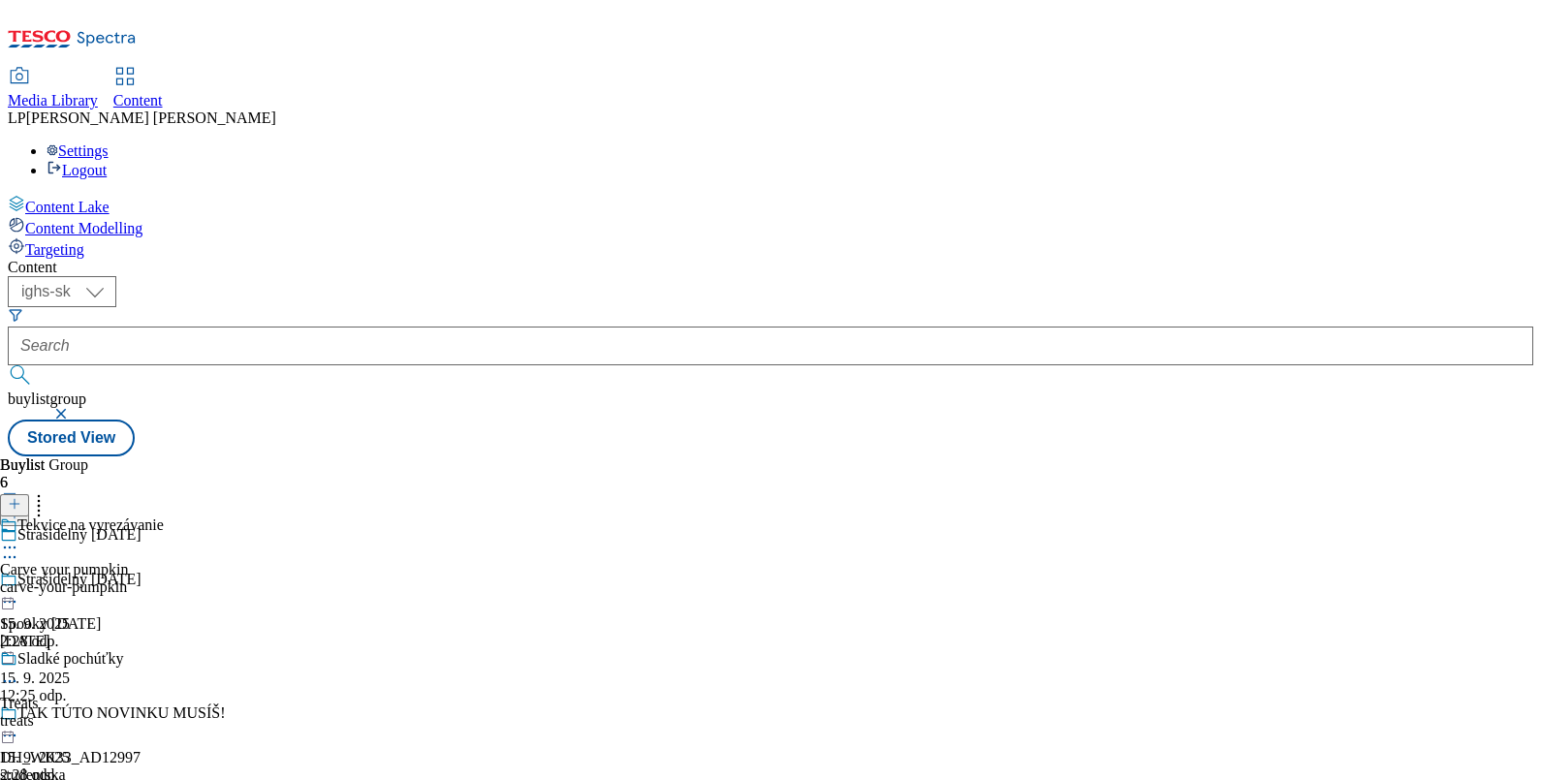
click at [19, 538] on icon at bounding box center [9, 547] width 19 height 19
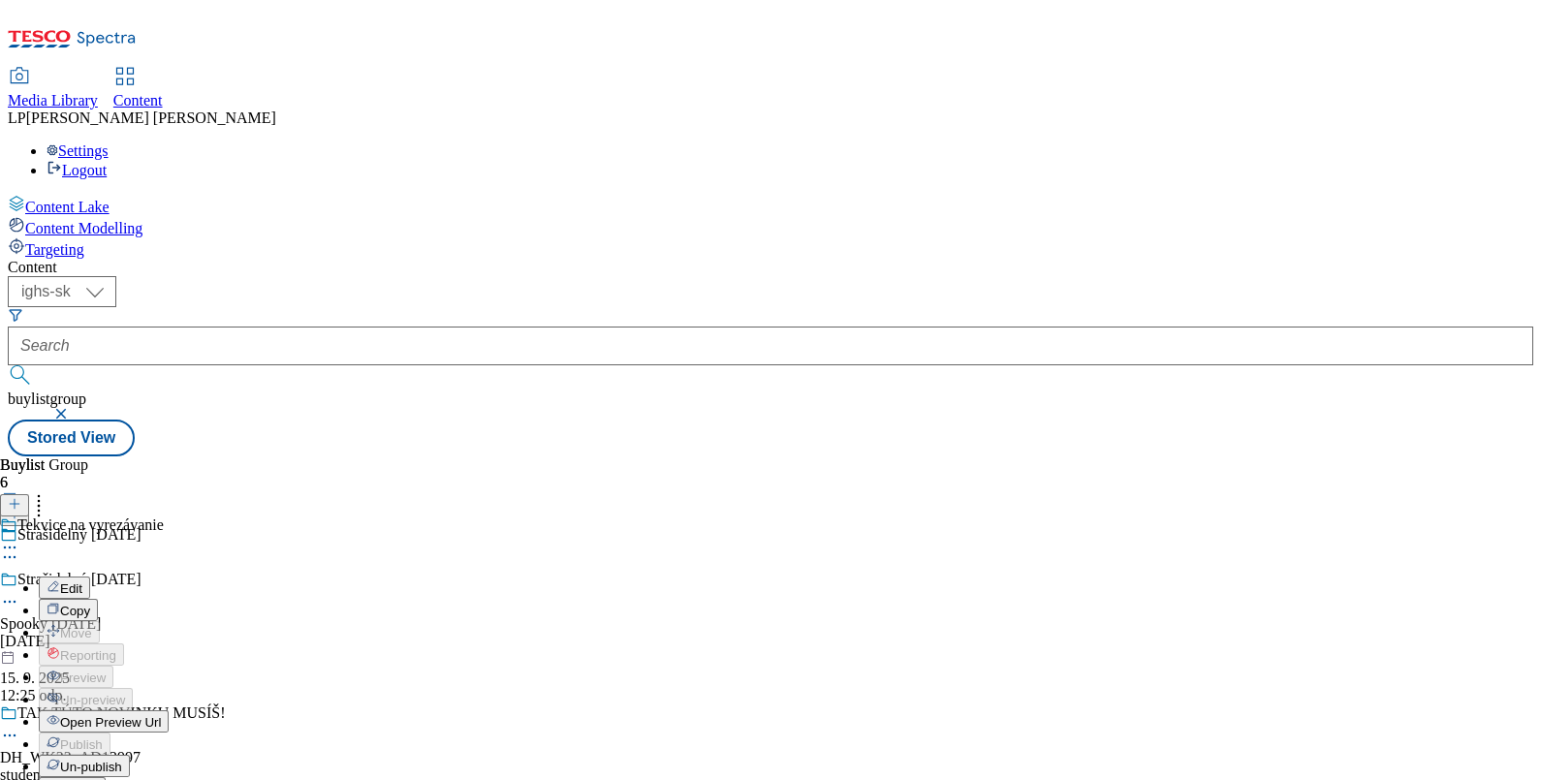
click at [161, 715] on span "Open Preview Url" at bounding box center [110, 722] width 101 height 15
